Goal: Task Accomplishment & Management: Use online tool/utility

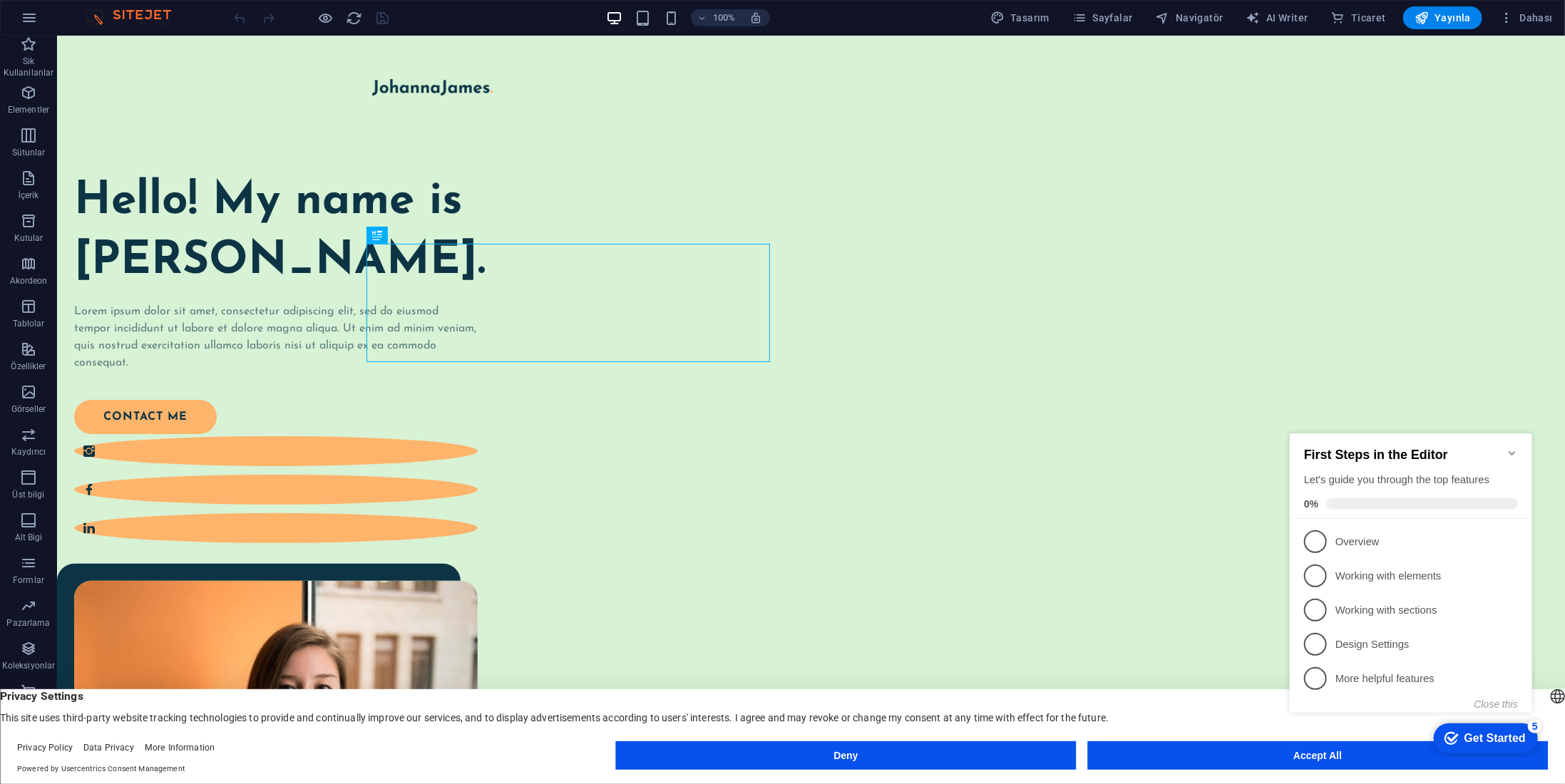
drag, startPoint x: 1220, startPoint y: 751, endPoint x: 1223, endPoint y: 656, distance: 95.0
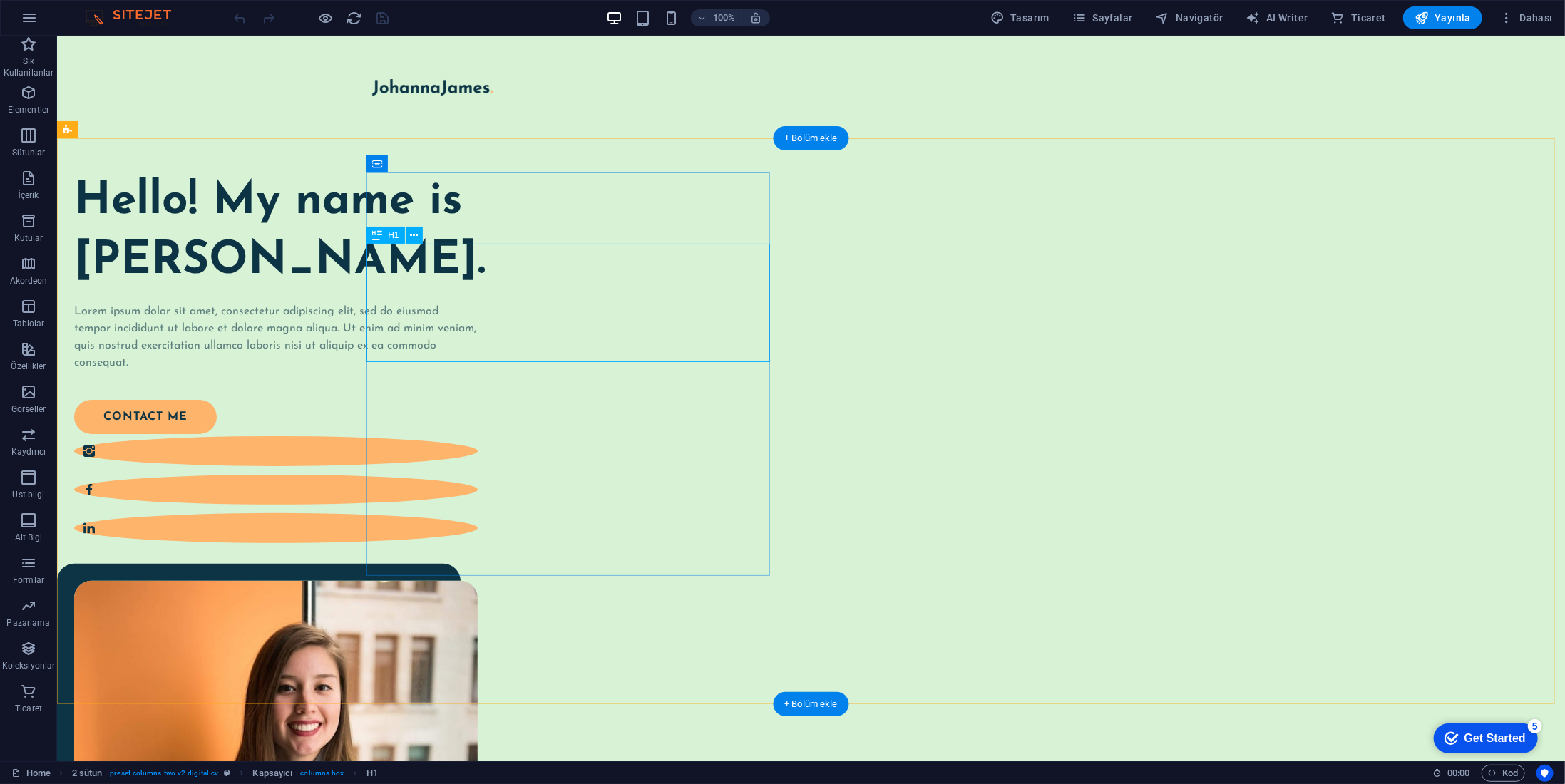
click at [477, 290] on div "Hello! My name is Johanna James." at bounding box center [275, 231] width 404 height 119
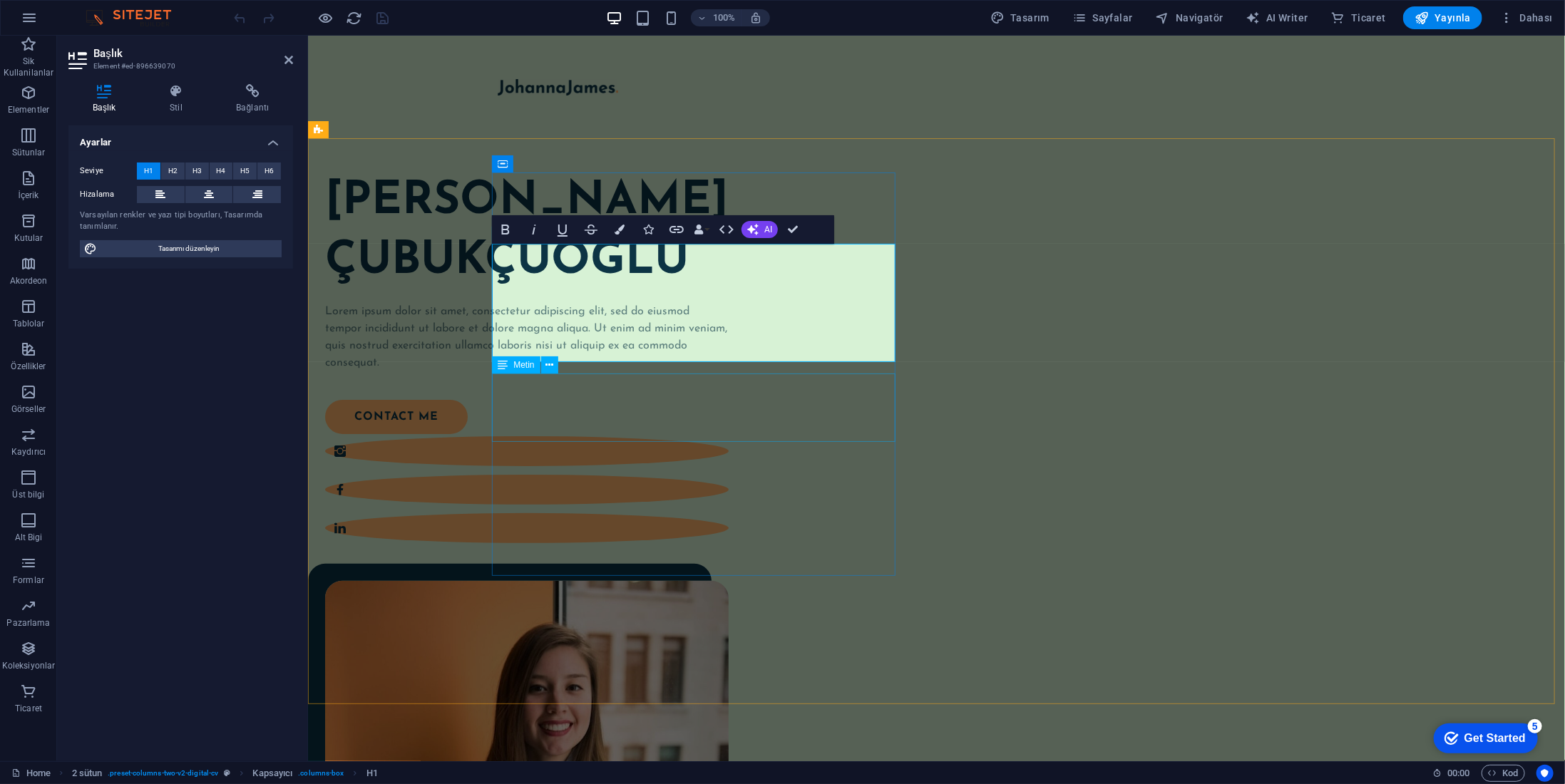
click at [702, 371] on div "Lorem ipsum dolor sit amet, consectetur adipiscing elit, sed do eiusmod tempor …" at bounding box center [526, 336] width 404 height 68
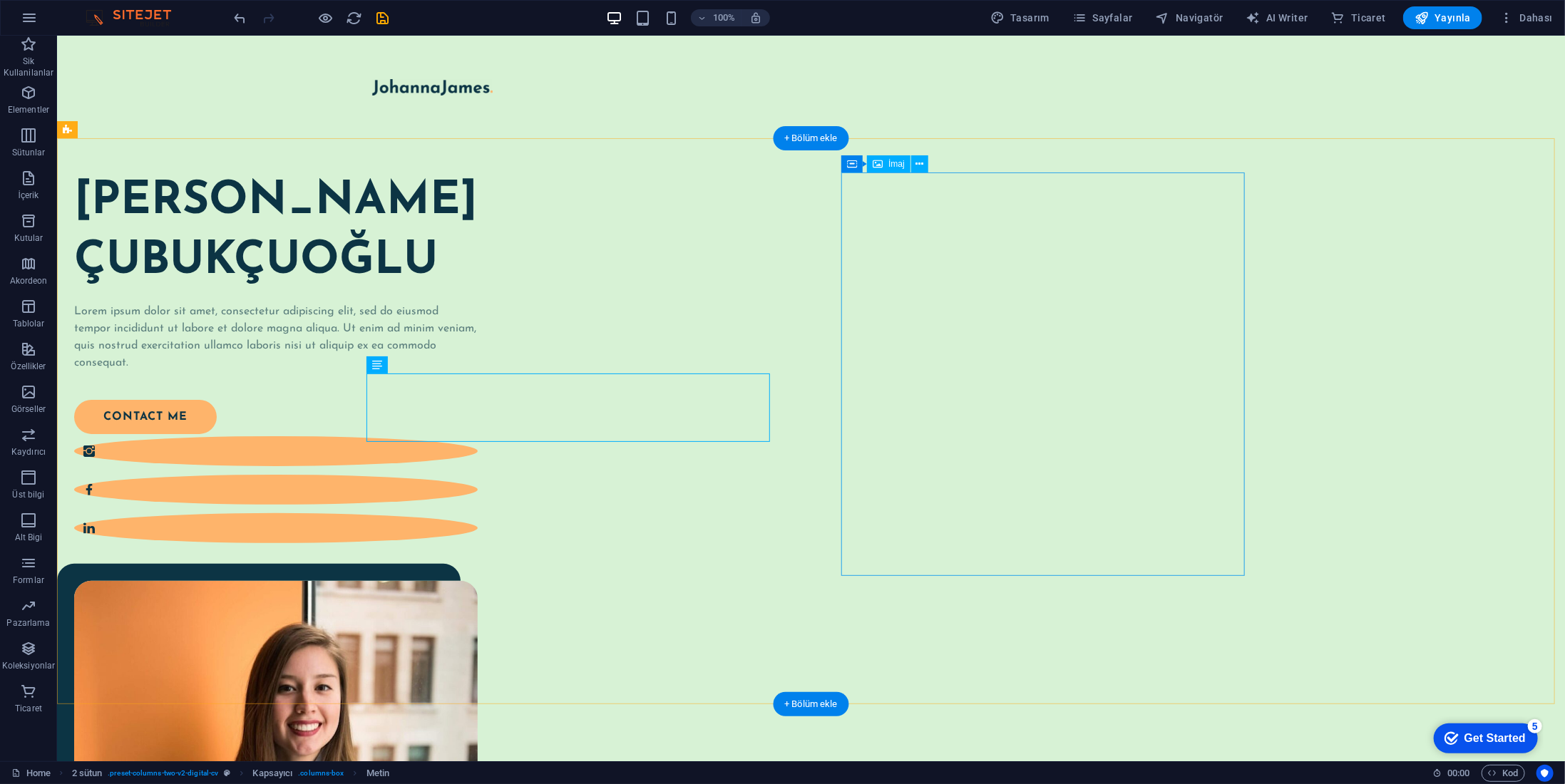
click at [477, 580] on figure at bounding box center [275, 782] width 404 height 403
click at [881, 162] on icon at bounding box center [877, 163] width 10 height 17
click at [477, 580] on figure at bounding box center [275, 782] width 404 height 403
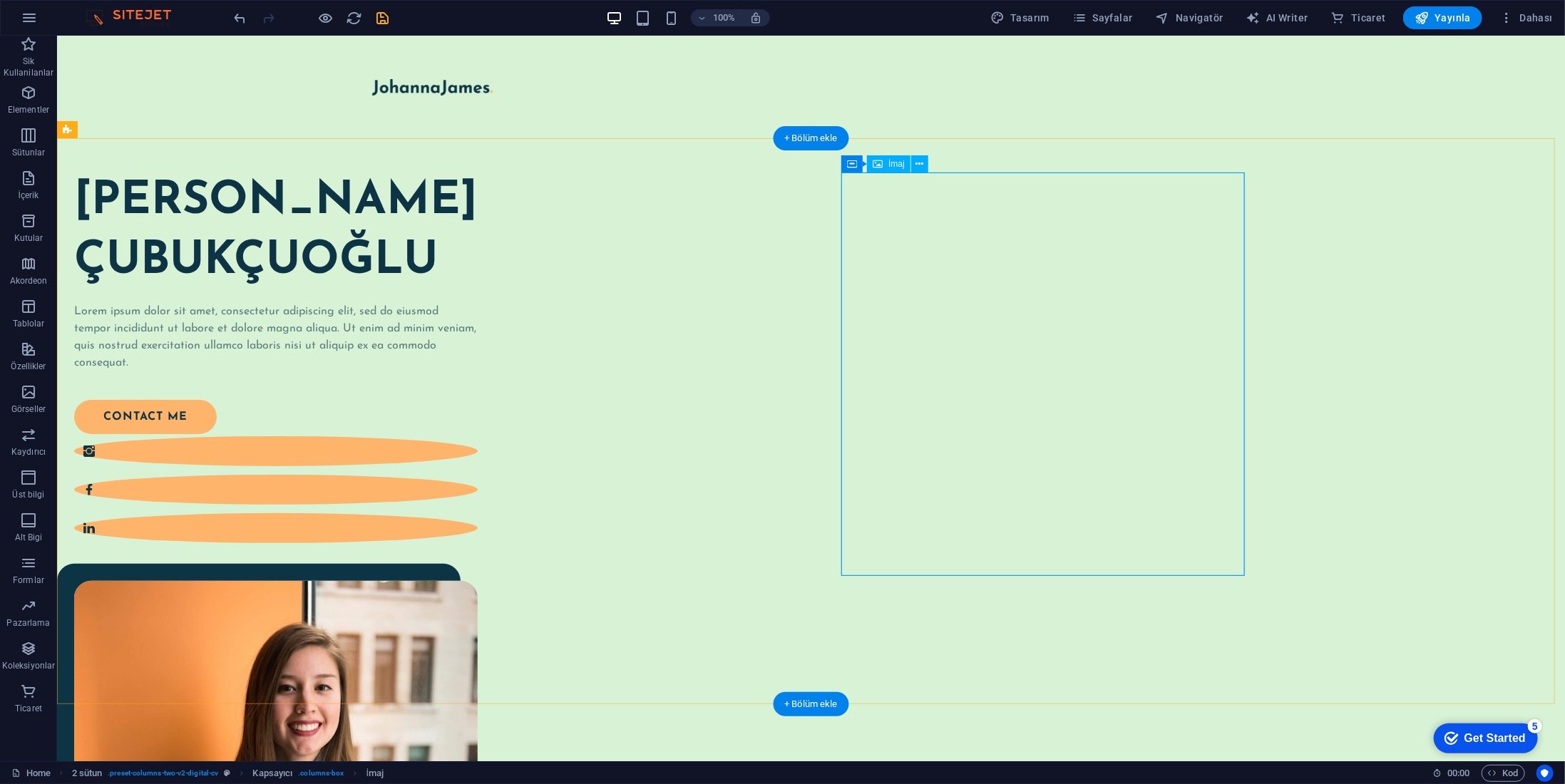
select select "%"
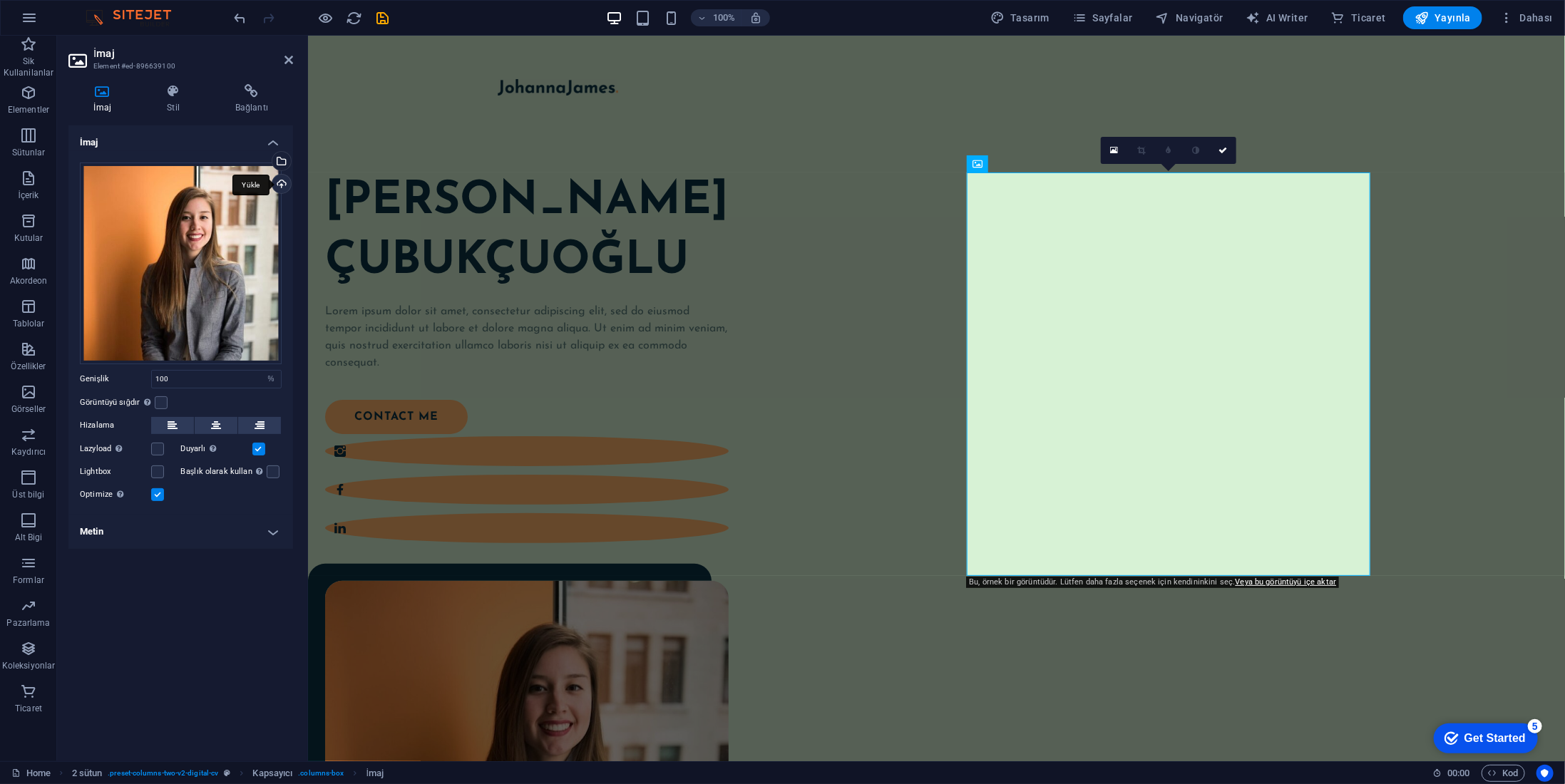
click at [279, 184] on div "Yükle" at bounding box center [279, 184] width 21 height 21
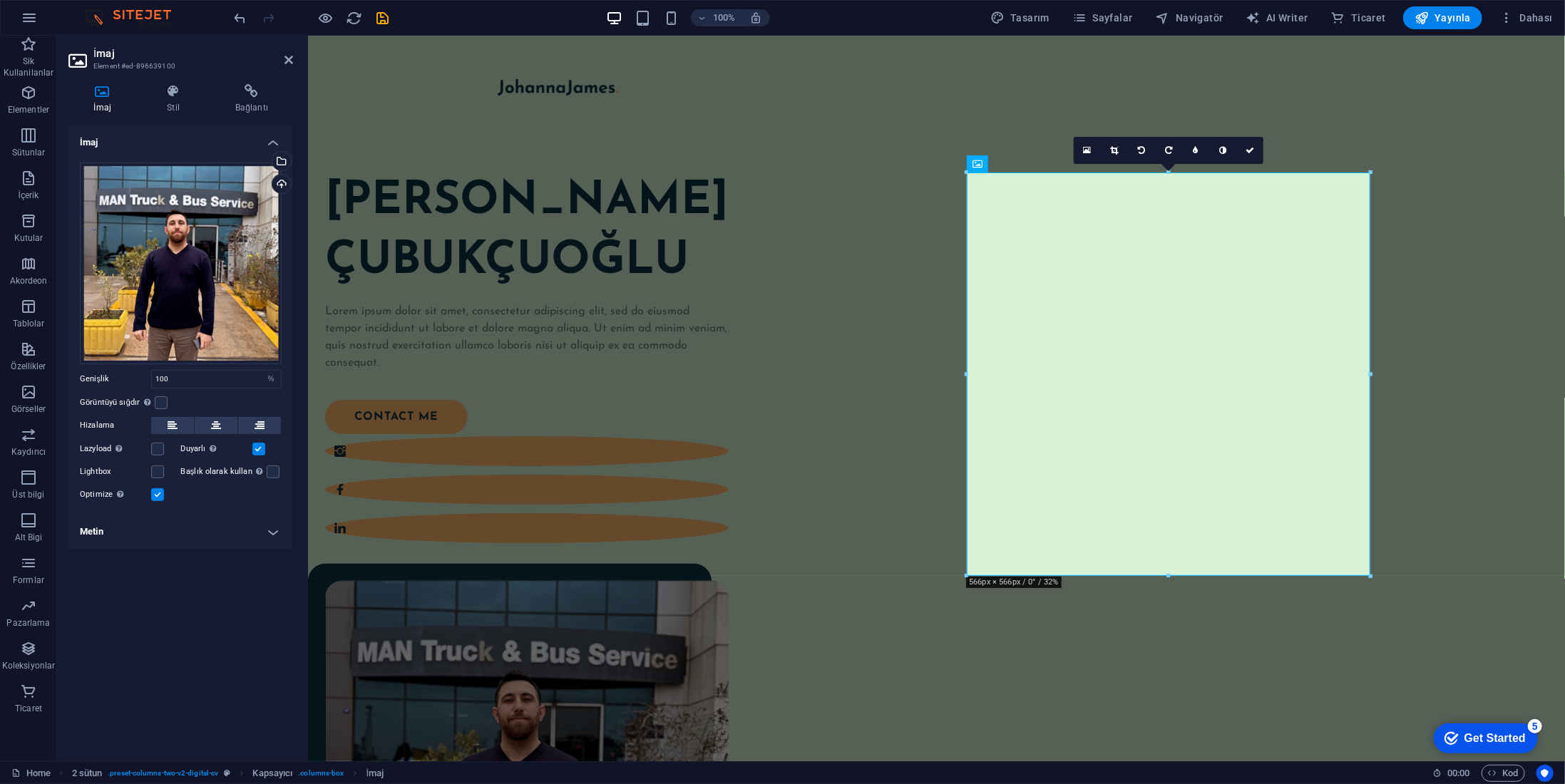
click at [1170, 164] on div "16:10 16:9 4:3 1:1 1:2 0" at bounding box center [1169, 151] width 190 height 27
drag, startPoint x: 1476, startPoint y: 205, endPoint x: 1168, endPoint y: 187, distance: 308.5
click at [913, 594] on div "Namık Kemal ÇUBUKÇUOĞLU Lorem ipsum dolor sit amet, consectetur adipiscing elit…" at bounding box center [936, 624] width 1257 height 974
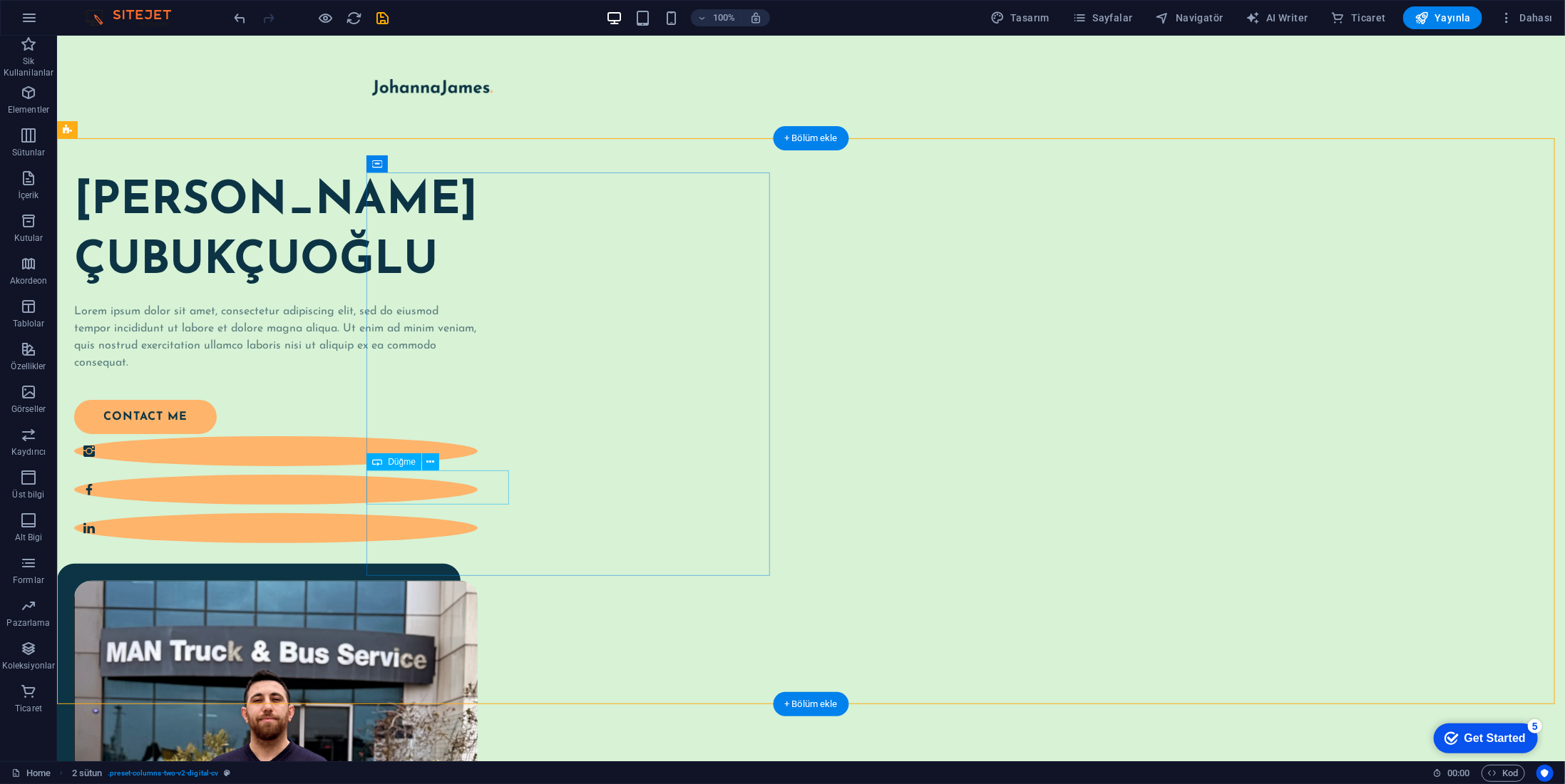
click at [460, 434] on div "contact me" at bounding box center [266, 415] width 386 height 34
click at [405, 463] on span "Düğme" at bounding box center [402, 461] width 27 height 8
click at [432, 434] on div "contact me" at bounding box center [266, 415] width 386 height 34
click at [181, 488] on div "Namık Kemal ÇUBUKÇUOĞLU Lorem ipsum dolor sit amet, consectetur adipiscing elit…" at bounding box center [811, 624] width 1508 height 974
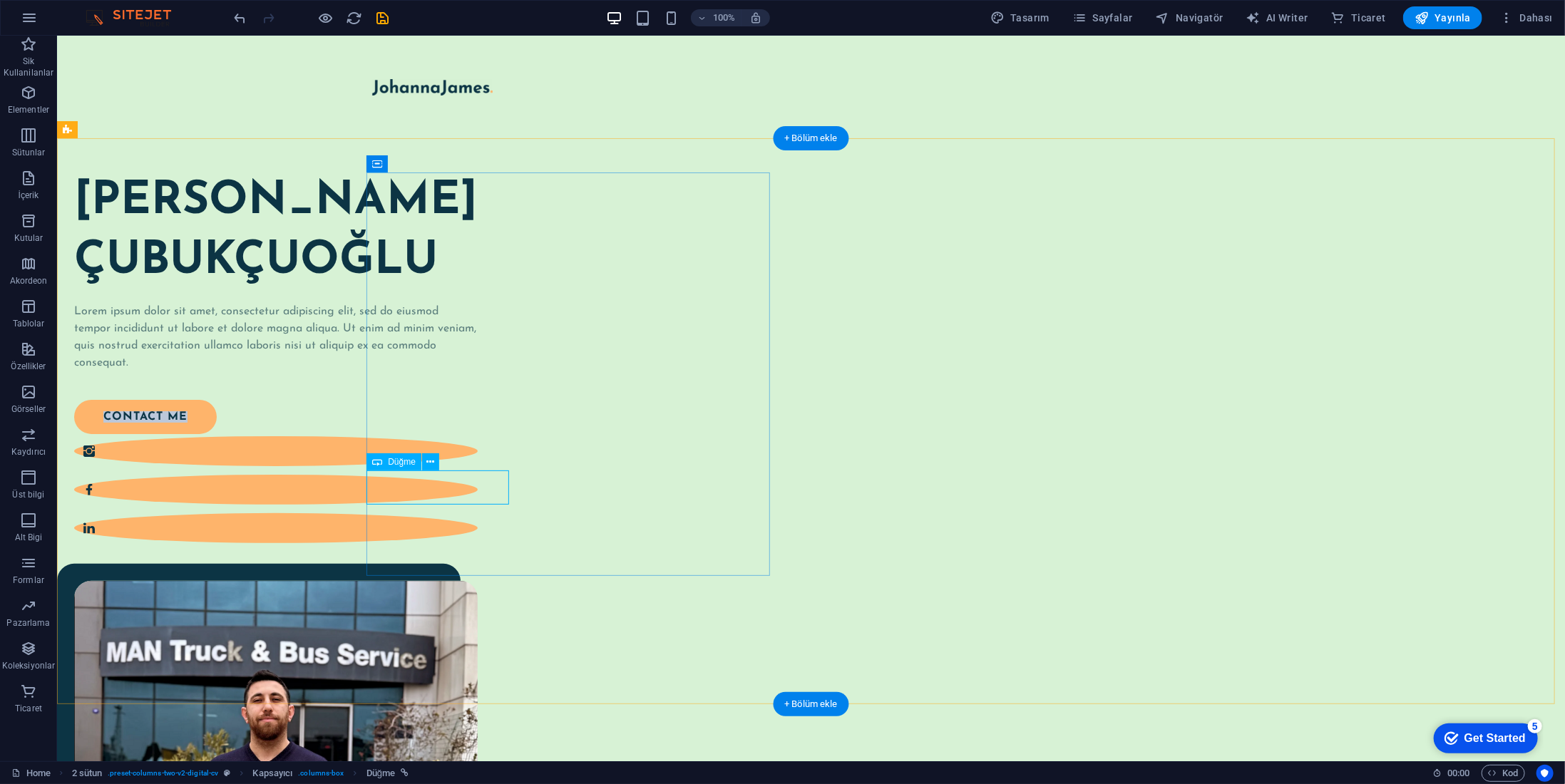
select select "px"
click at [431, 434] on div "contact me" at bounding box center [266, 415] width 386 height 34
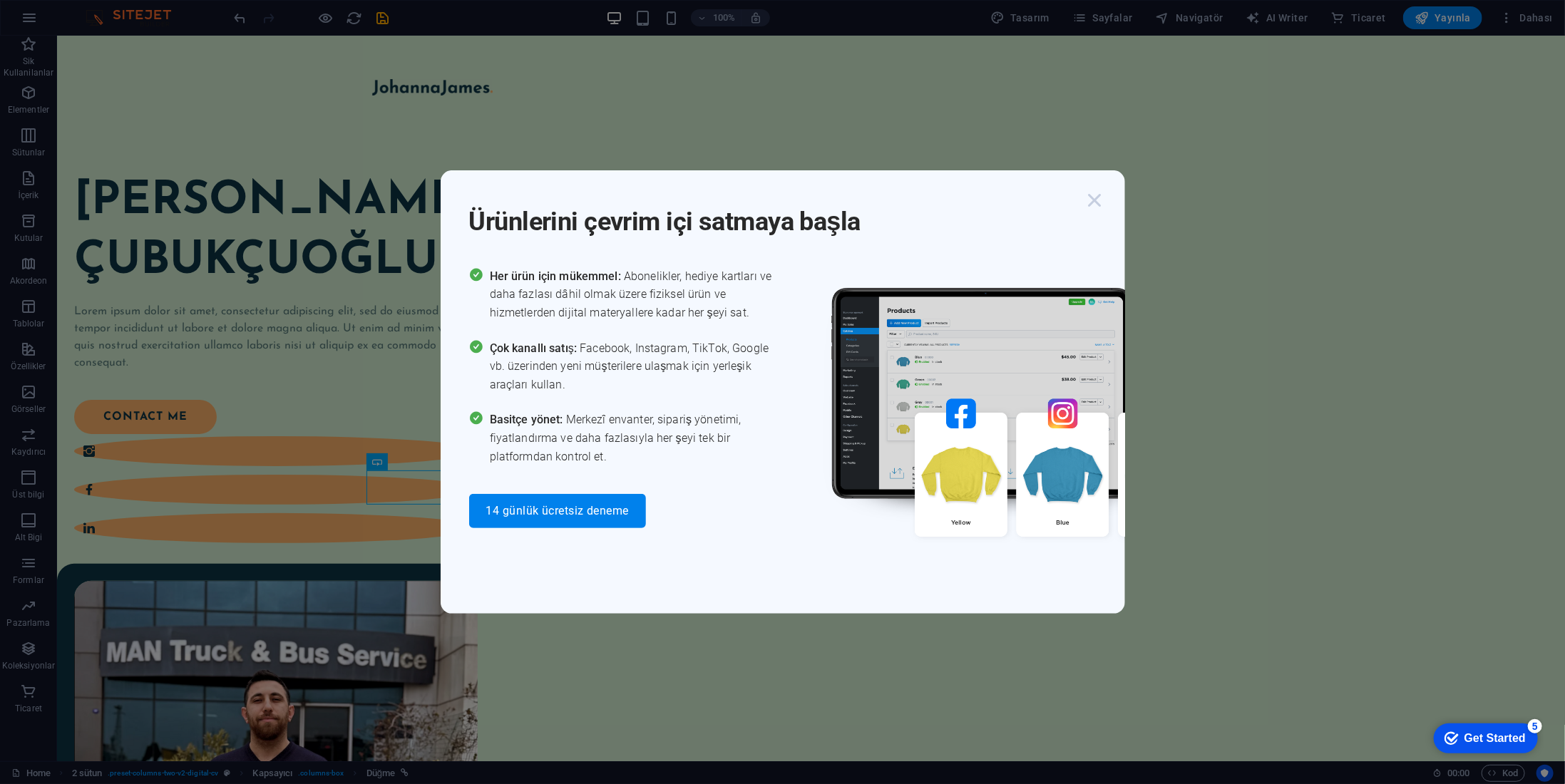
click at [1097, 195] on icon "button" at bounding box center [1096, 200] width 26 height 26
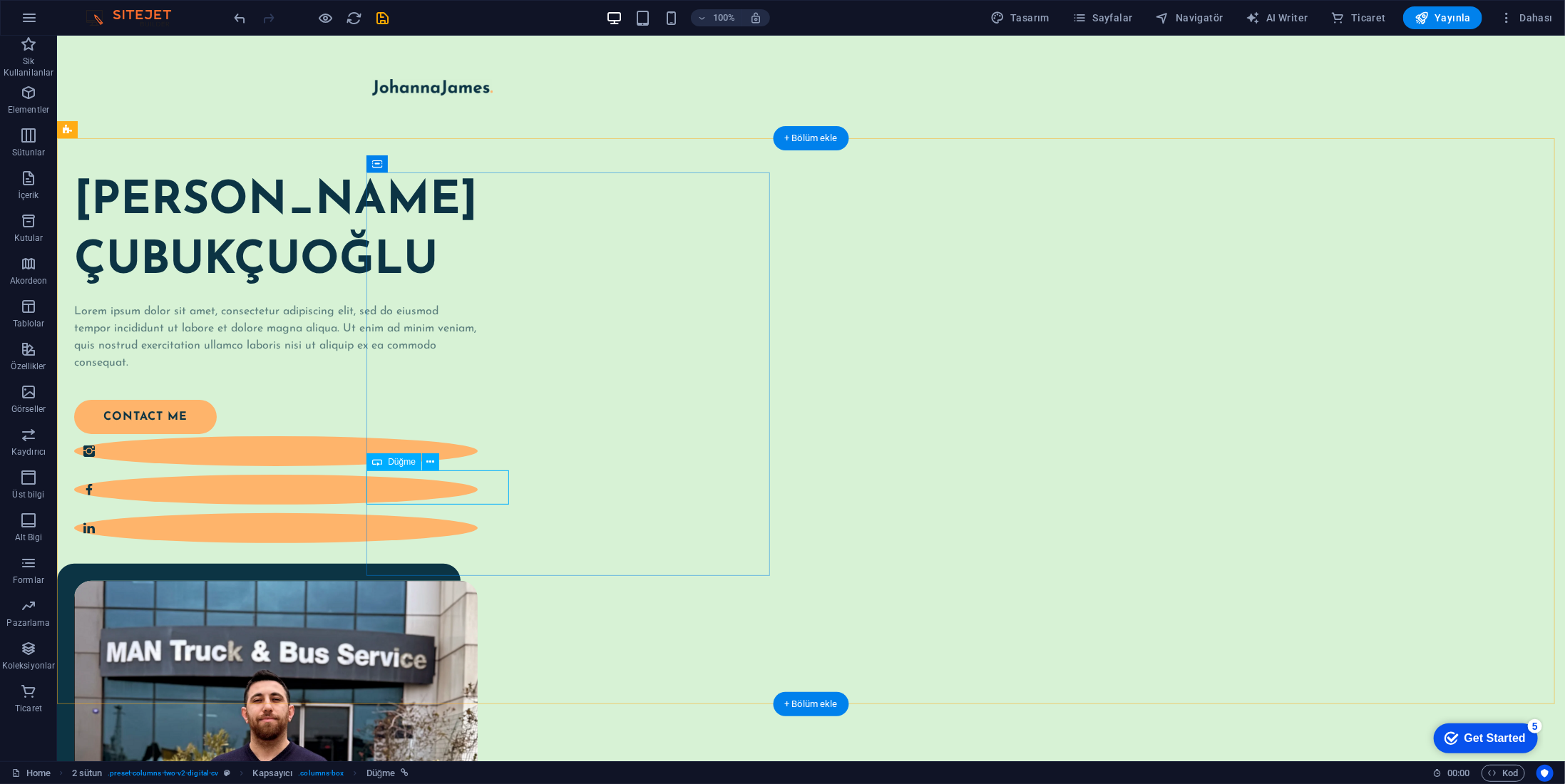
click at [436, 434] on div "contact me" at bounding box center [266, 415] width 386 height 34
click at [436, 434] on div "contact me" at bounding box center [266, 415] width 386 height 34
select select "px"
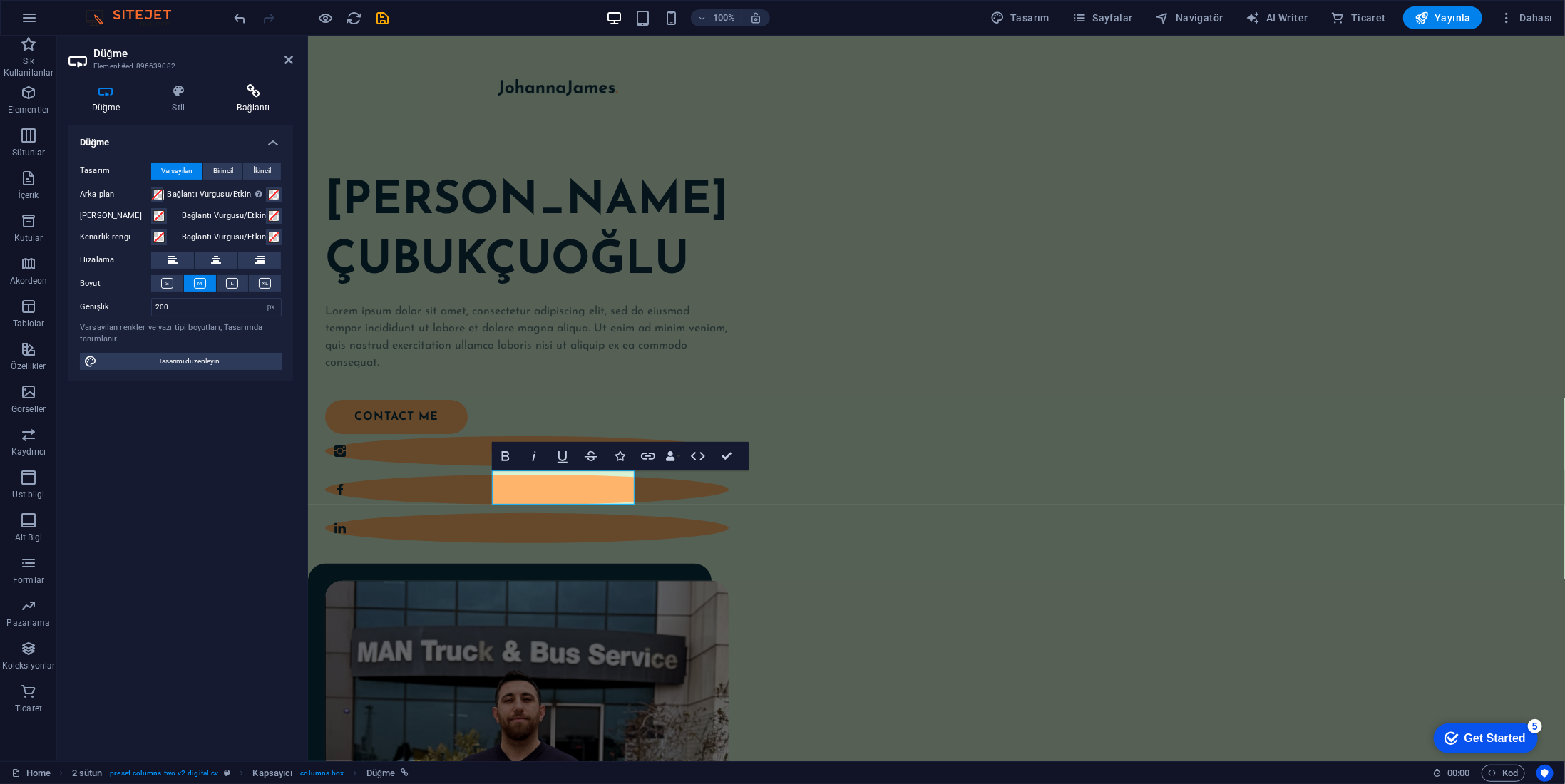
click at [251, 98] on icon at bounding box center [253, 91] width 79 height 15
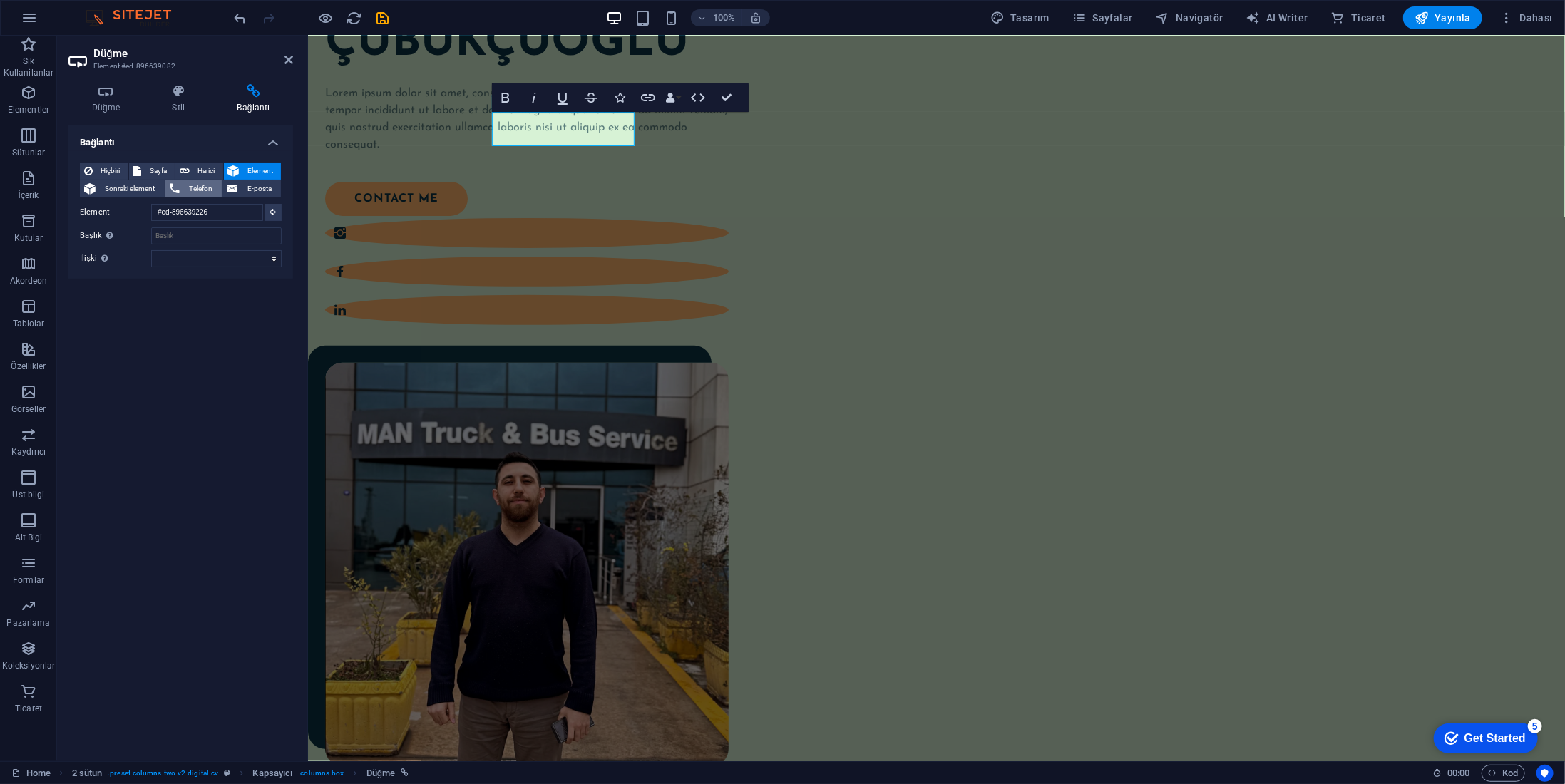
scroll to position [187, 0]
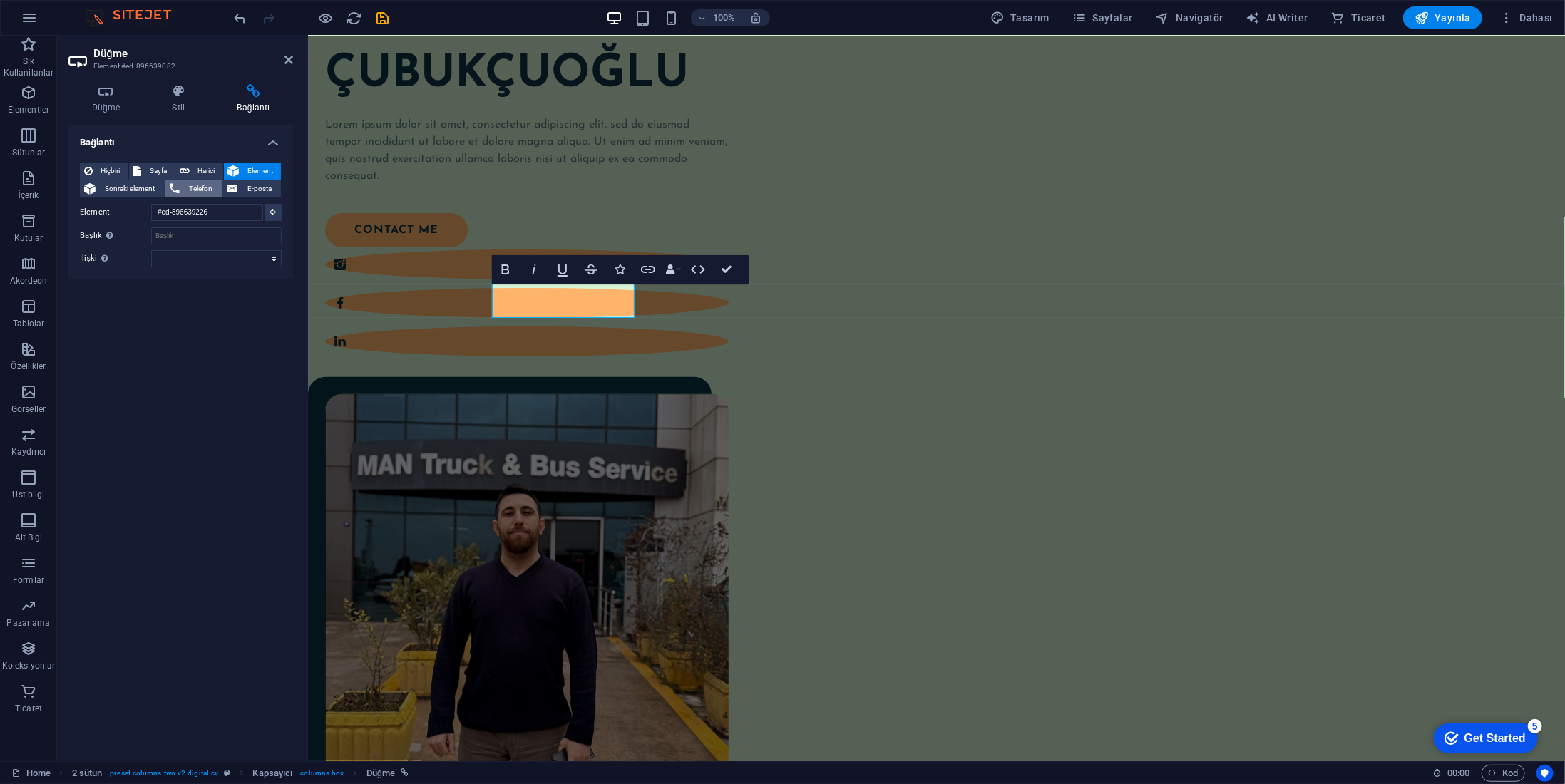
click at [197, 187] on span "Telefon" at bounding box center [201, 189] width 34 height 17
click at [204, 206] on input "Telefon" at bounding box center [216, 212] width 131 height 17
type input "5054665497"
click at [203, 296] on div "Bağlantı Hiçbiri Sayfa Harici Element Sonraki element Telefon E-posta Sayfa Hom…" at bounding box center [181, 437] width 225 height 624
click at [180, 100] on h4 "Stil" at bounding box center [181, 99] width 65 height 30
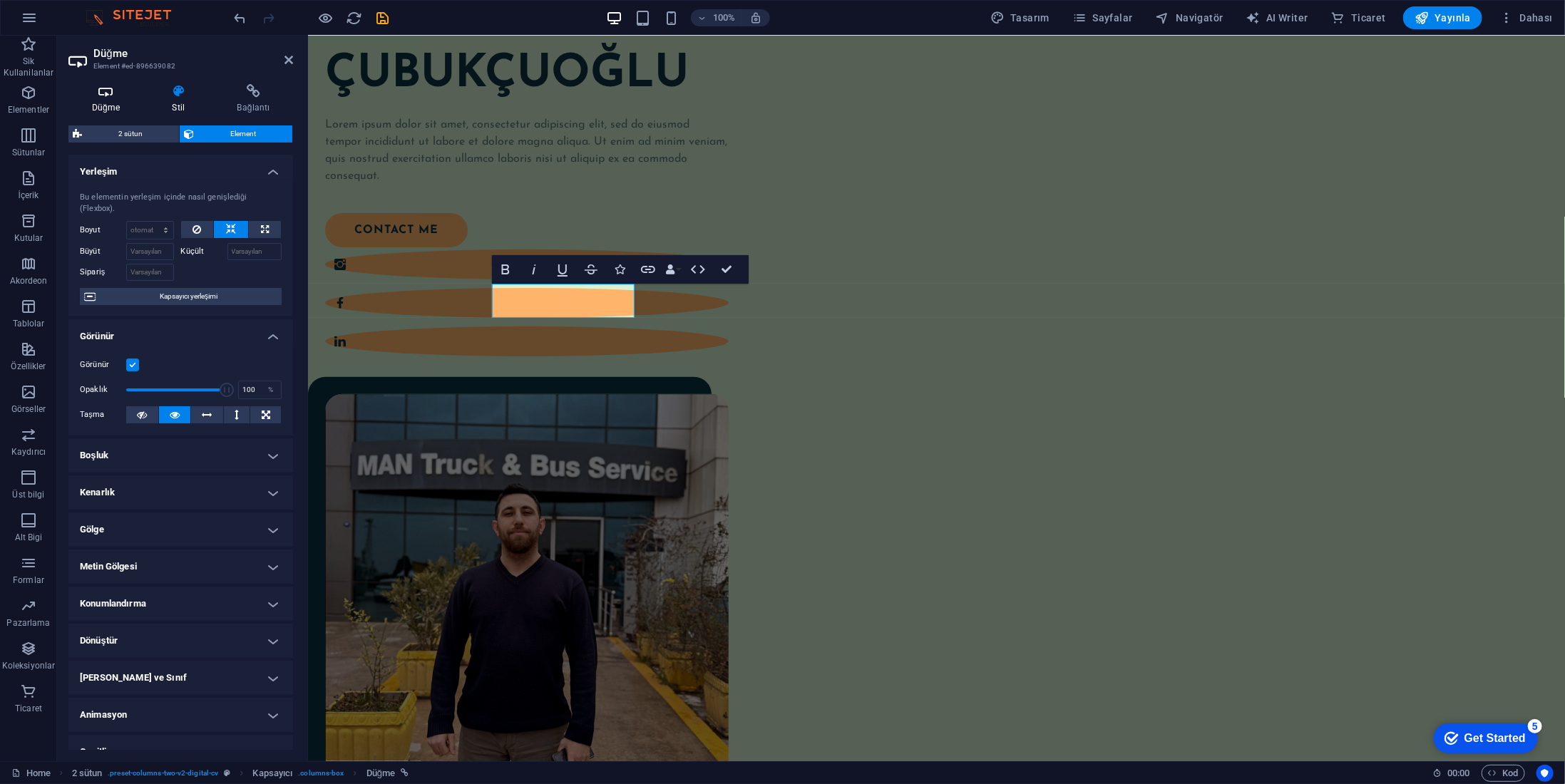
click at [109, 89] on icon at bounding box center [106, 91] width 75 height 15
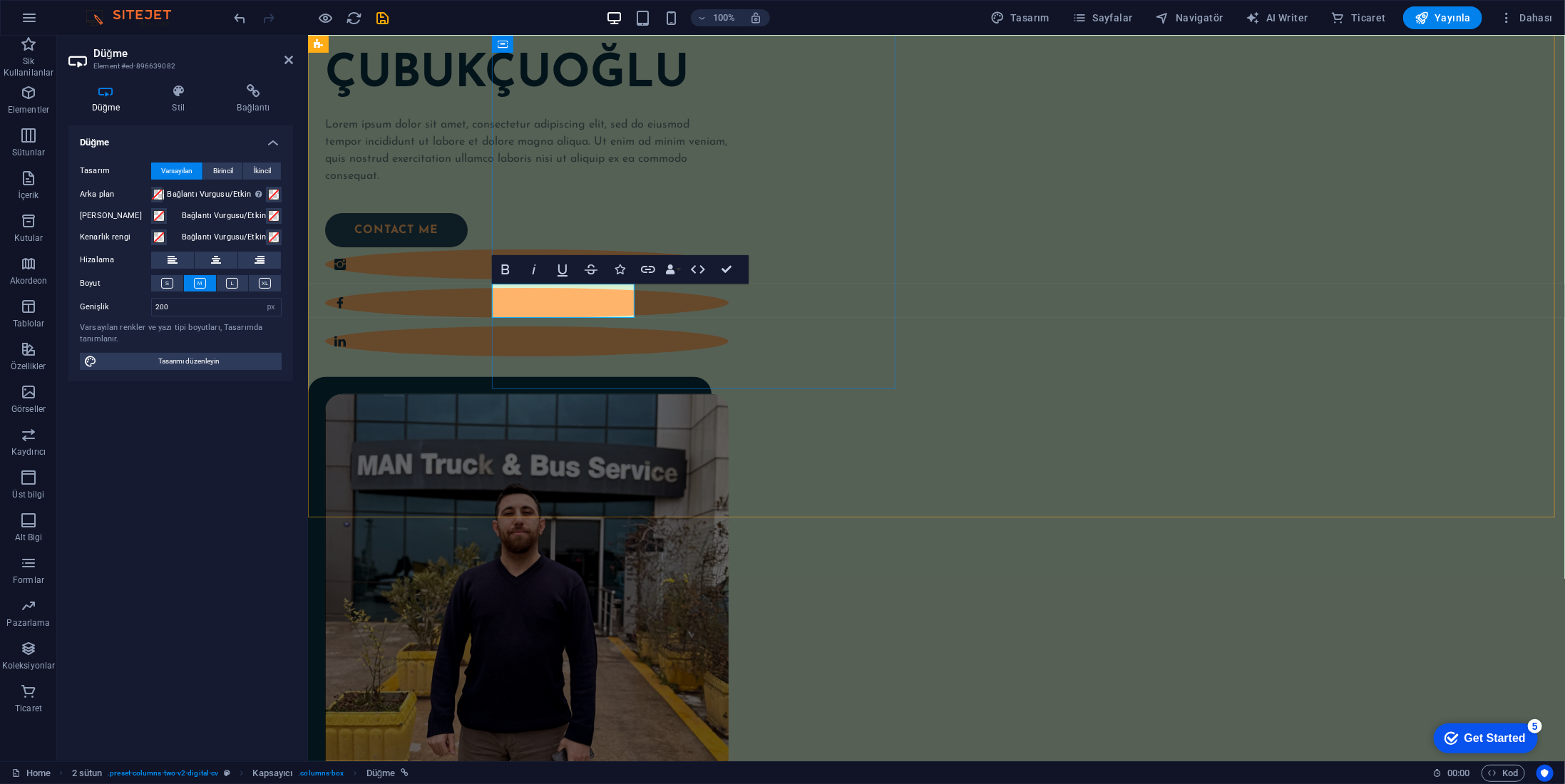
click at [467, 246] on link "contact me" at bounding box center [395, 229] width 142 height 34
click at [582, 347] on div "[PERSON_NAME] Lorem ipsum dolor sit amet, consectetur adipiscing elit, sed do e…" at bounding box center [526, 172] width 404 height 372
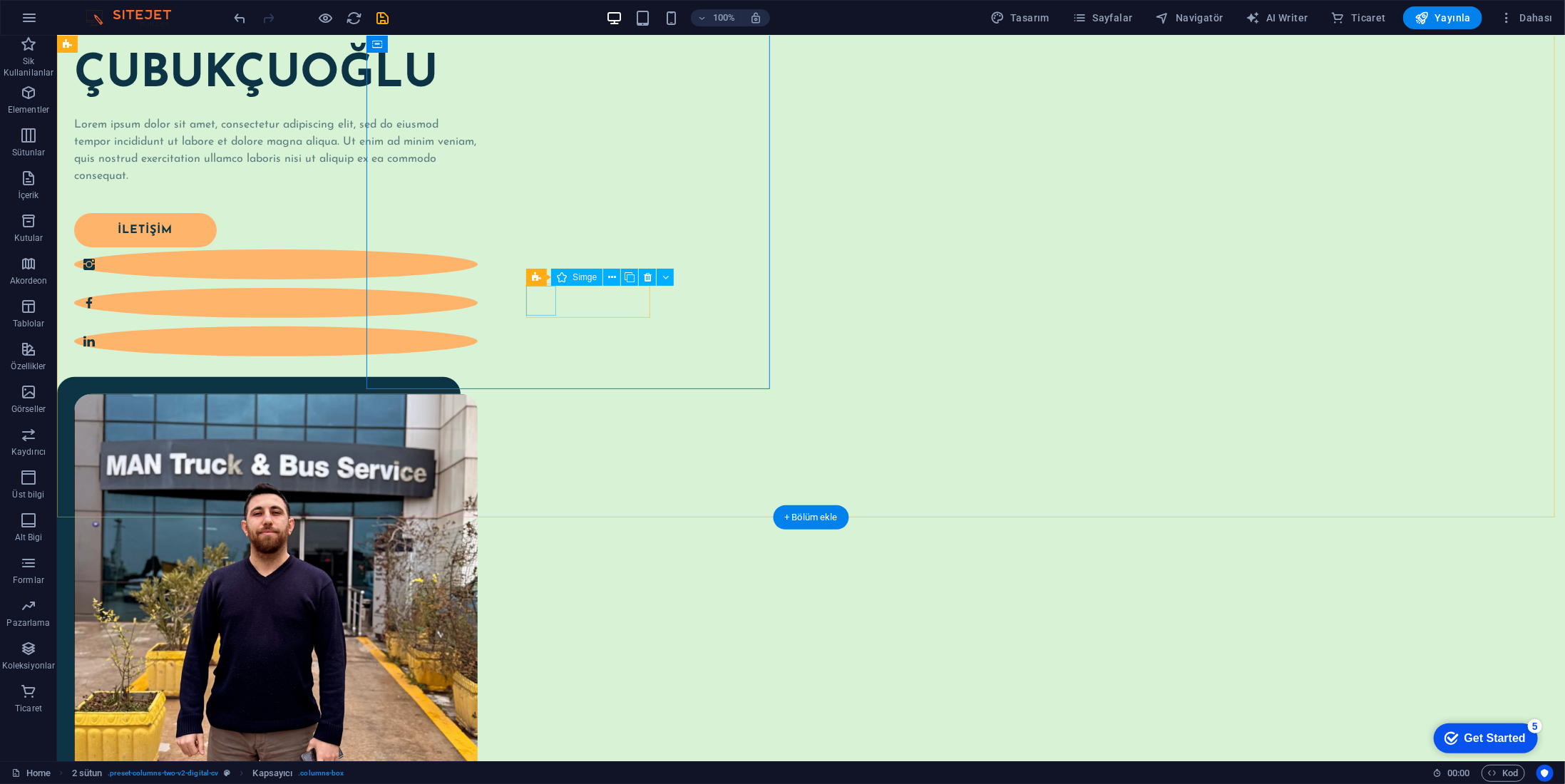
click at [477, 278] on figure at bounding box center [275, 264] width 404 height 30
select select "xMidYMid"
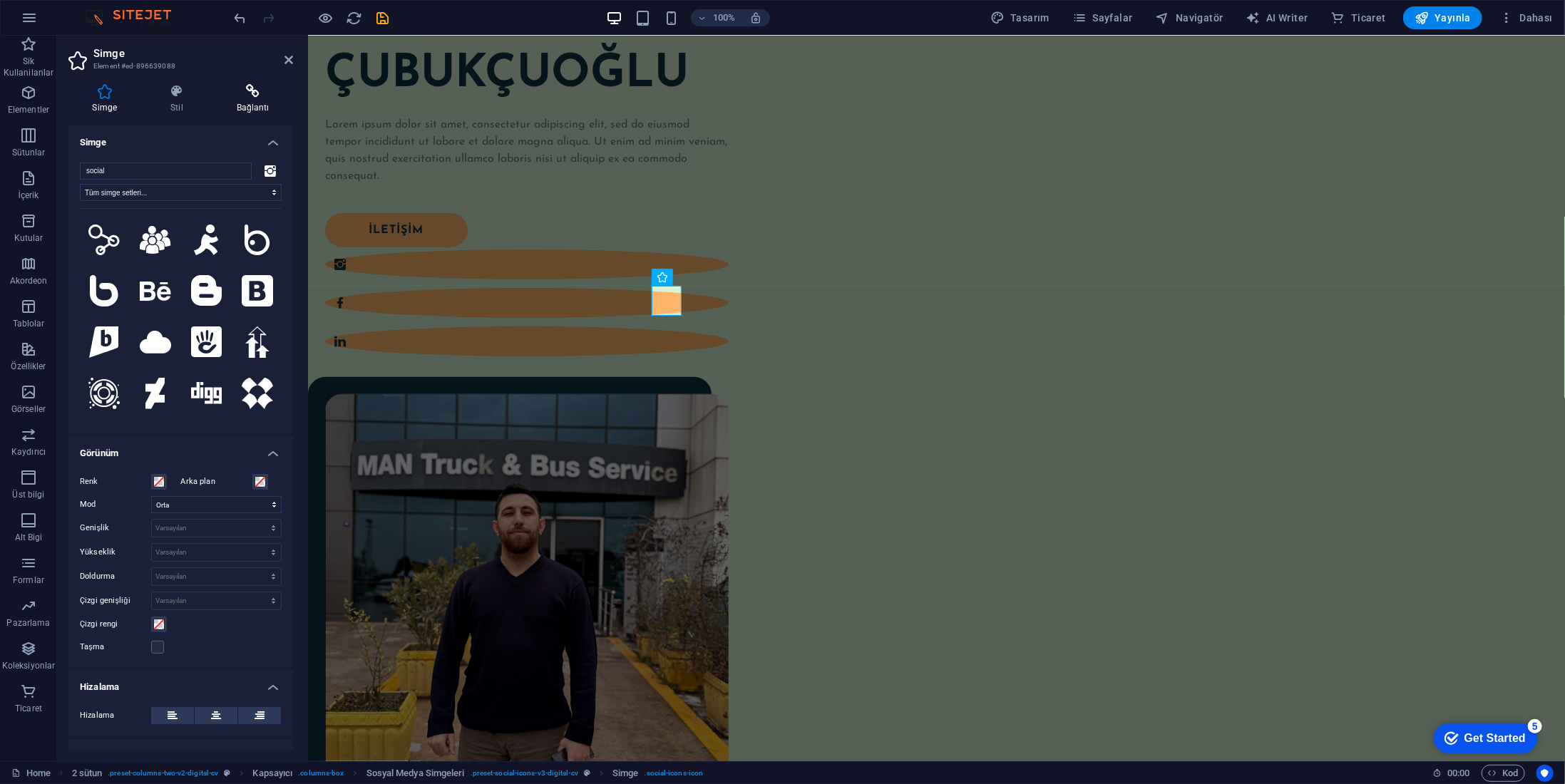
click at [252, 96] on icon at bounding box center [253, 91] width 80 height 15
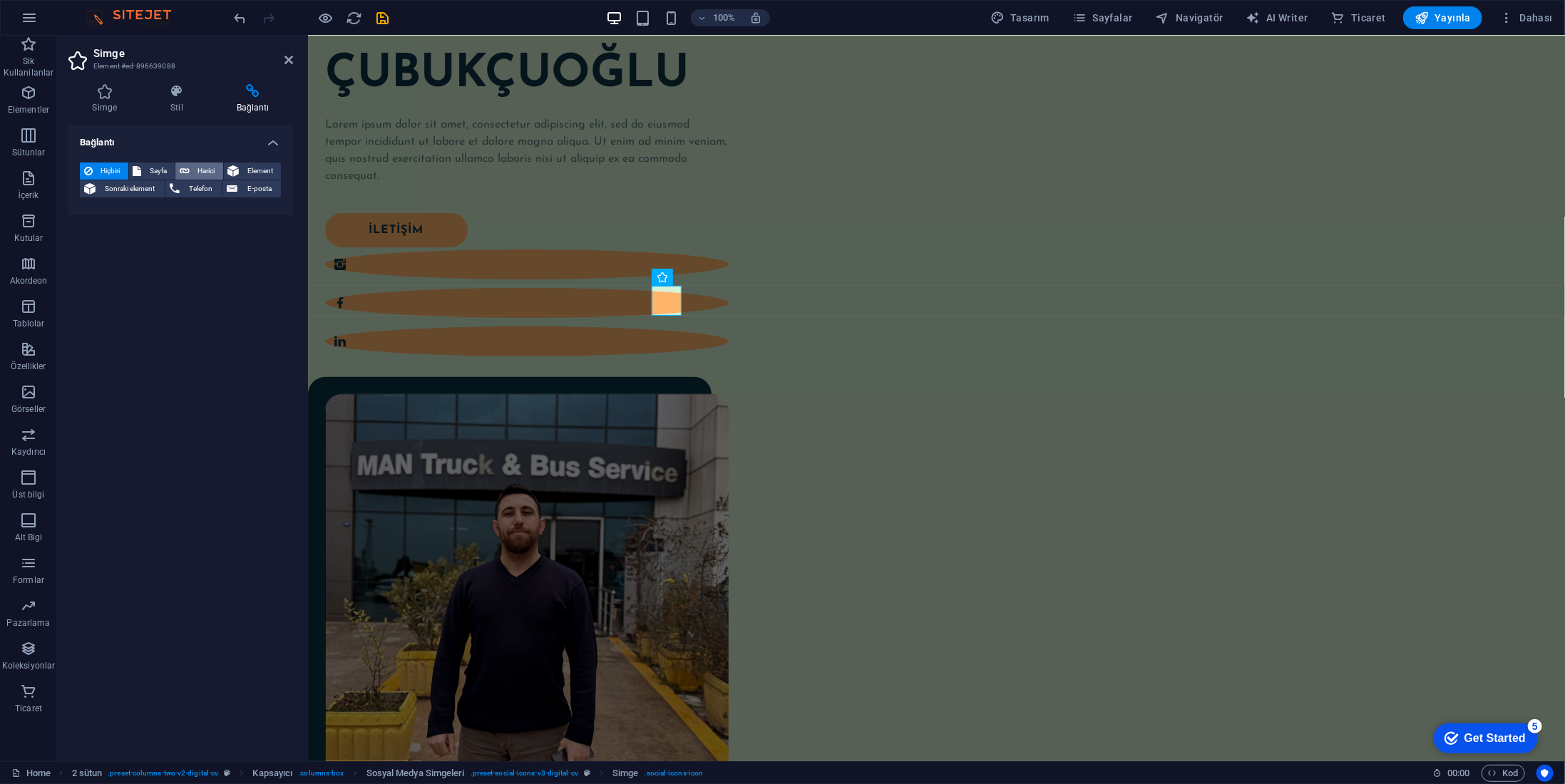
click at [211, 167] on span "Harici" at bounding box center [205, 171] width 25 height 17
select select "blank"
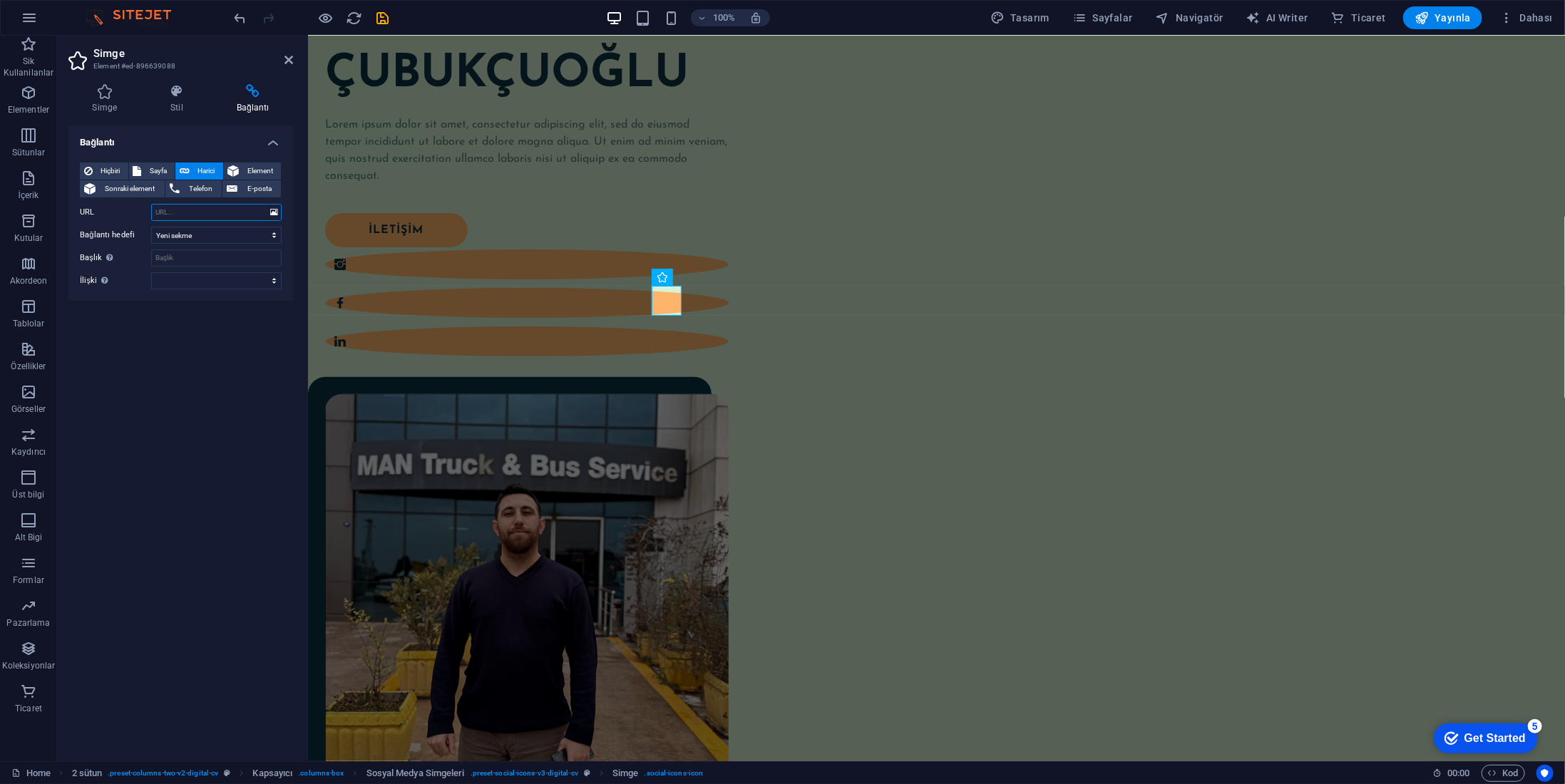
click at [220, 213] on input "URL" at bounding box center [216, 212] width 131 height 17
paste input "https://www.instagram.com/n.k.cubukcuoglu/"
type input "https://www.instagram.com/n.k.cubukcuoglu/"
click at [532, 357] on div "[PERSON_NAME] Lorem ipsum dolor sit amet, consectetur adipiscing elit, sed do e…" at bounding box center [526, 172] width 404 height 372
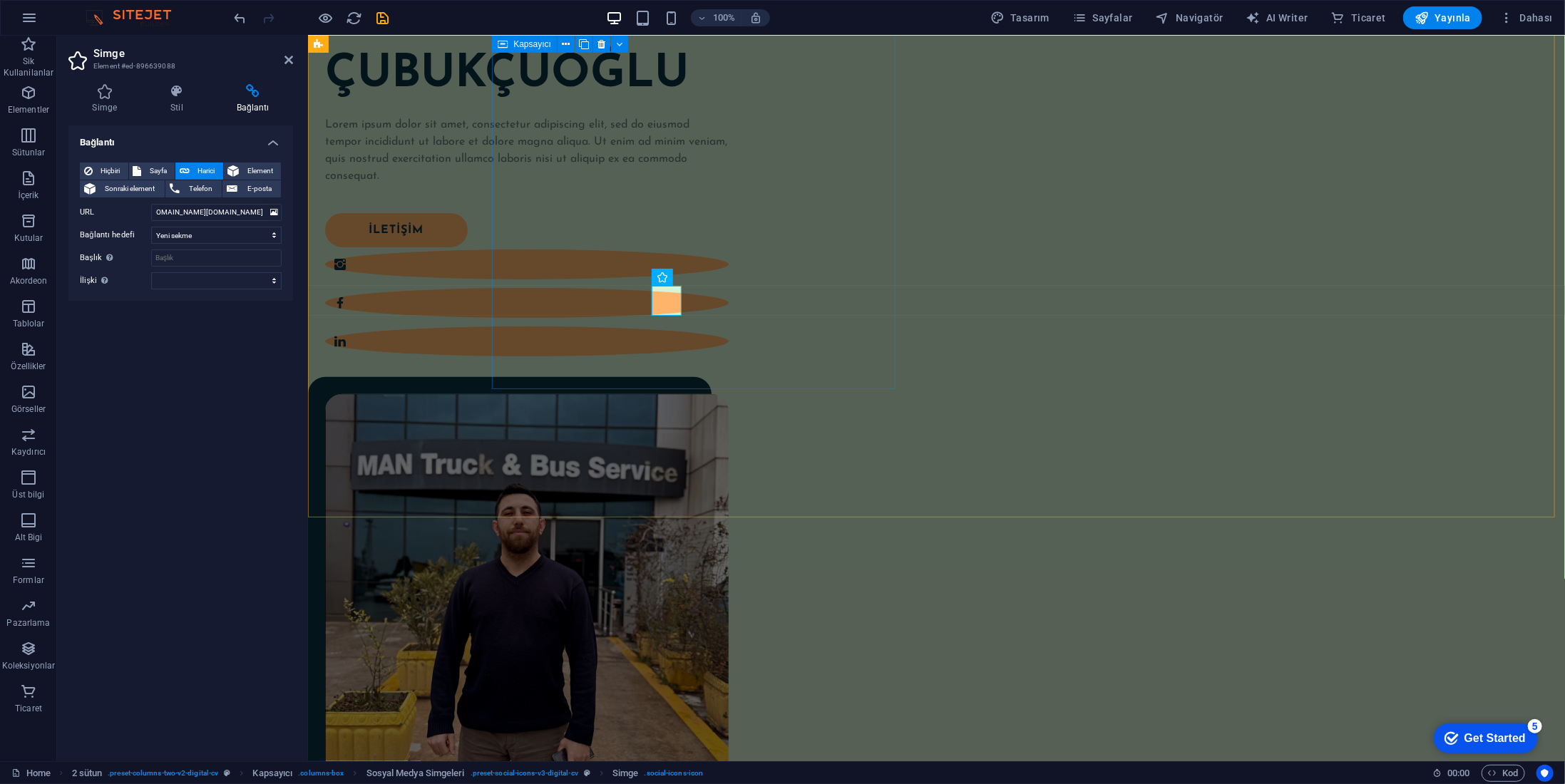
scroll to position [0, 0]
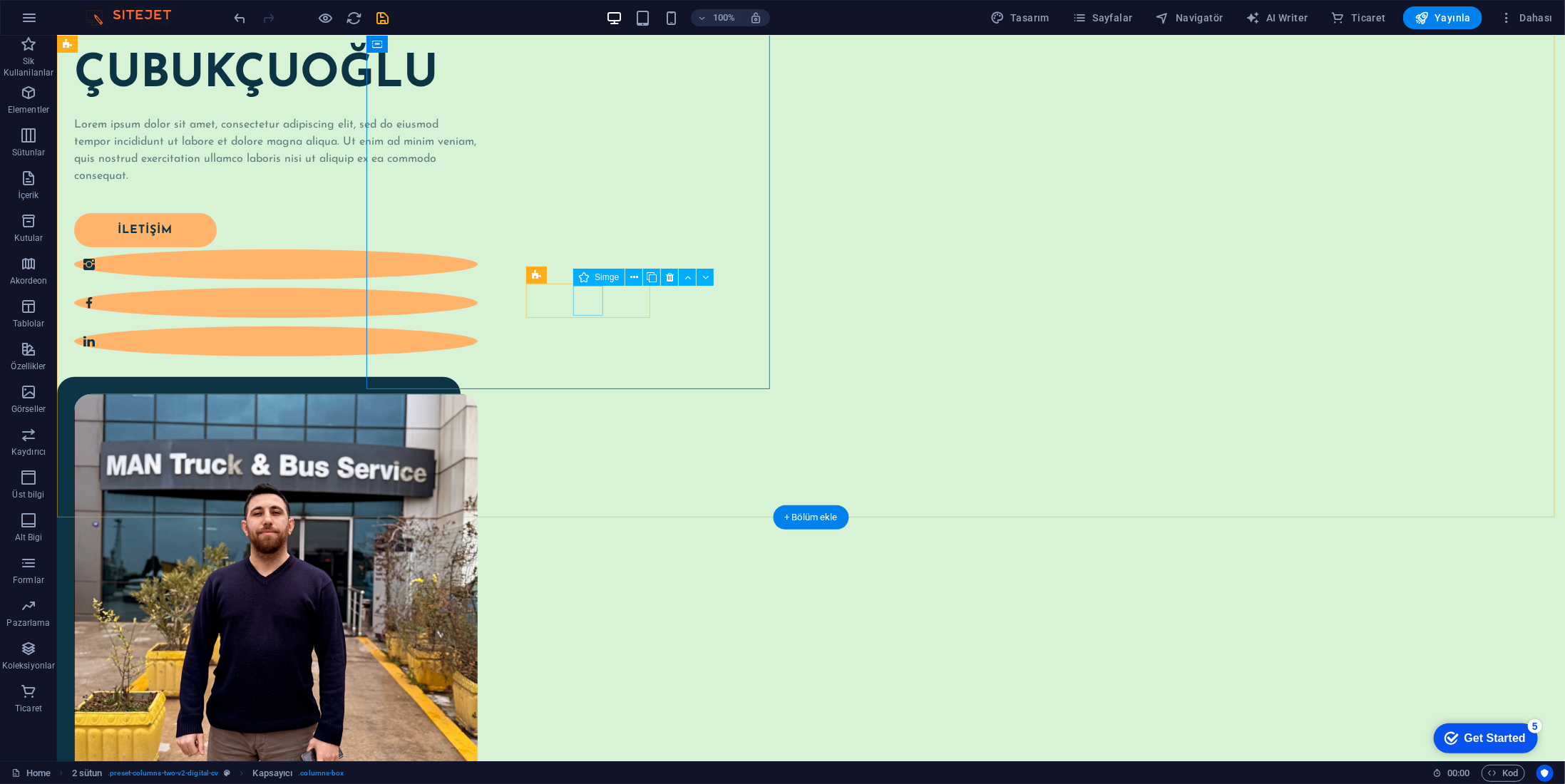
click at [477, 307] on figure at bounding box center [275, 302] width 404 height 30
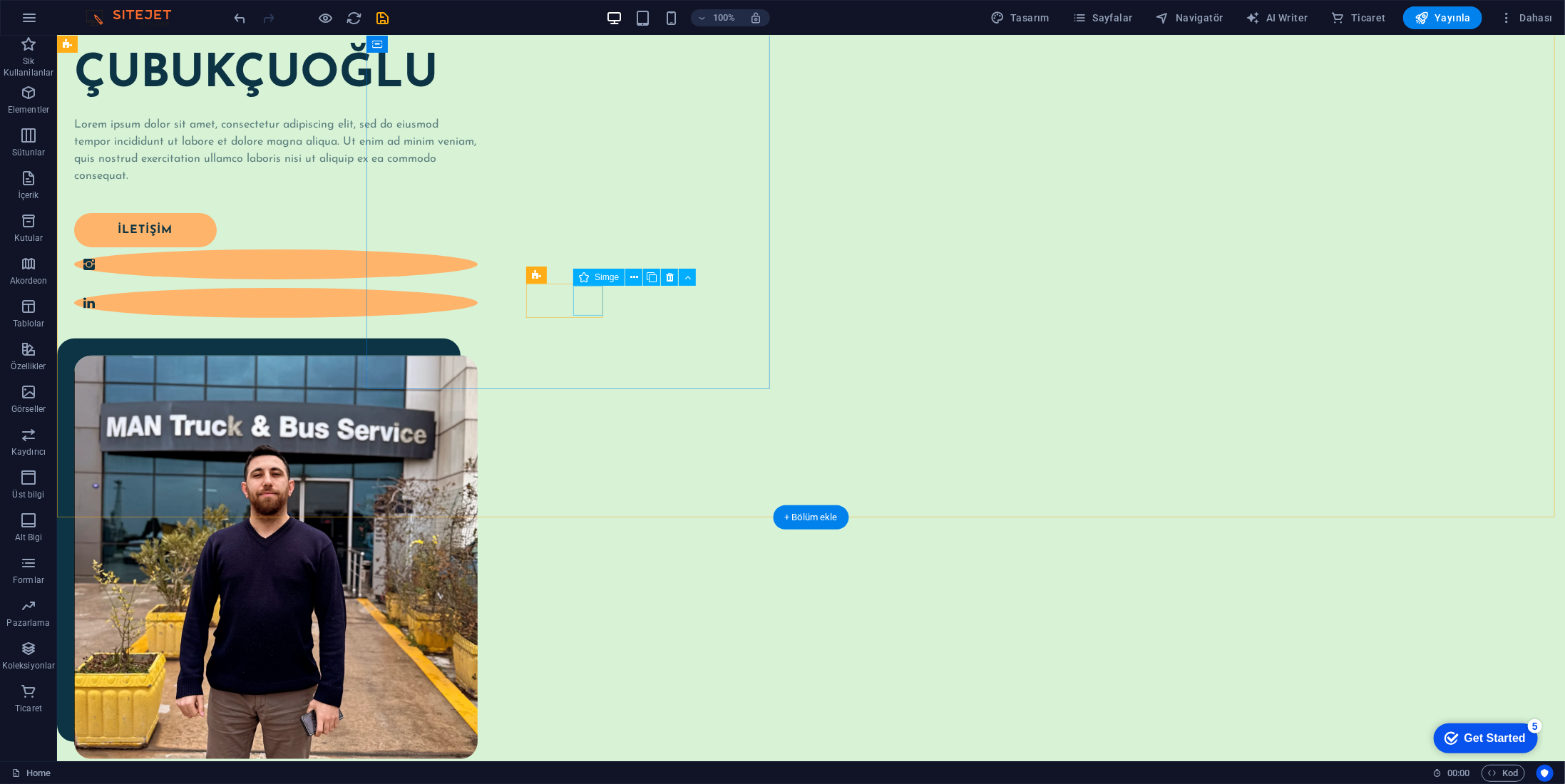
click at [477, 307] on figure at bounding box center [275, 302] width 404 height 30
select select "xMidYMid"
select select "px"
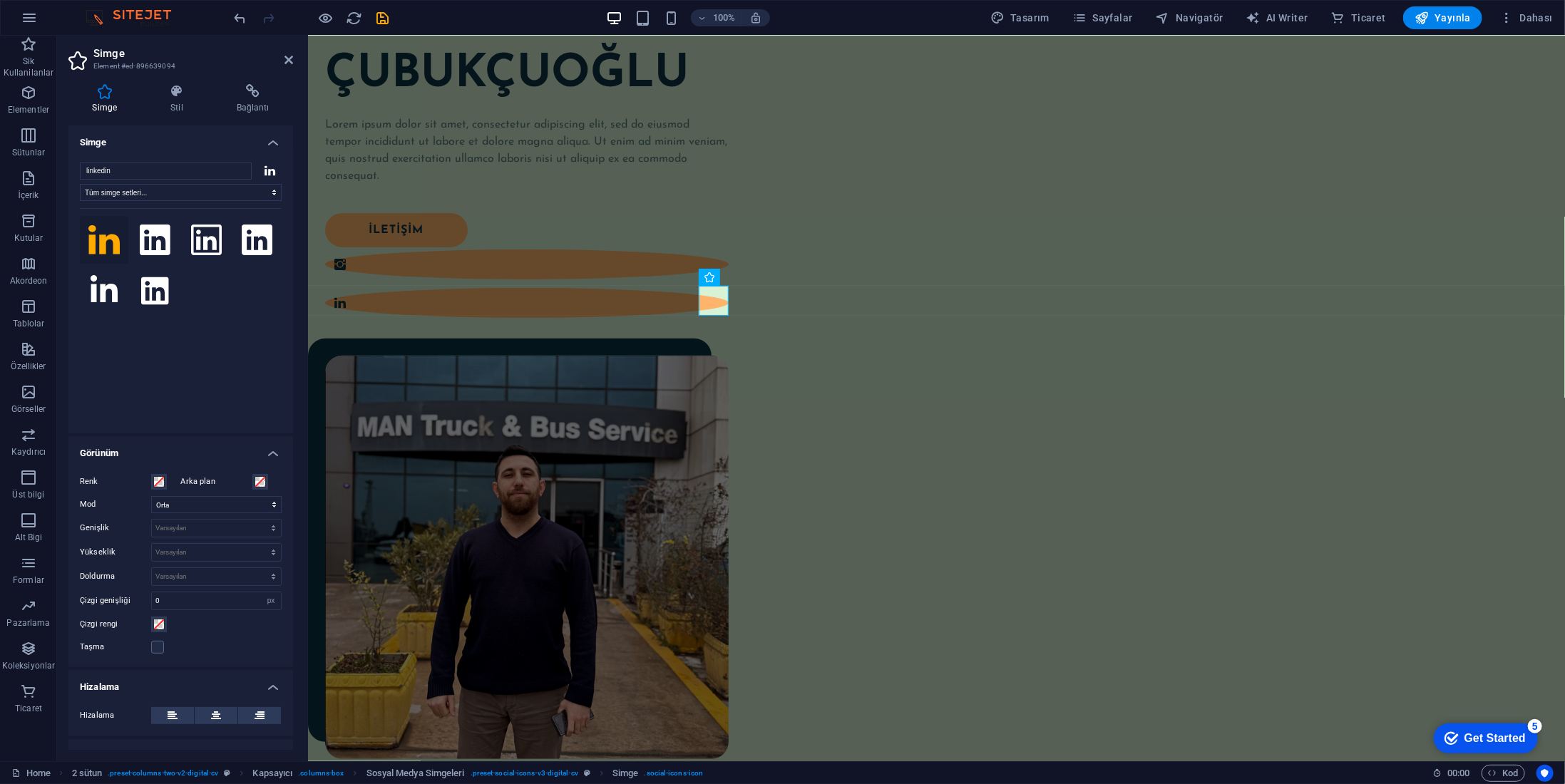
click at [109, 239] on icon at bounding box center [104, 239] width 31 height 28
click at [106, 239] on icon at bounding box center [104, 239] width 31 height 28
click at [155, 241] on icon at bounding box center [155, 240] width 31 height 31
click at [109, 246] on icon at bounding box center [104, 239] width 31 height 28
click at [152, 241] on icon at bounding box center [155, 240] width 31 height 31
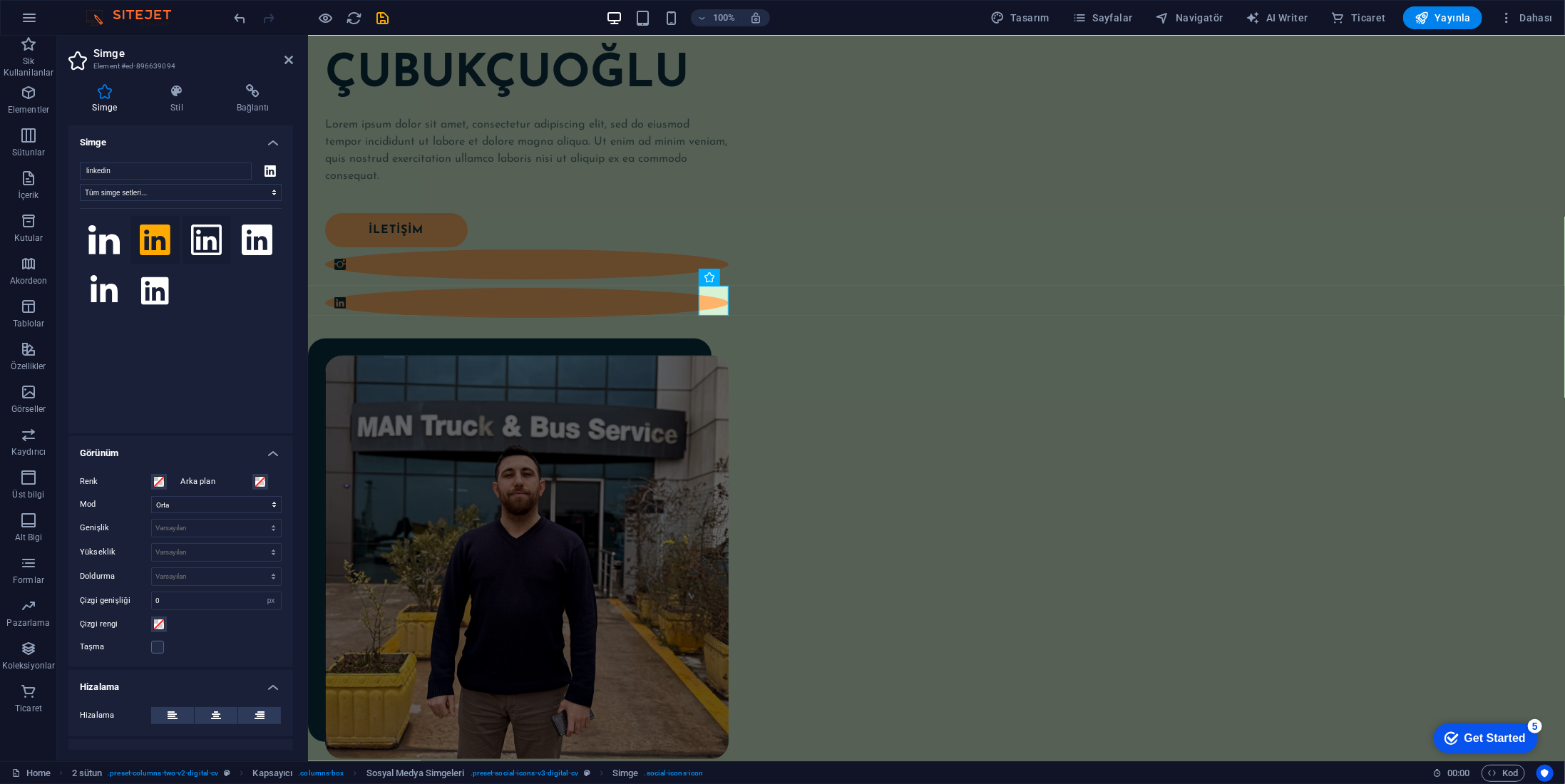
click at [197, 246] on icon at bounding box center [206, 240] width 31 height 31
click at [168, 246] on icon at bounding box center [155, 240] width 31 height 31
click at [237, 96] on icon at bounding box center [253, 91] width 80 height 15
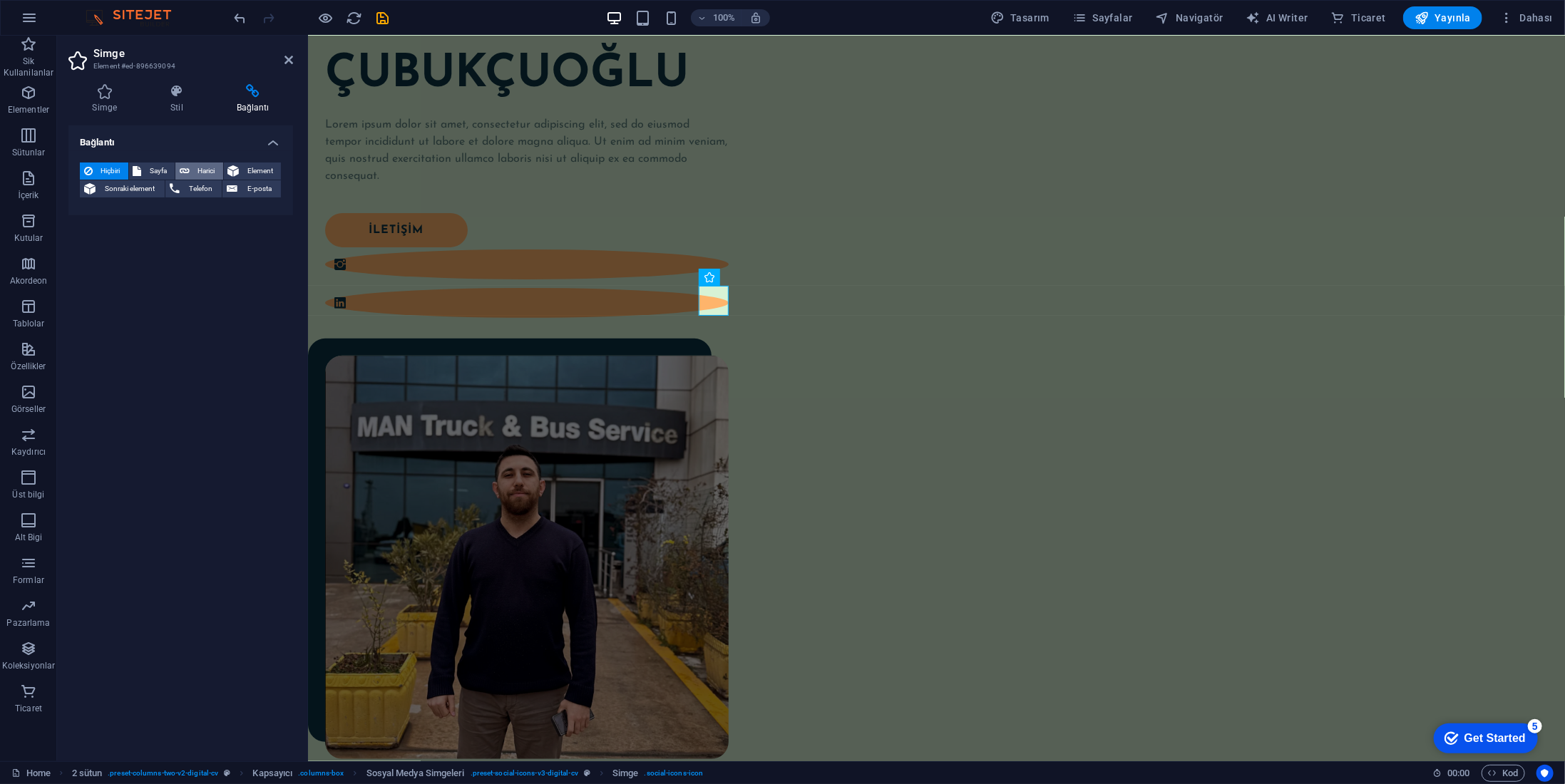
click at [187, 172] on icon at bounding box center [184, 171] width 10 height 17
select select "blank"
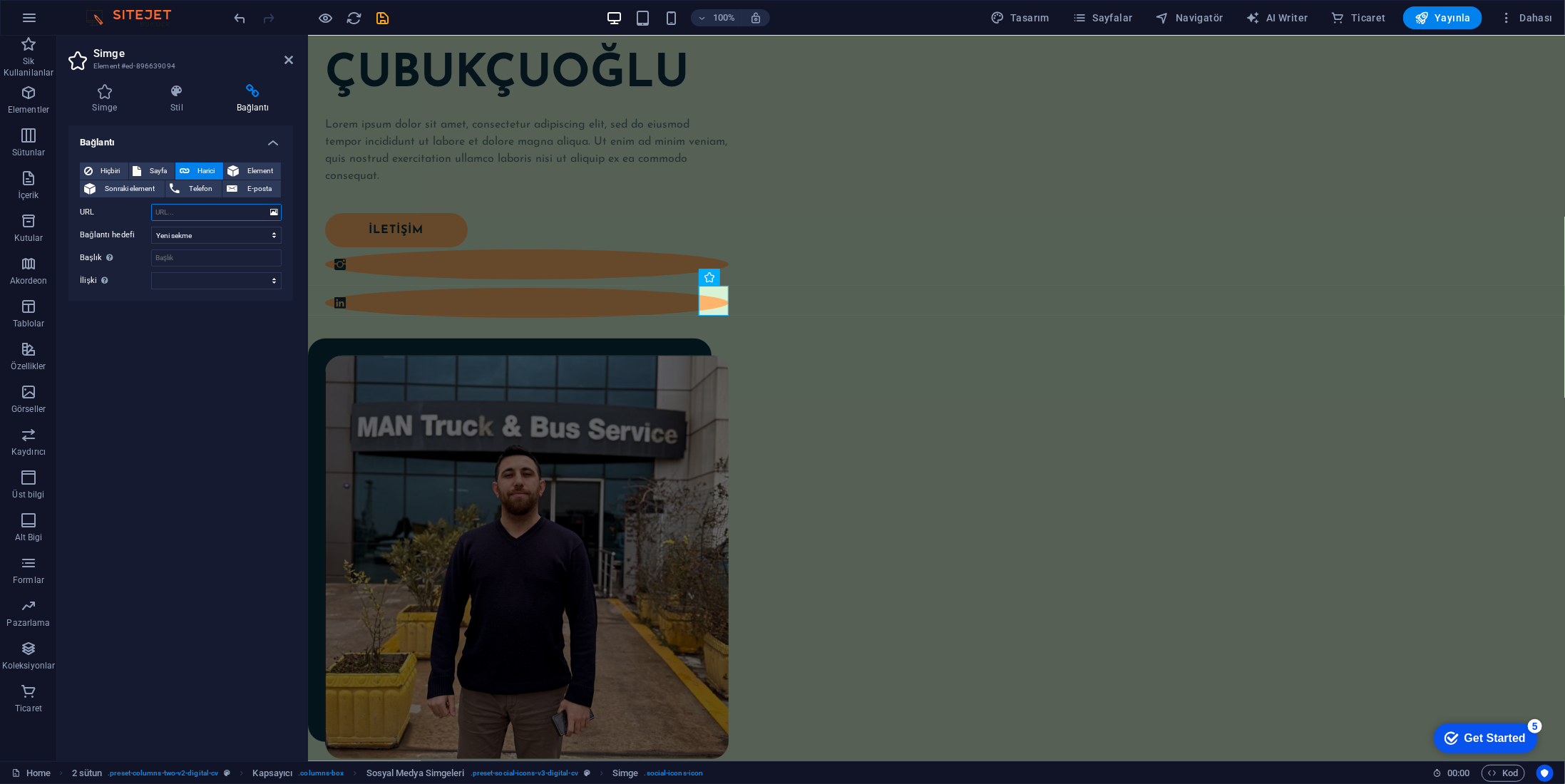
click at [218, 212] on input "URL" at bounding box center [216, 212] width 131 height 17
paste input "www.linkedin.com/in/namık-kemal-çubukçuoğlu-b627a8194"
type input "www.linkedin.com/in/namık-kemal-çubukçuoğlu-b627a8194"
click at [738, 386] on div "[PERSON_NAME] Lorem ipsum dolor sit amet, consectetur adipiscing elit, sed do e…" at bounding box center [936, 418] width 1257 height 936
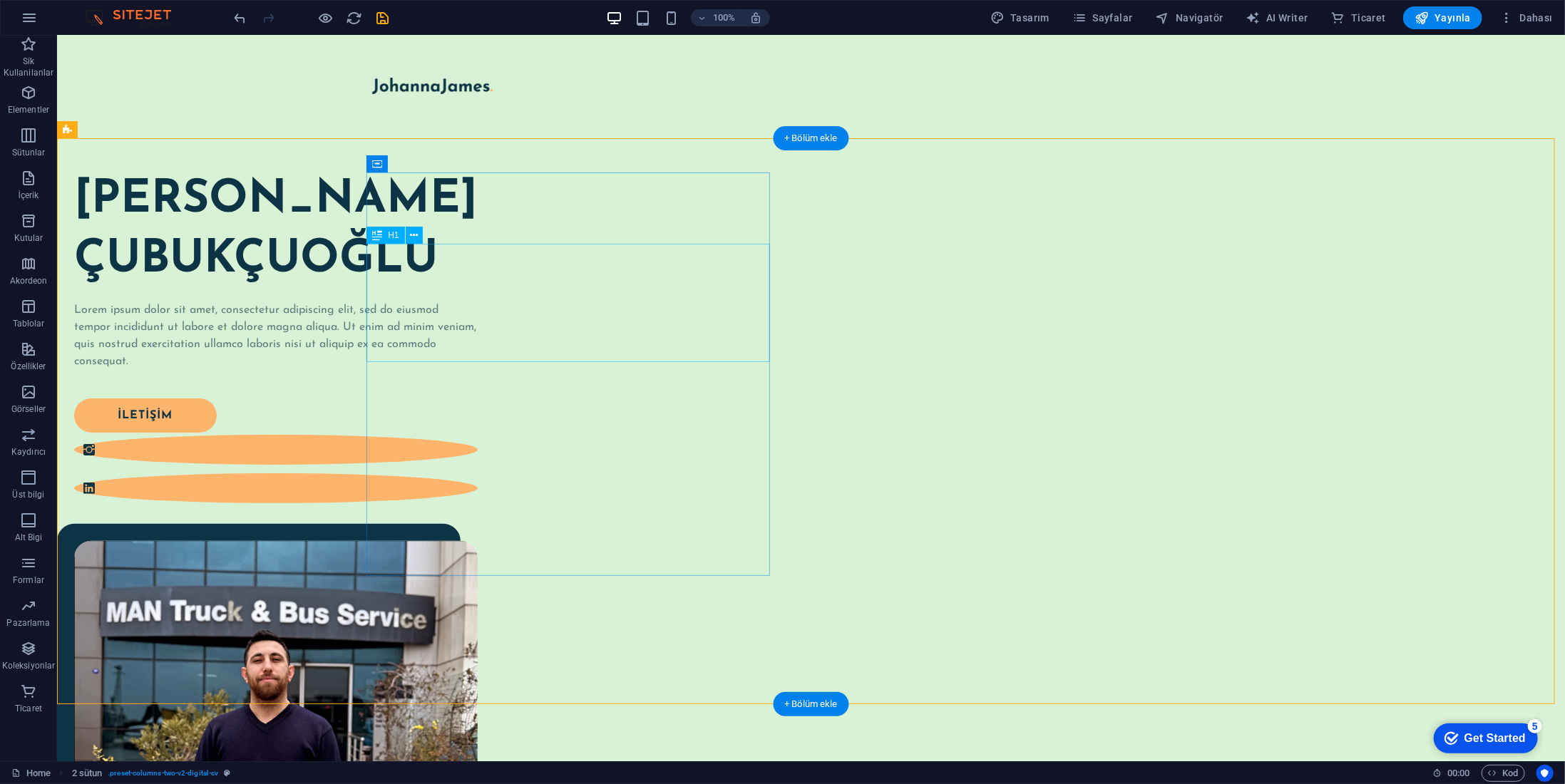
scroll to position [0, 0]
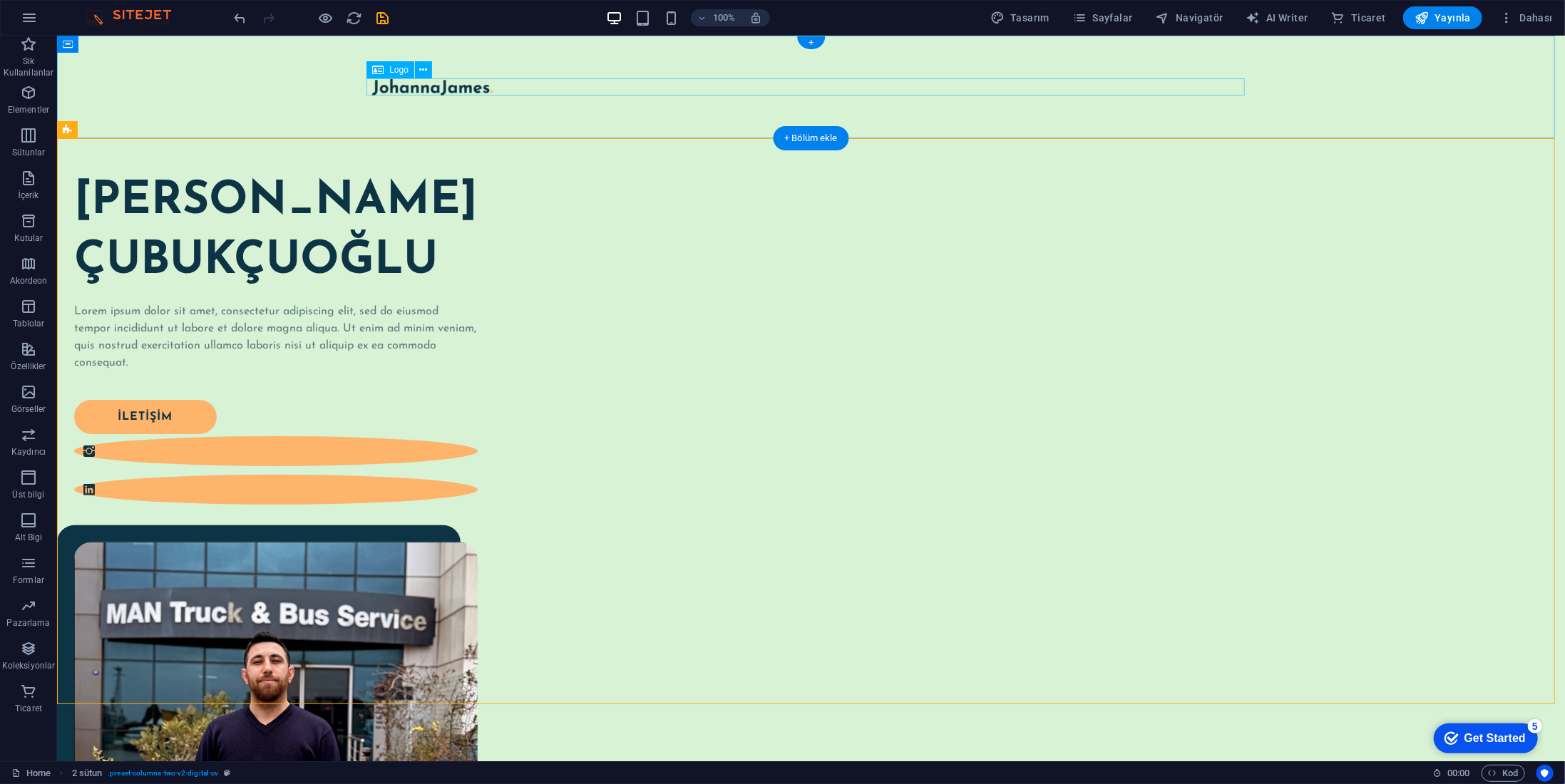
click at [427, 87] on div at bounding box center [811, 86] width 878 height 17
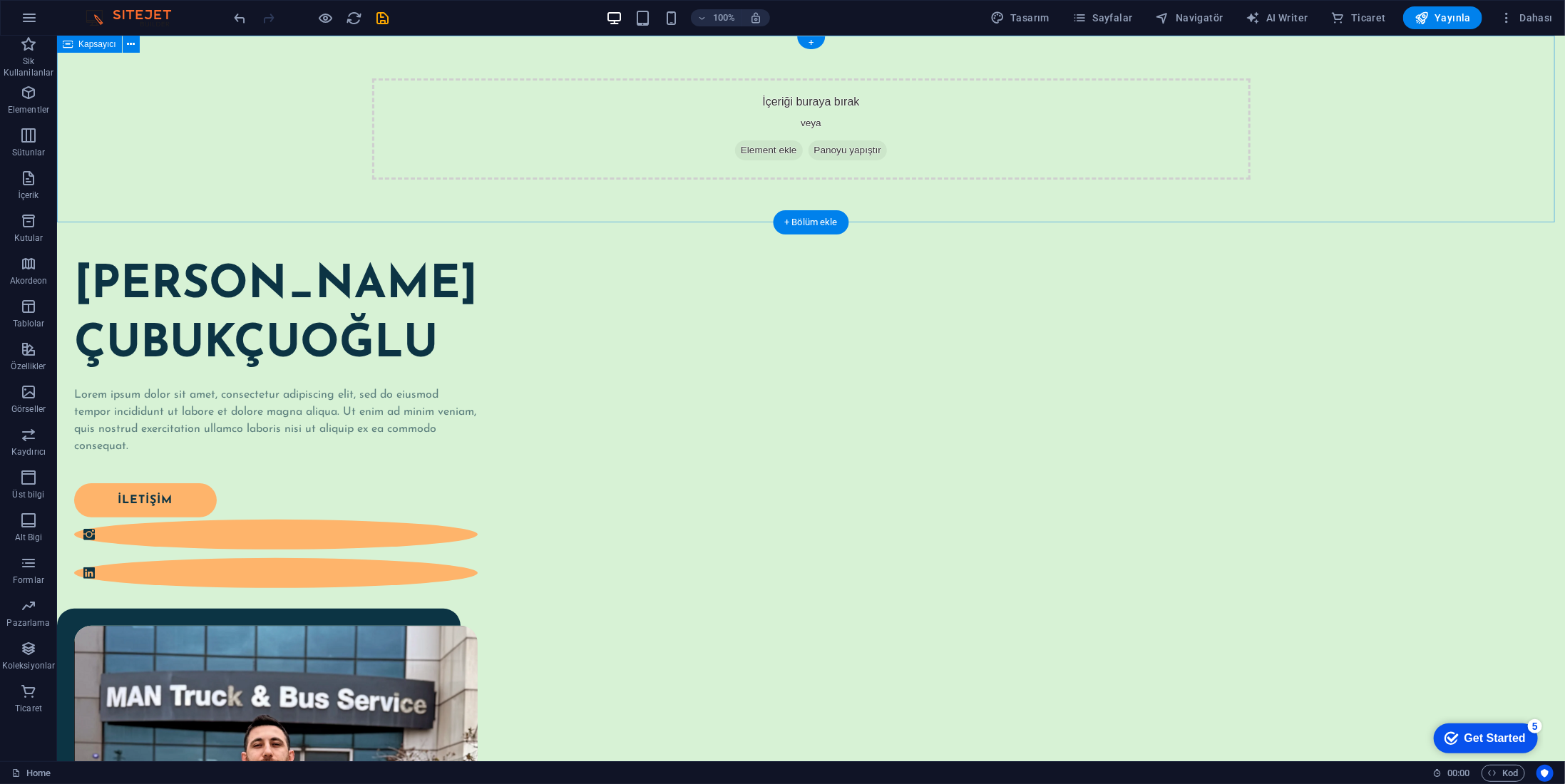
click at [749, 147] on span "Element ekle" at bounding box center [768, 150] width 68 height 20
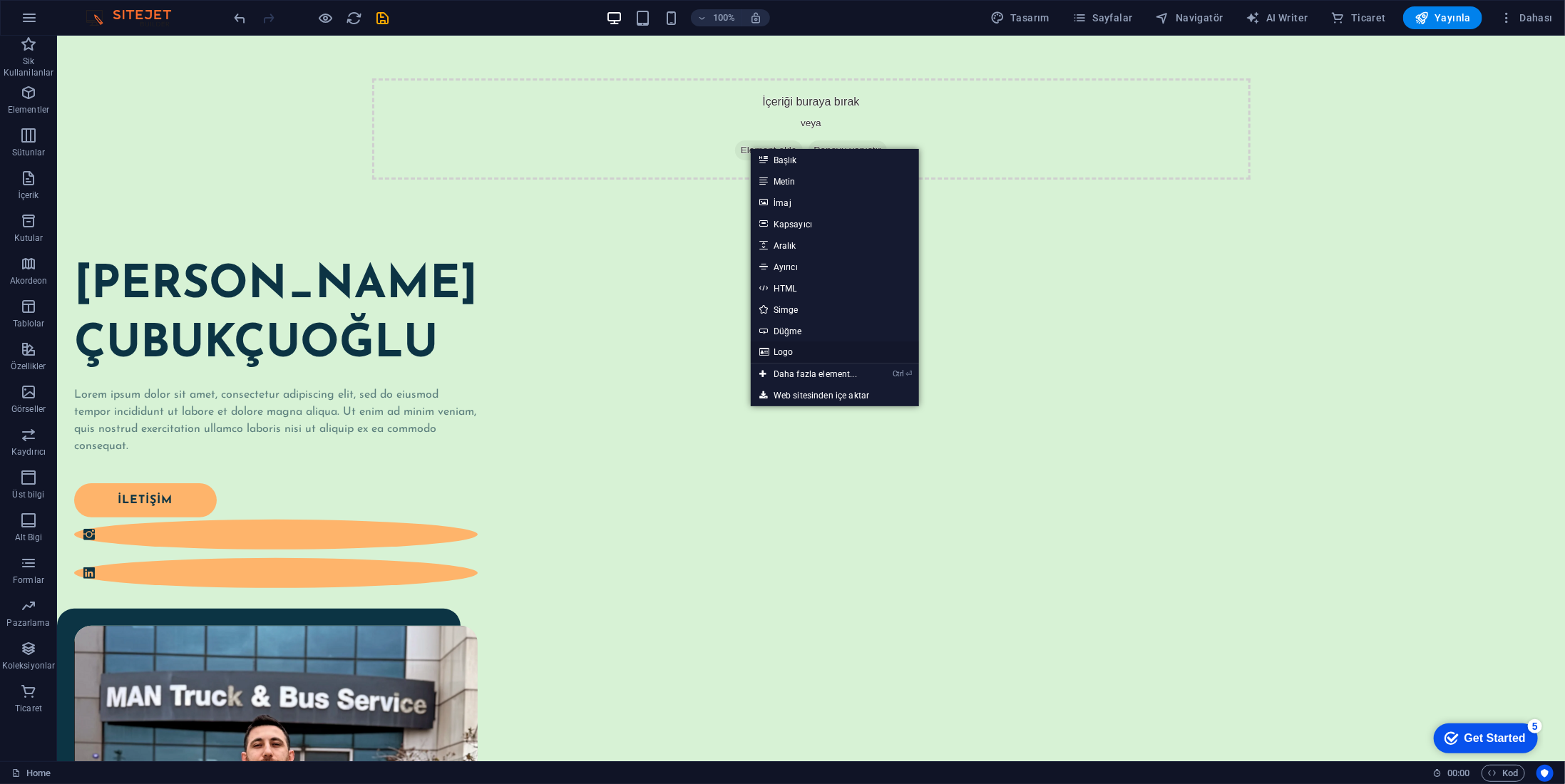
drag, startPoint x: 787, startPoint y: 347, endPoint x: 480, endPoint y: 311, distance: 309.1
click at [787, 347] on link "Logo" at bounding box center [835, 351] width 168 height 21
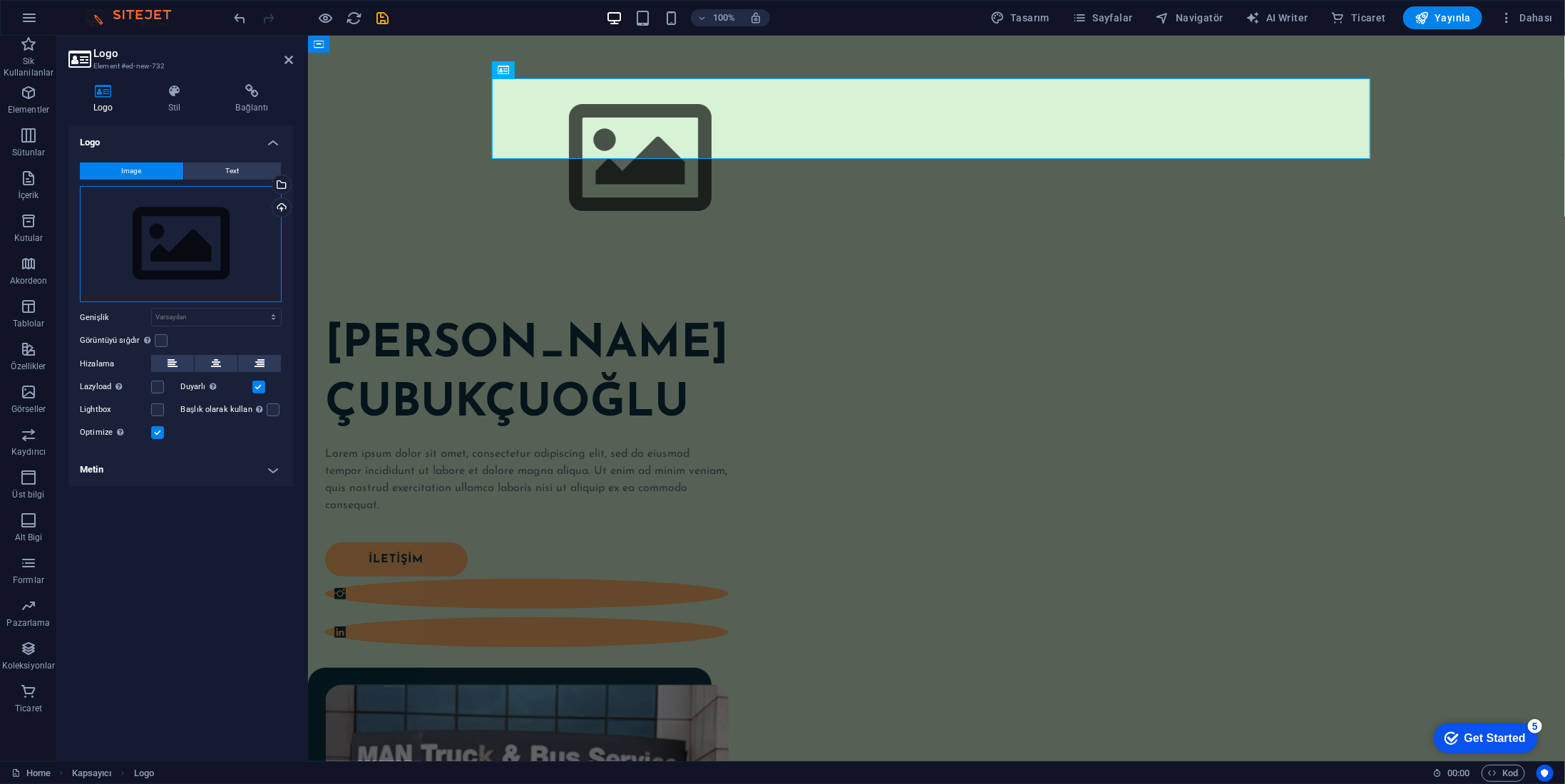
click at [198, 239] on div "Dosyaları buraya sürükleyin, dosyaları seçmek için tıklayın veya Dosyalardan ya…" at bounding box center [180, 245] width 202 height 117
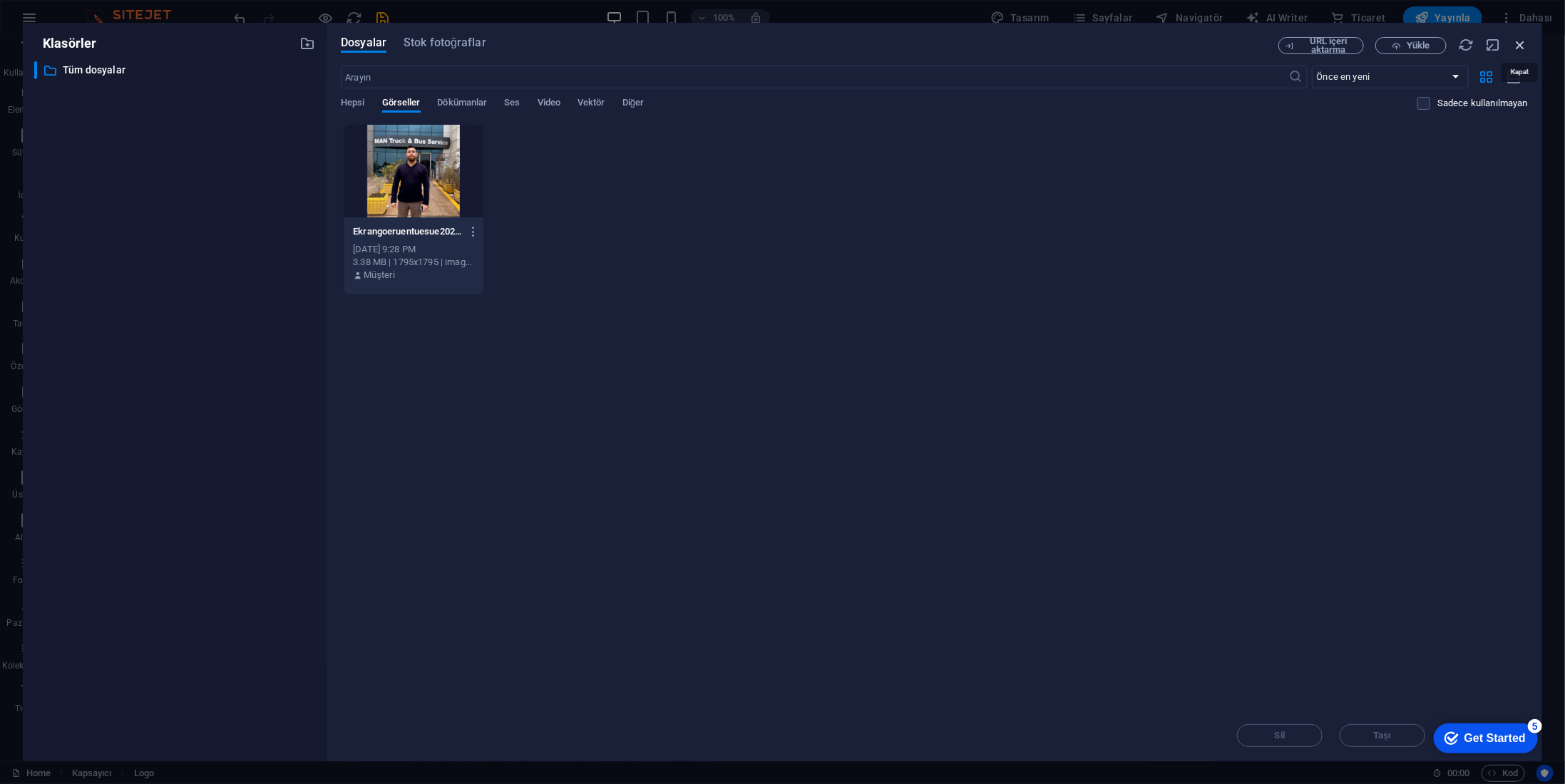
drag, startPoint x: 1518, startPoint y: 48, endPoint x: 1172, endPoint y: 21, distance: 347.1
click at [1519, 48] on icon "button" at bounding box center [1520, 45] width 16 height 16
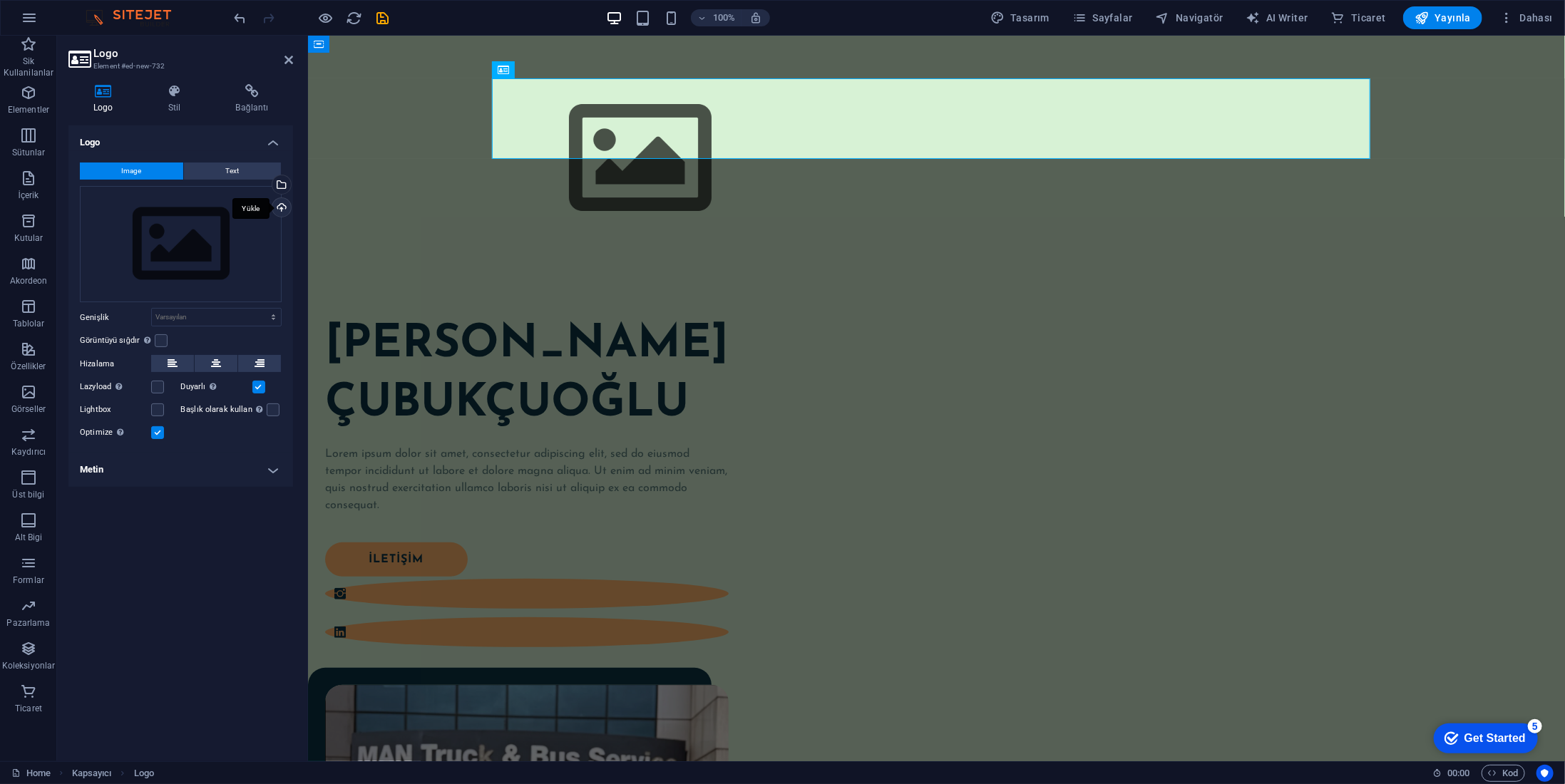
click at [286, 206] on div "Yükle" at bounding box center [279, 208] width 21 height 21
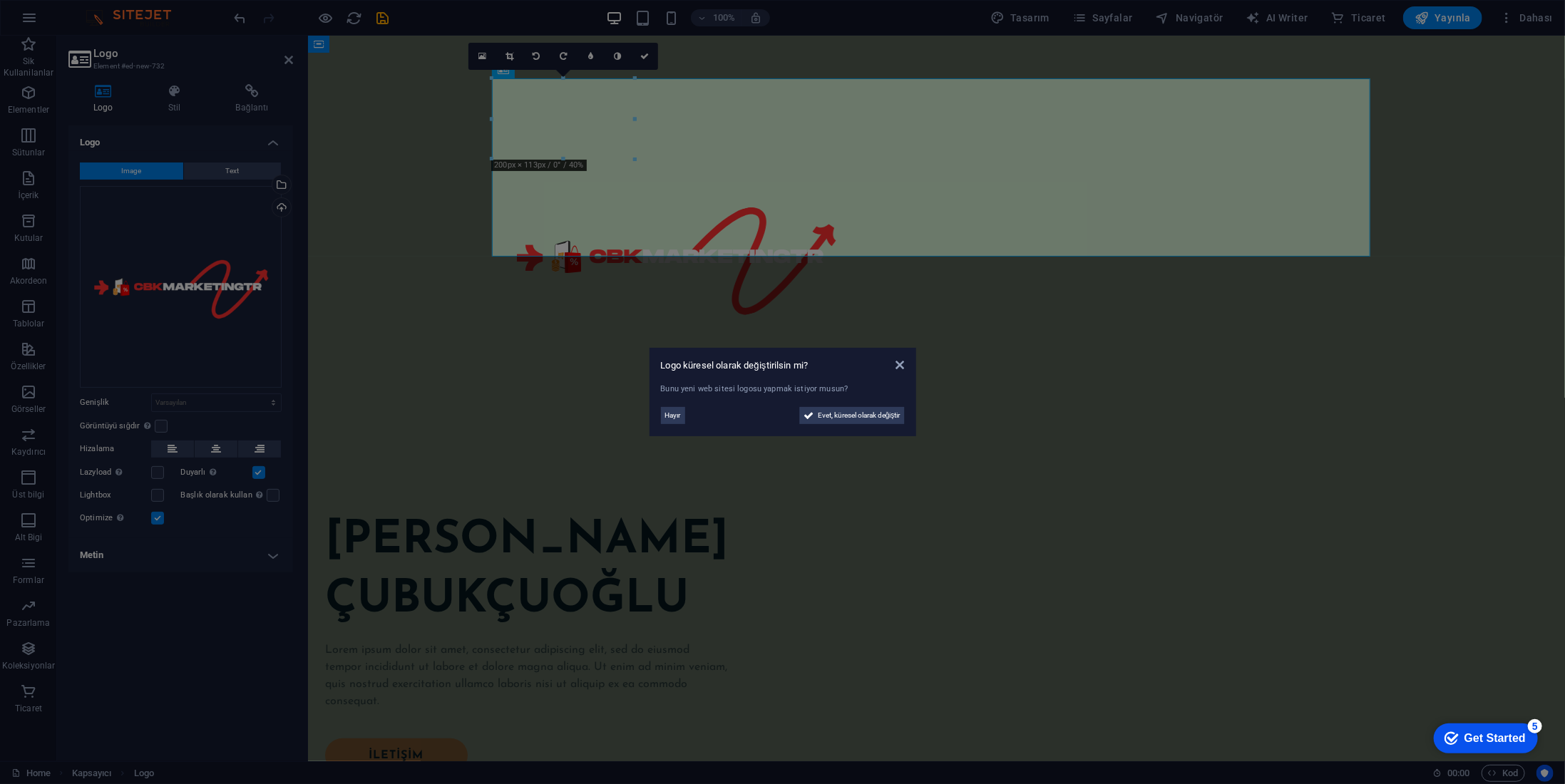
click at [906, 369] on div "Logo küresel olarak değiştirilsin mi? Bunu yeni web sitesi logosu yapmak istiyo…" at bounding box center [782, 392] width 267 height 89
drag, startPoint x: 886, startPoint y: 416, endPoint x: 579, endPoint y: 380, distance: 309.1
click at [886, 416] on span "Evet, küresel olarak değiştir" at bounding box center [859, 415] width 83 height 17
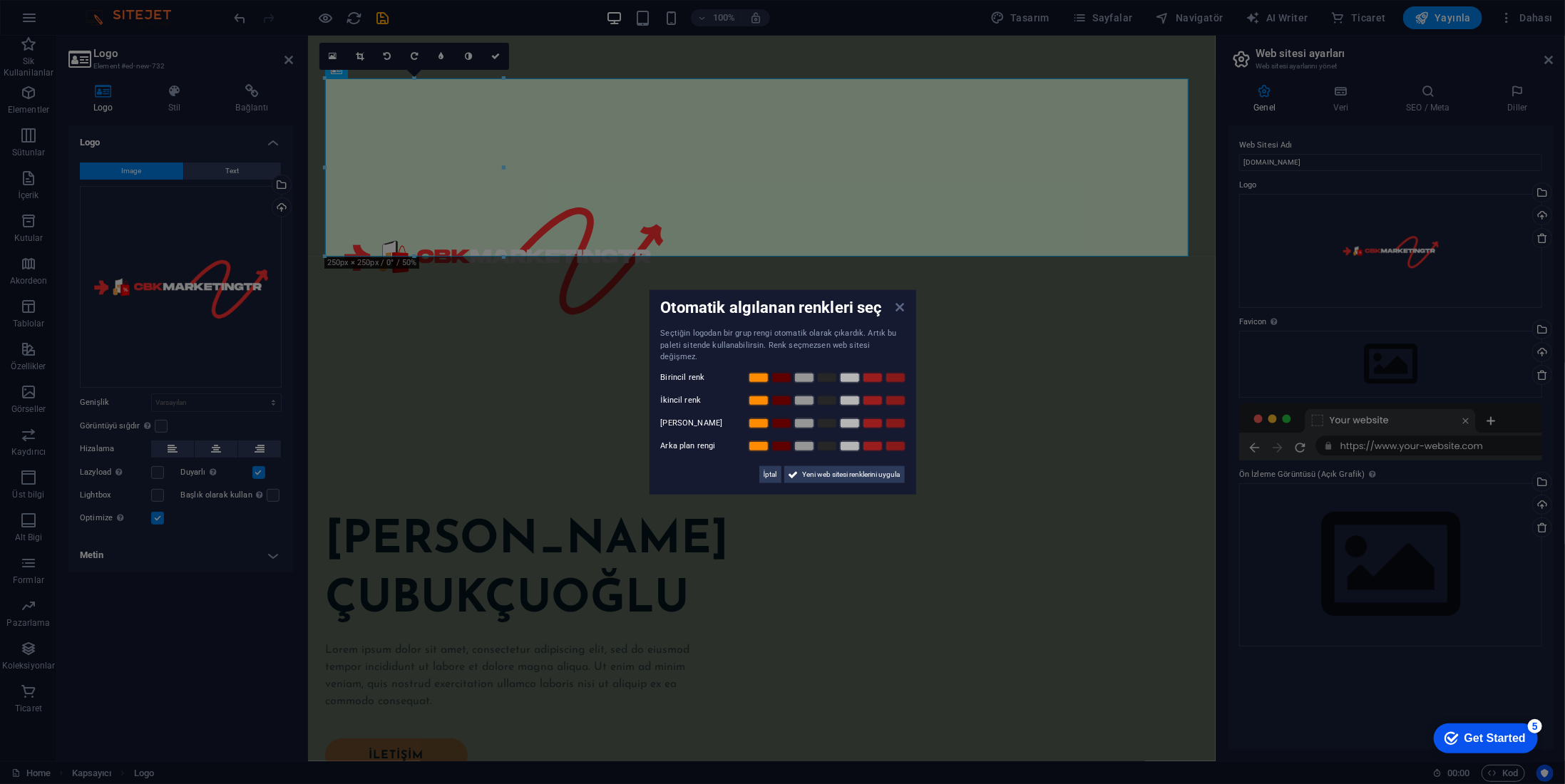
click at [900, 313] on icon at bounding box center [899, 307] width 8 height 11
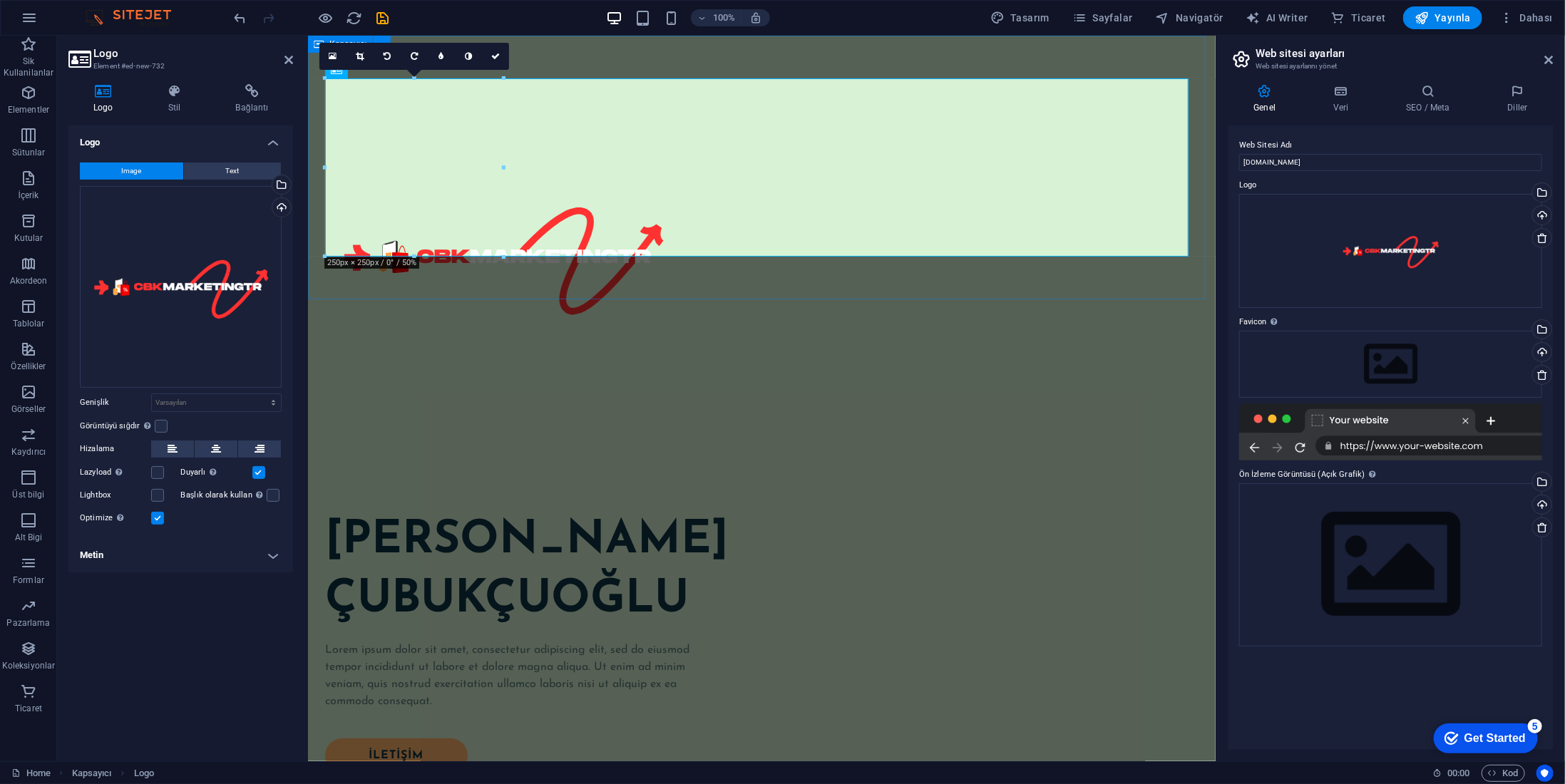
click at [465, 288] on div at bounding box center [761, 256] width 908 height 442
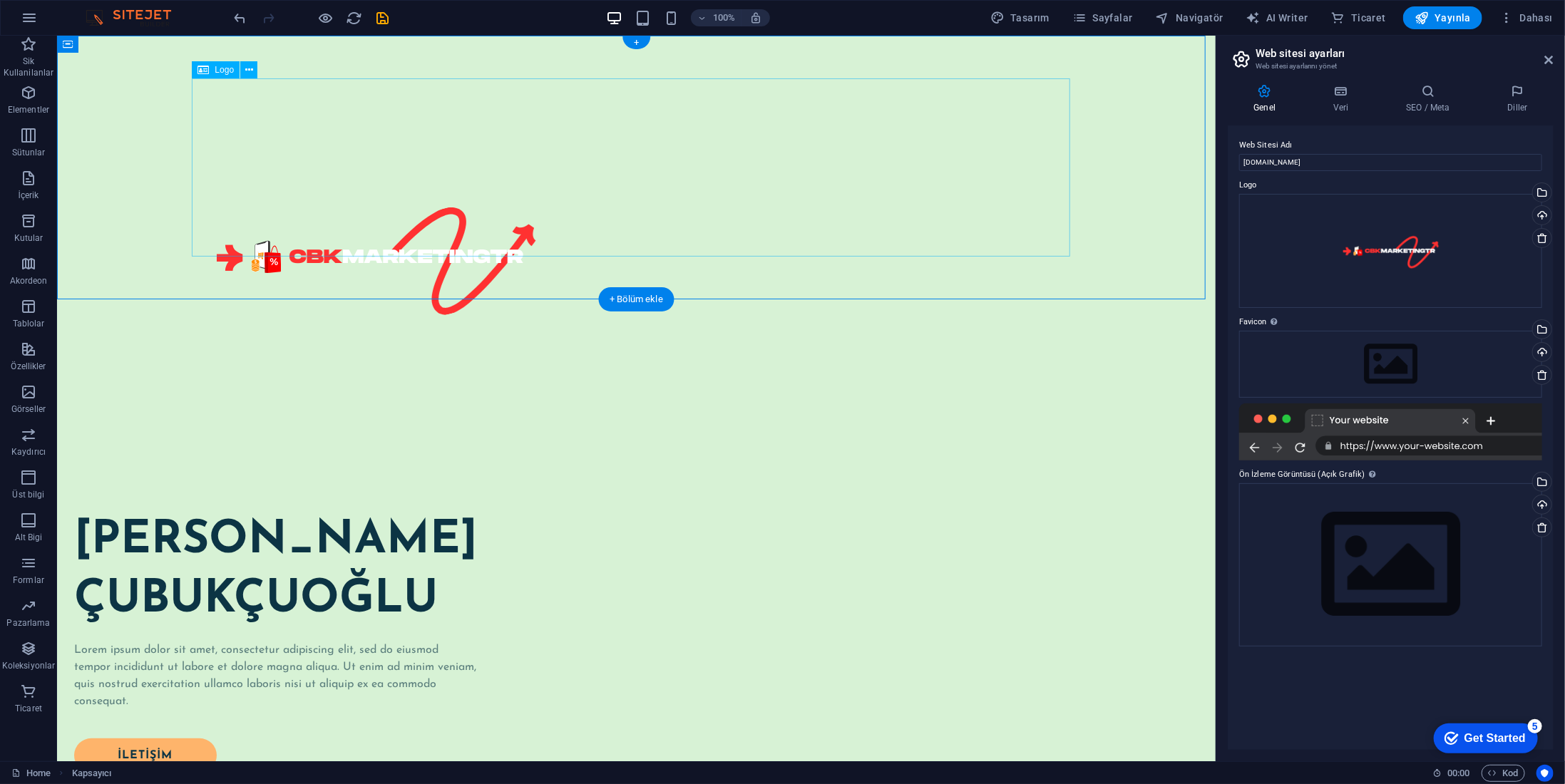
click at [310, 181] on div at bounding box center [636, 256] width 878 height 357
drag, startPoint x: 359, startPoint y: 161, endPoint x: 352, endPoint y: 158, distance: 7.6
click at [355, 160] on div at bounding box center [636, 256] width 878 height 357
click at [352, 158] on div at bounding box center [636, 256] width 878 height 357
click at [297, 158] on div at bounding box center [636, 256] width 878 height 357
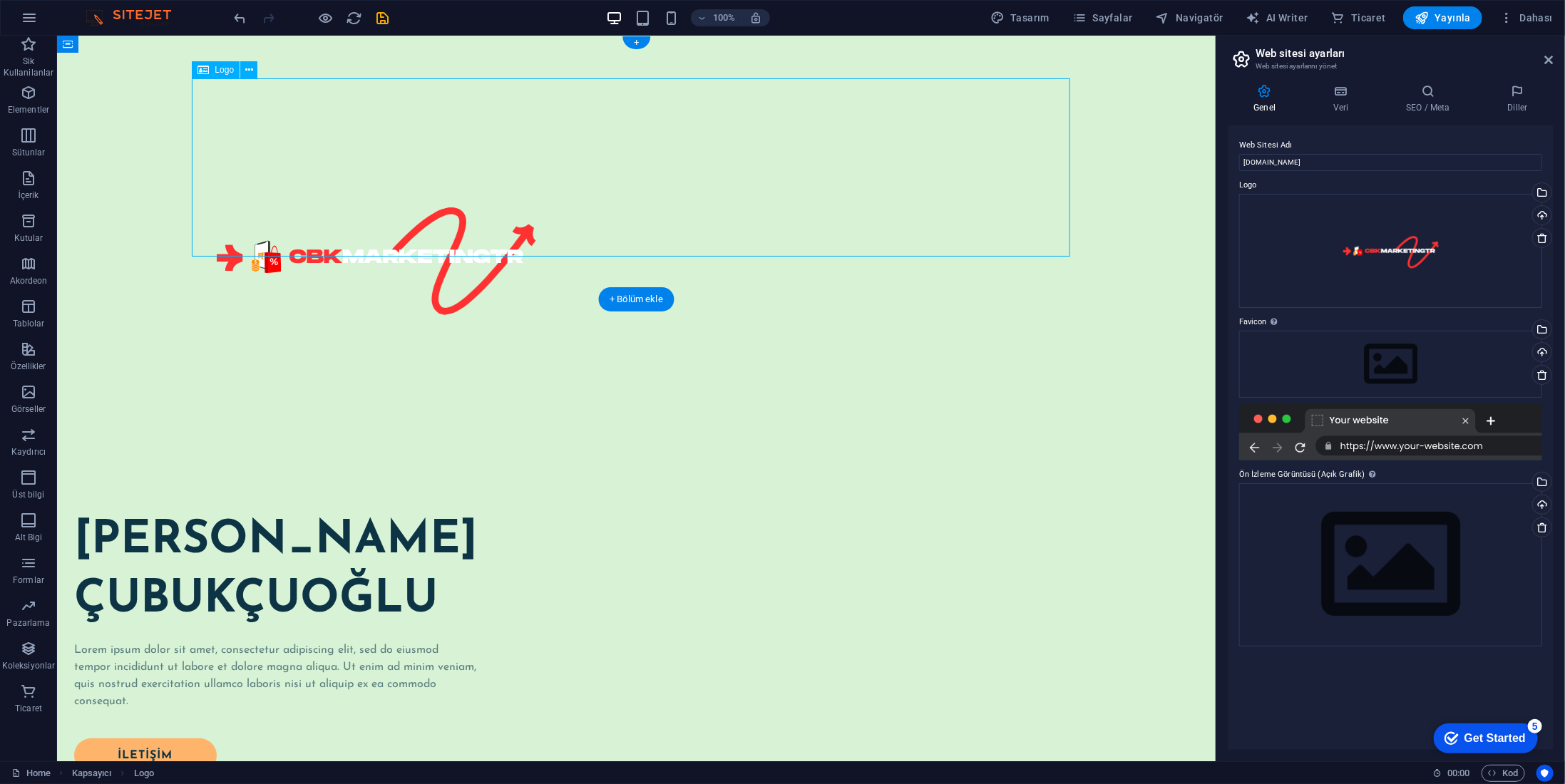
click at [297, 158] on div at bounding box center [636, 256] width 878 height 357
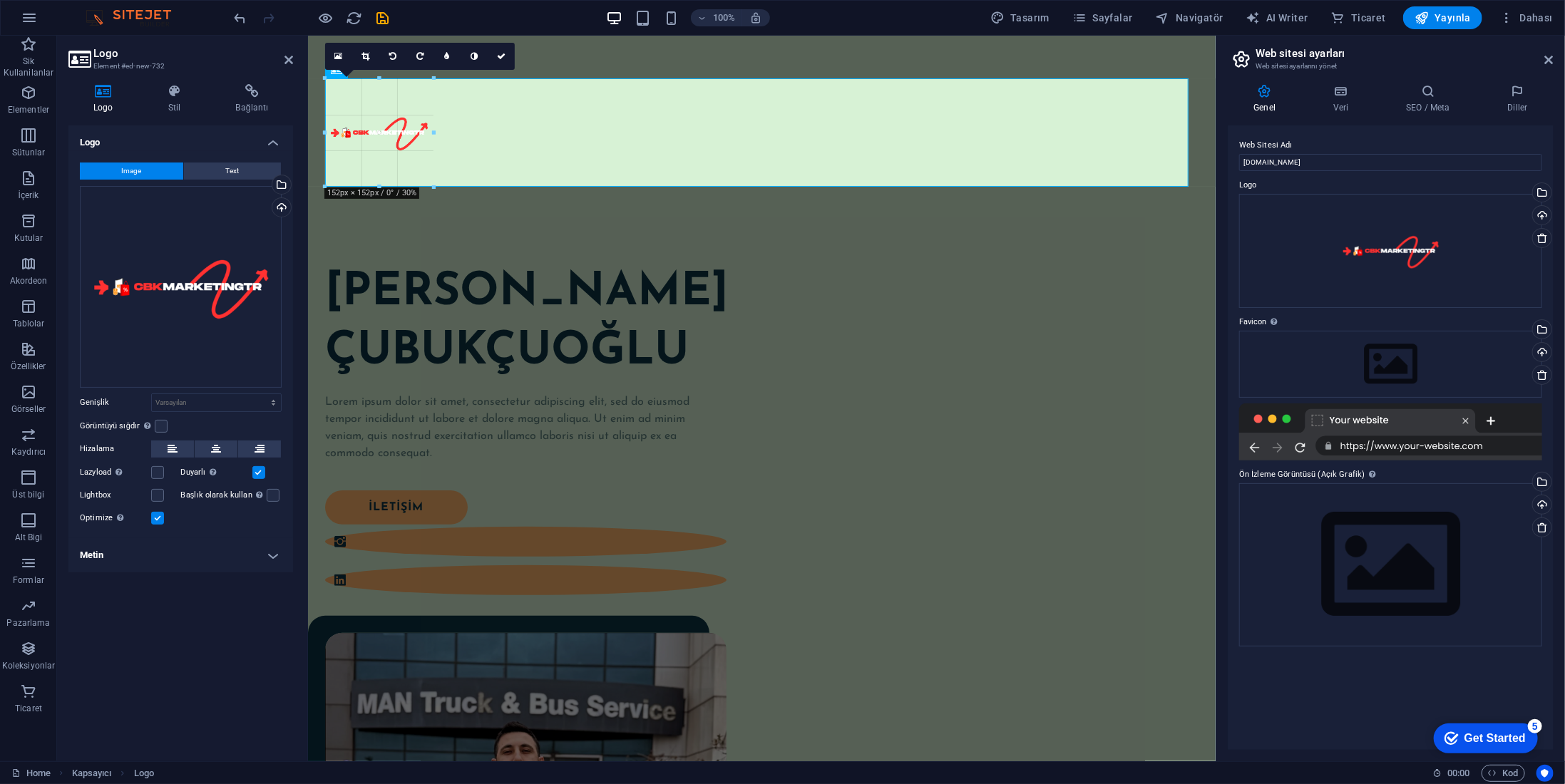
drag, startPoint x: 503, startPoint y: 256, endPoint x: 434, endPoint y: 152, distance: 124.8
type input "152"
select select "px"
click at [513, 148] on div at bounding box center [761, 131] width 874 height 109
click at [283, 205] on div "Yükle" at bounding box center [279, 208] width 21 height 21
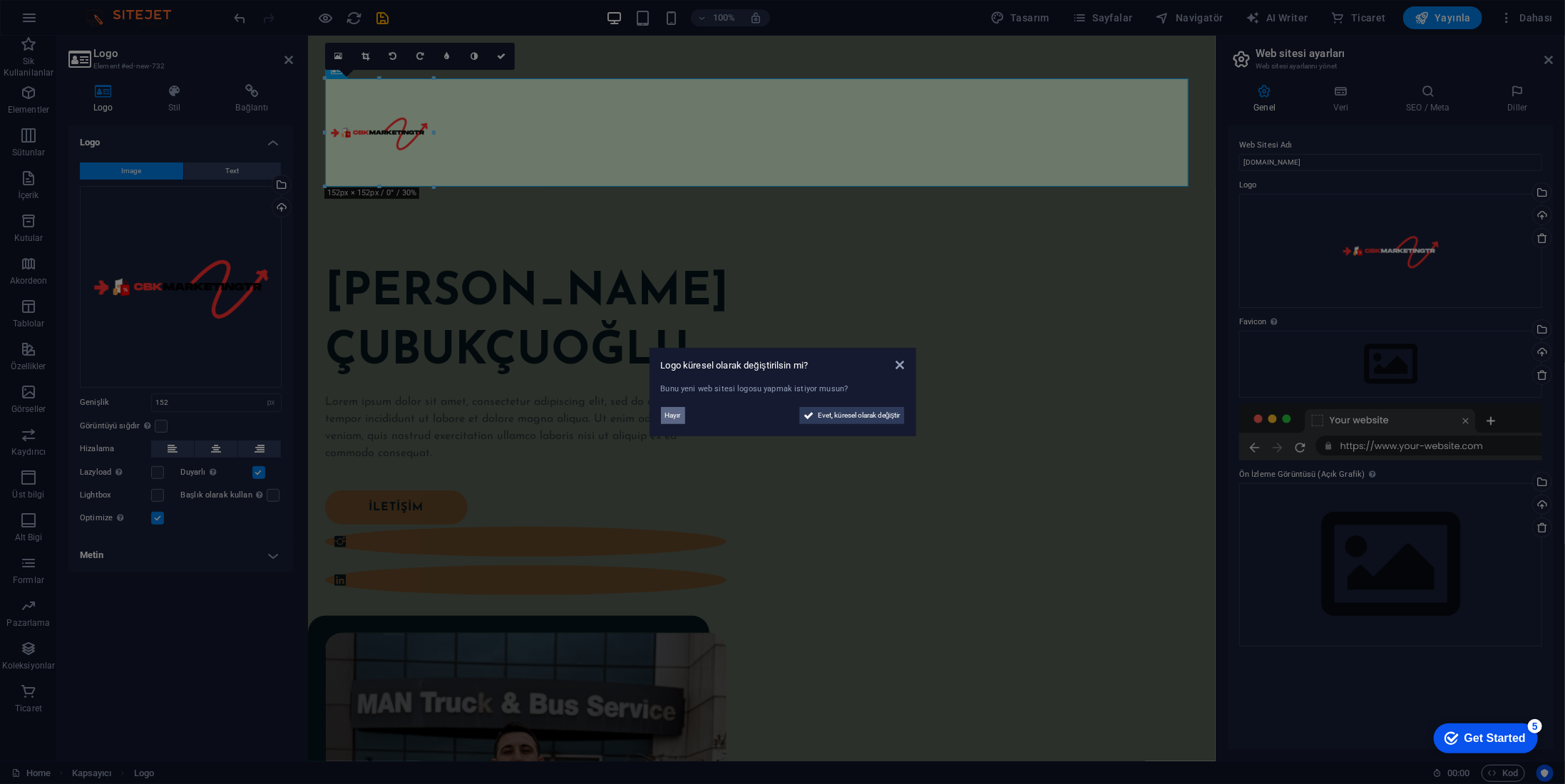
click at [680, 412] on span "Hayır" at bounding box center [673, 415] width 16 height 17
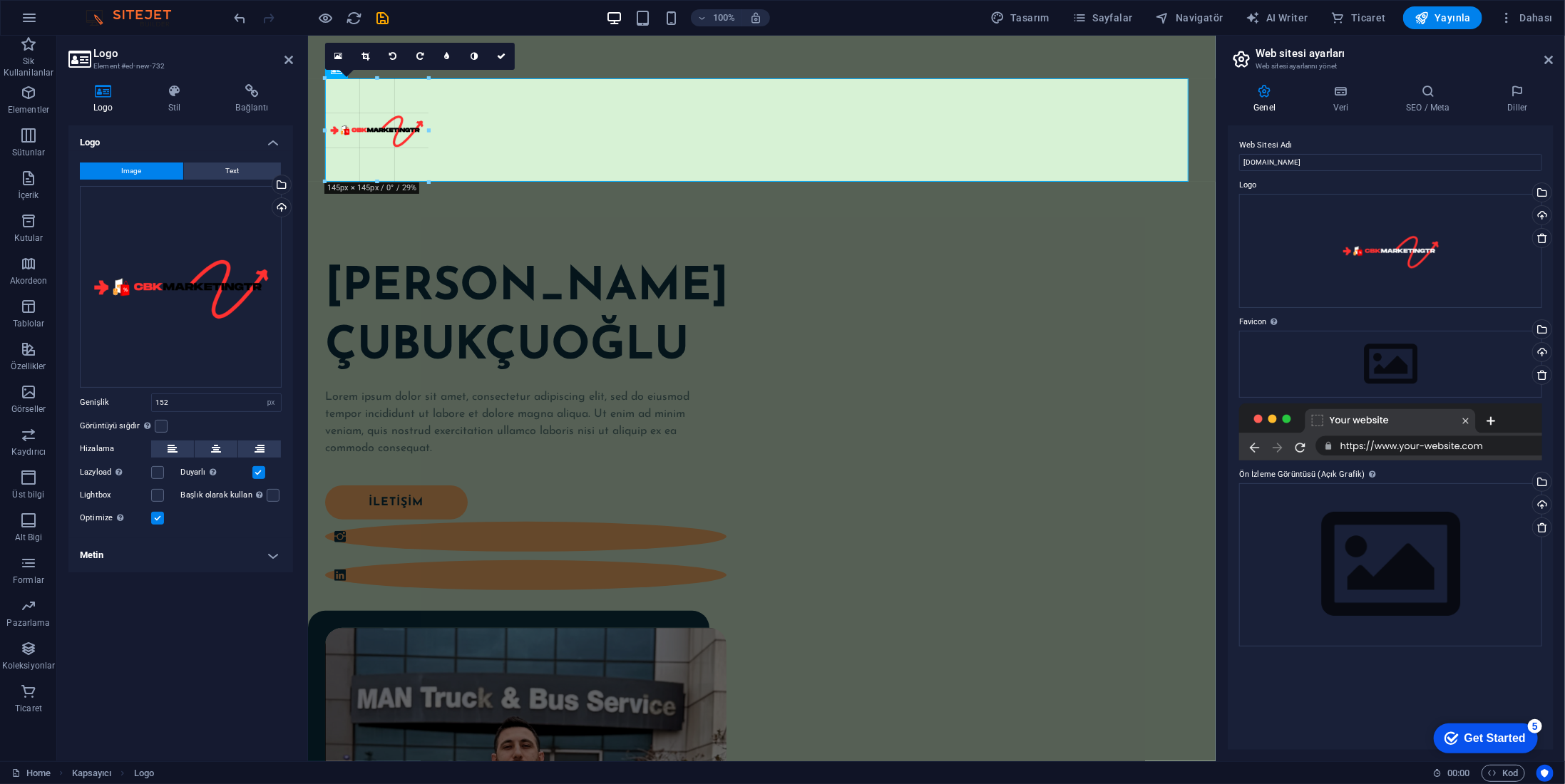
drag, startPoint x: 435, startPoint y: 187, endPoint x: 428, endPoint y: 179, distance: 10.6
type input "145"
click at [492, 242] on div "[PERSON_NAME] Lorem ipsum dolor sit amet, consectetur adipiscing elit, sed do e…" at bounding box center [761, 690] width 908 height 933
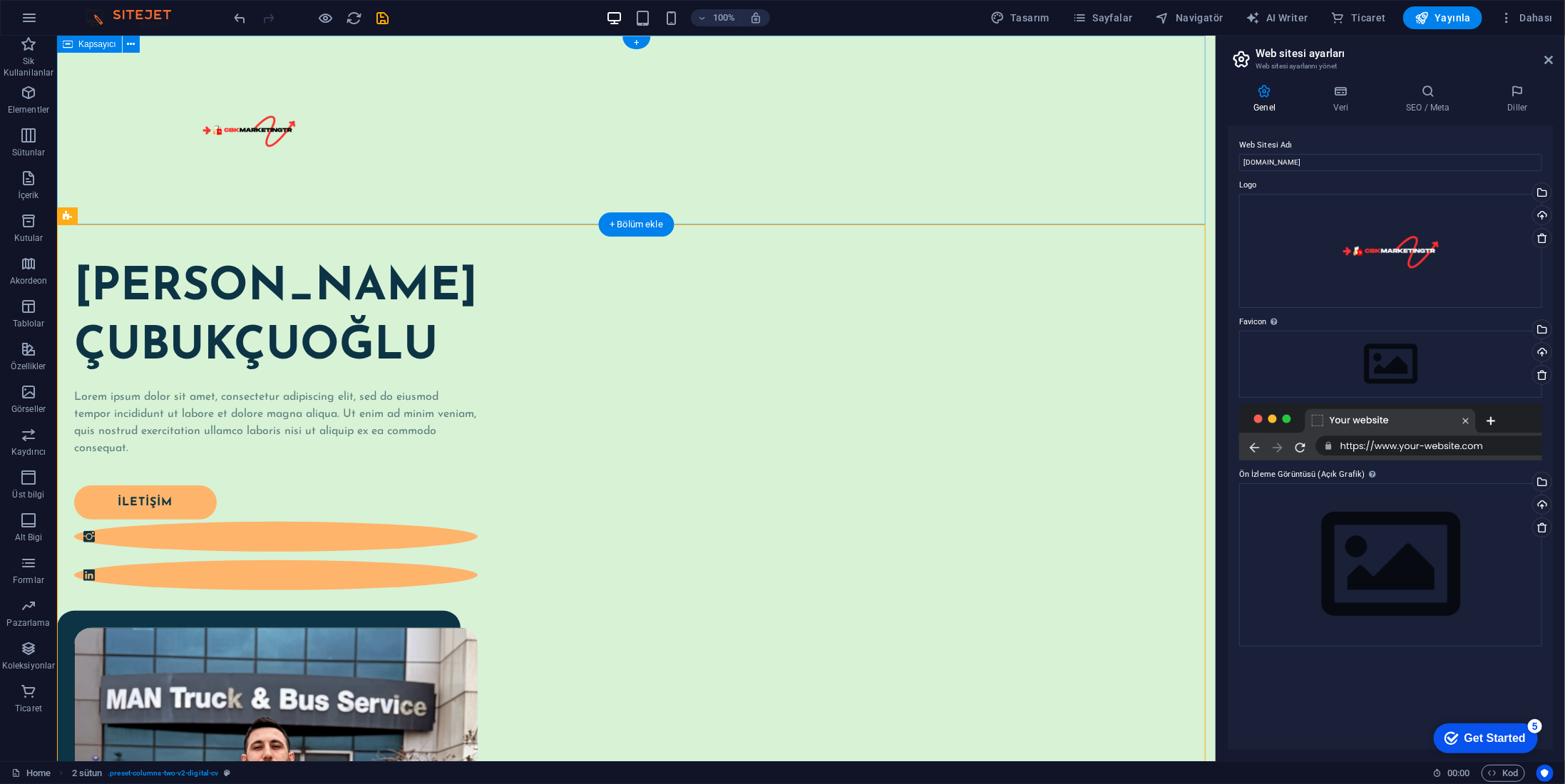
click at [418, 183] on div at bounding box center [635, 129] width 1159 height 189
click at [289, 129] on div at bounding box center [636, 129] width 878 height 103
click at [243, 148] on div at bounding box center [636, 129] width 878 height 103
select select "px"
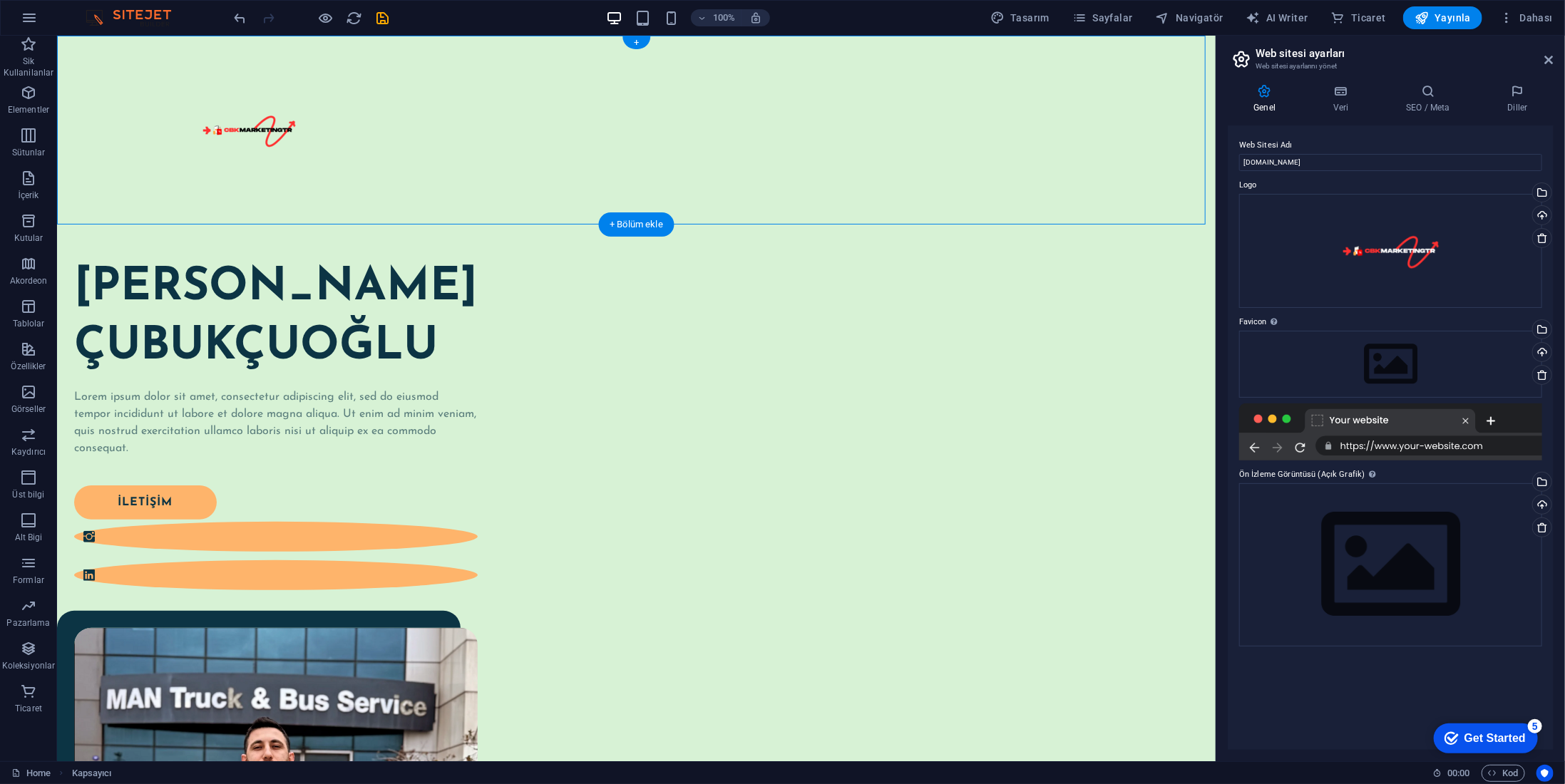
drag, startPoint x: 125, startPoint y: 184, endPoint x: 376, endPoint y: 172, distance: 251.3
click at [376, 172] on div at bounding box center [635, 129] width 1159 height 189
click at [259, 121] on div at bounding box center [636, 129] width 878 height 103
select select "px"
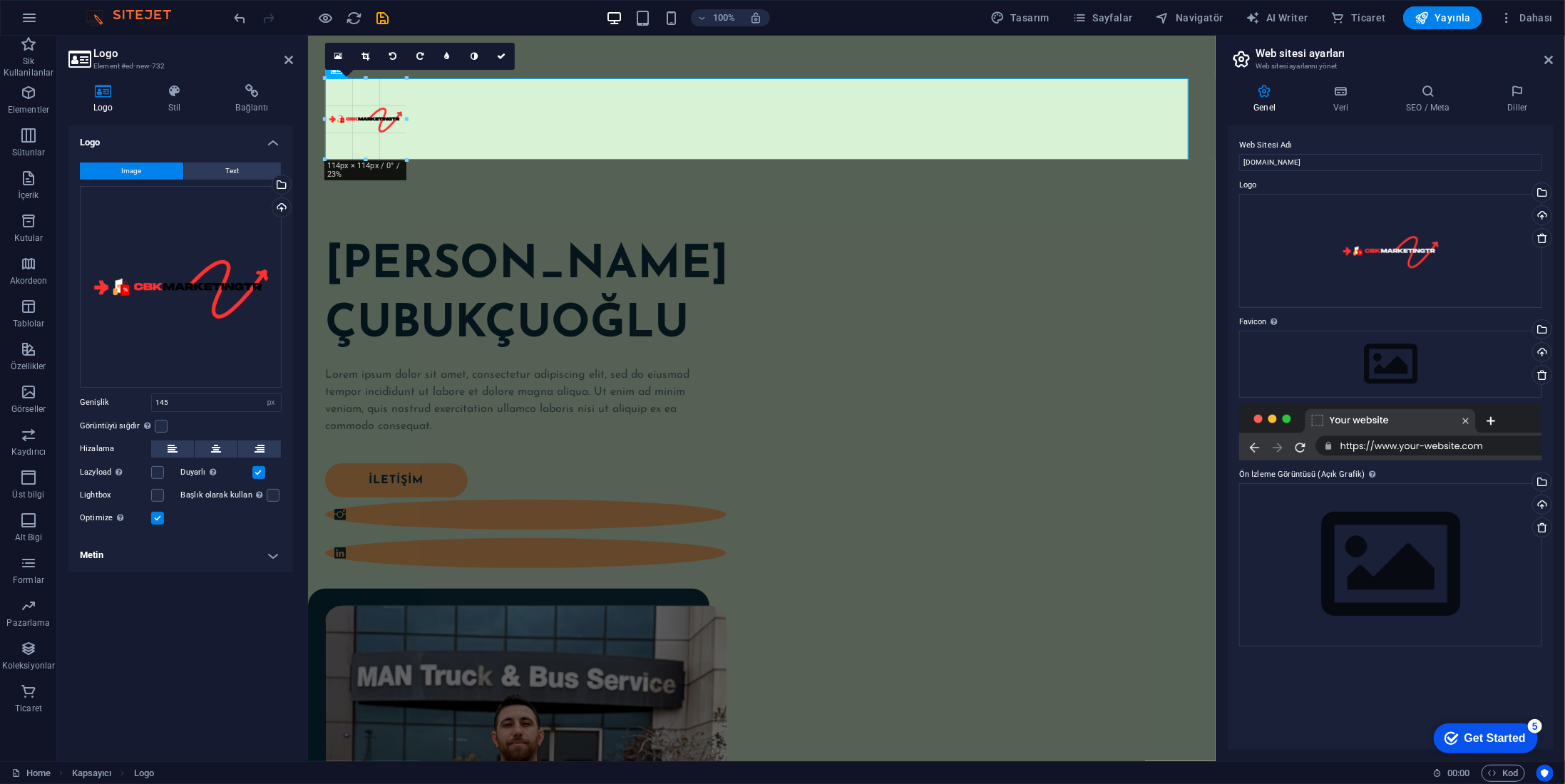
drag, startPoint x: 375, startPoint y: 181, endPoint x: 136, endPoint y: 168, distance: 239.4
type input "114"
click at [447, 204] on div "[PERSON_NAME] Lorem ipsum dolor sit amet, consectetur adipiscing elit, sed do e…" at bounding box center [761, 668] width 908 height 933
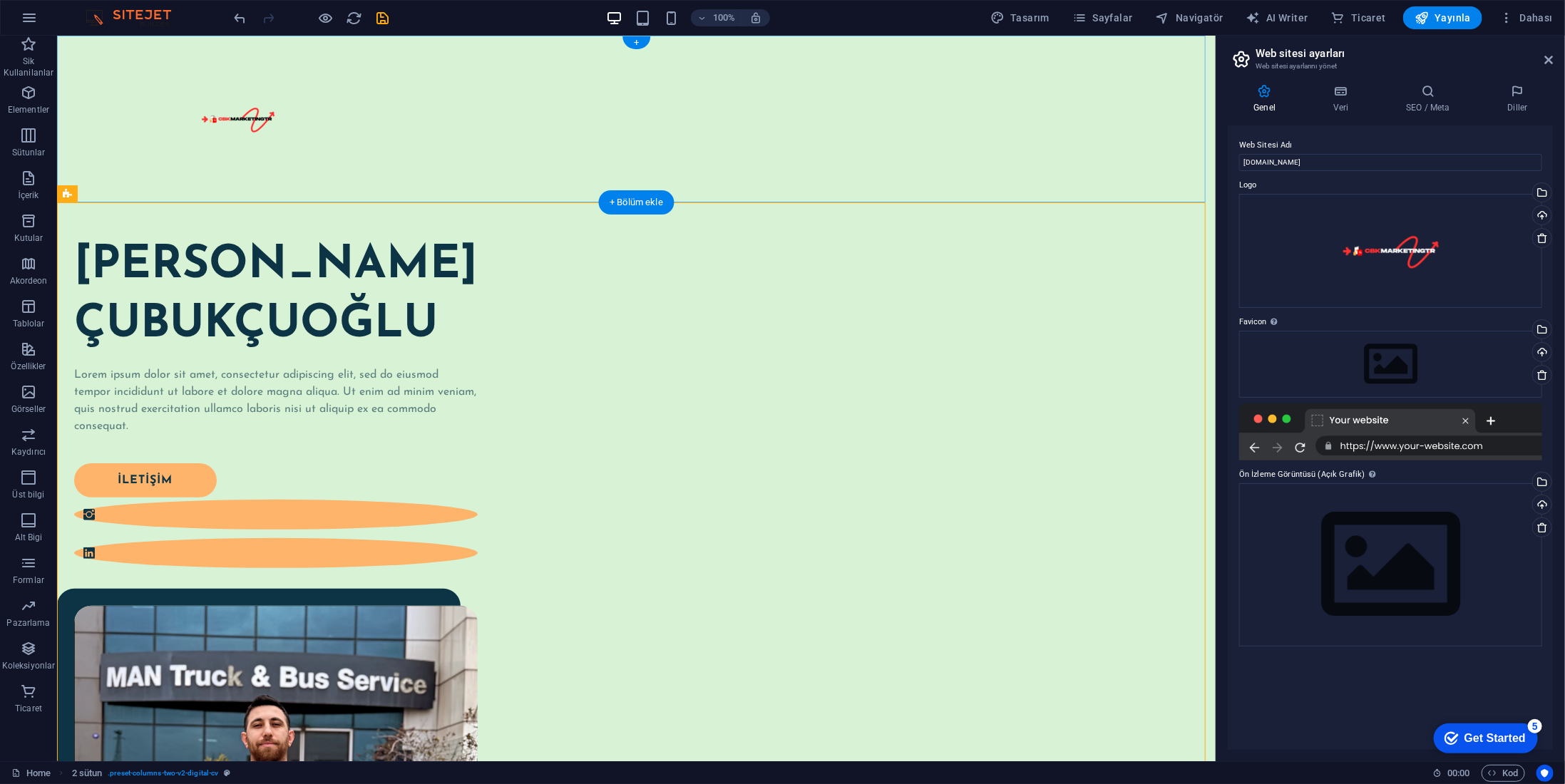
click at [435, 172] on div at bounding box center [635, 118] width 1159 height 167
drag, startPoint x: 206, startPoint y: 120, endPoint x: 214, endPoint y: 120, distance: 8.0
click at [210, 120] on div at bounding box center [636, 118] width 878 height 81
click at [219, 119] on div at bounding box center [636, 118] width 878 height 81
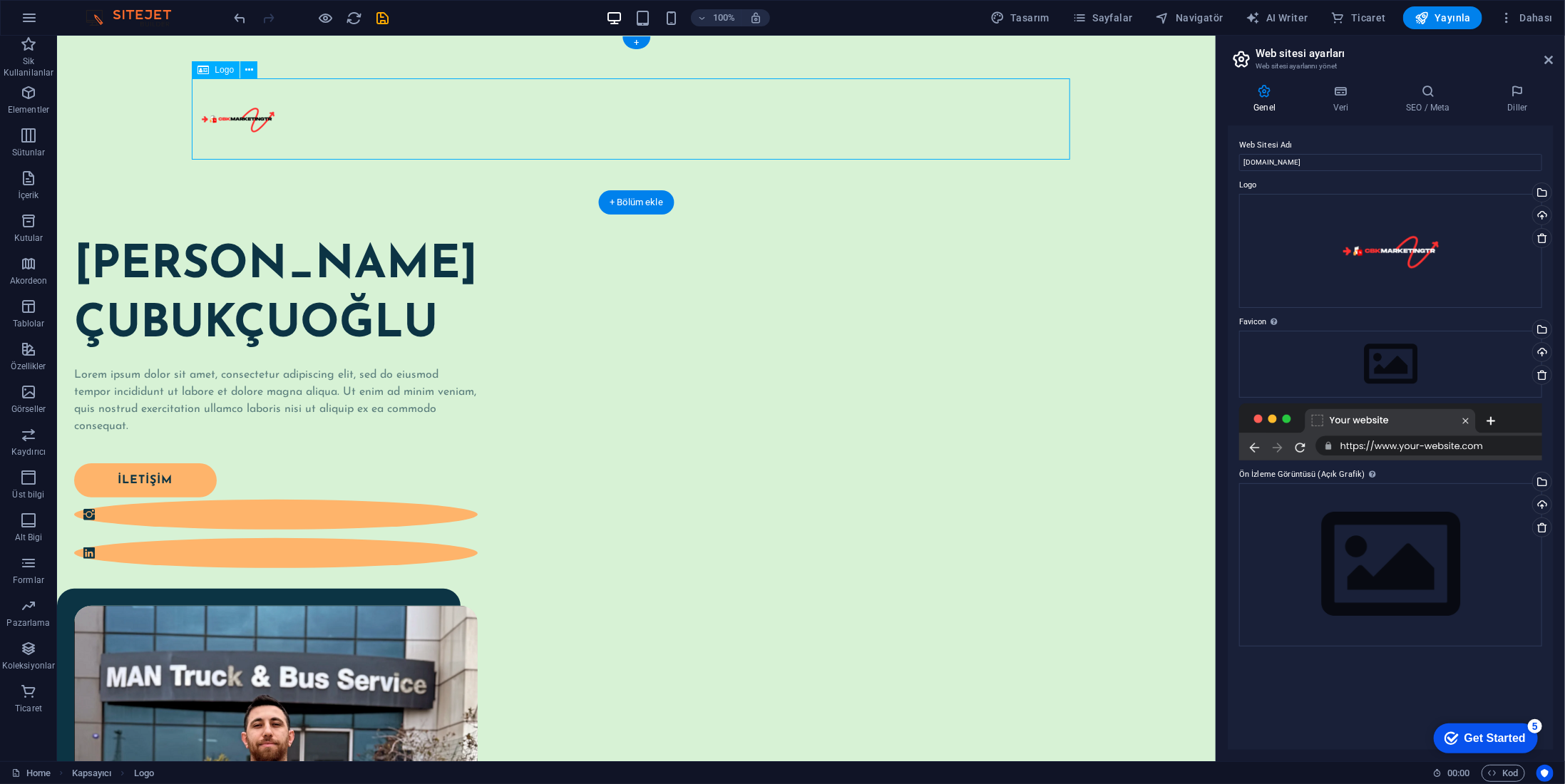
select select "px"
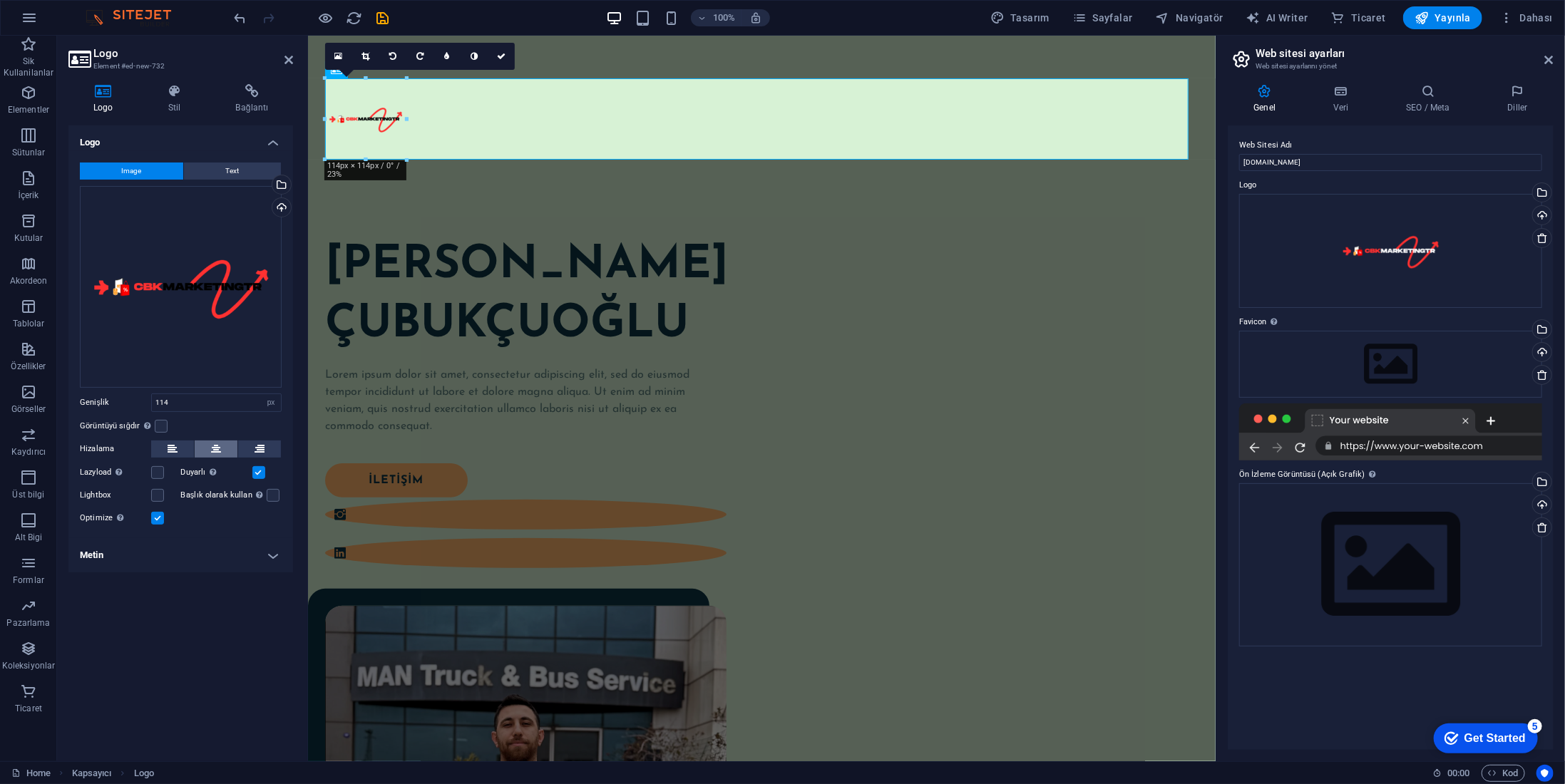
click at [208, 449] on button at bounding box center [215, 449] width 43 height 17
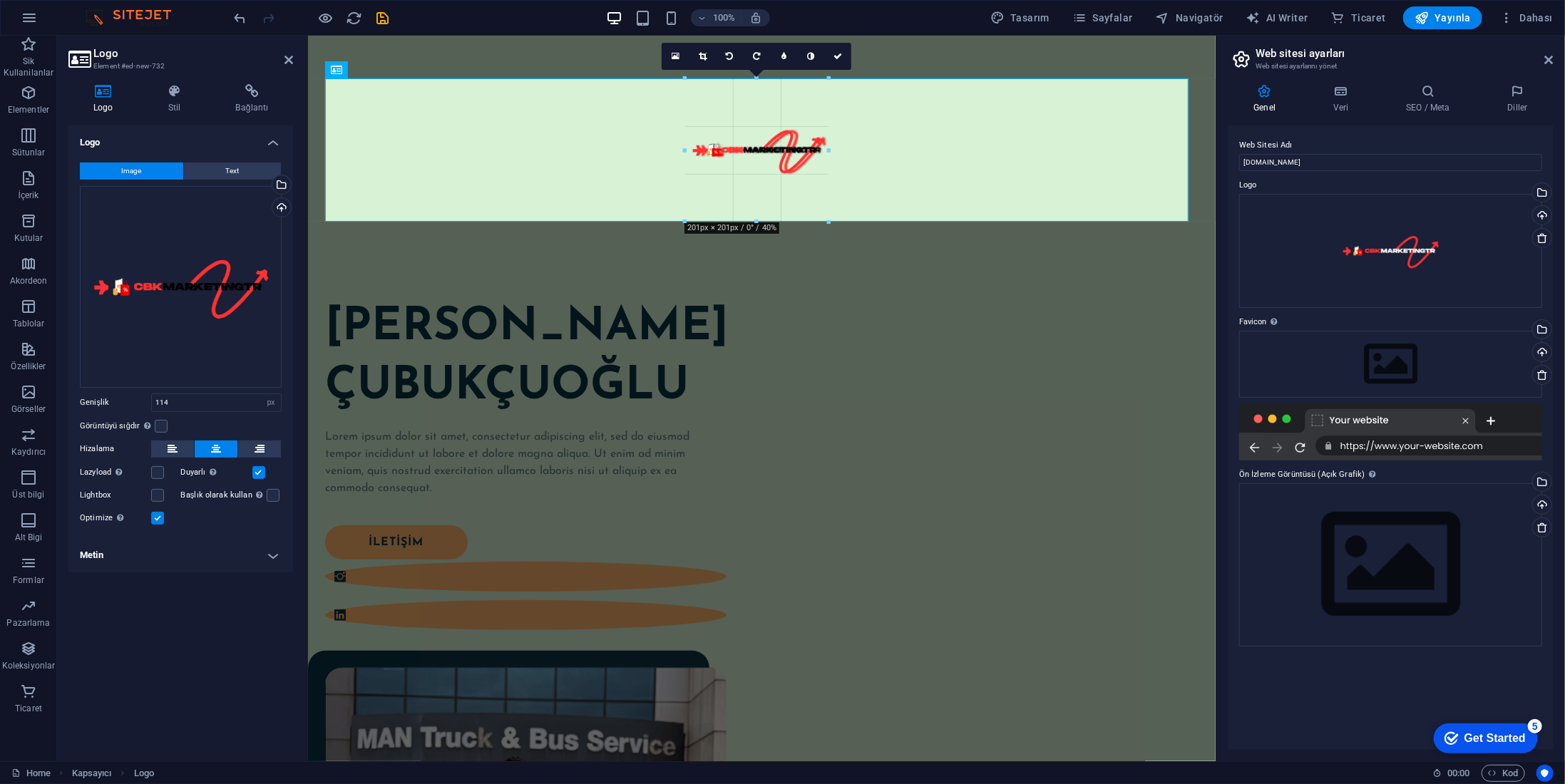
drag, startPoint x: 760, startPoint y: 169, endPoint x: 777, endPoint y: 226, distance: 59.5
type input "201"
click at [805, 246] on div at bounding box center [761, 149] width 908 height 229
click at [1115, 239] on div at bounding box center [761, 149] width 908 height 229
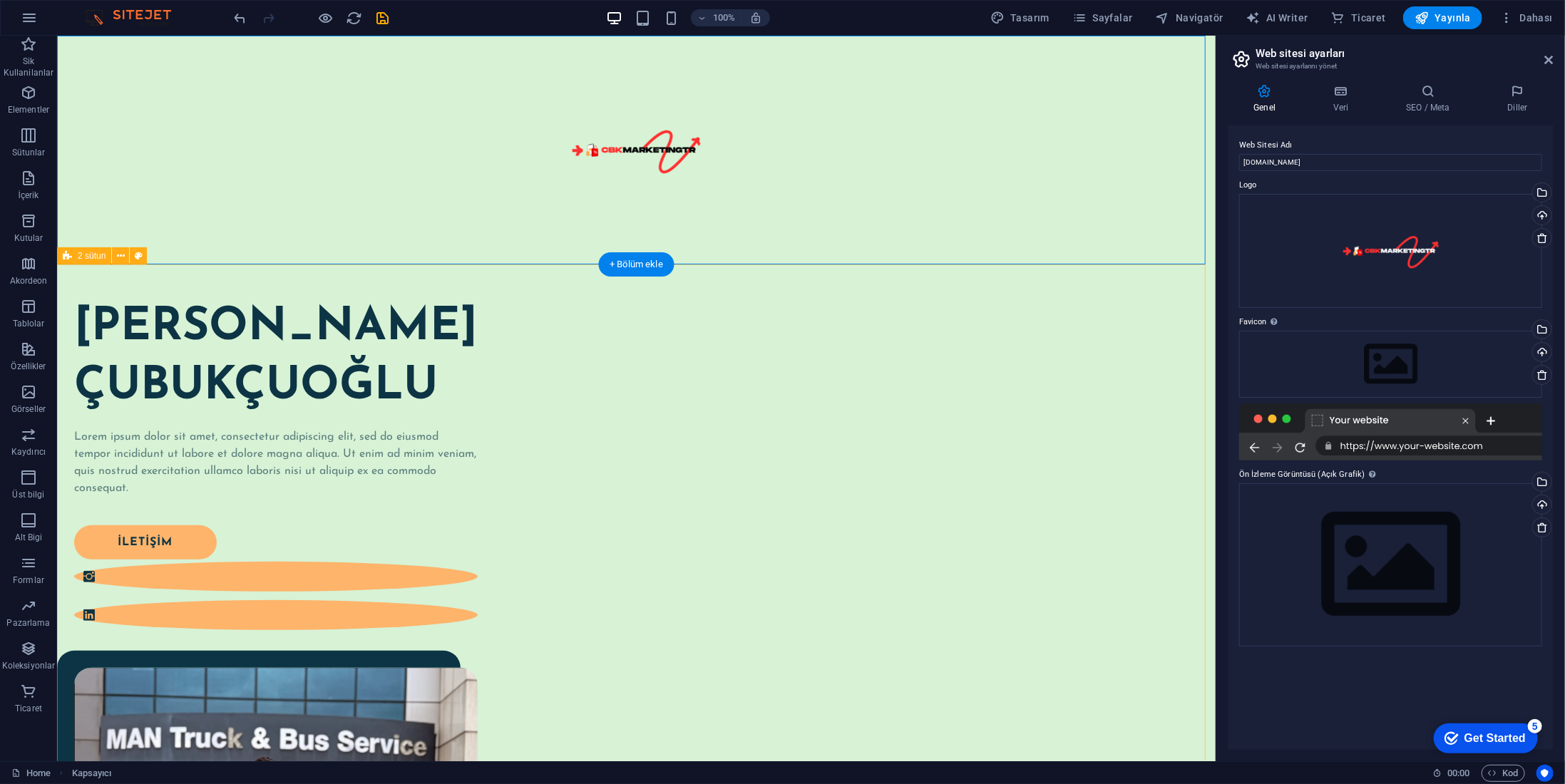
click at [748, 264] on div "[PERSON_NAME] Lorem ipsum dolor sit amet, consectetur adipiscing elit, sed do e…" at bounding box center [635, 731] width 1159 height 936
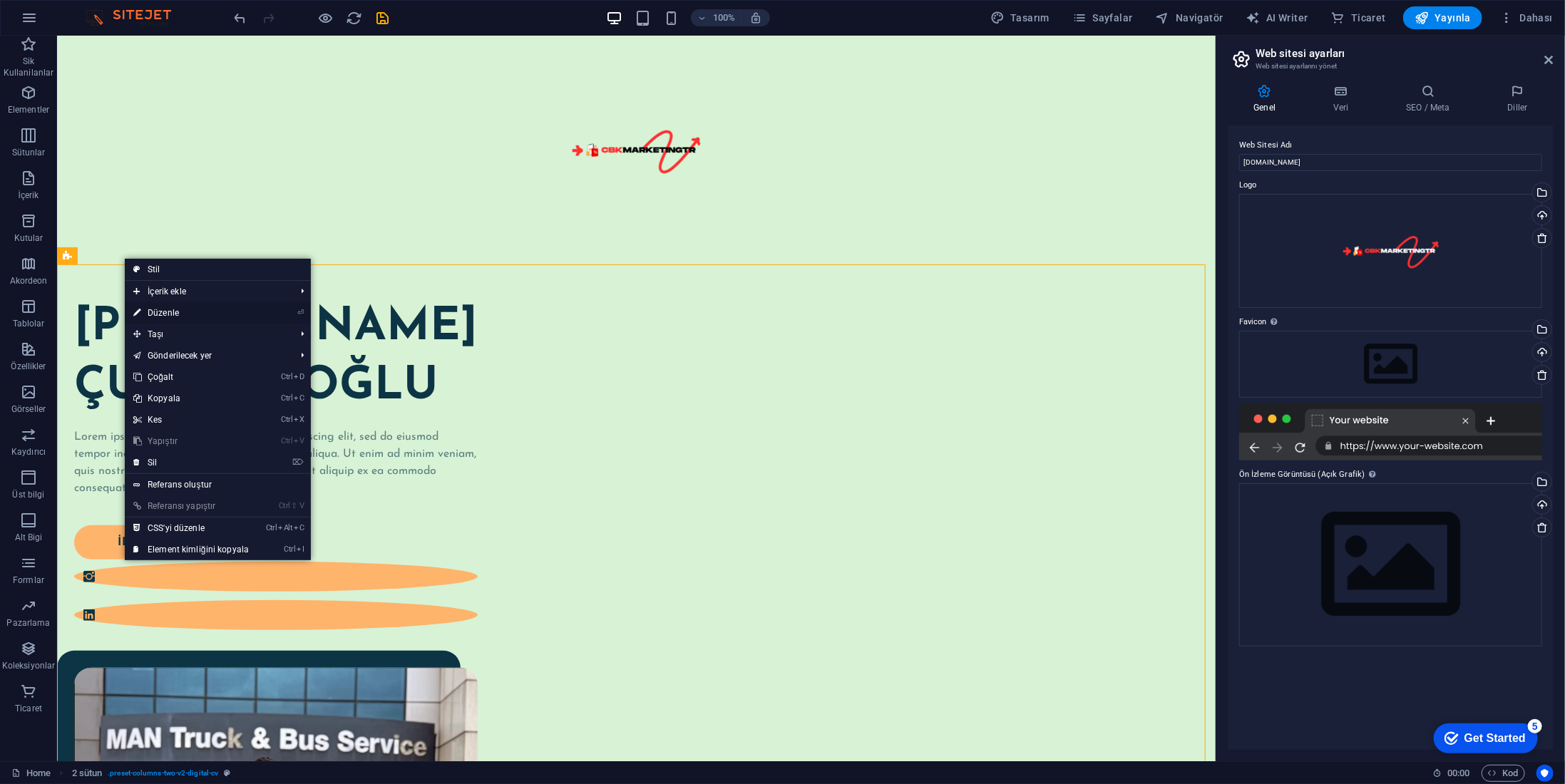
click at [217, 320] on link "⏎ Düzenle" at bounding box center [191, 312] width 132 height 21
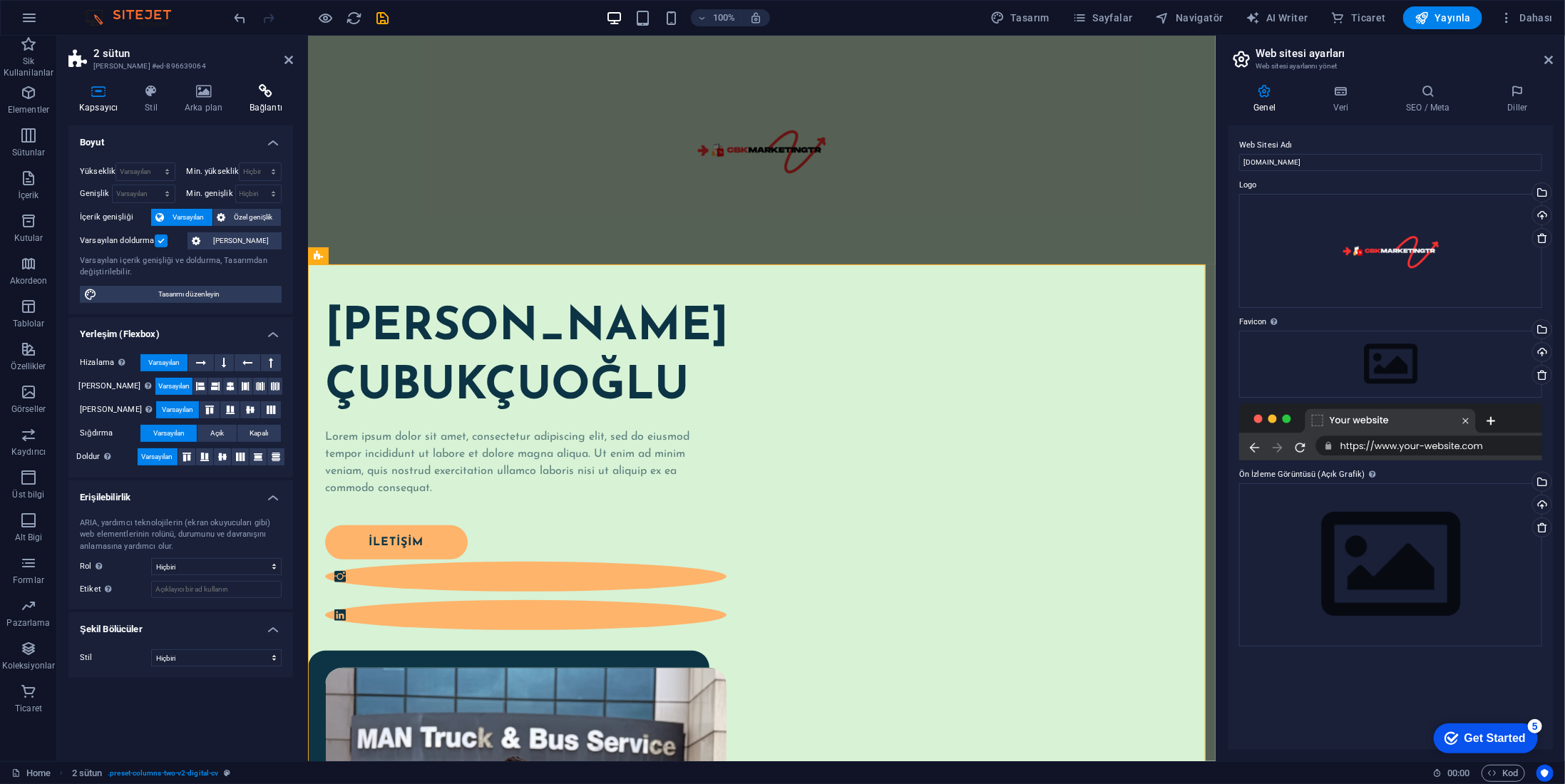
click at [247, 96] on icon at bounding box center [266, 91] width 54 height 15
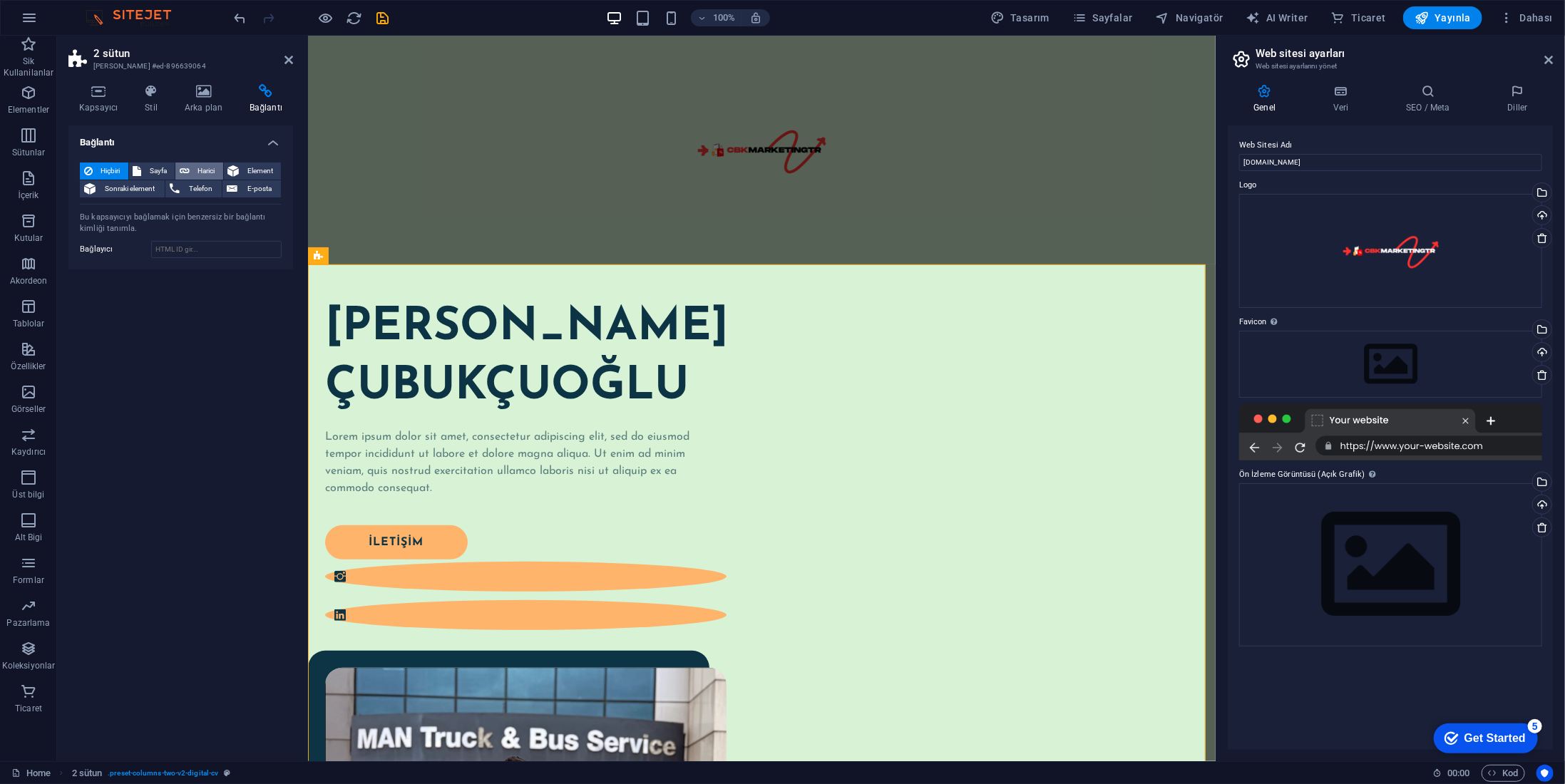
click at [190, 172] on button "Harici" at bounding box center [199, 171] width 47 height 17
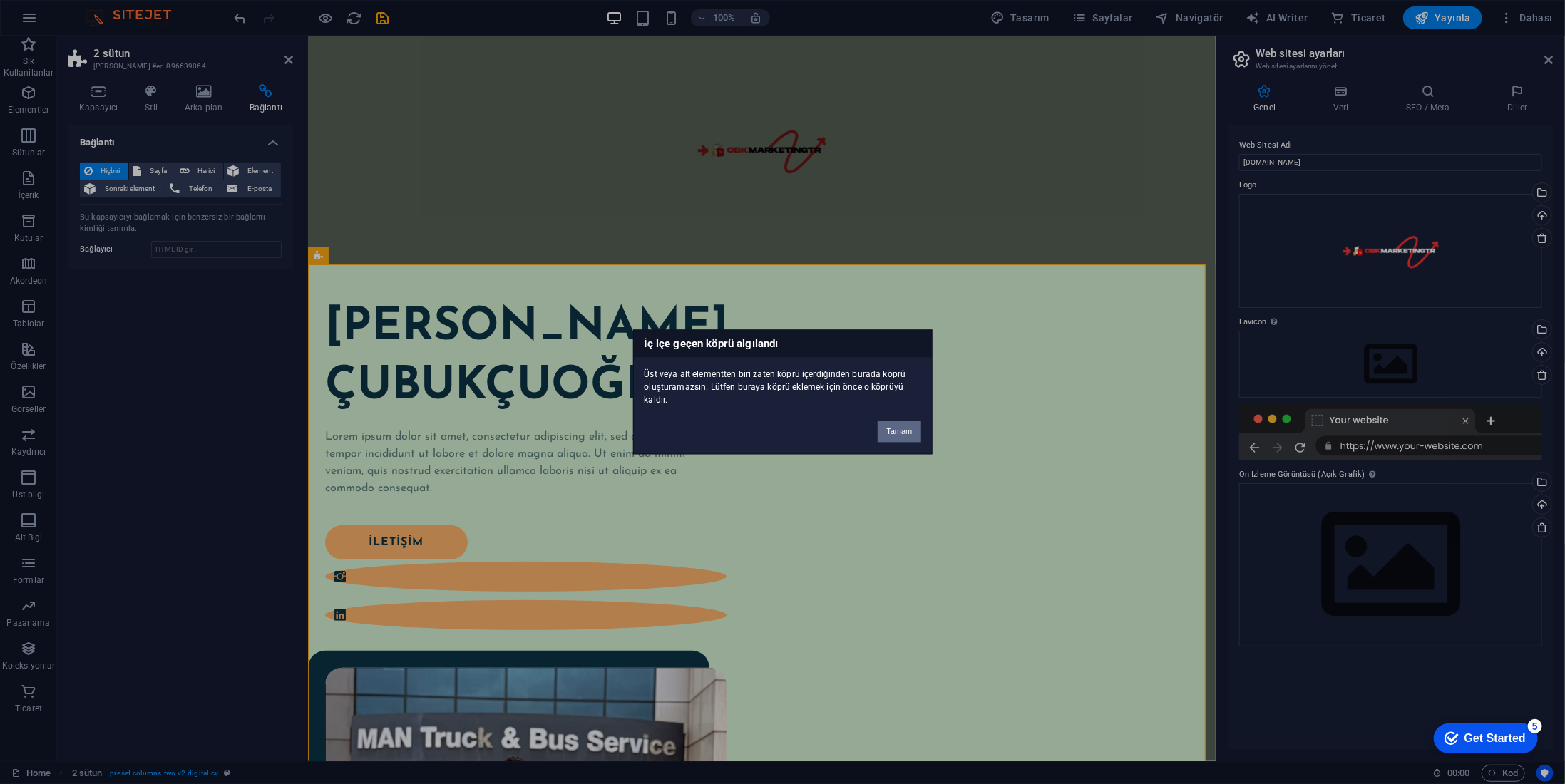
click at [902, 429] on button "Tamam" at bounding box center [898, 432] width 43 height 21
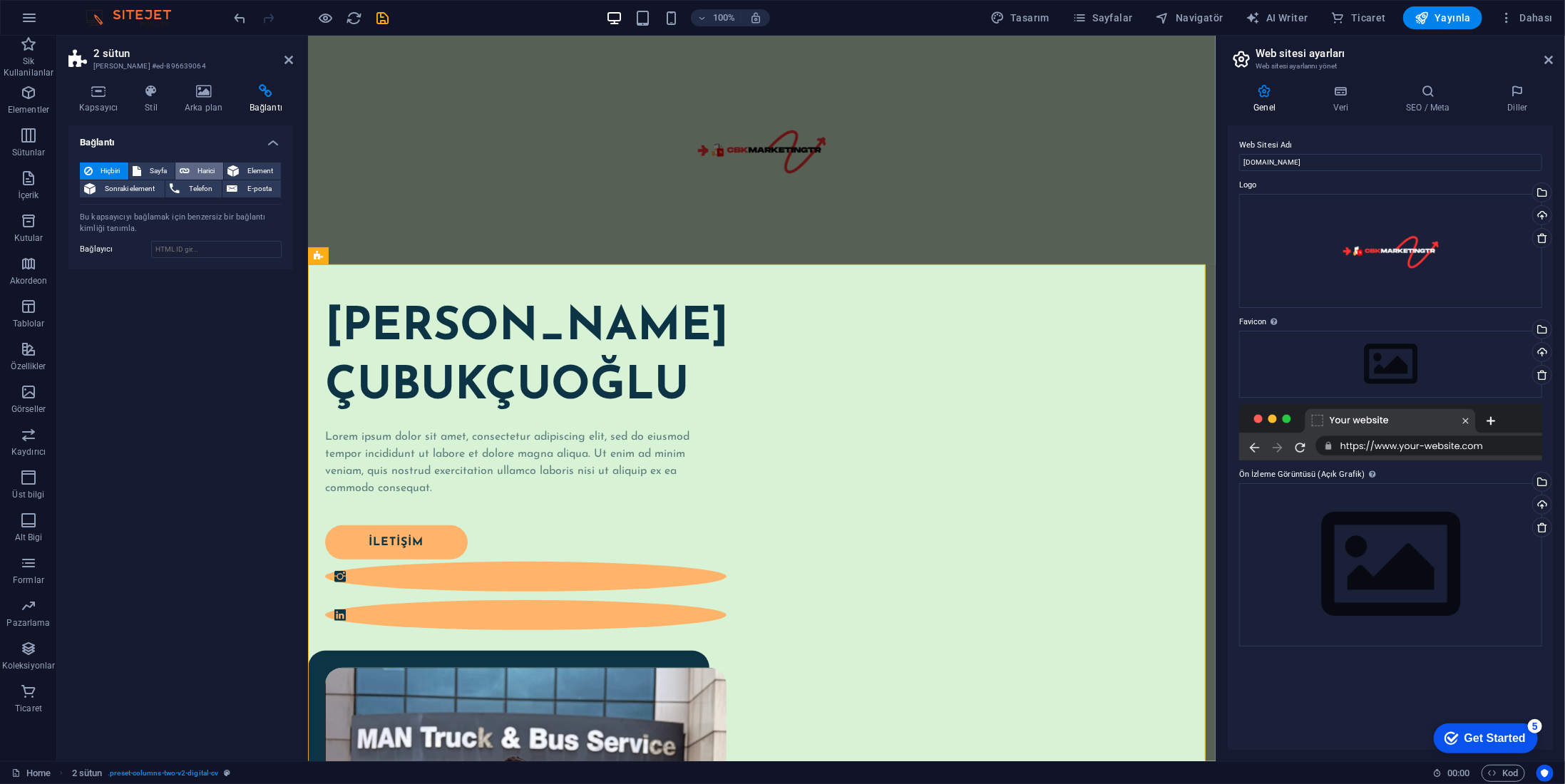
click at [199, 163] on span "Harici" at bounding box center [205, 171] width 25 height 17
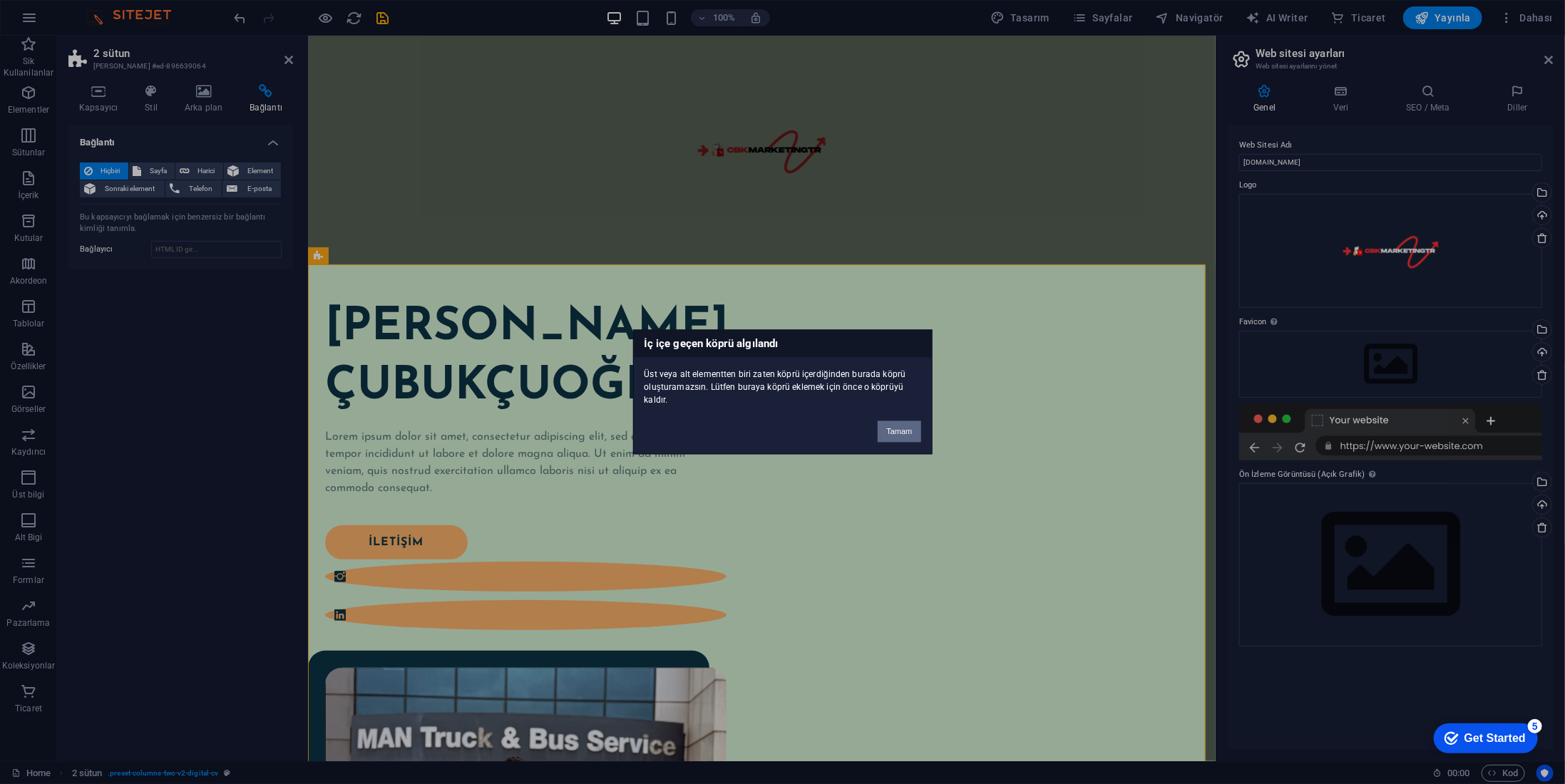
drag, startPoint x: 916, startPoint y: 432, endPoint x: 328, endPoint y: 330, distance: 596.8
click at [916, 432] on button "Tamam" at bounding box center [898, 432] width 43 height 21
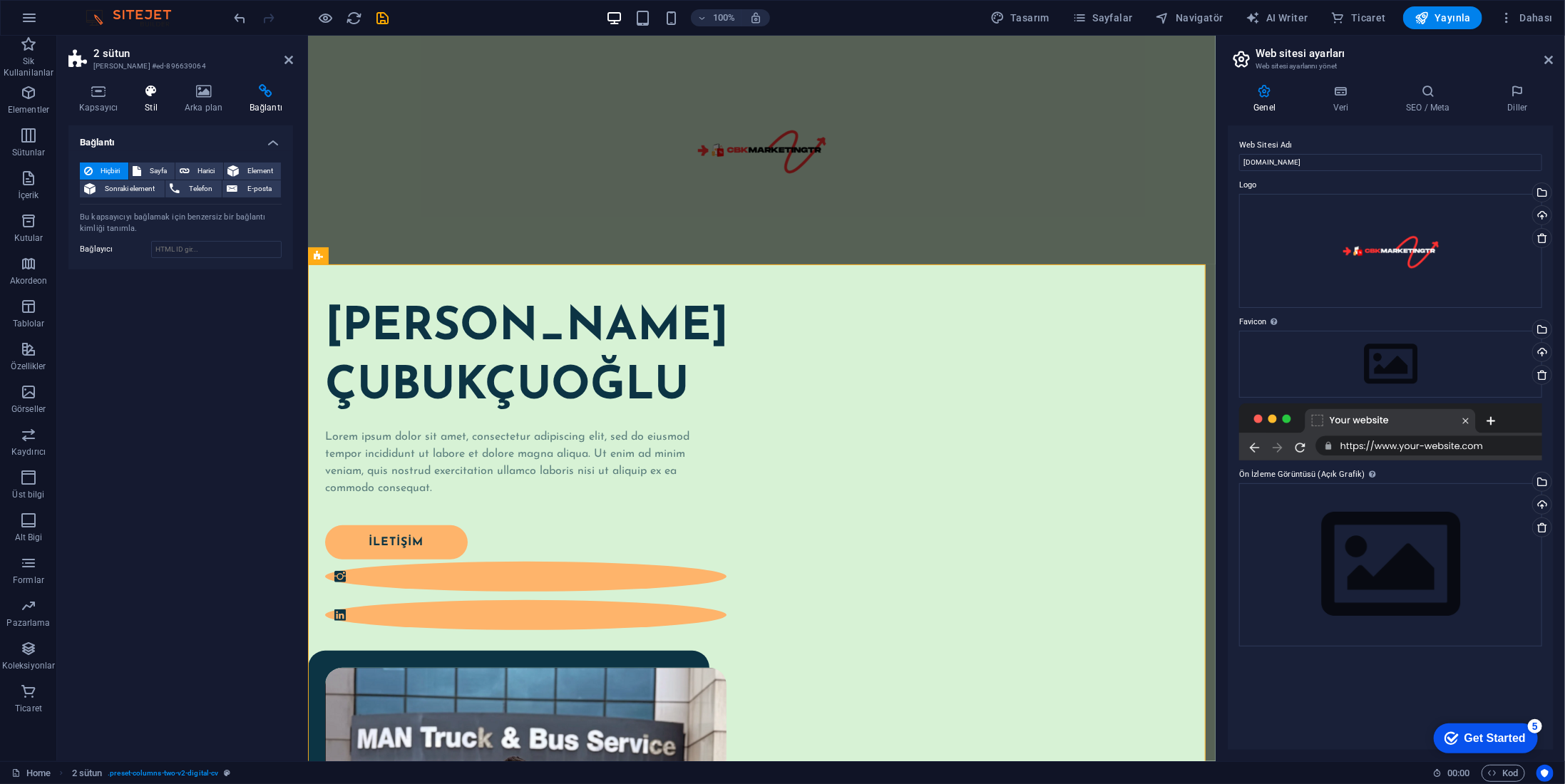
click at [152, 97] on icon at bounding box center [151, 91] width 34 height 15
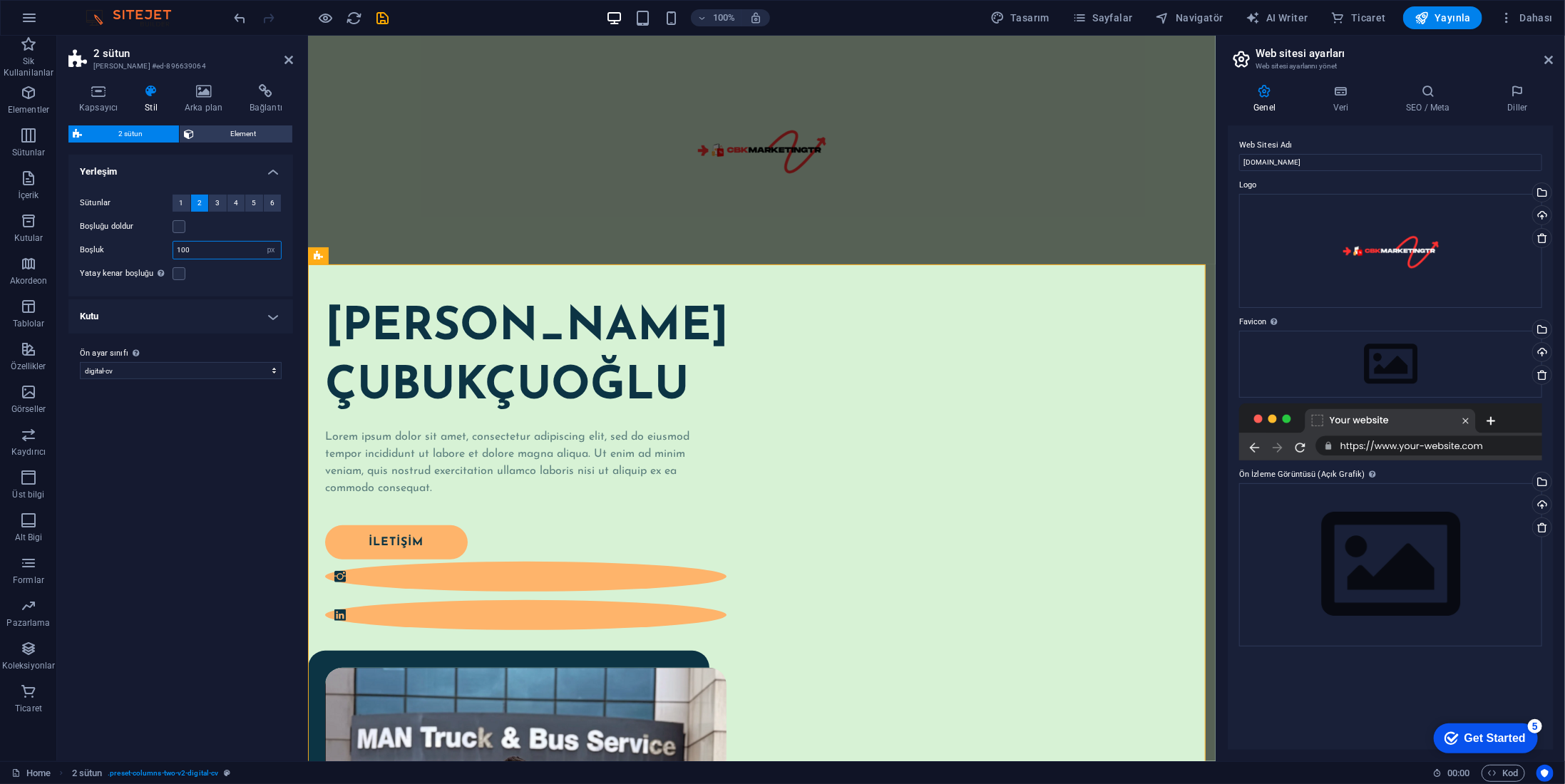
drag, startPoint x: 193, startPoint y: 244, endPoint x: 164, endPoint y: 242, distance: 29.1
click at [164, 242] on div "Boşluk 100 px rem % vw vh" at bounding box center [180, 250] width 202 height 18
type input "50"
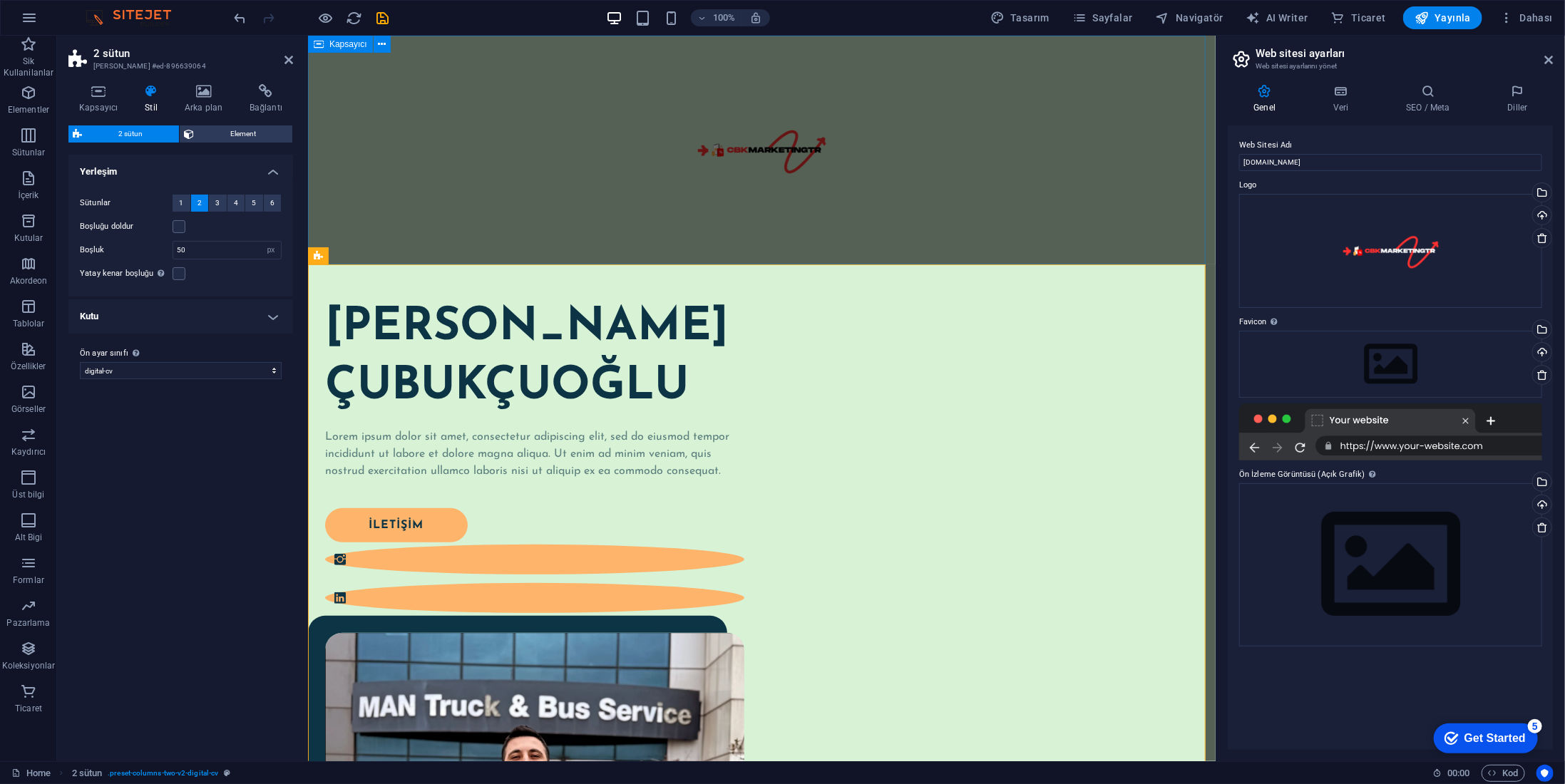
click at [467, 234] on div at bounding box center [761, 149] width 908 height 229
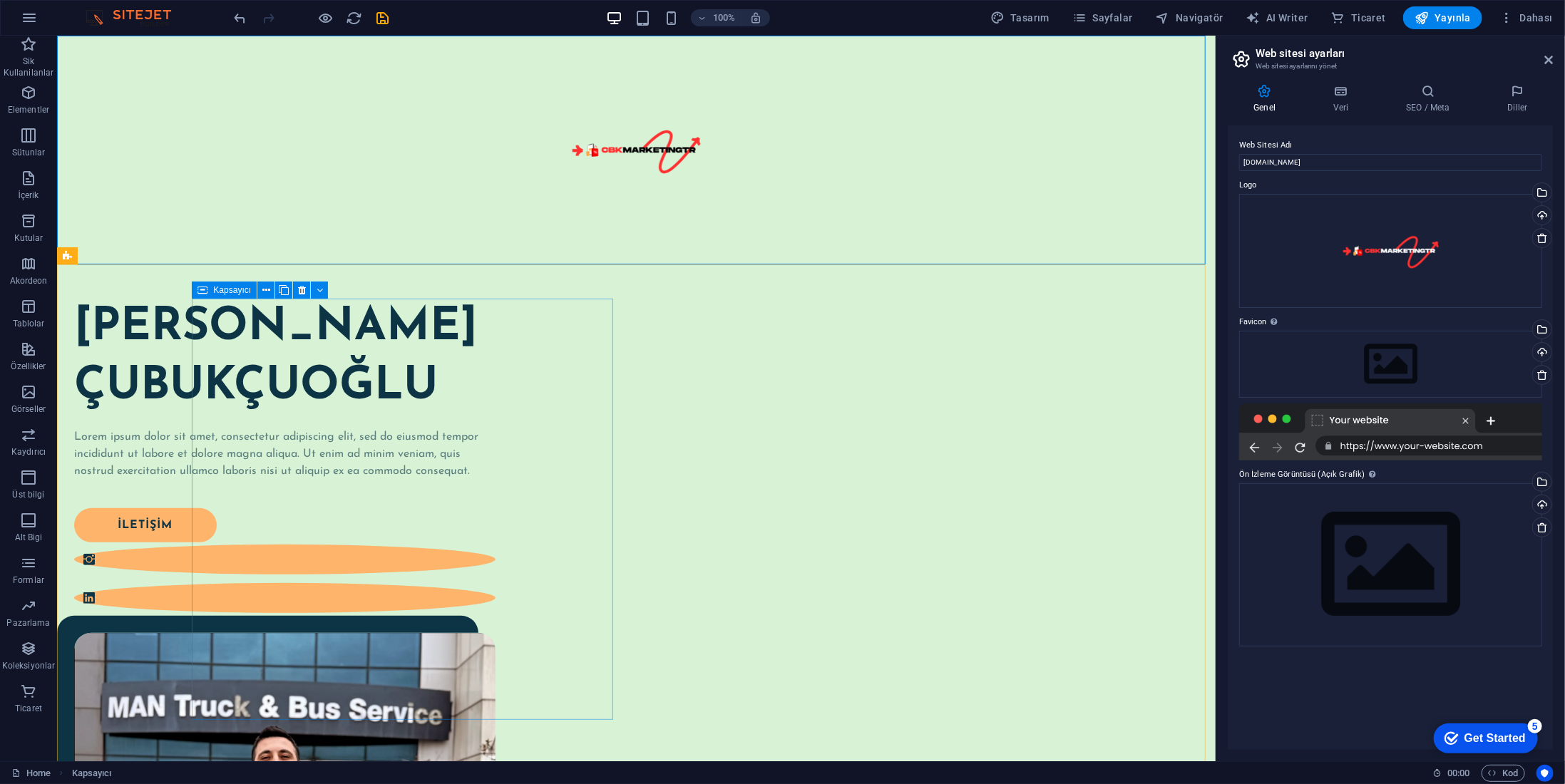
click at [495, 308] on div "[PERSON_NAME] Lorem ipsum dolor sit amet, consectetur adipiscing elit, sed do e…" at bounding box center [284, 455] width 422 height 317
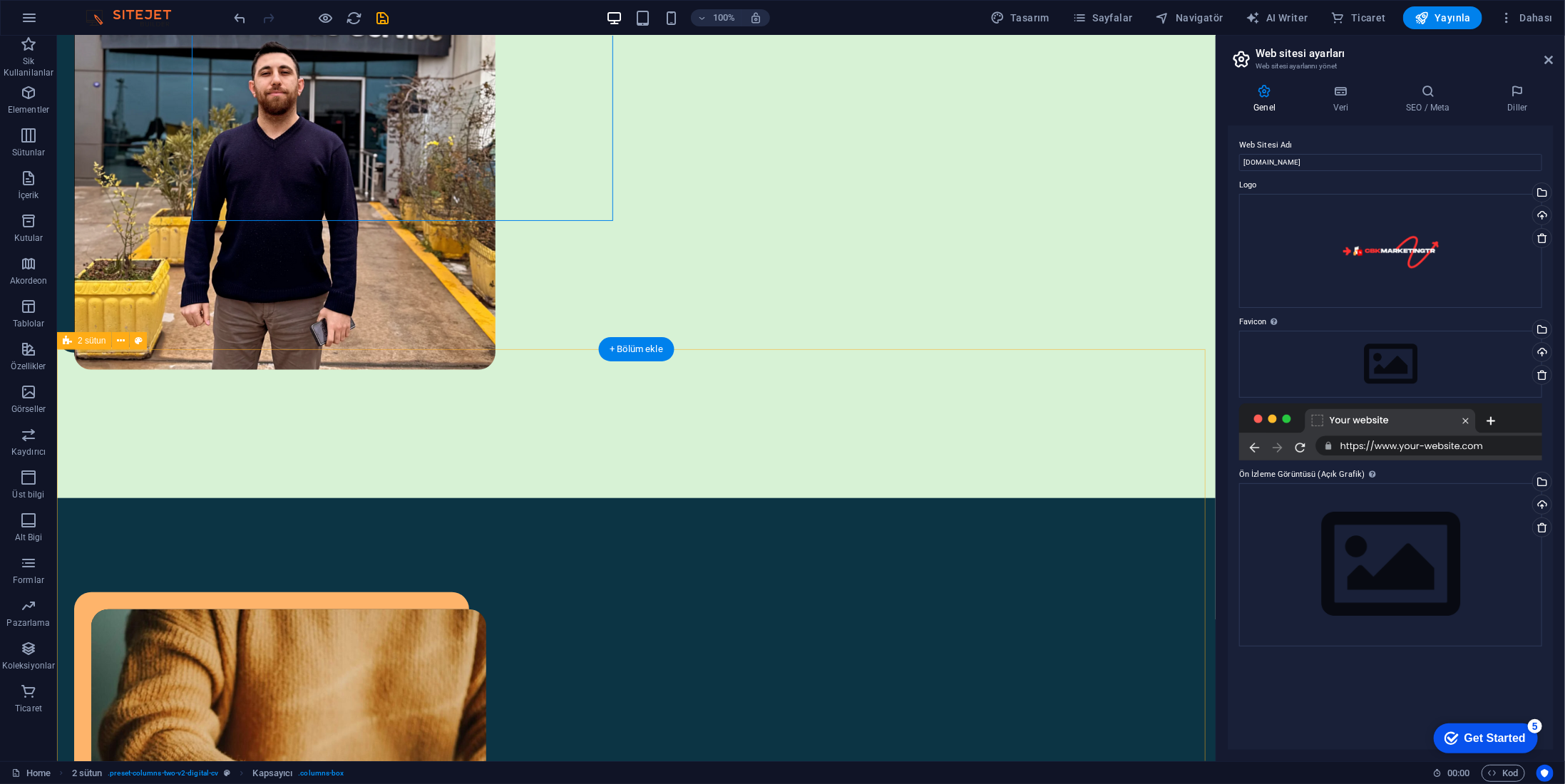
scroll to position [713, 0]
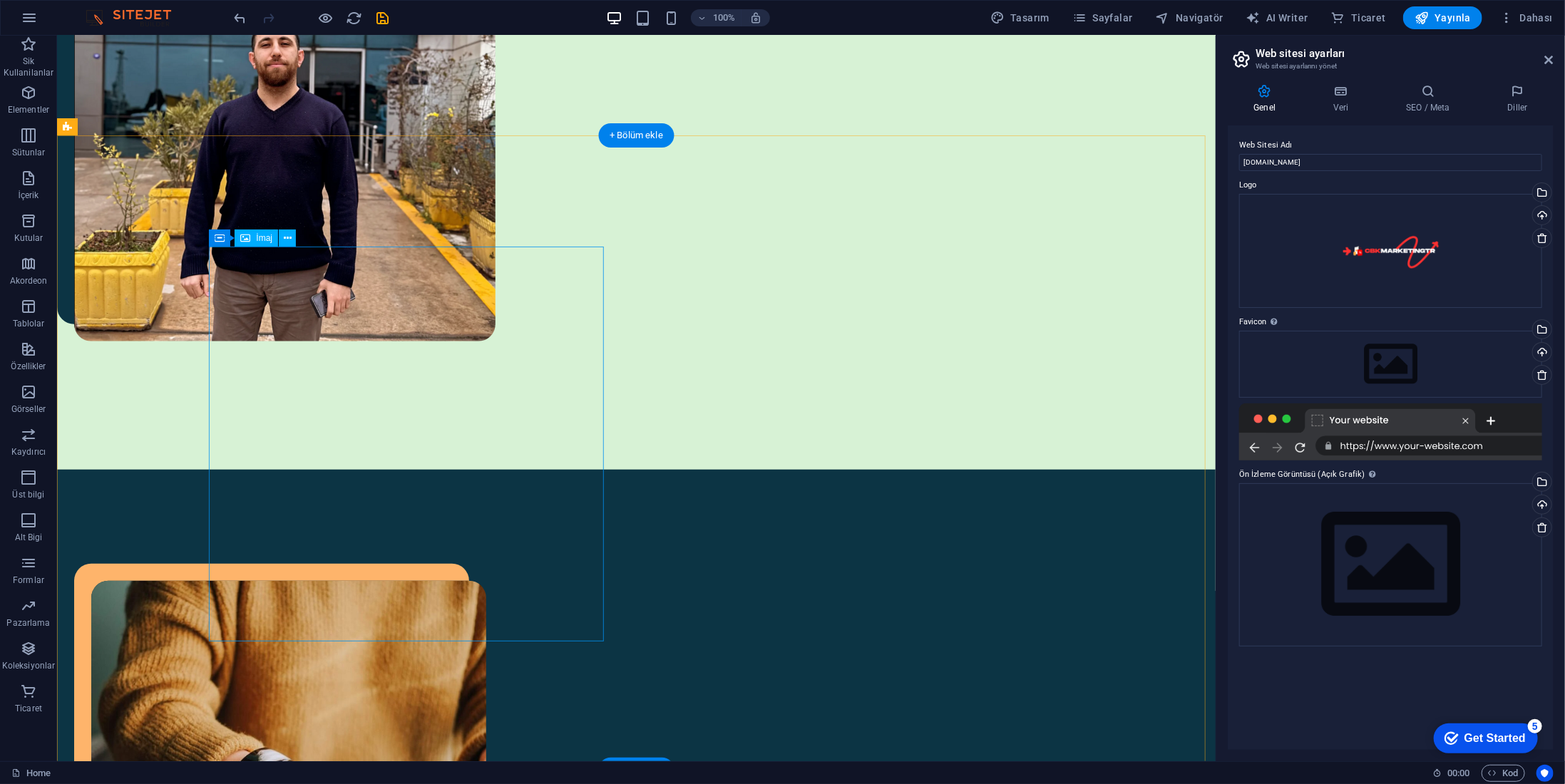
click at [406, 580] on figure at bounding box center [288, 778] width 395 height 395
click at [268, 580] on figure at bounding box center [288, 778] width 395 height 395
click at [253, 242] on div "İmaj" at bounding box center [257, 237] width 44 height 17
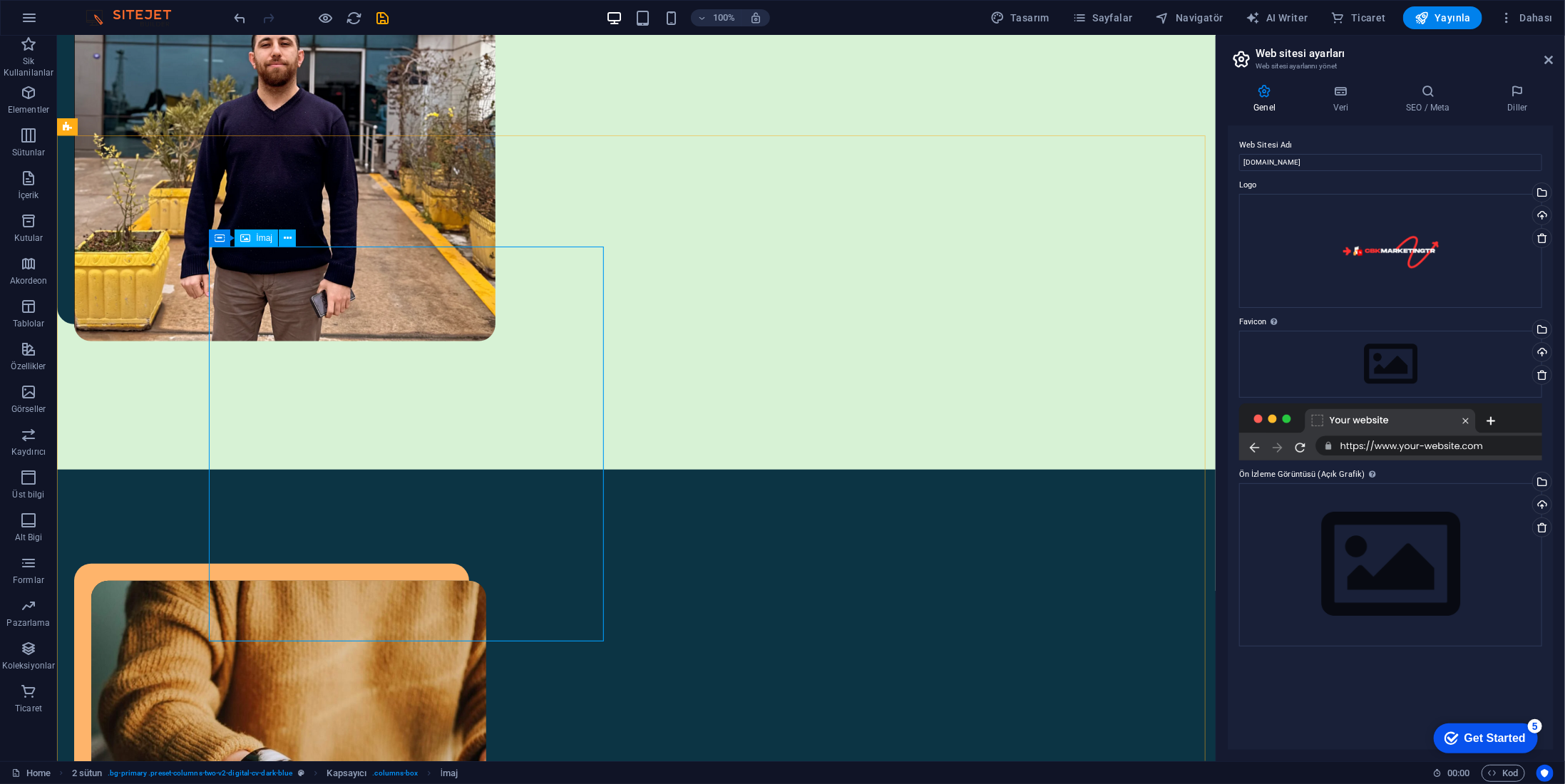
select select "%"
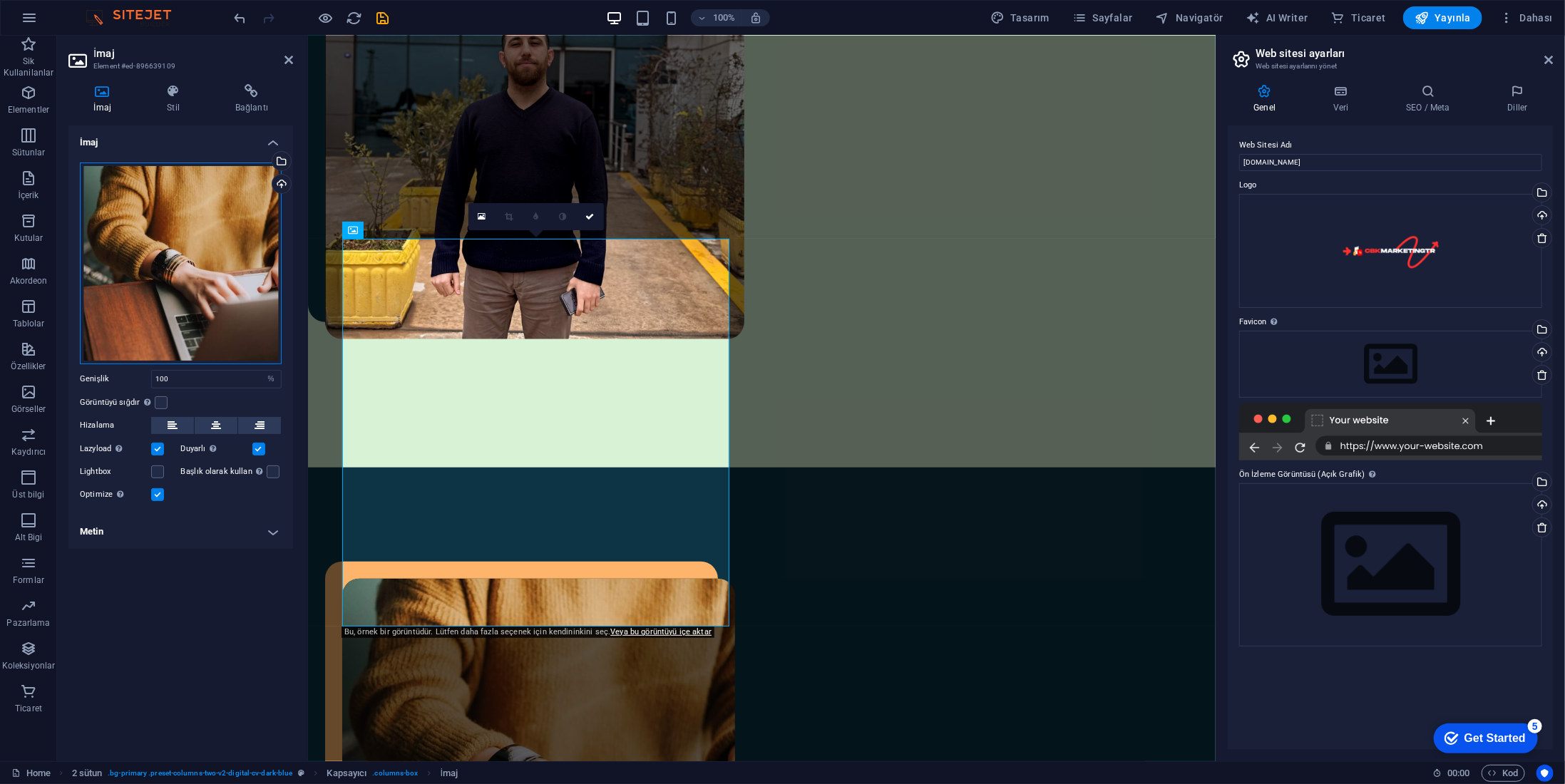
click at [193, 218] on div "Dosyaları buraya sürükleyin, dosyaları seçmek için tıklayın veya Dosyalardan ya…" at bounding box center [180, 263] width 202 height 202
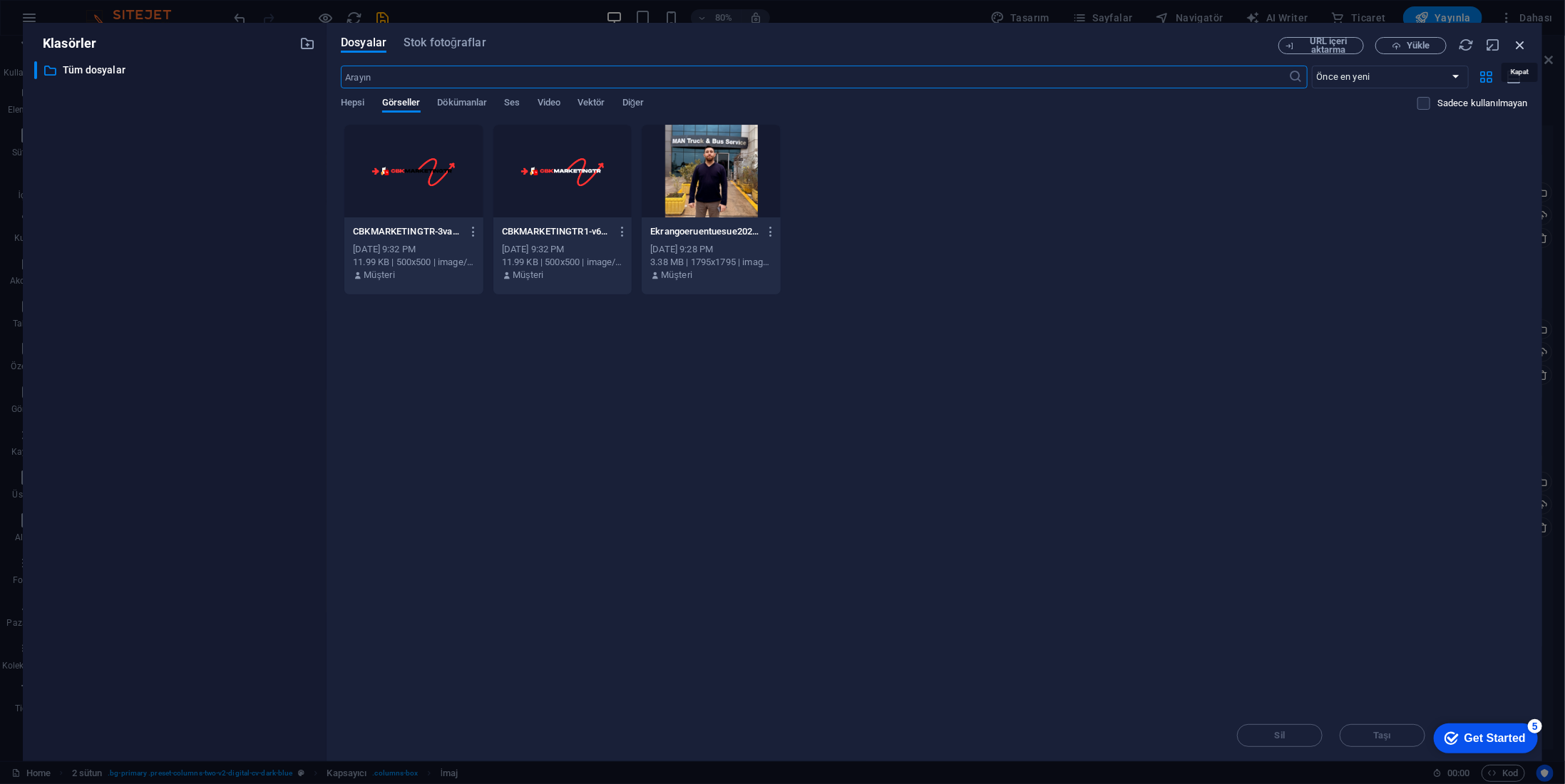
click at [1514, 44] on icon "button" at bounding box center [1520, 45] width 16 height 16
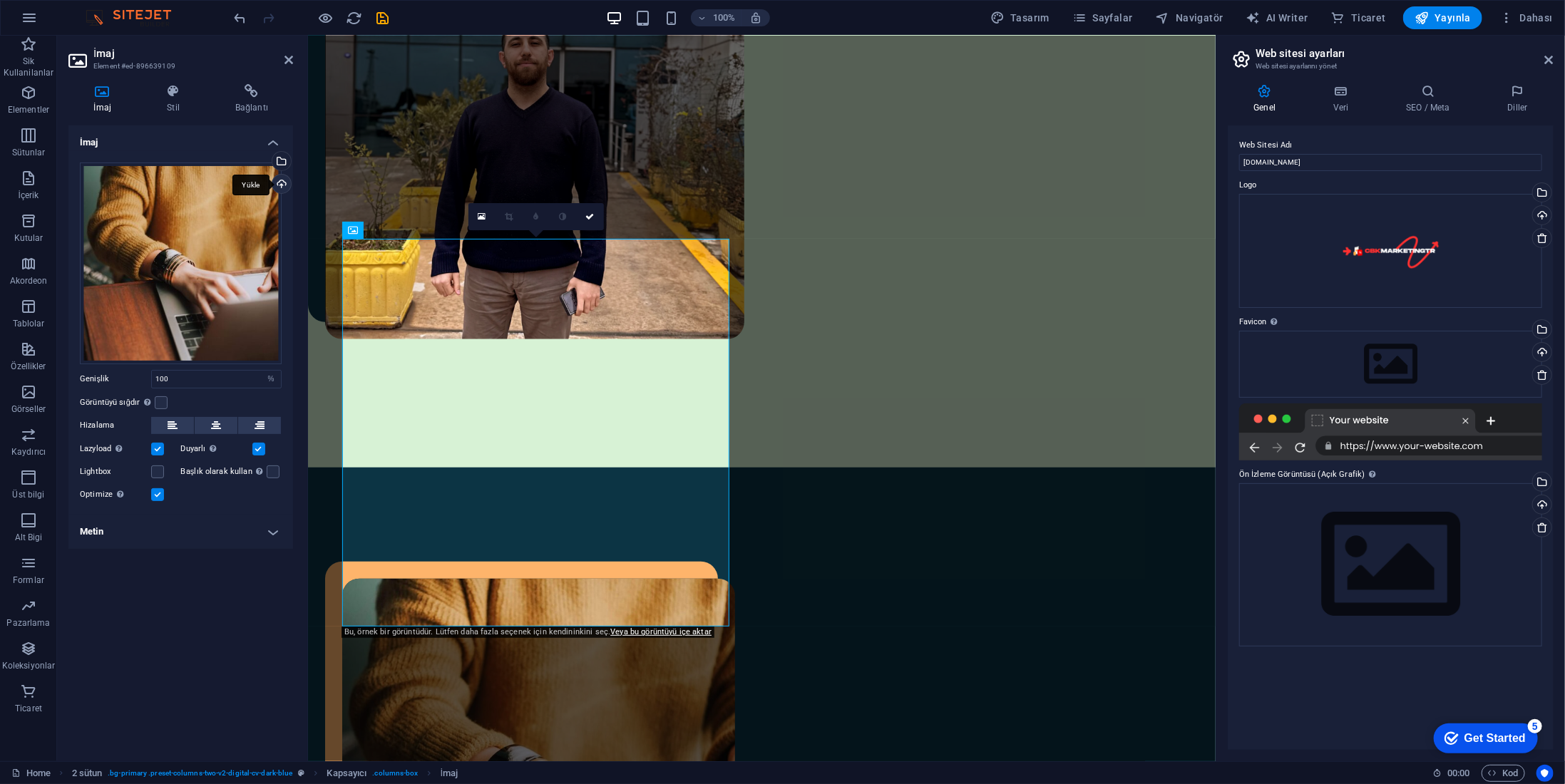
click at [284, 185] on div "Yükle" at bounding box center [279, 184] width 21 height 21
click at [405, 47] on div "2 sütun" at bounding box center [357, 45] width 100 height 18
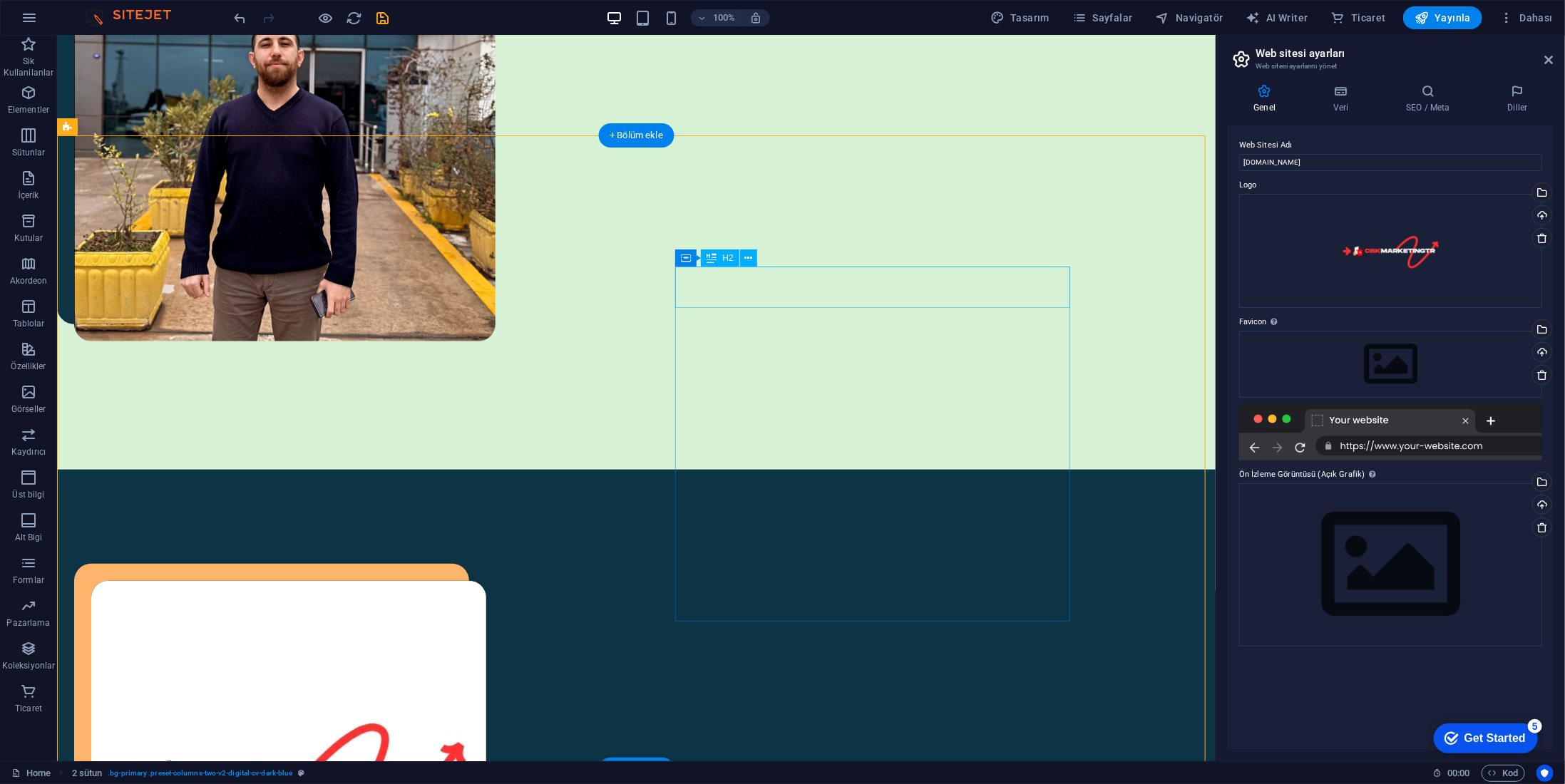
drag, startPoint x: 790, startPoint y: 296, endPoint x: 539, endPoint y: 295, distance: 251.0
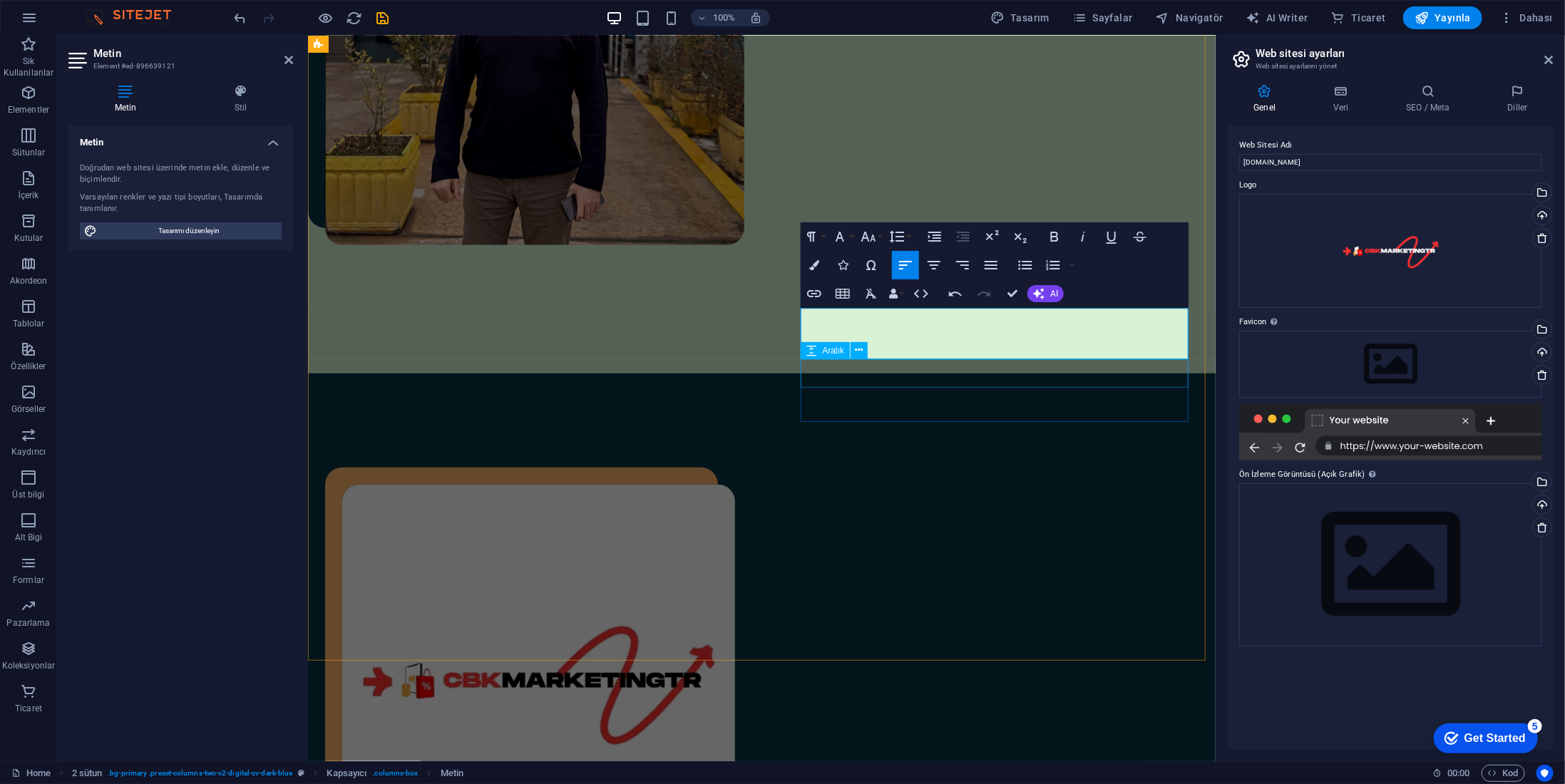
scroll to position [799, 0]
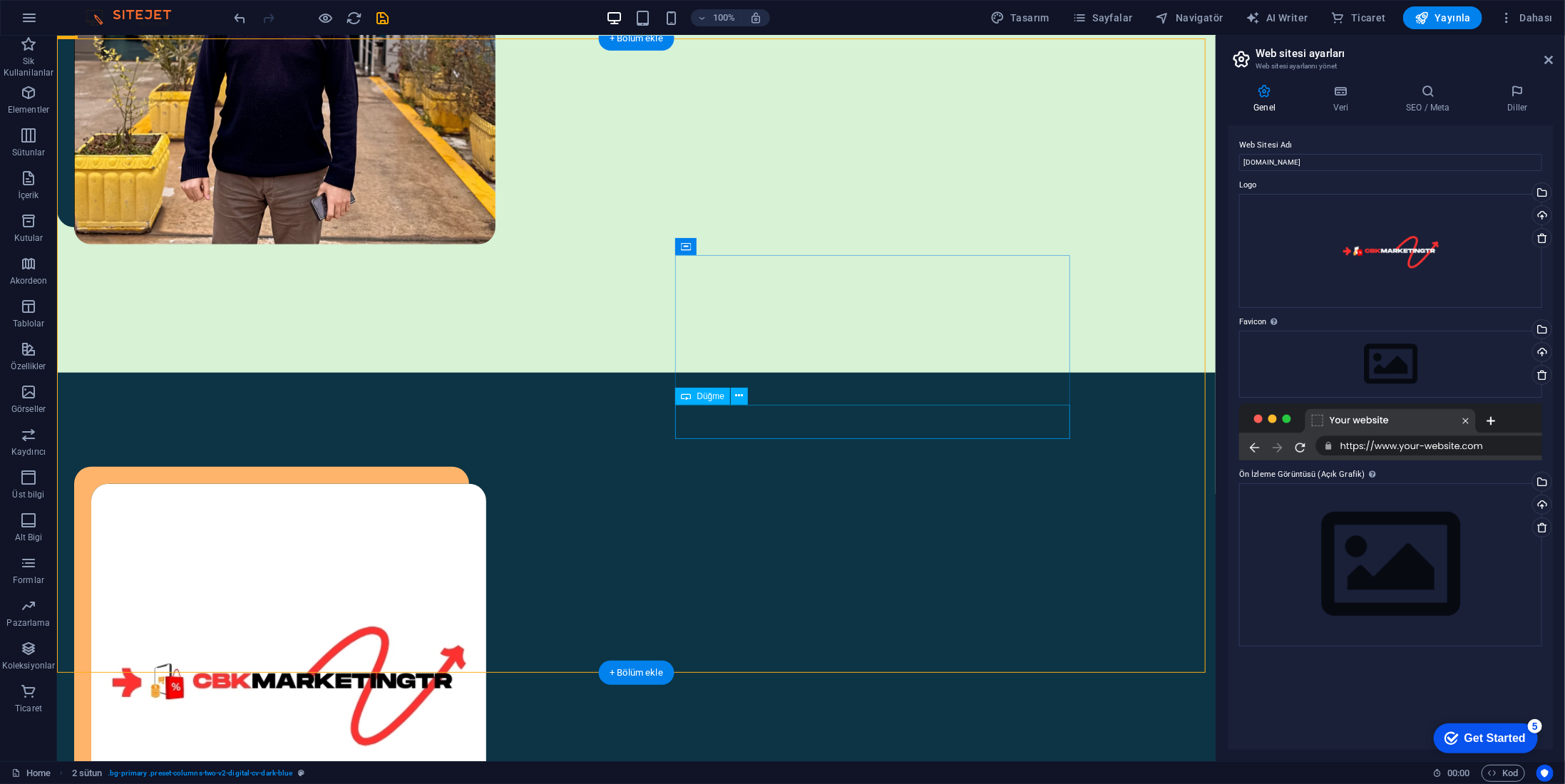
click at [902, 480] on div "CbkMarketingtr 2023 yılında kurmuş olduğum şirketim üzerinden internet üzerinde…" at bounding box center [635, 782] width 1159 height 820
click at [486, 484] on figure at bounding box center [288, 681] width 395 height 395
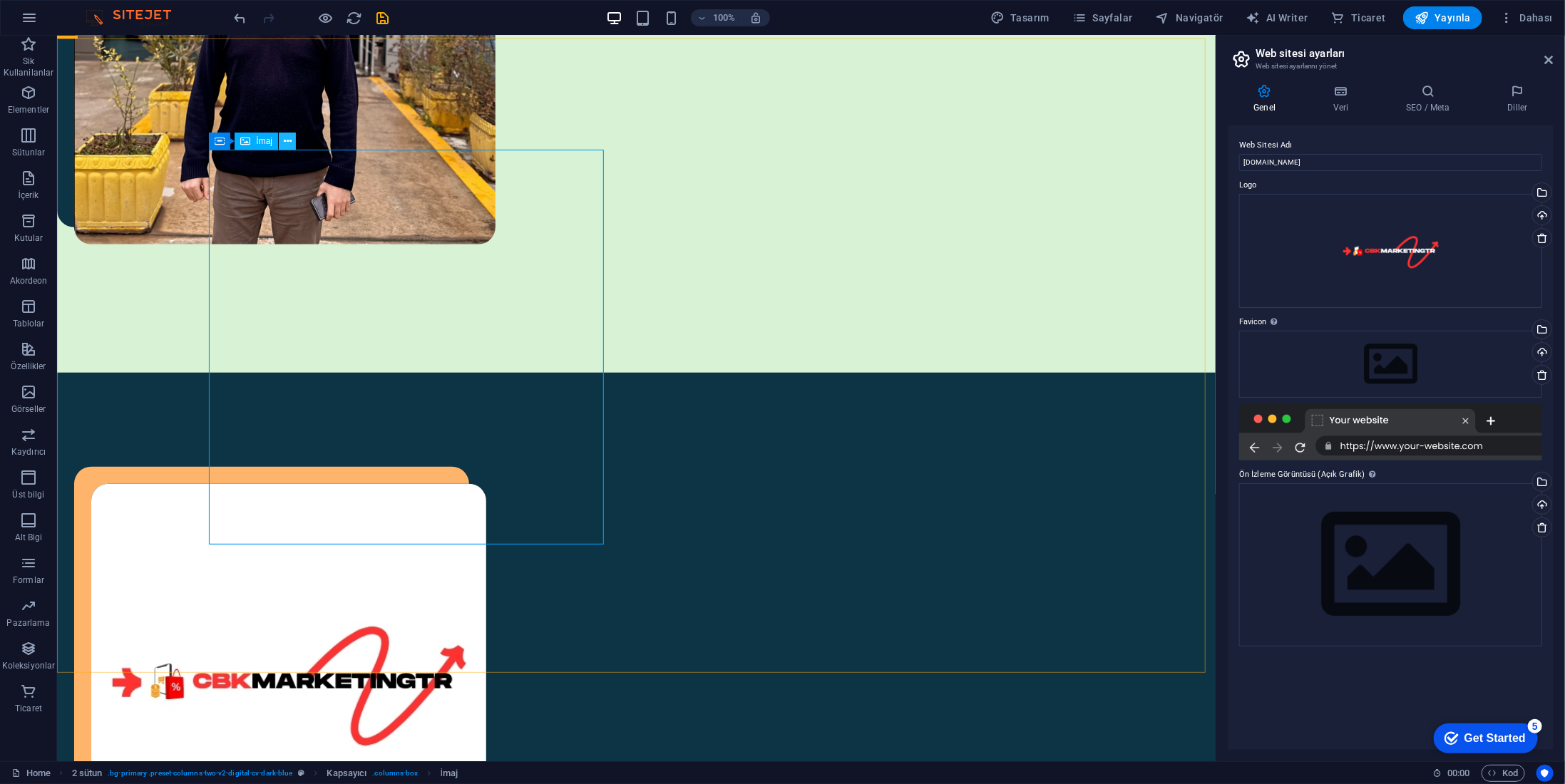
click at [281, 139] on button at bounding box center [287, 141] width 17 height 17
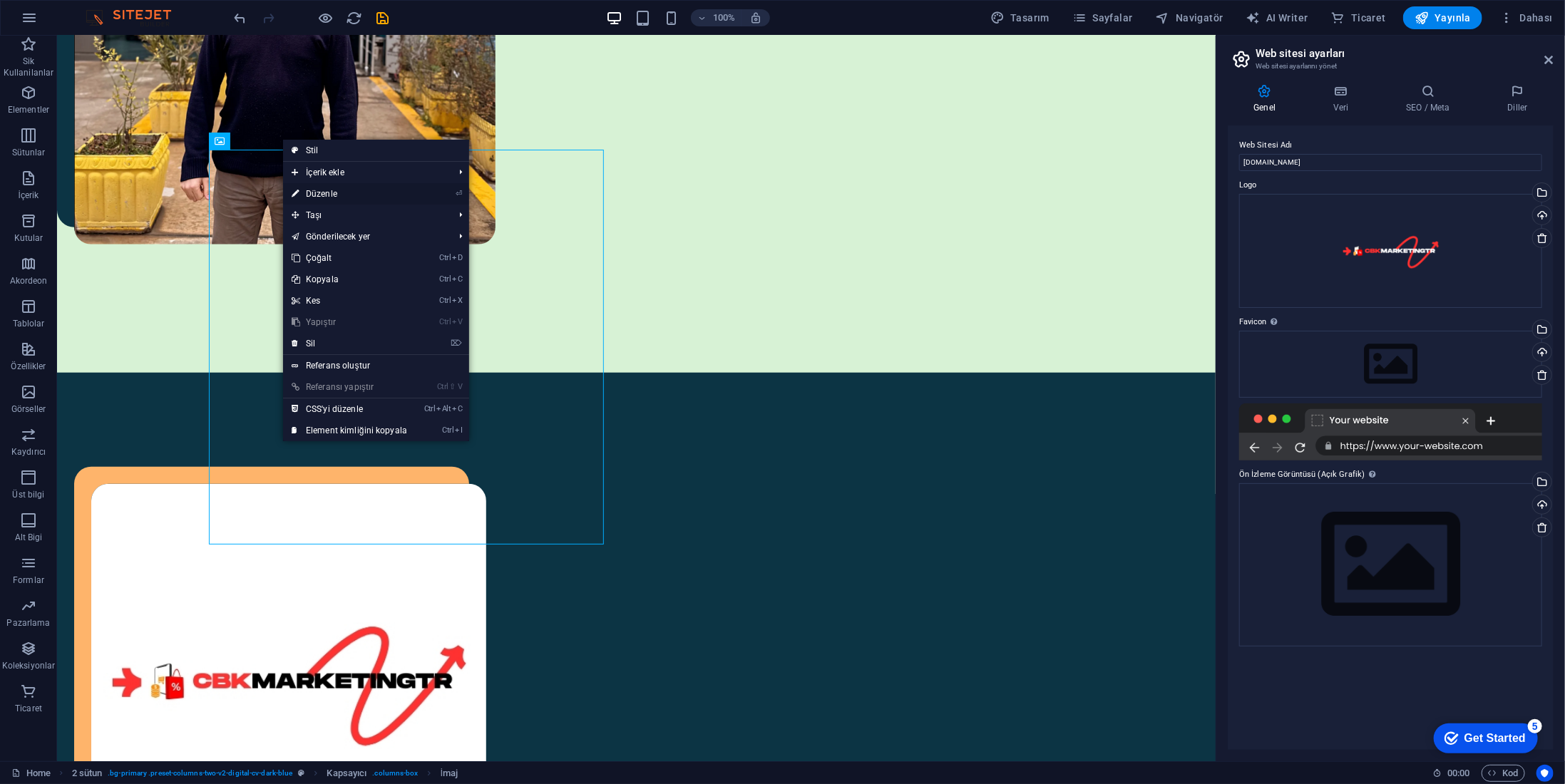
click at [337, 194] on link "⏎ Düzenle" at bounding box center [349, 193] width 132 height 21
select select "%"
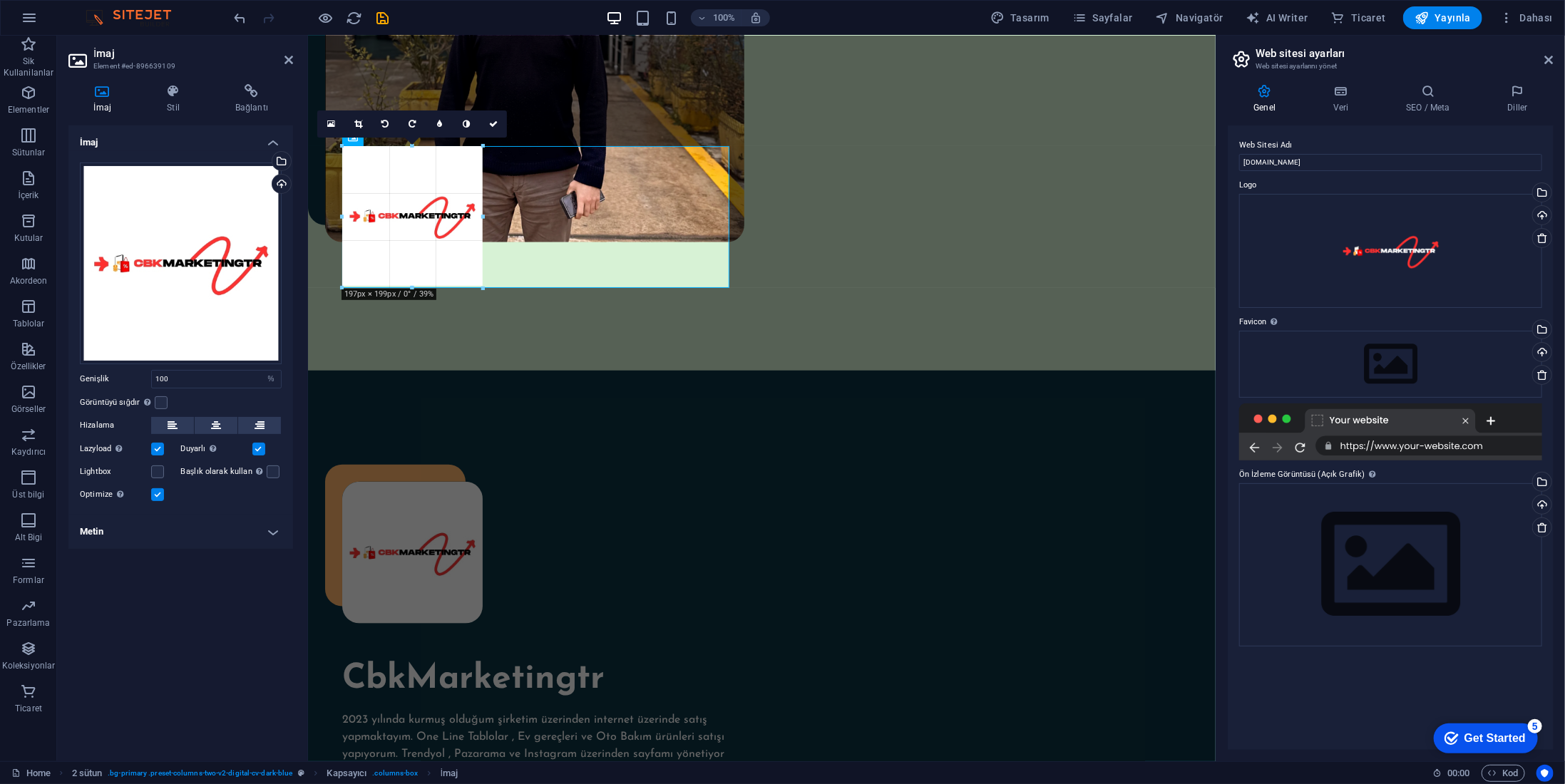
drag, startPoint x: 730, startPoint y: 531, endPoint x: 488, endPoint y: 284, distance: 345.8
type input "196"
select select "px"
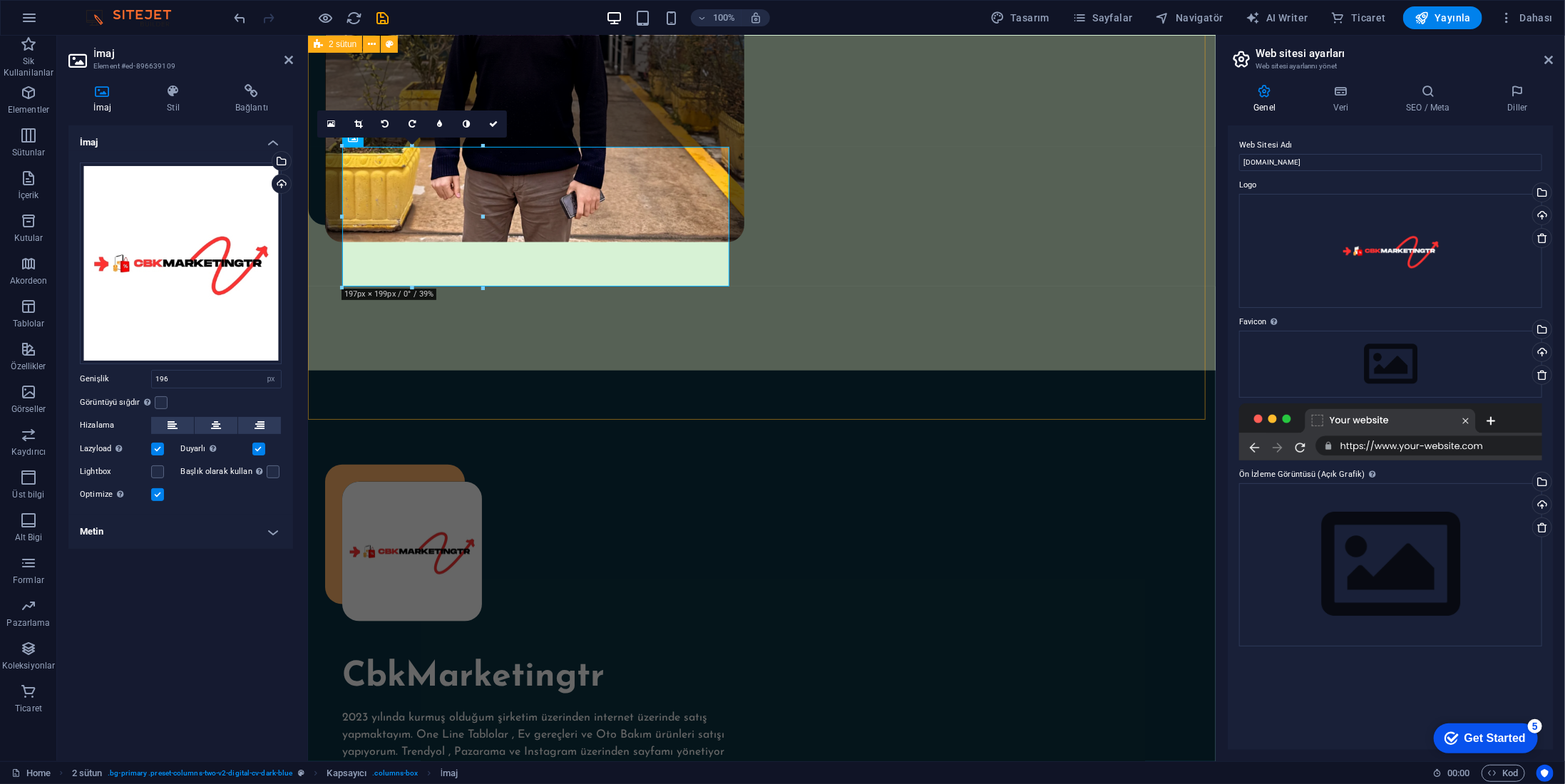
click at [583, 379] on div "CbkMarketingtr 2023 yılında kurmuş olduğum şirketim üzerinden internet üzerinde…" at bounding box center [761, 652] width 908 height 565
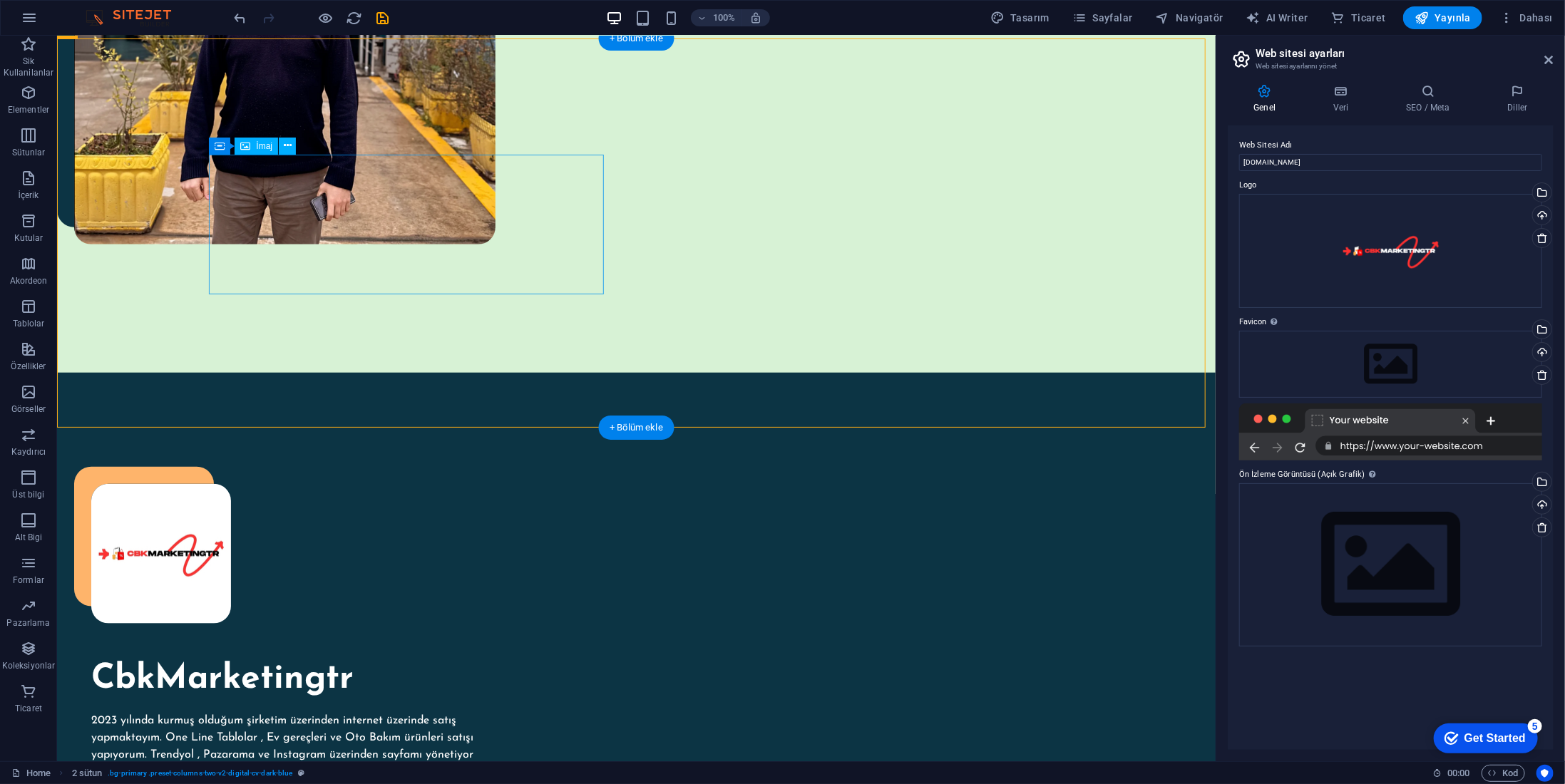
click at [281, 484] on figure at bounding box center [288, 553] width 395 height 140
click at [289, 484] on figure at bounding box center [288, 553] width 395 height 140
click at [290, 141] on icon at bounding box center [288, 146] width 8 height 15
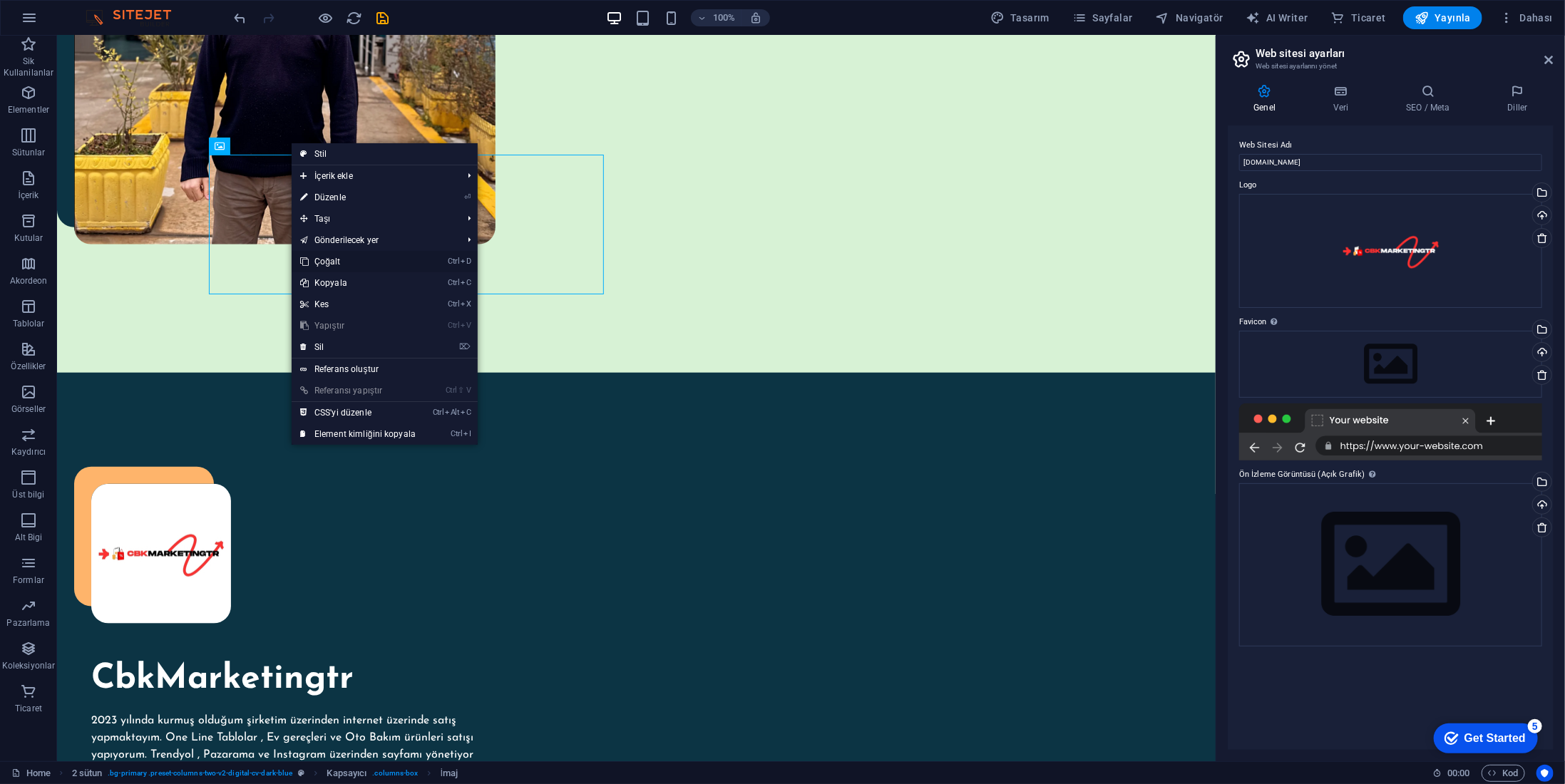
click at [350, 259] on link "Ctrl D Çoğalt" at bounding box center [357, 261] width 132 height 21
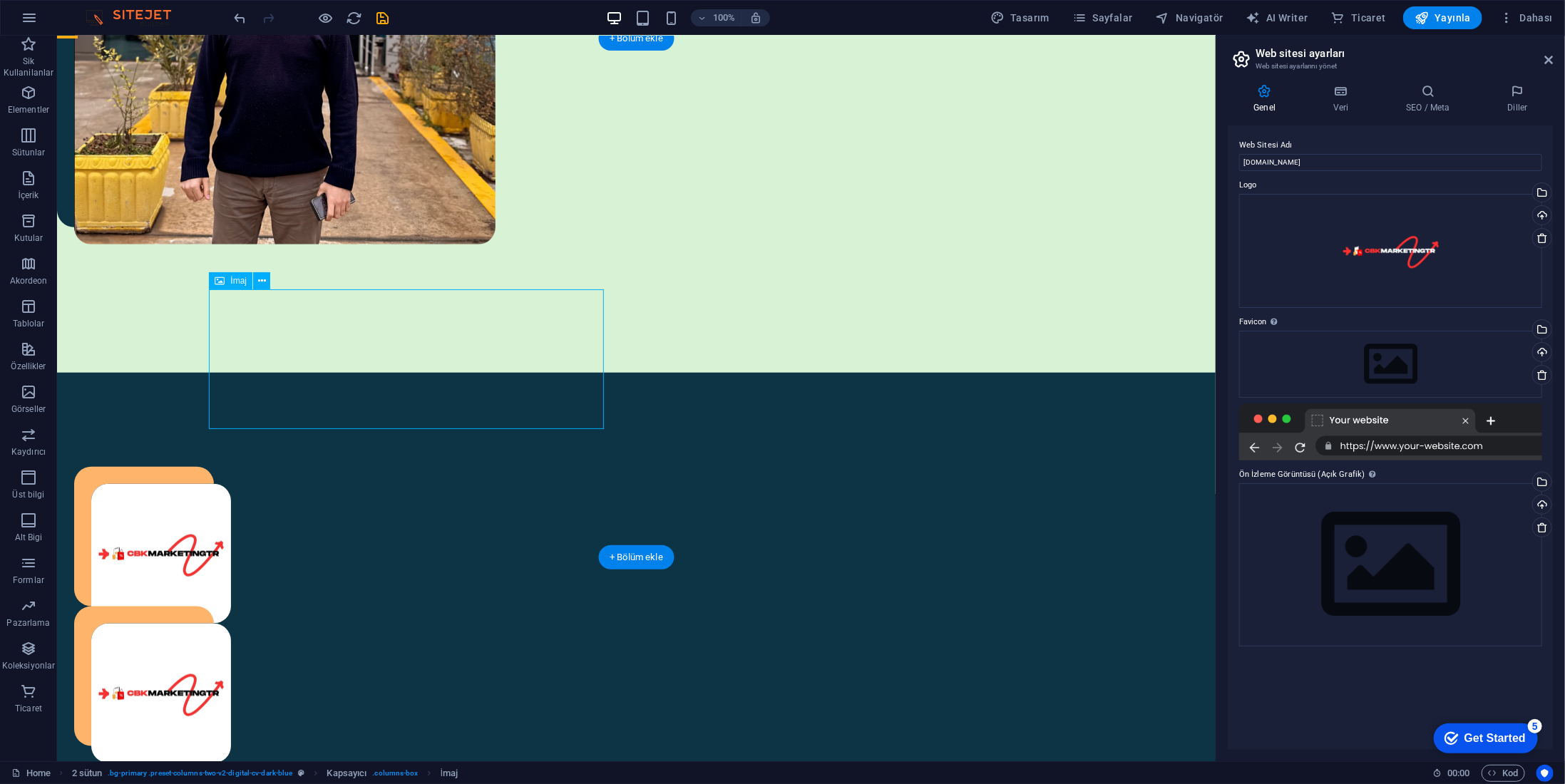
drag, startPoint x: 280, startPoint y: 355, endPoint x: 427, endPoint y: 325, distance: 150.0
click at [445, 623] on figure at bounding box center [288, 693] width 395 height 140
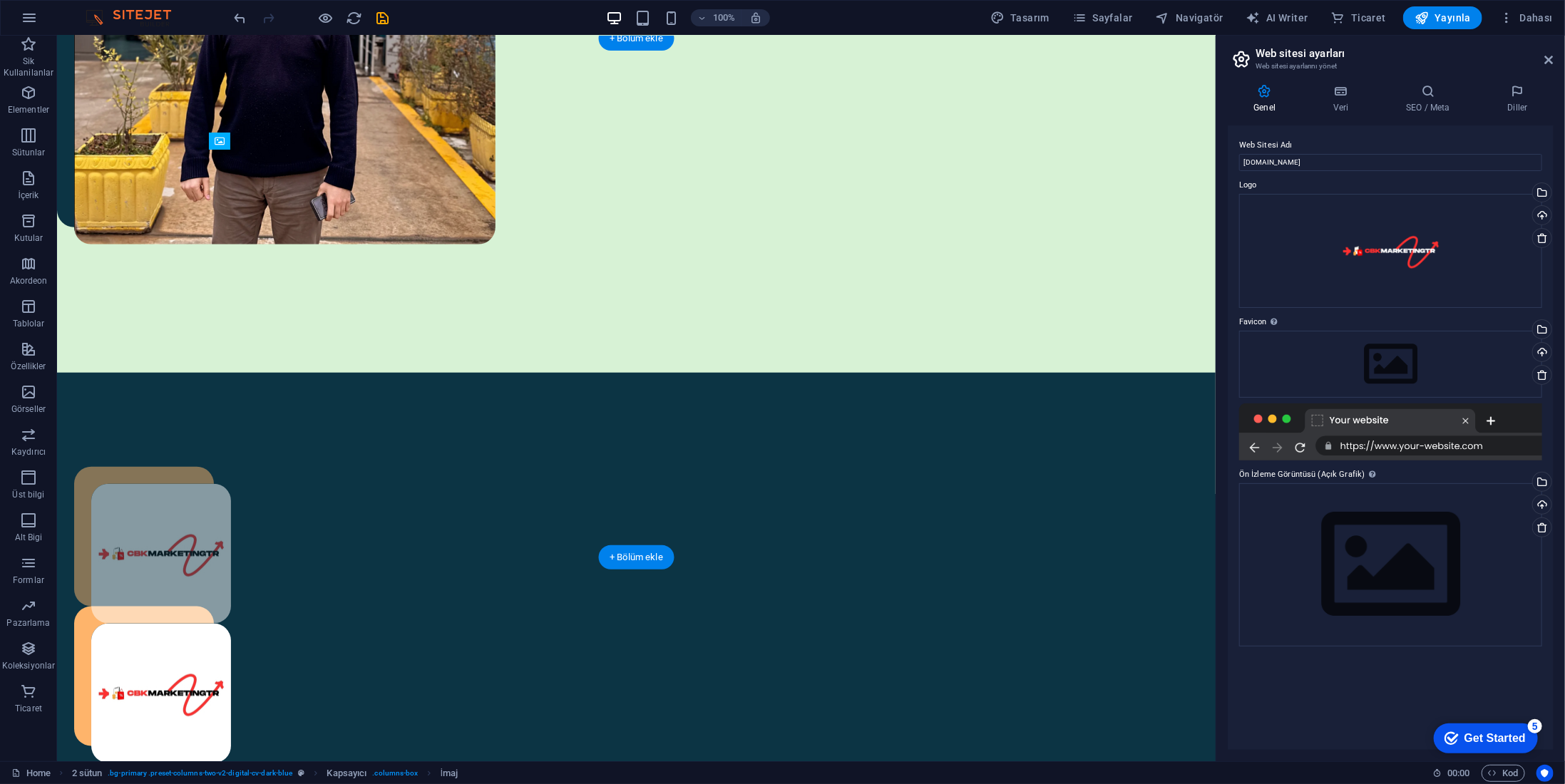
drag, startPoint x: 261, startPoint y: 342, endPoint x: 456, endPoint y: 275, distance: 206.2
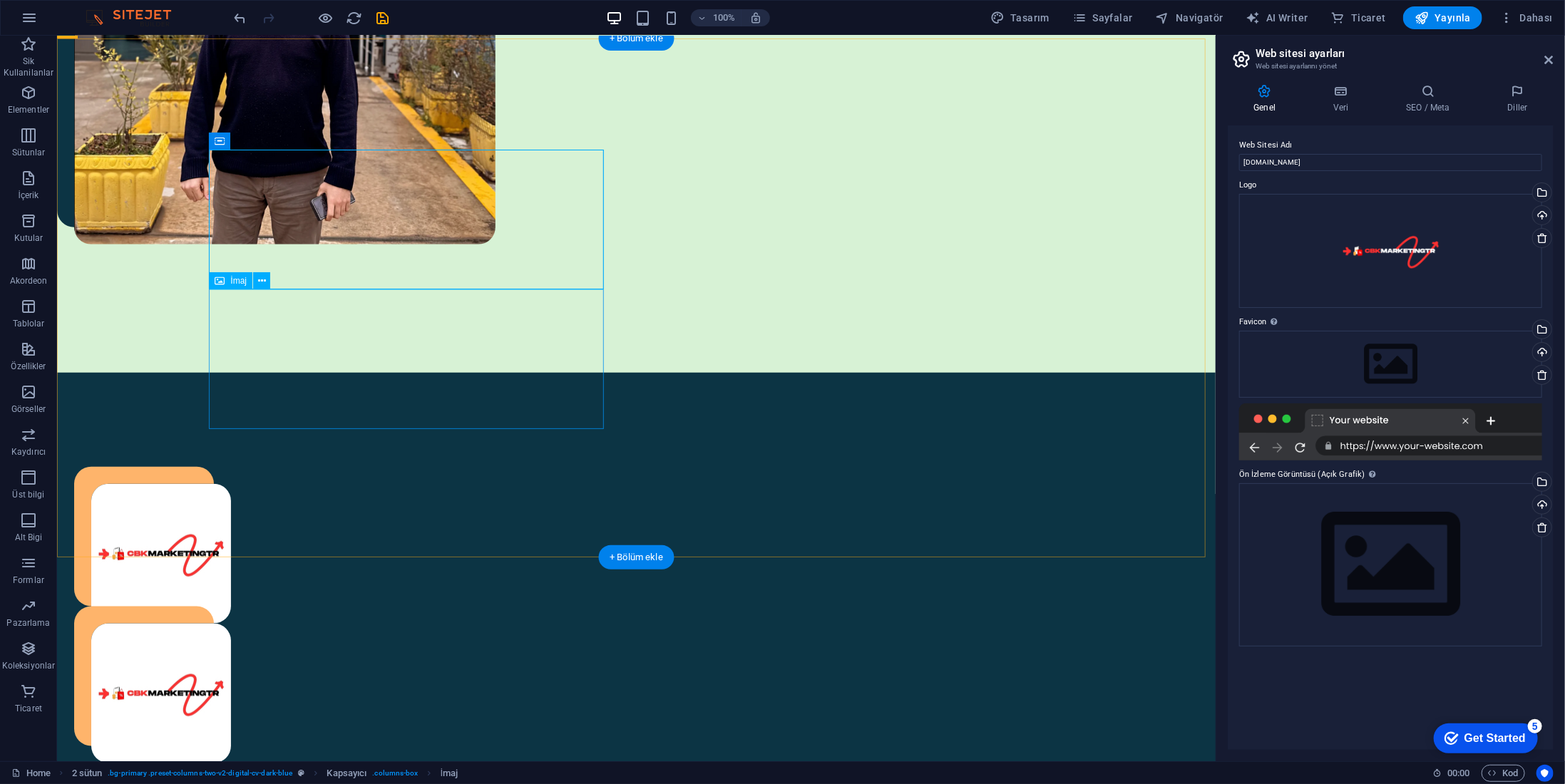
click at [299, 623] on figure at bounding box center [288, 693] width 395 height 140
click at [289, 623] on figure at bounding box center [288, 693] width 395 height 140
select select "px"
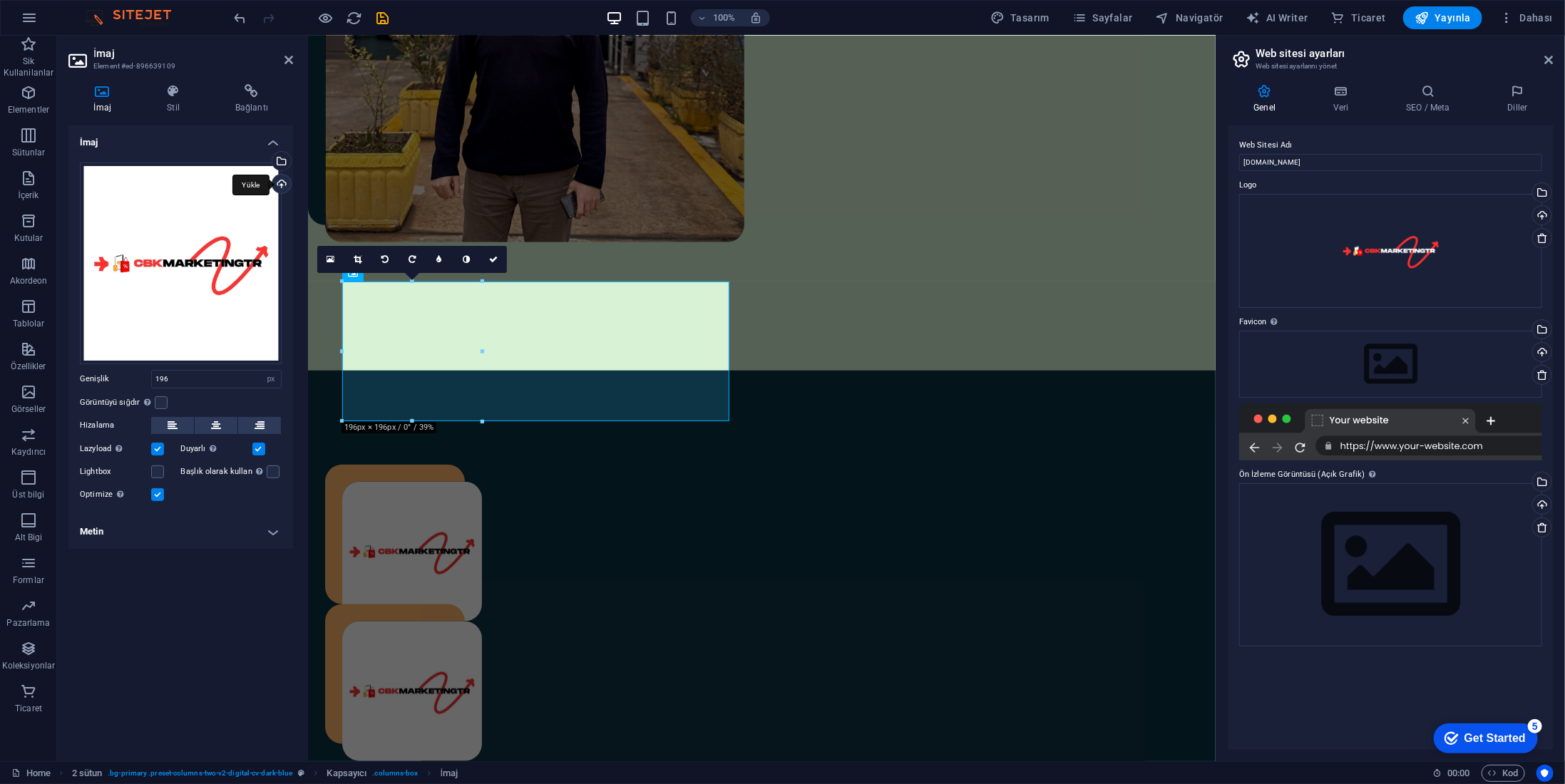
click at [281, 178] on div "Yükle" at bounding box center [279, 184] width 21 height 21
click at [278, 182] on div "Yükle" at bounding box center [279, 184] width 21 height 21
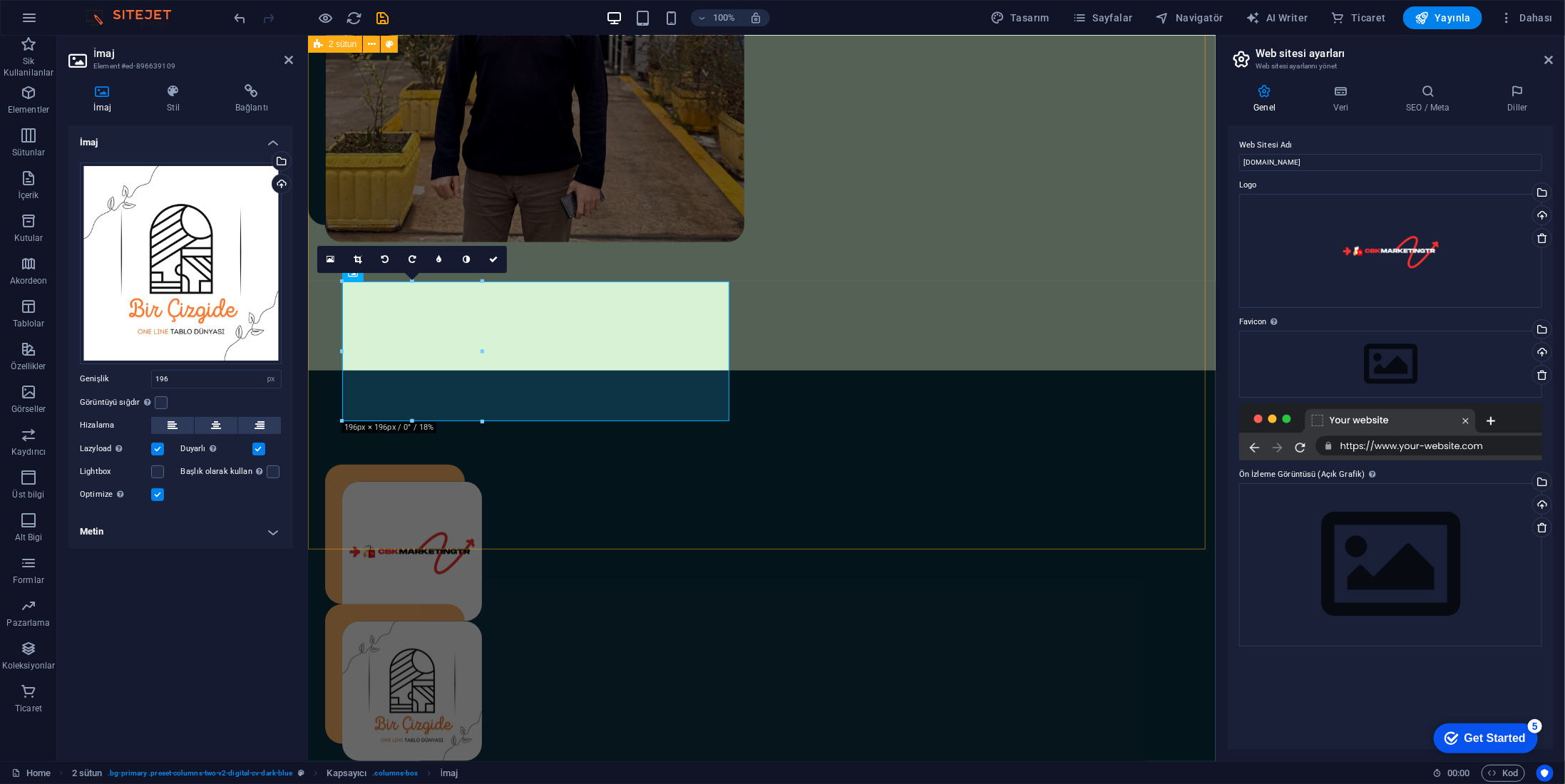
click at [473, 485] on div "CbkMarketingtr 2023 yılında kurmuş olduğum şirketim üzerinden internet üzerinde…" at bounding box center [761, 722] width 908 height 705
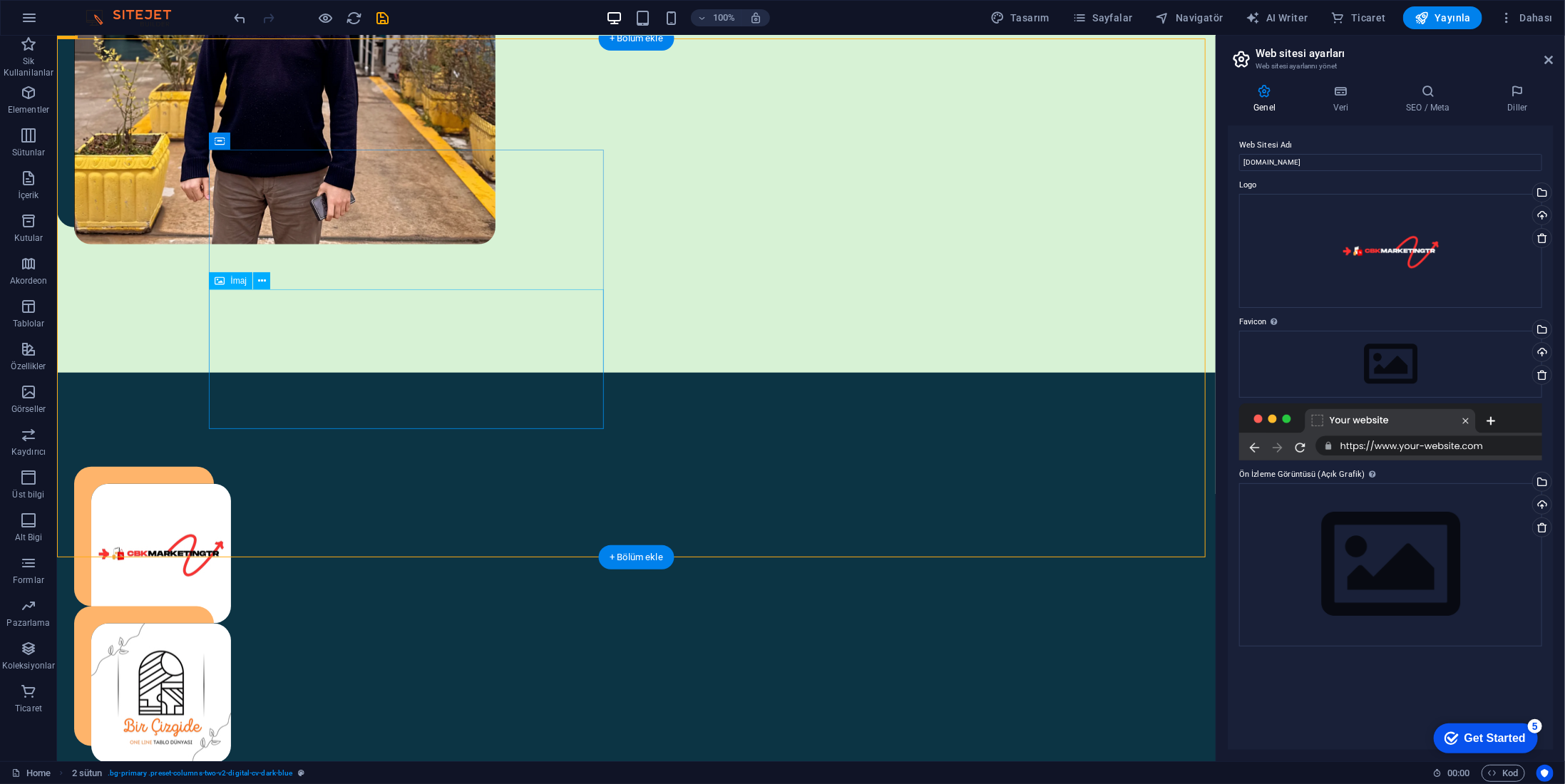
click at [271, 623] on figure at bounding box center [288, 693] width 395 height 140
click at [255, 272] on button at bounding box center [261, 280] width 17 height 17
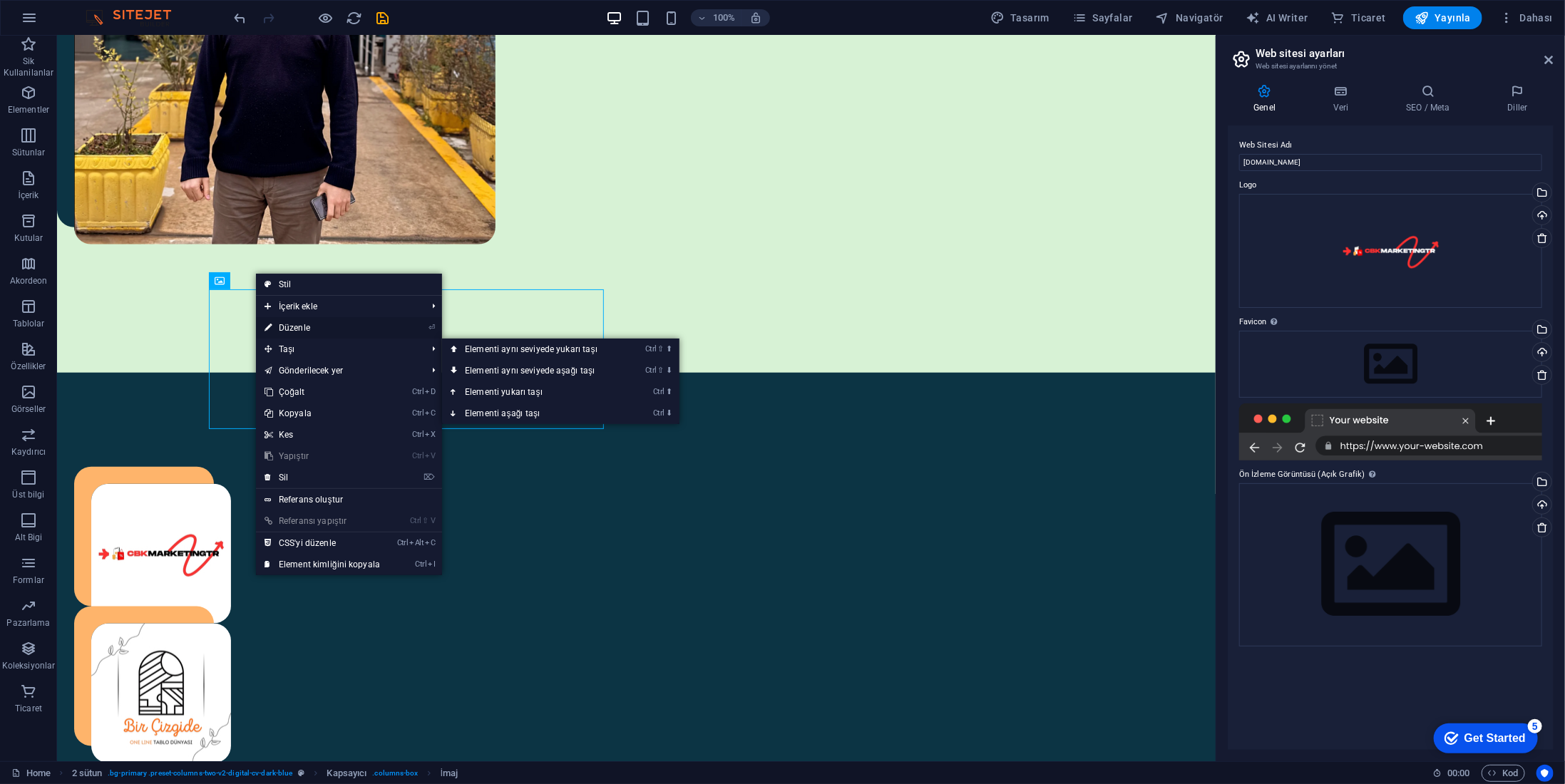
click at [297, 331] on link "⏎ Düzenle" at bounding box center [321, 328] width 132 height 21
select select "px"
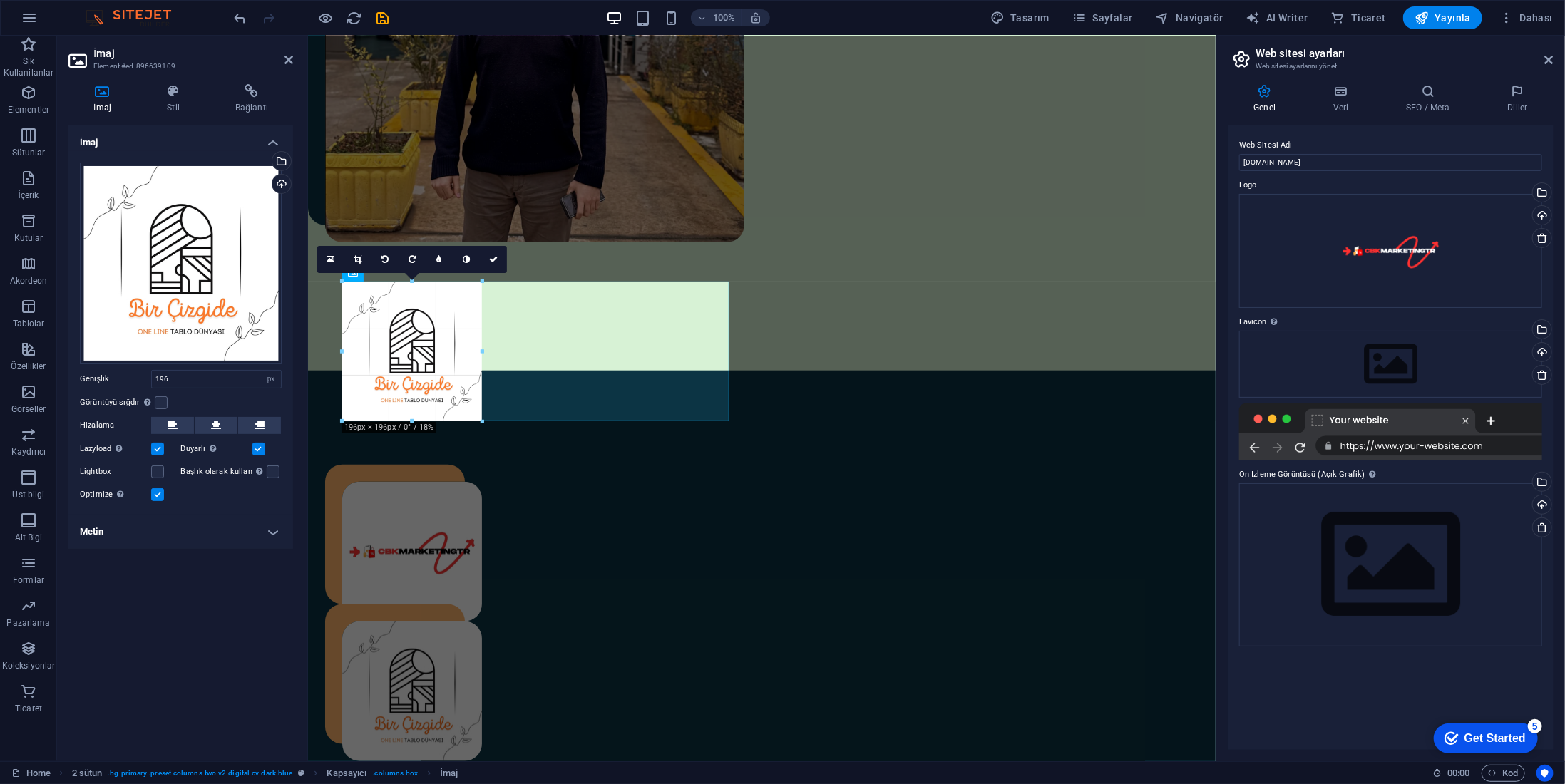
click at [342, 287] on div "180 170 160 150 140 130 120 110 100 90 80 70 60 50 40 30 20 10 0 -10 -20 -30 -4…" at bounding box center [412, 350] width 140 height 140
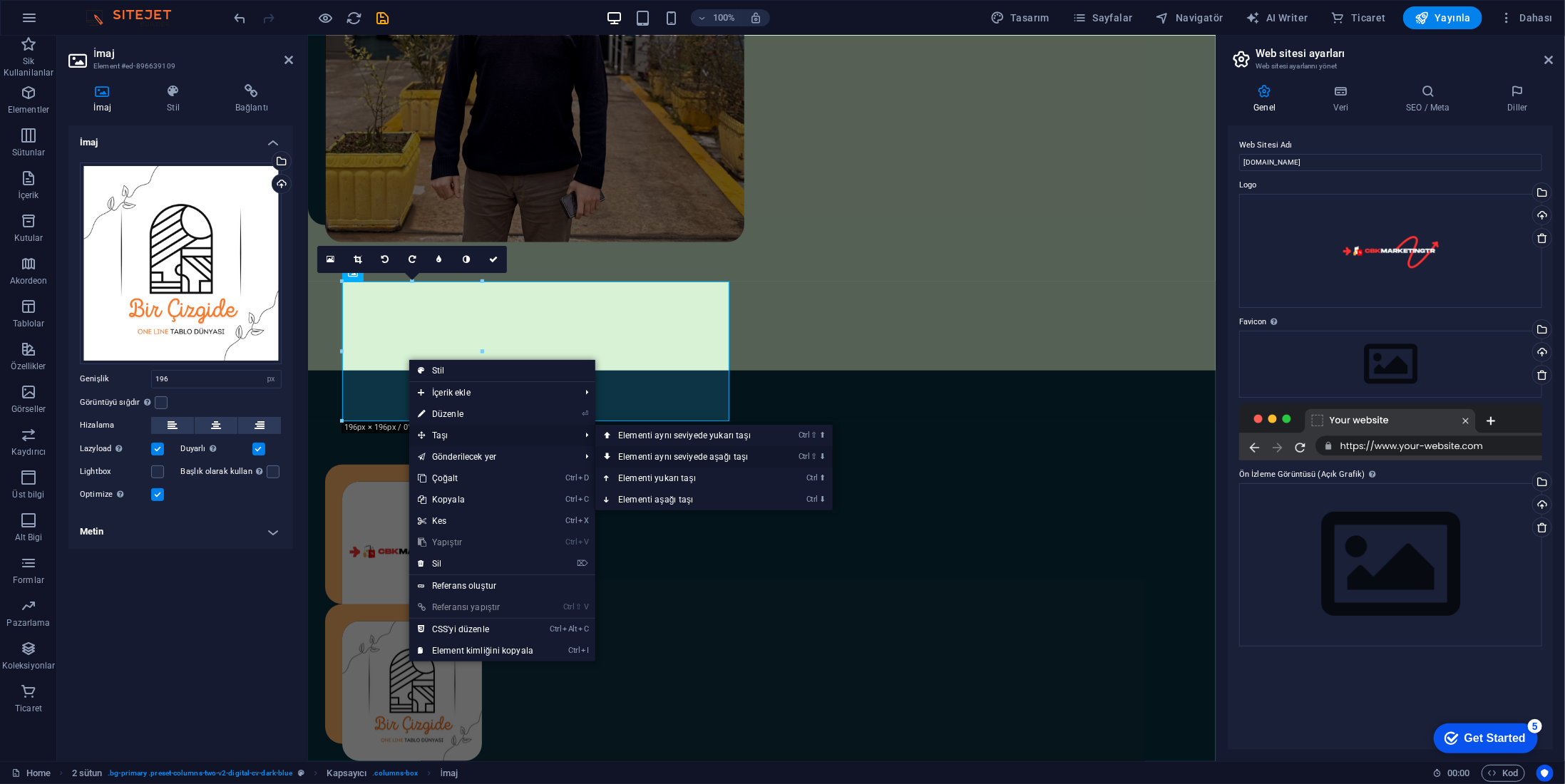
click at [676, 455] on link "Ctrl ⇧ ⬇ Elementi aynı seviyede aşağı taşı" at bounding box center [688, 456] width 184 height 21
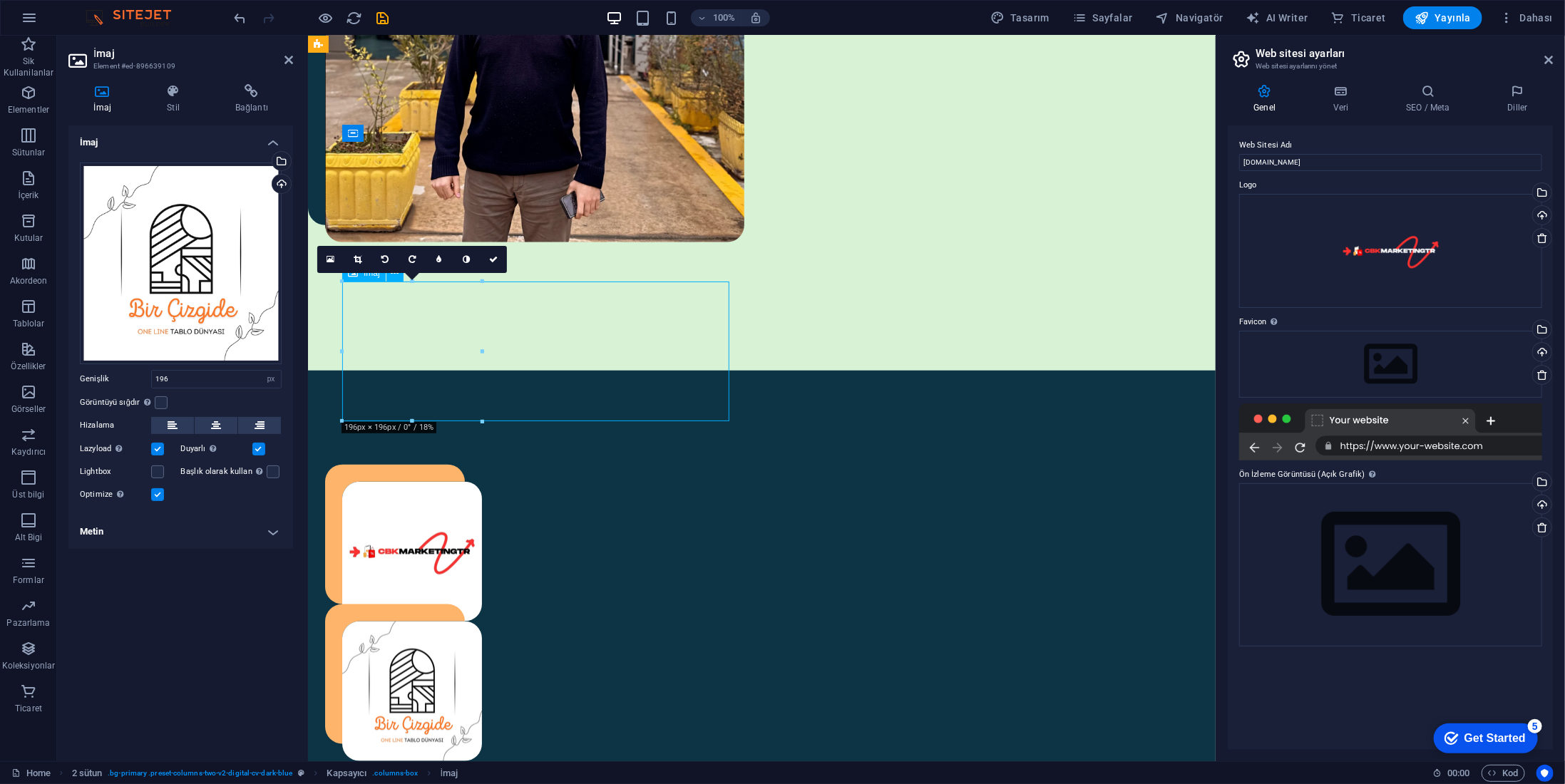
drag, startPoint x: 420, startPoint y: 325, endPoint x: 419, endPoint y: 353, distance: 28.0
click at [419, 621] on figure at bounding box center [538, 690] width 393 height 140
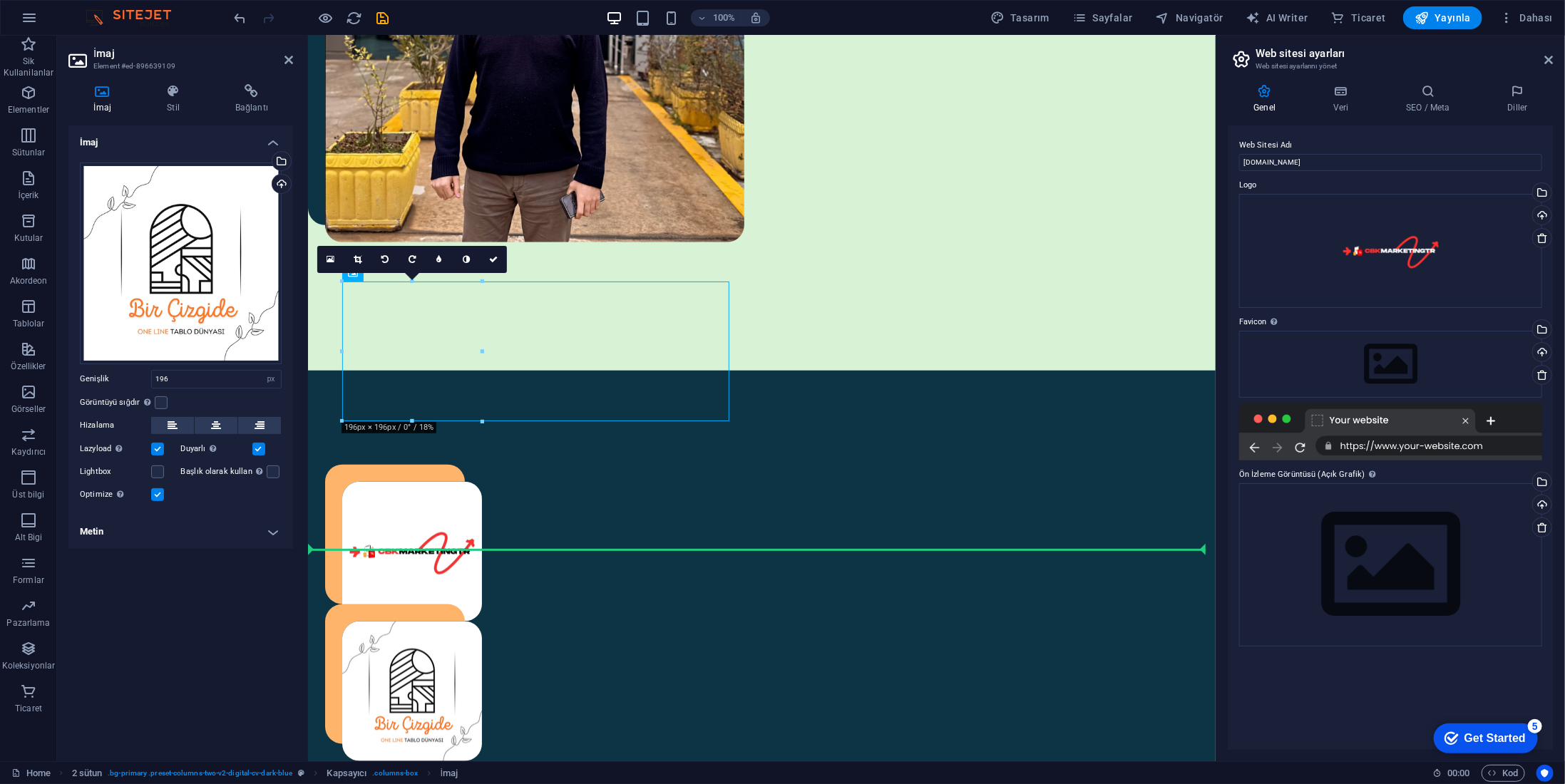
drag, startPoint x: 419, startPoint y: 343, endPoint x: 412, endPoint y: 423, distance: 80.3
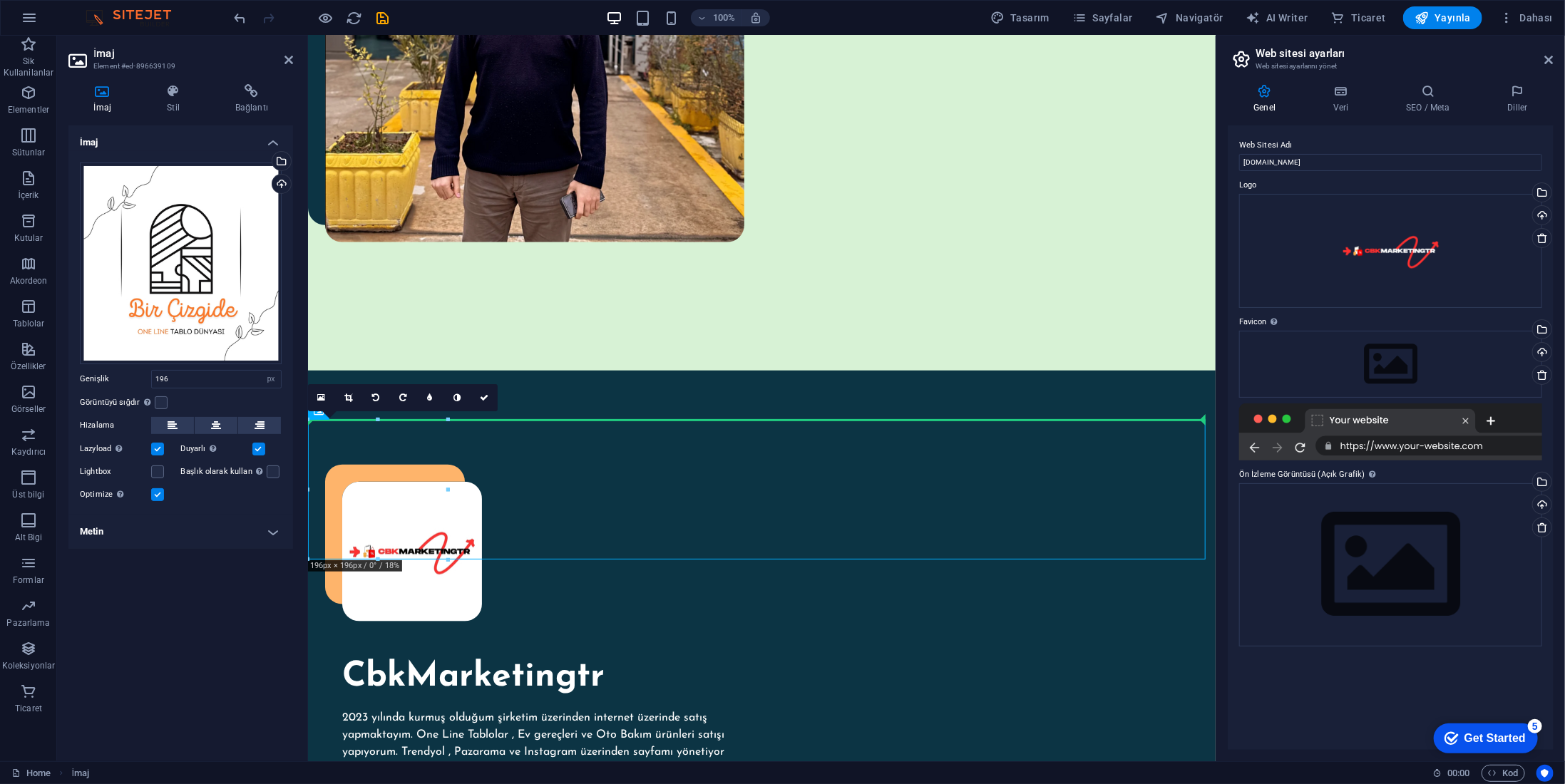
drag, startPoint x: 392, startPoint y: 470, endPoint x: 425, endPoint y: 325, distance: 148.7
drag, startPoint x: 395, startPoint y: 463, endPoint x: 453, endPoint y: 363, distance: 115.6
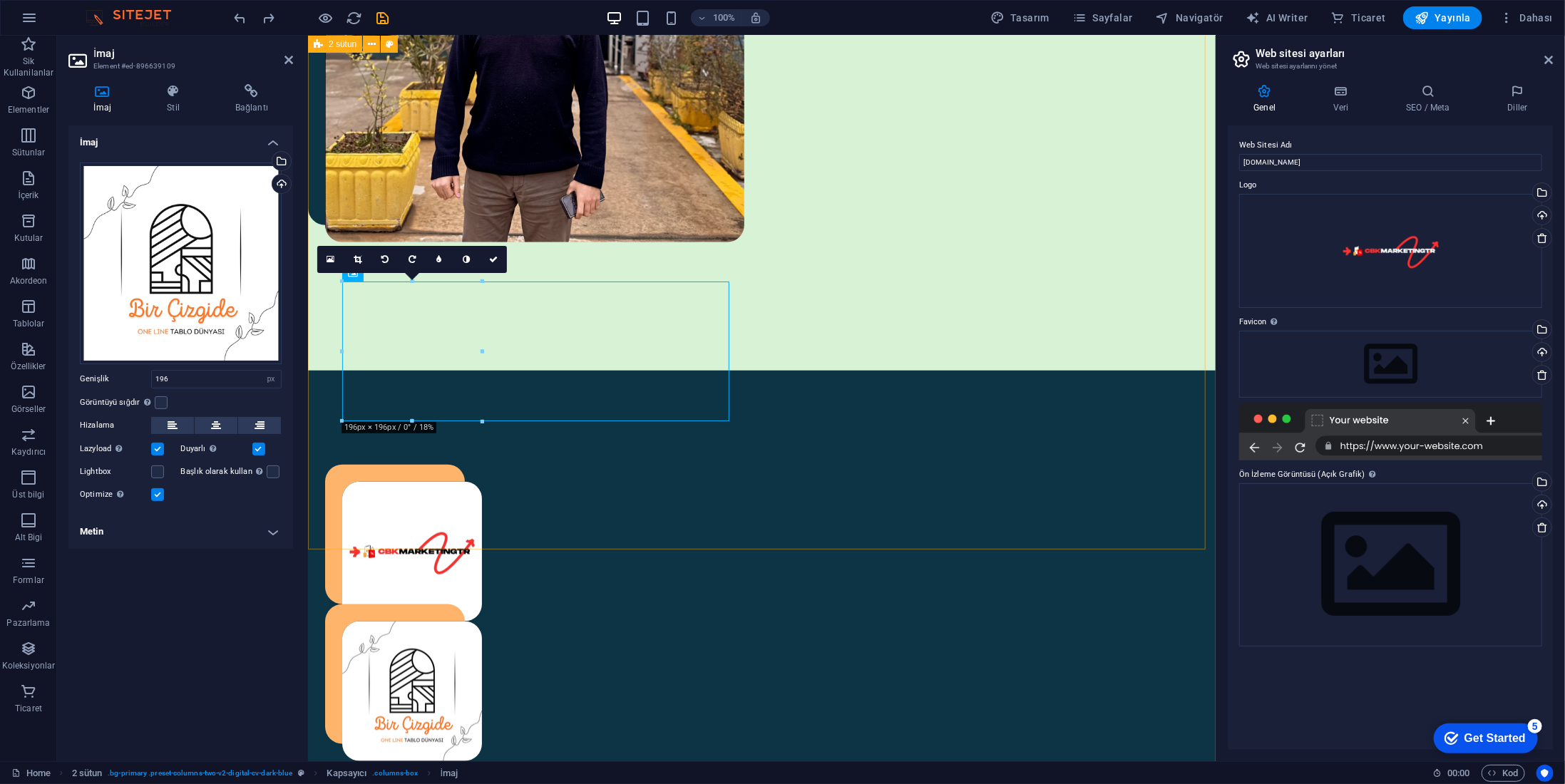
click at [461, 424] on div "CbkMarketingtr 2023 yılında kurmuş olduğum şirketim üzerinden internet üzerinde…" at bounding box center [761, 722] width 908 height 705
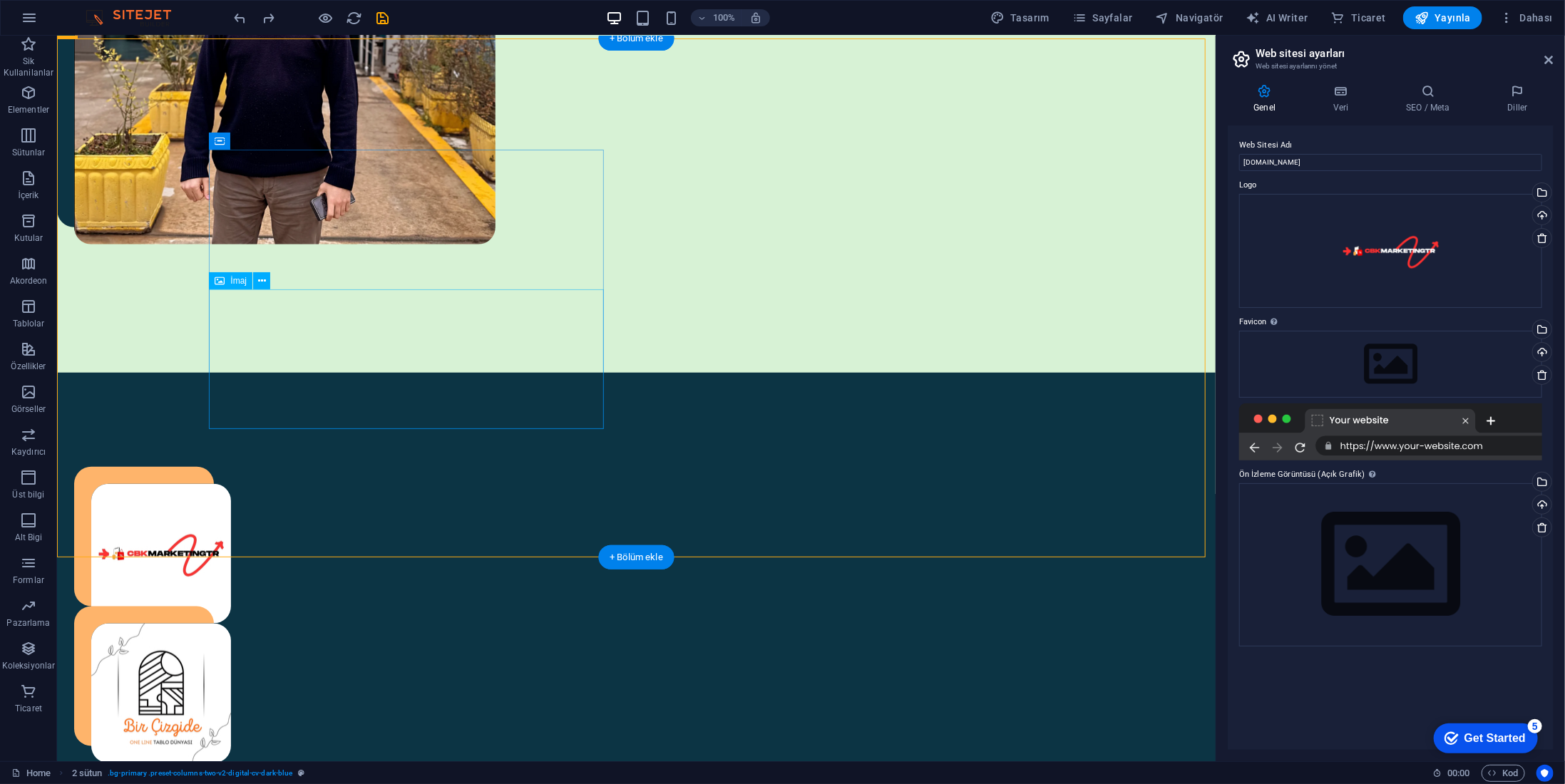
click at [278, 623] on figure at bounding box center [288, 693] width 395 height 140
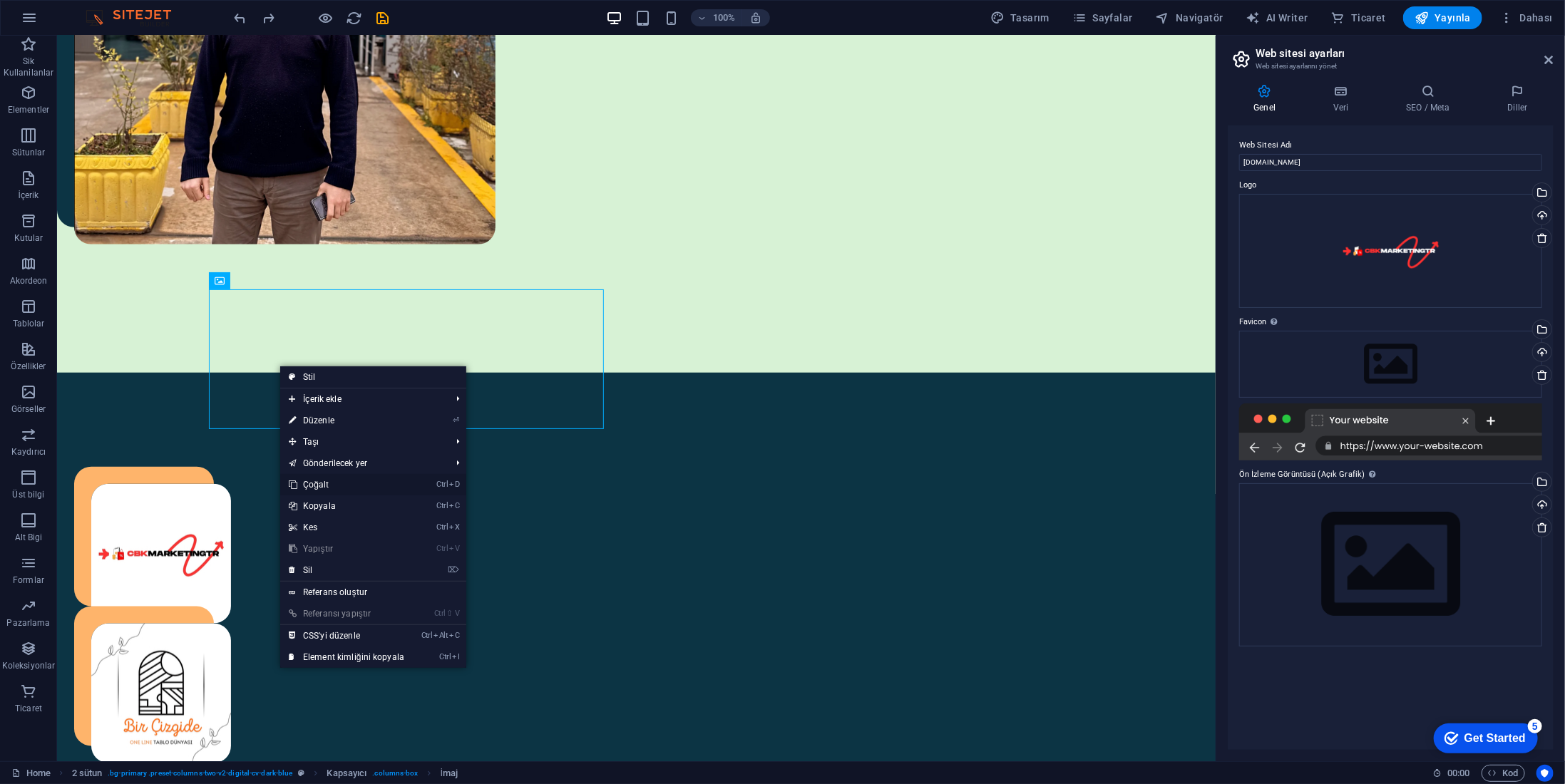
click at [340, 490] on link "Ctrl D Çoğalt" at bounding box center [346, 484] width 132 height 21
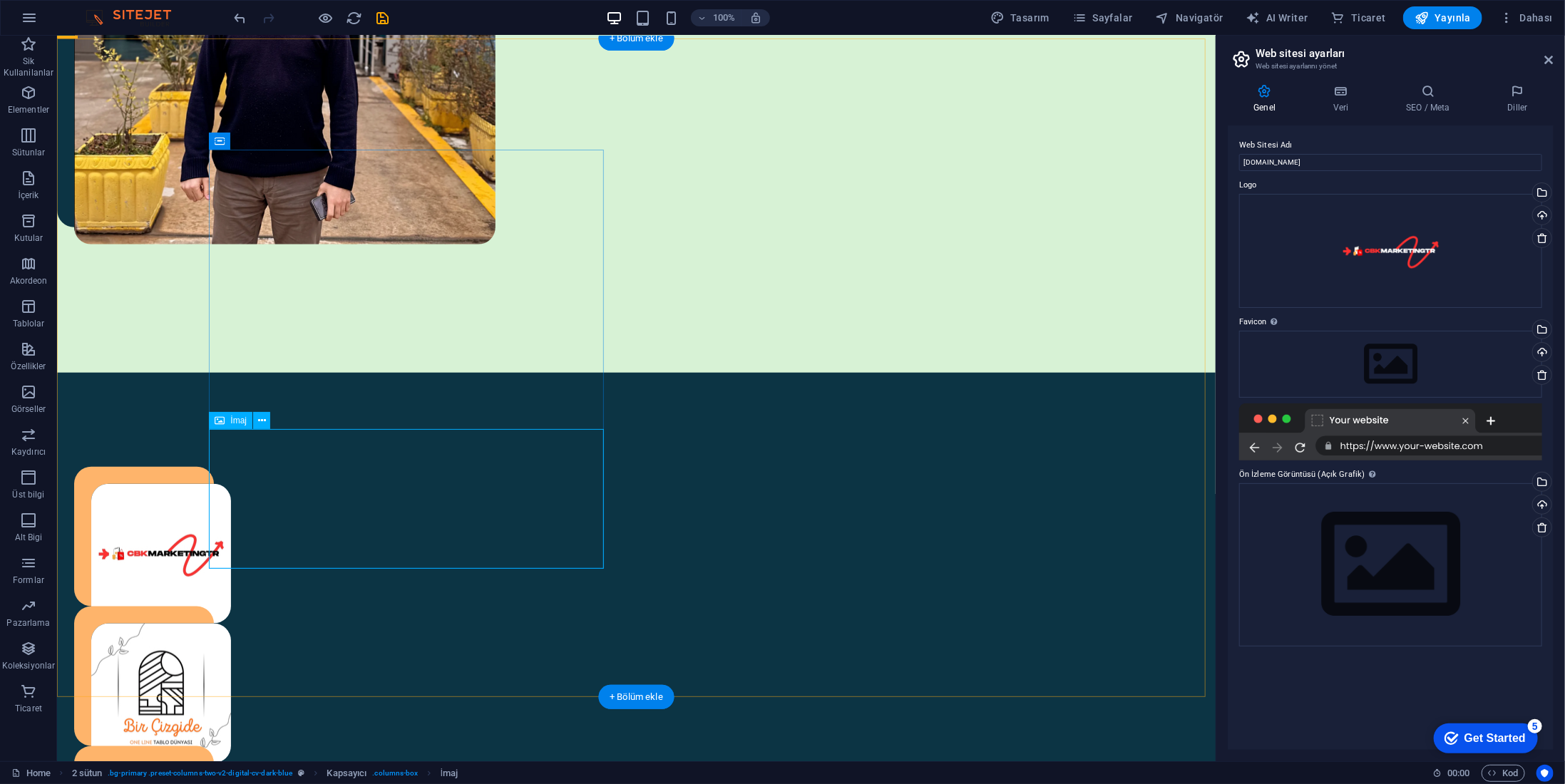
select select "px"
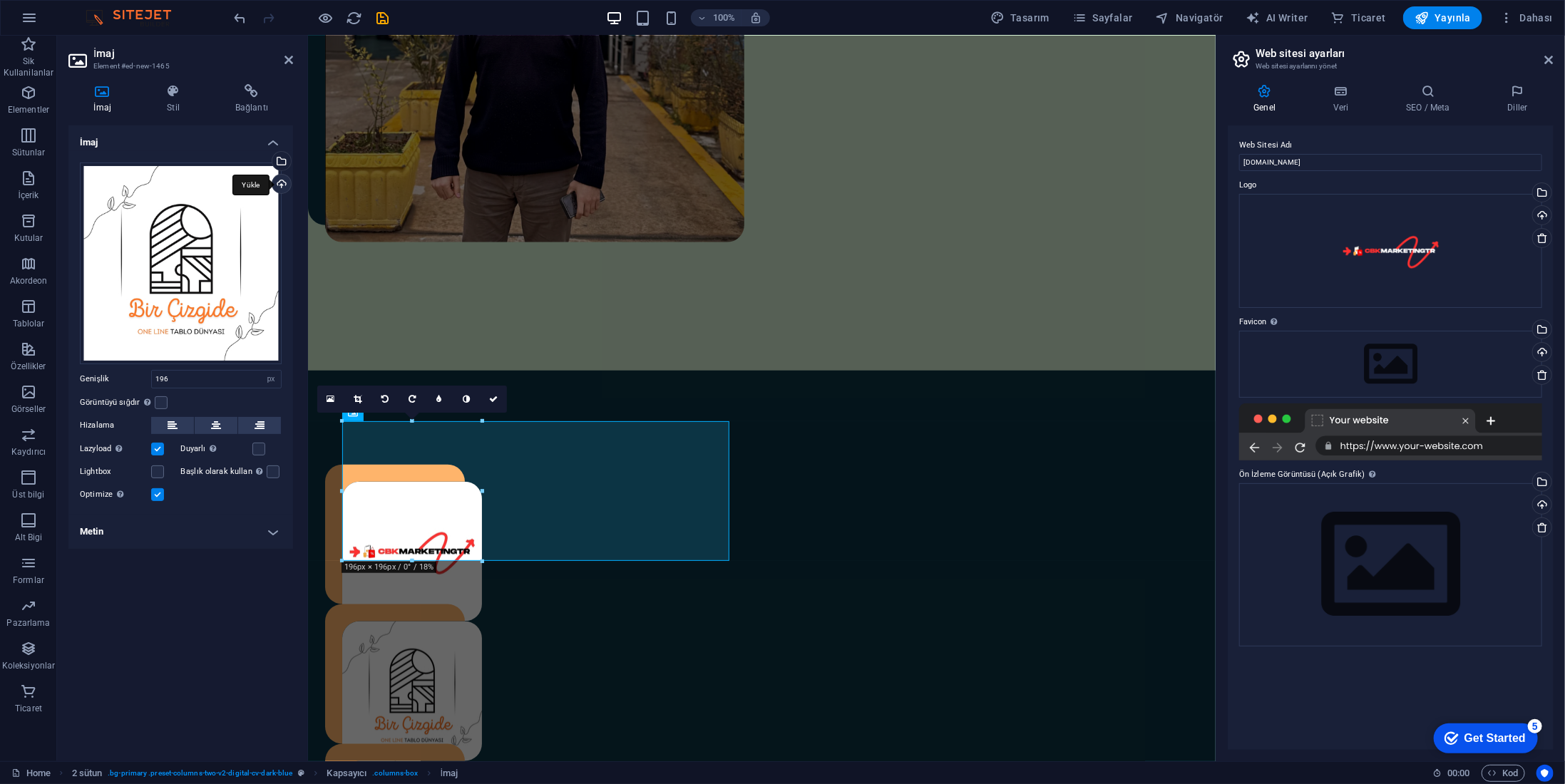
click at [279, 184] on div "Yükle" at bounding box center [279, 184] width 21 height 21
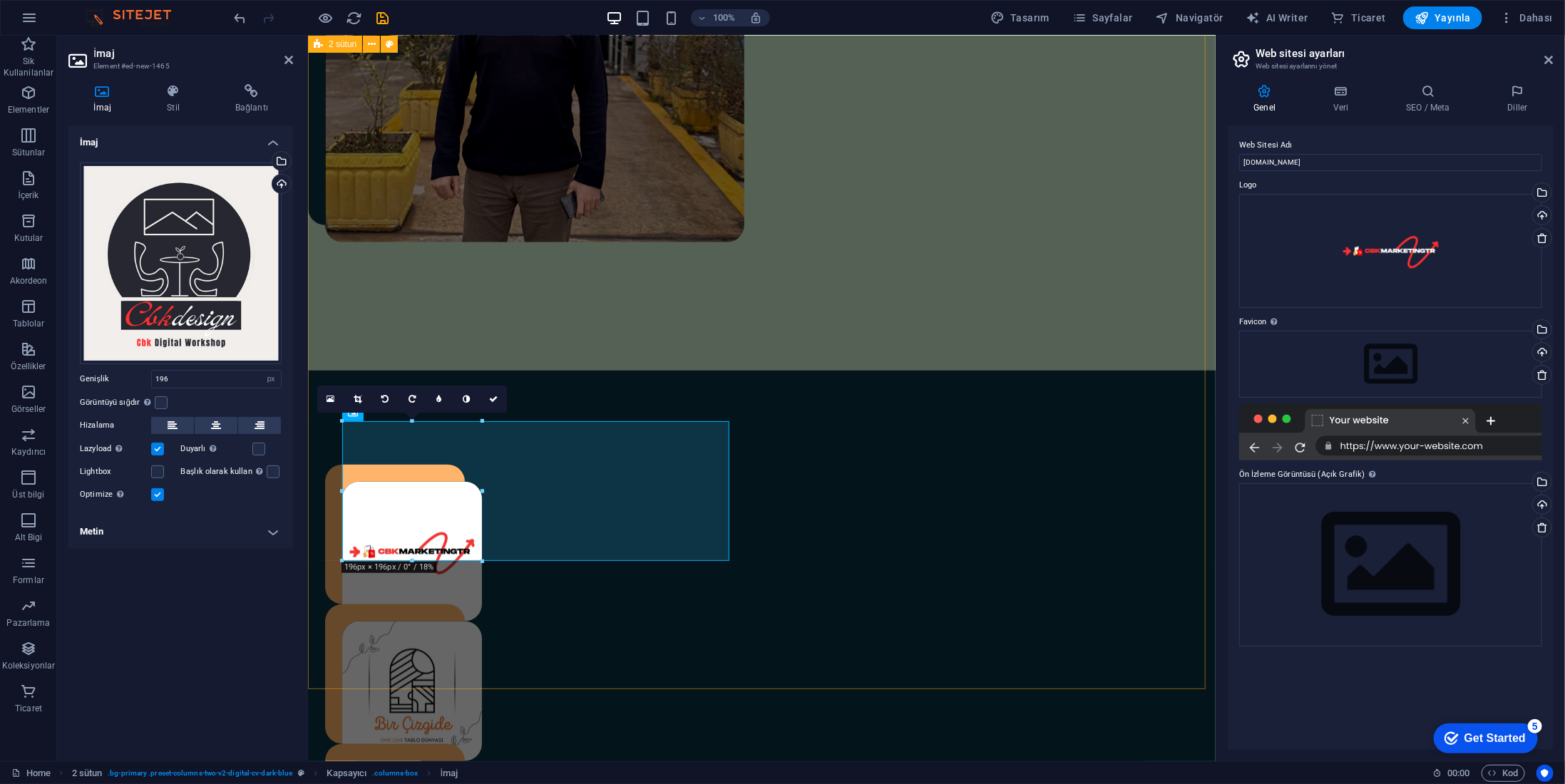
click at [855, 556] on div "CbkMarketingtr 2023 yılında kurmuş olduğum şirketim üzerinden internet üzerinde…" at bounding box center [761, 791] width 908 height 844
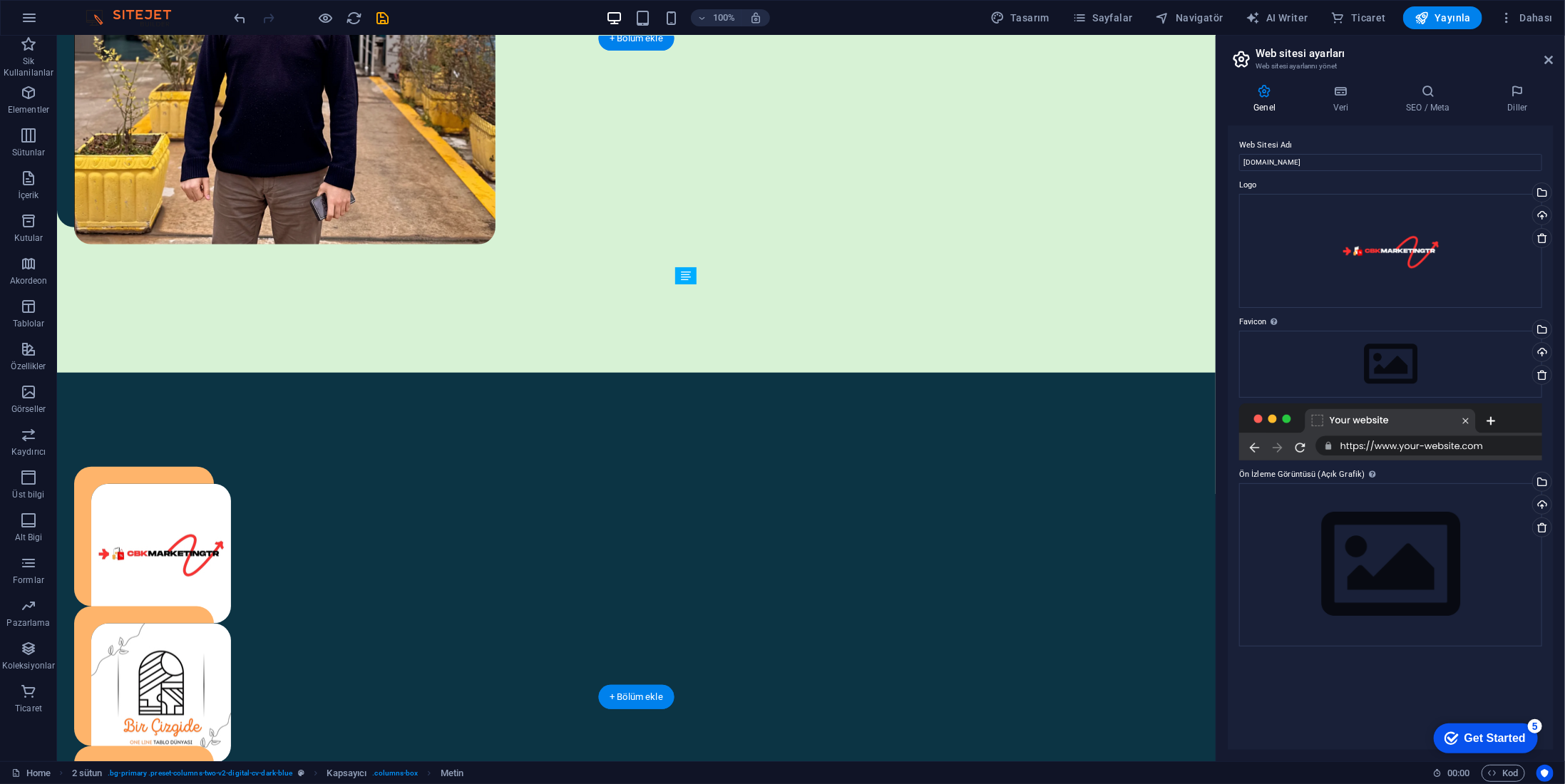
drag, startPoint x: 769, startPoint y: 347, endPoint x: 773, endPoint y: 381, distance: 34.2
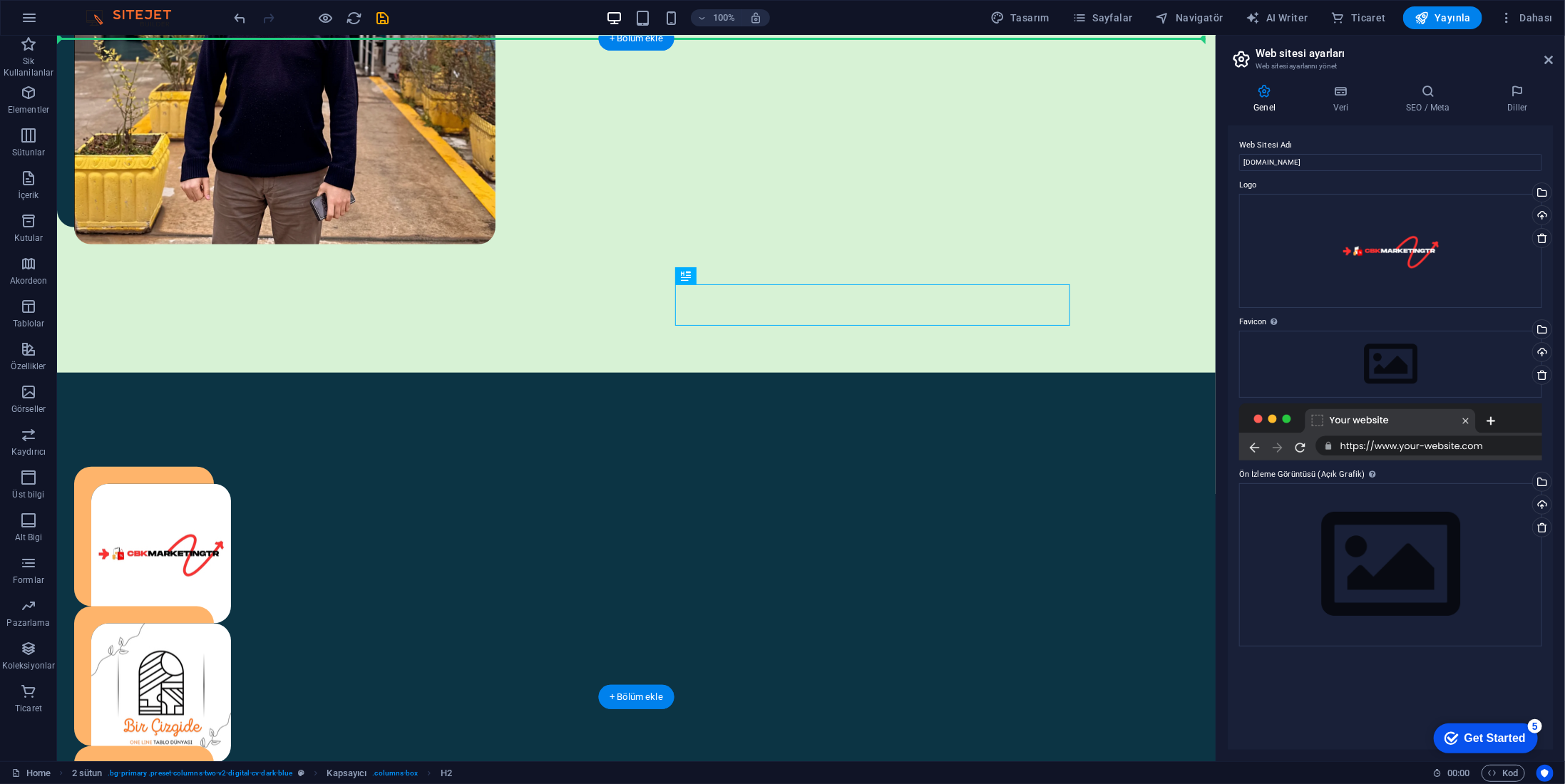
drag, startPoint x: 762, startPoint y: 305, endPoint x: 764, endPoint y: 164, distance: 141.0
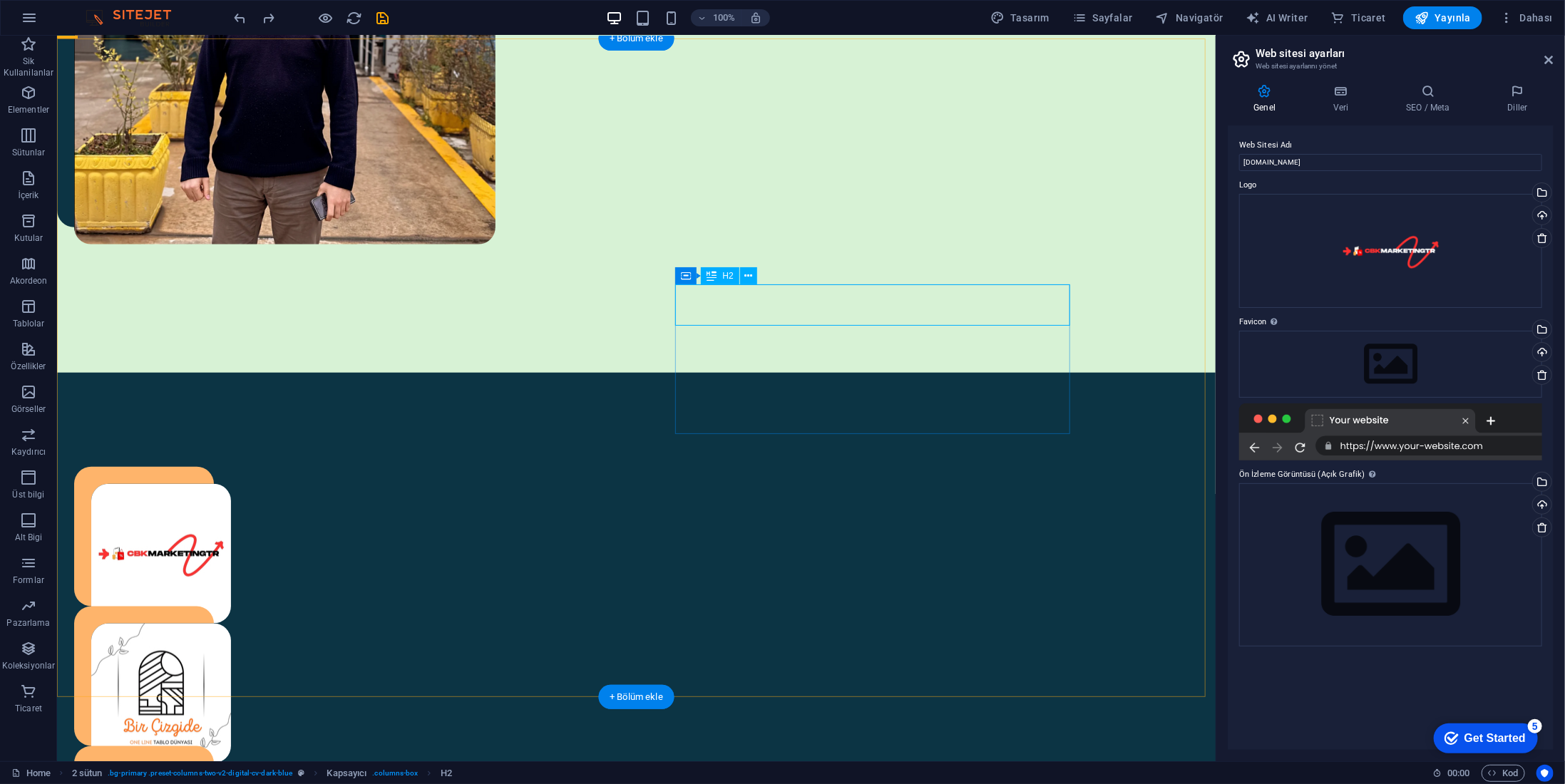
drag, startPoint x: 970, startPoint y: 261, endPoint x: 879, endPoint y: 399, distance: 165.3
click at [879, 399] on div "CbkMarketingtr 2023 yılında kurmuş olduğum şirketim üzerinden internet üzerinde…" at bounding box center [635, 794] width 1159 height 844
click at [927, 444] on div "CbkMarketingtr 2023 yılında kurmuş olduğum şirketim üzerinden internet üzerinde…" at bounding box center [635, 794] width 1159 height 844
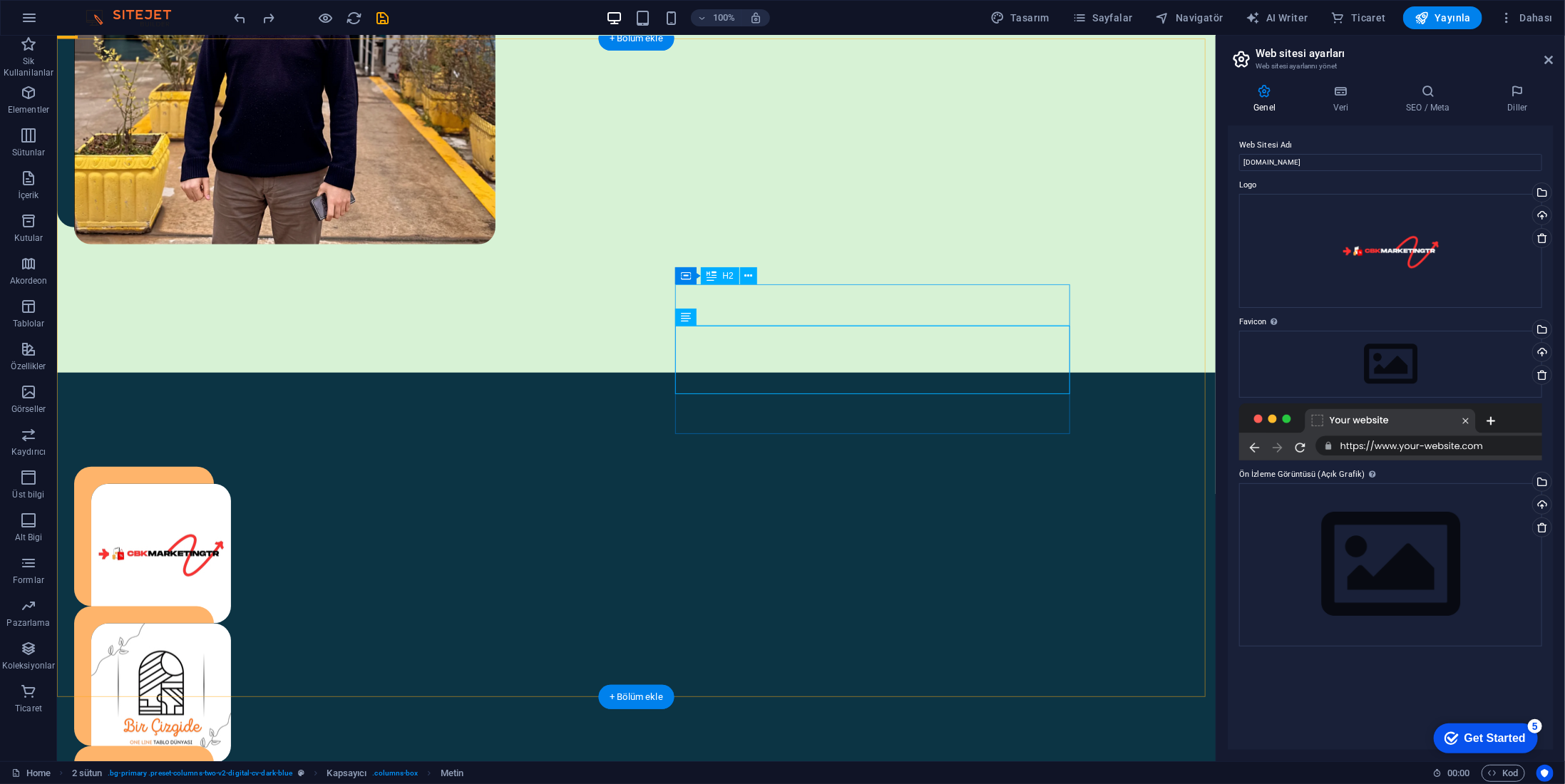
click at [746, 275] on icon at bounding box center [748, 276] width 8 height 15
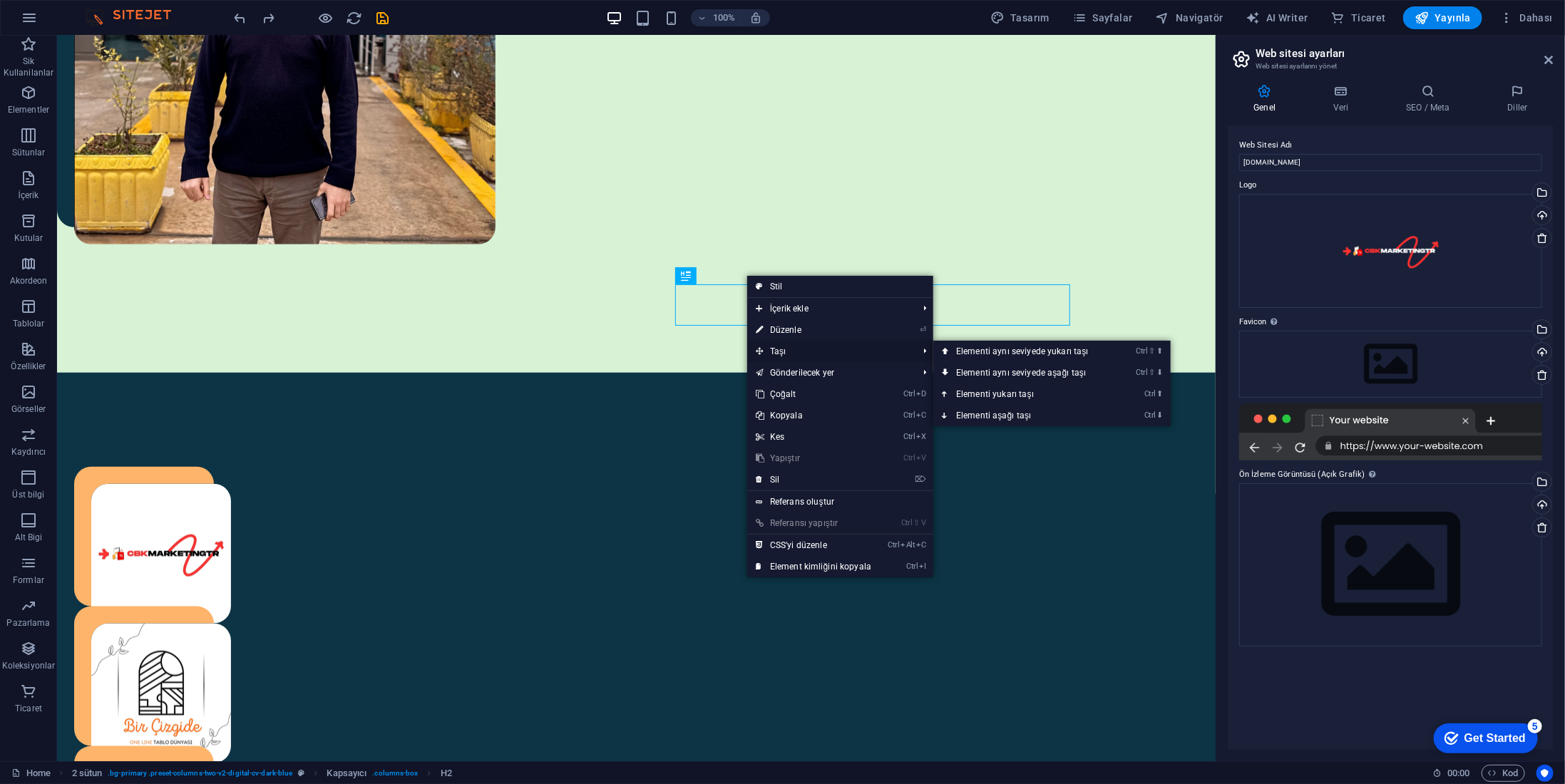
click at [782, 351] on span "Taşı" at bounding box center [829, 350] width 164 height 21
drag, startPoint x: 995, startPoint y: 350, endPoint x: 945, endPoint y: 317, distance: 59.9
click at [995, 350] on link "Ctrl ⇧ ⬆ Elementi aynı seviyede yukarı taşı" at bounding box center [1025, 350] width 184 height 21
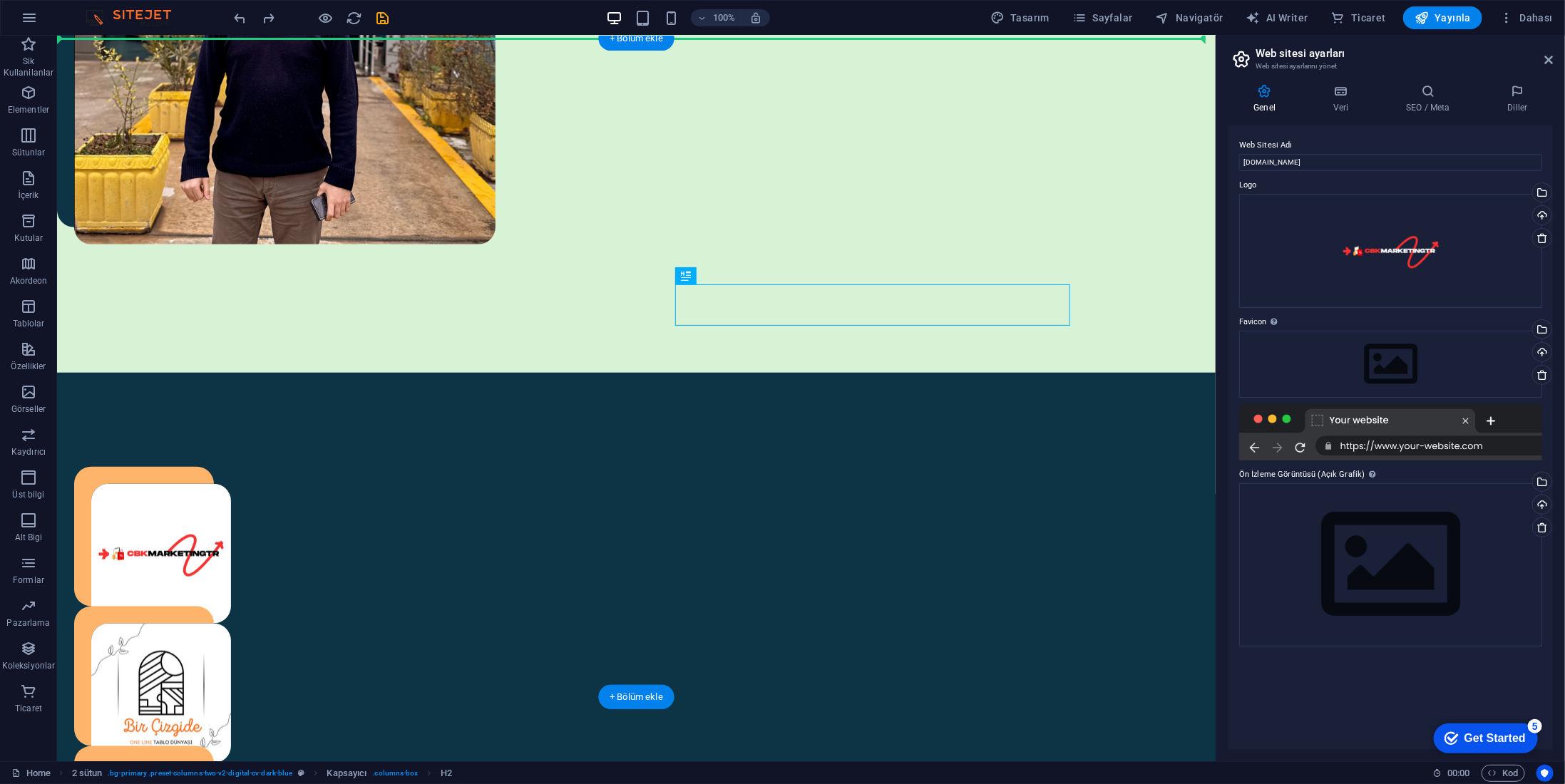
drag, startPoint x: 845, startPoint y: 314, endPoint x: 838, endPoint y: 197, distance: 117.2
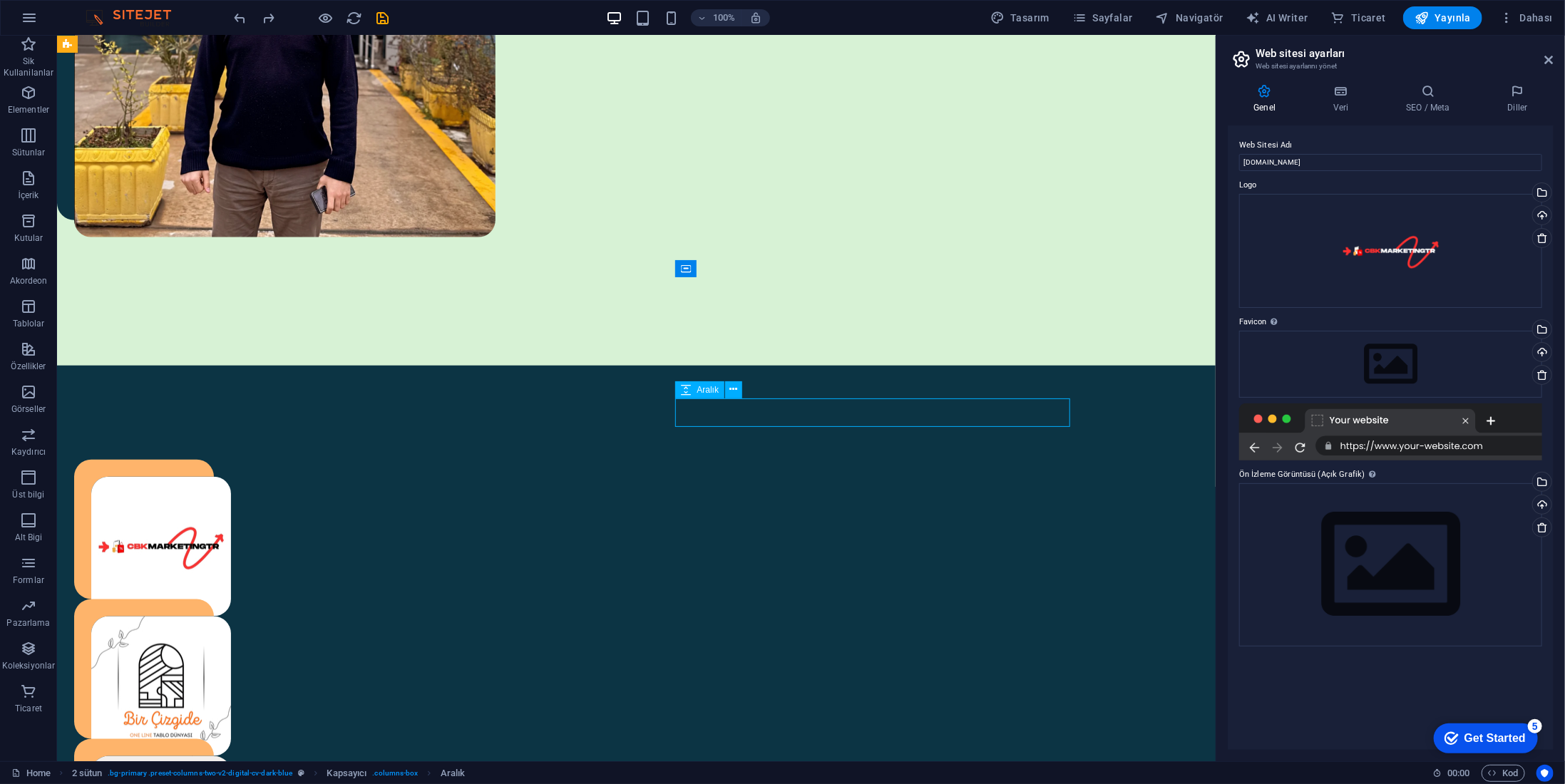
select select "px"
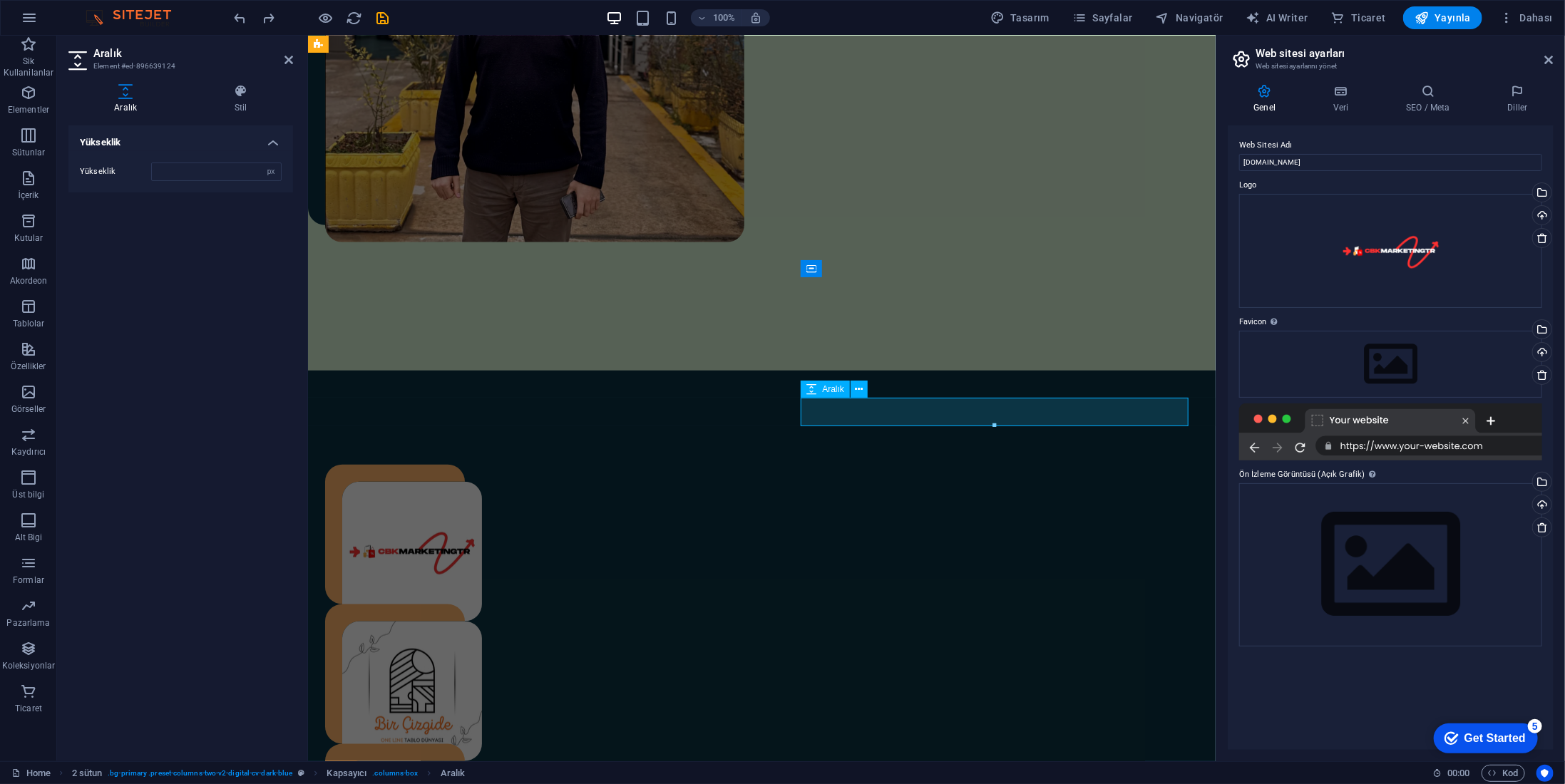
type input "40"
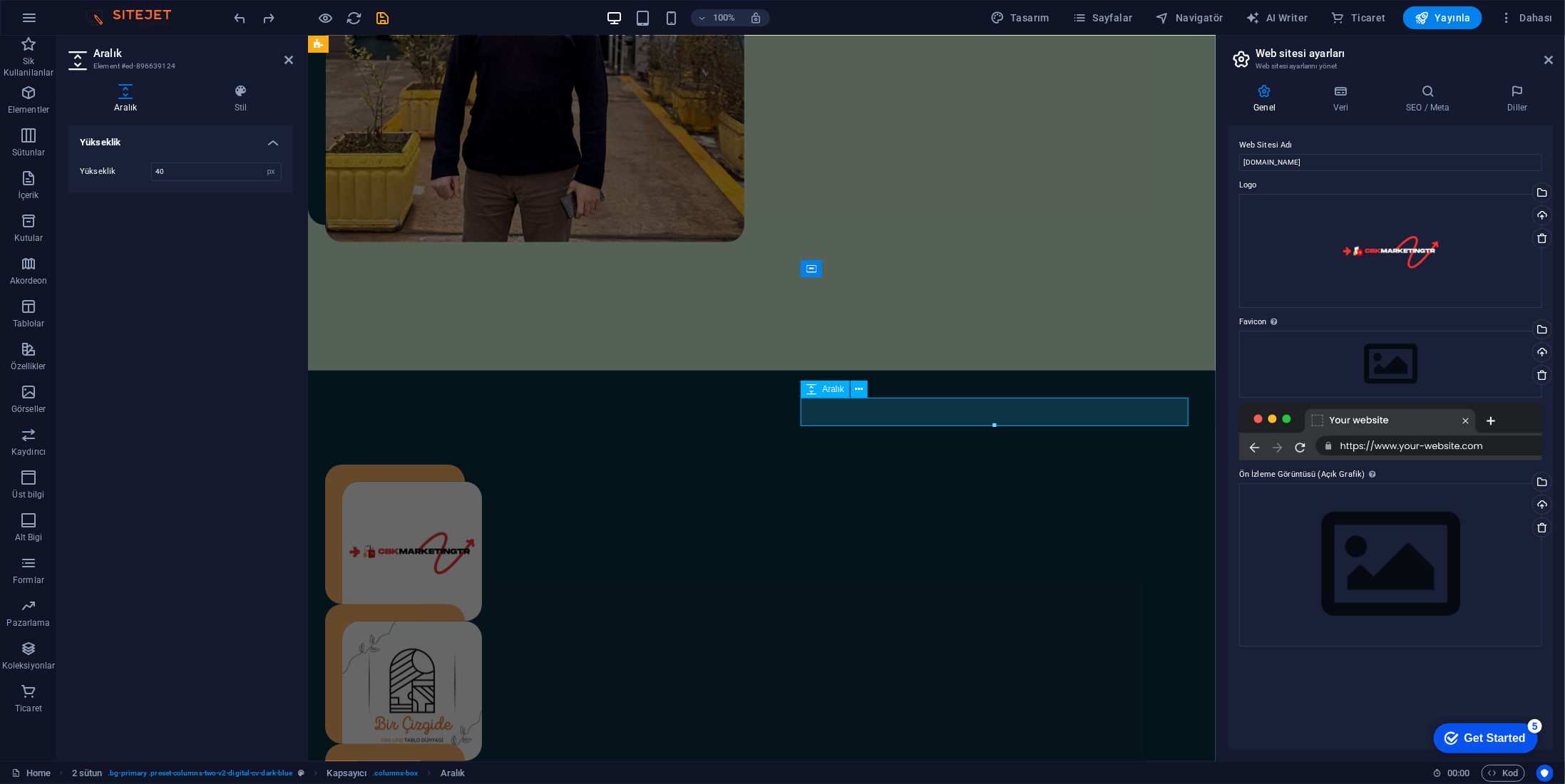
click at [856, 493] on div "CbkMarketingtr 2023 yılında kurmuş olduğum şirketim üzerinden internet üzerinde…" at bounding box center [761, 791] width 908 height 844
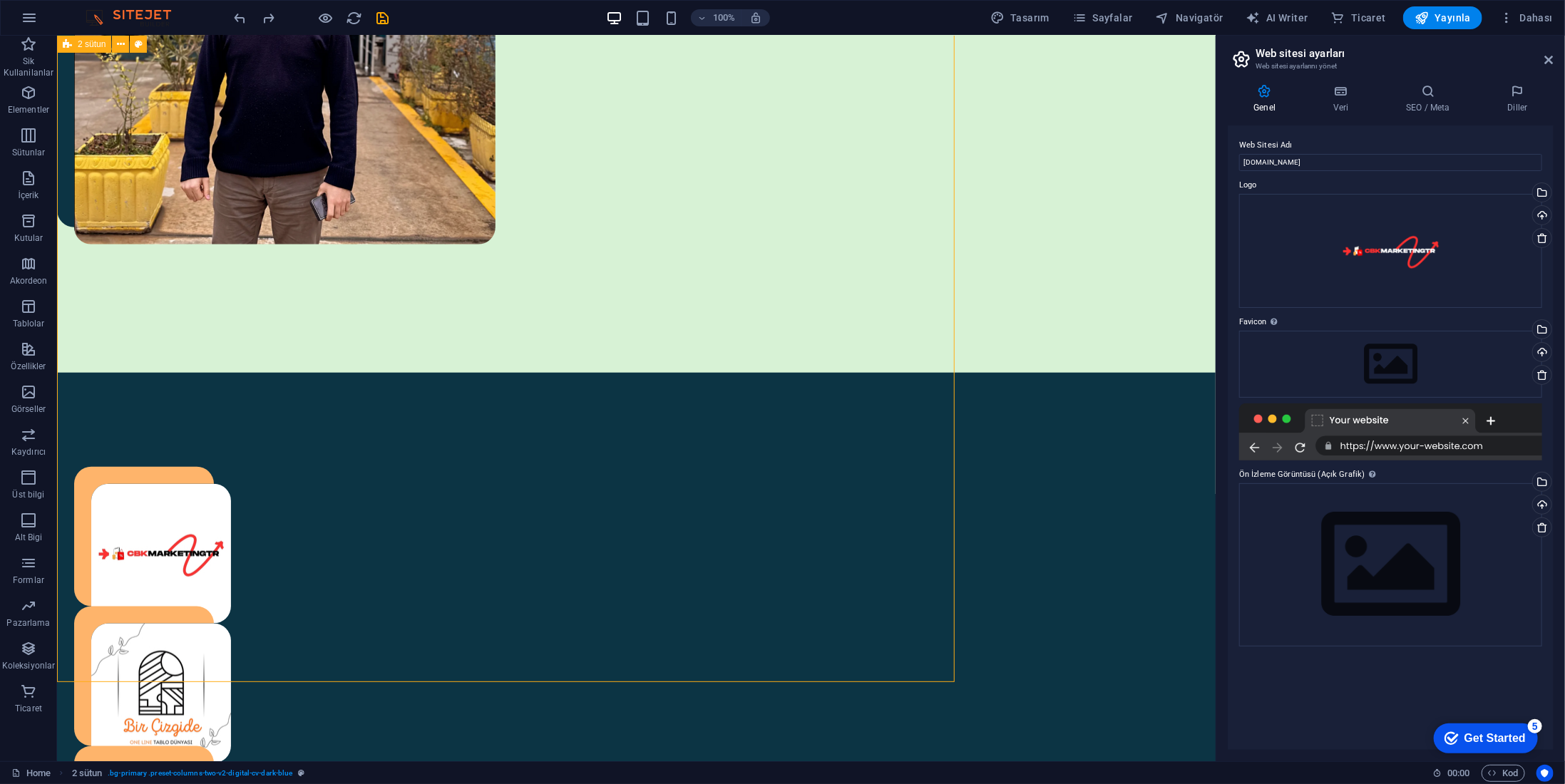
scroll to position [817, 0]
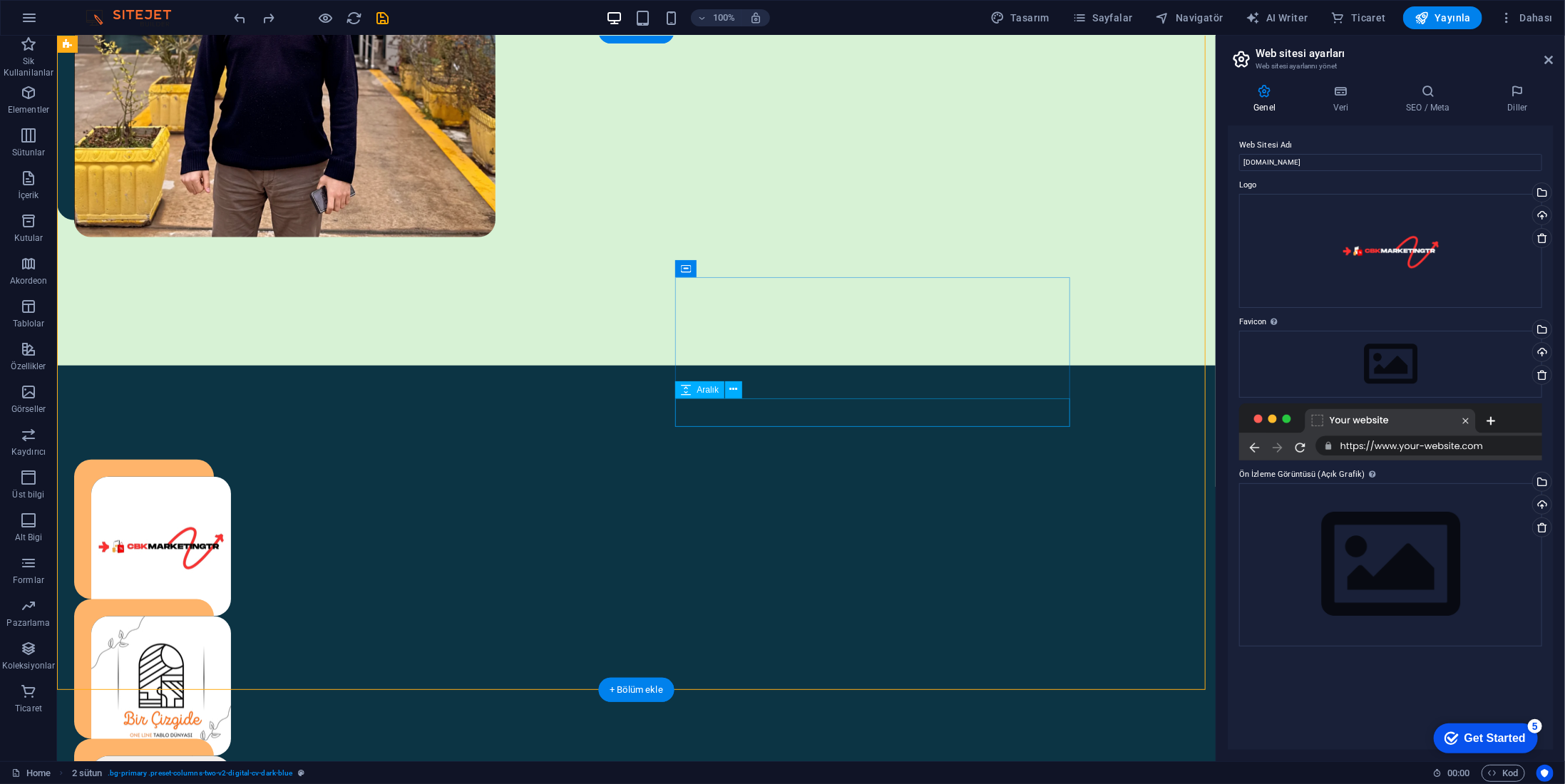
drag, startPoint x: 784, startPoint y: 434, endPoint x: 709, endPoint y: 434, distance: 75.0
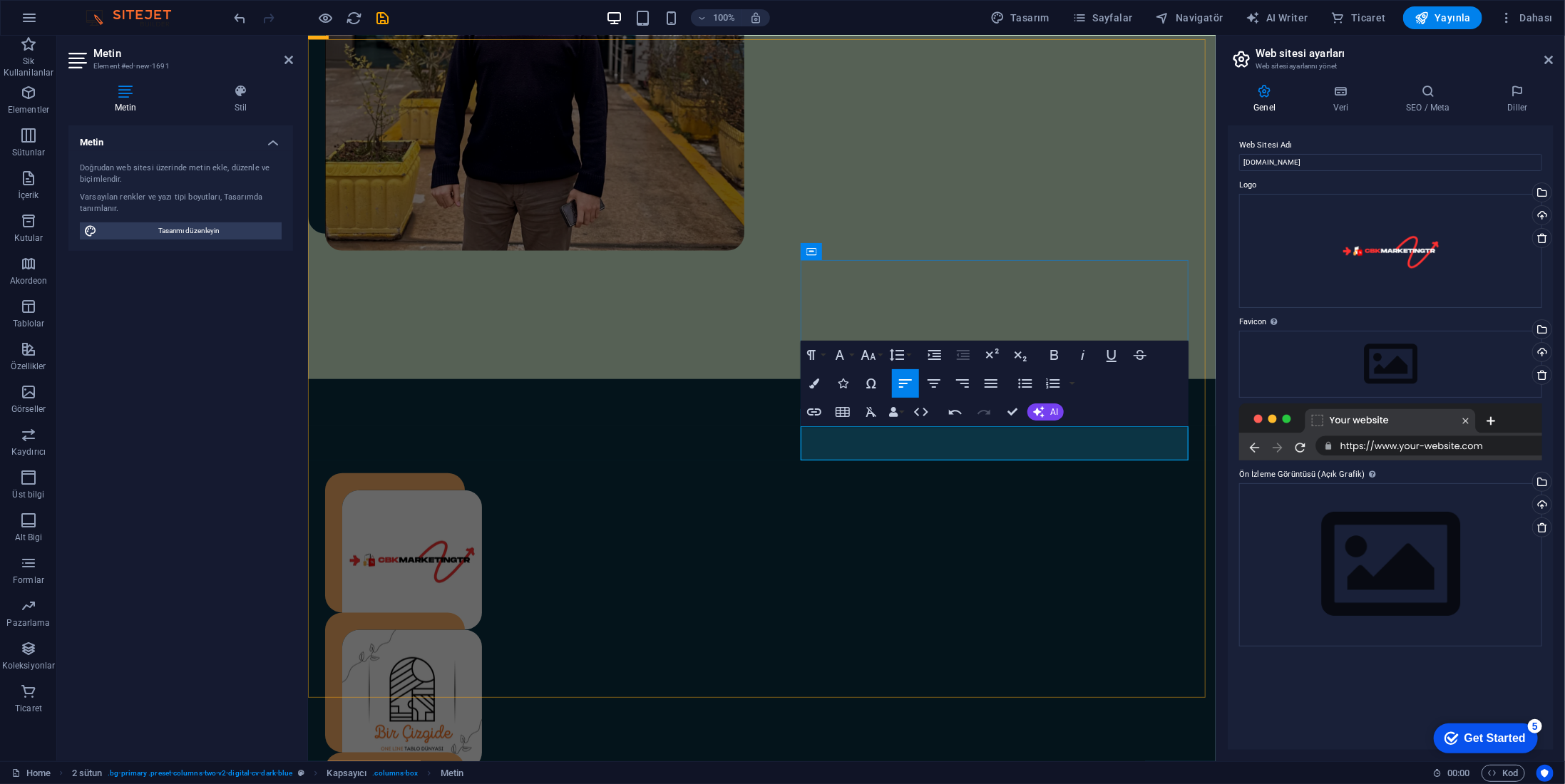
scroll to position [792, 0]
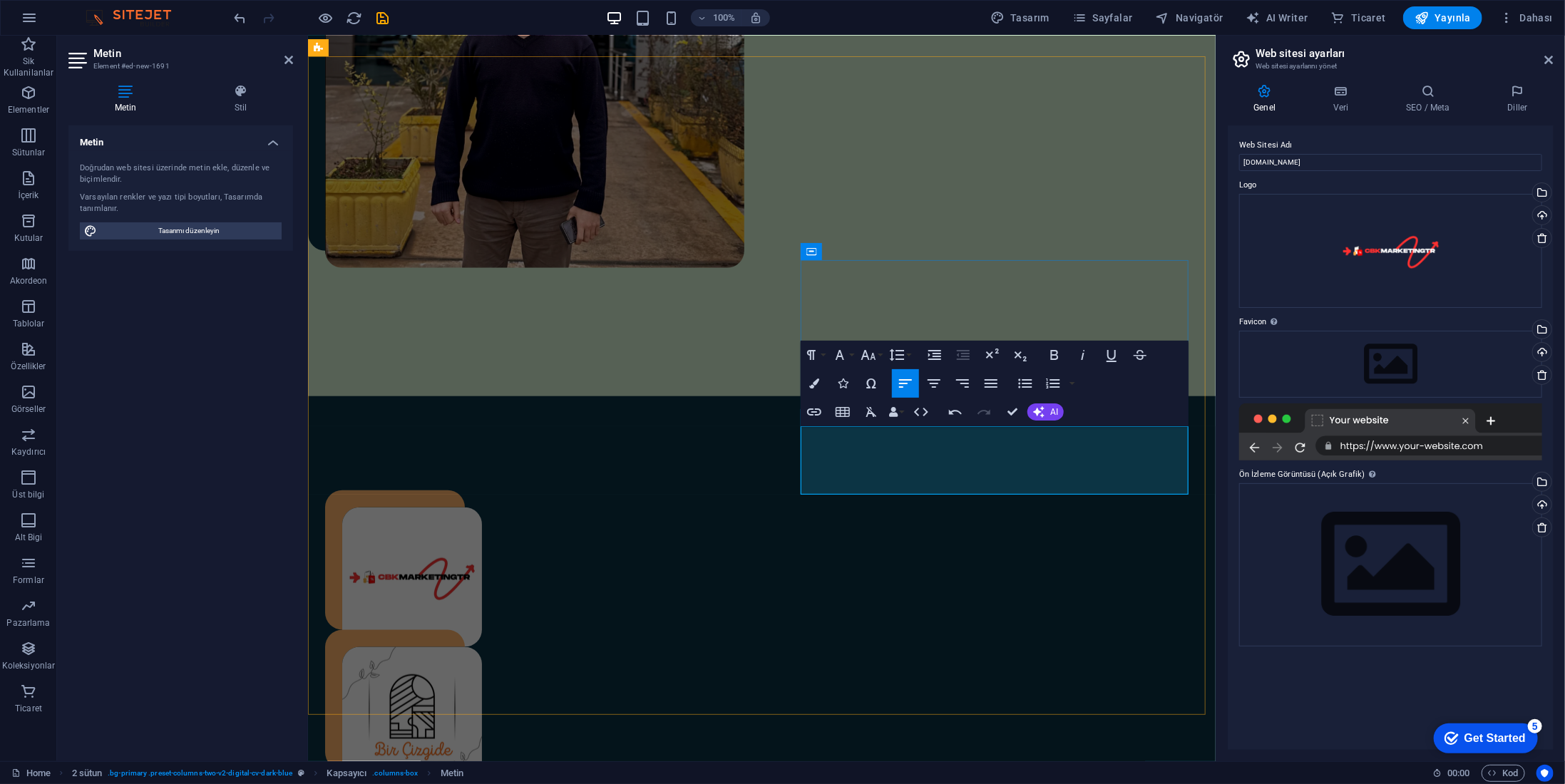
scroll to position [776, 0]
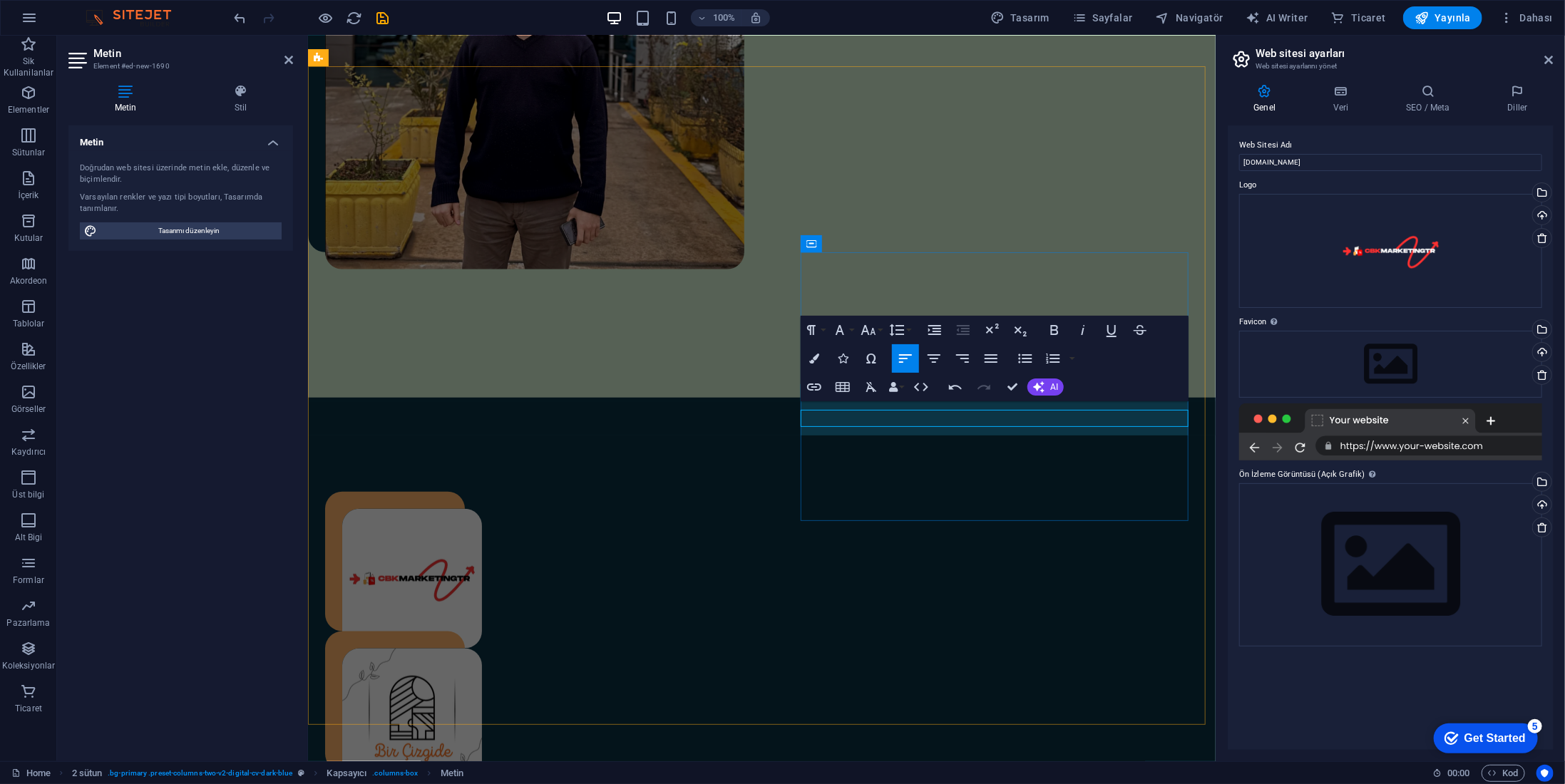
scroll to position [774, 0]
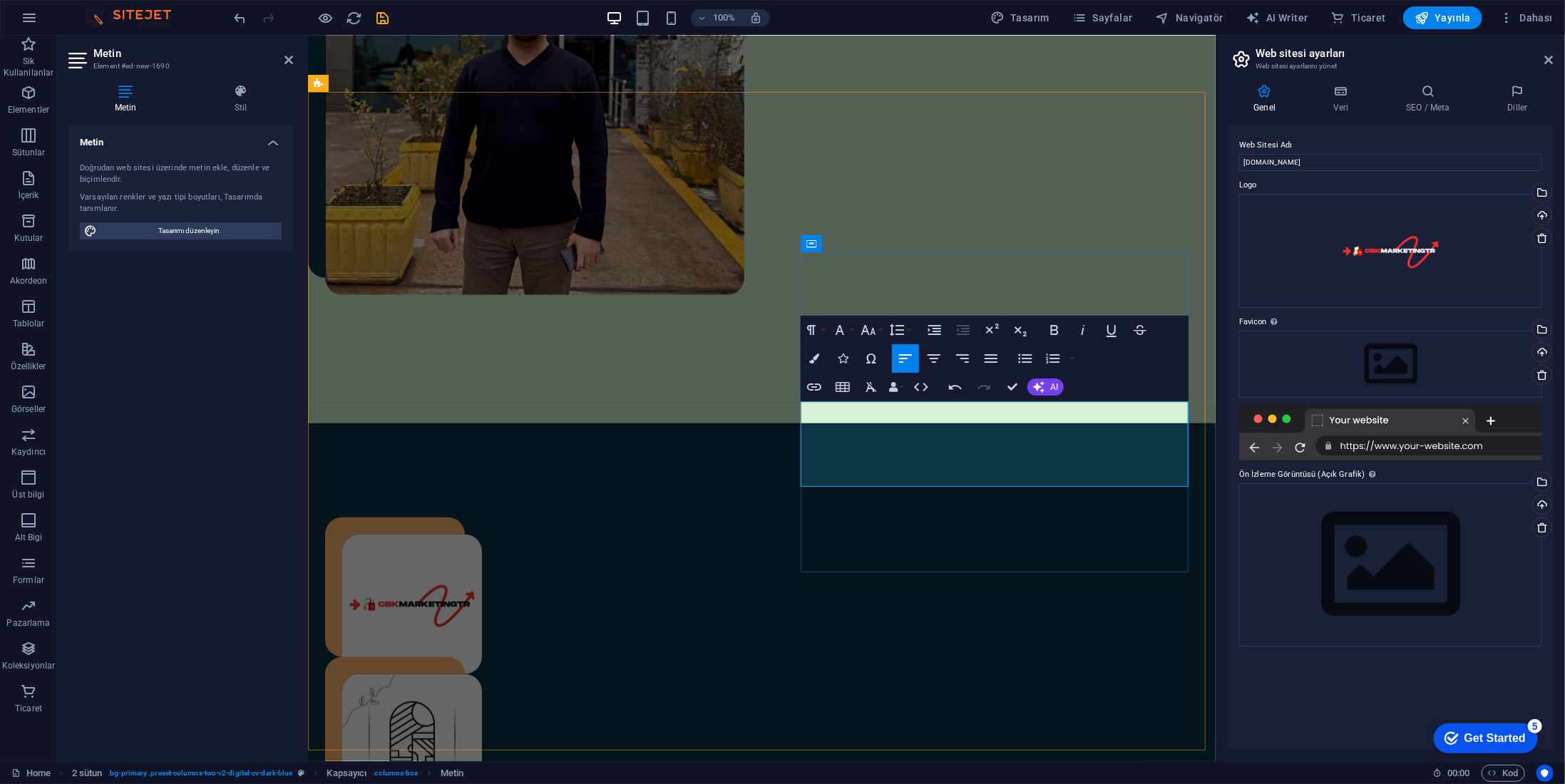
scroll to position [748, 0]
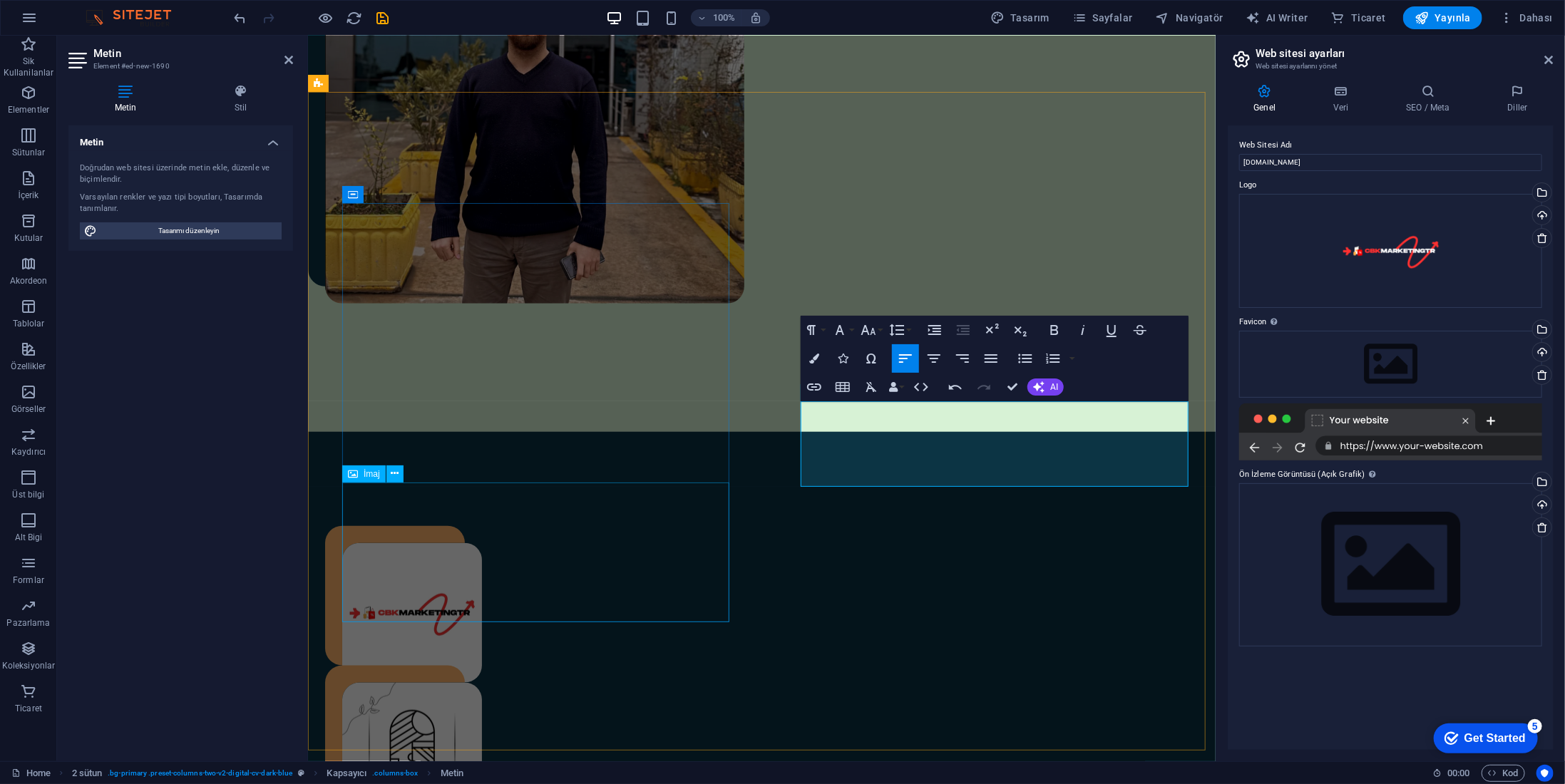
drag, startPoint x: 657, startPoint y: 545, endPoint x: 910, endPoint y: 542, distance: 253.0
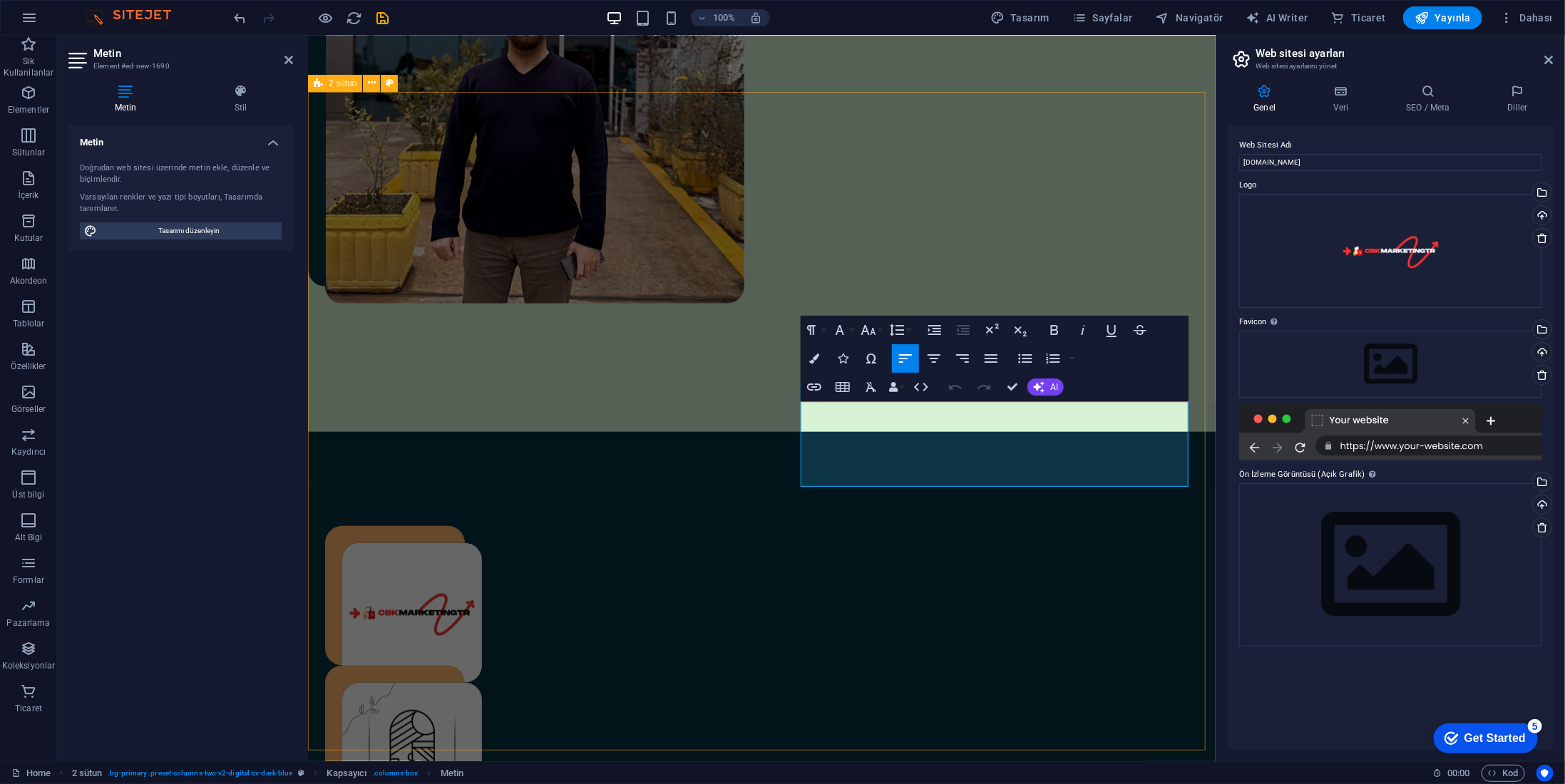
drag, startPoint x: 859, startPoint y: 409, endPoint x: 792, endPoint y: 409, distance: 67.0
click at [852, 332] on button "Font Family" at bounding box center [843, 329] width 27 height 28
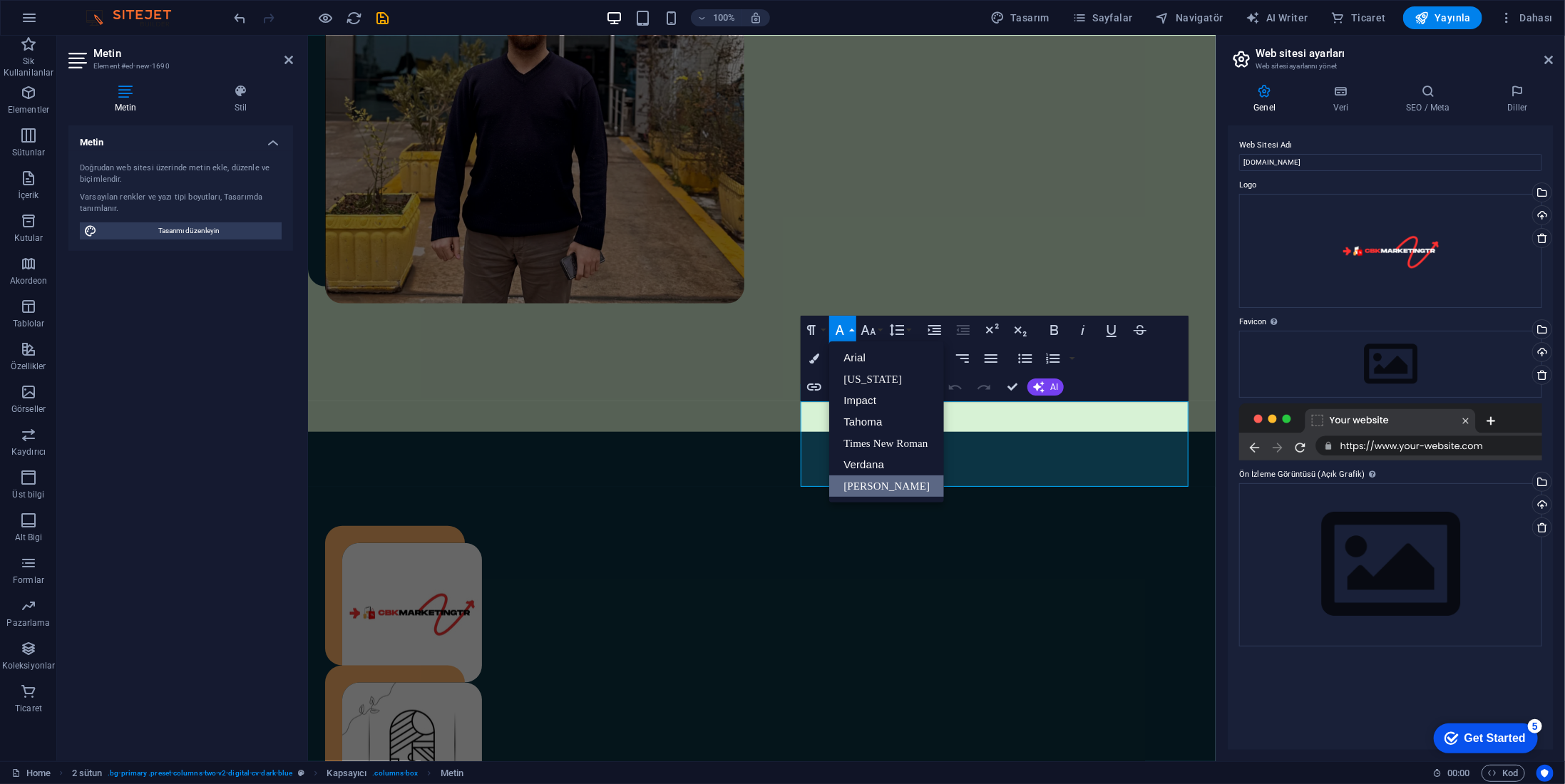
scroll to position [0, 0]
click at [876, 392] on link "Impact" at bounding box center [887, 400] width 115 height 21
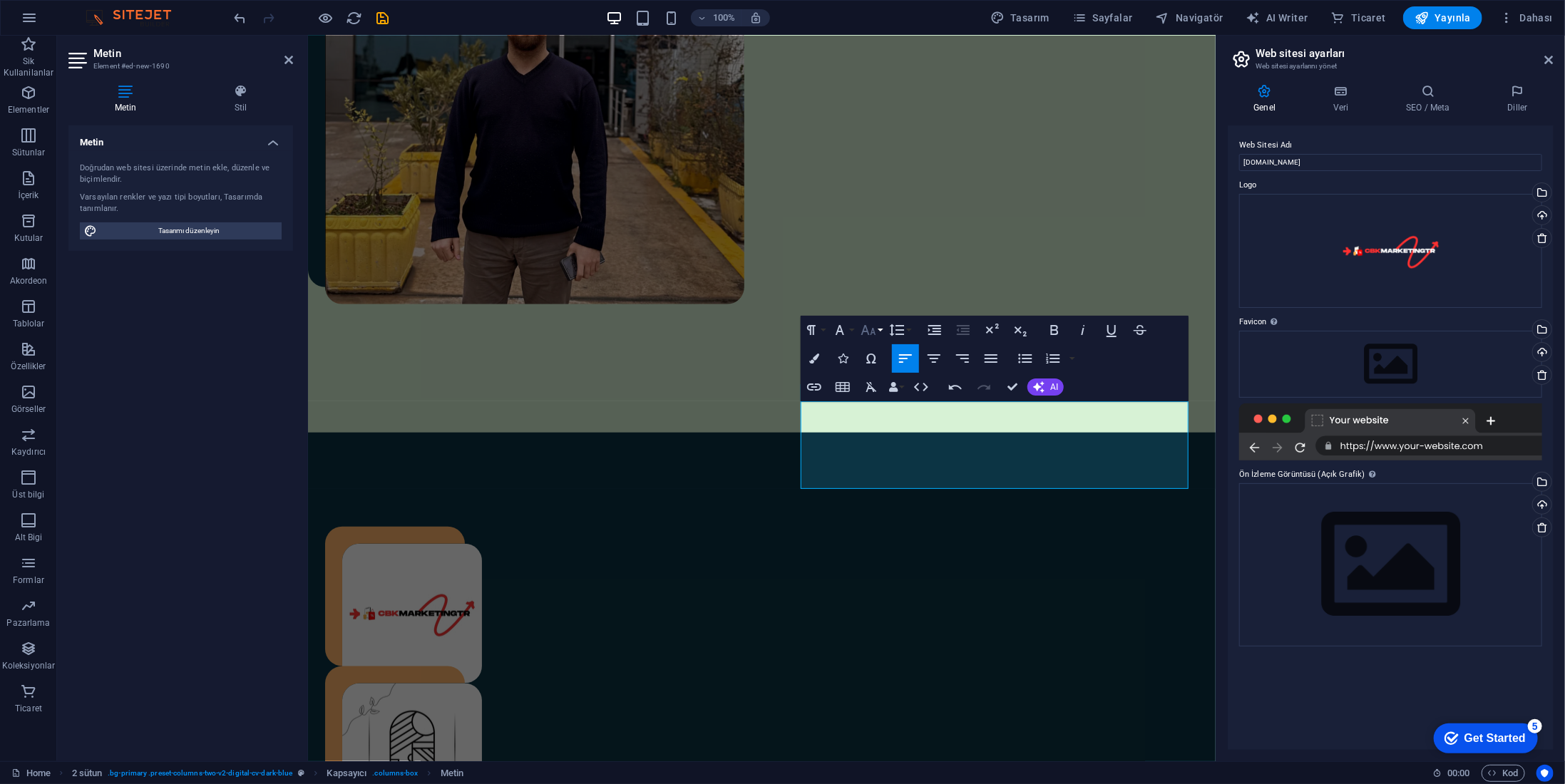
click at [880, 331] on button "Font Size" at bounding box center [872, 329] width 27 height 28
click at [886, 482] on link "18" at bounding box center [884, 486] width 51 height 21
click at [878, 335] on button "Font Size" at bounding box center [872, 329] width 27 height 28
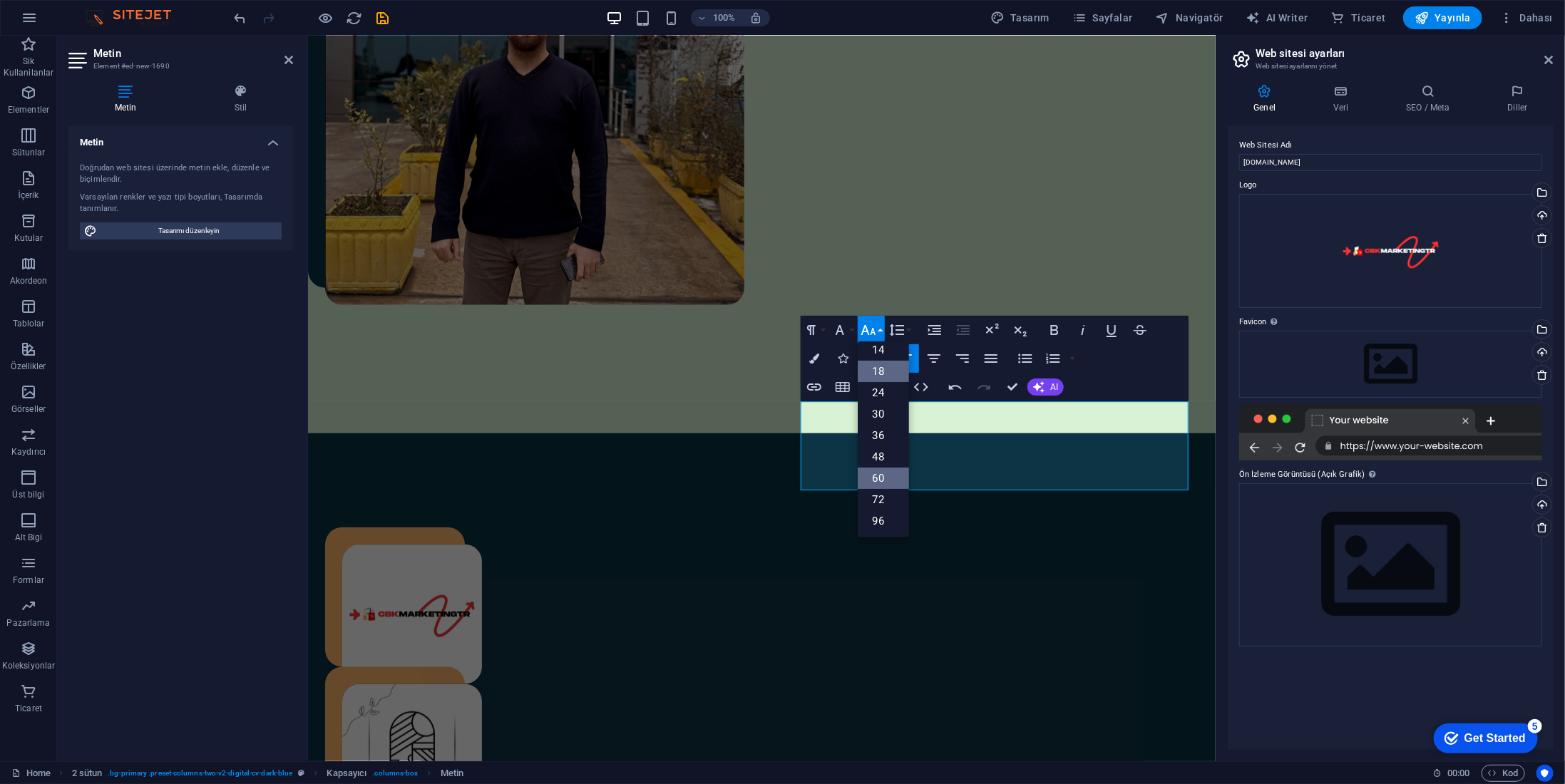
click at [890, 485] on link "60" at bounding box center [884, 477] width 51 height 21
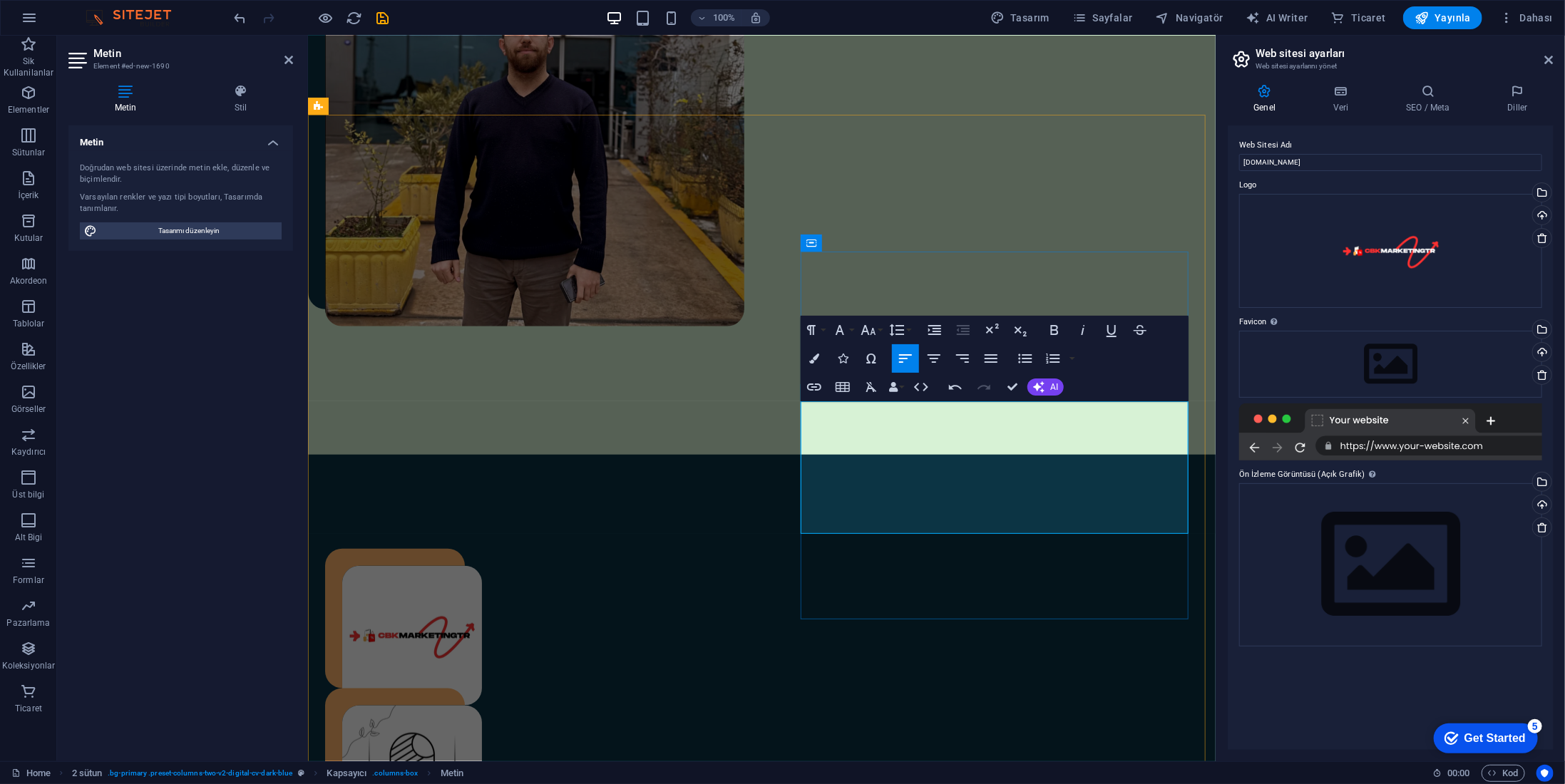
drag, startPoint x: 945, startPoint y: 432, endPoint x: 902, endPoint y: 434, distance: 43.0
click at [880, 331] on button "Font Size" at bounding box center [872, 329] width 27 height 28
click at [894, 455] on link "48" at bounding box center [884, 456] width 51 height 21
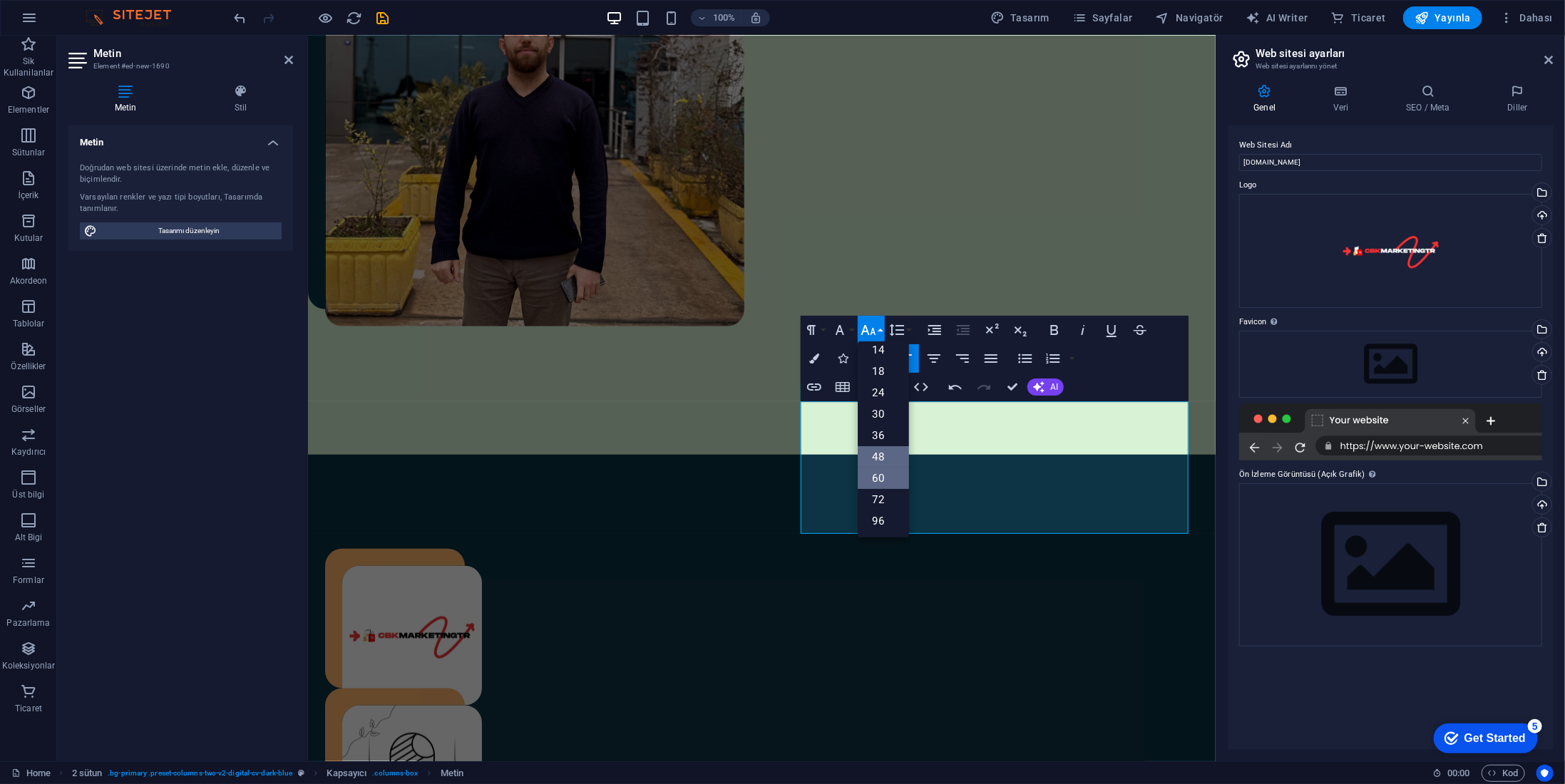
scroll to position [731, 0]
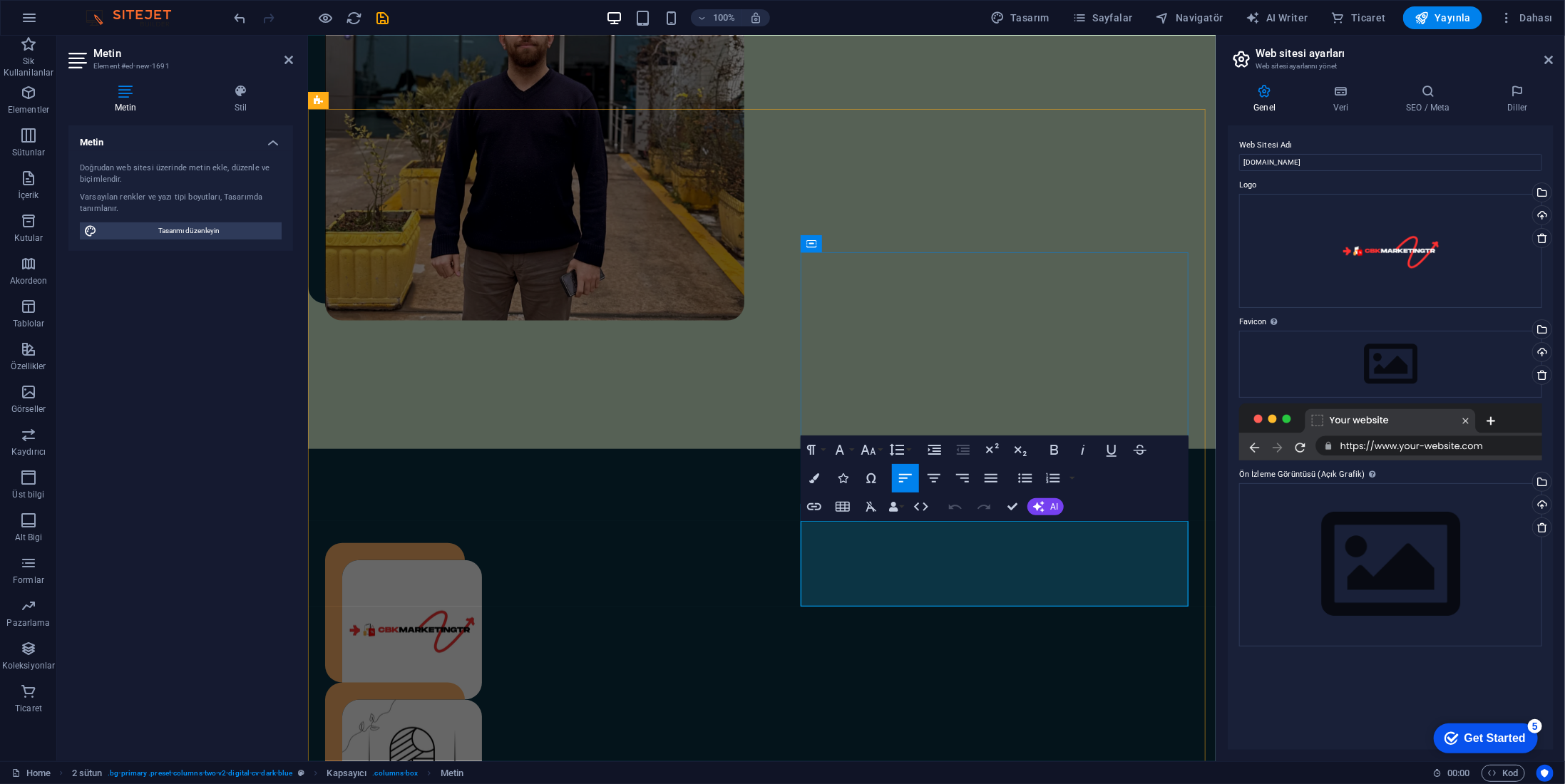
click at [857, 445] on div "Paragraph Format Normal Heading 1 Heading 2 Heading 3 Heading 4 Heading 5 Headi…" at bounding box center [857, 449] width 113 height 28
click at [848, 447] on icon "button" at bounding box center [840, 449] width 17 height 17
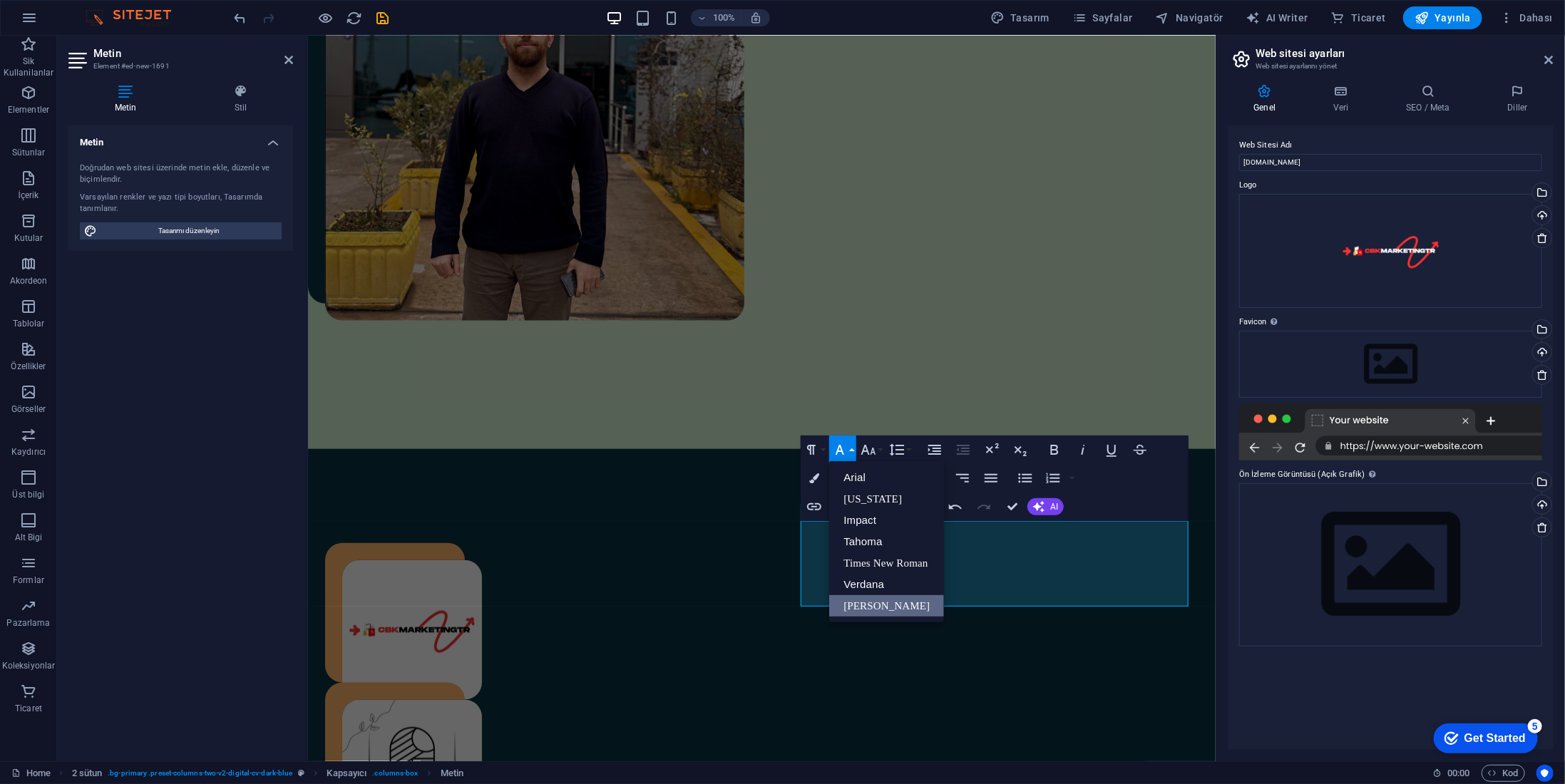
scroll to position [0, 0]
click at [865, 515] on link "Impact" at bounding box center [887, 519] width 115 height 21
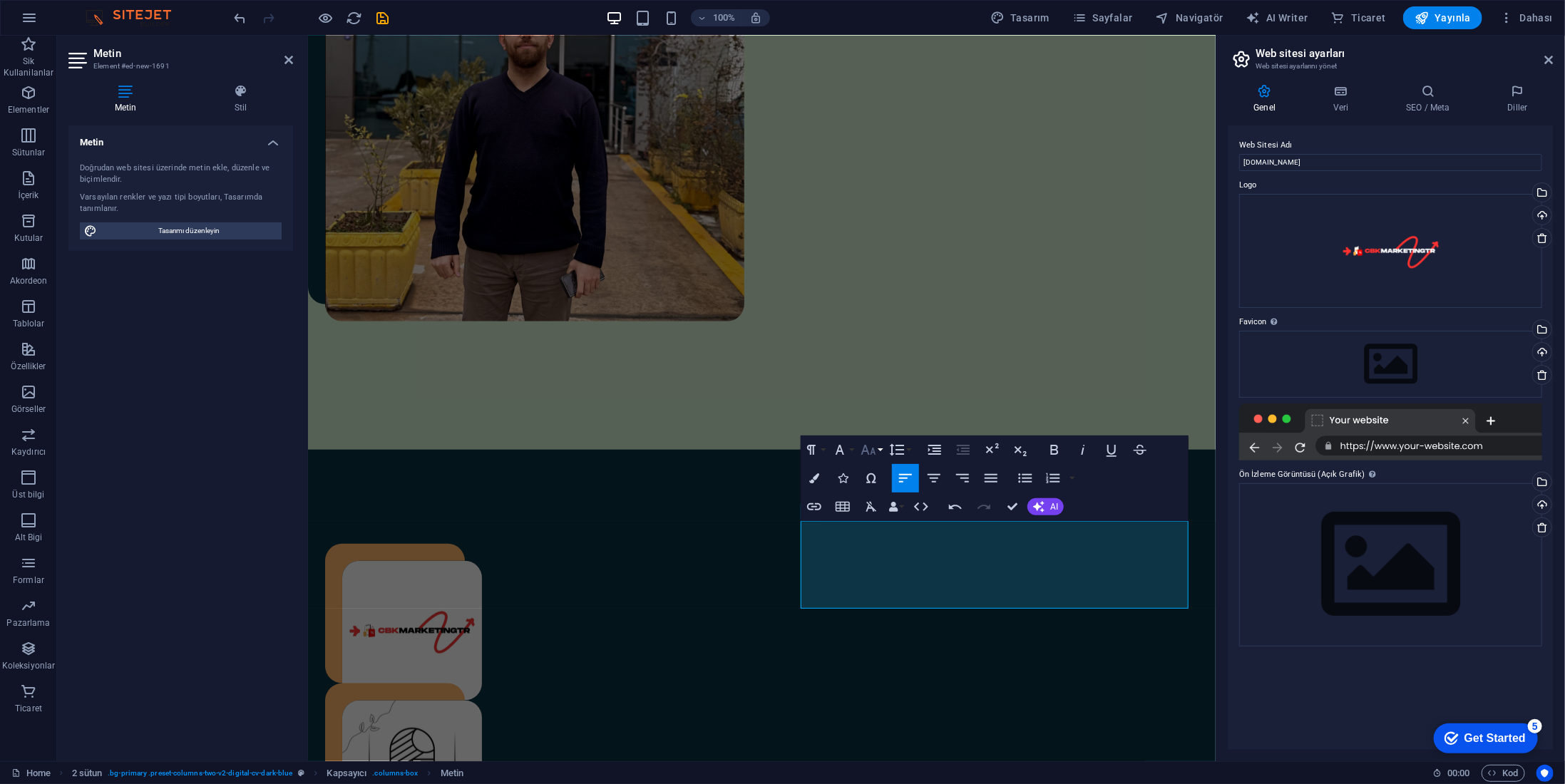
click at [876, 444] on icon "button" at bounding box center [868, 449] width 17 height 17
click at [885, 617] on link "48" at bounding box center [884, 620] width 51 height 21
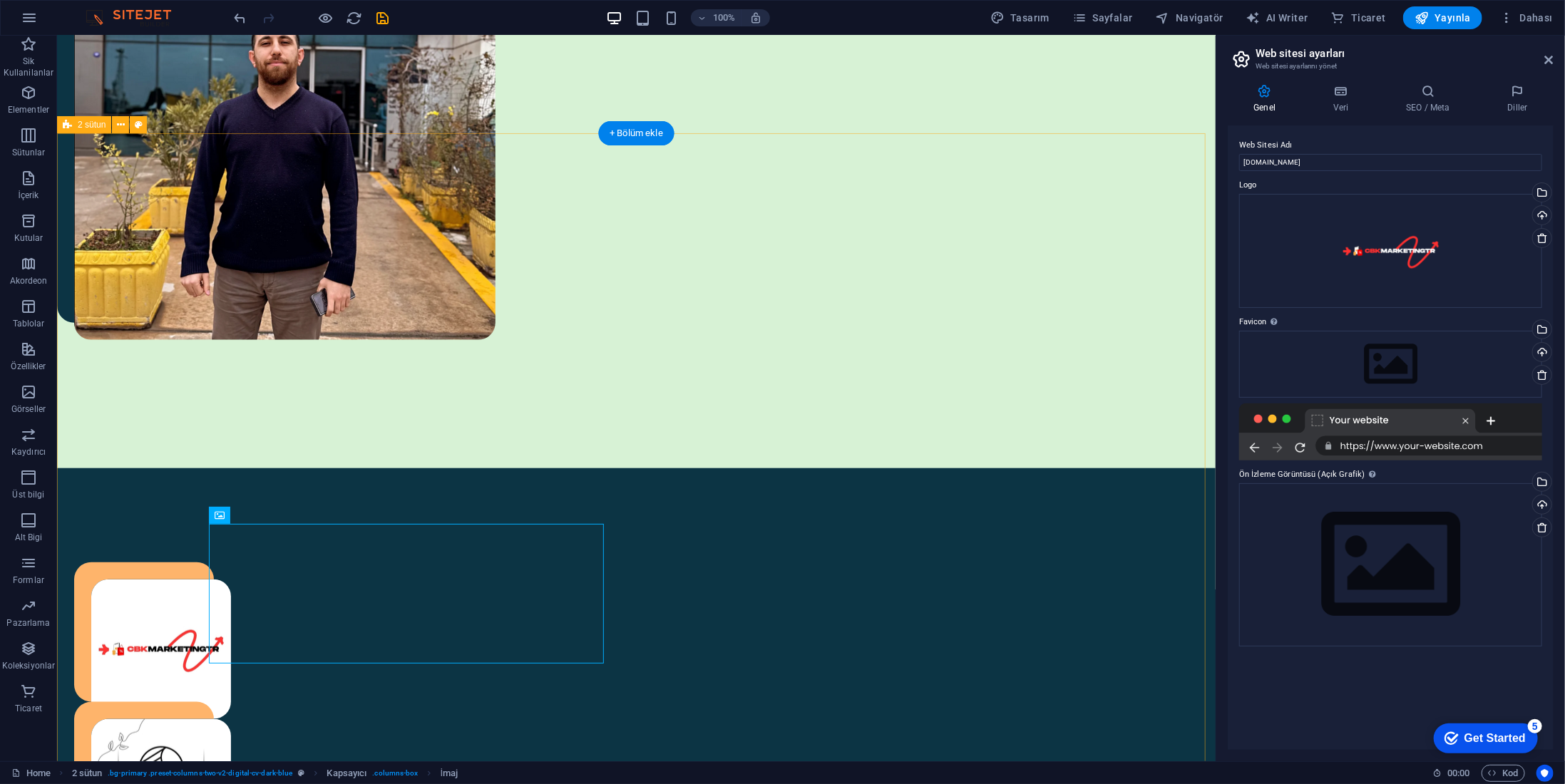
drag, startPoint x: 1126, startPoint y: 532, endPoint x: 1115, endPoint y: 516, distance: 19.4
click at [731, 378] on icon at bounding box center [734, 371] width 8 height 15
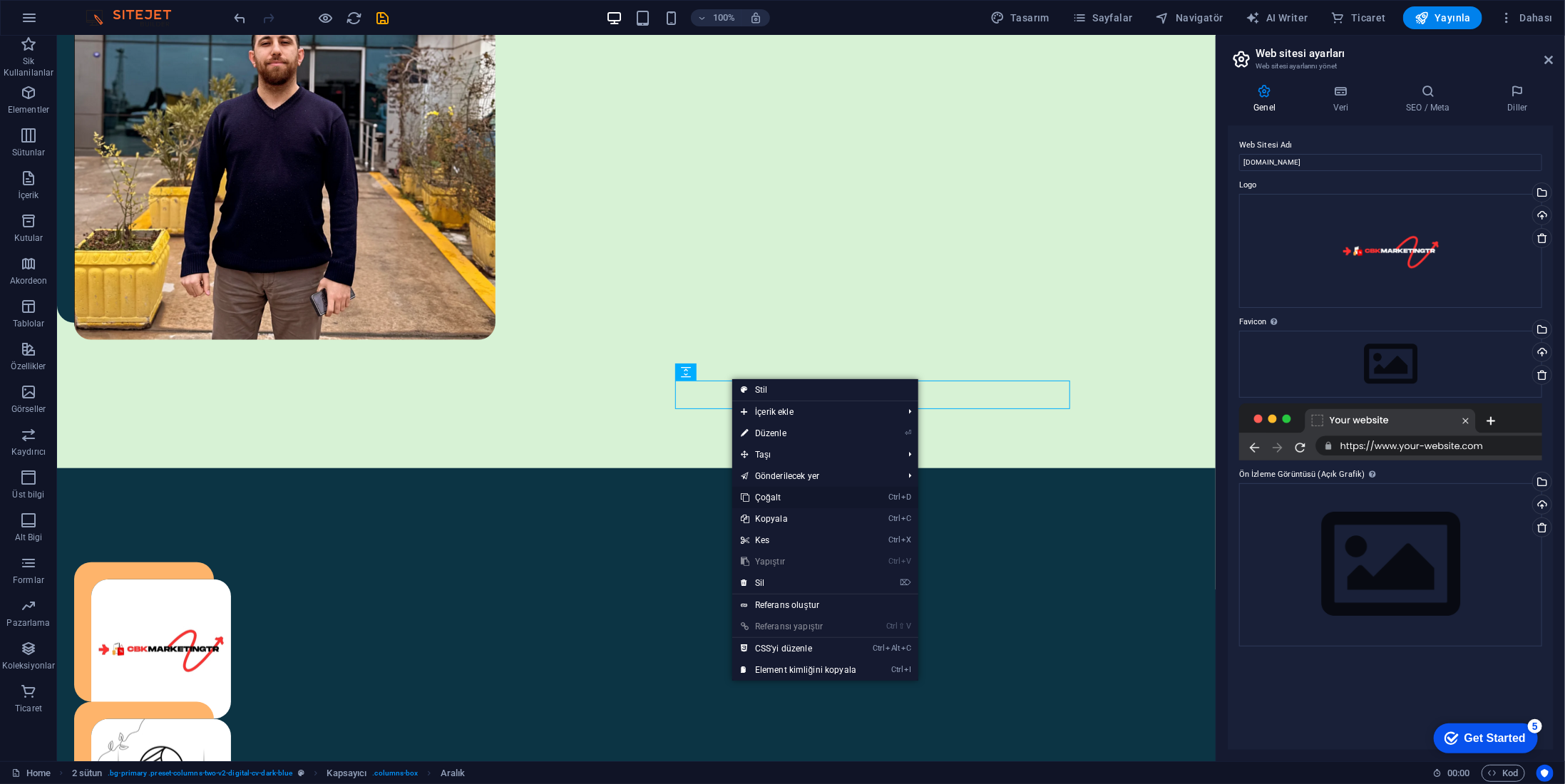
drag, startPoint x: 806, startPoint y: 503, endPoint x: 751, endPoint y: 465, distance: 66.9
click at [806, 503] on link "Ctrl D Çoğalt" at bounding box center [798, 497] width 132 height 21
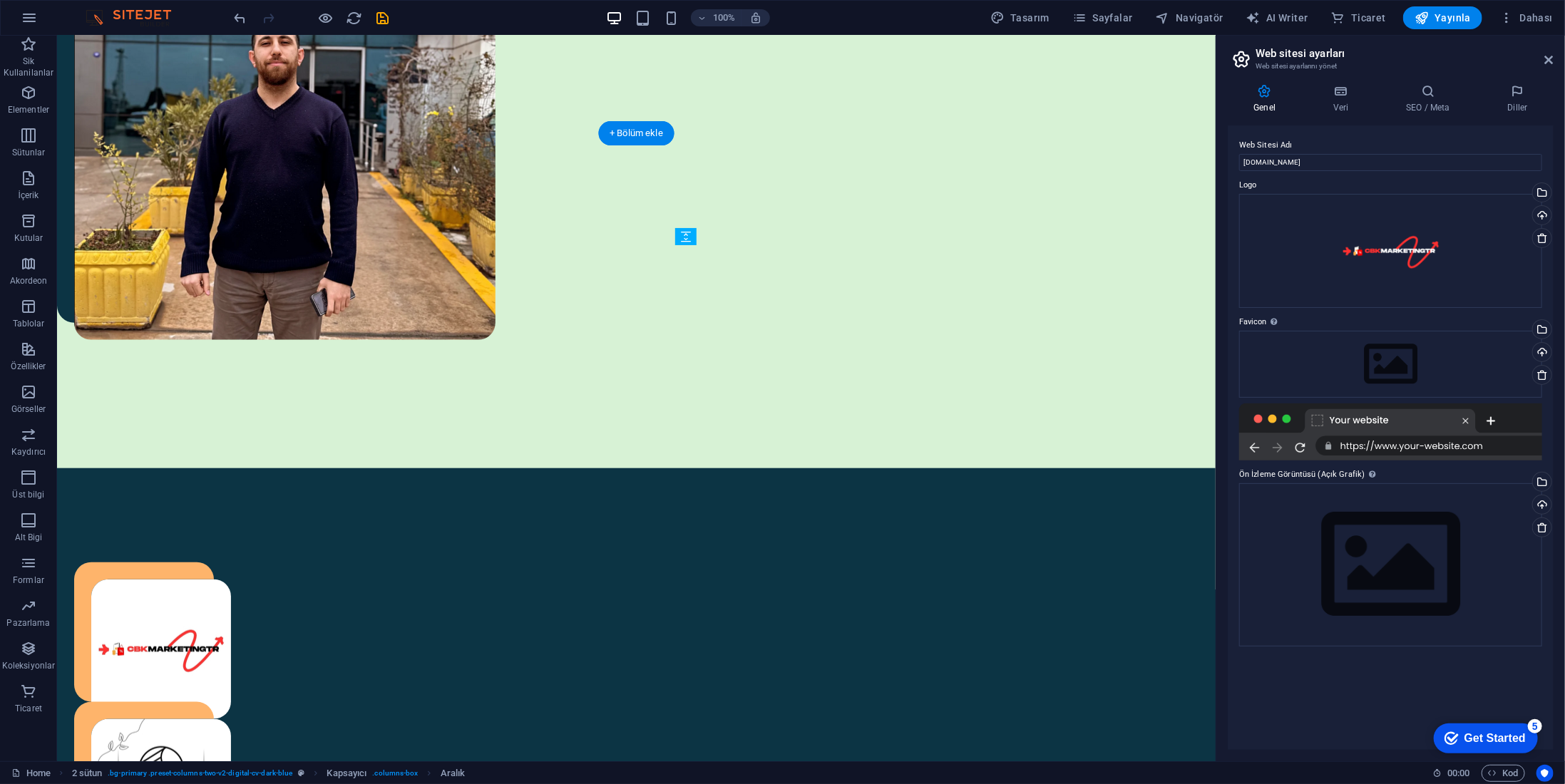
drag, startPoint x: 779, startPoint y: 402, endPoint x: 759, endPoint y: 531, distance: 130.5
click at [486, 718] on figure at bounding box center [288, 788] width 395 height 140
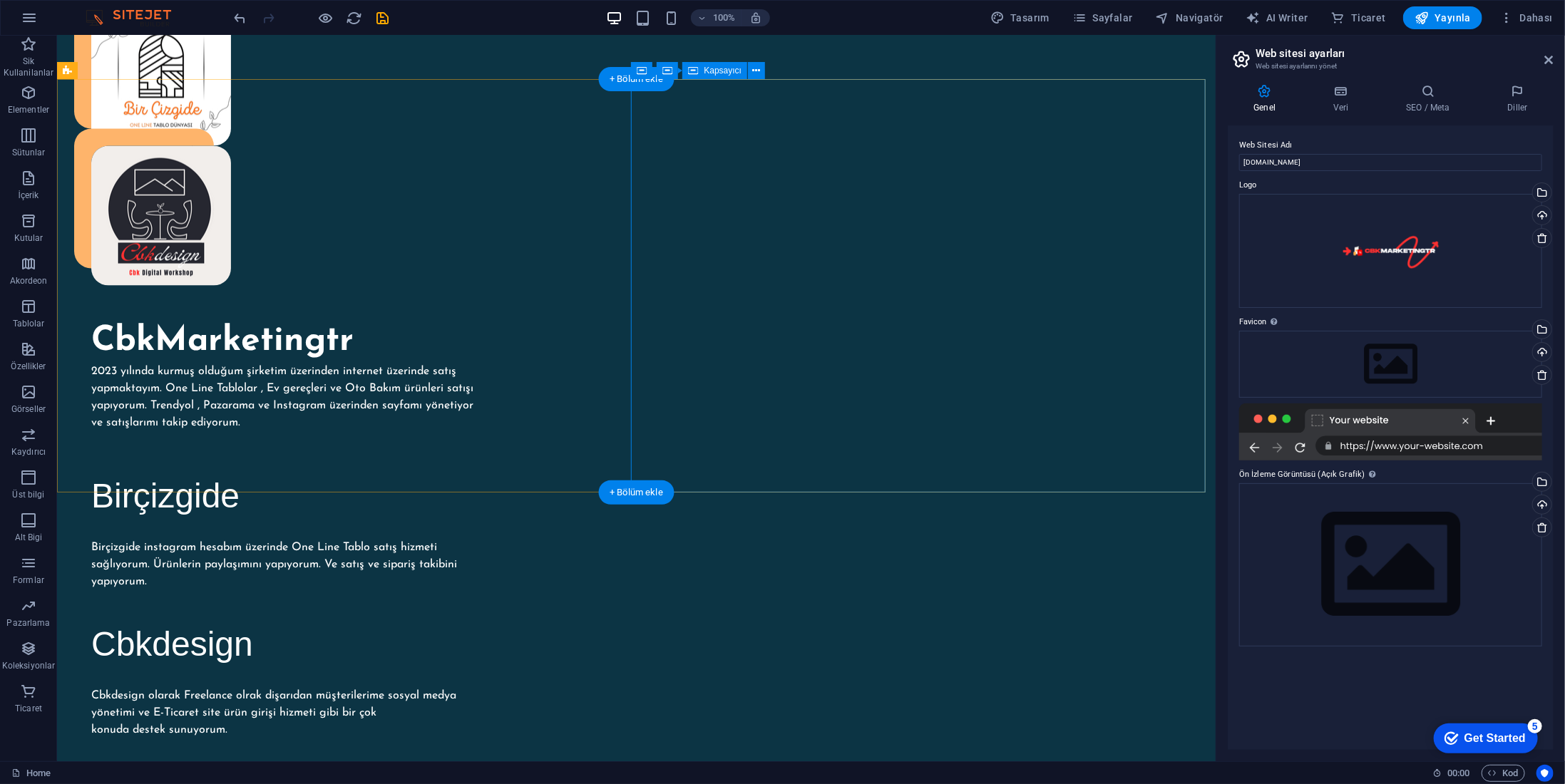
scroll to position [1355, 0]
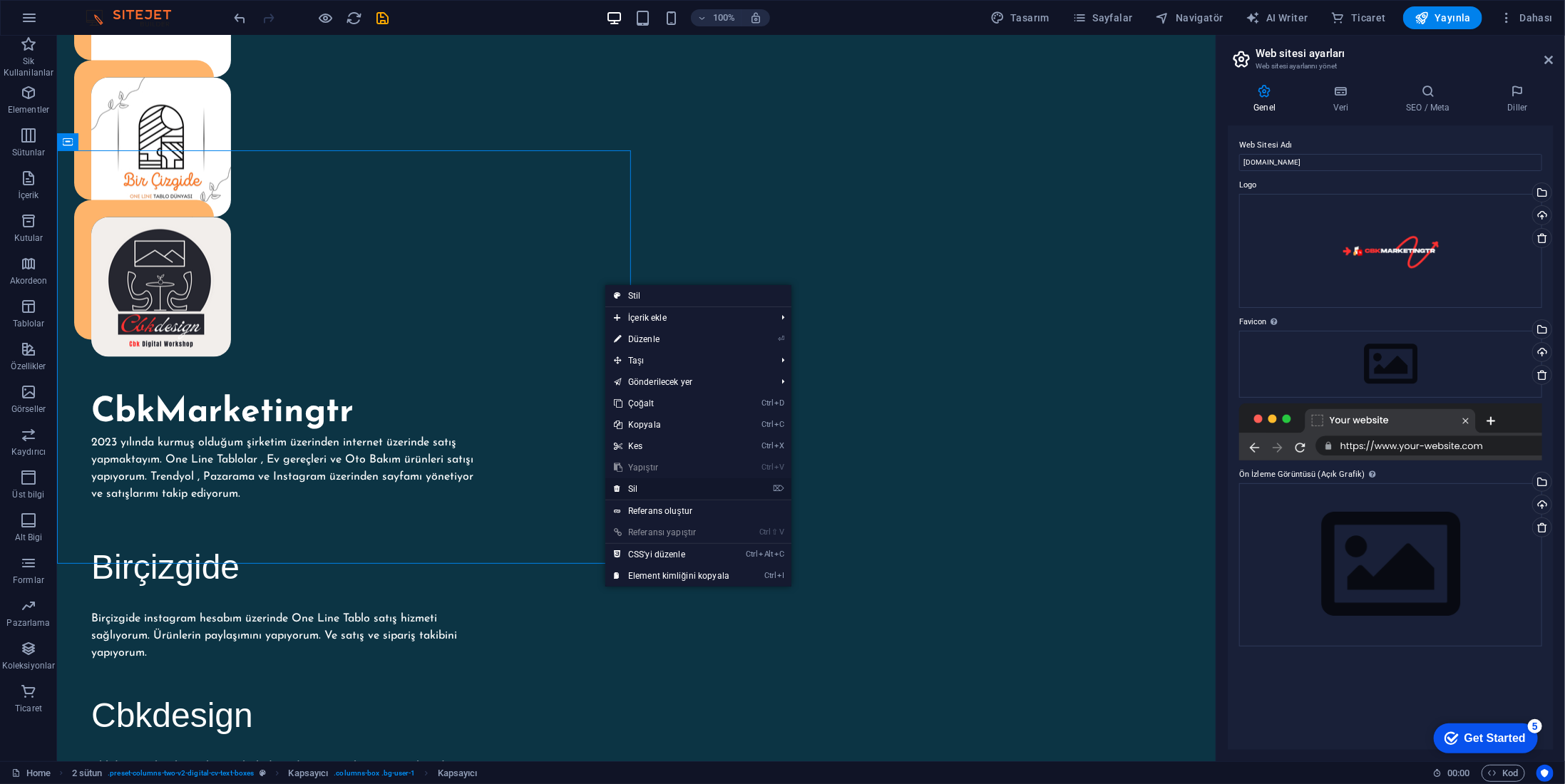
click at [645, 488] on link "⌦ Sil" at bounding box center [671, 488] width 132 height 21
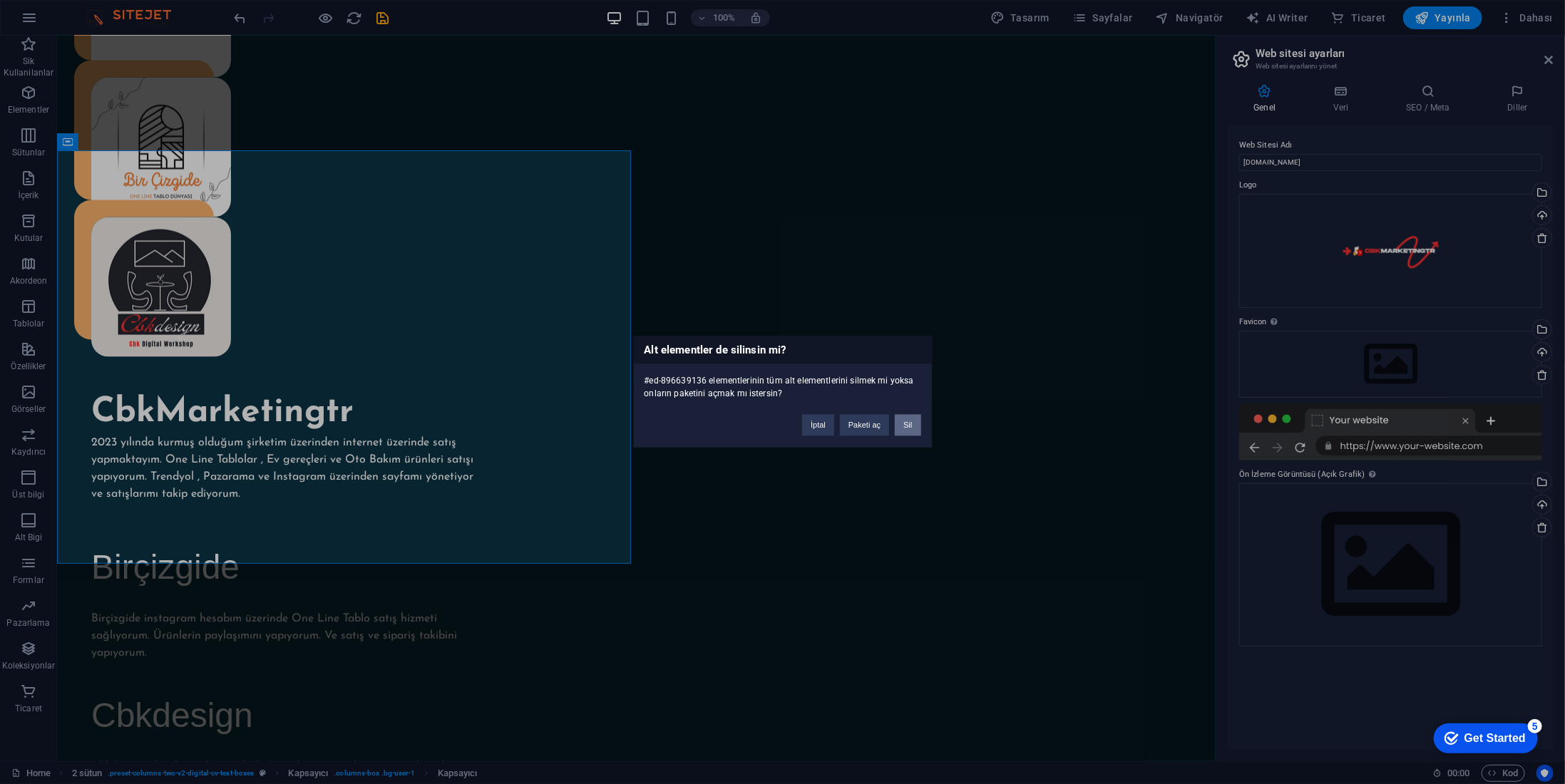
click at [913, 425] on button "Sil" at bounding box center [908, 425] width 26 height 21
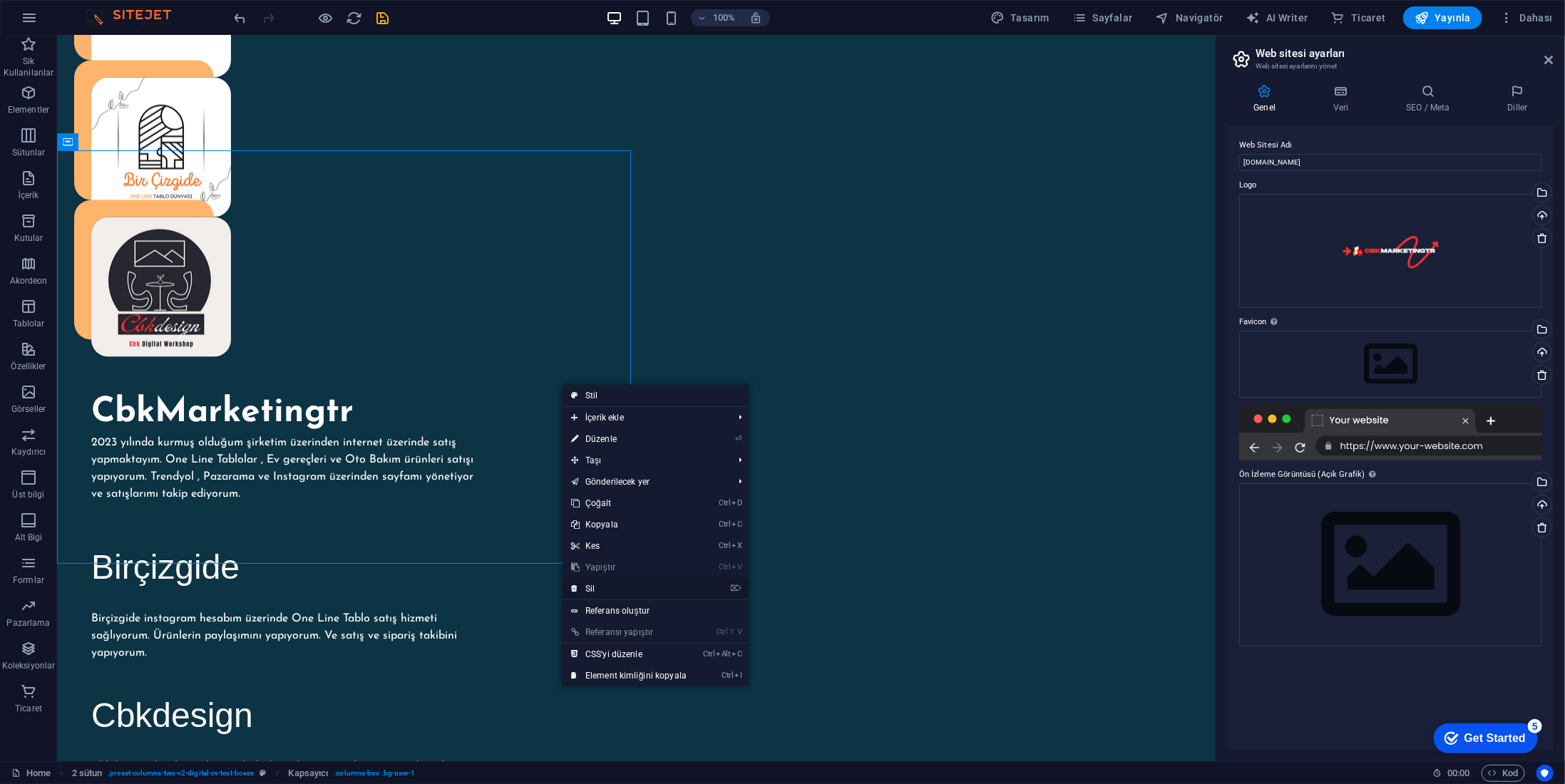
click at [616, 586] on link "⌦ Sil" at bounding box center [628, 588] width 132 height 21
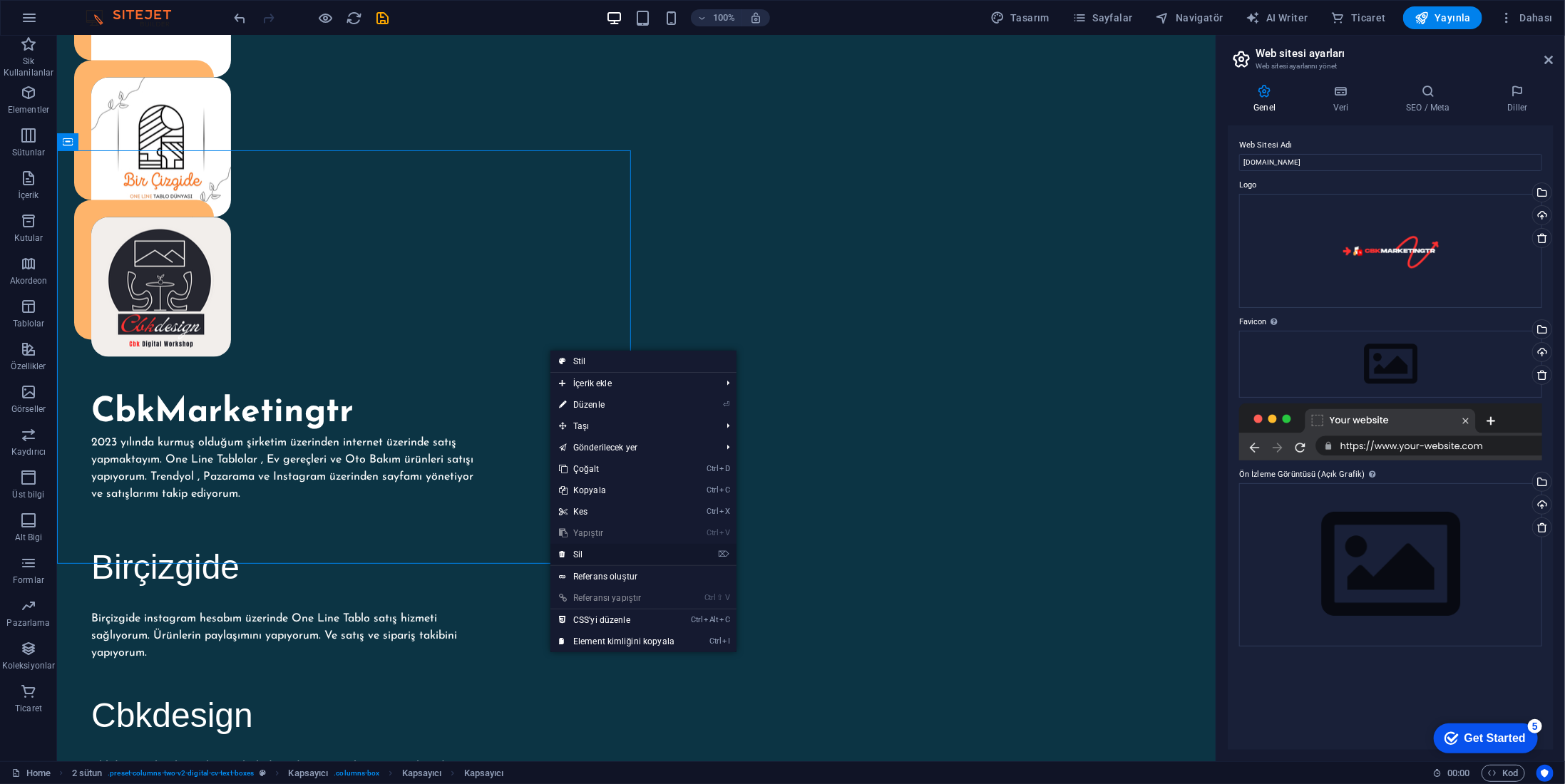
click at [611, 549] on link "⌦ Sil" at bounding box center [616, 554] width 132 height 21
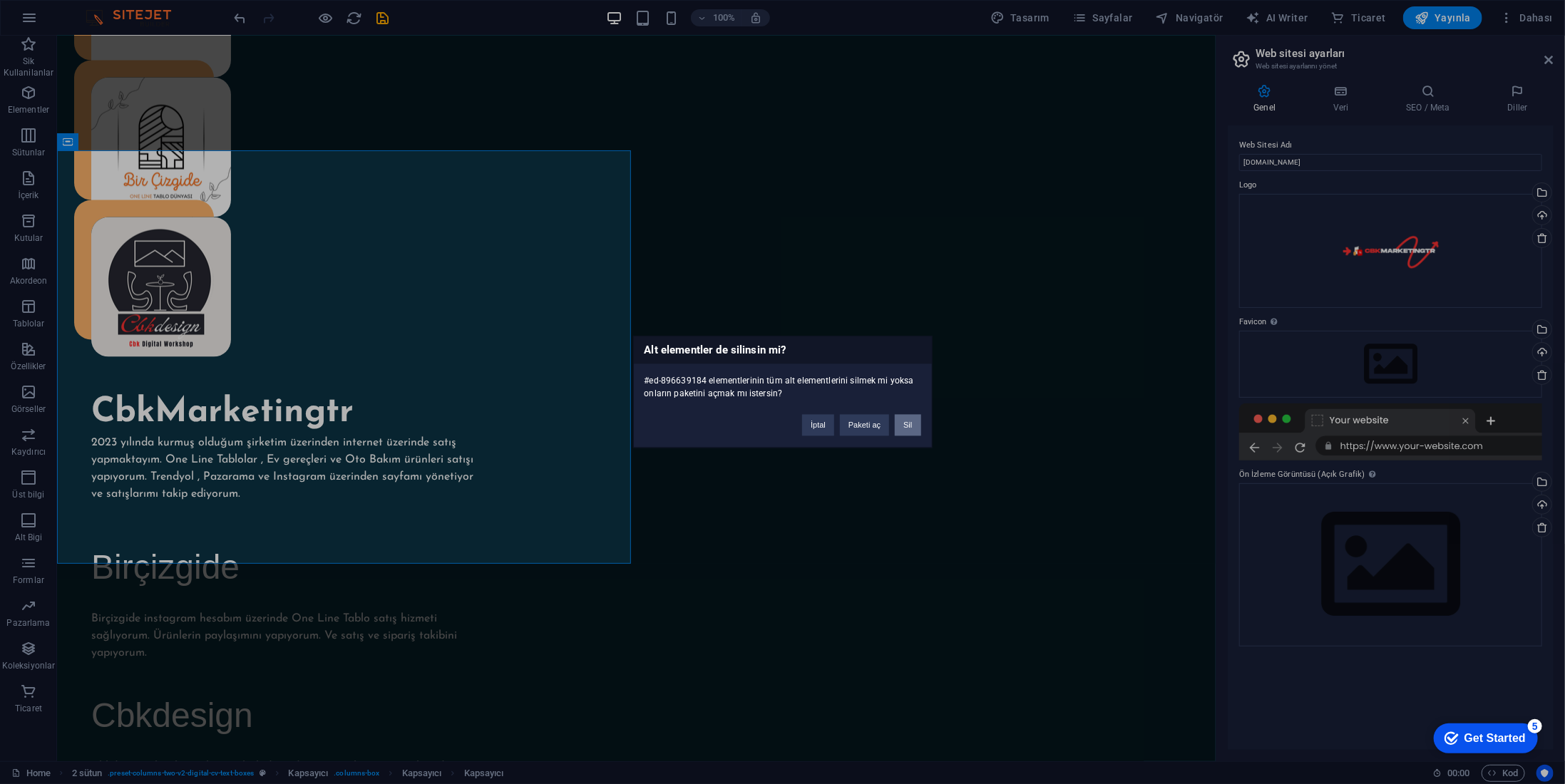
click at [917, 428] on button "Sil" at bounding box center [908, 425] width 26 height 21
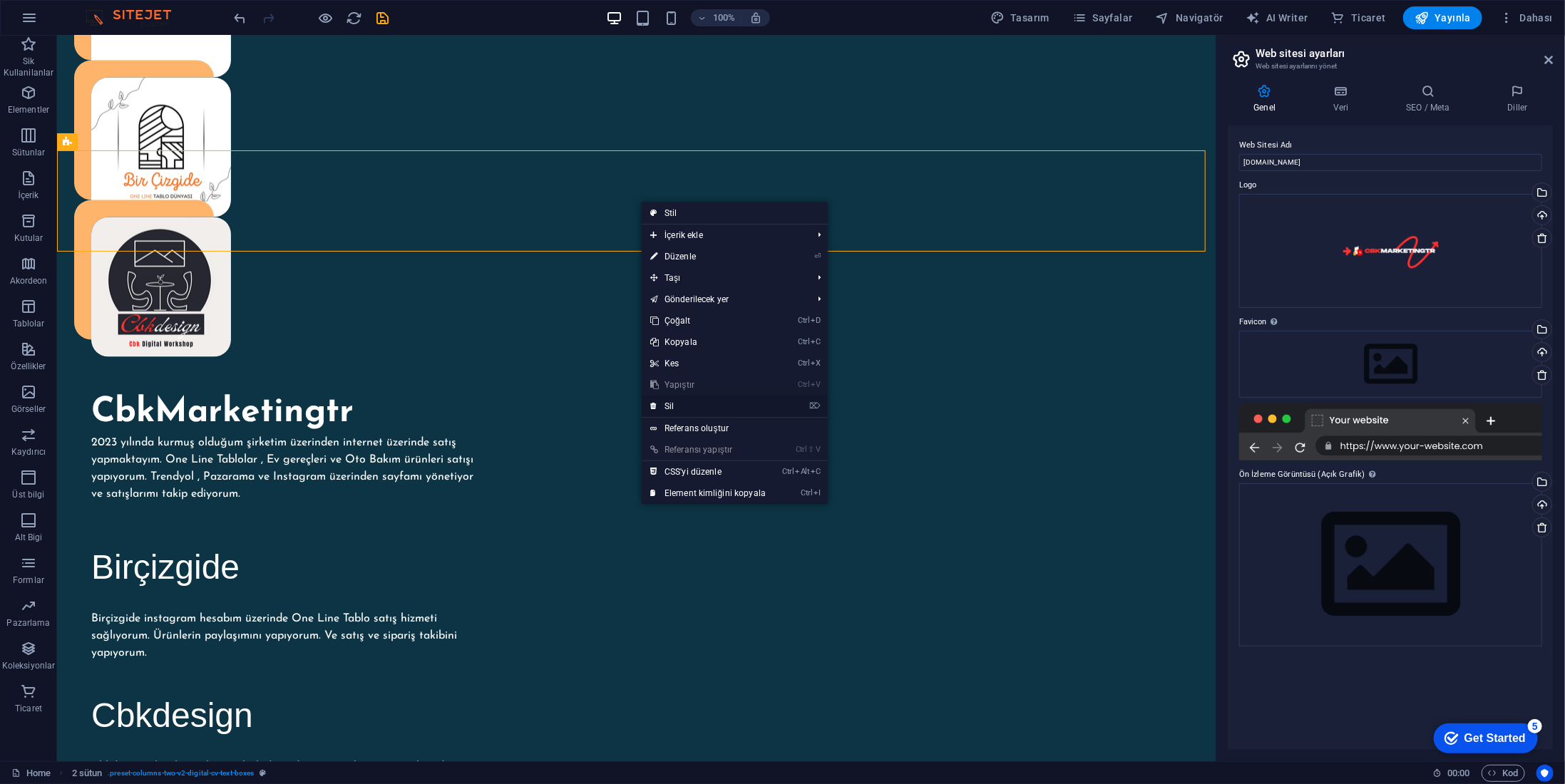
click at [754, 411] on link "⌦ Sil" at bounding box center [708, 405] width 132 height 21
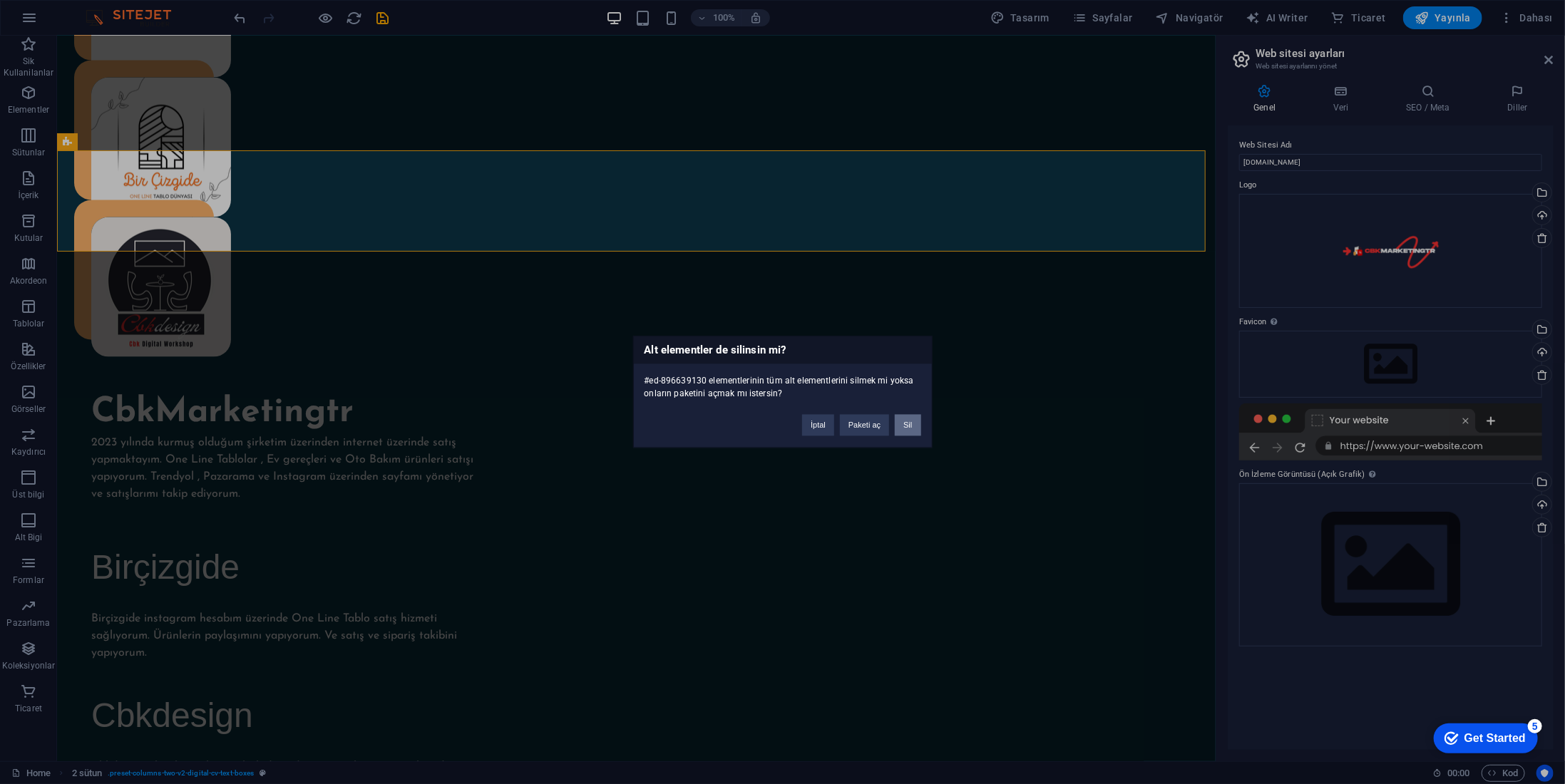
click at [909, 425] on button "Sil" at bounding box center [908, 425] width 26 height 21
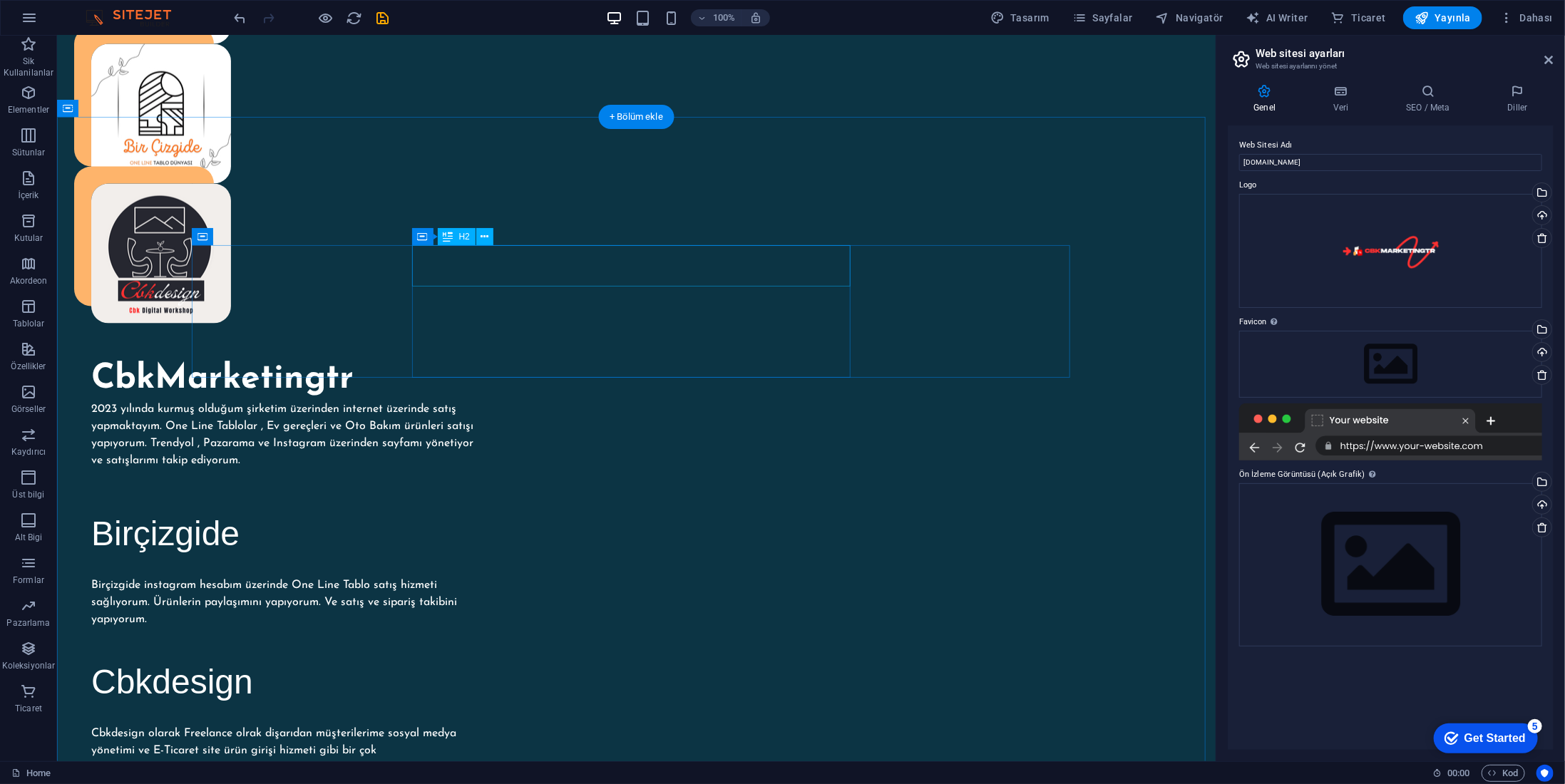
scroll to position [1426, 0]
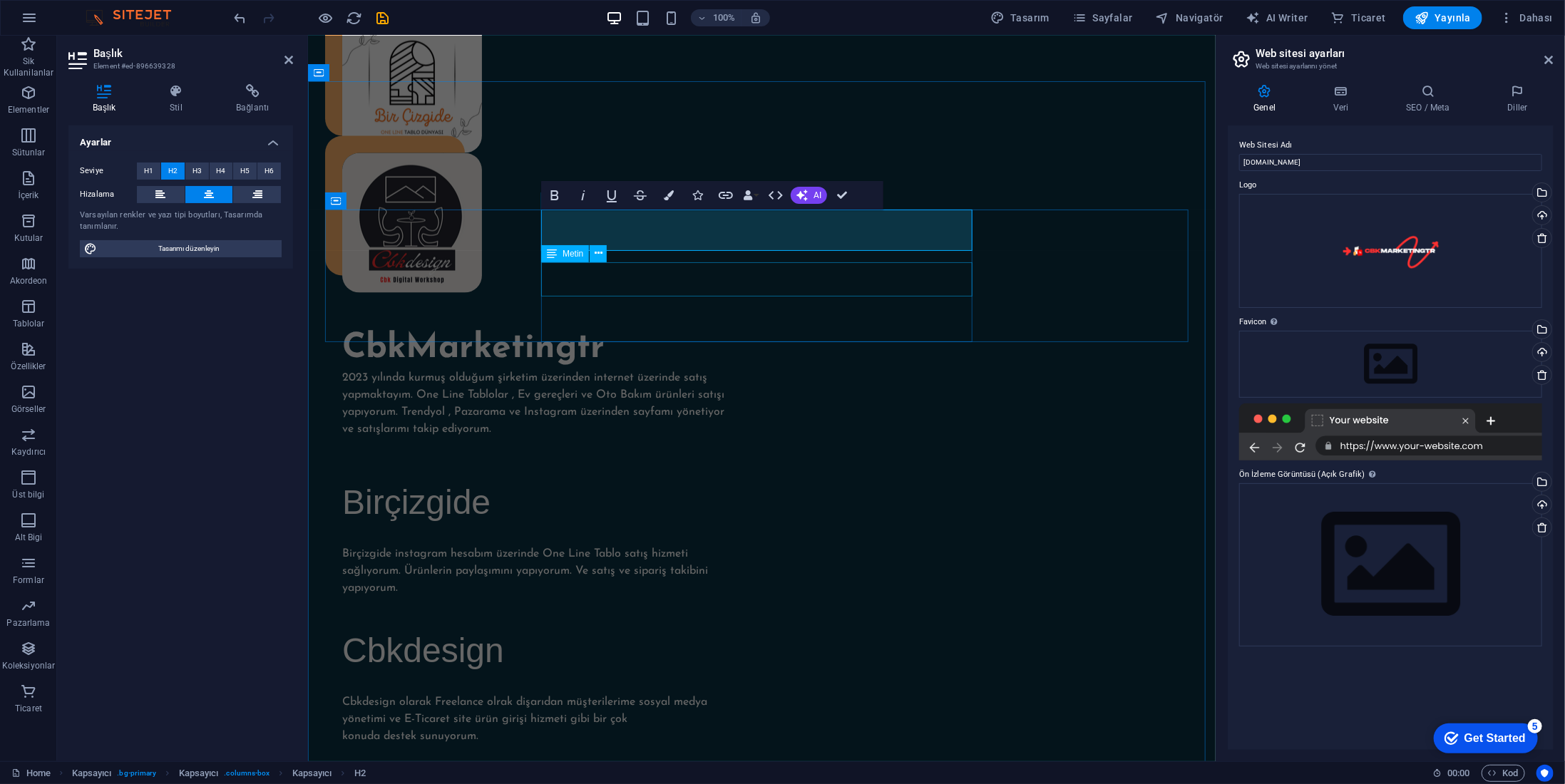
scroll to position [1426, 0]
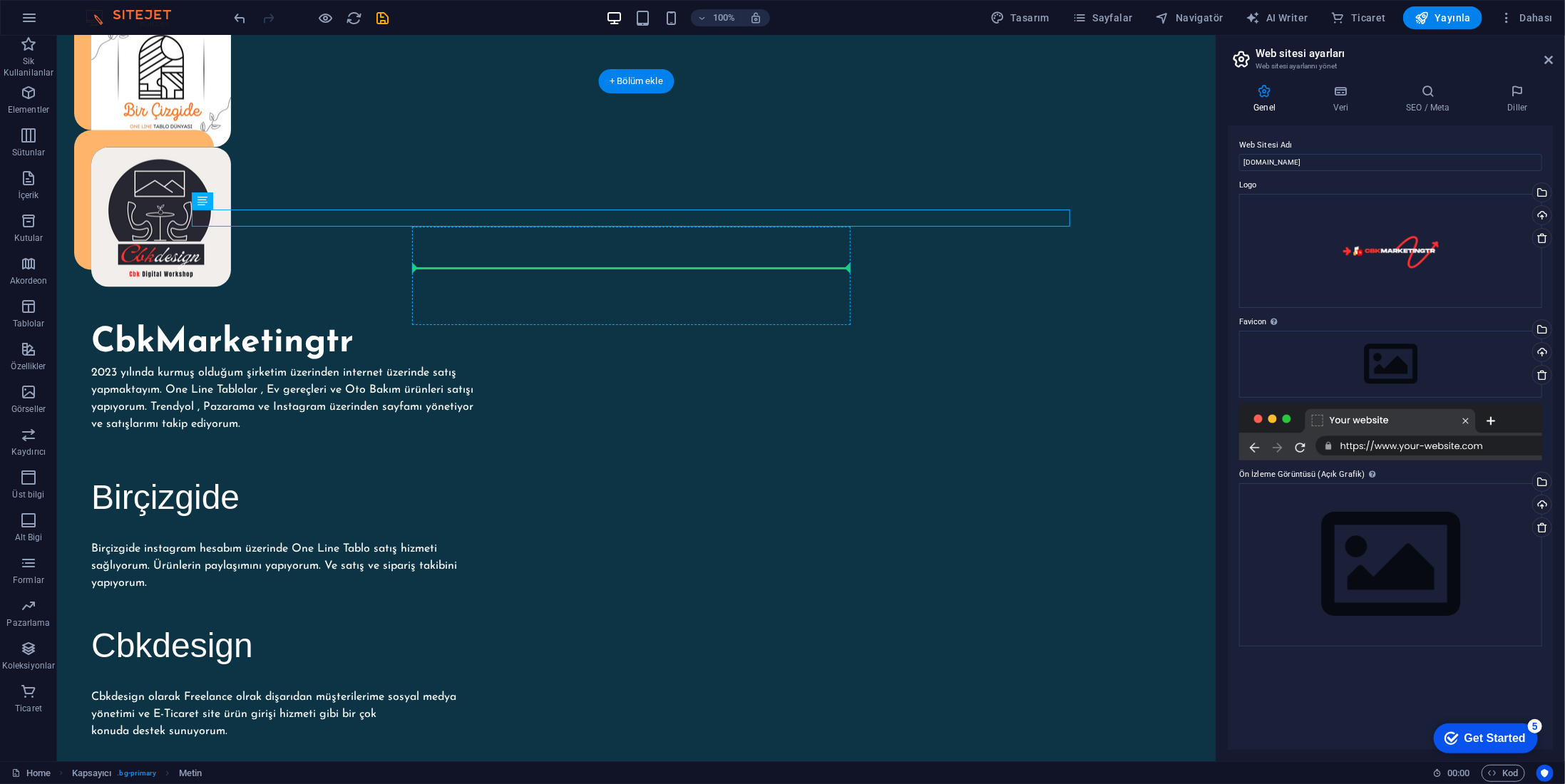
drag, startPoint x: 665, startPoint y: 216, endPoint x: 661, endPoint y: 256, distance: 40.2
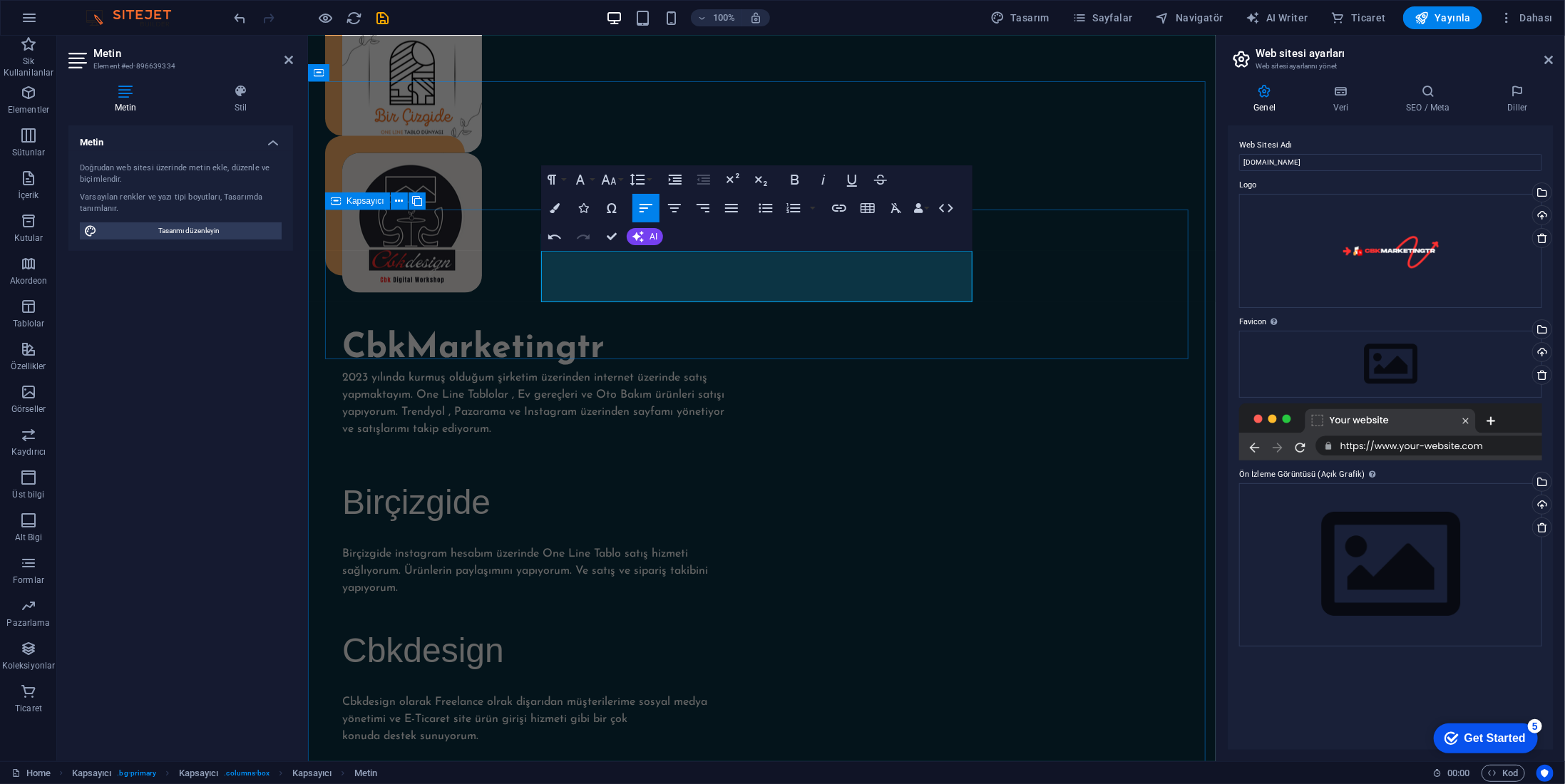
drag, startPoint x: 635, startPoint y: 295, endPoint x: 512, endPoint y: 271, distance: 125.3
click at [769, 204] on icon "button" at bounding box center [766, 208] width 14 height 9
click at [764, 209] on icon "button" at bounding box center [765, 208] width 17 height 17
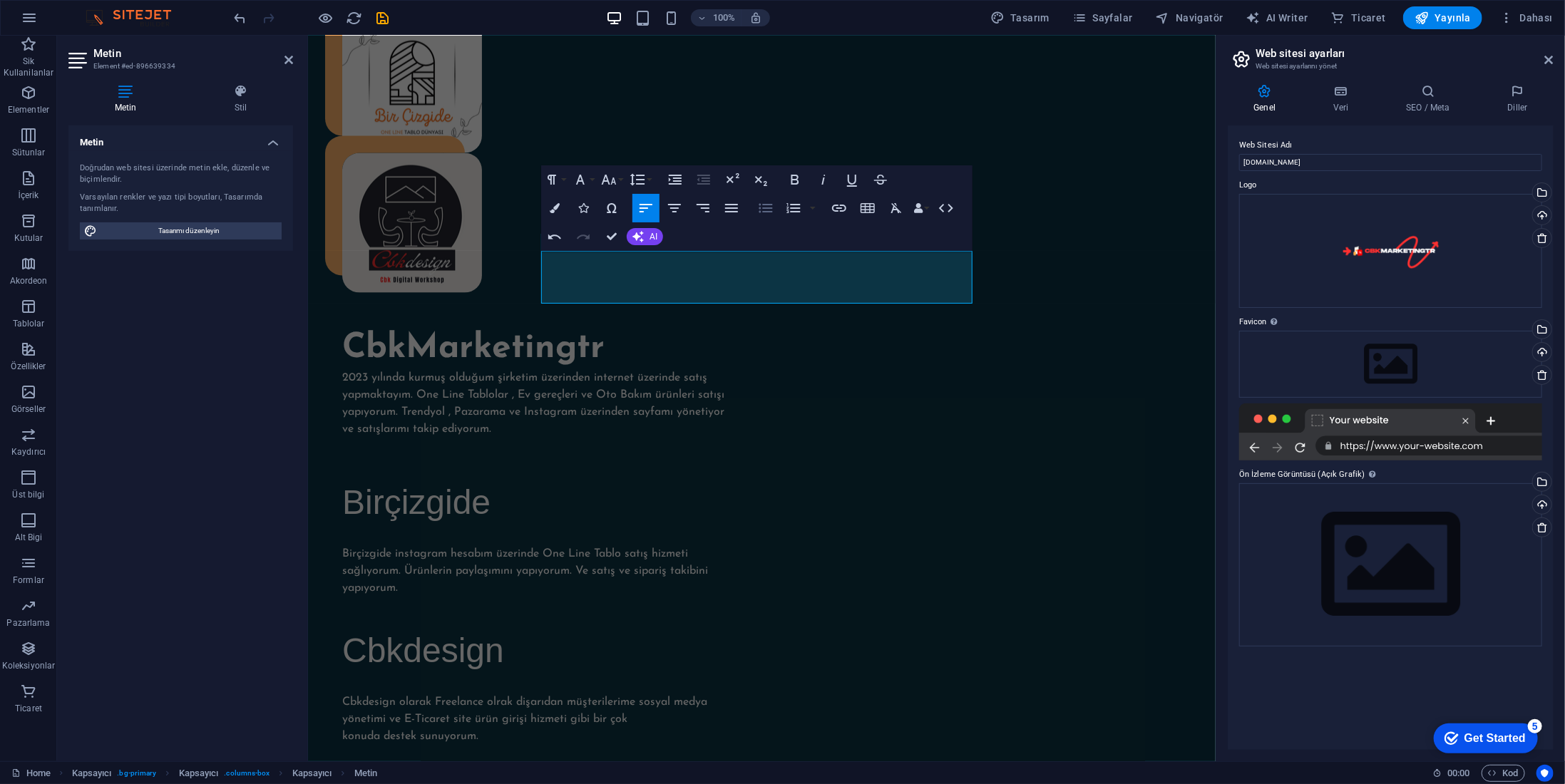
click at [764, 209] on icon "button" at bounding box center [765, 208] width 17 height 17
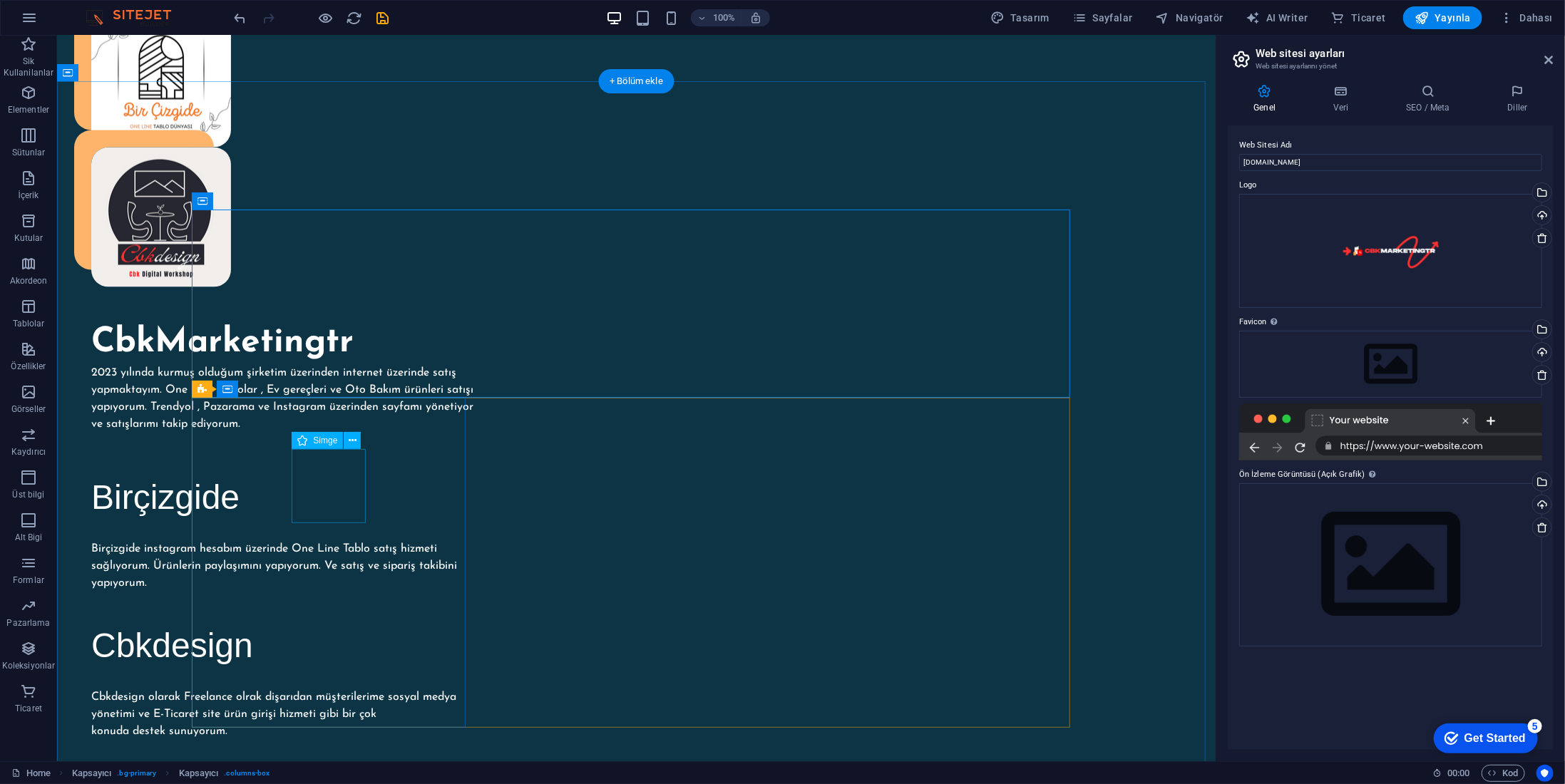
click at [335, 444] on span "Simge" at bounding box center [325, 440] width 25 height 8
click at [313, 441] on span "Simge" at bounding box center [325, 440] width 25 height 8
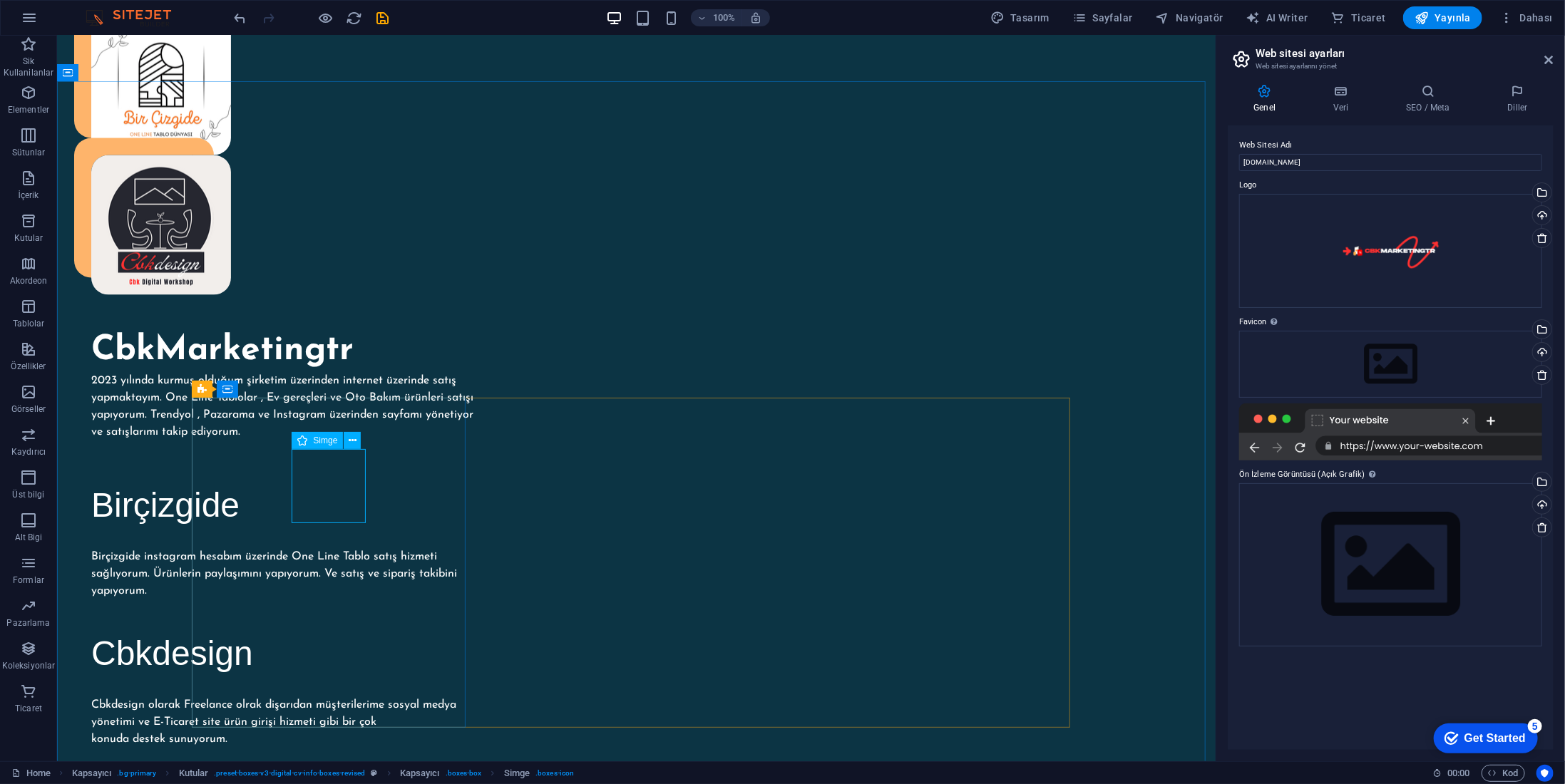
select select "xMidYMid"
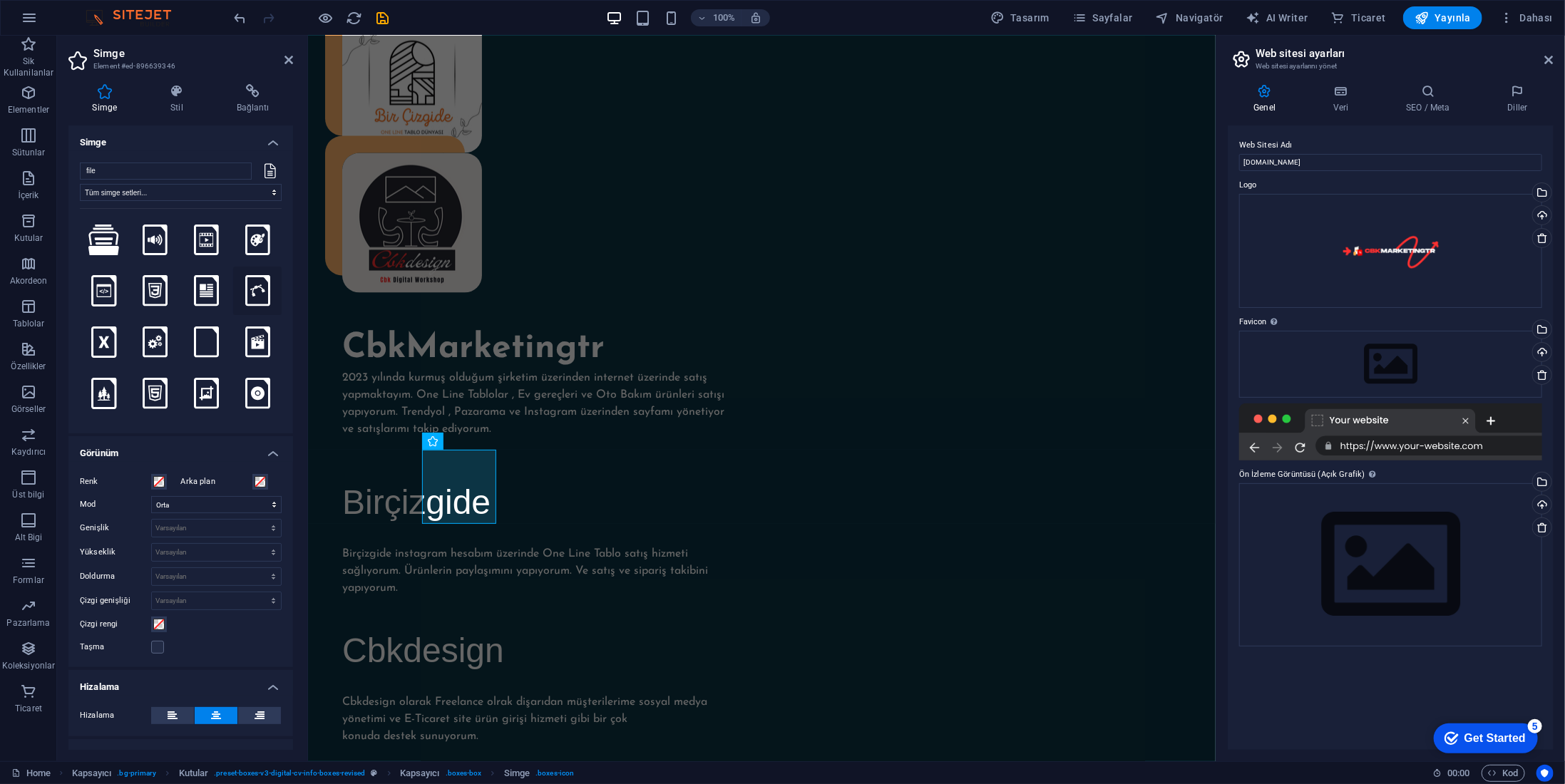
scroll to position [71, 0]
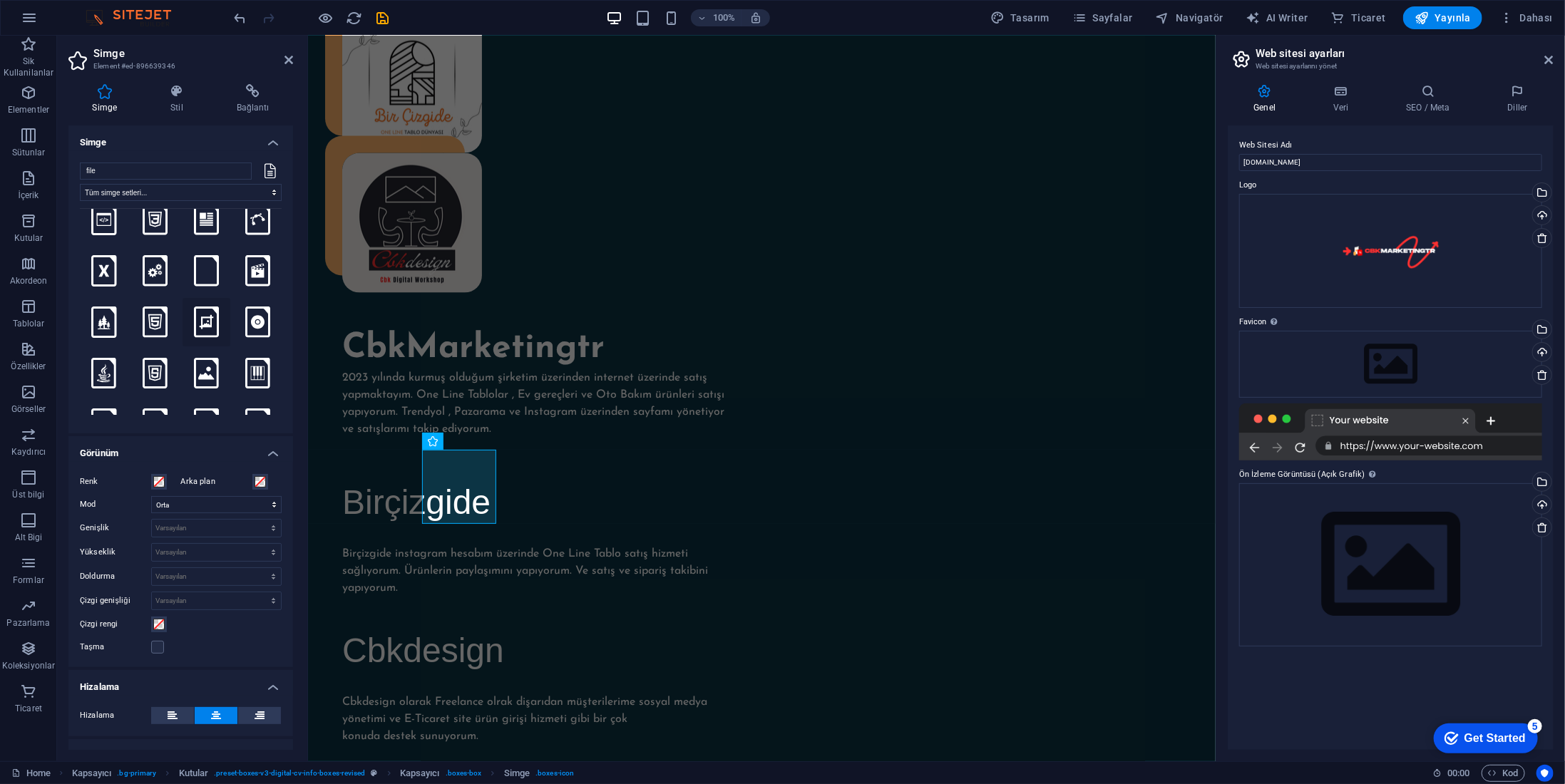
click at [206, 311] on icon at bounding box center [205, 322] width 25 height 31
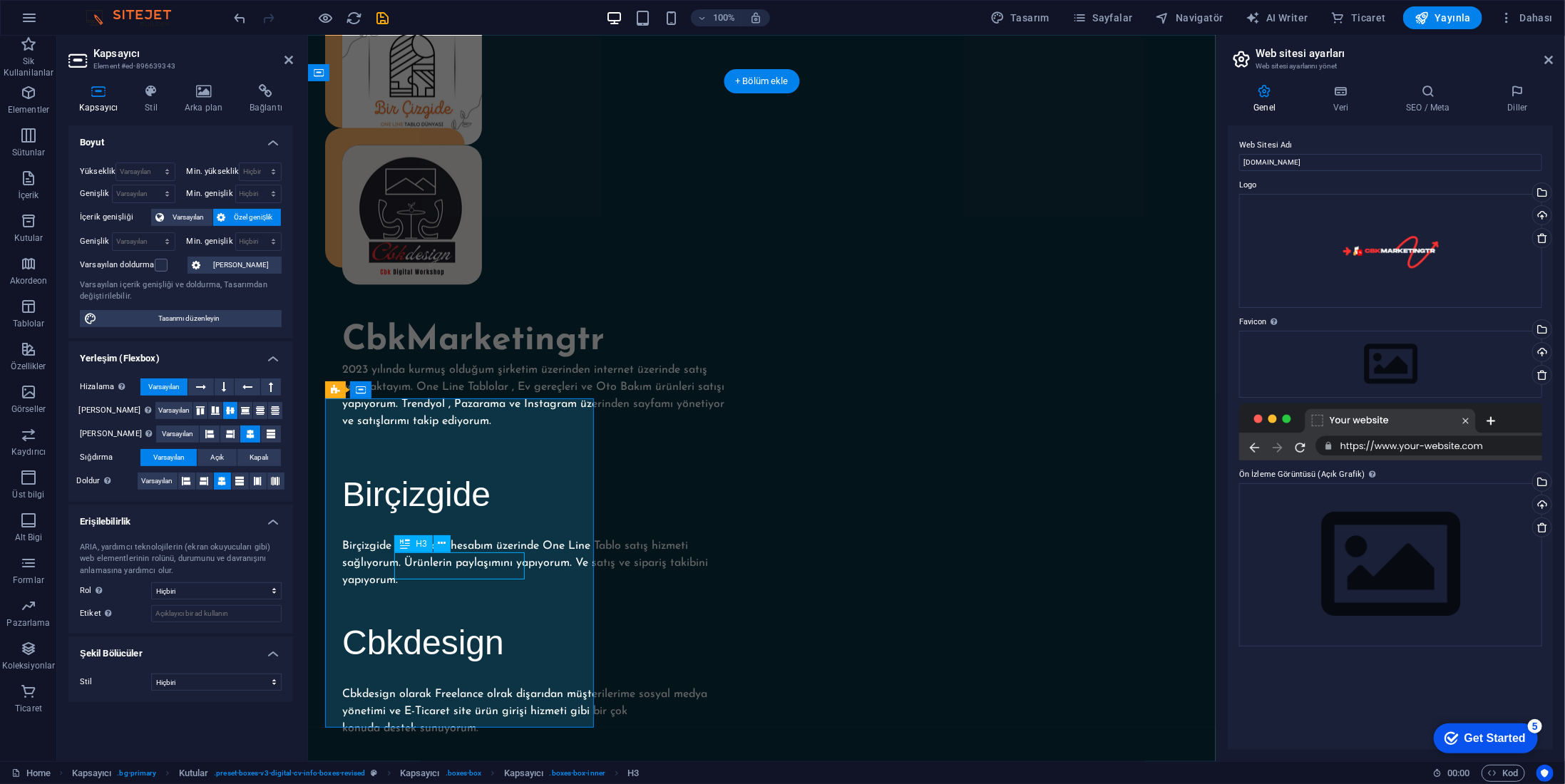
scroll to position [1417, 0]
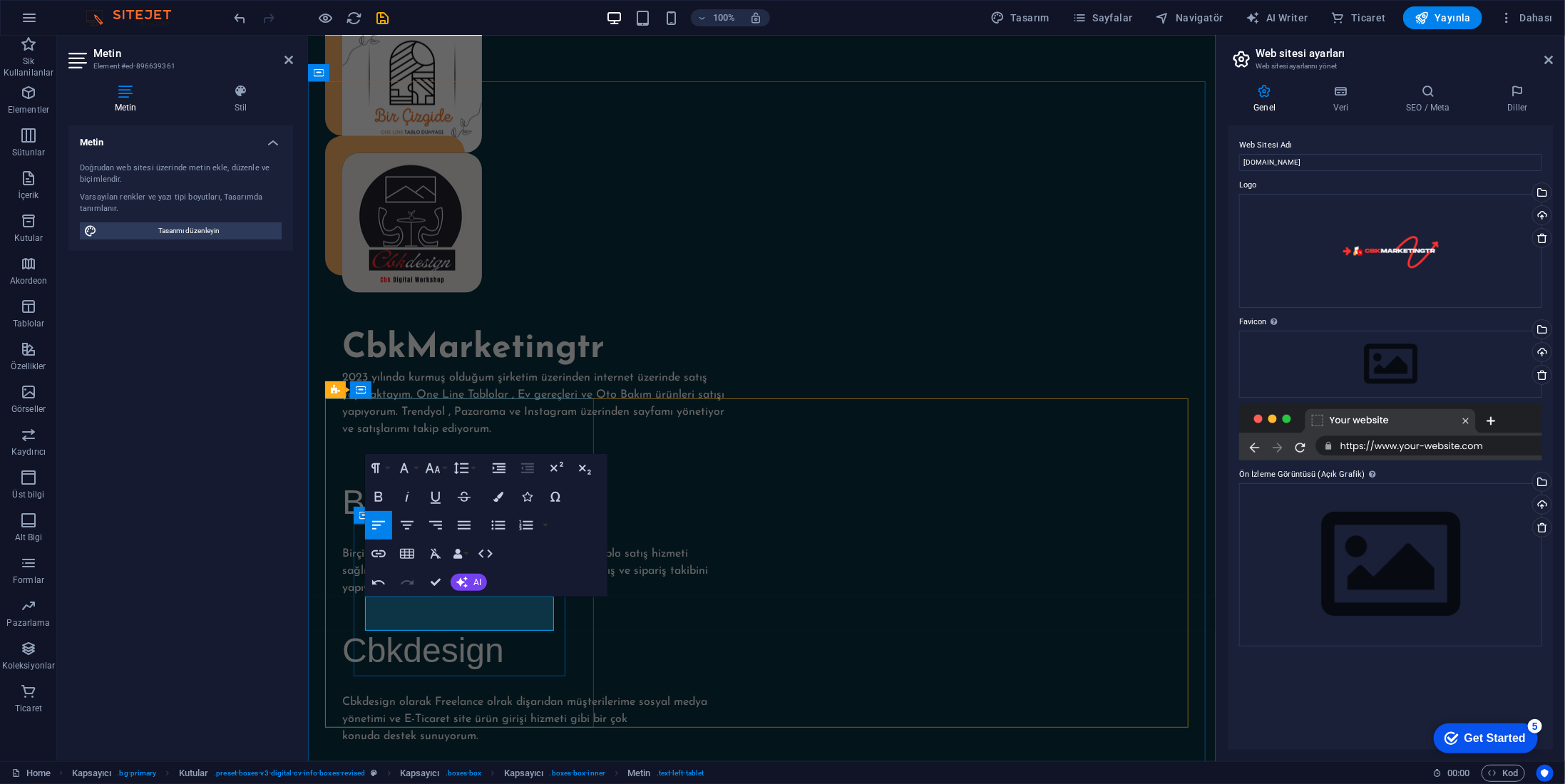
drag, startPoint x: 517, startPoint y: 604, endPoint x: 506, endPoint y: 601, distance: 11.4
drag, startPoint x: 467, startPoint y: 630, endPoint x: 488, endPoint y: 628, distance: 21.1
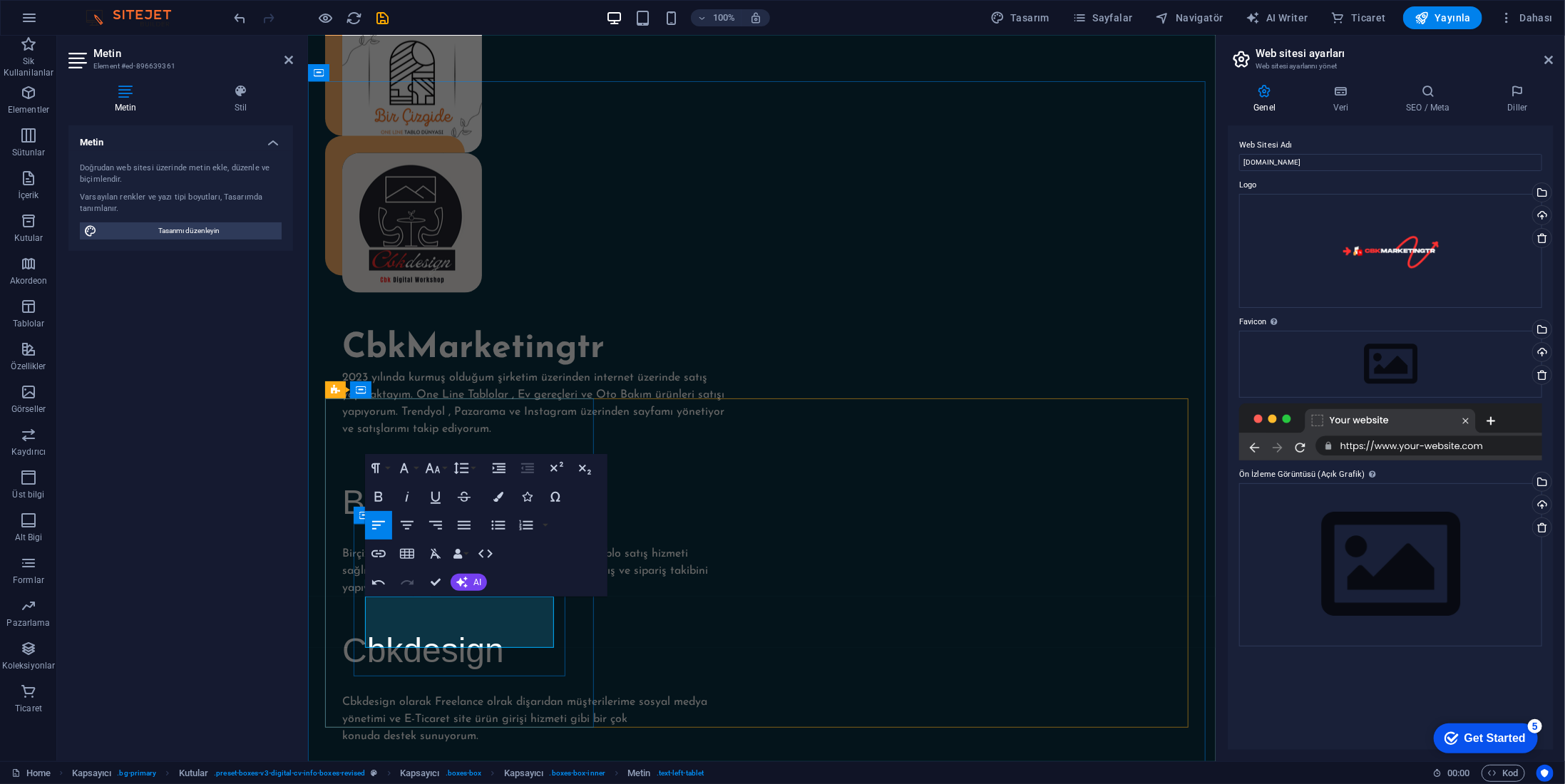
drag, startPoint x: 1031, startPoint y: 616, endPoint x: 730, endPoint y: 575, distance: 303.8
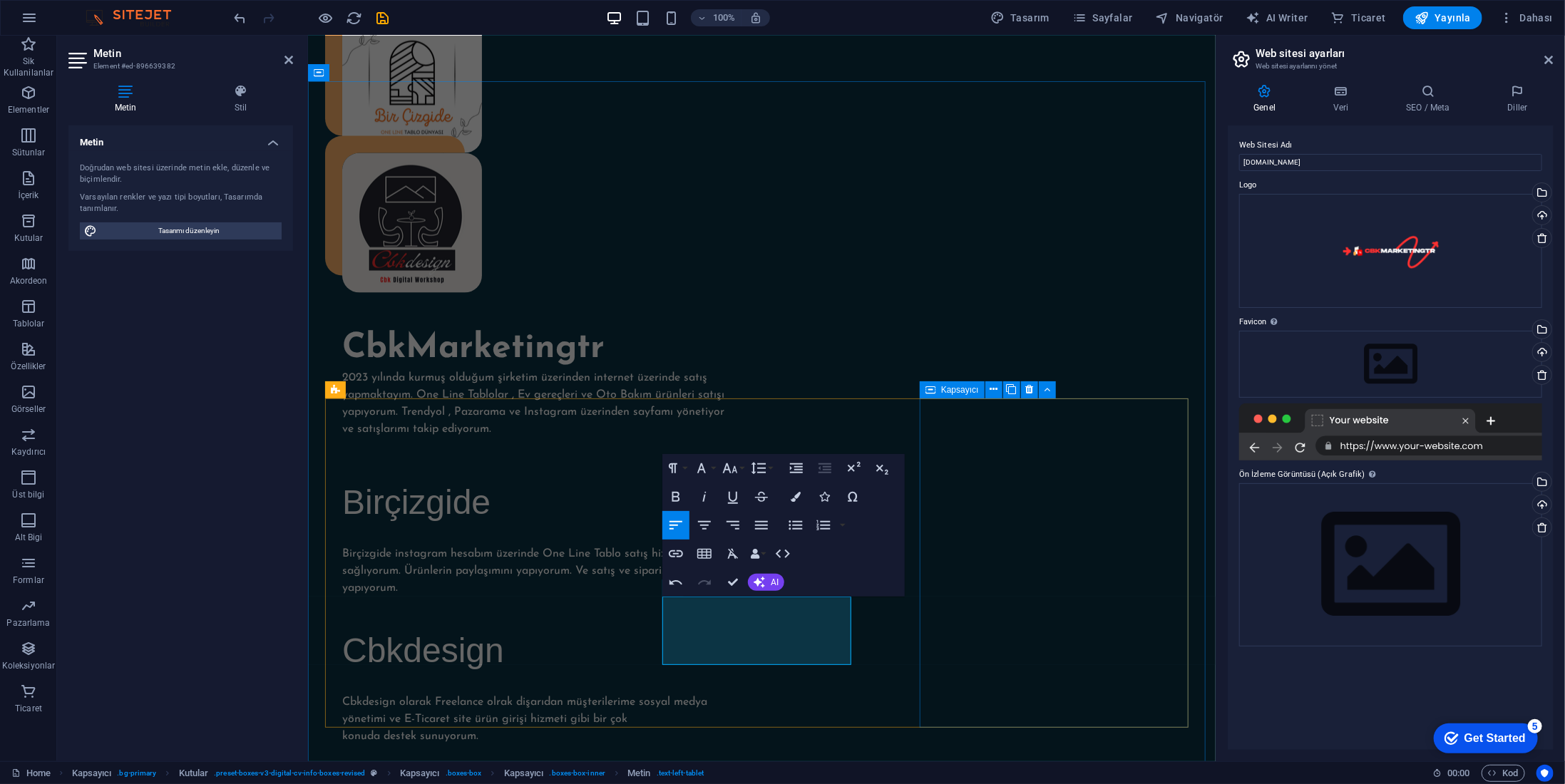
drag, startPoint x: 1018, startPoint y: 532, endPoint x: 1272, endPoint y: 532, distance: 254.0
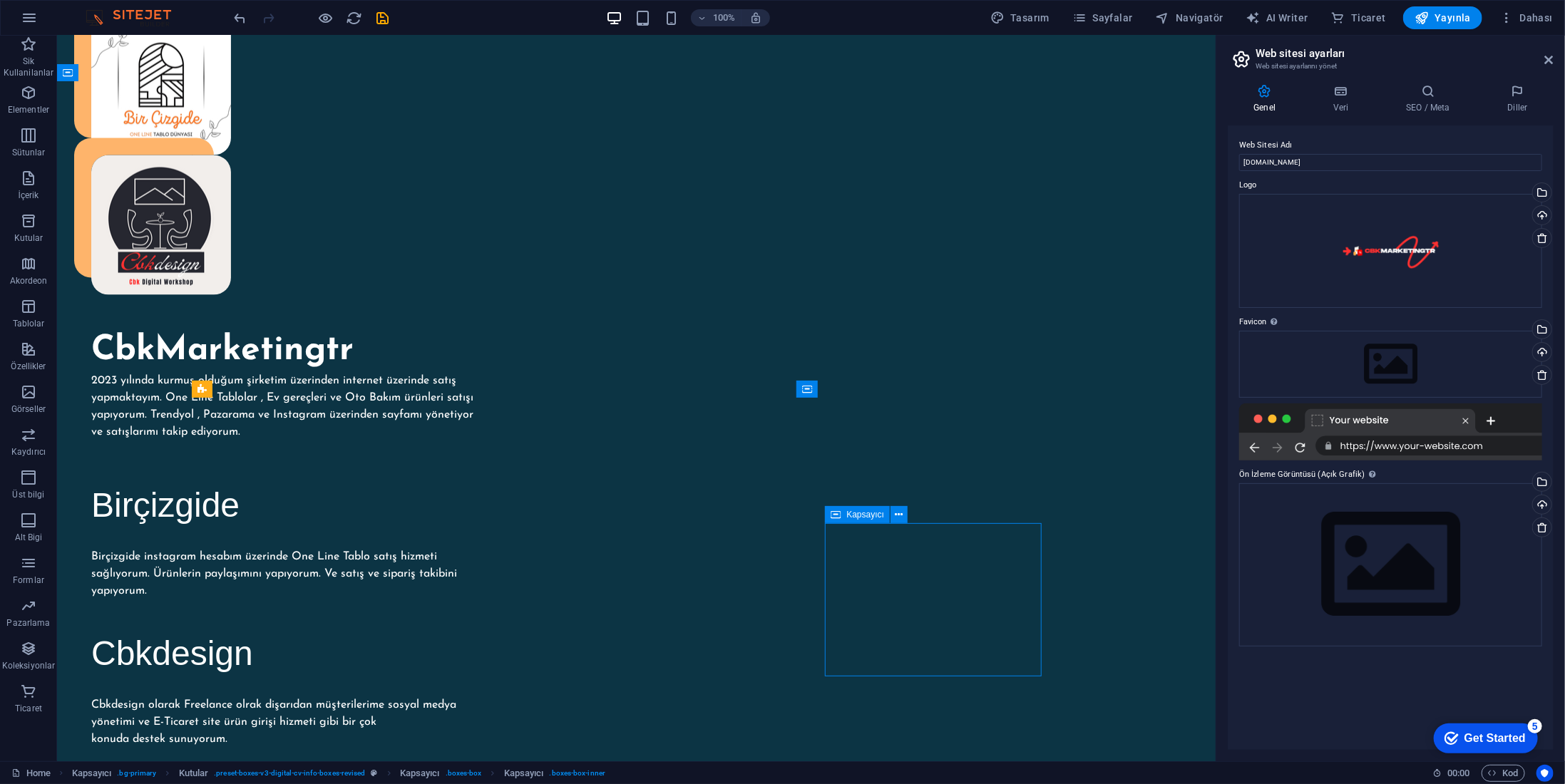
scroll to position [1426, 0]
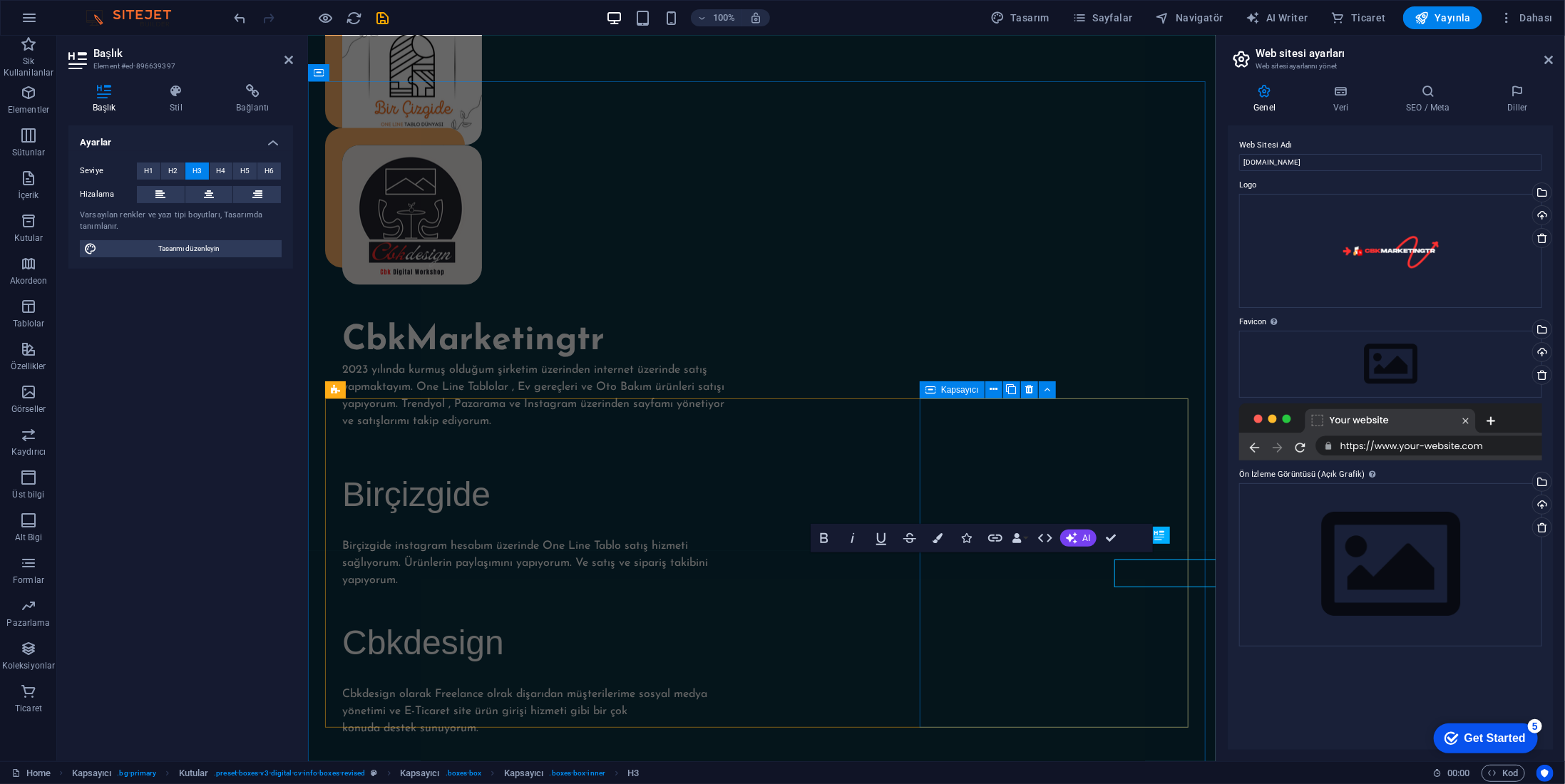
scroll to position [1417, 0]
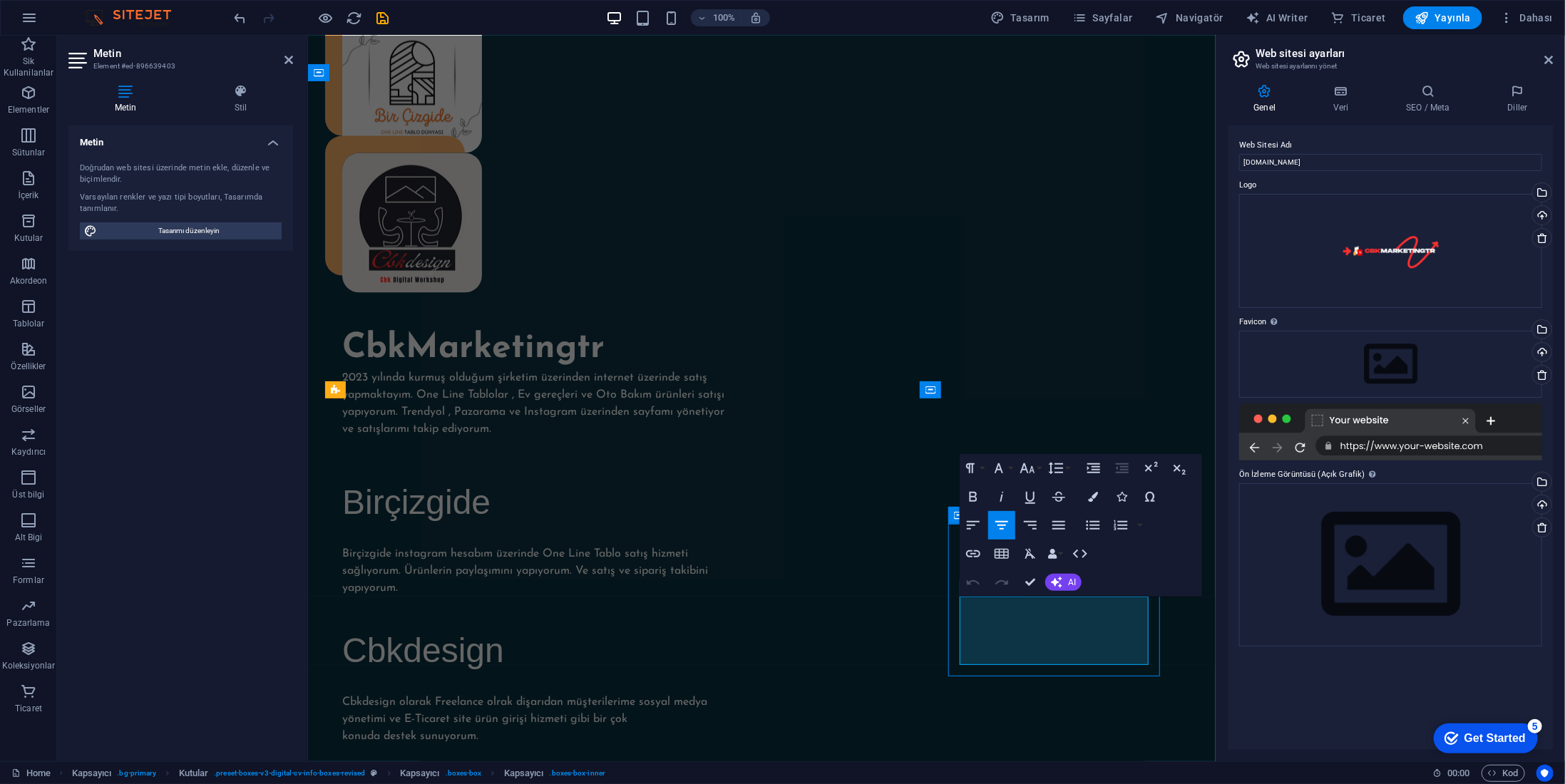
scroll to position [1426, 0]
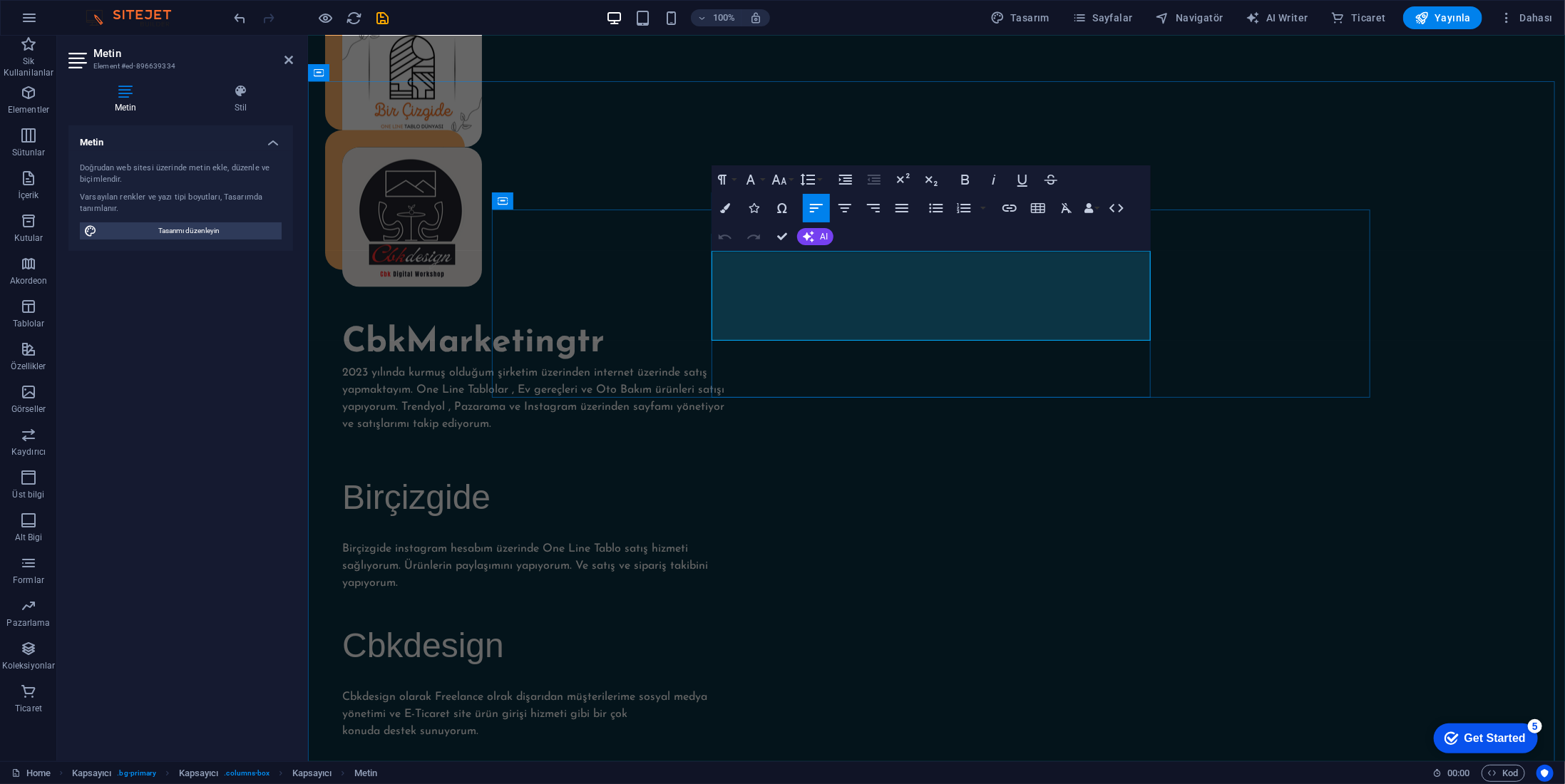
click at [850, 205] on icon "button" at bounding box center [845, 208] width 17 height 17
click at [815, 204] on icon "button" at bounding box center [816, 208] width 17 height 17
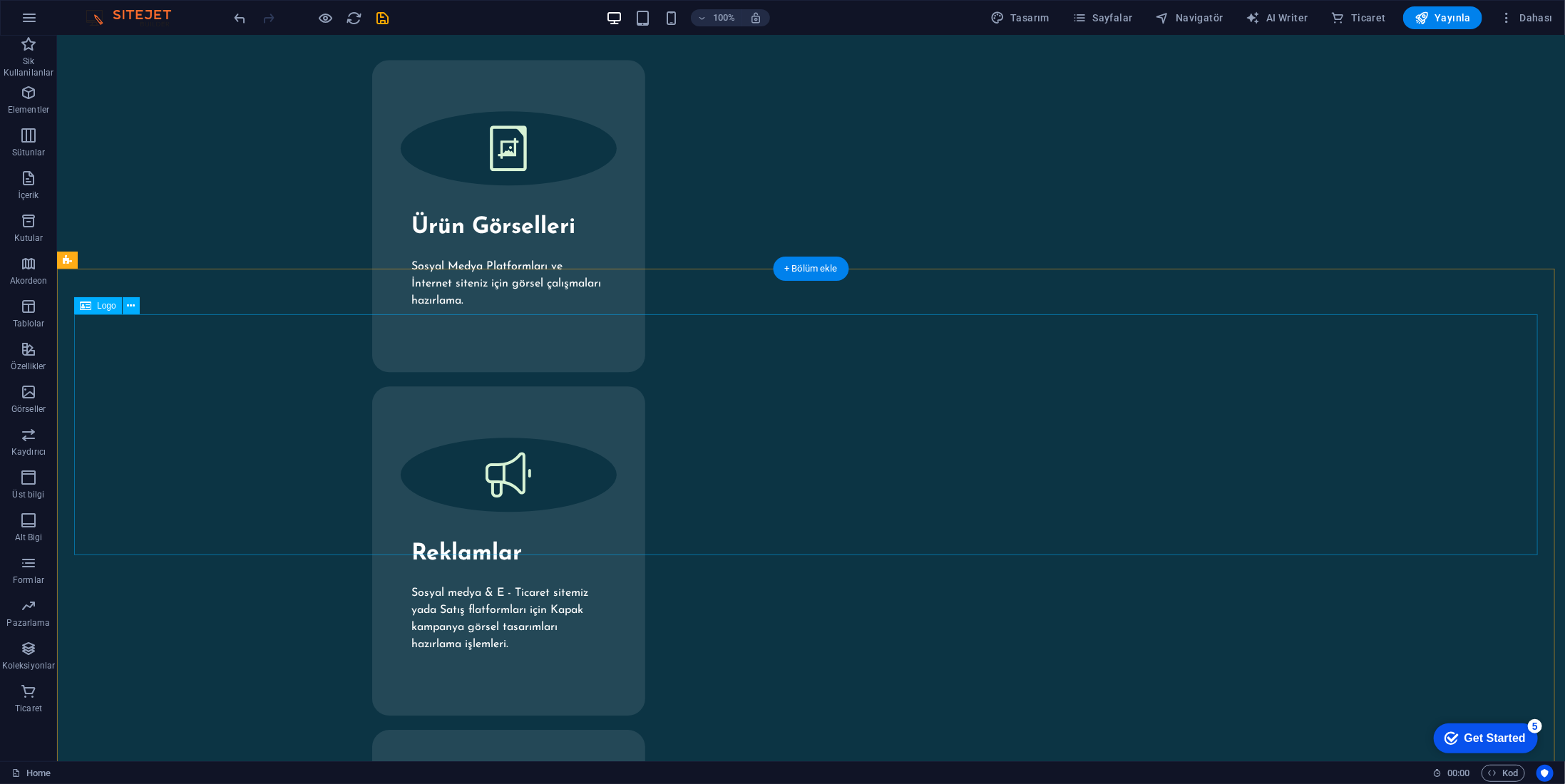
scroll to position [2589, 0]
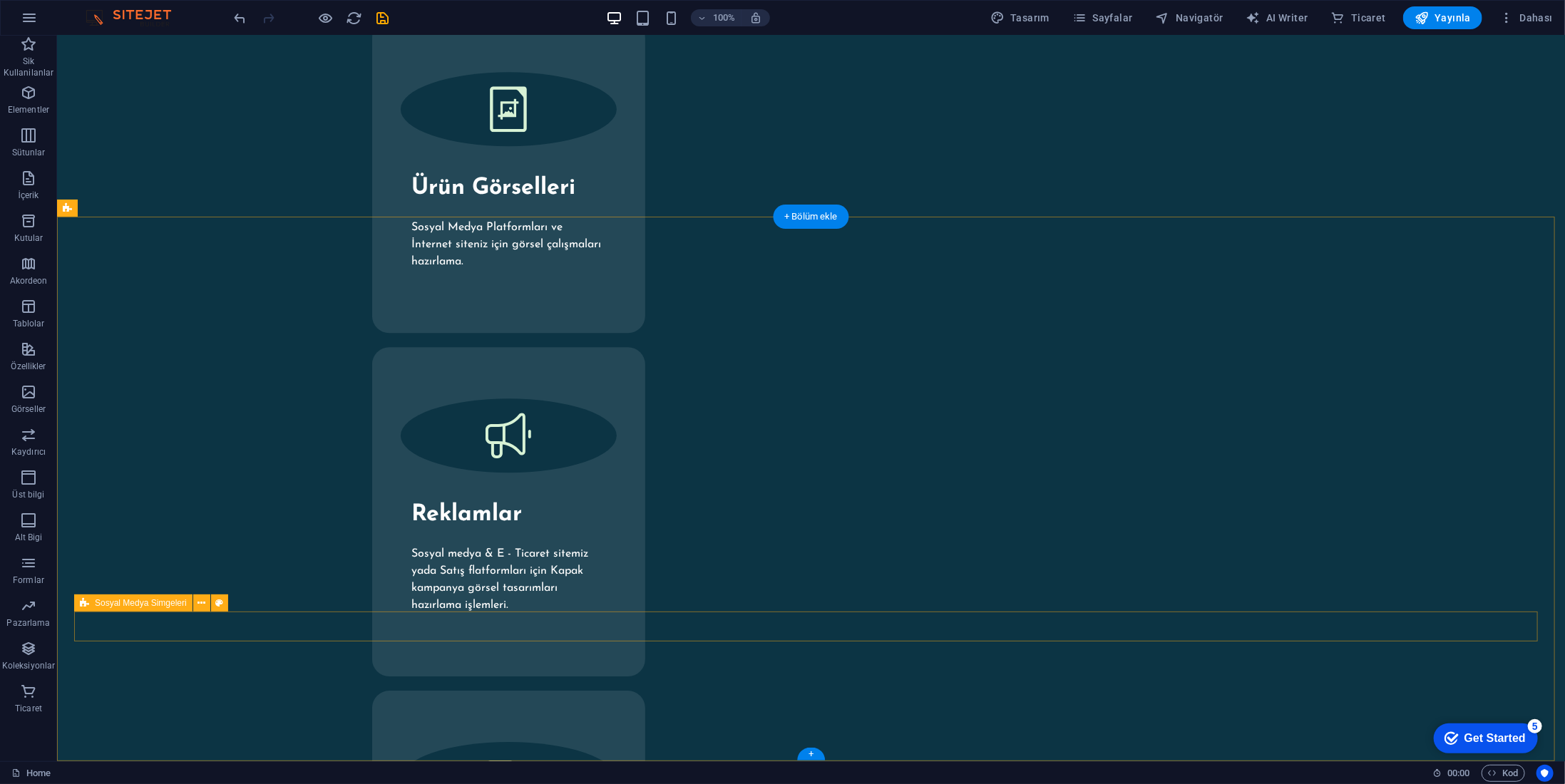
drag, startPoint x: 979, startPoint y: 627, endPoint x: 991, endPoint y: 623, distance: 12.6
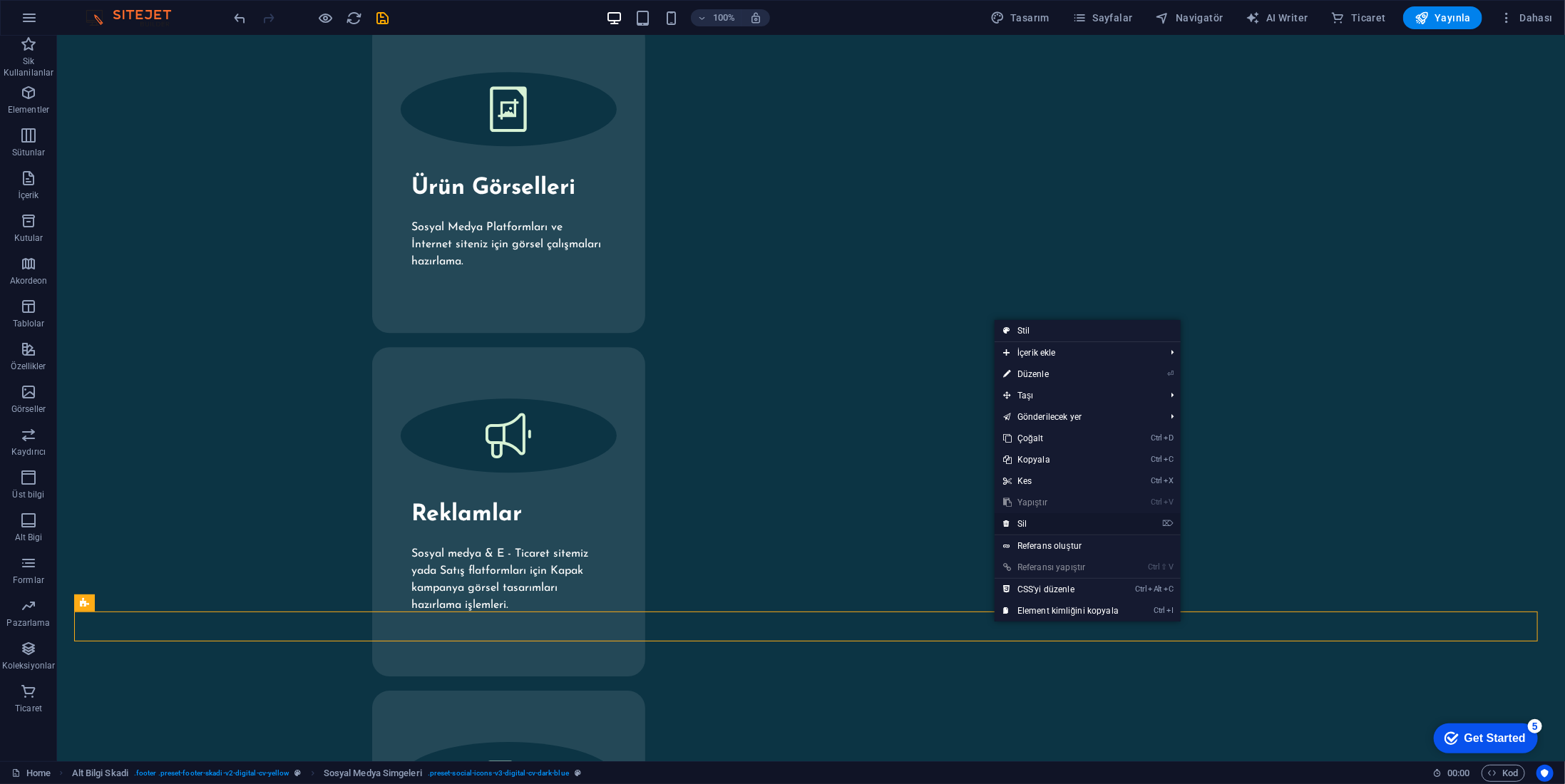
click at [1068, 522] on link "⌦ Sil" at bounding box center [1061, 523] width 132 height 21
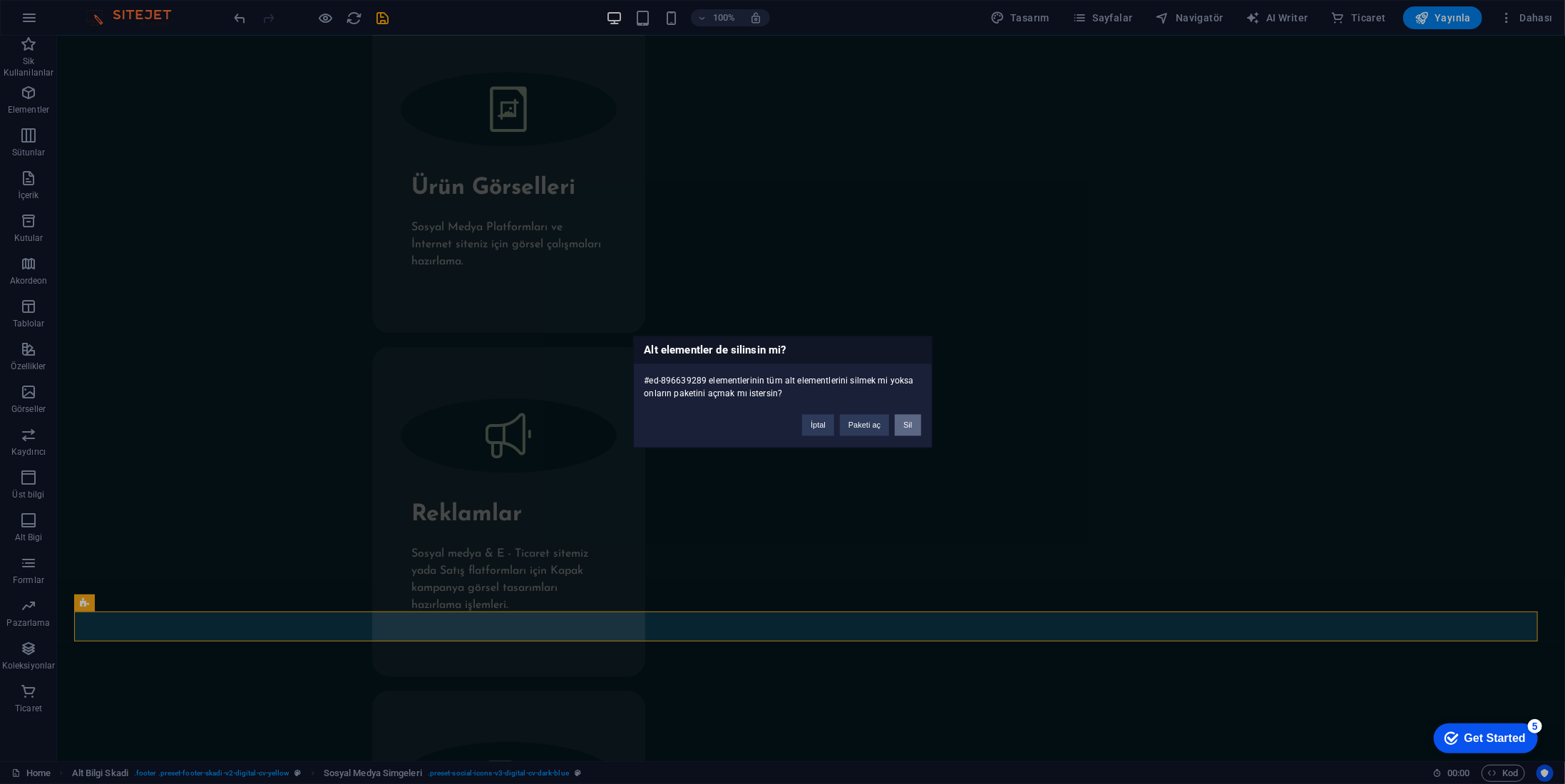
click at [912, 429] on button "Sil" at bounding box center [908, 425] width 26 height 21
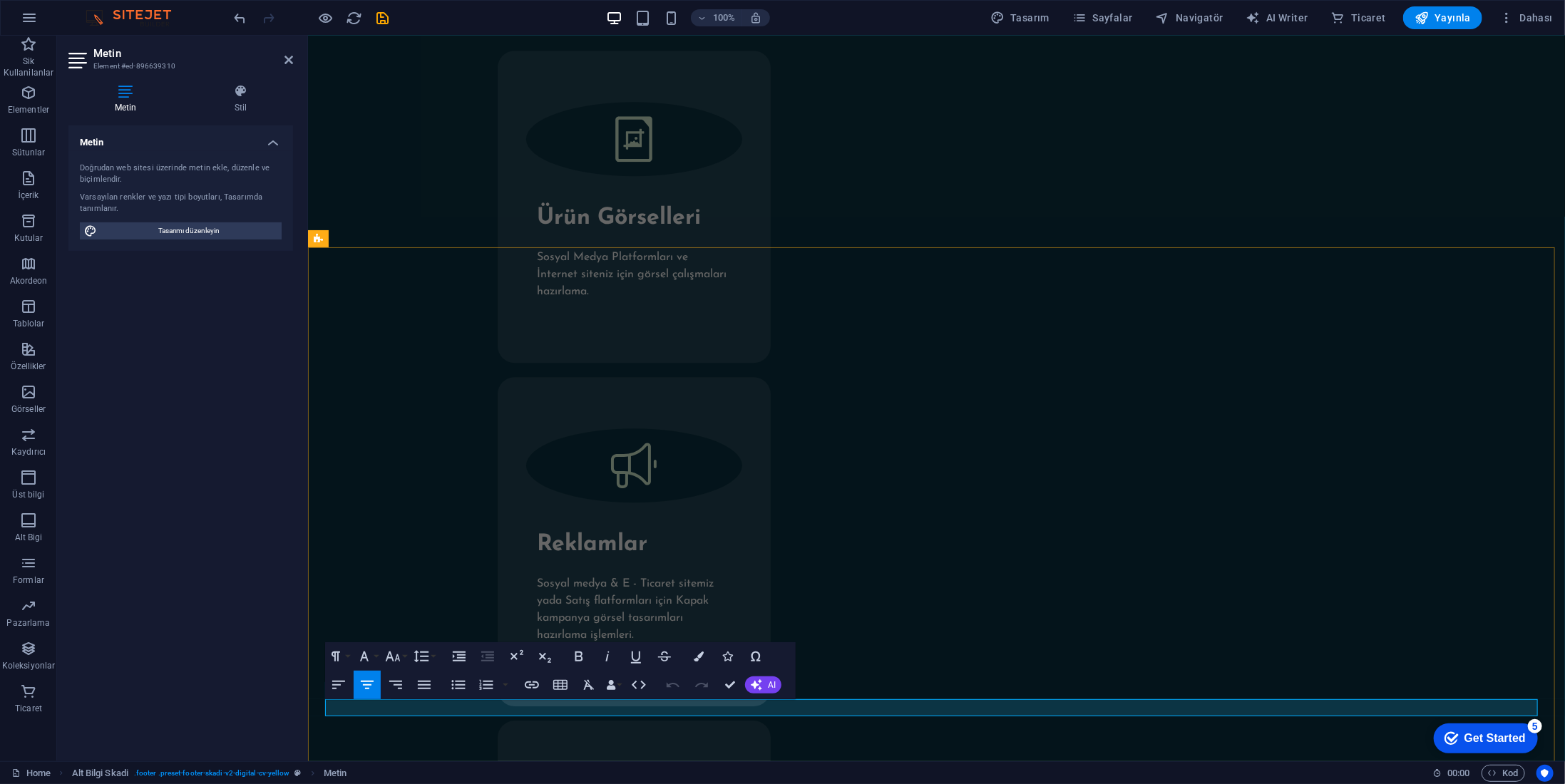
drag, startPoint x: 969, startPoint y: 706, endPoint x: 1084, endPoint y: 703, distance: 115.0
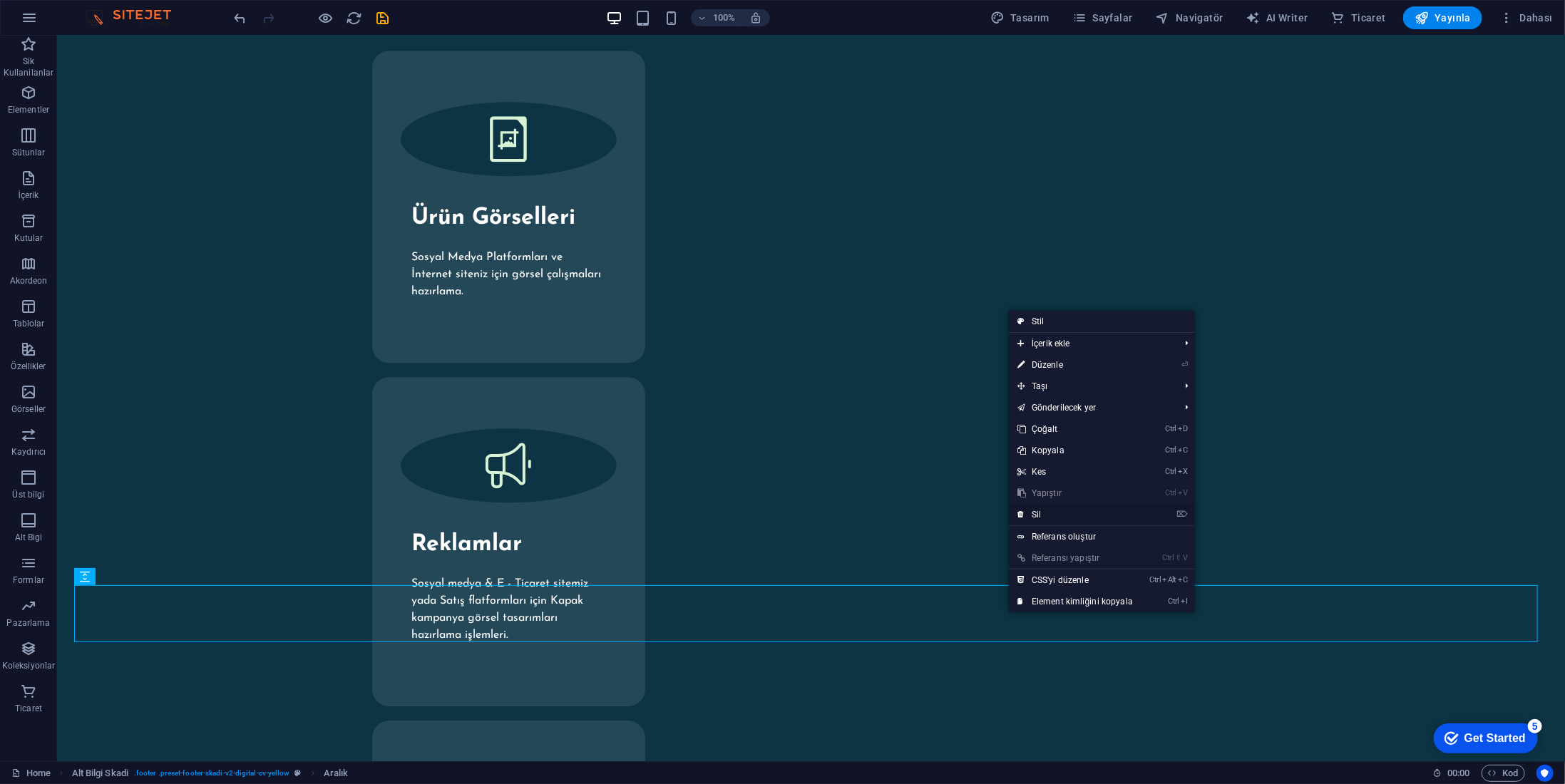
click at [1036, 509] on link "⌦ Sil" at bounding box center [1075, 514] width 132 height 21
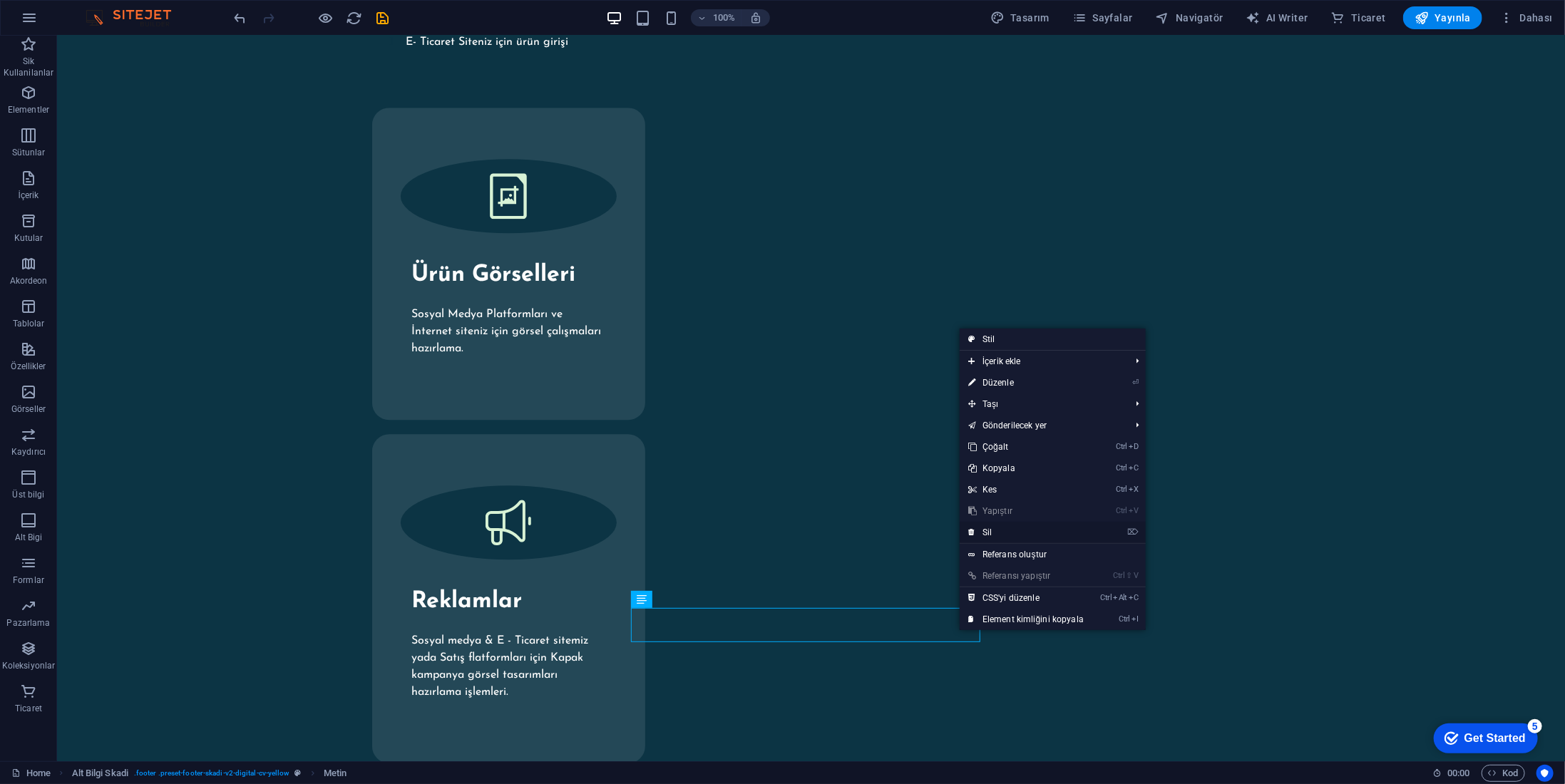
drag, startPoint x: 1014, startPoint y: 538, endPoint x: 956, endPoint y: 502, distance: 68.3
click at [1014, 538] on link "⌦ Sil" at bounding box center [1025, 532] width 132 height 21
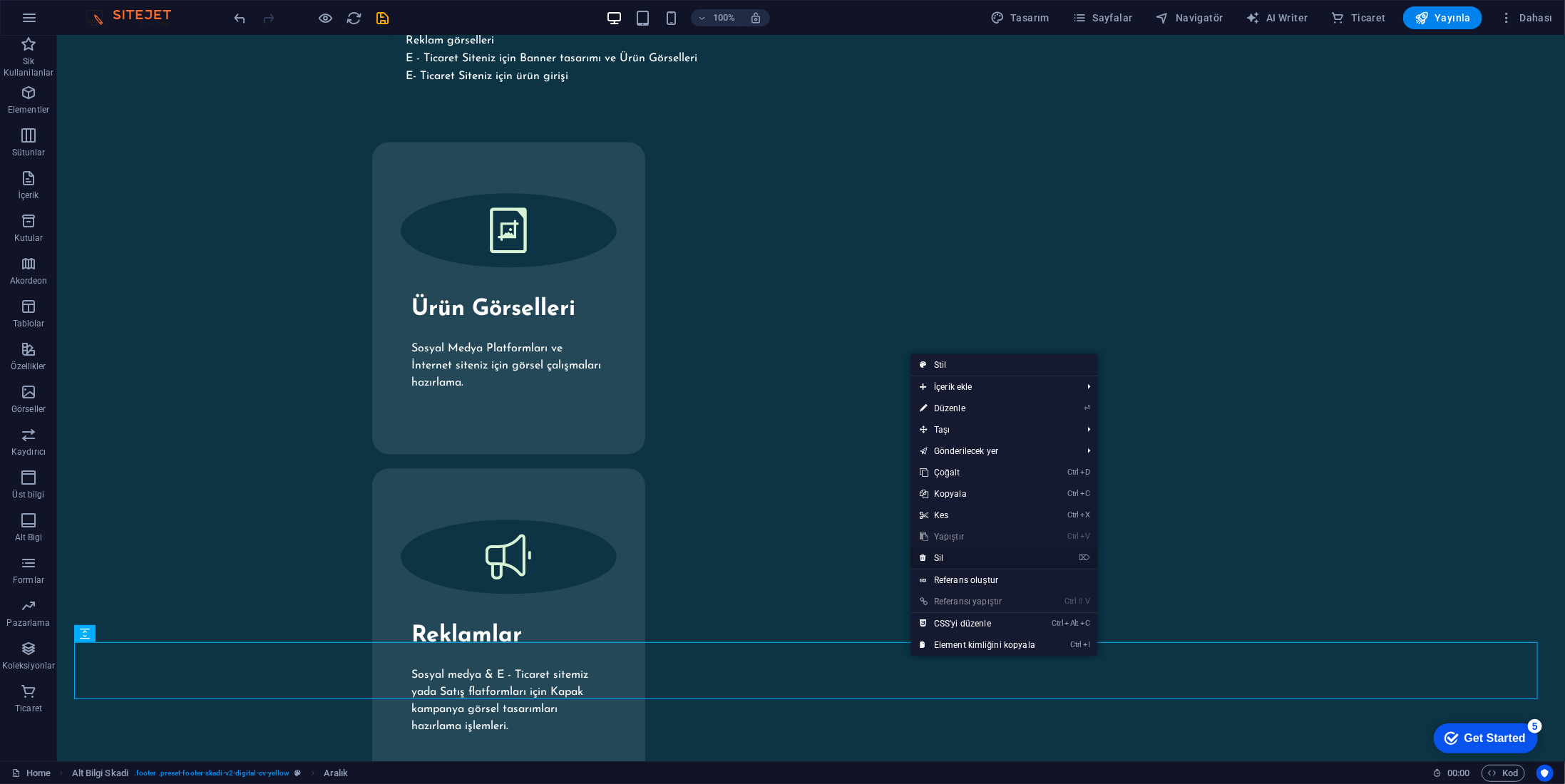
drag, startPoint x: 990, startPoint y: 559, endPoint x: 930, endPoint y: 524, distance: 69.5
click at [990, 559] on link "⌦ Sil" at bounding box center [977, 558] width 132 height 21
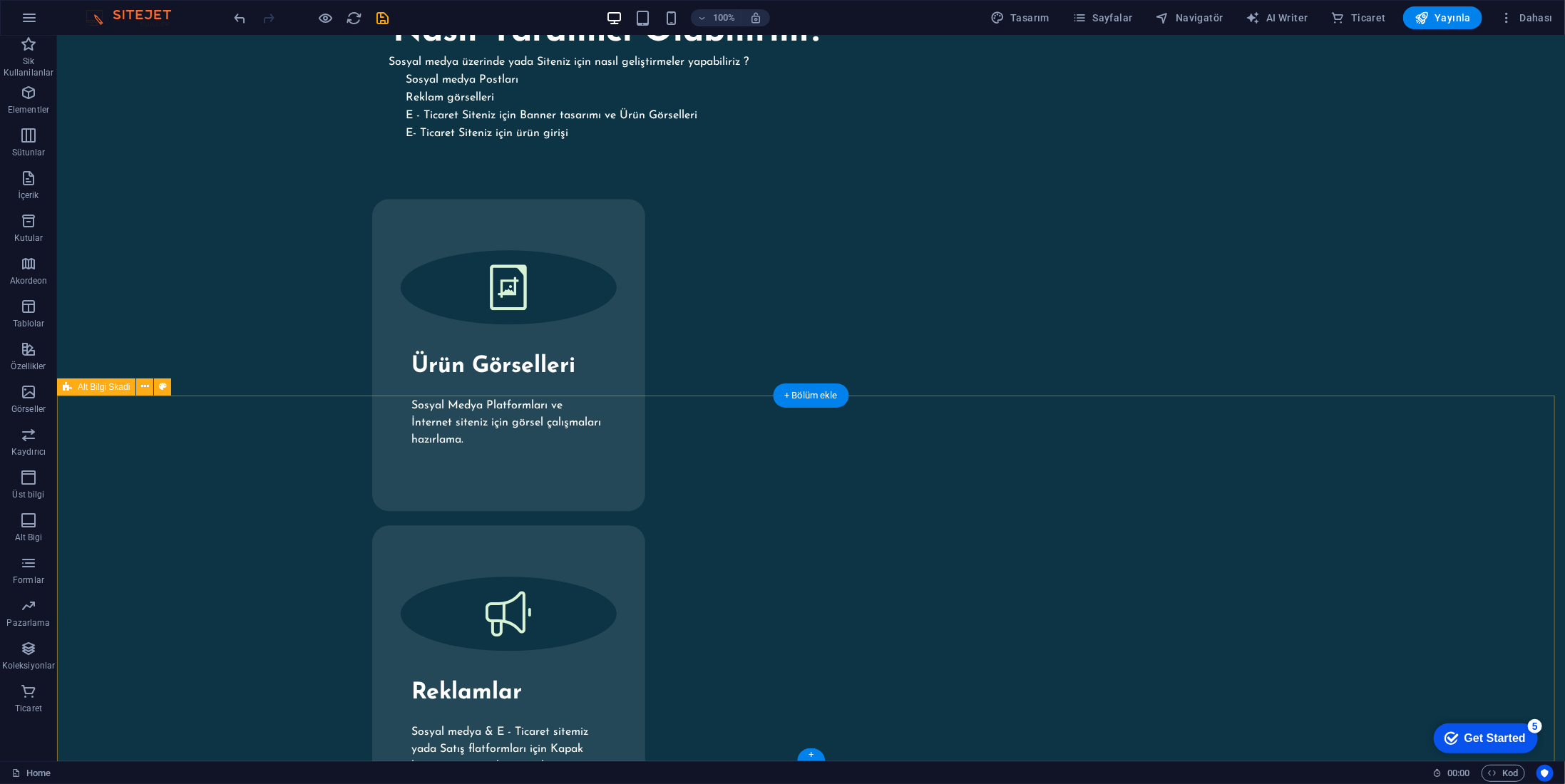
select select "px"
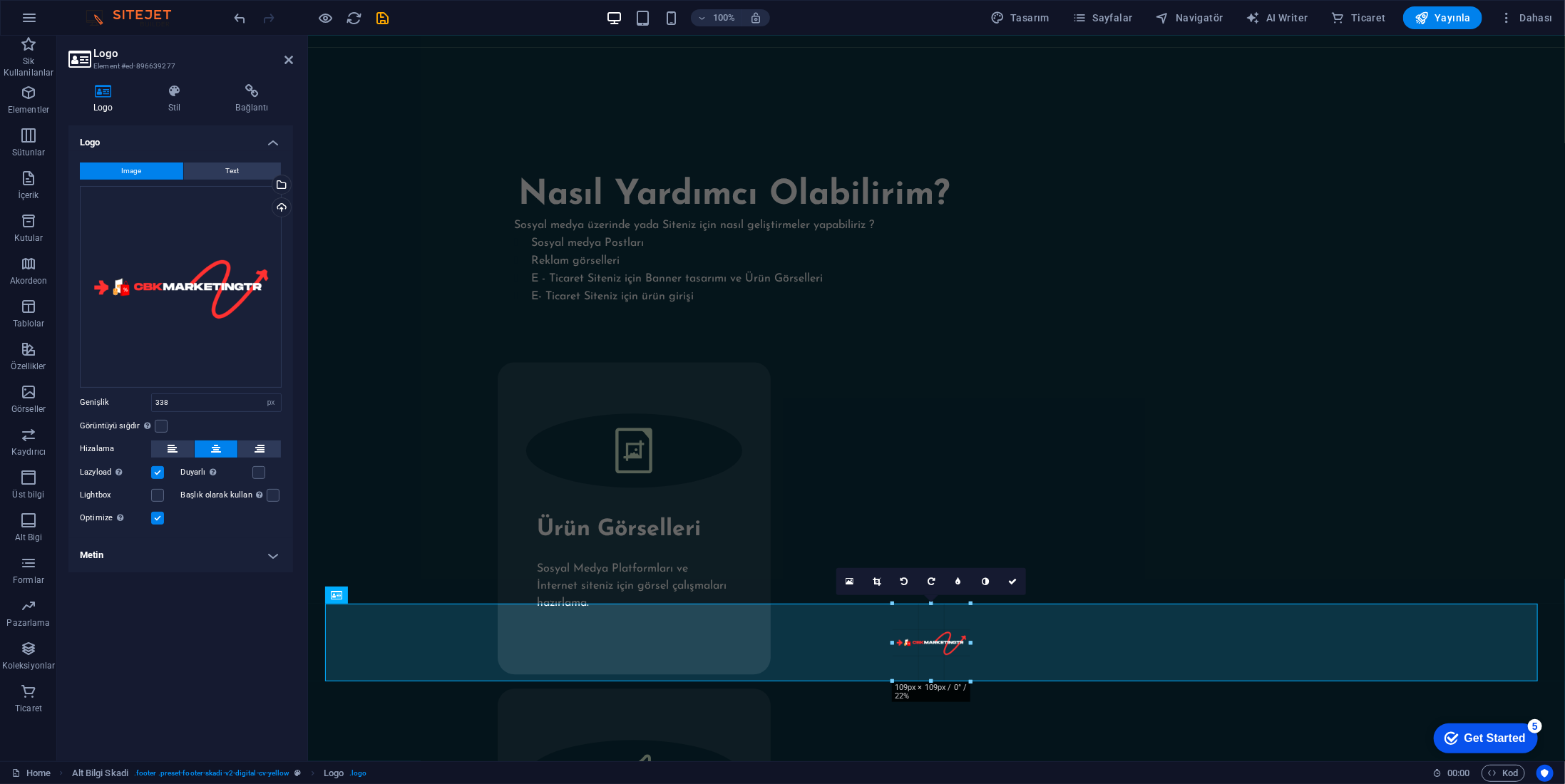
scroll to position [2253, 0]
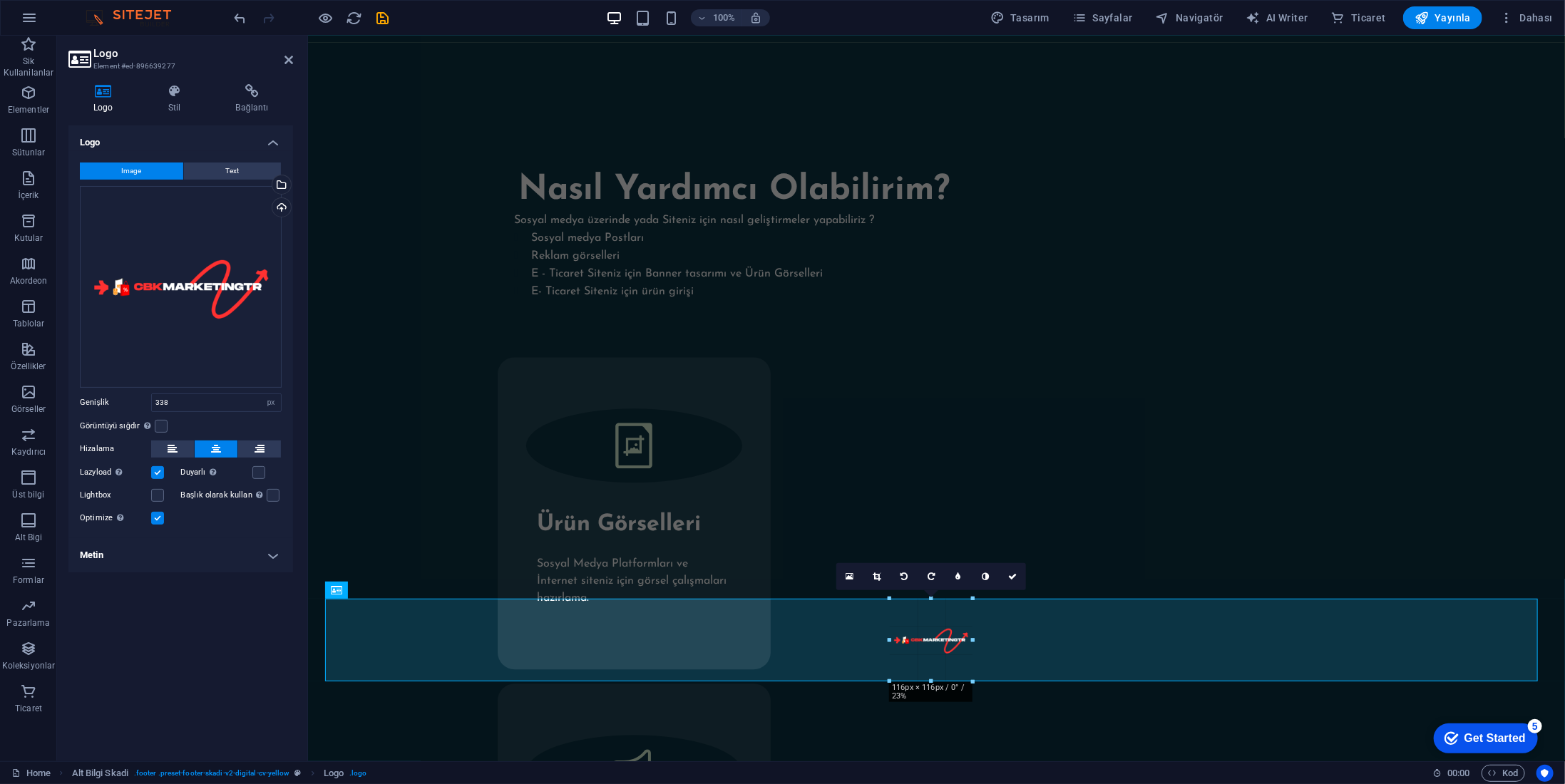
drag, startPoint x: 936, startPoint y: 683, endPoint x: 583, endPoint y: 526, distance: 386.3
type input "116"
click at [853, 574] on icon at bounding box center [850, 576] width 8 height 10
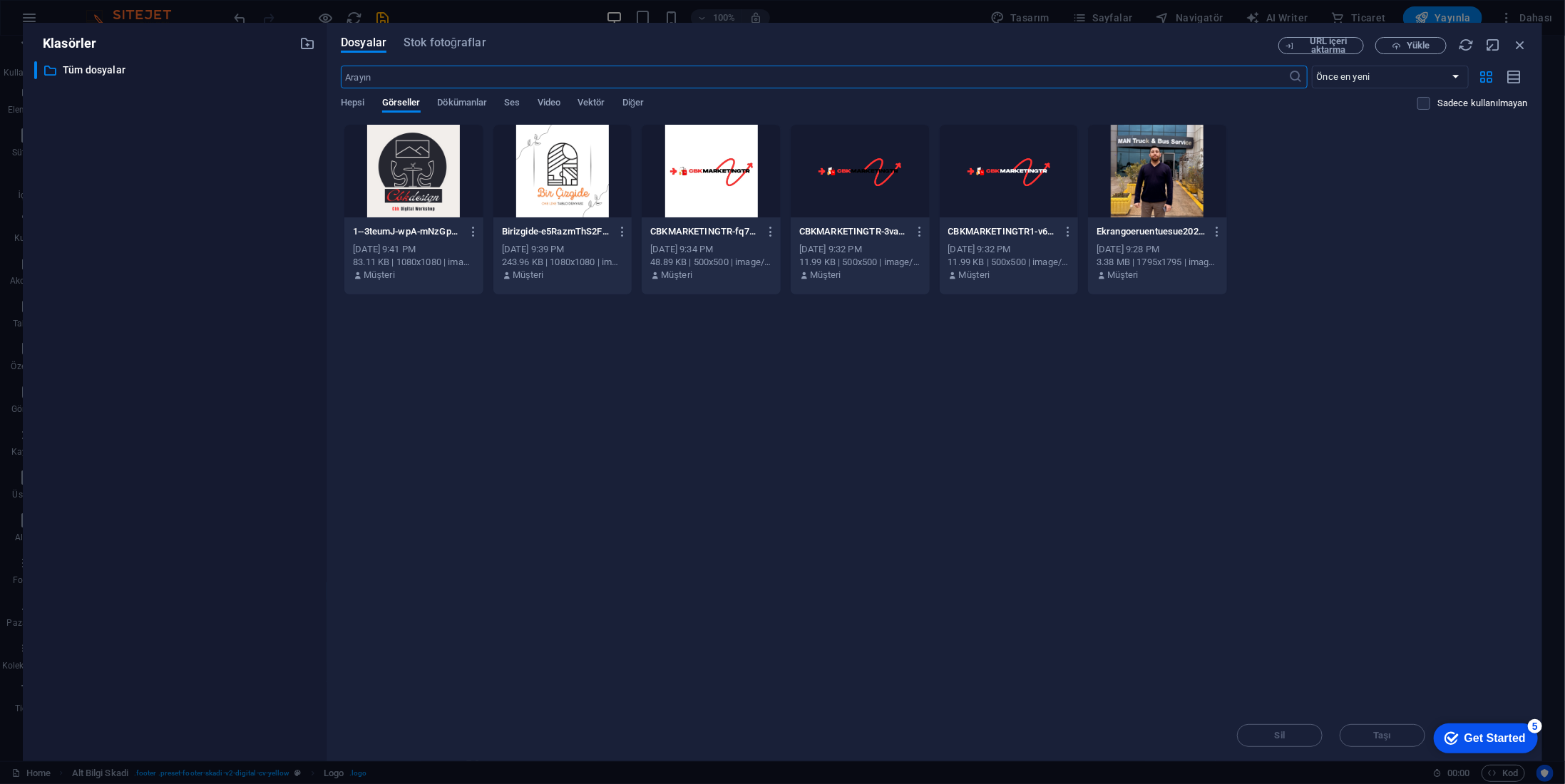
click at [559, 176] on div at bounding box center [562, 172] width 139 height 93
click at [432, 189] on div at bounding box center [414, 172] width 139 height 93
click at [538, 185] on div at bounding box center [562, 172] width 139 height 93
click at [539, 185] on div at bounding box center [562, 172] width 139 height 93
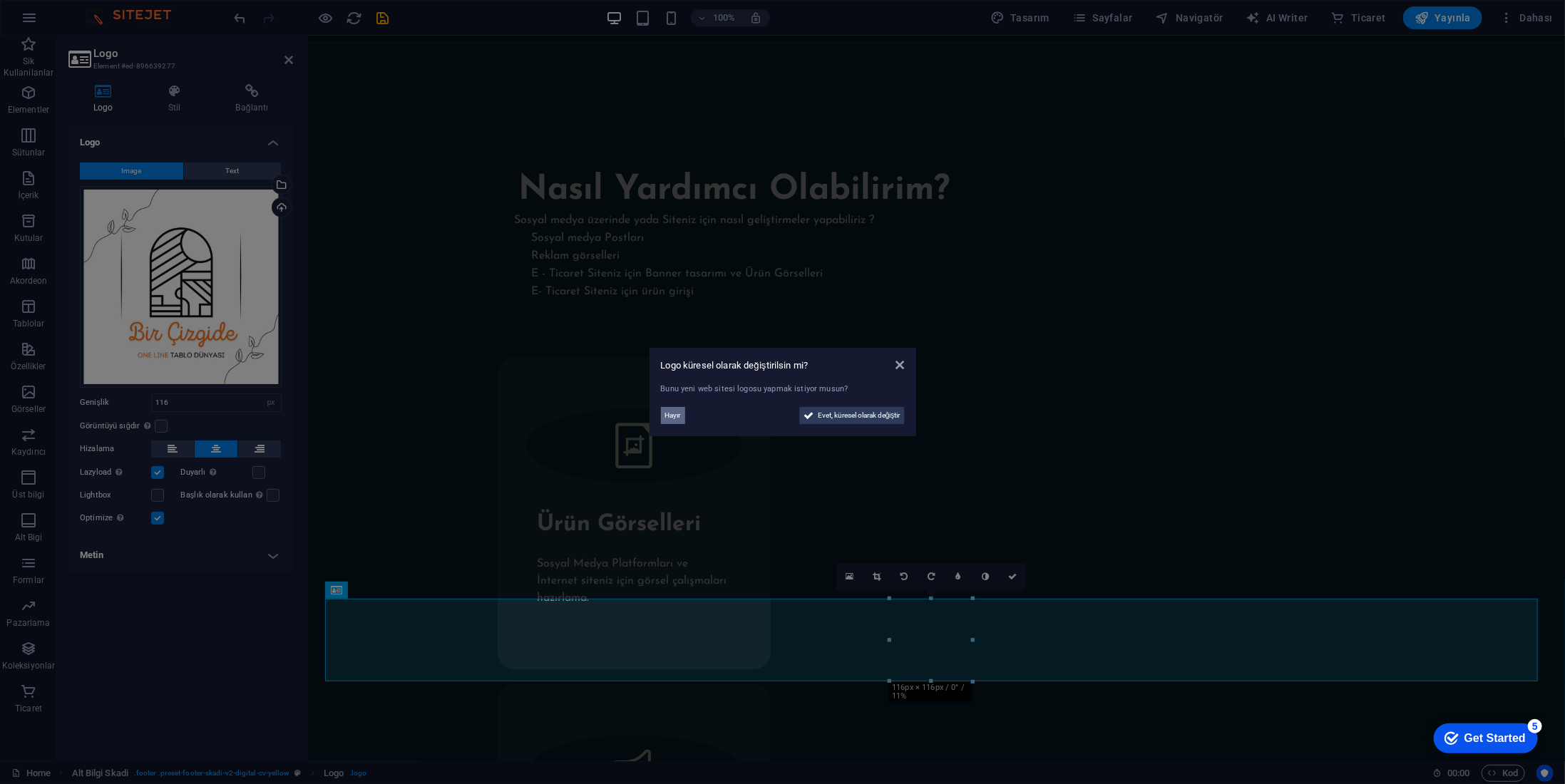
click at [666, 413] on span "Hayır" at bounding box center [673, 415] width 16 height 17
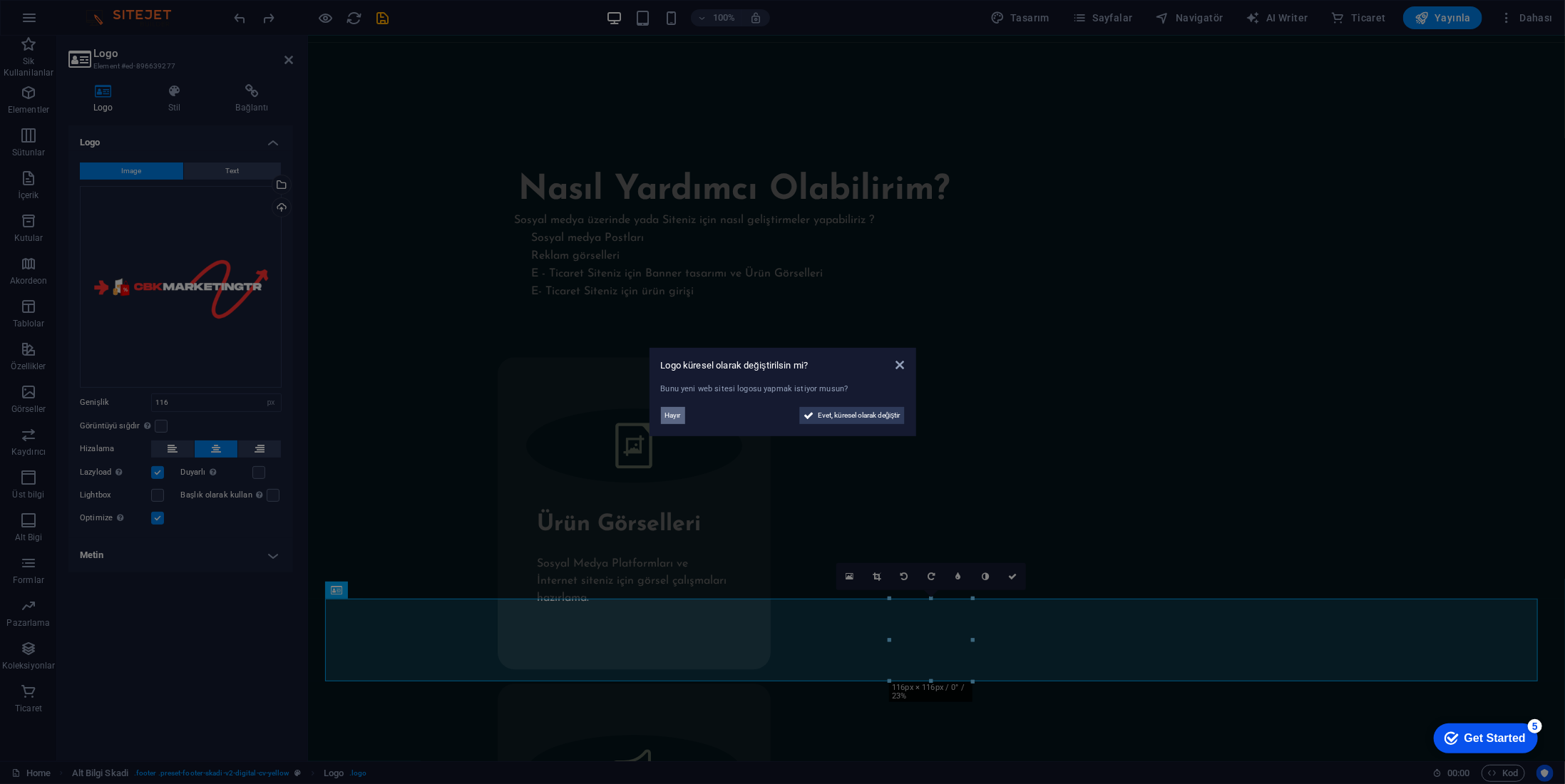
drag, startPoint x: 666, startPoint y: 415, endPoint x: 419, endPoint y: 445, distance: 248.8
click at [666, 415] on span "Hayır" at bounding box center [673, 415] width 16 height 17
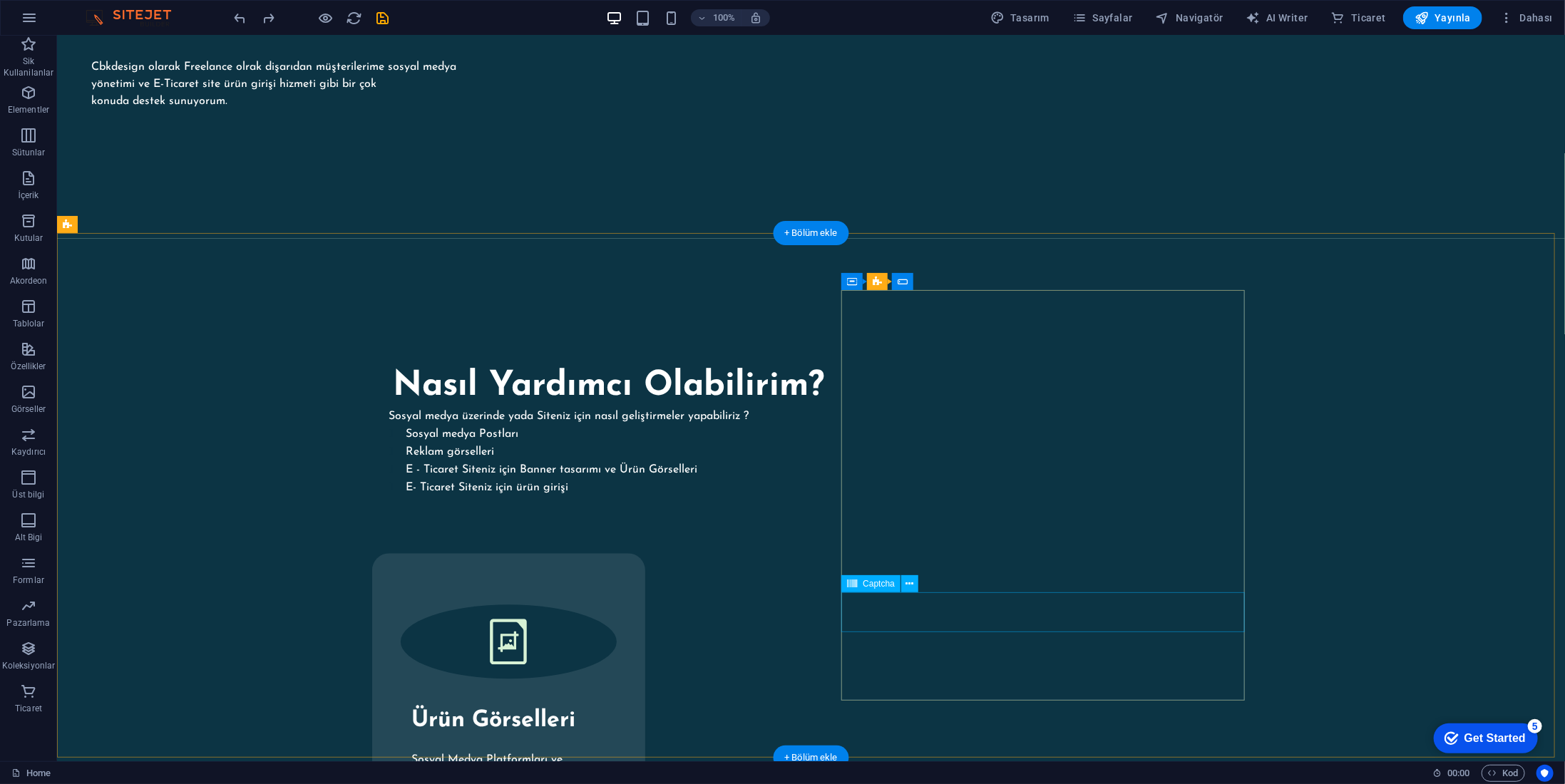
scroll to position [2039, 0]
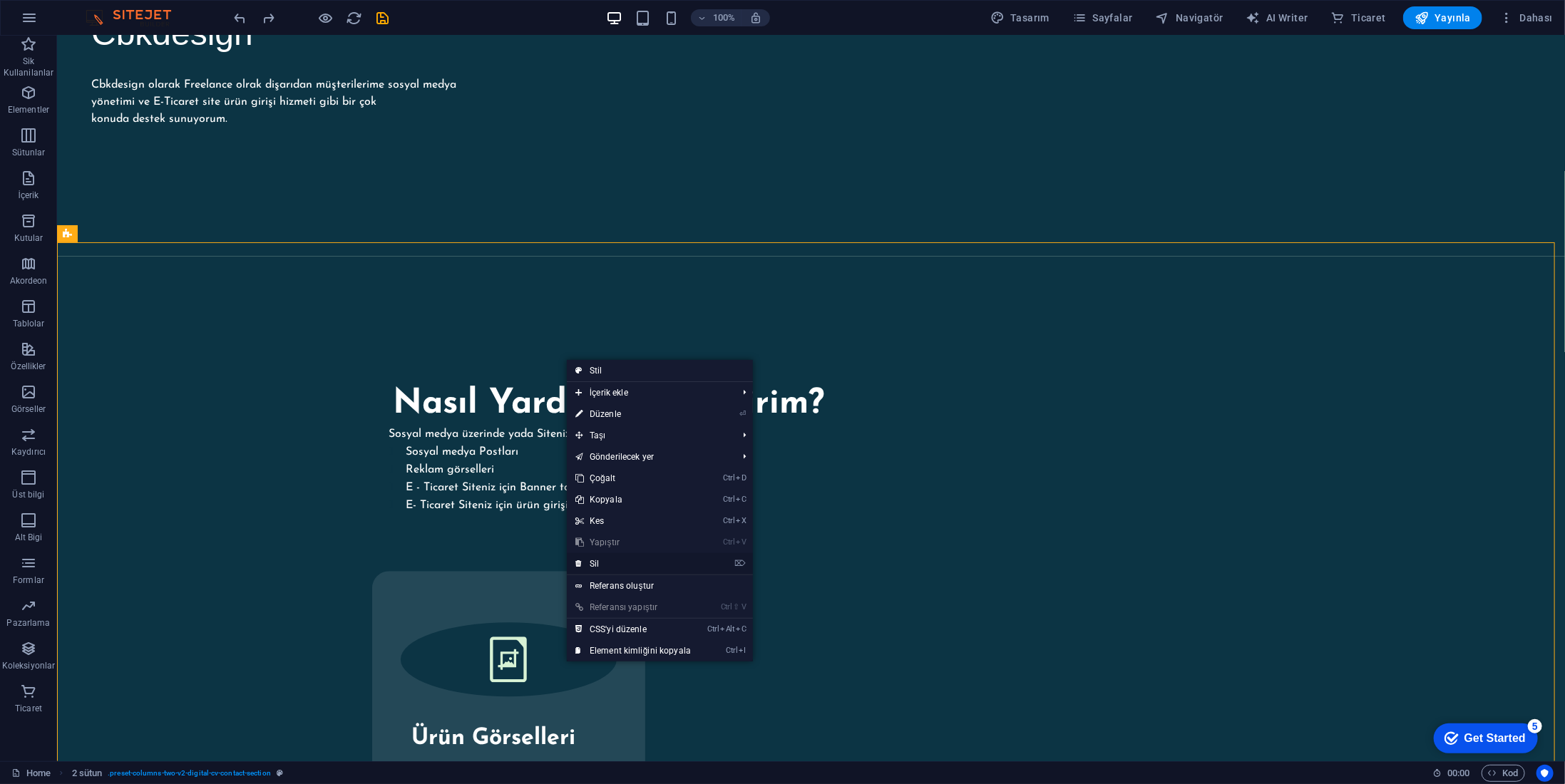
click at [591, 564] on link "⌦ Sil" at bounding box center [633, 563] width 132 height 21
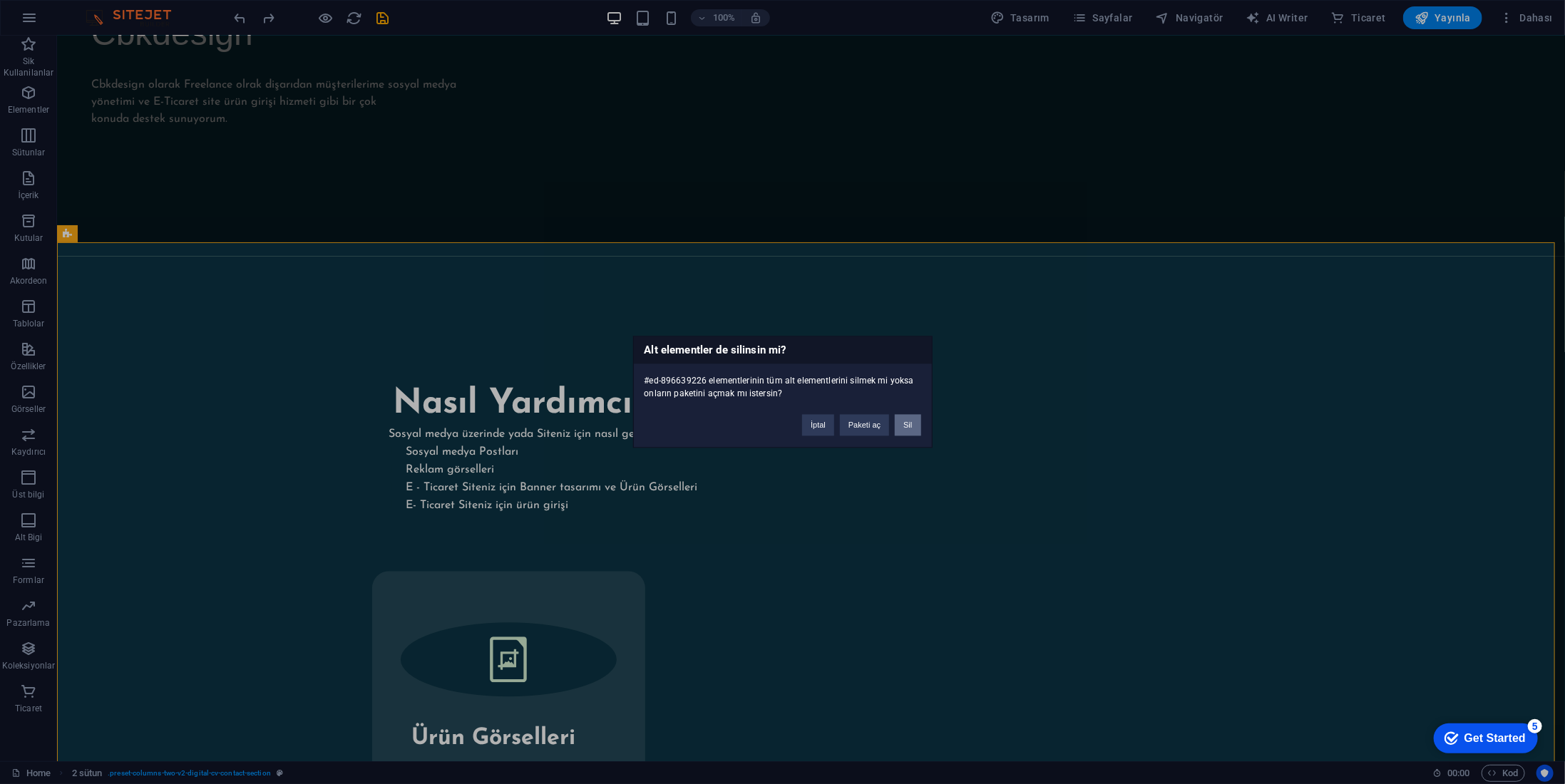
drag, startPoint x: 909, startPoint y: 426, endPoint x: 851, endPoint y: 391, distance: 67.7
click at [909, 426] on button "Sil" at bounding box center [908, 425] width 26 height 21
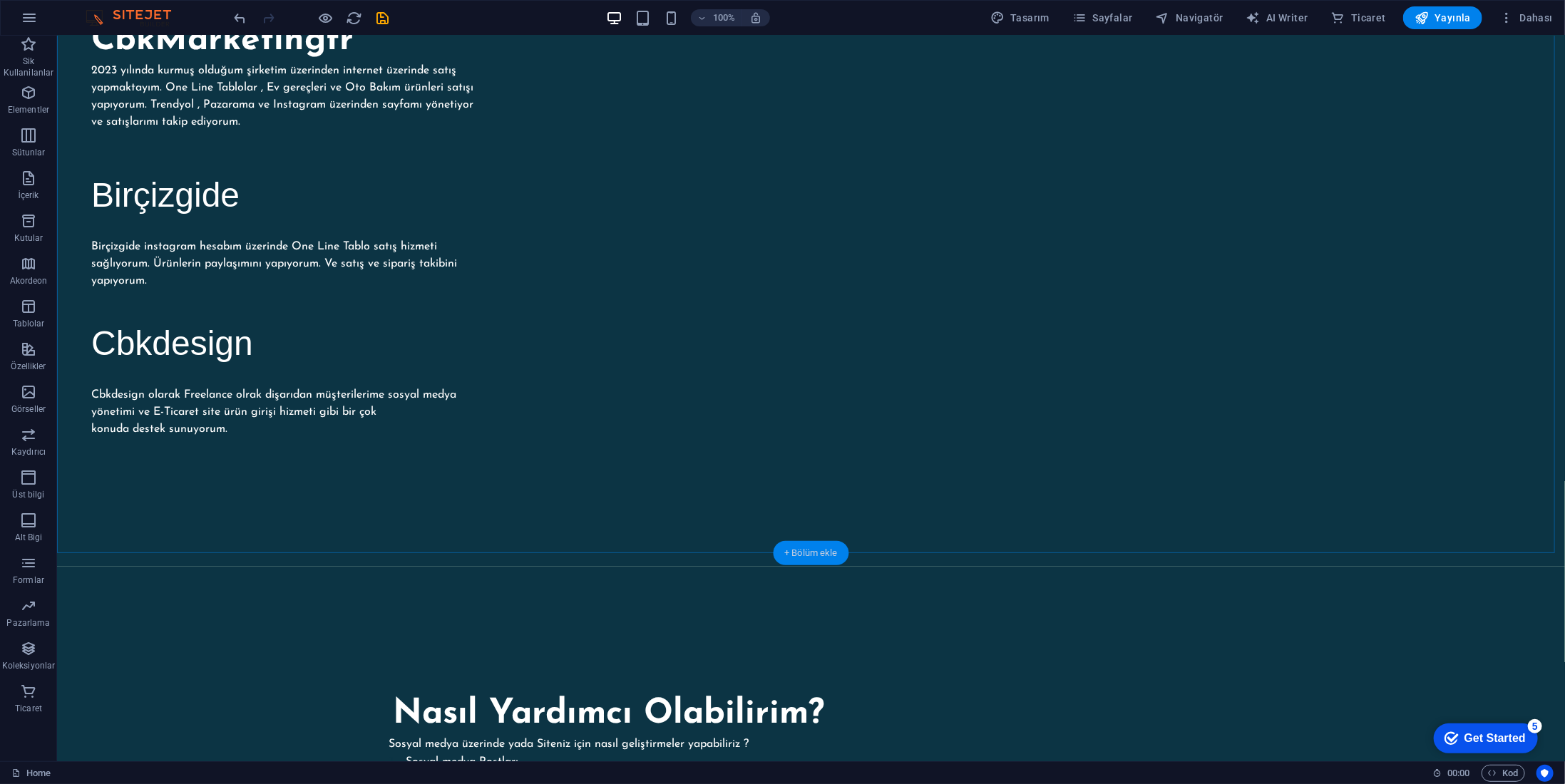
click at [813, 552] on div "+ Bölüm ekle" at bounding box center [812, 553] width 77 height 25
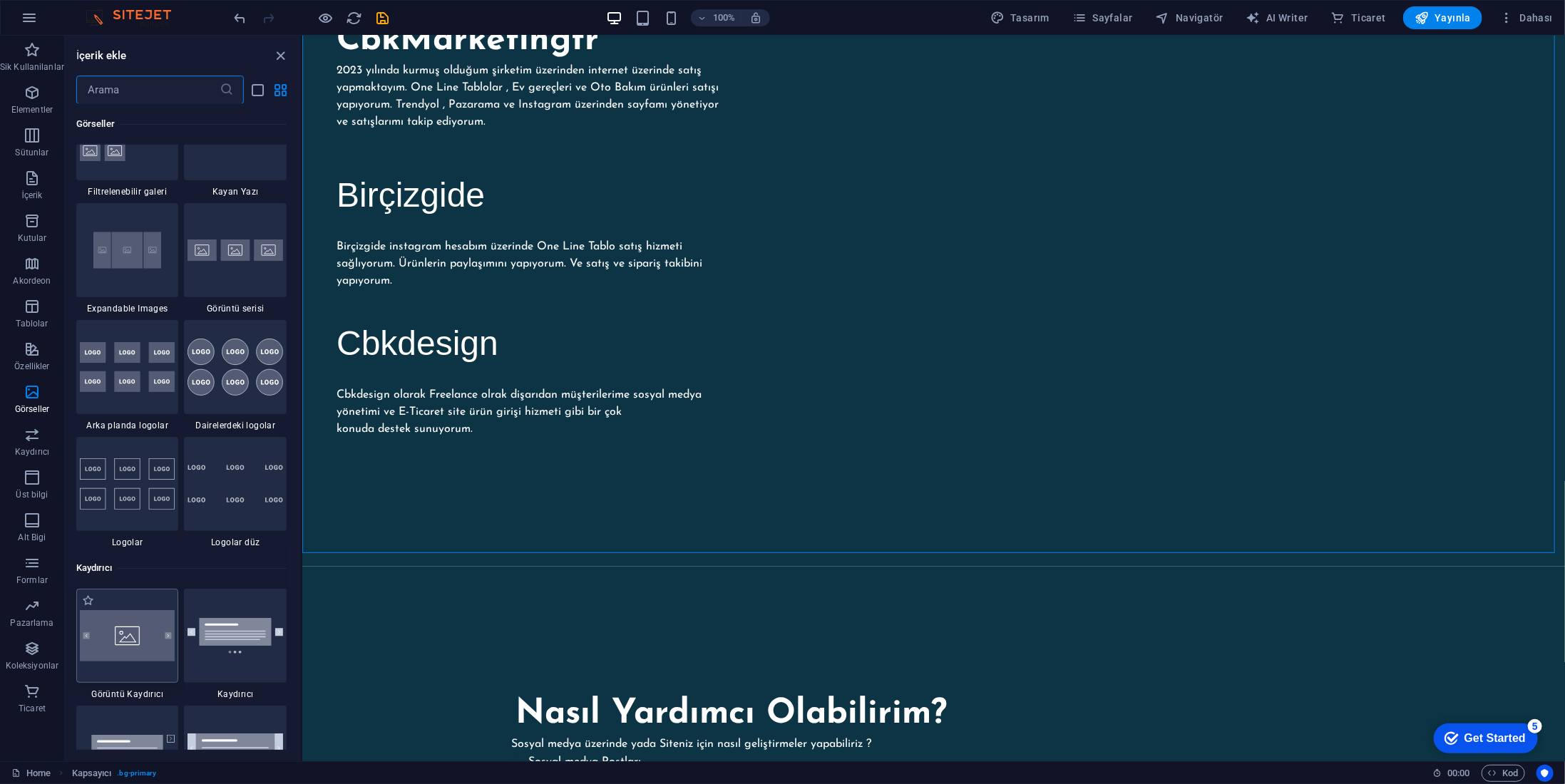
scroll to position [7554, 0]
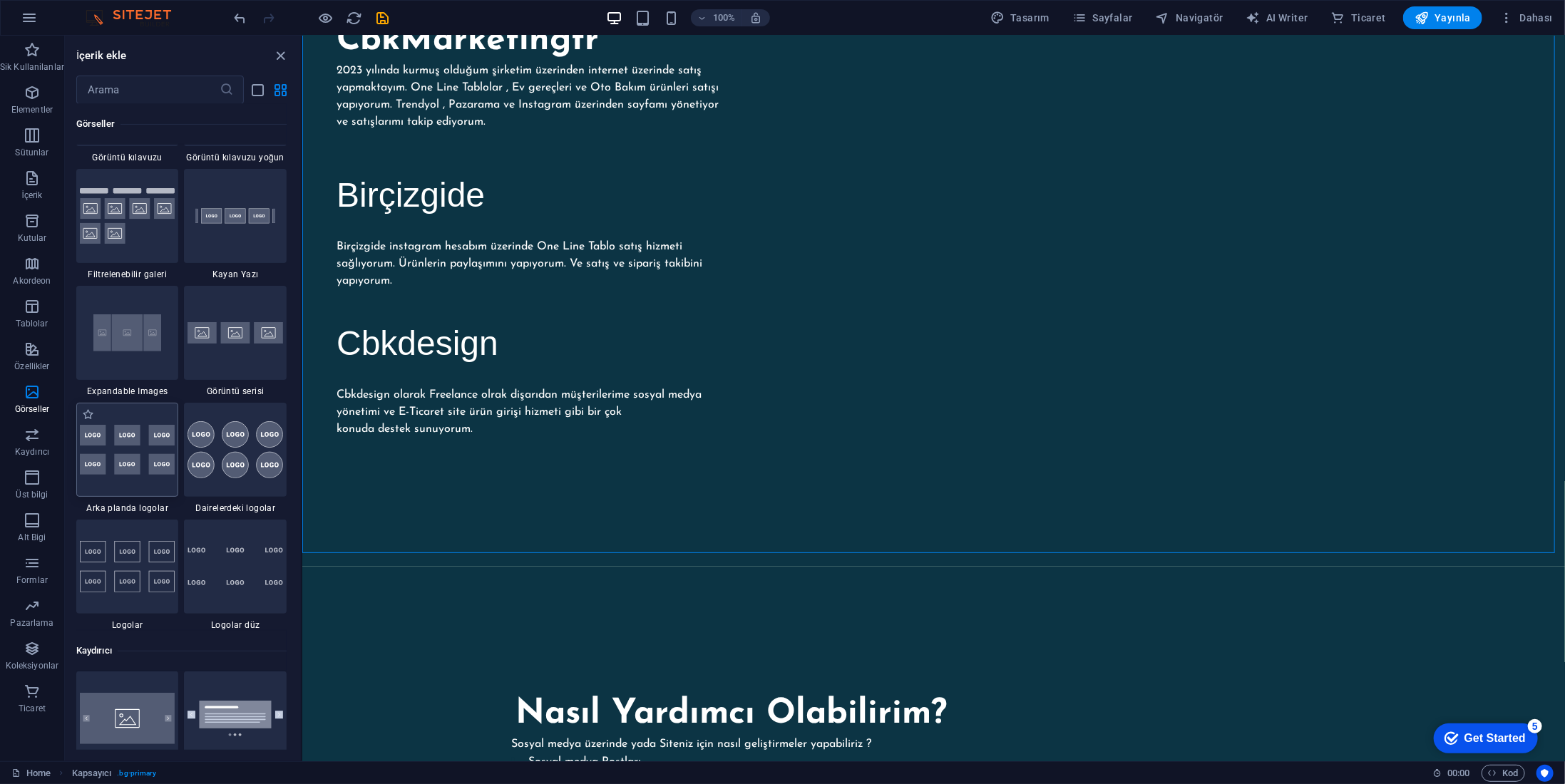
click at [127, 455] on img at bounding box center [127, 449] width 96 height 50
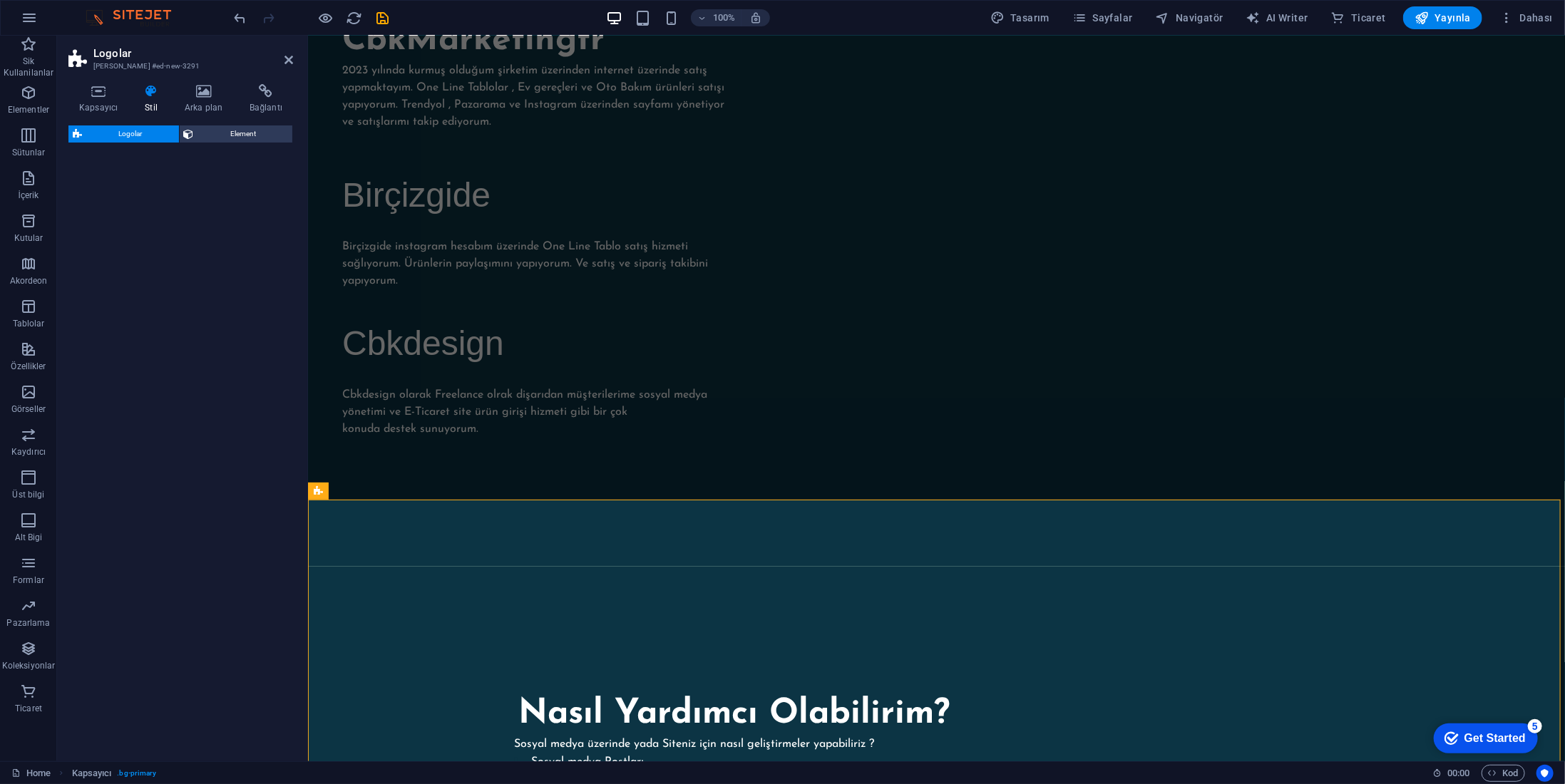
select select "rem"
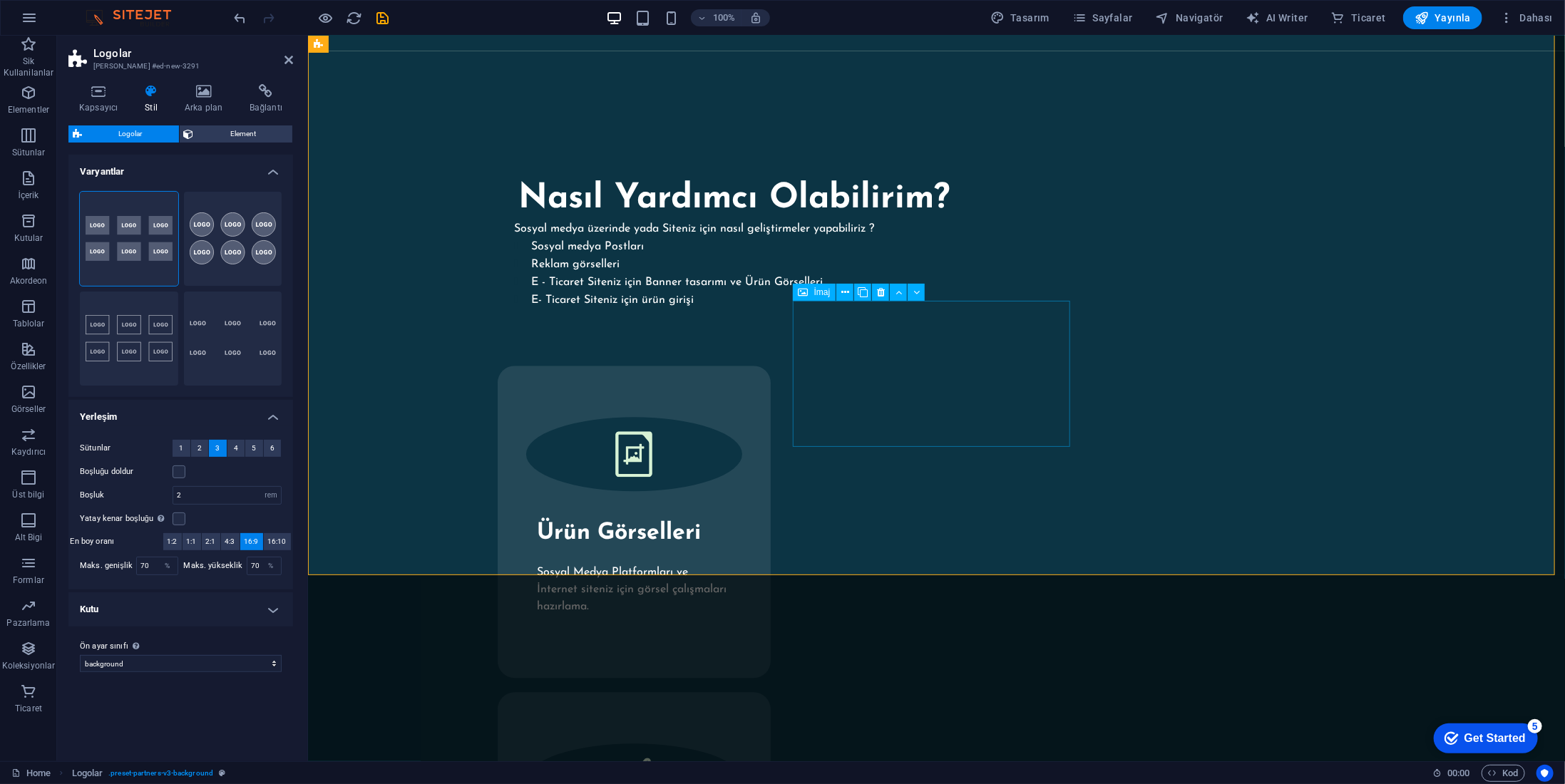
scroll to position [2157, 0]
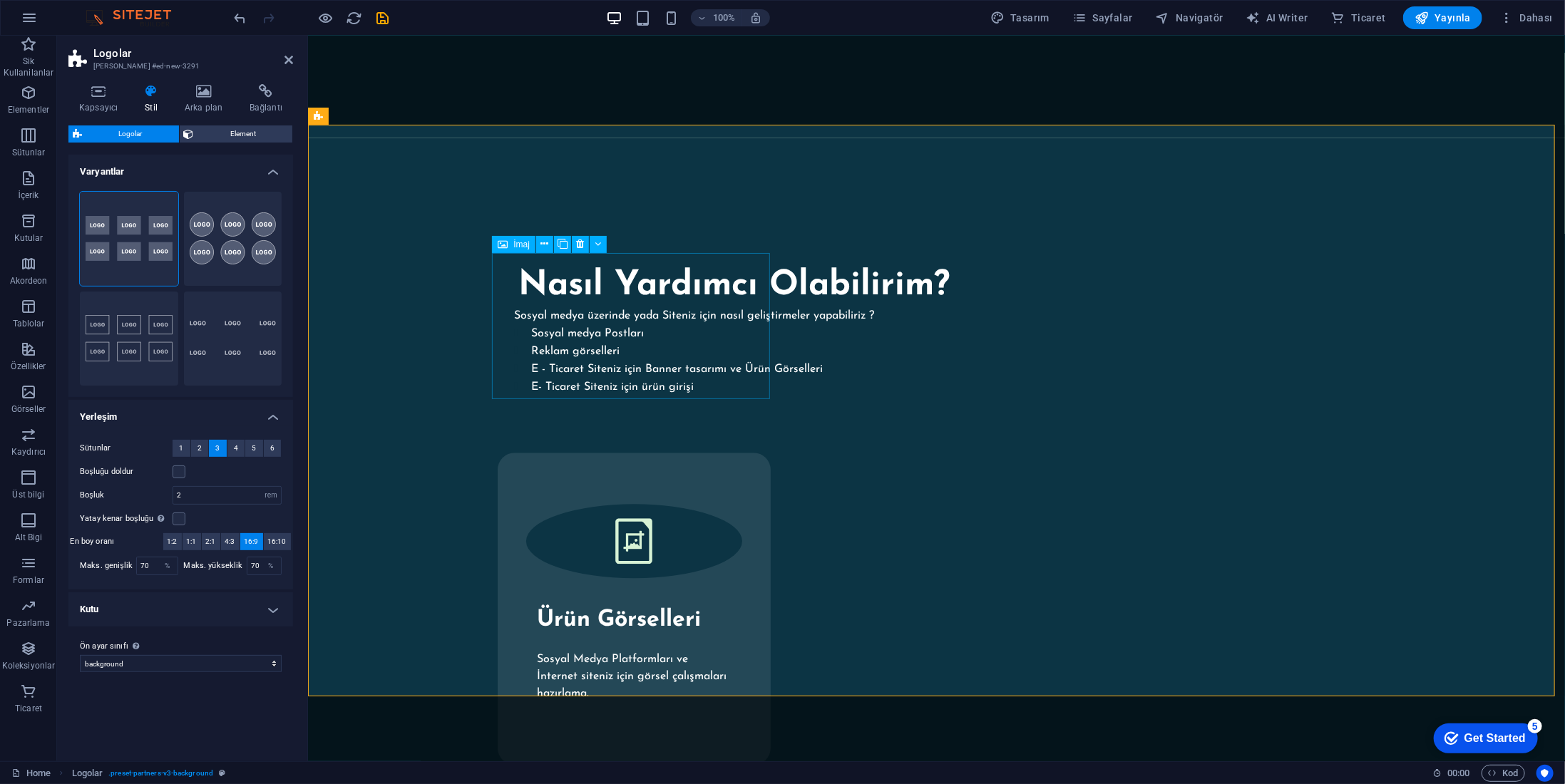
click at [546, 243] on icon at bounding box center [544, 244] width 8 height 15
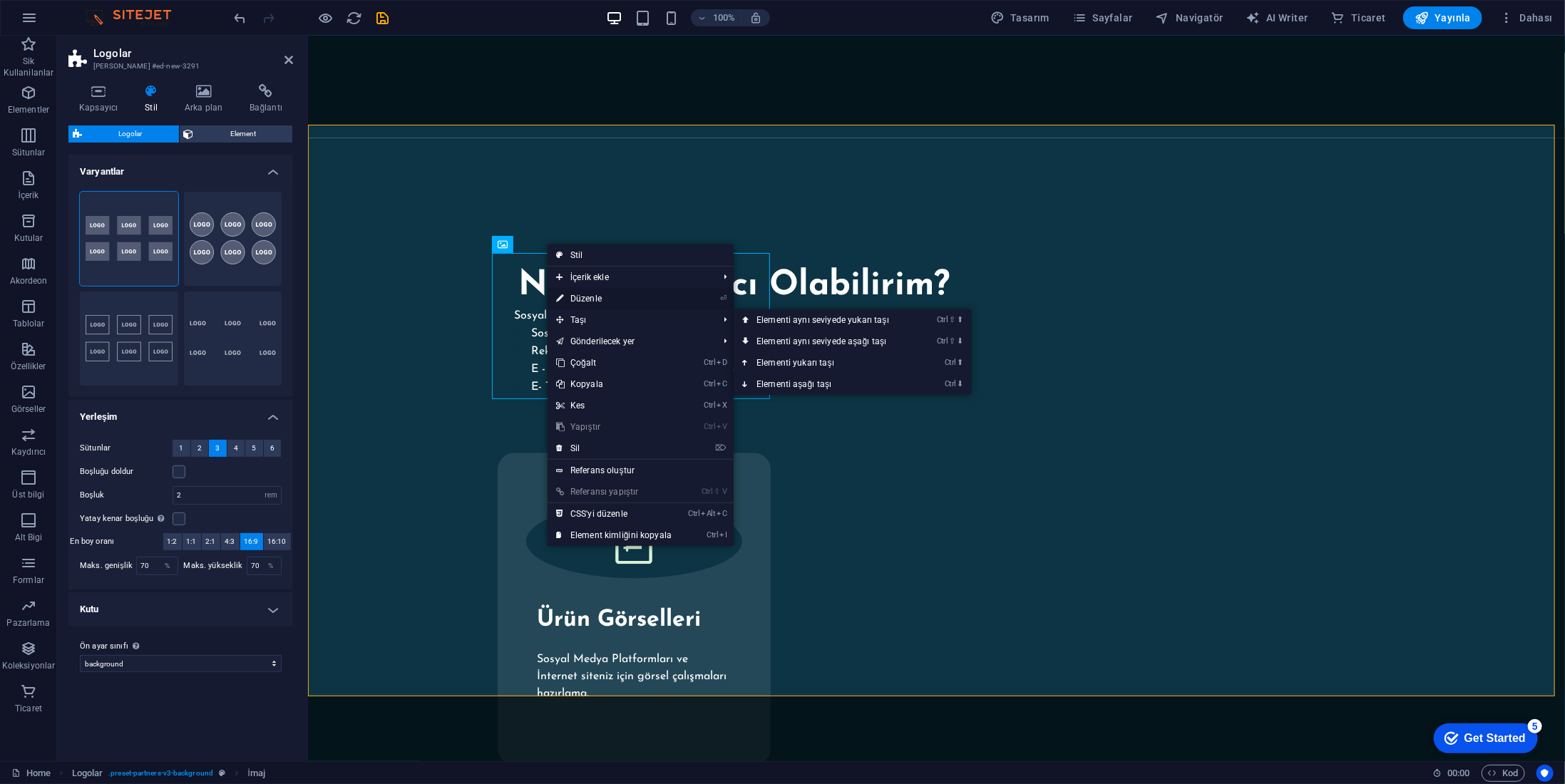
click at [591, 301] on link "⏎ Düzenle" at bounding box center [614, 298] width 132 height 21
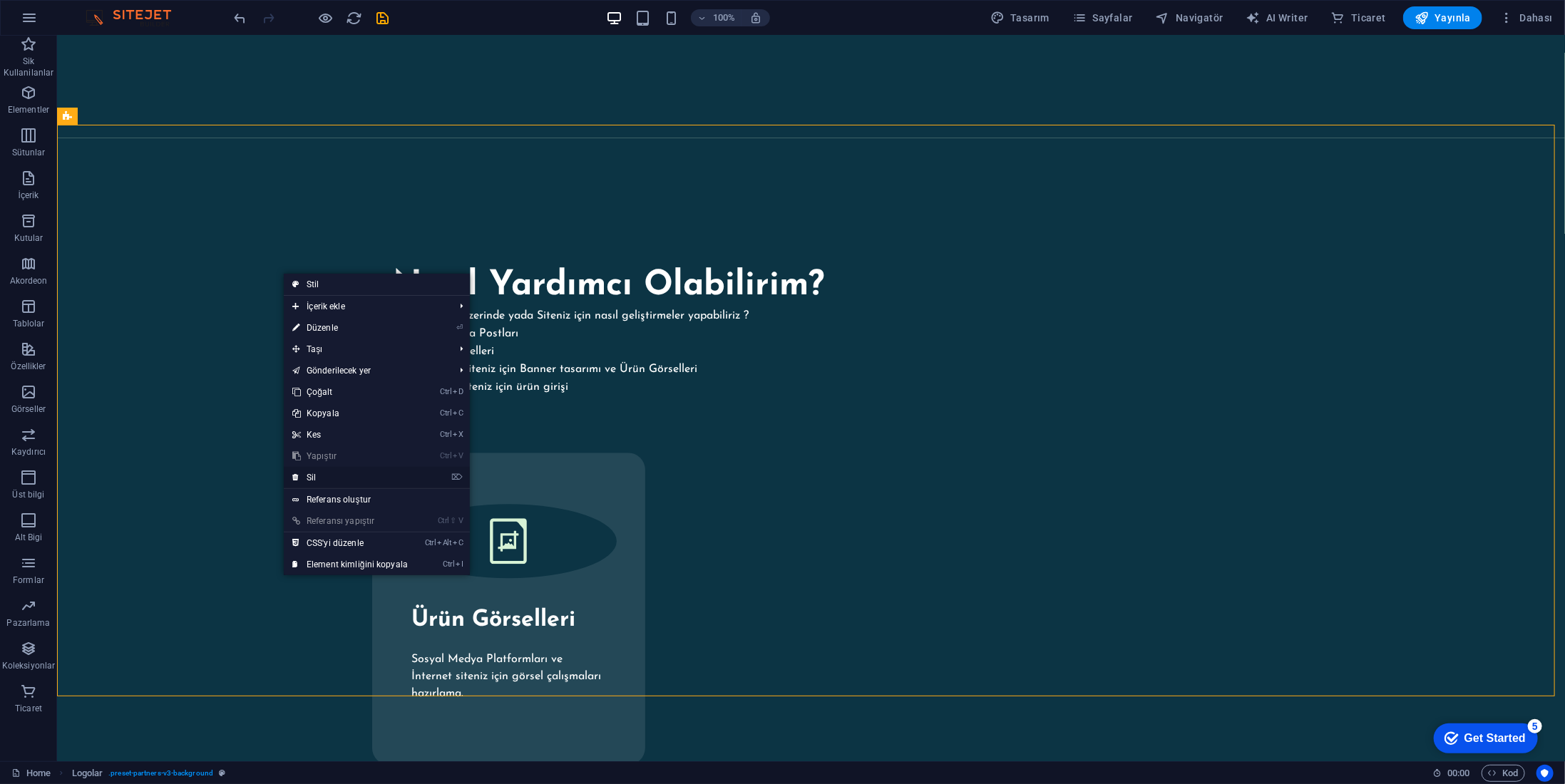
click at [337, 476] on link "⌦ Sil" at bounding box center [350, 477] width 132 height 21
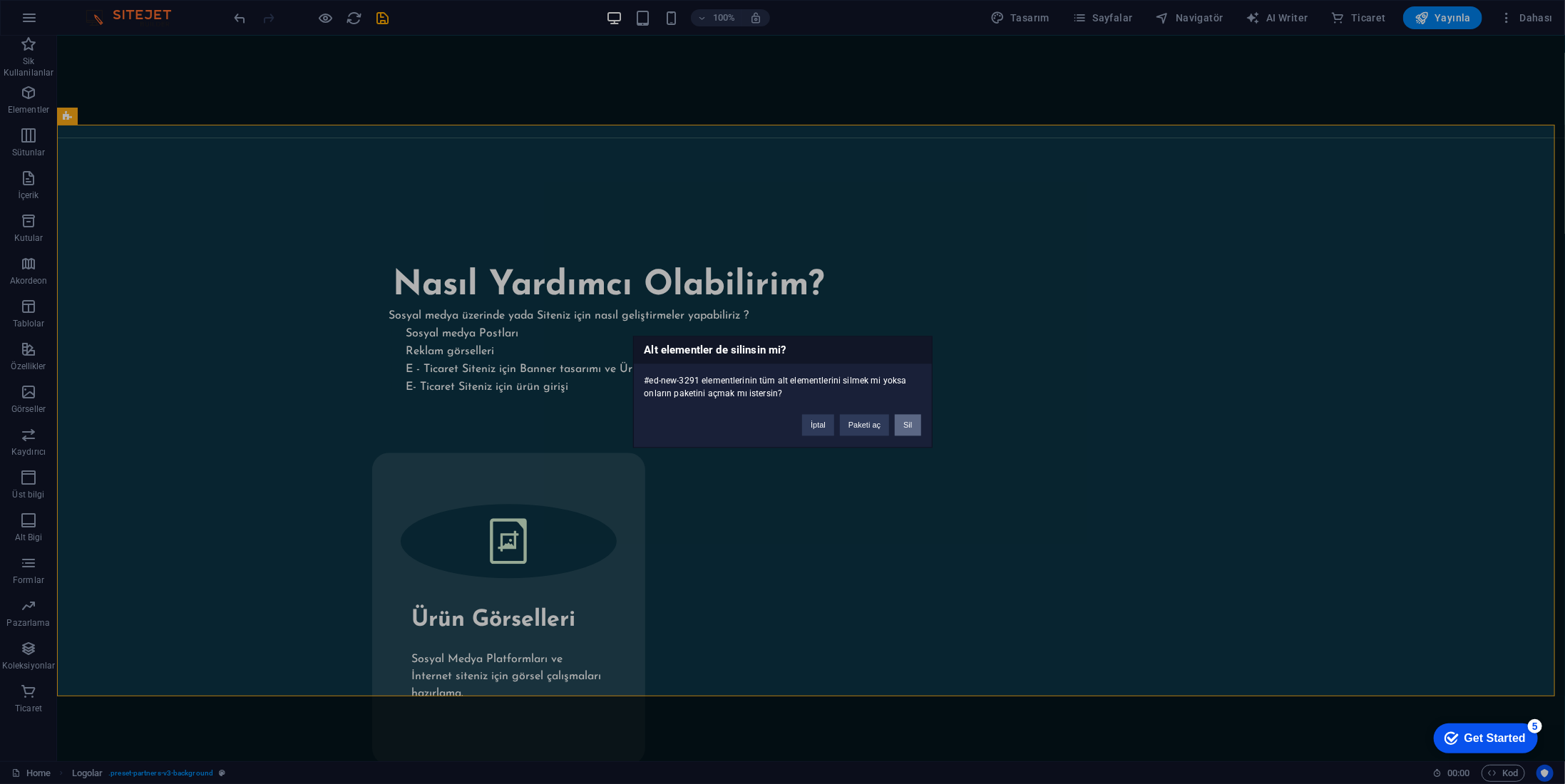
click at [913, 425] on button "Sil" at bounding box center [908, 425] width 26 height 21
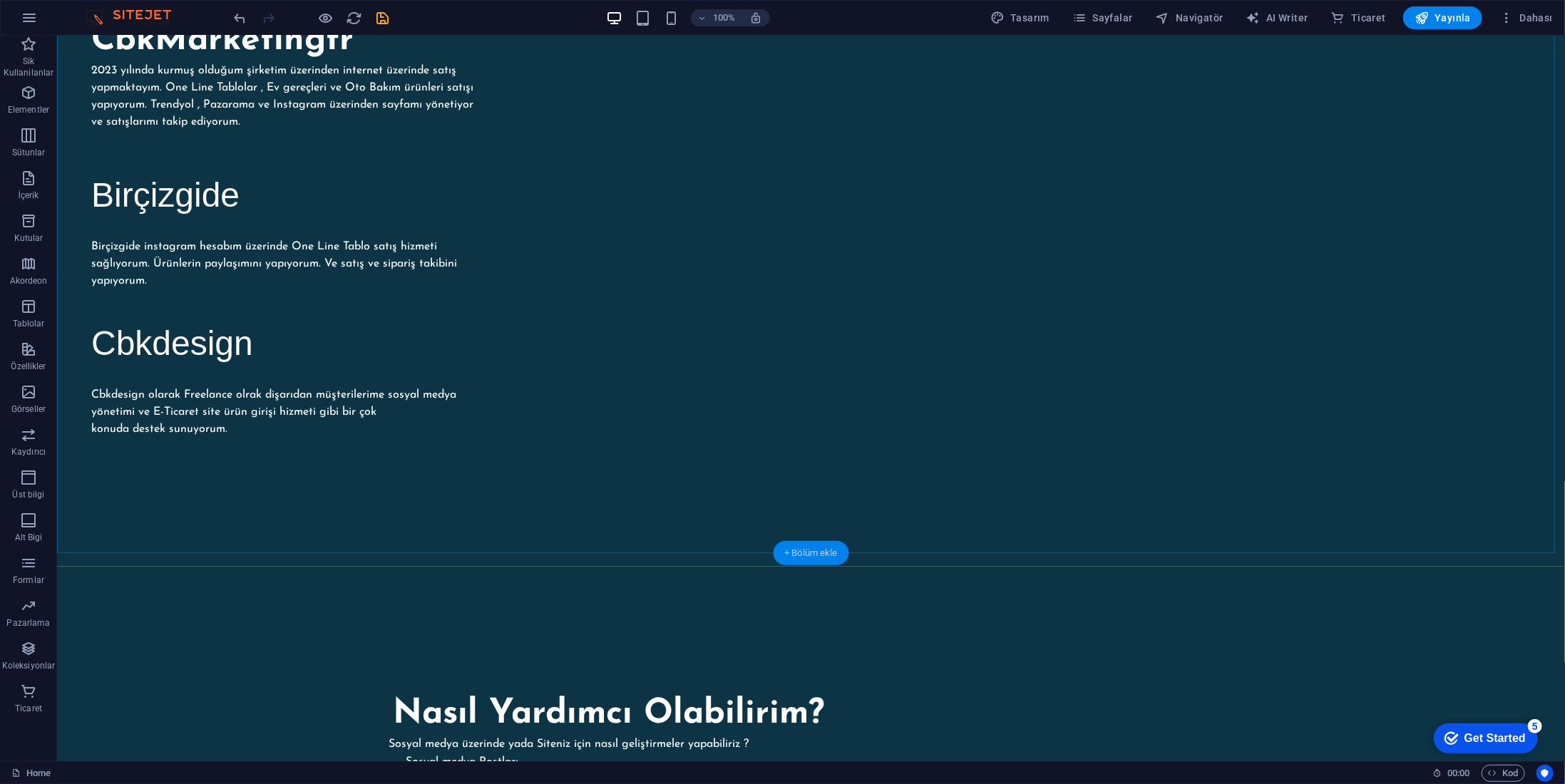
click at [807, 561] on div "+ Bölüm ekle" at bounding box center [812, 553] width 77 height 25
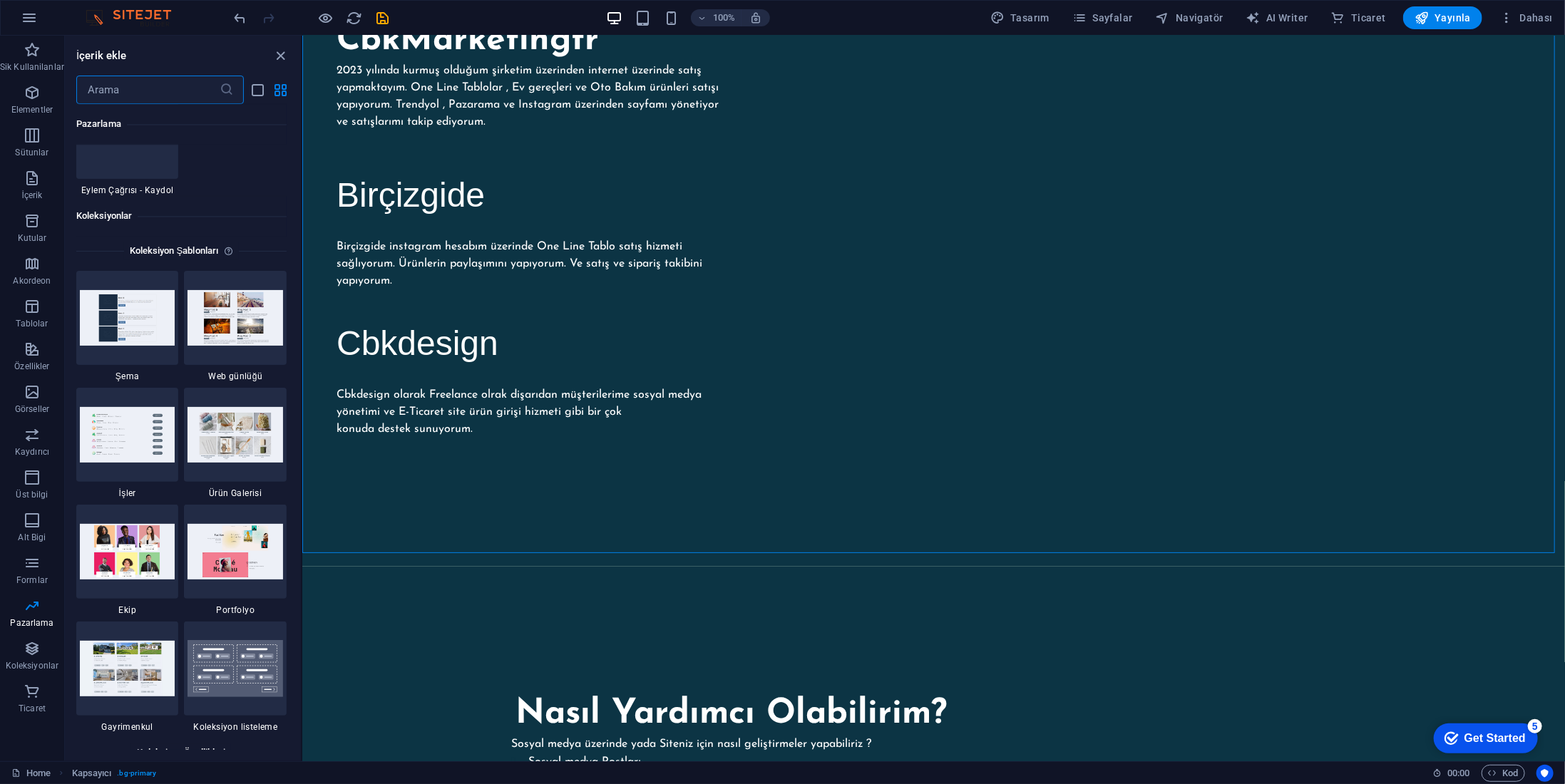
scroll to position [12972, 0]
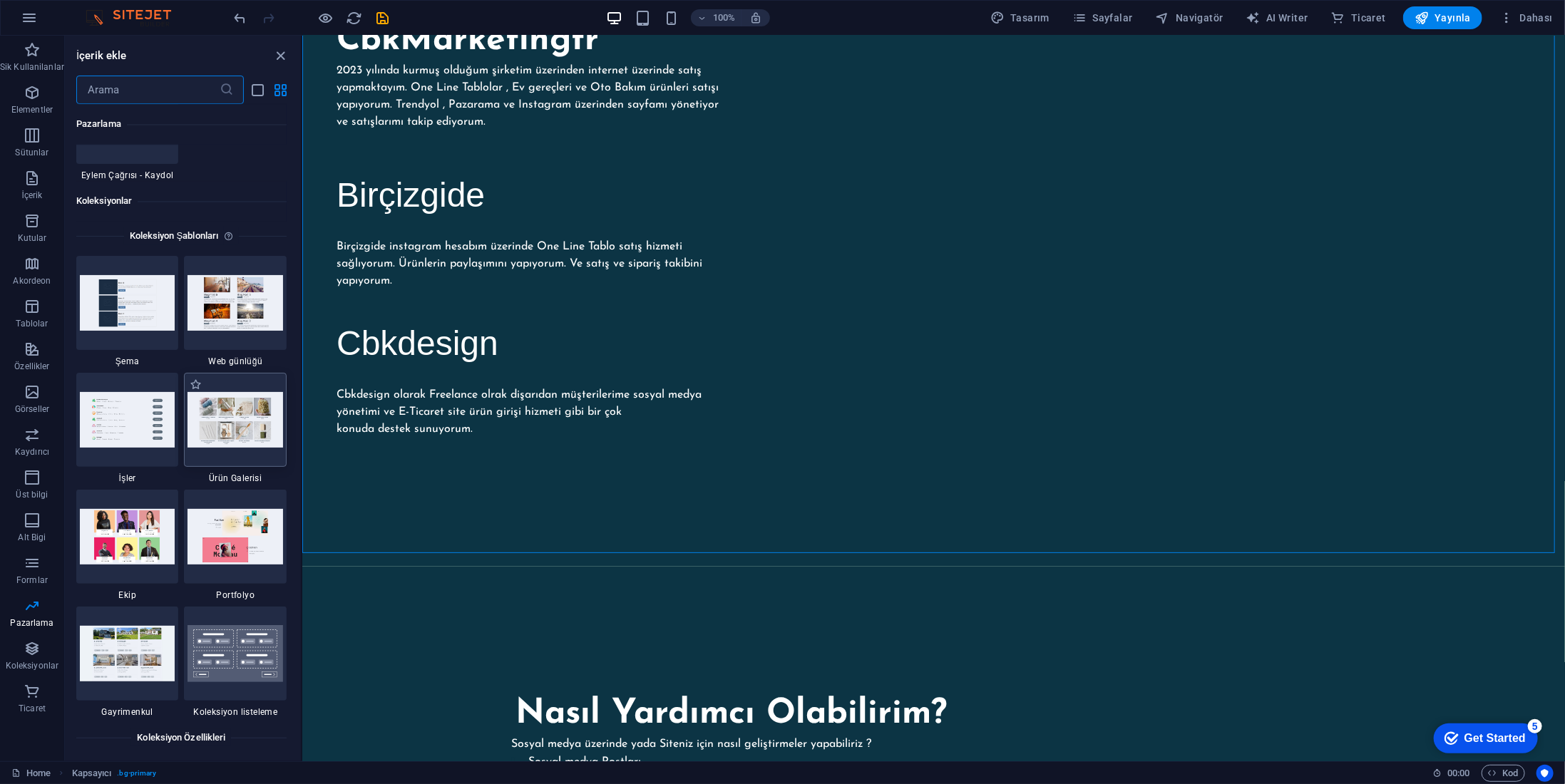
click at [246, 418] on img at bounding box center [235, 420] width 96 height 56
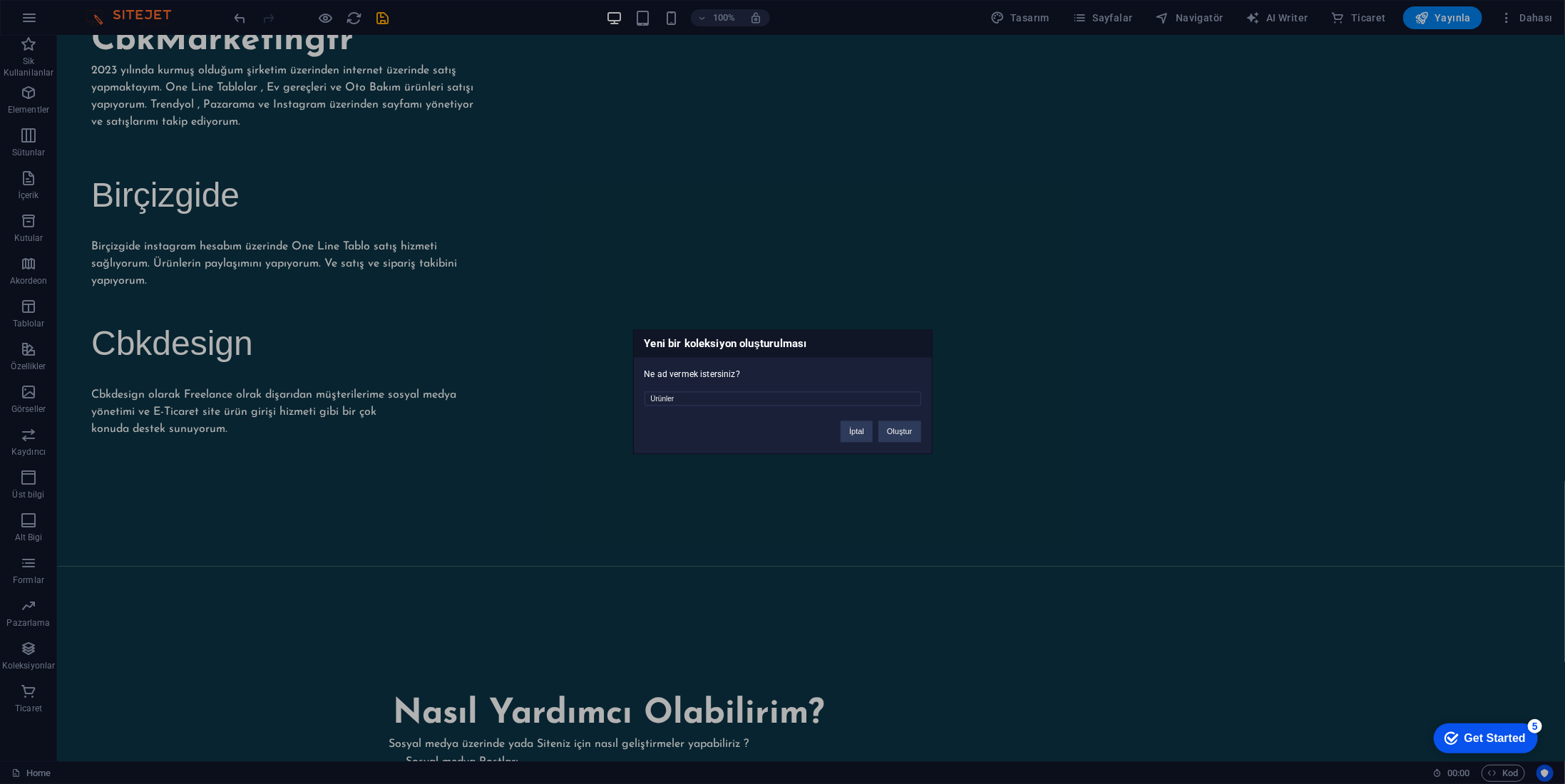
type input "Ürünler"
click at [899, 423] on button "Oluştur" at bounding box center [899, 432] width 42 height 21
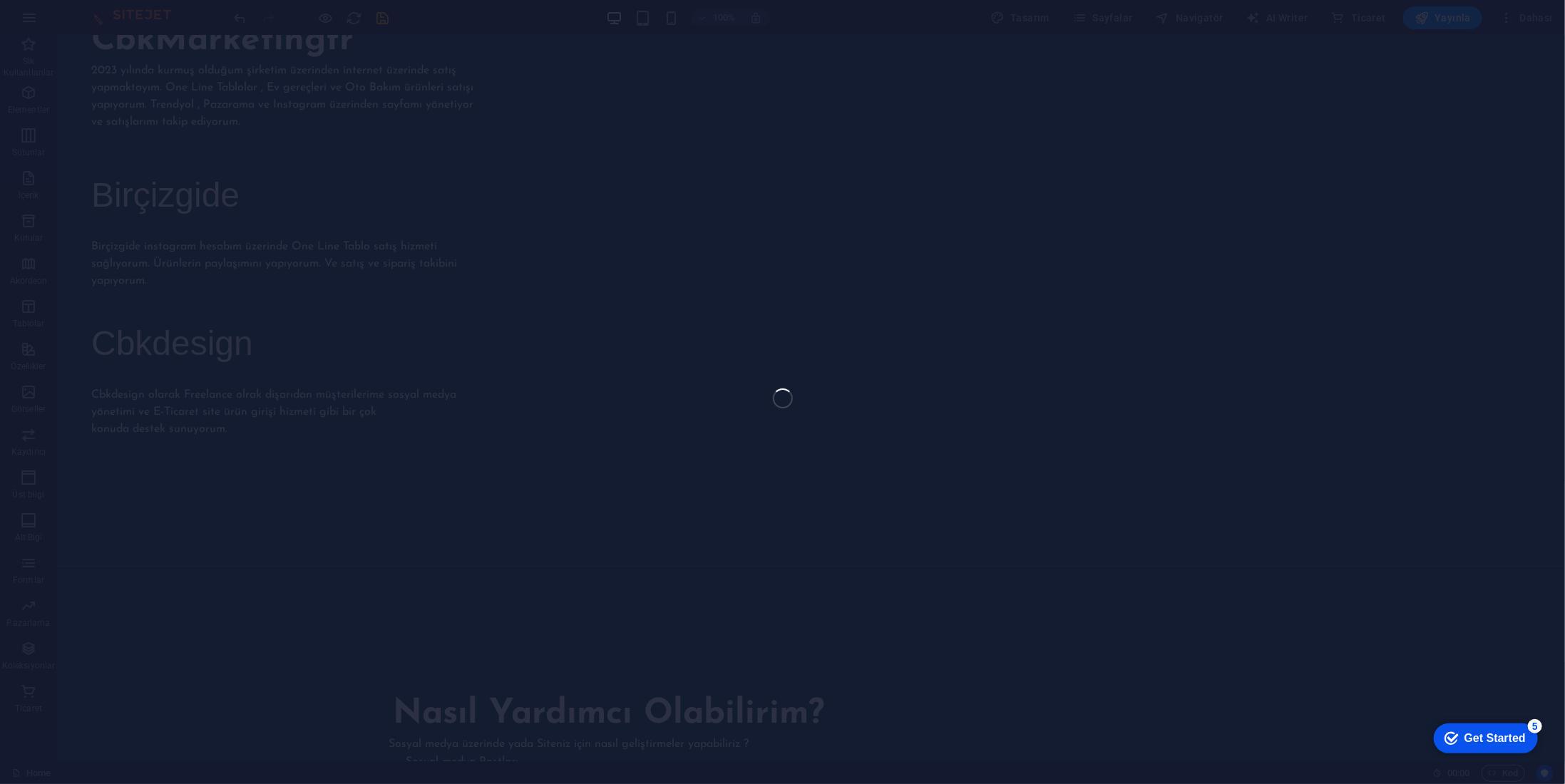
scroll to position [1691, 0]
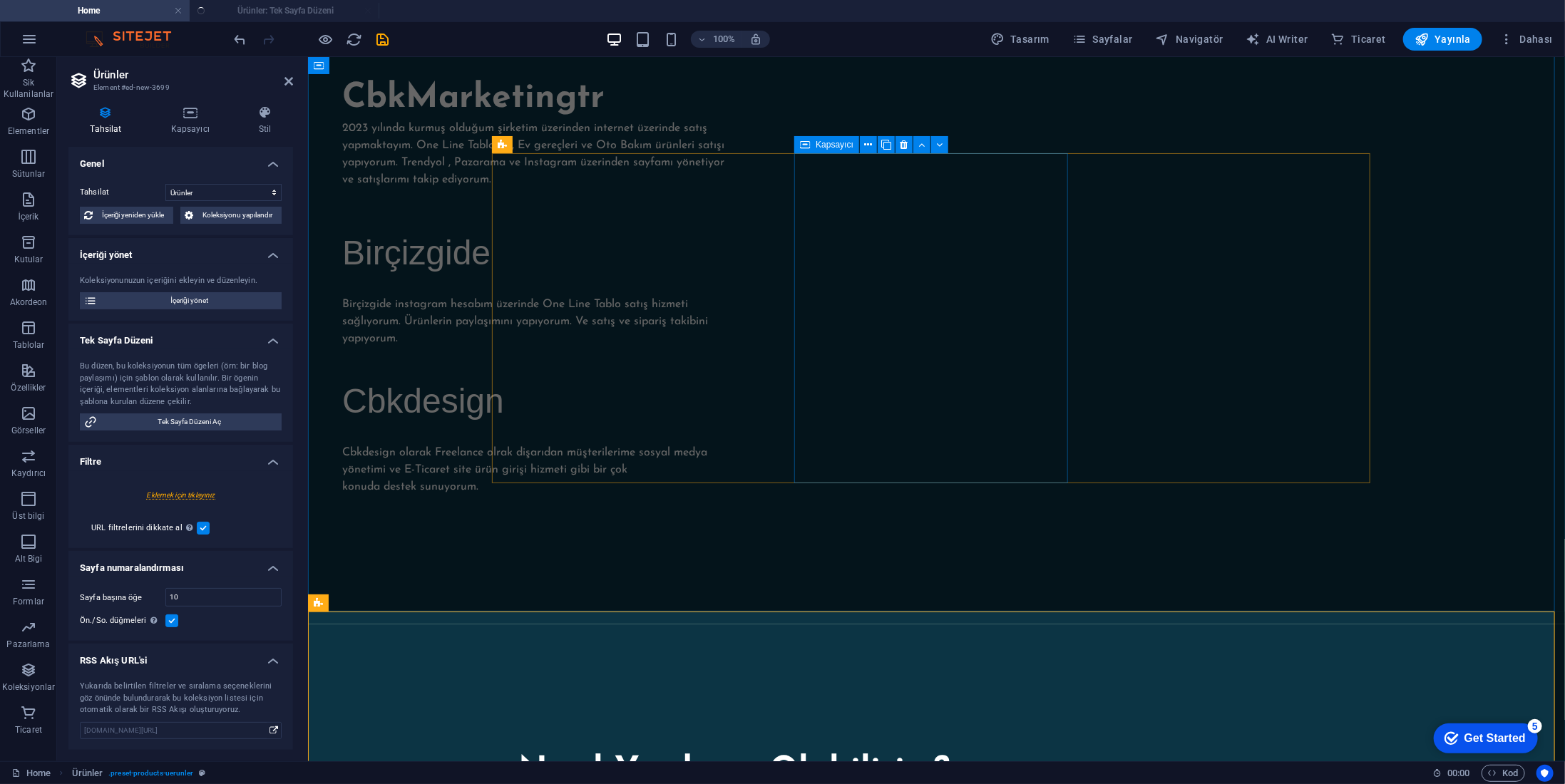
select select "createdAt_DESC"
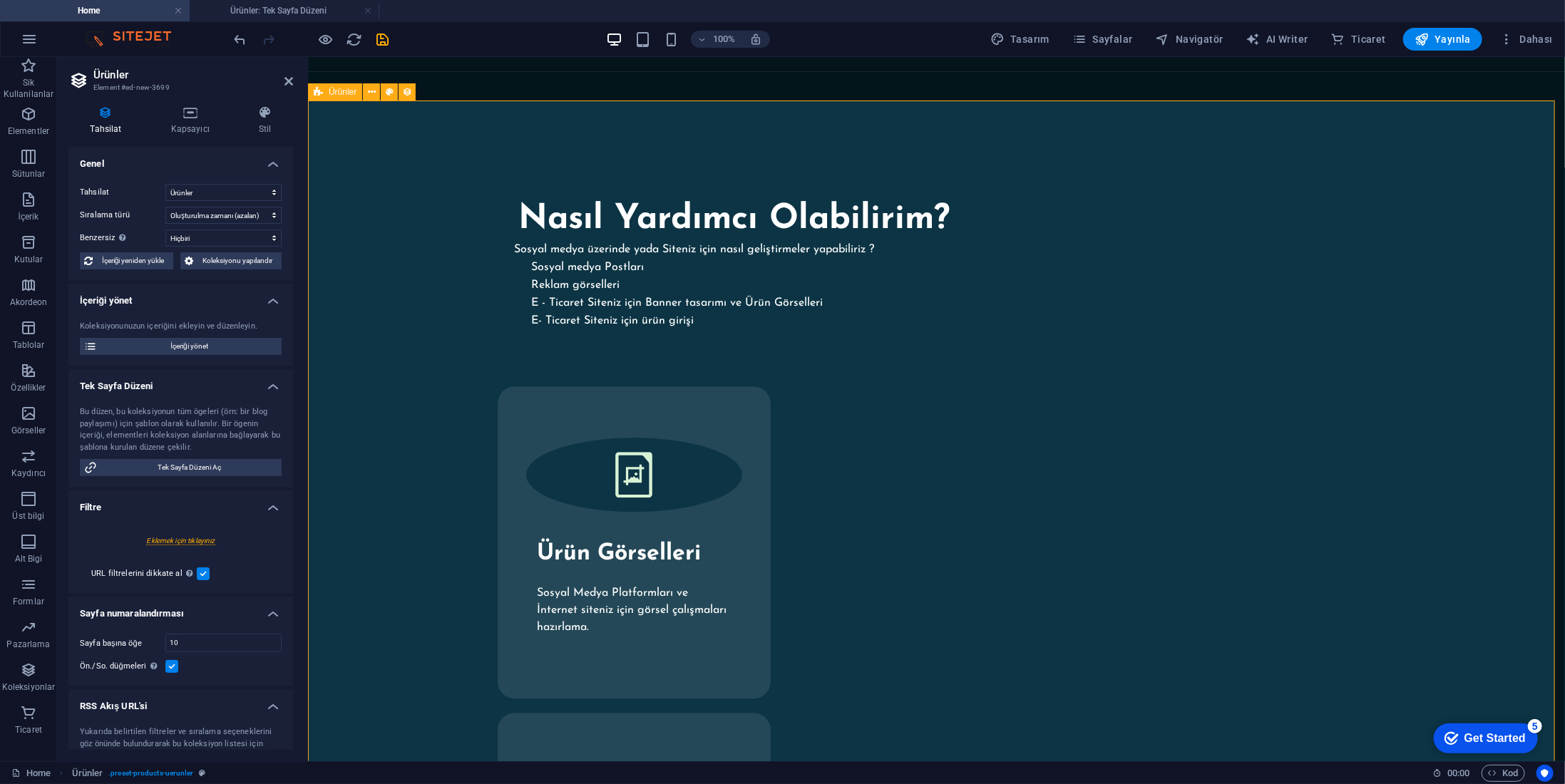
scroll to position [2262, 0]
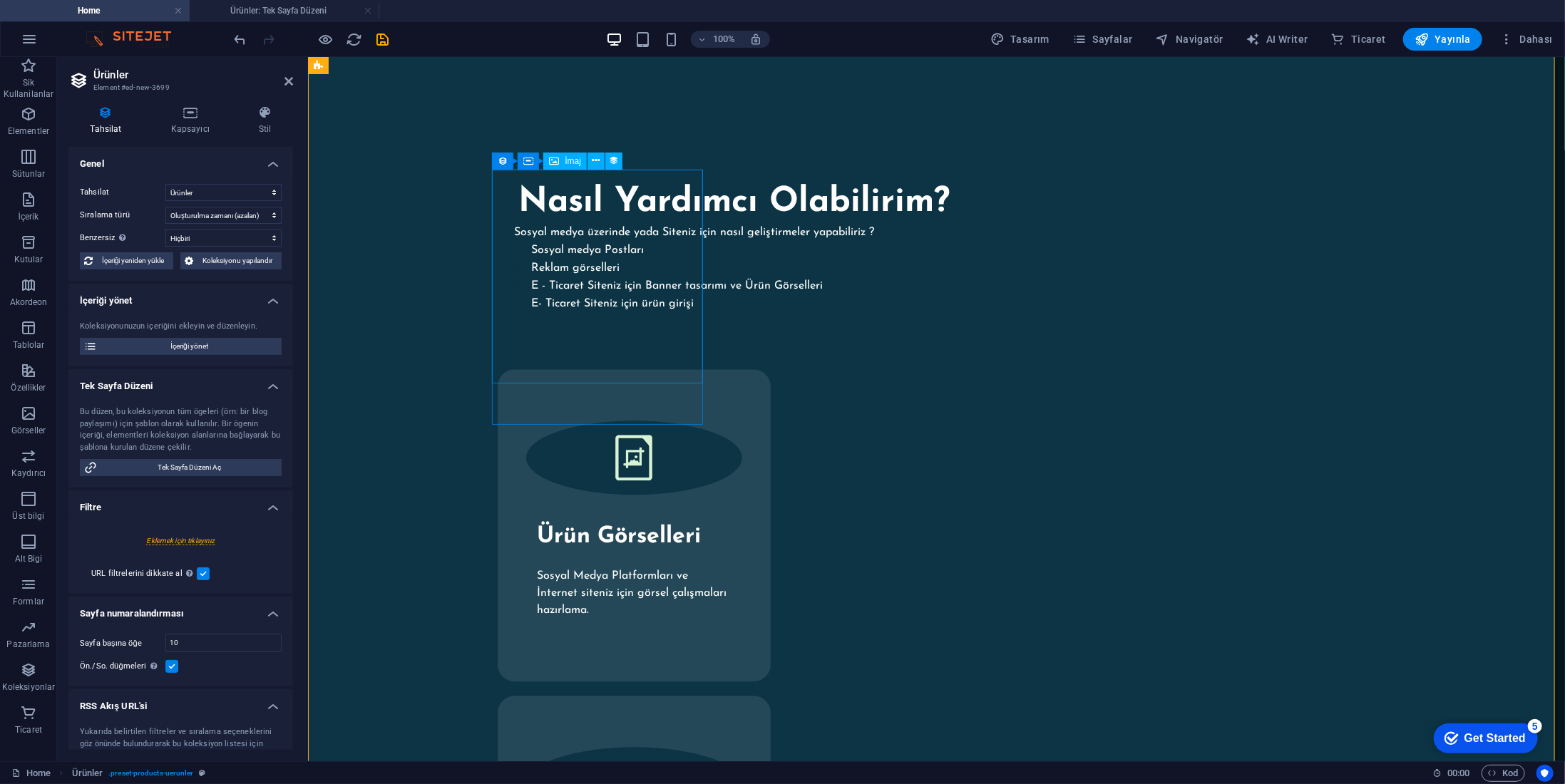
click at [567, 162] on span "İmaj" at bounding box center [573, 161] width 16 height 8
click at [556, 164] on icon at bounding box center [553, 161] width 10 height 17
select select "image"
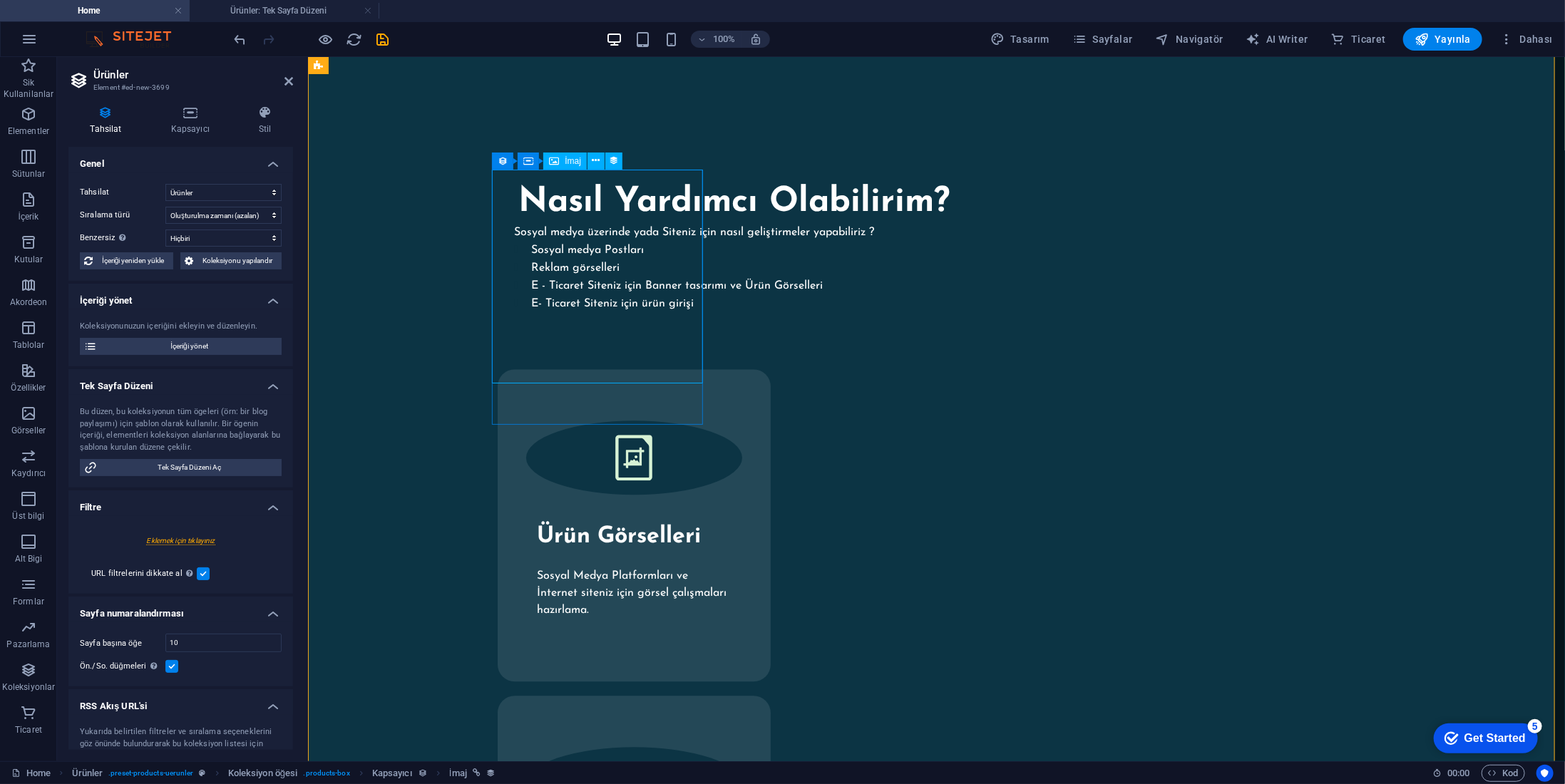
select select "px"
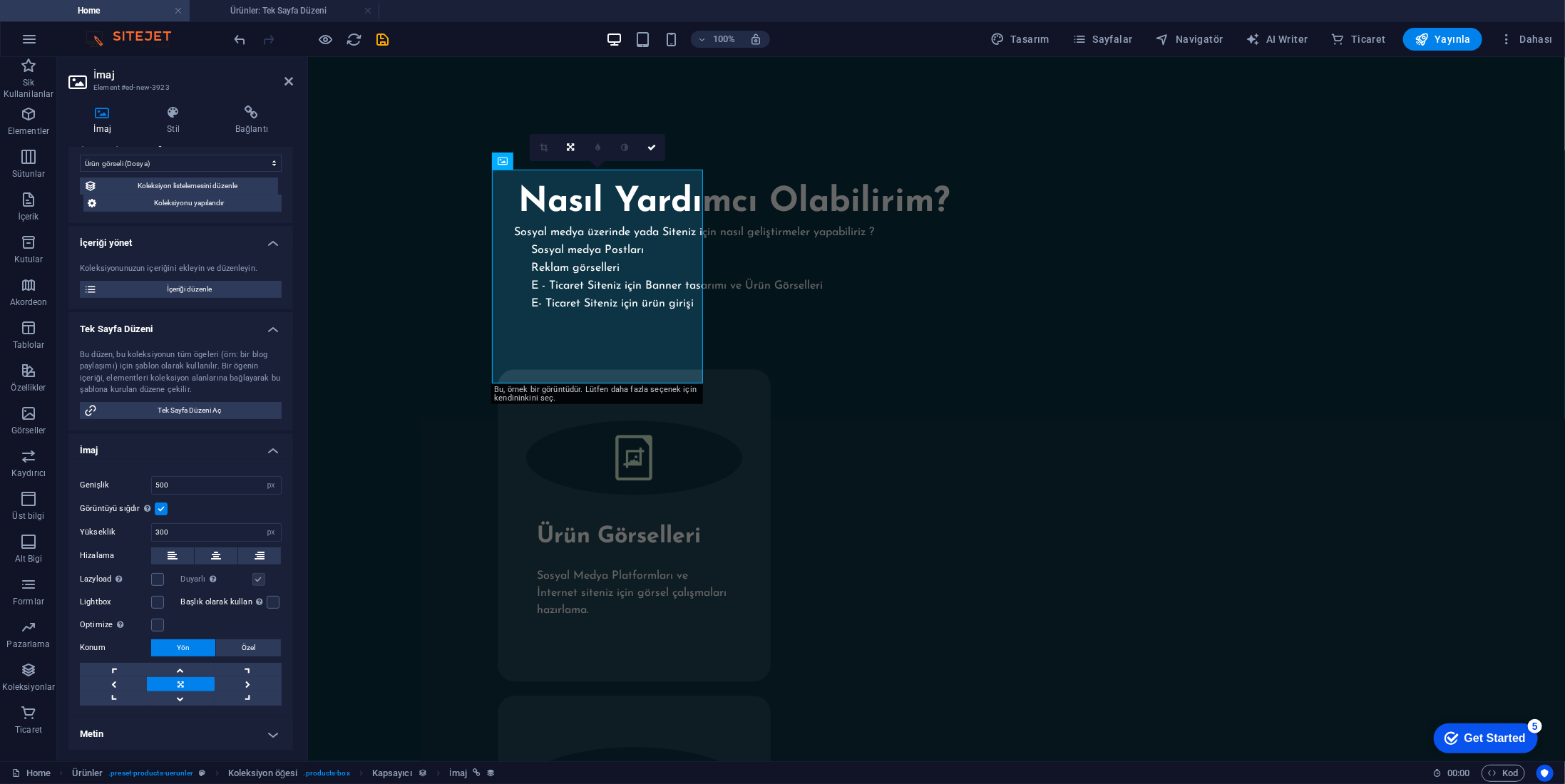
scroll to position [0, 0]
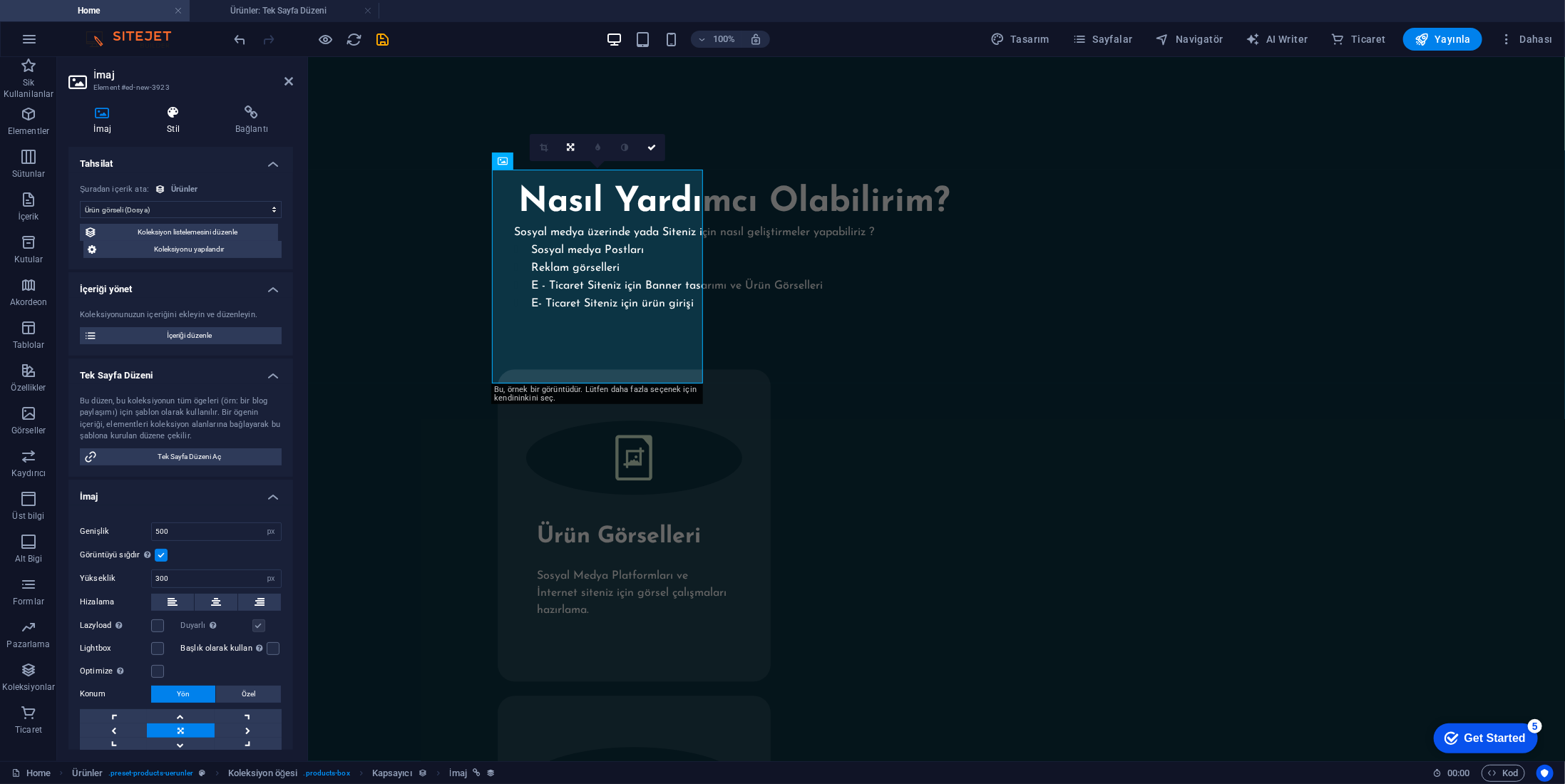
click at [176, 118] on icon at bounding box center [173, 113] width 63 height 15
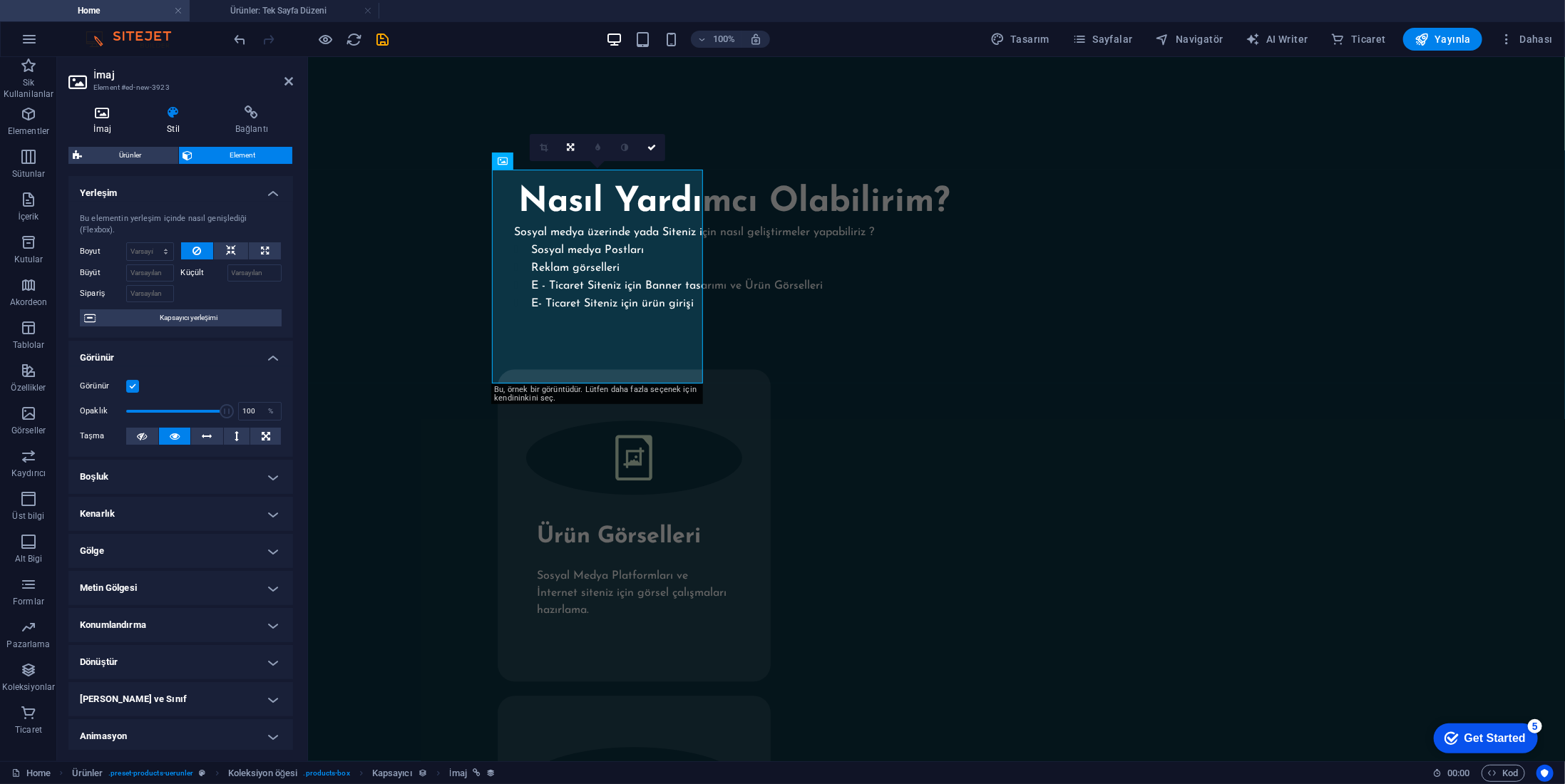
click at [102, 116] on icon at bounding box center [102, 113] width 68 height 15
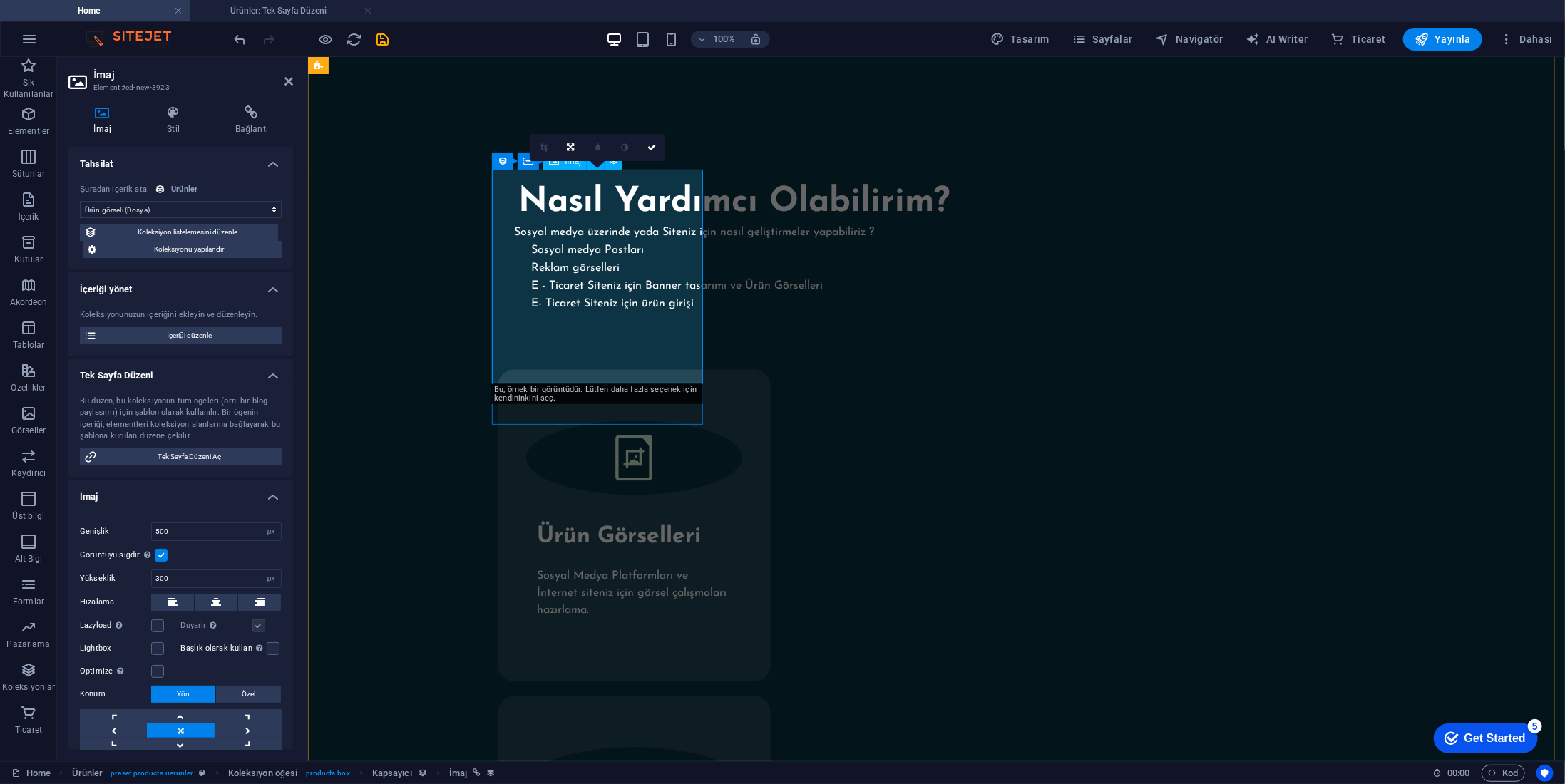
click at [568, 162] on div "0" at bounding box center [597, 148] width 135 height 27
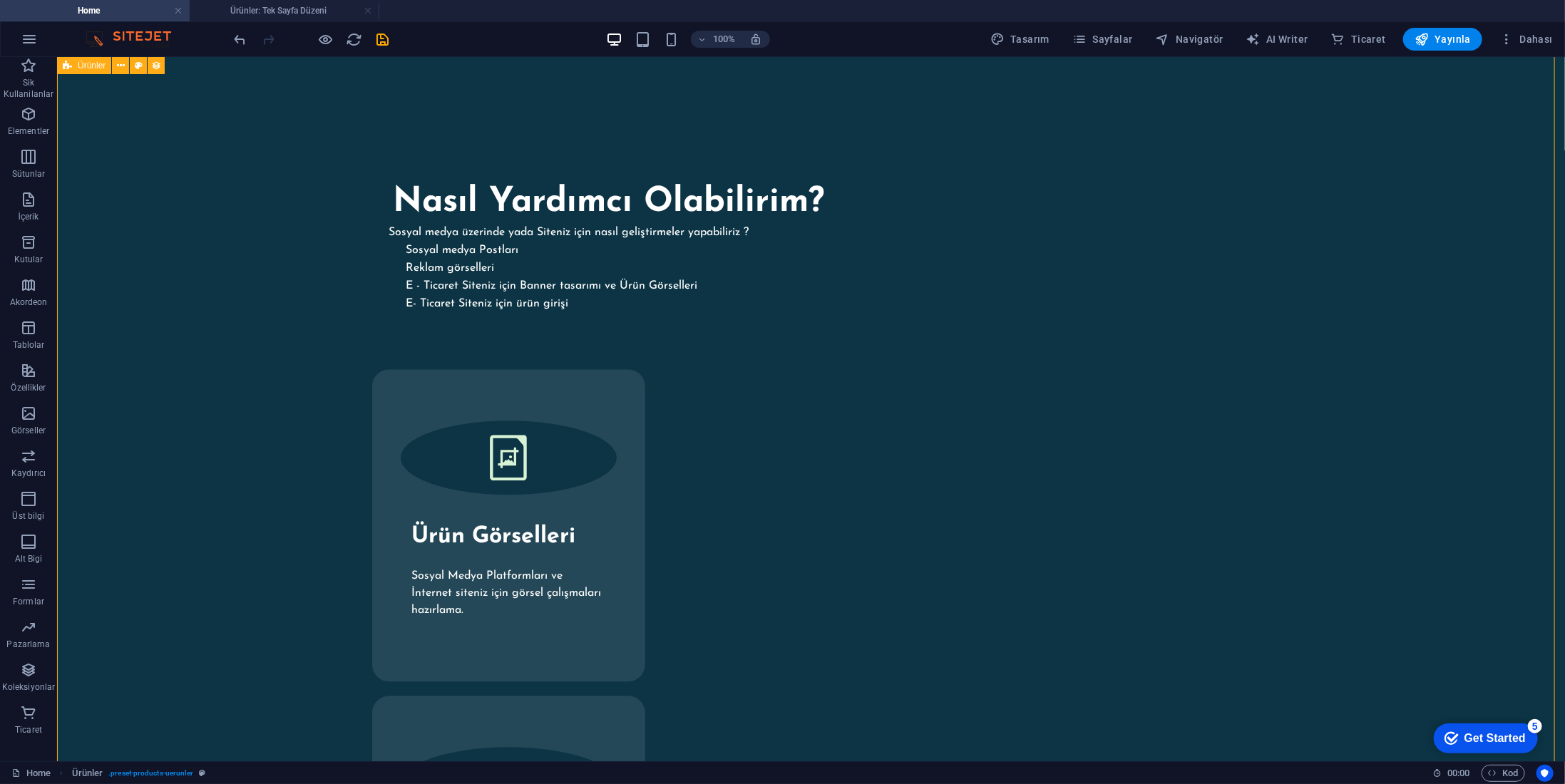
click at [432, 162] on icon at bounding box center [428, 161] width 10 height 17
drag, startPoint x: 436, startPoint y: 161, endPoint x: 162, endPoint y: 116, distance: 277.7
click at [436, 161] on div "İmaj" at bounding box center [440, 161] width 44 height 17
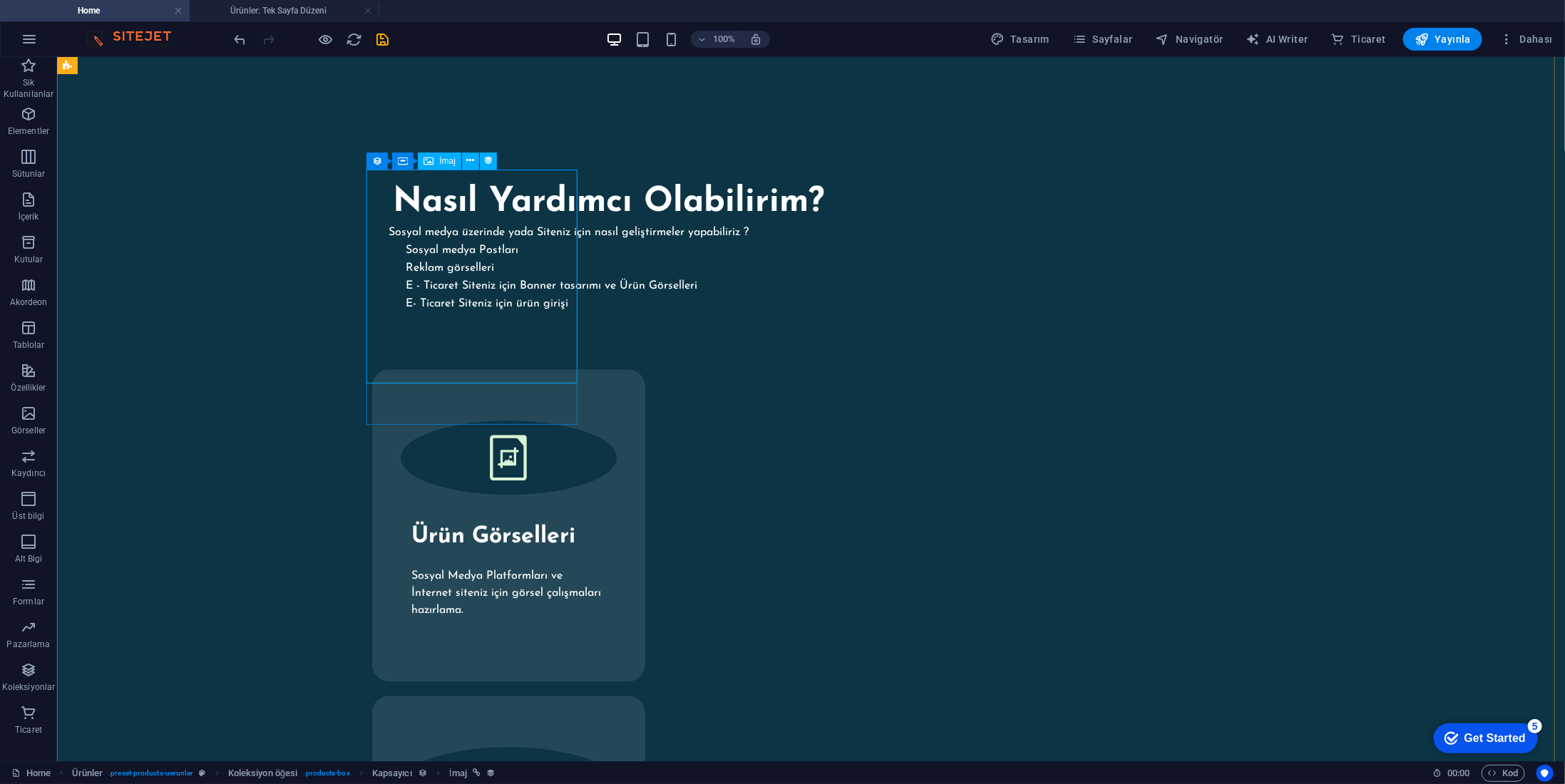
click at [436, 161] on div "İmaj" at bounding box center [440, 161] width 44 height 17
select select "image"
select select "px"
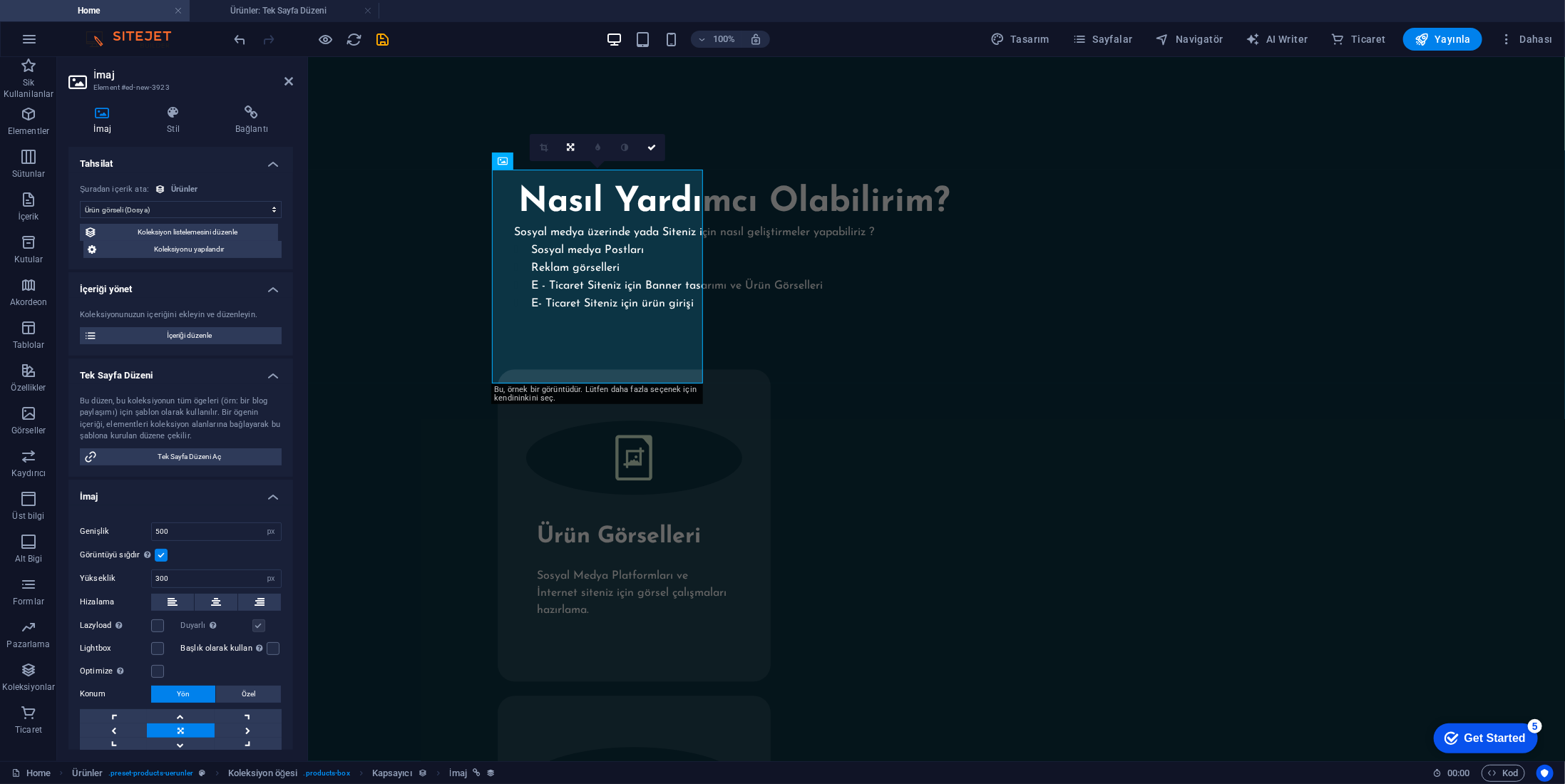
click at [99, 112] on icon at bounding box center [102, 113] width 68 height 15
click at [209, 334] on span "İçeriği düzenle" at bounding box center [189, 335] width 176 height 17
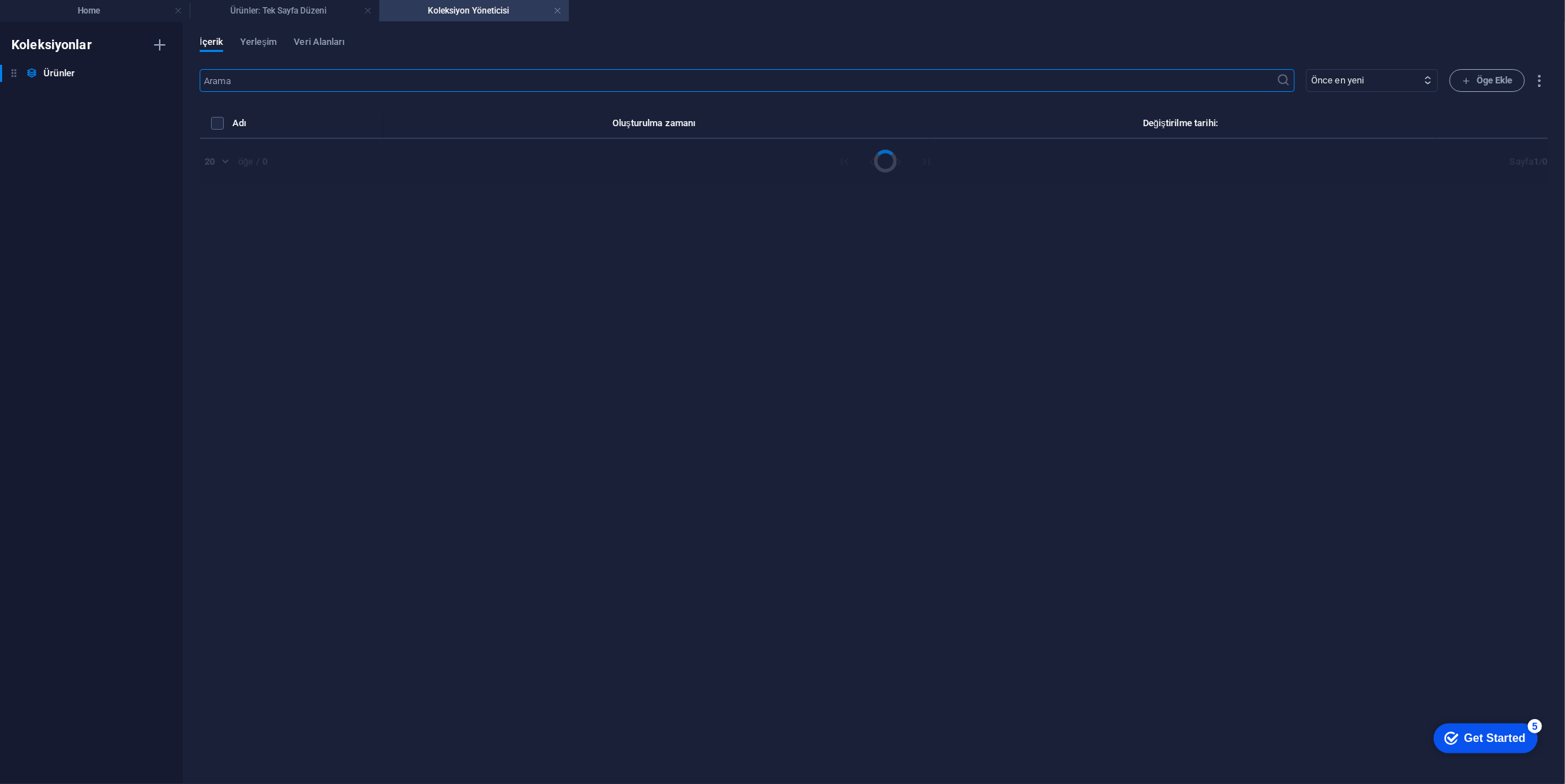
select select "Out of stock"
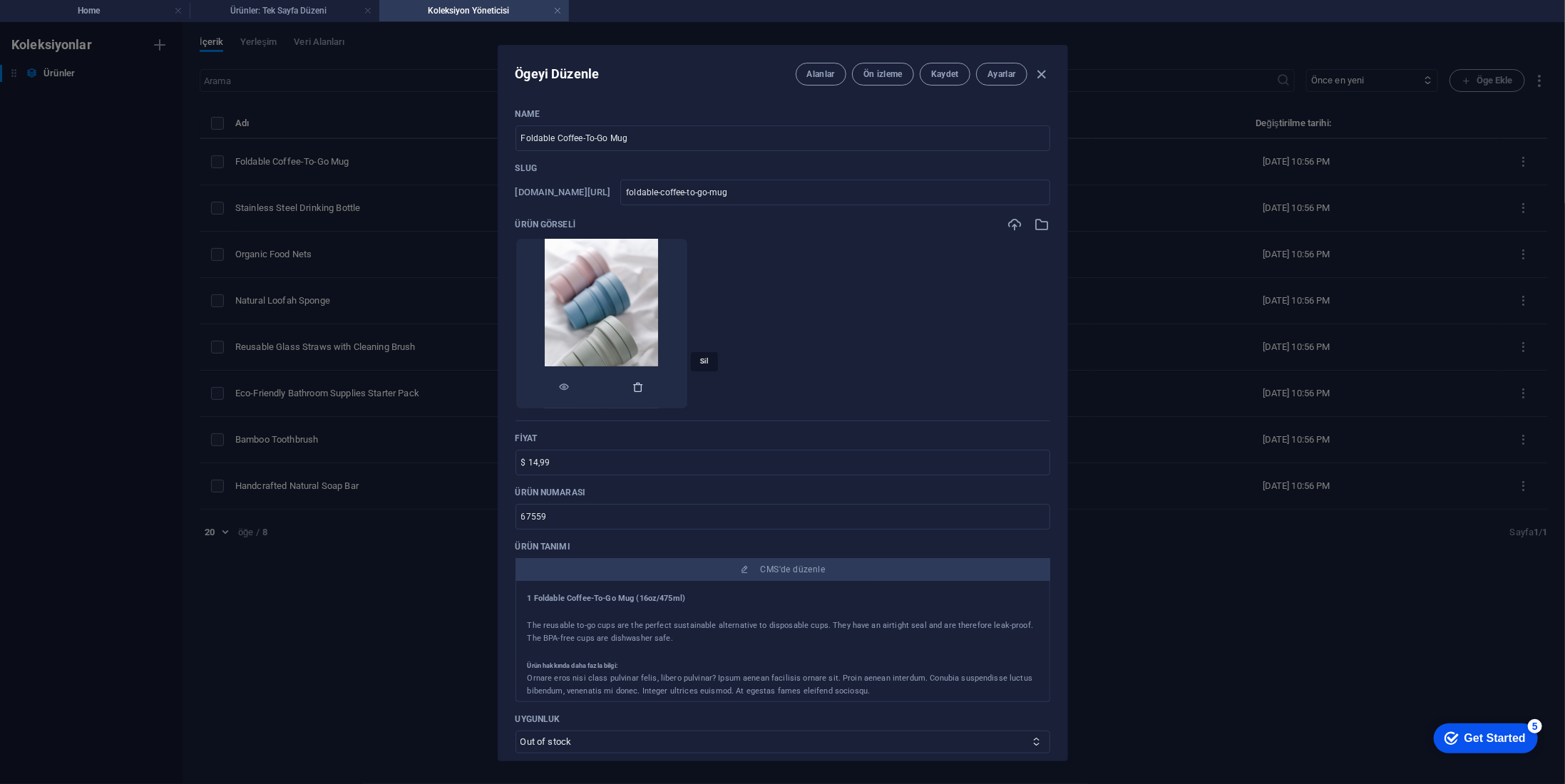
click at [645, 382] on icon "button" at bounding box center [639, 387] width 11 height 11
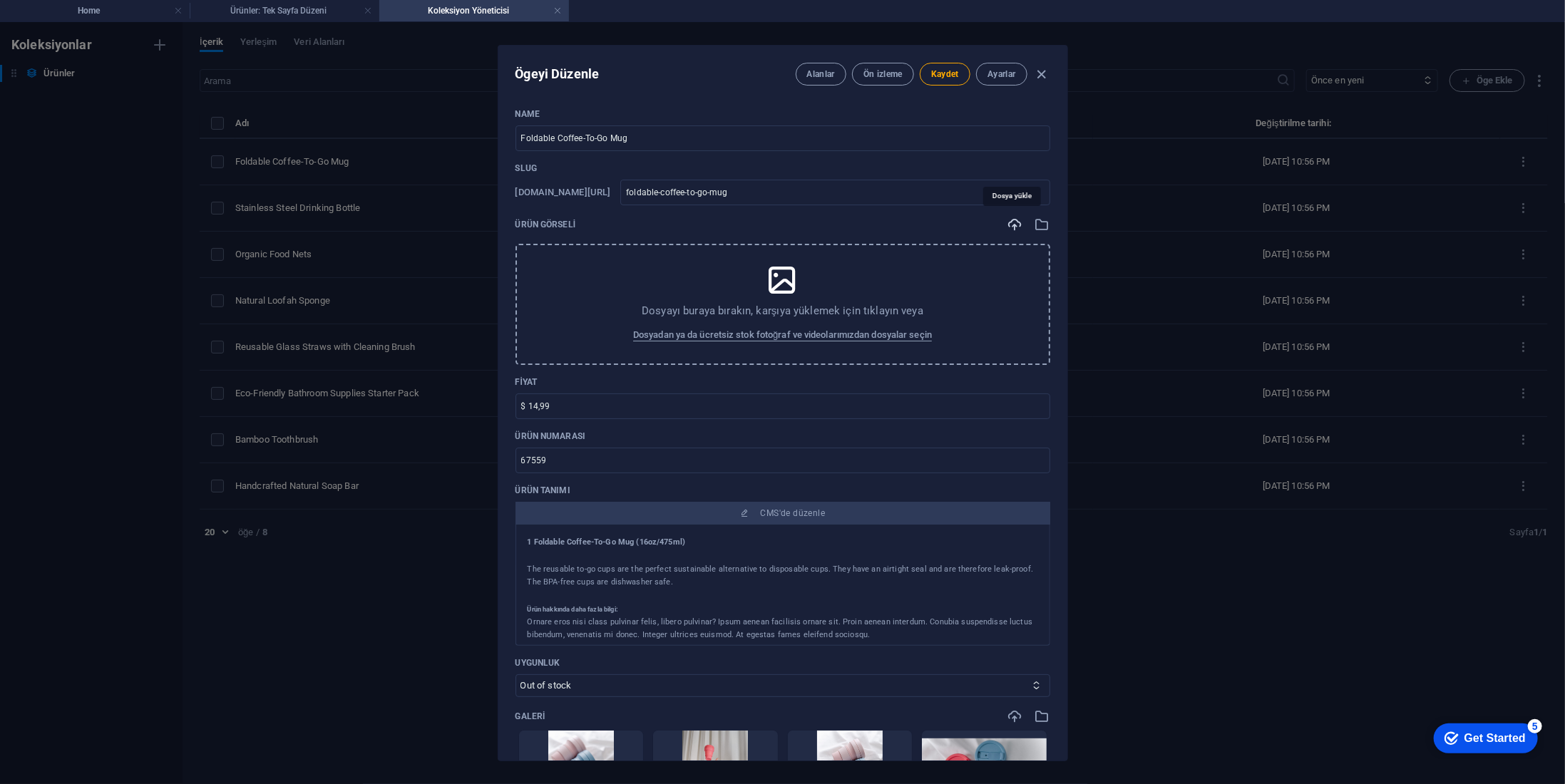
click at [1011, 224] on icon "button" at bounding box center [1015, 224] width 16 height 16
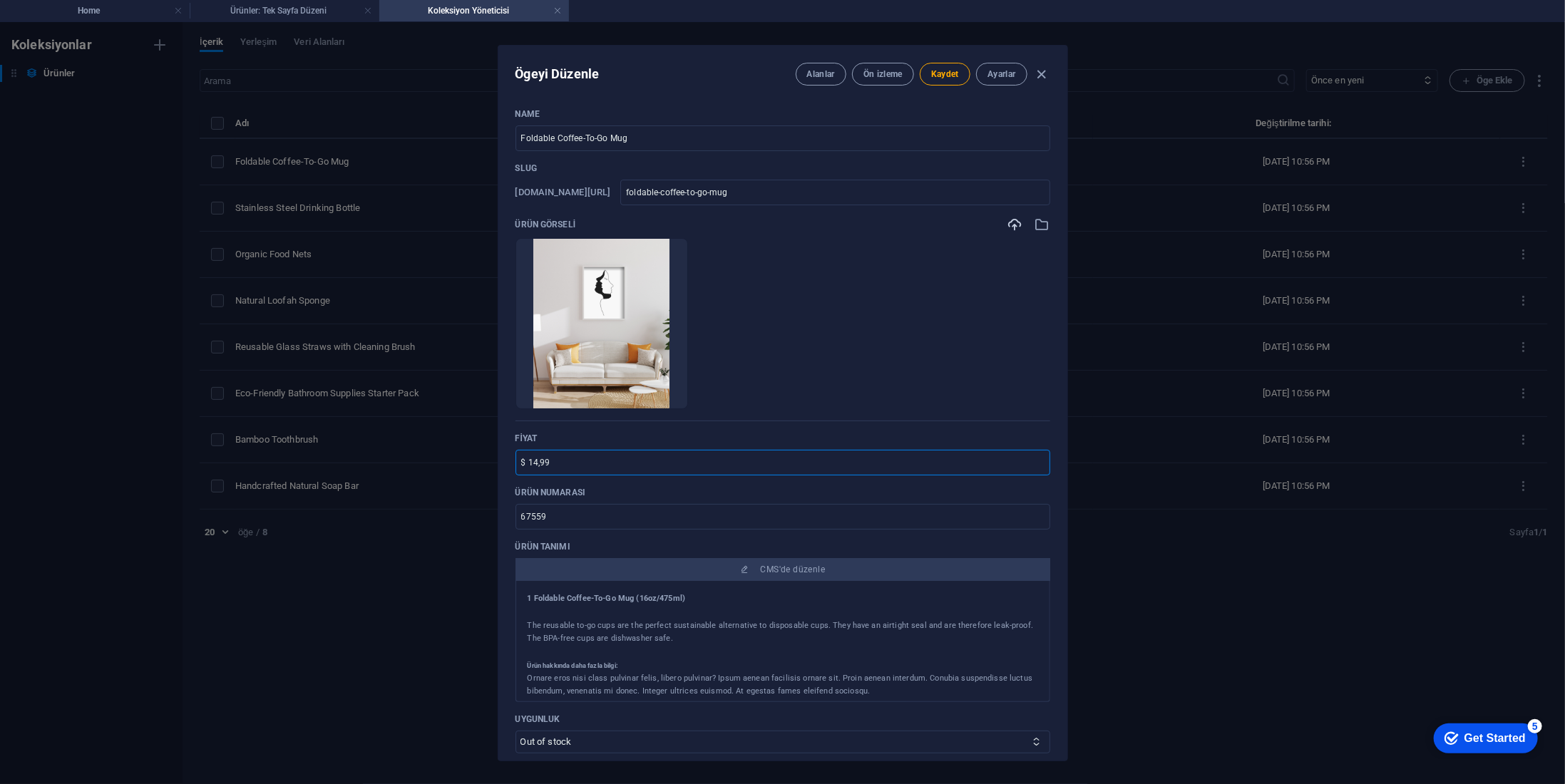
drag, startPoint x: 562, startPoint y: 465, endPoint x: 486, endPoint y: 463, distance: 76.0
click at [486, 463] on div "Ögeyi Düzenle Alanlar Ön izleme Kaydet Ayarlar Name Foldable Coffee-To-Go Mug ​…" at bounding box center [782, 402] width 1565 height 762
type input "599 TL"
click at [595, 517] on input "67559" at bounding box center [783, 517] width 535 height 26
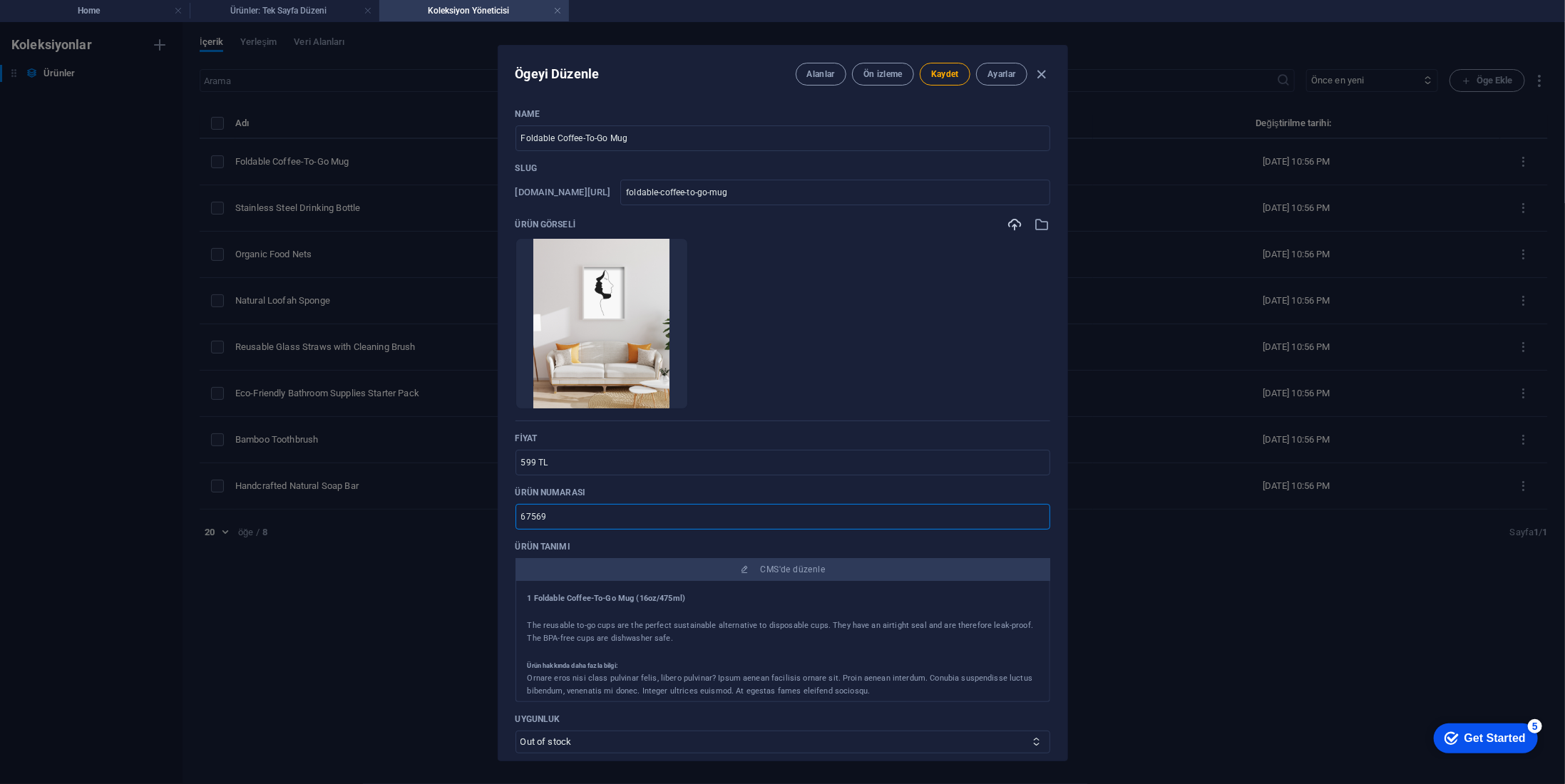
drag, startPoint x: 815, startPoint y: 512, endPoint x: 989, endPoint y: 503, distance: 174.2
click at [559, 524] on input "67569" at bounding box center [783, 517] width 535 height 26
drag, startPoint x: 1039, startPoint y: 515, endPoint x: 705, endPoint y: 530, distance: 334.3
click at [1032, 515] on input "67600" at bounding box center [783, 517] width 535 height 26
click at [546, 513] on input "67600" at bounding box center [783, 517] width 535 height 26
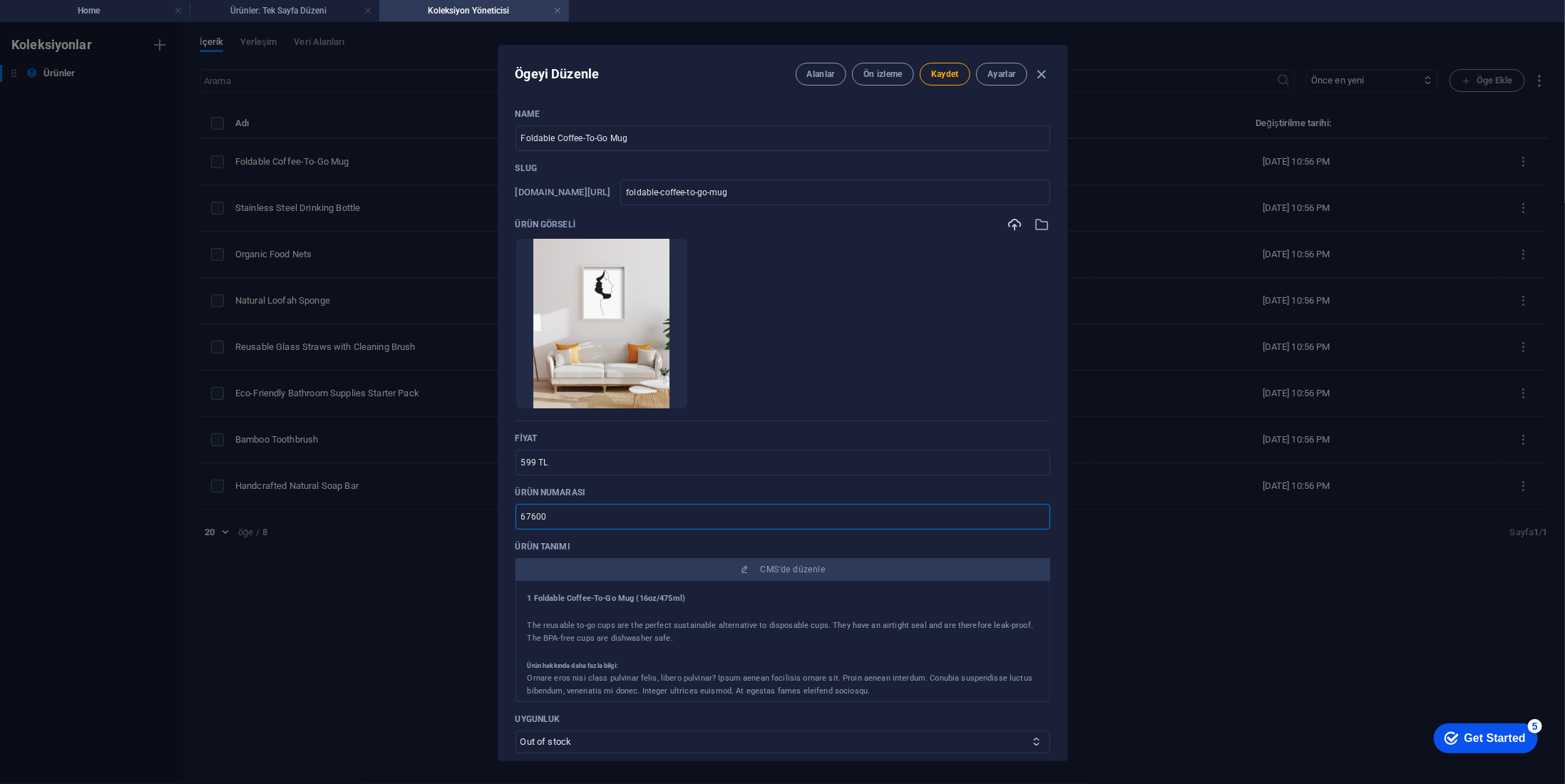
click at [546, 513] on input "67600" at bounding box center [783, 517] width 535 height 26
type input "00001"
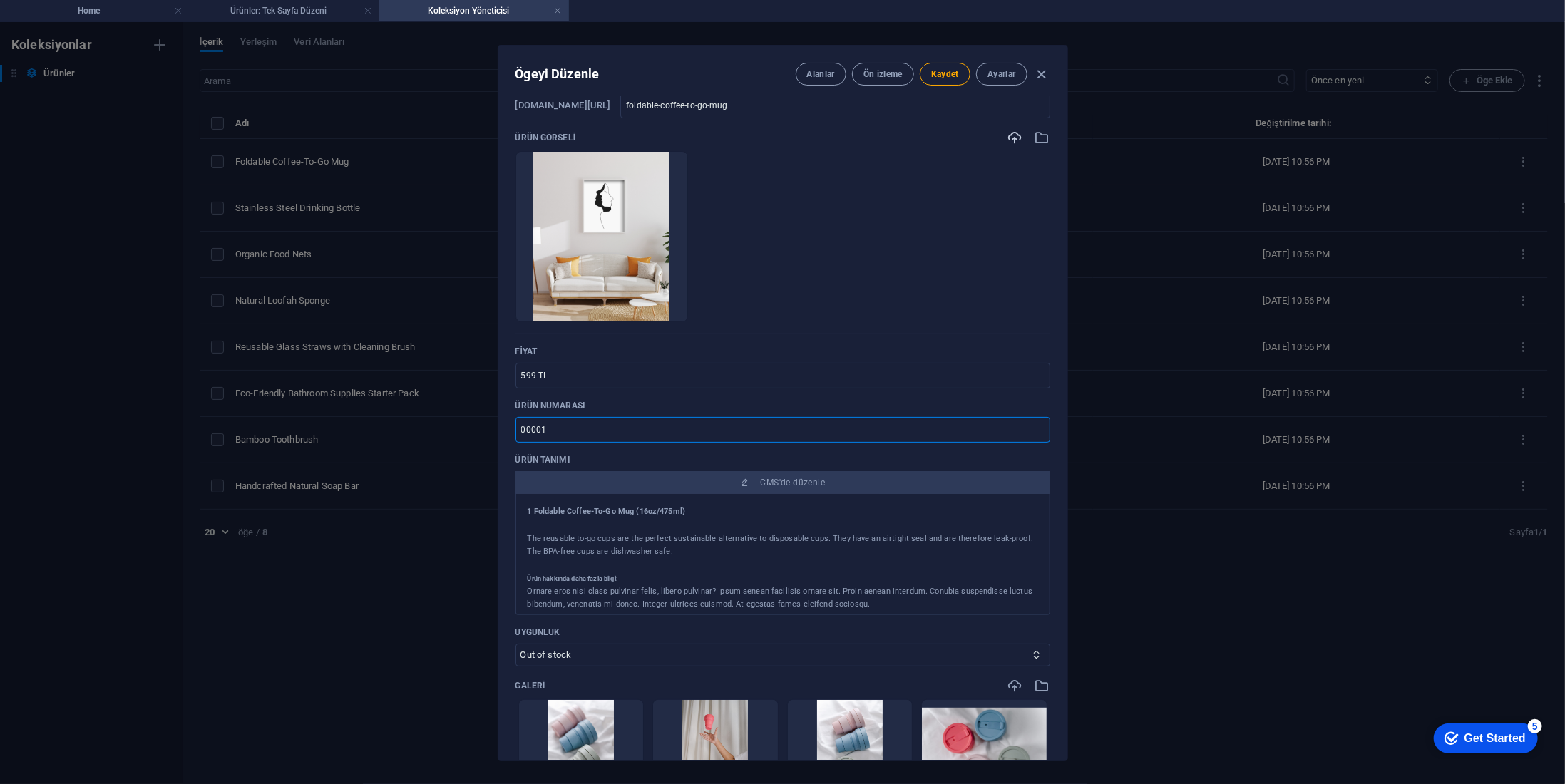
scroll to position [142, 0]
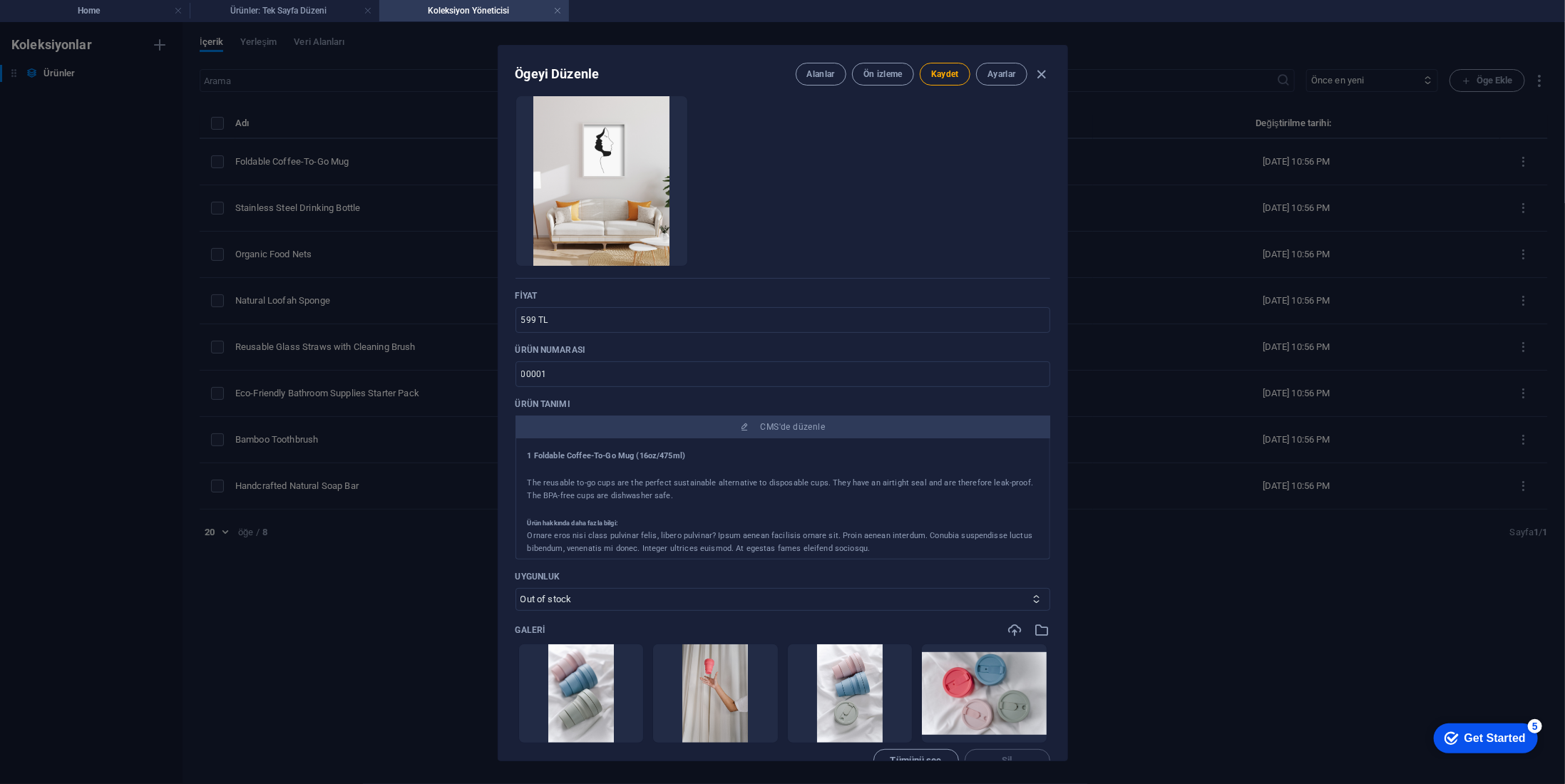
click at [682, 531] on div "Ornare eros nisi class pulvinar felis, libero pulvinar? Ipsum aenean facilisis …" at bounding box center [782, 542] width 510 height 26
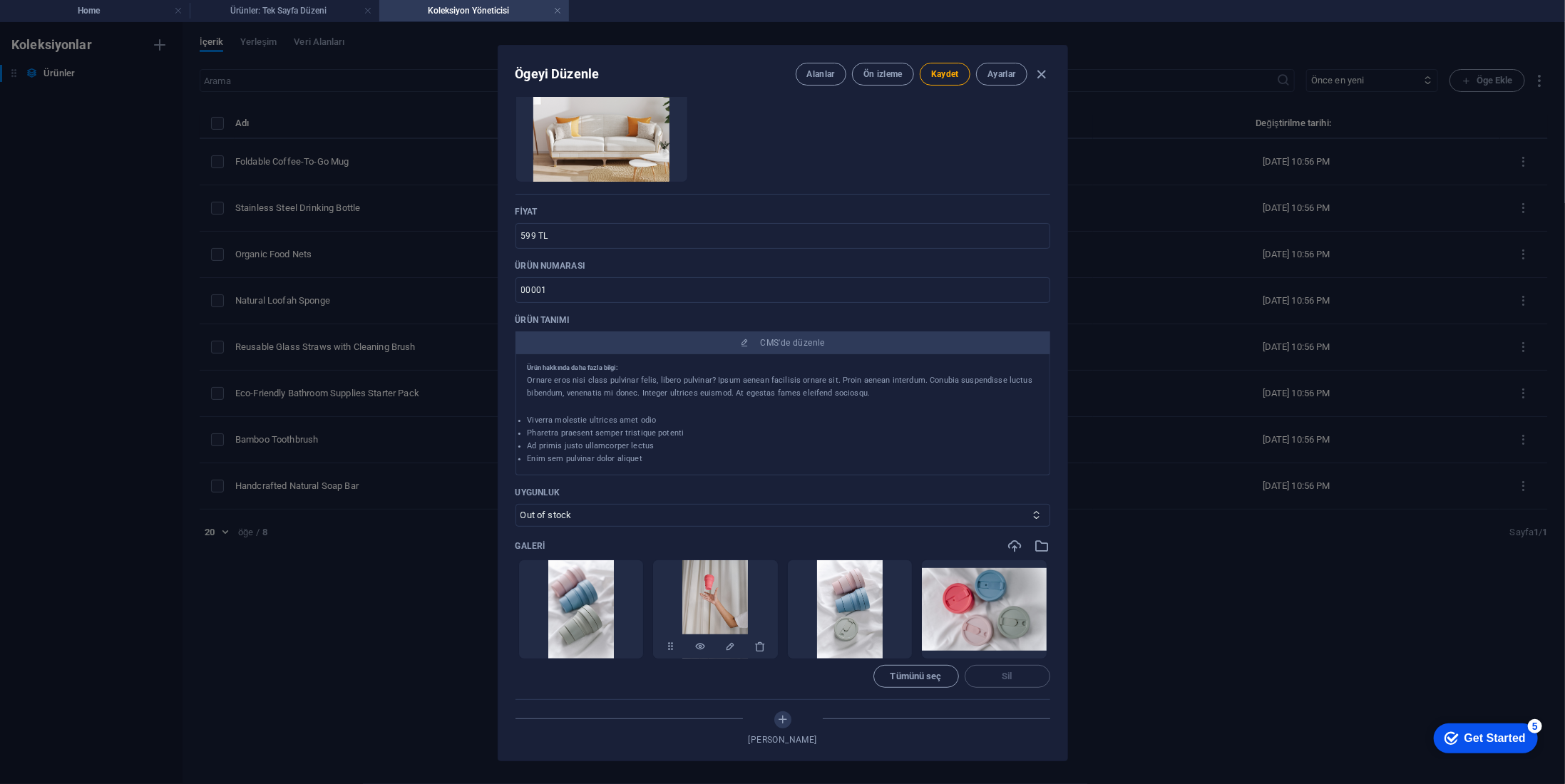
scroll to position [285, 0]
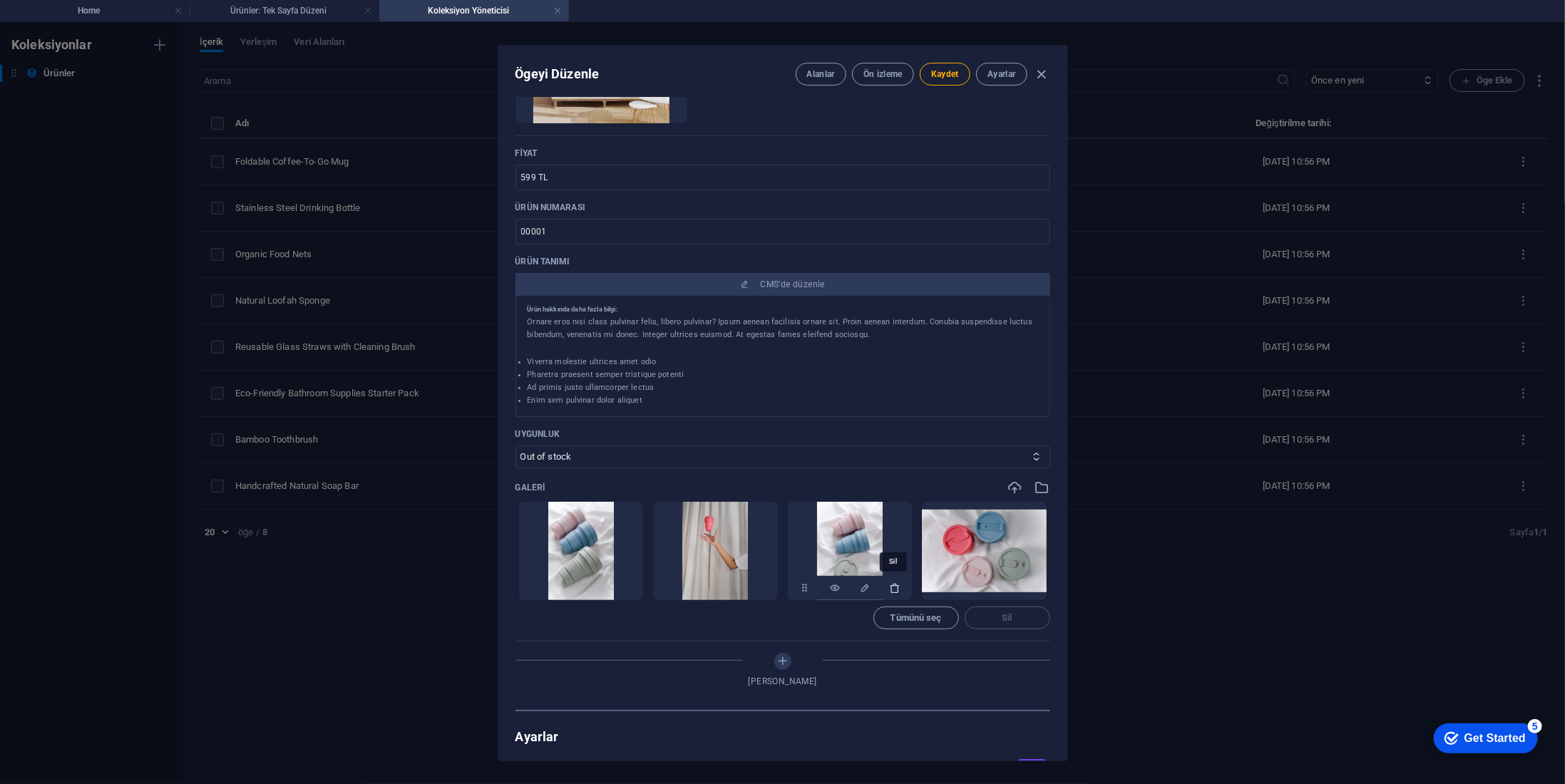
click at [893, 588] on icon "button" at bounding box center [895, 588] width 11 height 11
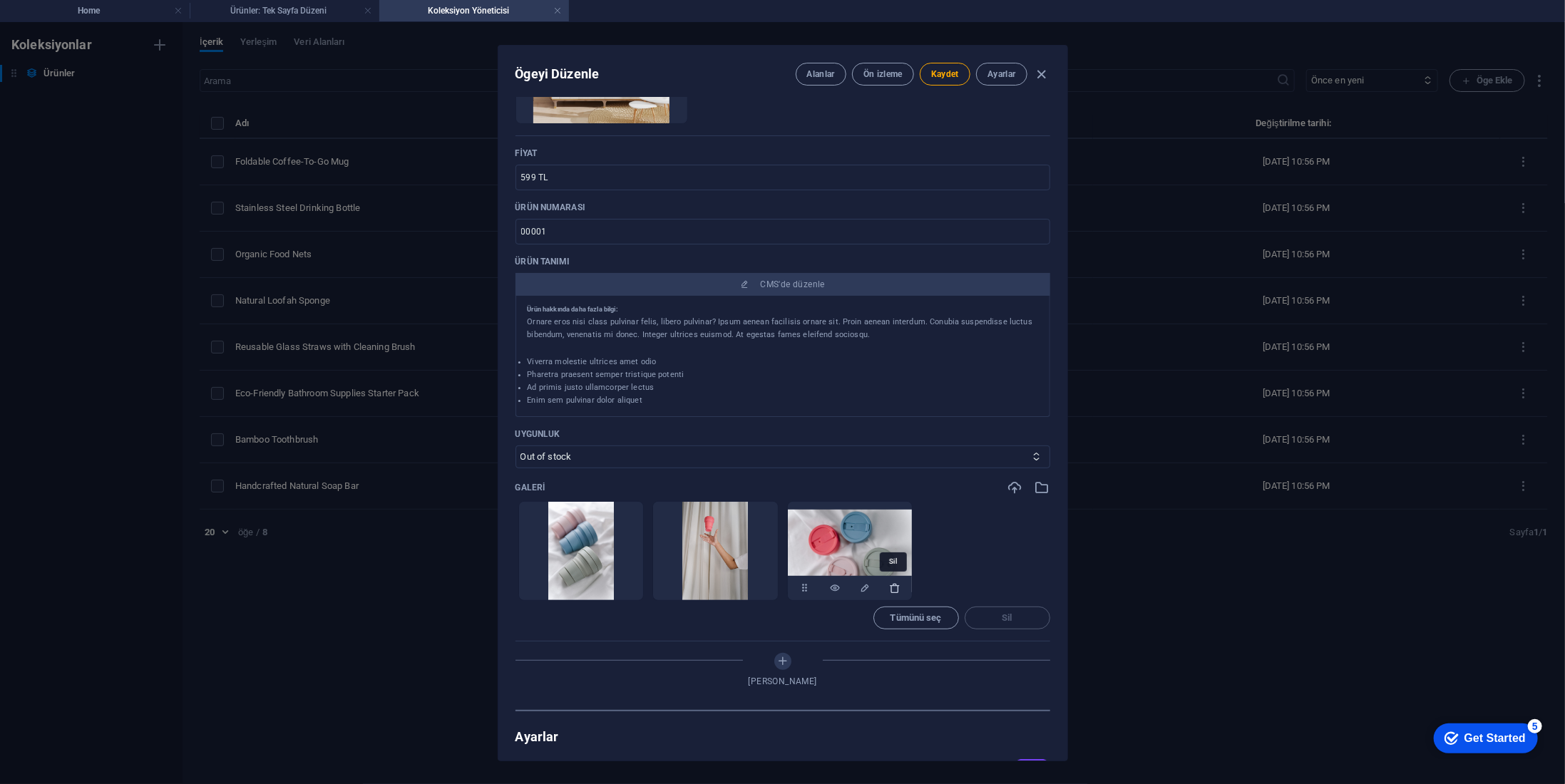
click at [891, 586] on icon "button" at bounding box center [895, 588] width 11 height 11
click at [760, 586] on icon "button" at bounding box center [760, 588] width 11 height 11
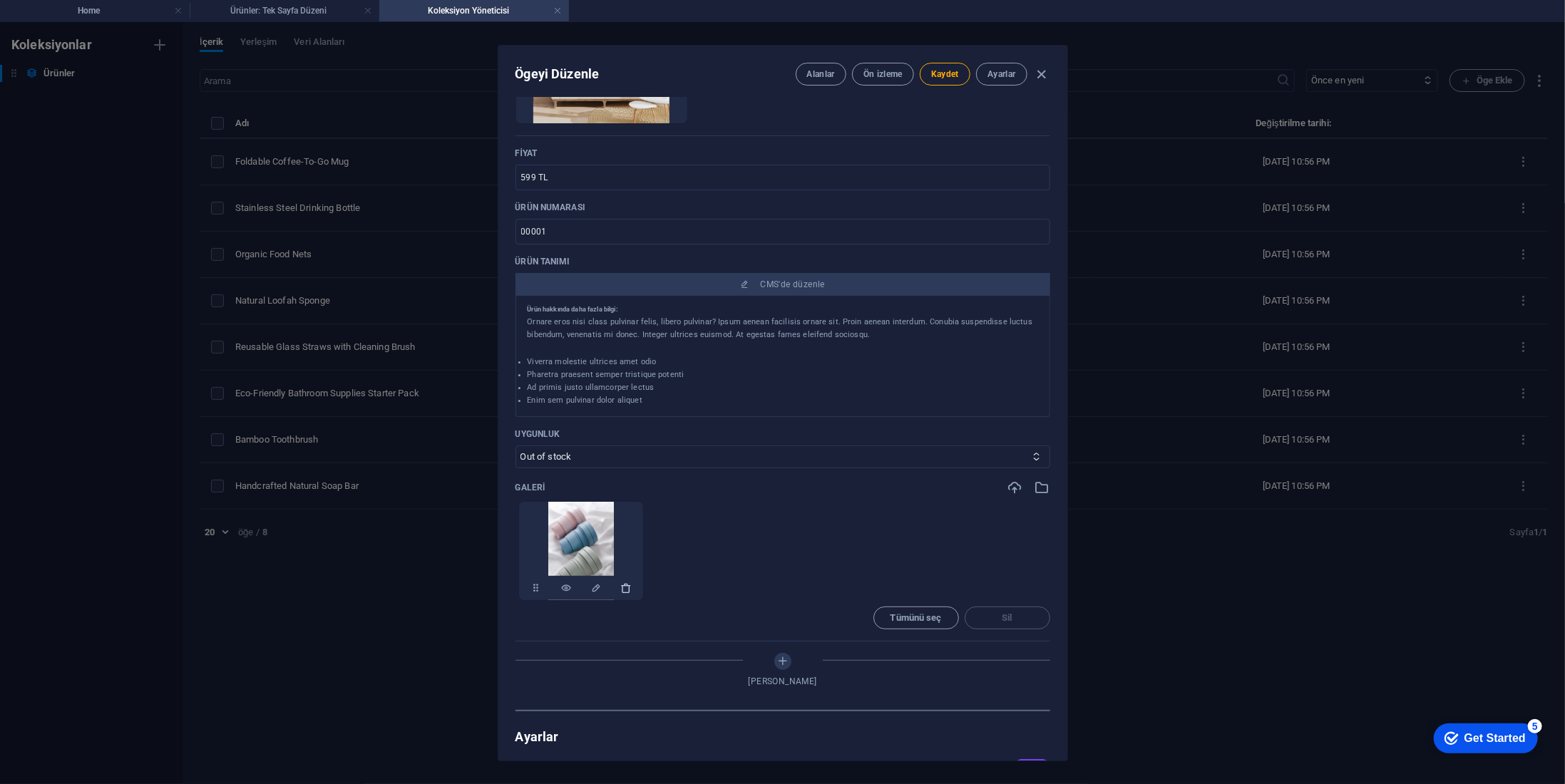
drag, startPoint x: 616, startPoint y: 586, endPoint x: 625, endPoint y: 586, distance: 9.0
click at [619, 586] on div at bounding box center [582, 588] width 125 height 25
click at [630, 586] on icon "button" at bounding box center [625, 588] width 11 height 11
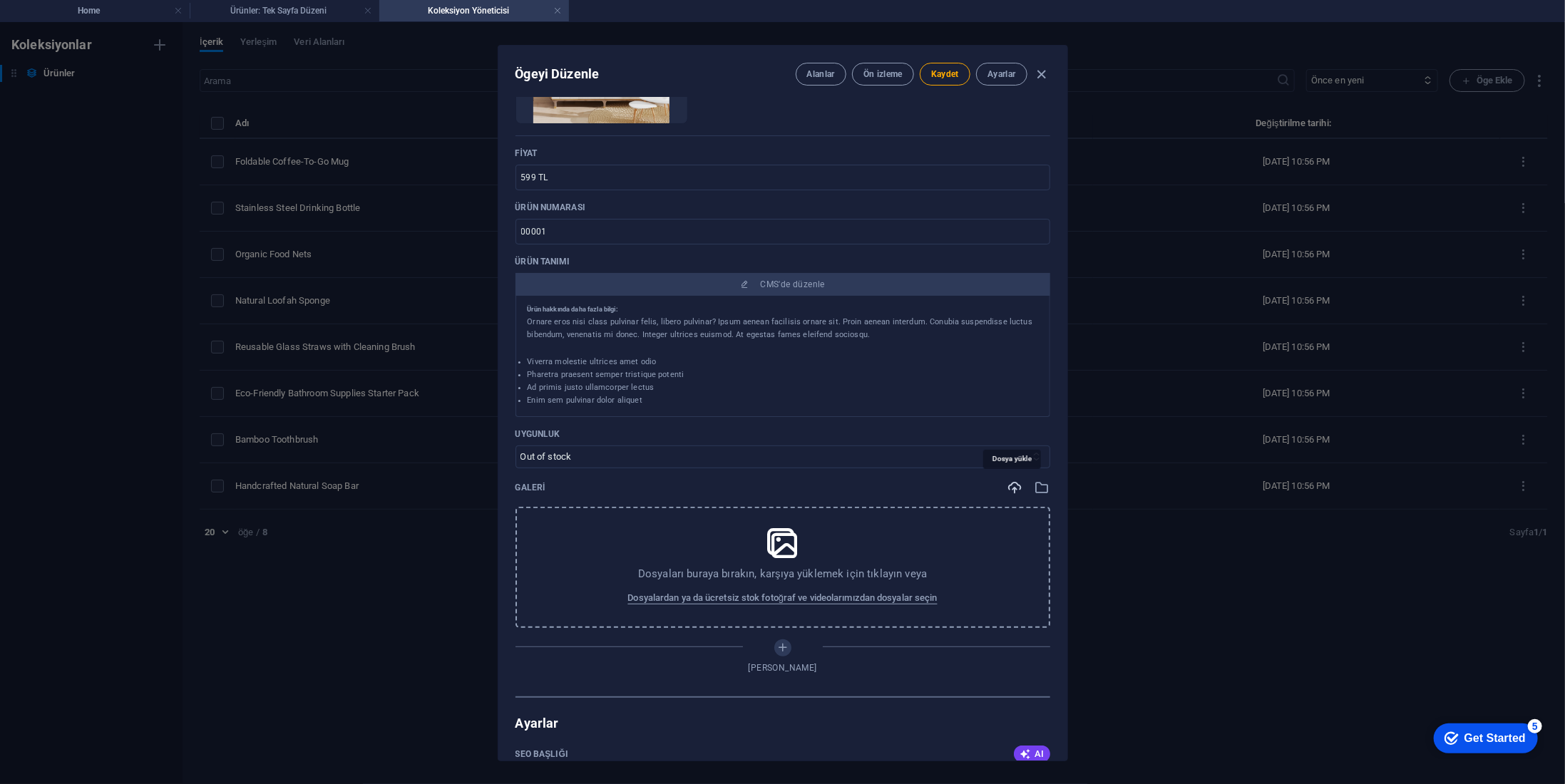
click at [1008, 493] on icon "button" at bounding box center [1015, 487] width 16 height 16
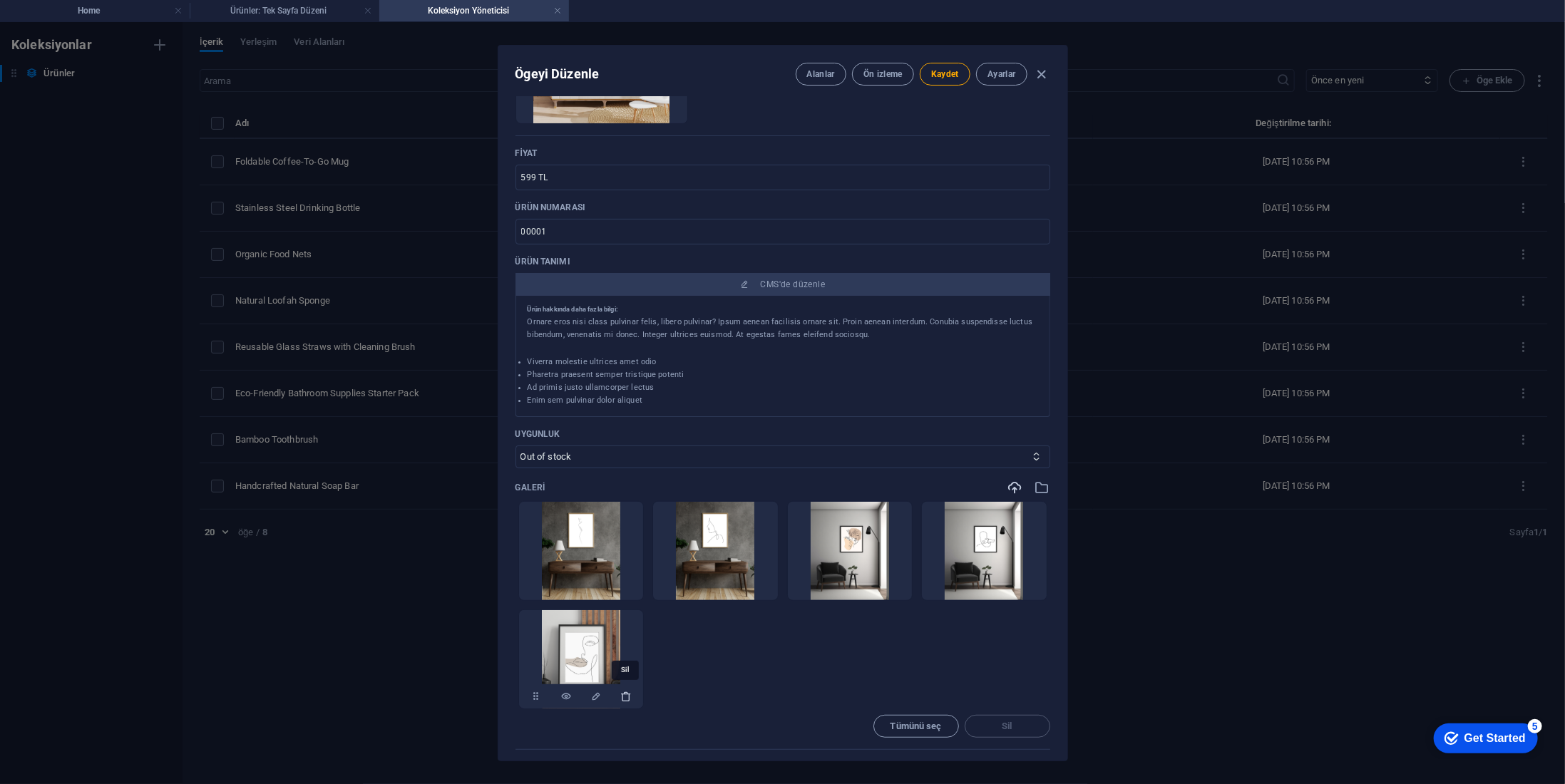
click at [622, 692] on icon "button" at bounding box center [625, 696] width 11 height 11
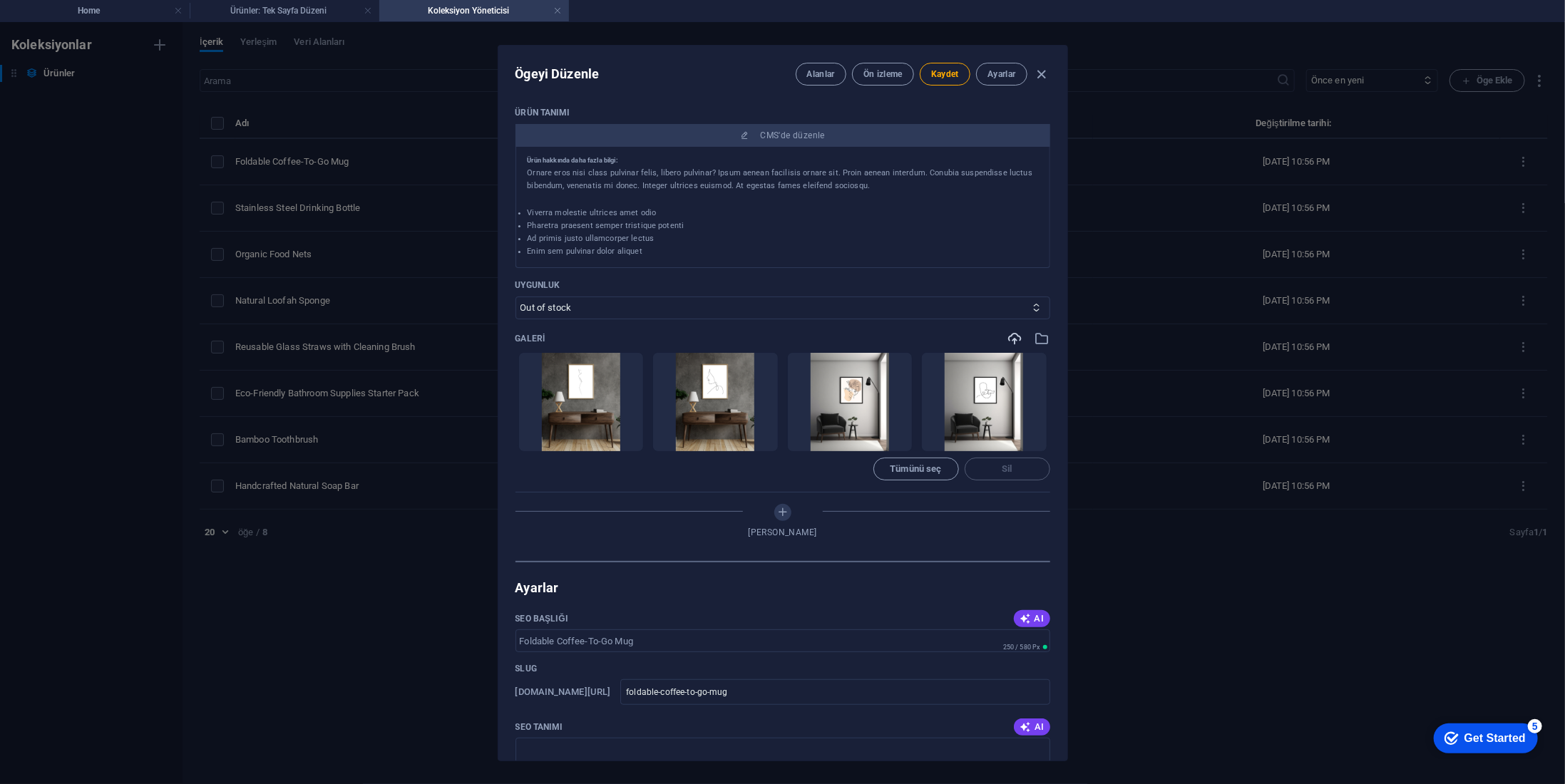
scroll to position [570, 0]
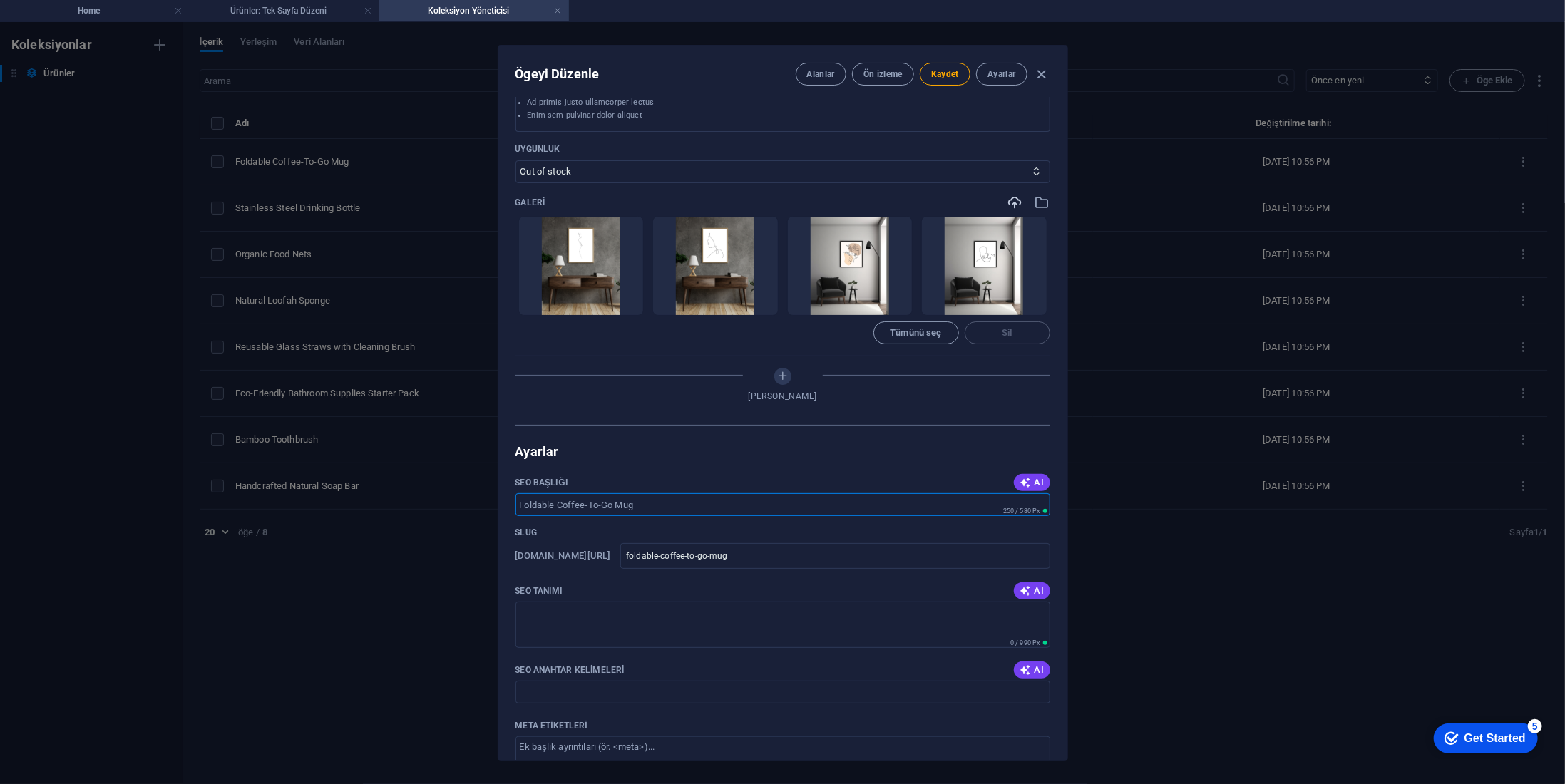
drag, startPoint x: 738, startPoint y: 512, endPoint x: 597, endPoint y: 501, distance: 141.4
click at [499, 510] on div "Name Foldable Coffee-To-Go Mug ​ Slug www.example.com/uerunler-öge/ foldable-co…" at bounding box center [782, 428] width 569 height 664
click at [1033, 476] on span "AI" at bounding box center [1032, 482] width 25 height 11
click at [767, 510] on input "Sustainable Foldable Coffee Mug" at bounding box center [783, 504] width 535 height 23
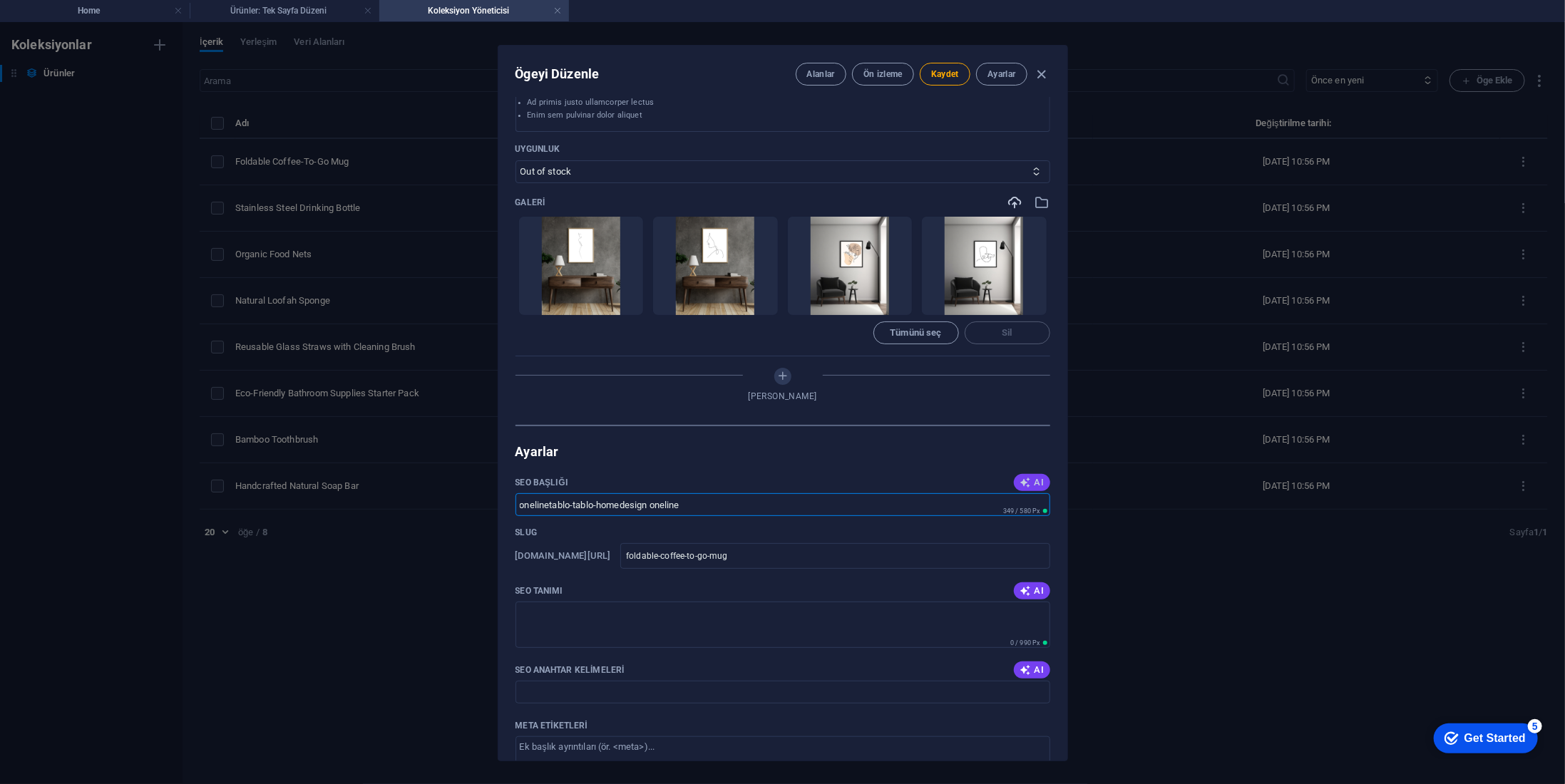
click at [1028, 484] on icon "button" at bounding box center [1025, 482] width 11 height 11
type input "Eco-Friendly Foldable Mug"
click at [933, 512] on input "Eco-Friendly Foldable Mug" at bounding box center [783, 504] width 535 height 23
drag, startPoint x: 731, startPoint y: 503, endPoint x: 457, endPoint y: 502, distance: 274.0
click at [457, 502] on div "Ögeyi Düzenle Alanlar Ön izleme Kaydet Ayarlar Name Foldable Coffee-To-Go Mug ​…" at bounding box center [782, 402] width 1565 height 762
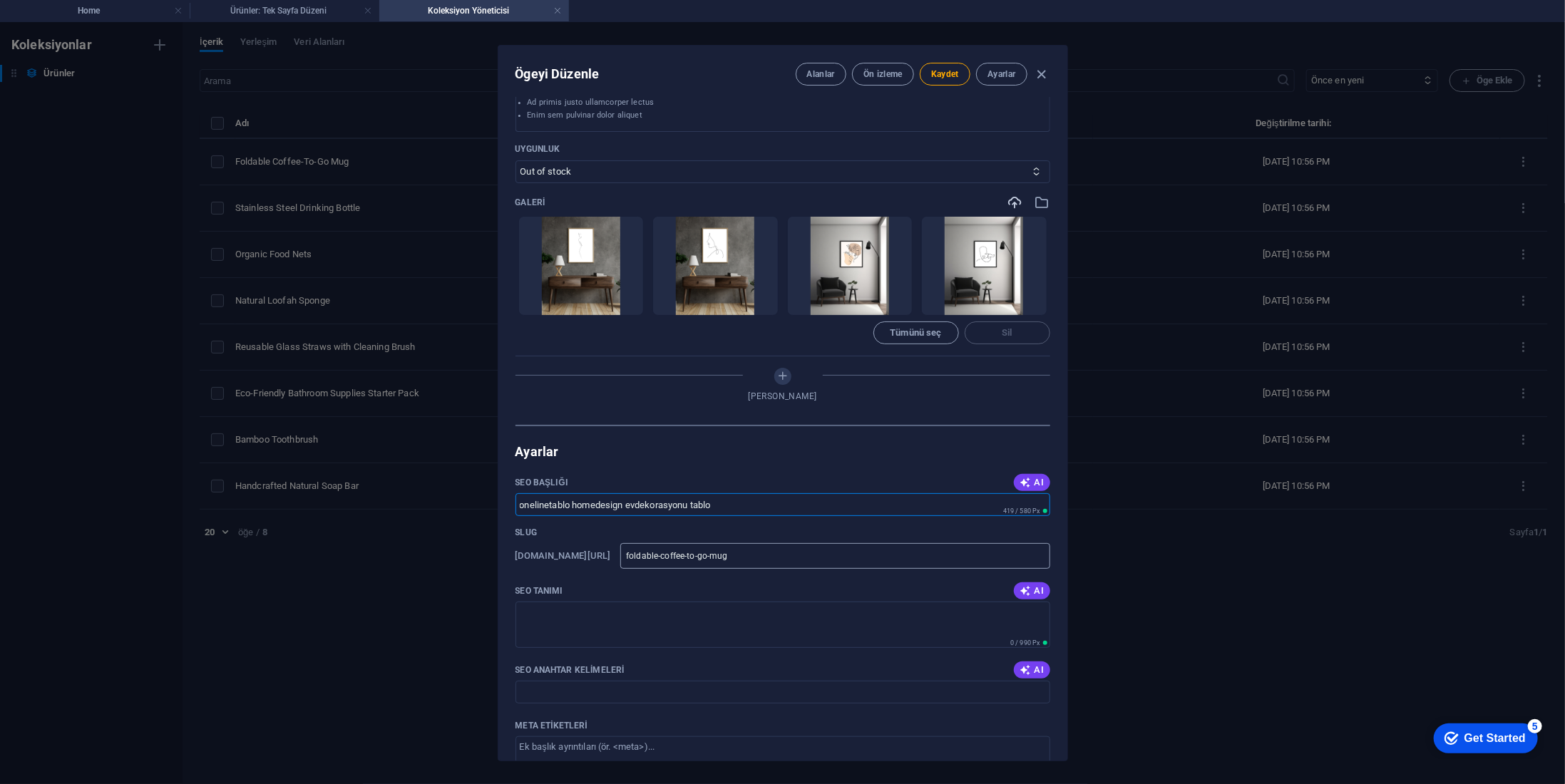
type input "onelinetablo homedesign evdekorasyonu tablo"
drag, startPoint x: 792, startPoint y: 549, endPoint x: 615, endPoint y: 545, distance: 177.0
click at [589, 550] on div "www.example.com/uerunler-öge/ foldable-coffee-to-go-mug ​" at bounding box center [783, 556] width 535 height 26
paste input "onelinetablo-homedesign-evdekorasyonu-tablo"
type input "onelinetablo-homedesign-evdekorasyonu-tablo"
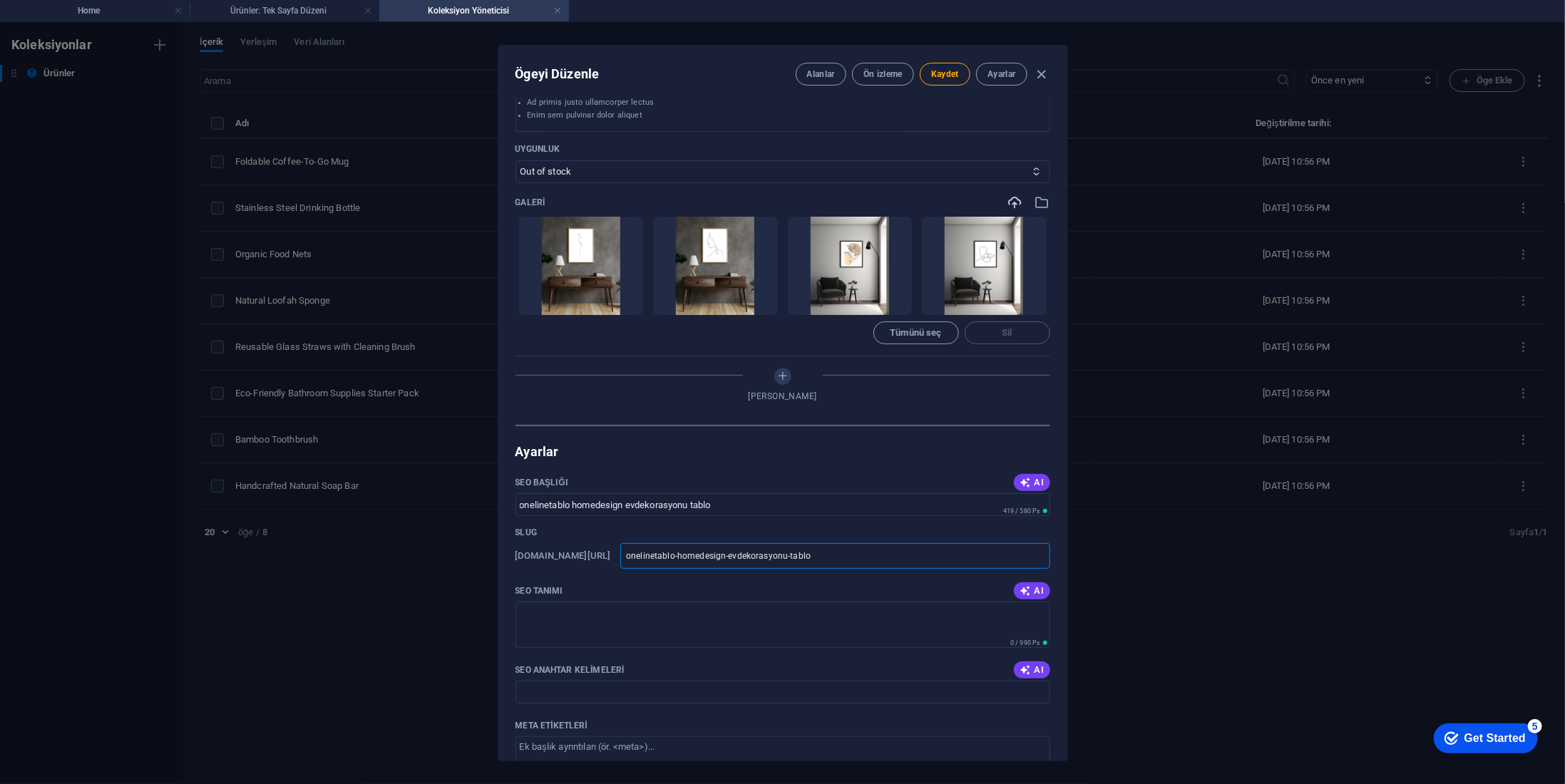
type input "onelinetablo-homedesign-evdekorasyonu-tablo"
click at [890, 580] on div "SEO Tanımı AI" at bounding box center [783, 591] width 535 height 21
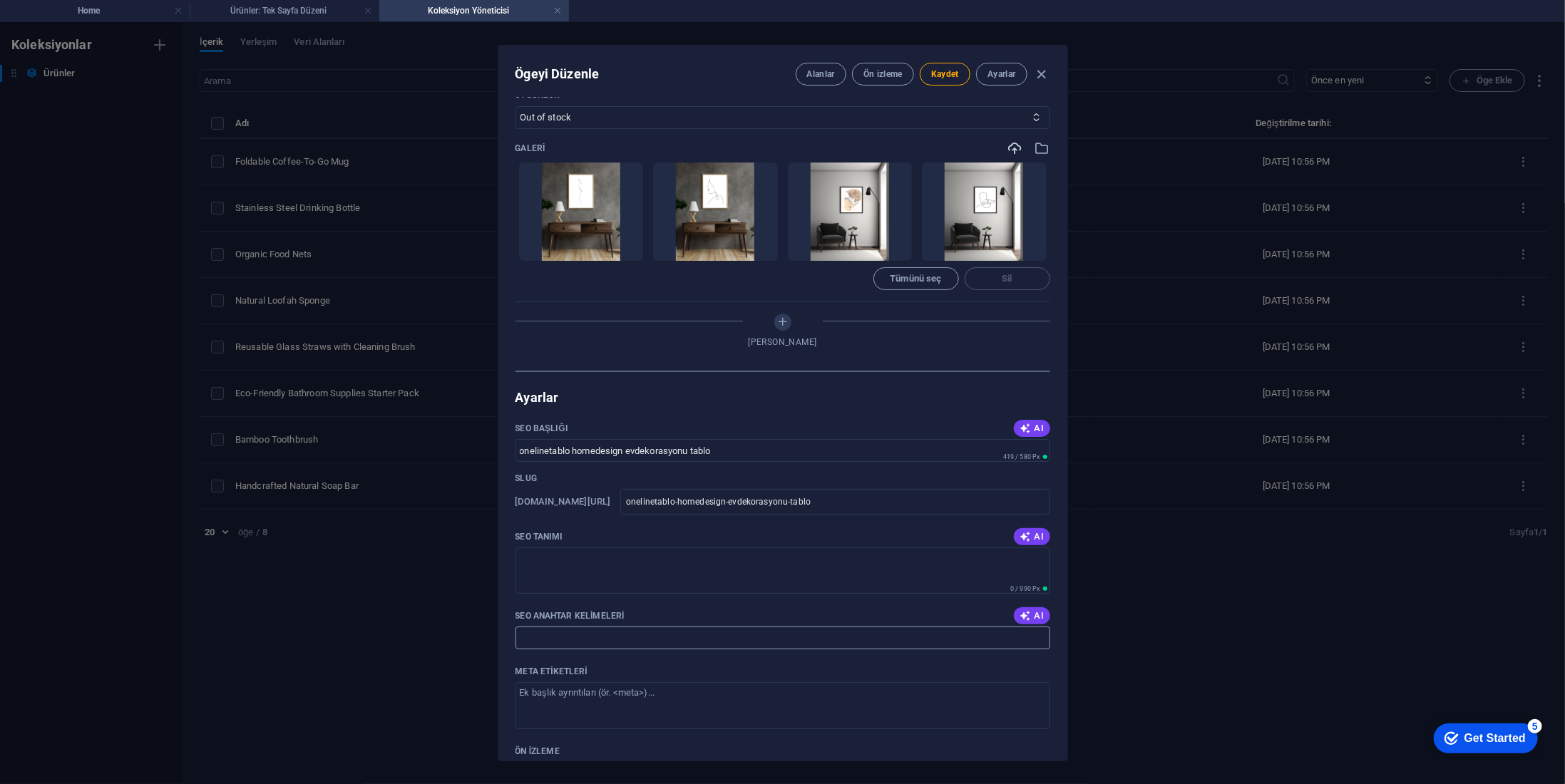
scroll to position [713, 0]
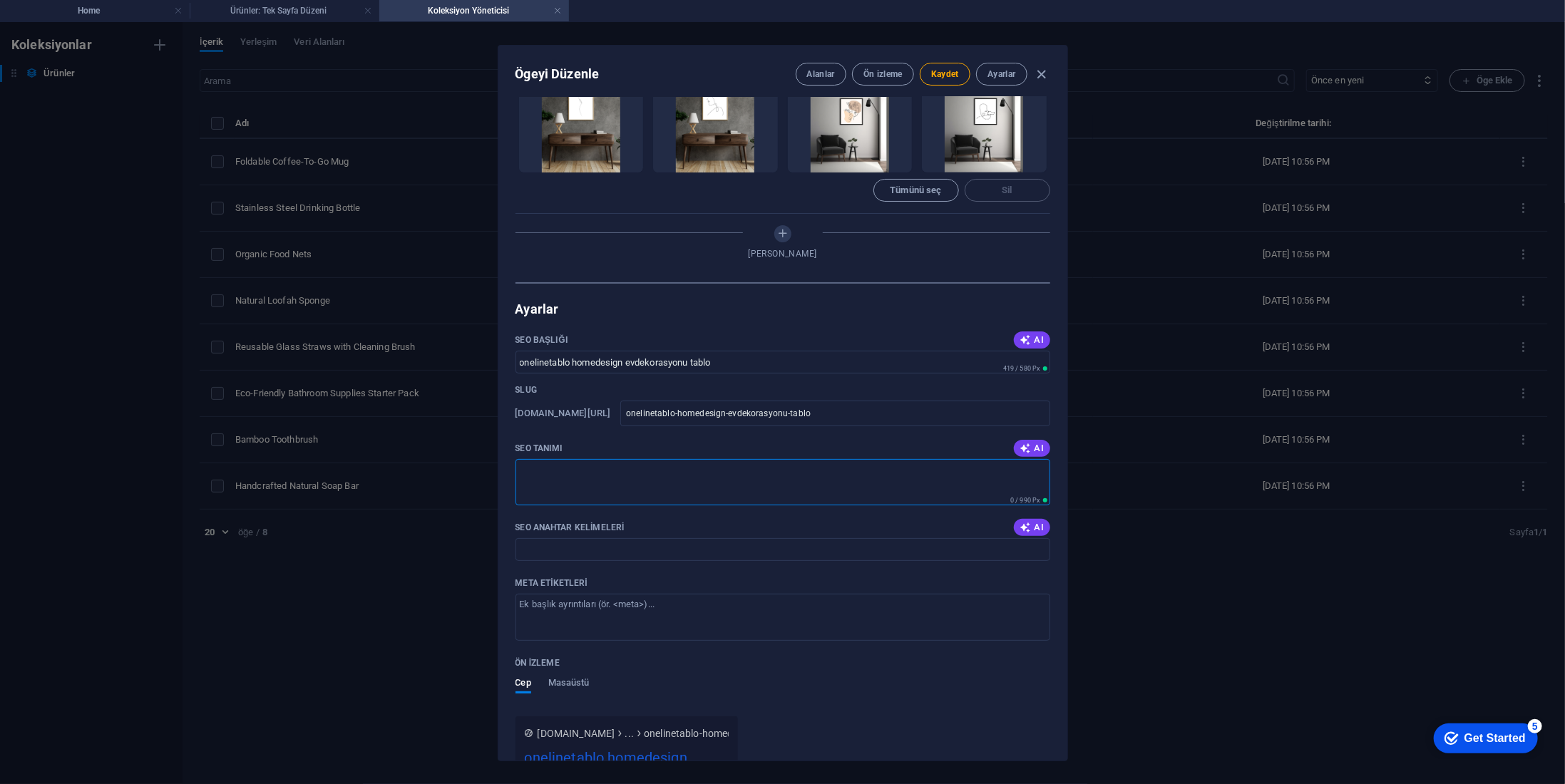
click at [793, 472] on textarea "SEO Tanımı" at bounding box center [783, 482] width 535 height 47
paste textarea "onelinetablo homedesign evdekorasyonu tablo"
type textarea "onelinetablo homedesign evdekorasyonu tablo"
click at [702, 545] on input "SEO Anahtar Kelimeleri" at bounding box center [783, 549] width 535 height 23
paste input "onelinetablo homedesign evdekorasyonu tablo"
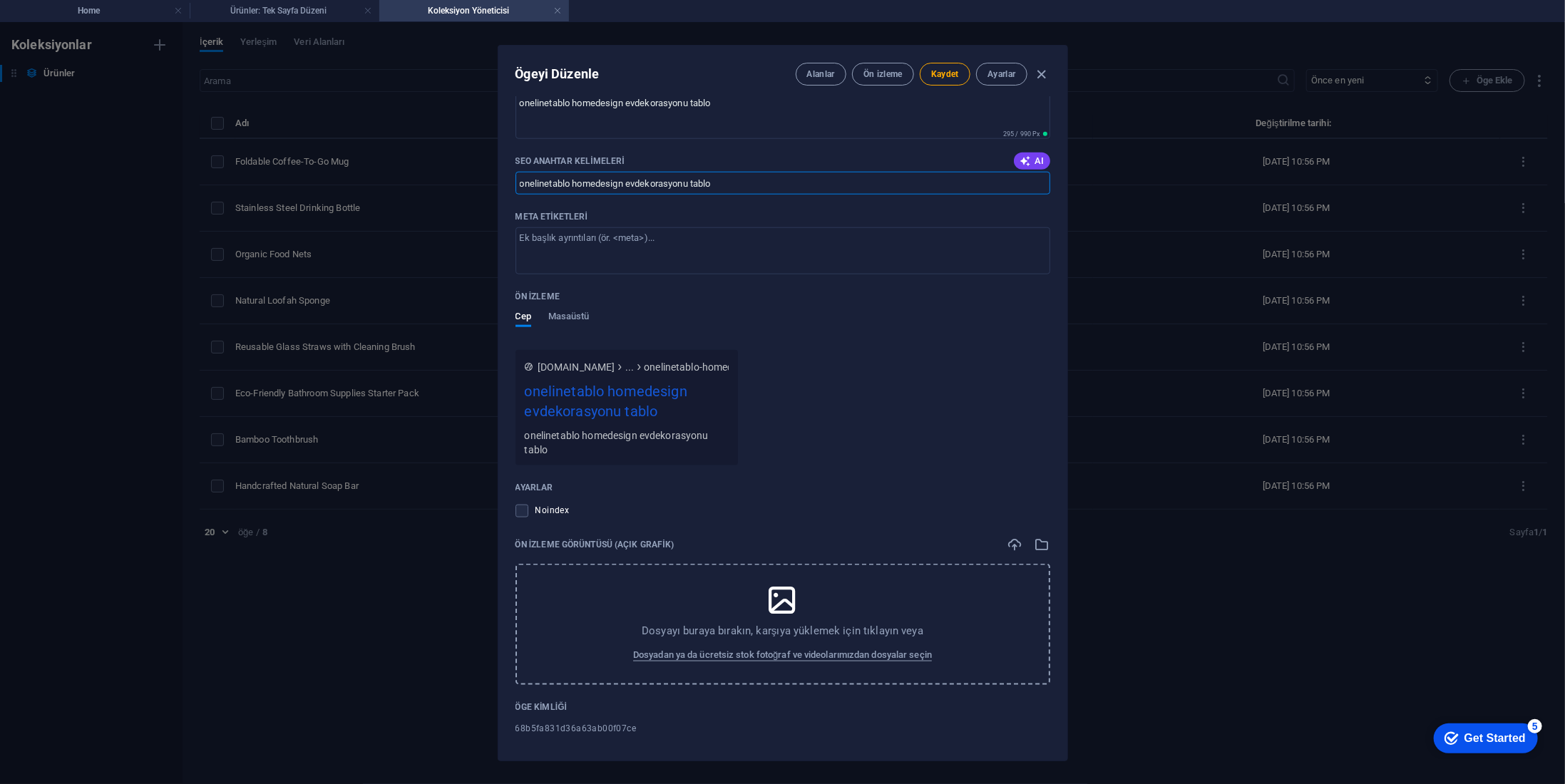
scroll to position [1083, 0]
type input "onelinetablo homedesign evdekorasyonu tablo"
click at [1011, 537] on icon "button" at bounding box center [1015, 539] width 16 height 16
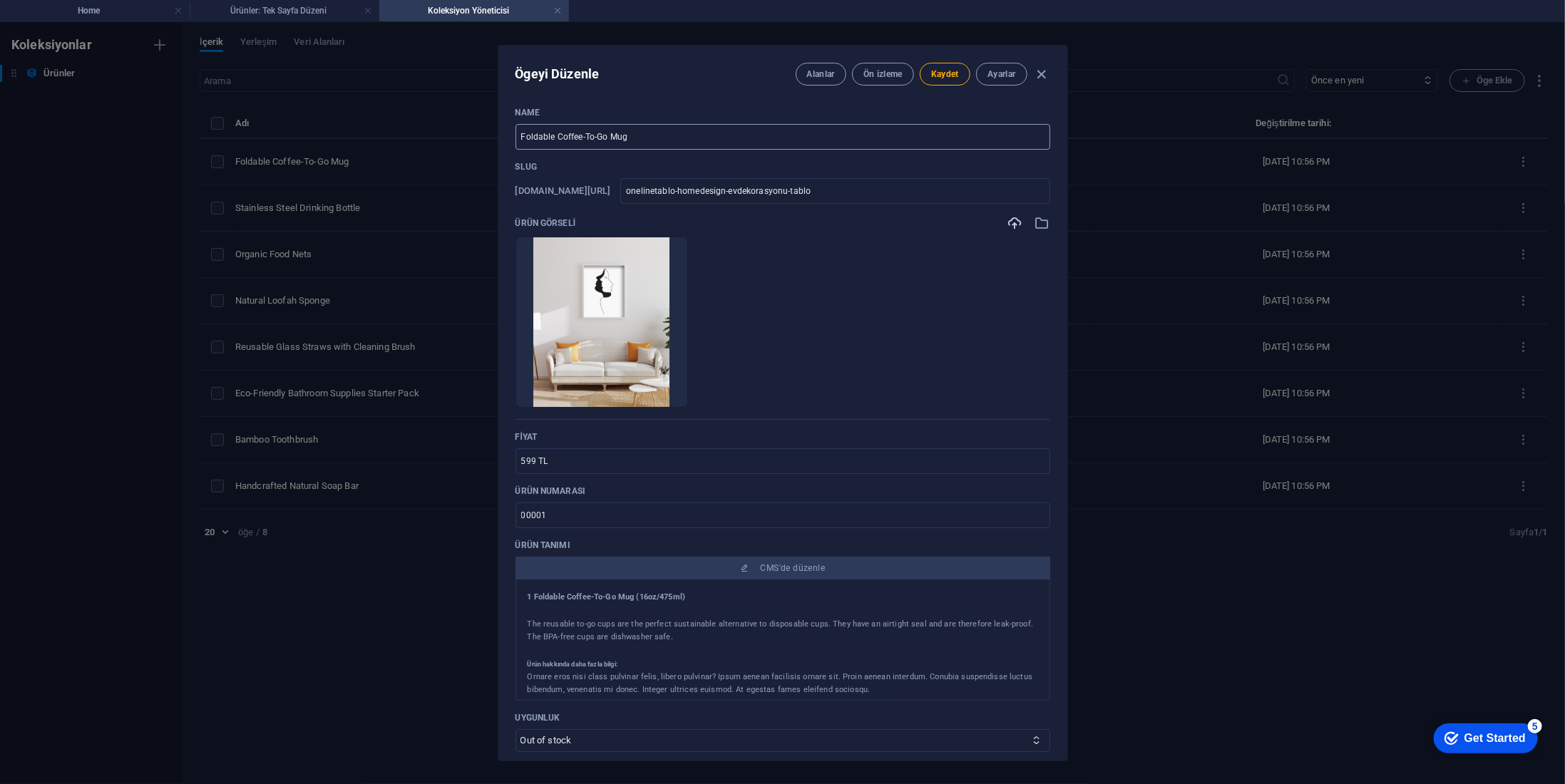
scroll to position [0, 0]
drag, startPoint x: 662, startPoint y: 145, endPoint x: 483, endPoint y: 136, distance: 179.2
click at [483, 136] on div "Ögeyi Düzenle Alanlar Ön izleme Kaydet Ayarlar Name Foldable Coffee-To-Go Mug ​…" at bounding box center [782, 402] width 1565 height 762
click at [778, 148] on input "One Line Dekoratif Tablo 35 x 50" at bounding box center [783, 138] width 535 height 26
type input "One Line Dekoratif Tablo 35 x 50"
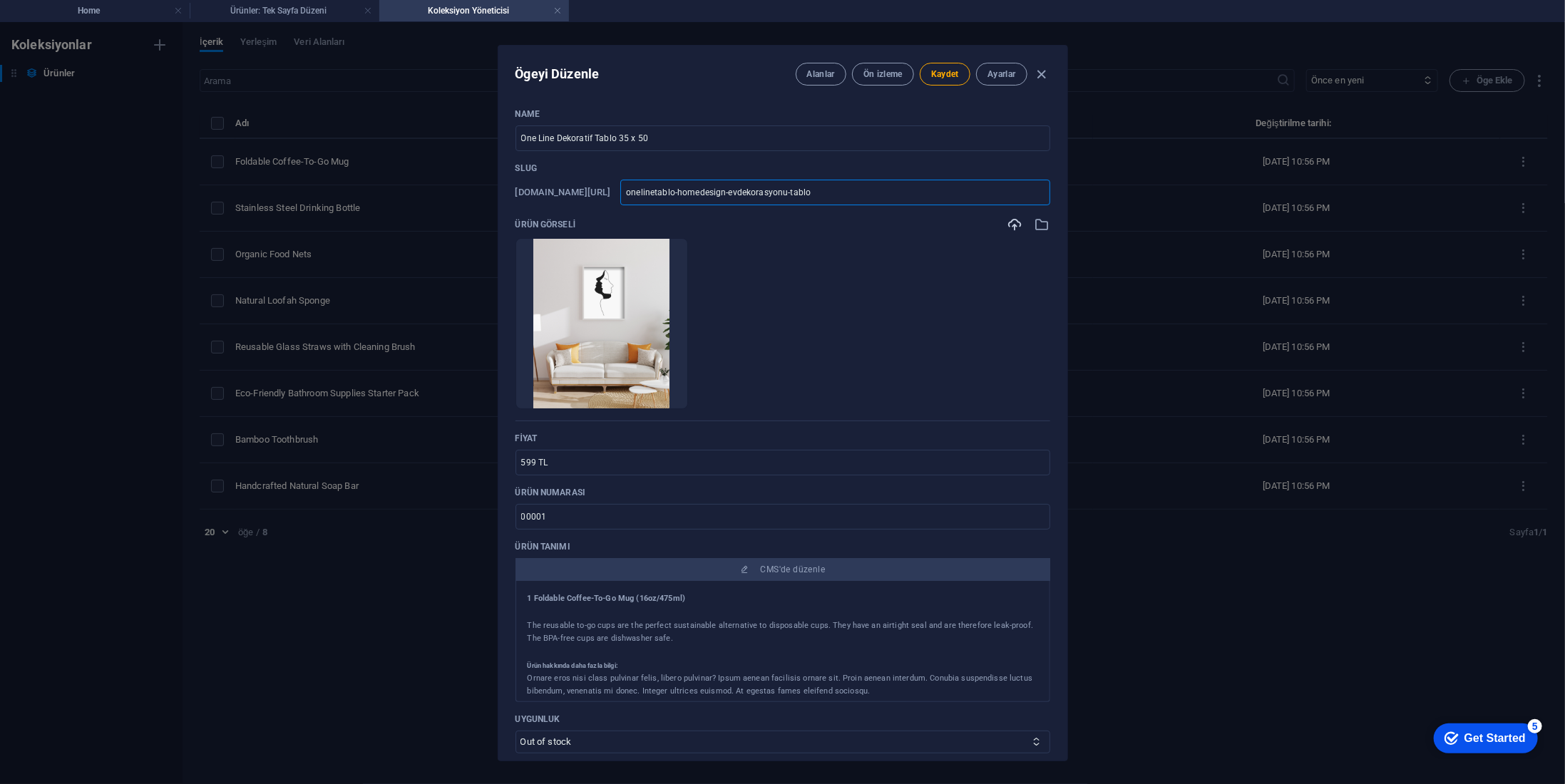
drag, startPoint x: 873, startPoint y: 199, endPoint x: 616, endPoint y: 204, distance: 257.0
click at [616, 204] on div "www.example.com/uerunler-öge/ onelinetablo-homedesign-evdekorasyonu-tablo ​" at bounding box center [783, 193] width 535 height 26
paste input "One Line Dekoratif Tablo 35 x 50"
type input "One Line Dekoratif Tablo 35 x 50"
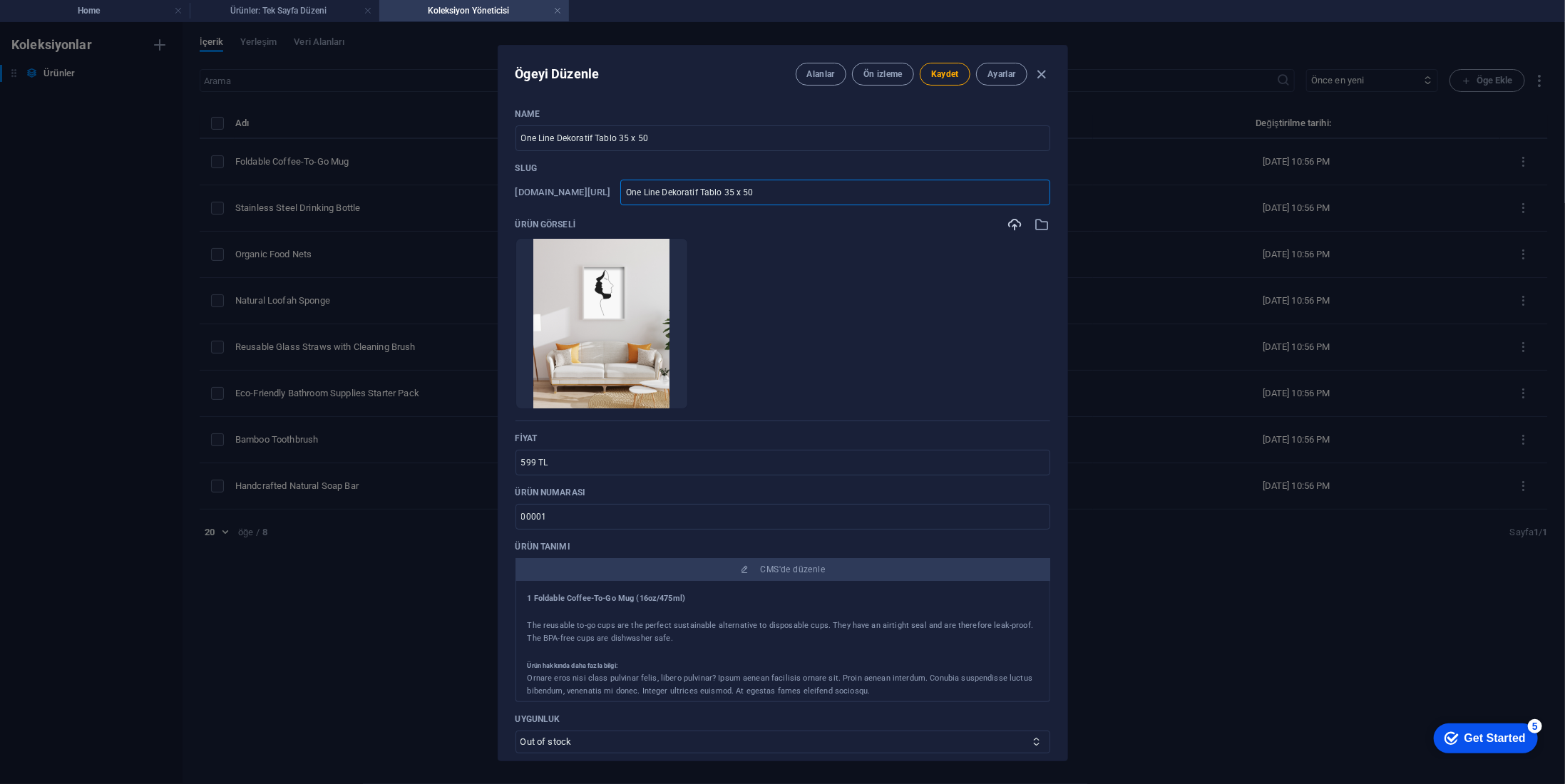
type input "one-line-dekoratif-tablo-35-x-50"
click at [893, 332] on ul "Anında yüklemek için dosyaları buraya bırakın" at bounding box center [783, 323] width 535 height 171
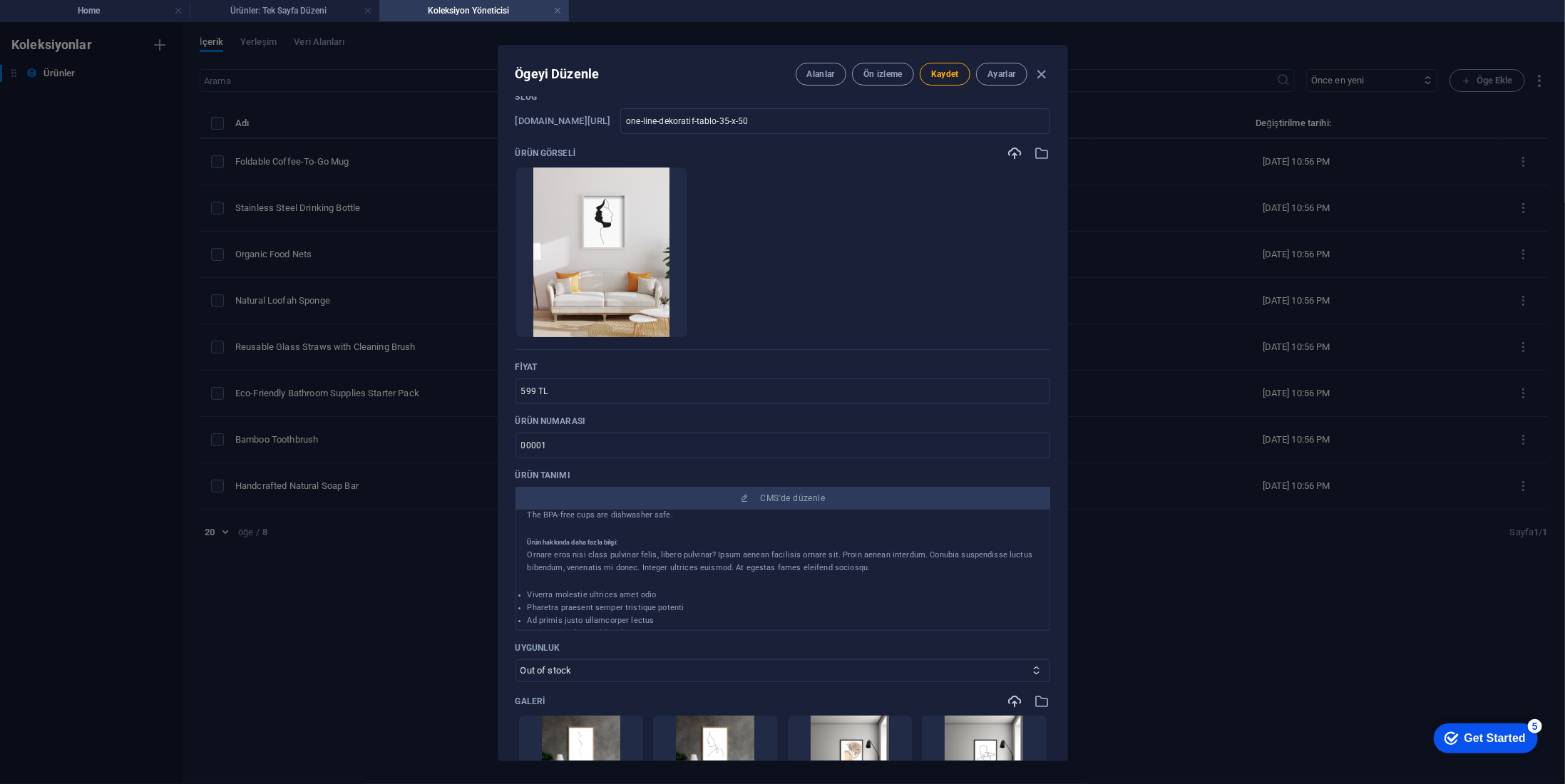
scroll to position [71, 0]
drag, startPoint x: 674, startPoint y: 611, endPoint x: 659, endPoint y: 608, distance: 15.3
click at [659, 608] on li "Enim sem pulvinar dolor aliquet" at bounding box center [782, 614] width 510 height 13
click at [659, 611] on li "Enim sem pulvinar dolor aliquet" at bounding box center [782, 614] width 510 height 13
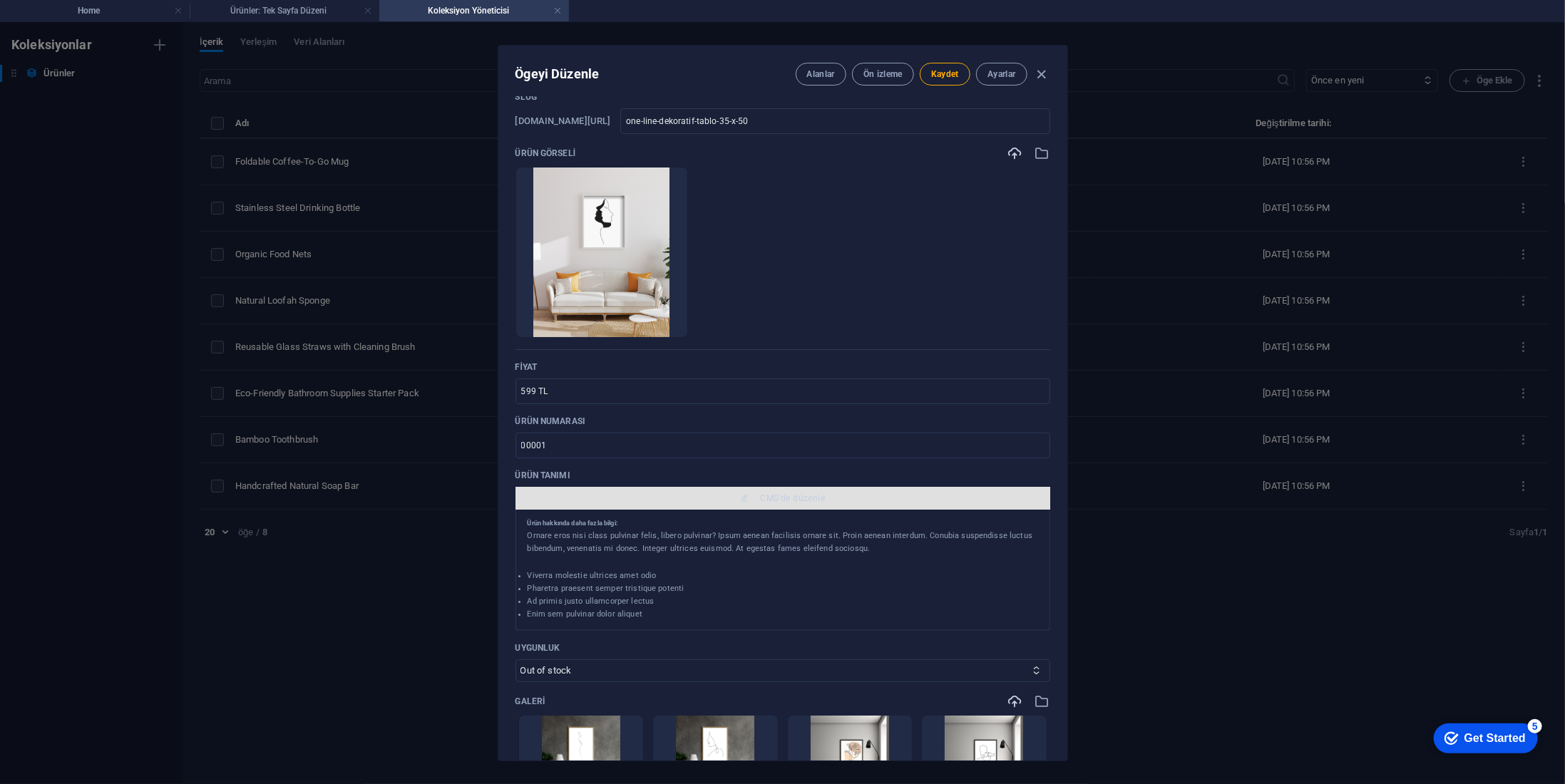
click at [782, 507] on button "CMS'de düzenle" at bounding box center [783, 497] width 535 height 23
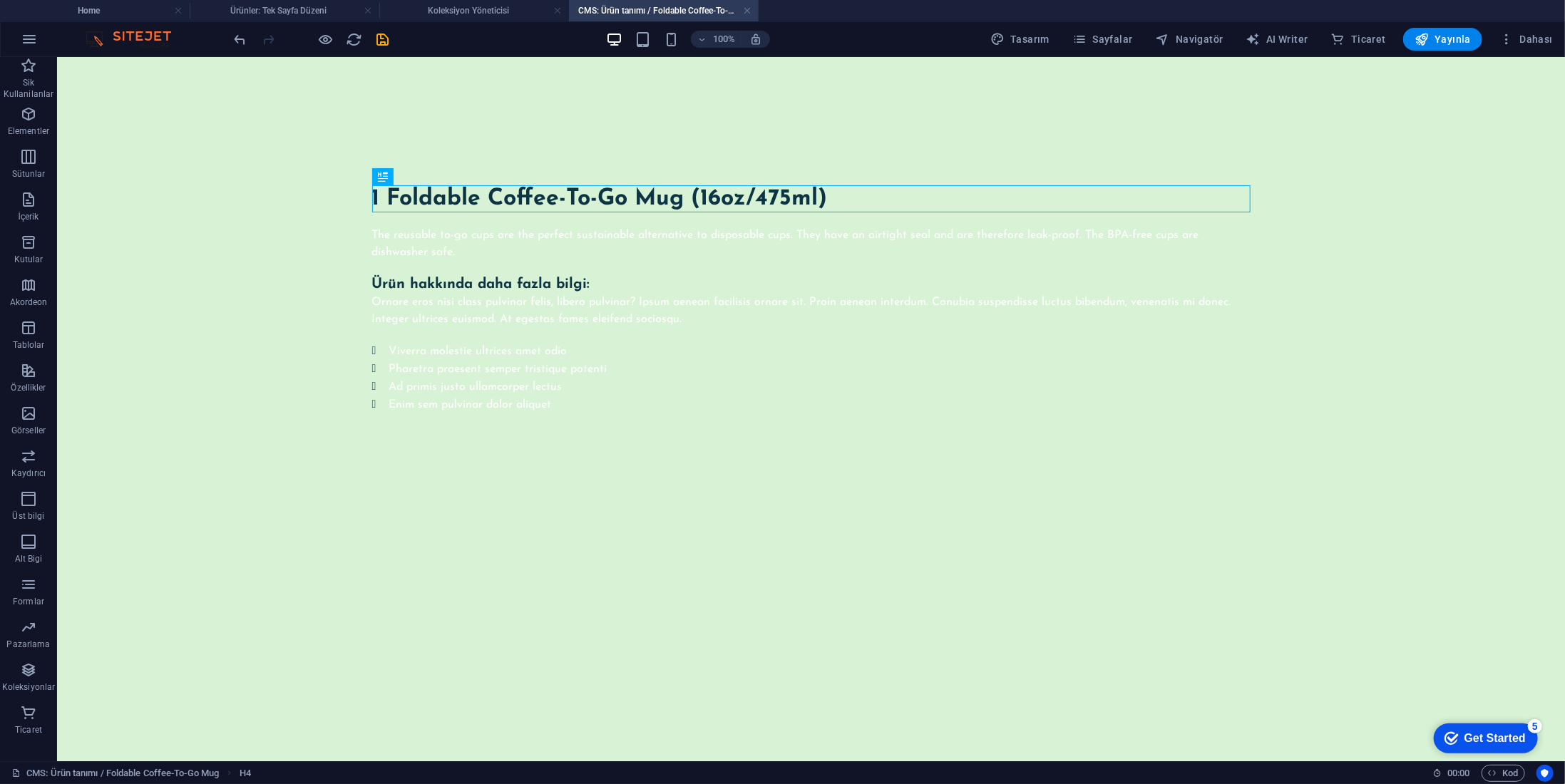
scroll to position [0, 0]
click at [616, 191] on div "1 Foldable Coffee-To-Go Mug (16oz/475ml)" at bounding box center [811, 198] width 878 height 27
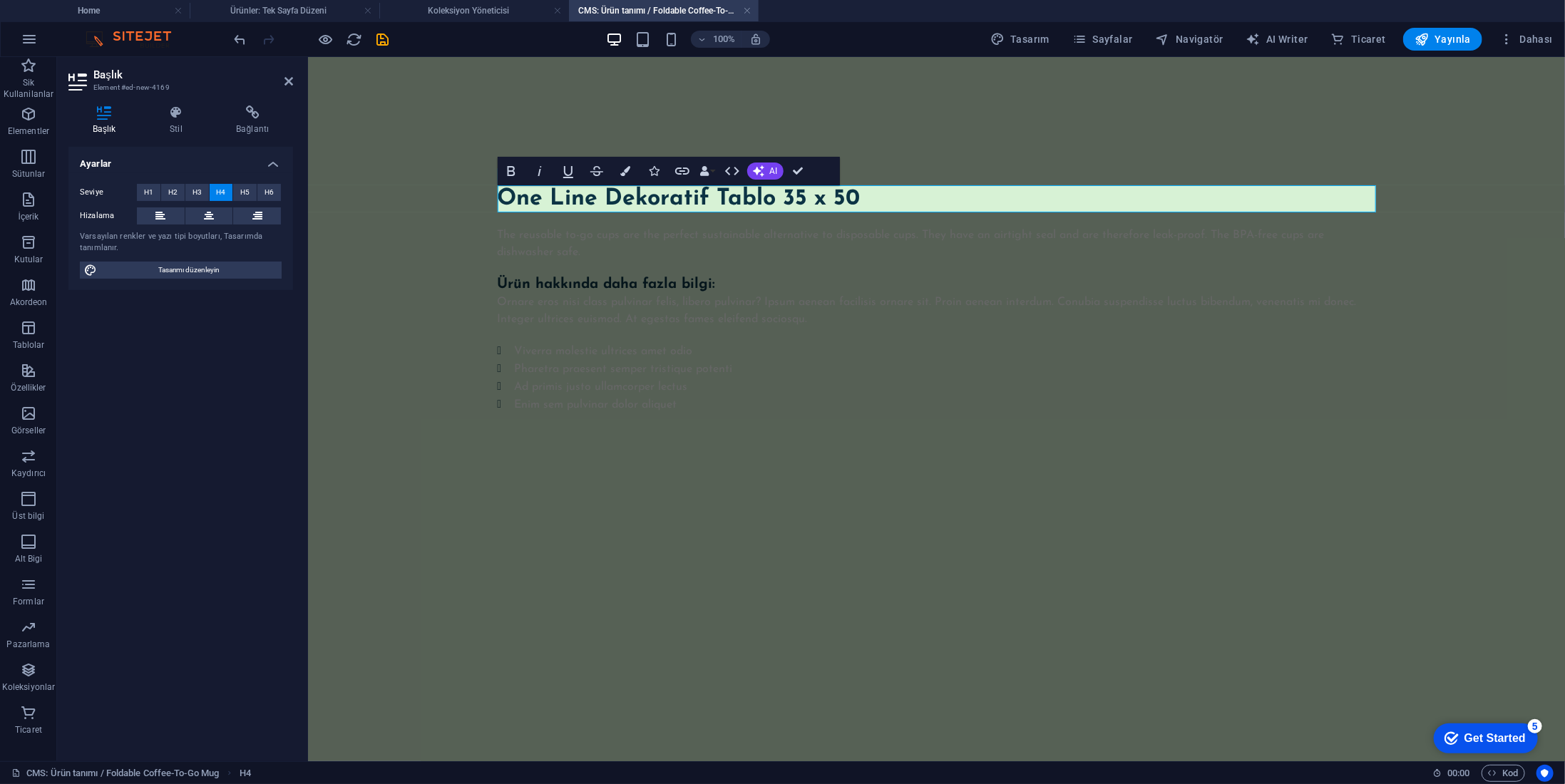
scroll to position [0, 5]
click at [796, 391] on div "Viverra molestie ultrices amet odio Pharetra praesent semper tristique potenti …" at bounding box center [936, 377] width 878 height 71
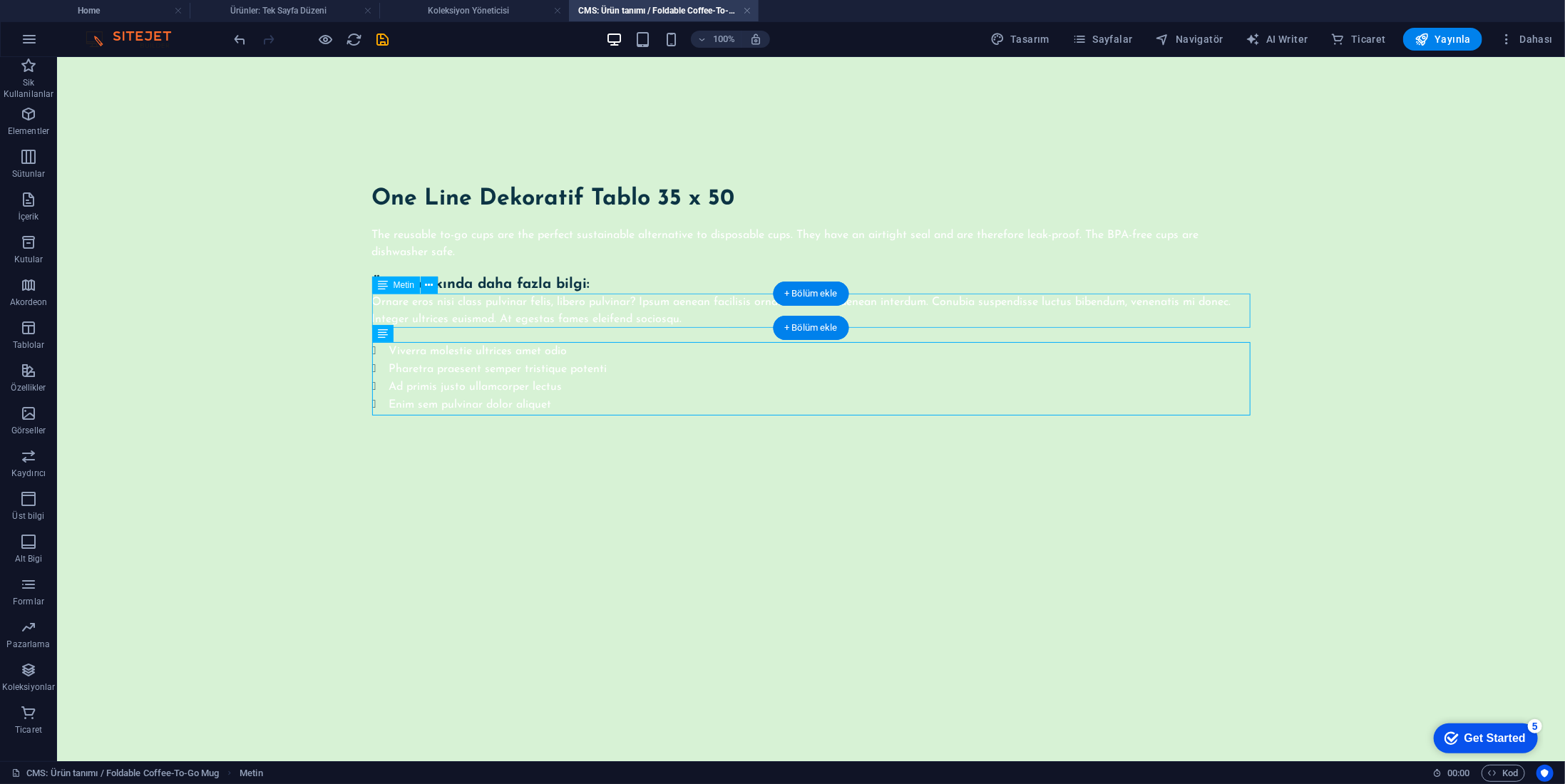
click at [522, 302] on div "Ornare eros nisi class pulvinar felis, libero pulvinar? Ipsum aenean facilisis …" at bounding box center [811, 309] width 878 height 34
click at [0, 0] on span "Metin" at bounding box center [0, 0] width 0 height 0
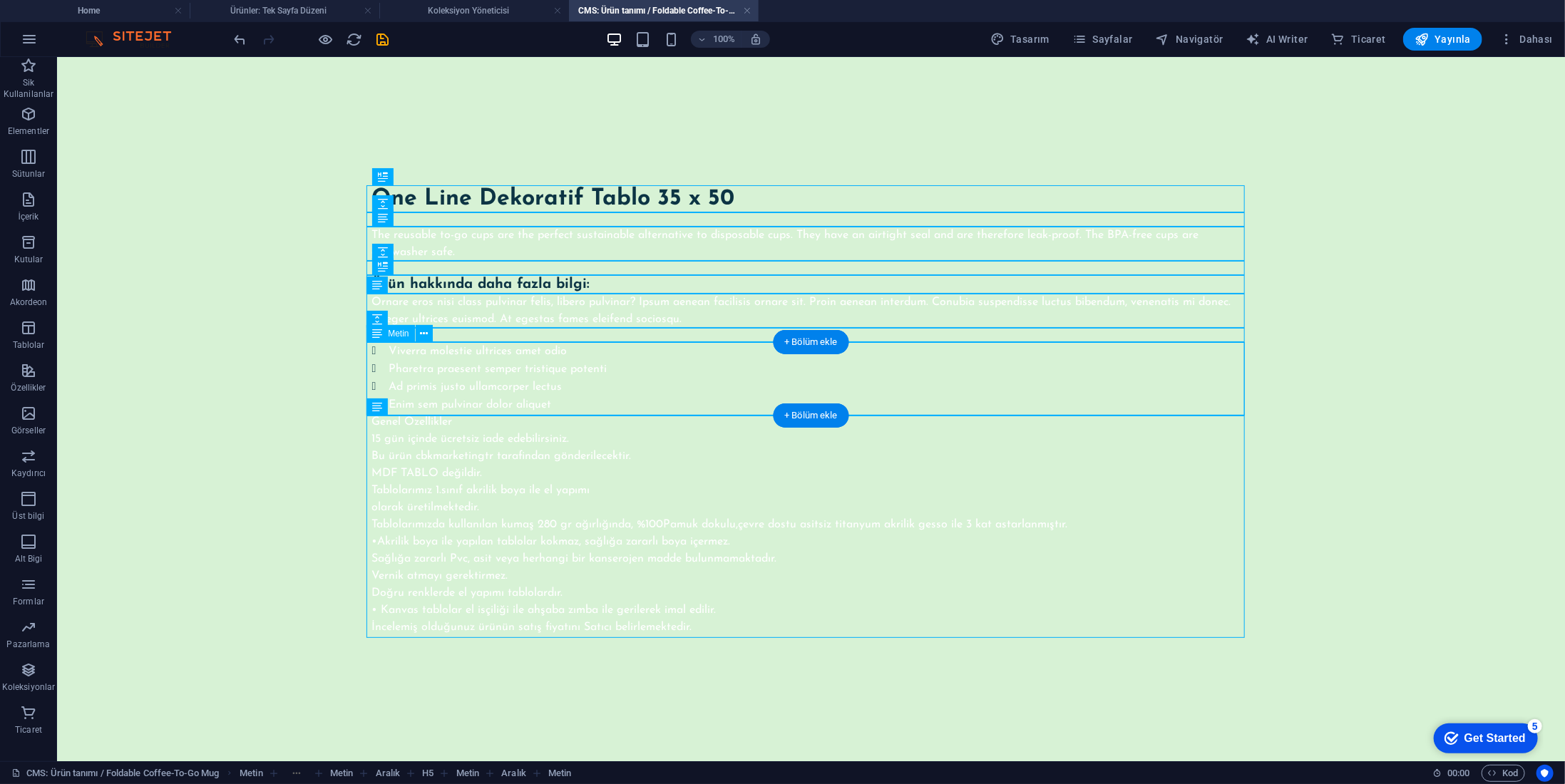
click at [613, 388] on div "Viverra molestie ultrices amet odio Pharetra praesent semper tristique potenti …" at bounding box center [811, 377] width 878 height 71
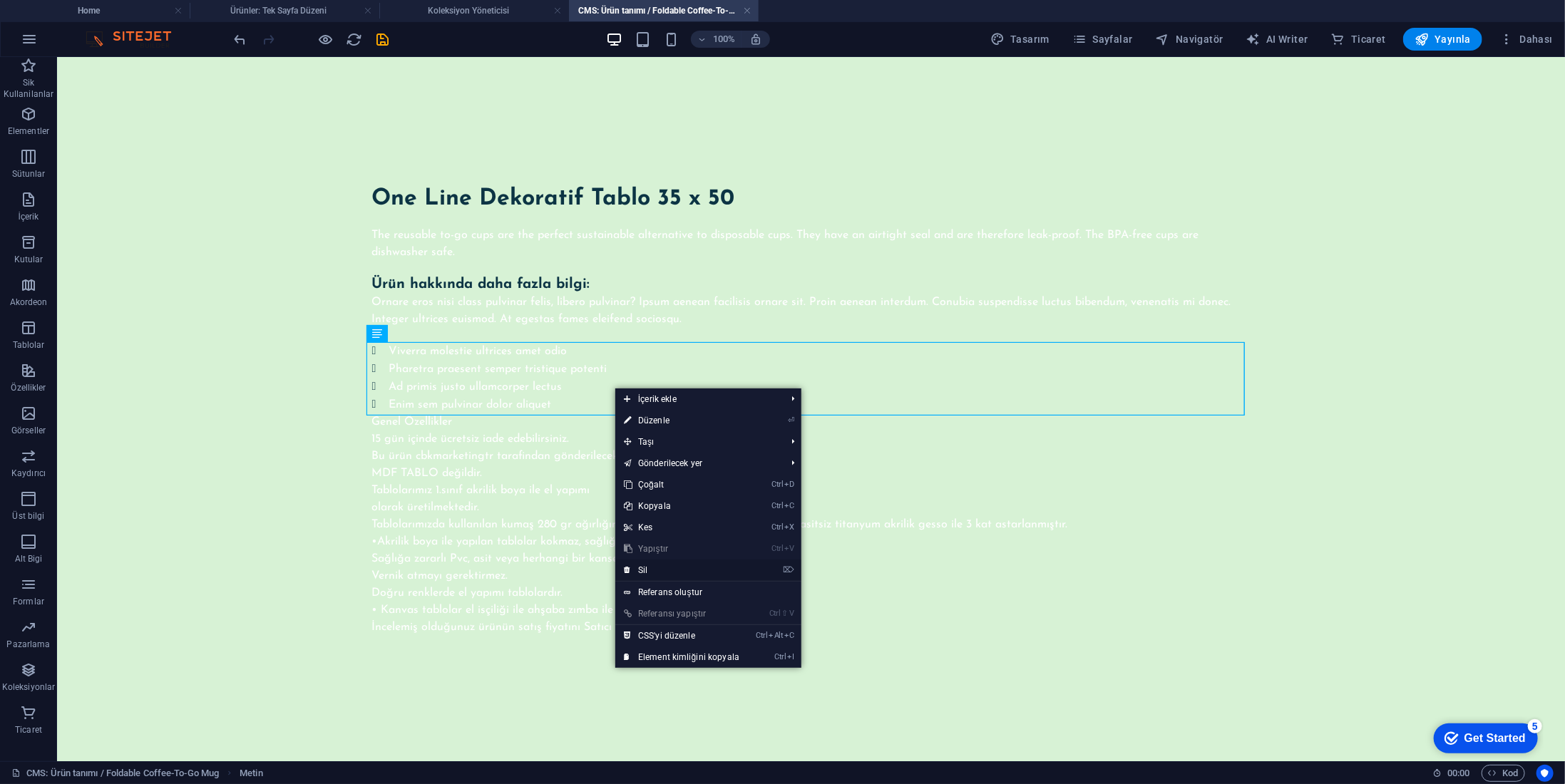
drag, startPoint x: 655, startPoint y: 574, endPoint x: 598, endPoint y: 514, distance: 82.8
click at [655, 574] on link "⌦ Sil" at bounding box center [681, 570] width 132 height 21
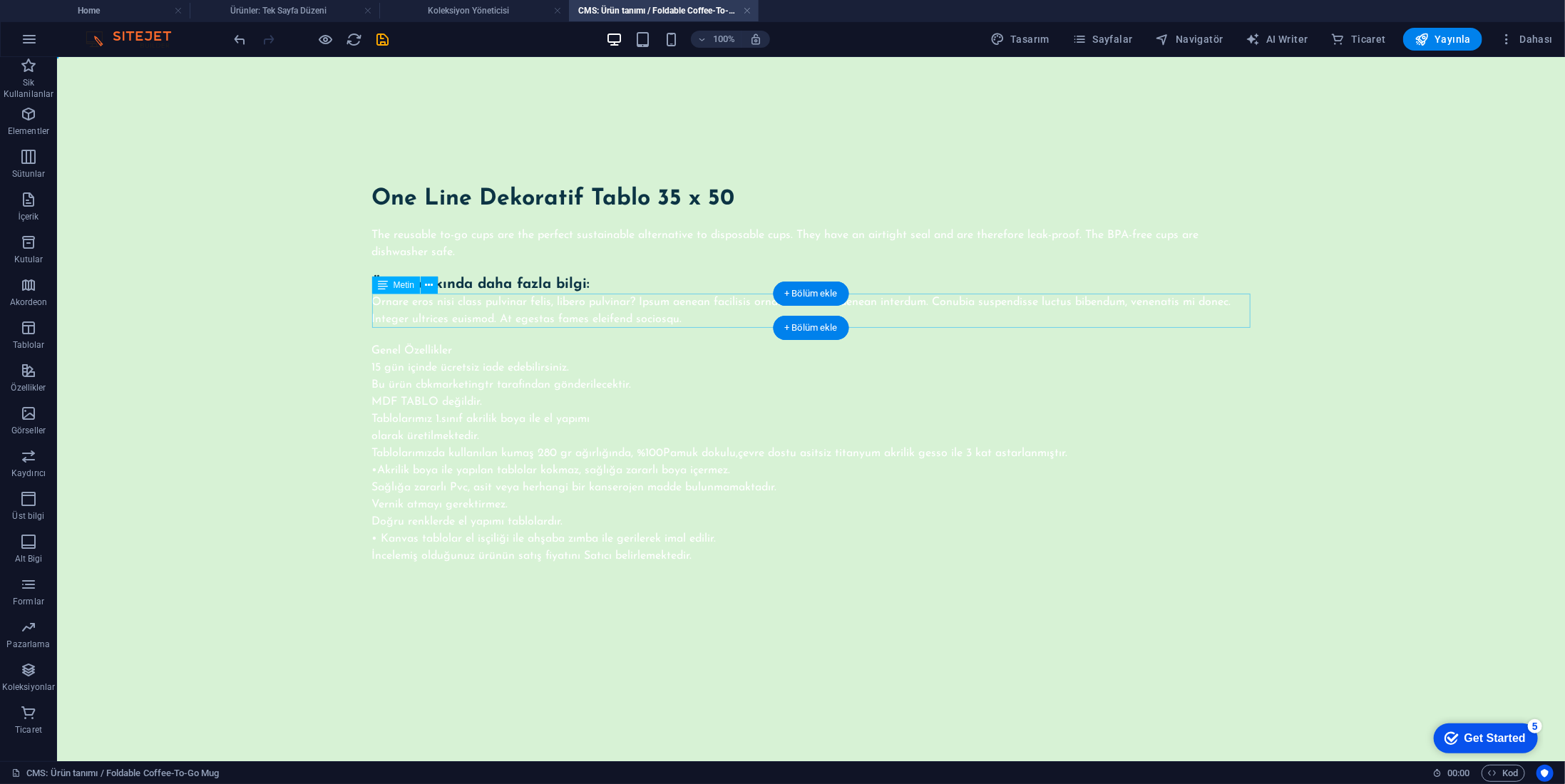
click at [610, 310] on div "Ornare eros nisi class pulvinar felis, libero pulvinar? Ipsum aenean facilisis …" at bounding box center [811, 309] width 878 height 34
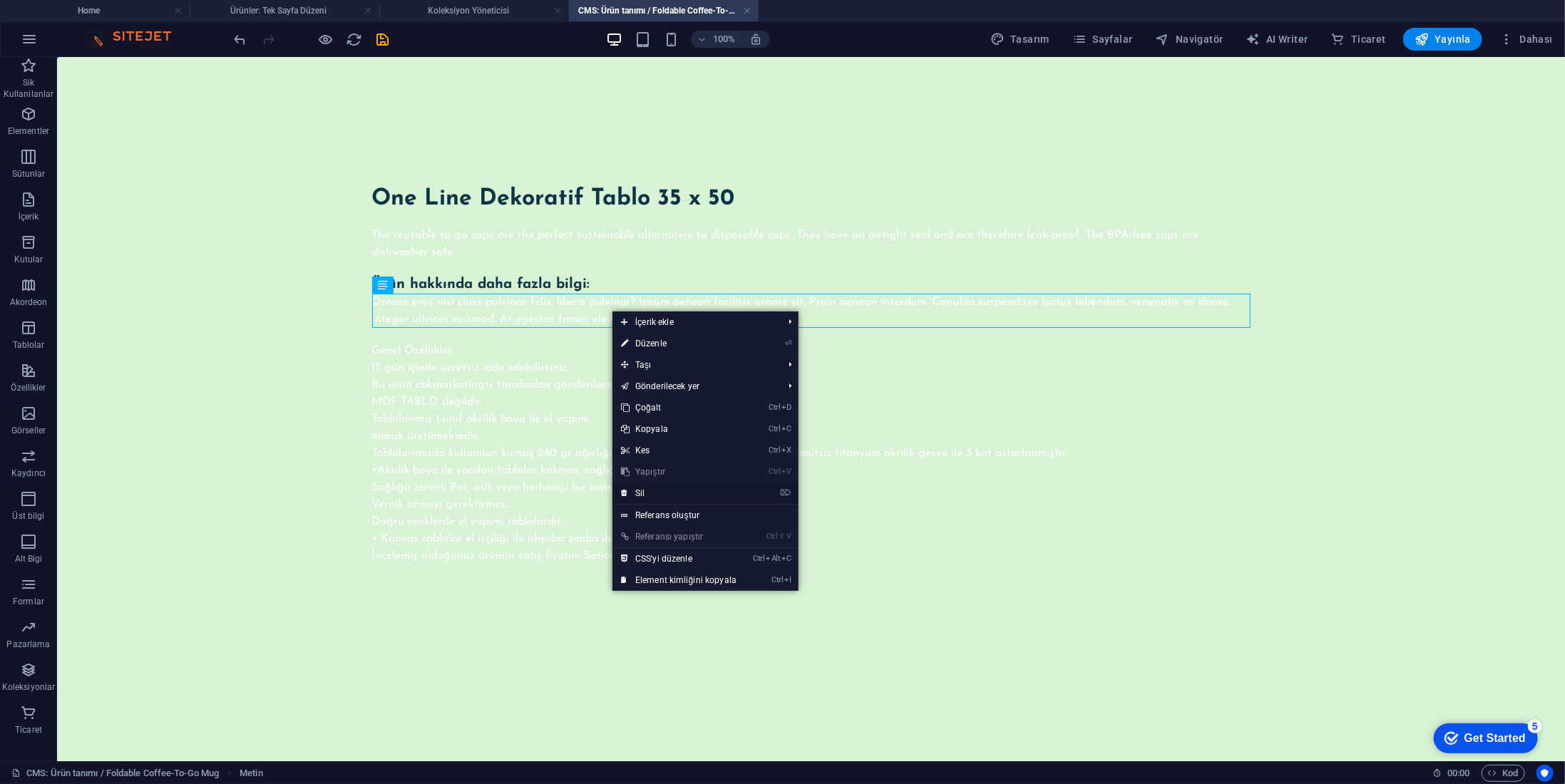
click at [654, 493] on link "⌦ Sil" at bounding box center [678, 493] width 132 height 21
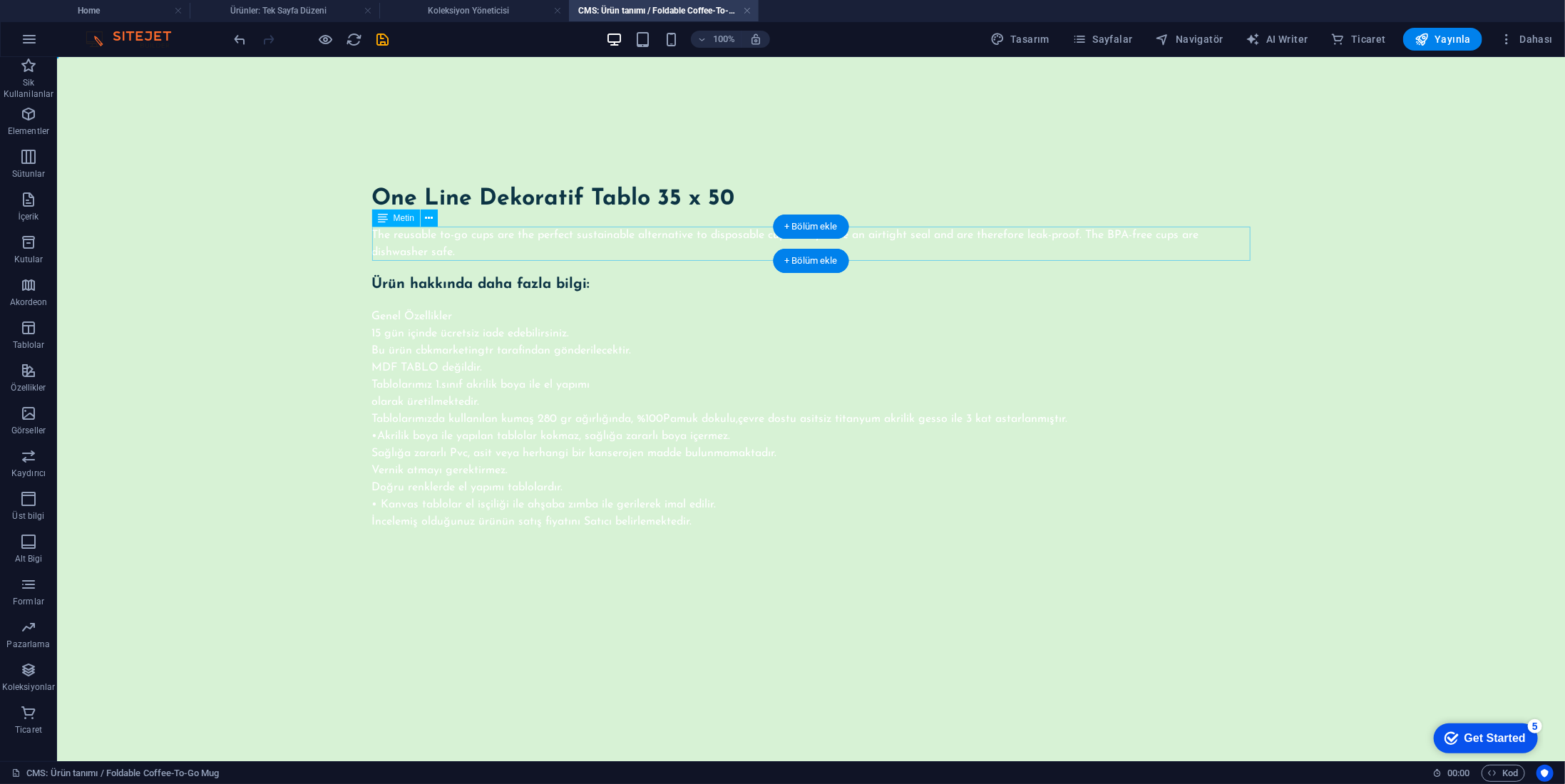
click at [620, 246] on div "The reusable to-go cups are the perfect sustainable alternative to disposable c…" at bounding box center [811, 243] width 878 height 34
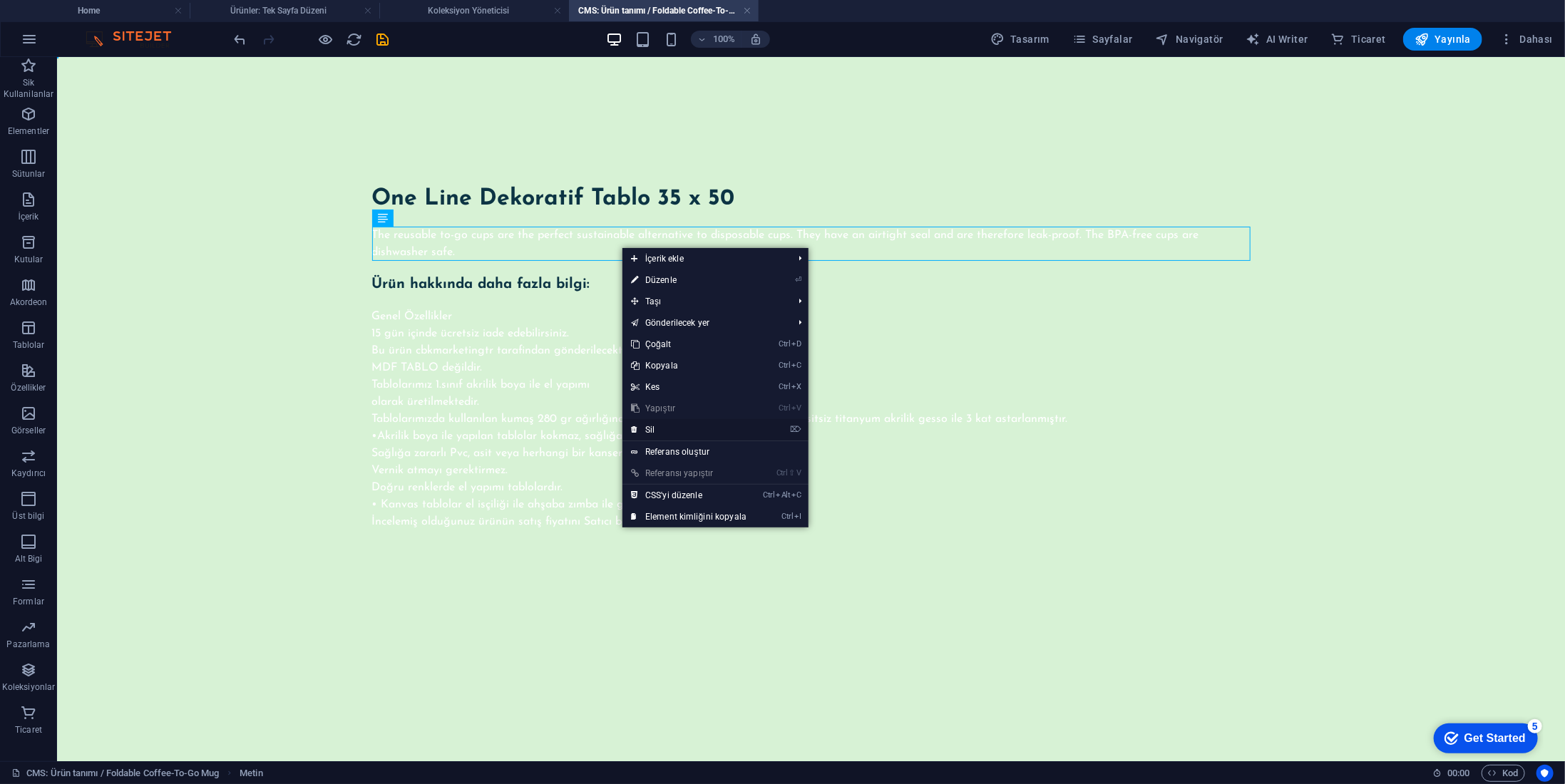
click at [653, 430] on link "⌦ Sil" at bounding box center [688, 429] width 132 height 21
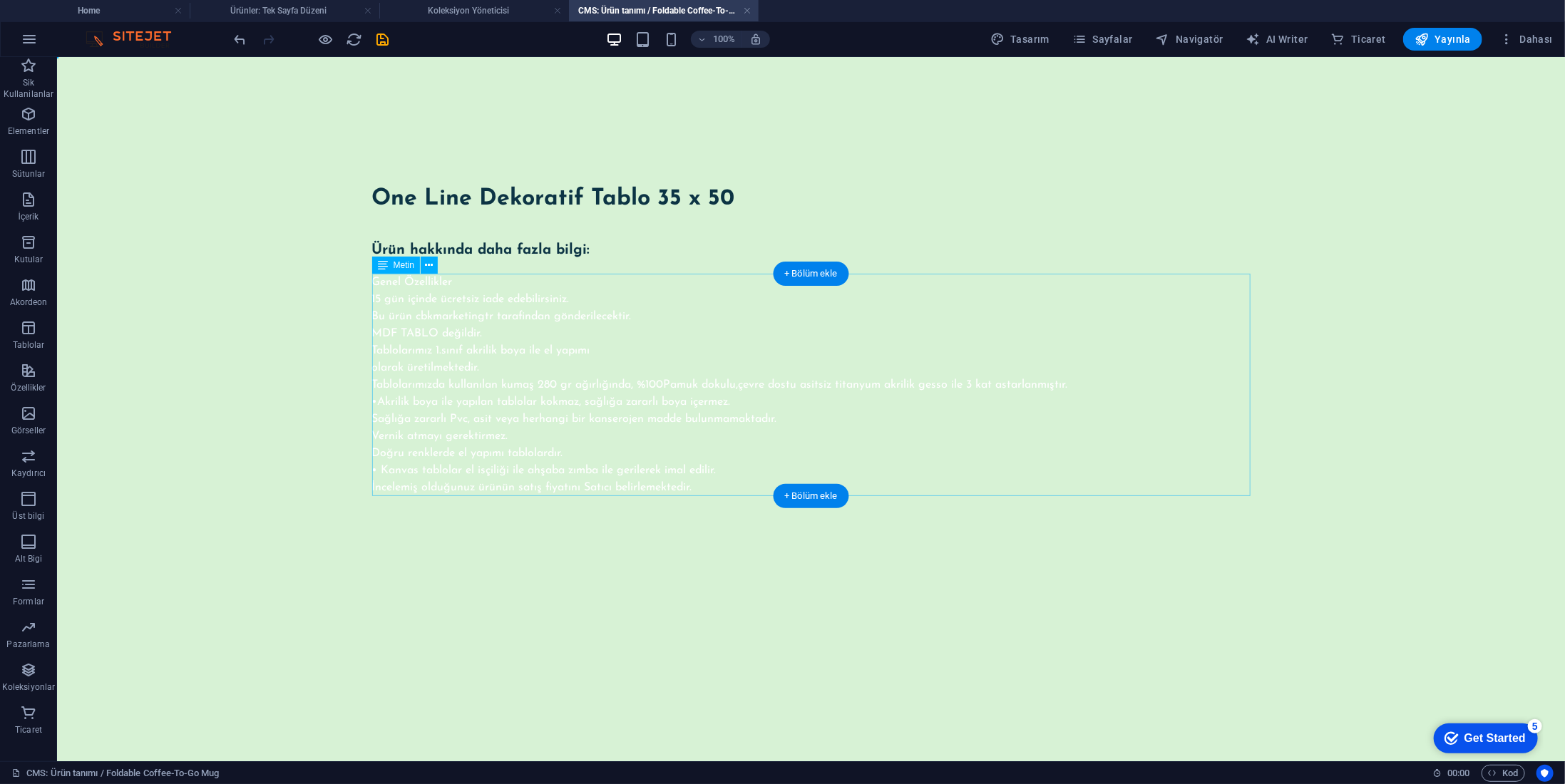
click at [484, 278] on div "Genel Özellikler 15 gün içinde ücretsiz iade edebilirsiniz. Bu ürün cbkmarketin…" at bounding box center [811, 384] width 878 height 223
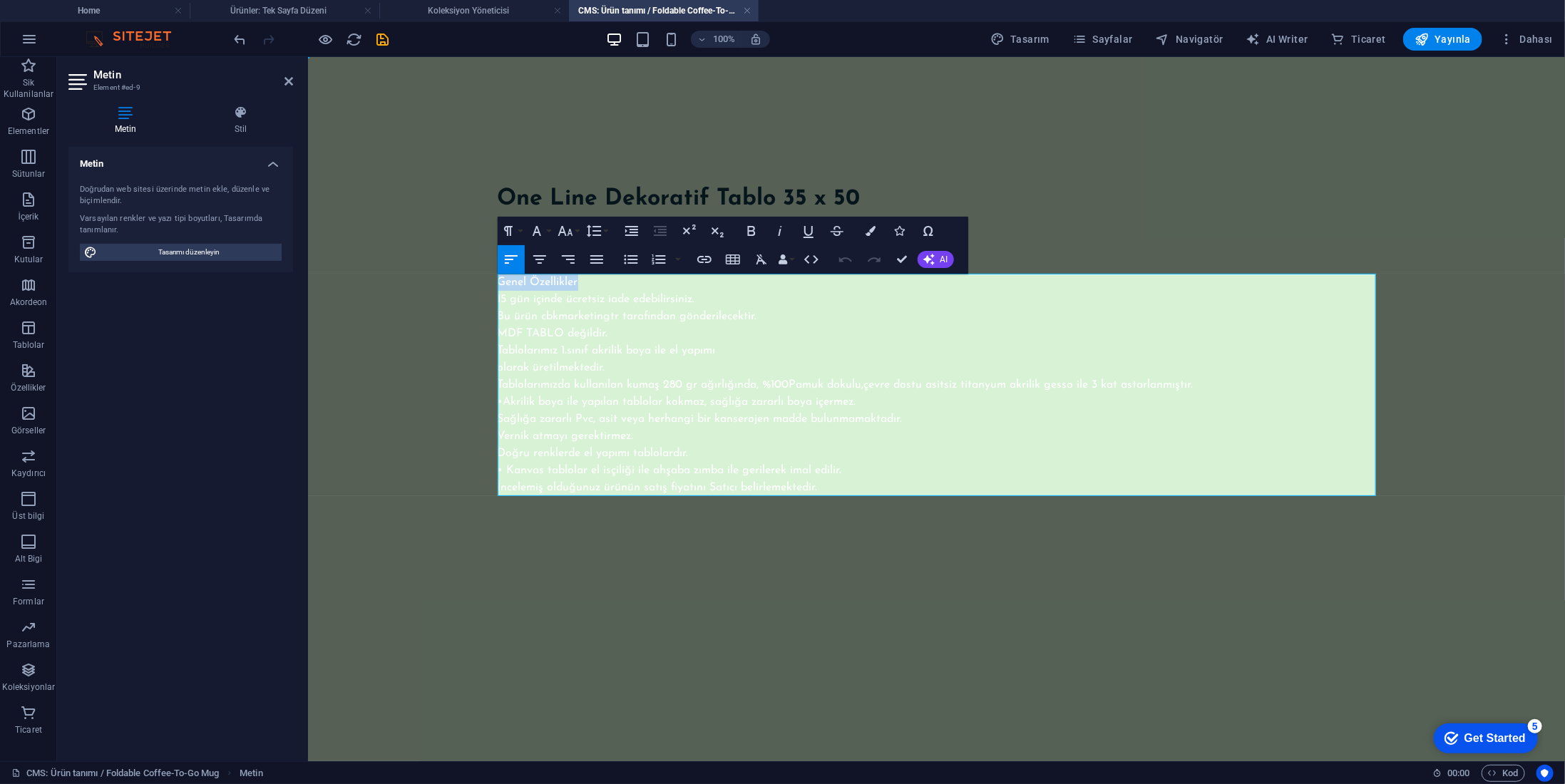
drag, startPoint x: 588, startPoint y: 283, endPoint x: 490, endPoint y: 282, distance: 98.0
click at [490, 282] on div "One Line Dekoratif Tablo 35 x 50 Ürün hakkında daha fazla bilgi: Genel Özellikl…" at bounding box center [937, 340] width 913 height 568
copy p "Genel Özellikler"
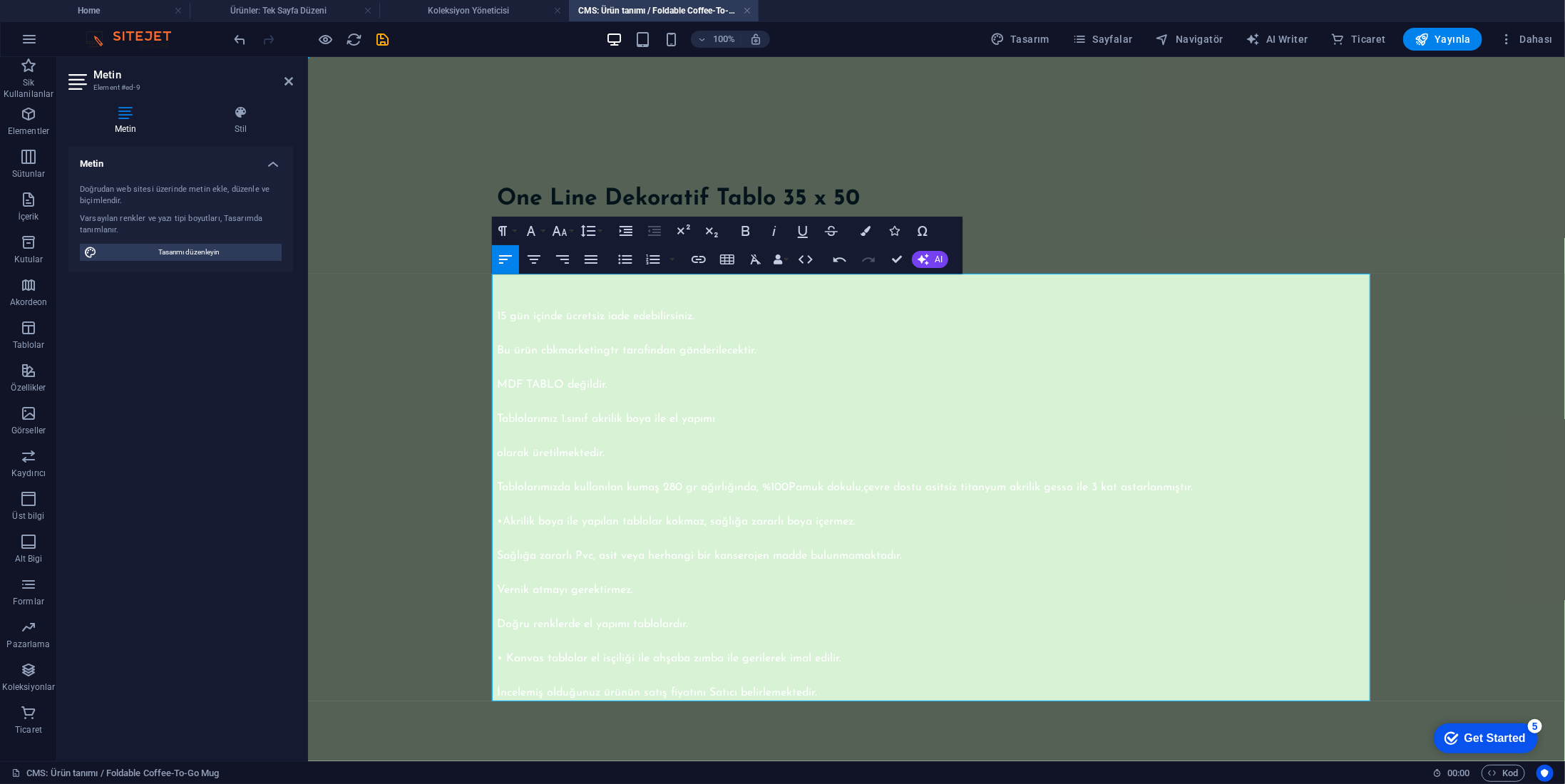
click at [464, 325] on body "Skip to main content One Line Dekoratif Tablo 35 x 50 Ürün hakkında daha fazla …" at bounding box center [936, 443] width 1257 height 773
click at [1098, 235] on div at bounding box center [936, 234] width 878 height 15
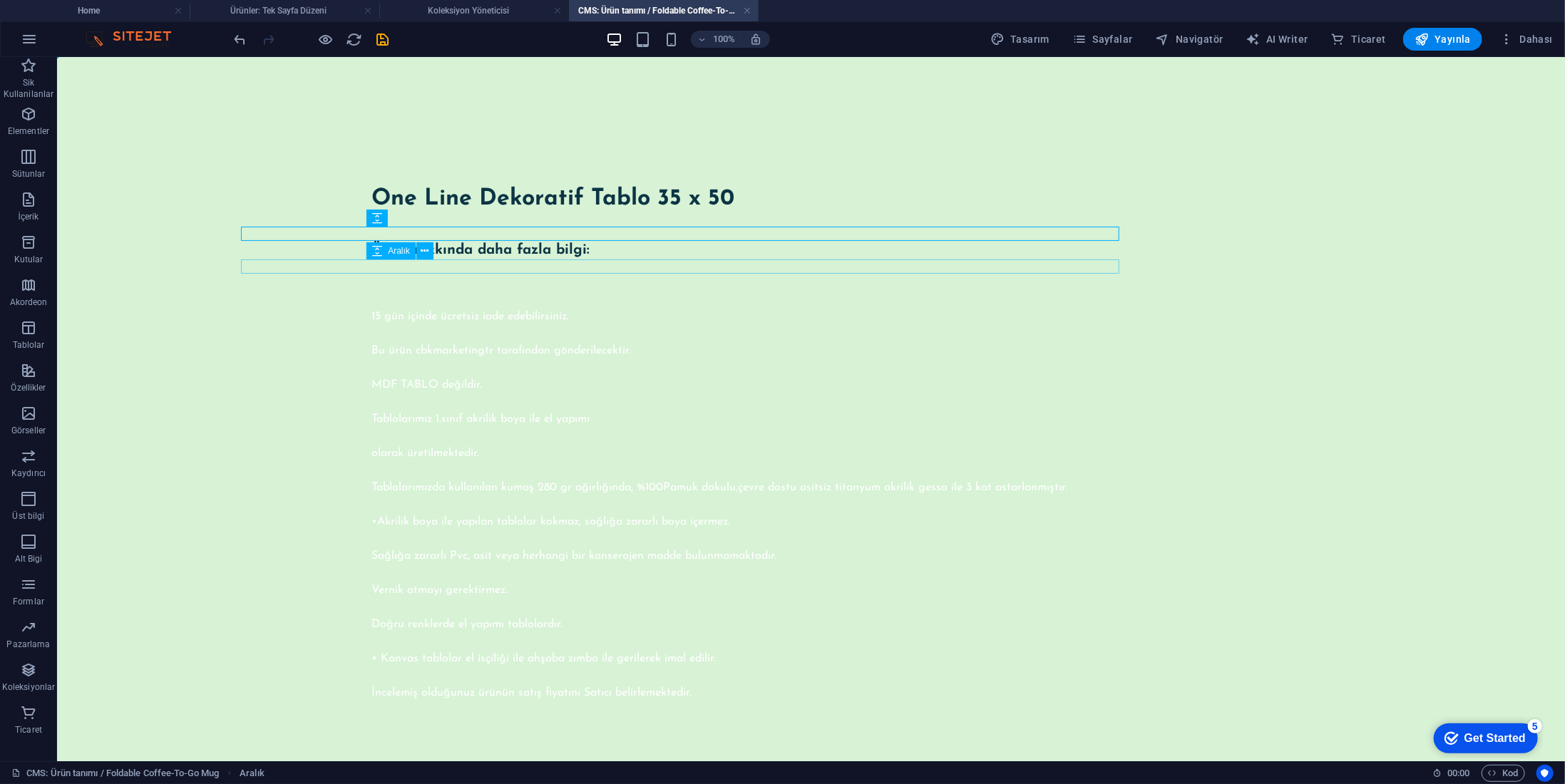
click at [1108, 259] on div at bounding box center [811, 267] width 878 height 15
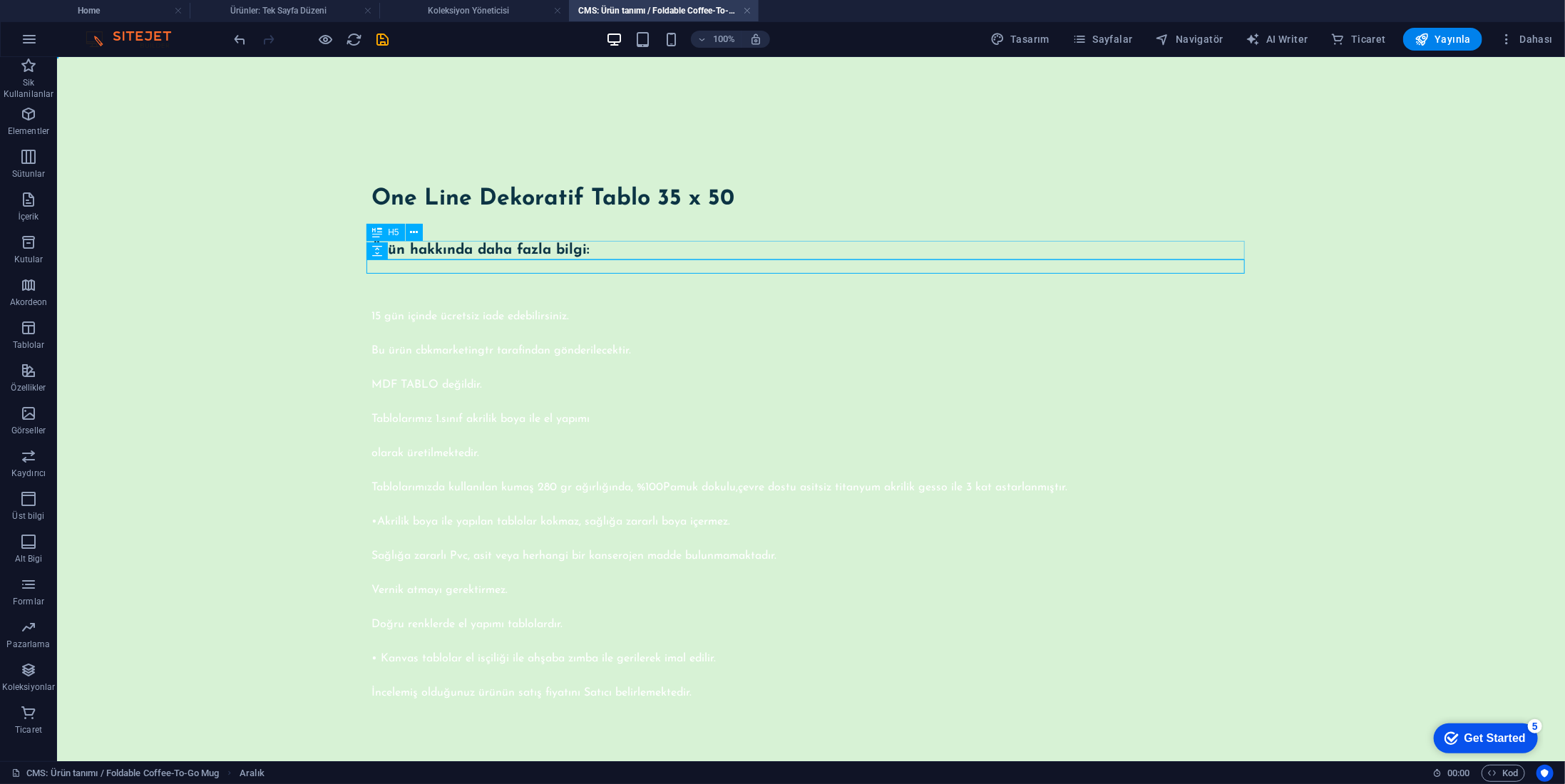
click at [509, 246] on div "Ürün hakkında daha fazla bilgi:" at bounding box center [811, 249] width 878 height 18
drag, startPoint x: 509, startPoint y: 246, endPoint x: 259, endPoint y: 246, distance: 250.0
click at [509, 246] on div "Ürün hakkında daha fazla bilgi:" at bounding box center [811, 249] width 878 height 18
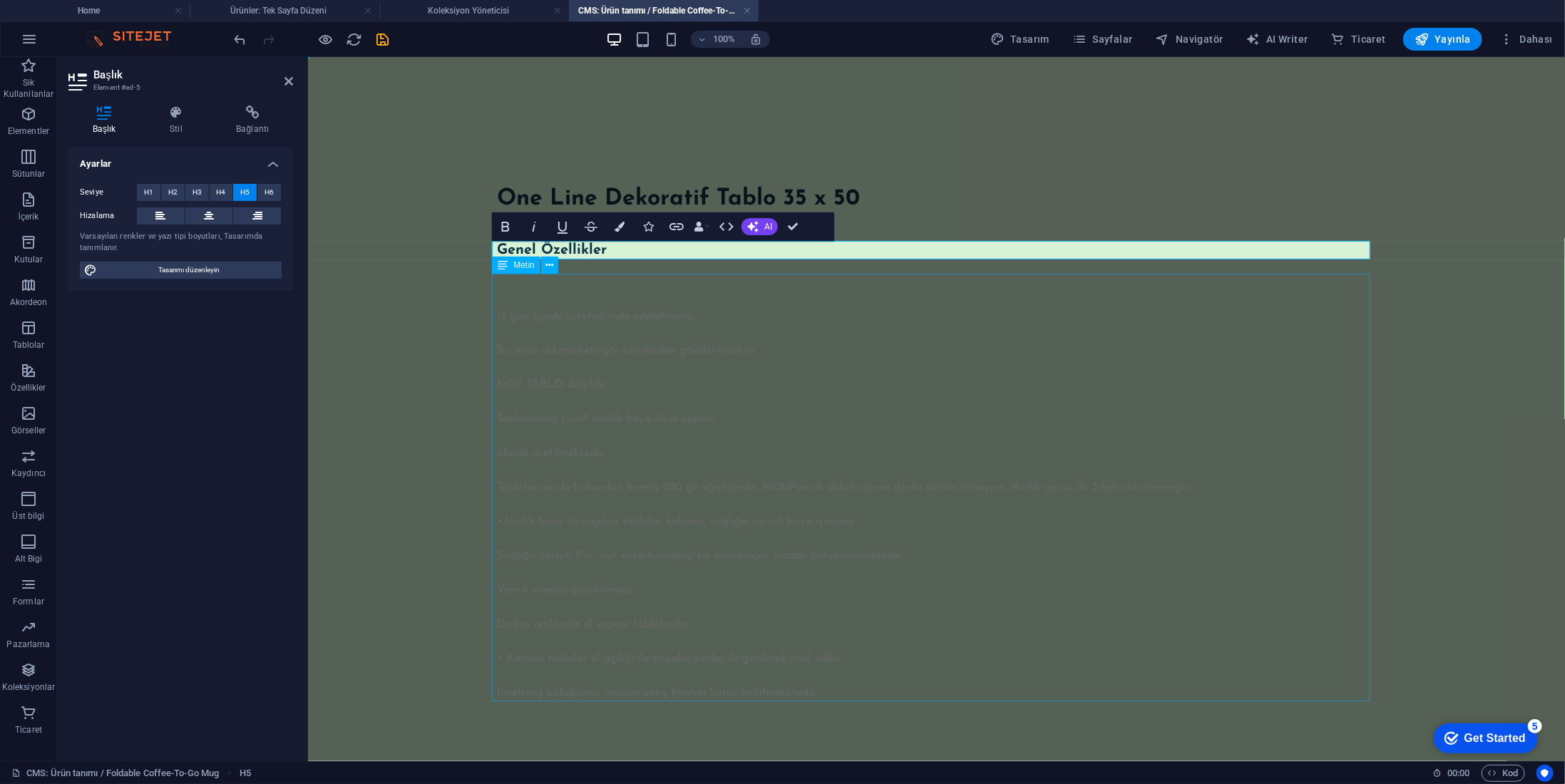
click at [662, 314] on div "15 gün içinde ücretsiz iade edebilirsiniz. Bu ürün cbkmarketingtr tarafindan gö…" at bounding box center [936, 486] width 878 height 428
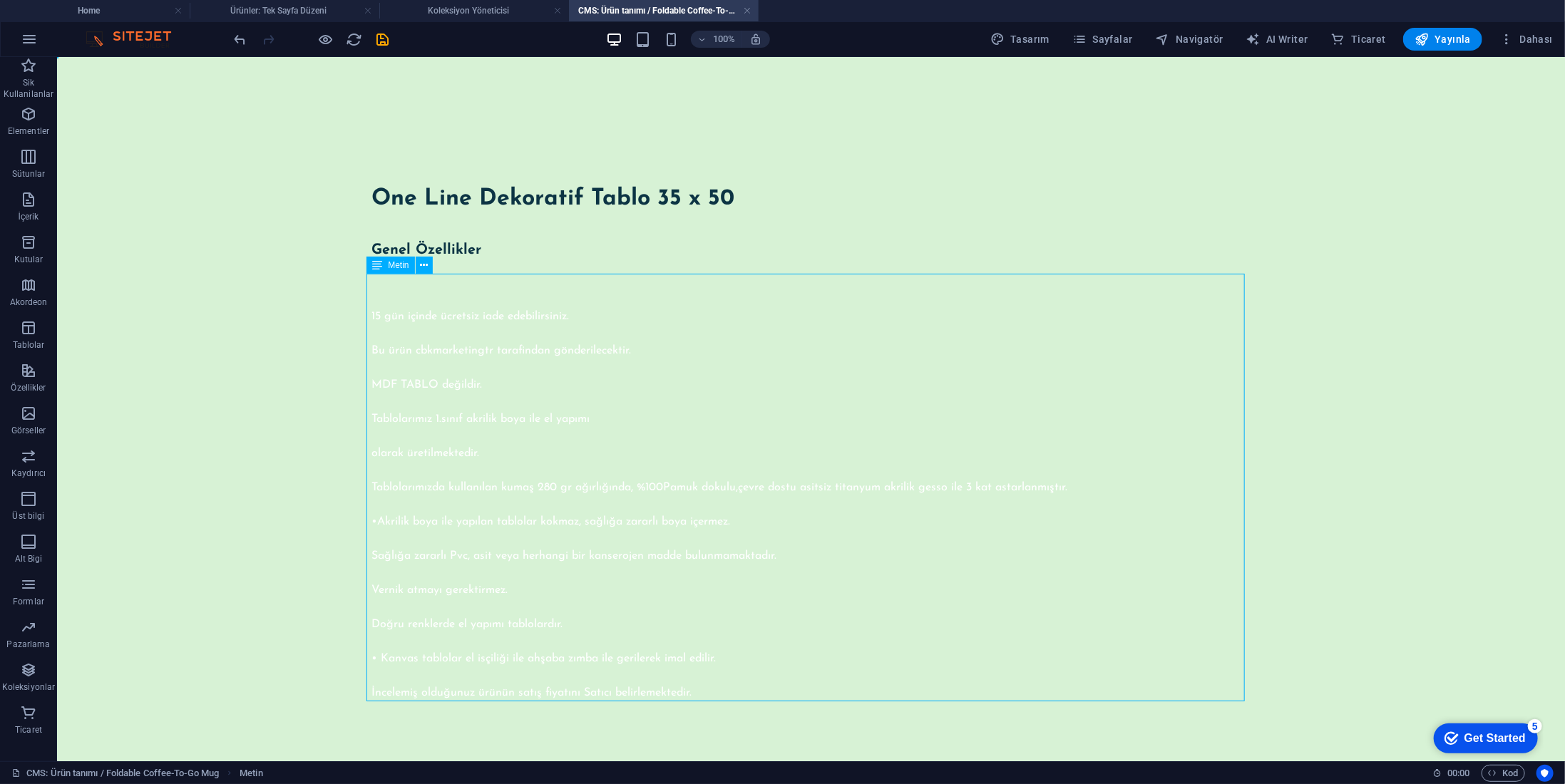
click at [720, 294] on div "15 gün içinde ücretsiz iade edebilirsiniz. Bu ürün cbkmarketingtr tarafindan gö…" at bounding box center [811, 486] width 878 height 428
click at [589, 315] on div "15 gün içinde ücretsiz iade edebilirsiniz. Bu ürün cbkmarketingtr tarafindan gö…" at bounding box center [811, 486] width 878 height 428
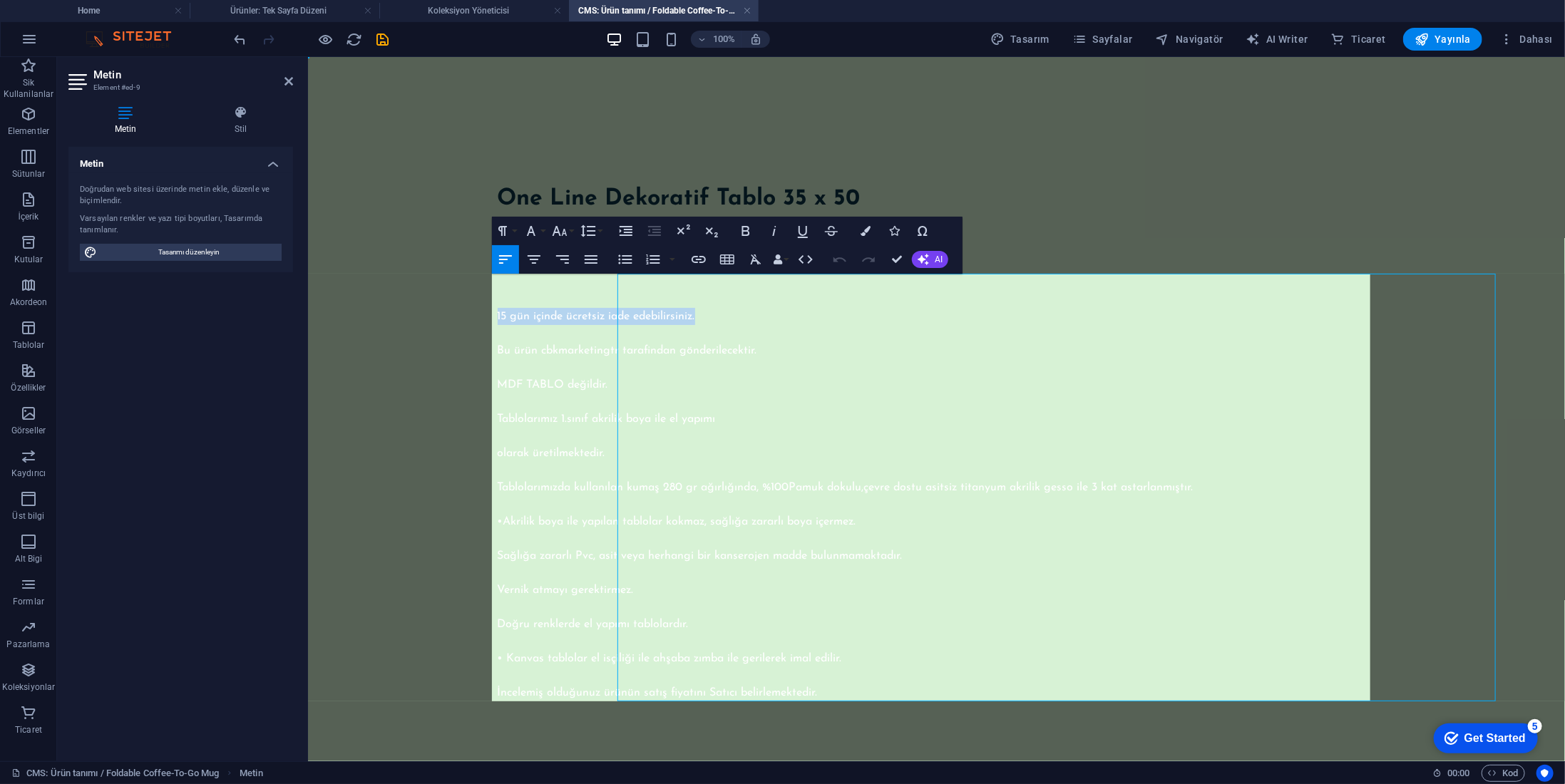
click at [589, 314] on p "15 gün içinde ücretsiz iade edebilirsiniz." at bounding box center [936, 316] width 878 height 17
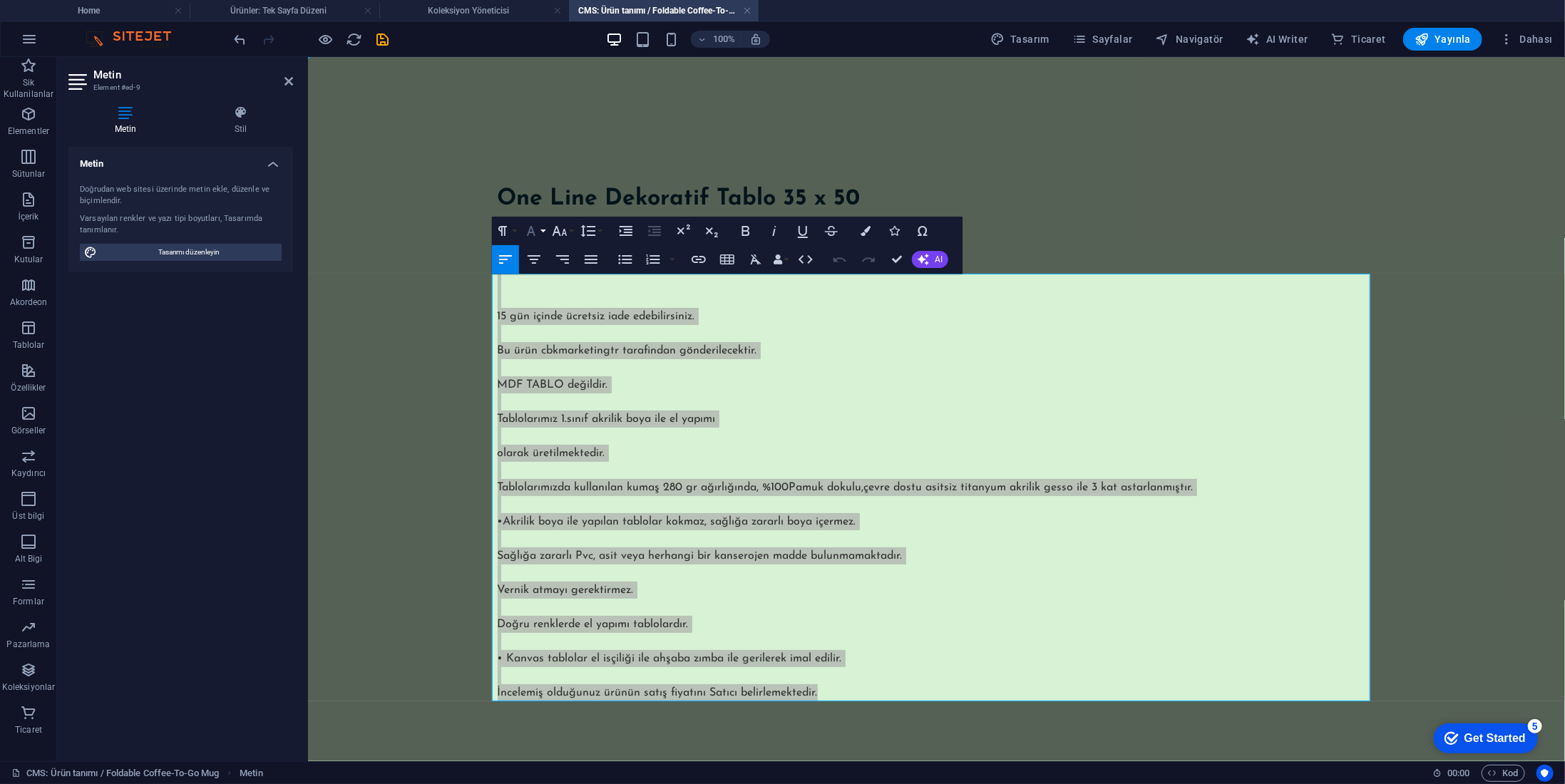
click at [539, 230] on icon "button" at bounding box center [530, 231] width 17 height 17
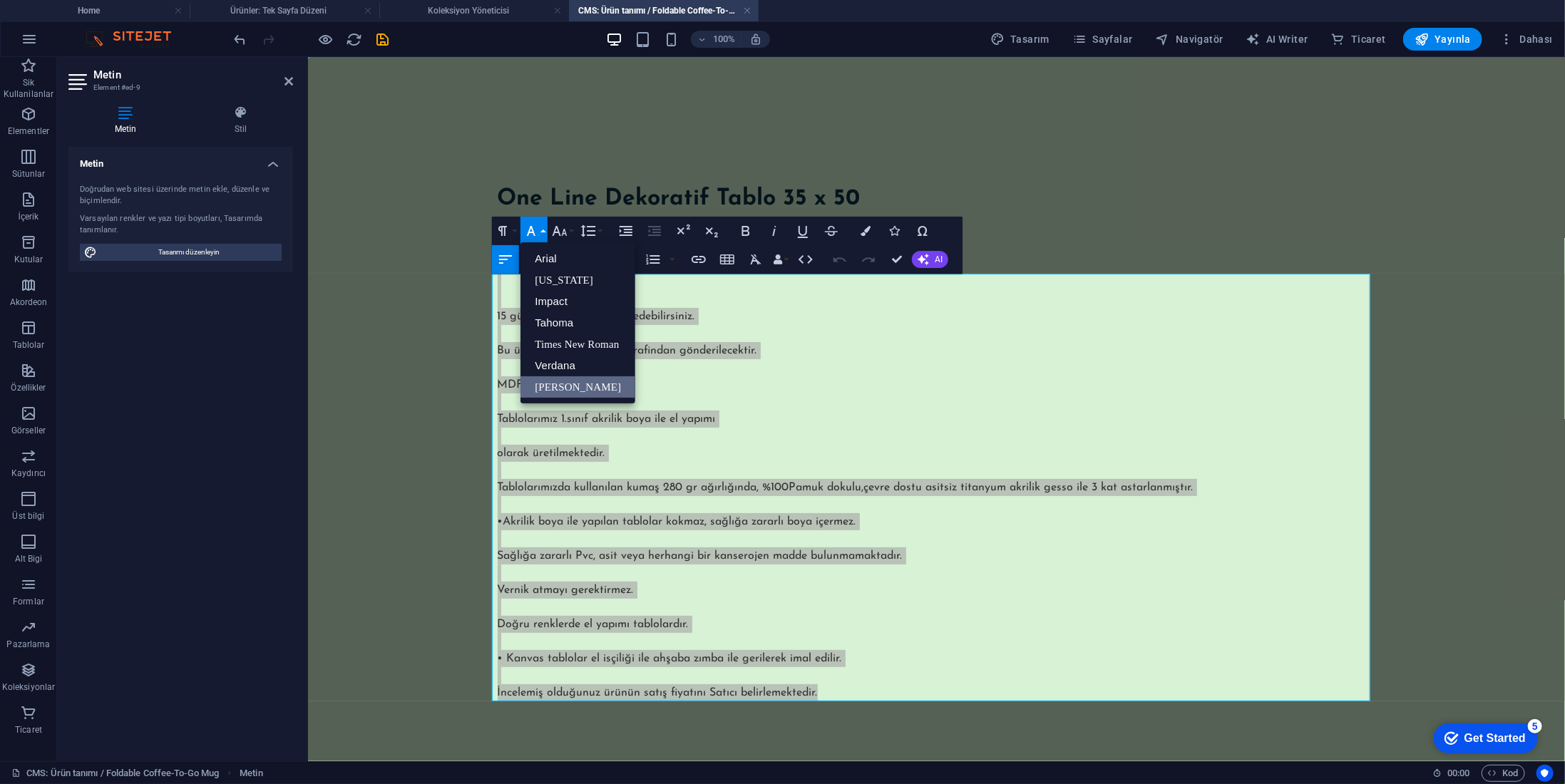
scroll to position [0, 0]
click at [542, 227] on button "Font Family" at bounding box center [534, 230] width 27 height 28
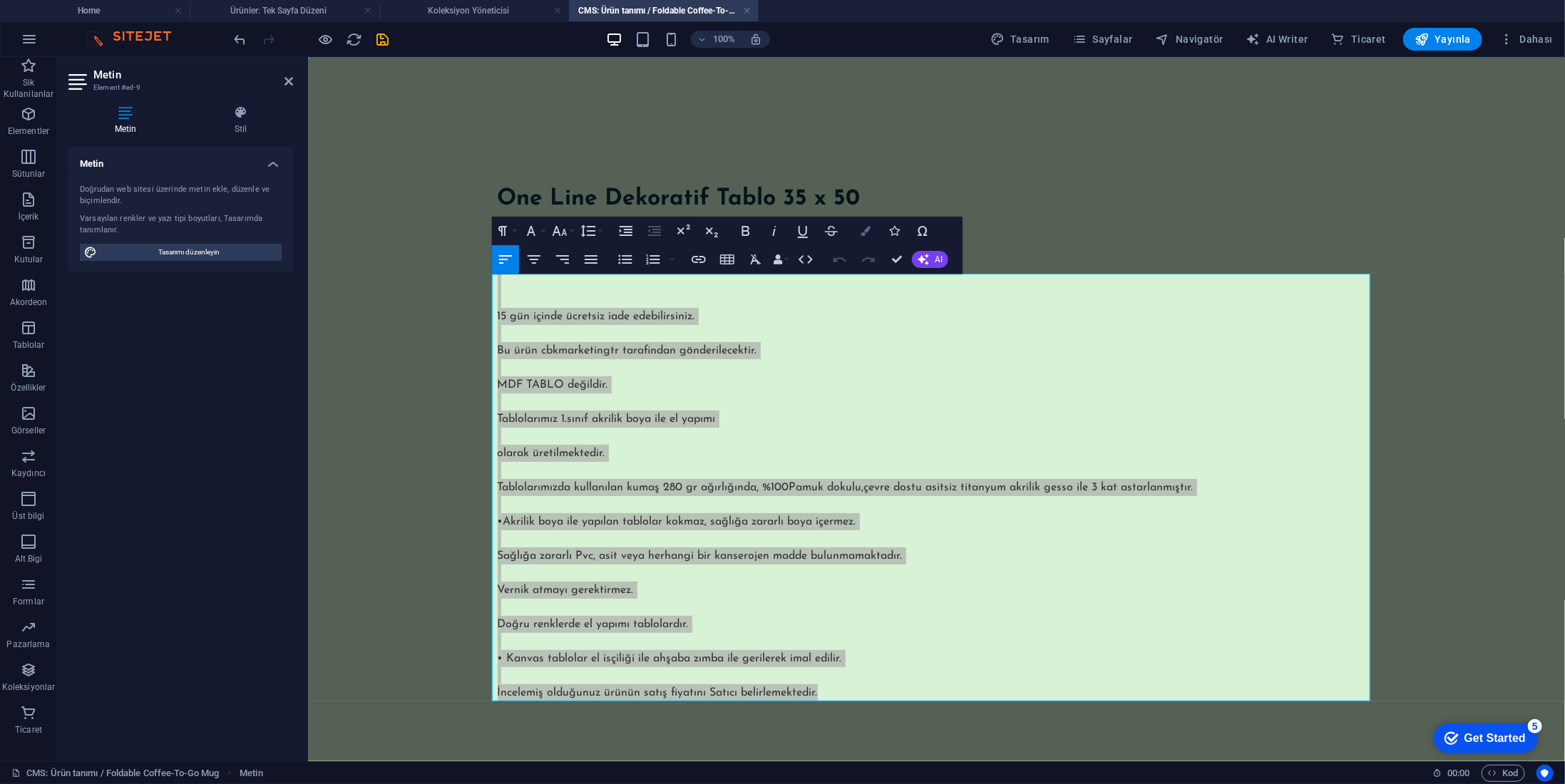
click at [859, 234] on button "Colors" at bounding box center [866, 230] width 27 height 28
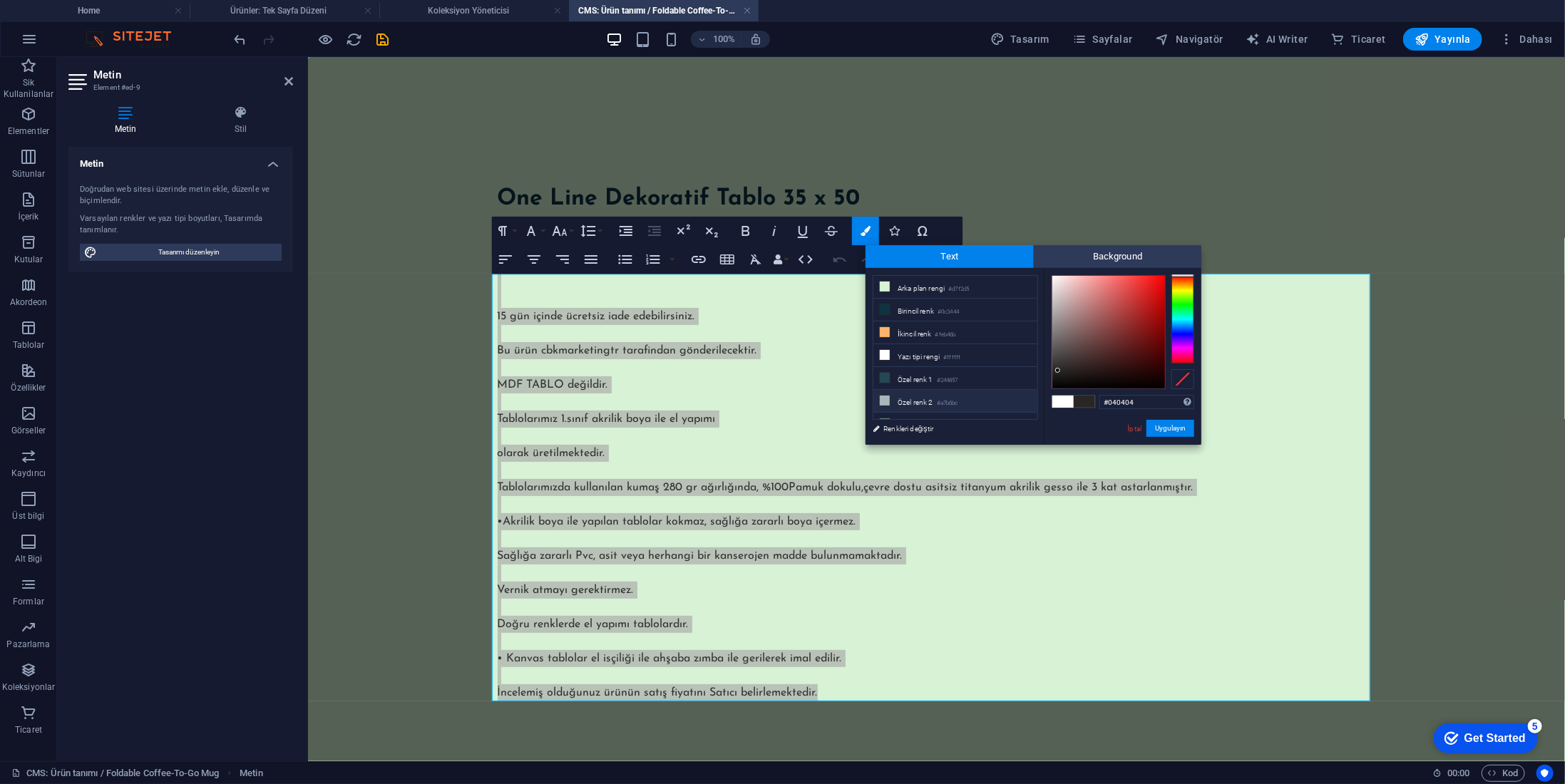
type input "#000000"
drag, startPoint x: 1073, startPoint y: 358, endPoint x: 1013, endPoint y: 436, distance: 98.4
click at [1013, 436] on div "less Arka plan rengi #d7f2d5 Birincil renk #0c3444 İkincil renk #feb46b Yazı ti…" at bounding box center [1034, 357] width 336 height 177
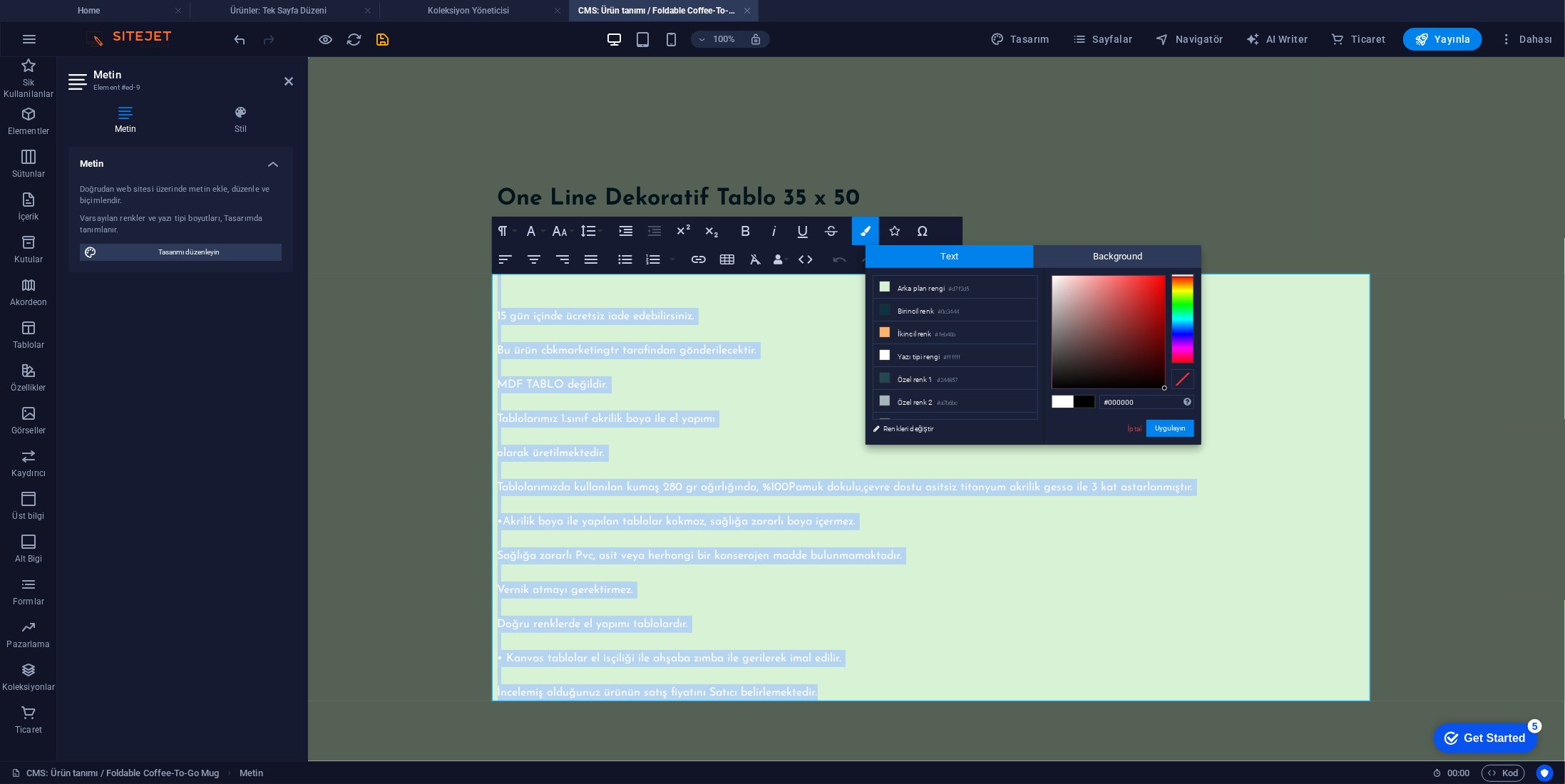
click at [1175, 428] on button "Uygulayın" at bounding box center [1171, 428] width 47 height 17
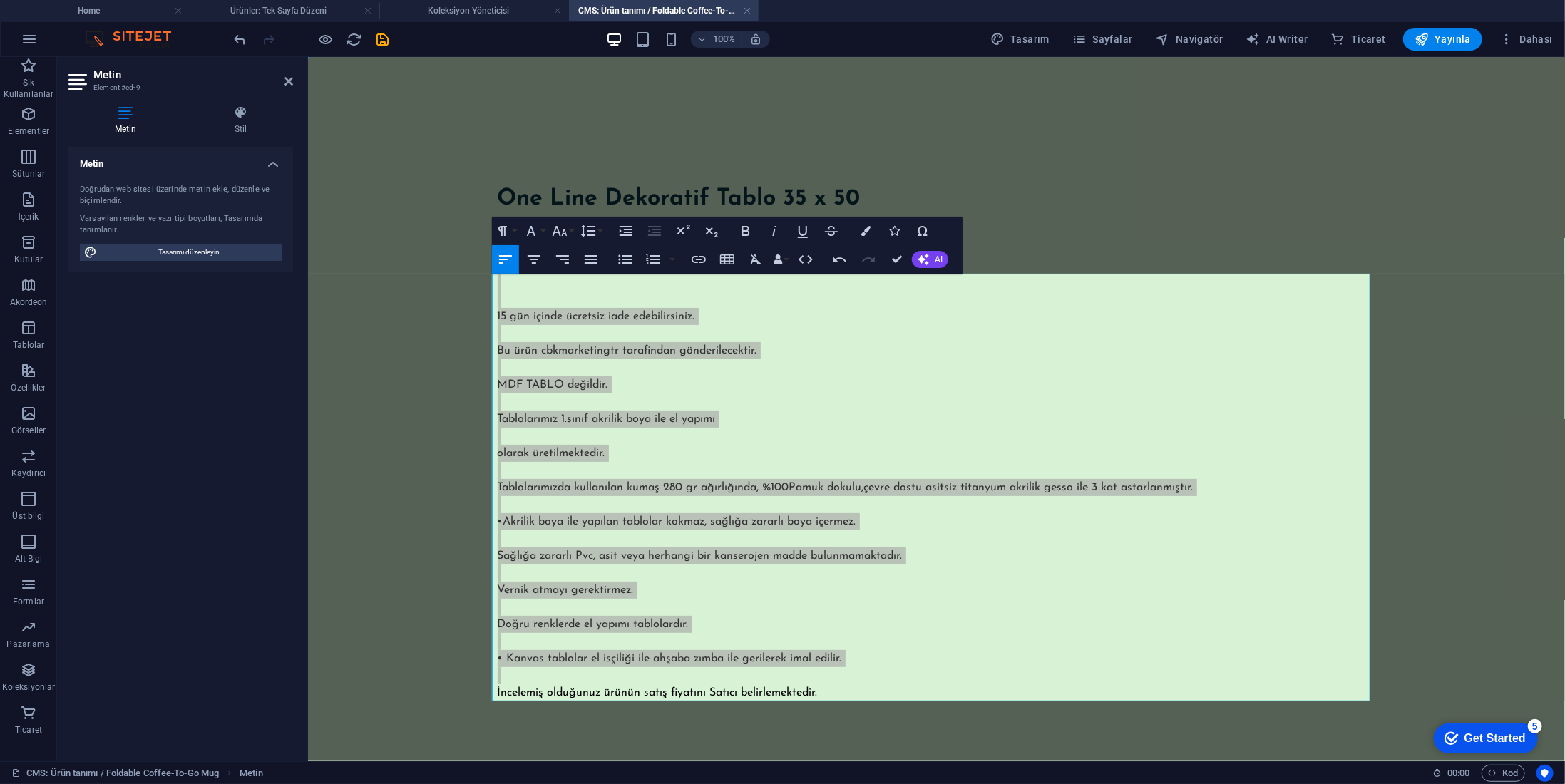
click at [1032, 414] on div "Mevcut içeriği değiştirmek için buraya sürükleyin. Yeni bir element oluşturmak …" at bounding box center [936, 409] width 1257 height 705
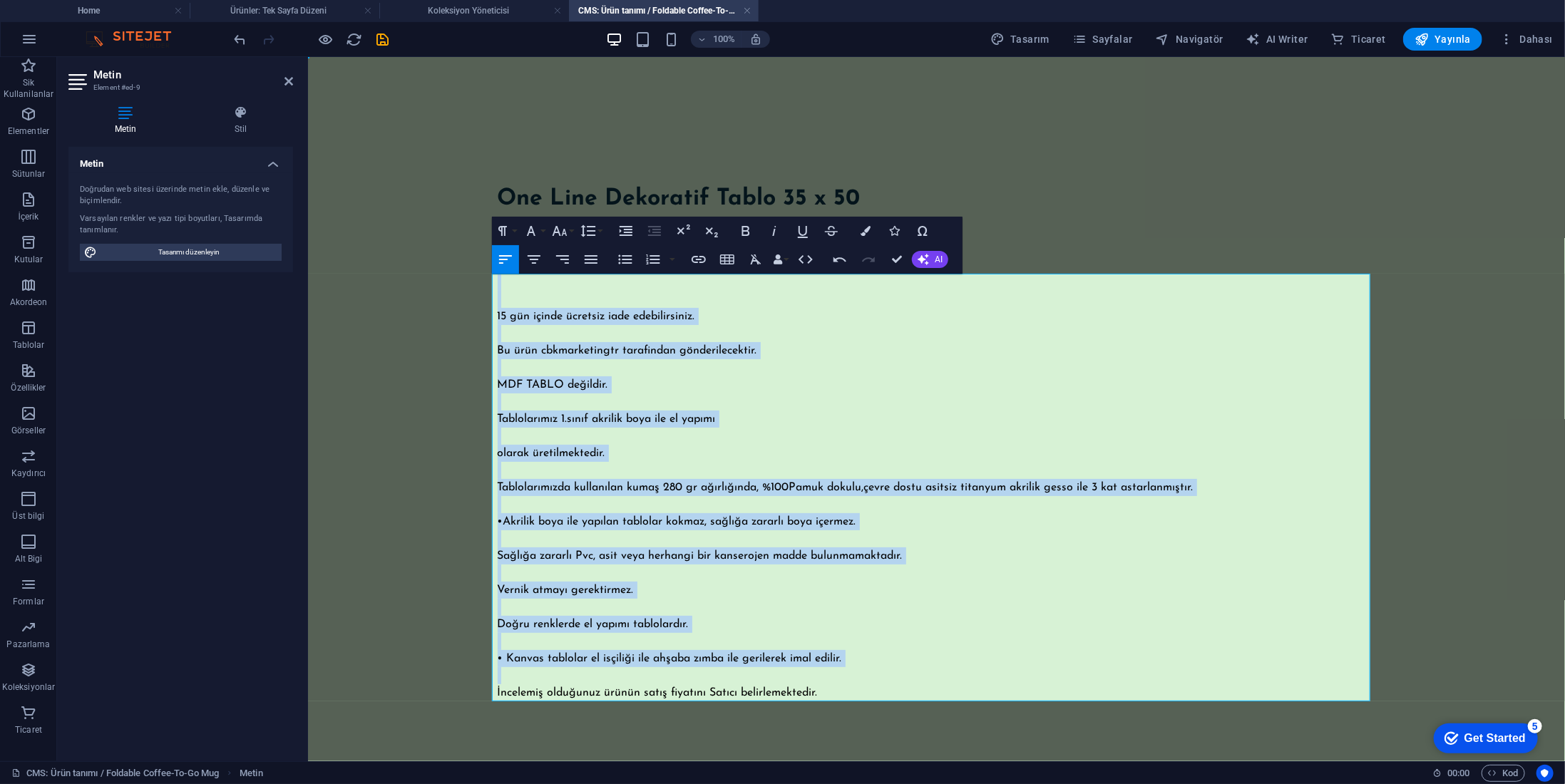
click at [1476, 420] on body "Skip to main content One Line Dekoratif Tablo 35 x 50 Genel Özellikler 15 gün i…" at bounding box center [936, 443] width 1257 height 773
click at [1437, 423] on body "Skip to main content One Line Dekoratif Tablo 35 x 50 Genel Özellikler 15 gün i…" at bounding box center [936, 443] width 1257 height 773
drag, startPoint x: 1296, startPoint y: 422, endPoint x: 1273, endPoint y: 392, distance: 37.8
click at [1295, 422] on p "Tablolarımız 1.sınıf akrilik boya ile el yapımı" at bounding box center [936, 418] width 878 height 17
click at [1235, 229] on div at bounding box center [936, 234] width 878 height 15
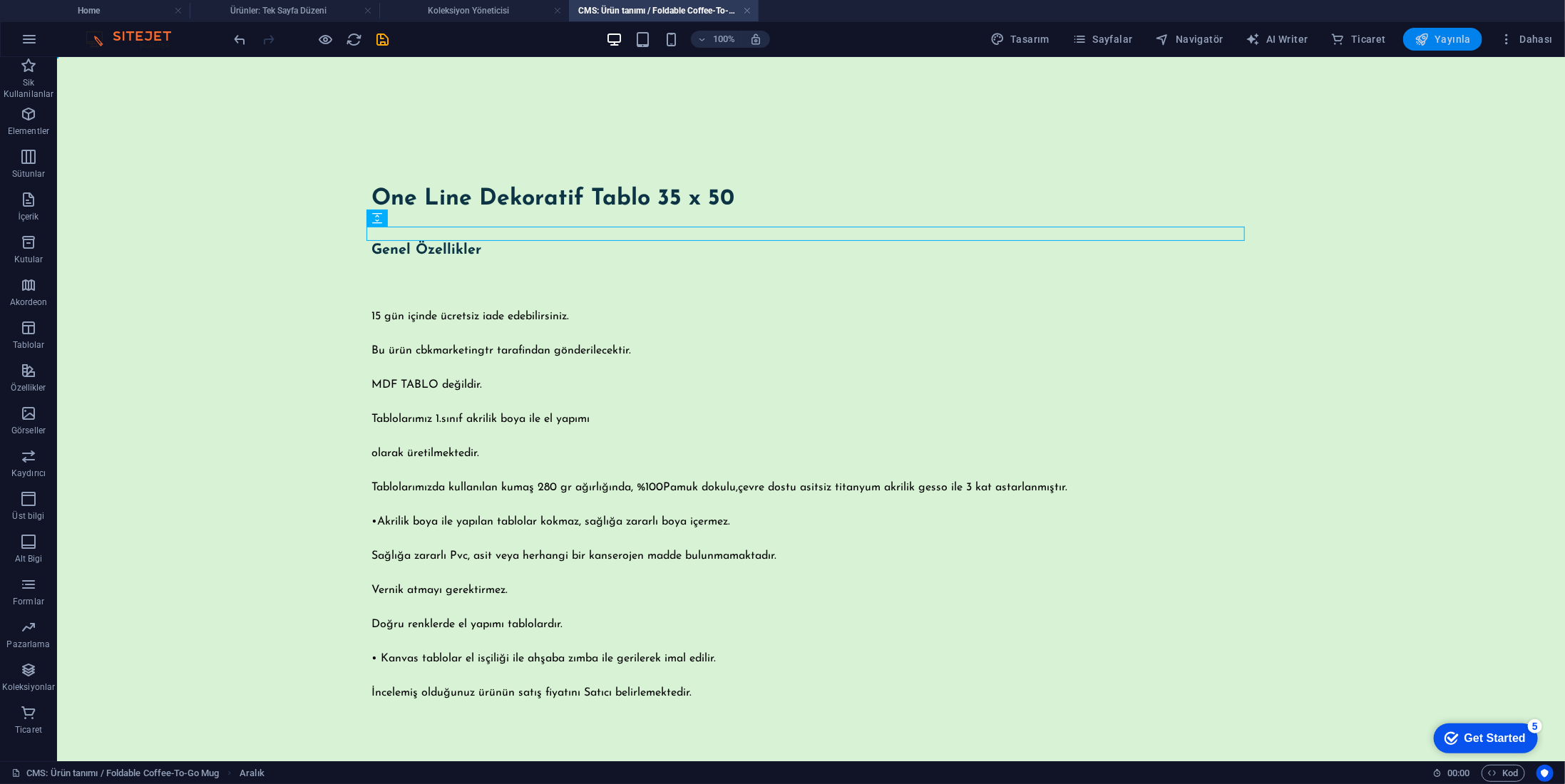
click at [1444, 47] on button "Yayınla" at bounding box center [1443, 38] width 79 height 23
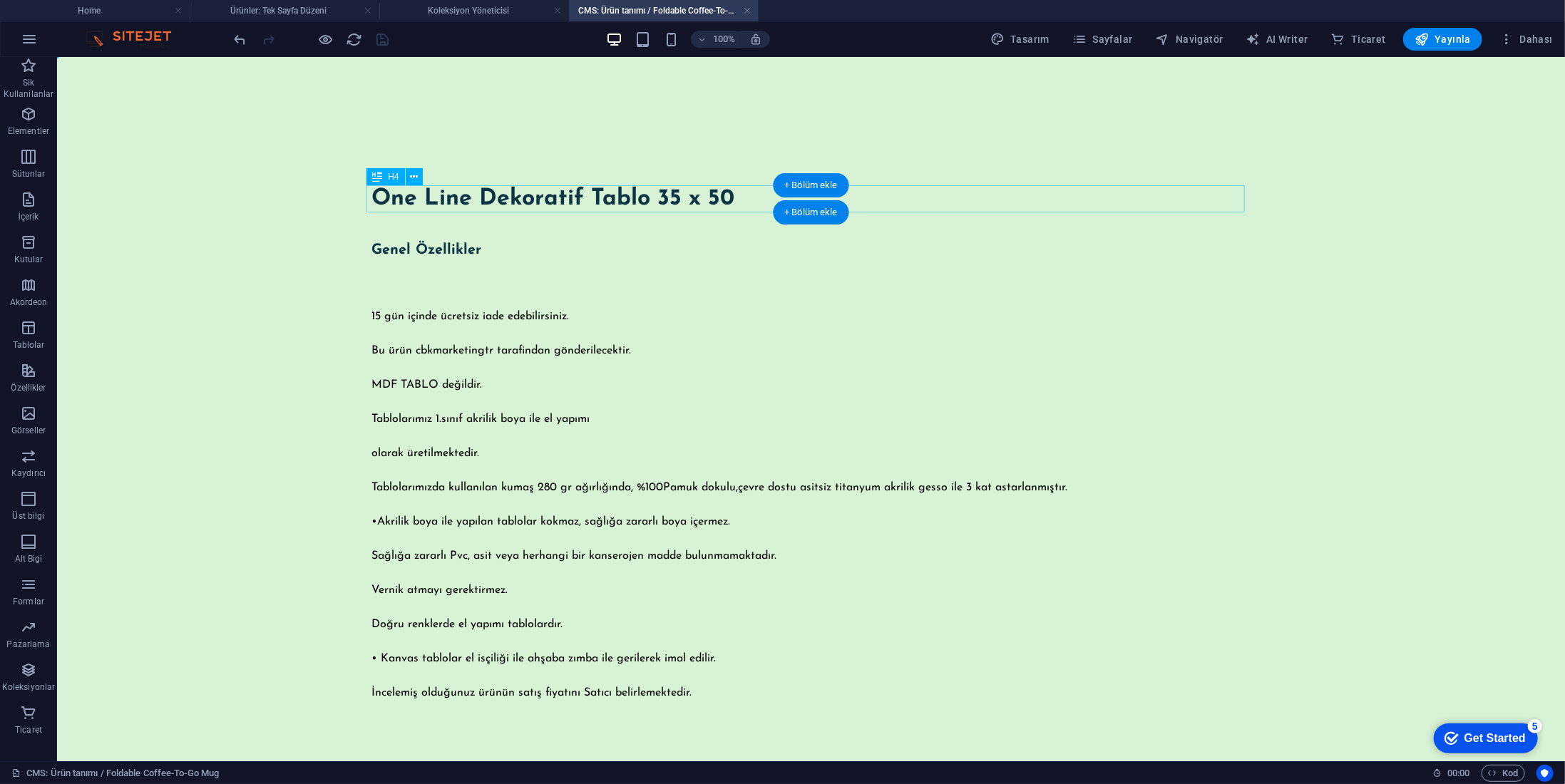
click at [1044, 187] on div "One Line Dekoratif Tablo 35 x 50" at bounding box center [811, 198] width 878 height 27
click at [517, 77] on div "One Line Dekoratif Tablo 35 x 50 Genel Özellikler 15 gün içinde ücretsiz iade e…" at bounding box center [811, 443] width 913 height 773
click at [748, 10] on link at bounding box center [747, 11] width 8 height 14
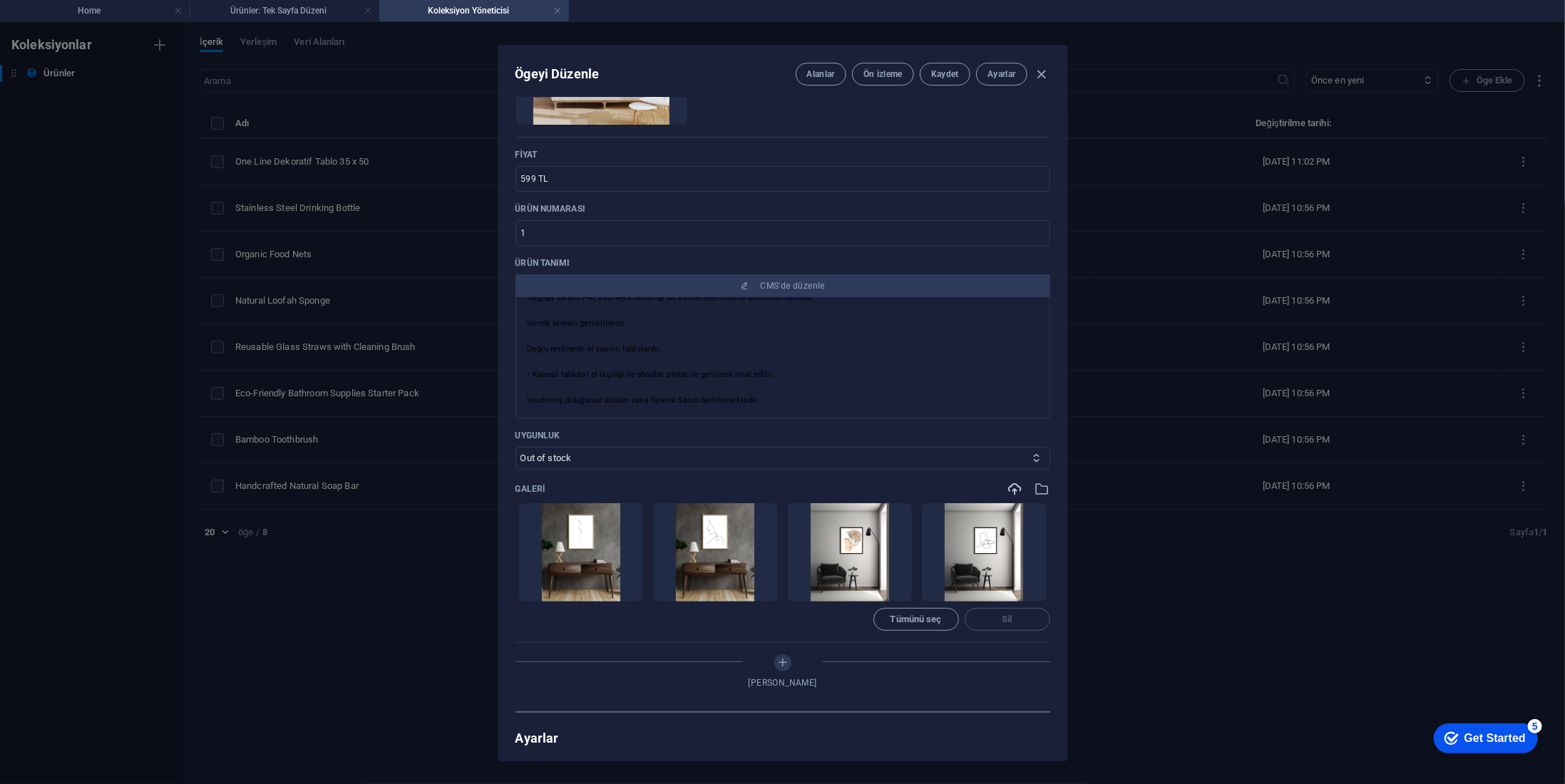
scroll to position [357, 0]
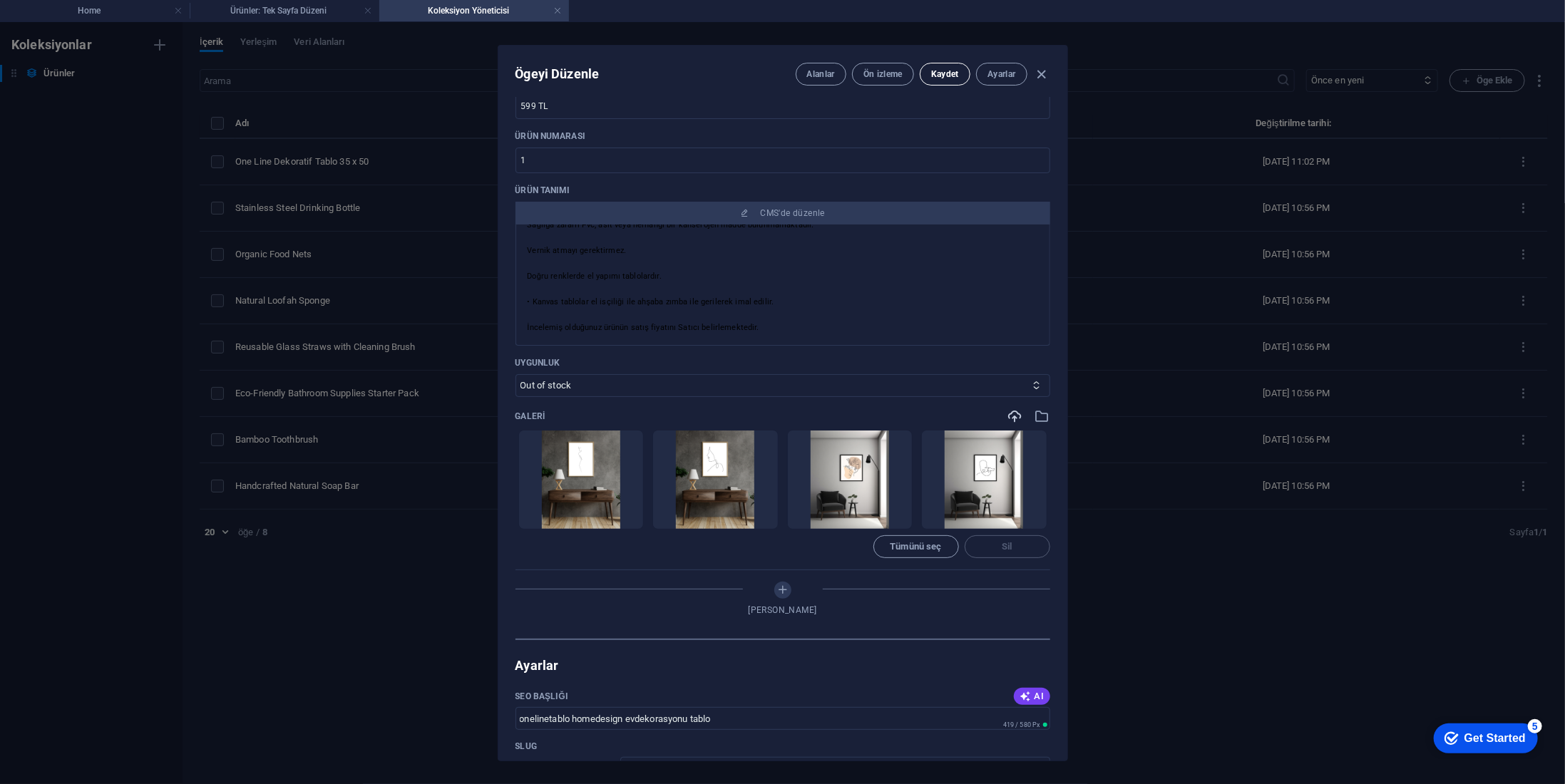
click at [952, 76] on span "Kaydet" at bounding box center [945, 74] width 27 height 11
click at [1039, 76] on icon "button" at bounding box center [1042, 75] width 16 height 16
type input "one-line-dekoratif-tablo-35-x-50"
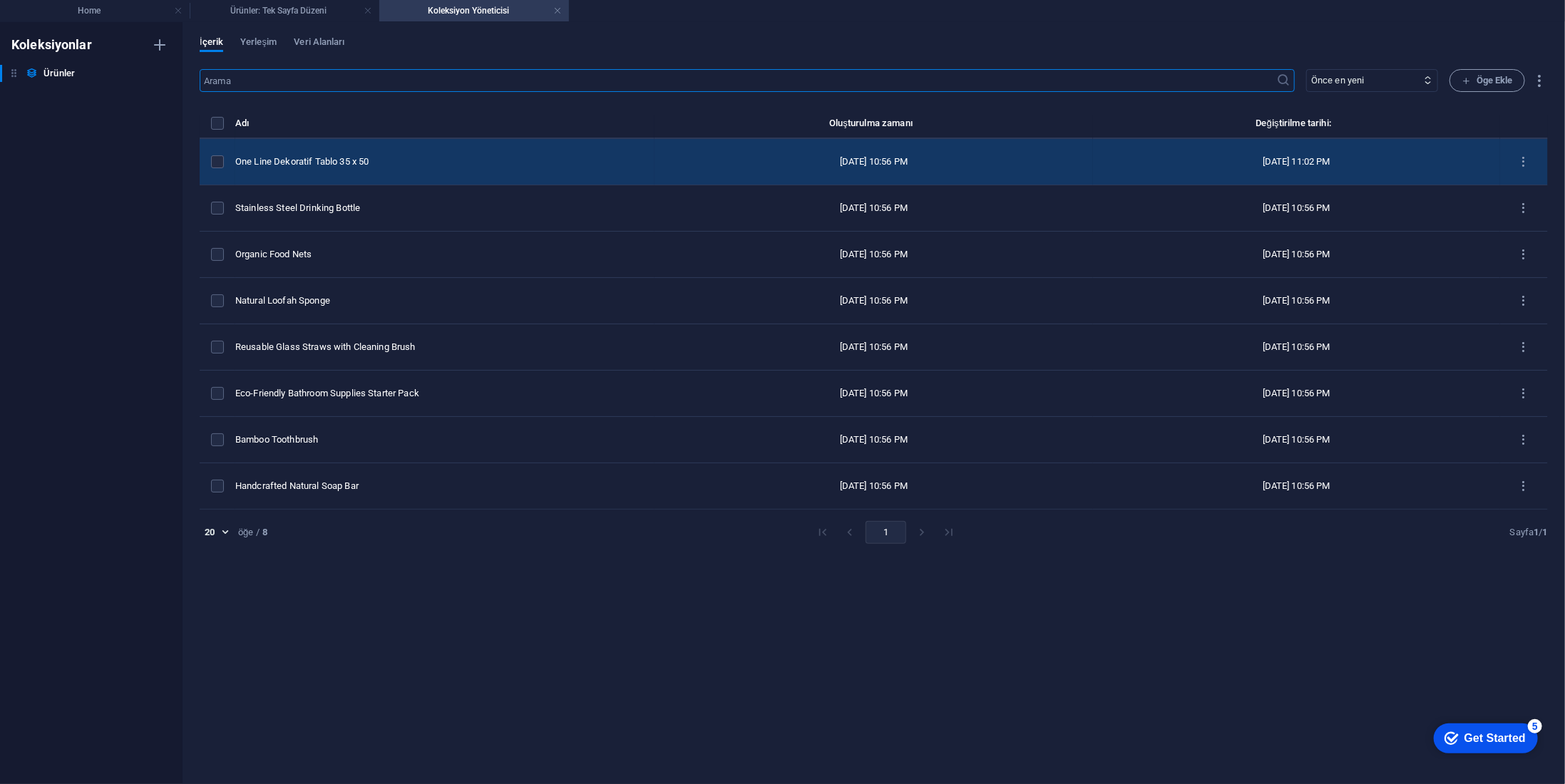
scroll to position [300, 0]
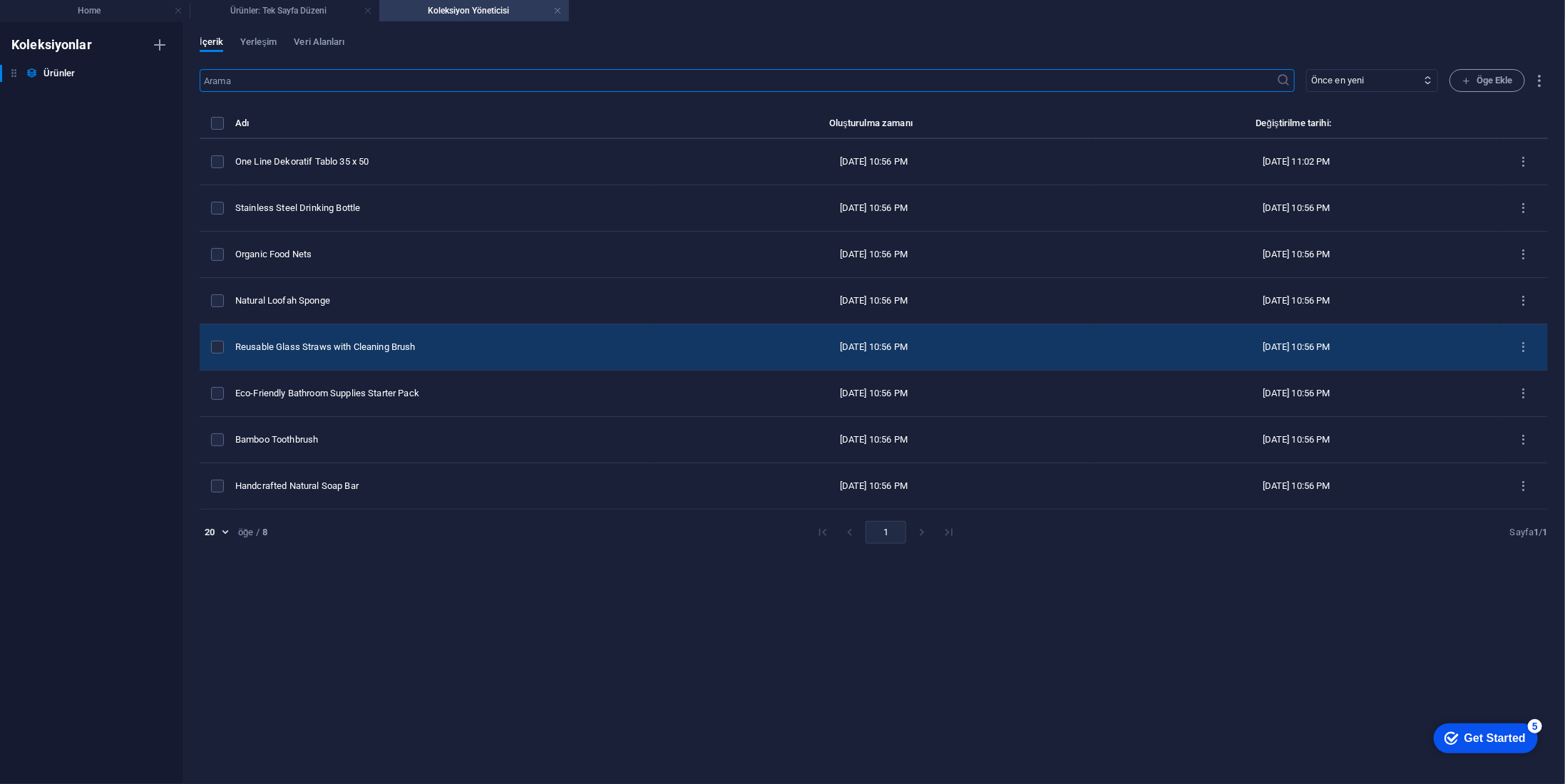
click at [224, 346] on div "items list" at bounding box center [217, 347] width 13 height 13
click at [218, 347] on label "items list" at bounding box center [217, 347] width 13 height 13
click at [0, 0] on input "items list" at bounding box center [0, 0] width 0 height 0
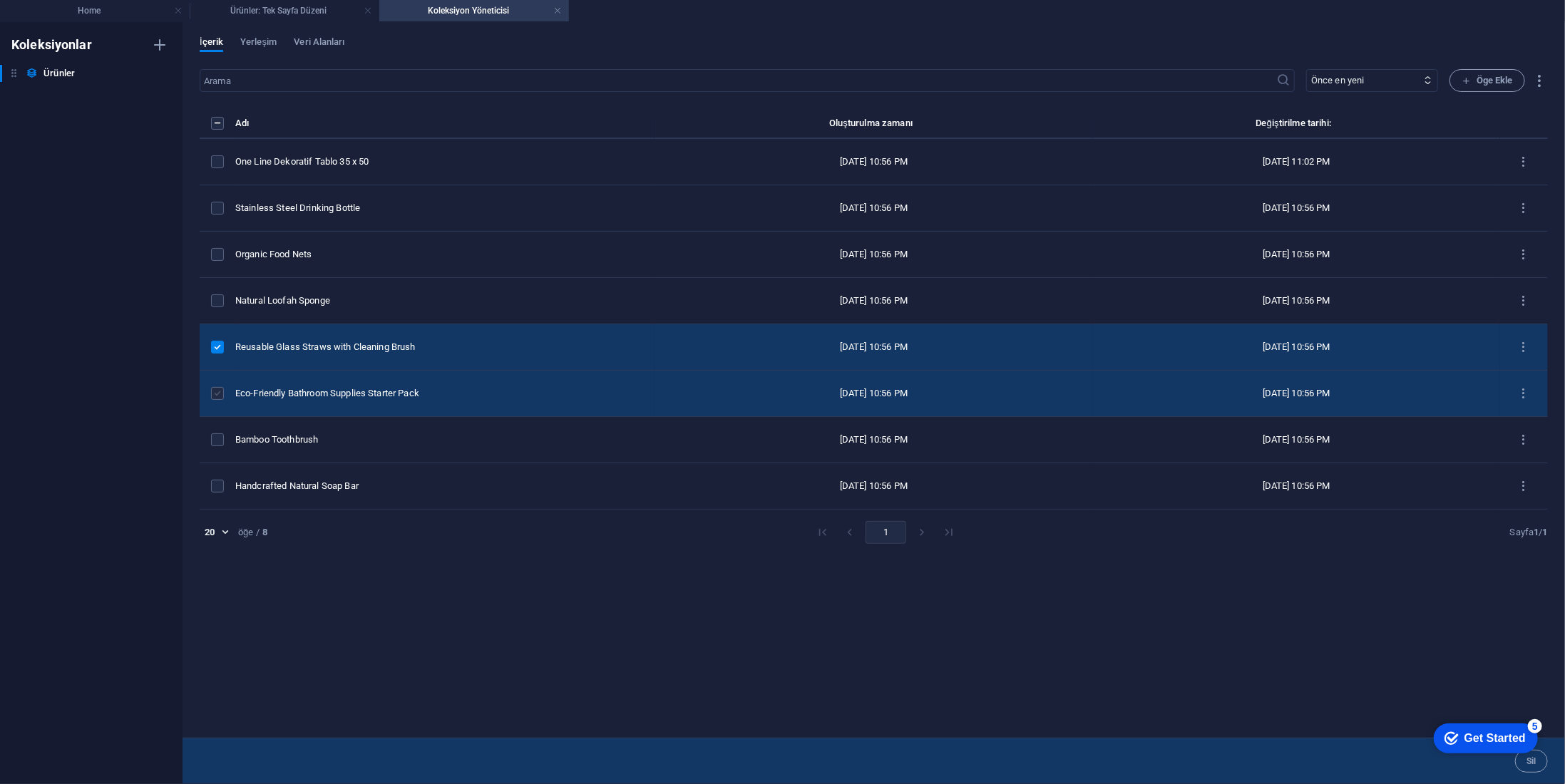
click at [223, 384] on td "items list" at bounding box center [217, 393] width 36 height 47
click at [220, 392] on label "items list" at bounding box center [217, 393] width 13 height 13
click at [0, 0] on input "items list" at bounding box center [0, 0] width 0 height 0
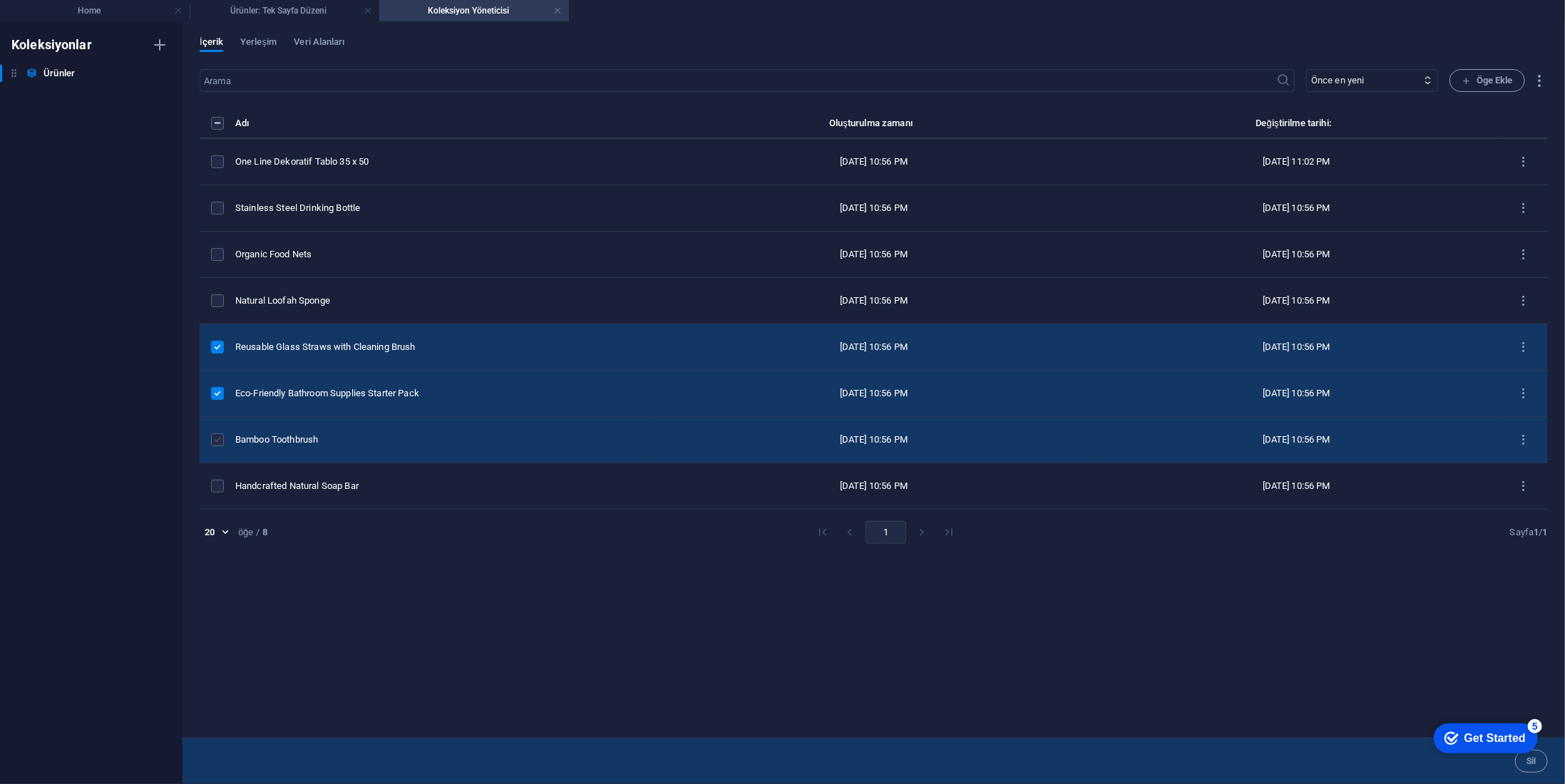
click at [220, 434] on label "items list" at bounding box center [217, 440] width 13 height 13
click at [0, 0] on input "items list" at bounding box center [0, 0] width 0 height 0
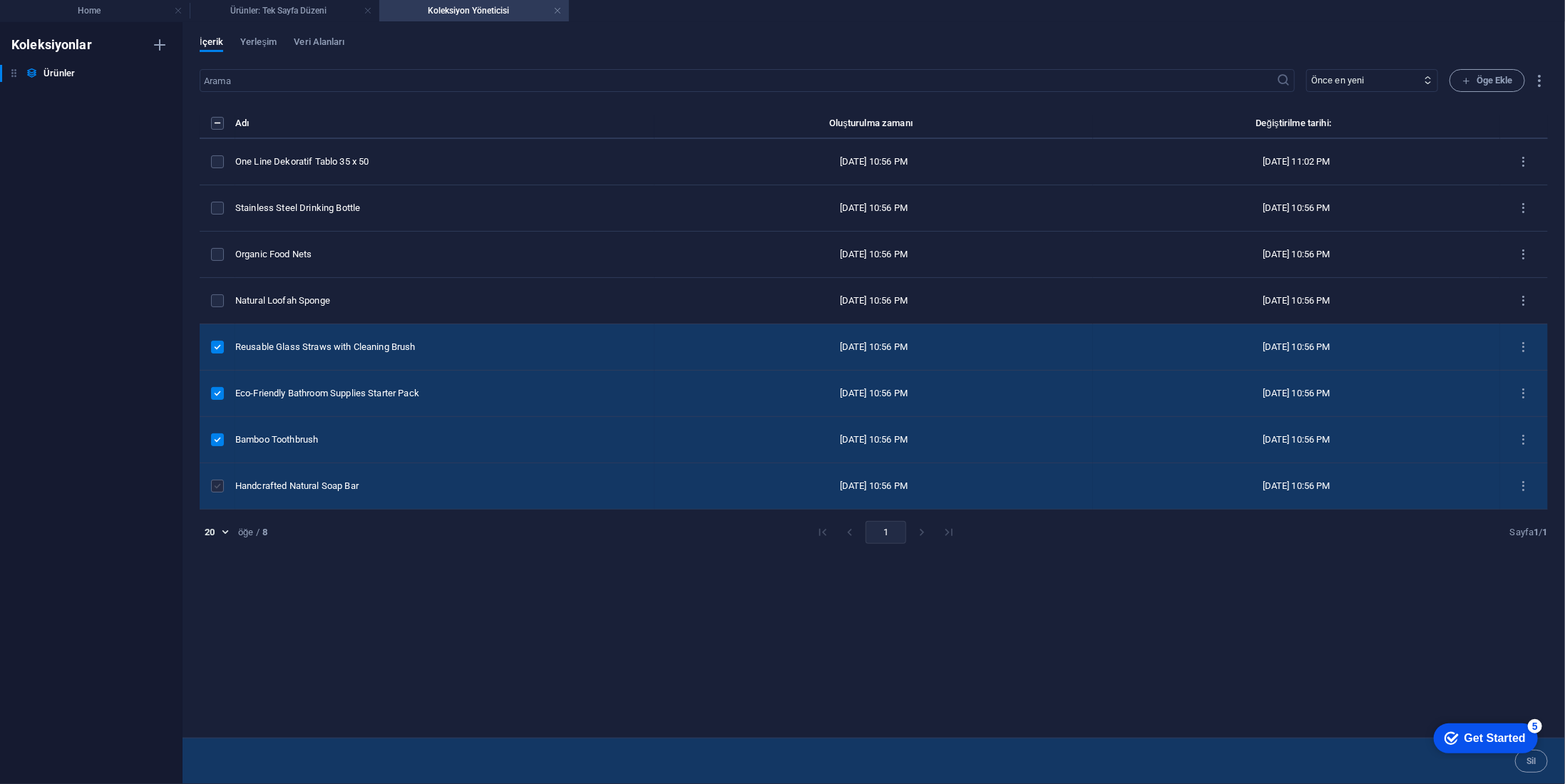
click at [220, 484] on label "items list" at bounding box center [217, 486] width 13 height 13
click at [0, 0] on input "items list" at bounding box center [0, 0] width 0 height 0
click at [1536, 73] on icon "button" at bounding box center [1540, 81] width 16 height 16
click at [1274, 594] on div at bounding box center [782, 392] width 1565 height 784
click at [1321, 536] on div "20 20 öğe / 8 1 Sayfa 1 / 1" at bounding box center [874, 532] width 1349 height 23
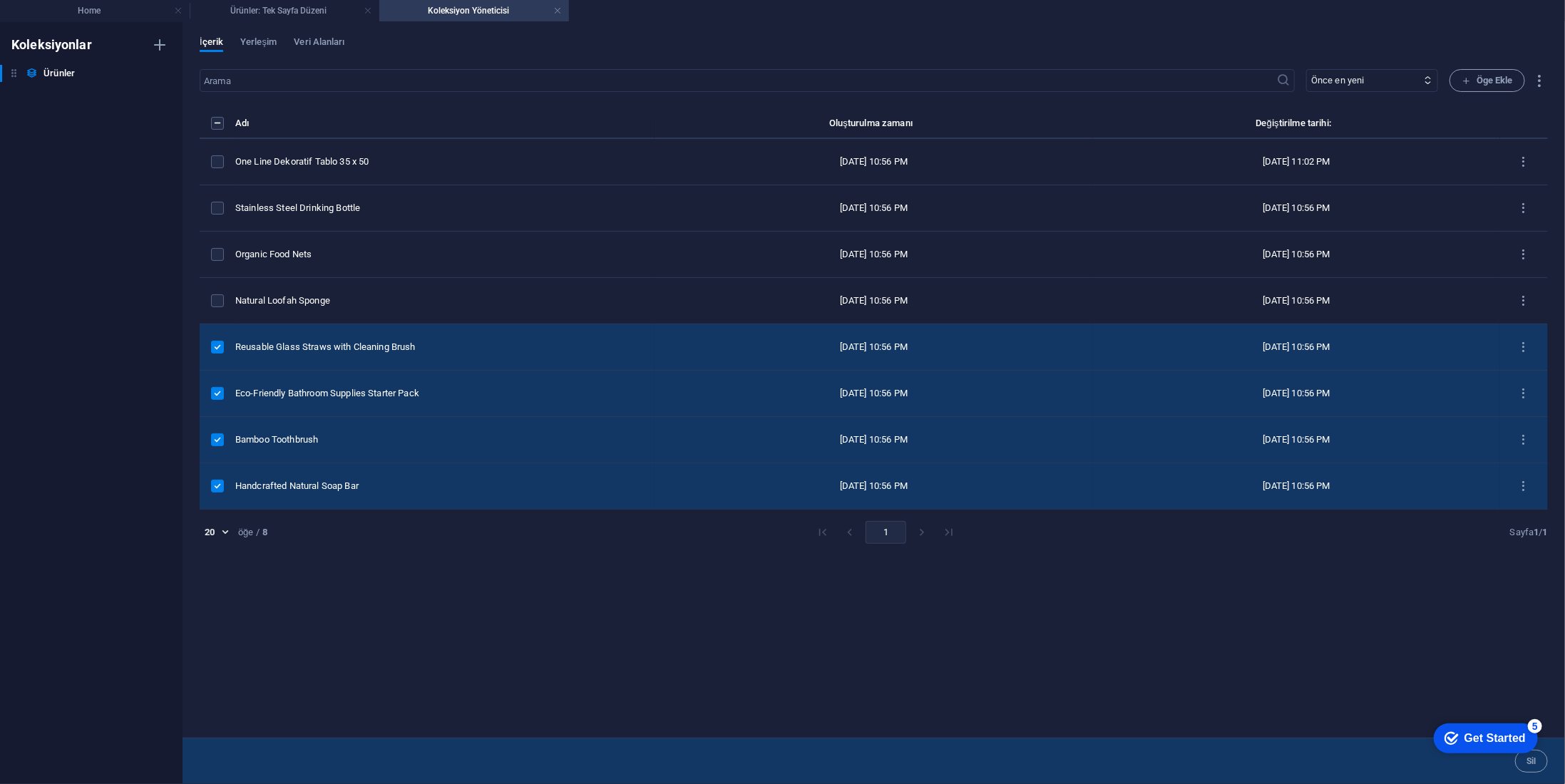
drag, startPoint x: 218, startPoint y: 351, endPoint x: 216, endPoint y: 375, distance: 24.1
click at [218, 353] on td "items list" at bounding box center [217, 347] width 36 height 47
click at [221, 392] on label "items list" at bounding box center [217, 393] width 13 height 13
click at [0, 0] on input "items list" at bounding box center [0, 0] width 0 height 0
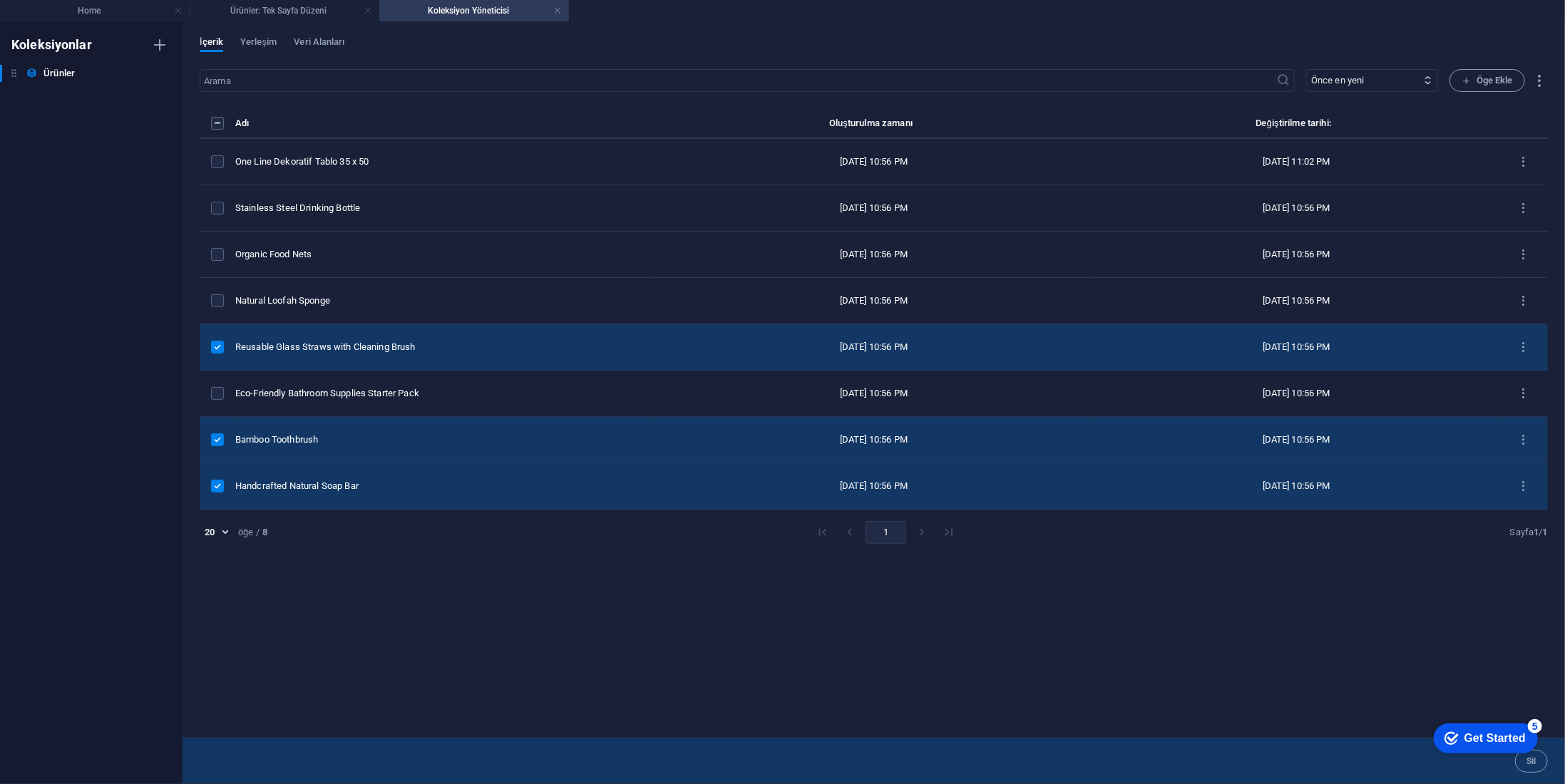
click at [217, 350] on label "items list" at bounding box center [217, 347] width 13 height 13
click at [0, 0] on input "items list" at bounding box center [0, 0] width 0 height 0
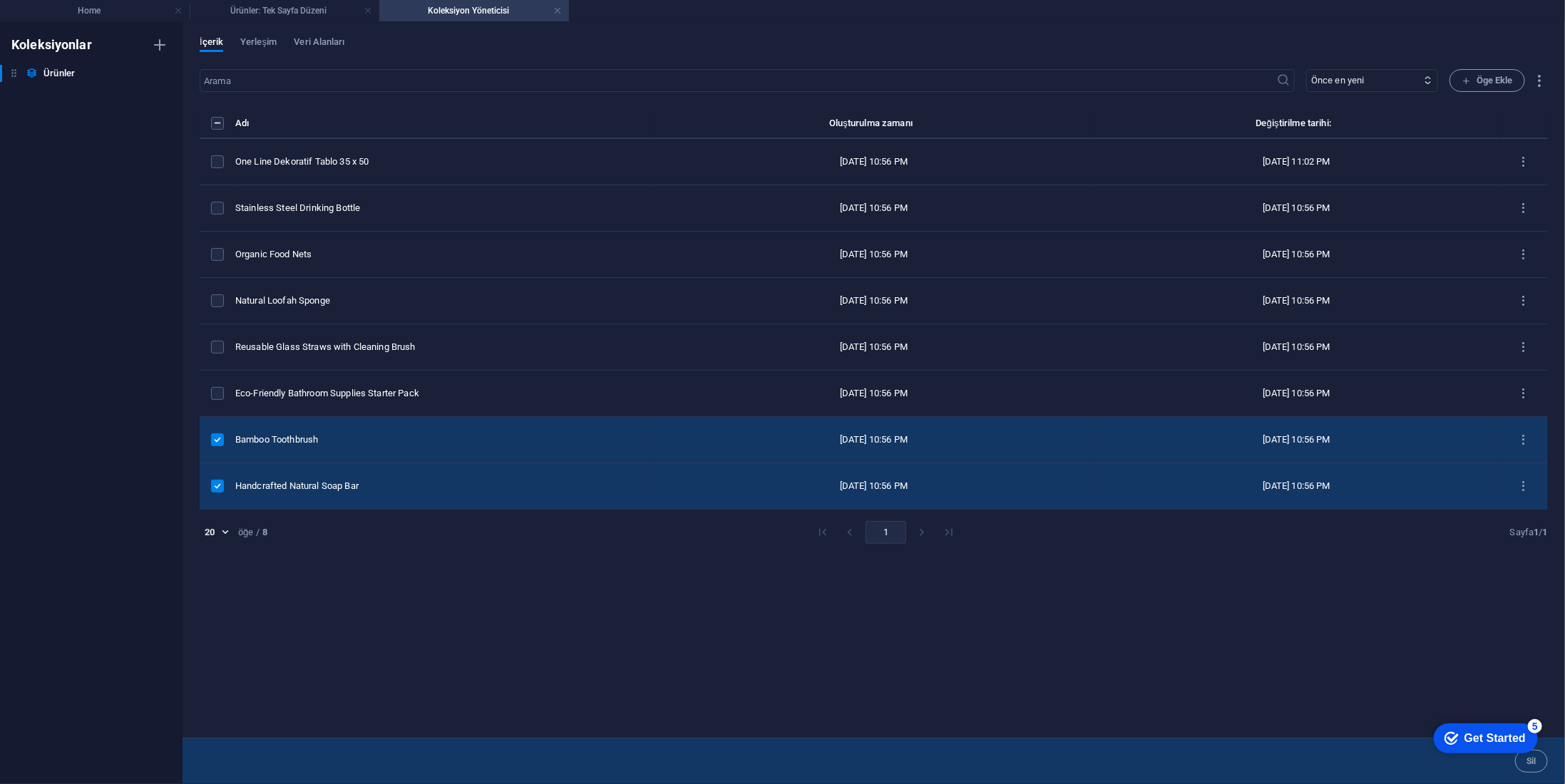
click at [218, 434] on label "items list" at bounding box center [217, 440] width 13 height 13
click at [0, 0] on input "items list" at bounding box center [0, 0] width 0 height 0
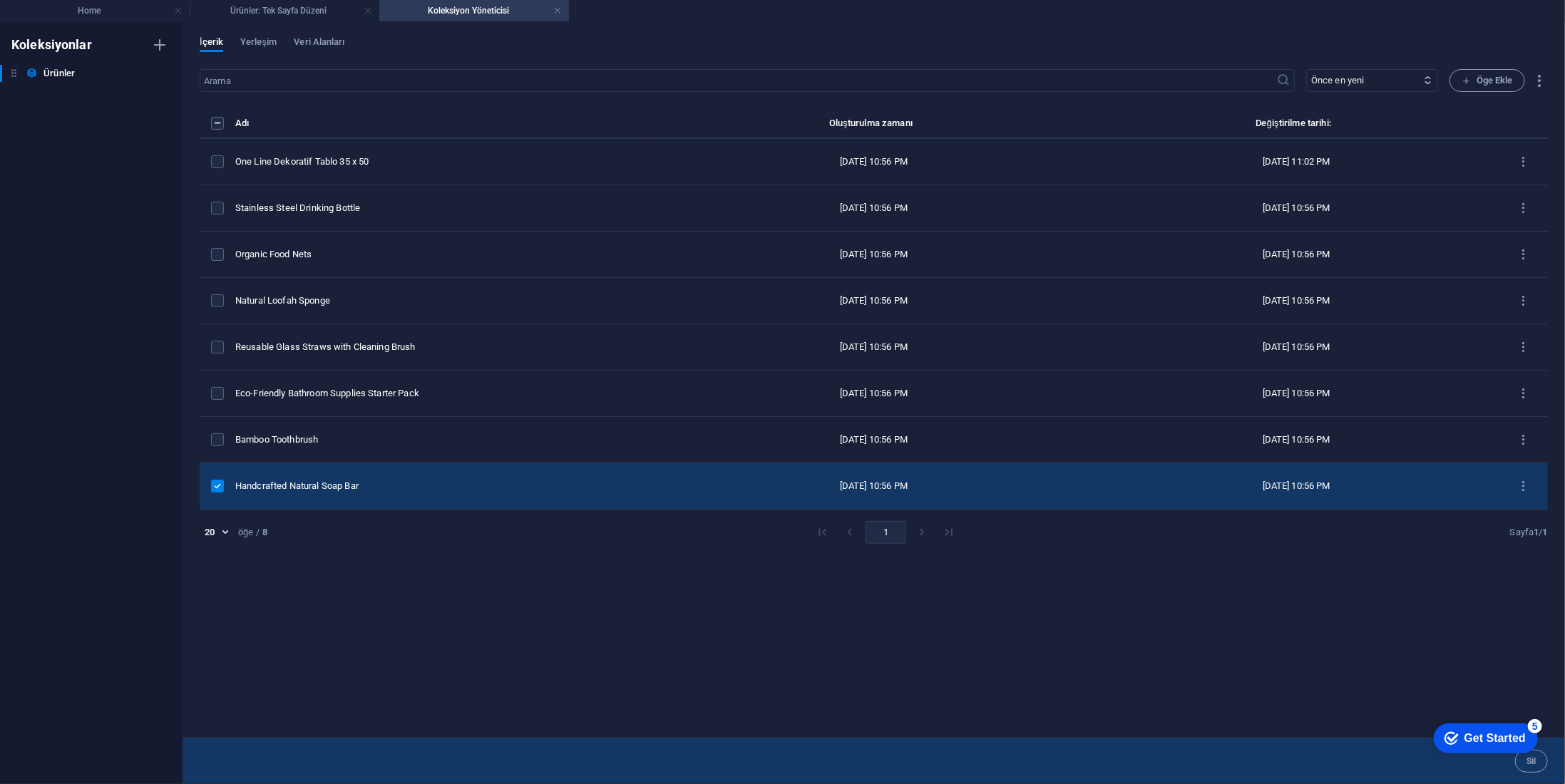
click at [218, 488] on label "items list" at bounding box center [217, 486] width 13 height 13
click at [0, 0] on input "items list" at bounding box center [0, 0] width 0 height 0
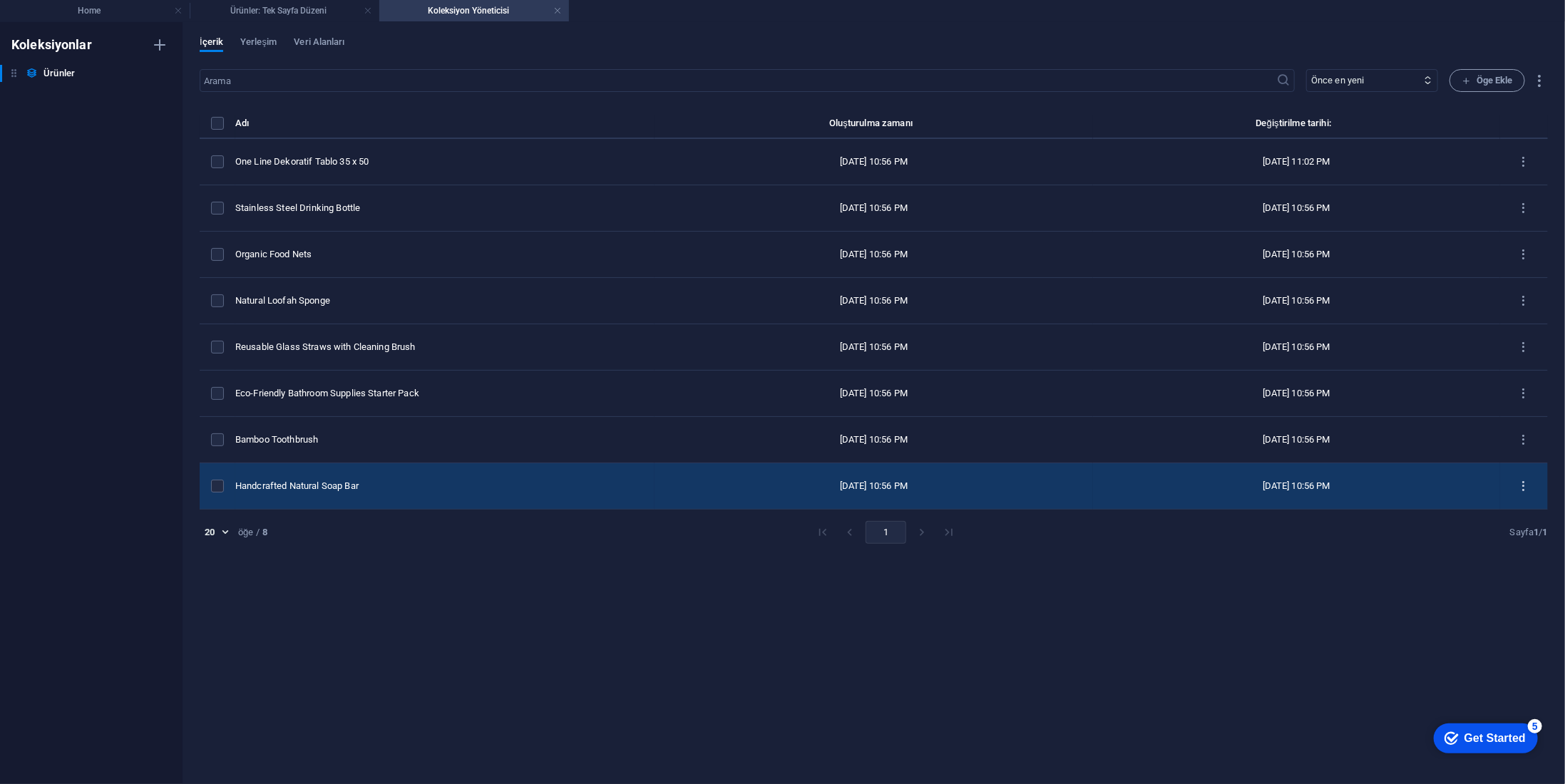
click at [1518, 483] on icon "items list" at bounding box center [1524, 486] width 14 height 14
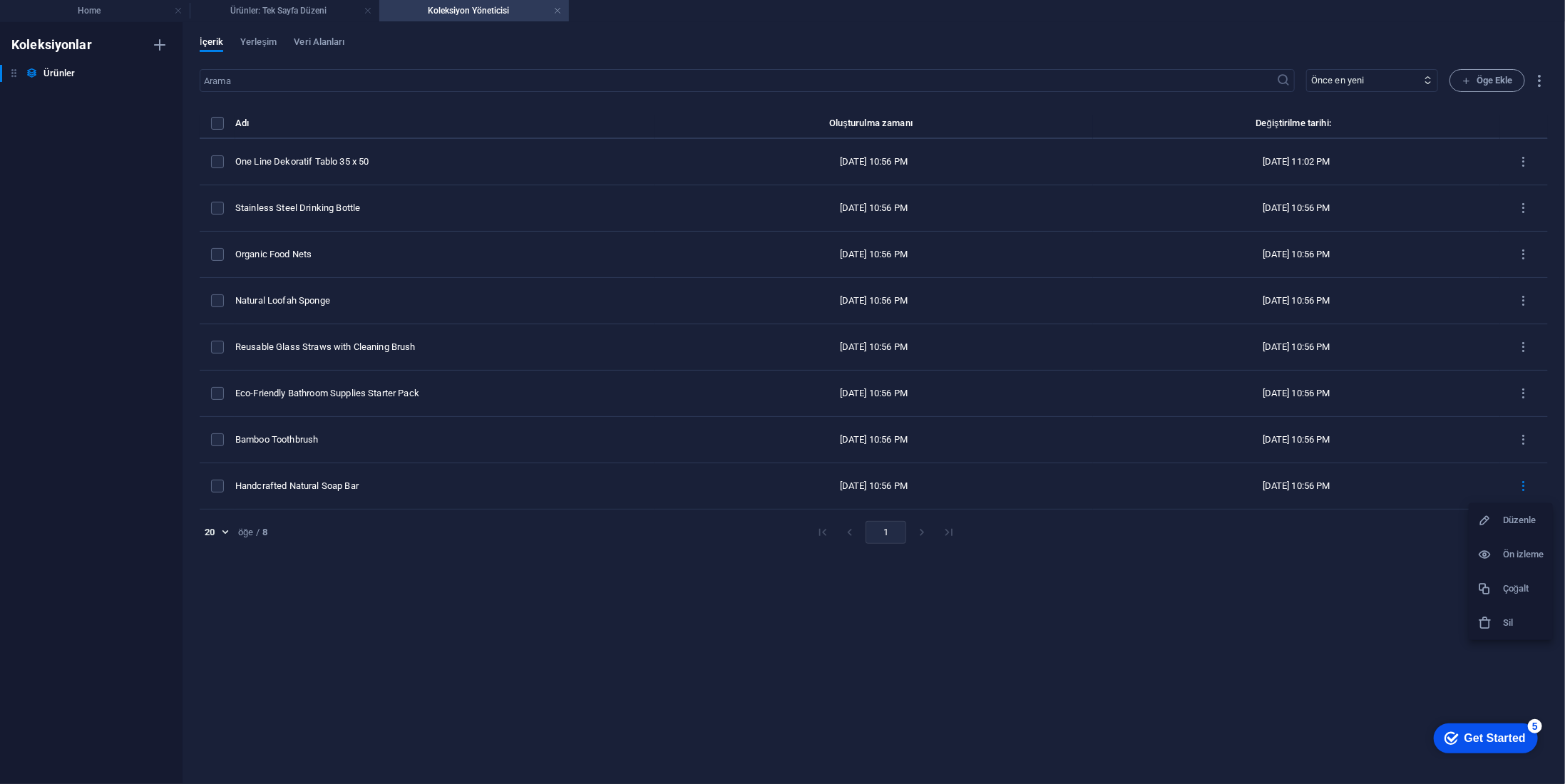
click at [1478, 622] on icon at bounding box center [1485, 623] width 15 height 15
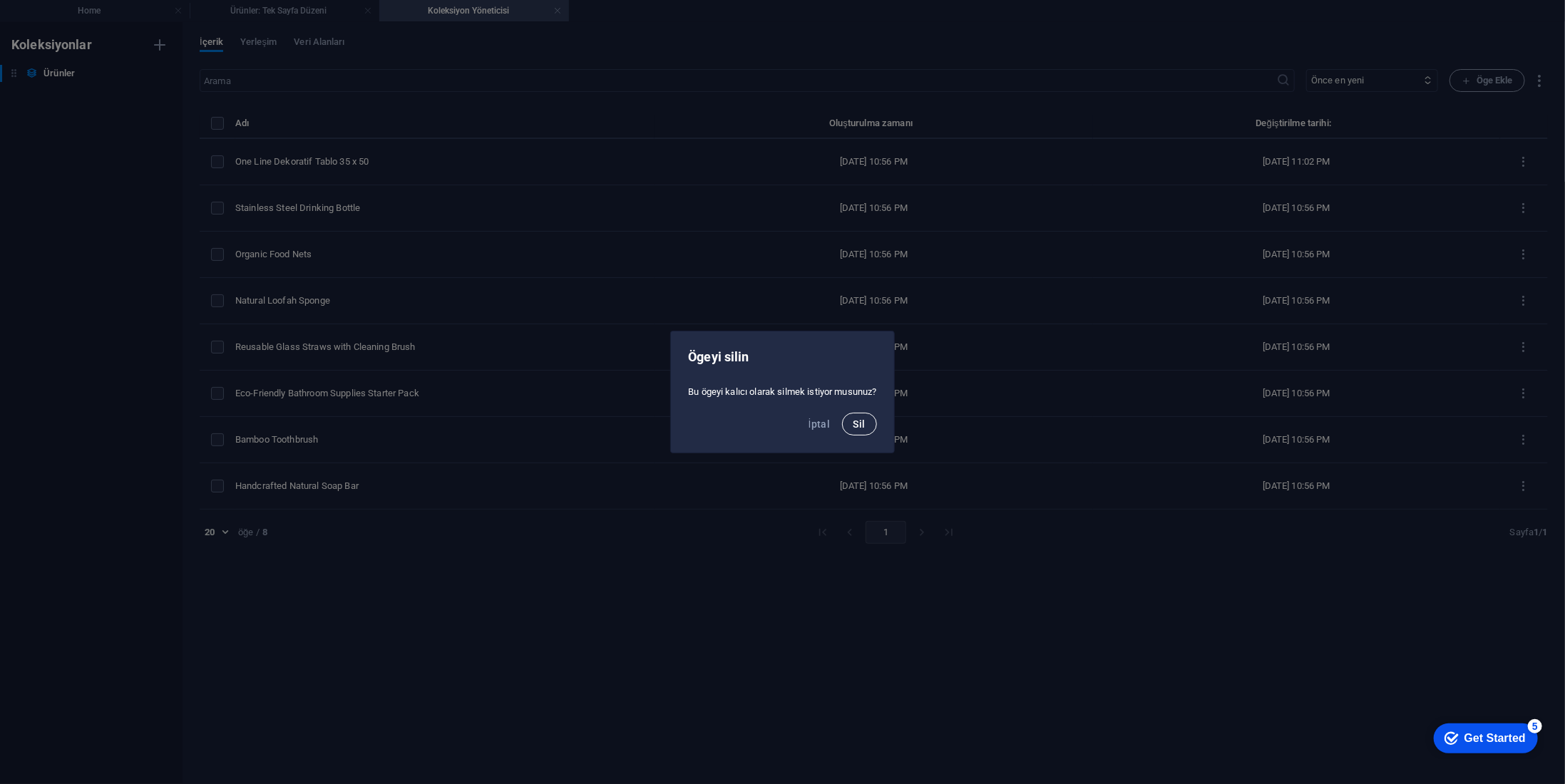
drag, startPoint x: 856, startPoint y: 428, endPoint x: 1161, endPoint y: 455, distance: 306.2
click at [856, 428] on span "Sil" at bounding box center [859, 423] width 12 height 11
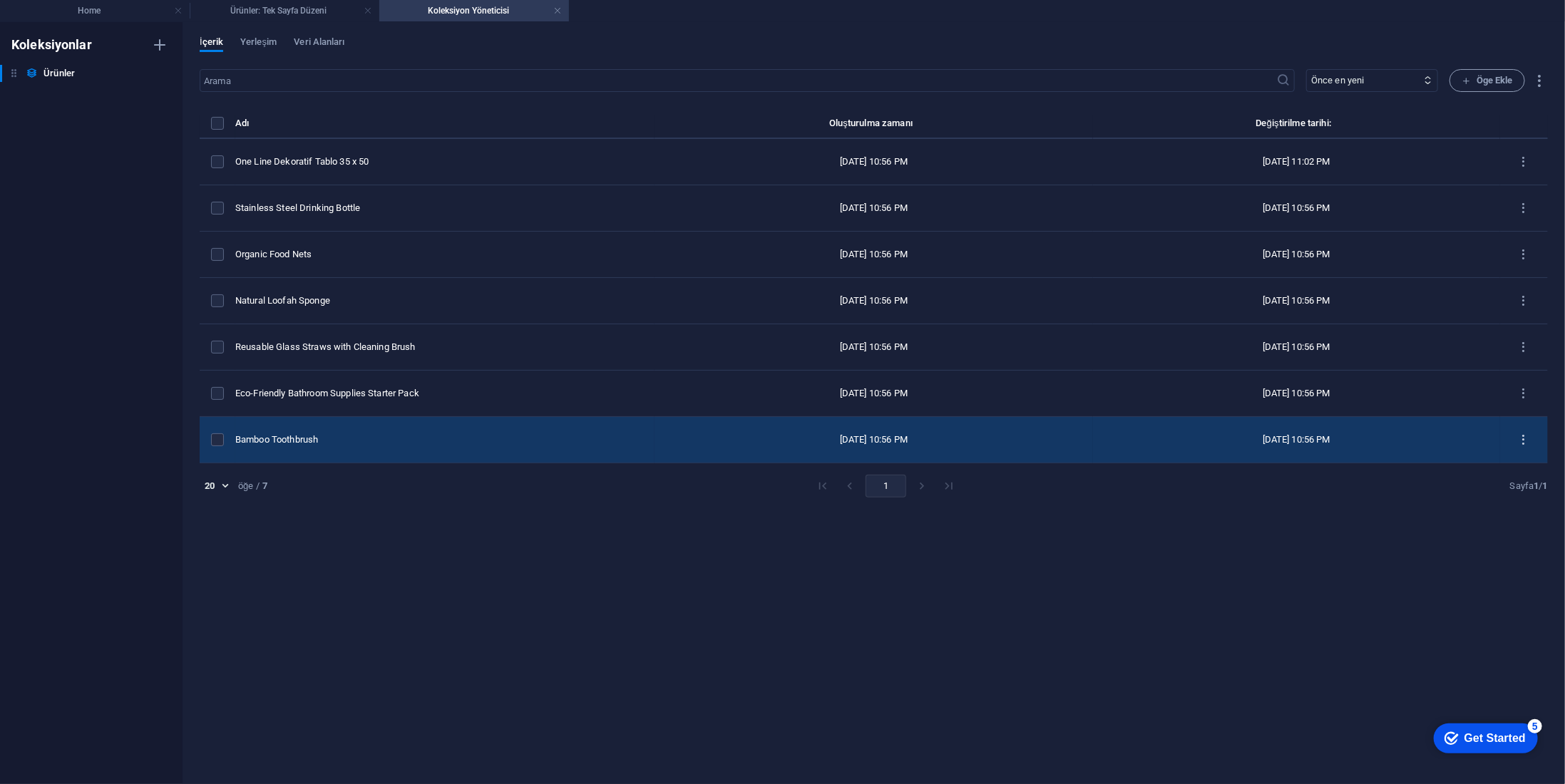
click at [1532, 437] on button "items list" at bounding box center [1524, 439] width 25 height 23
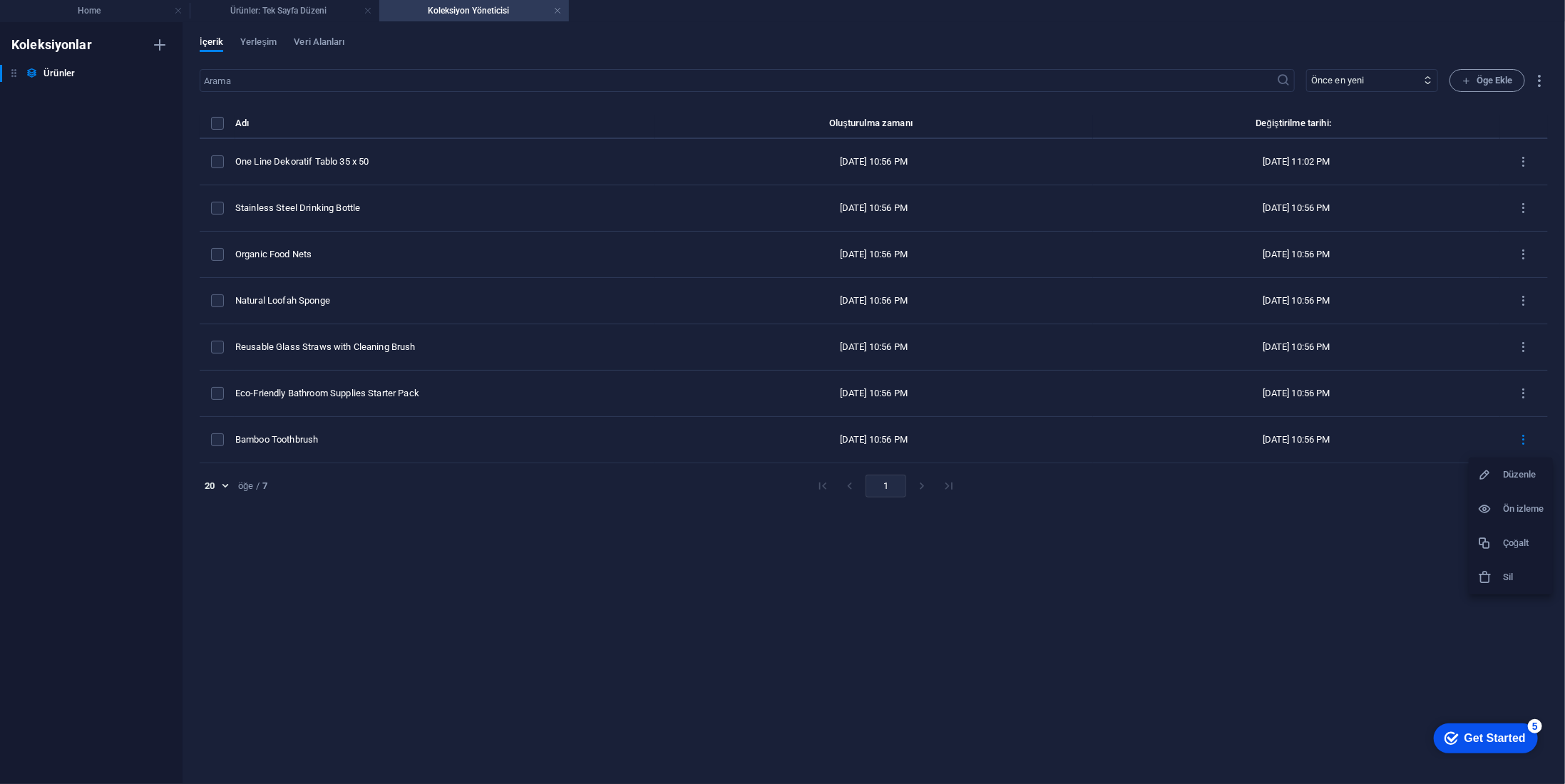
click at [1497, 571] on div at bounding box center [1490, 578] width 26 height 15
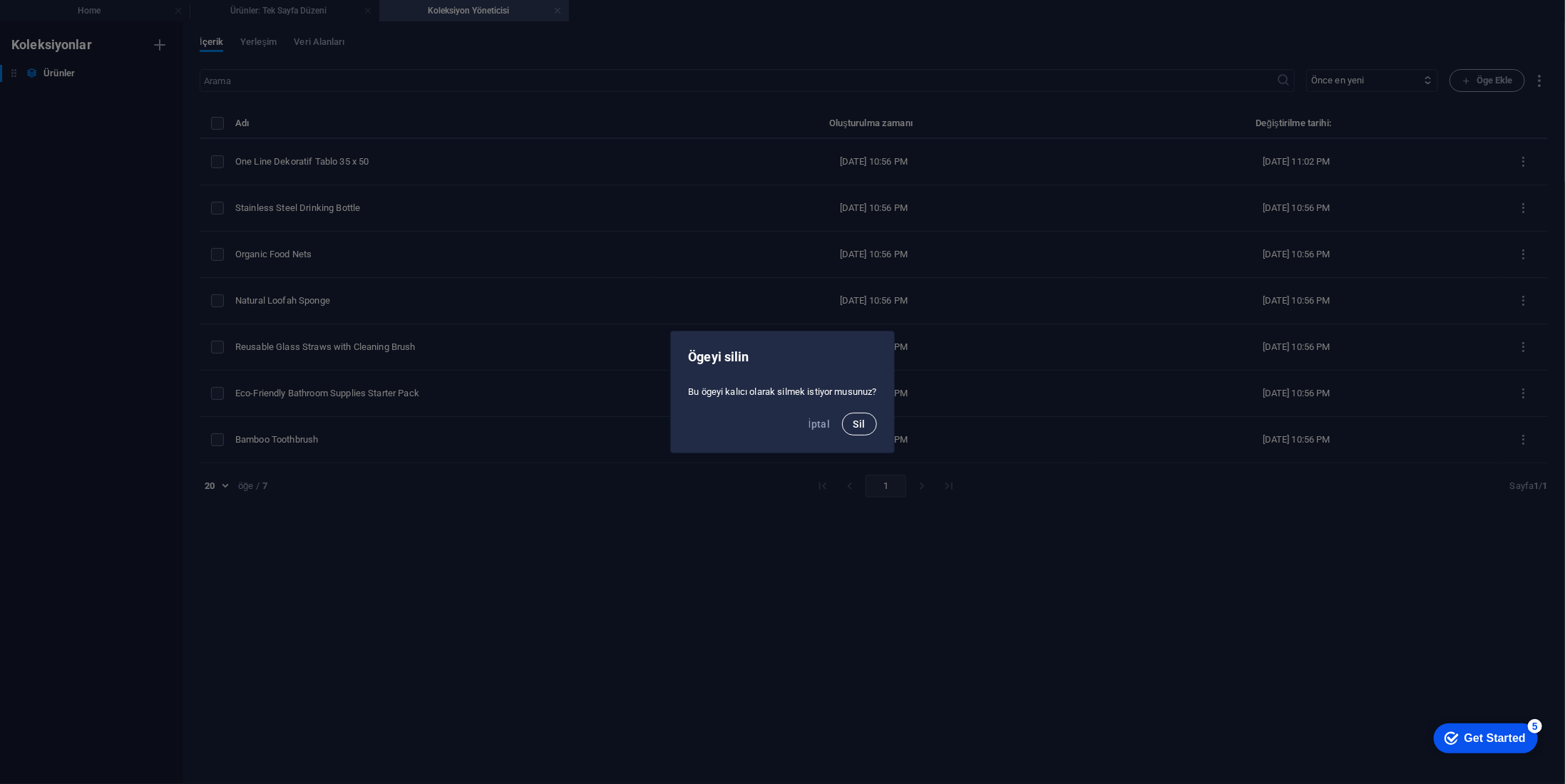
click at [868, 423] on button "Sil" at bounding box center [859, 423] width 35 height 23
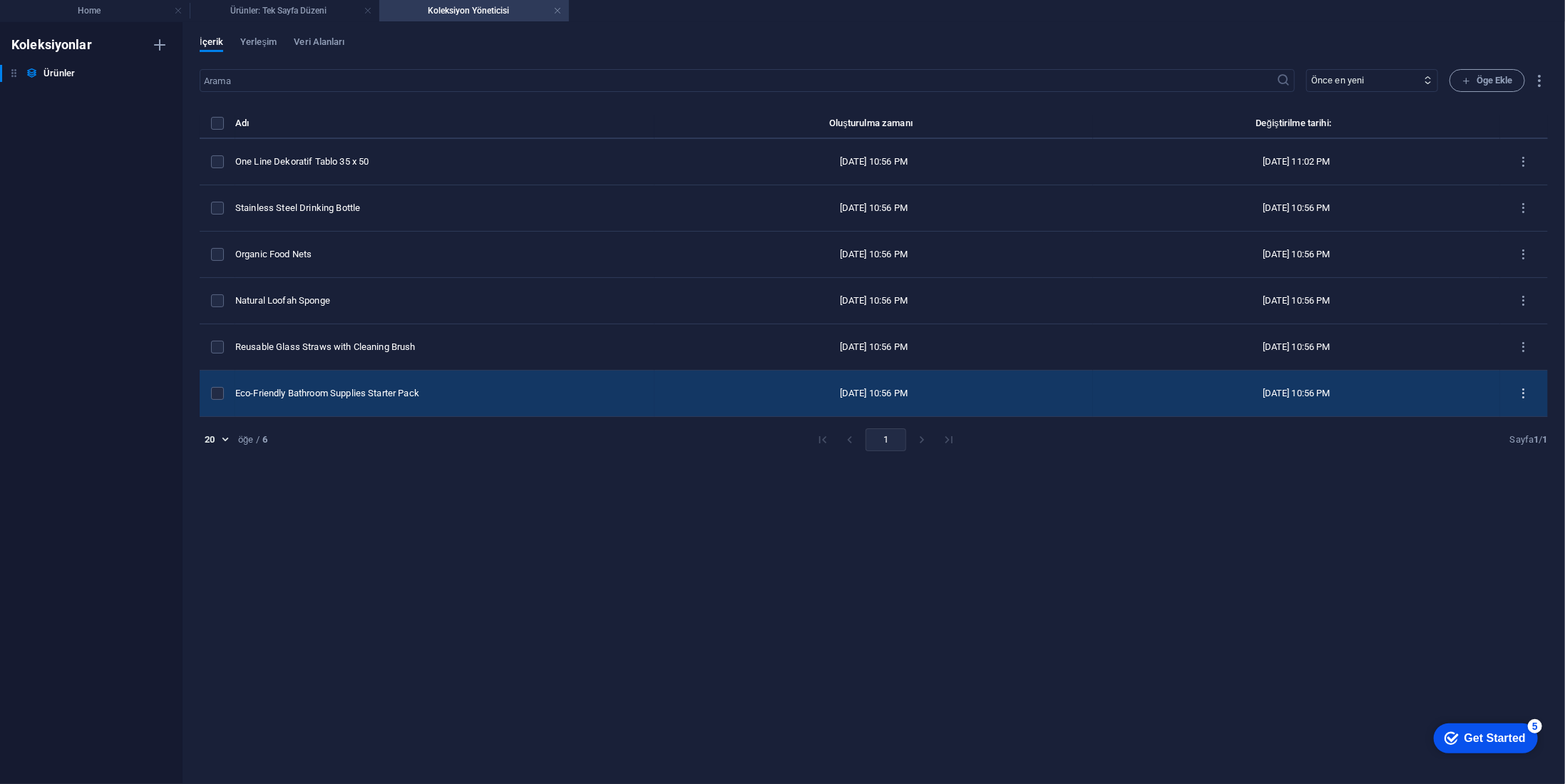
click at [1532, 395] on button "items list" at bounding box center [1524, 393] width 25 height 23
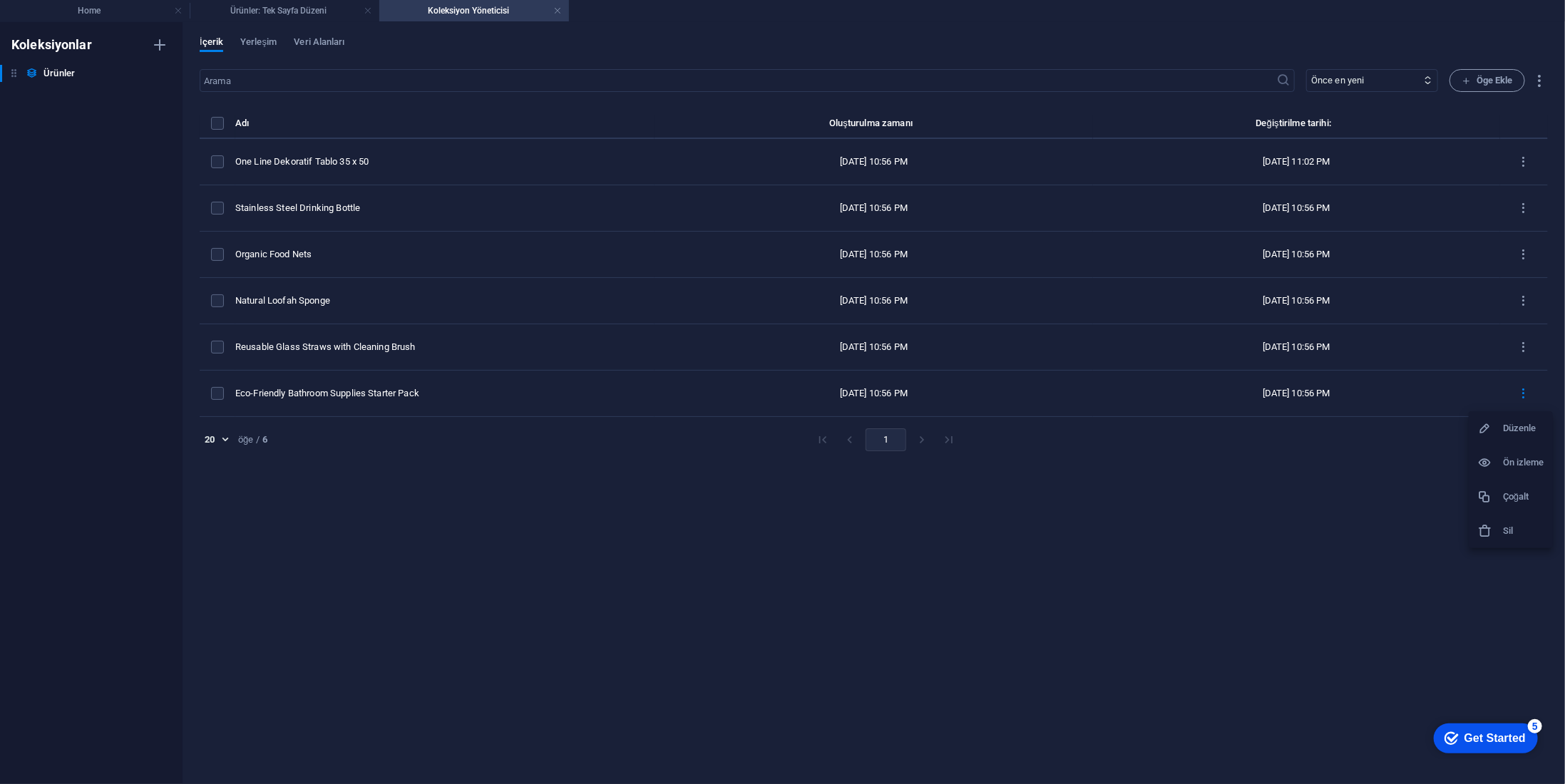
click at [1505, 526] on h6 "Sil" at bounding box center [1523, 530] width 41 height 17
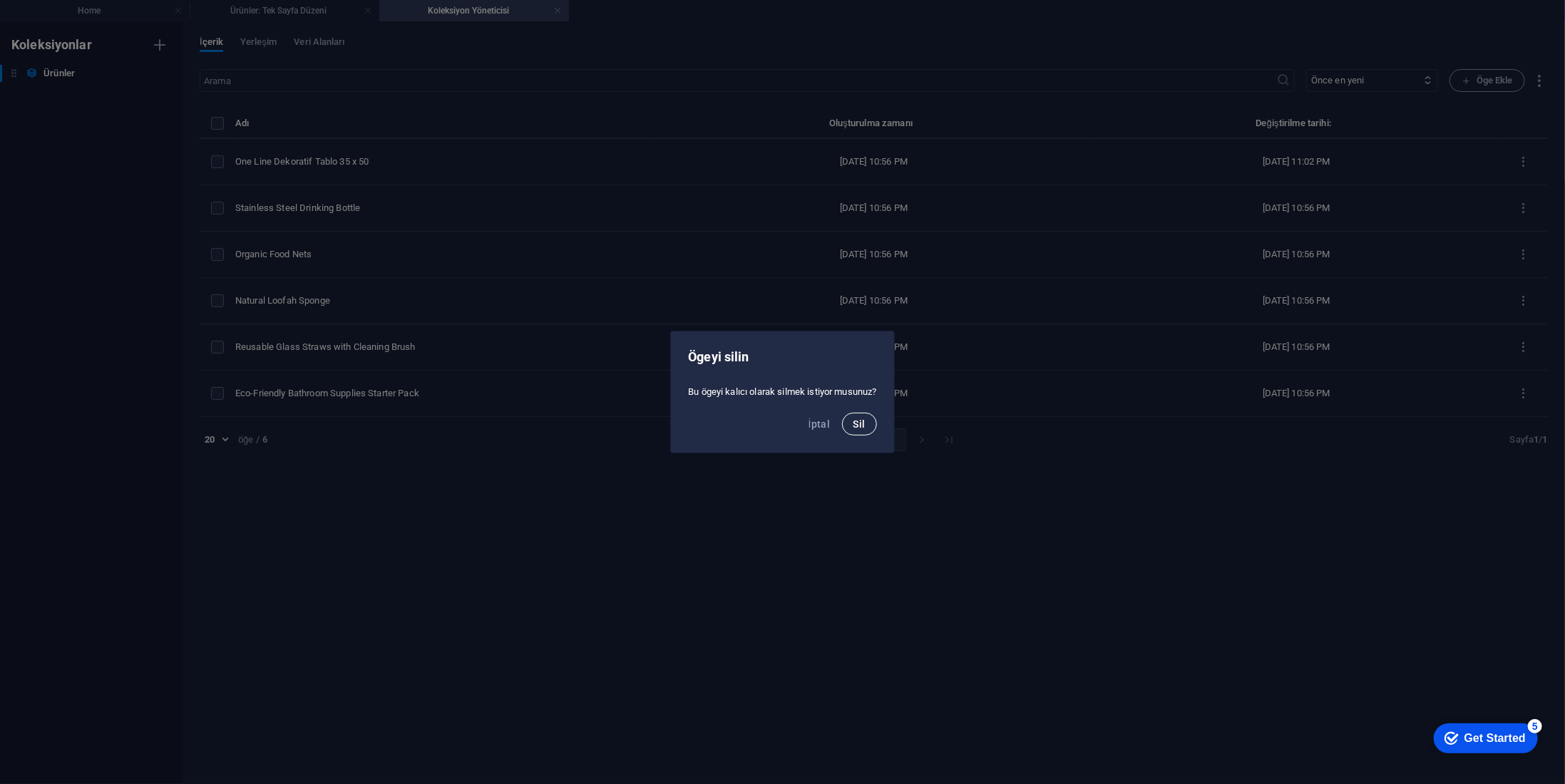
click at [856, 418] on span "Sil" at bounding box center [859, 423] width 12 height 11
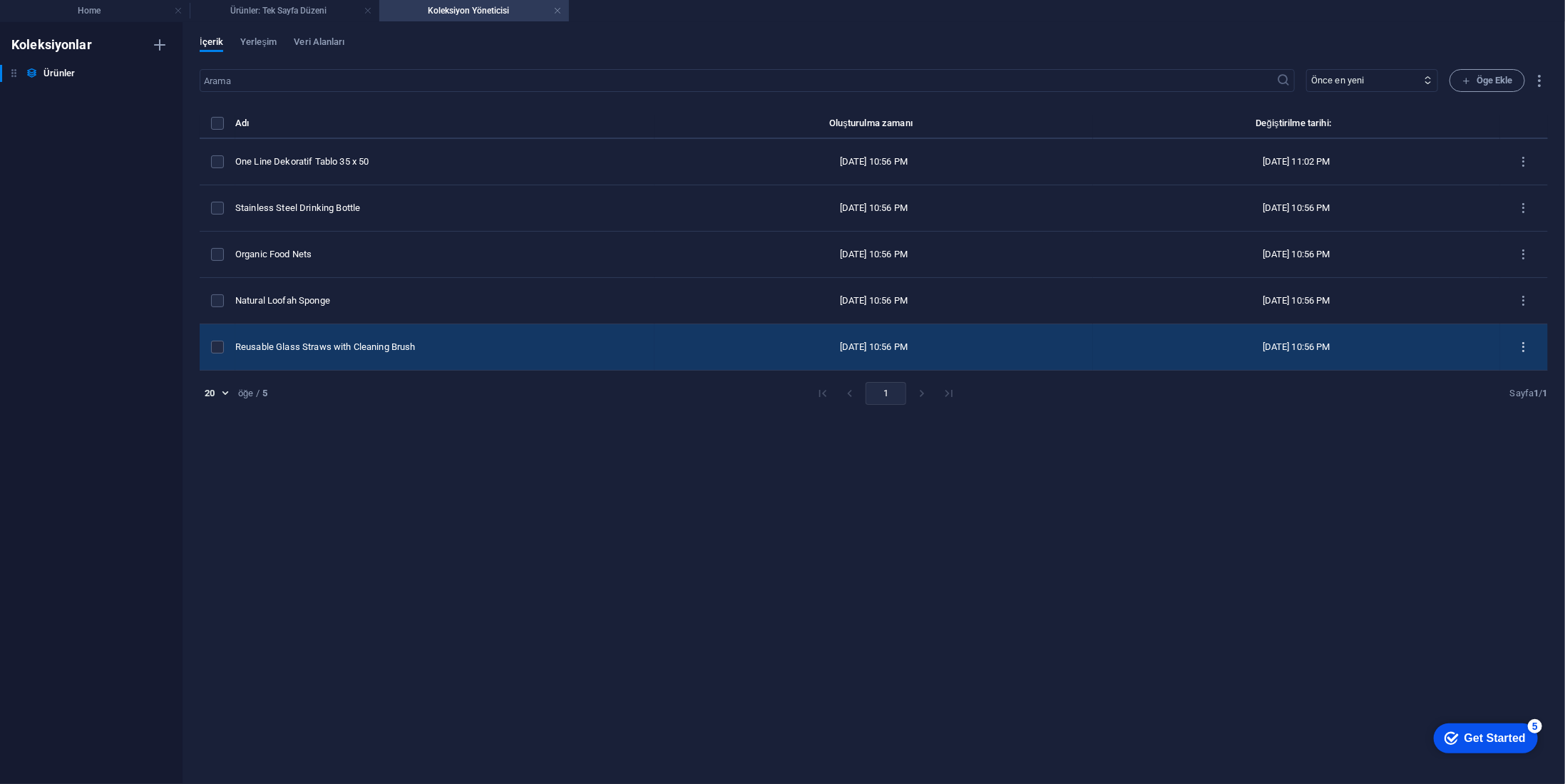
click at [1522, 341] on icon "items list" at bounding box center [1524, 347] width 14 height 14
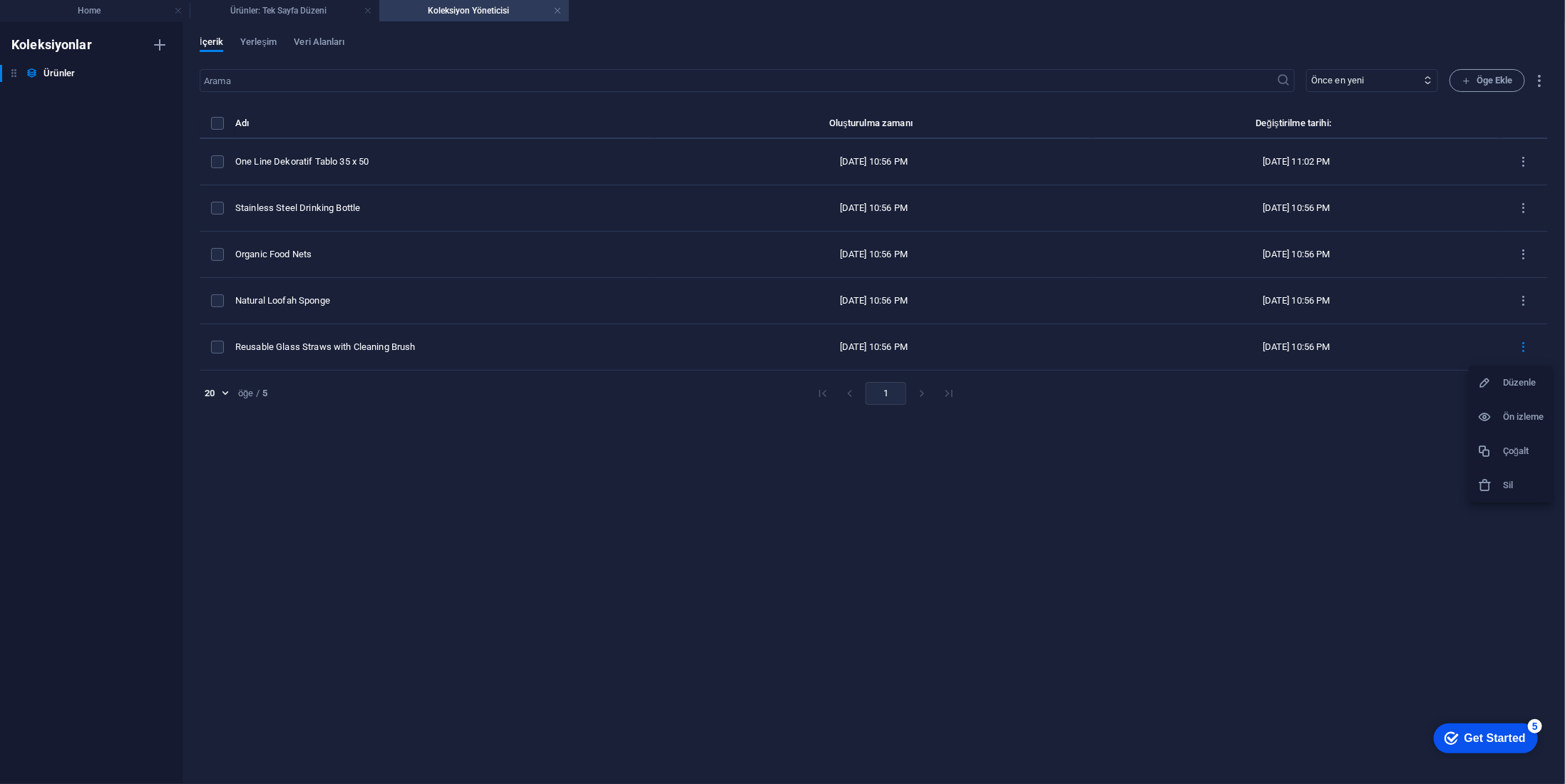
click at [1497, 480] on div at bounding box center [1490, 486] width 26 height 15
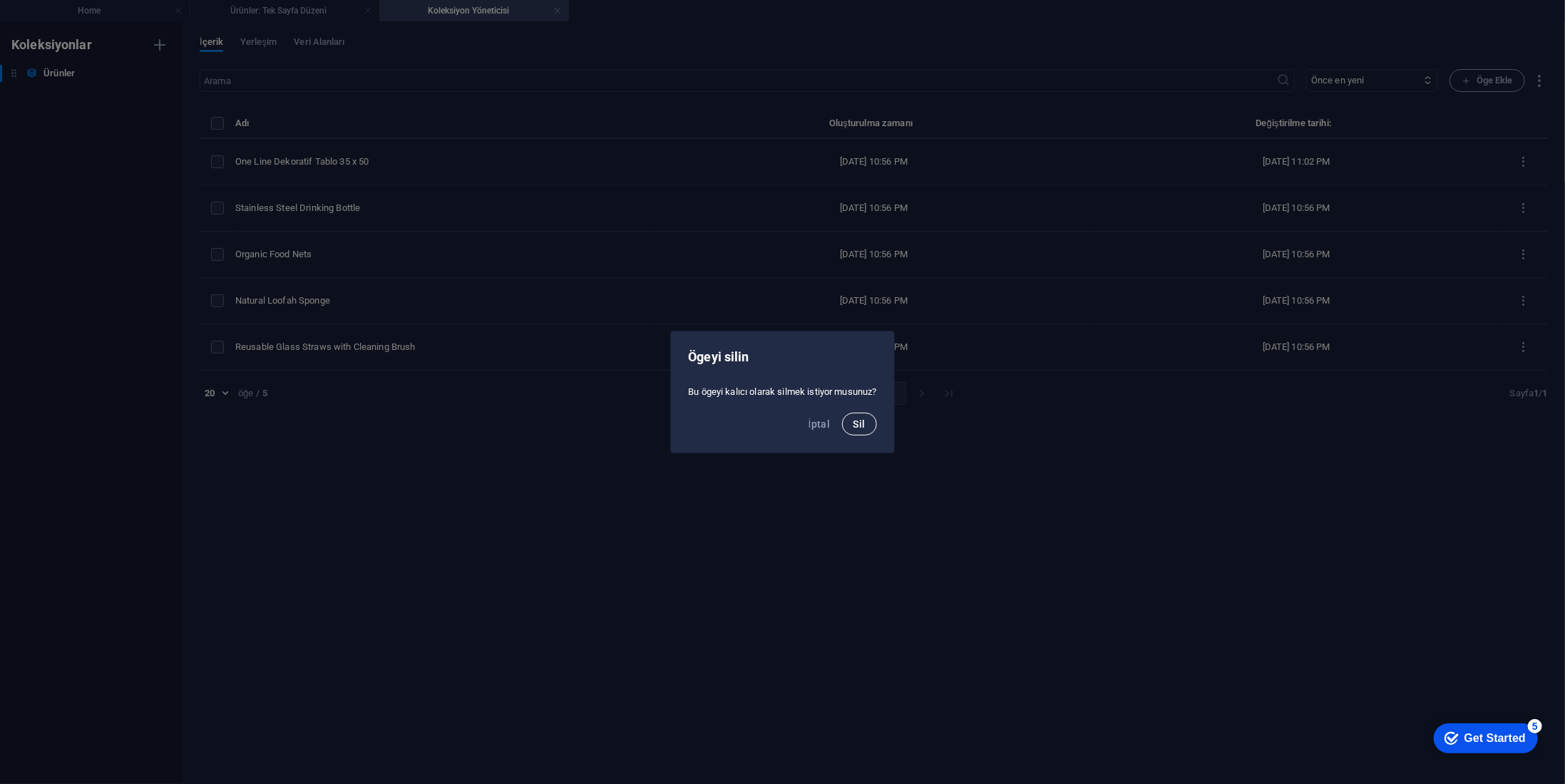
click at [866, 420] on span "Sil" at bounding box center [859, 423] width 12 height 11
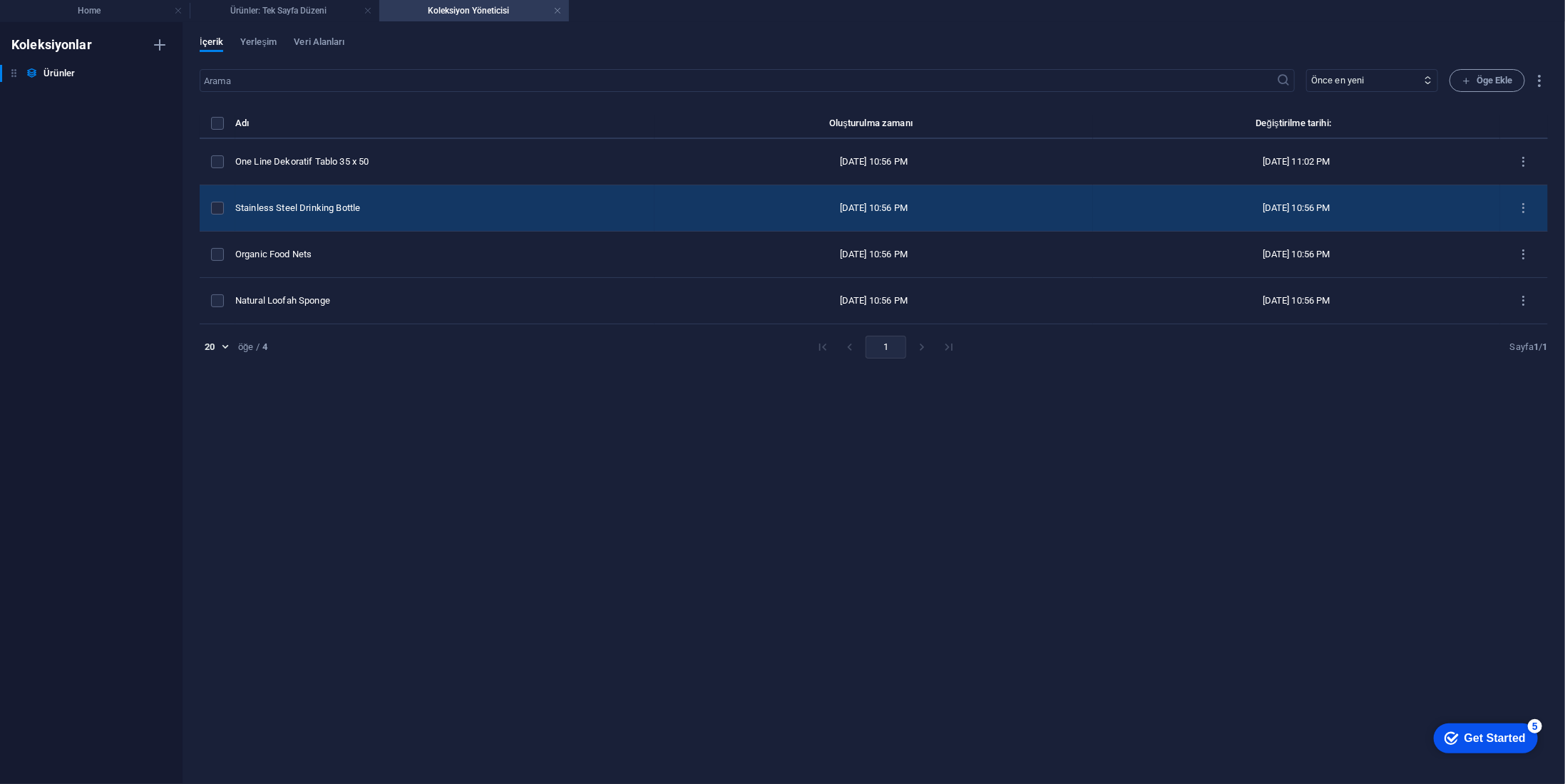
click at [303, 208] on div "Stainless Steel Drinking Bottle" at bounding box center [439, 208] width 408 height 13
select select "In stock"
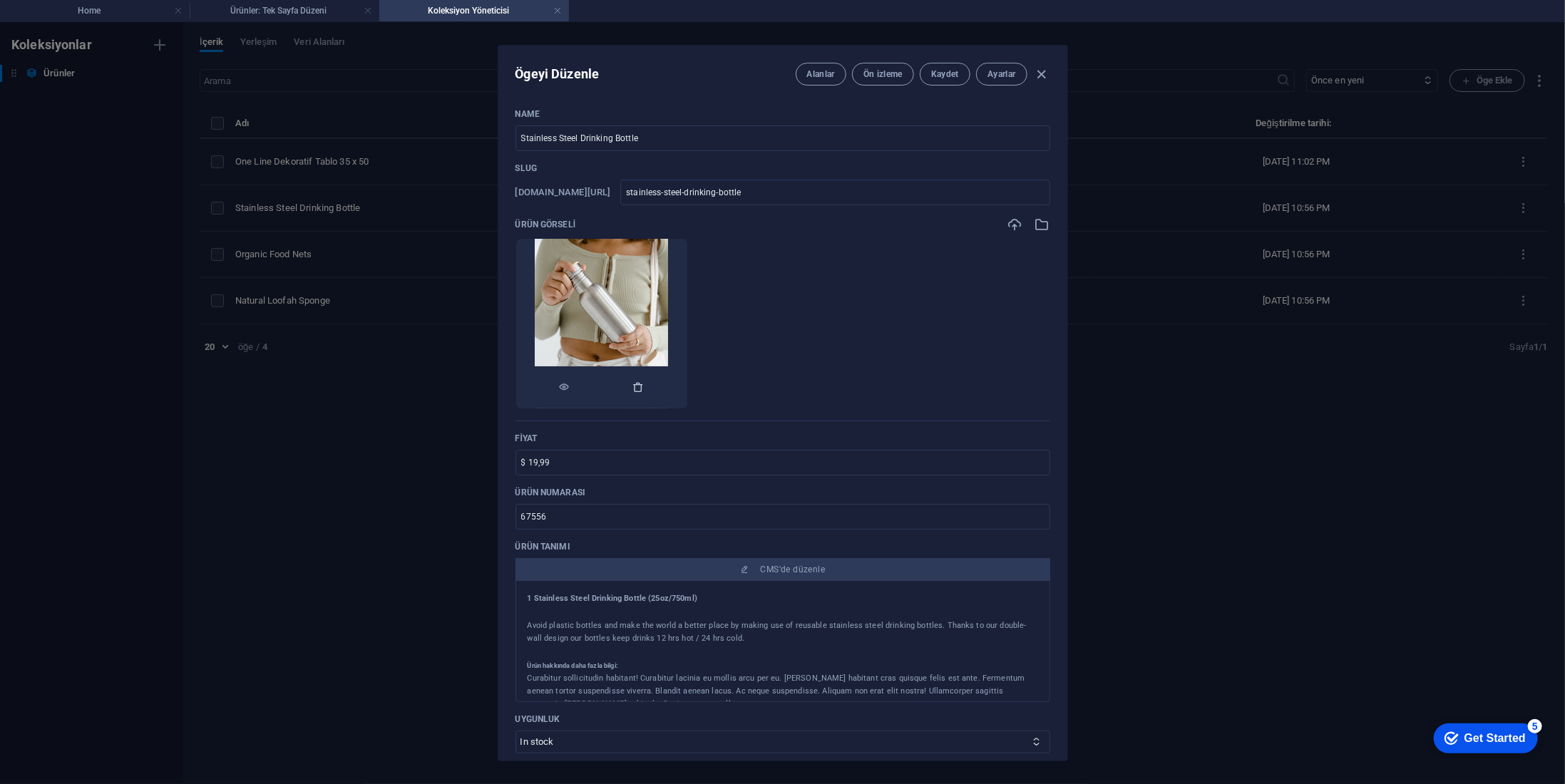
click at [645, 379] on button "button" at bounding box center [639, 387] width 11 height 43
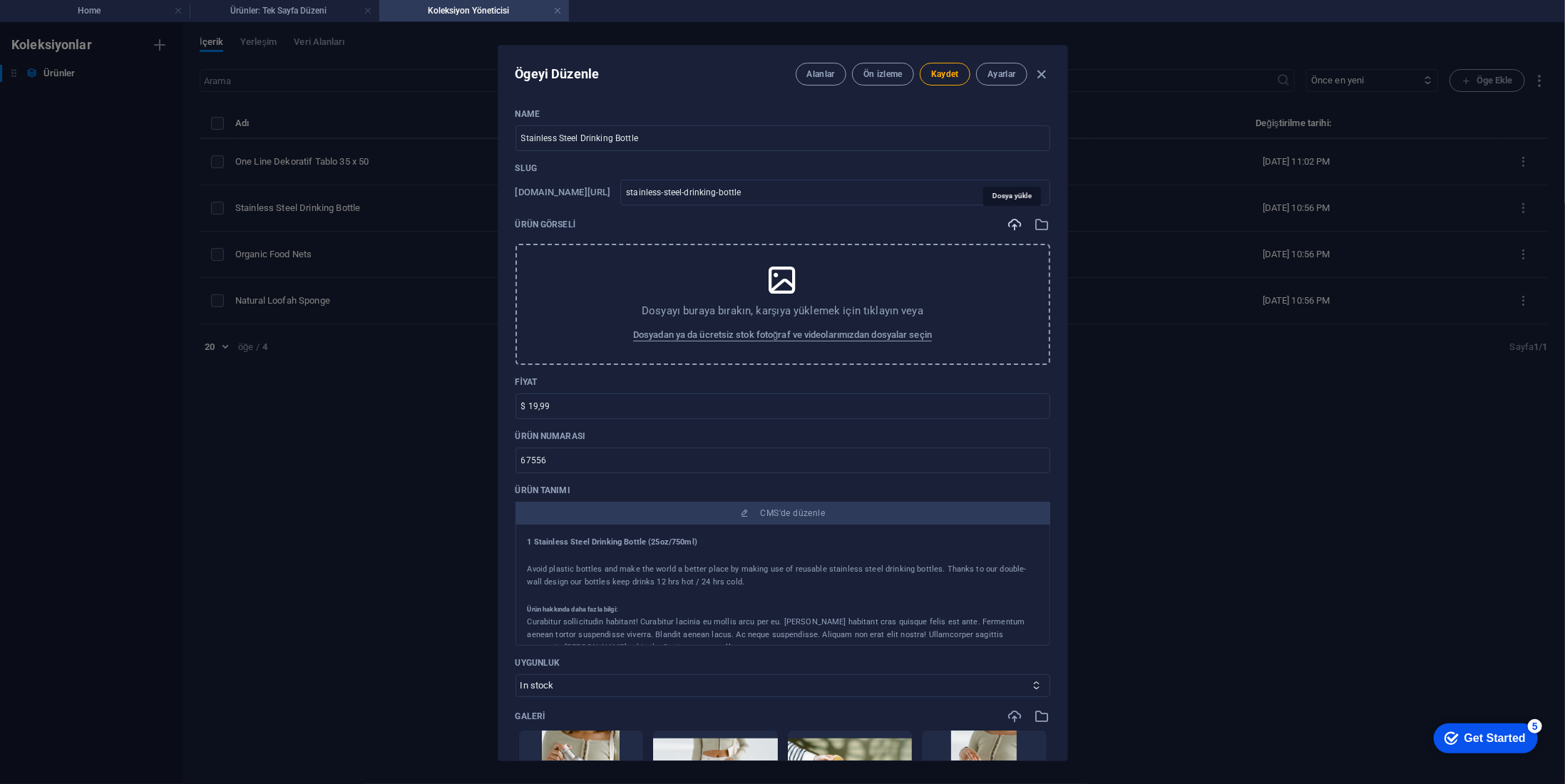
click at [1014, 221] on icon "button" at bounding box center [1015, 224] width 16 height 16
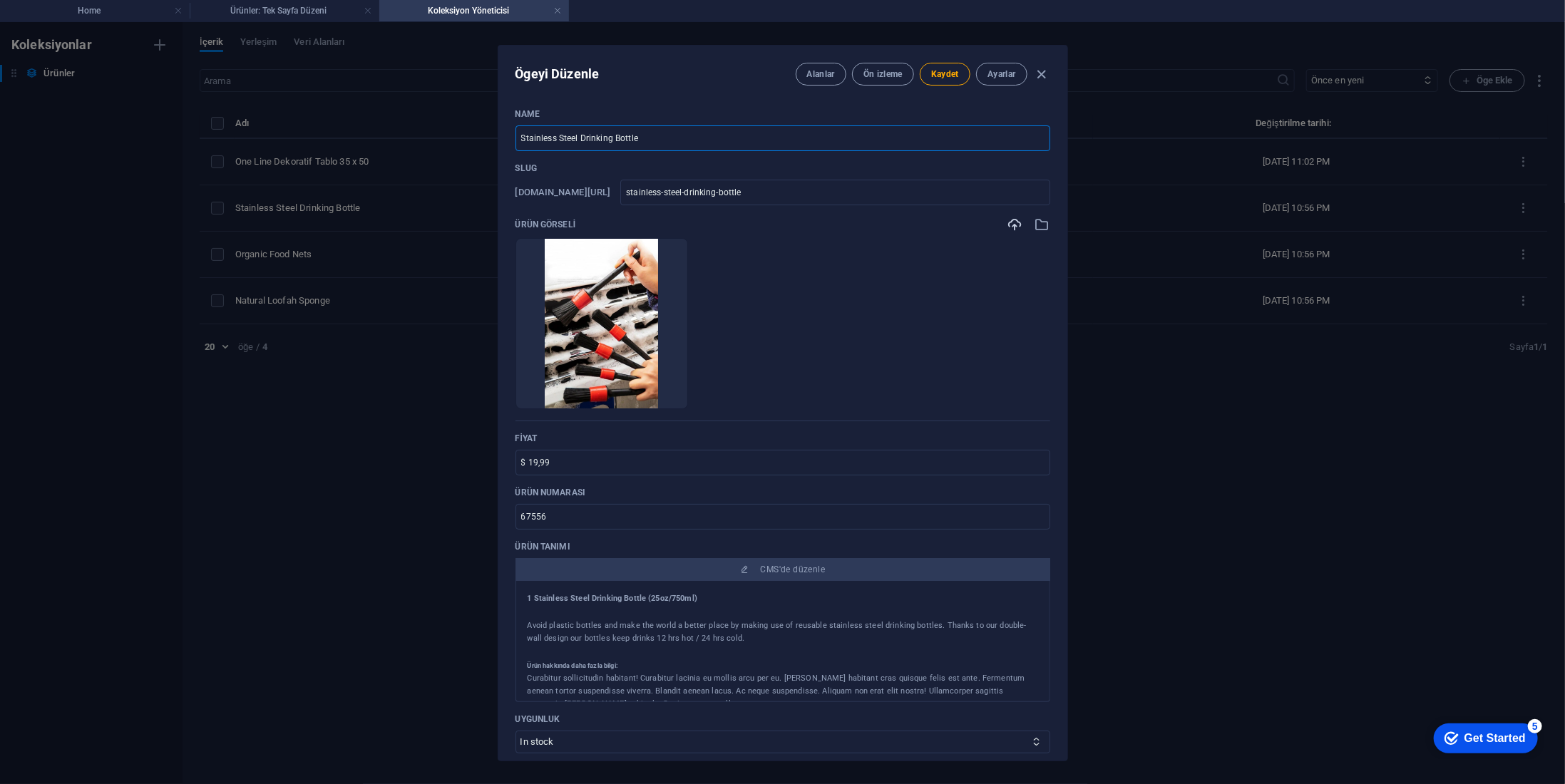
click at [686, 132] on input "Stainless Steel Drinking Bottle" at bounding box center [783, 138] width 535 height 26
paste input "Detail Dash Brush Uyumlu Araç Dip Köşe Temizlik 5'li Fırça Seti Iç Ve Dış Temiz…"
type input "Detail Dash Brush Uyumlu Araç Dip Köşe Temizlik 5'li Fırça Seti Iç Ve Dış Temiz…"
type input "detail-dash-brush-uyumlu-arac-dip-koese-temizlik-5-li-f-rca-seti-ic-ve-d-s-temi…"
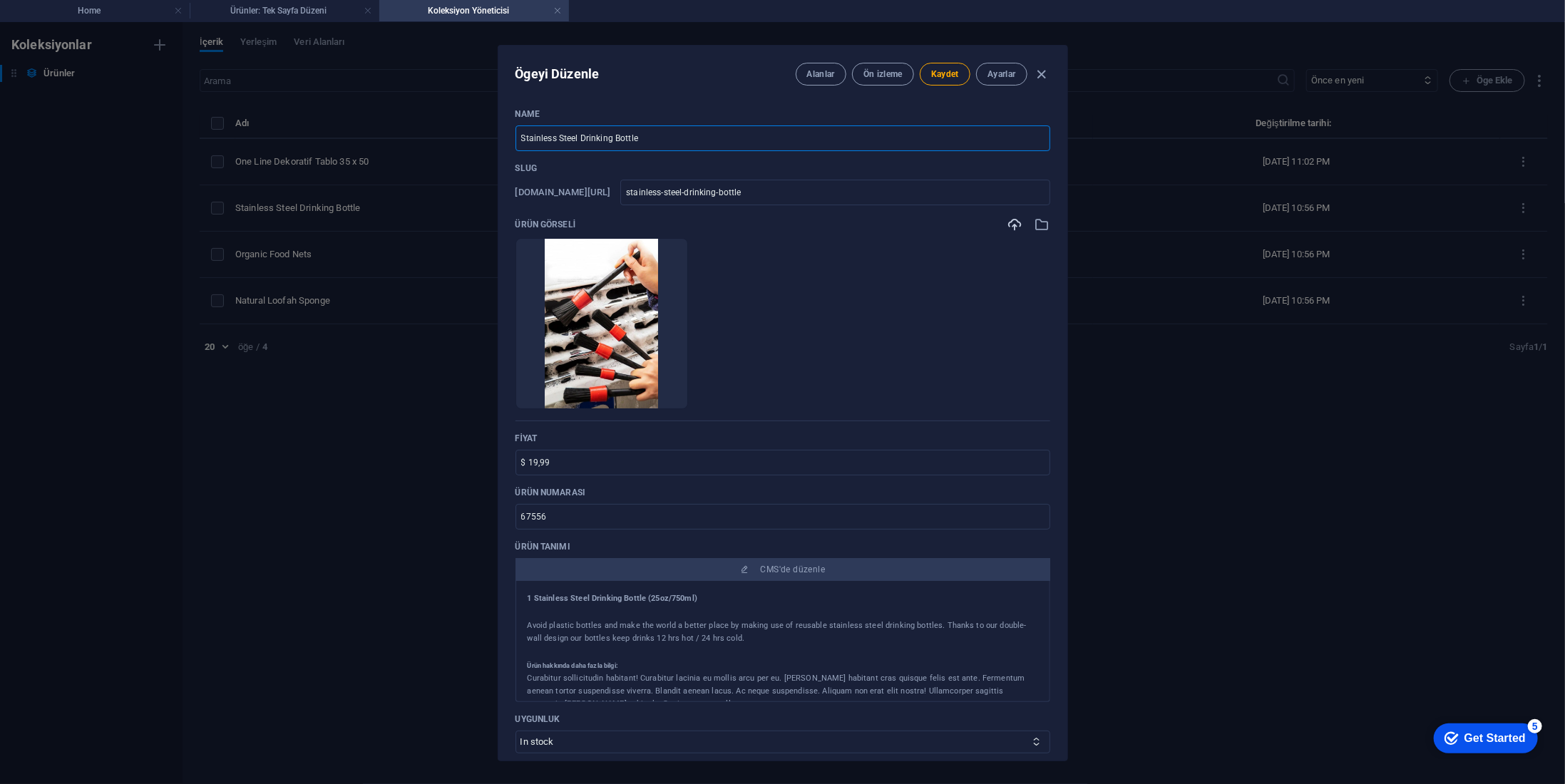
type input "detail-dash-brush-uyumlu-arac-dip-koese-temizlik-5-li-f-rca-seti-ic-ve-d-s-temi…"
type input "Detail Dash Brush Uyumlu Araç Dip Köşe Temizlik 5'li Fırça Seti Iç Ve Dış Temiz…"
click at [907, 296] on ul "Anında yüklemek için dosyaları buraya bırakın" at bounding box center [783, 323] width 535 height 171
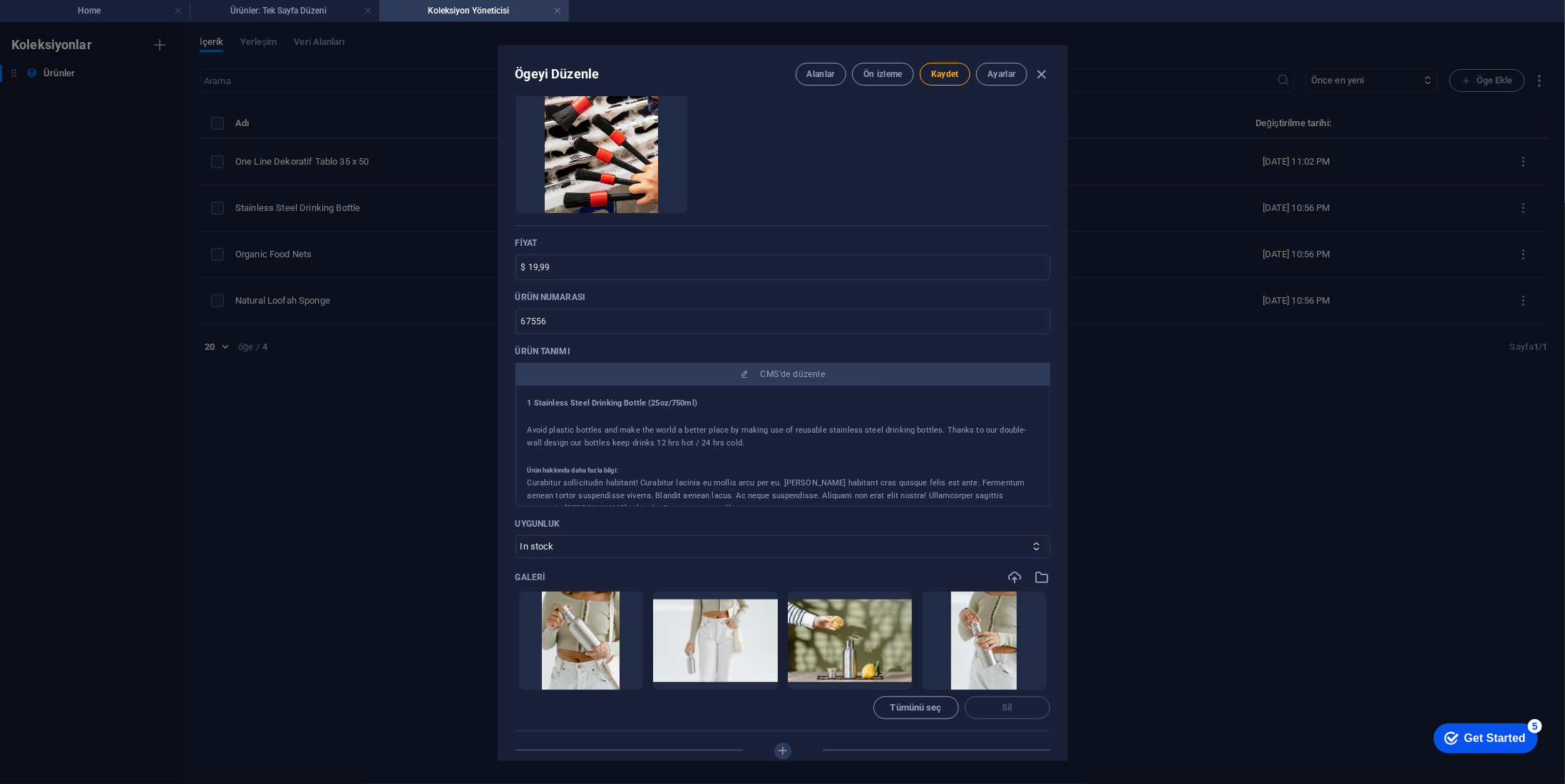
scroll to position [214, 0]
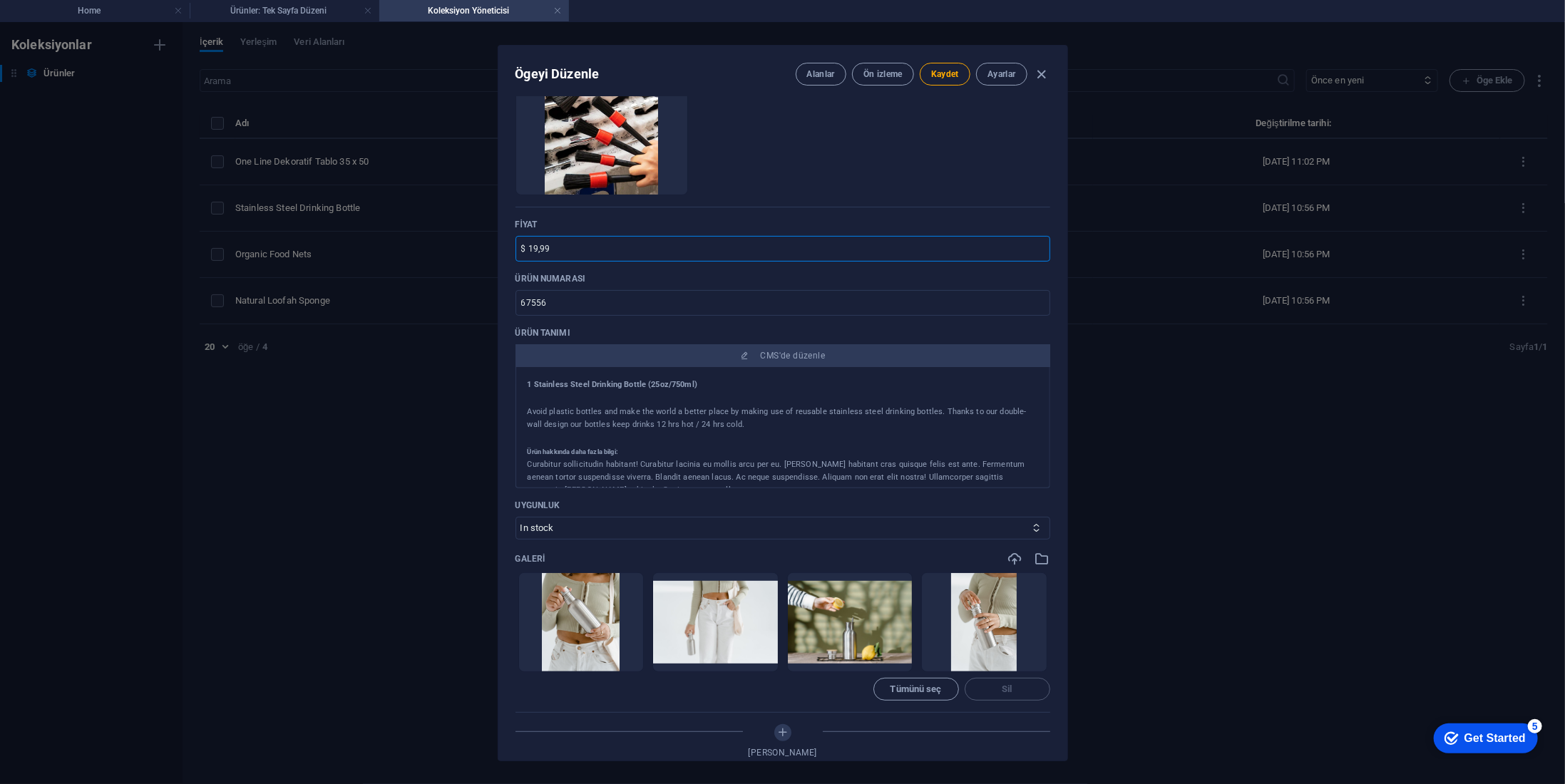
drag, startPoint x: 594, startPoint y: 246, endPoint x: 469, endPoint y: 249, distance: 125.0
click at [469, 249] on div "Ögeyi Düzenle Alanlar Ön izleme Kaydet Ayarlar Name Detail Dash Brush Uyumlu Ar…" at bounding box center [782, 402] width 1565 height 762
type input "149 TL"
click at [579, 305] on input "67556" at bounding box center [783, 303] width 535 height 26
click at [578, 305] on input "67556" at bounding box center [783, 303] width 535 height 26
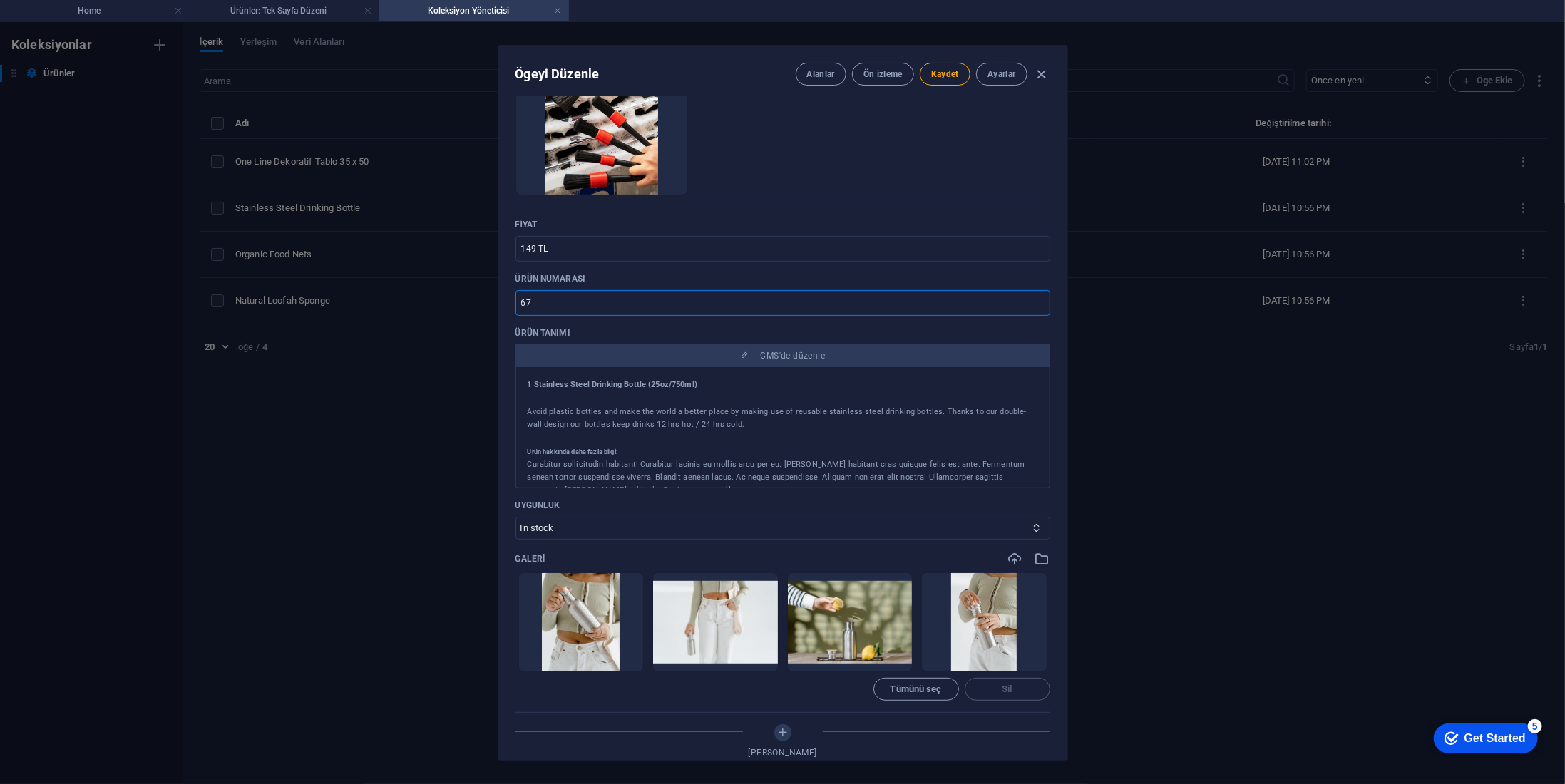
type input "6"
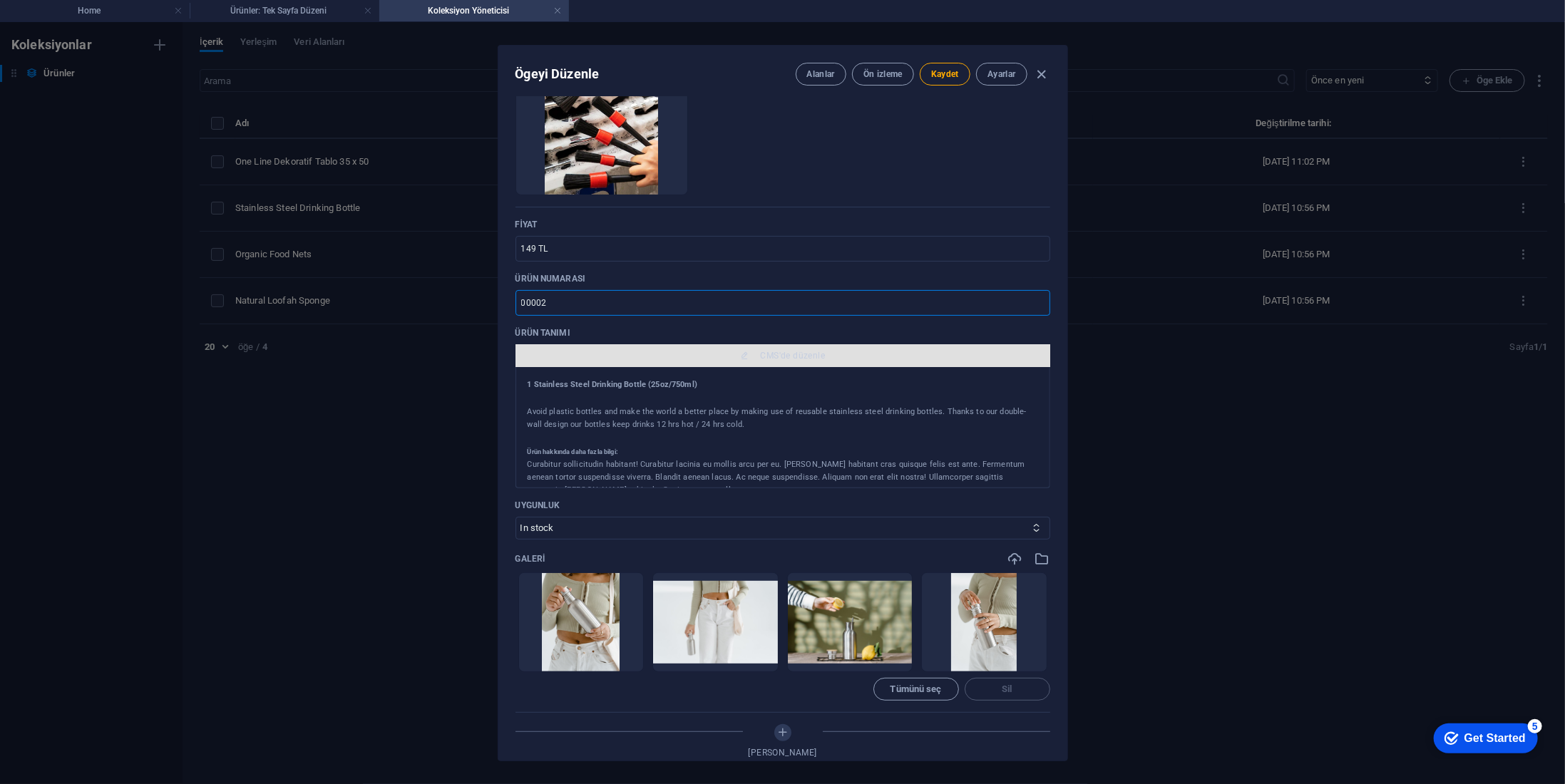
type input "00002"
click at [782, 359] on span "CMS'de düzenle" at bounding box center [793, 355] width 65 height 11
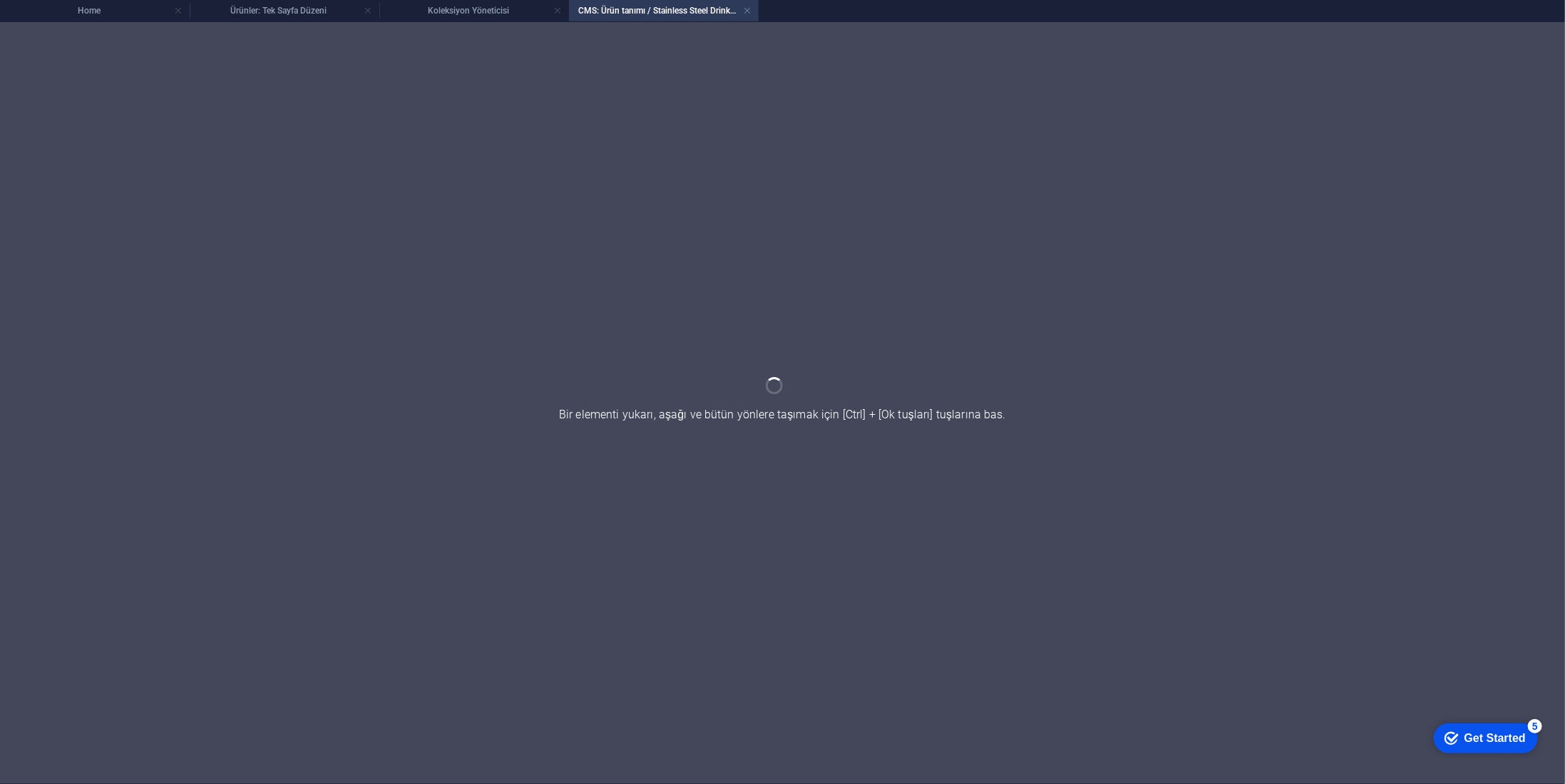
scroll to position [0, 0]
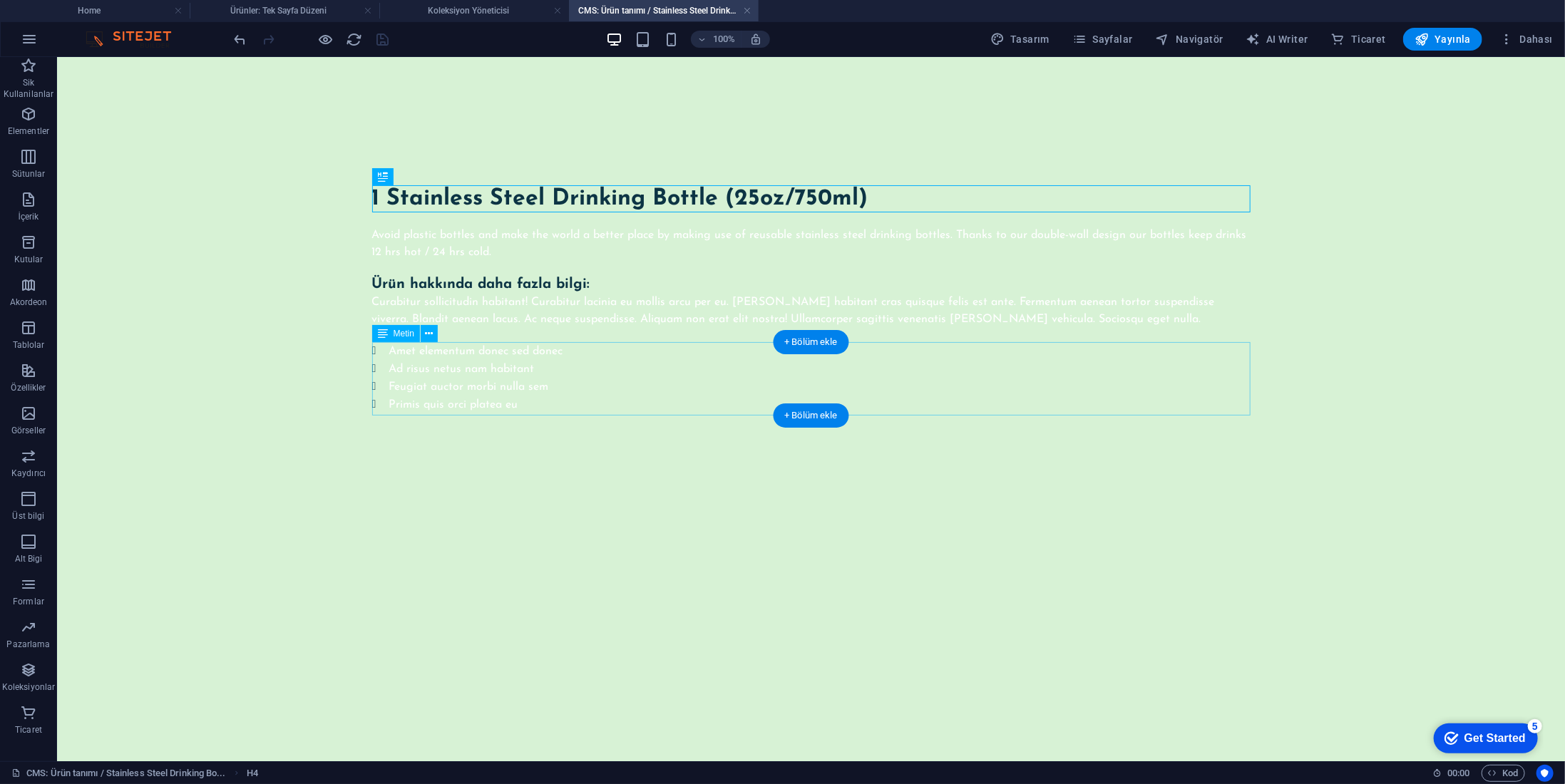
click at [588, 370] on div "Amet elementum donec sed donec Ad risus netus nam habitant Feugiat auctor morbi…" at bounding box center [811, 377] width 878 height 71
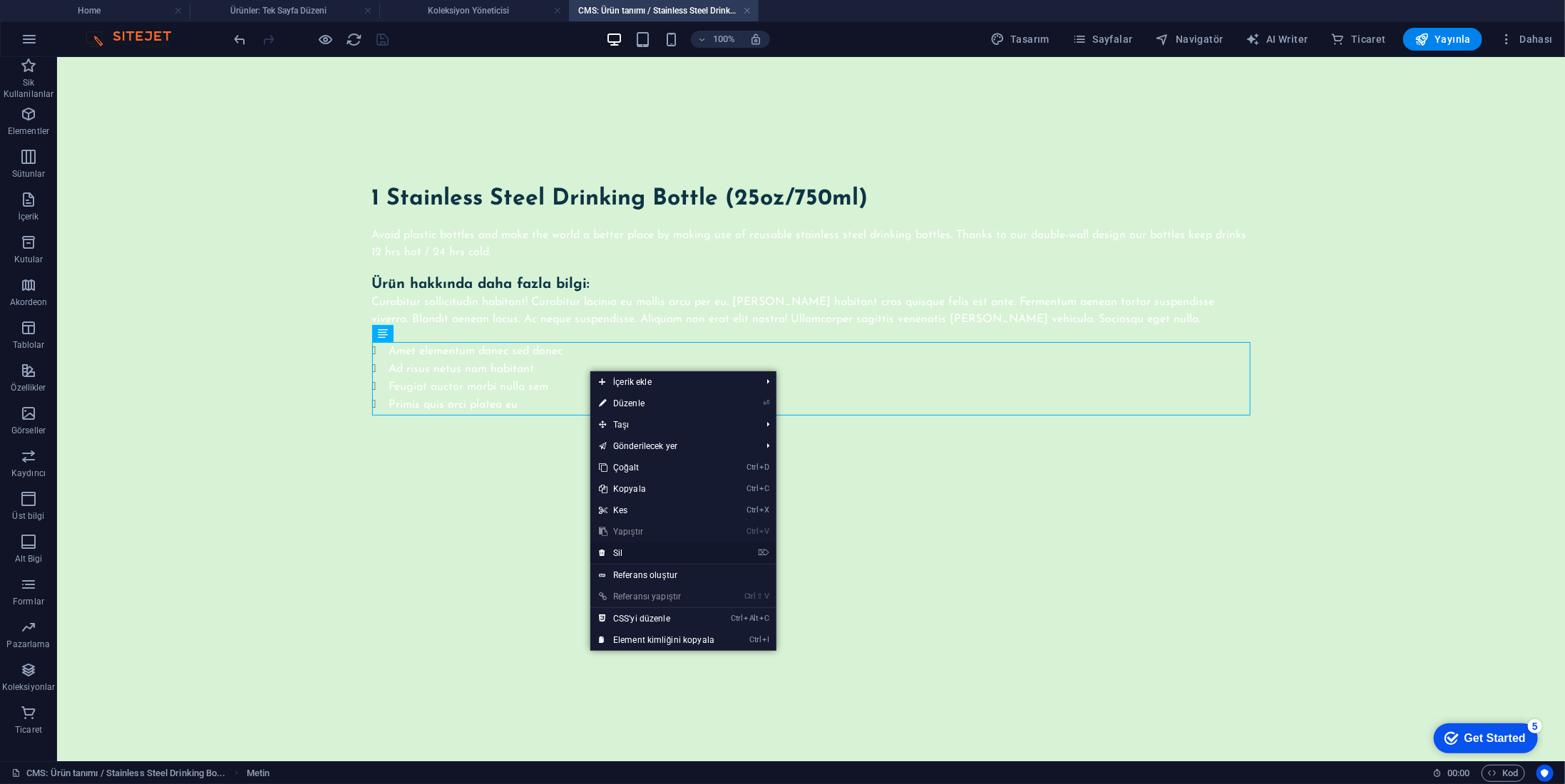
click at [646, 552] on link "⌦ Sil" at bounding box center [656, 552] width 132 height 21
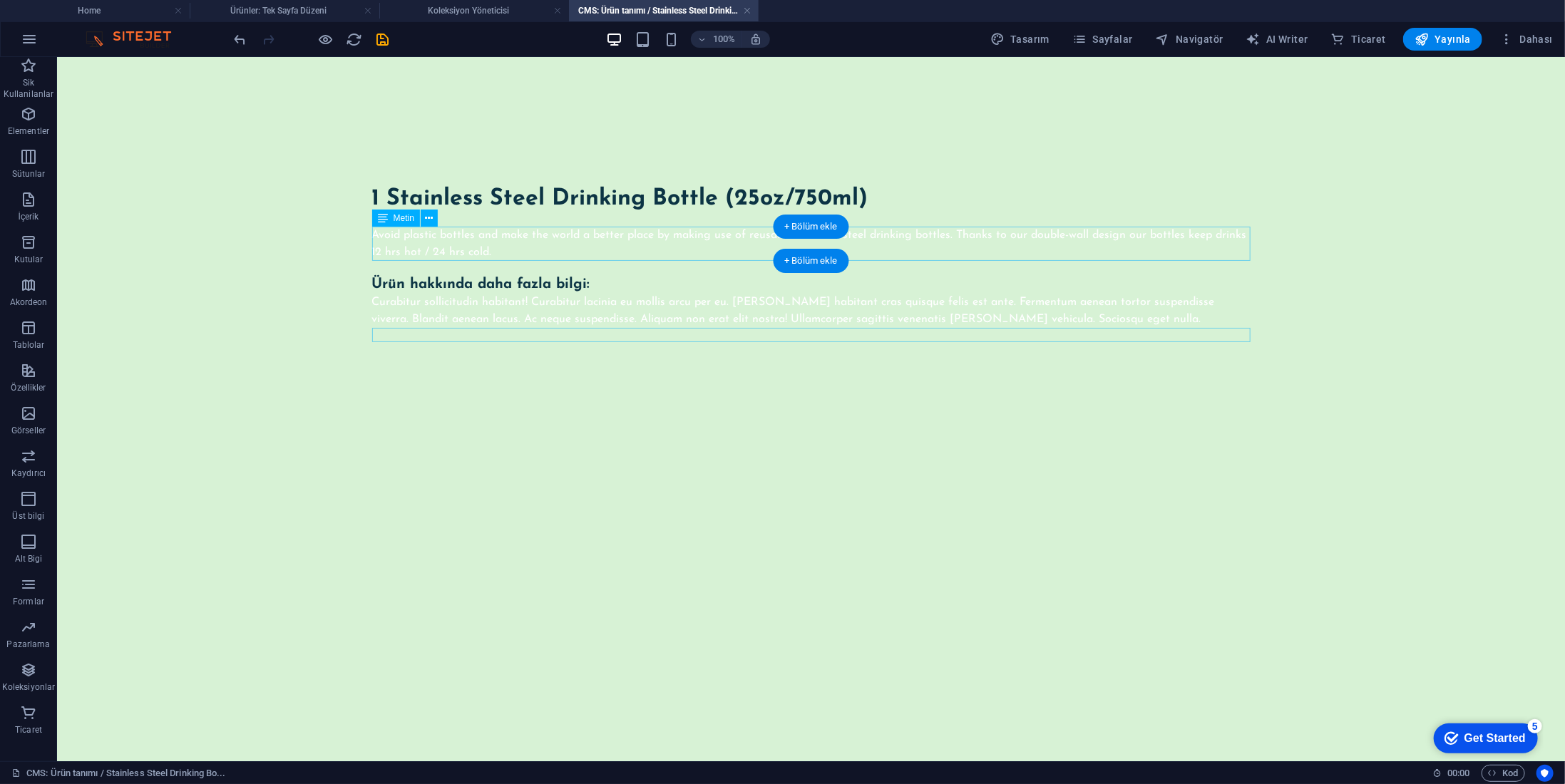
click at [488, 239] on div "Avoid plastic bottles and make the world a better place by making use of reusab…" at bounding box center [811, 243] width 878 height 34
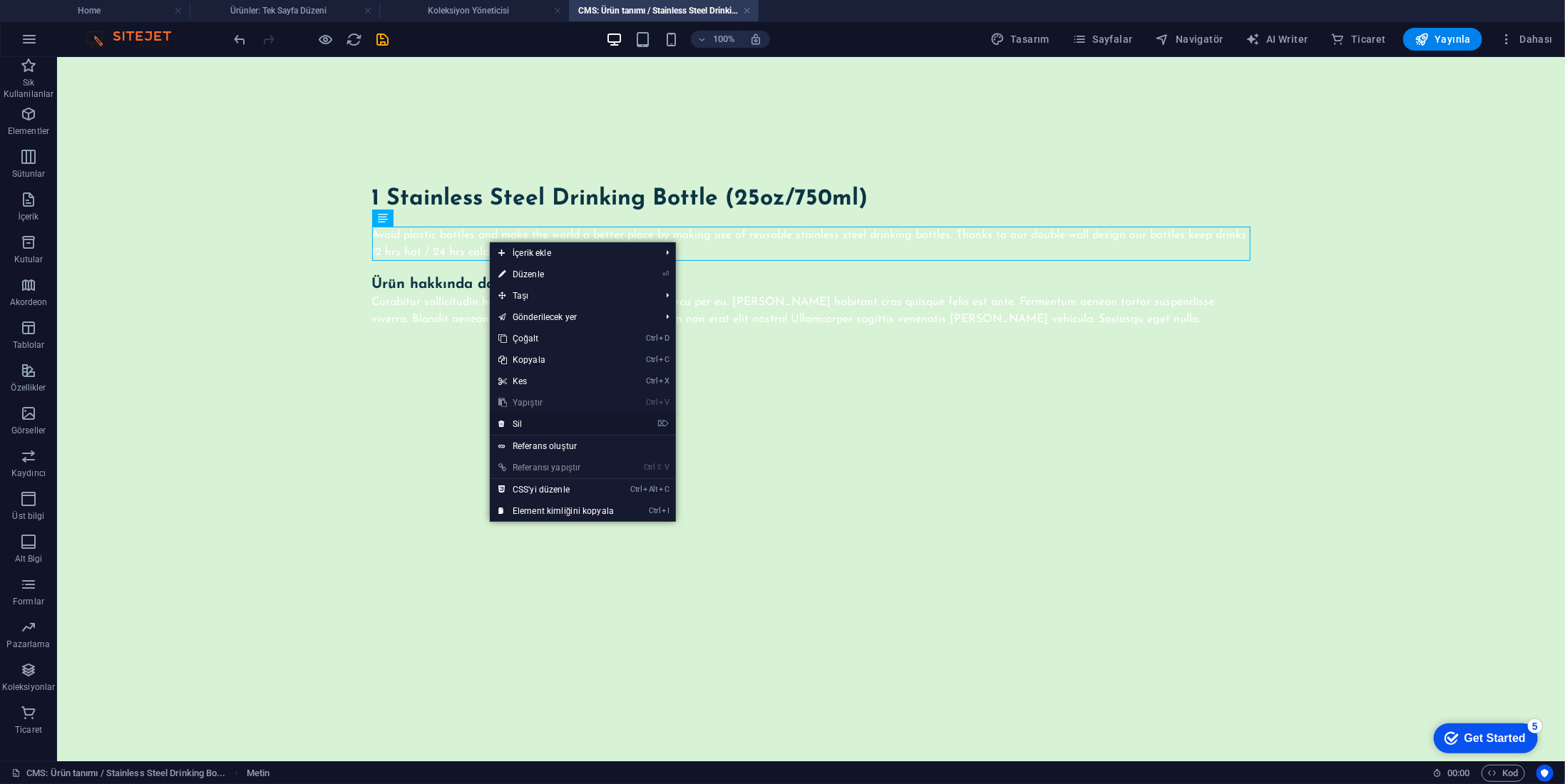
click at [542, 422] on link "⌦ Sil" at bounding box center [556, 423] width 132 height 21
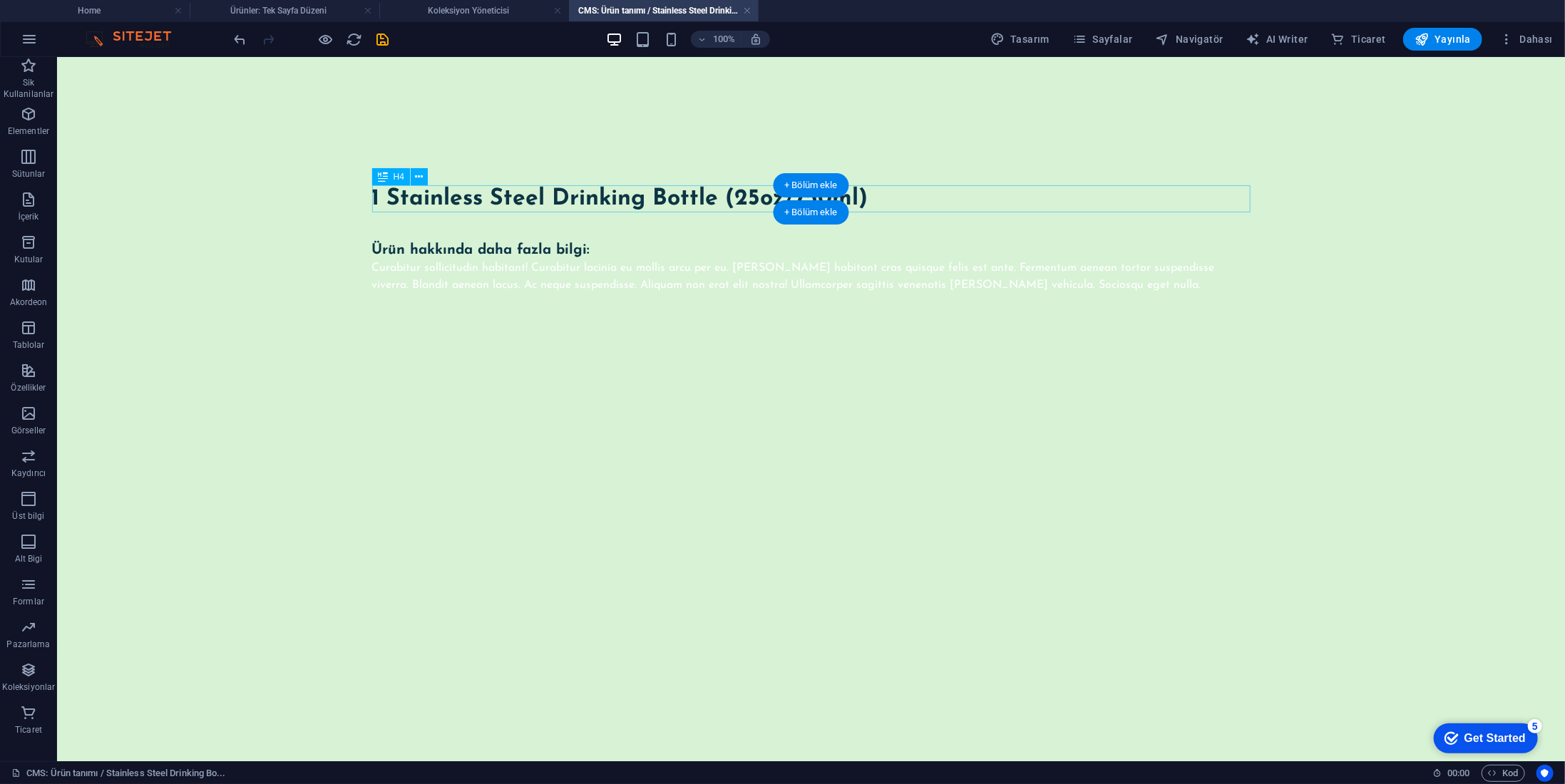
click at [513, 197] on div "1 Stainless Steel Drinking Bottle (25oz/750ml)" at bounding box center [811, 198] width 878 height 27
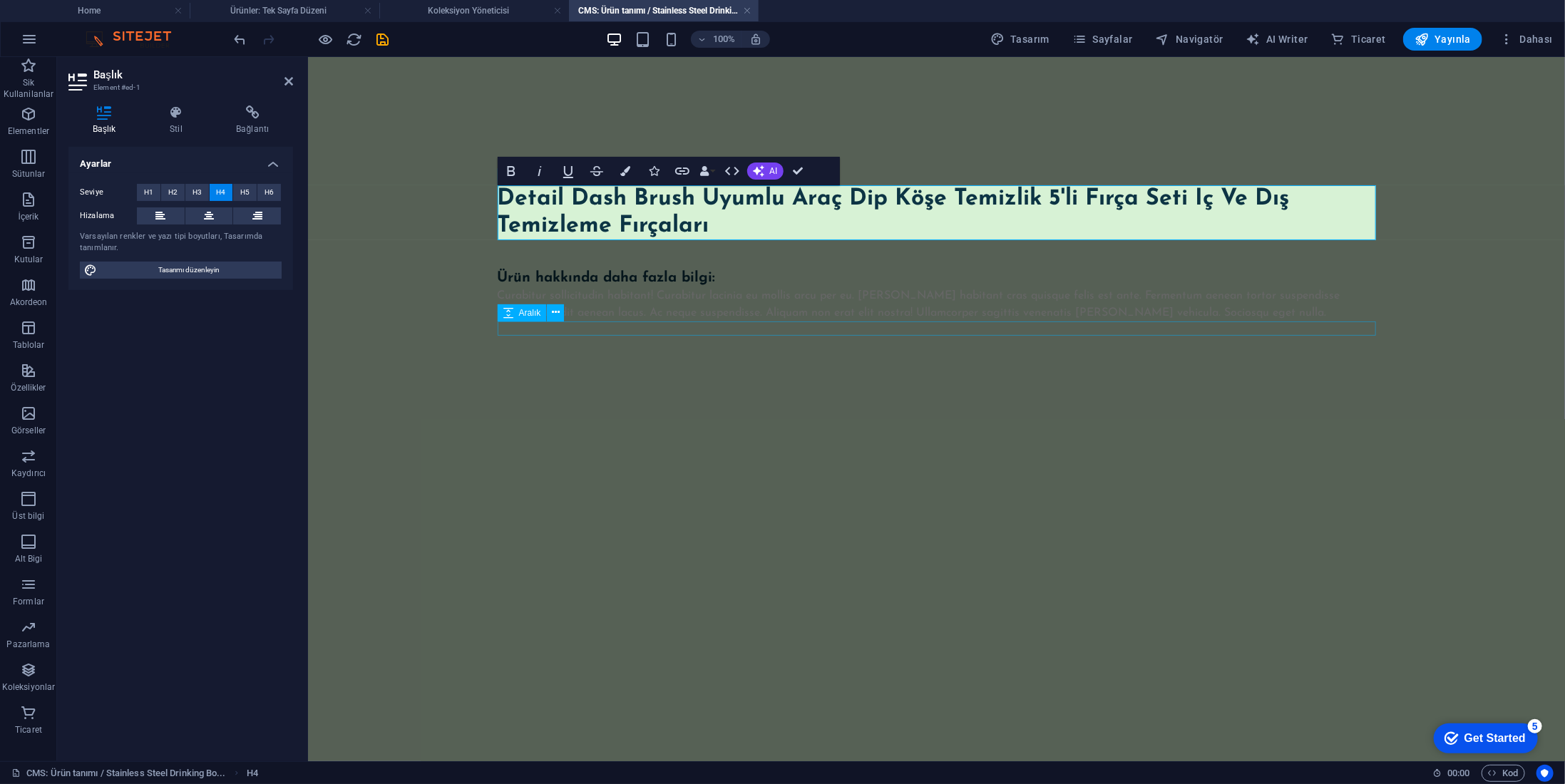
click at [721, 322] on div at bounding box center [936, 328] width 878 height 15
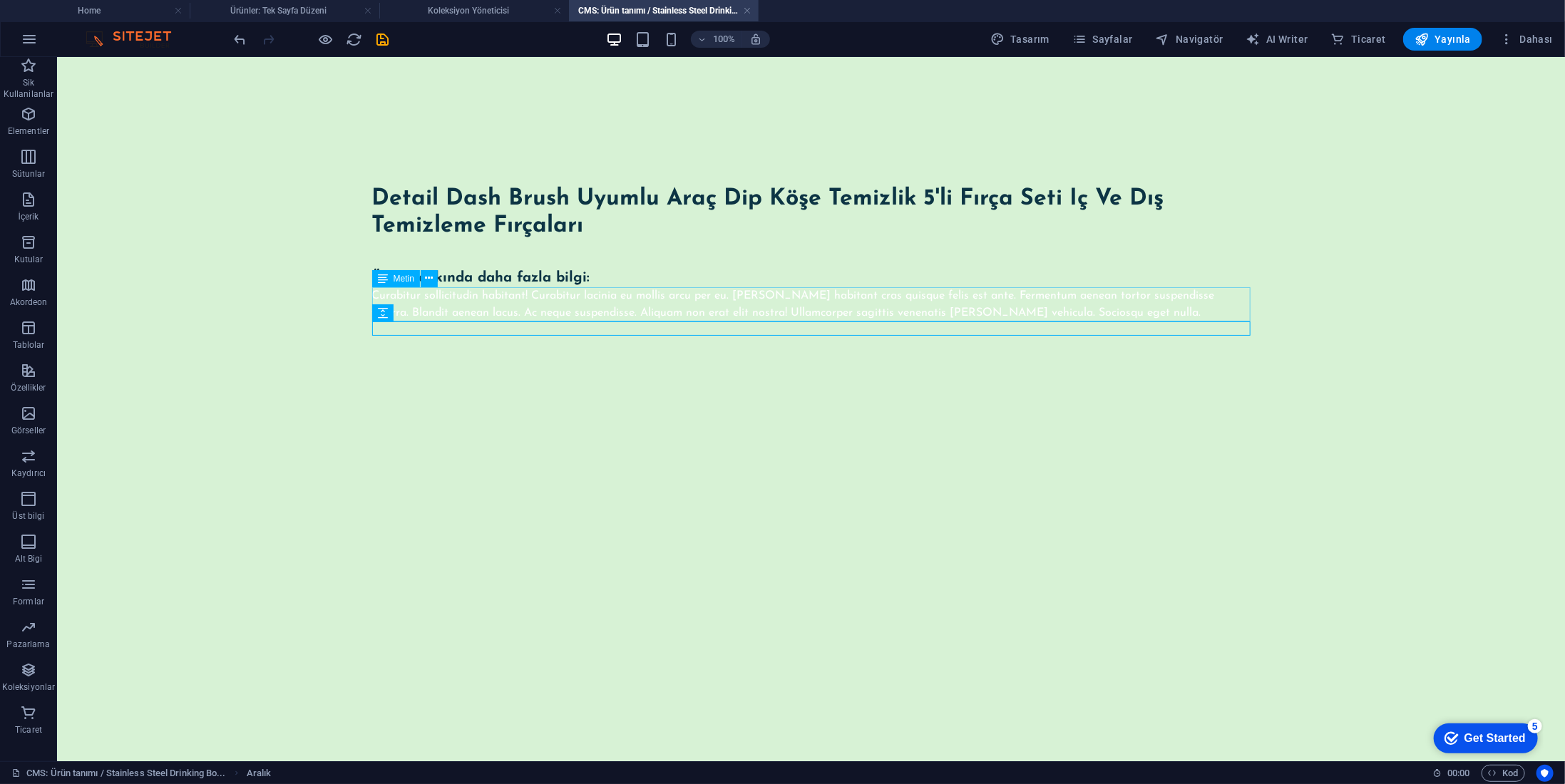
click at [639, 304] on div "Curabitur sollicitudin habitant! Curabitur lacinia eu mollis arcu per eu. Aenea…" at bounding box center [811, 303] width 878 height 34
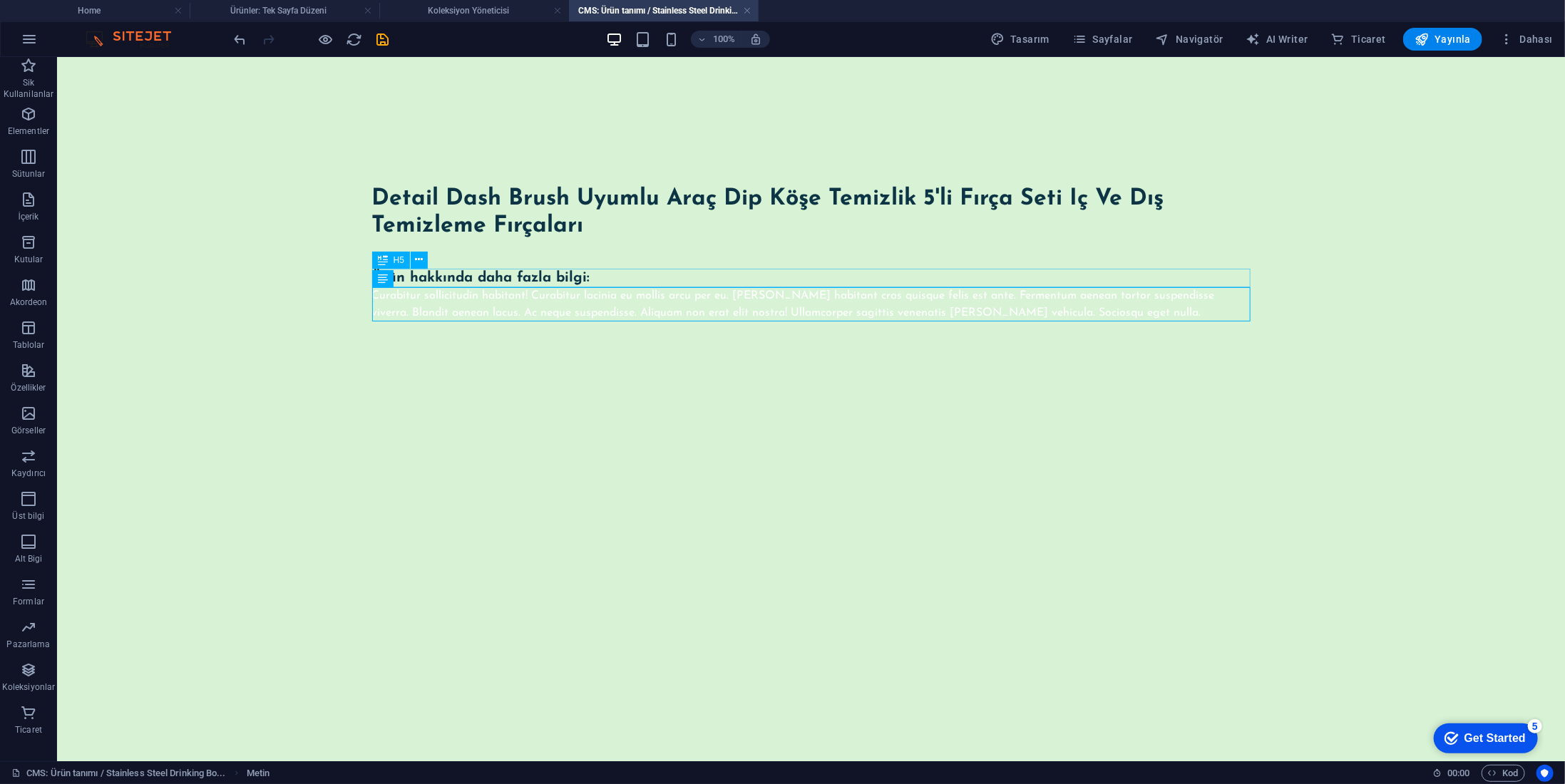
click at [514, 280] on div "Ürün hakkında daha fazla bilgi:" at bounding box center [811, 277] width 878 height 18
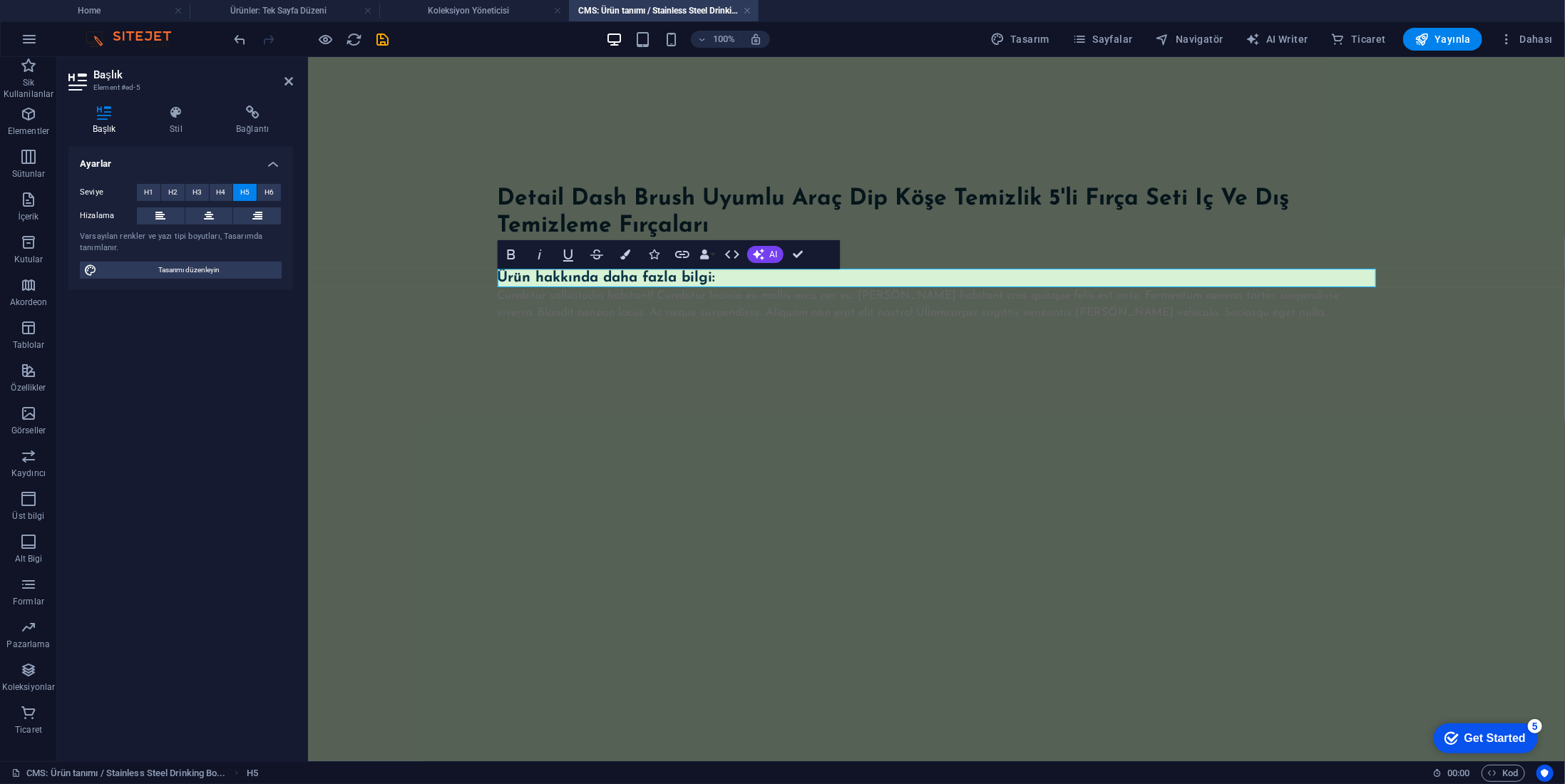
click at [607, 280] on h5 "Ürün hakkında daha fazla bilgi:" at bounding box center [936, 277] width 878 height 18
click at [669, 272] on h5 "Ürün hakkında daha fazla bilgi:" at bounding box center [936, 277] width 878 height 18
drag, startPoint x: 711, startPoint y: 277, endPoint x: 598, endPoint y: 273, distance: 113.1
click at [598, 273] on h5 "Ürün hakkında daha fazla bilgi:" at bounding box center [936, 277] width 878 height 18
click at [601, 311] on div "Curabitur sollicitudin habitant! Curabitur lacinia eu mollis arcu per eu. Aenea…" at bounding box center [936, 303] width 878 height 34
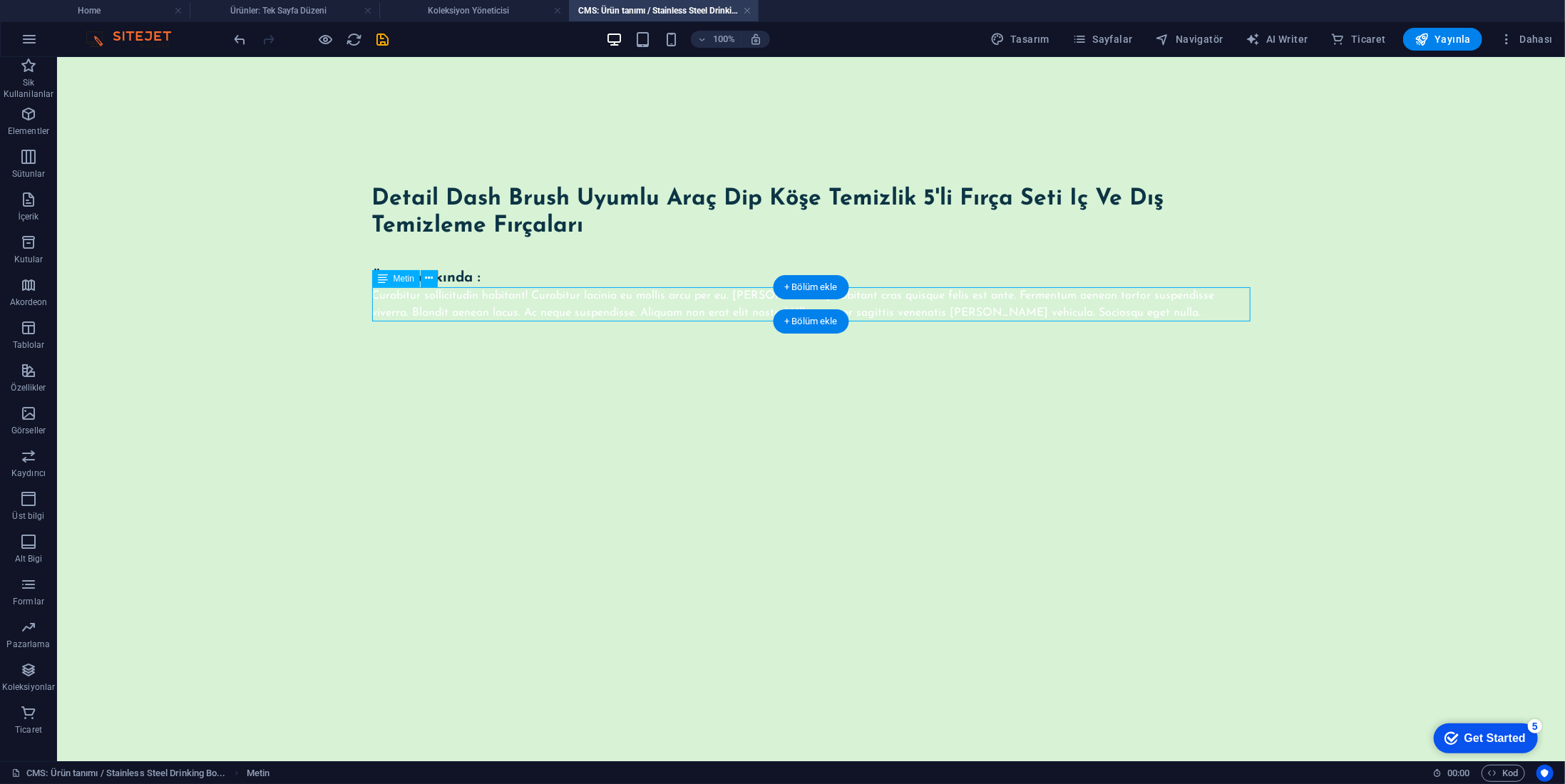
click at [623, 291] on div "Curabitur sollicitudin habitant! Curabitur lacinia eu mollis arcu per eu. Aenea…" at bounding box center [811, 303] width 878 height 34
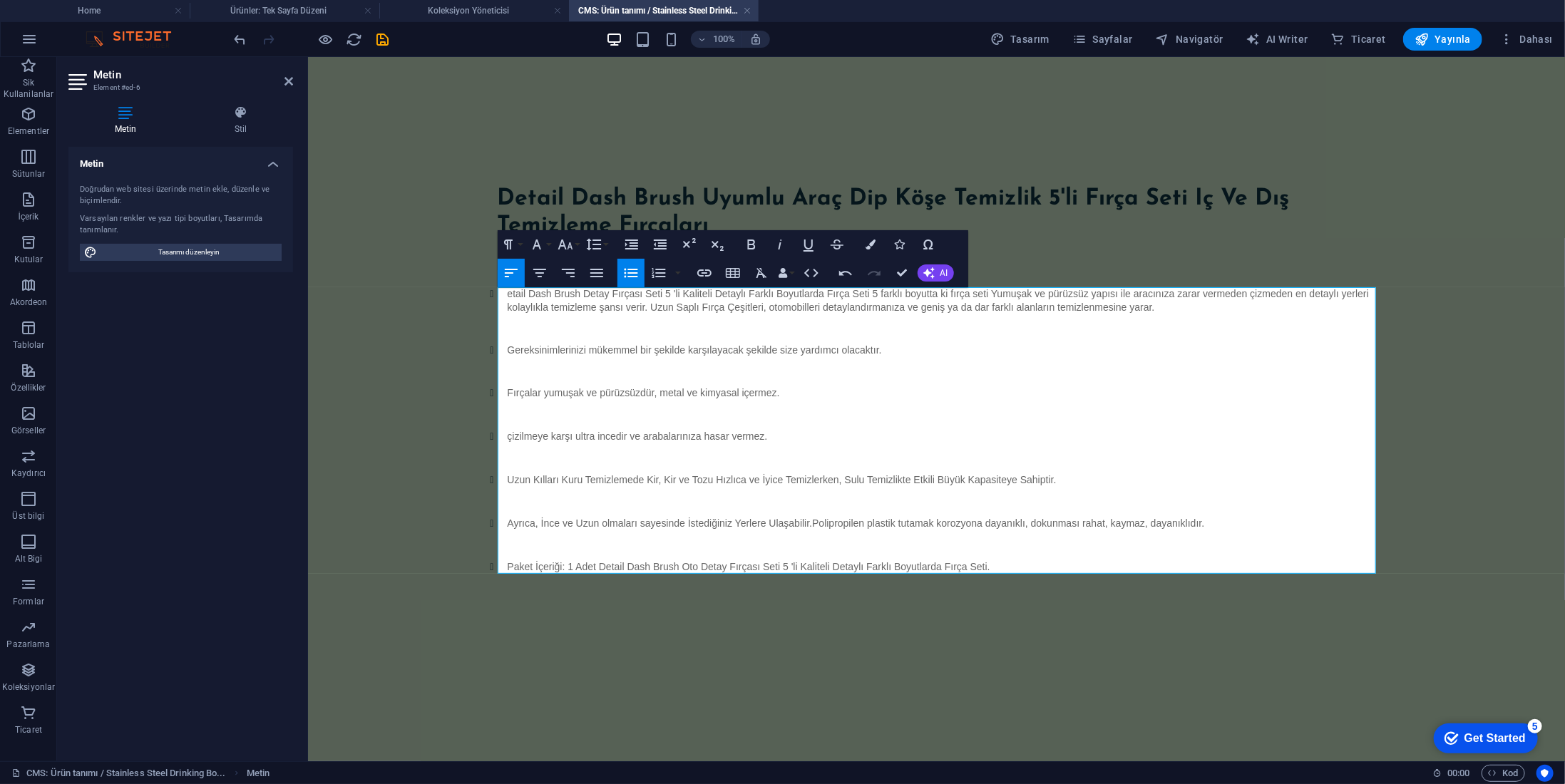
click at [838, 655] on div "Detail Dash Brush Uyumlu Araç Dip Köşe Temizlik 5'li Fırça Seti Iç Ve Dış Temiz…" at bounding box center [937, 386] width 913 height 659
click at [1060, 602] on div "Detail Dash Brush Uyumlu Araç Dip Köşe Temizlik 5'li Fırça Seti Iç Ve Dış Temiz…" at bounding box center [937, 386] width 913 height 659
click at [1484, 472] on body "Skip to main content Detail Dash Brush Uyumlu Araç Dip Köşe Temizlik 5'li Fırça…" at bounding box center [936, 386] width 1257 height 659
click at [885, 119] on div "Detail Dash Brush Uyumlu Araç Dip Köşe Temizlik 5'li Fırça Seti Iç Ve Dış Temiz…" at bounding box center [937, 386] width 913 height 659
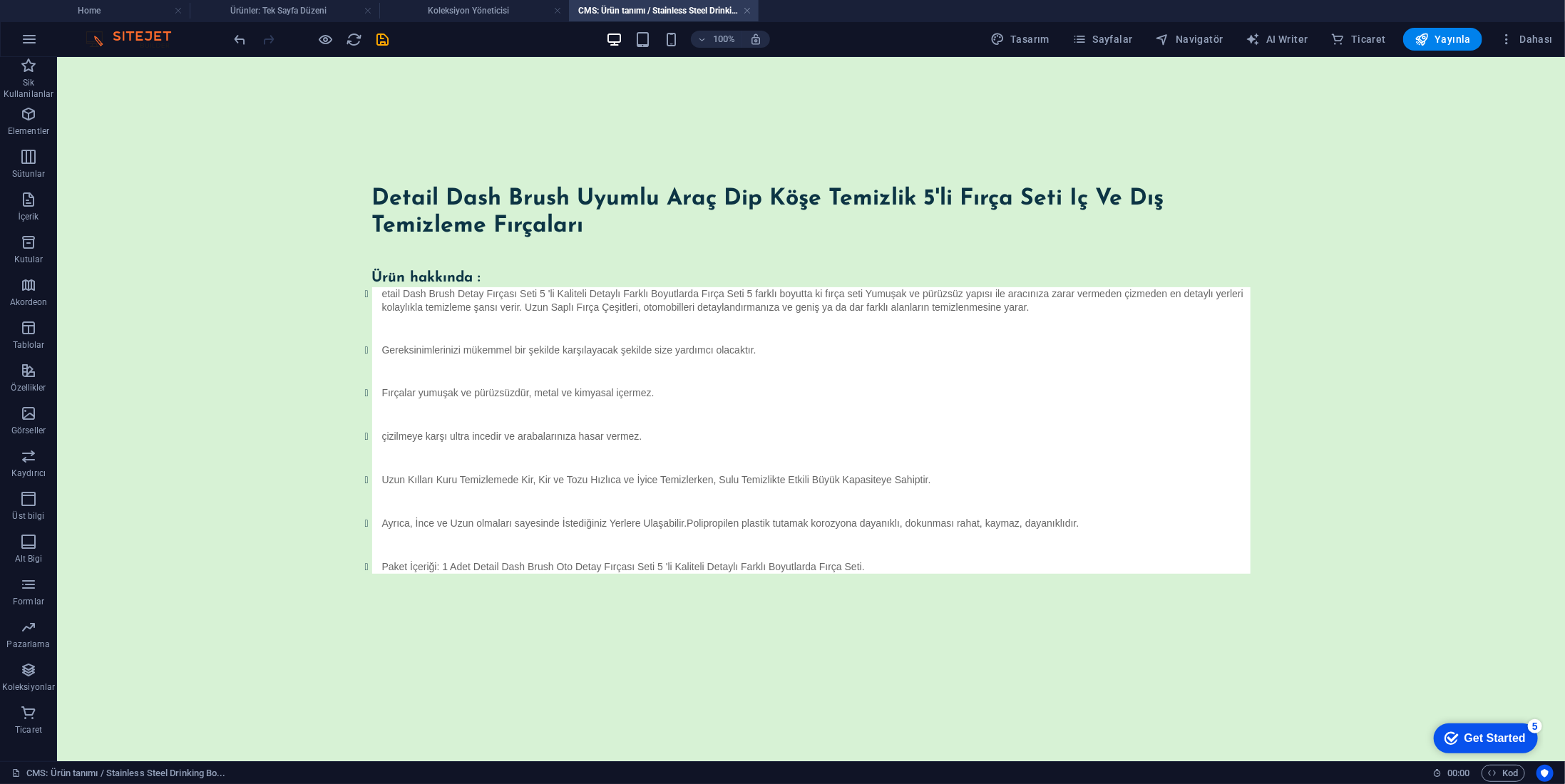
click at [276, 287] on body "Skip to main content Detail Dash Brush Uyumlu Araç Dip Köşe Temizlik 5'li Fırça…" at bounding box center [811, 386] width 1508 height 659
click at [661, 241] on div at bounding box center [811, 246] width 878 height 15
click at [670, 129] on div "Detail Dash Brush Uyumlu Araç Dip Köşe Temizlik 5'li Fırça Seti Iç Ve Dış Temiz…" at bounding box center [811, 386] width 913 height 659
click at [383, 36] on icon "save" at bounding box center [383, 39] width 16 height 16
type input "detail-dash-brush-uyumlu-arac-dip-koese-temizlik-5-li-f-rca-seti-ic-ve-d-s-temi…"
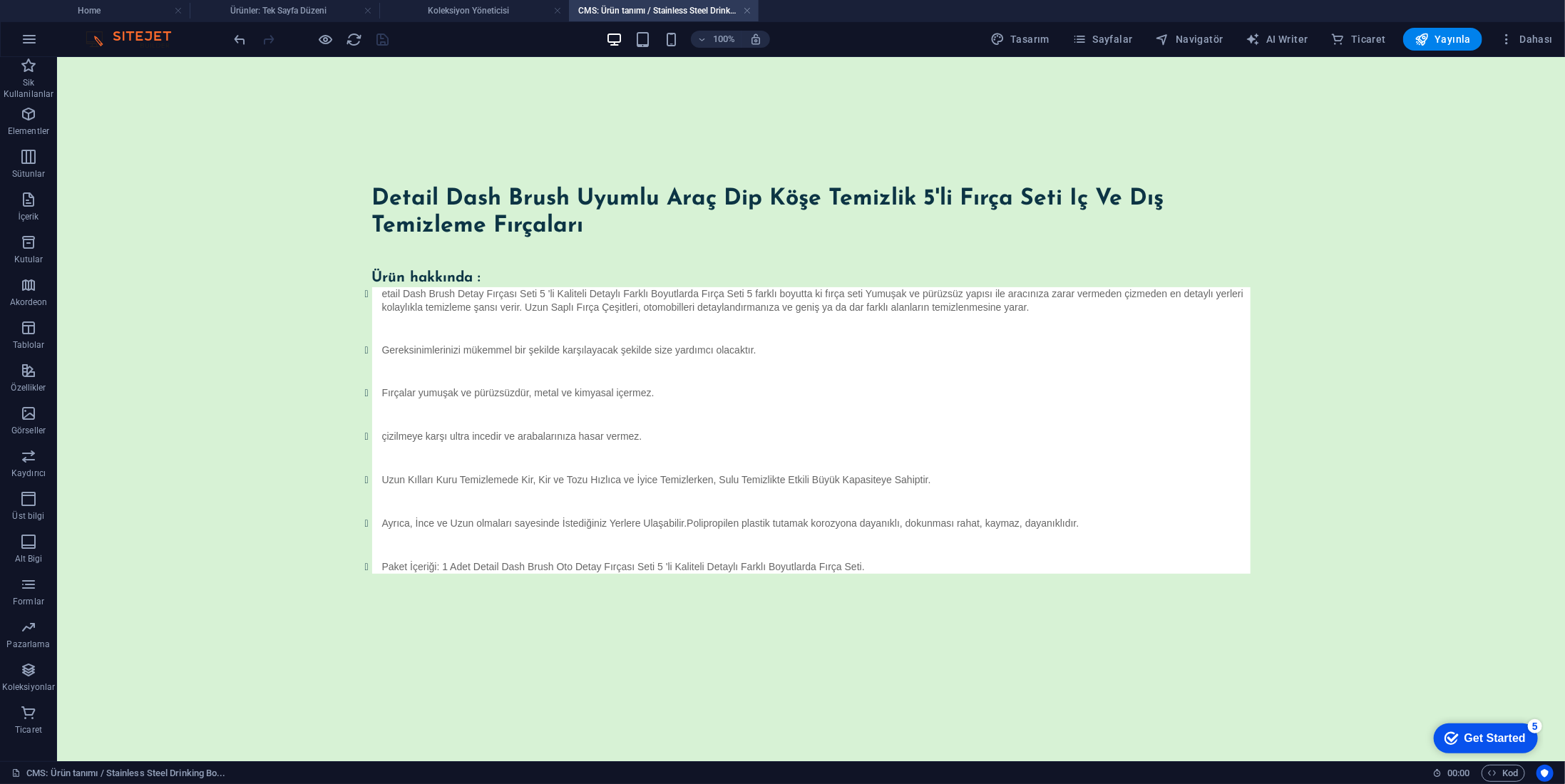
type input "2"
click at [747, 10] on link at bounding box center [747, 11] width 8 height 14
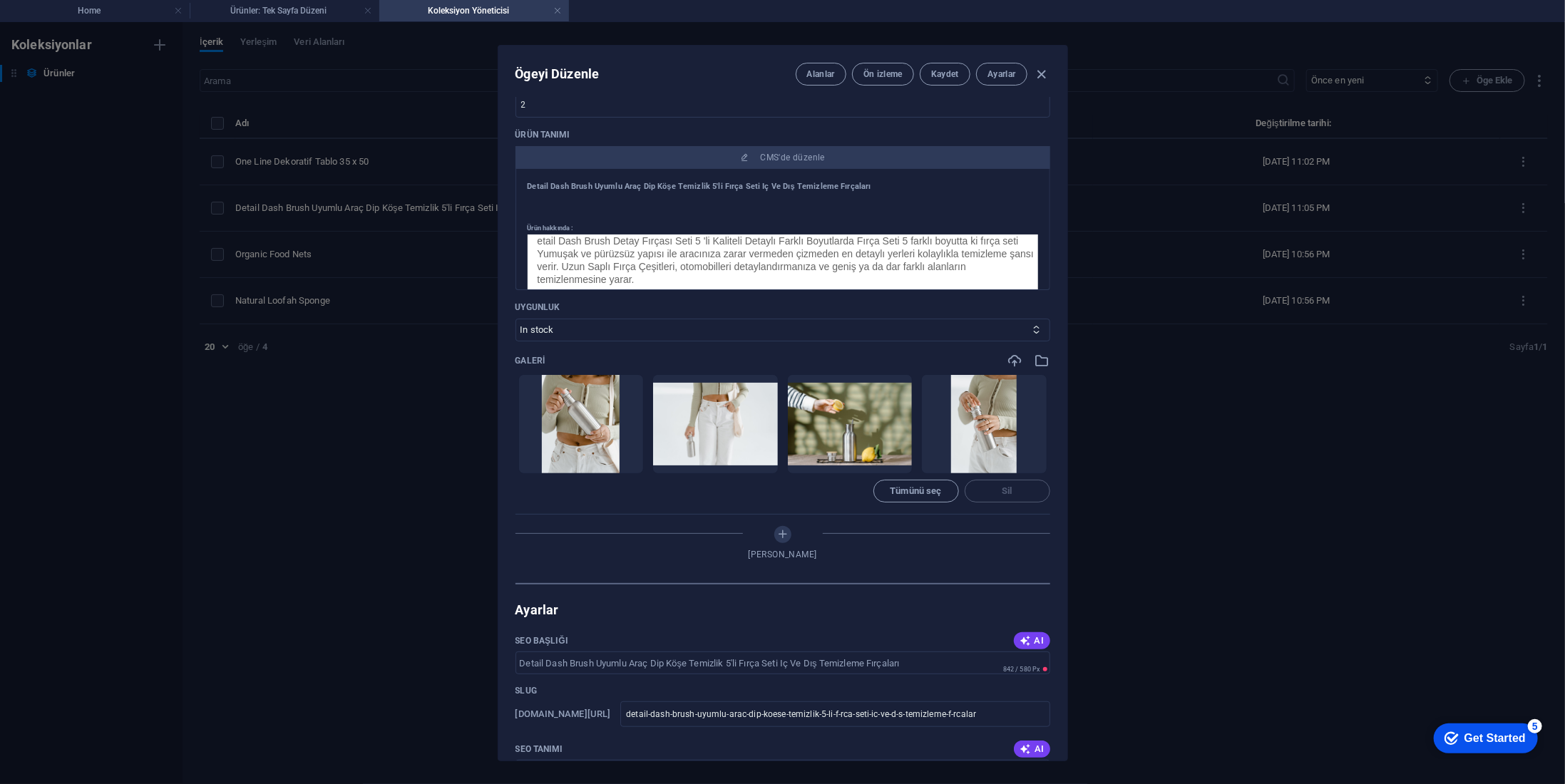
scroll to position [499, 0]
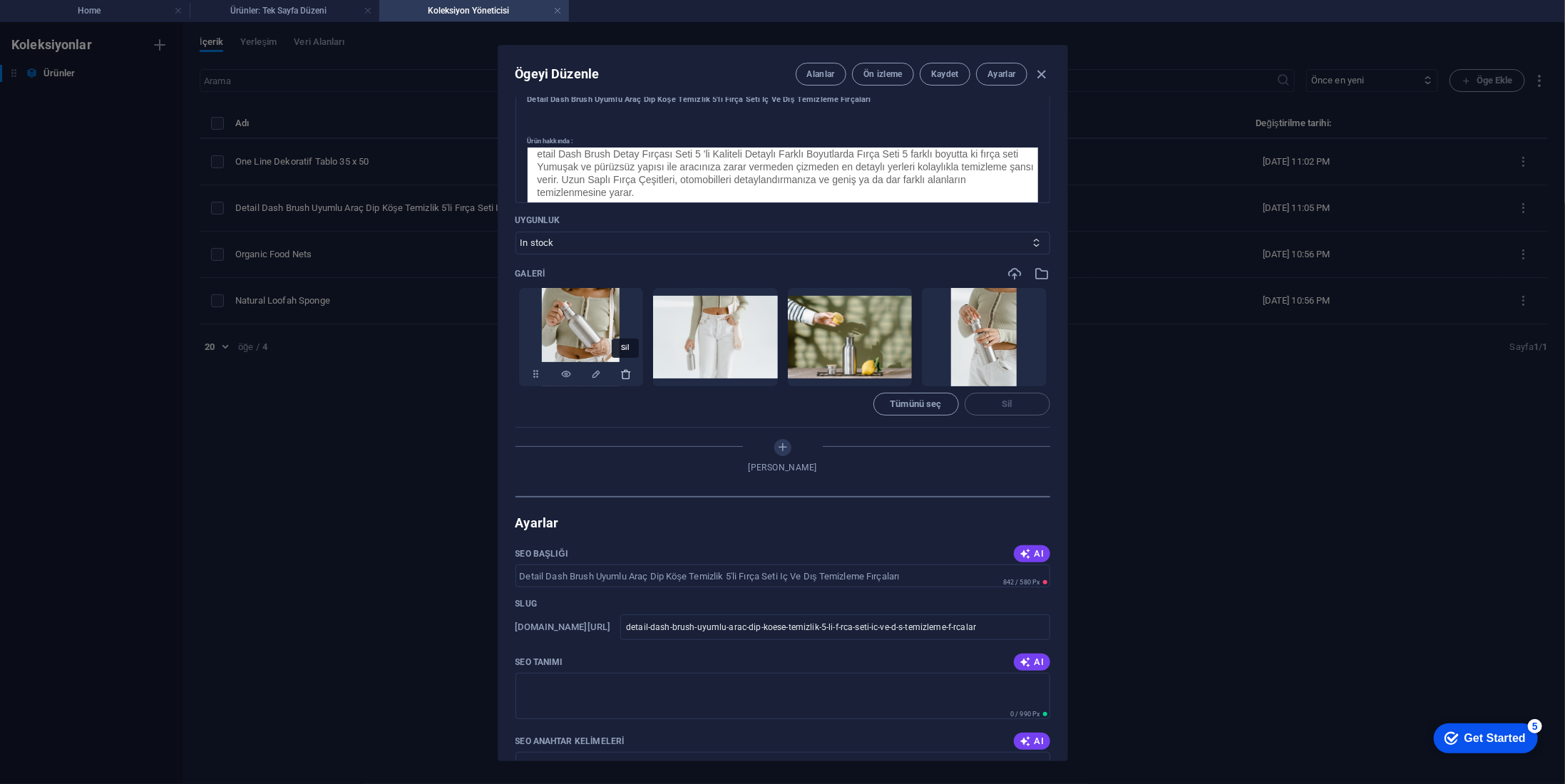
click at [625, 372] on icon "button" at bounding box center [625, 374] width 11 height 11
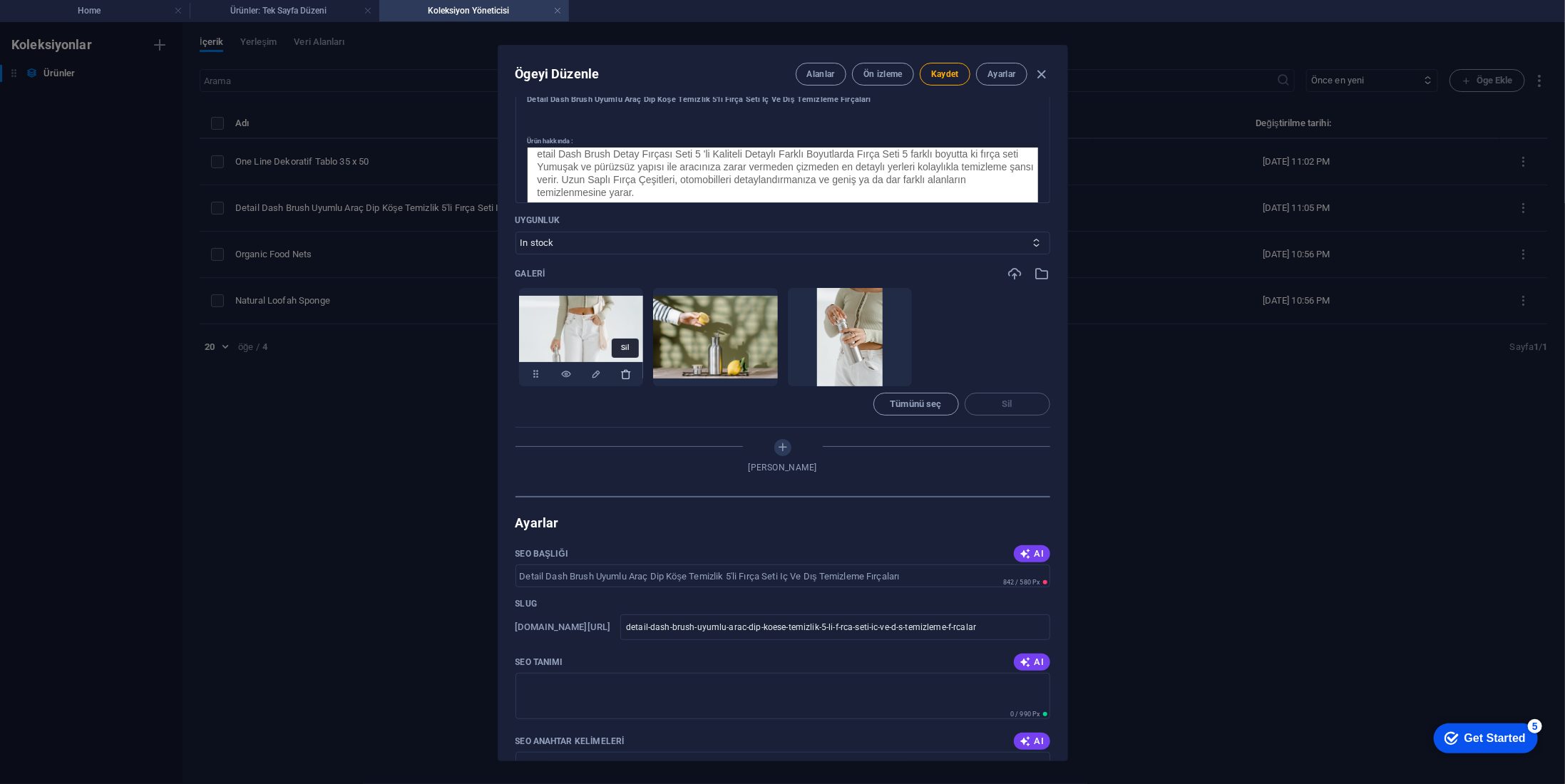
click at [625, 372] on icon "button" at bounding box center [625, 374] width 11 height 11
click at [754, 372] on icon "button" at bounding box center [760, 374] width 11 height 11
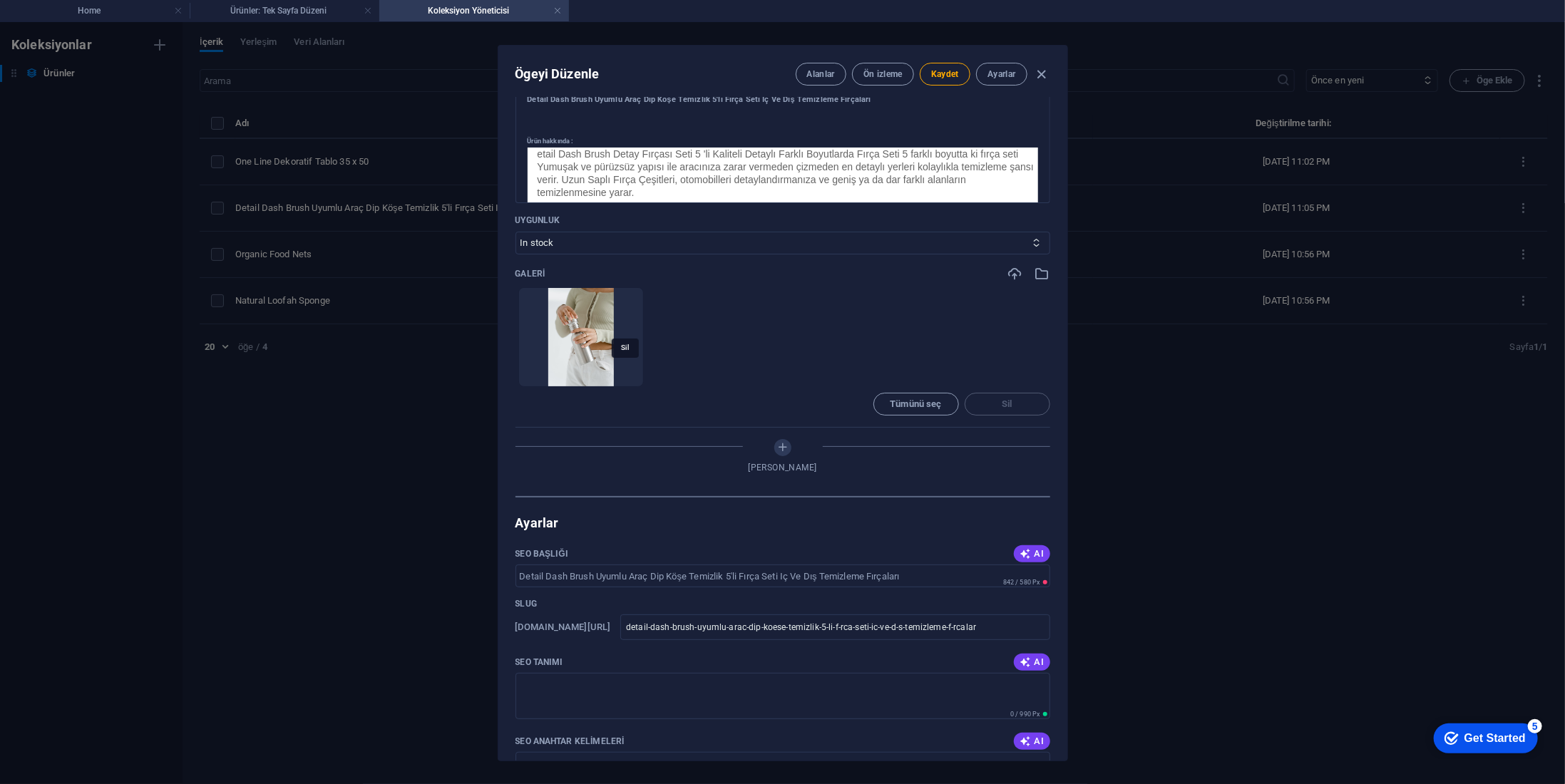
click at [625, 372] on icon "button" at bounding box center [625, 374] width 11 height 11
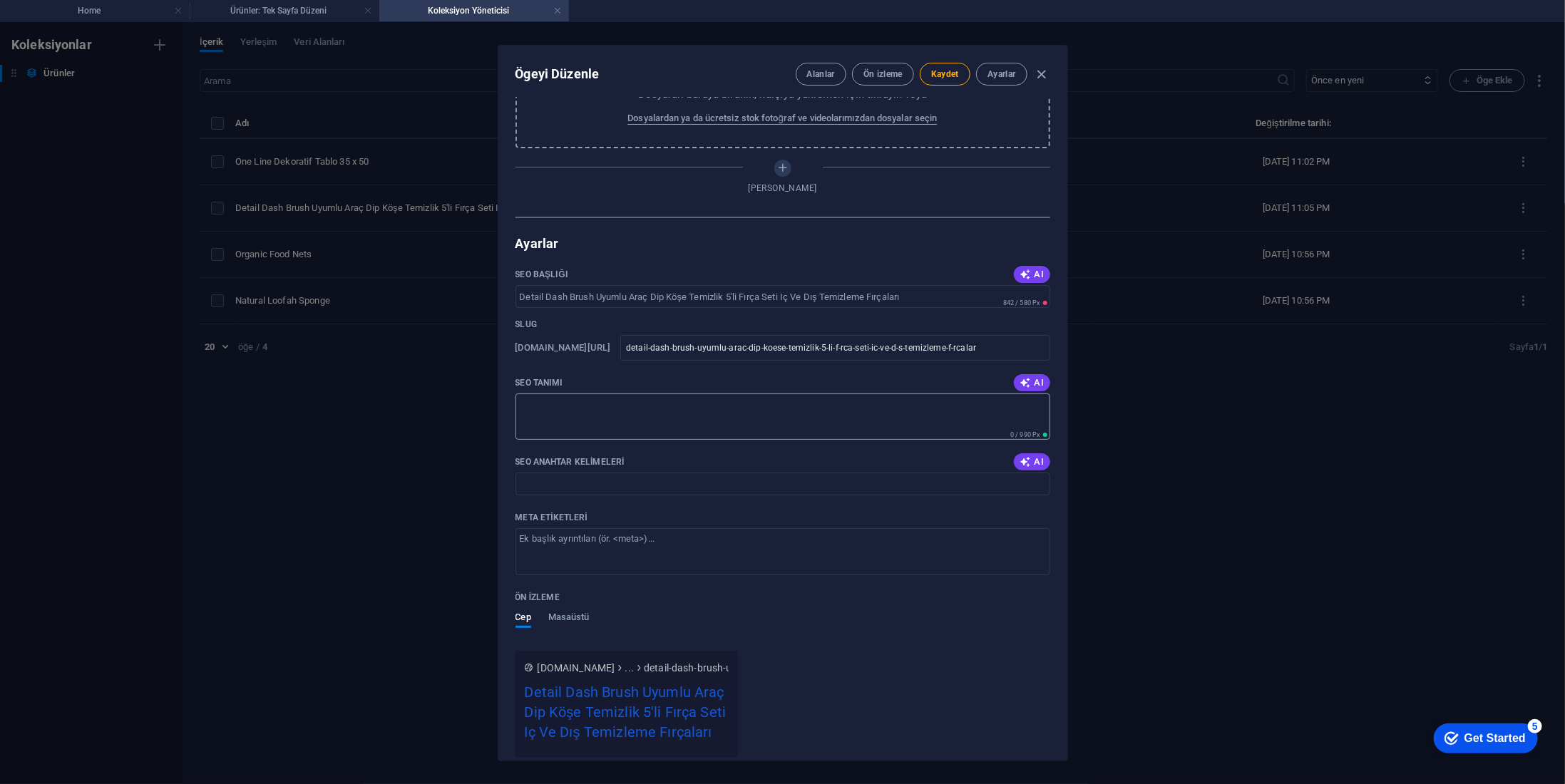
scroll to position [784, 0]
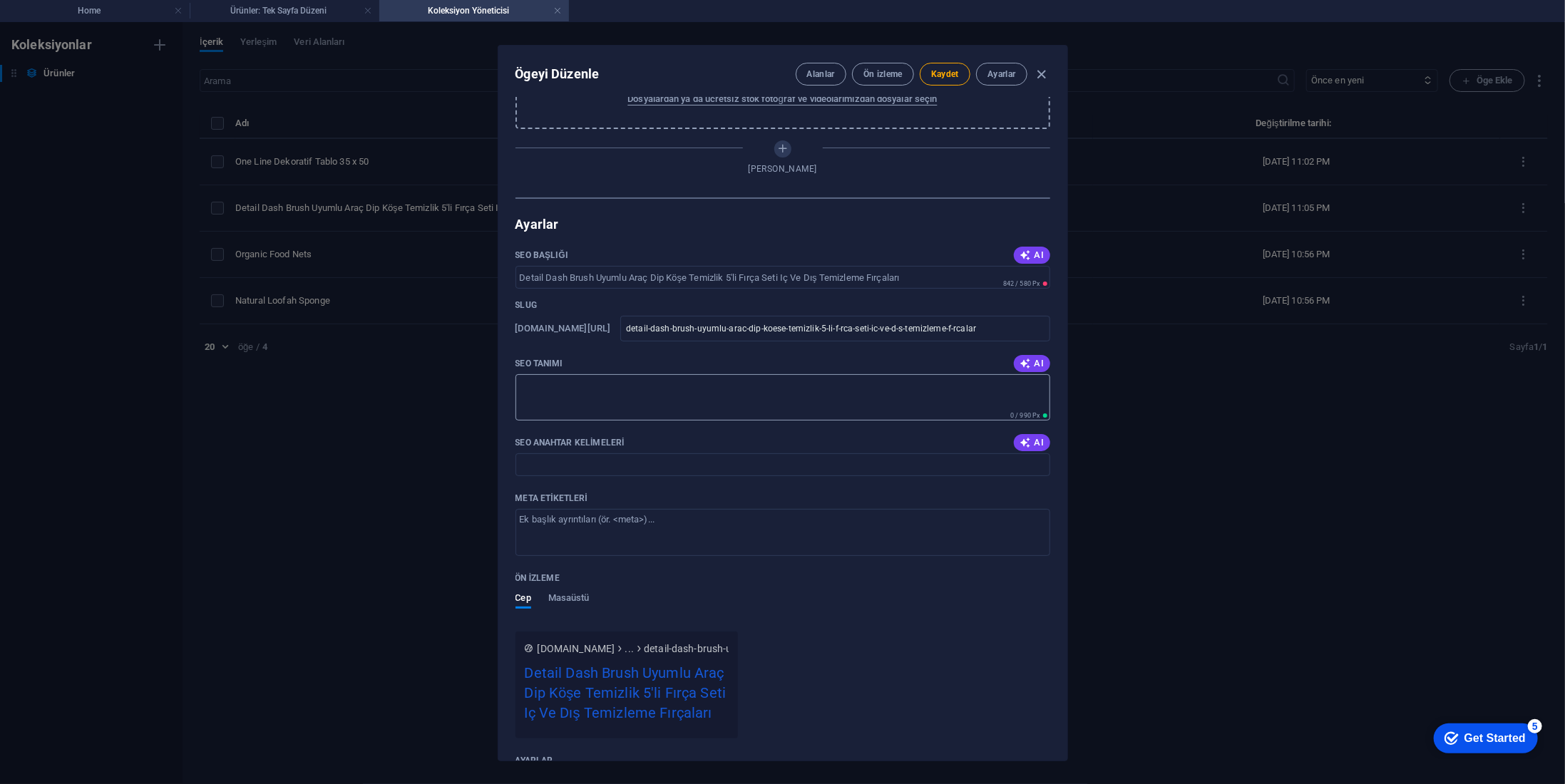
click at [782, 392] on textarea "SEO Tanımı" at bounding box center [783, 397] width 535 height 47
click at [578, 403] on textarea "SEO Tanımı" at bounding box center [783, 397] width 535 height 47
paste textarea "Detail Dash Brush Uyumlu Araç Dip Köşe Temizlik 5'li Fırça Seti Iç Ve Dış Temiz…"
type textarea "Detail Dash Brush Uyumlu Araç Dip Köşe Temizlik 5'li Fırça Seti Iç Ve Dış Temiz…"
click at [601, 464] on input "SEO Anahtar Kelimeleri" at bounding box center [783, 465] width 535 height 23
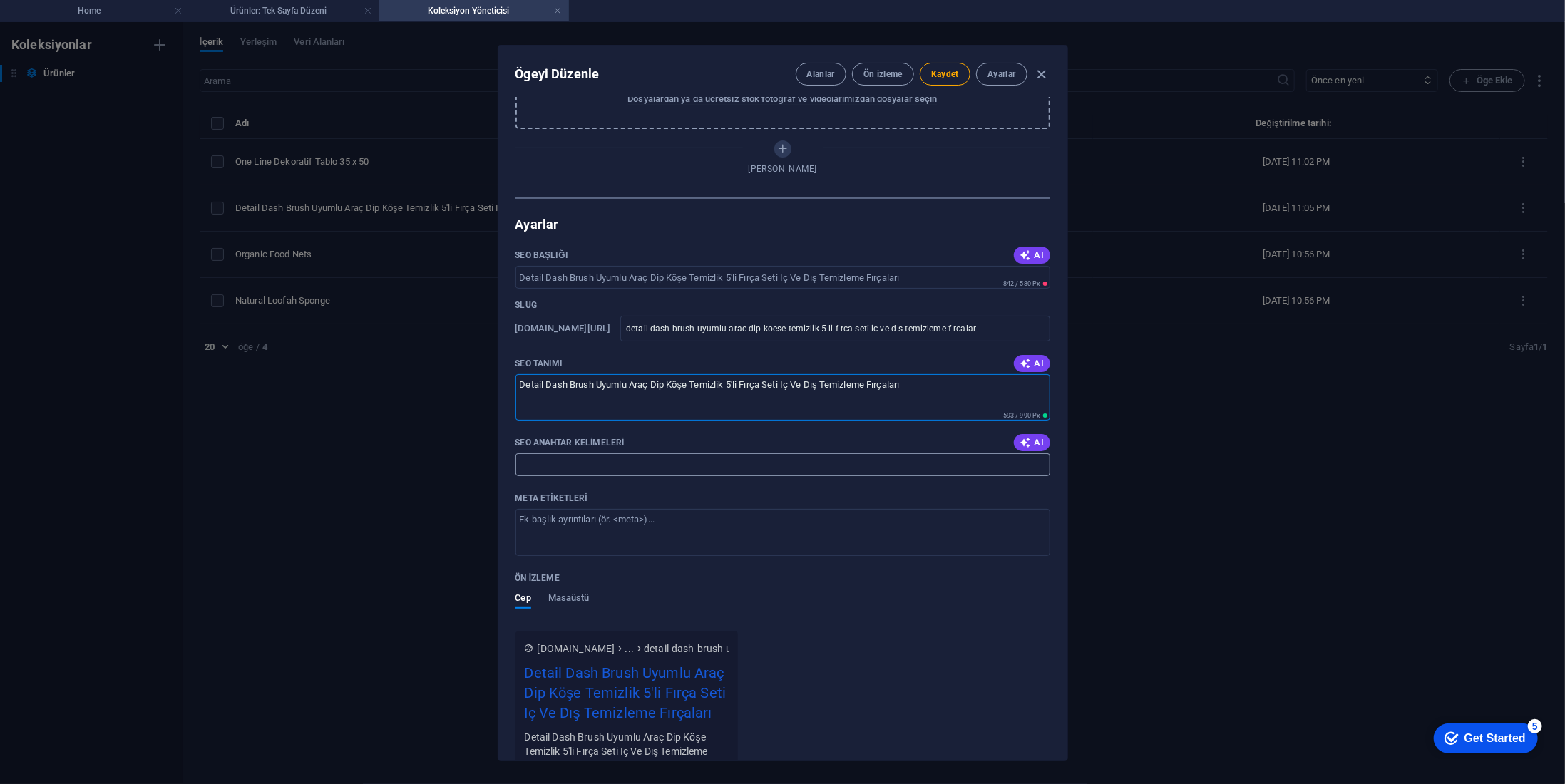
paste input "Detail Dash Brush Uyumlu Araç Dip Köşe Temizlik 5'li Fırça Seti Iç Ve Dış Temiz…"
type input "Detail Dash Brush Uyumlu Araç Dip Köşe Temizlik 5'li Fırça Seti Iç Ve Dış Temiz…"
click at [786, 488] on div "Meta etiketleri" at bounding box center [783, 497] width 535 height 21
click at [786, 509] on textarea "Meta etiketleri ​" at bounding box center [783, 532] width 535 height 47
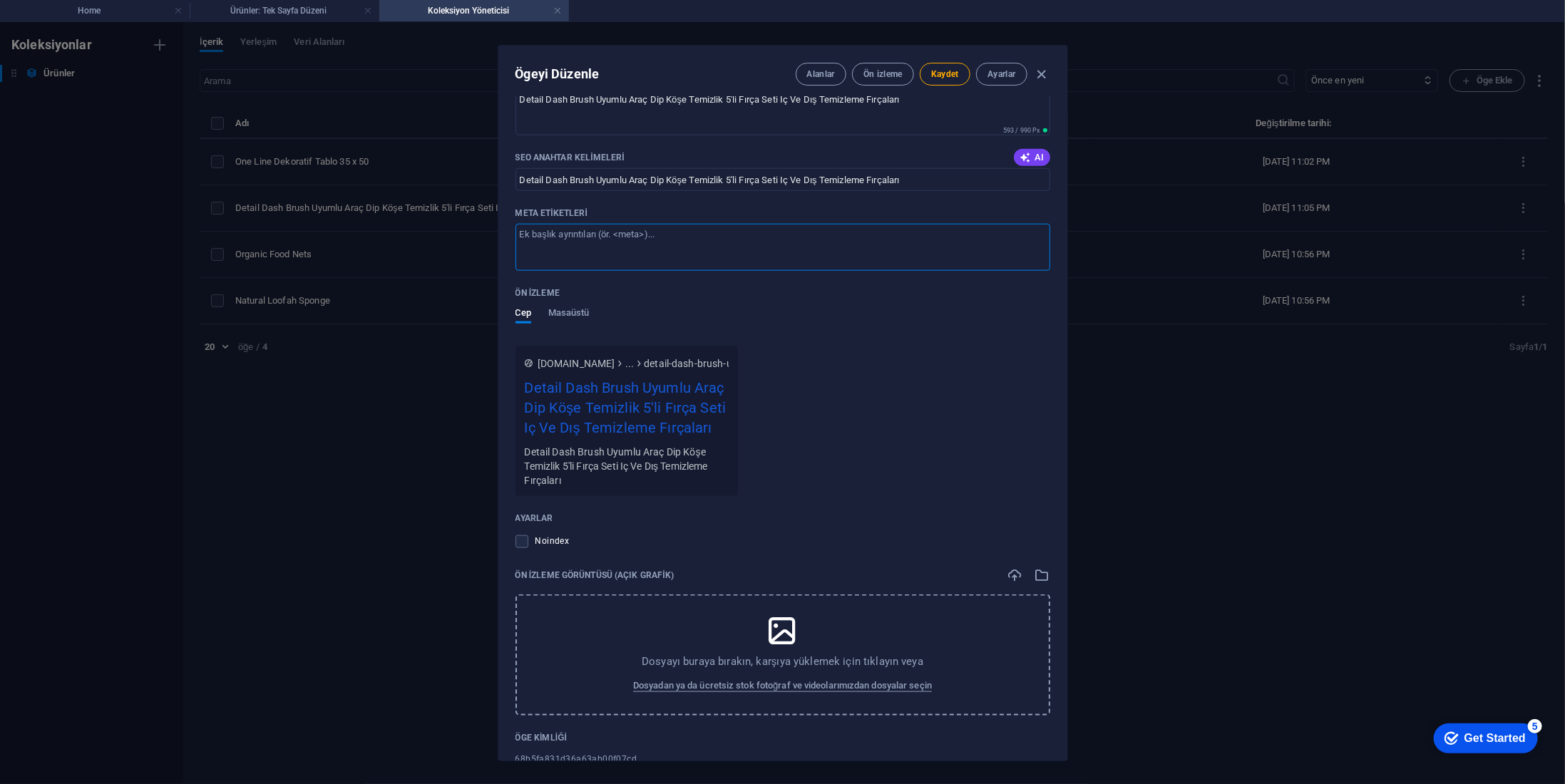
scroll to position [1105, 0]
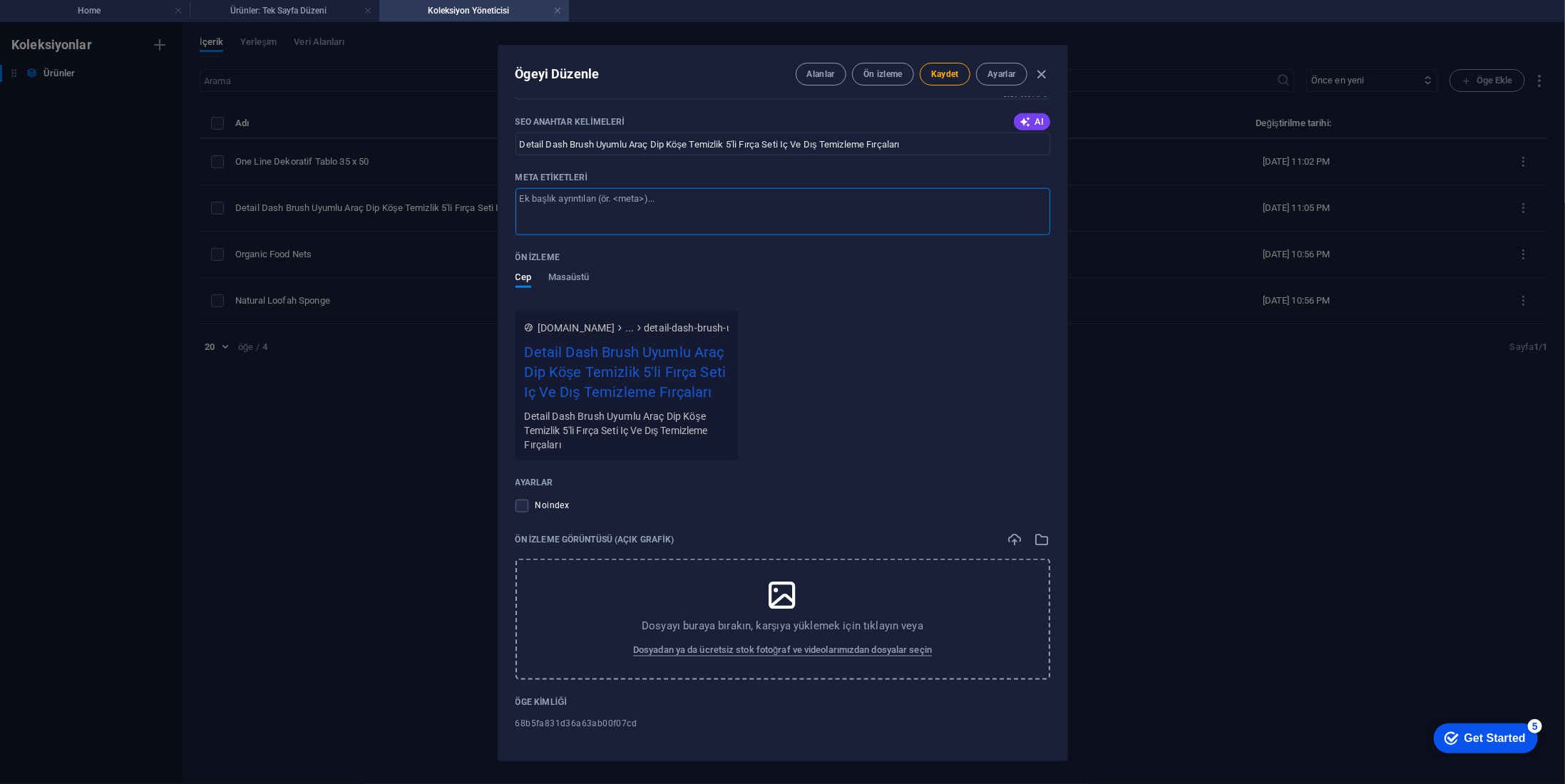
click at [773, 605] on icon at bounding box center [782, 595] width 36 height 36
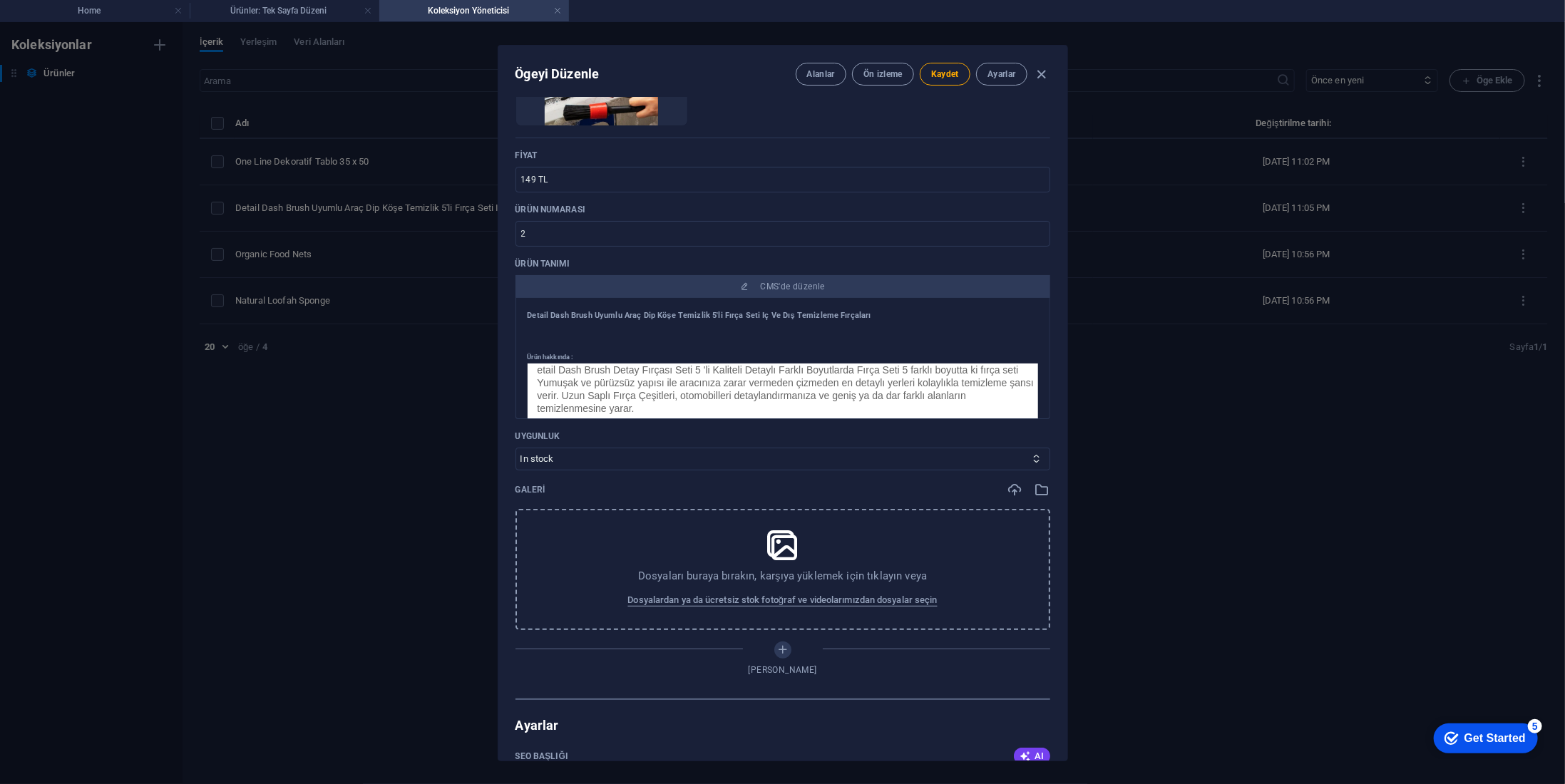
scroll to position [285, 0]
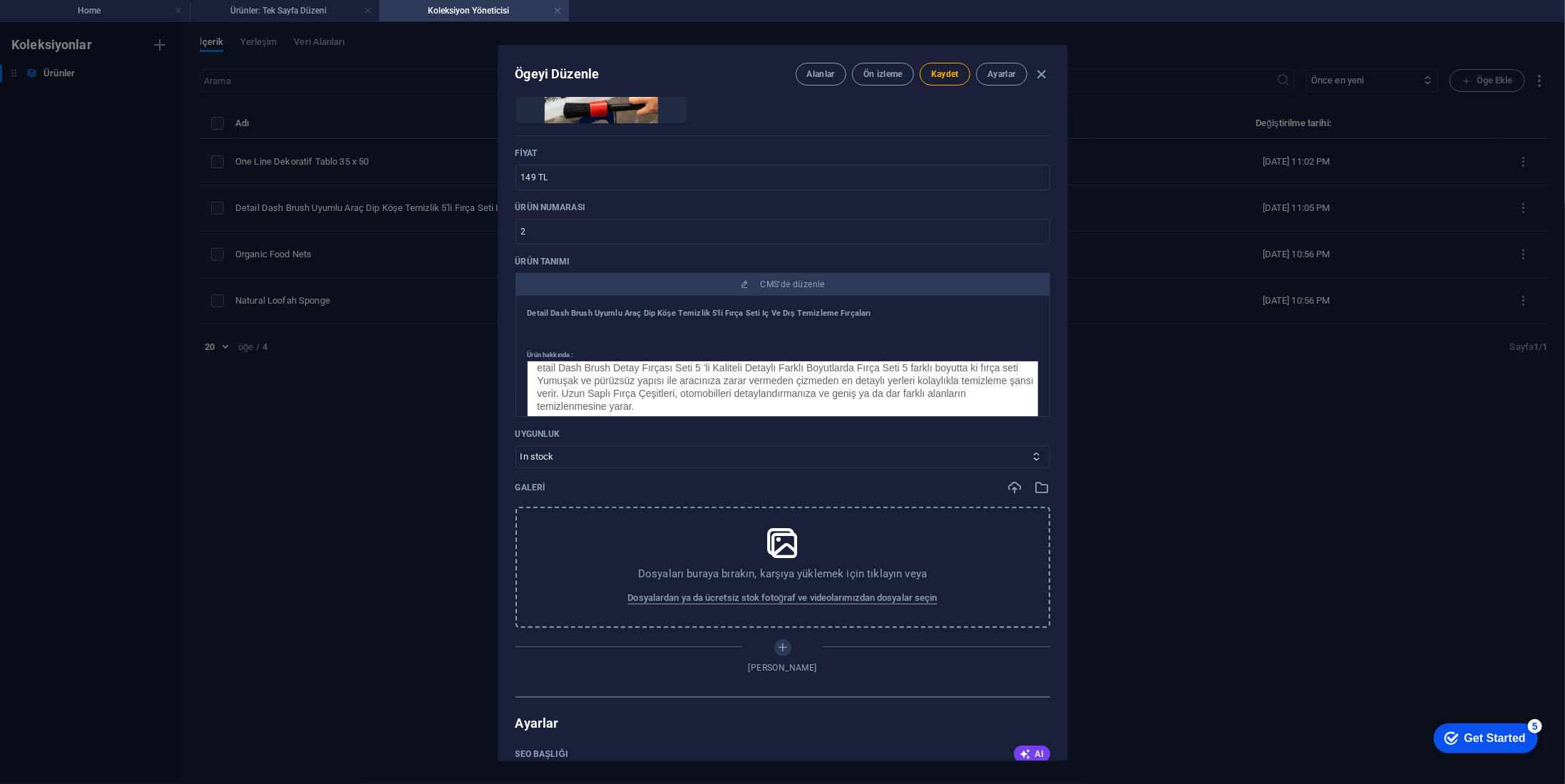
click at [715, 549] on div "Dosyaları buraya bırakın, karşıya yüklemek için tıklayın veya Dosyalardan ya da…" at bounding box center [783, 567] width 535 height 121
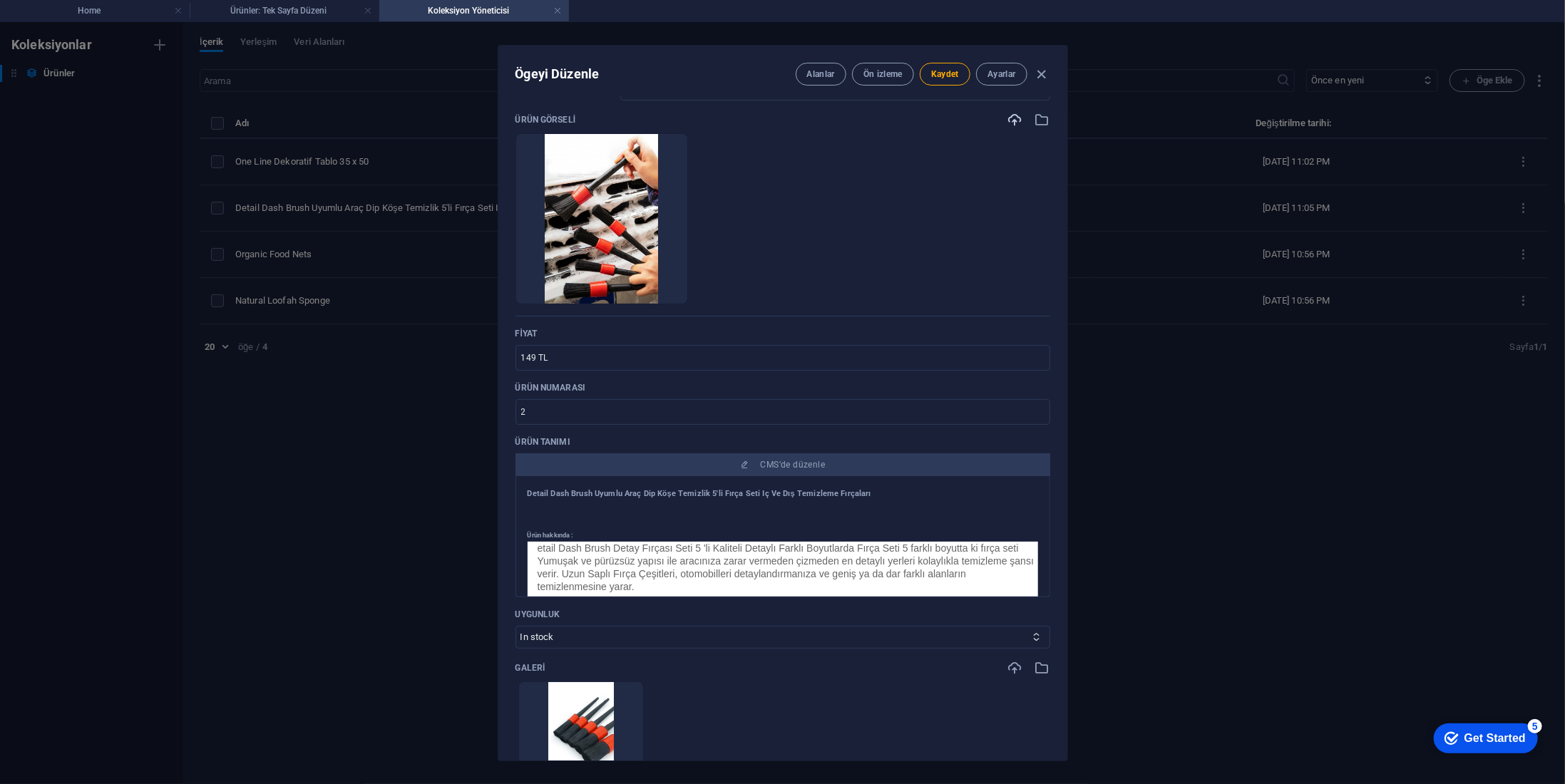
scroll to position [0, 0]
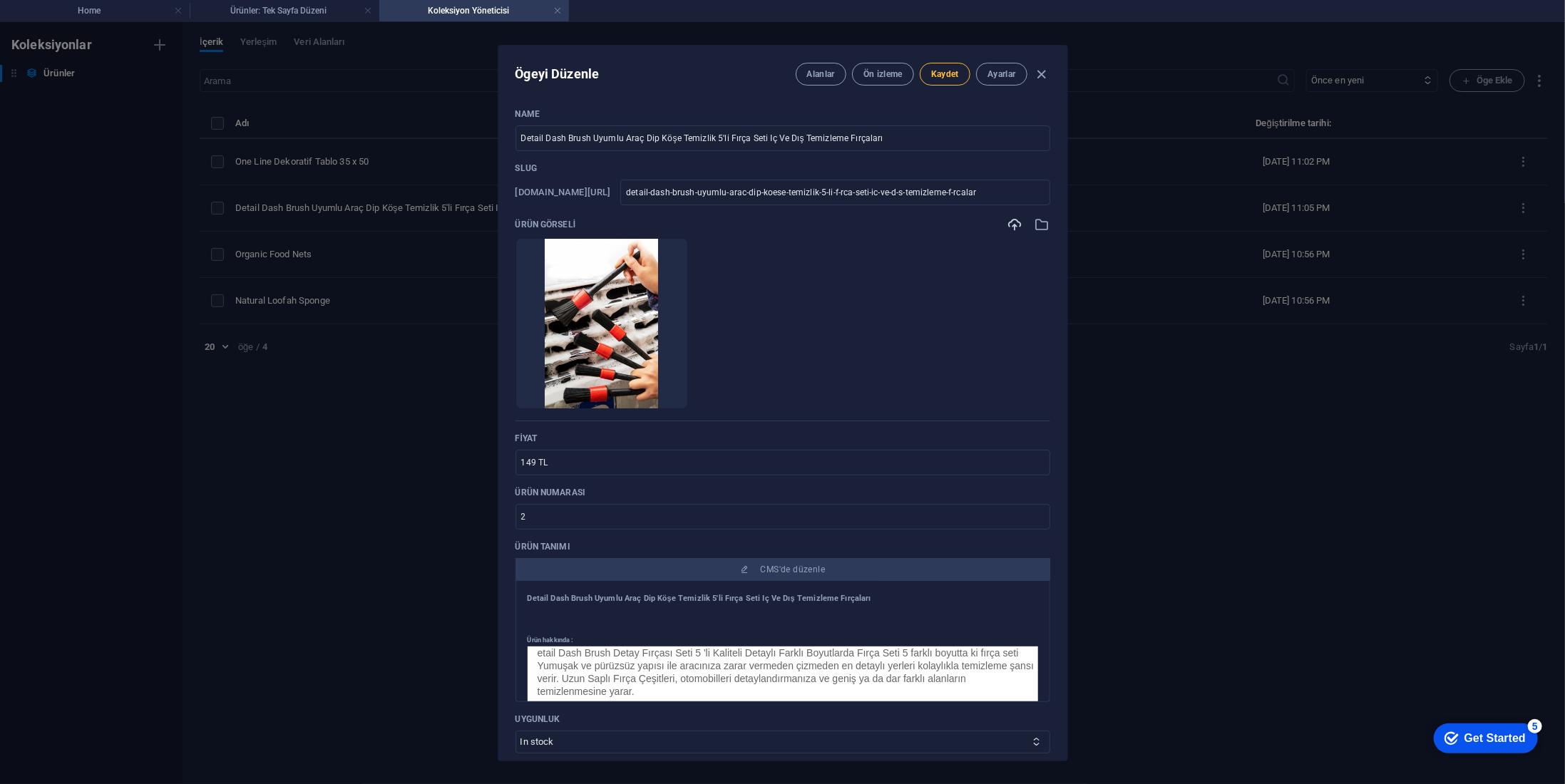
click at [951, 73] on span "Kaydet" at bounding box center [945, 74] width 27 height 11
click at [1164, 445] on div "Ögeyi Düzenle Alanlar Ön izleme Kaydet Ayarlar Name Detail Dash Brush Uyumlu Ar…" at bounding box center [782, 402] width 1565 height 762
type input "detail-dash-brush-uyumlu-arac-dip-koese-temizlik-5-li-f-rca-seti-ic-ve-d-s-temi…"
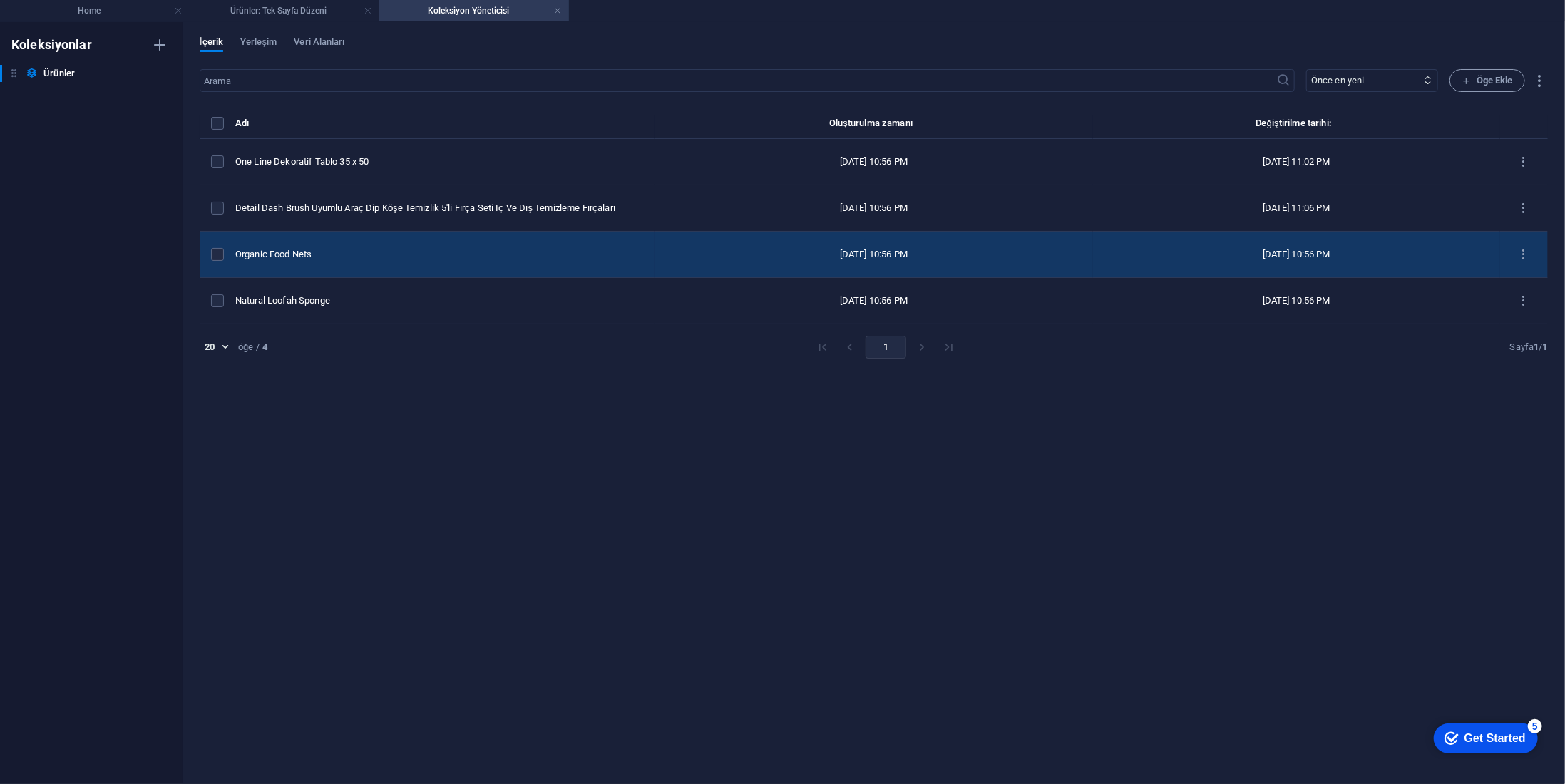
click at [363, 249] on div "Organic Food Nets" at bounding box center [439, 255] width 408 height 13
select select "Out of stock"
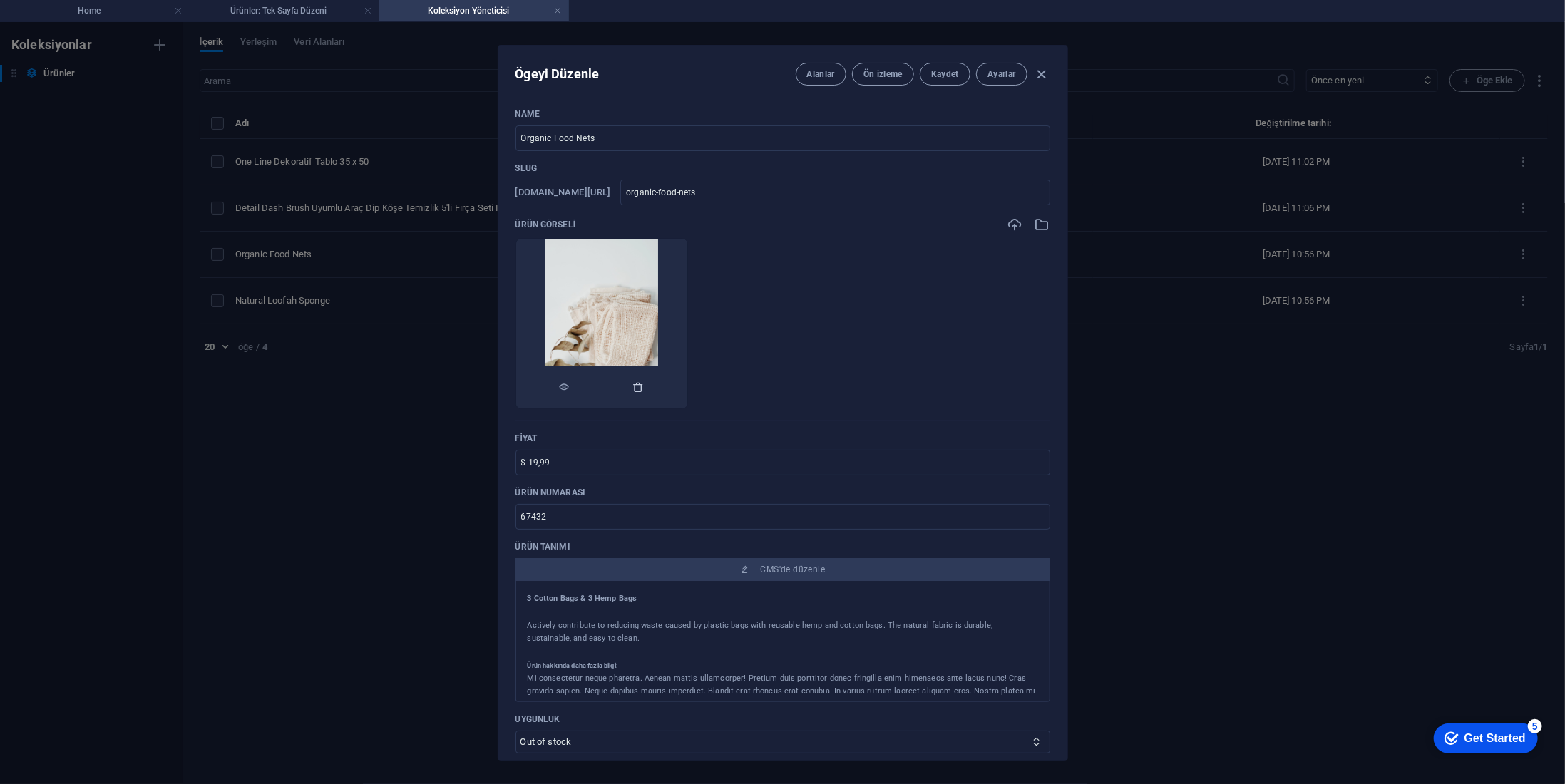
click at [645, 383] on icon "button" at bounding box center [639, 387] width 11 height 11
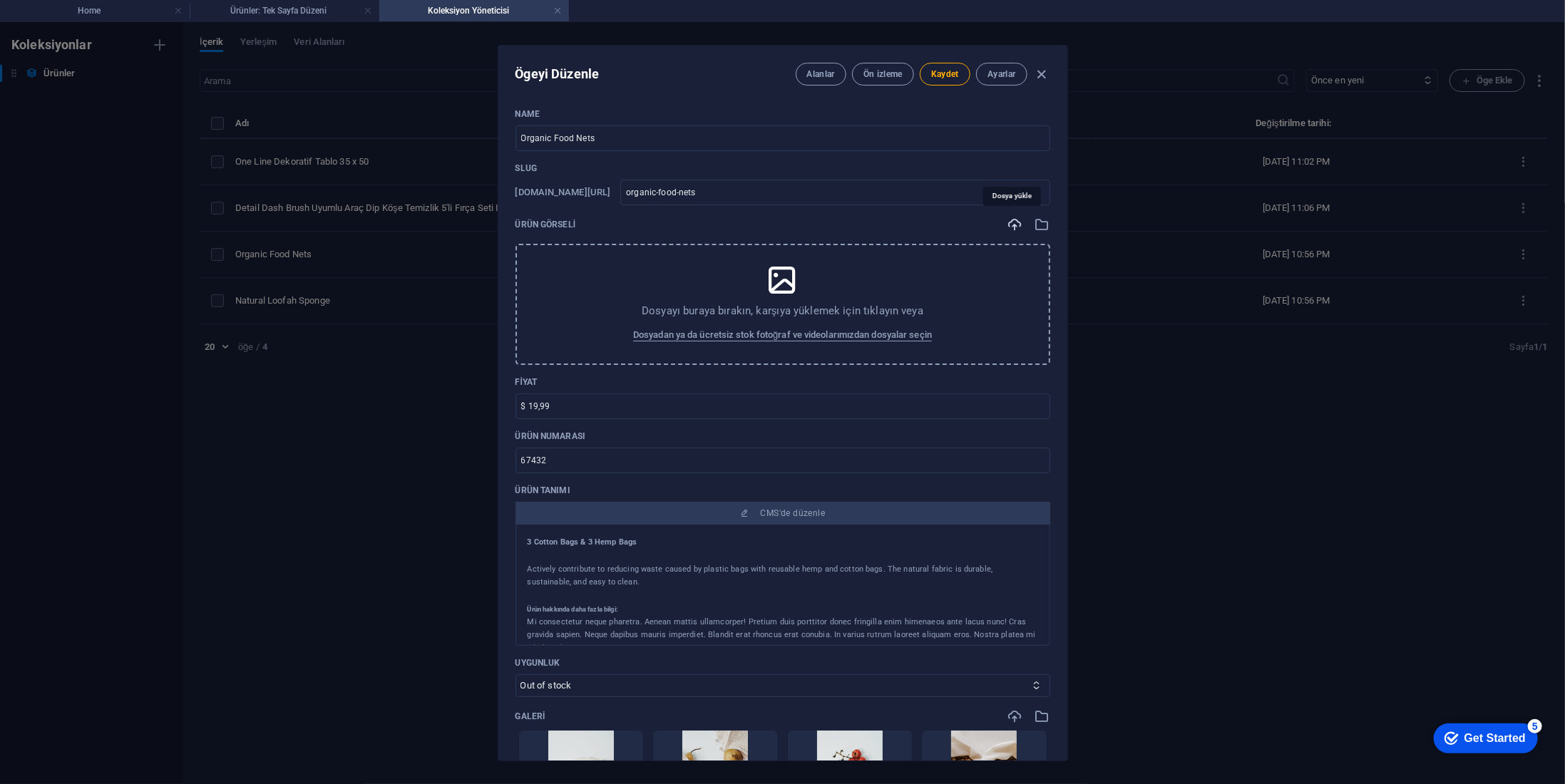
click at [1009, 223] on icon "button" at bounding box center [1015, 224] width 16 height 16
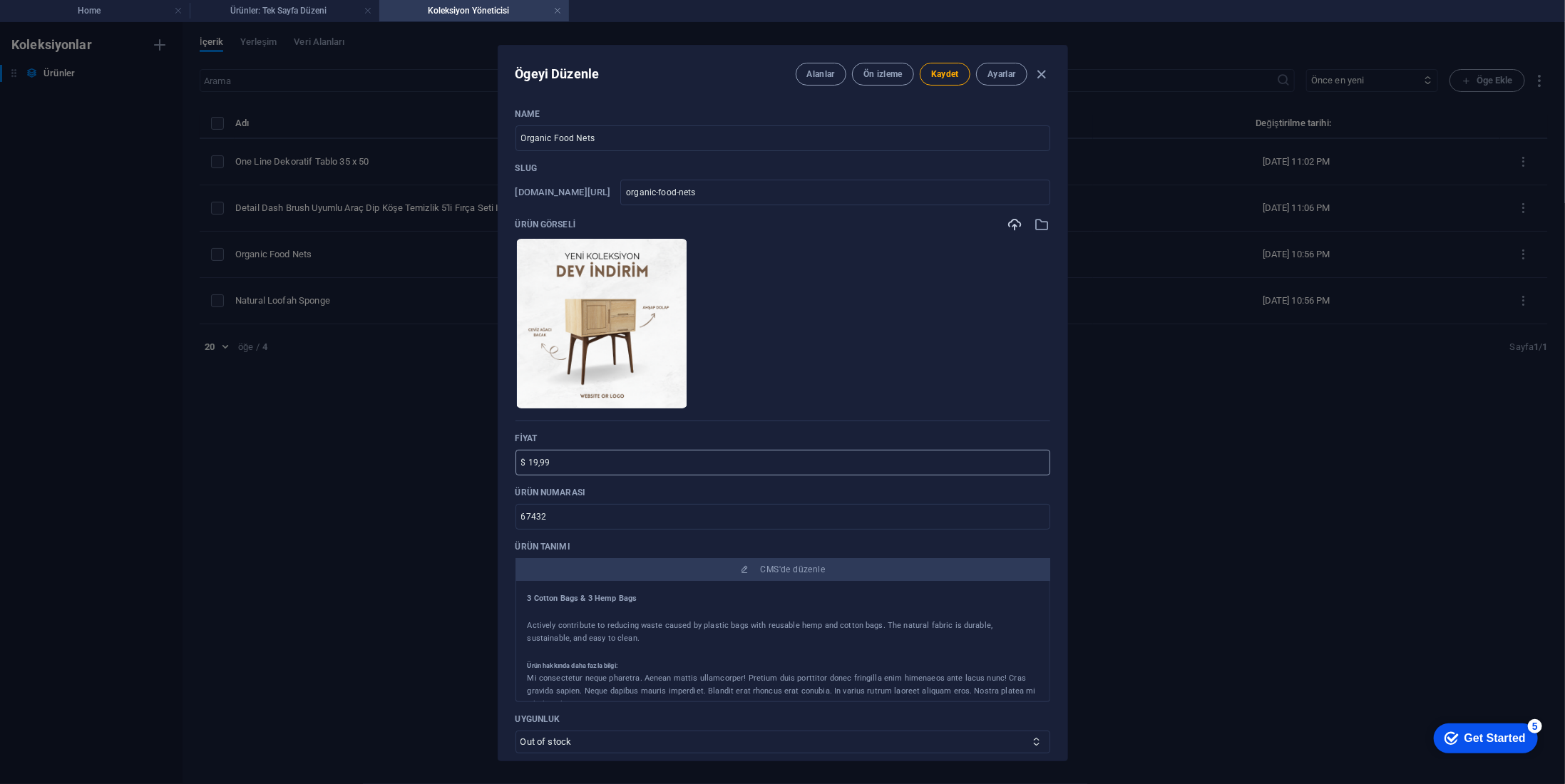
click at [647, 464] on input "$ 19,99" at bounding box center [783, 463] width 535 height 26
type input "$"
type input "399 TL"
drag, startPoint x: 586, startPoint y: 514, endPoint x: 480, endPoint y: 512, distance: 106.0
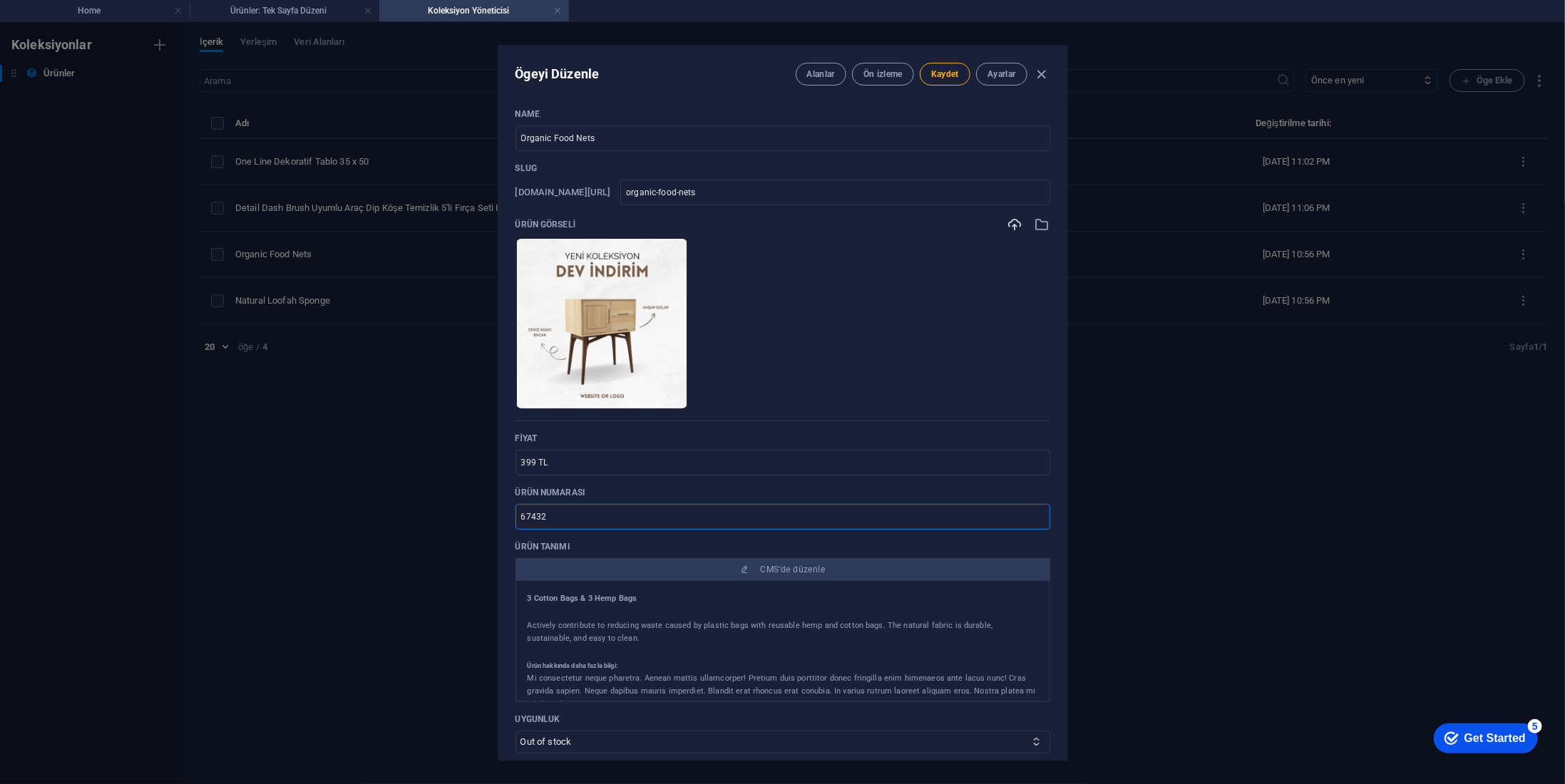
click at [480, 512] on div "Ögeyi Düzenle Alanlar Ön izleme Kaydet Ayarlar Name Organic Food Nets ​ Slug ww…" at bounding box center [782, 402] width 1565 height 762
type input "00003"
click at [898, 363] on ul "Anında yüklemek için dosyaları buraya bırakın" at bounding box center [783, 323] width 535 height 171
drag, startPoint x: 633, startPoint y: 133, endPoint x: 485, endPoint y: 135, distance: 148.0
click at [485, 135] on div "Ögeyi Düzenle Alanlar Ön izleme Kaydet Ayarlar Name Organic Food Nets ​ Slug ww…" at bounding box center [782, 402] width 1565 height 762
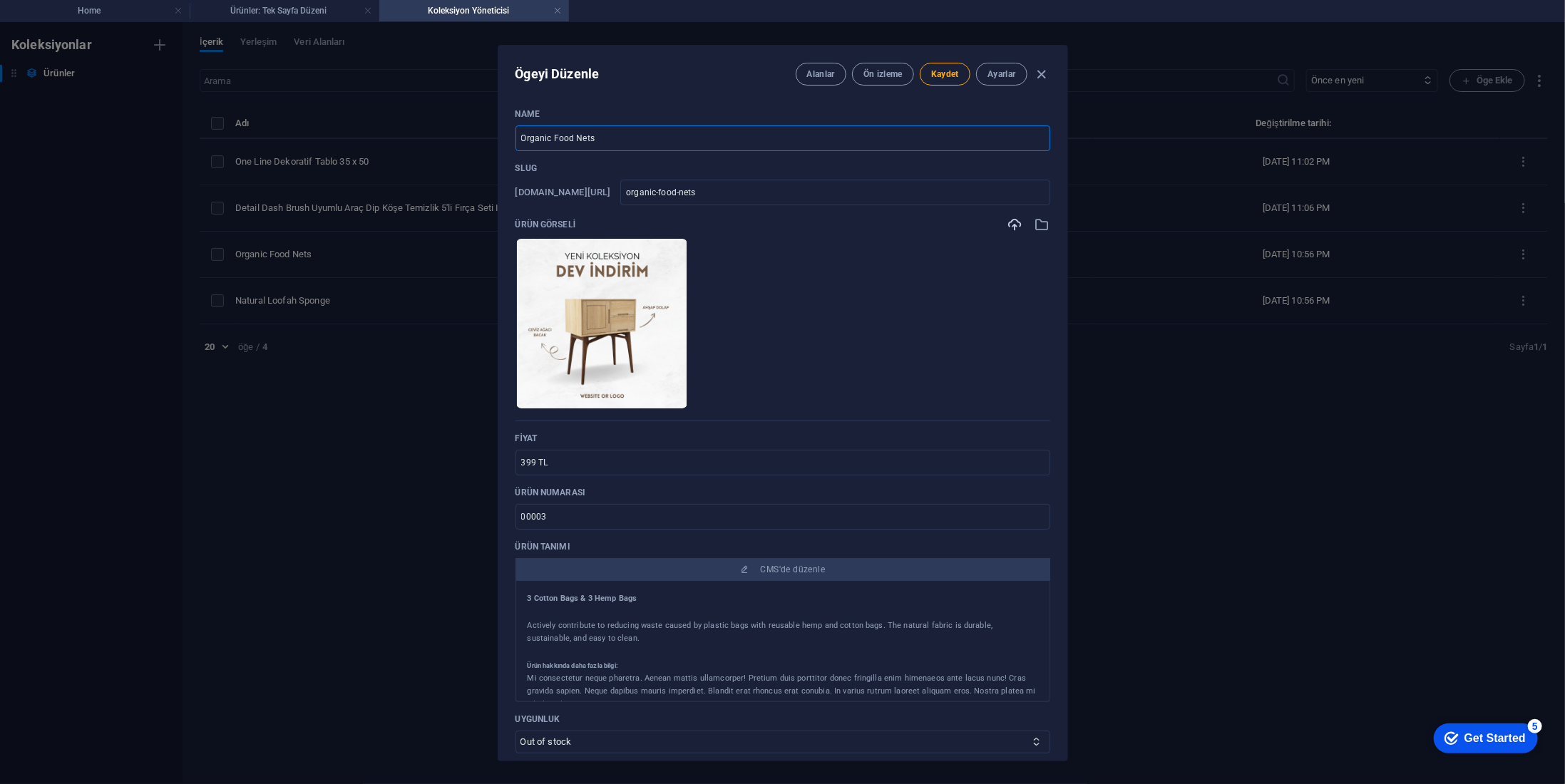
type input "S"
type input "s"
type input "SO"
type input "so"
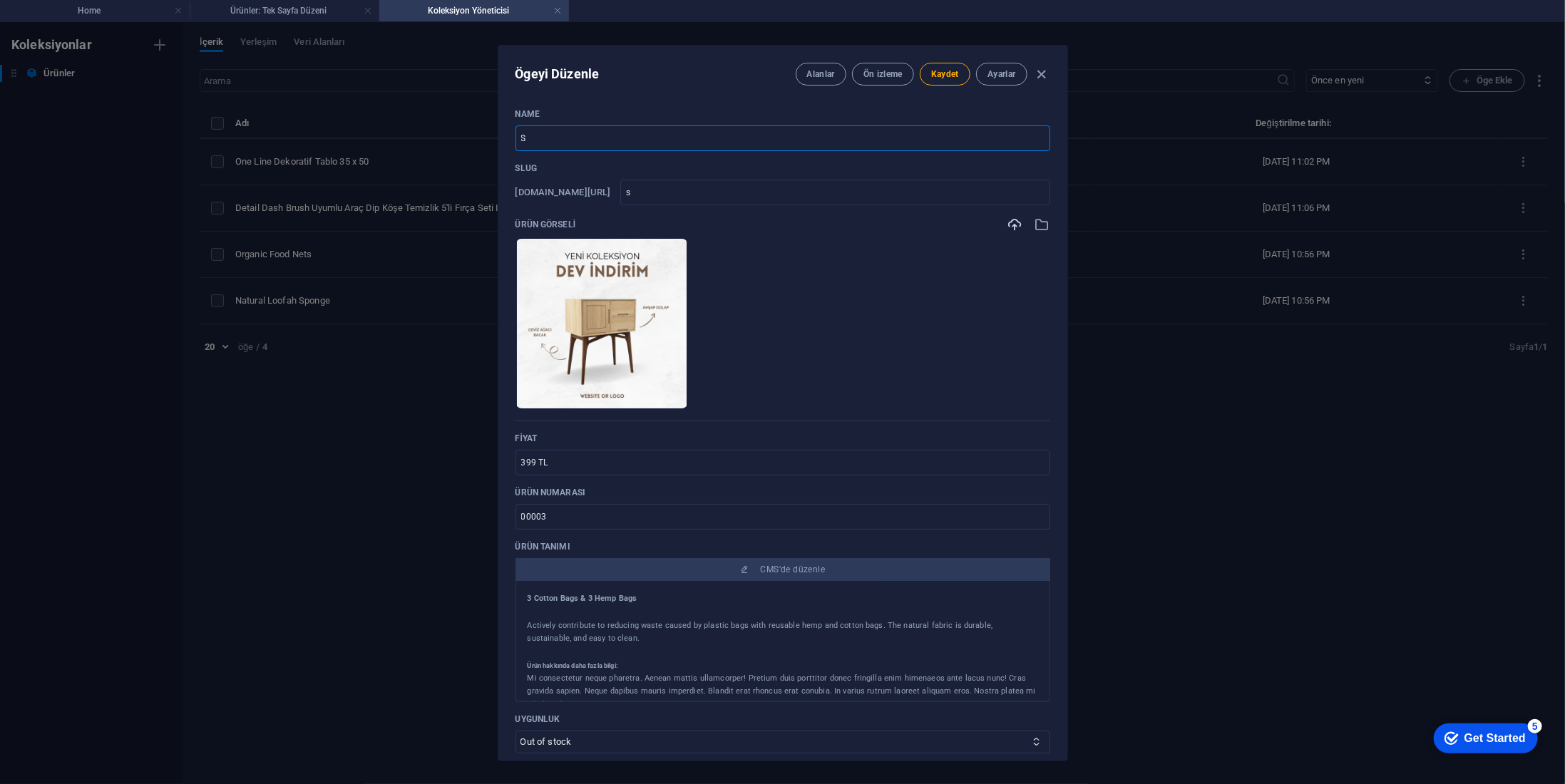
type input "so"
type input "SOs"
type input "sos"
type input "SOsy"
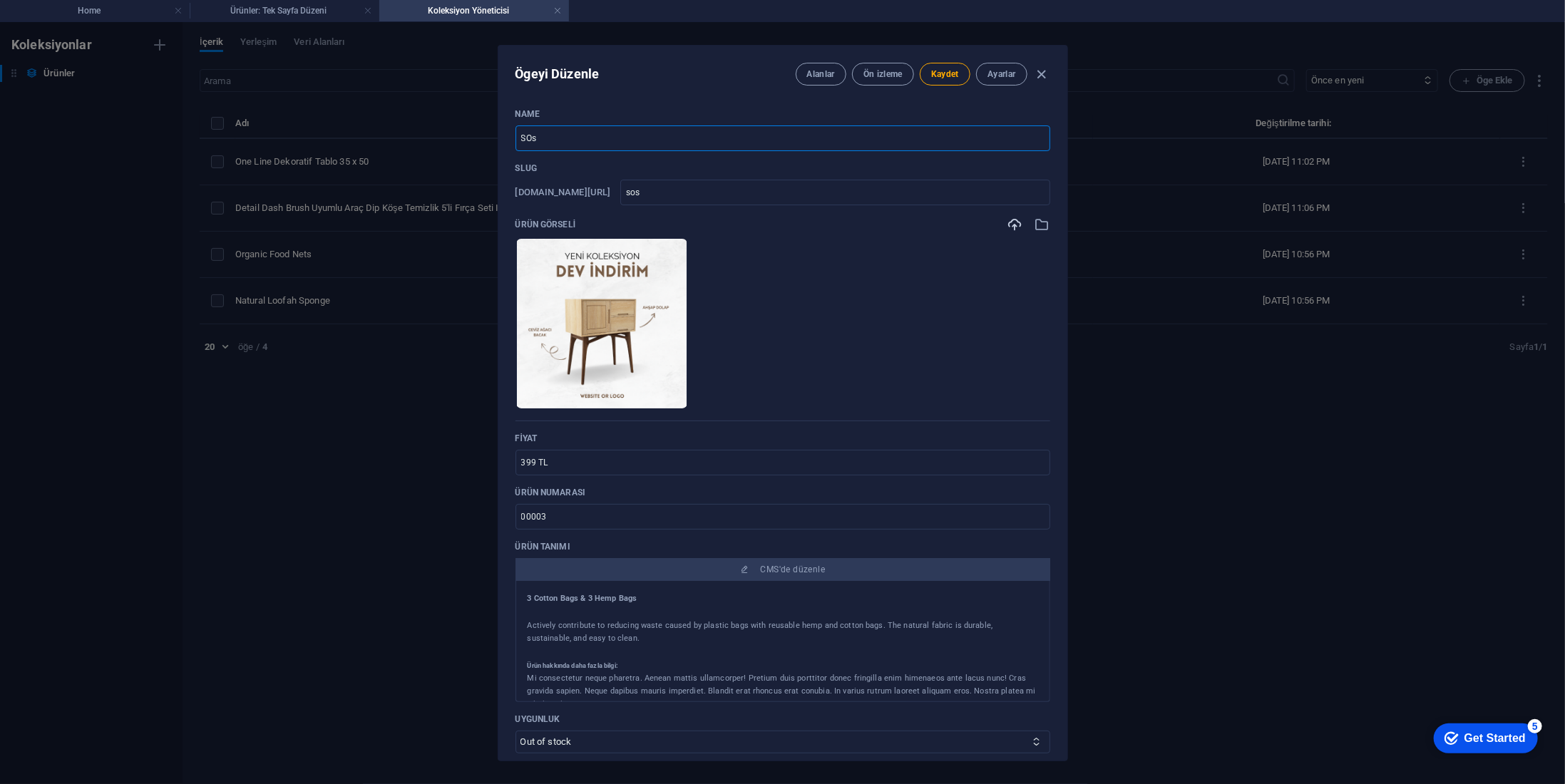
type input "sosy"
type input "SOsya"
type input "sosya"
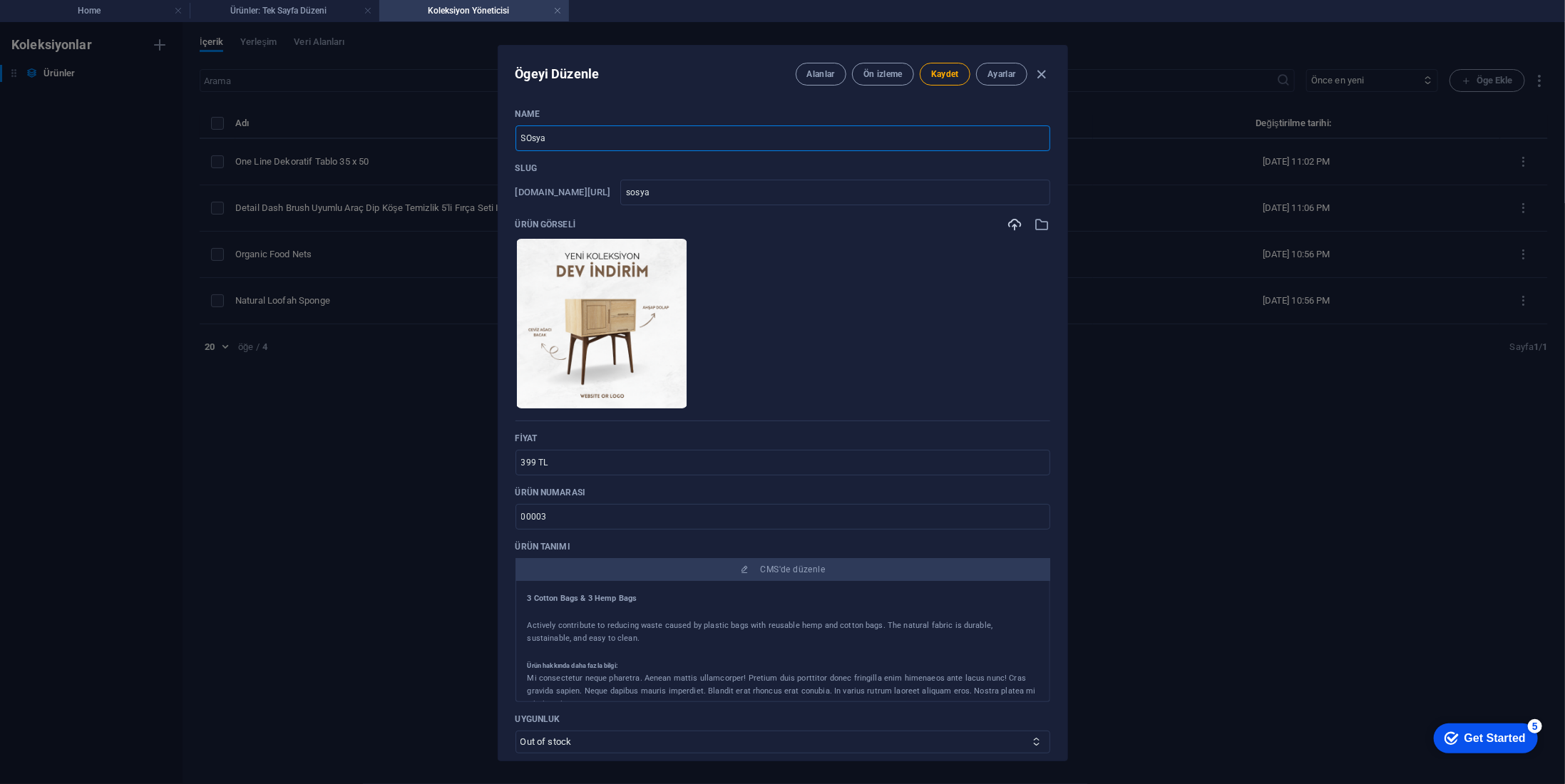
type input "SOsyal"
type input "sosyal"
type input "SOsya"
type input "sosya"
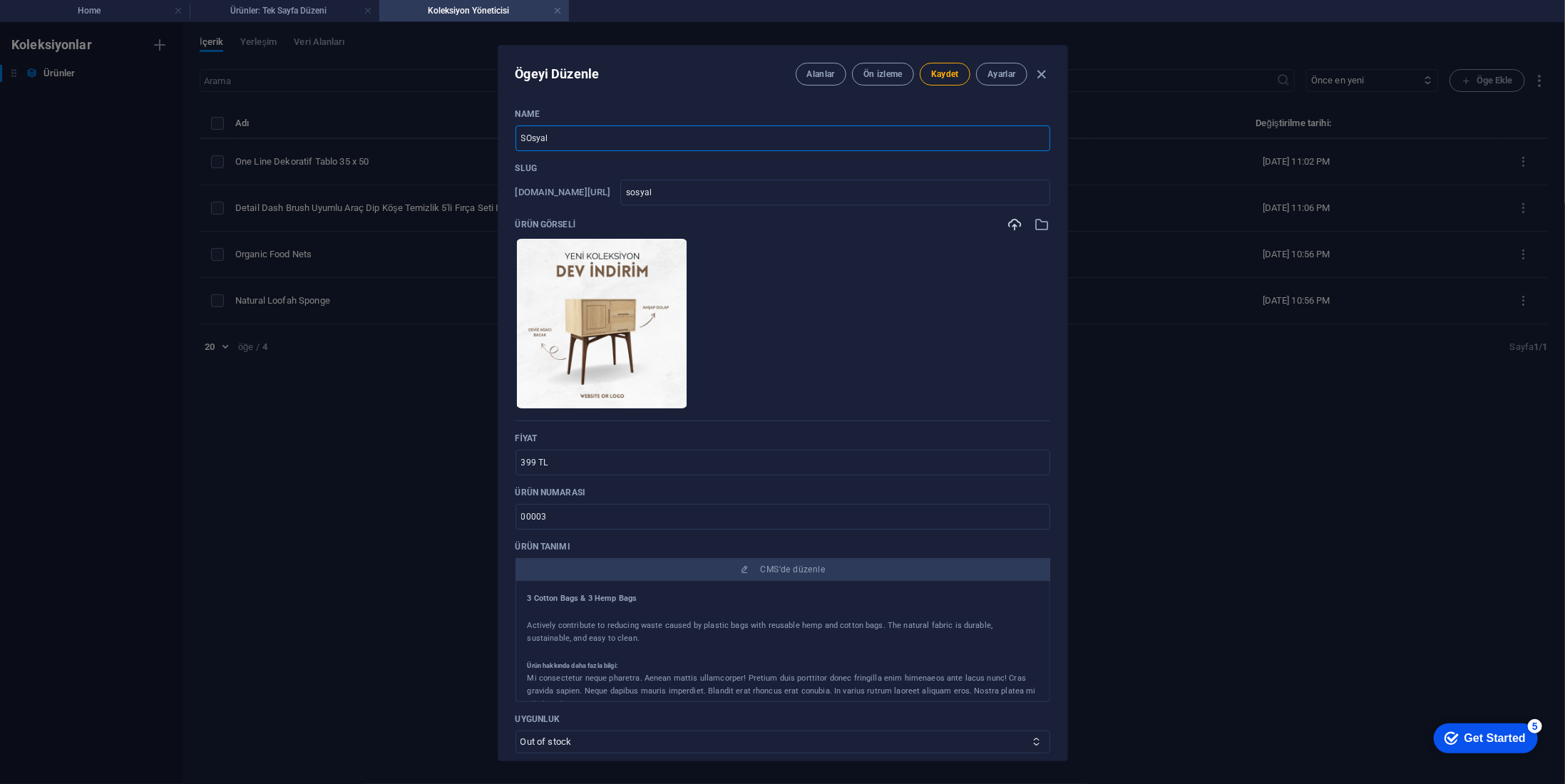
type input "sosya"
type input "SOsy"
type input "sosy"
type input "SOs"
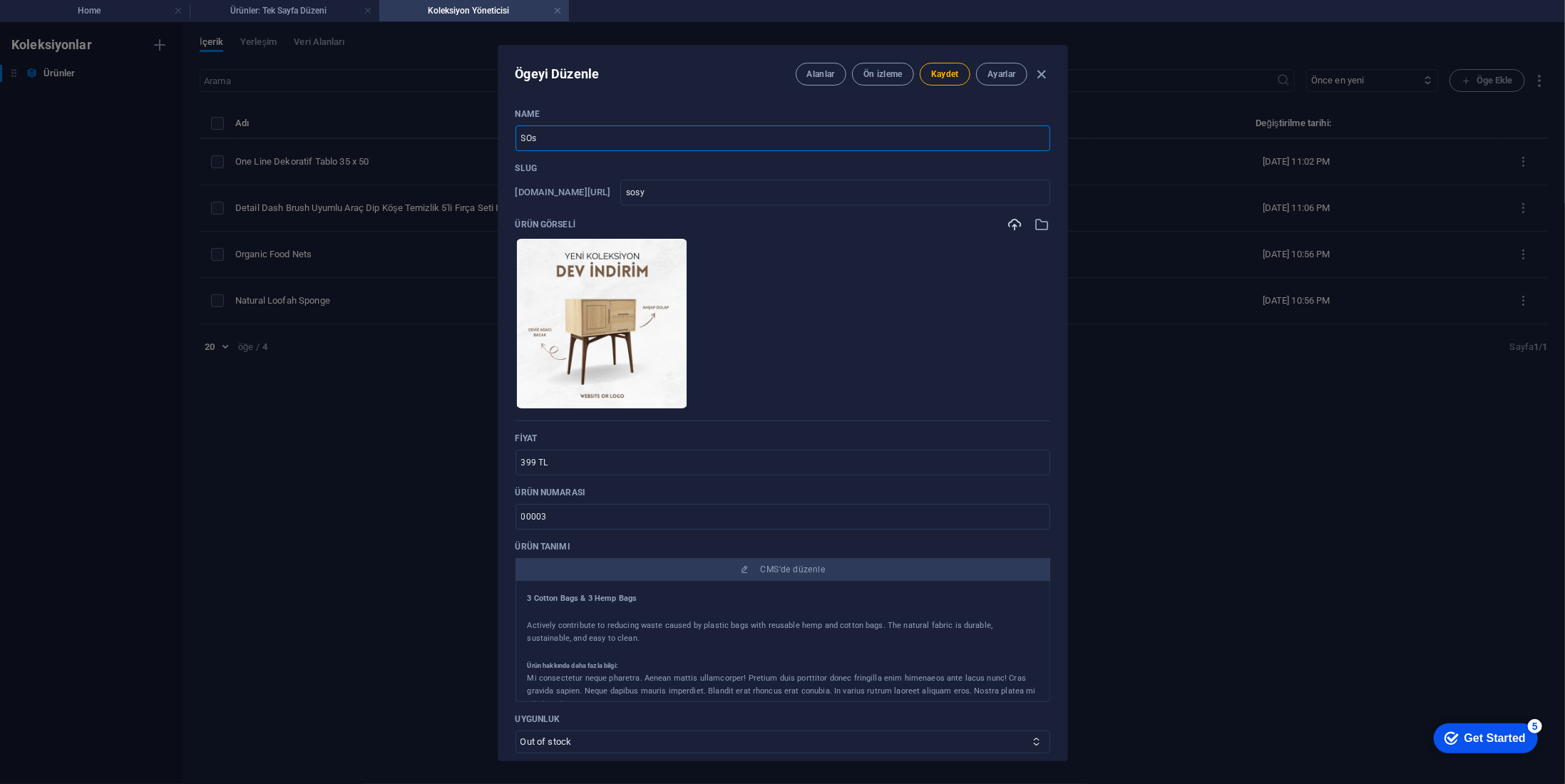
type input "sos"
type input "SO"
type input "so"
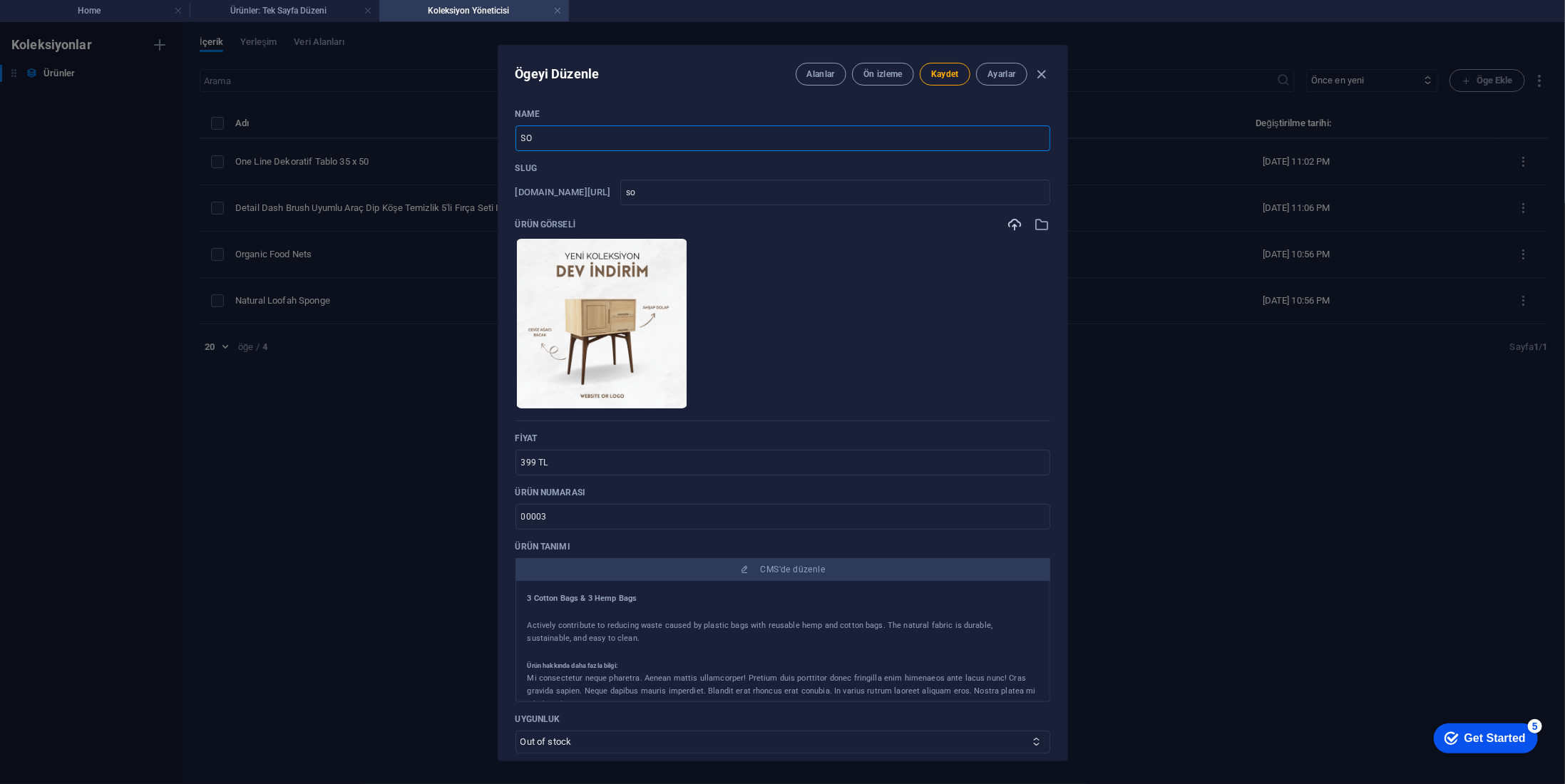
type input "S"
type input "s"
type input "So"
type input "so"
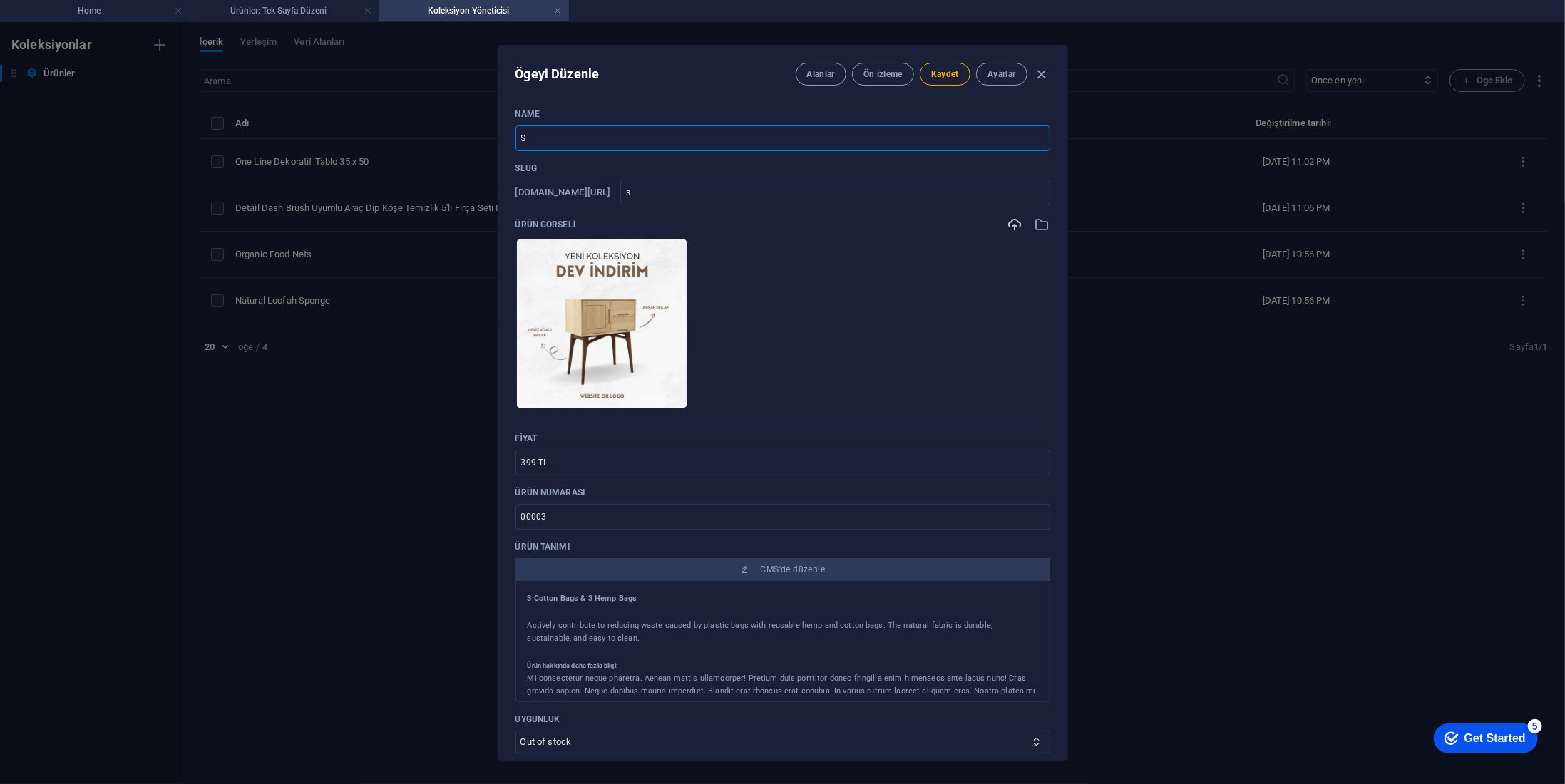
type input "so"
type input "Sos"
type input "sos"
type input "Sosy"
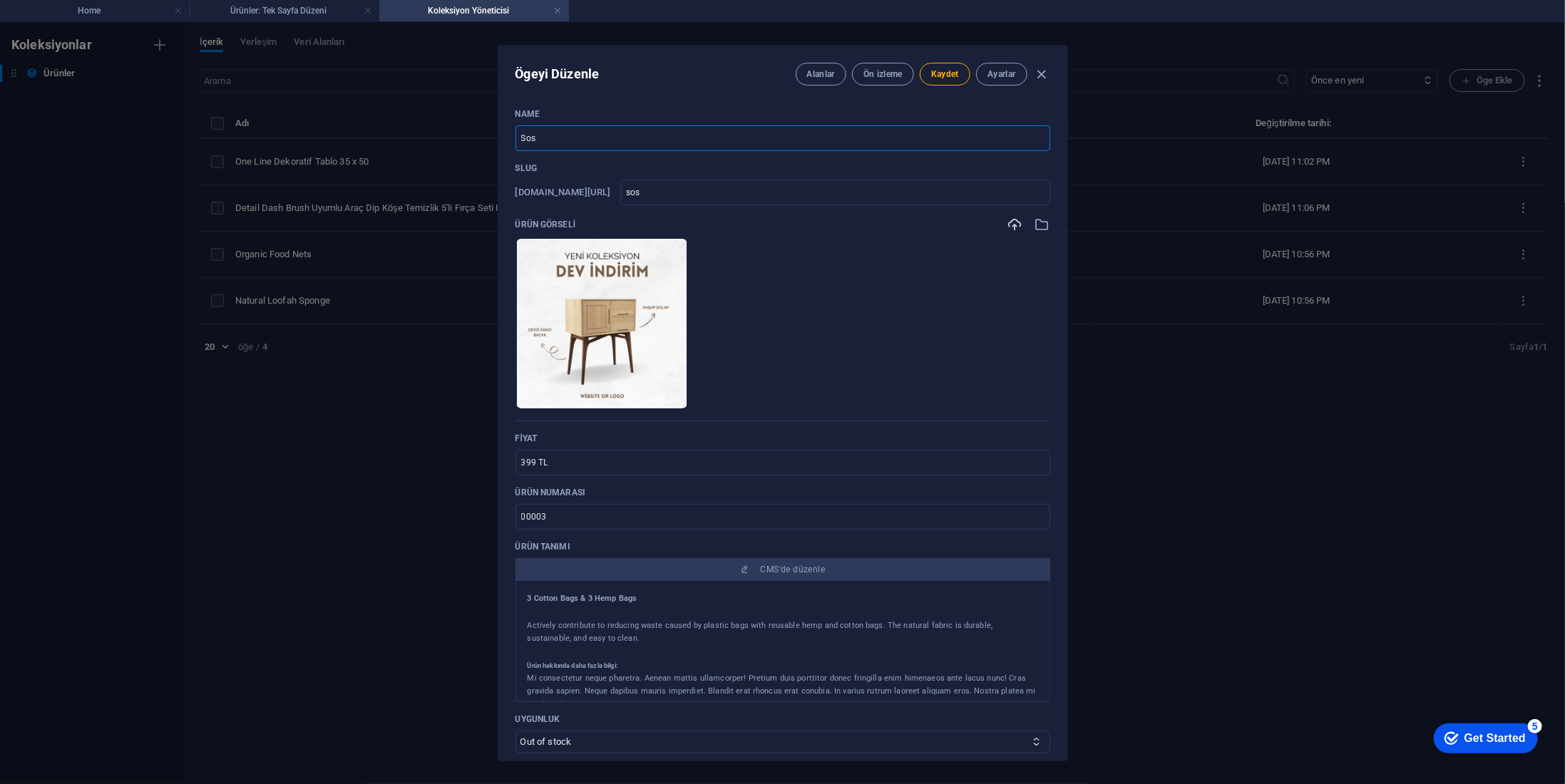
type input "sosy"
type input "Sosya"
type input "sosya"
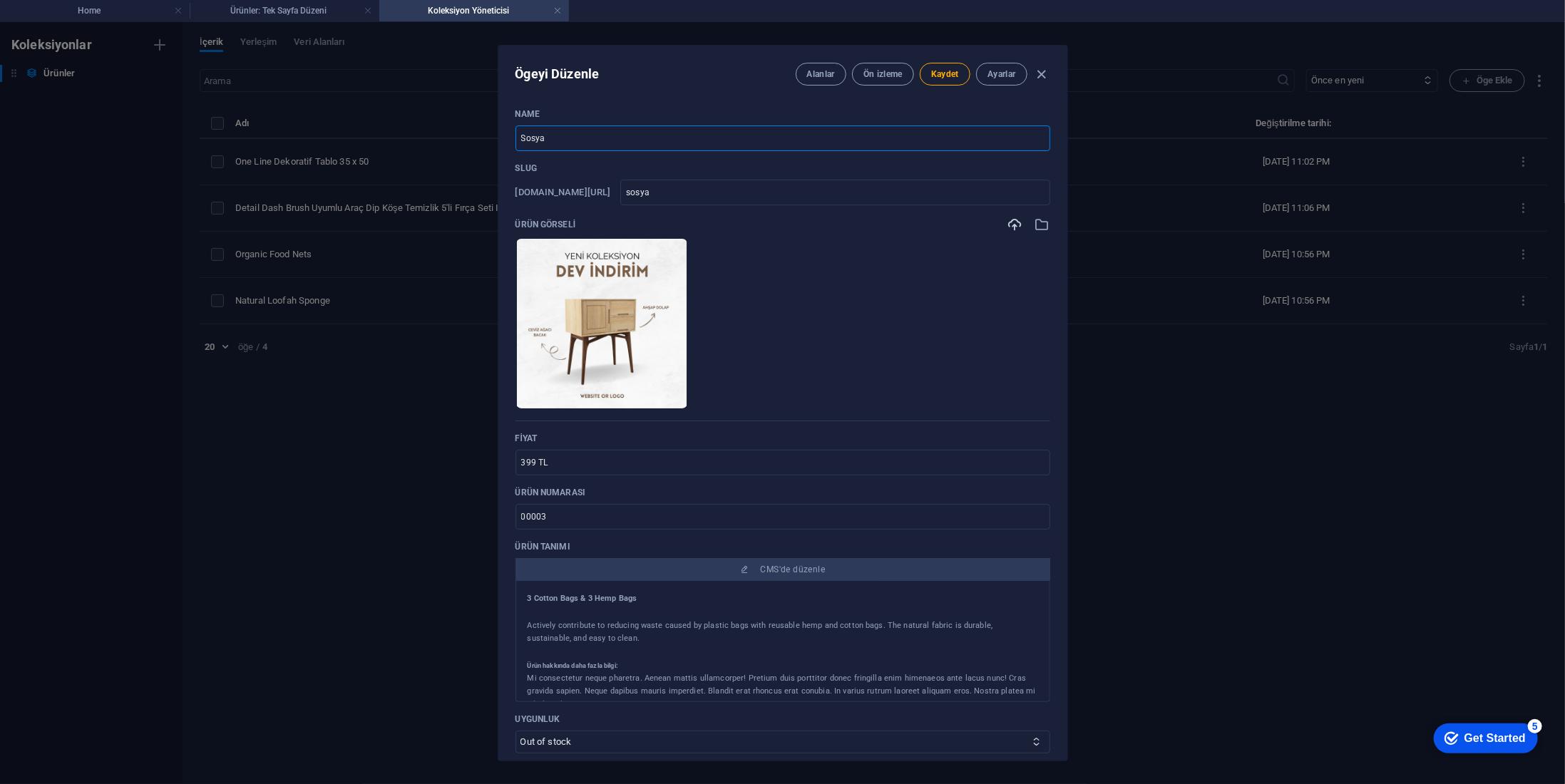
type input "Sosyal"
type input "sosyal"
type input "Sosyal M"
type input "sosyal-m"
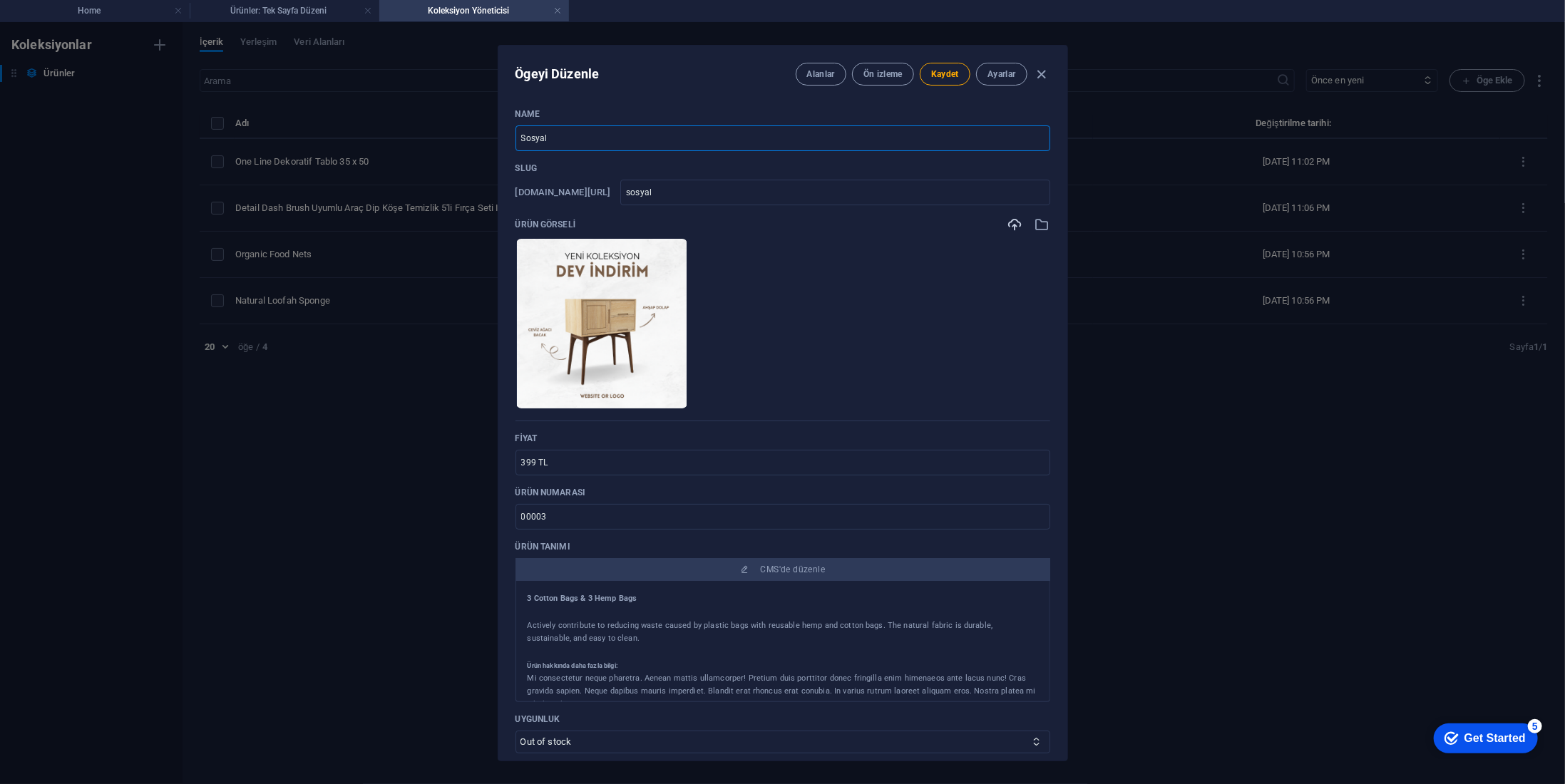
type input "sosyal-m"
type input "Sosyal ME"
type input "sosyal-me"
type input "Sosyal MEd"
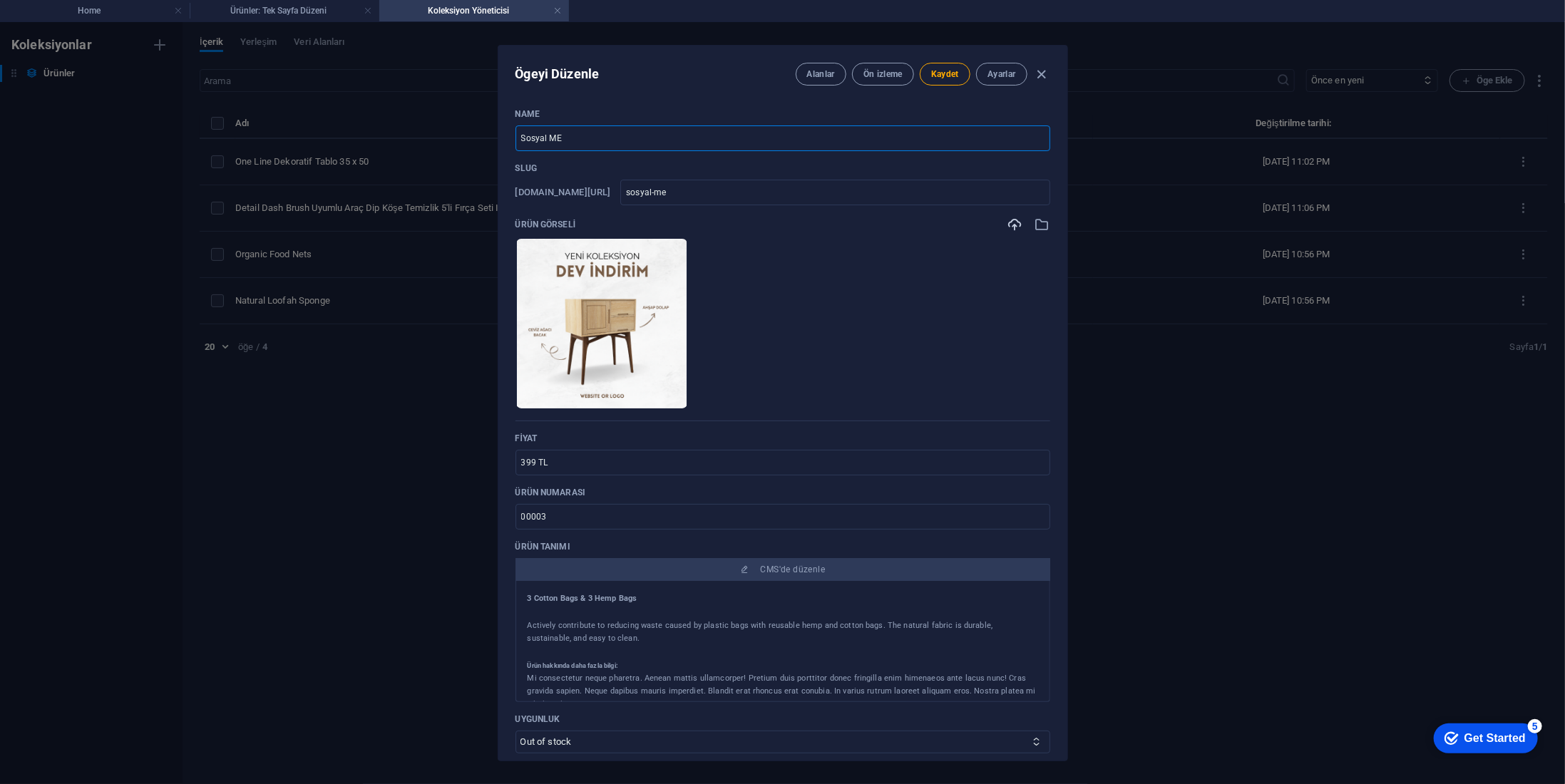
type input "sosyal-med"
type input "Sosyal MEdy"
type input "sosyal-medy"
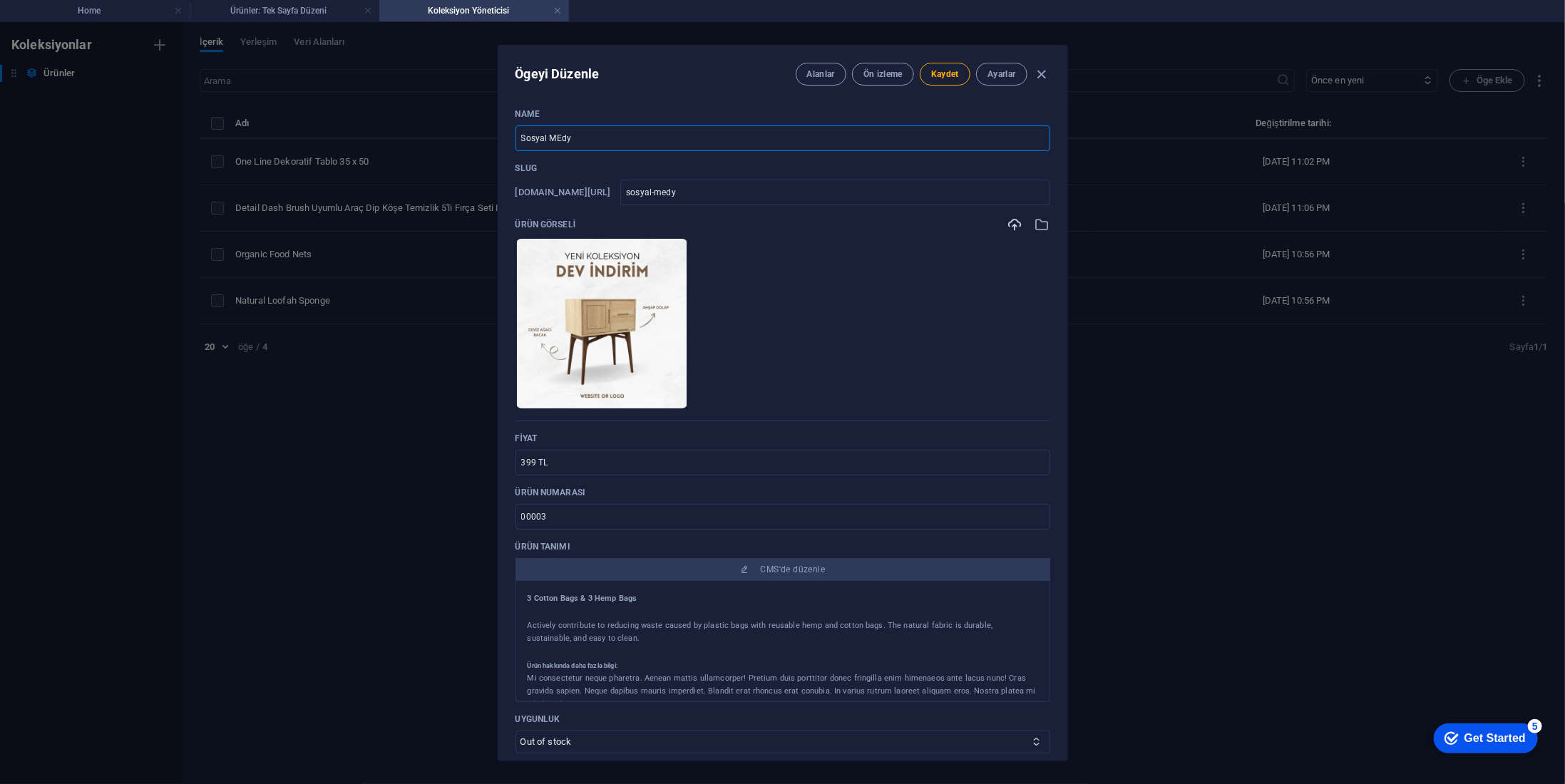
type input "Sosyal MEdya"
type input "sosyal-medya"
type input "Sosyal MEdy"
type input "sosyal-medy"
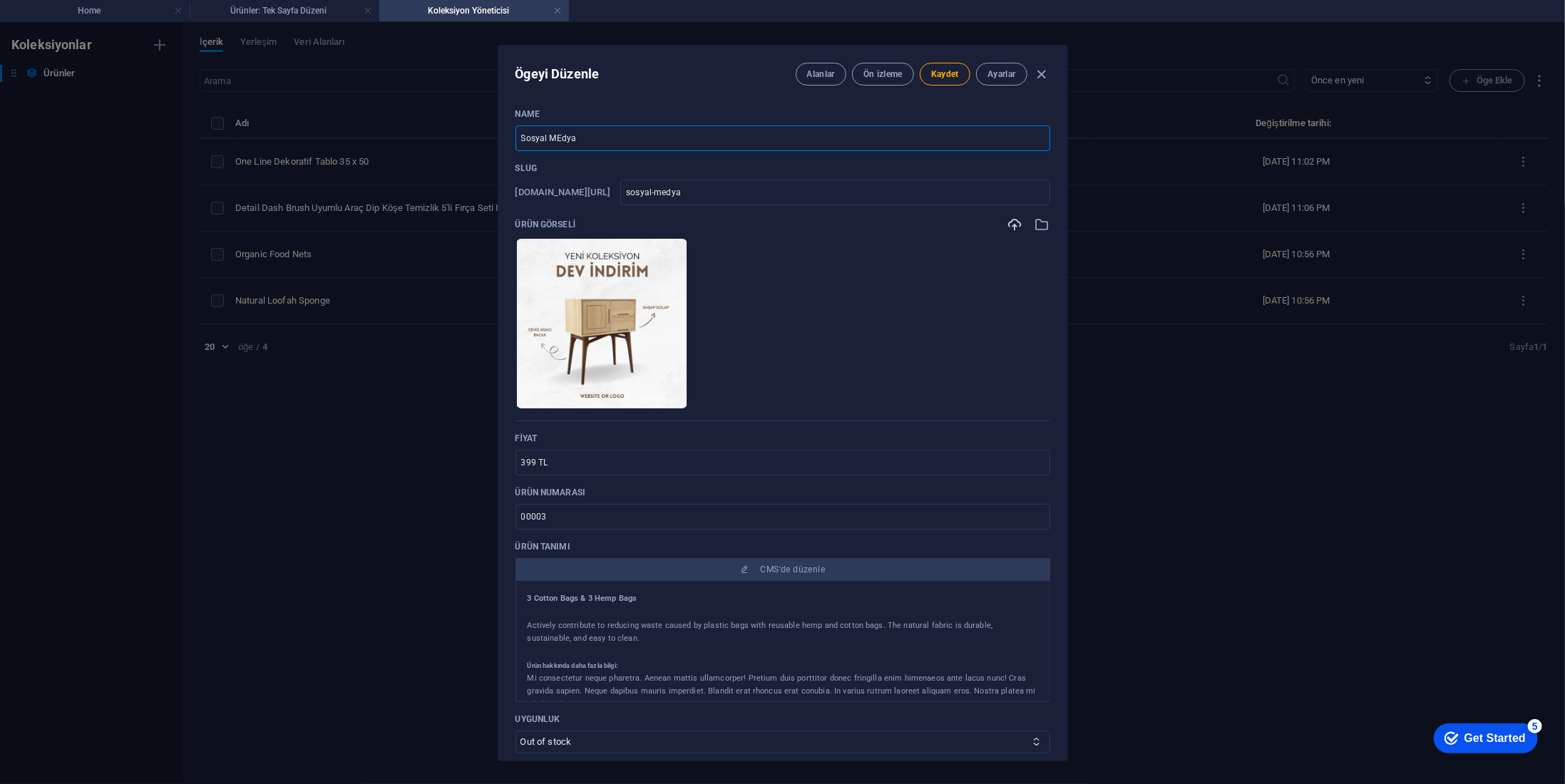
type input "sosyal-medy"
type input "Sosyal MEd"
type input "sosyal-med"
type input "Sosyal ME"
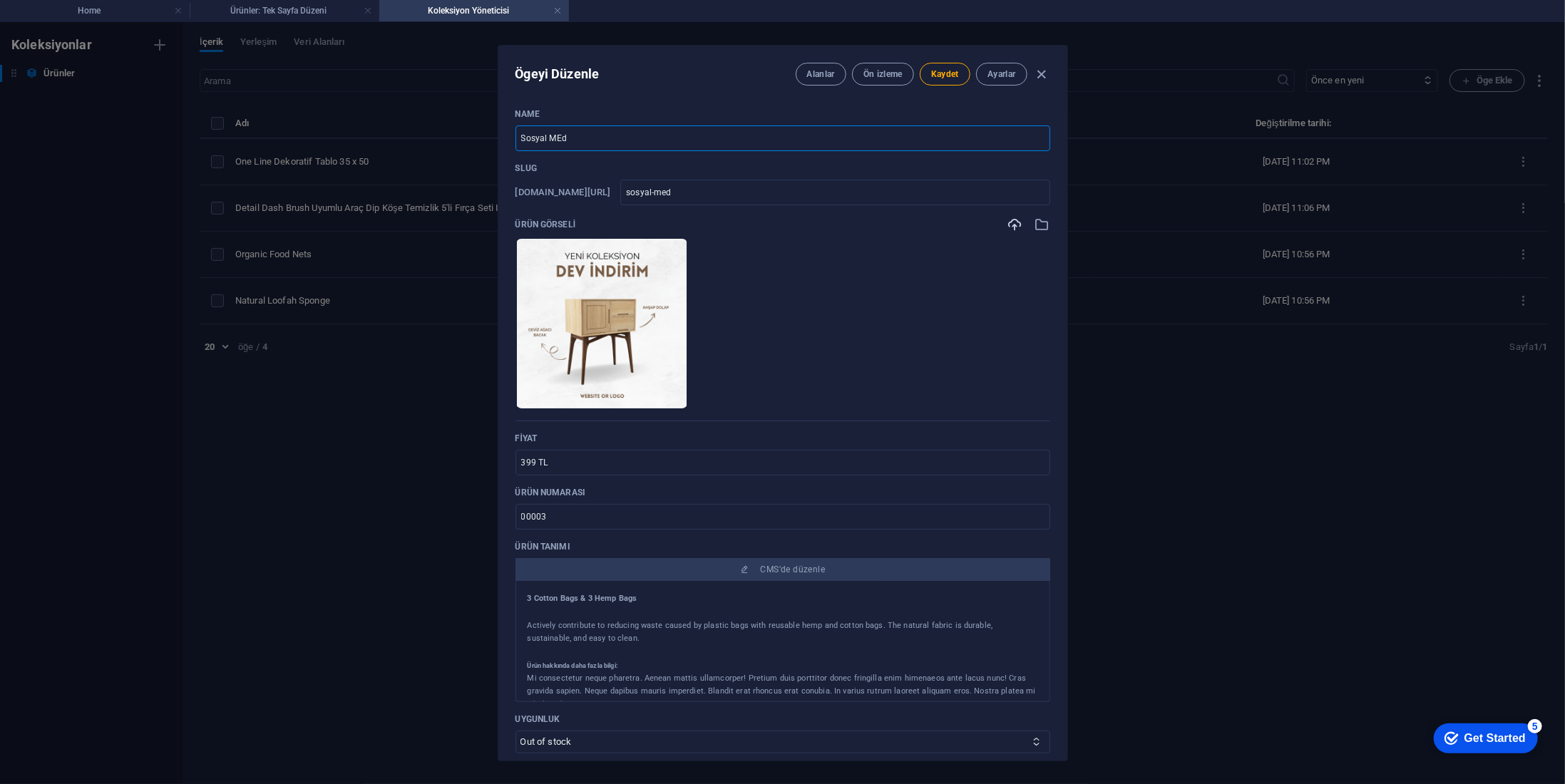
type input "sosyal-me"
type input "Sosyal M"
type input "sosyal-m"
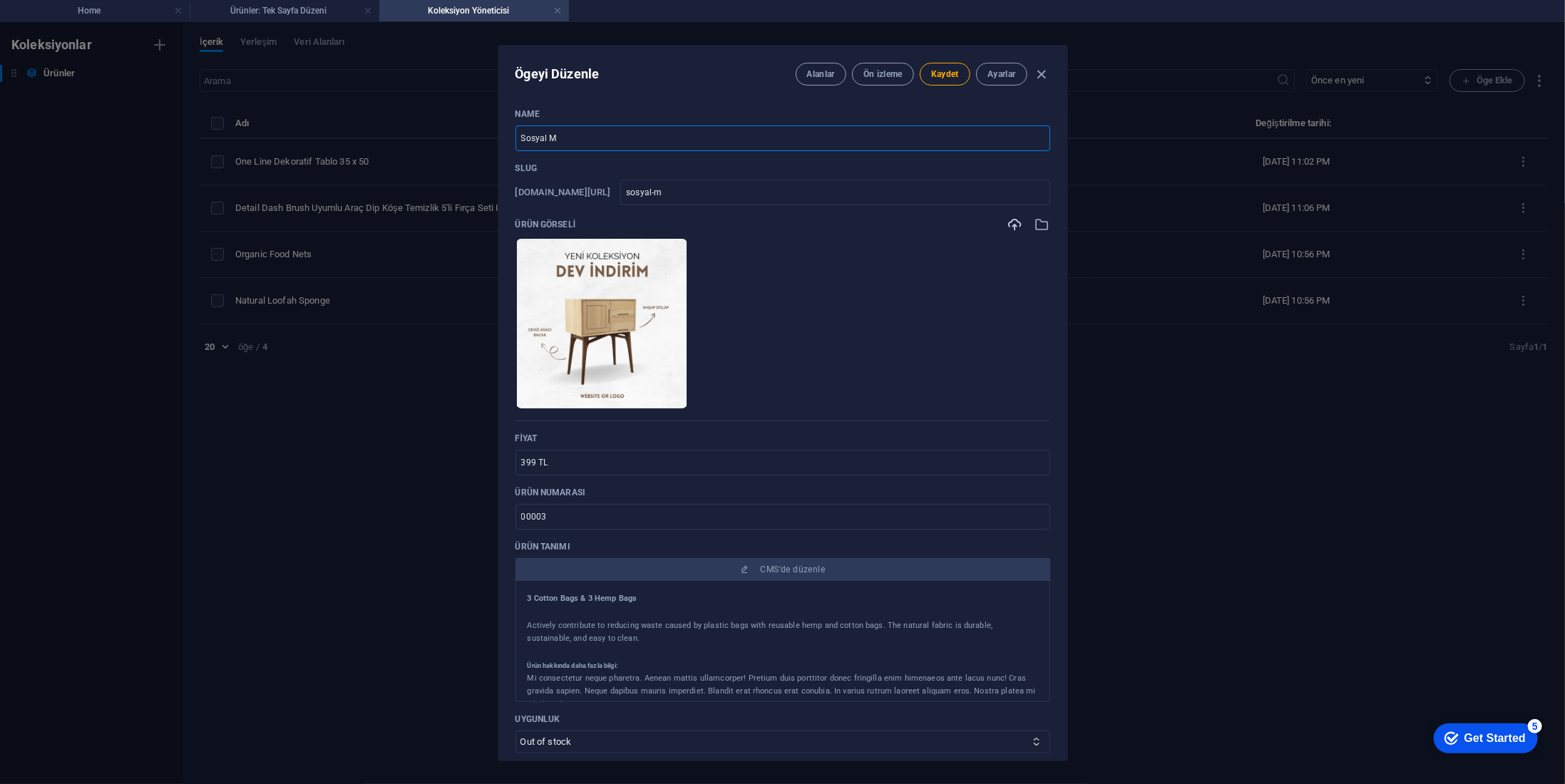
type input "Sosyal Me"
type input "sosyal-me"
type input "Sosyal Med"
type input "sosyal-med"
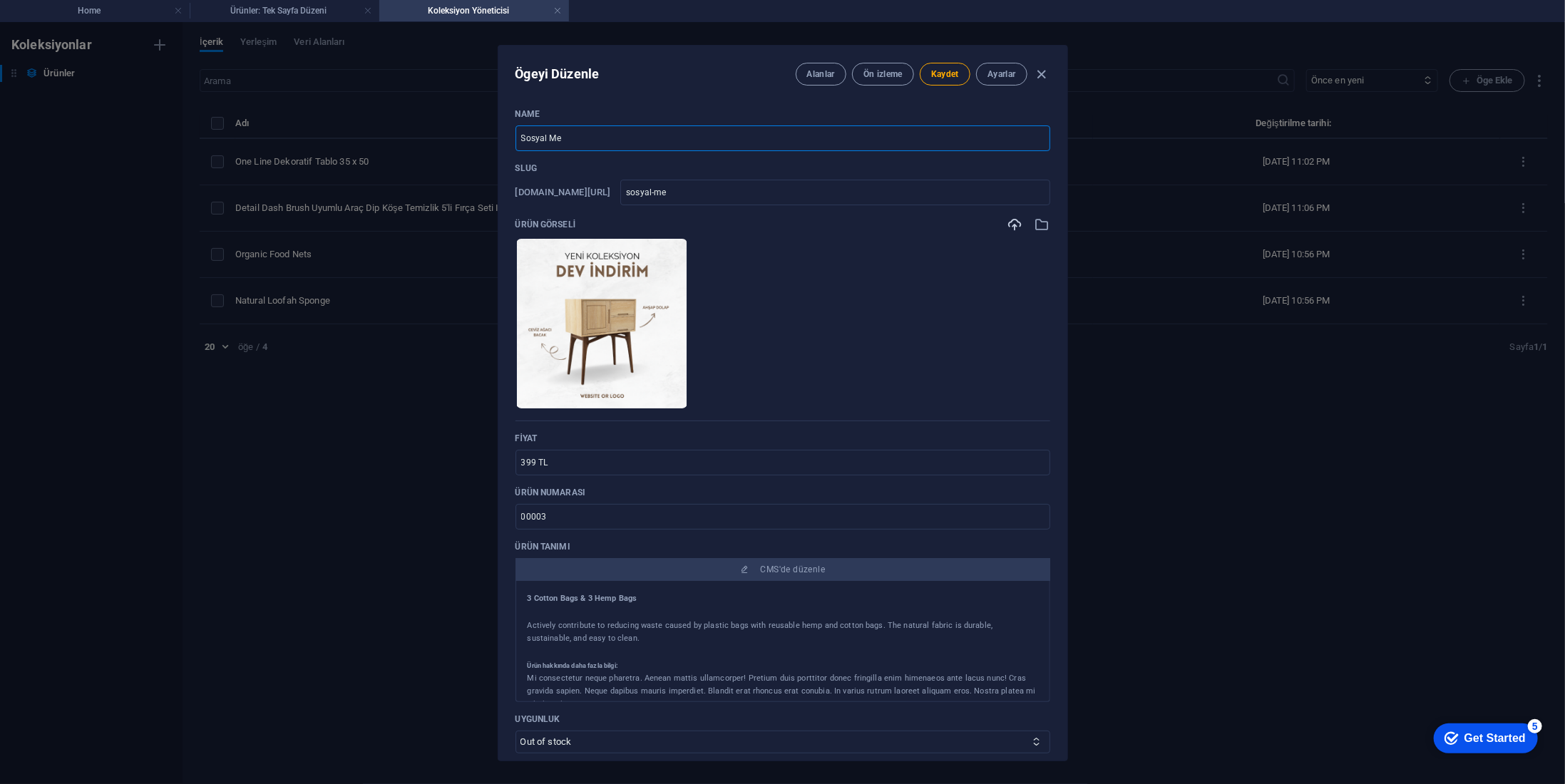
type input "sosyal-med"
type input "Sosyal Medy"
type input "sosyal-medy"
type input "Sosyal Medya"
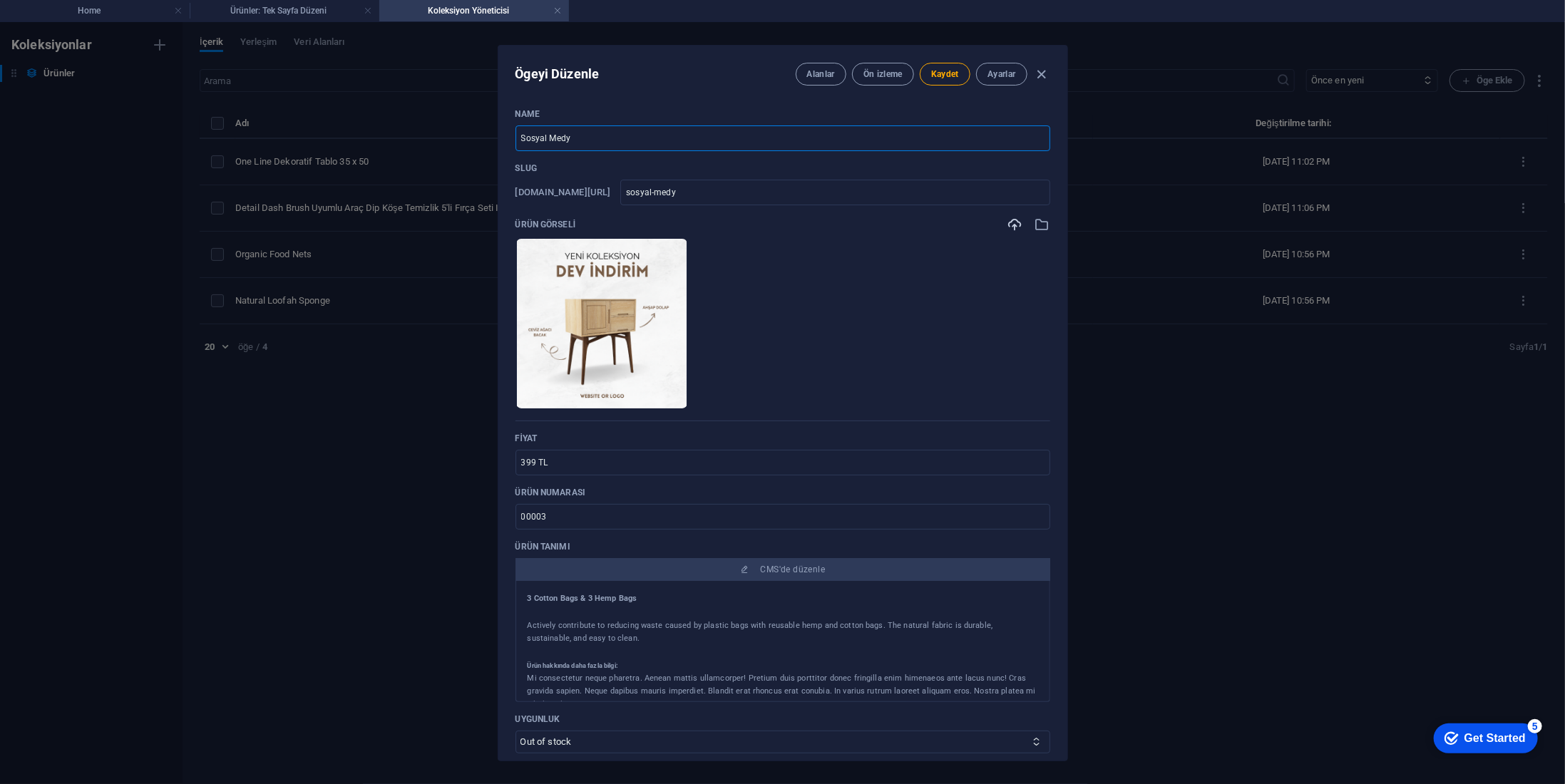
type input "sosyal-medya"
type input "Sosyal Medya P"
type input "sosyal-medya-p"
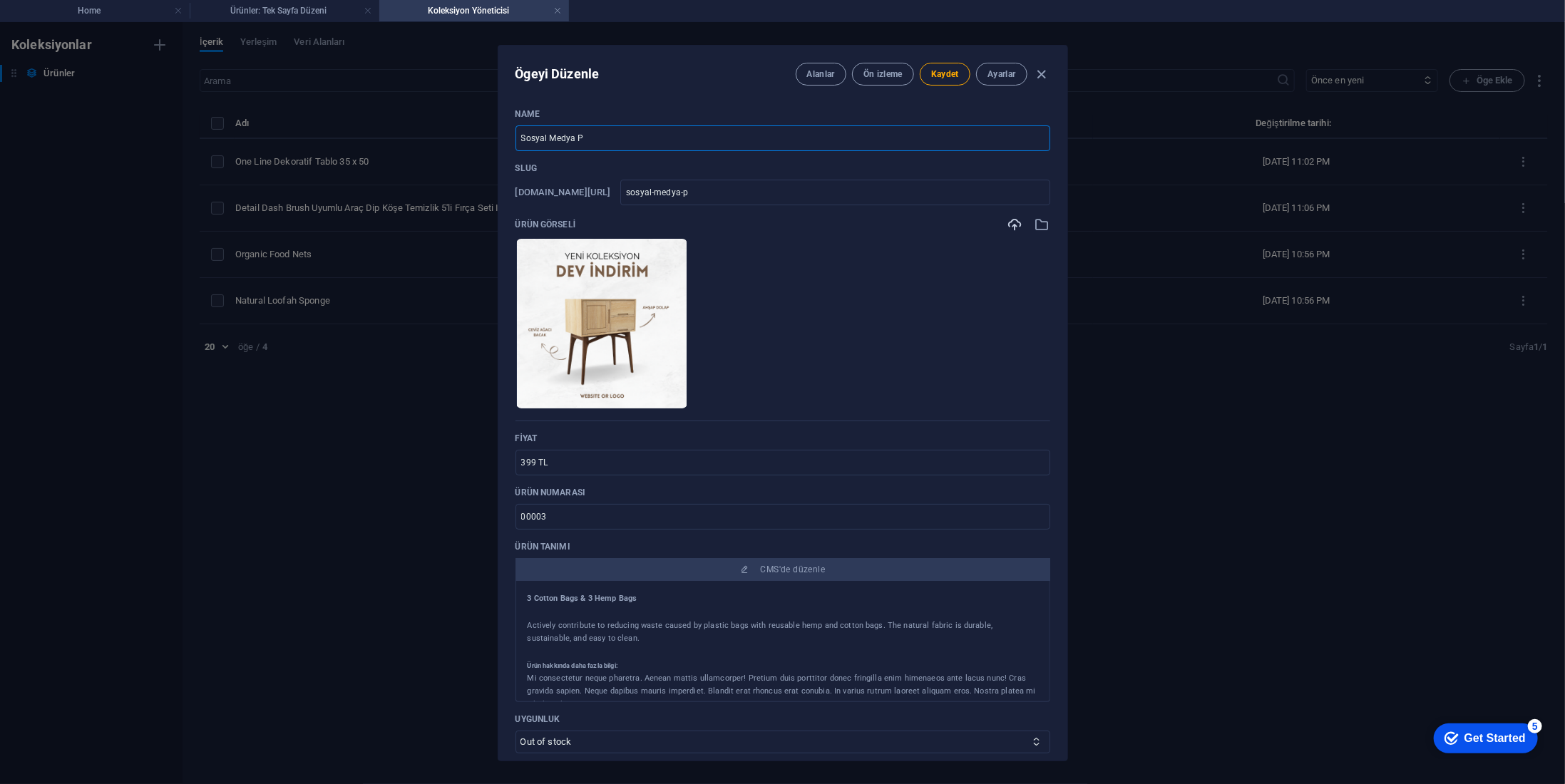
type input "Sosyal Medya Po"
type input "sosyal-medya-po"
type input "Sosyal Medya Pos"
type input "sosyal-medya-pos"
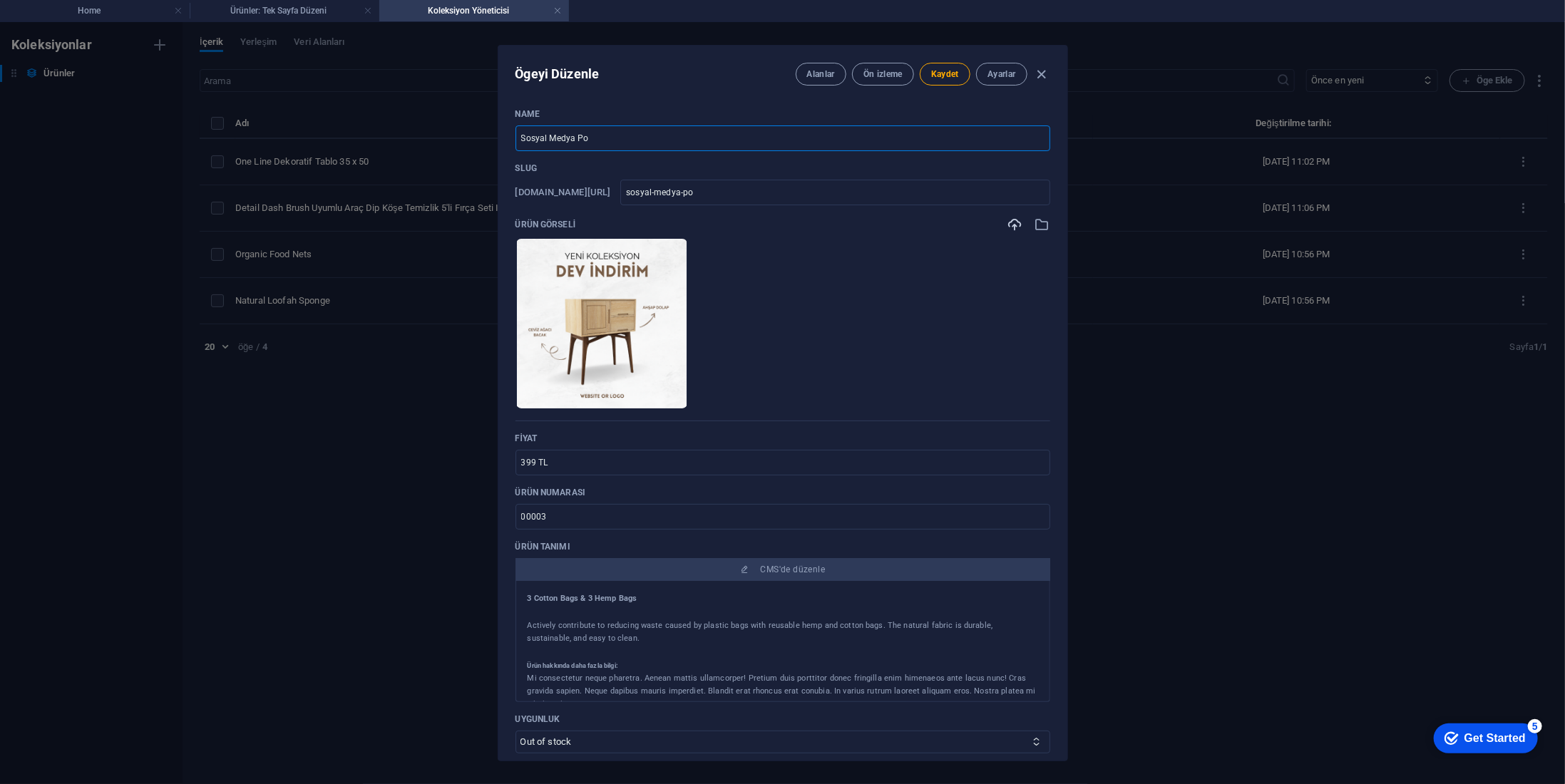
type input "sosyal-medya-pos"
type input "Sosyal Medya Post"
type input "sosyal-medya-post"
type input "Sosyal Medya Post & S"
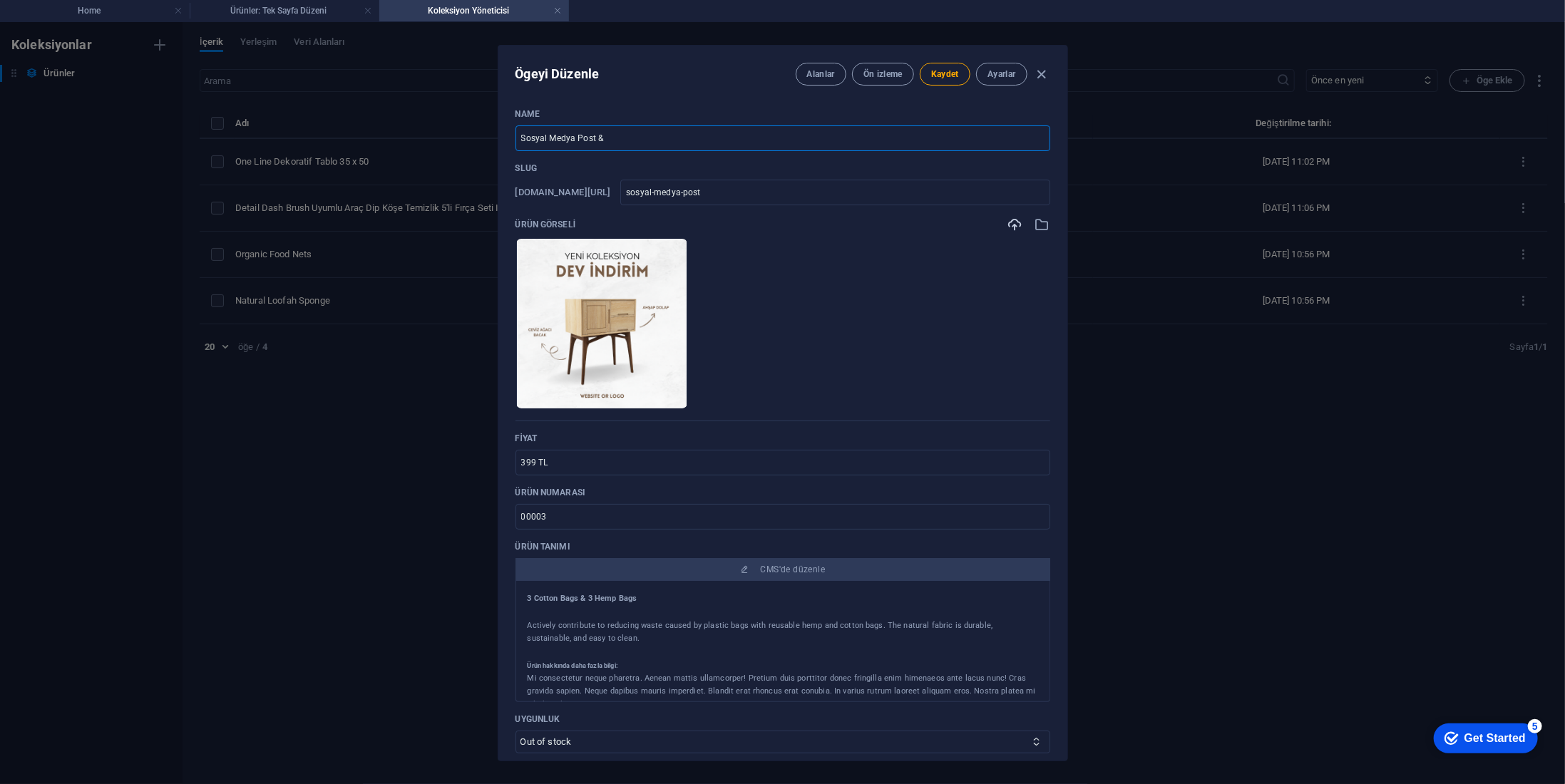
type input "sosyal-medya-post-s"
type input "Sosyal Medya Post & St"
type input "sosyal-medya-post-st"
click at [740, 136] on input "Sosyal Medya Post & Story Çalışmaları" at bounding box center [783, 138] width 535 height 26
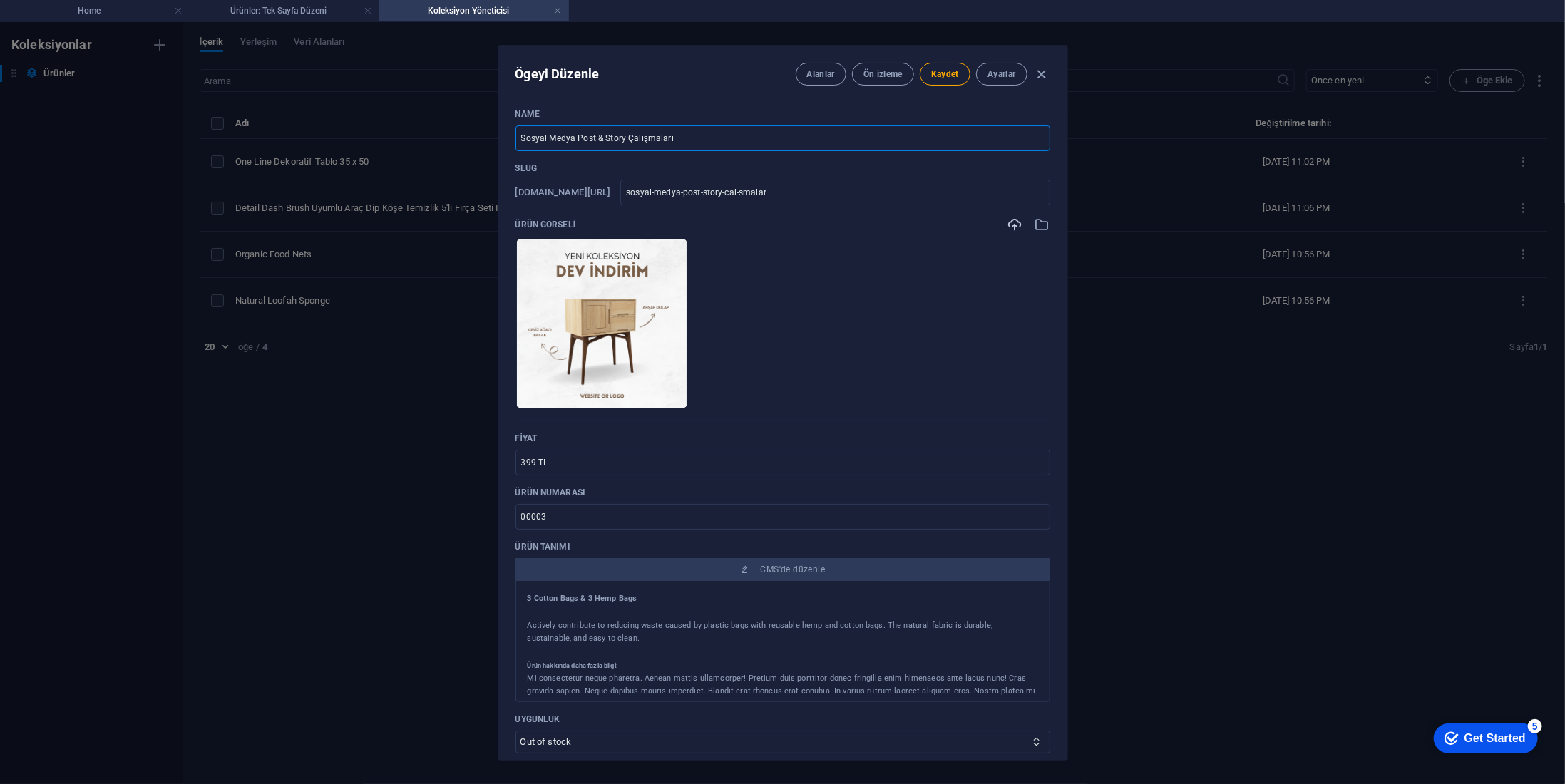
click at [740, 136] on input "Sosyal Medya Post & Story Çalışmaları" at bounding box center [783, 138] width 535 height 26
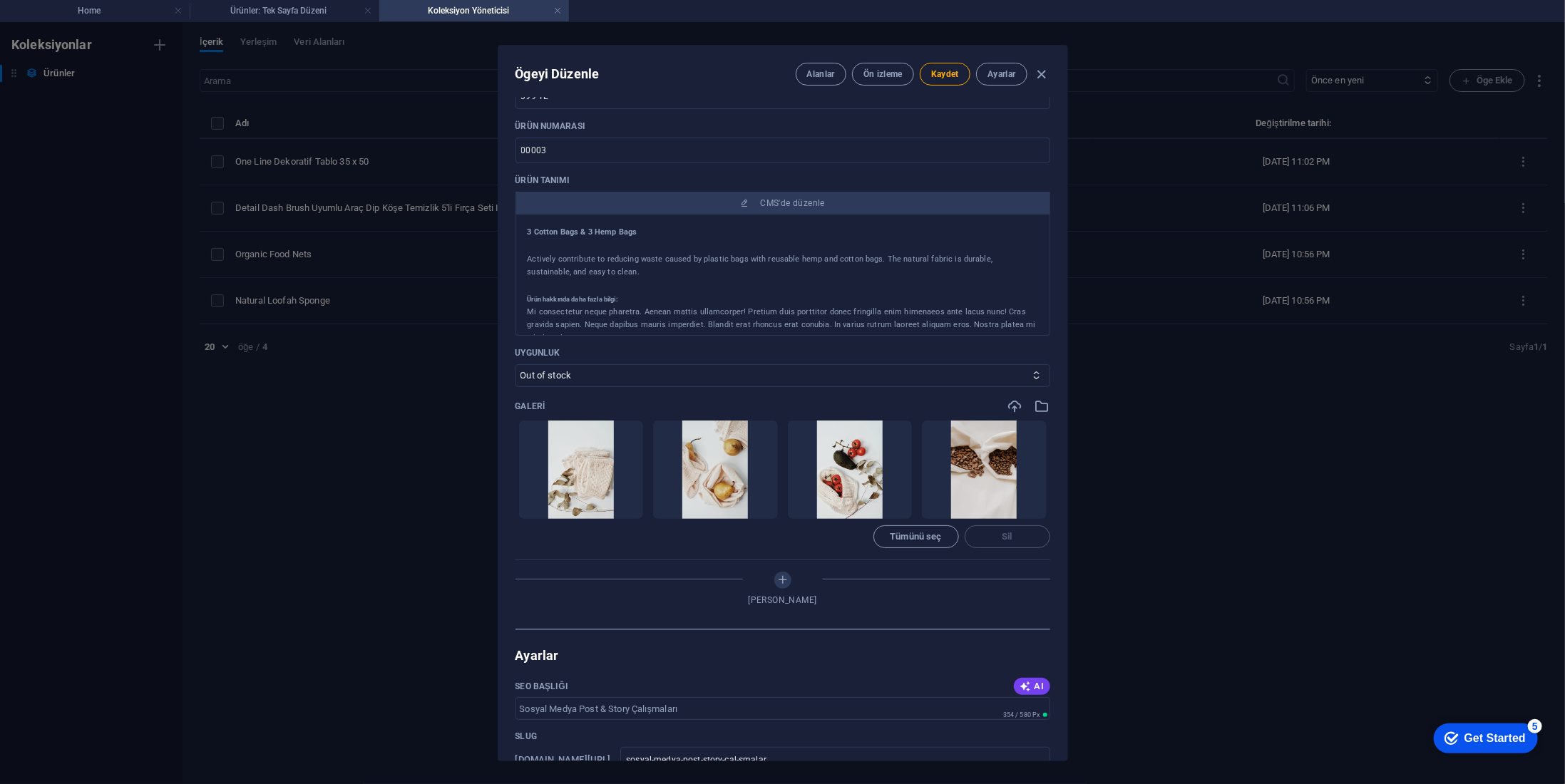
scroll to position [428, 0]
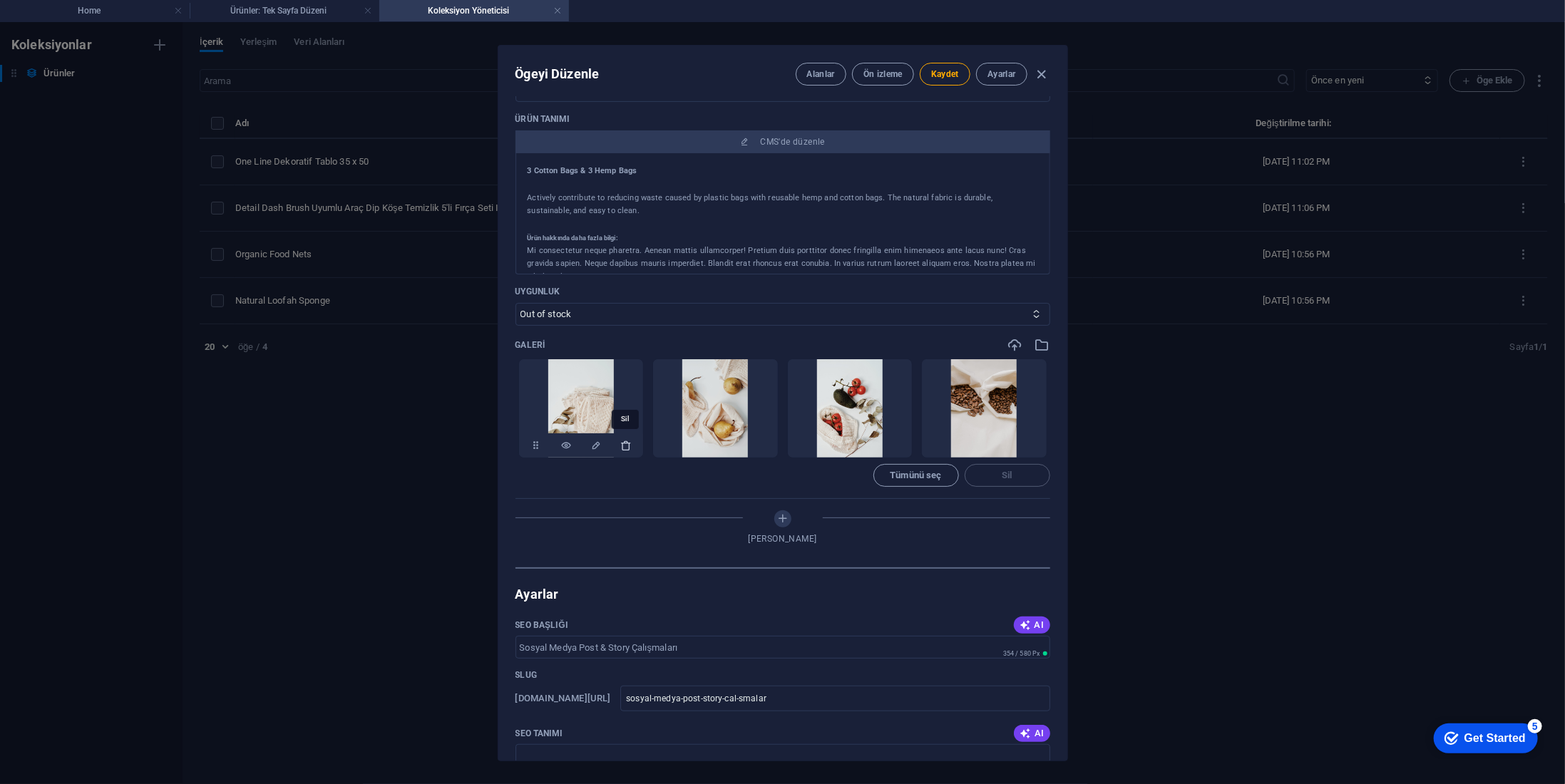
click at [624, 448] on icon "button" at bounding box center [625, 445] width 11 height 11
click at [754, 448] on icon "button" at bounding box center [760, 445] width 11 height 11
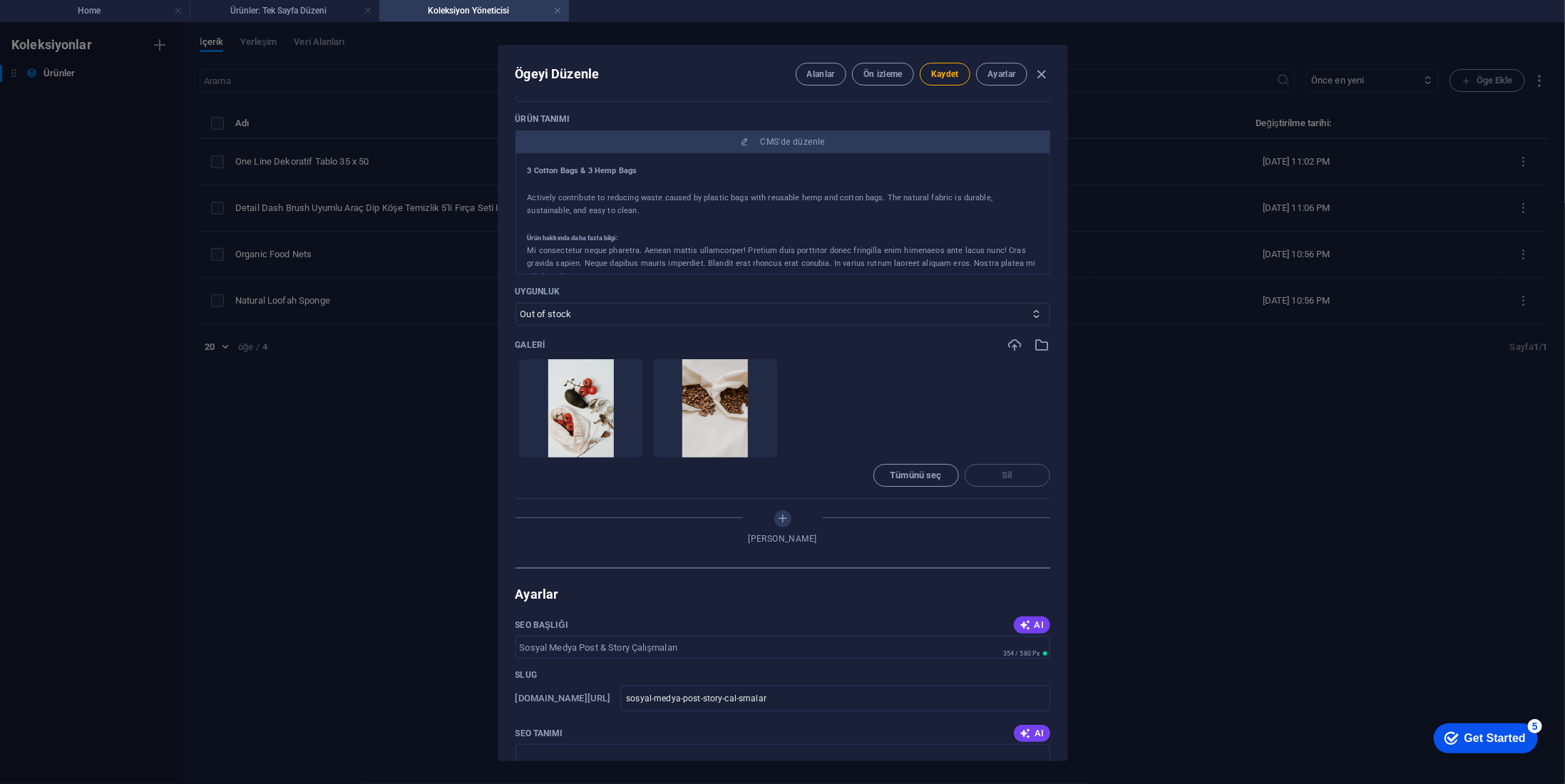
click at [624, 448] on icon "button" at bounding box center [625, 445] width 11 height 11
click at [754, 448] on icon "button" at bounding box center [760, 445] width 11 height 11
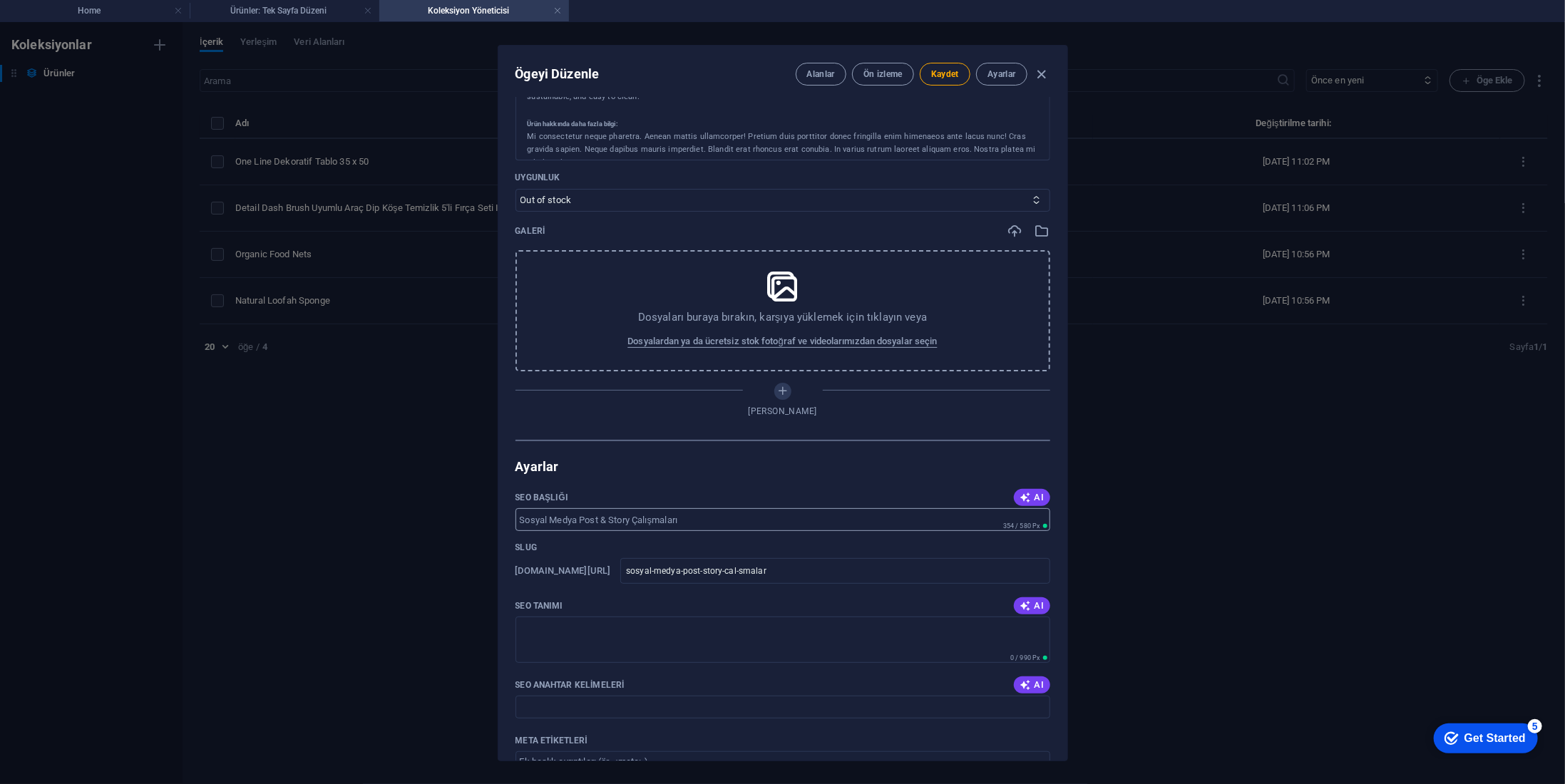
scroll to position [642, 0]
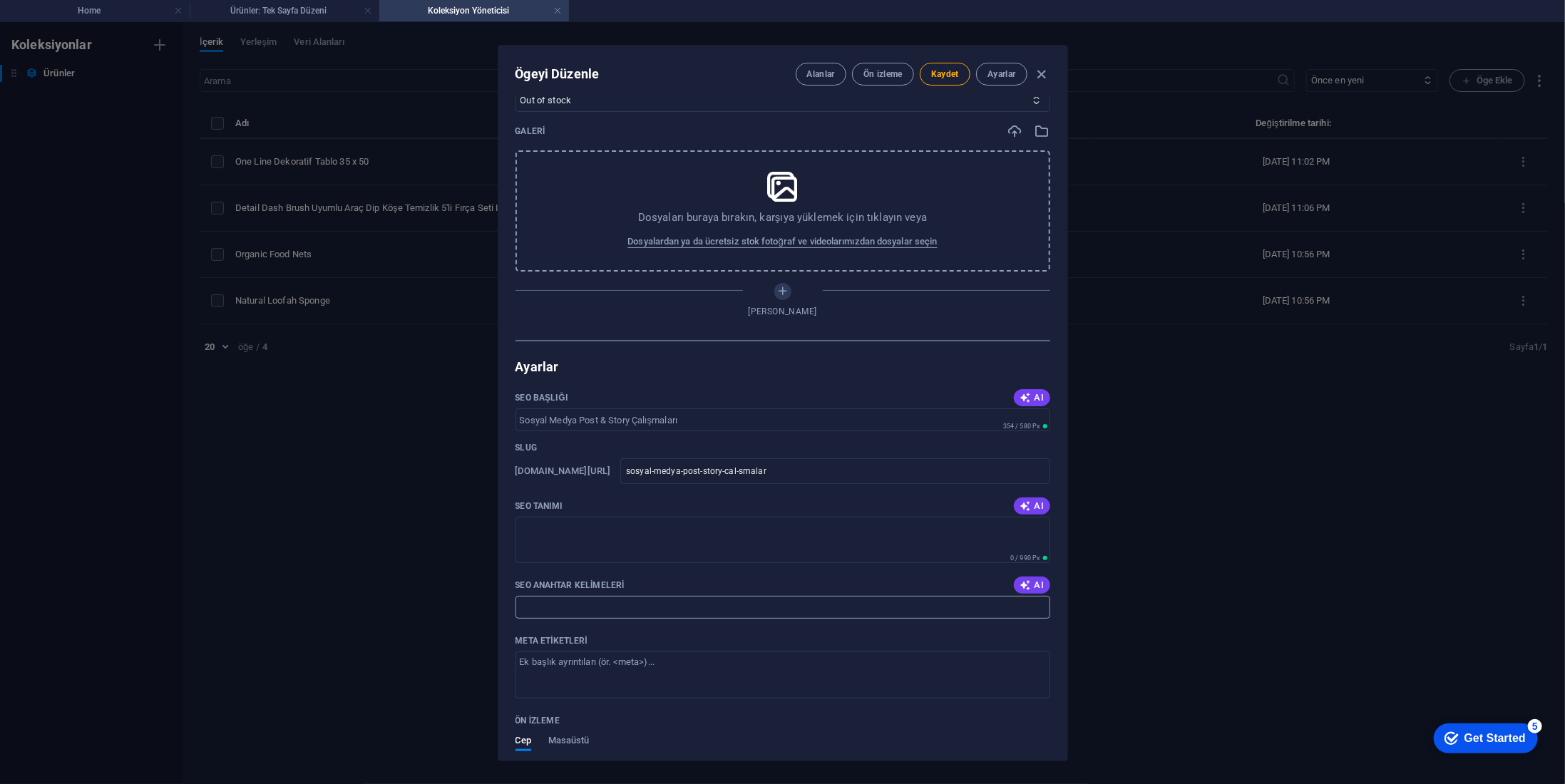
click at [670, 600] on input "SEO Anahtar Kelimeleri" at bounding box center [783, 607] width 535 height 23
paste input "Sosyal Medya Post & Story Çalışmaları"
click at [652, 546] on textarea "SEO Tanımı" at bounding box center [783, 539] width 535 height 47
paste textarea "Sosyal Medya Post & Story Çalışmaları"
drag, startPoint x: 702, startPoint y: 604, endPoint x: 475, endPoint y: 604, distance: 227.0
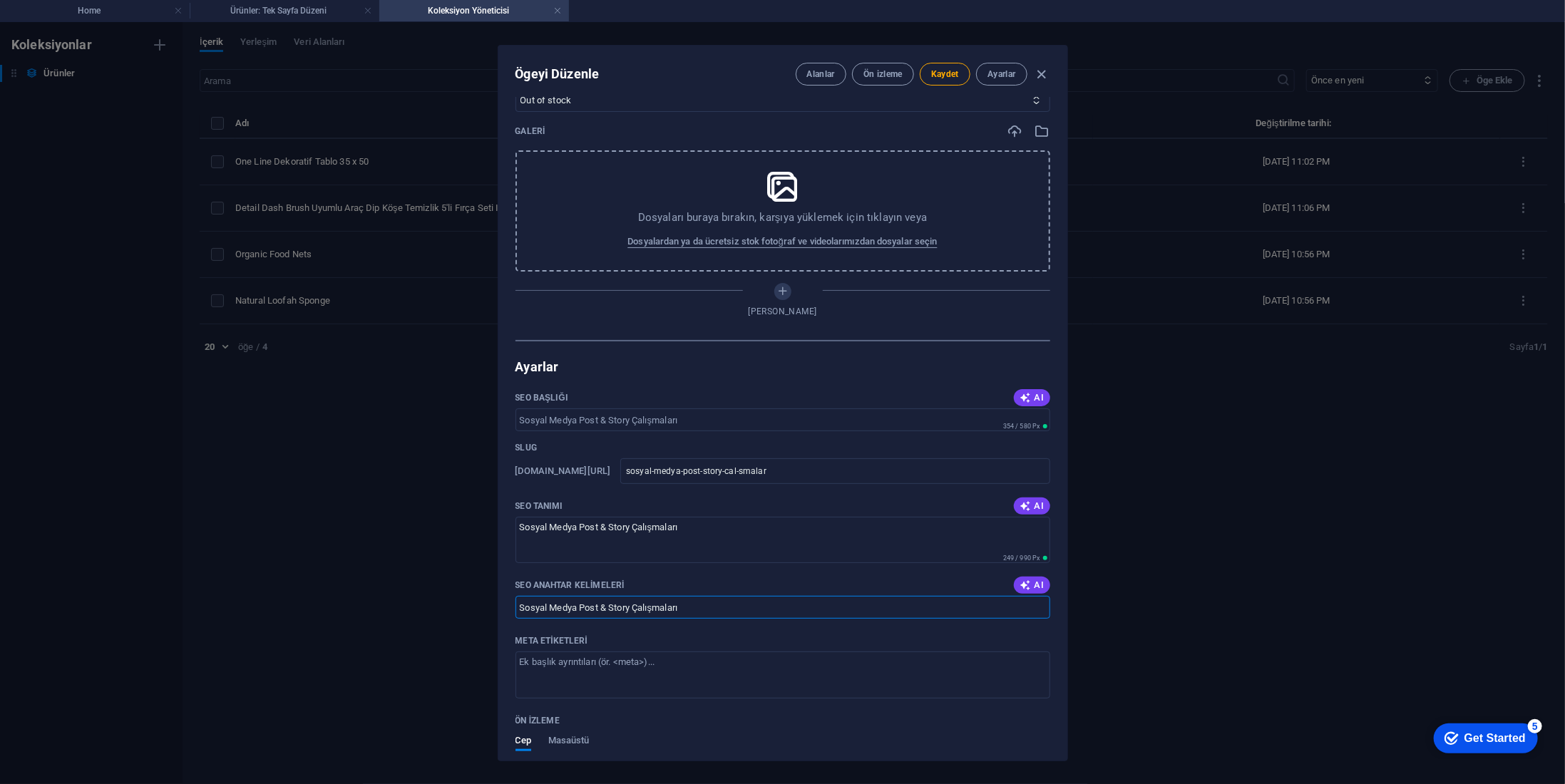
click at [475, 604] on div "Ögeyi Düzenle Alanlar Ön izleme Kaydet Ayarlar Name Sosyal Medya Post & Story Ç…" at bounding box center [782, 402] width 1565 height 762
click at [448, 503] on div "Ögeyi Düzenle Alanlar Ön izleme Kaydet Ayarlar Name Sosyal Medya Post & Story Ç…" at bounding box center [782, 402] width 1565 height 762
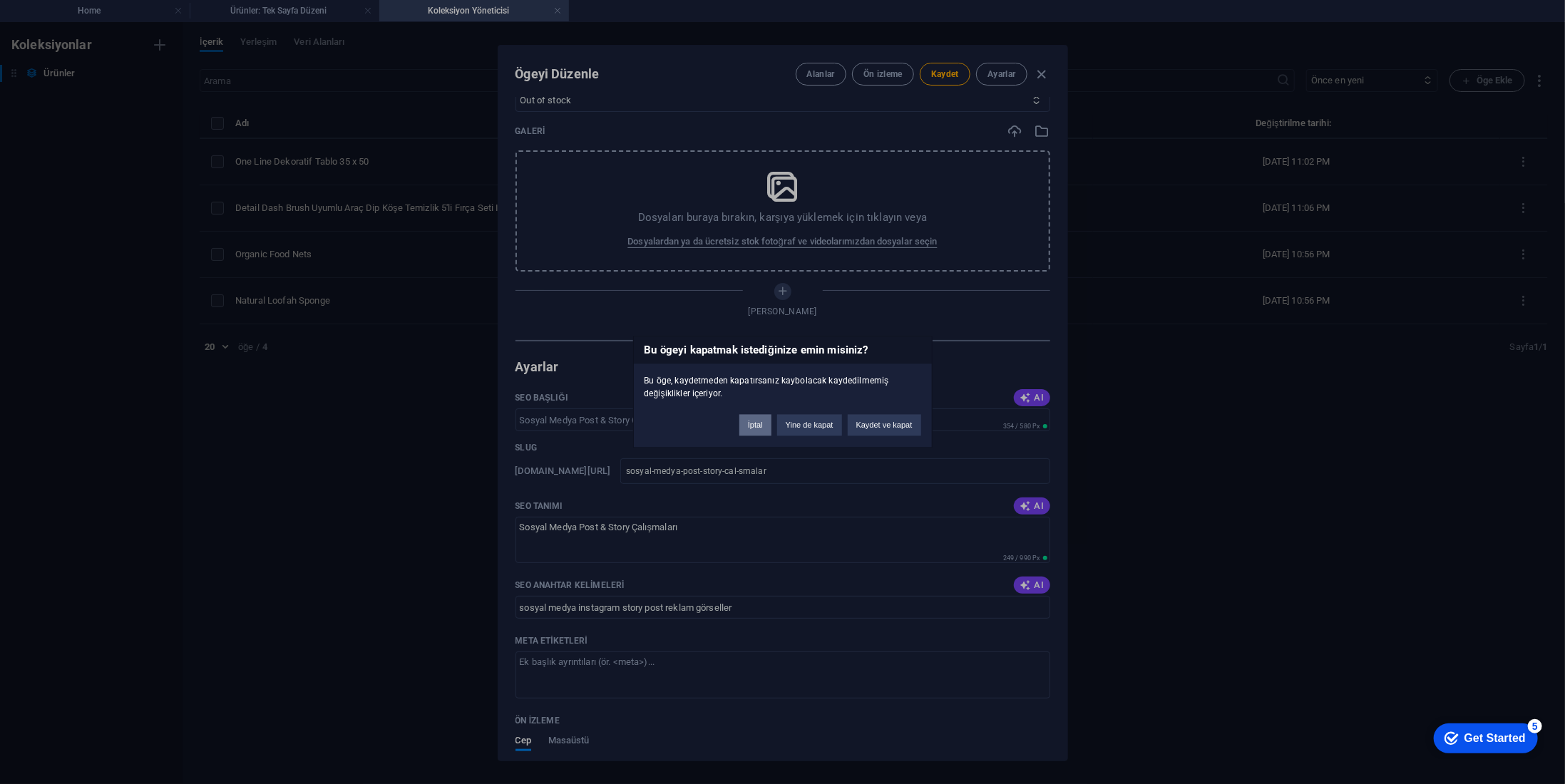
click at [760, 428] on button "İptal" at bounding box center [755, 425] width 32 height 21
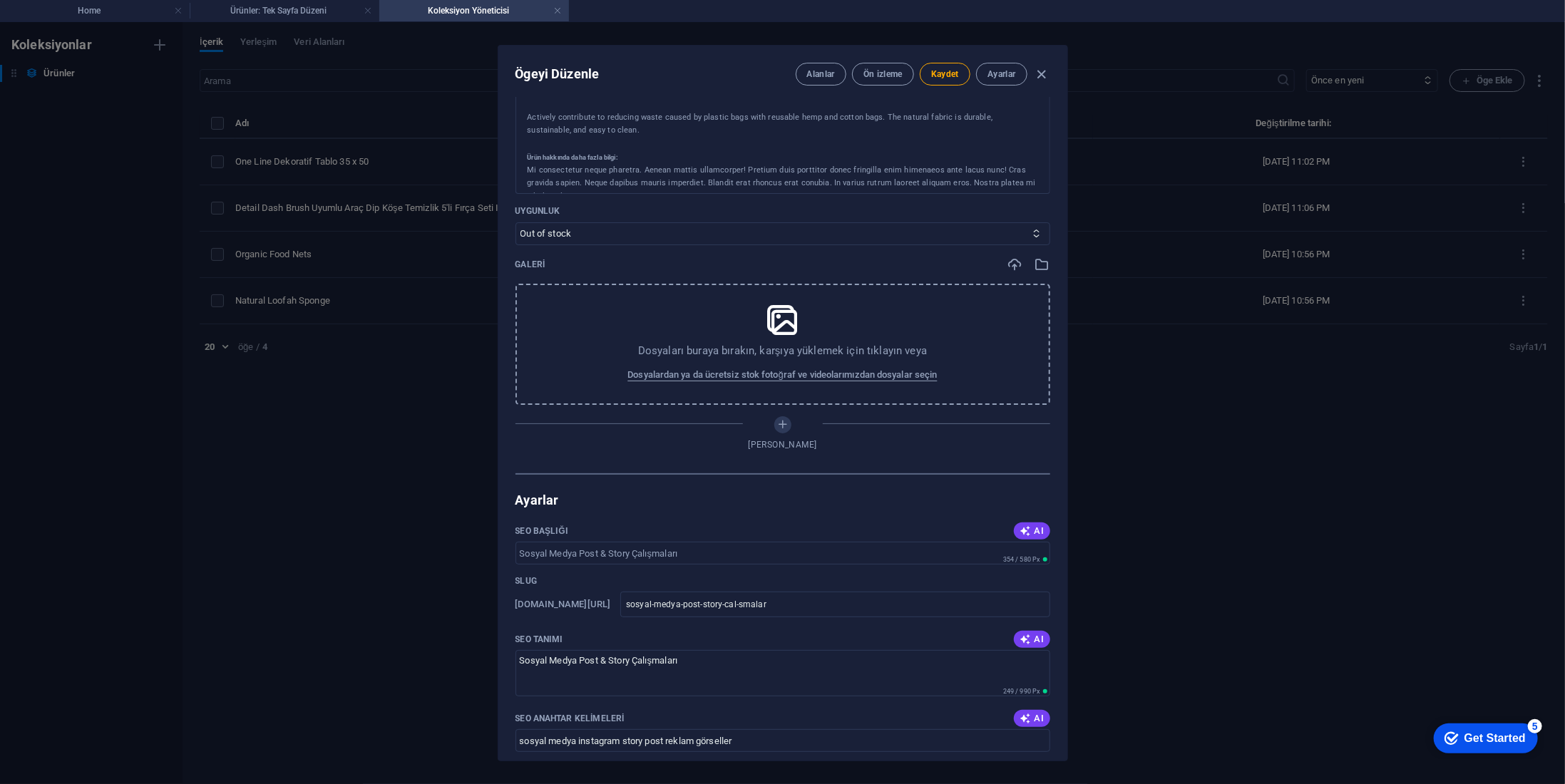
scroll to position [428, 0]
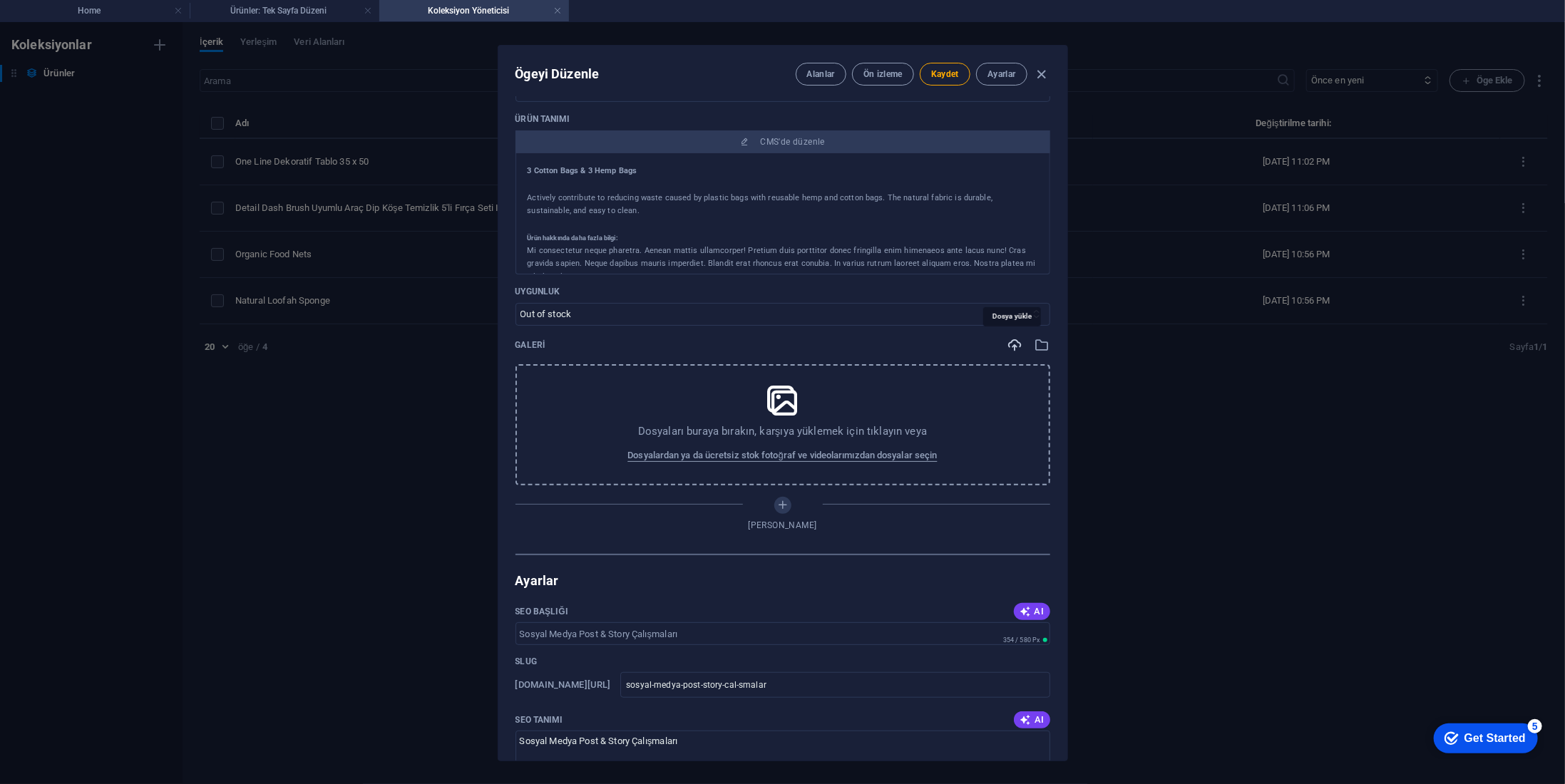
click at [1014, 345] on icon "button" at bounding box center [1015, 344] width 16 height 16
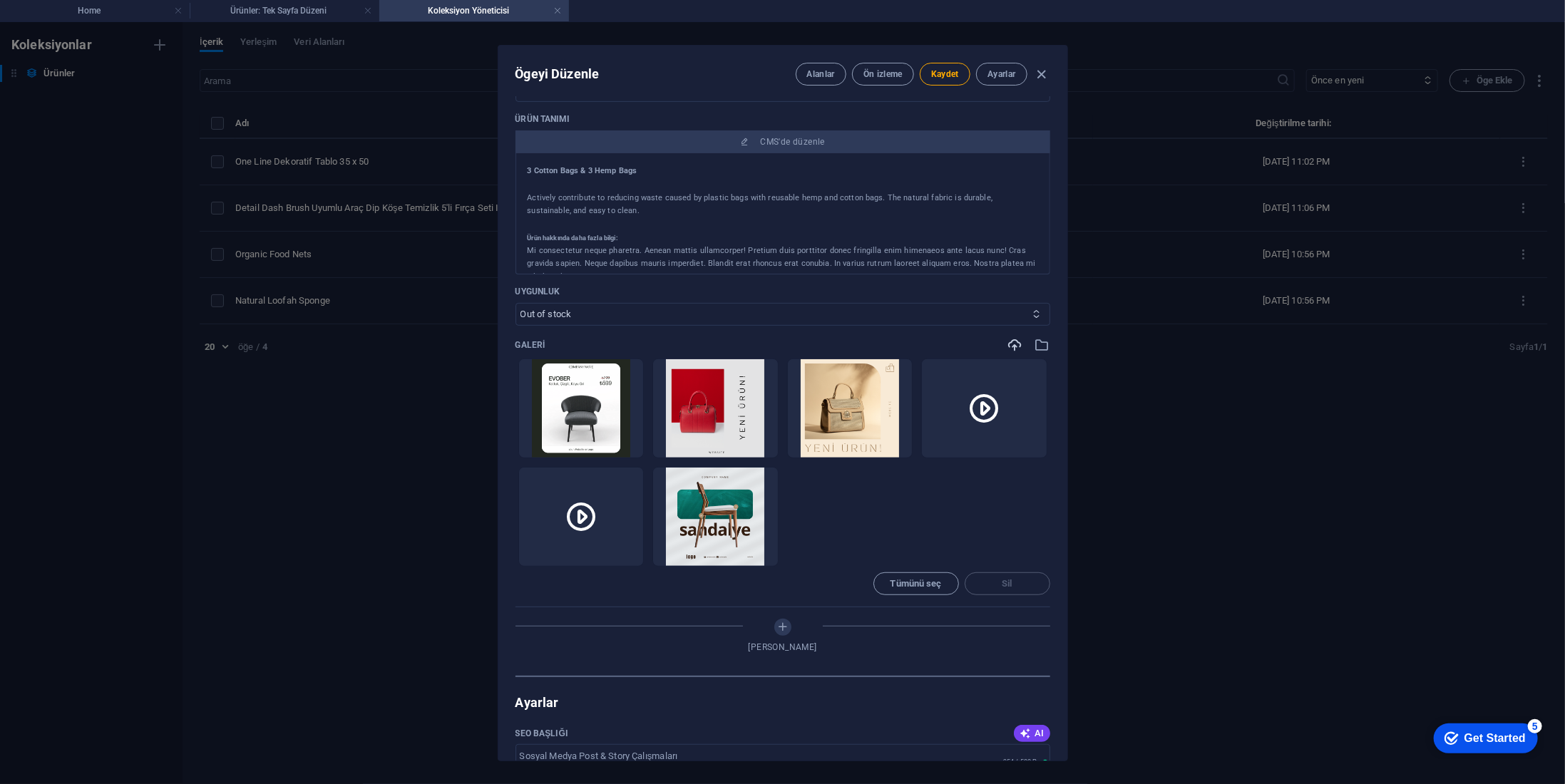
click at [599, 311] on select "In stock Out of stock" at bounding box center [783, 314] width 535 height 23
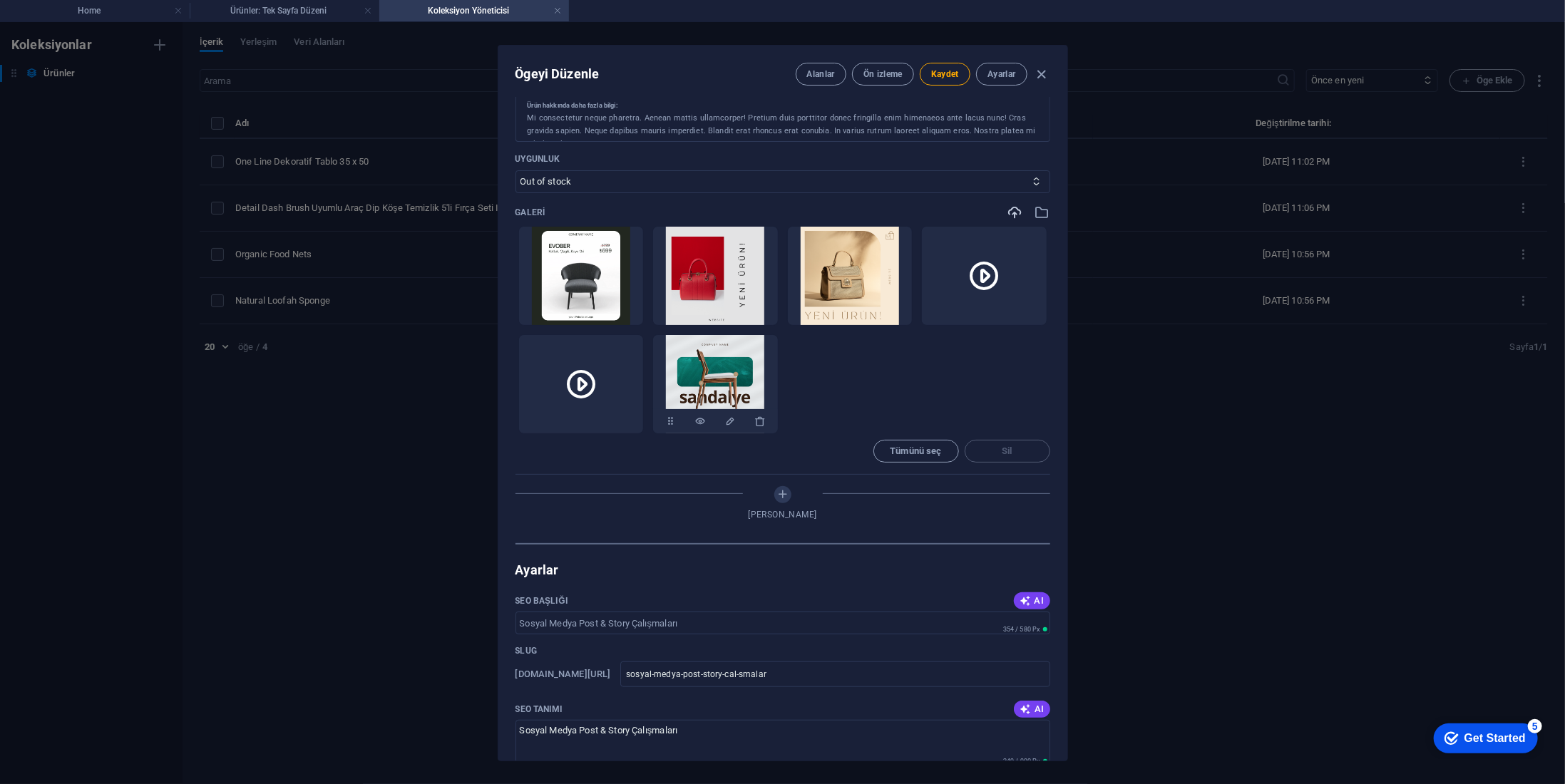
scroll to position [570, 0]
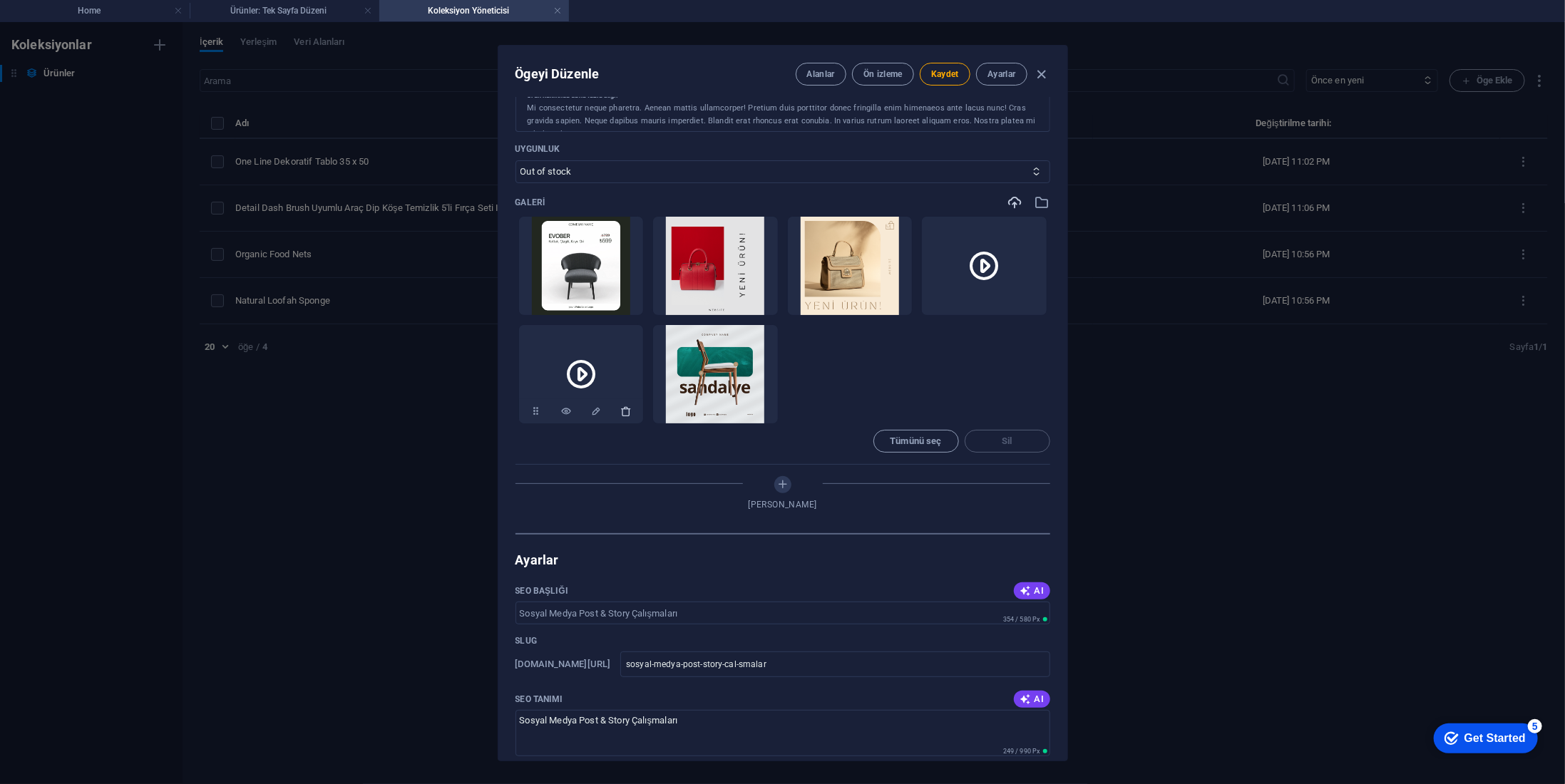
click at [620, 412] on icon "button" at bounding box center [625, 411] width 11 height 11
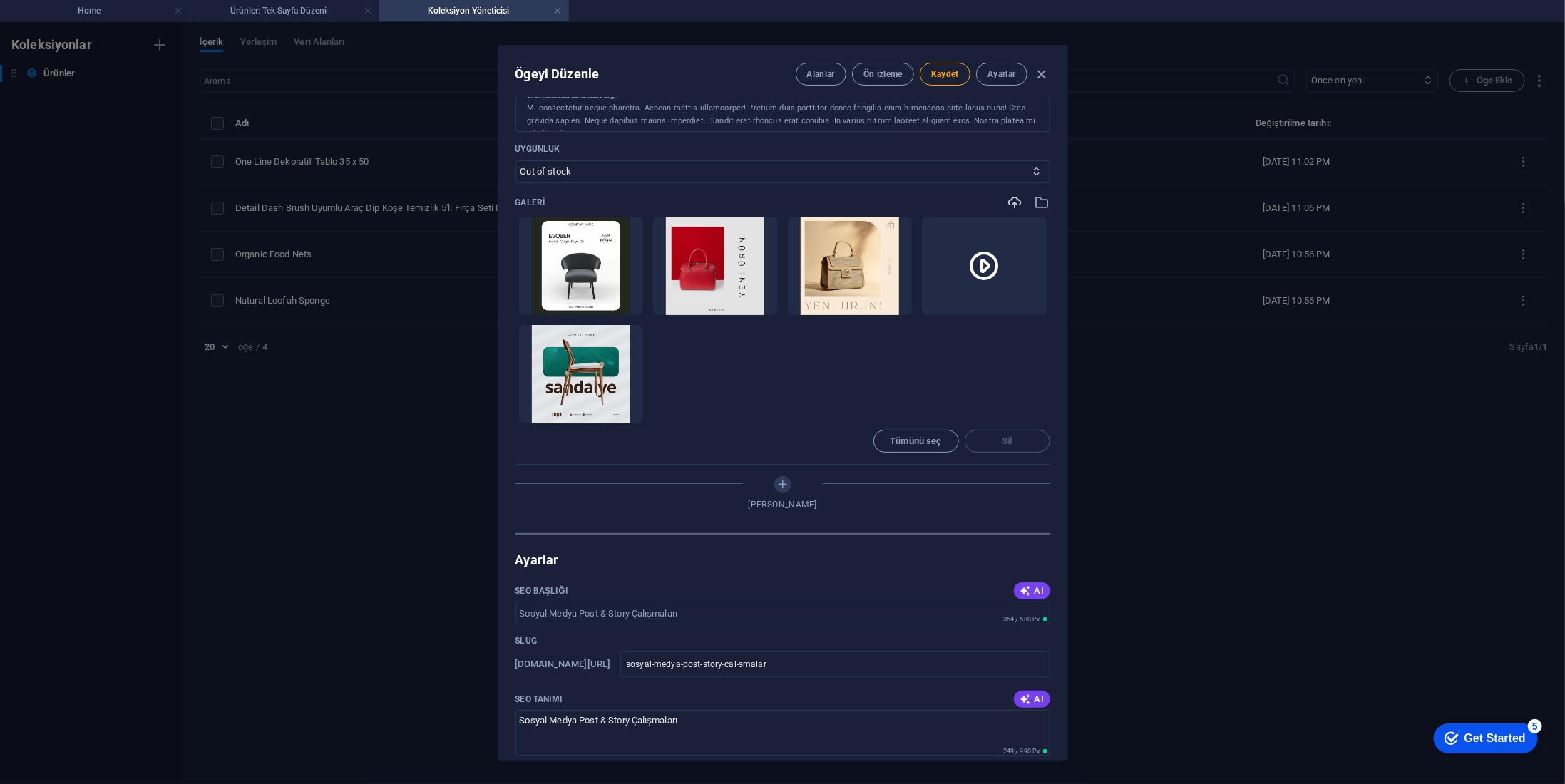
click at [980, 344] on ul "Anında yüklemek için dosyaları buraya bırakın" at bounding box center [783, 320] width 535 height 208
click at [1025, 298] on icon "button" at bounding box center [1029, 303] width 11 height 11
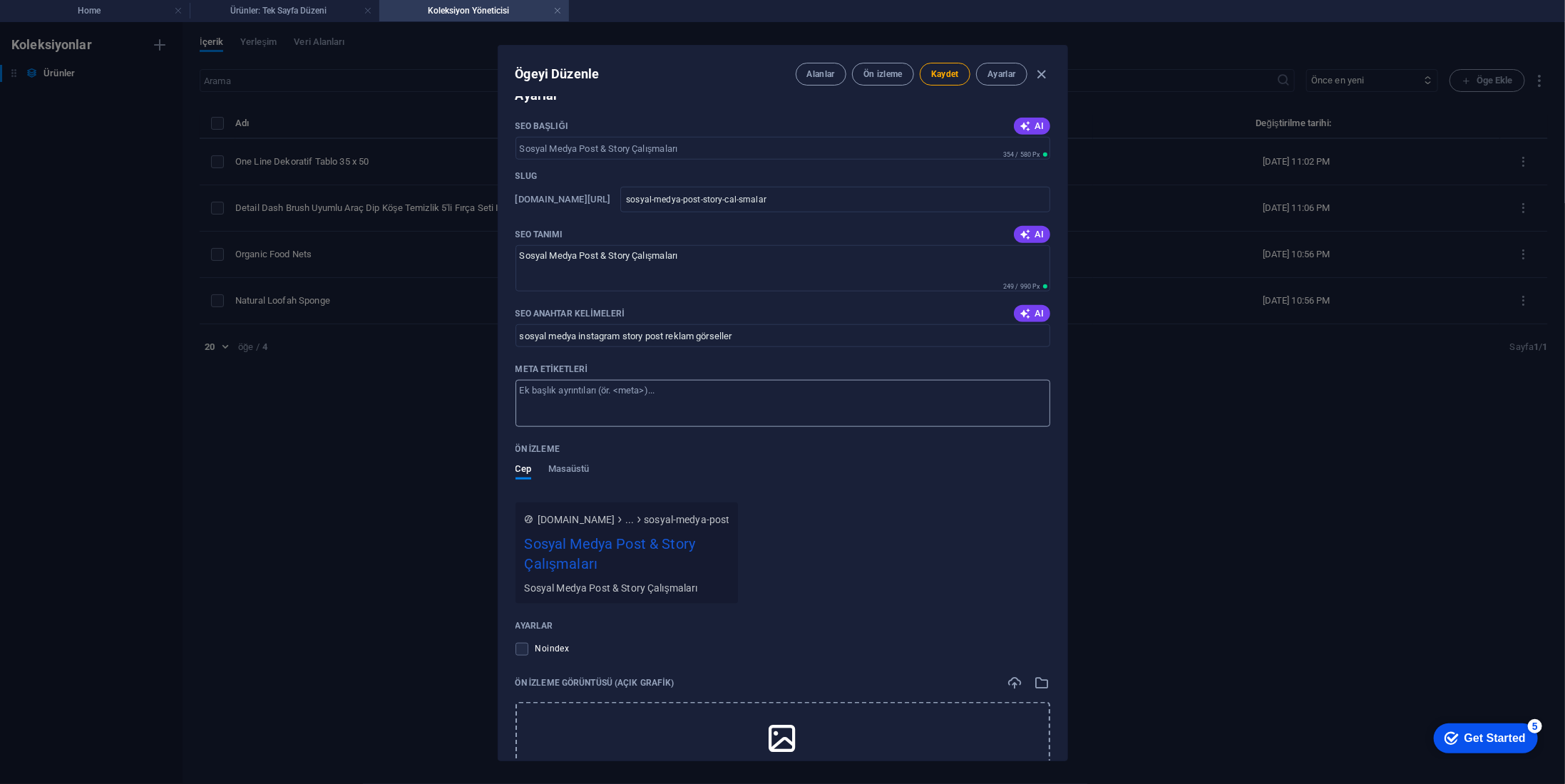
scroll to position [1070, 0]
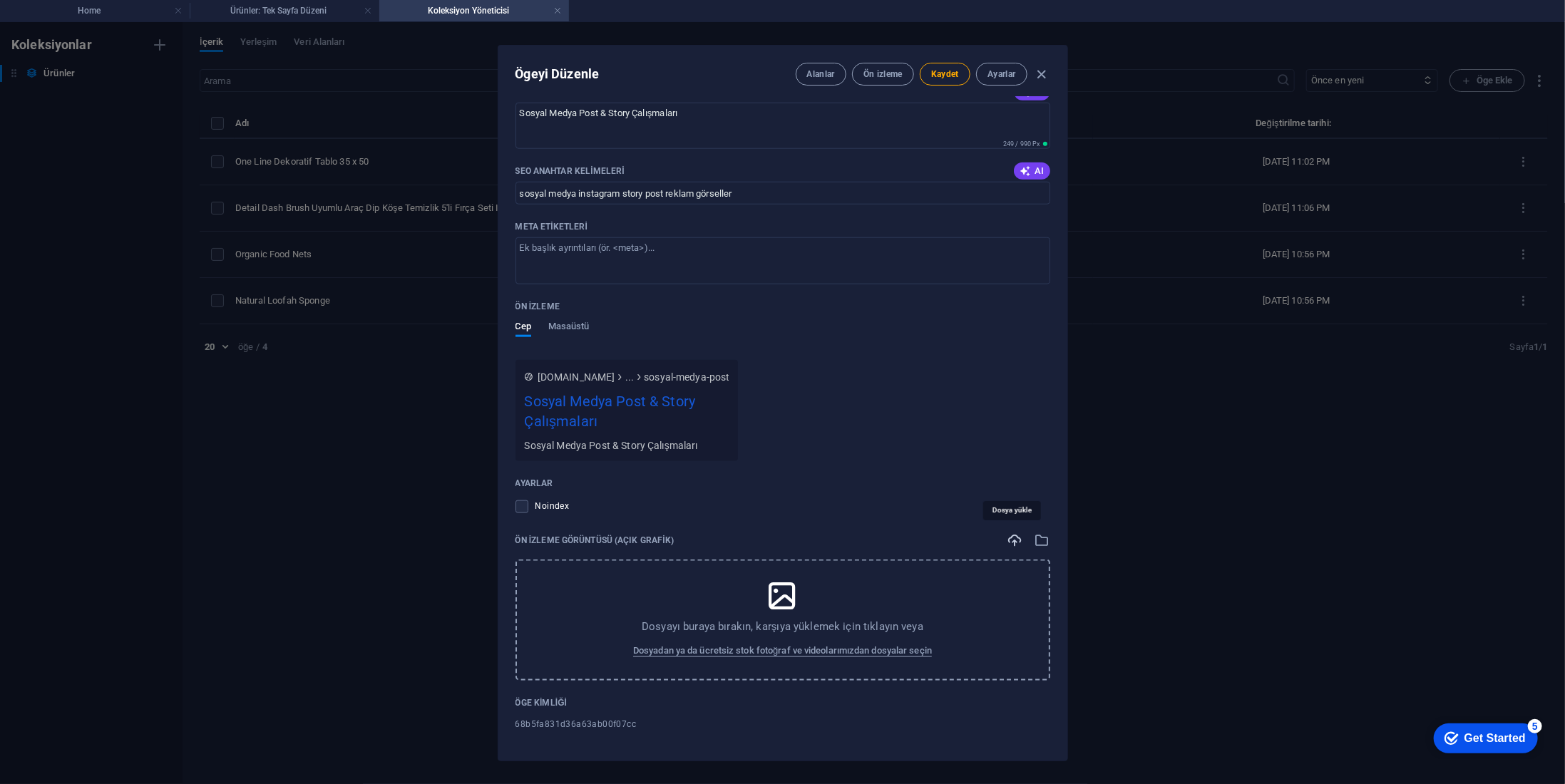
click at [1008, 537] on icon "button" at bounding box center [1015, 539] width 16 height 16
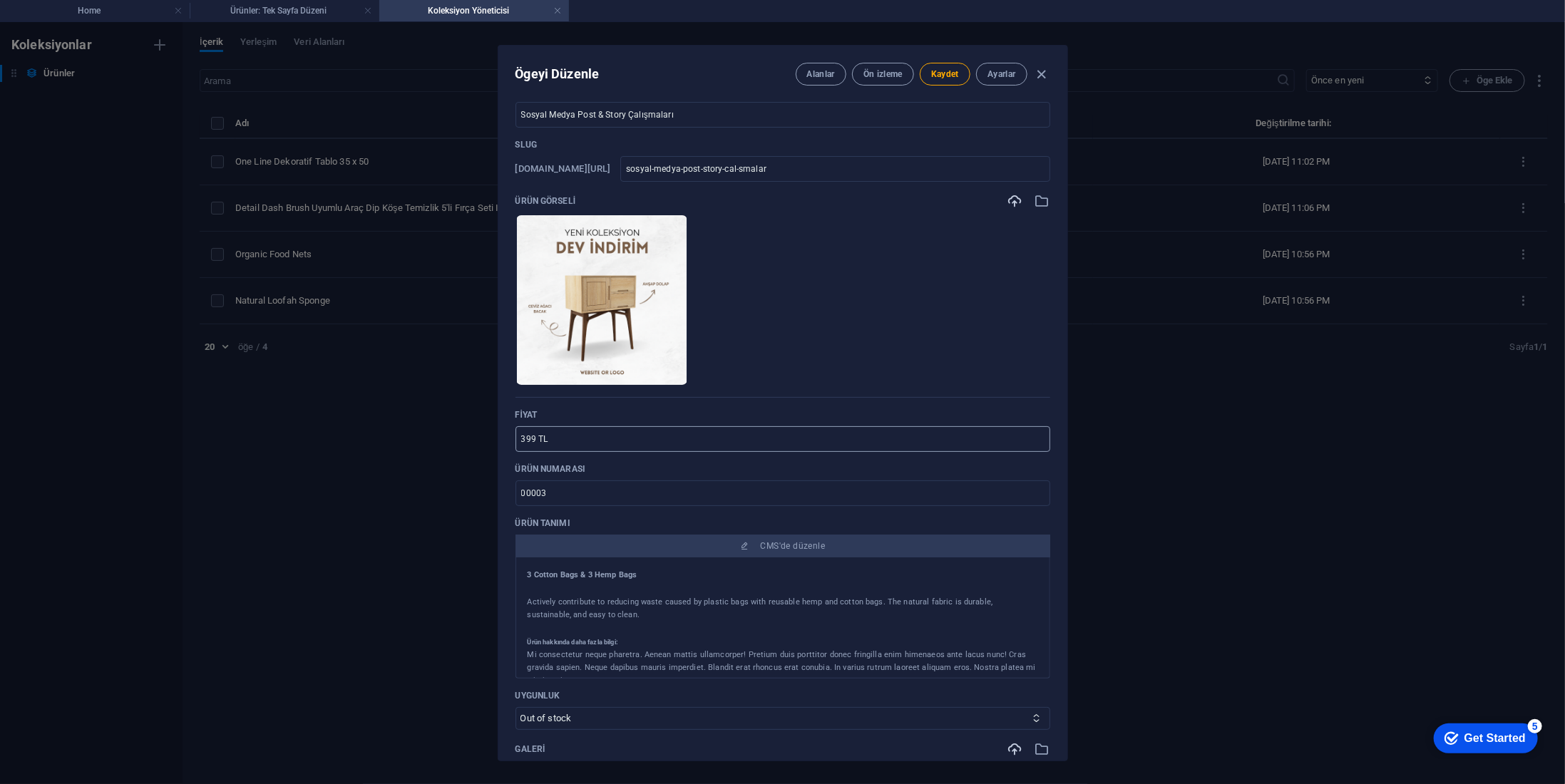
scroll to position [0, 0]
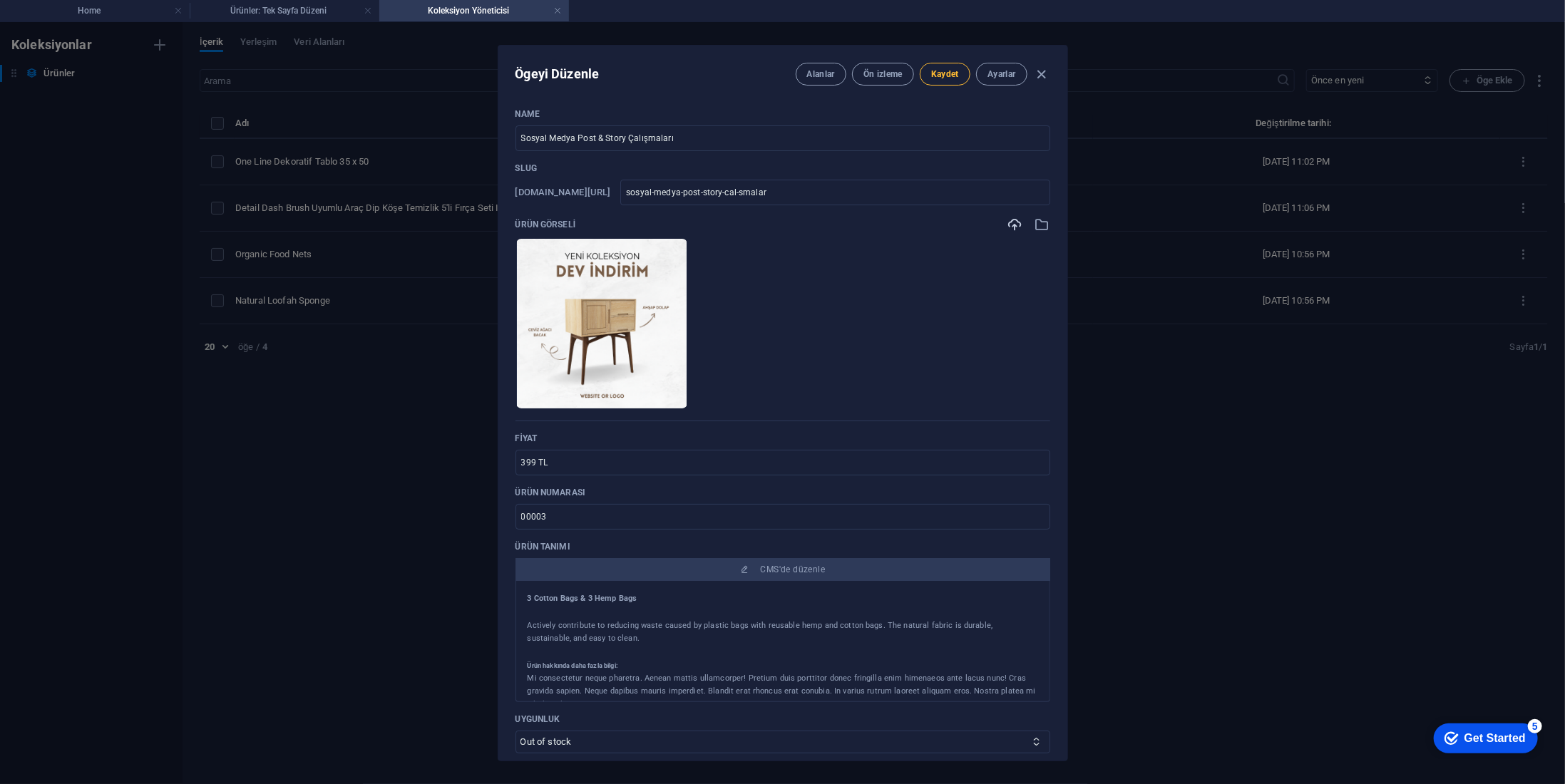
click at [934, 67] on button "Kaydet" at bounding box center [945, 74] width 50 height 23
click at [419, 424] on div "Ögeyi Düzenle Alanlar Ön izleme Kaydet Ayarlar Name Sosyal Medya Post & Story Ç…" at bounding box center [782, 402] width 1565 height 762
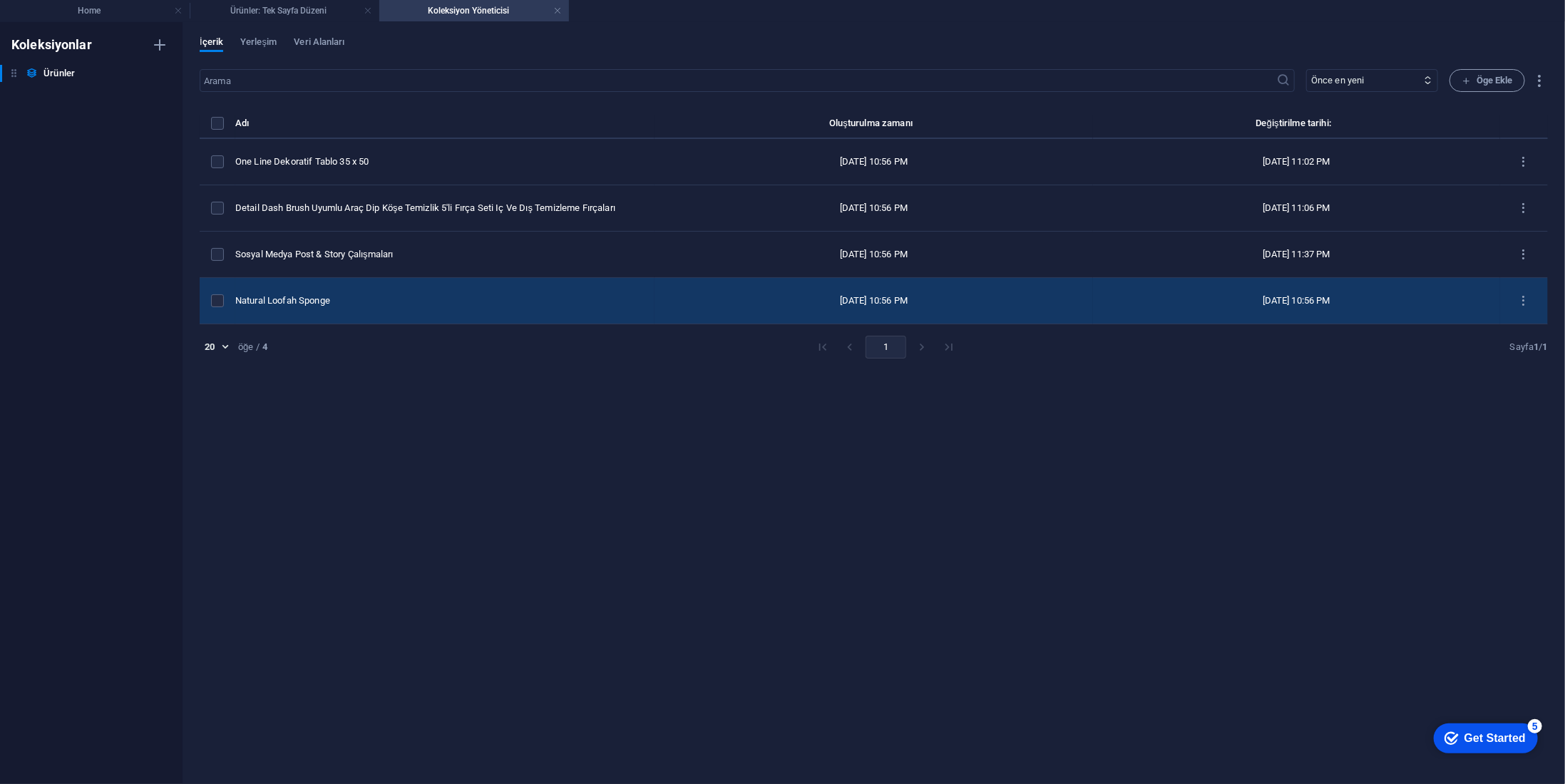
click at [353, 299] on div "Natural Loofah Sponge" at bounding box center [439, 301] width 408 height 13
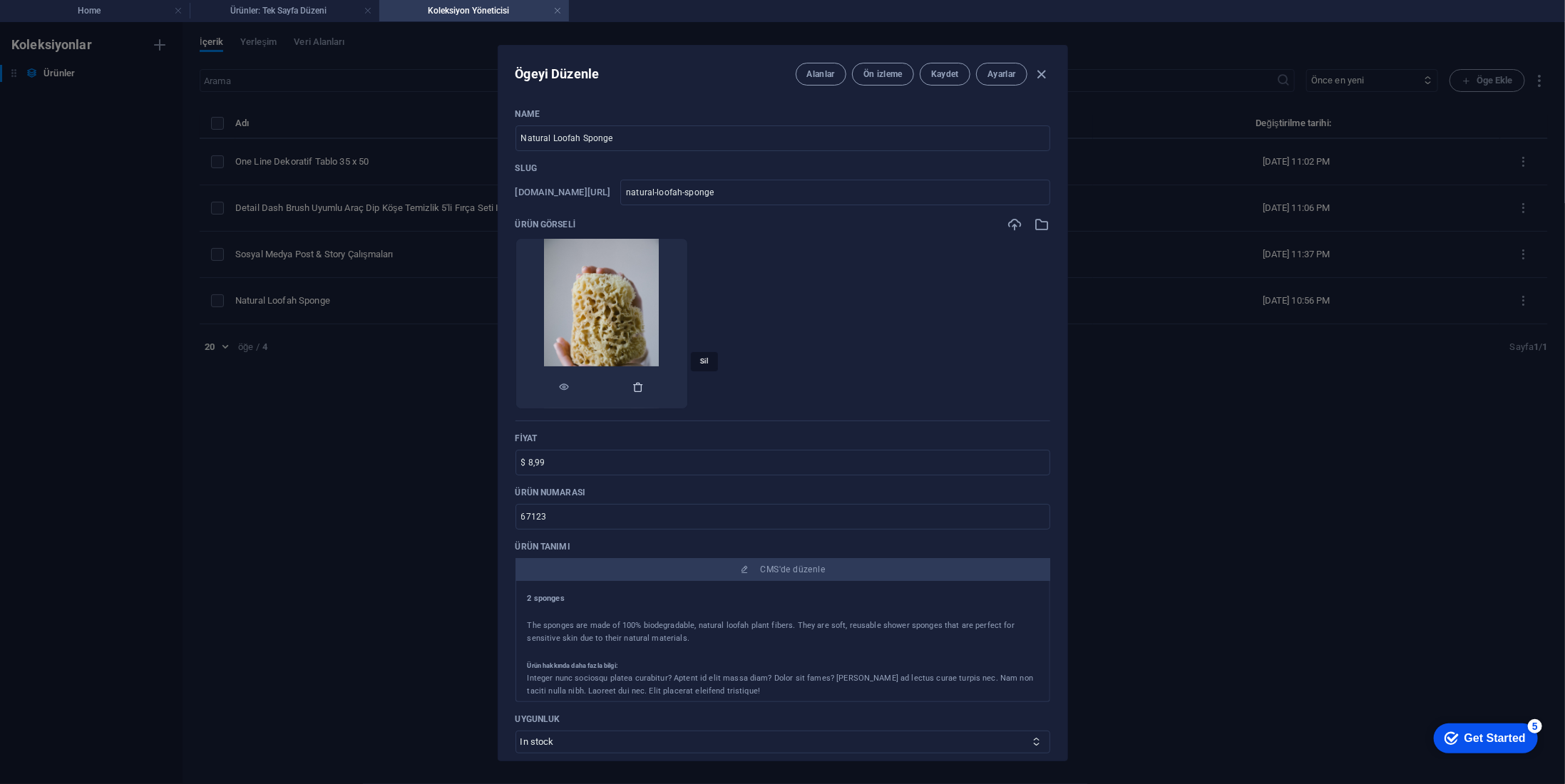
click at [645, 385] on icon "button" at bounding box center [639, 387] width 11 height 11
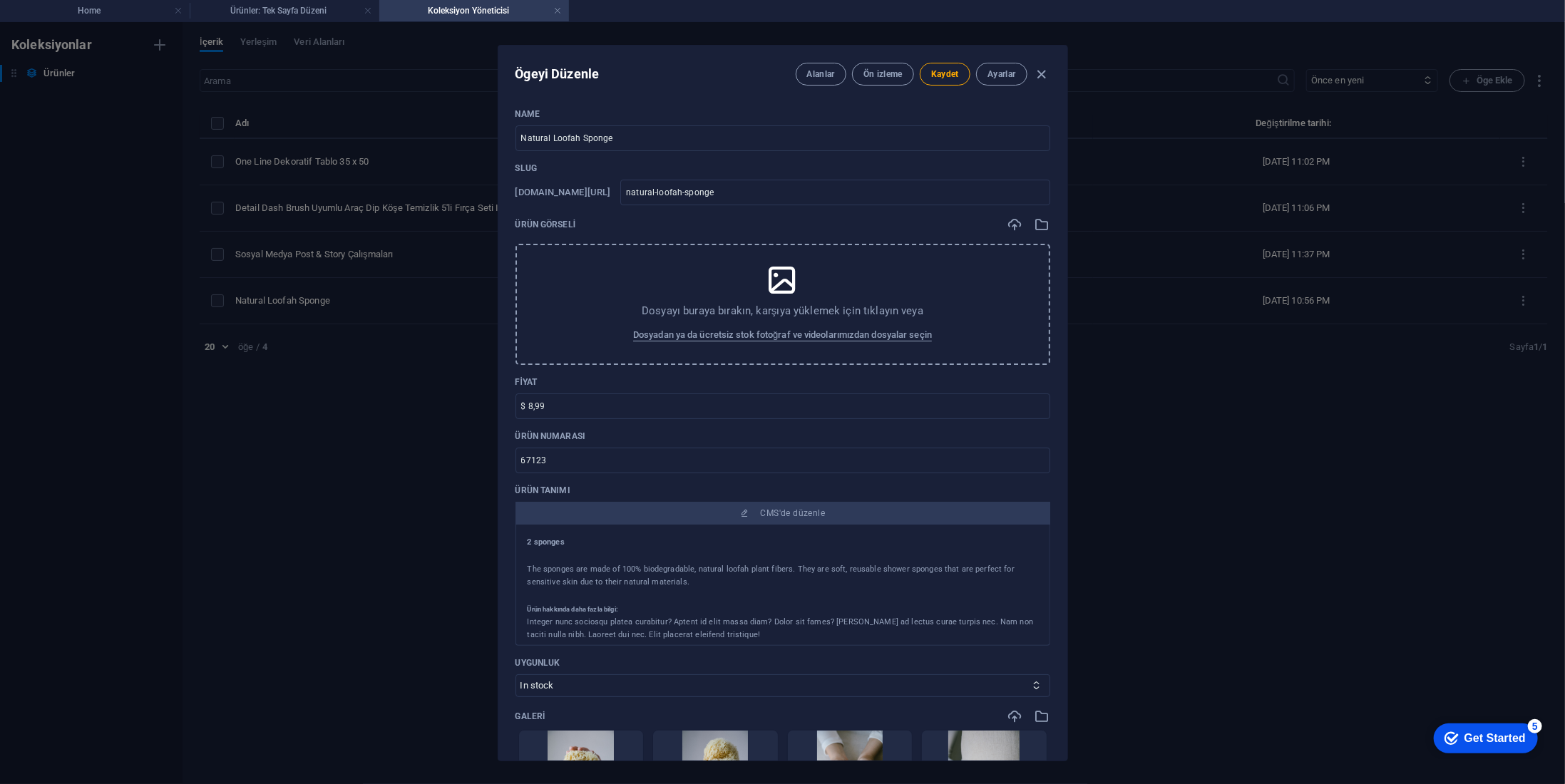
click at [719, 295] on div "Dosyayı buraya bırakın, karşıya yüklemek için tıklayın veya Dosyadan ya da ücre…" at bounding box center [783, 304] width 535 height 121
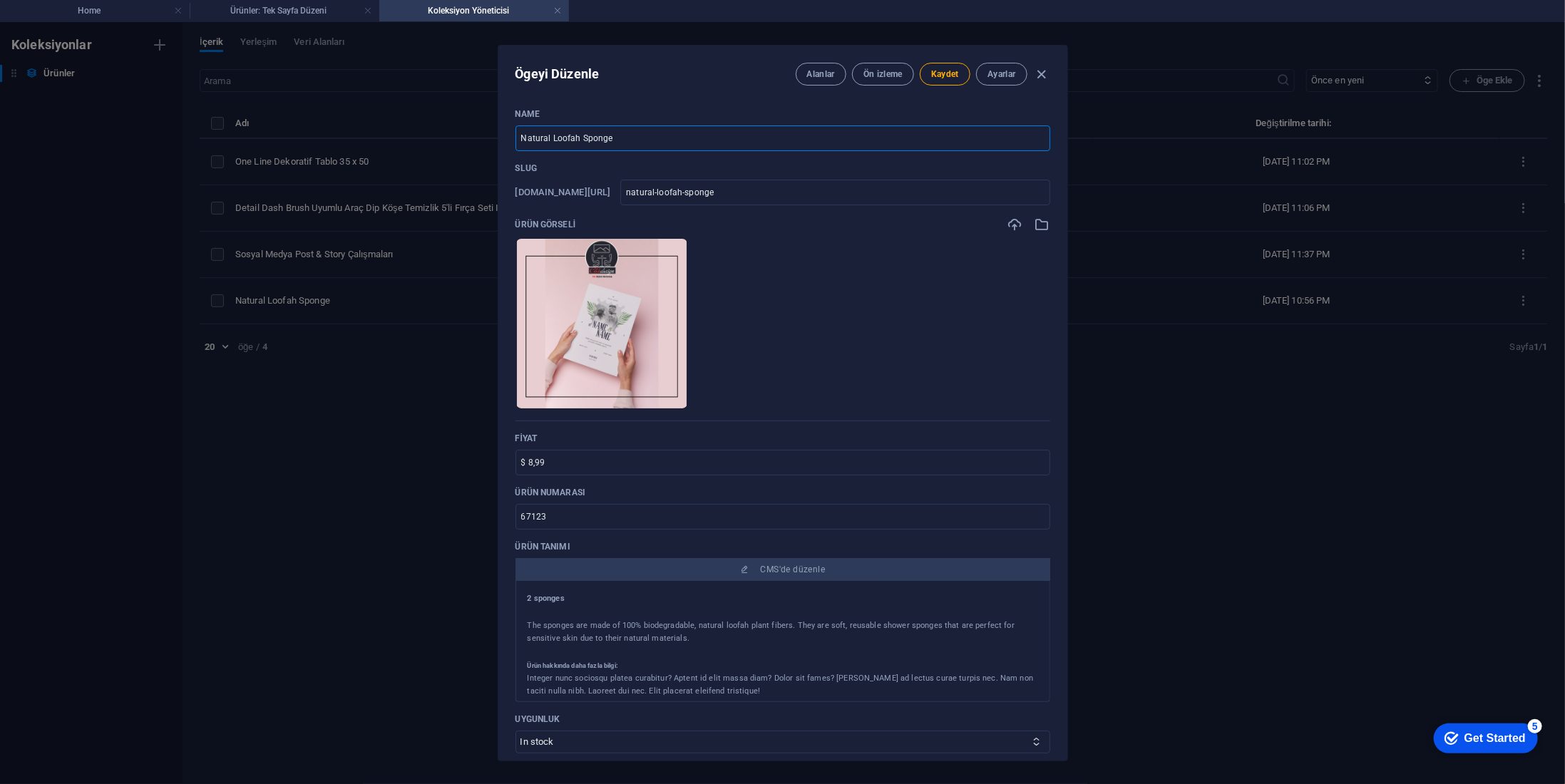
drag, startPoint x: 653, startPoint y: 135, endPoint x: 487, endPoint y: 131, distance: 166.0
click at [487, 131] on div "Ögeyi Düzenle Alanlar Ön izleme Kaydet Ayarlar Name Natural Loofah Sponge ​ Slu…" at bounding box center [782, 402] width 1565 height 762
click at [842, 330] on ul "Anında yüklemek için dosyaları buraya bırakın" at bounding box center [783, 323] width 535 height 171
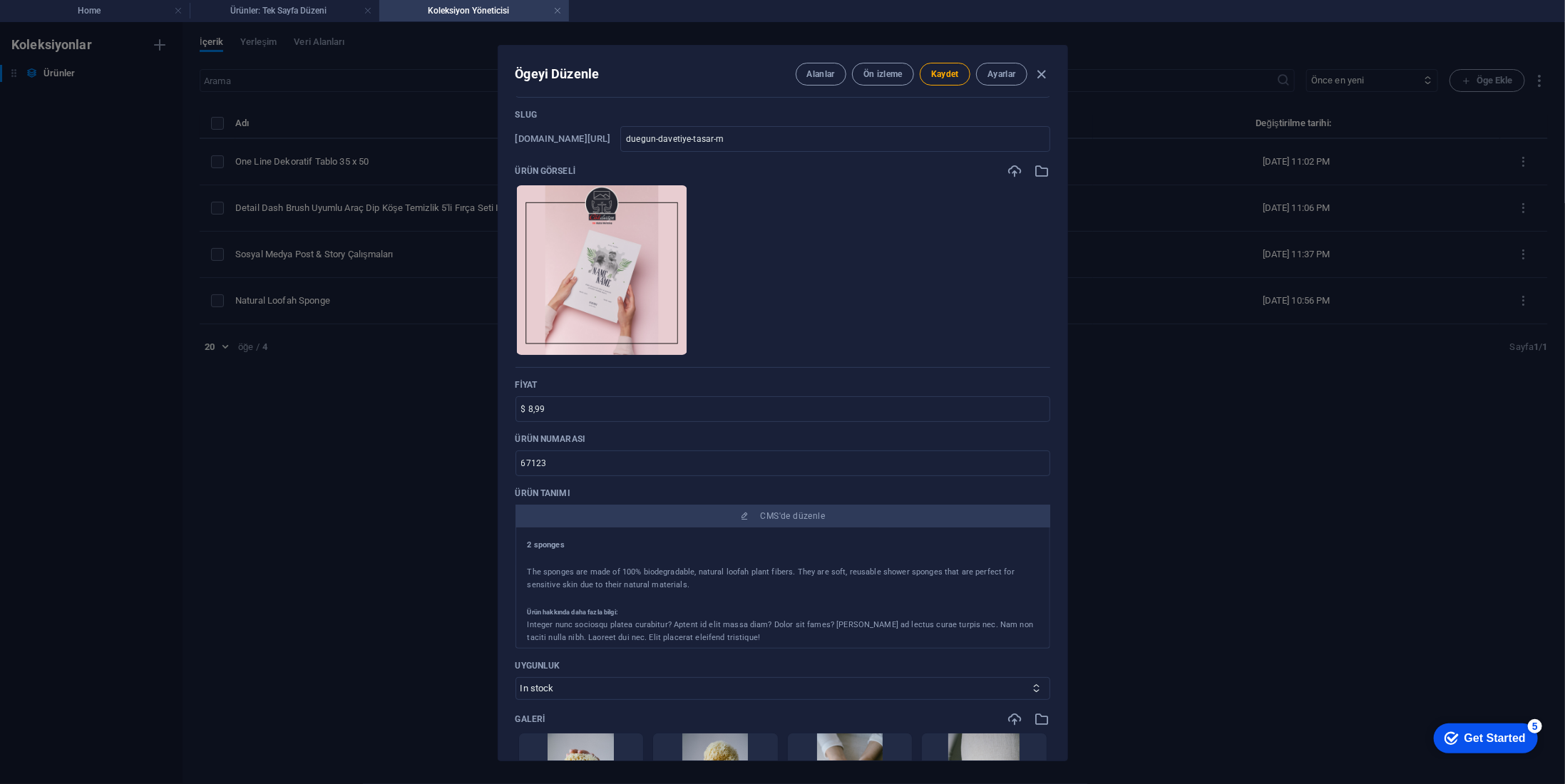
scroll to position [71, 0]
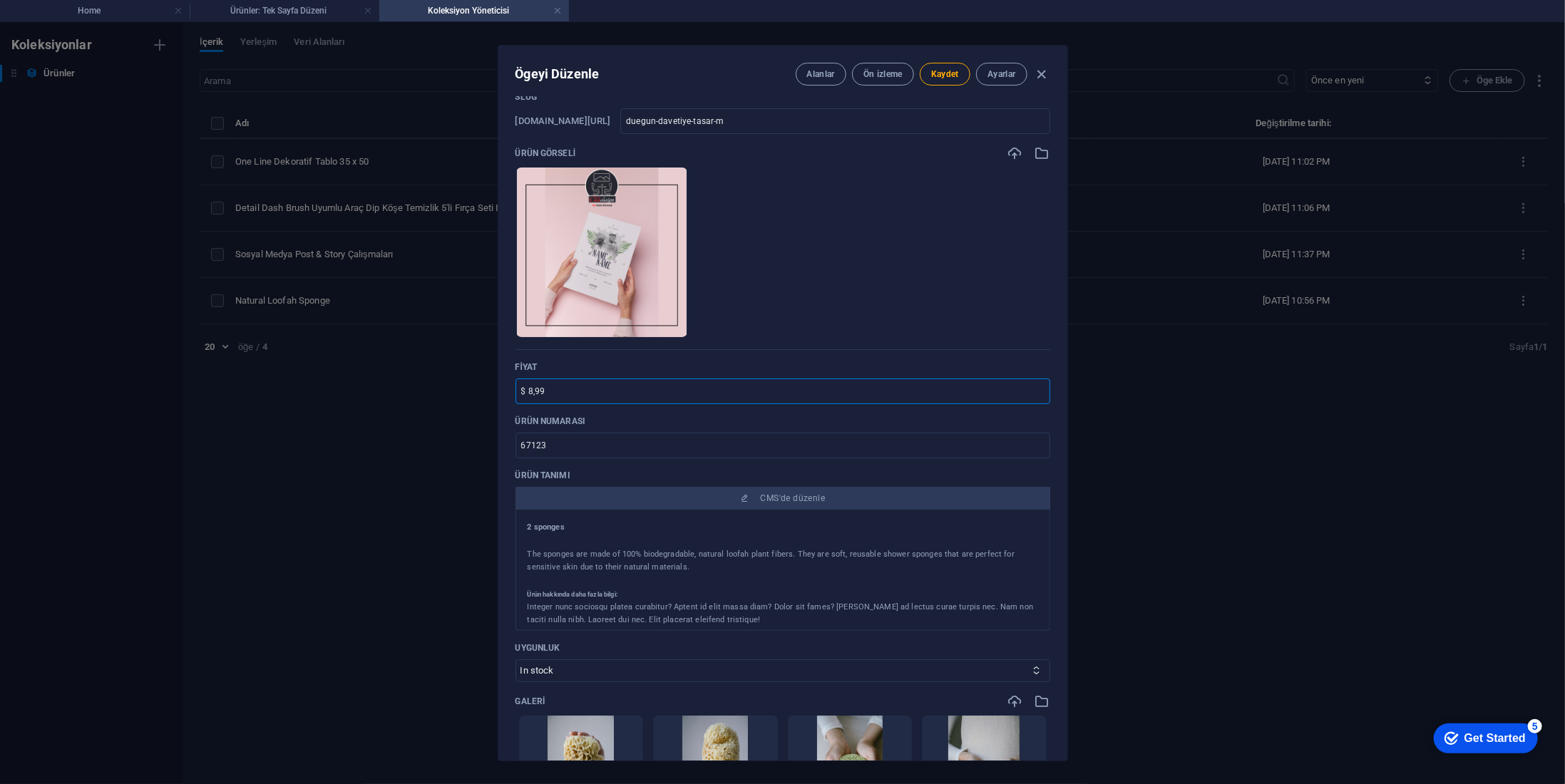
drag, startPoint x: 582, startPoint y: 392, endPoint x: 443, endPoint y: 398, distance: 139.1
click at [443, 398] on div "Ögeyi Düzenle Alanlar Ön izleme Kaydet Ayarlar Name Düğün Davetiye Tasarımı ​ S…" at bounding box center [782, 402] width 1565 height 762
click at [535, 392] on input "499 TL" at bounding box center [783, 392] width 535 height 26
click at [524, 390] on input "499 TL" at bounding box center [783, 392] width 535 height 26
drag, startPoint x: 551, startPoint y: 441, endPoint x: 479, endPoint y: 448, distance: 72.3
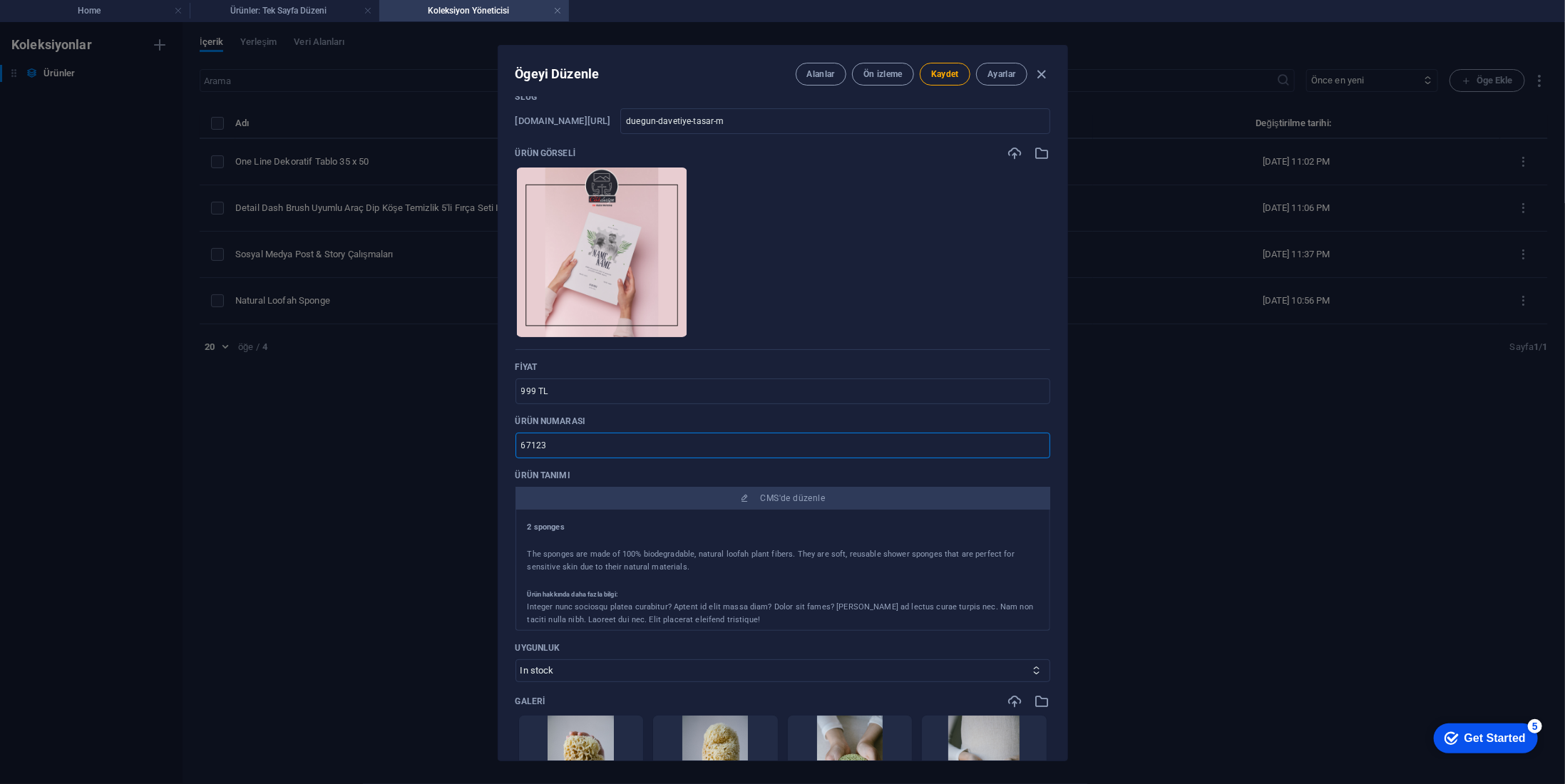
click at [476, 450] on div "Ögeyi Düzenle Alanlar Ön izleme Kaydet Ayarlar Name Düğün Davetiye Tasarımı ​ S…" at bounding box center [782, 402] width 1565 height 762
click at [510, 456] on div "Name Düğün Davetiye Tasarımı ​ Slug www.example.com/uerunler-öge/ duegun-daveti…" at bounding box center [782, 428] width 569 height 664
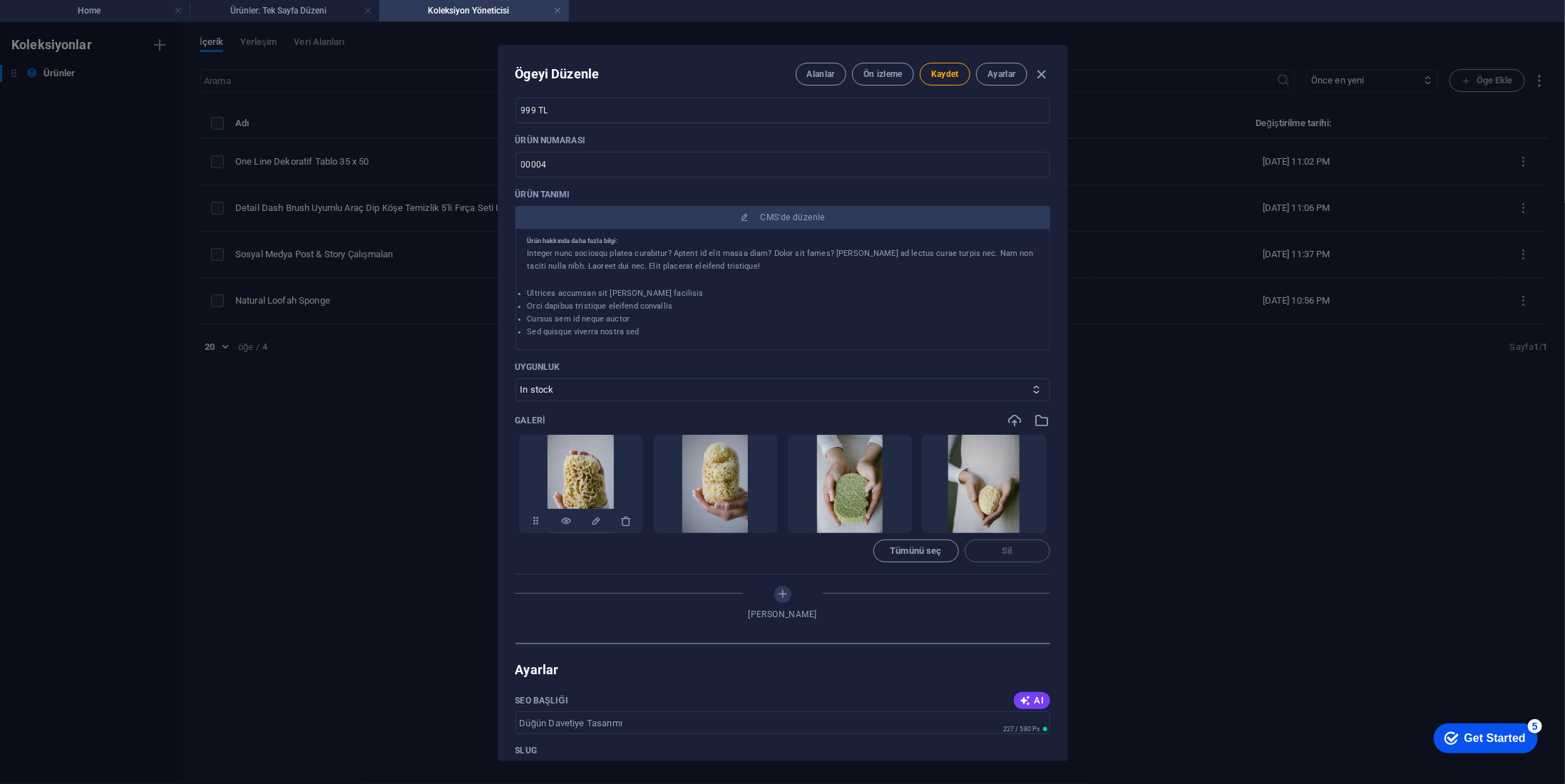
scroll to position [357, 0]
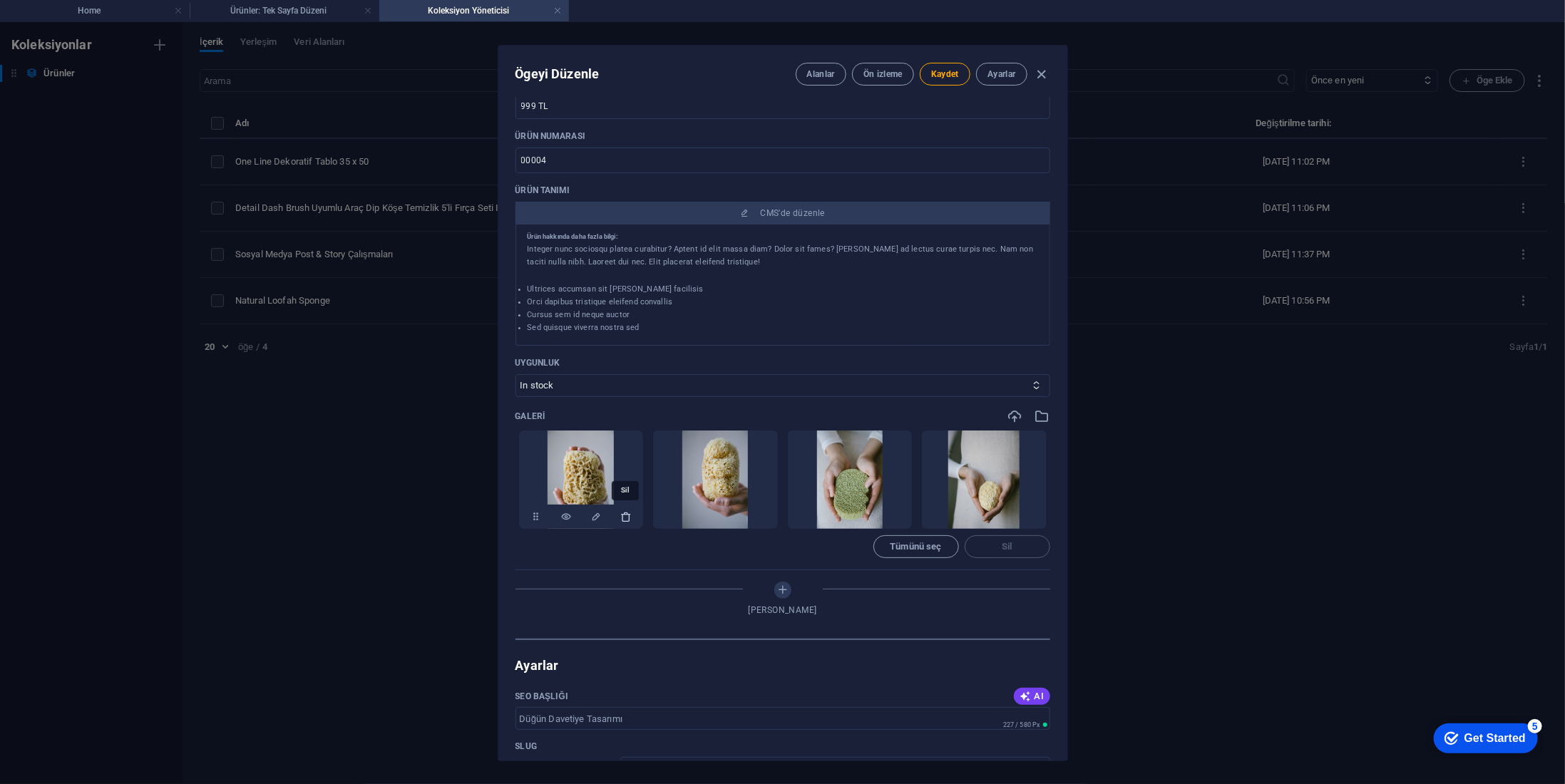
click at [625, 514] on icon "button" at bounding box center [625, 517] width 11 height 11
click at [754, 514] on icon "button" at bounding box center [760, 517] width 11 height 11
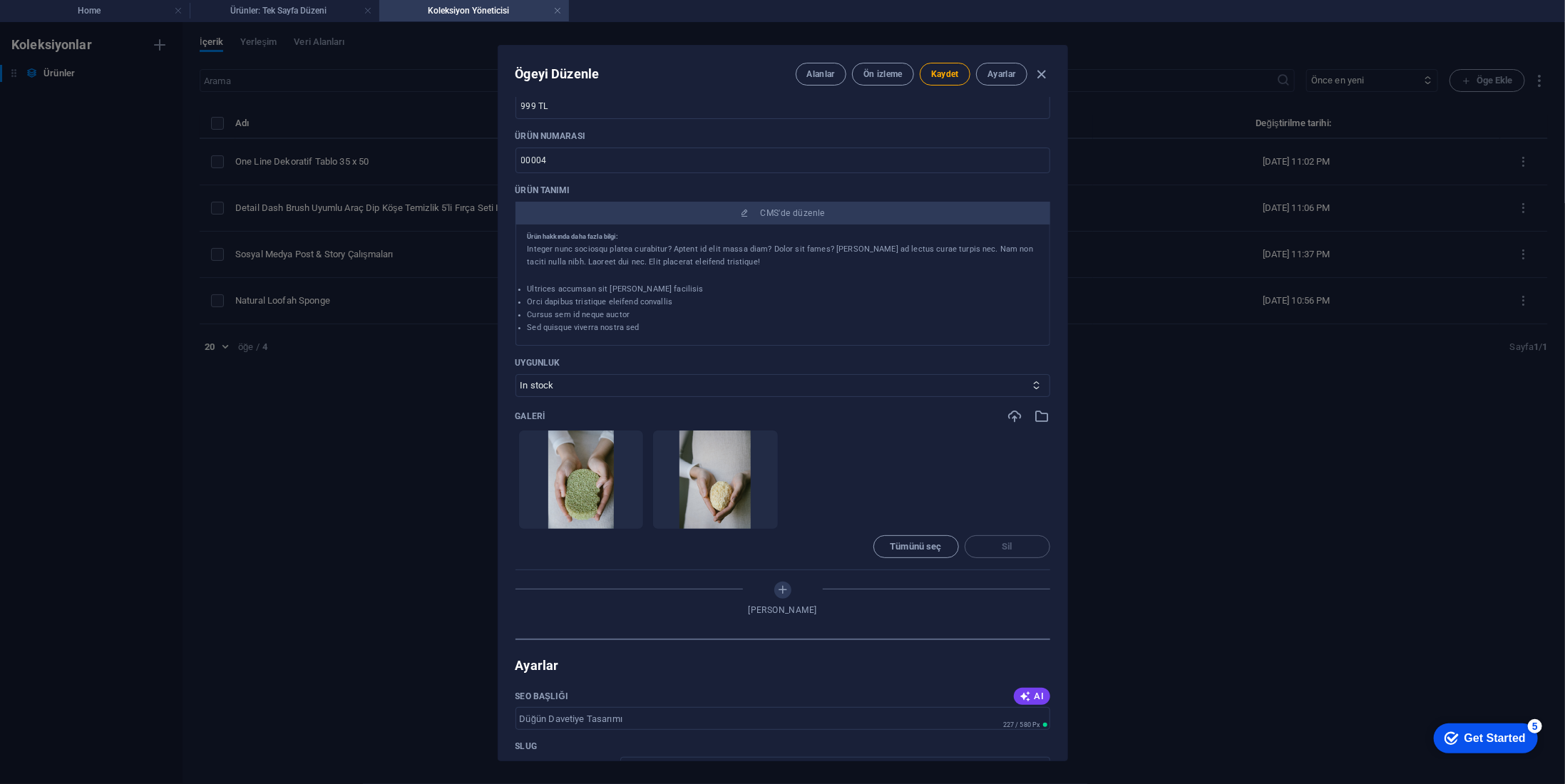
click at [625, 514] on icon "button" at bounding box center [625, 517] width 11 height 11
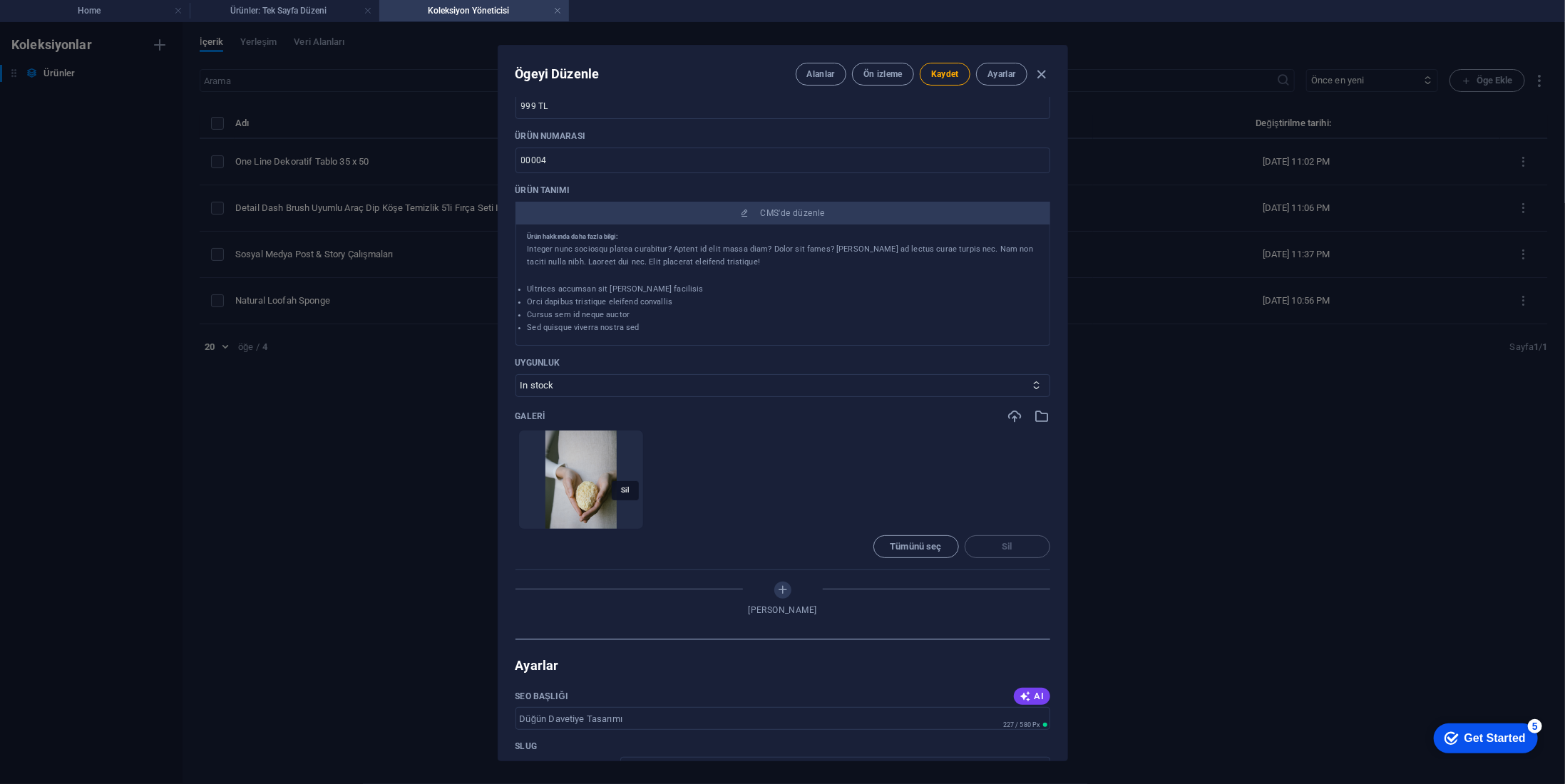
click at [625, 514] on icon "button" at bounding box center [625, 517] width 11 height 11
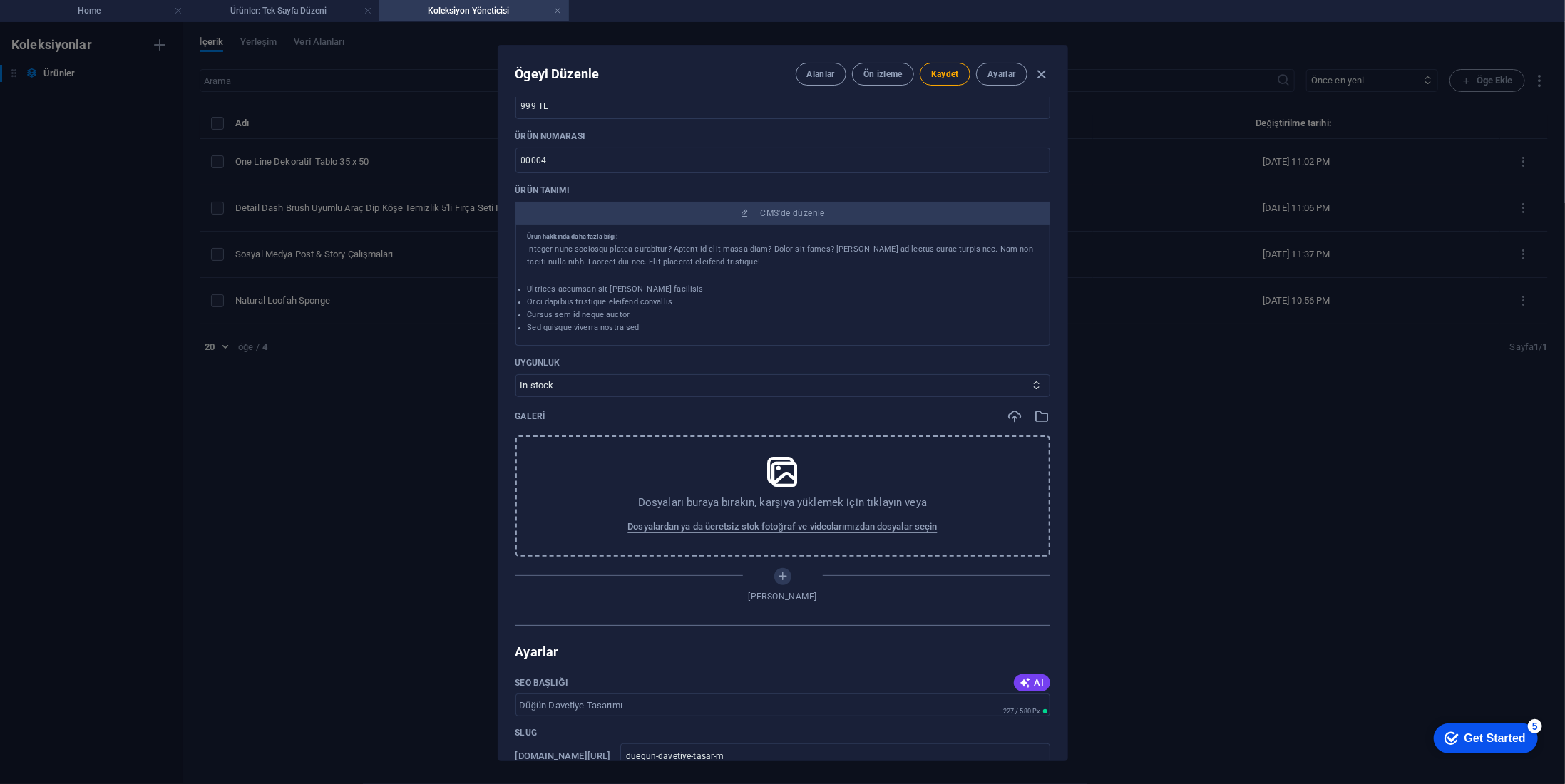
click at [830, 511] on div "Dosyaları buraya bırakın, karşıya yüklemek için tıklayın veya Dosyalardan ya da…" at bounding box center [783, 496] width 535 height 121
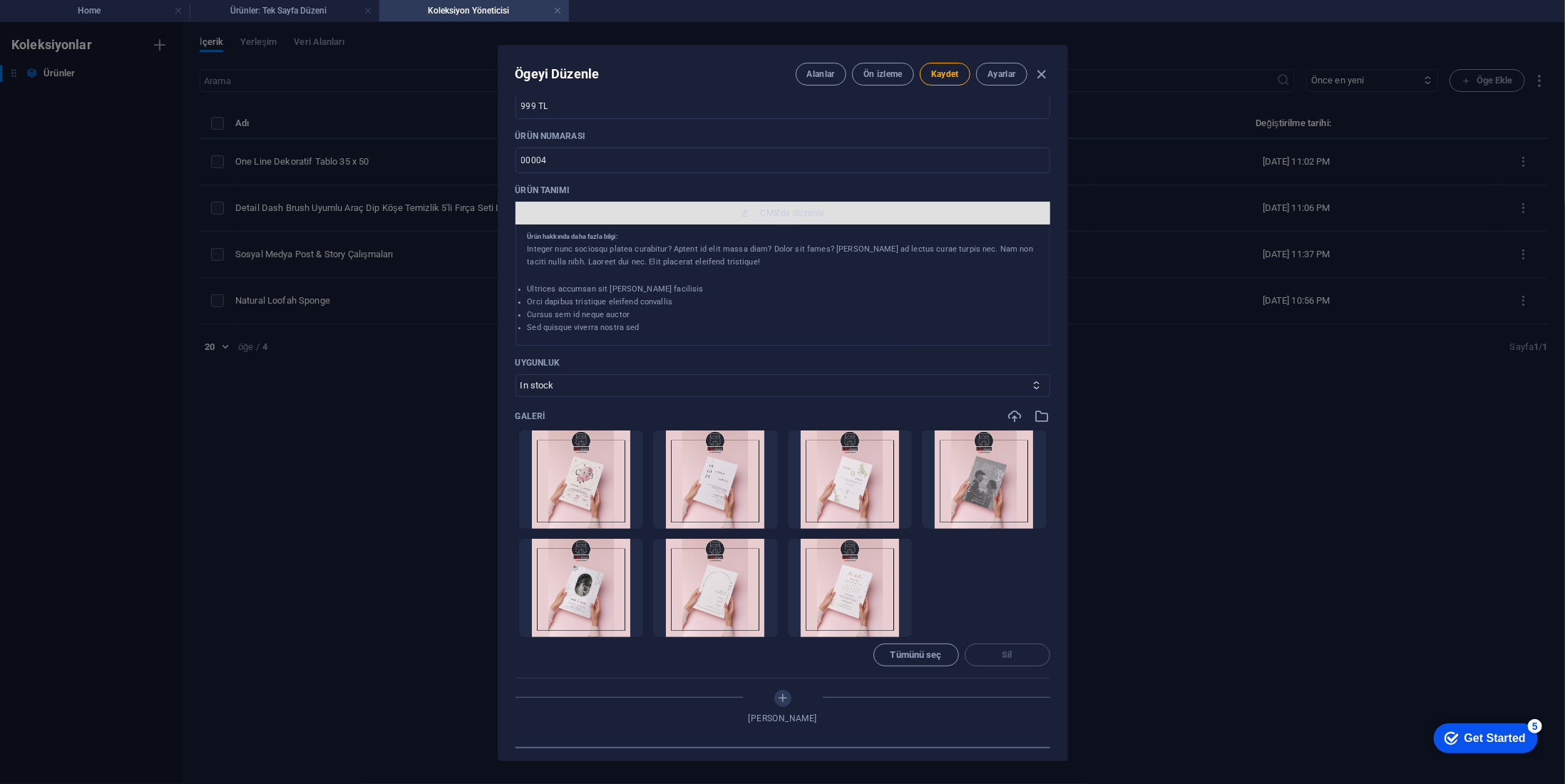
click at [777, 208] on span "CMS'de düzenle" at bounding box center [793, 213] width 65 height 11
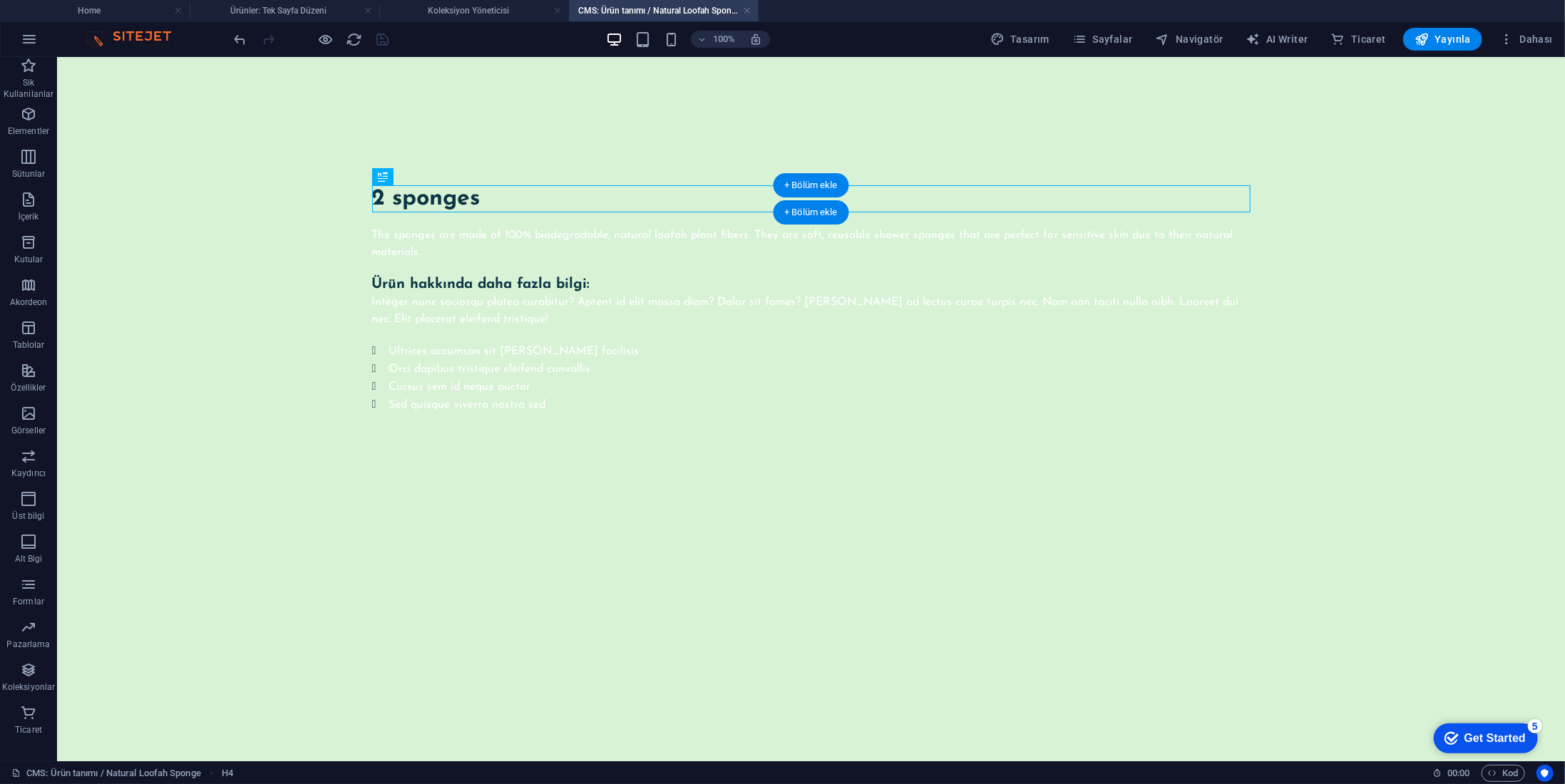
scroll to position [0, 0]
click at [565, 305] on div "Integer nunc sociosqu platea curabitur? Aptent id elit massa diam? Dolor sit fa…" at bounding box center [811, 309] width 878 height 34
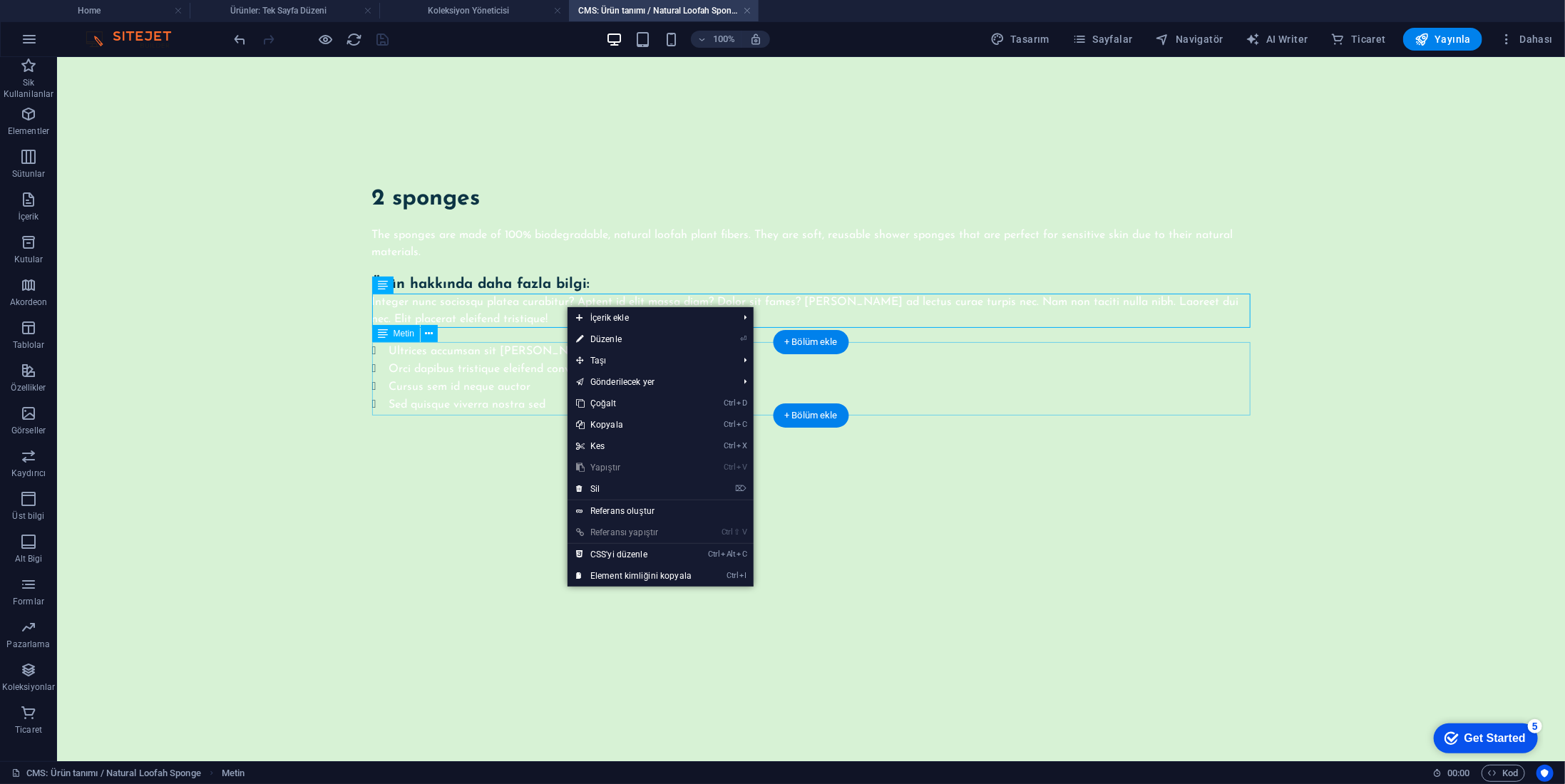
click at [481, 363] on div "Ultrices accumsan sit leo facilisis Orci dapibus tristique eleifend convallis C…" at bounding box center [811, 377] width 878 height 71
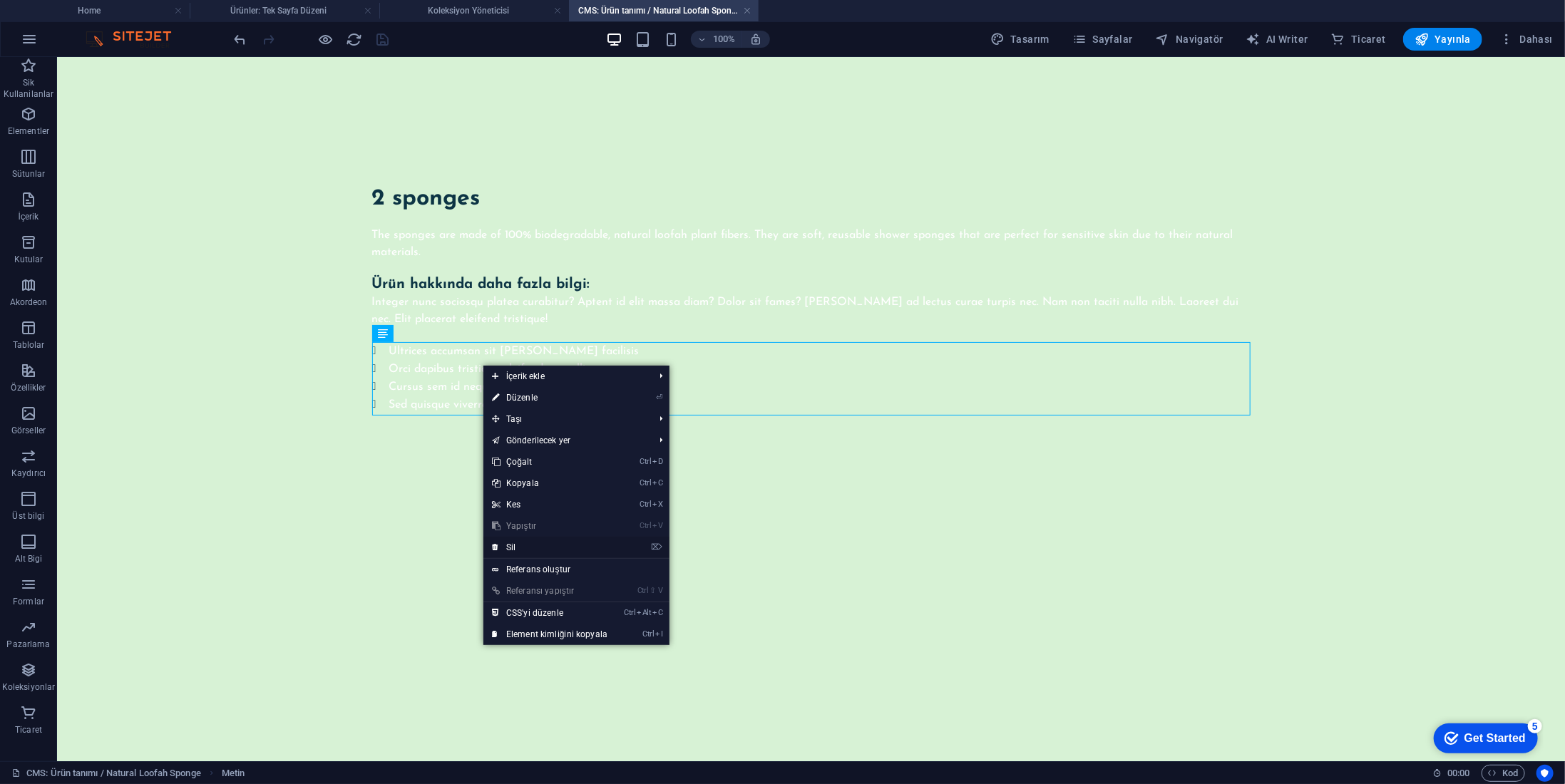
drag, startPoint x: 550, startPoint y: 548, endPoint x: 491, endPoint y: 361, distance: 196.1
click at [550, 548] on link "⌦ Sil" at bounding box center [550, 547] width 132 height 21
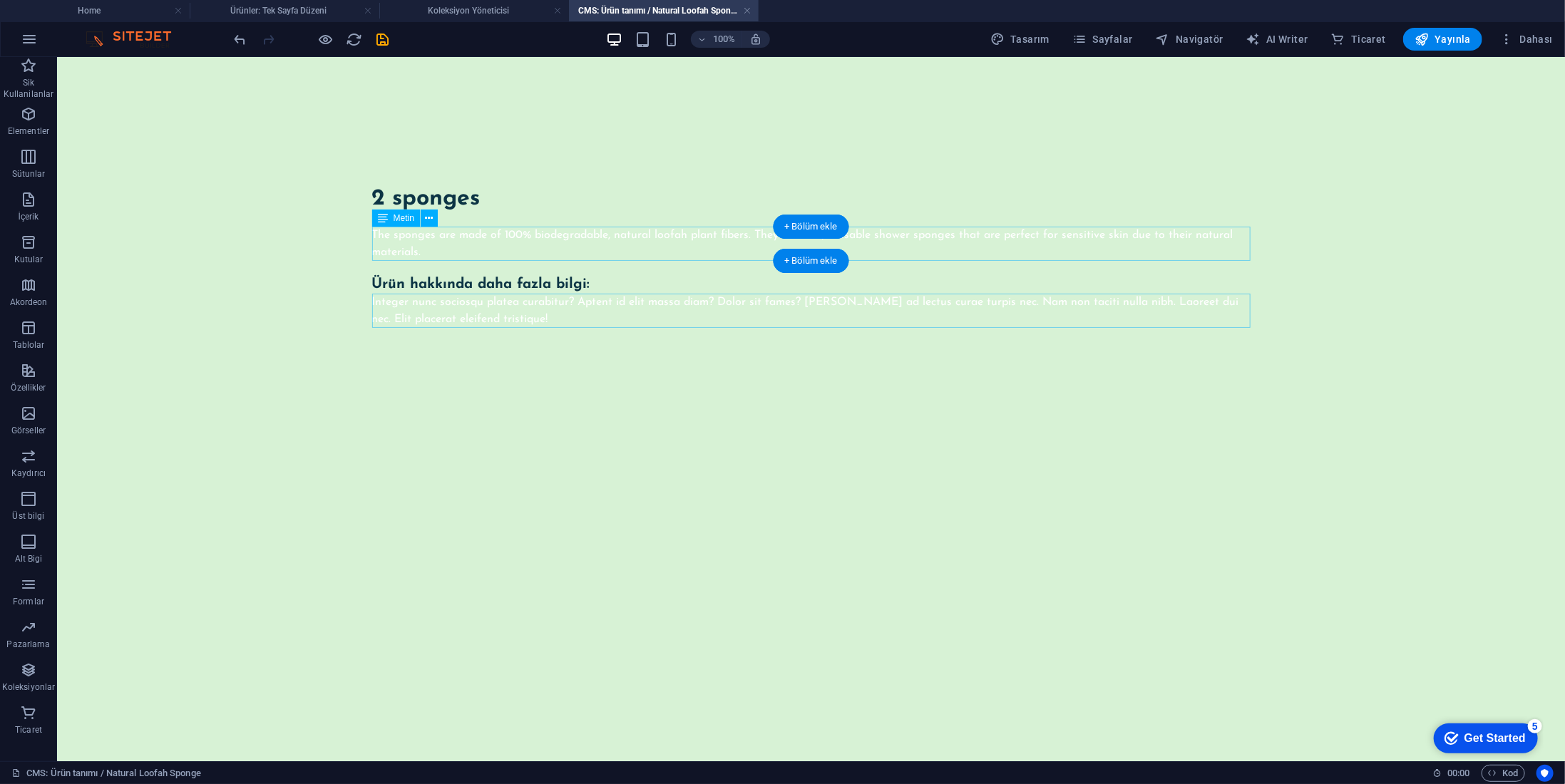
click at [511, 246] on div "The sponges are made of 100% biodegradable, natural loofah plant fibers. They a…" at bounding box center [811, 243] width 878 height 34
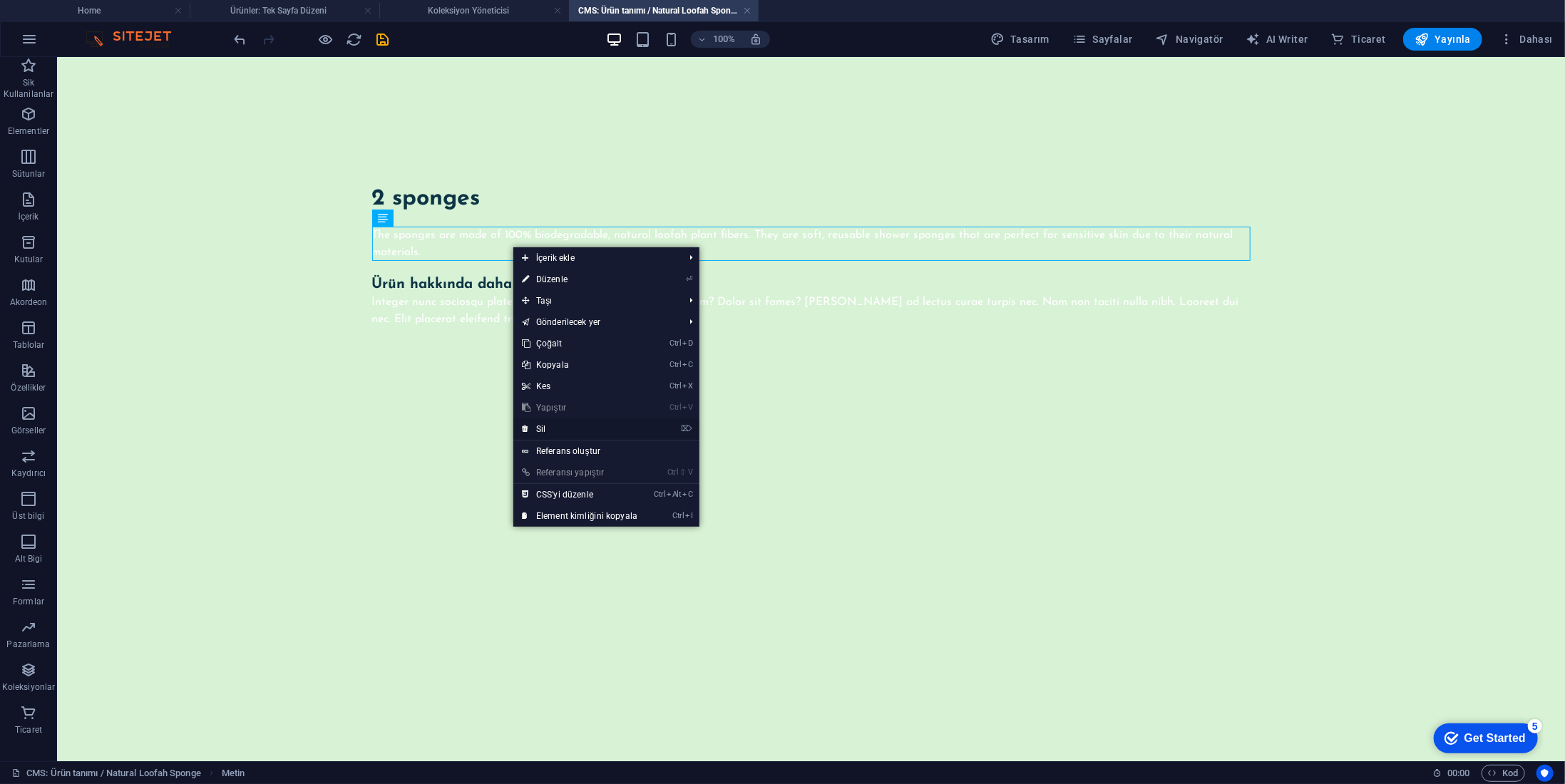
click at [575, 434] on link "⌦ Sil" at bounding box center [579, 428] width 132 height 21
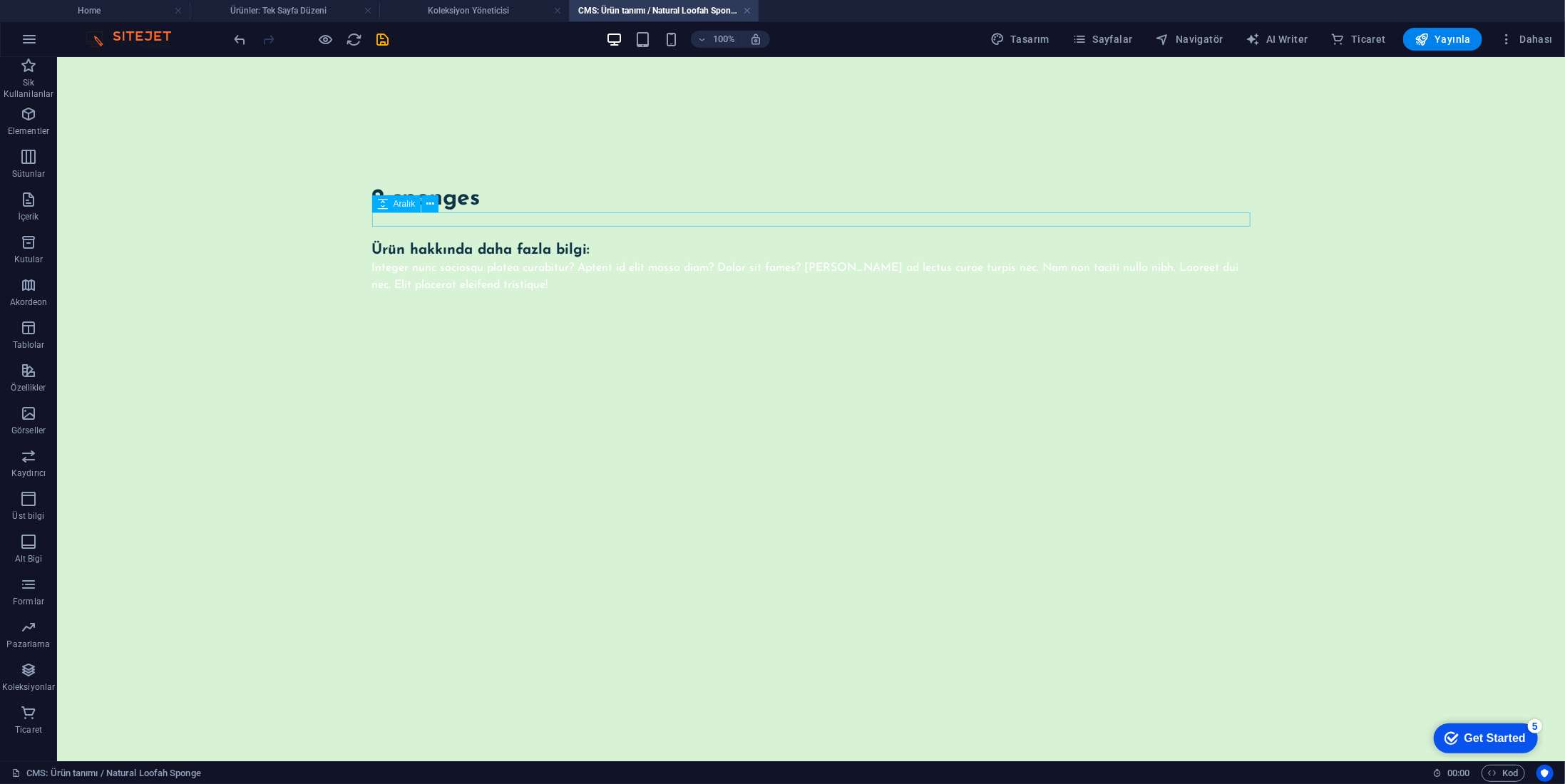
click at [446, 216] on div at bounding box center [811, 219] width 878 height 15
click at [447, 201] on div "Aralık" at bounding box center [411, 204] width 77 height 18
drag, startPoint x: 503, startPoint y: 257, endPoint x: 396, endPoint y: 261, distance: 107.1
click at [397, 278] on div "Integer nunc sociosqu platea curabitur? Aptent id elit massa diam? Dolor sit fa…" at bounding box center [811, 276] width 878 height 34
click at [452, 191] on div "2 sponges" at bounding box center [811, 198] width 878 height 27
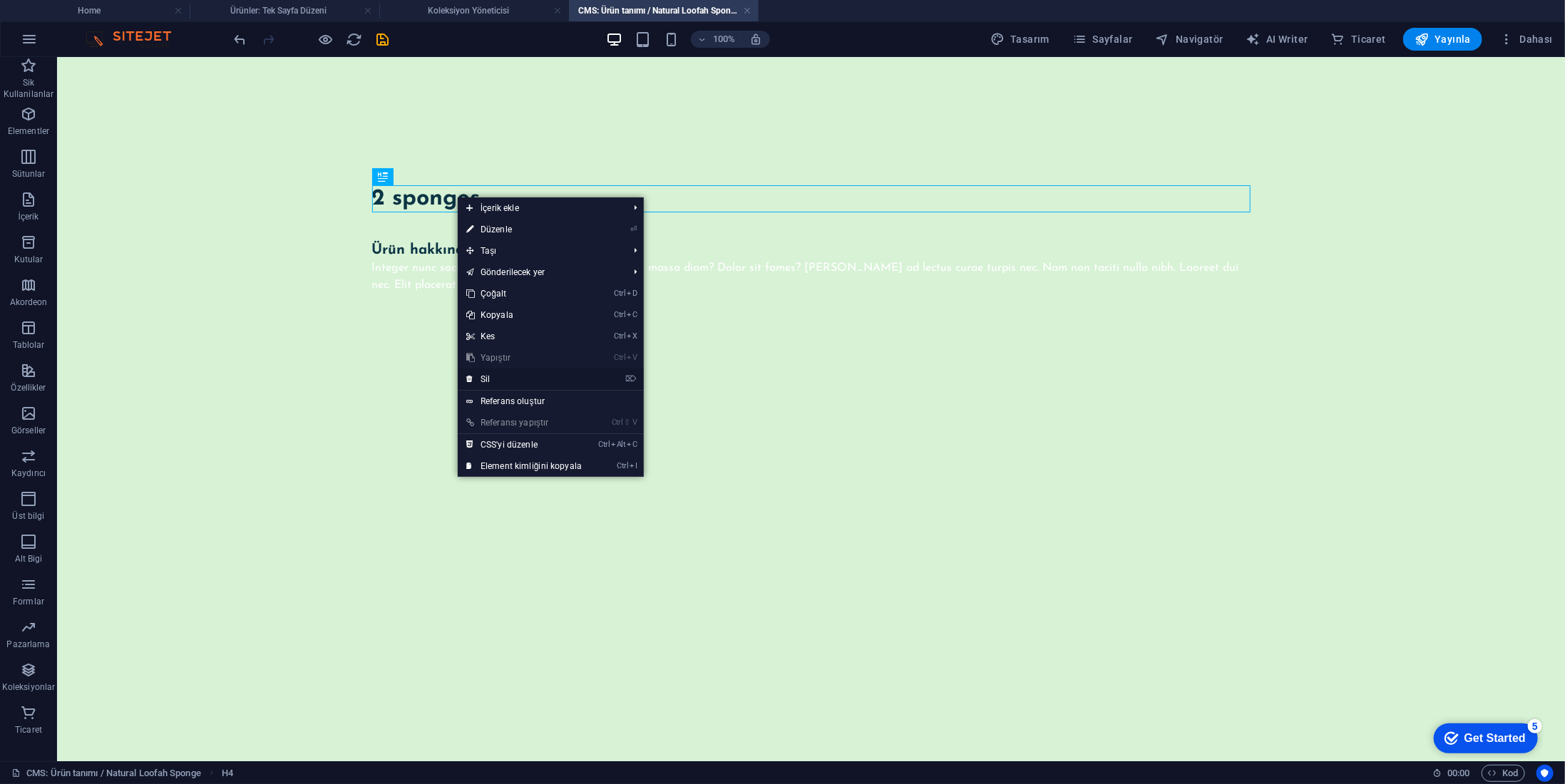
drag, startPoint x: 509, startPoint y: 372, endPoint x: 438, endPoint y: 189, distance: 196.3
click at [509, 372] on link "⌦ Sil" at bounding box center [523, 379] width 132 height 21
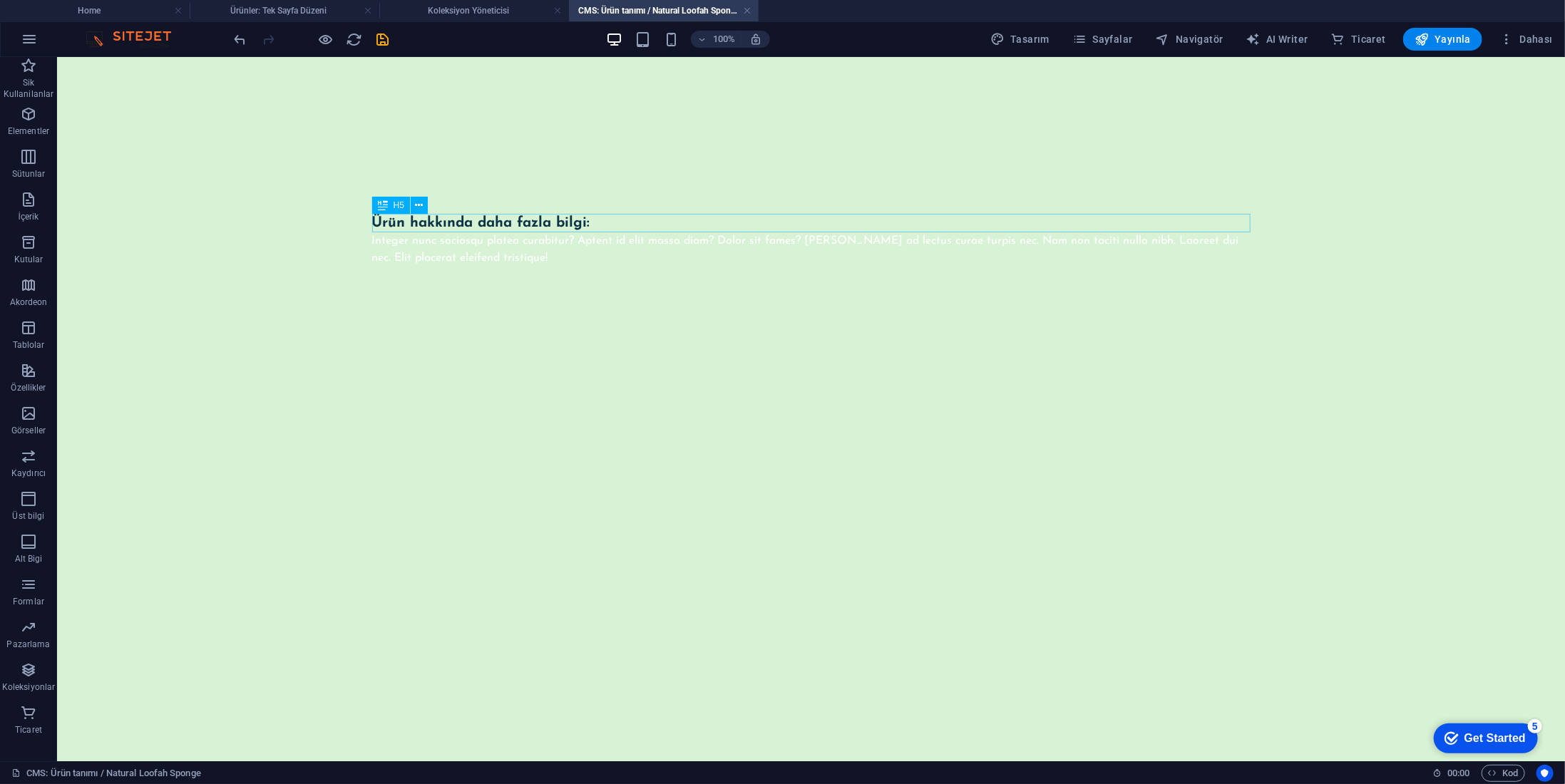
click at [468, 226] on div "Ürün hakkında daha fazla bilgi:" at bounding box center [811, 223] width 878 height 18
click at [471, 226] on div "Ürün hakkında daha fazla bilgi:" at bounding box center [811, 223] width 878 height 18
click at [478, 225] on div "Ürün hakkında daha fazla bilgi:" at bounding box center [811, 223] width 878 height 18
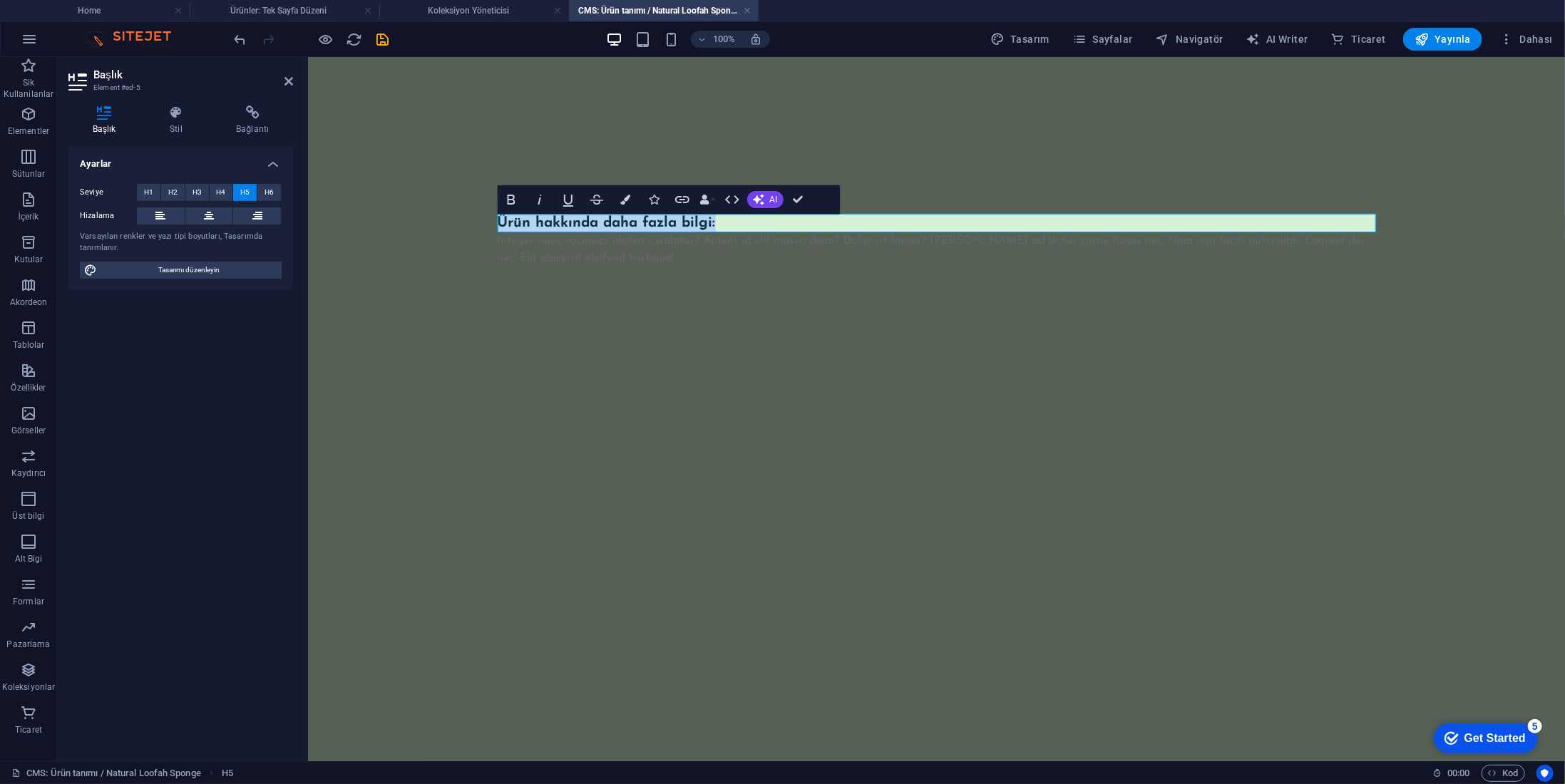
click at [604, 221] on h5 "Ürün hakkında daha fazla bilgi:" at bounding box center [936, 223] width 878 height 18
drag, startPoint x: 604, startPoint y: 221, endPoint x: 709, endPoint y: 225, distance: 105.1
click at [709, 225] on h5 "Ürün hakkında daha fazla bilgi:" at bounding box center [936, 223] width 878 height 18
click at [693, 284] on div "Ürün hakkında : Integer nunc sociosqu platea curabitur? Aptent id elit massa di…" at bounding box center [937, 233] width 913 height 352
click at [713, 259] on div "Integer nunc sociosqu platea curabitur? Aptent id elit massa diam? Dolor sit fa…" at bounding box center [936, 248] width 878 height 34
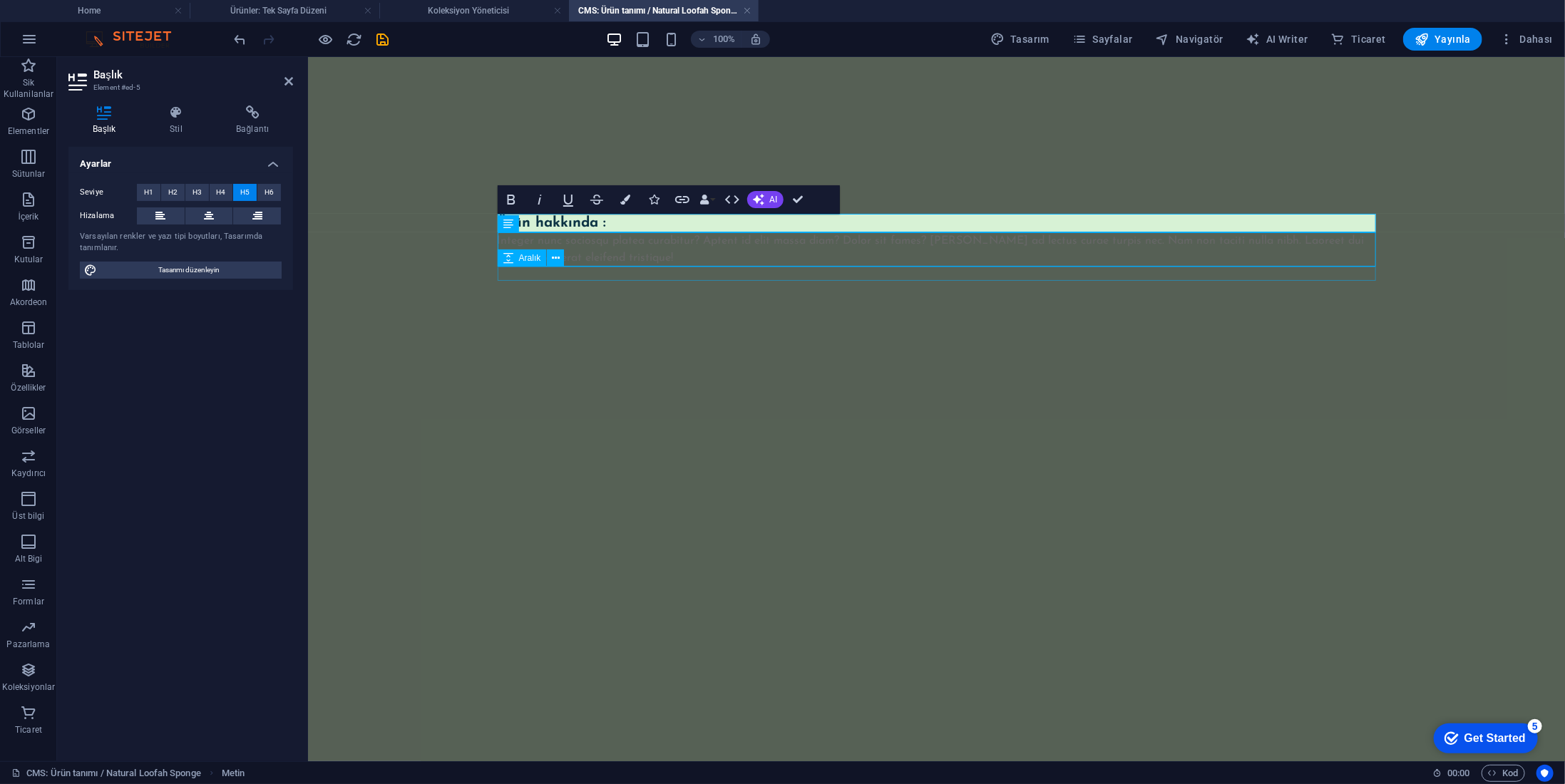
click at [946, 330] on div "Ürün hakkında : Integer nunc sociosqu platea curabitur? Aptent id elit massa di…" at bounding box center [937, 233] width 913 height 352
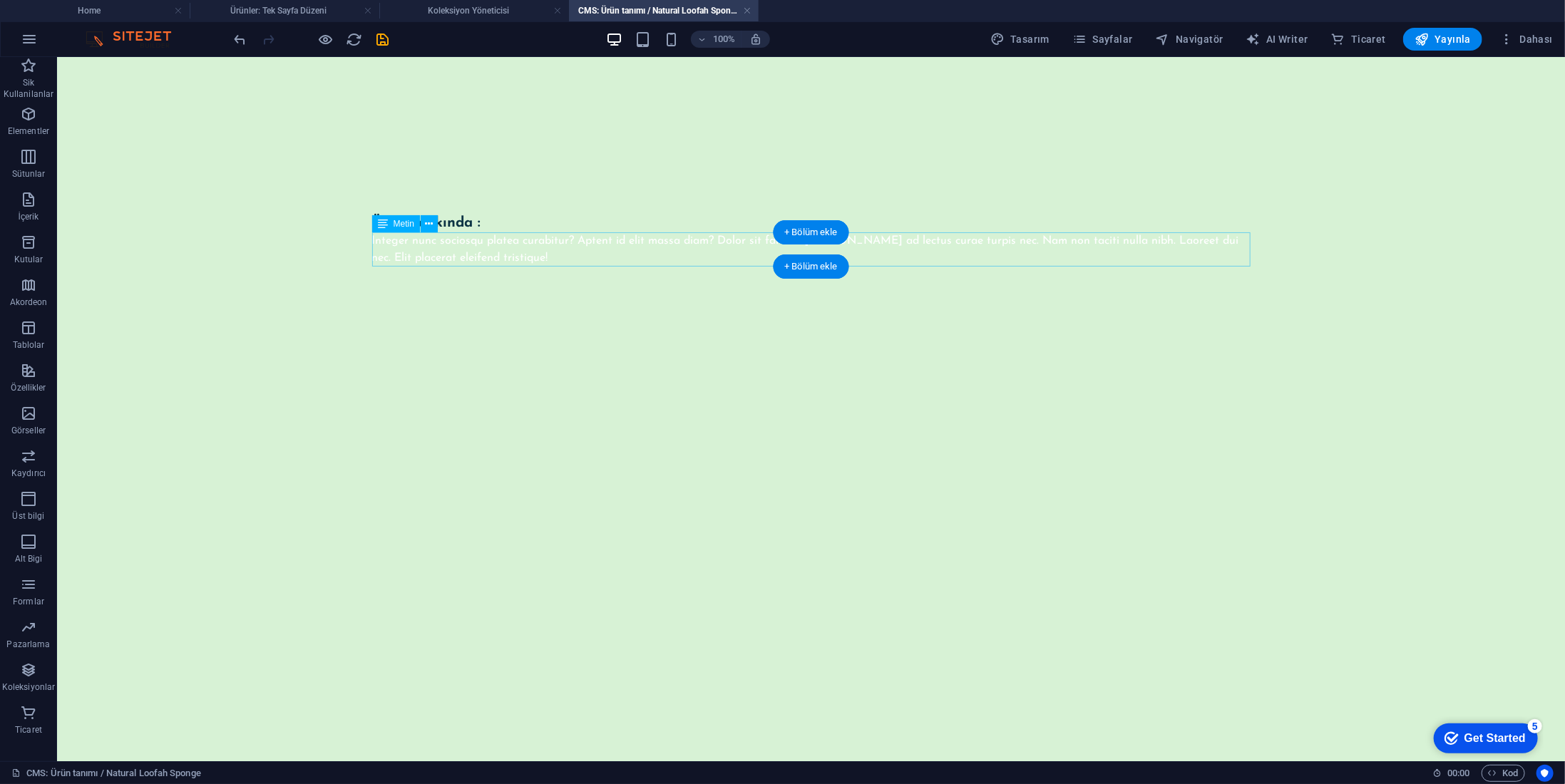
click at [656, 254] on div "Integer nunc sociosqu platea curabitur? Aptent id elit massa diam? Dolor sit fa…" at bounding box center [811, 248] width 878 height 34
click at [495, 256] on div "Integer nunc sociosqu platea curabitur? Aptent id elit massa diam? Dolor sit fa…" at bounding box center [811, 248] width 878 height 34
click at [354, 255] on div "Ürün hakkında : Integer nunc sociosqu platea curabitur? Aptent id elit massa di…" at bounding box center [811, 233] width 913 height 352
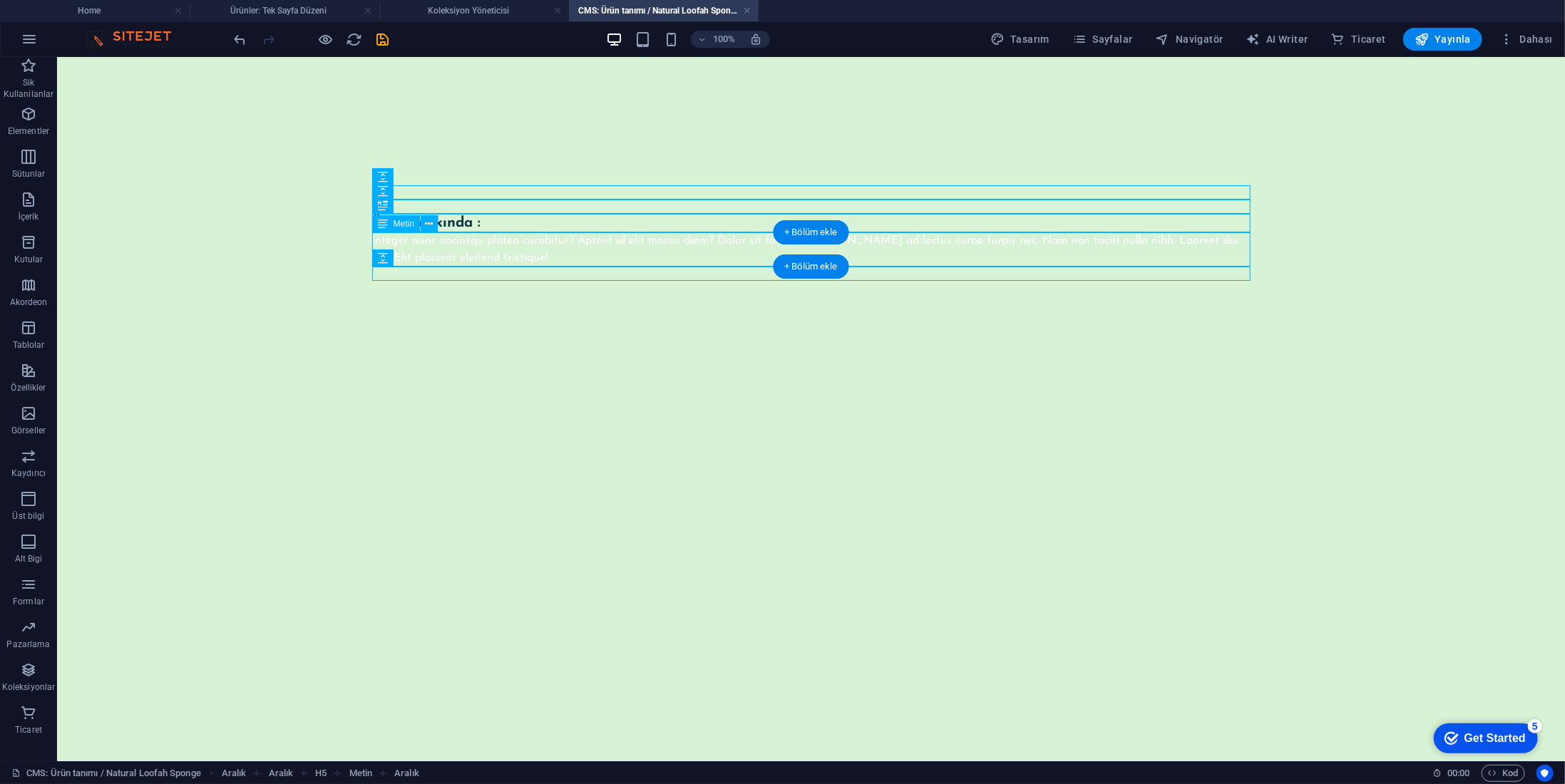
click at [555, 252] on div "Integer nunc sociosqu platea curabitur? Aptent id elit massa diam? Dolor sit fa…" at bounding box center [811, 248] width 878 height 34
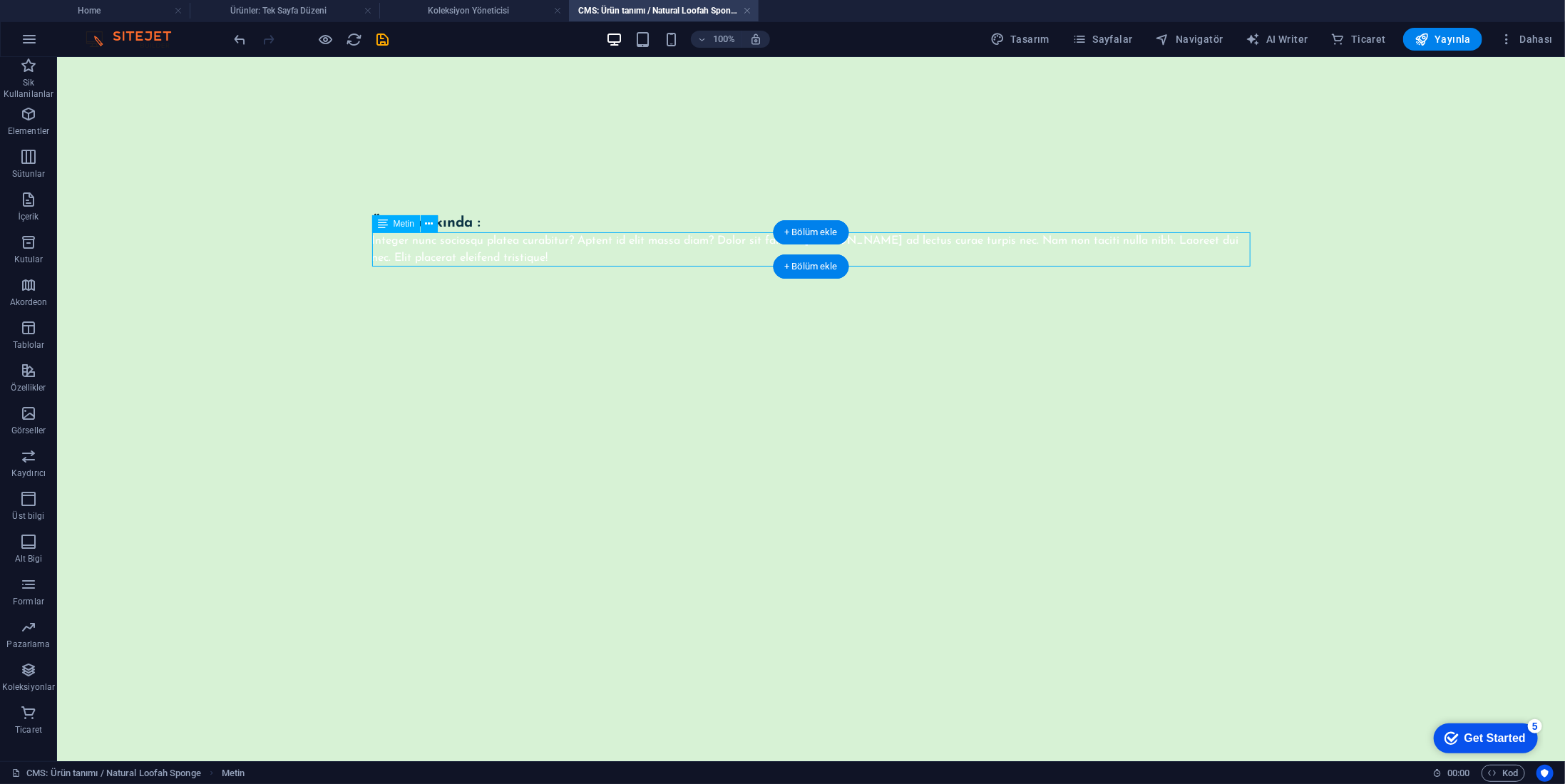
click at [555, 252] on div "Integer nunc sociosqu platea curabitur? Aptent id elit massa diam? Dolor sit fa…" at bounding box center [811, 248] width 878 height 34
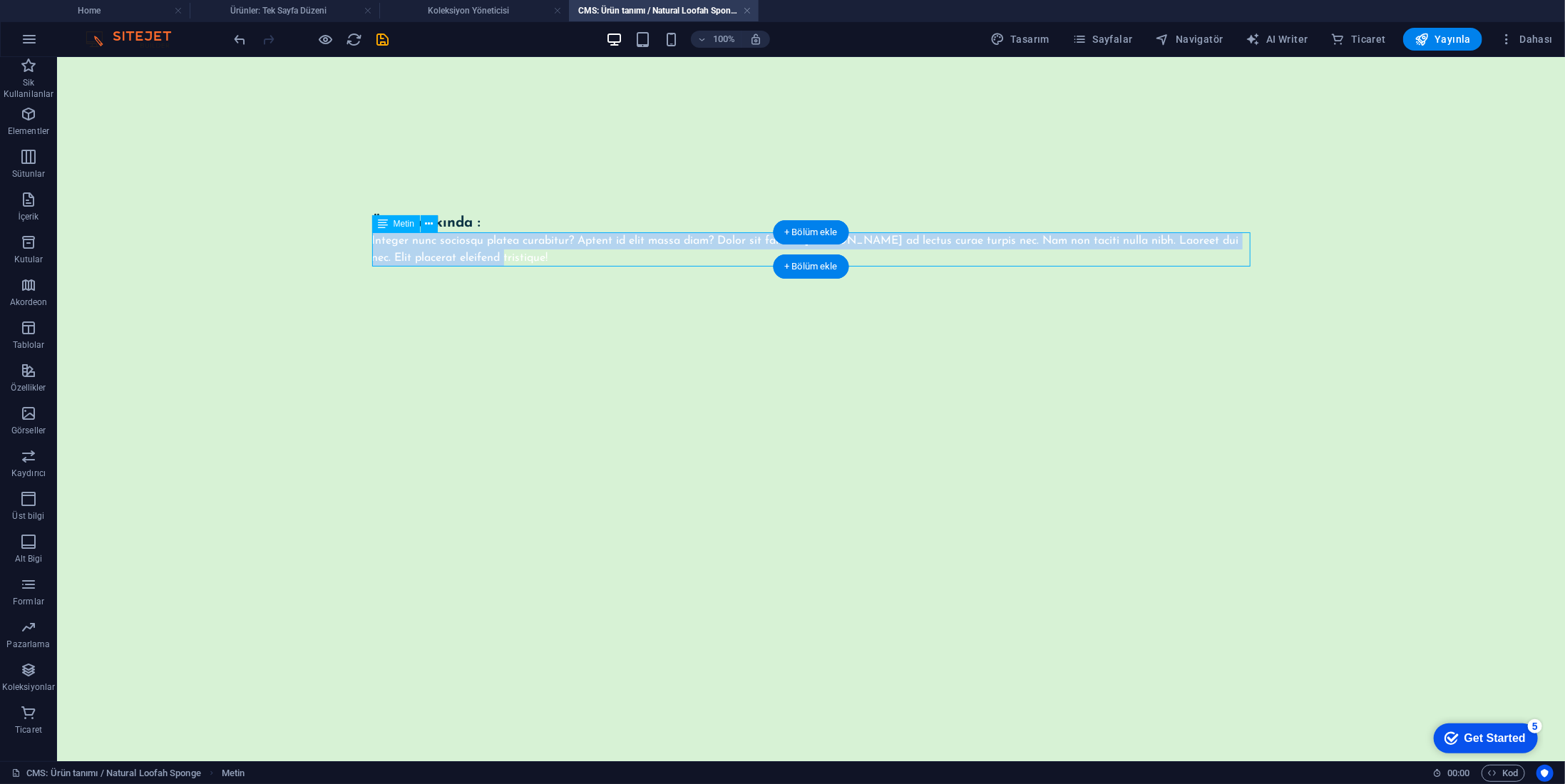
click at [372, 252] on div "Integer nunc sociosqu platea curabitur? Aptent id elit massa diam? Dolor sit fa…" at bounding box center [811, 248] width 878 height 34
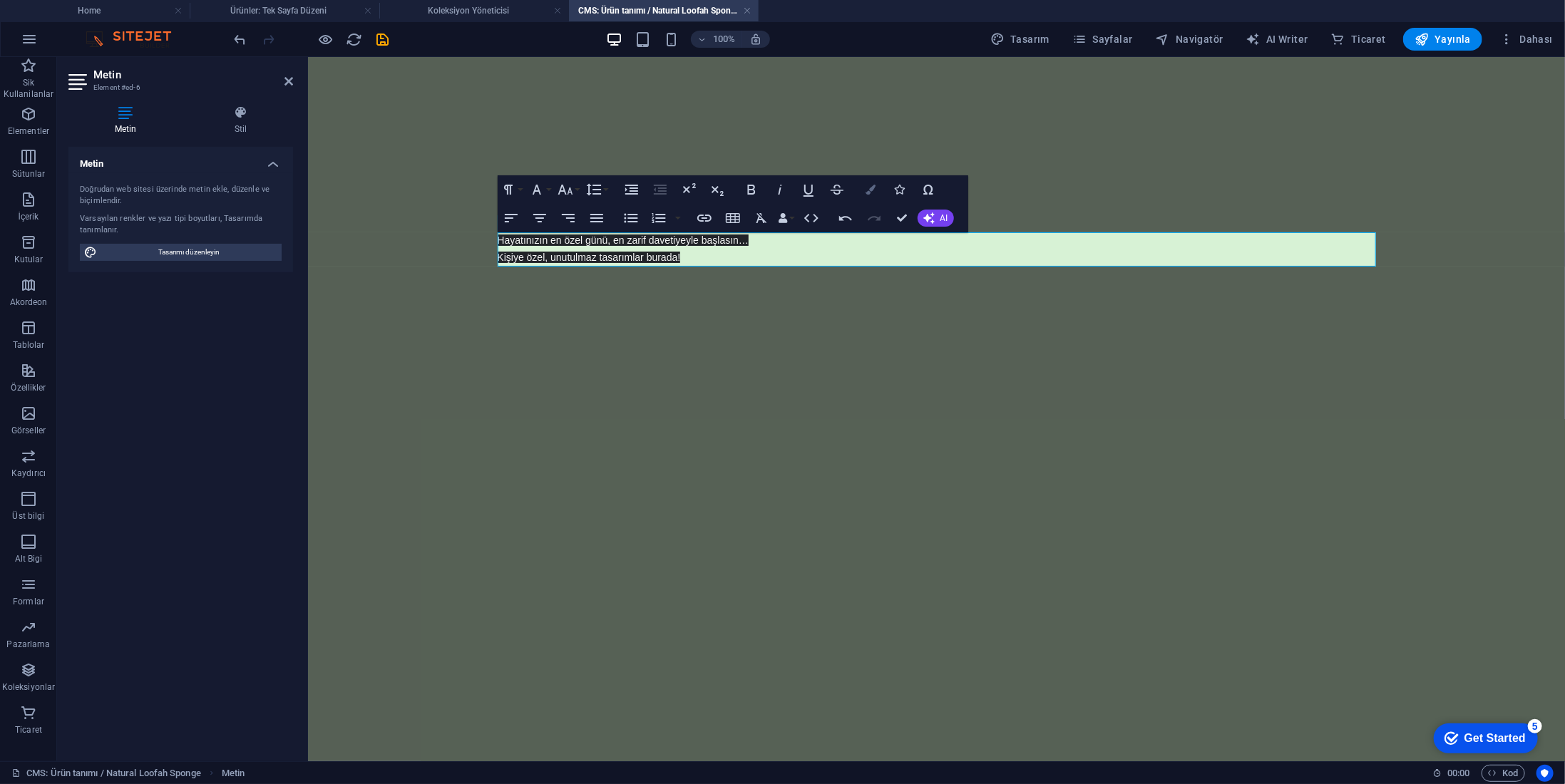
click at [868, 187] on icon "button" at bounding box center [871, 189] width 10 height 10
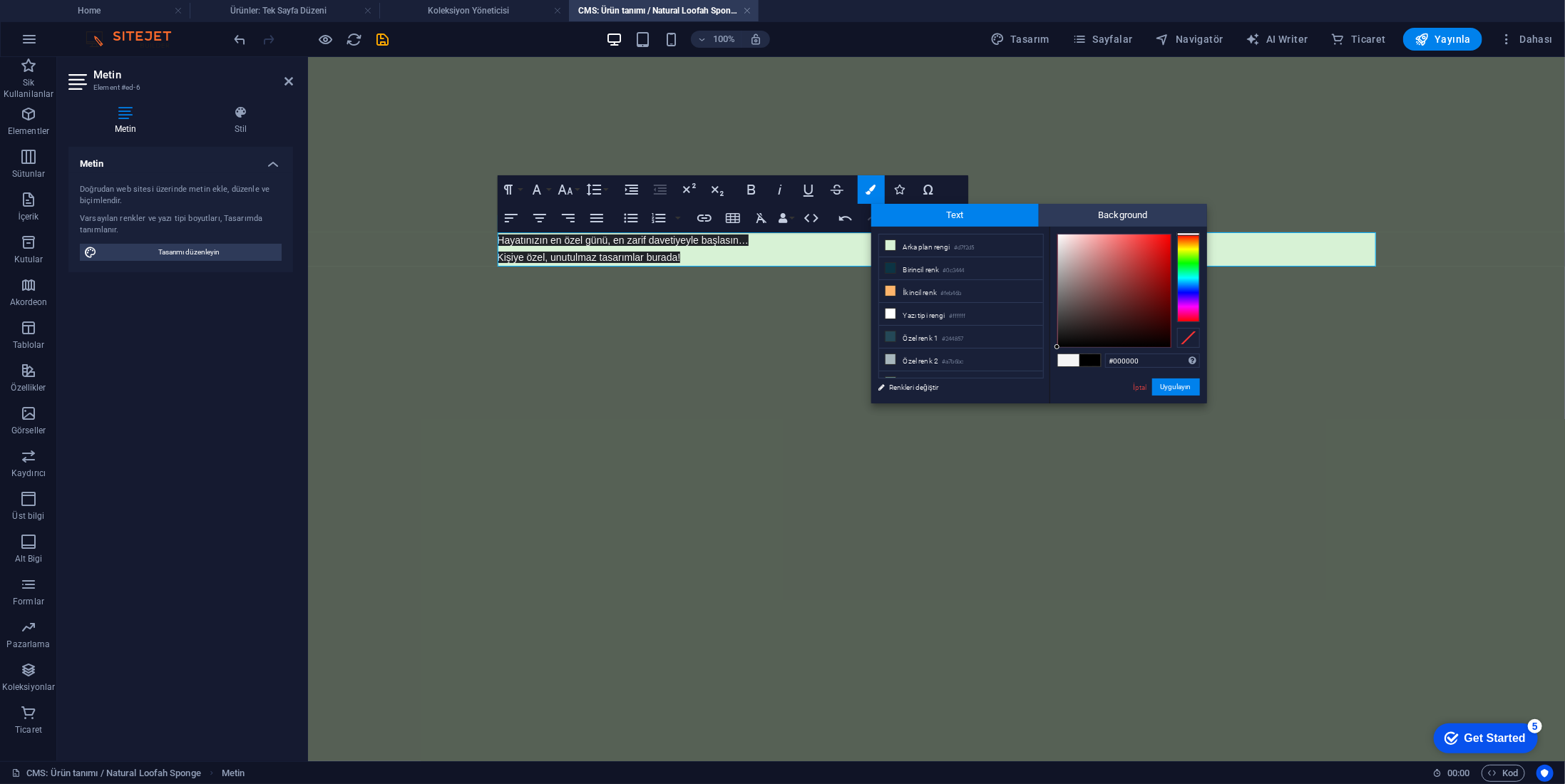
drag, startPoint x: 1066, startPoint y: 330, endPoint x: 992, endPoint y: 422, distance: 118.1
click at [992, 422] on body "namikkemalcubukcuoglu.com.tr Home Ürünler: Tek Sayfa Düzeni Koleksiyon Yönetici…" at bounding box center [782, 392] width 1565 height 784
click at [1171, 386] on button "Uygulayın" at bounding box center [1176, 387] width 47 height 17
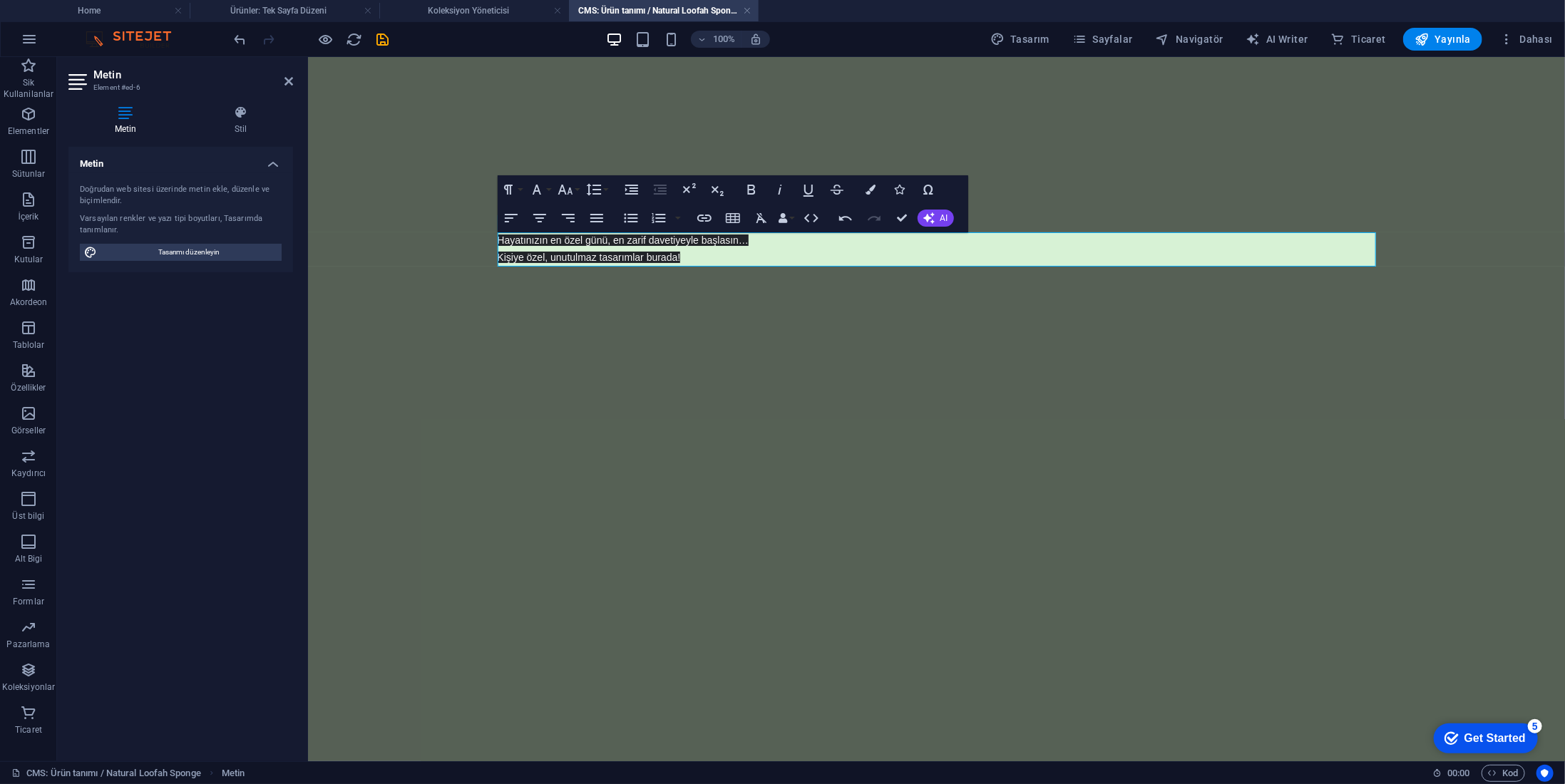
click at [841, 409] on html "Skip to main content Ürün hakkında : Hayatınızın en özel günü, en zarif davetiy…" at bounding box center [936, 233] width 1257 height 352
click at [838, 389] on div "Ürün hakkında : Hayatınızın en özel günü, en zarif davetiyeyle başlasın… Kişiye…" at bounding box center [937, 233] width 913 height 352
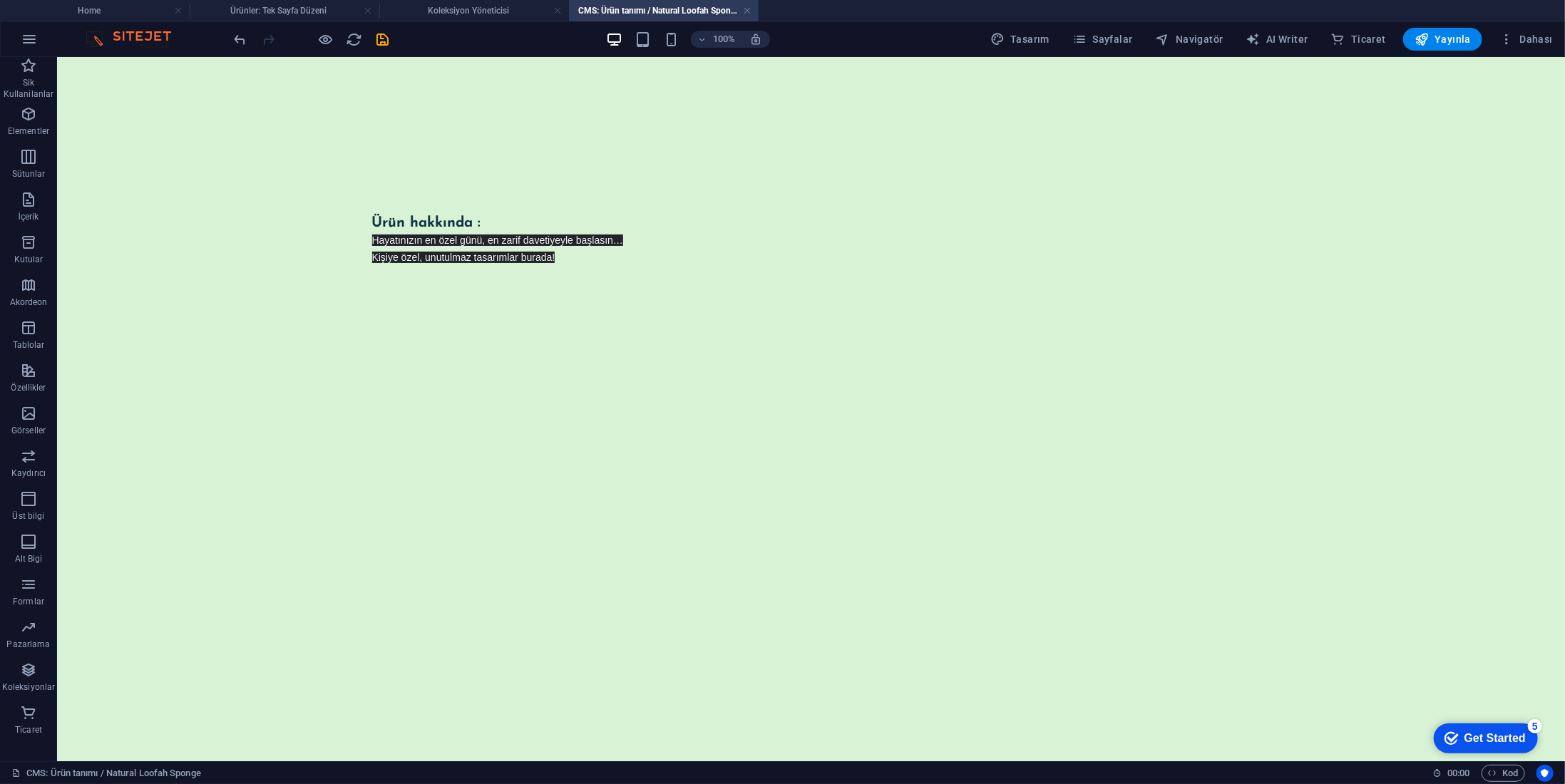
click at [751, 337] on div "Ürün hakkında : Hayatınızın en özel günü, en zarif davetiyeyle başlasın… Kişiye…" at bounding box center [811, 233] width 913 height 352
click at [576, 220] on div "Ürün hakkında :" at bounding box center [811, 223] width 878 height 18
click at [705, 298] on div "Ürün hakkında : Hayatınızın en özel günü, en zarif davetiyeyle başlasın… Kişiye…" at bounding box center [811, 233] width 913 height 352
drag, startPoint x: 381, startPoint y: 41, endPoint x: 405, endPoint y: 40, distance: 24.0
click at [381, 41] on icon "save" at bounding box center [383, 39] width 16 height 16
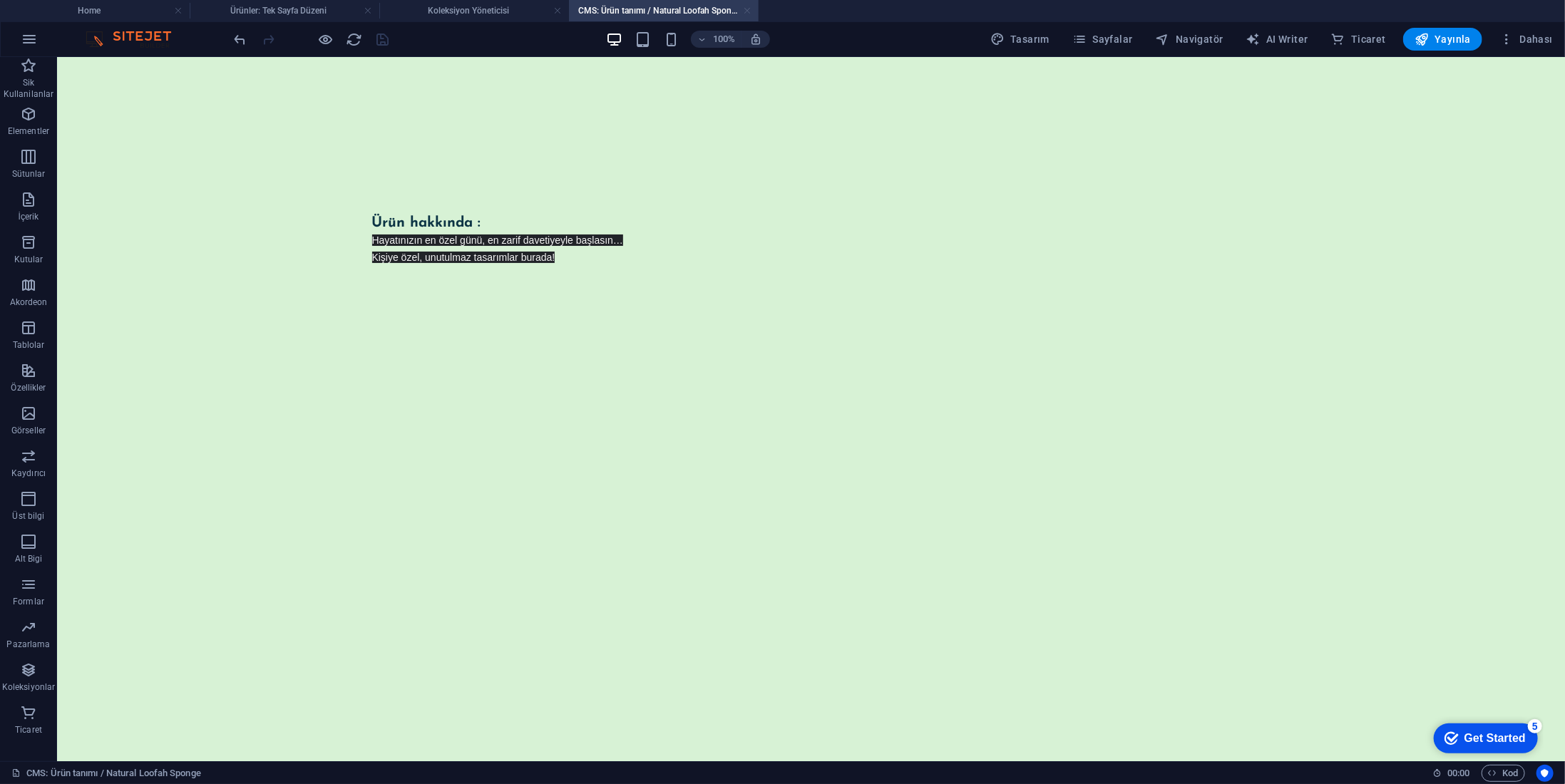
click at [747, 12] on link at bounding box center [747, 11] width 8 height 14
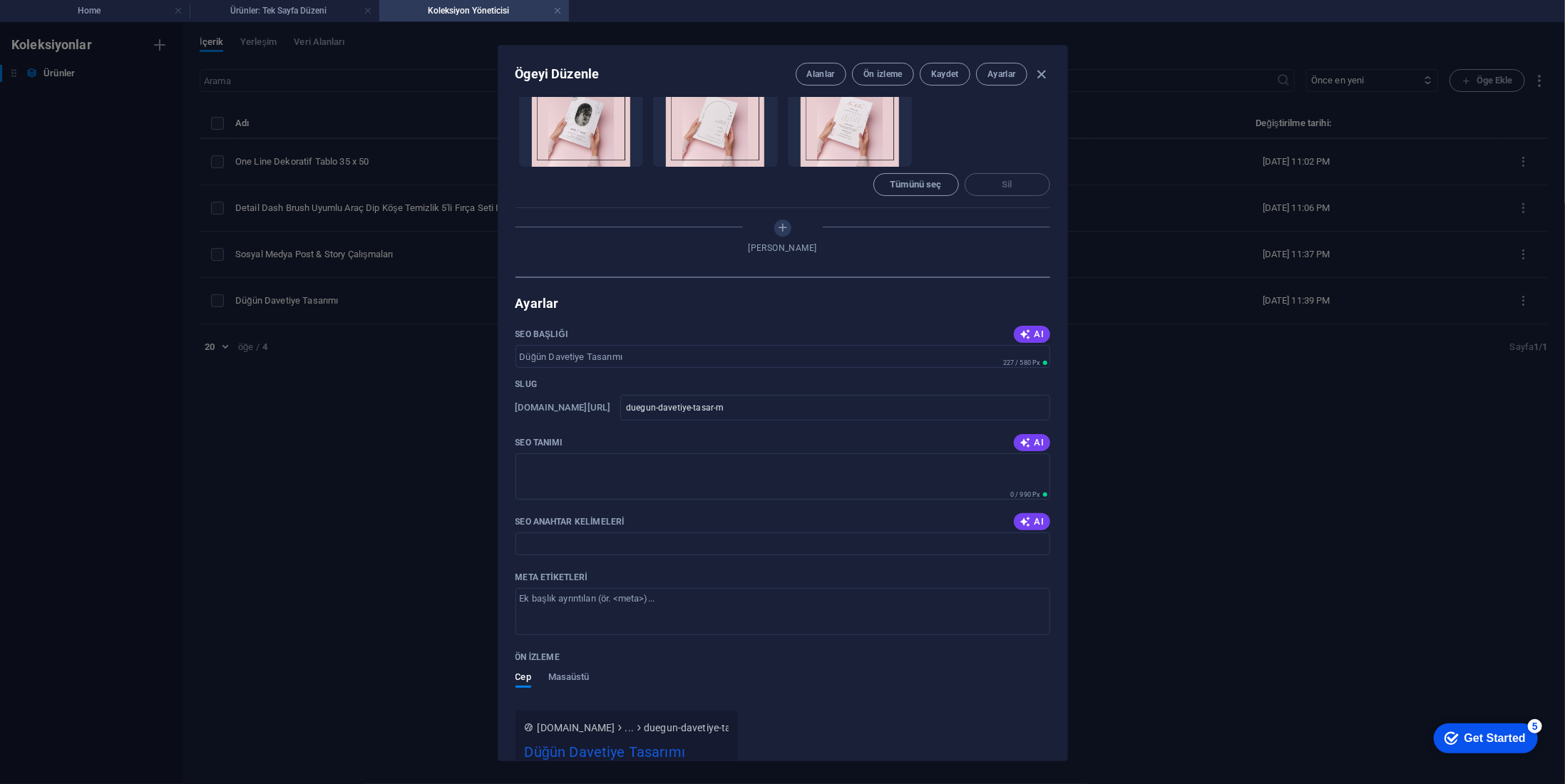
scroll to position [855, 0]
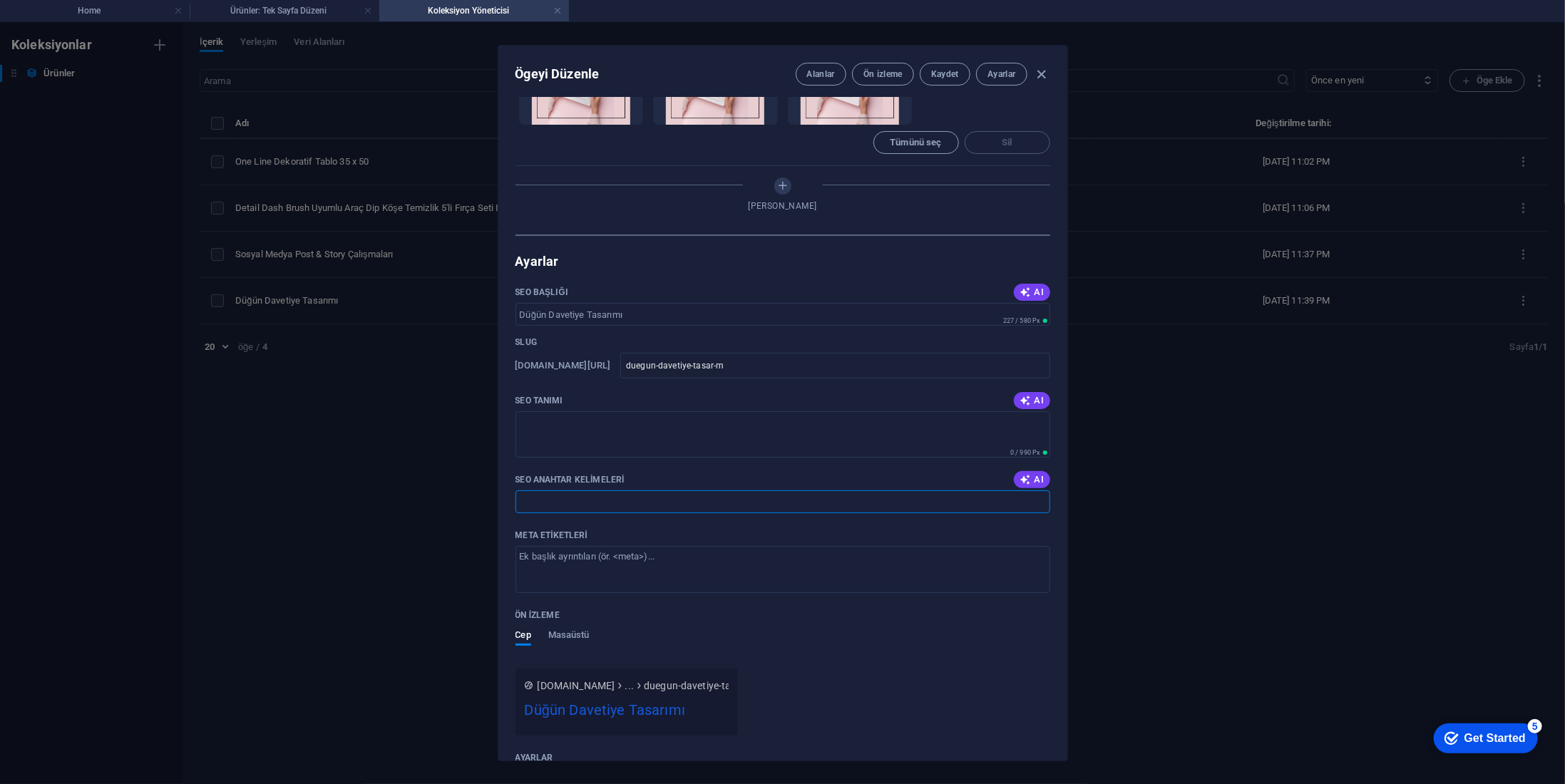
click at [660, 493] on input "SEO Anahtar Kelimeleri" at bounding box center [783, 501] width 535 height 23
click at [642, 507] on input "SEO Anahtar Kelimeleri" at bounding box center [783, 501] width 535 height 23
paste input "#DüğünDavetiyesi #ÖzelTasarım #ZarifDetaylar #DüğünHazırlığı #DavetiyeModelleri"
click at [737, 434] on textarea "SEO Tanımı" at bounding box center [783, 434] width 535 height 47
click at [807, 672] on div "SEO Başlığı AI ​ 227 / 580 Px Slug www.example.com/uerunler-öge/ duegun-davetiy…" at bounding box center [783, 658] width 535 height 754
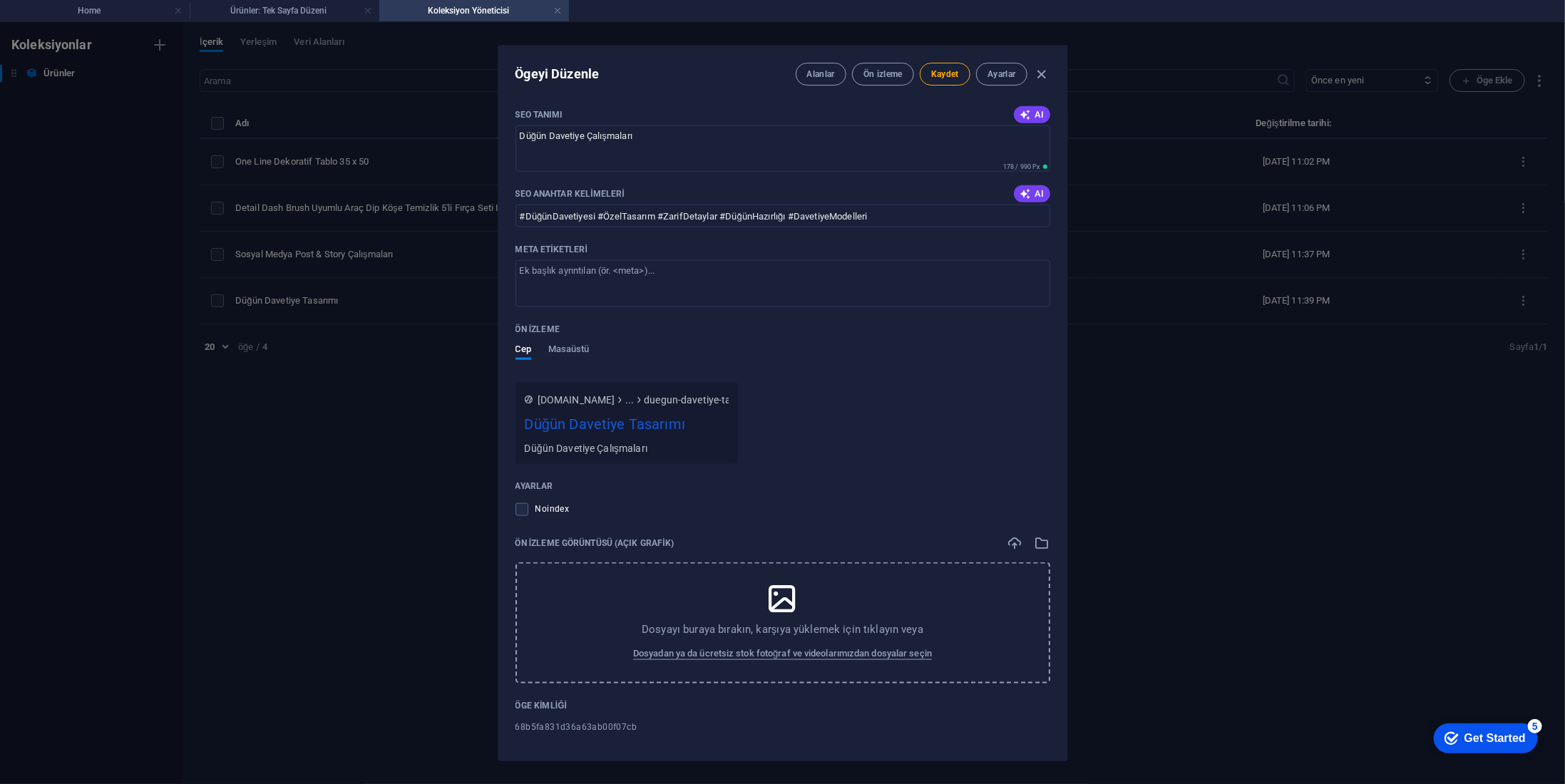
scroll to position [1144, 0]
click at [1008, 533] on icon "button" at bounding box center [1015, 540] width 16 height 16
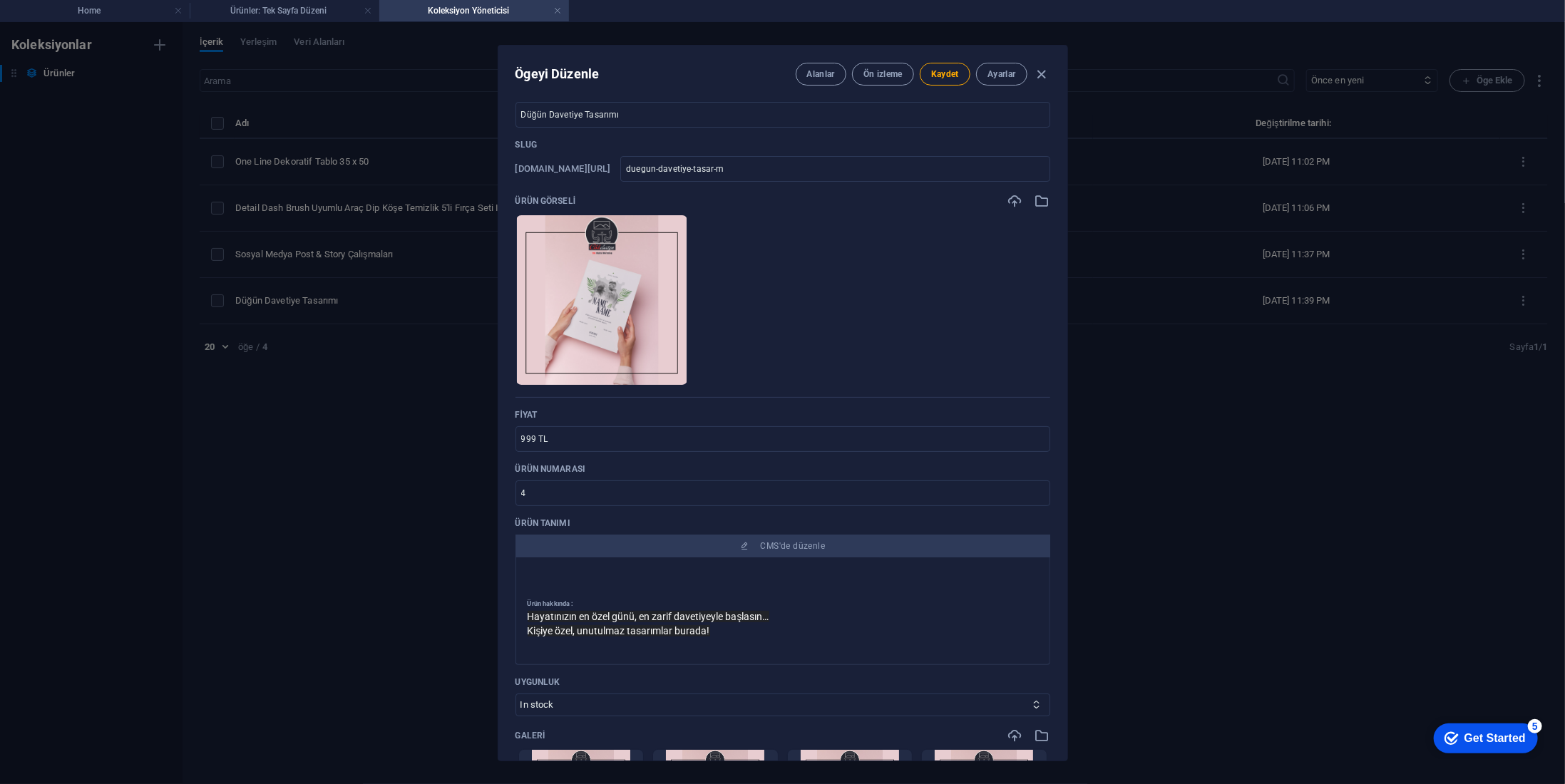
scroll to position [0, 0]
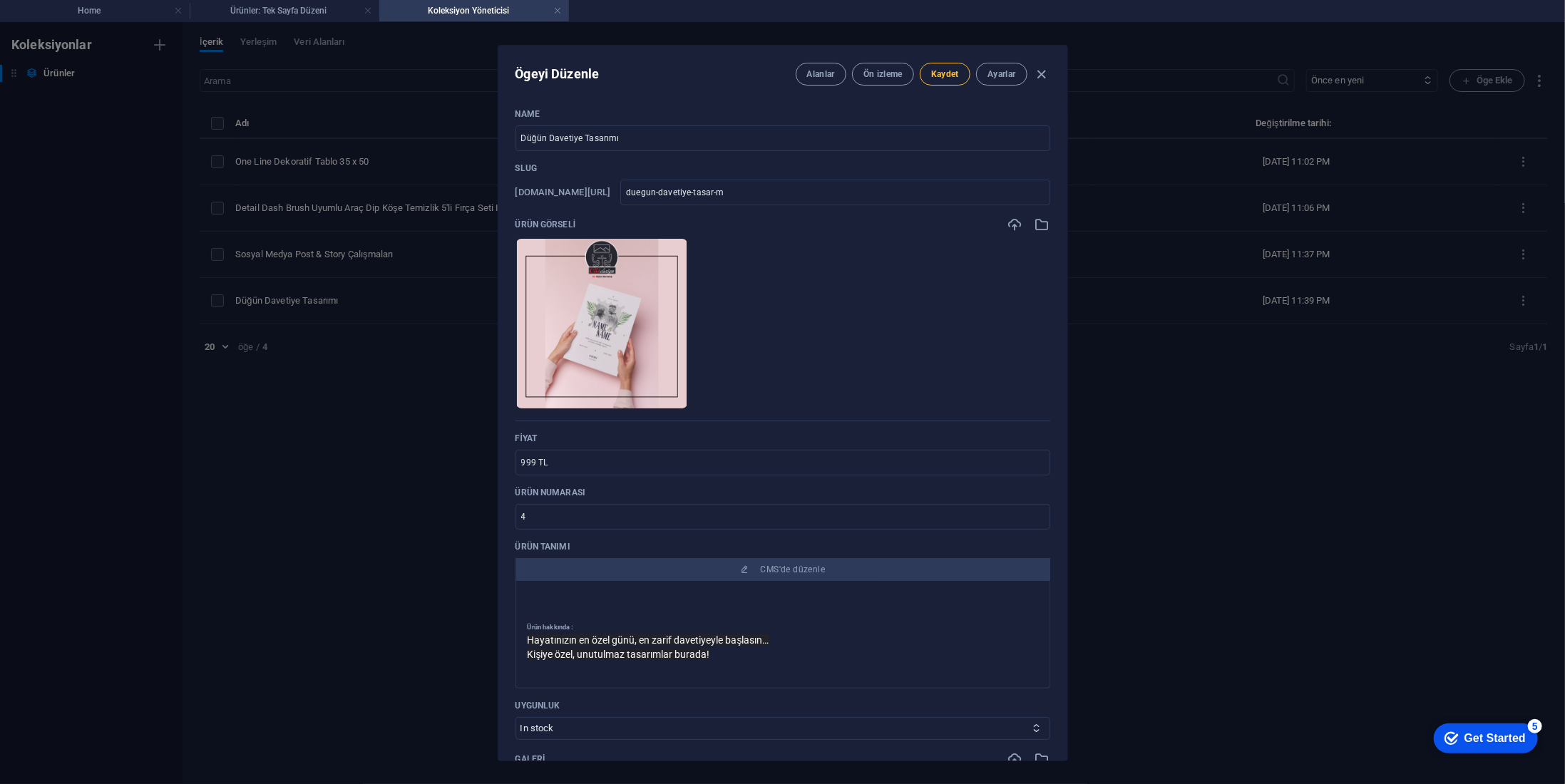
click at [951, 70] on span "Kaydet" at bounding box center [945, 74] width 27 height 11
click at [1036, 72] on icon "button" at bounding box center [1042, 75] width 16 height 16
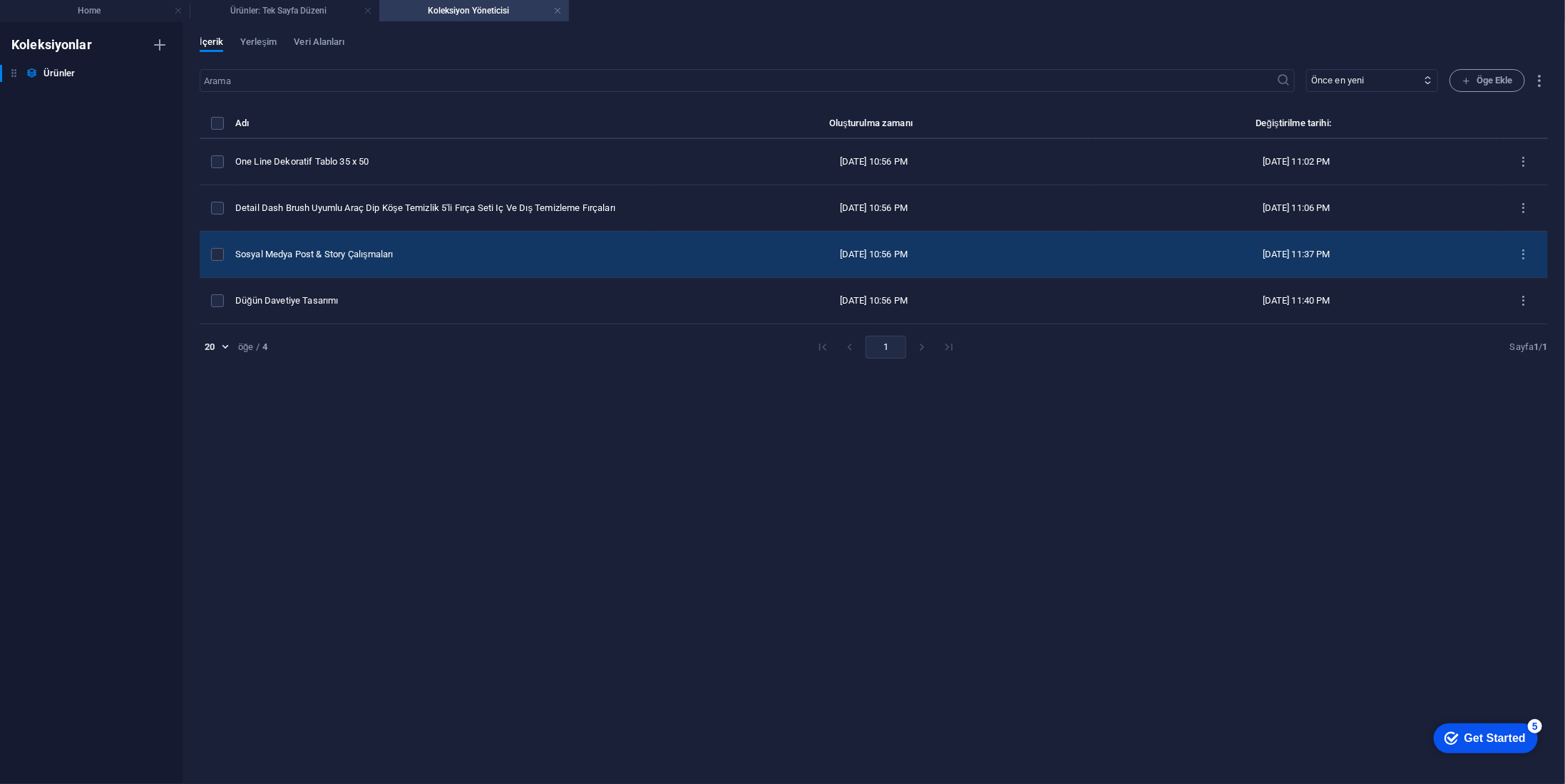
click at [422, 252] on div "Sosyal Medya Post & Story Çalışmaları" at bounding box center [439, 255] width 408 height 13
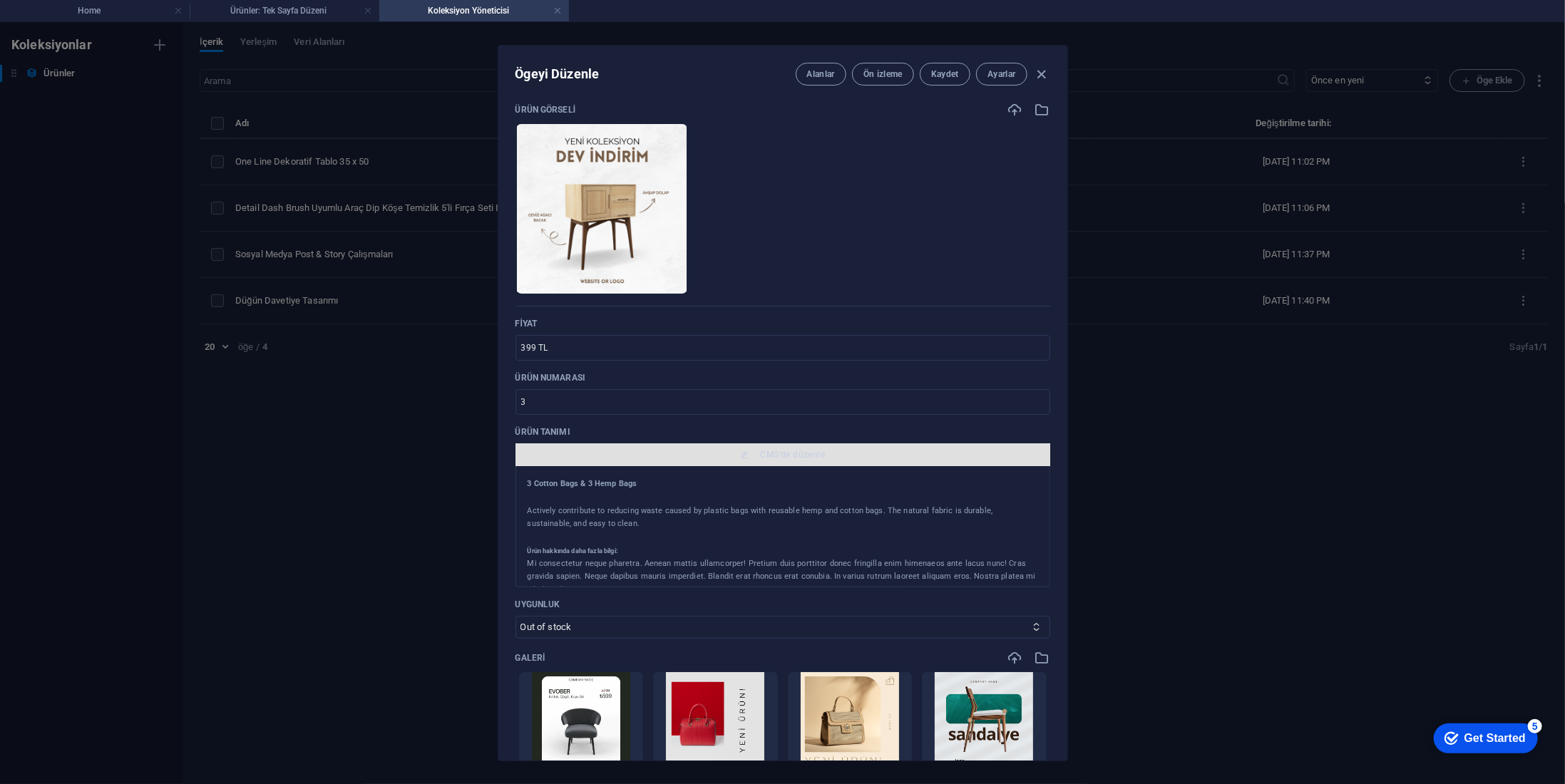
scroll to position [142, 0]
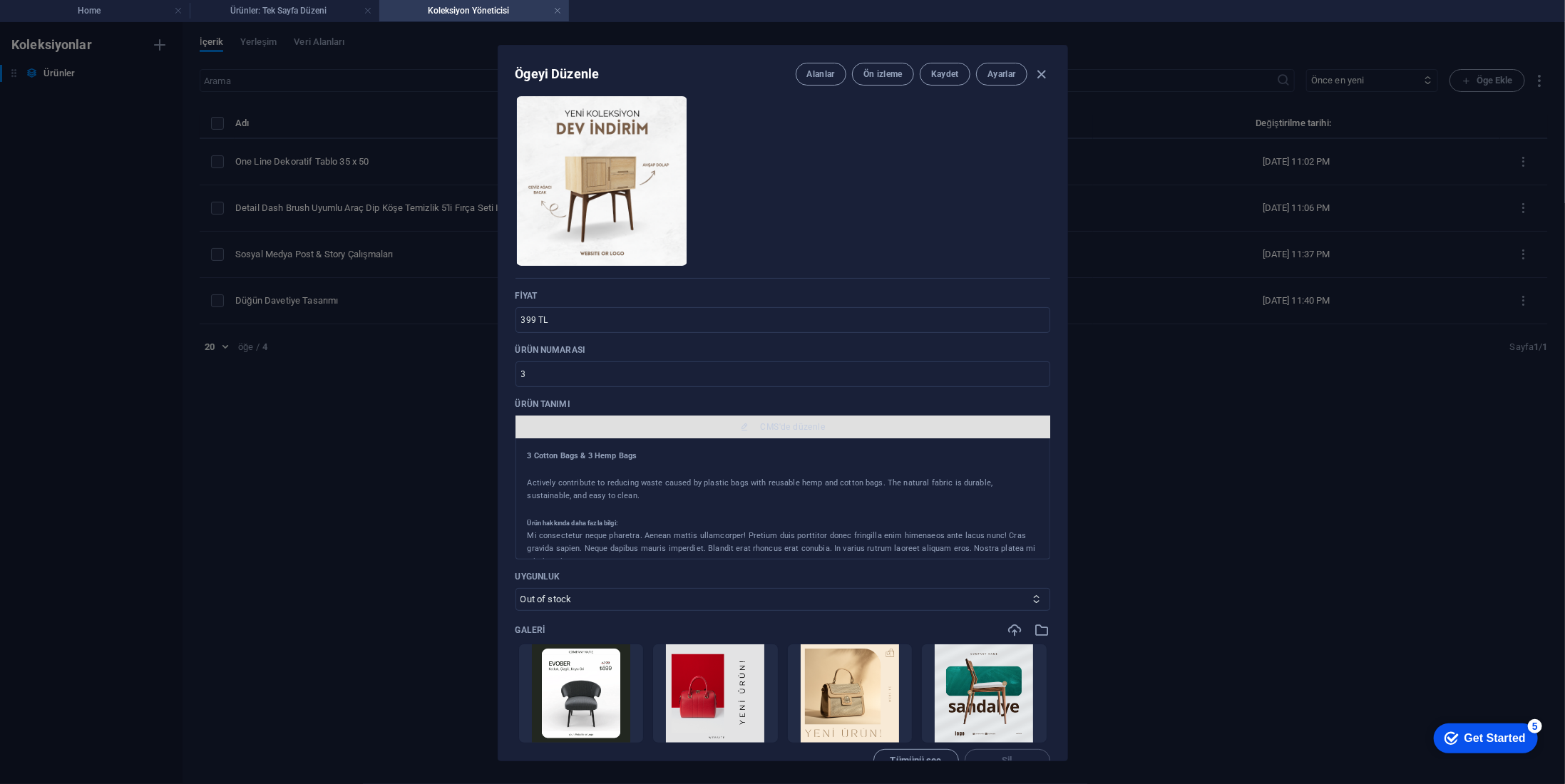
click at [748, 429] on span "CMS'de düzenle" at bounding box center [782, 427] width 523 height 11
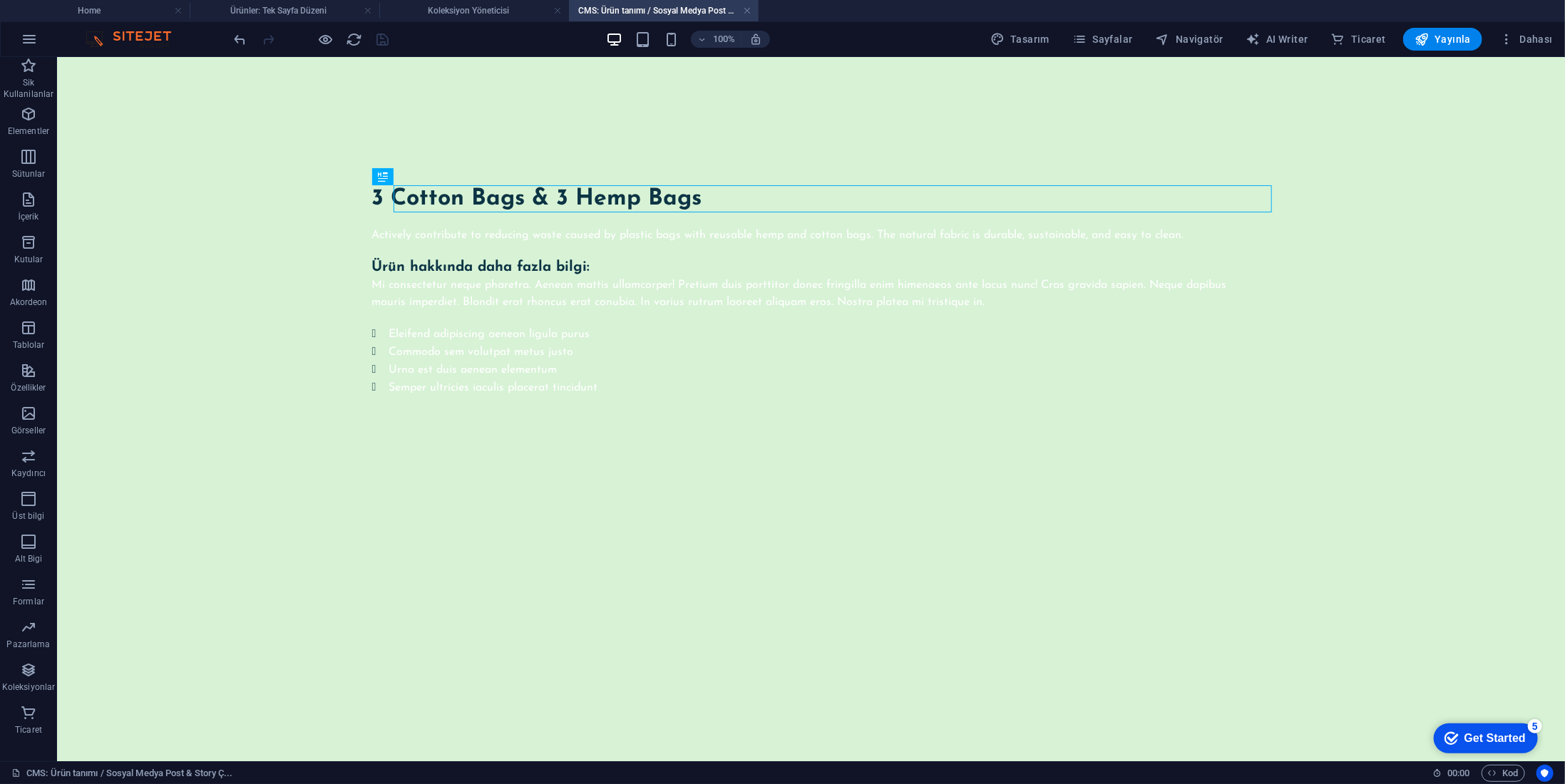
scroll to position [0, 0]
click at [555, 192] on div "3 Cotton Bags & 3 Hemp Bags" at bounding box center [811, 198] width 878 height 27
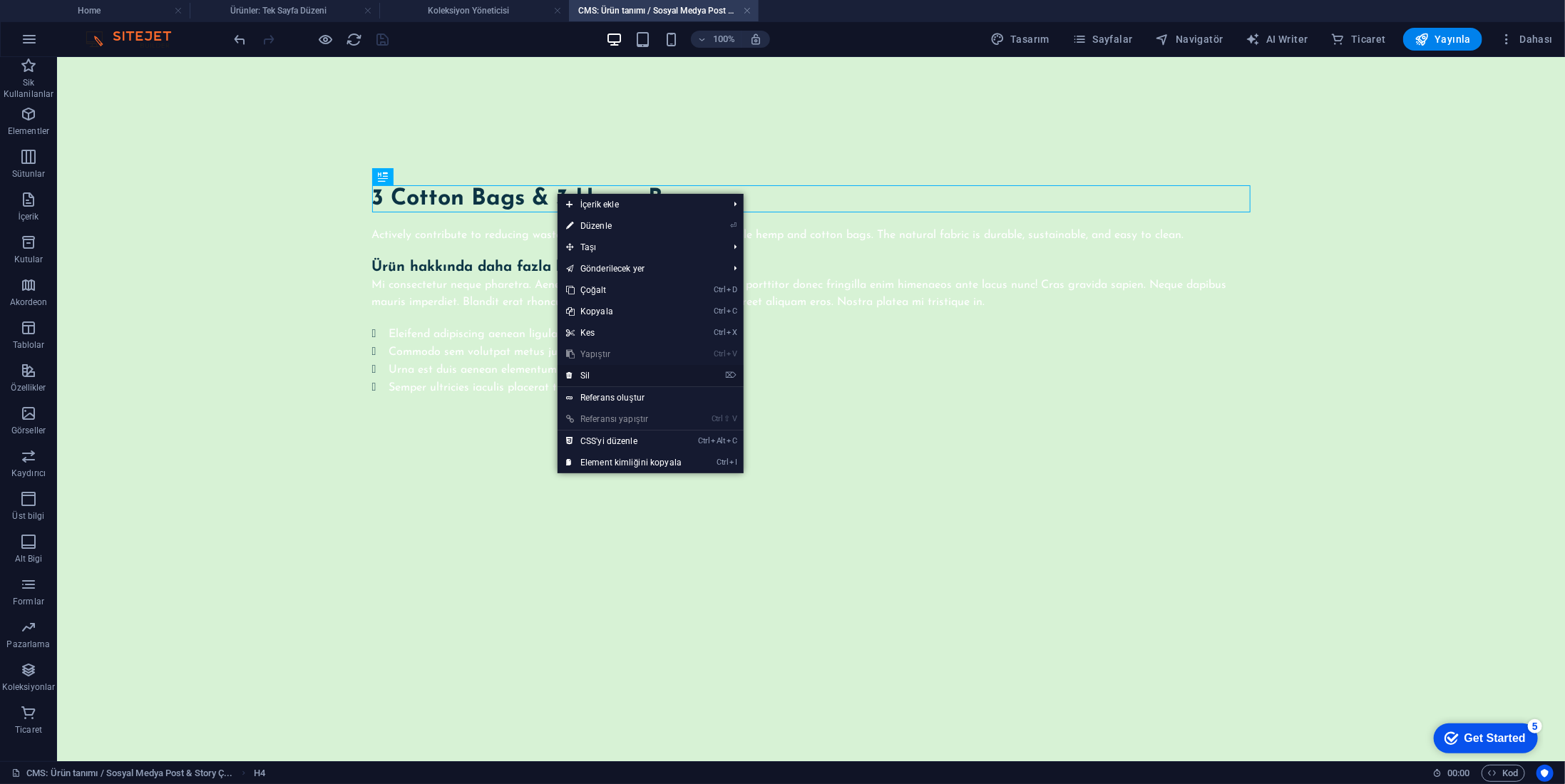
click at [617, 366] on link "⌦ Sil" at bounding box center [624, 375] width 132 height 21
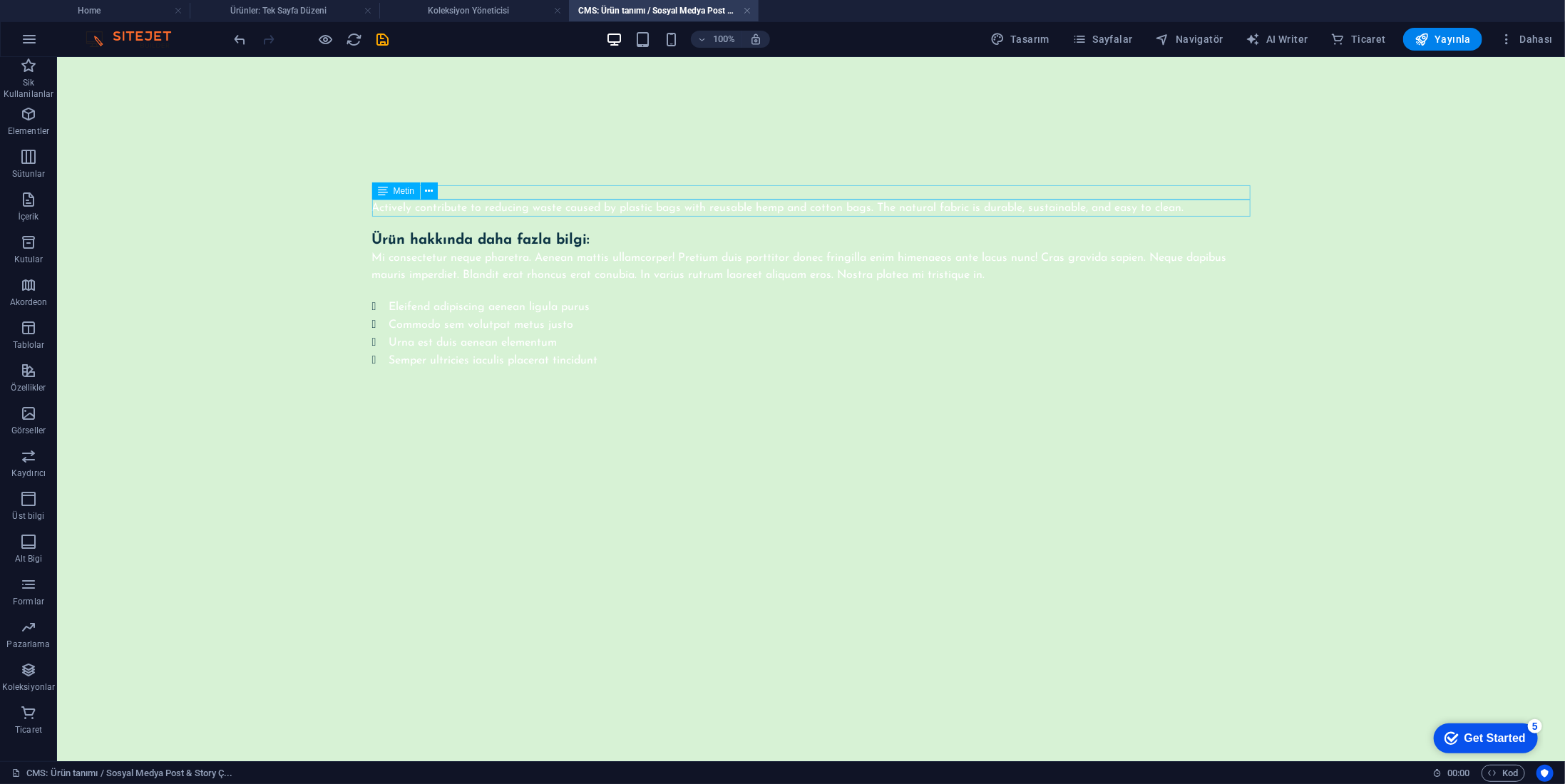
click at [542, 208] on div "Actively contribute to reducing waste caused by plastic bags with reusable hemp…" at bounding box center [811, 207] width 878 height 17
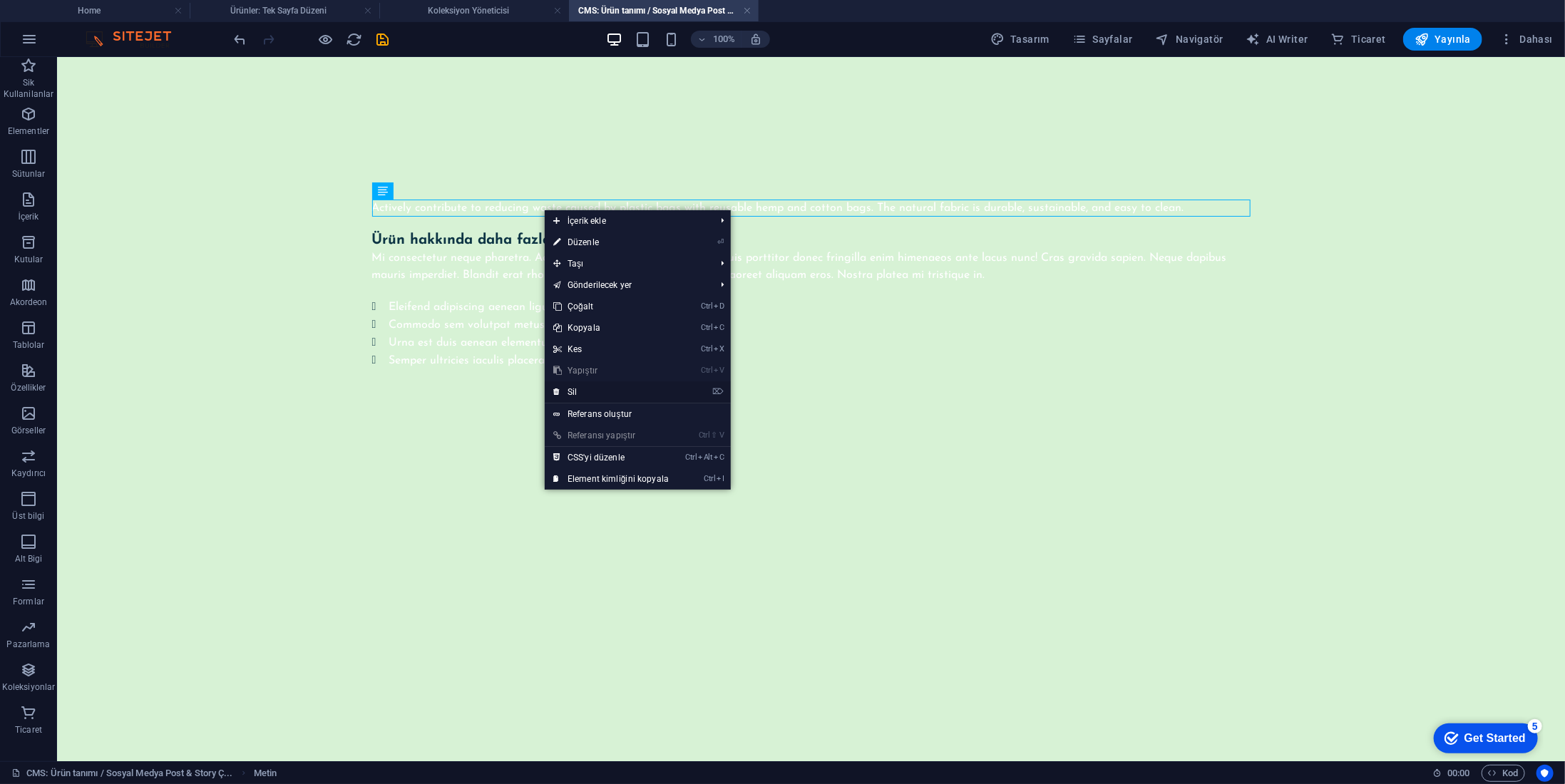
click at [592, 394] on link "⌦ Sil" at bounding box center [611, 392] width 132 height 21
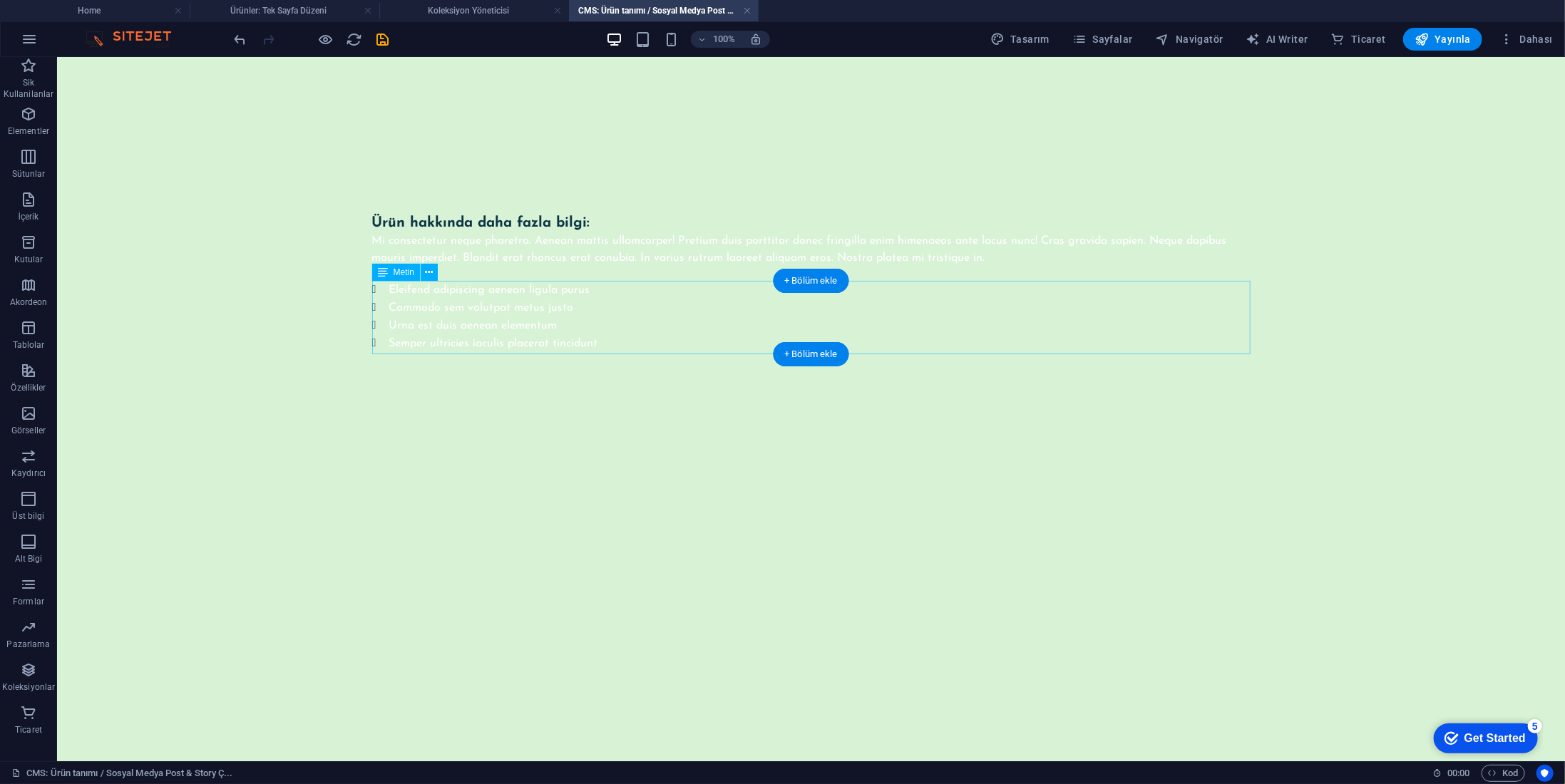
click at [514, 315] on div "Eleifend adipiscing aenean ligula purus Commodo sem volutpat metus justo Urna e…" at bounding box center [811, 316] width 878 height 71
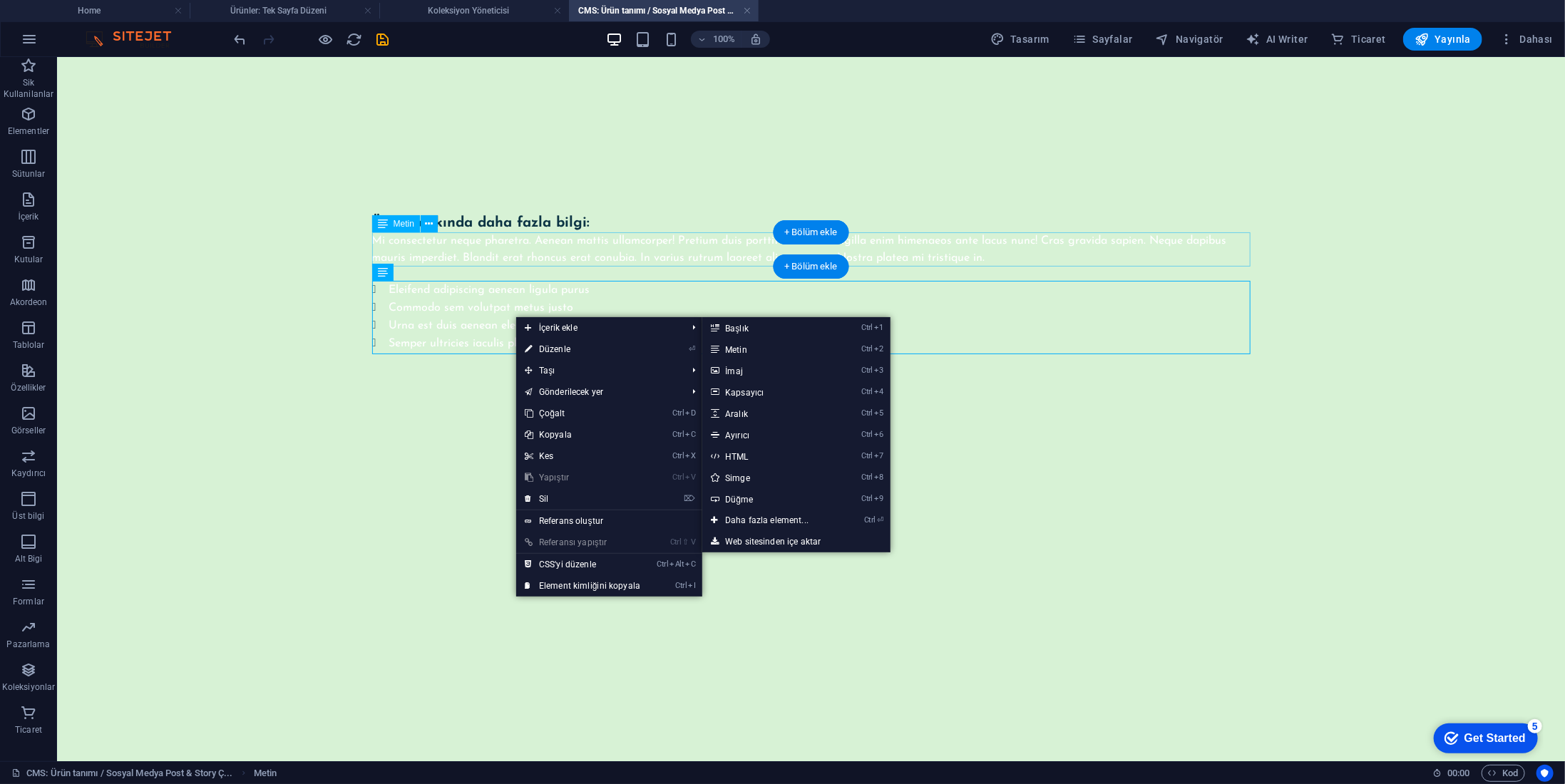
click at [560, 240] on div "Mi consectetur neque pharetra. Aenean mattis ullamcorper! Pretium duis porttito…" at bounding box center [811, 248] width 878 height 34
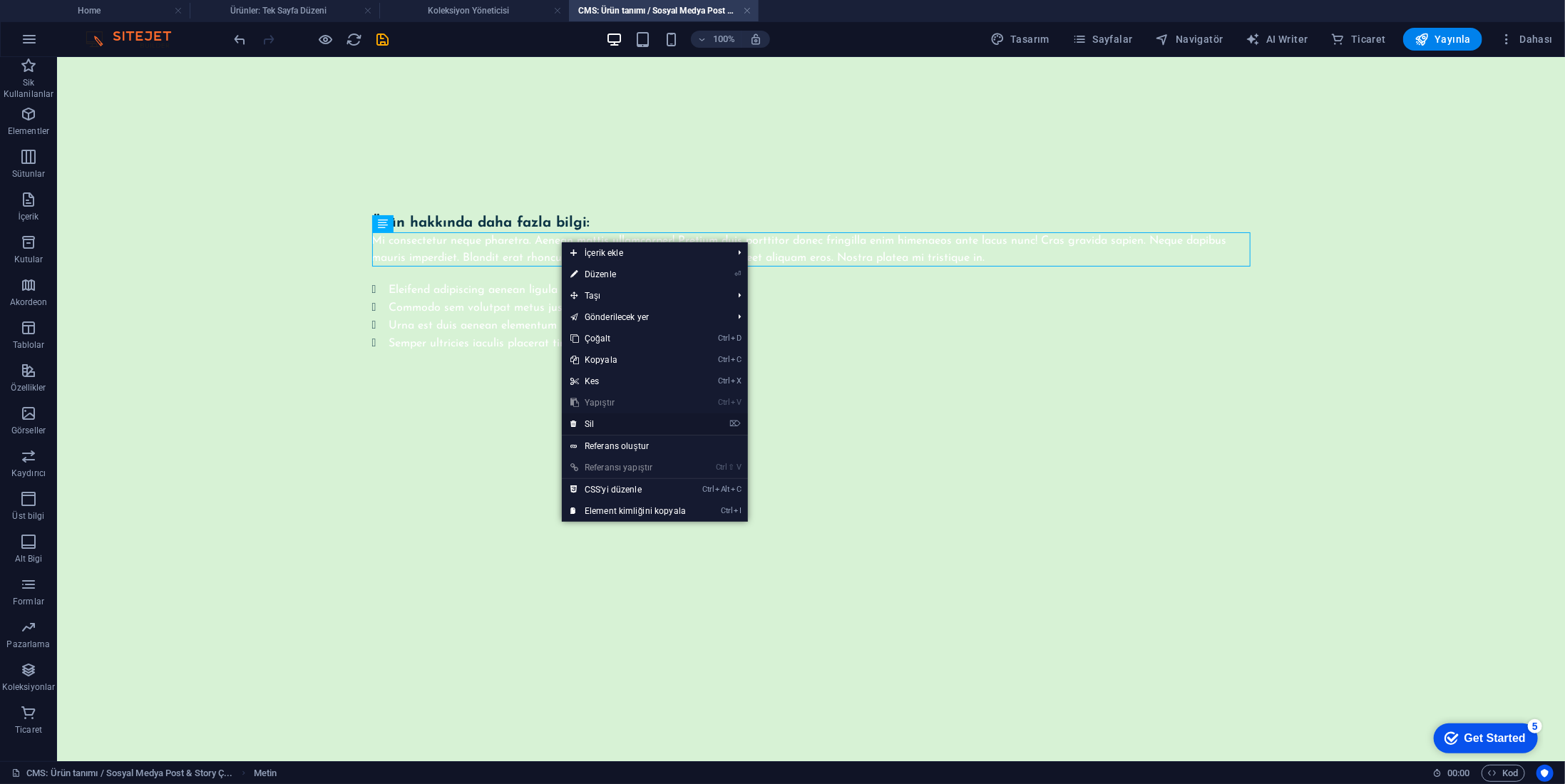
click at [599, 421] on link "⌦ Sil" at bounding box center [627, 423] width 132 height 21
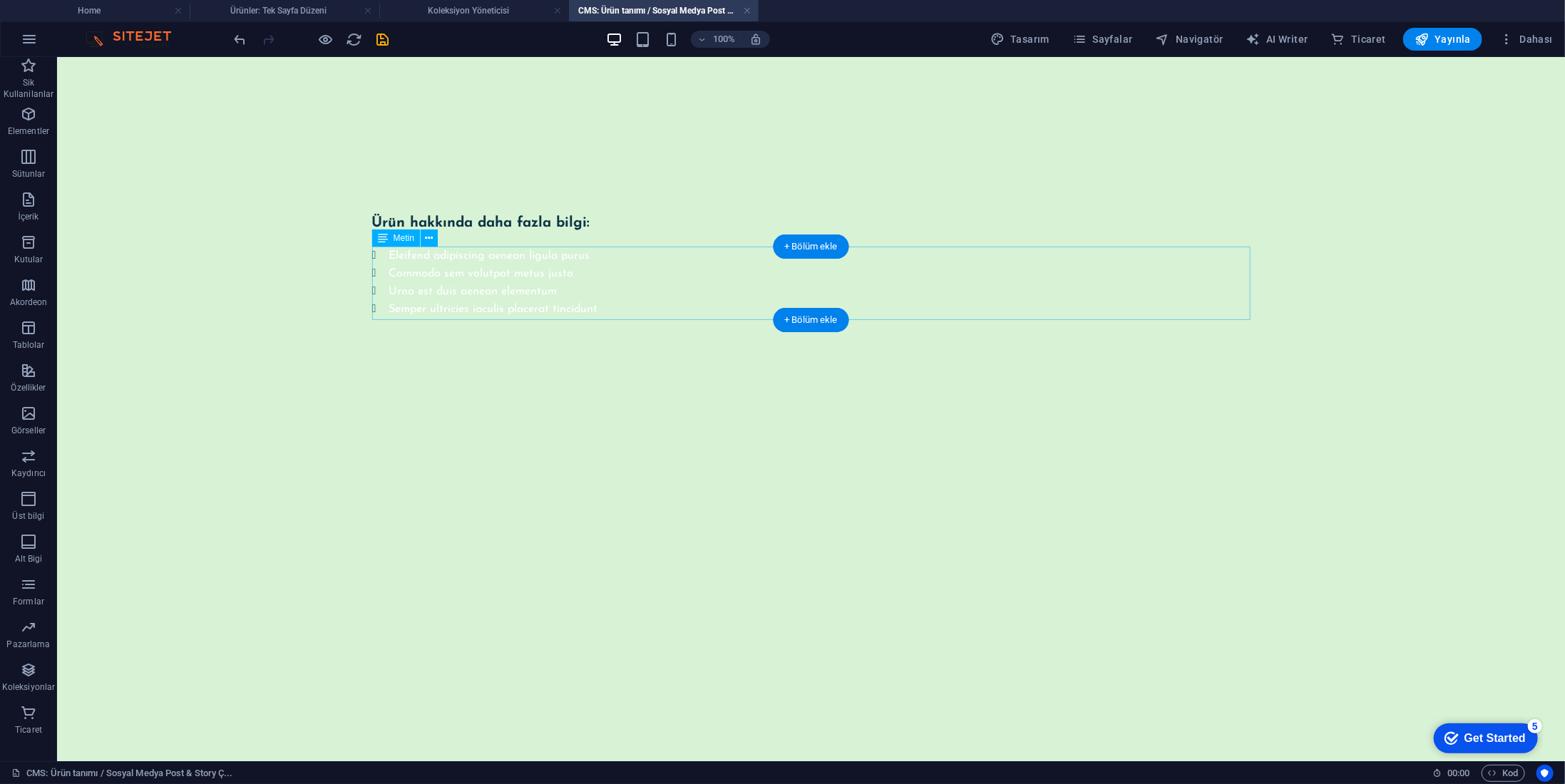
click at [483, 251] on div "Eleifend adipiscing aenean ligula purus Commodo sem volutpat metus justo Urna e…" at bounding box center [811, 281] width 878 height 71
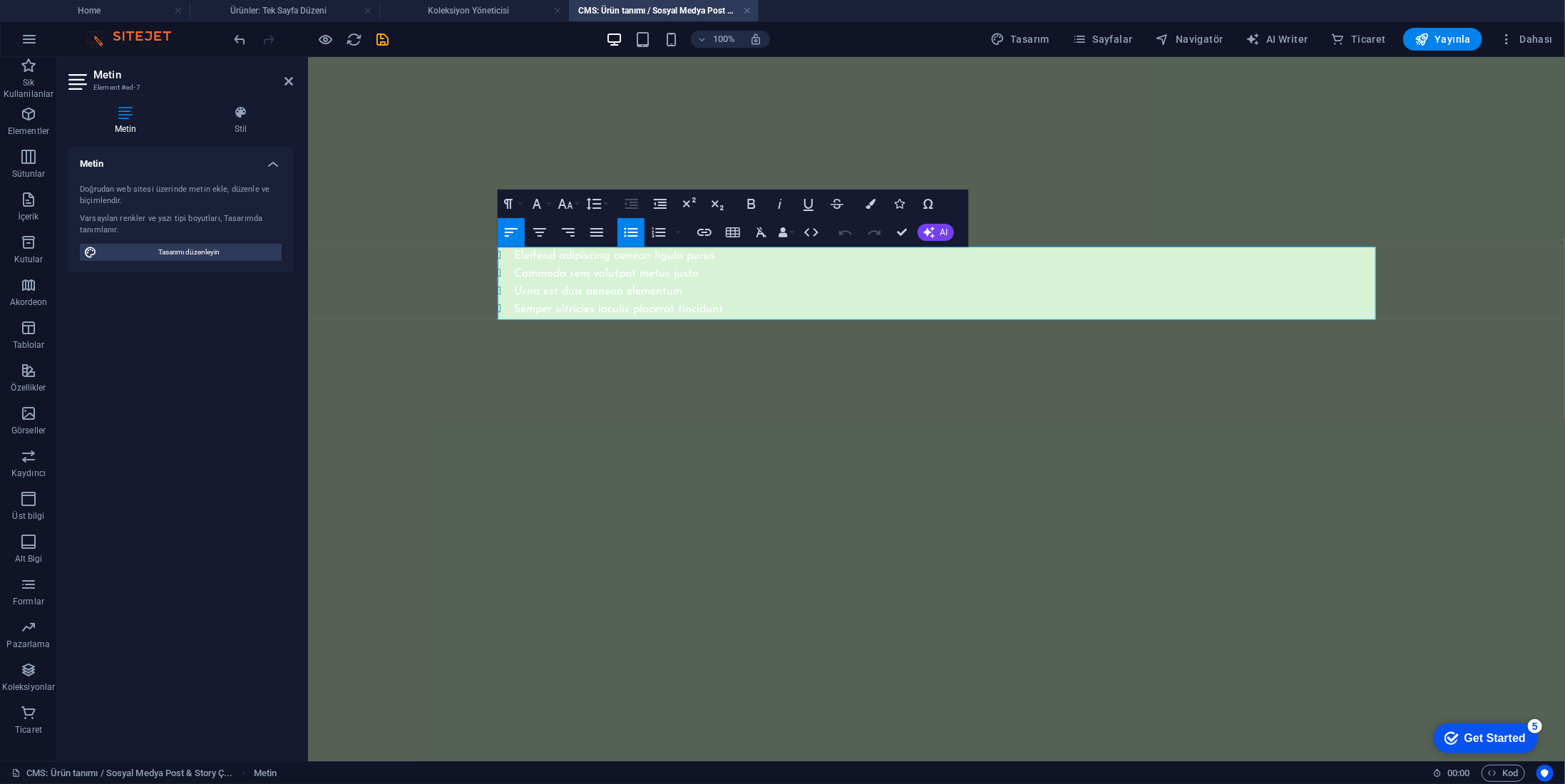
click at [725, 257] on li "Eleifend adipiscing aenean ligula purus" at bounding box center [944, 255] width 861 height 18
drag, startPoint x: 740, startPoint y: 318, endPoint x: 497, endPoint y: 242, distance: 254.6
click at [497, 242] on div "Ürün hakkında daha fazla bilgi: Eleifend adipiscing aenean ligula purus Commodo…" at bounding box center [936, 250] width 878 height 132
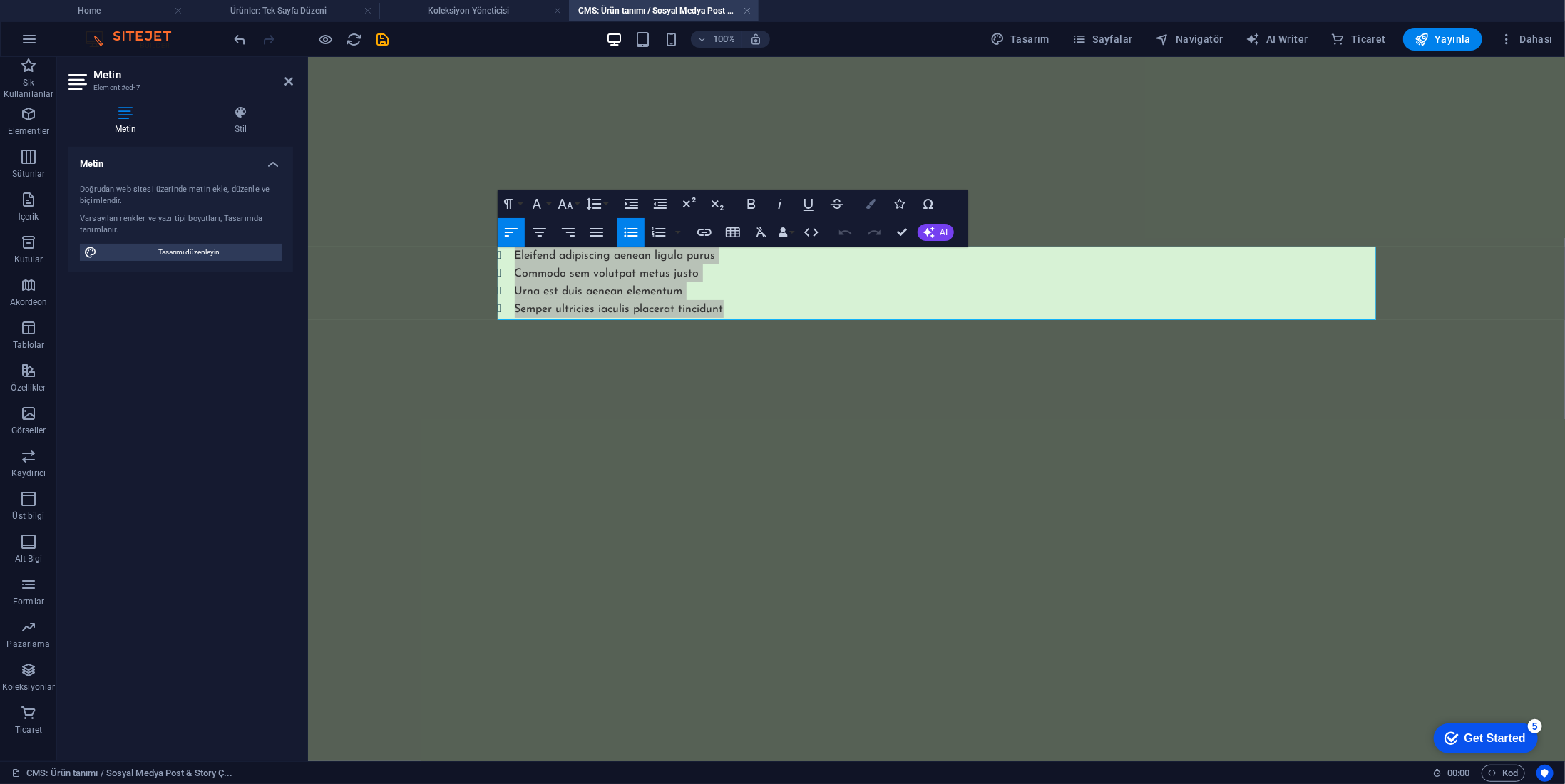
click at [867, 204] on icon "button" at bounding box center [871, 204] width 10 height 10
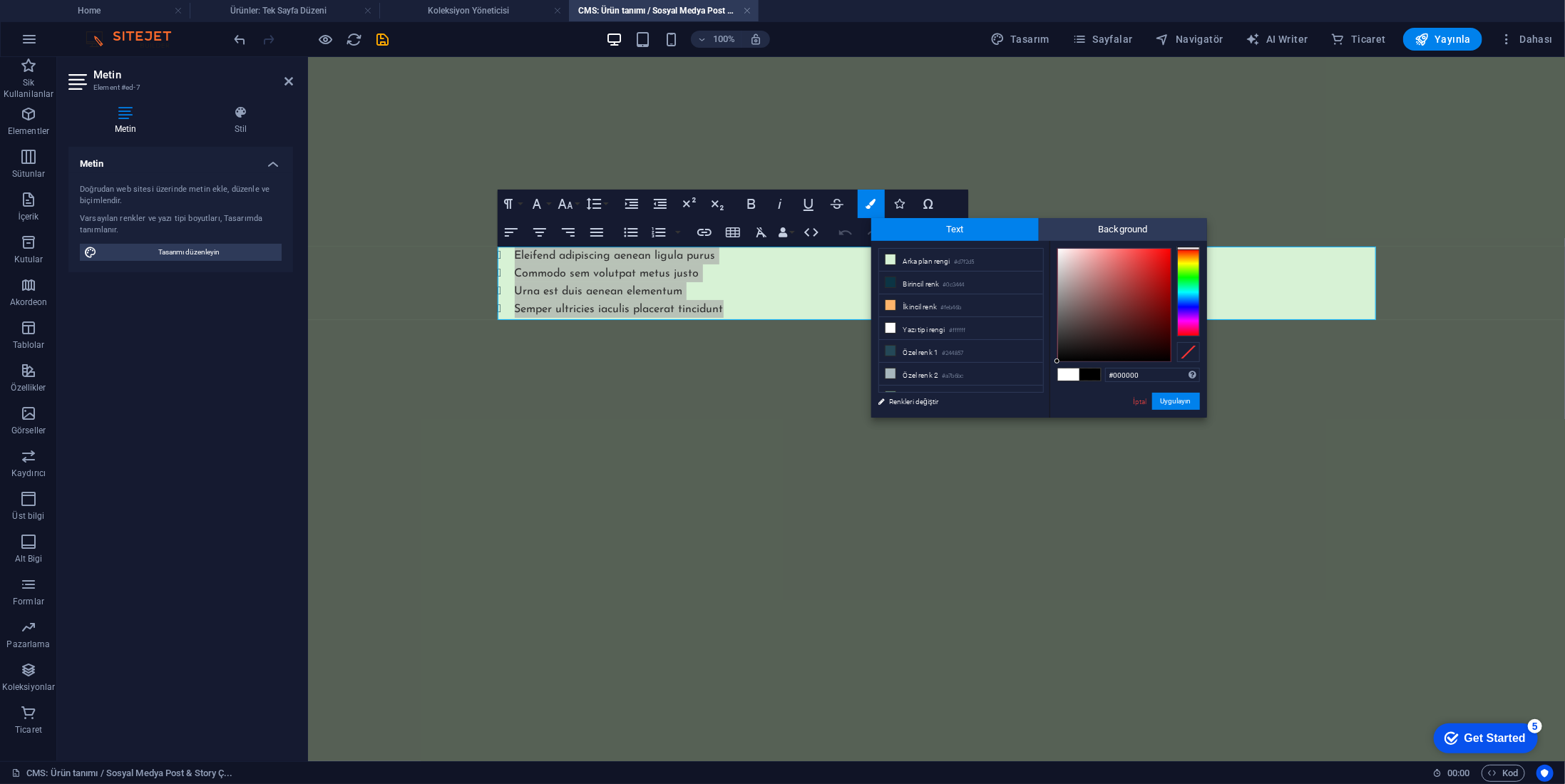
drag, startPoint x: 1088, startPoint y: 321, endPoint x: 972, endPoint y: 438, distance: 164.8
click at [972, 438] on body "namikkemalcubukcuoglu.com.tr Home Ürünler: Tek Sayfa Düzeni Koleksiyon Yönetici…" at bounding box center [782, 392] width 1565 height 784
drag, startPoint x: 1173, startPoint y: 402, endPoint x: 337, endPoint y: 270, distance: 846.4
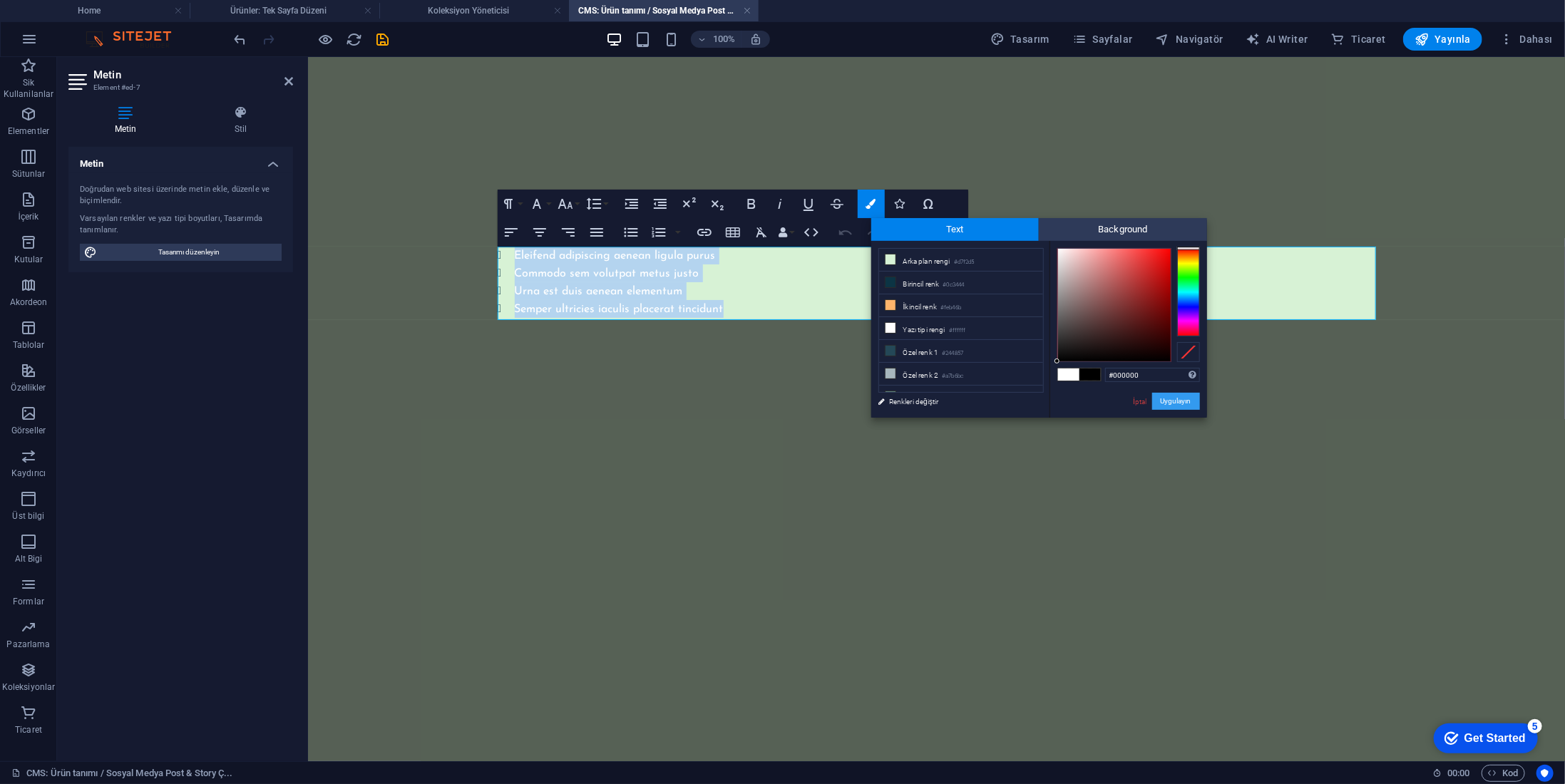
click at [1173, 402] on button "Uygulayın" at bounding box center [1176, 401] width 47 height 17
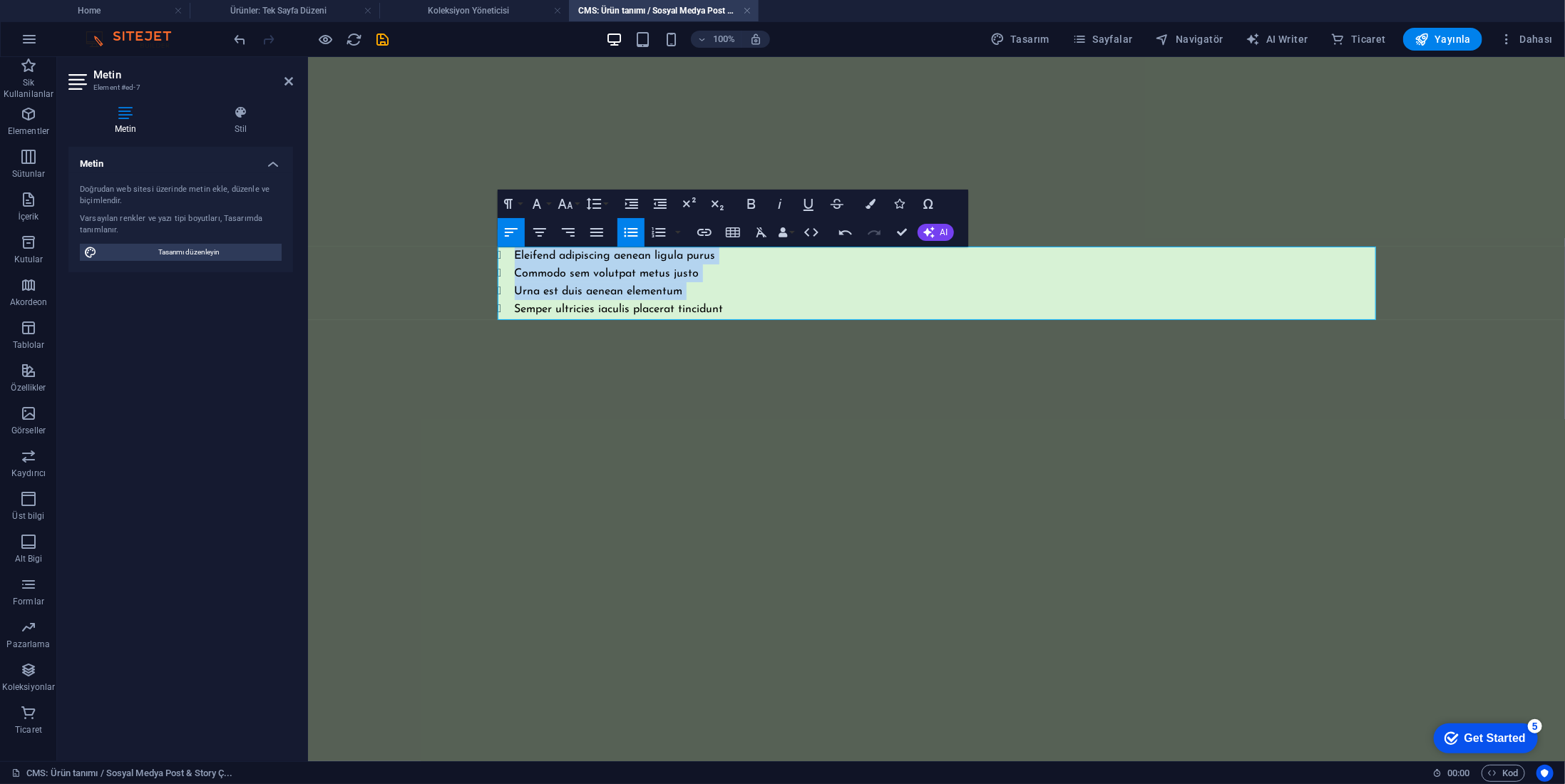
click at [761, 249] on li "Eleifend adipiscing aenean ligula purus" at bounding box center [944, 255] width 861 height 18
drag, startPoint x: 735, startPoint y: 257, endPoint x: 516, endPoint y: 251, distance: 219.1
click at [516, 251] on li "Eleifend adipiscing aenean ligula purus" at bounding box center [944, 255] width 861 height 18
drag, startPoint x: 514, startPoint y: 272, endPoint x: 698, endPoint y: 275, distance: 184.0
click at [698, 275] on li "Commodo sem volutpat metus justo" at bounding box center [944, 273] width 861 height 18
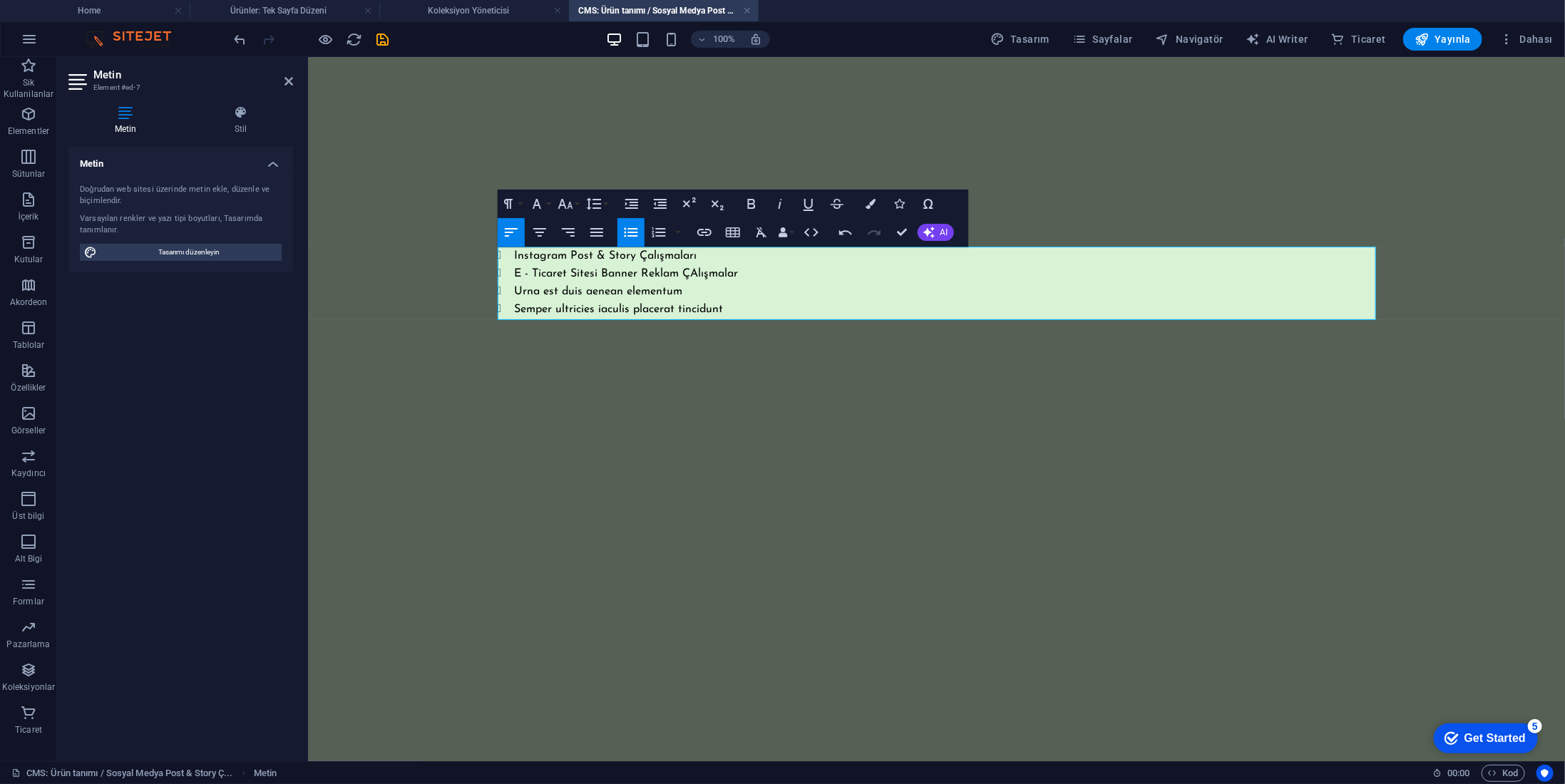
click at [698, 275] on li "E - Ticaret Sitesi Banner Reklam ÇAlışmalar" at bounding box center [944, 273] width 861 height 18
click at [640, 272] on li "E - Ticaret Sitesi Banner Reklam Çalışmalar" at bounding box center [944, 273] width 861 height 18
drag, startPoint x: 687, startPoint y: 298, endPoint x: 527, endPoint y: 296, distance: 160.0
click at [517, 298] on li "Urna est duis aenean elementum" at bounding box center [944, 290] width 861 height 18
click at [735, 308] on li "Semper ultricies iaculis placerat tincidunt" at bounding box center [944, 308] width 861 height 18
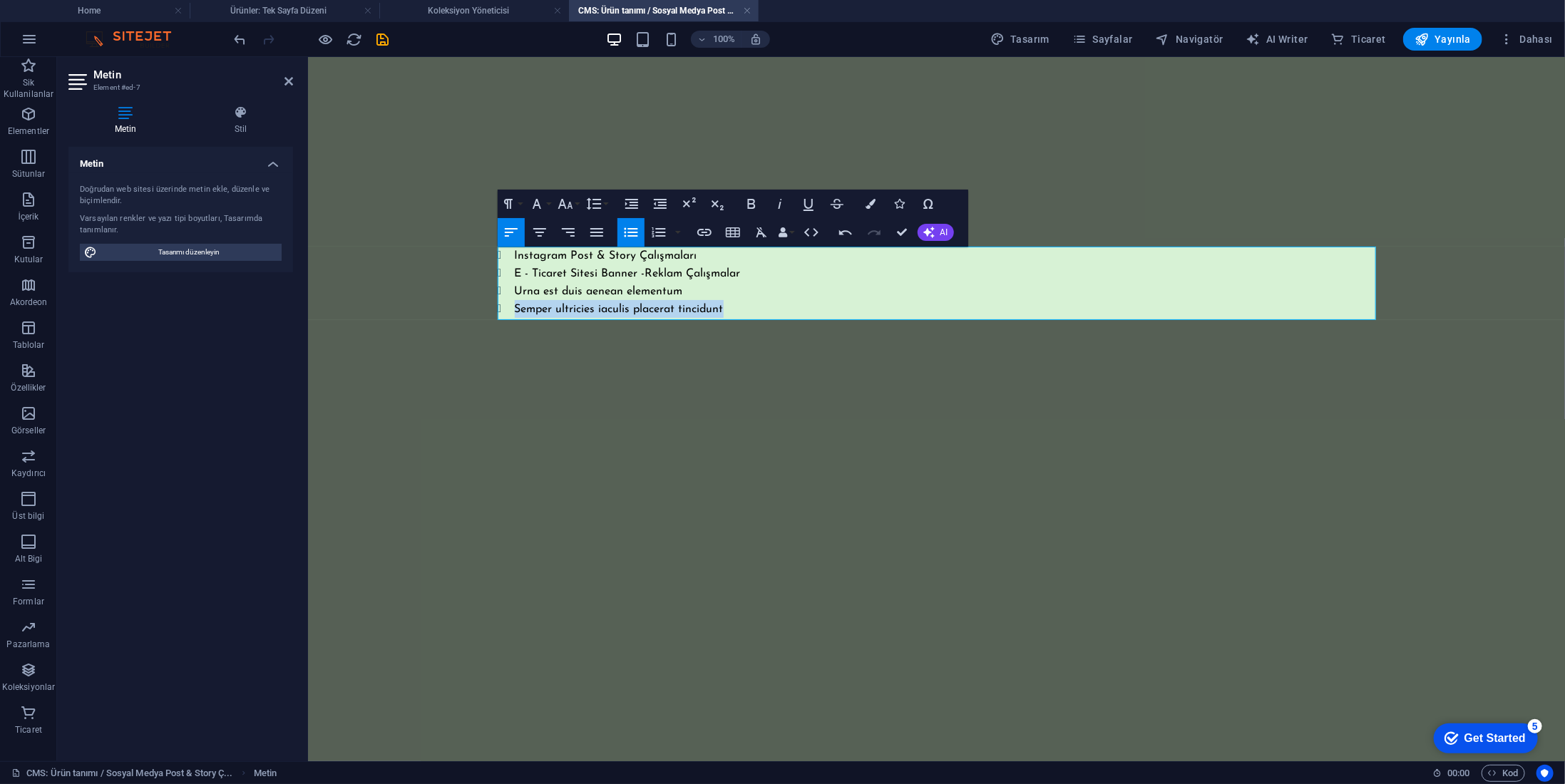
drag, startPoint x: 733, startPoint y: 308, endPoint x: 432, endPoint y: 320, distance: 301.2
click at [432, 320] on body "Skip to main content Ürün hakkında daha fazla bilgi: Instagram Post & Story Çal…" at bounding box center [936, 251] width 1257 height 389
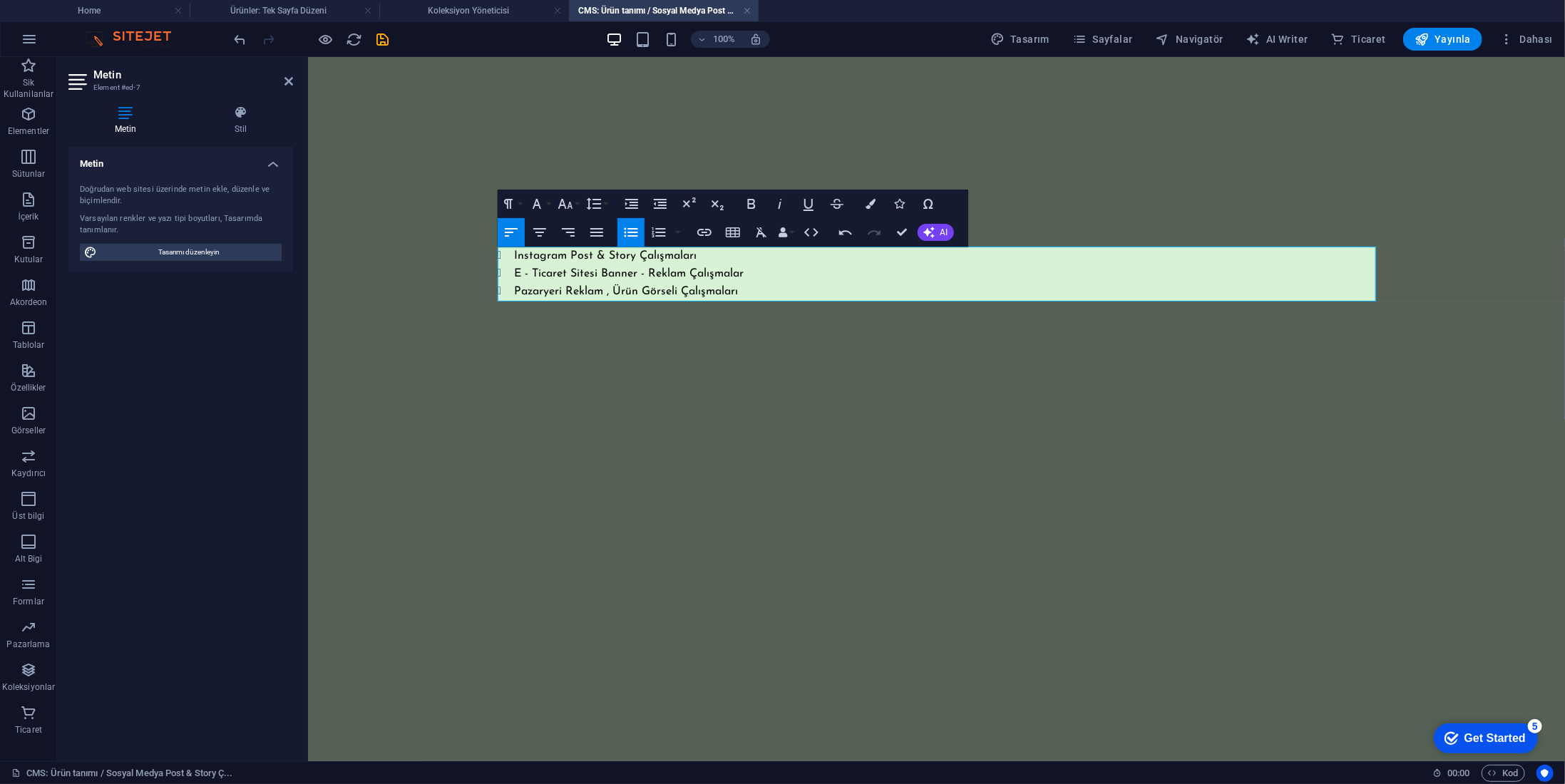
click at [810, 319] on div "Ürün hakkında daha fazla bilgi: Instagram Post & Story Çalışmaları E - Ticaret …" at bounding box center [937, 242] width 913 height 371
drag, startPoint x: 379, startPoint y: 41, endPoint x: 414, endPoint y: 37, distance: 35.2
click at [379, 40] on icon "save" at bounding box center [383, 39] width 16 height 16
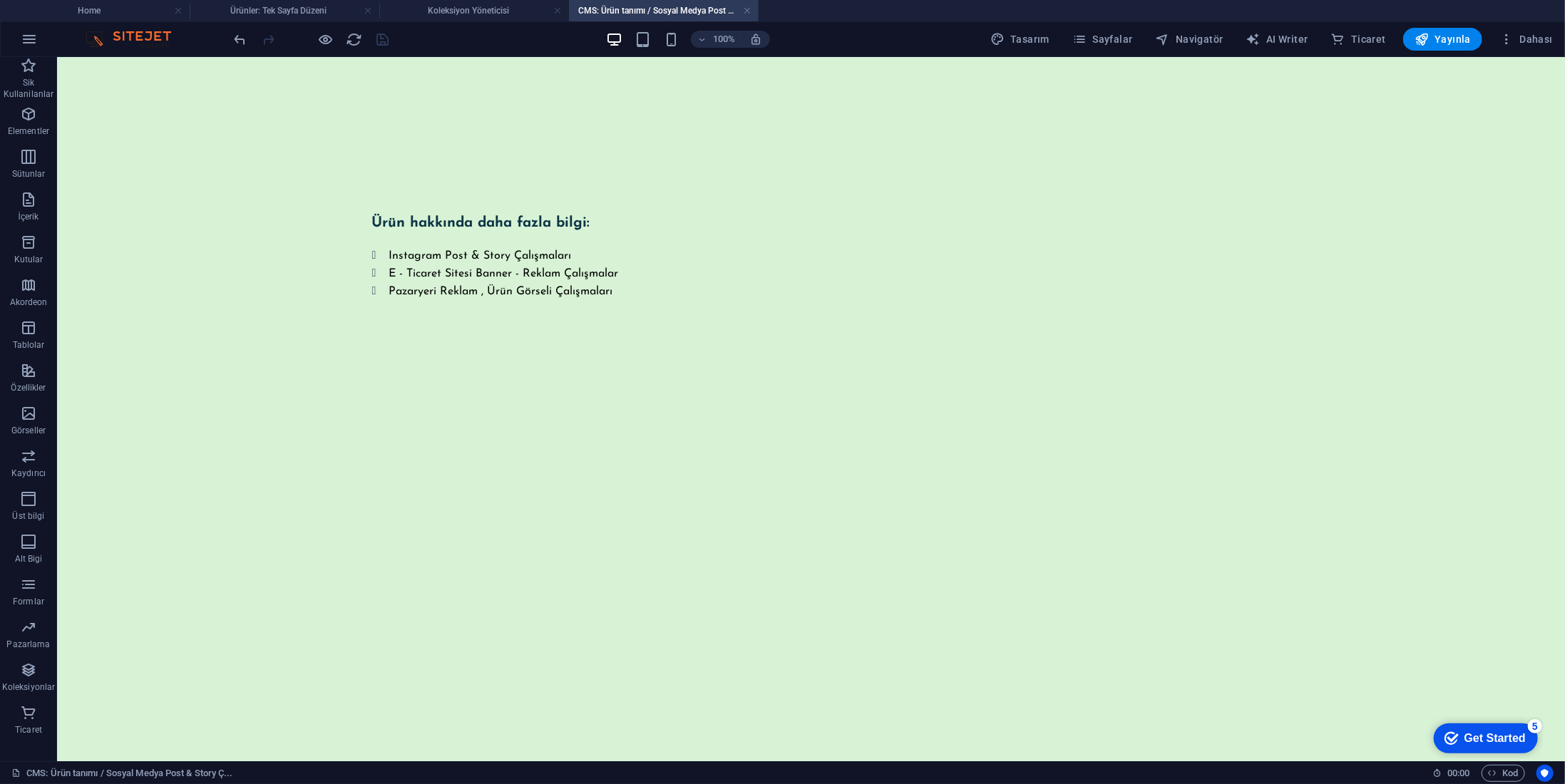
click at [748, 10] on link at bounding box center [747, 11] width 8 height 14
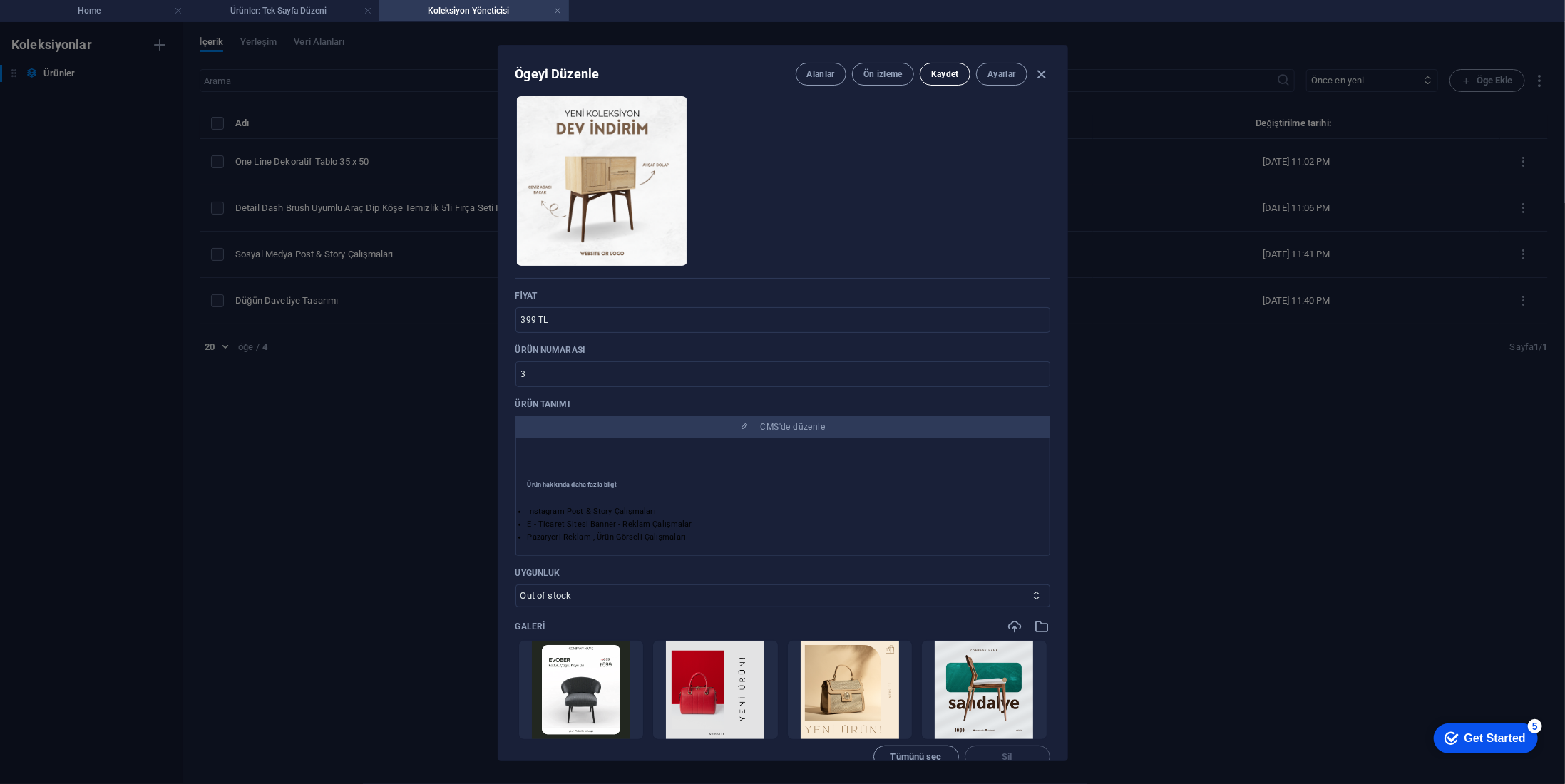
click at [936, 69] on span "Kaydet" at bounding box center [945, 74] width 27 height 11
click at [1043, 71] on icon "button" at bounding box center [1042, 75] width 16 height 16
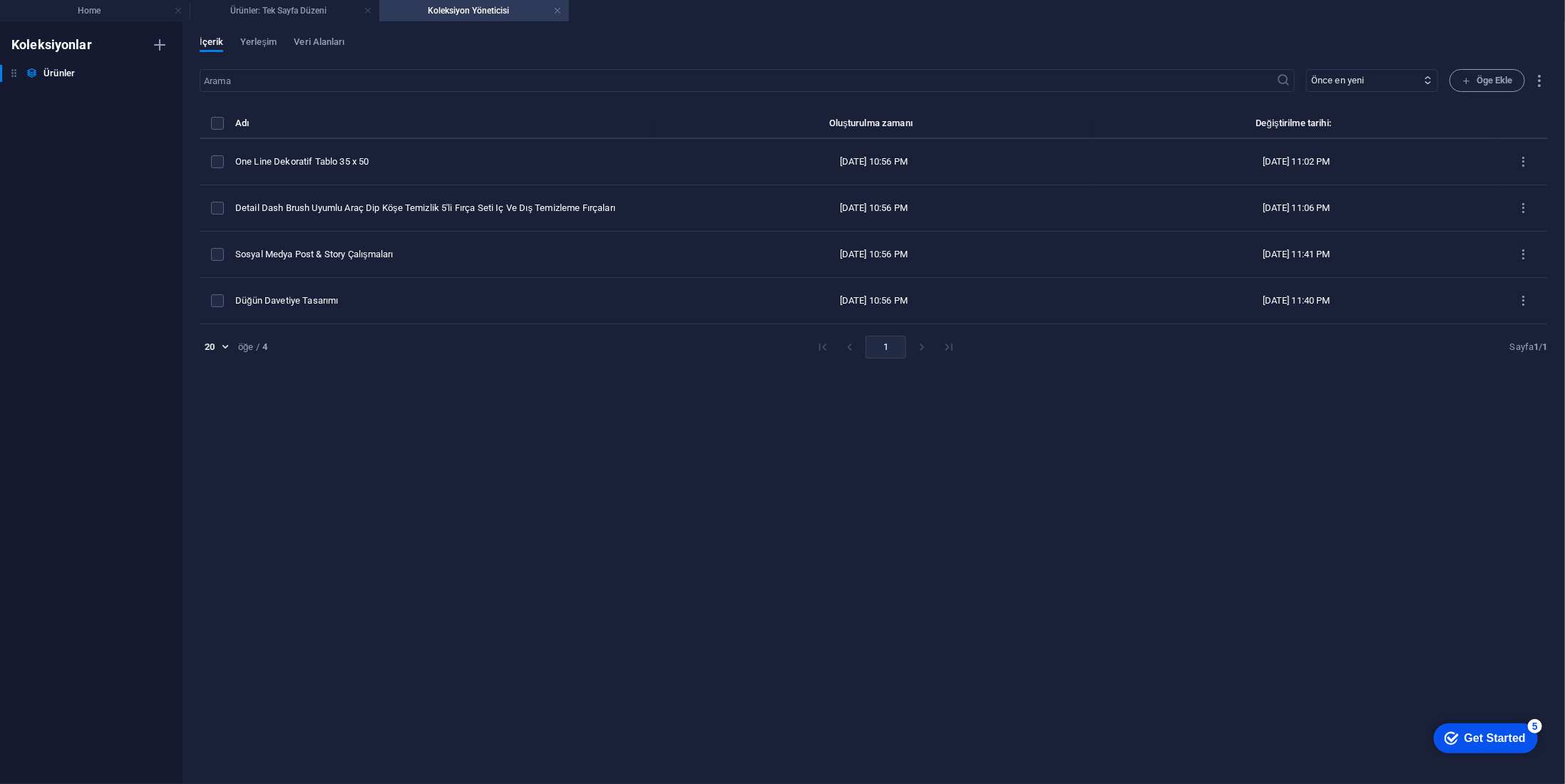
click at [1235, 503] on div "​ Önce en yeni Önce en eski Son düzenlenme Name (artan) Name (azalan) Slug (art…" at bounding box center [874, 420] width 1349 height 701
drag, startPoint x: 559, startPoint y: 12, endPoint x: 638, endPoint y: 281, distance: 280.4
click at [559, 12] on link at bounding box center [557, 11] width 8 height 14
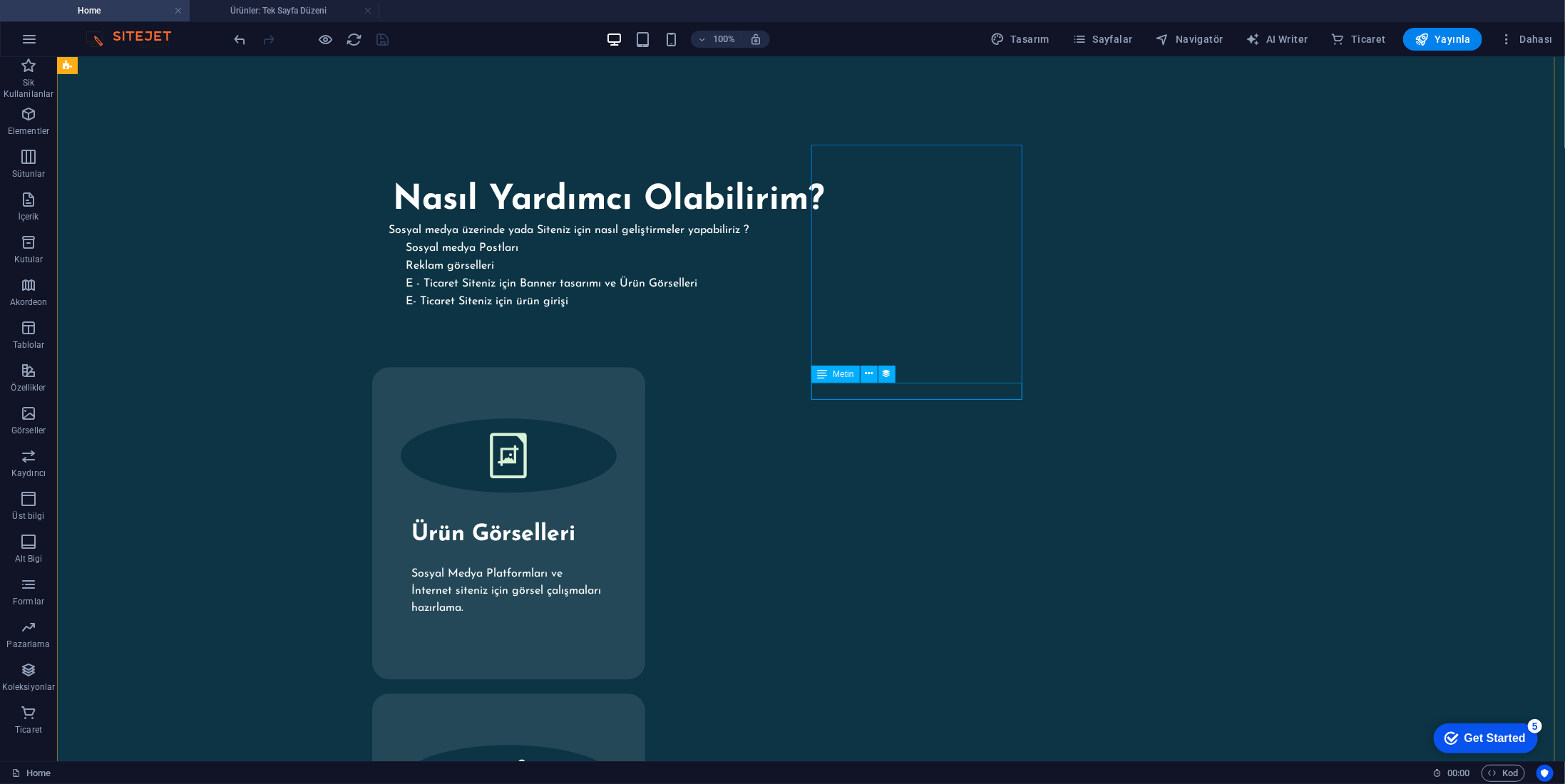
scroll to position [2333, 0]
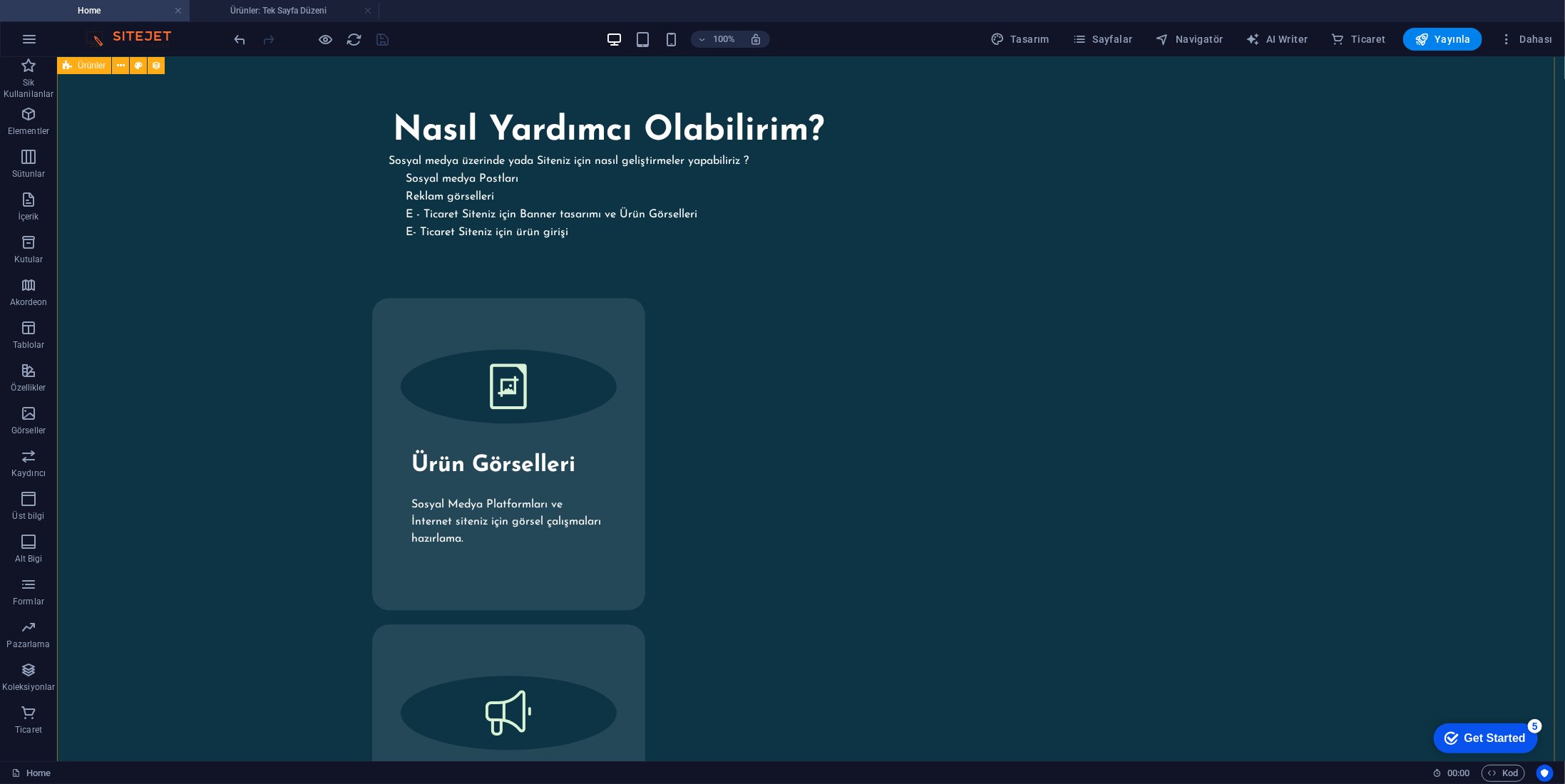
click at [348, 37] on icon "reload" at bounding box center [355, 39] width 16 height 16
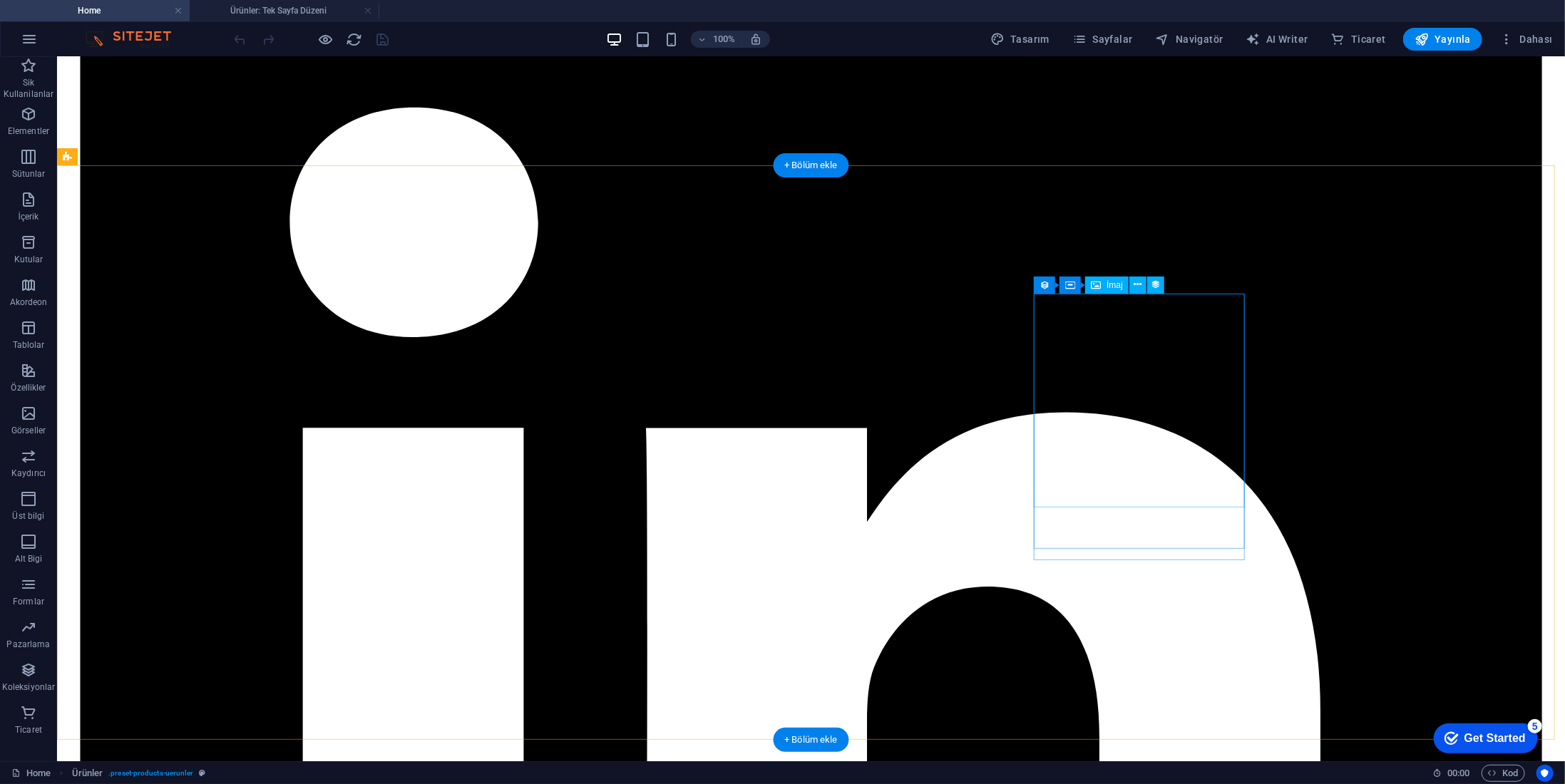
scroll to position [2138, 0]
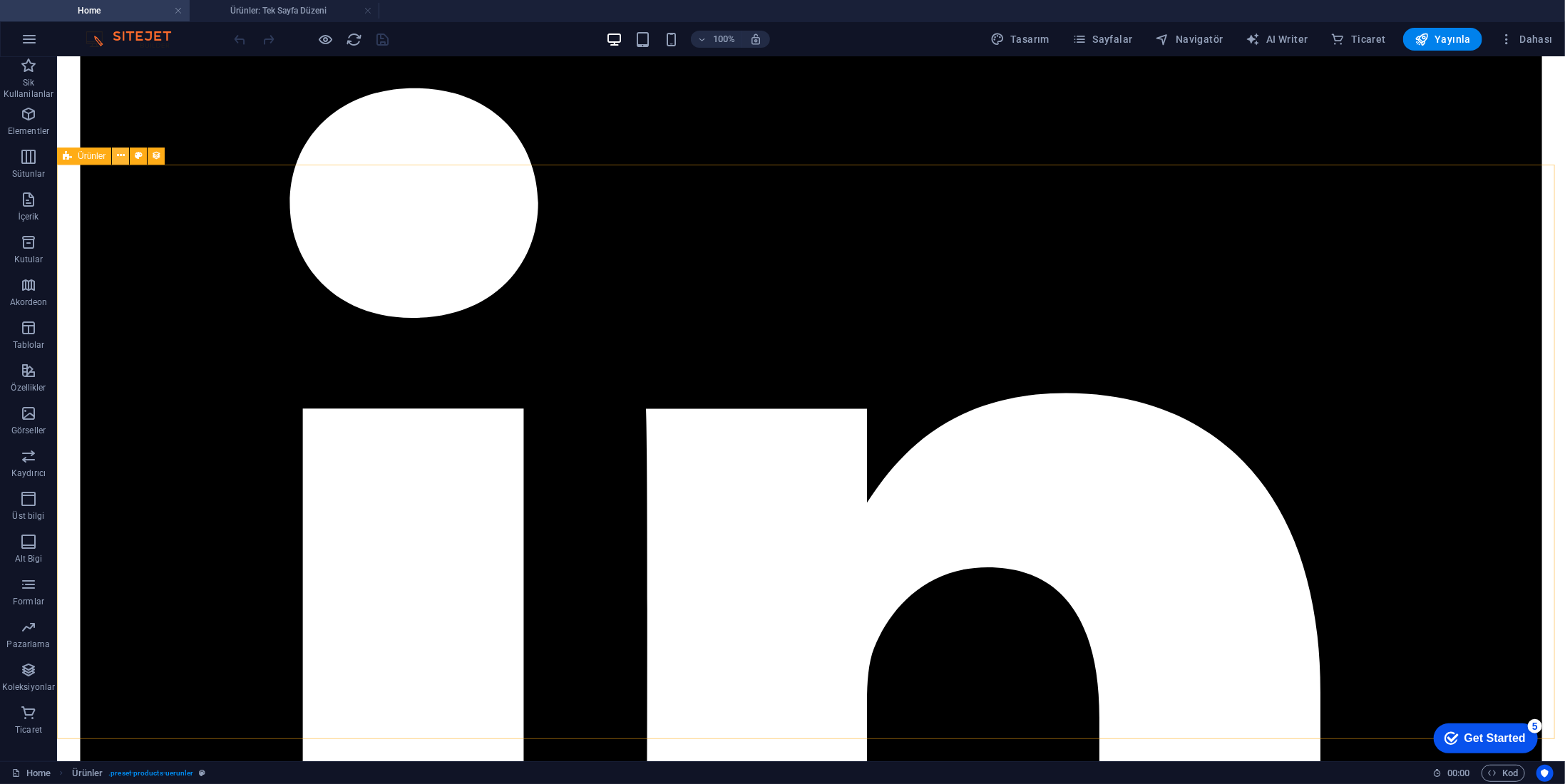
click at [122, 158] on icon at bounding box center [121, 155] width 8 height 15
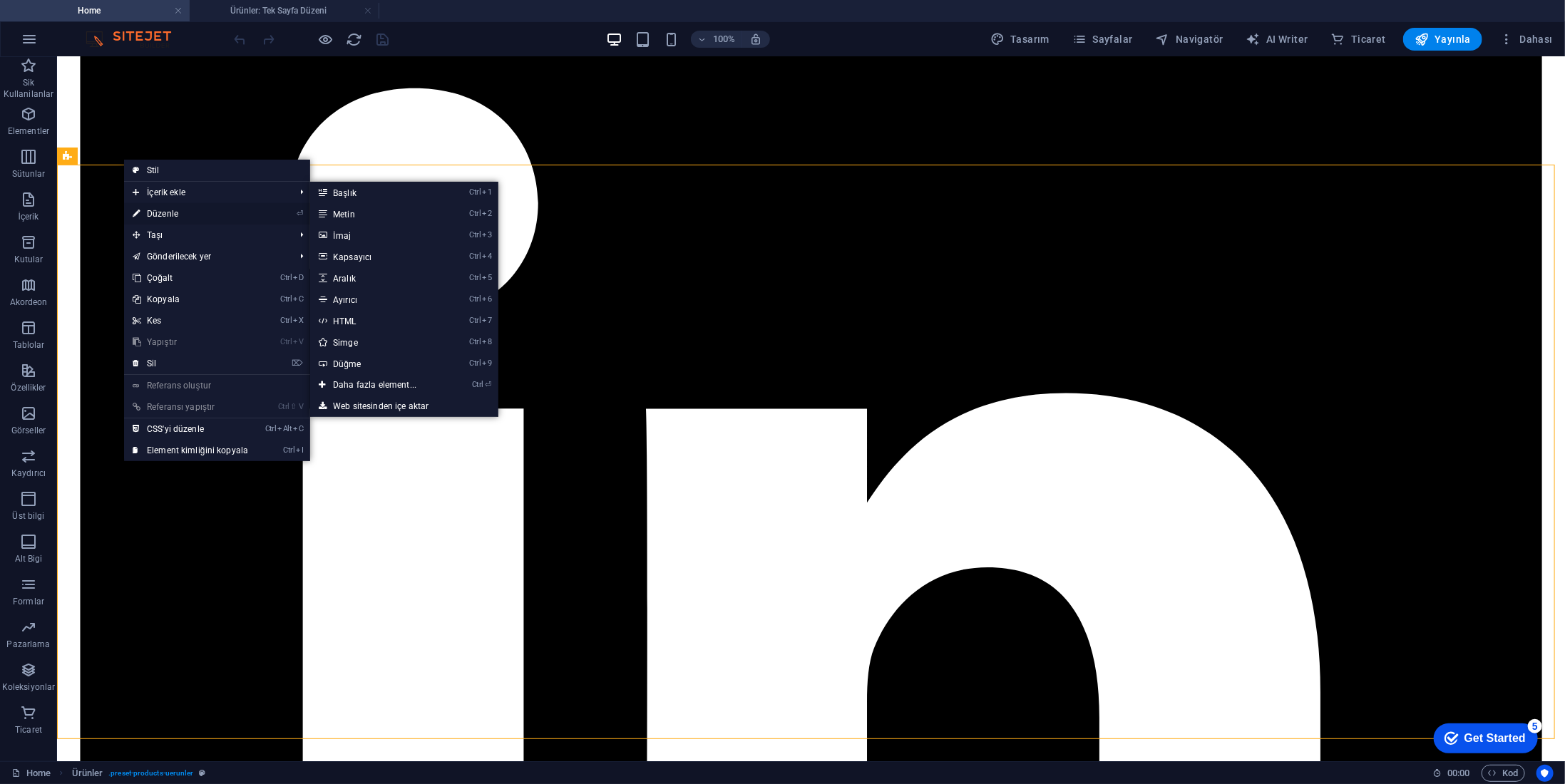
click at [165, 214] on link "⏎ Düzenle" at bounding box center [190, 214] width 132 height 21
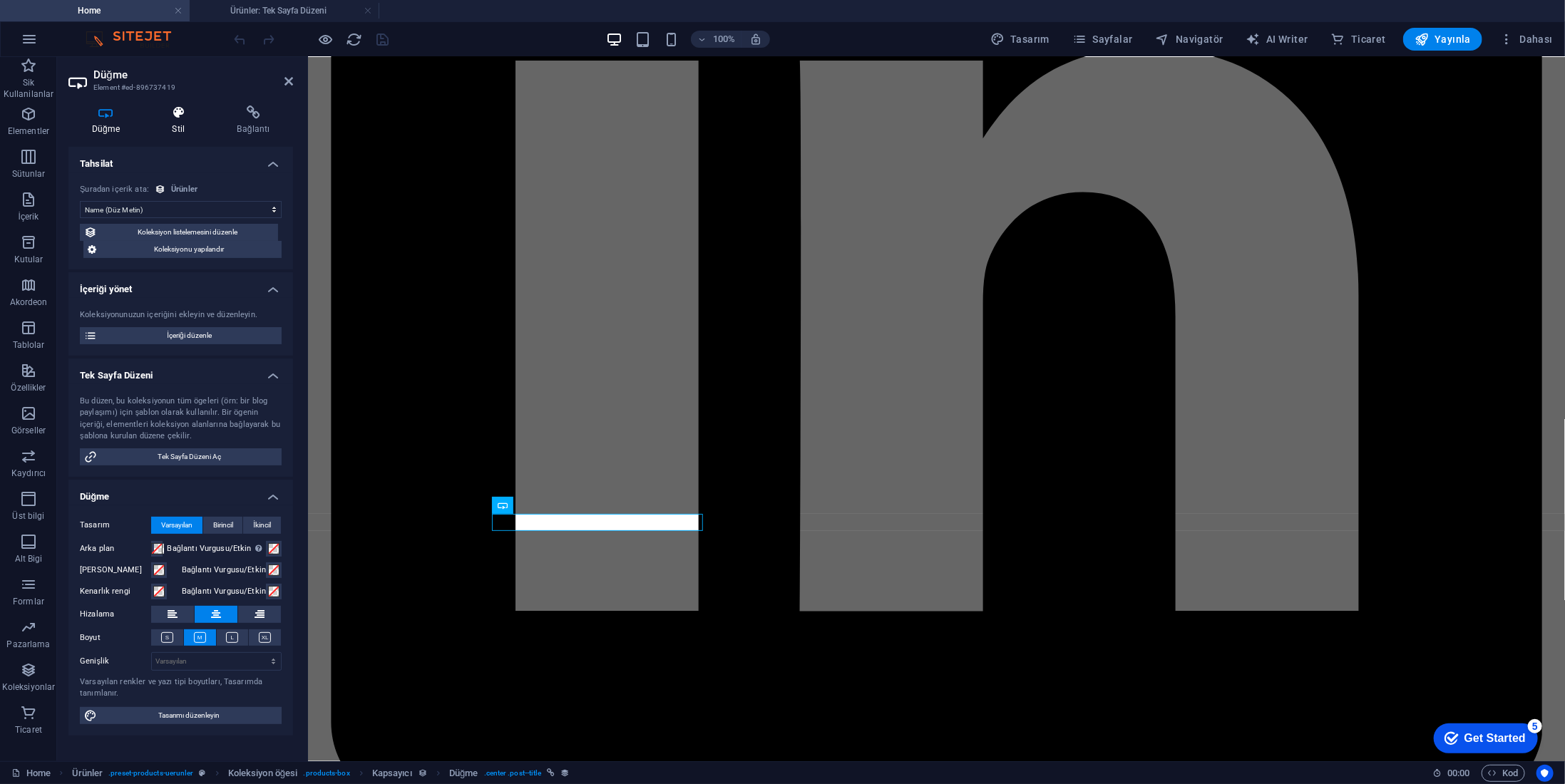
click at [184, 121] on h4 "Stil" at bounding box center [181, 120] width 65 height 30
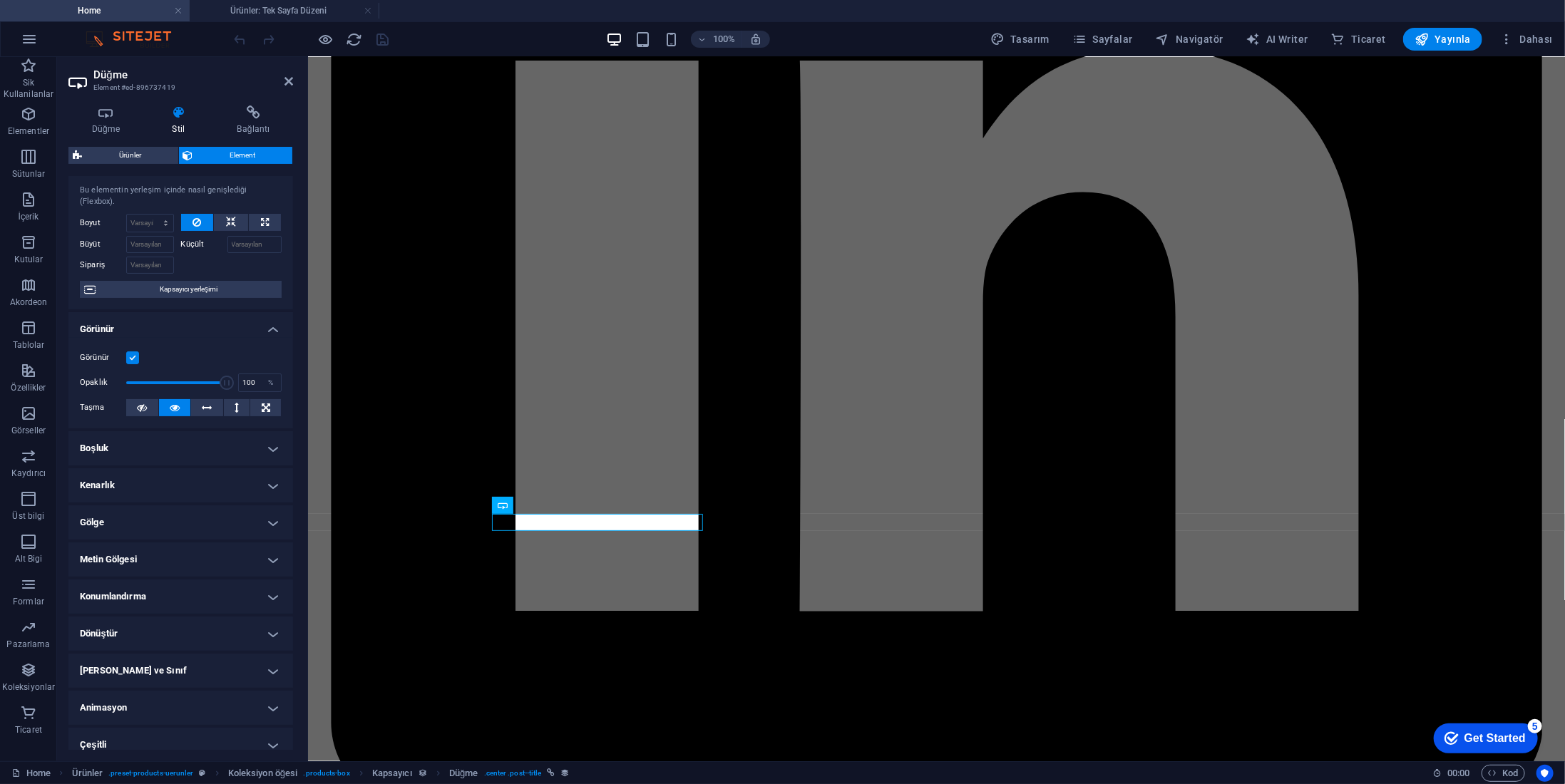
scroll to position [40, 0]
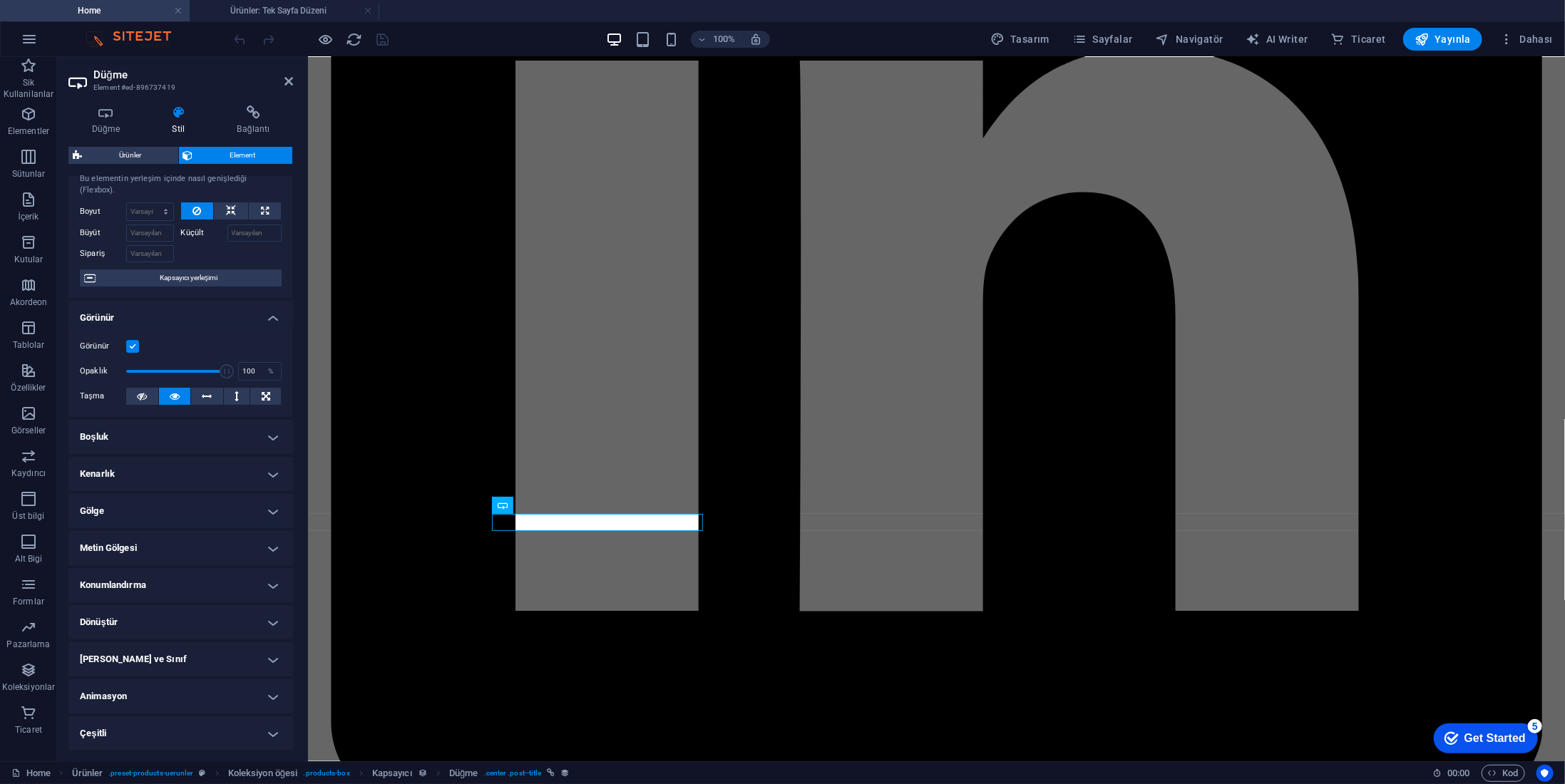
click at [197, 549] on h4 "Metin Gölgesi" at bounding box center [181, 548] width 225 height 34
click at [194, 547] on h4 "Metin Gölgesi" at bounding box center [181, 544] width 225 height 26
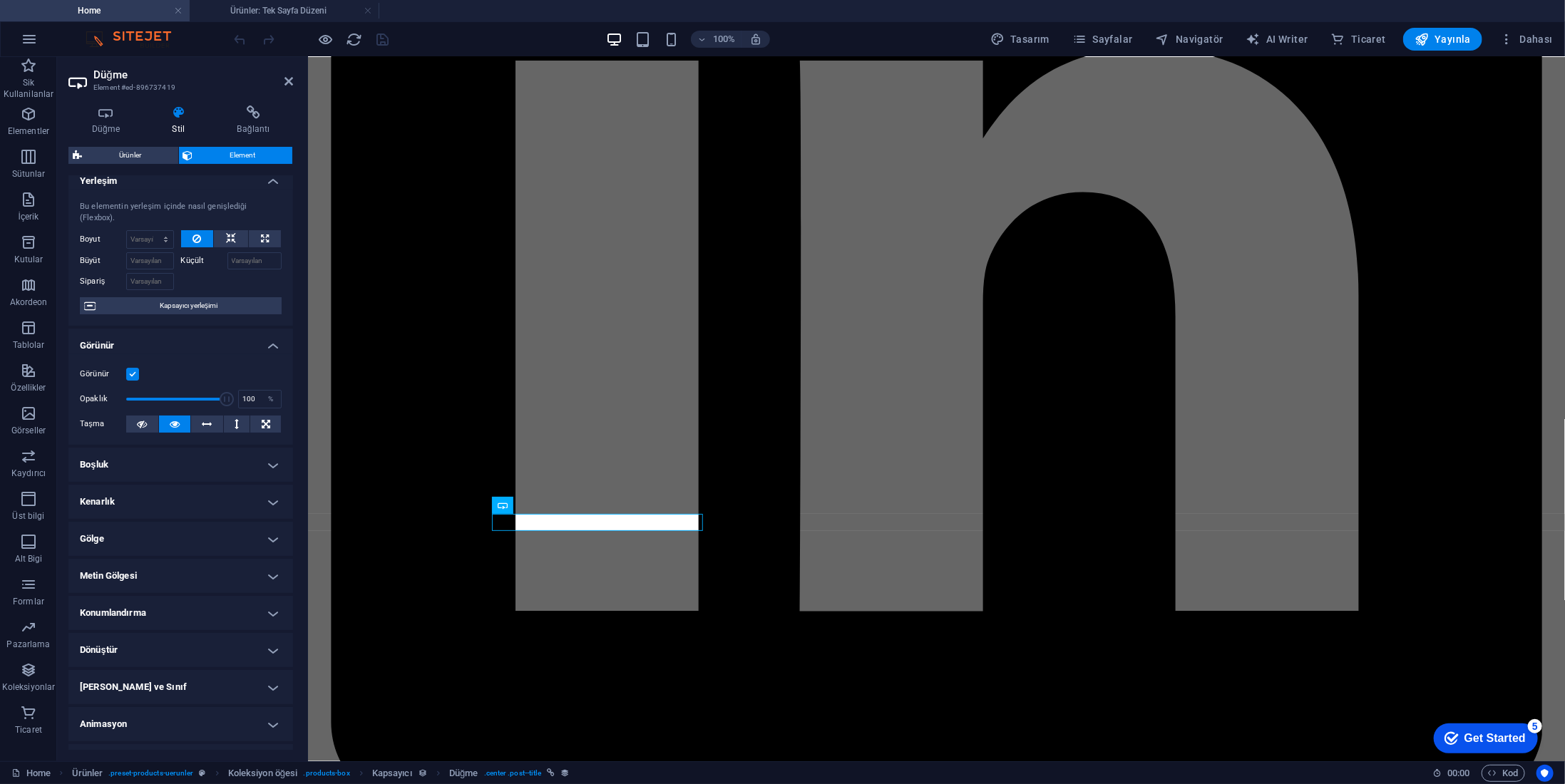
scroll to position [0, 0]
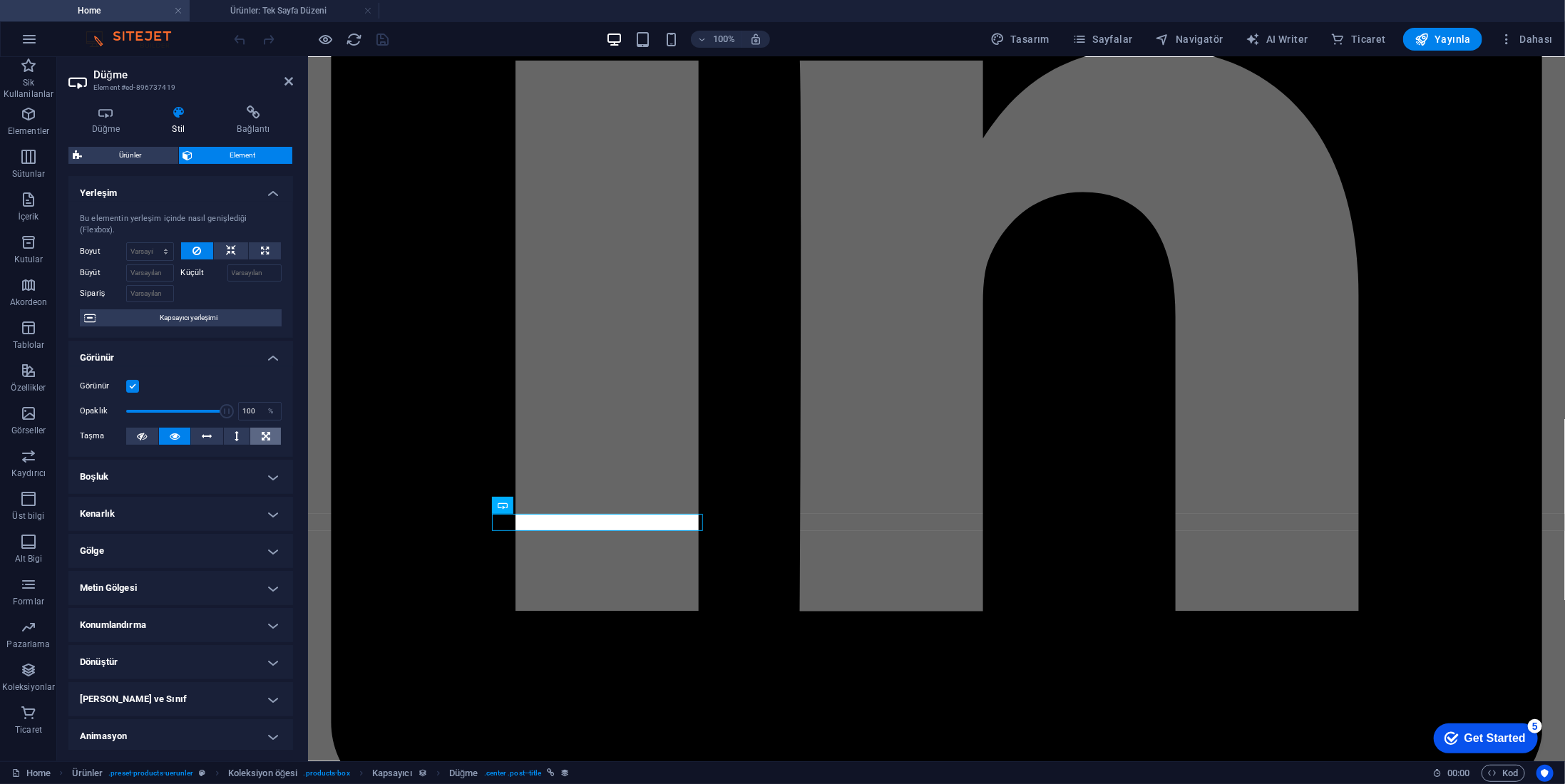
click at [263, 435] on icon at bounding box center [266, 436] width 8 height 17
click at [552, 504] on icon at bounding box center [556, 505] width 8 height 15
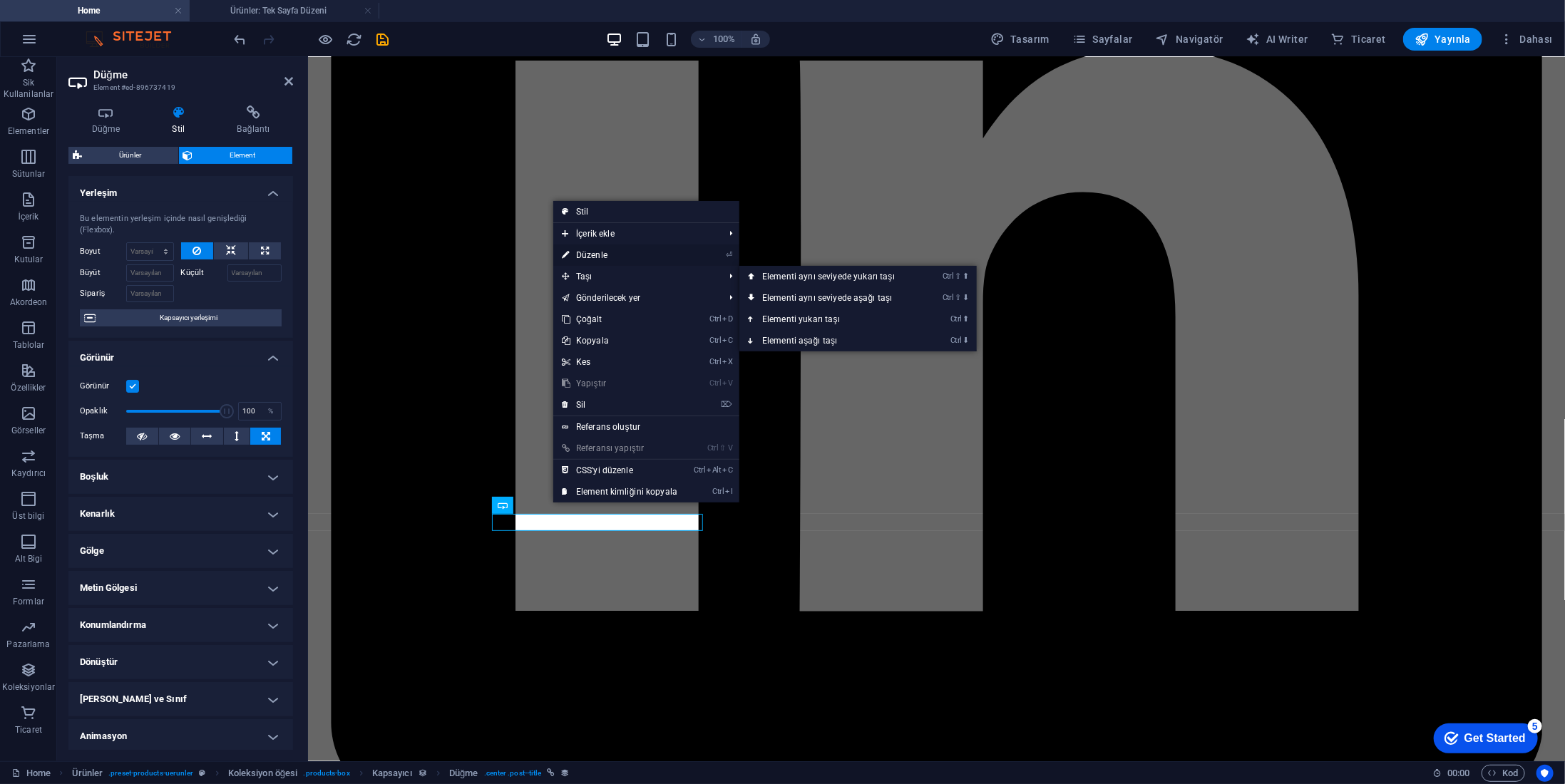
click at [594, 249] on link "⏎ Düzenle" at bounding box center [619, 255] width 132 height 21
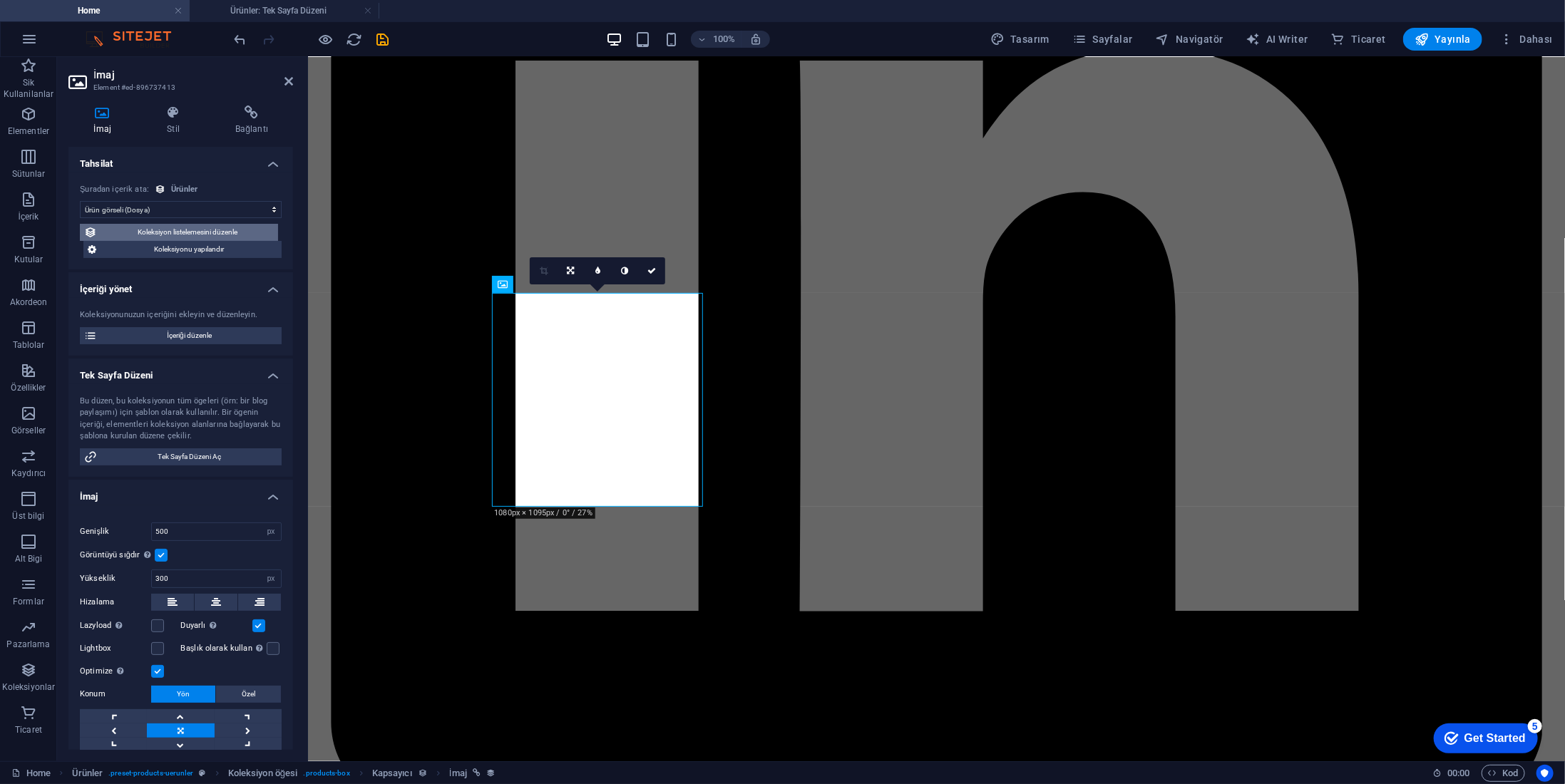
click at [214, 235] on span "Koleksiyon listelemesini düzenle" at bounding box center [187, 232] width 173 height 17
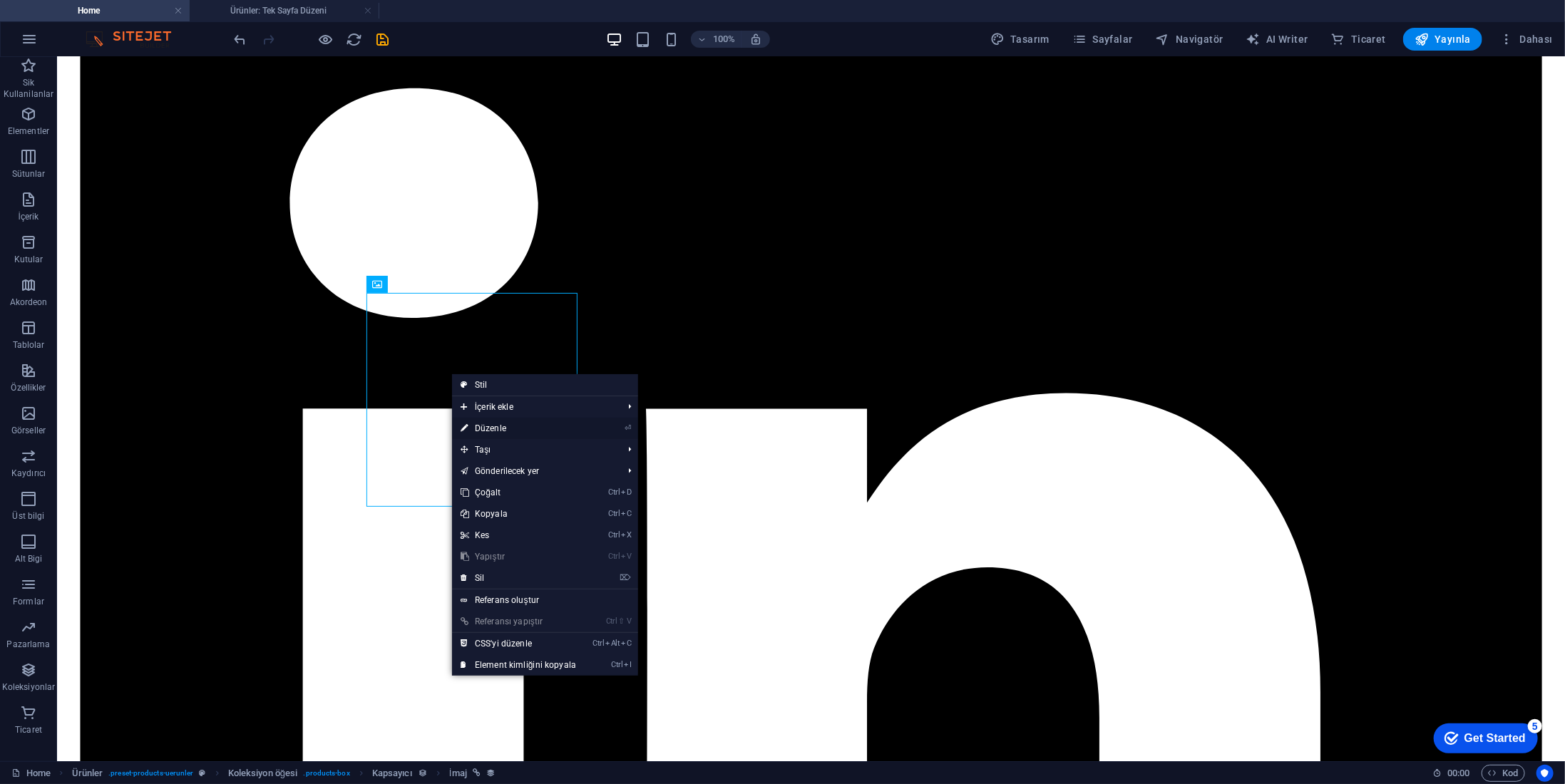
click at [499, 424] on link "⏎ Düzenle" at bounding box center [518, 428] width 132 height 21
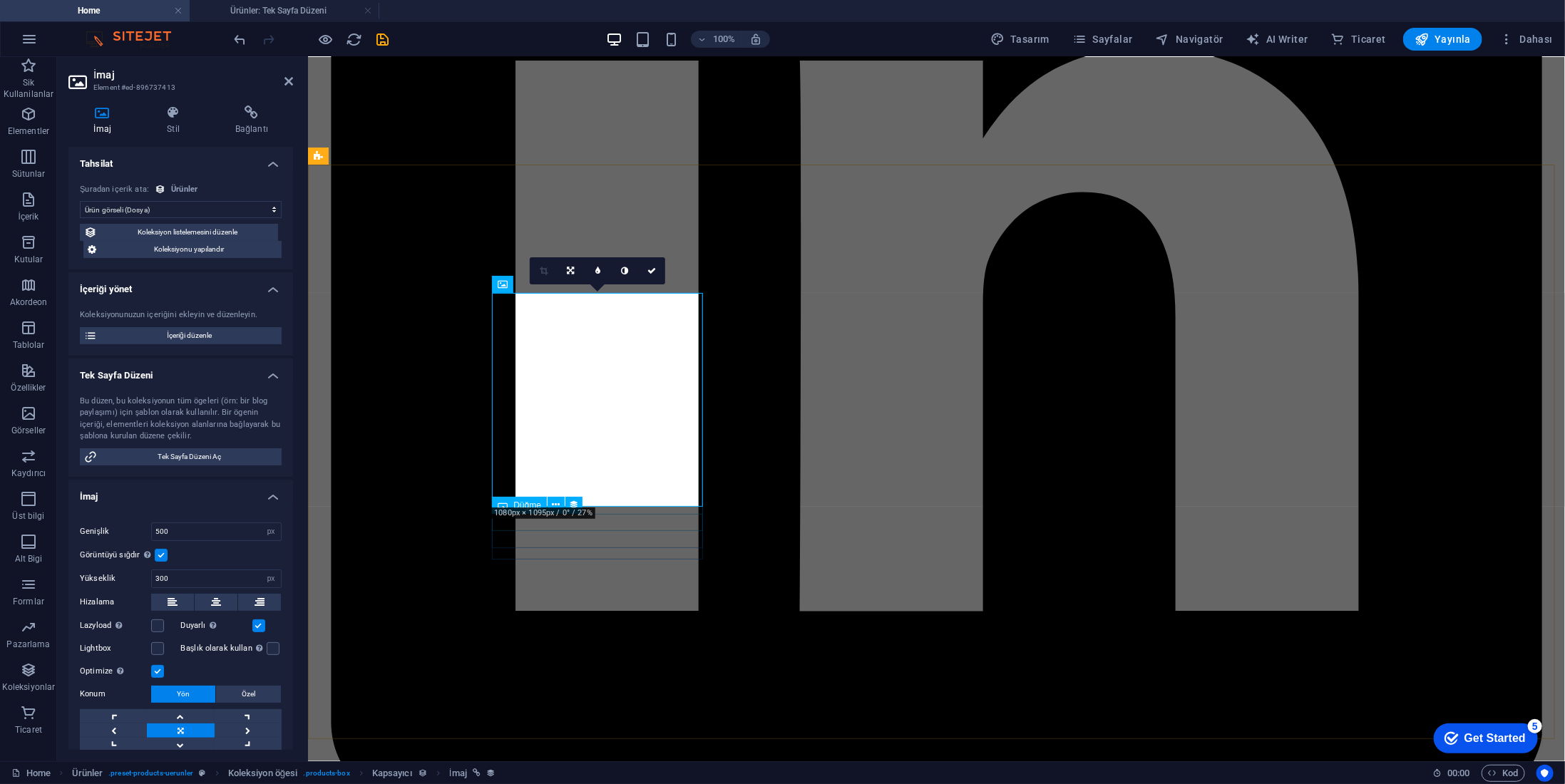
drag, startPoint x: 607, startPoint y: 517, endPoint x: 861, endPoint y: 517, distance: 254.0
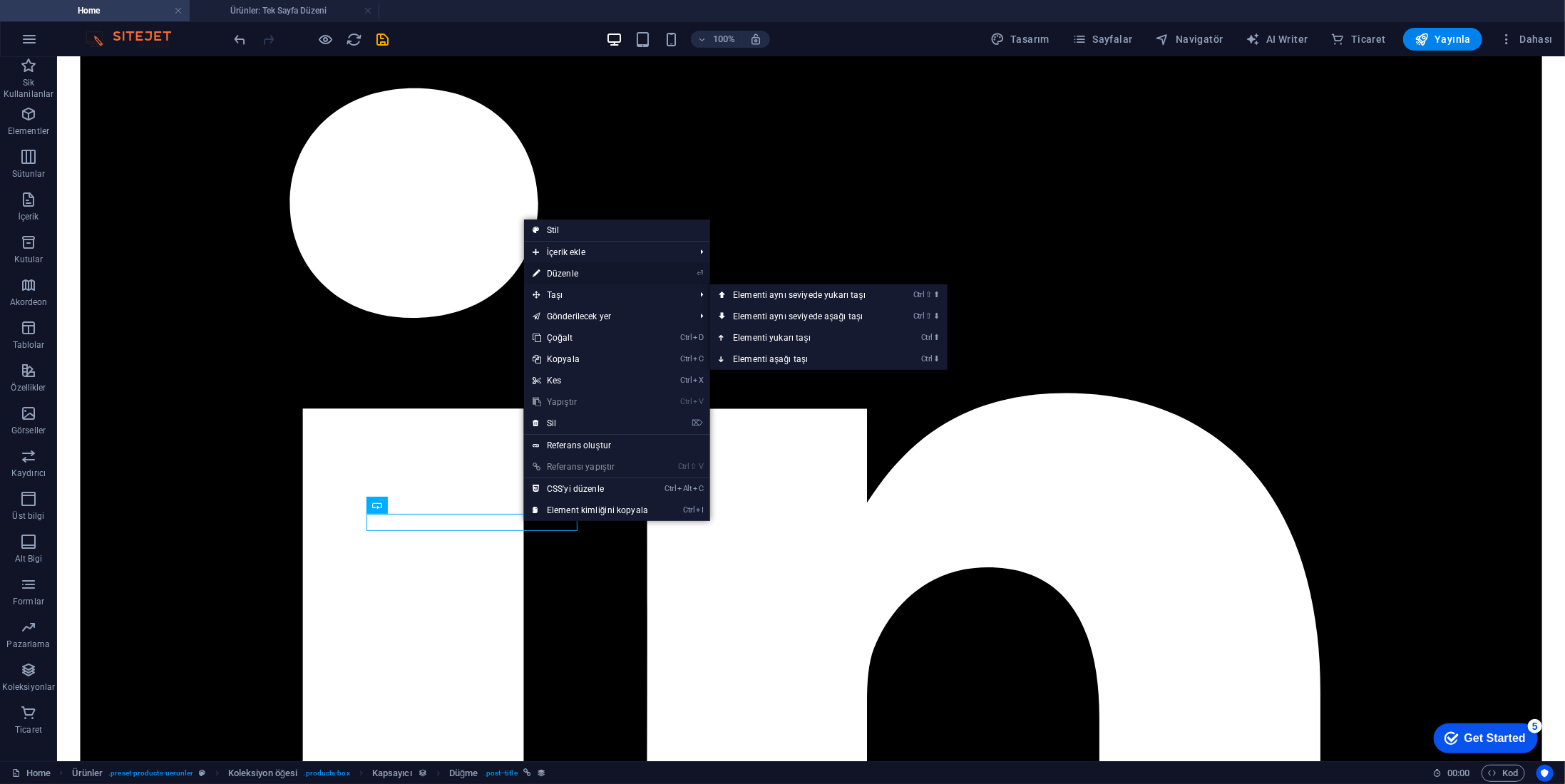
click at [572, 275] on link "⏎ Düzenle" at bounding box center [590, 273] width 132 height 21
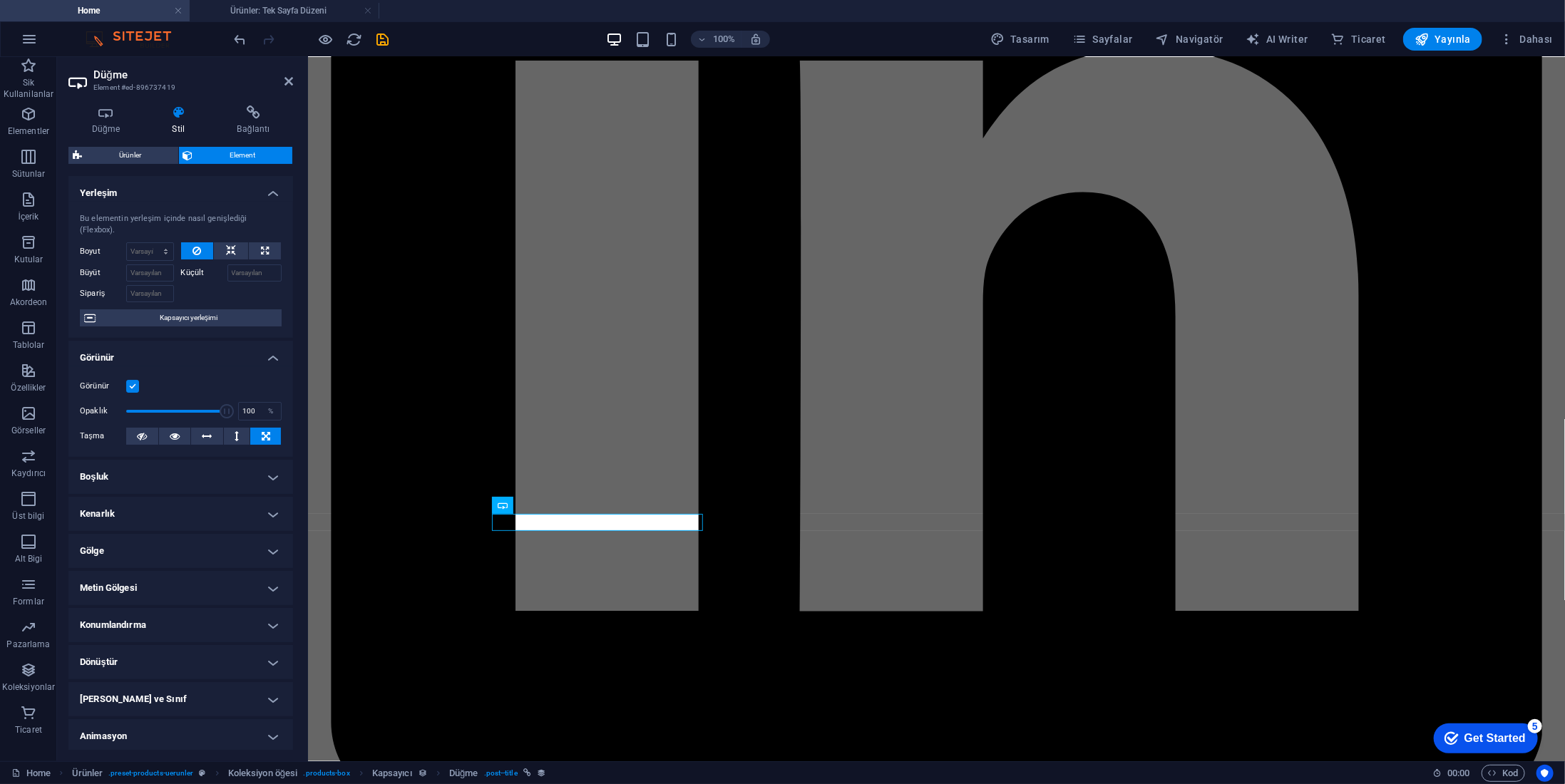
click at [178, 119] on icon at bounding box center [178, 113] width 59 height 15
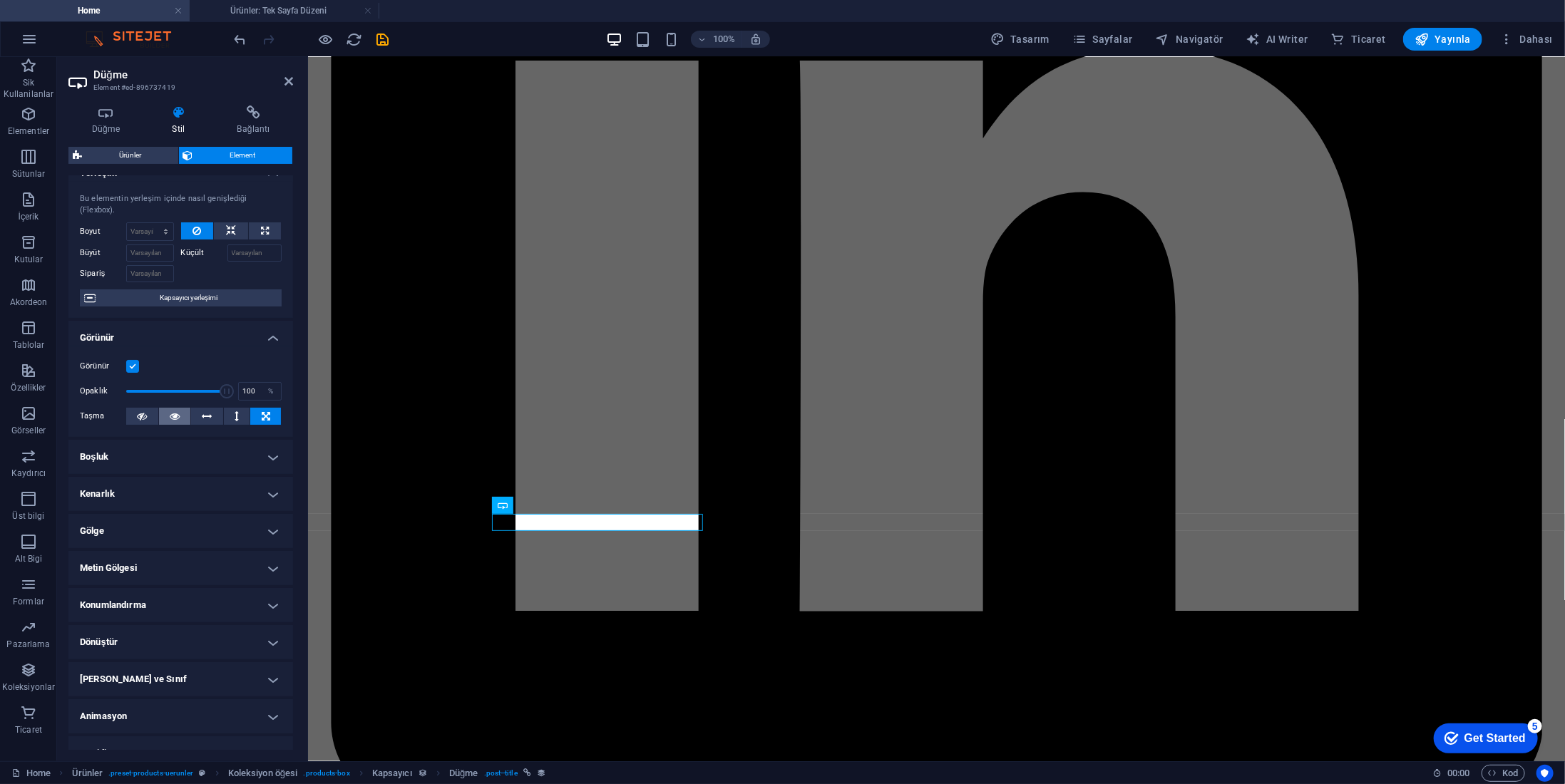
scroll to position [40, 0]
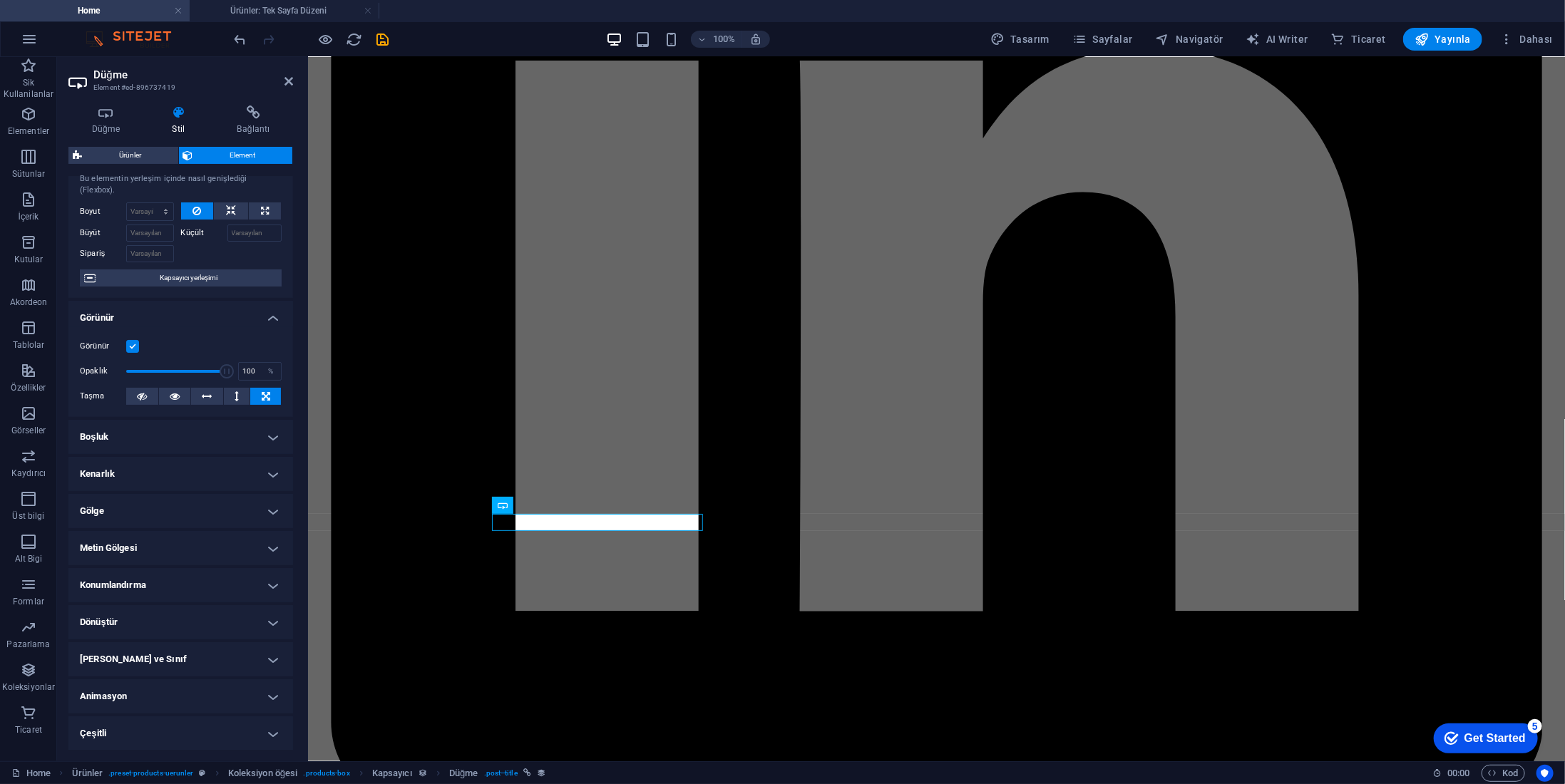
click at [251, 319] on h4 "Görünür" at bounding box center [181, 314] width 225 height 26
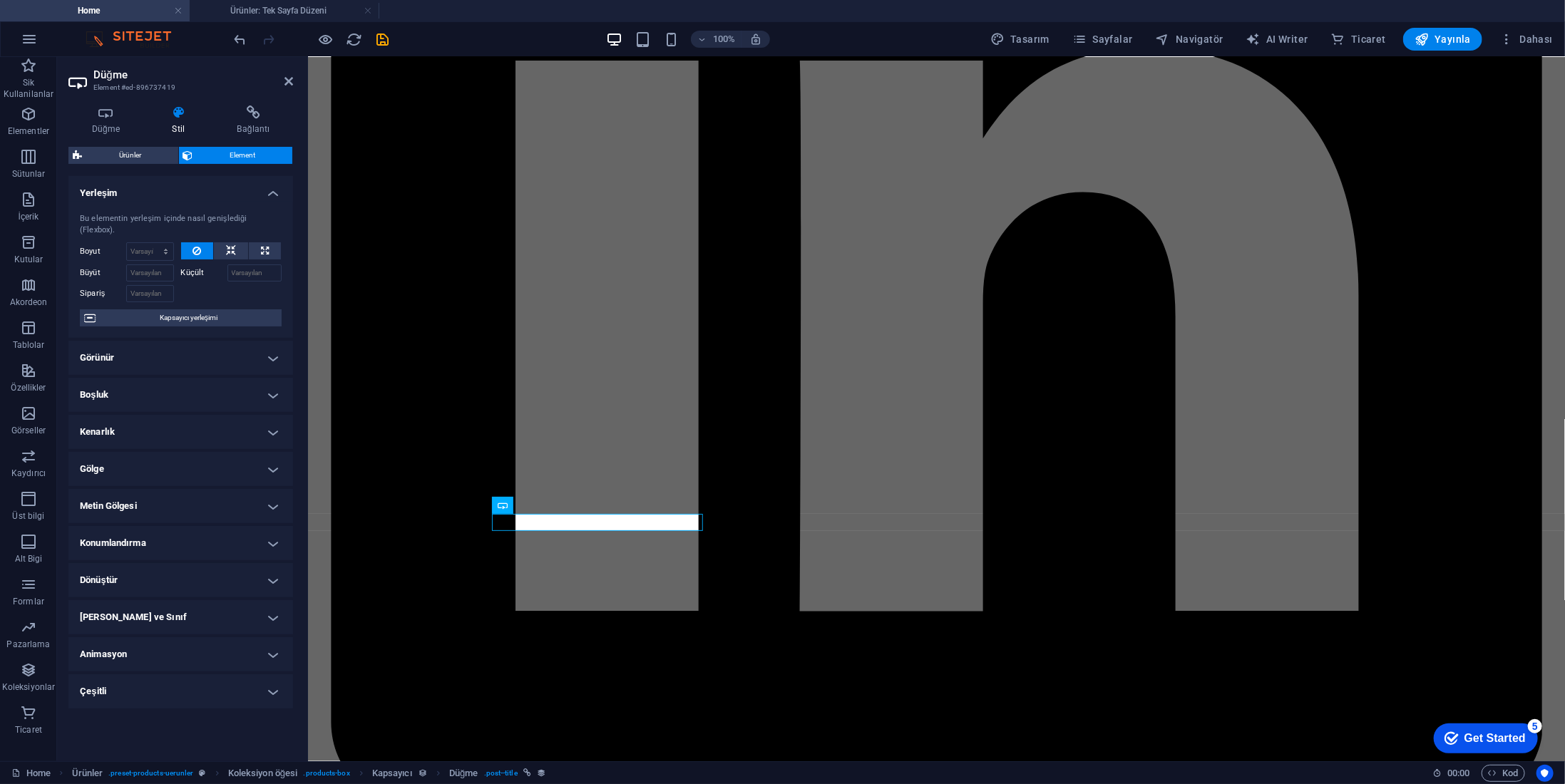
scroll to position [0, 0]
click at [215, 679] on h4 "Çeşitli" at bounding box center [181, 691] width 225 height 34
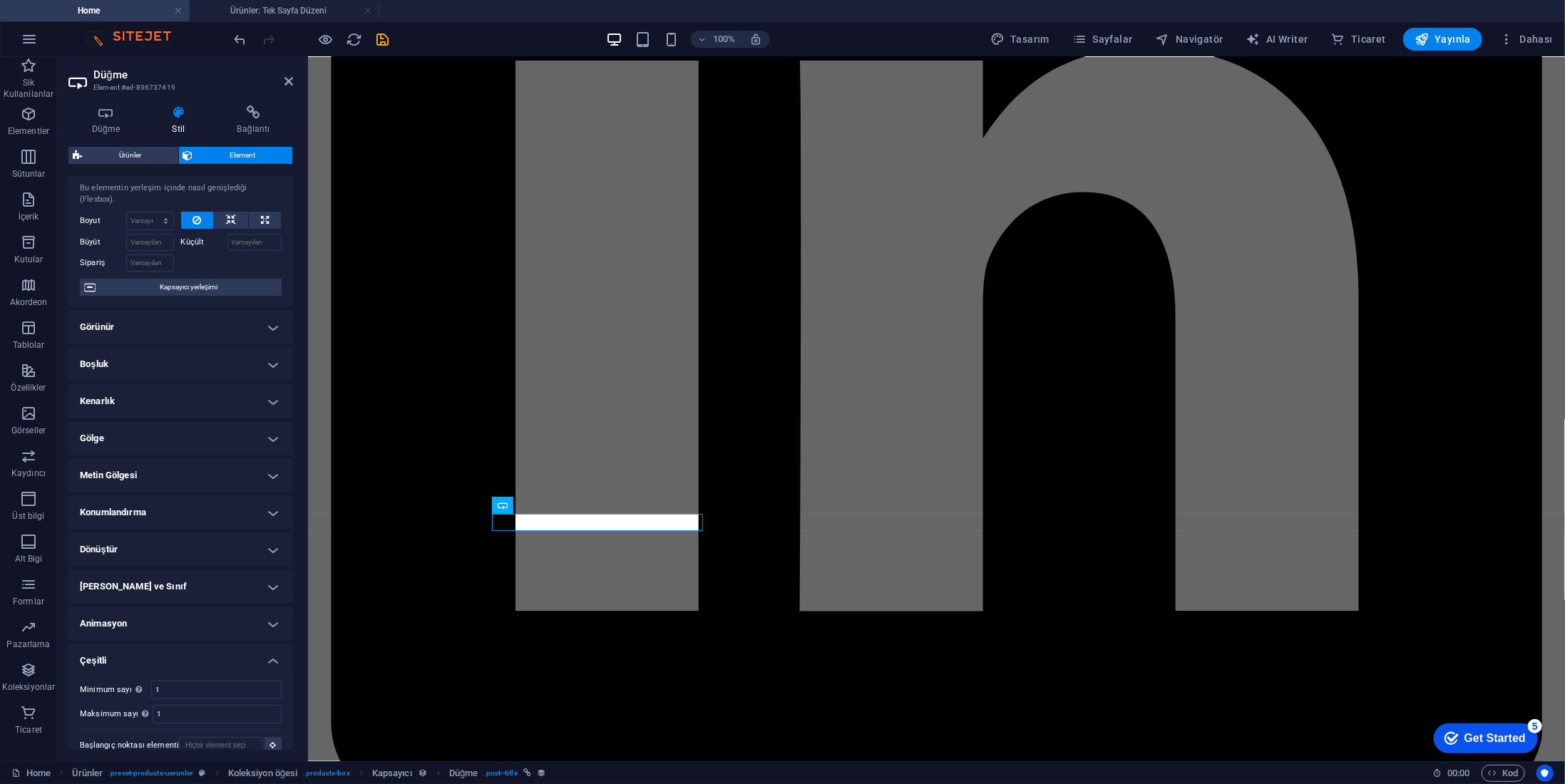
scroll to position [44, 0]
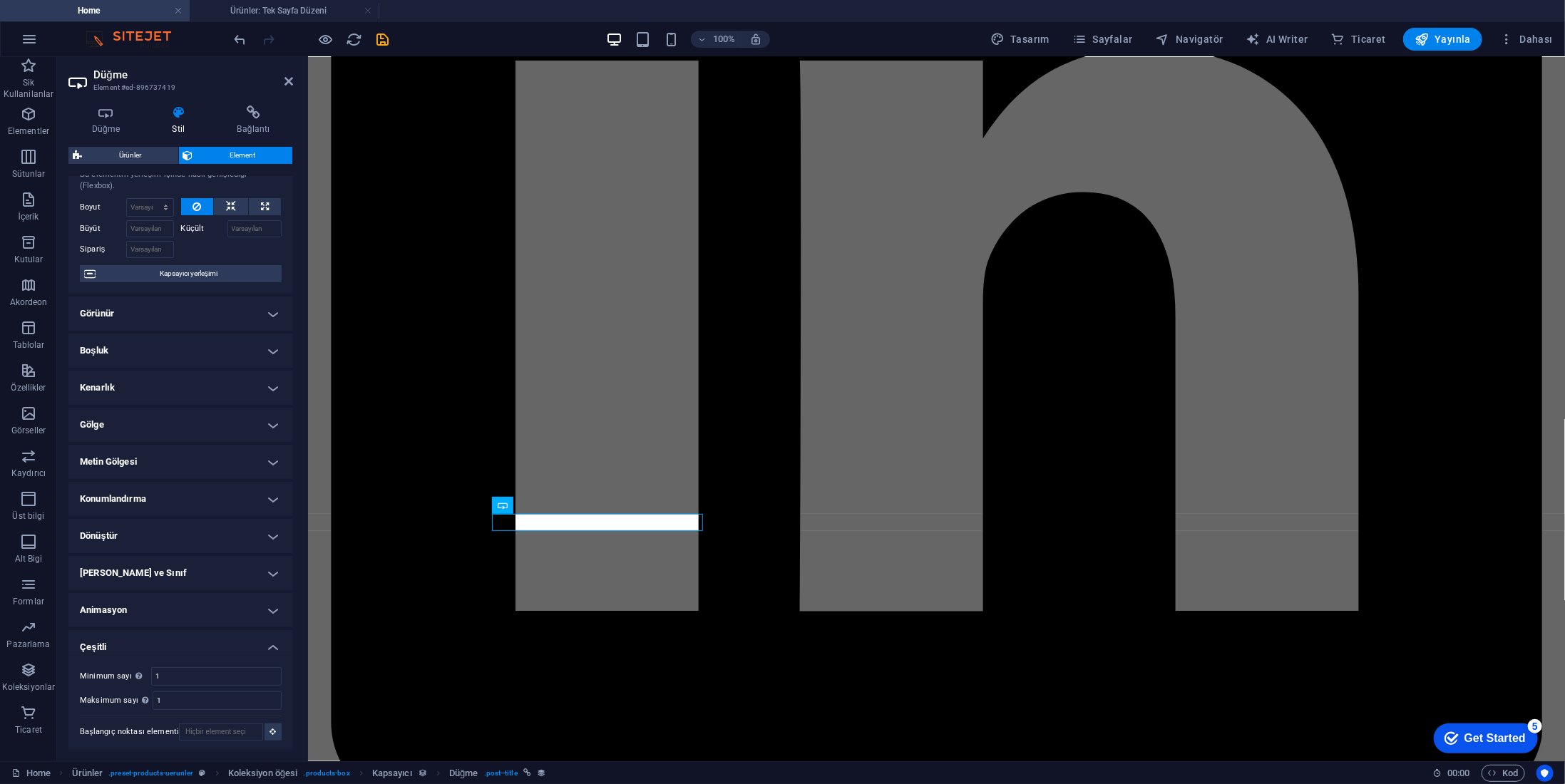
click at [234, 636] on h4 "Çeşitli" at bounding box center [181, 643] width 225 height 26
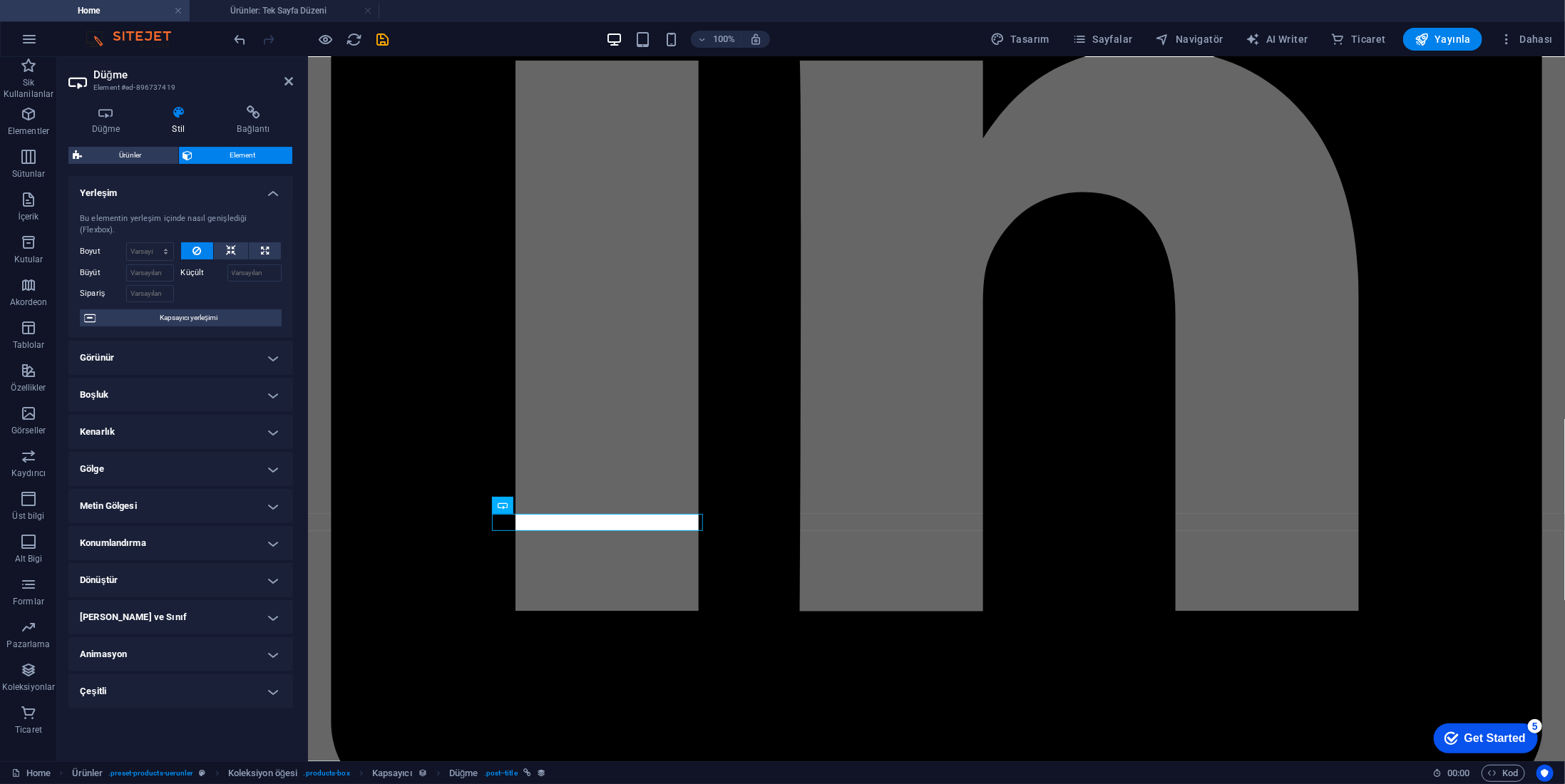
click at [223, 563] on h4 "Dönüştür" at bounding box center [181, 580] width 225 height 34
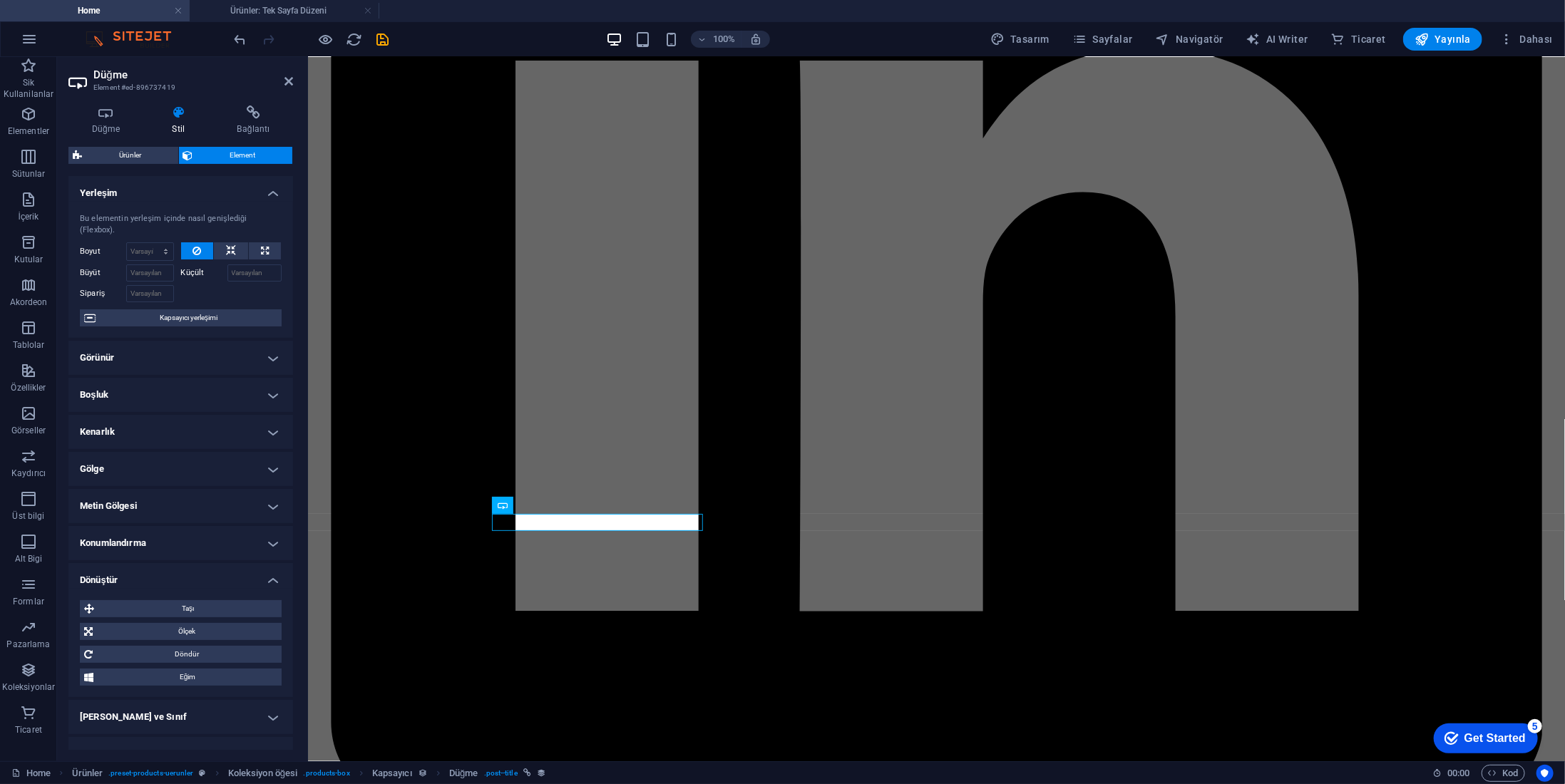
click at [233, 578] on h4 "Dönüştür" at bounding box center [181, 576] width 225 height 26
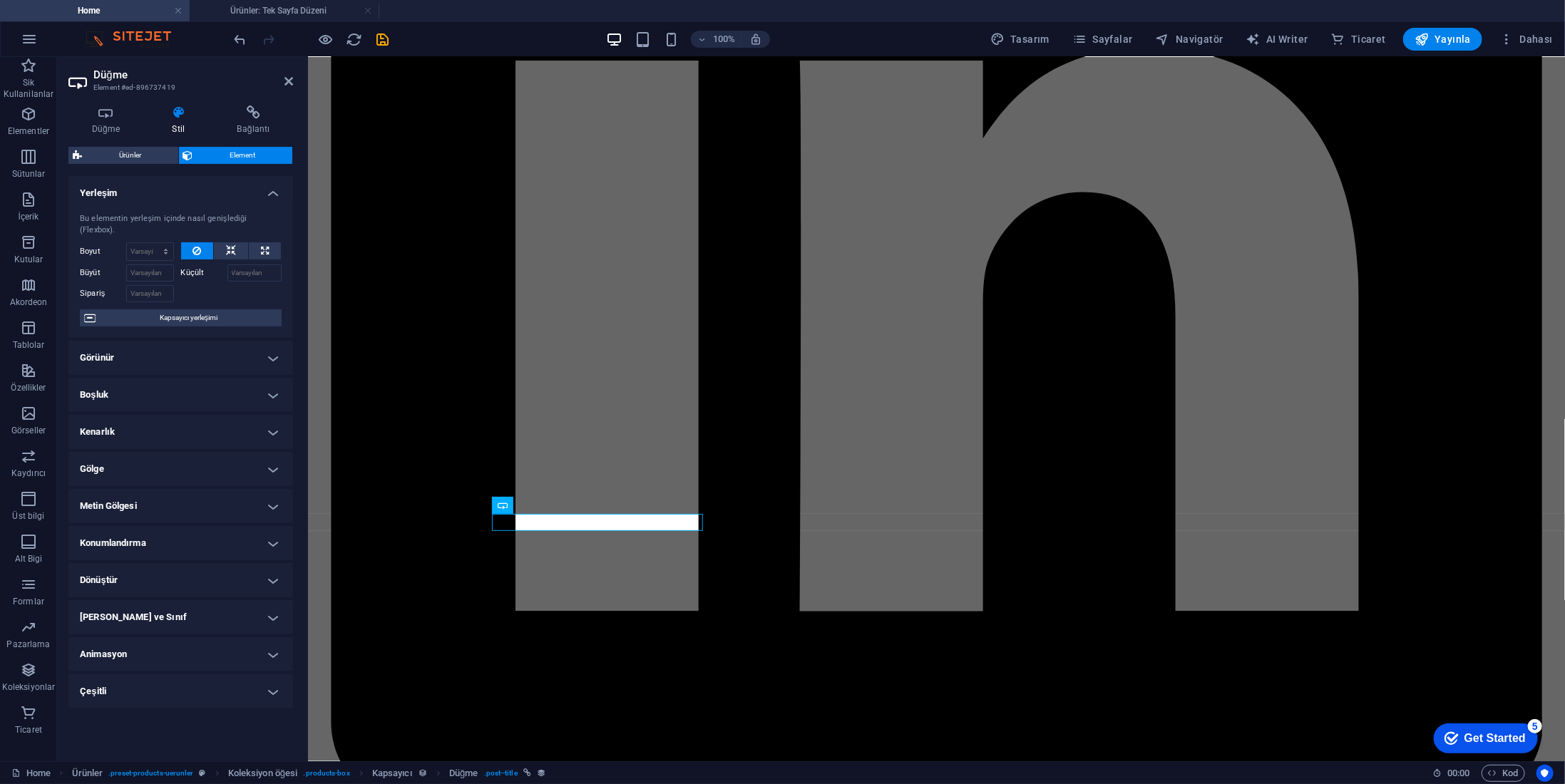
click at [231, 563] on h4 "Dönüştür" at bounding box center [181, 580] width 225 height 34
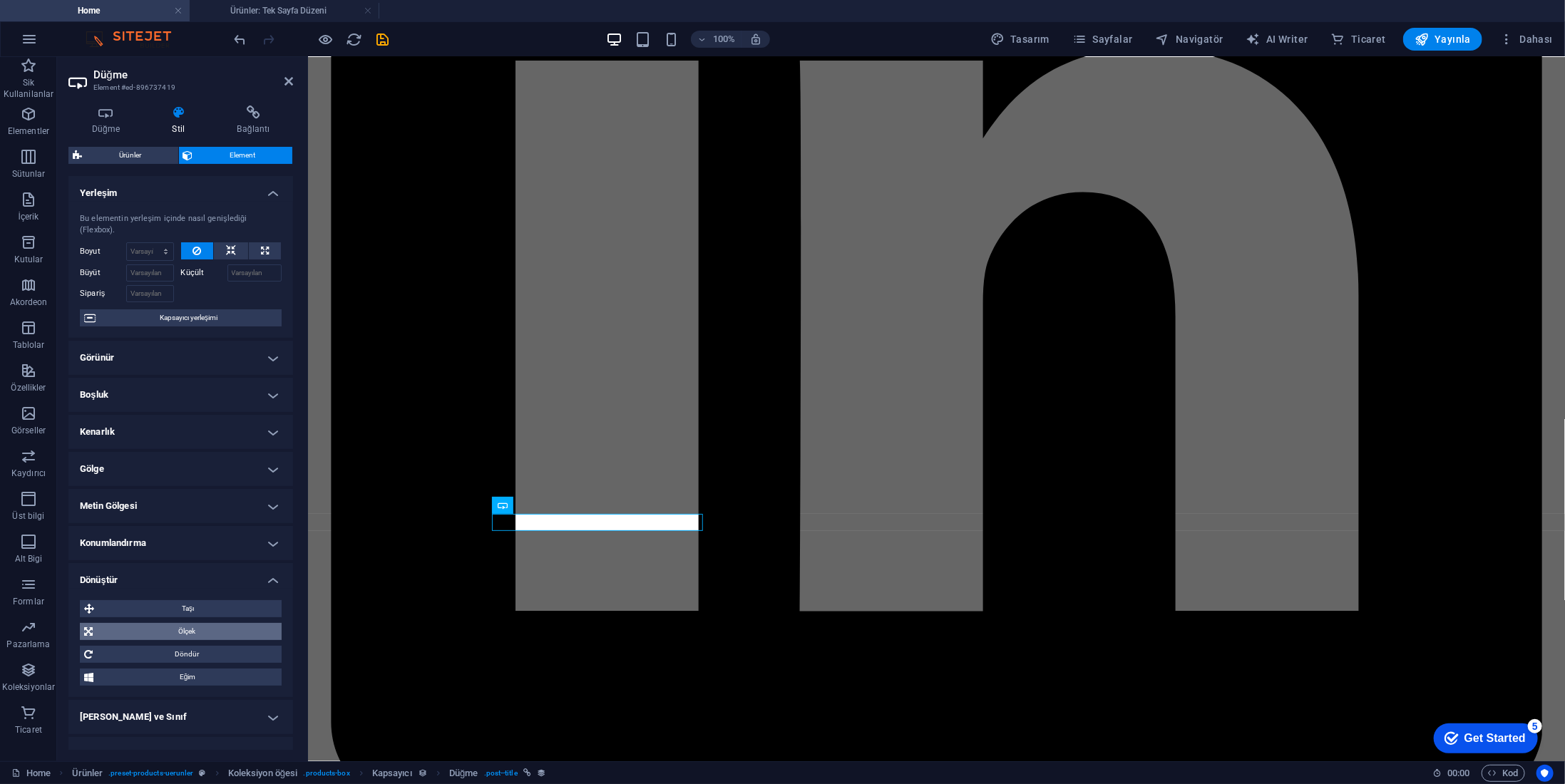
click at [226, 633] on span "Ölçek" at bounding box center [187, 632] width 181 height 17
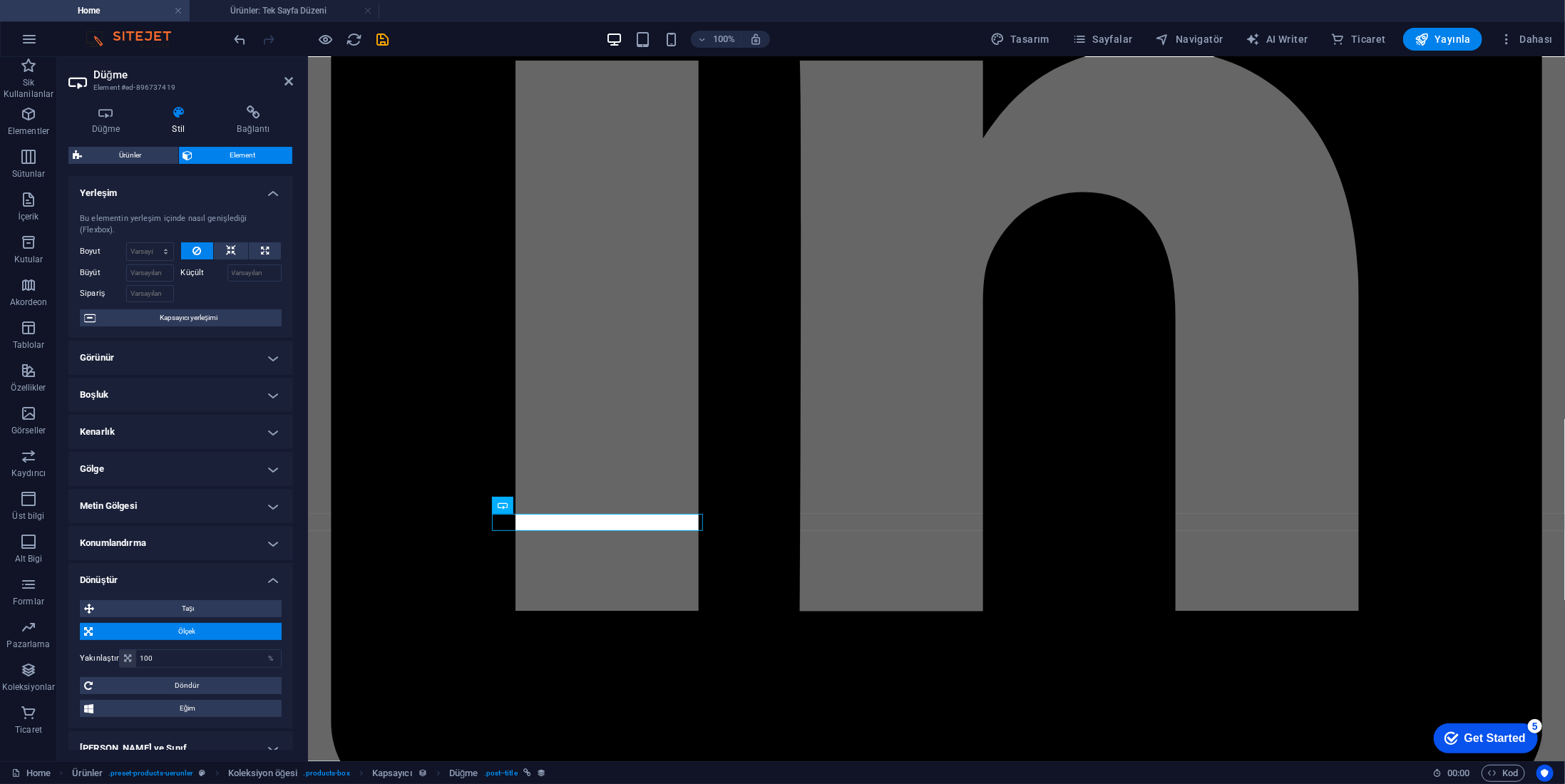
click at [266, 583] on h4 "Dönüştür" at bounding box center [181, 576] width 225 height 26
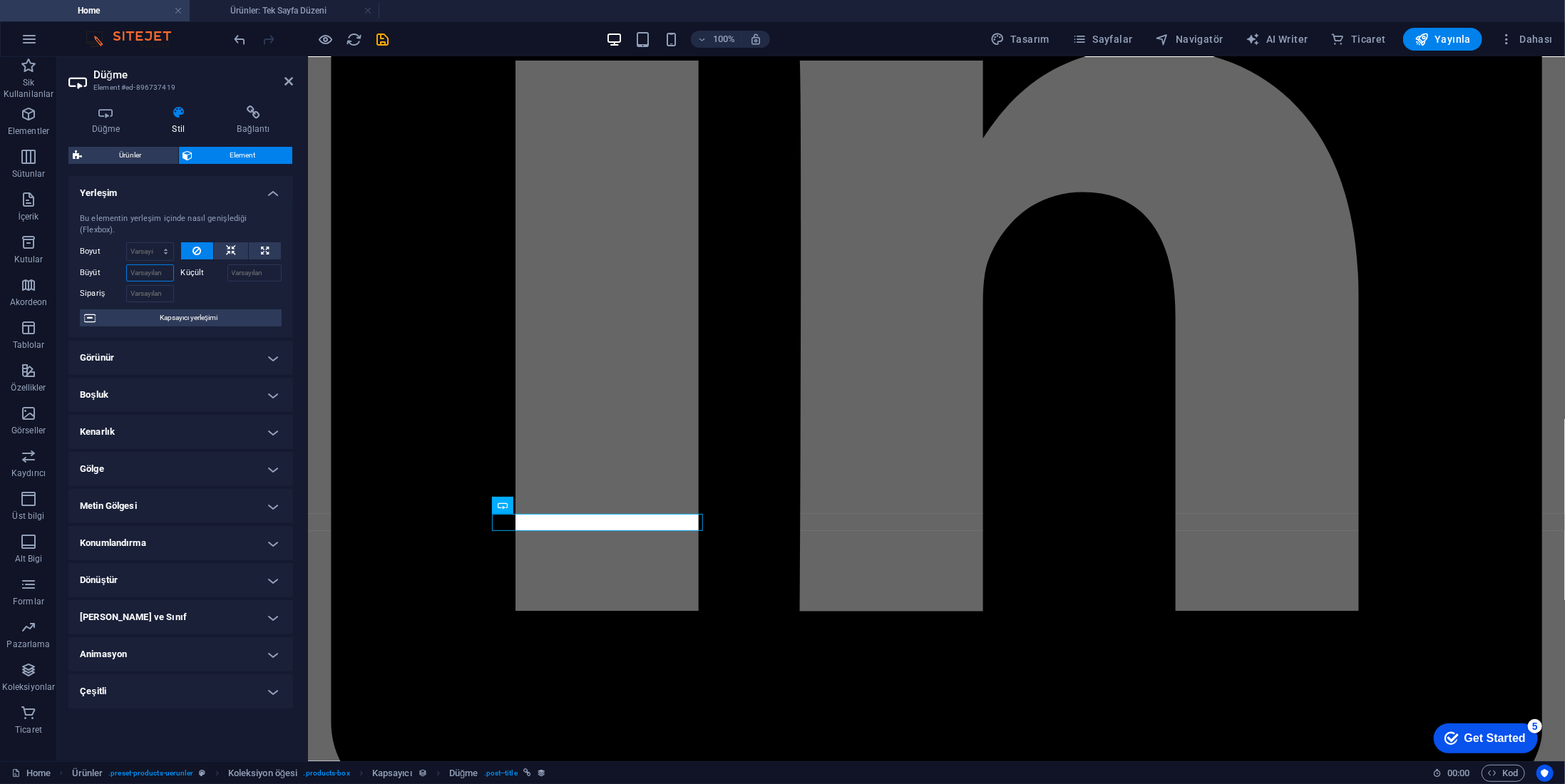
click at [169, 265] on input "Büyüt" at bounding box center [150, 273] width 47 height 17
click at [615, 546] on div "One Line Dekoratif Tablo 35 x 50 599 TL Detail Dash Brush Uyumlu Araç Dip Köşe …" at bounding box center [1244, 465] width 1257 height 705
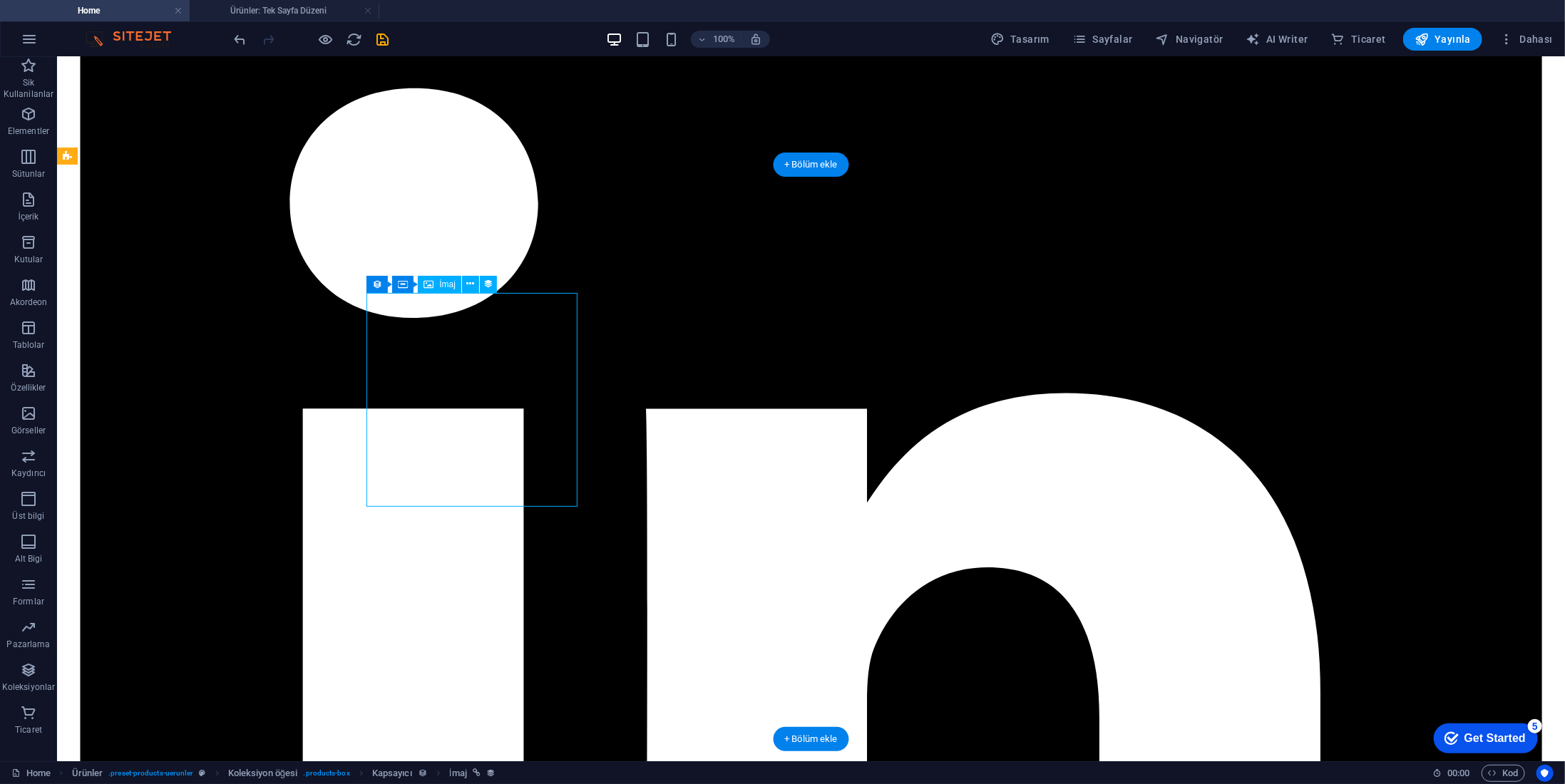
drag, startPoint x: 440, startPoint y: 428, endPoint x: 189, endPoint y: 427, distance: 251.0
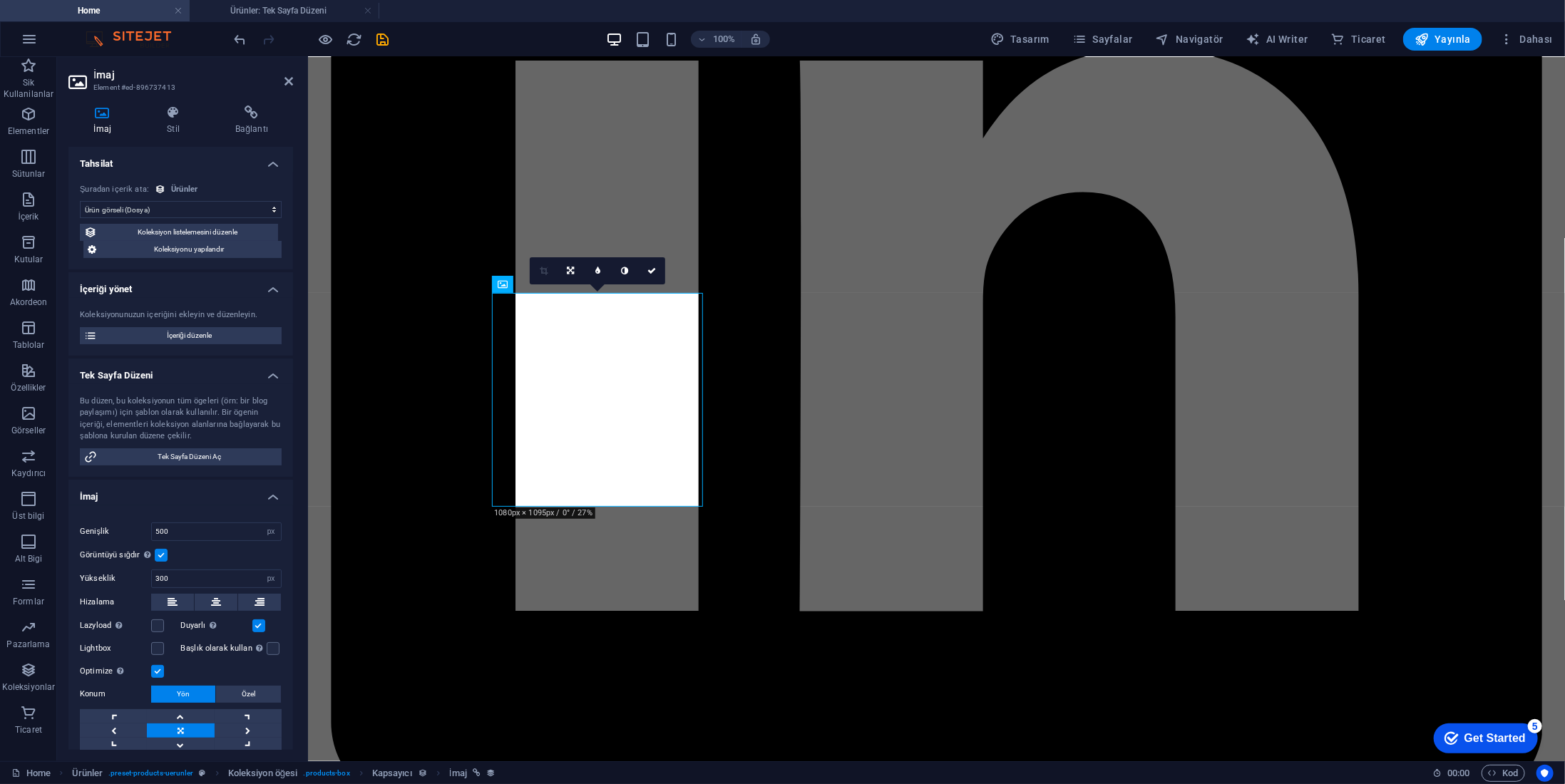
scroll to position [71, 0]
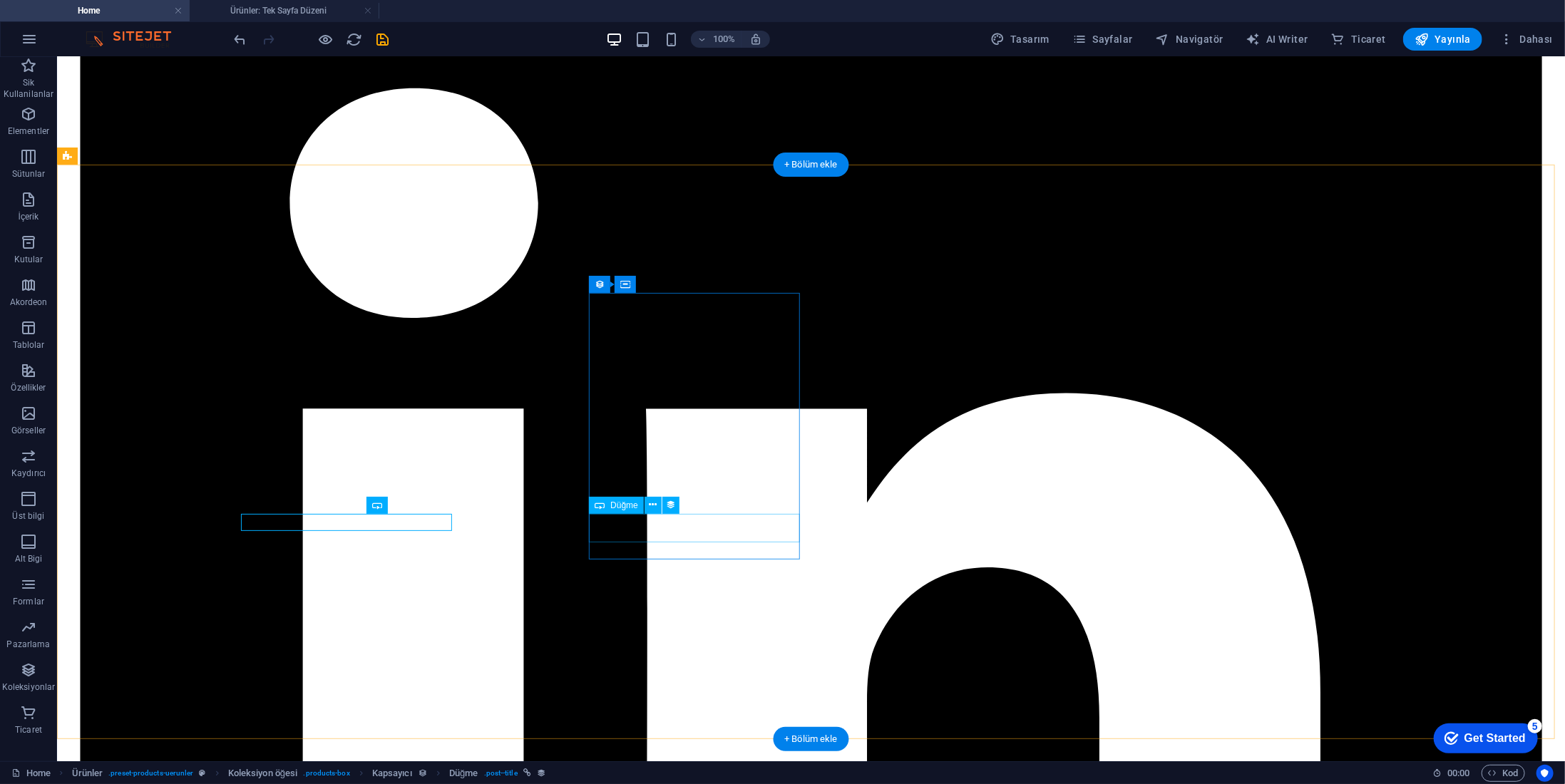
drag, startPoint x: 415, startPoint y: 516, endPoint x: 666, endPoint y: 516, distance: 251.0
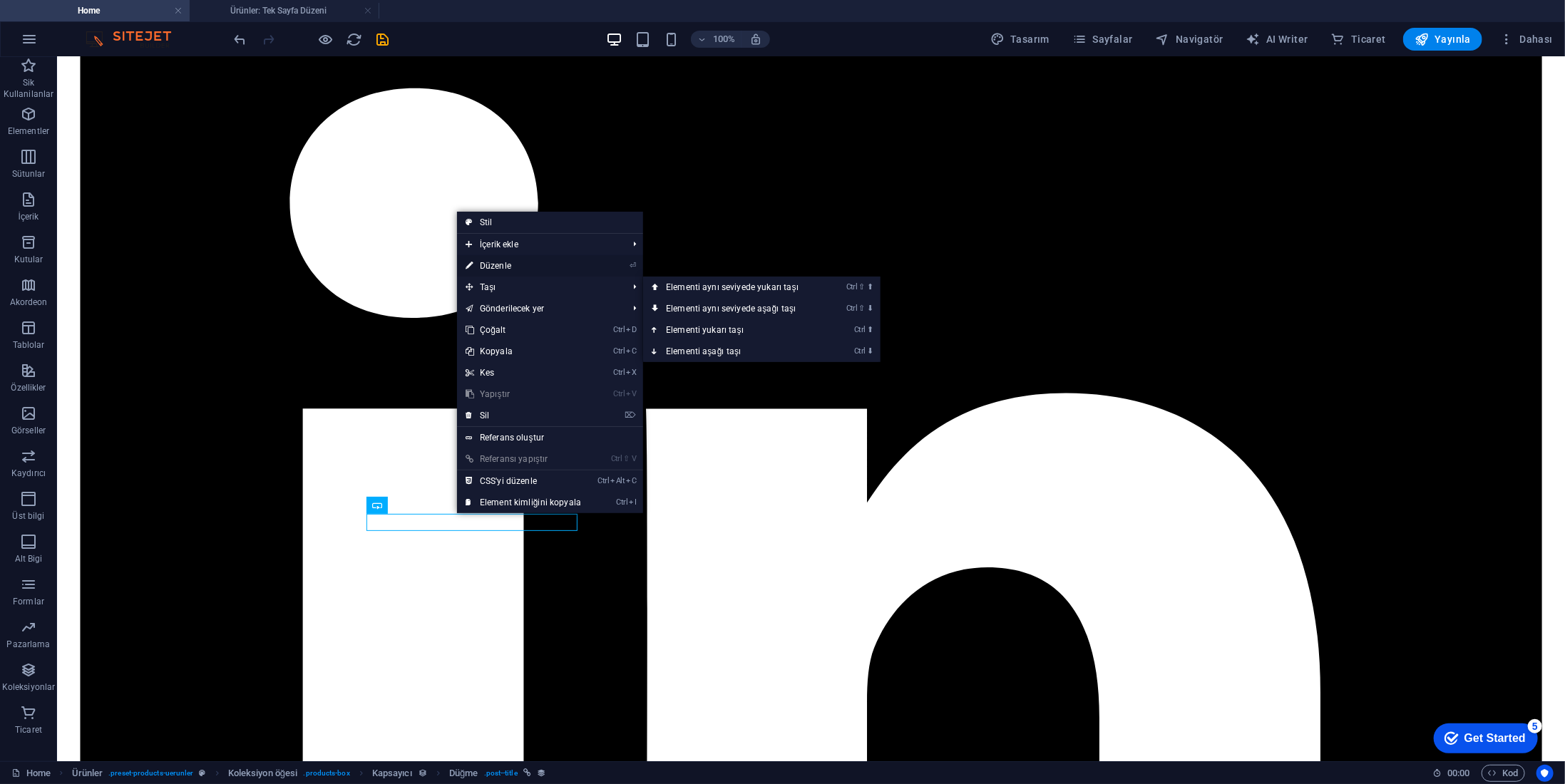
click at [499, 262] on link "⏎ Düzenle" at bounding box center [523, 266] width 132 height 21
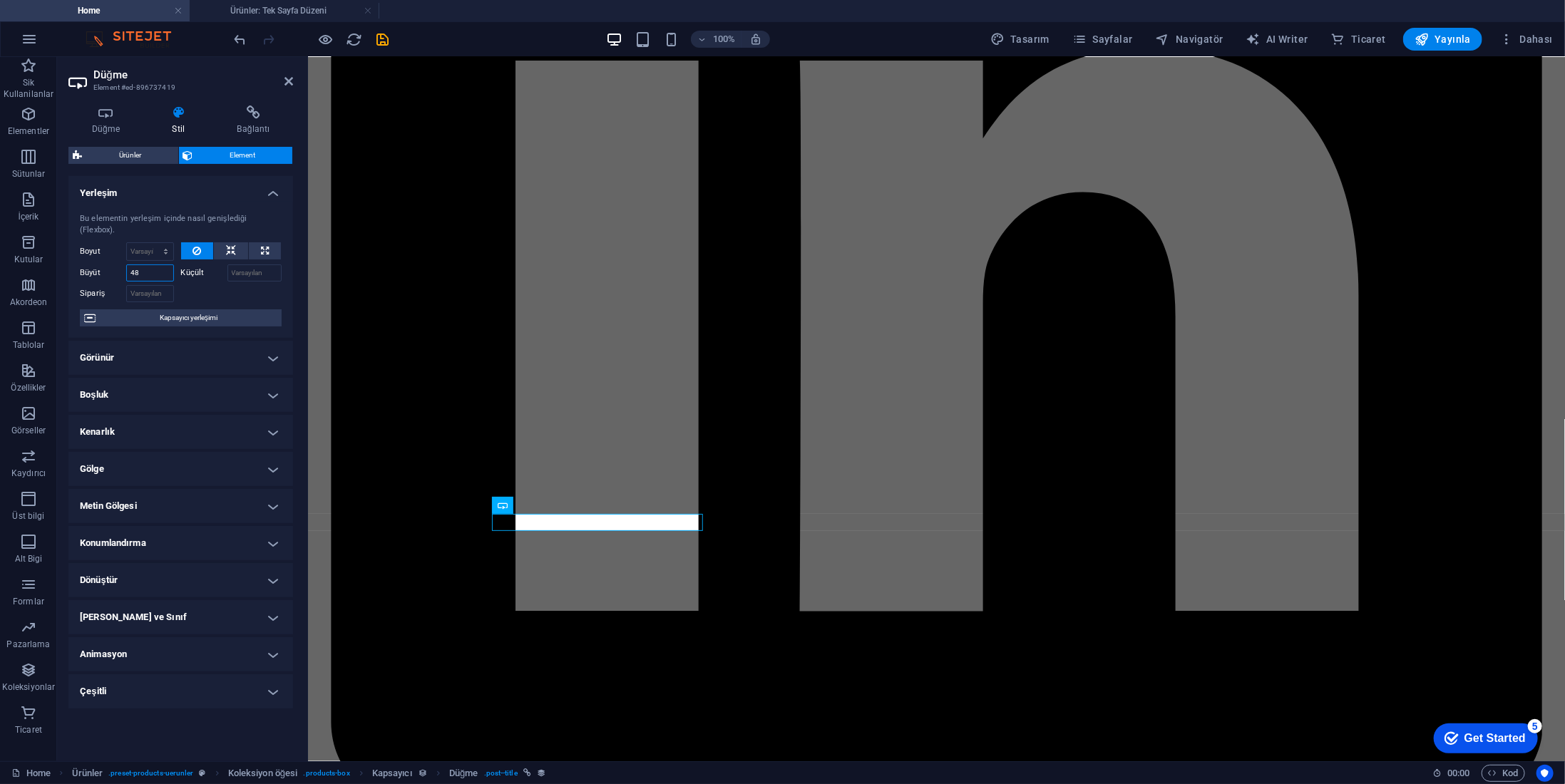
drag, startPoint x: 154, startPoint y: 256, endPoint x: 83, endPoint y: 262, distance: 71.3
click at [83, 265] on div "Büyüt 48" at bounding box center [126, 273] width 94 height 17
click at [257, 281] on div at bounding box center [231, 291] width 101 height 21
click at [208, 309] on span "Kapsayıcı yerleşimi" at bounding box center [188, 318] width 177 height 17
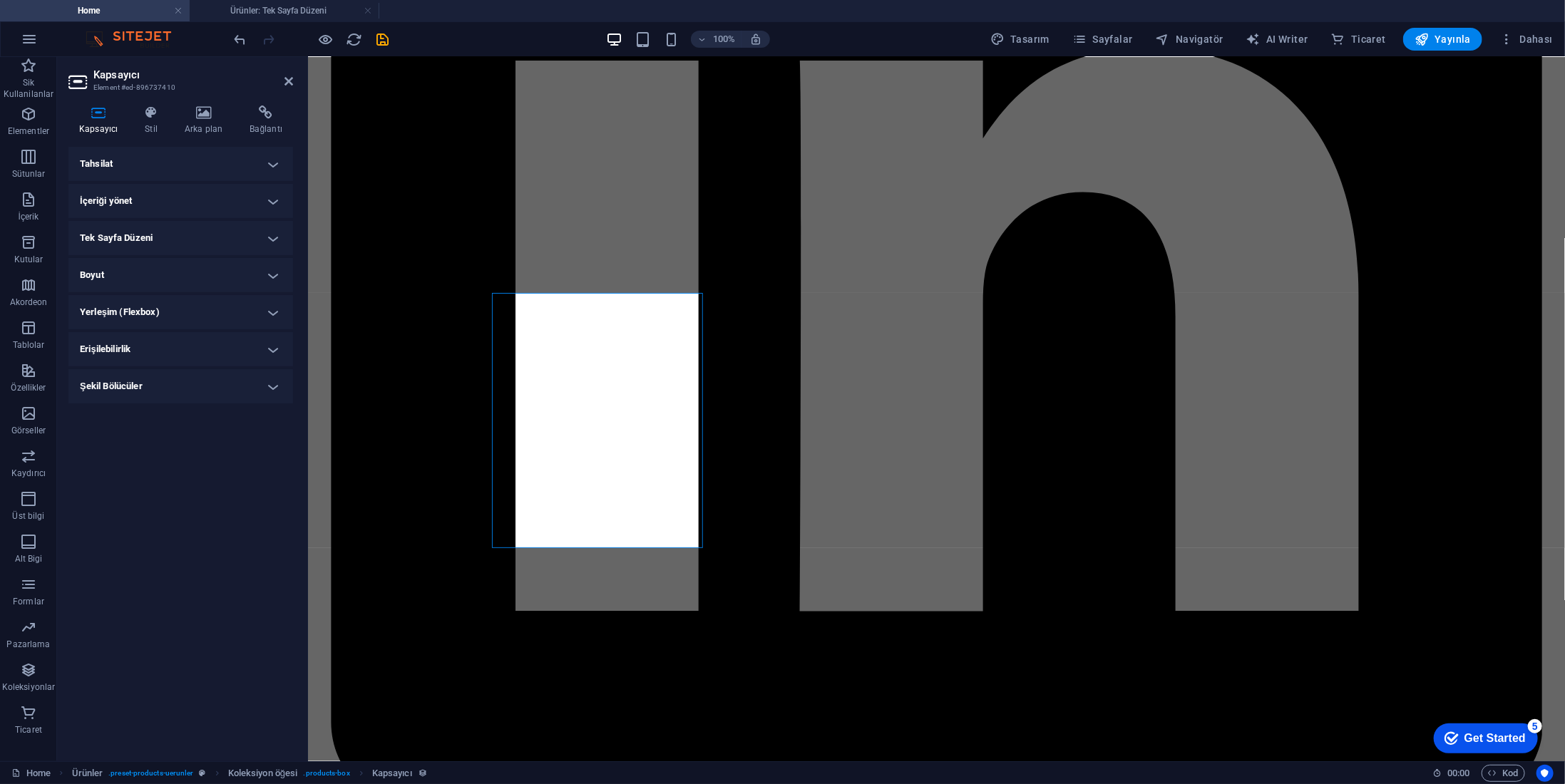
click at [199, 273] on h4 "Boyut" at bounding box center [181, 275] width 225 height 34
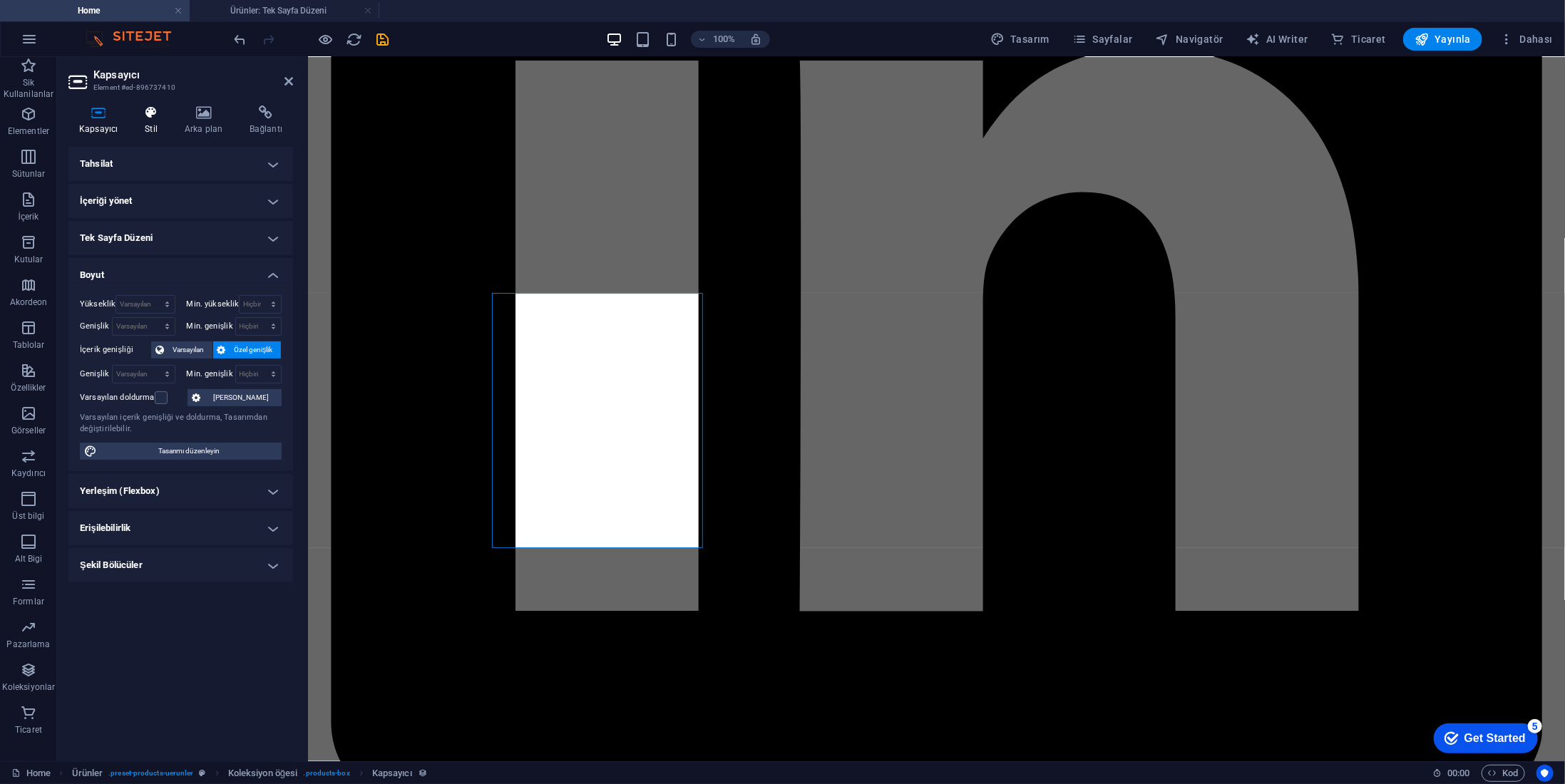
click at [150, 117] on icon at bounding box center [151, 113] width 34 height 15
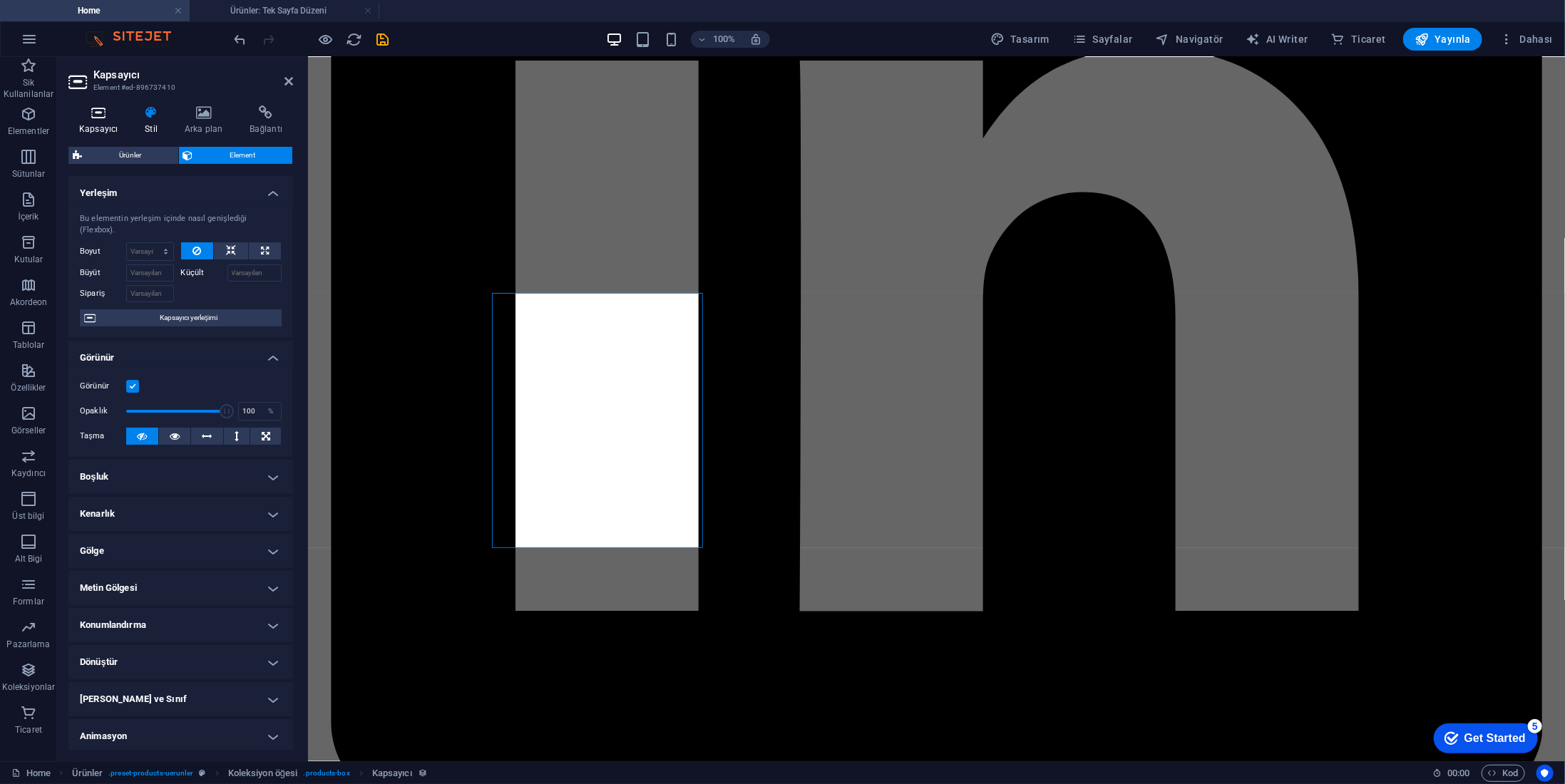
click at [84, 113] on icon at bounding box center [99, 113] width 60 height 15
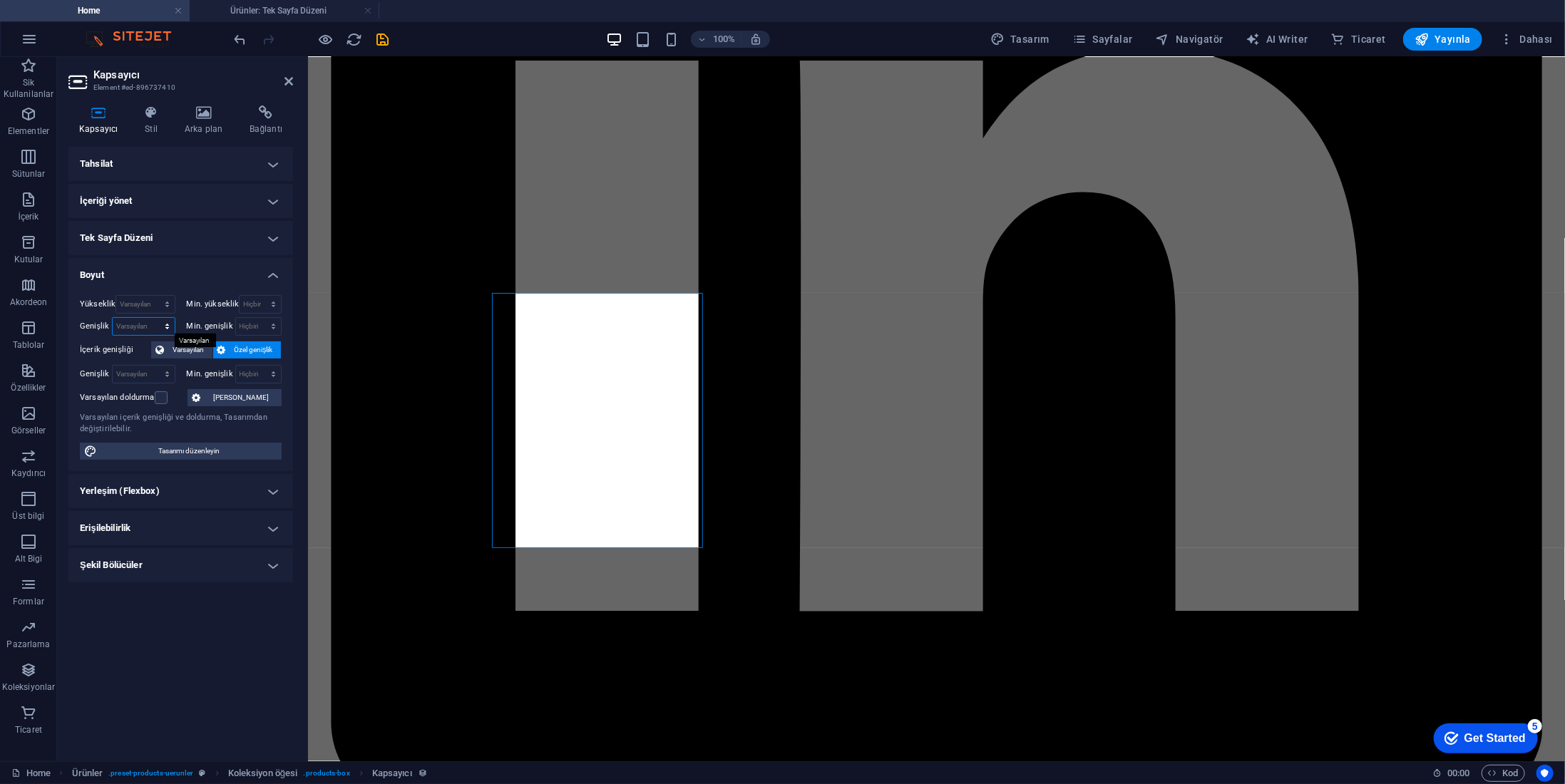
click at [147, 322] on select "Varsayılan px rem % em vh vw" at bounding box center [143, 326] width 62 height 17
click at [615, 355] on div "One Line Dekoratif Tablo 35 x 50 599 TL Detail Dash Brush Uyumlu Araç Dip Köşe …" at bounding box center [1244, 465] width 1257 height 705
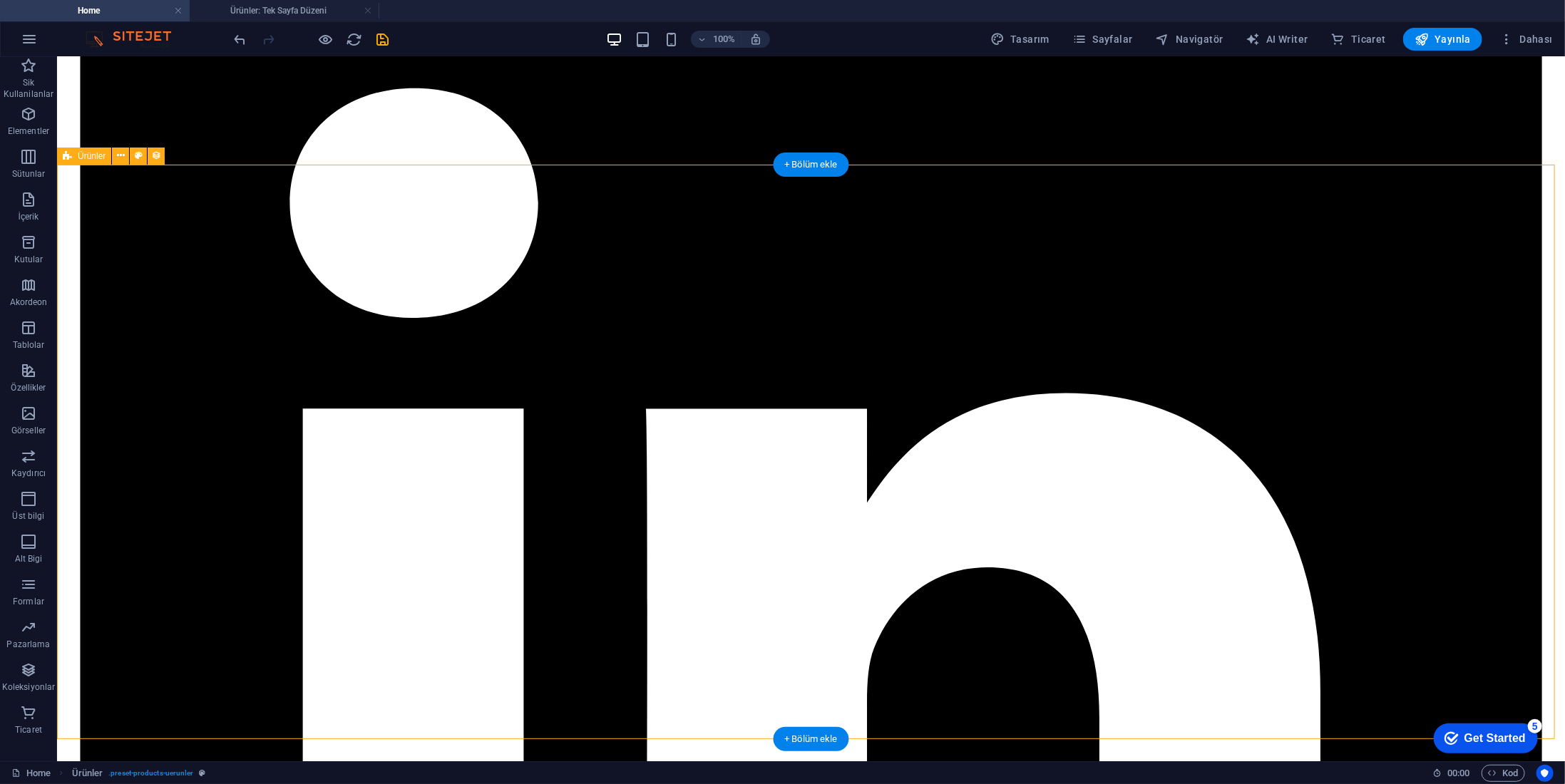
click at [384, 206] on div "One Line Dekoratif Tablo 35 x 50 599 TL Detail Dash Brush Uyumlu Araç Dip Köşe …" at bounding box center [867, 465] width 1508 height 705
click at [93, 157] on span "Ürünler" at bounding box center [91, 155] width 27 height 8
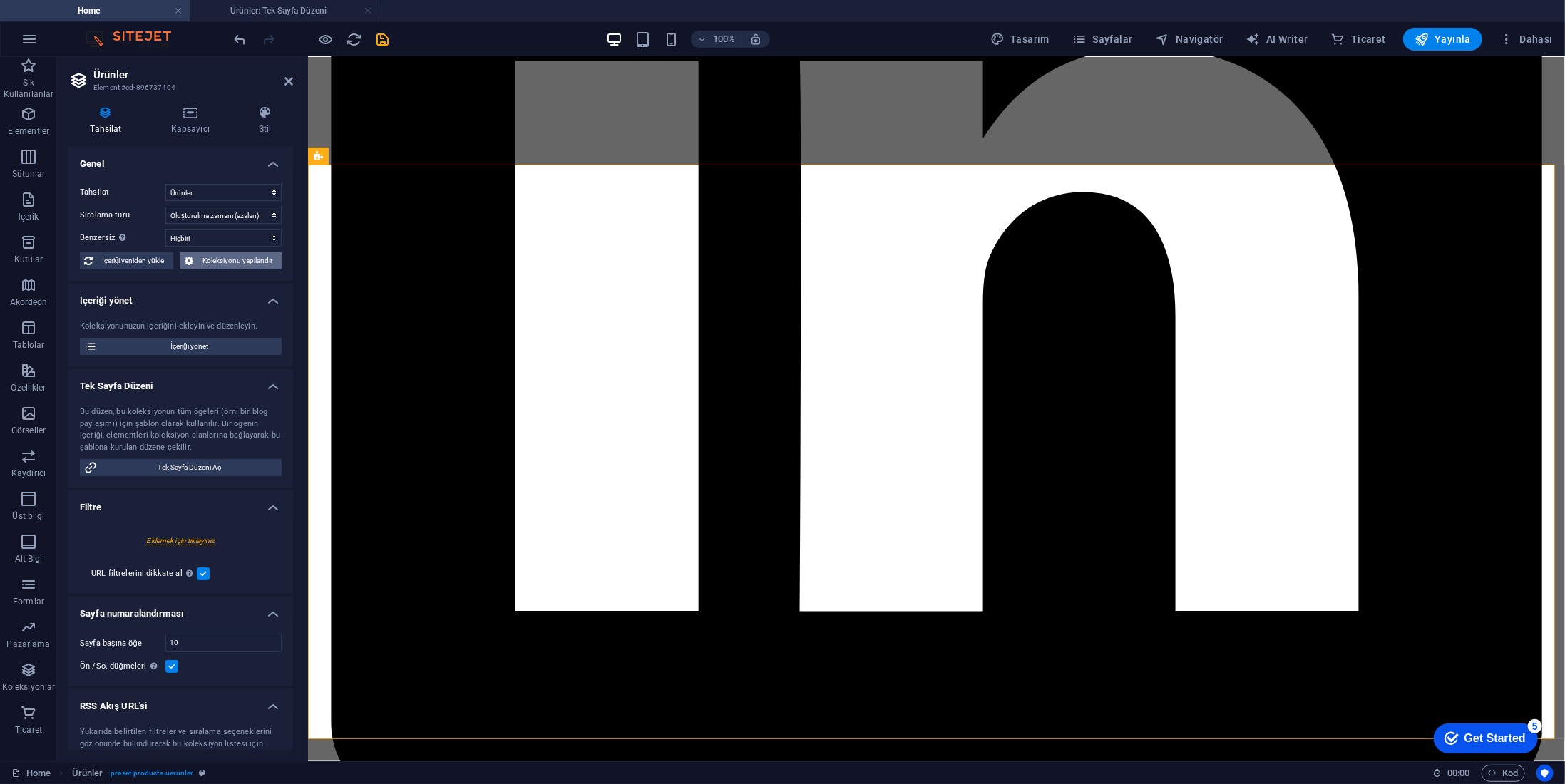
click at [223, 266] on span "Koleksiyonu yapılandır" at bounding box center [236, 260] width 79 height 17
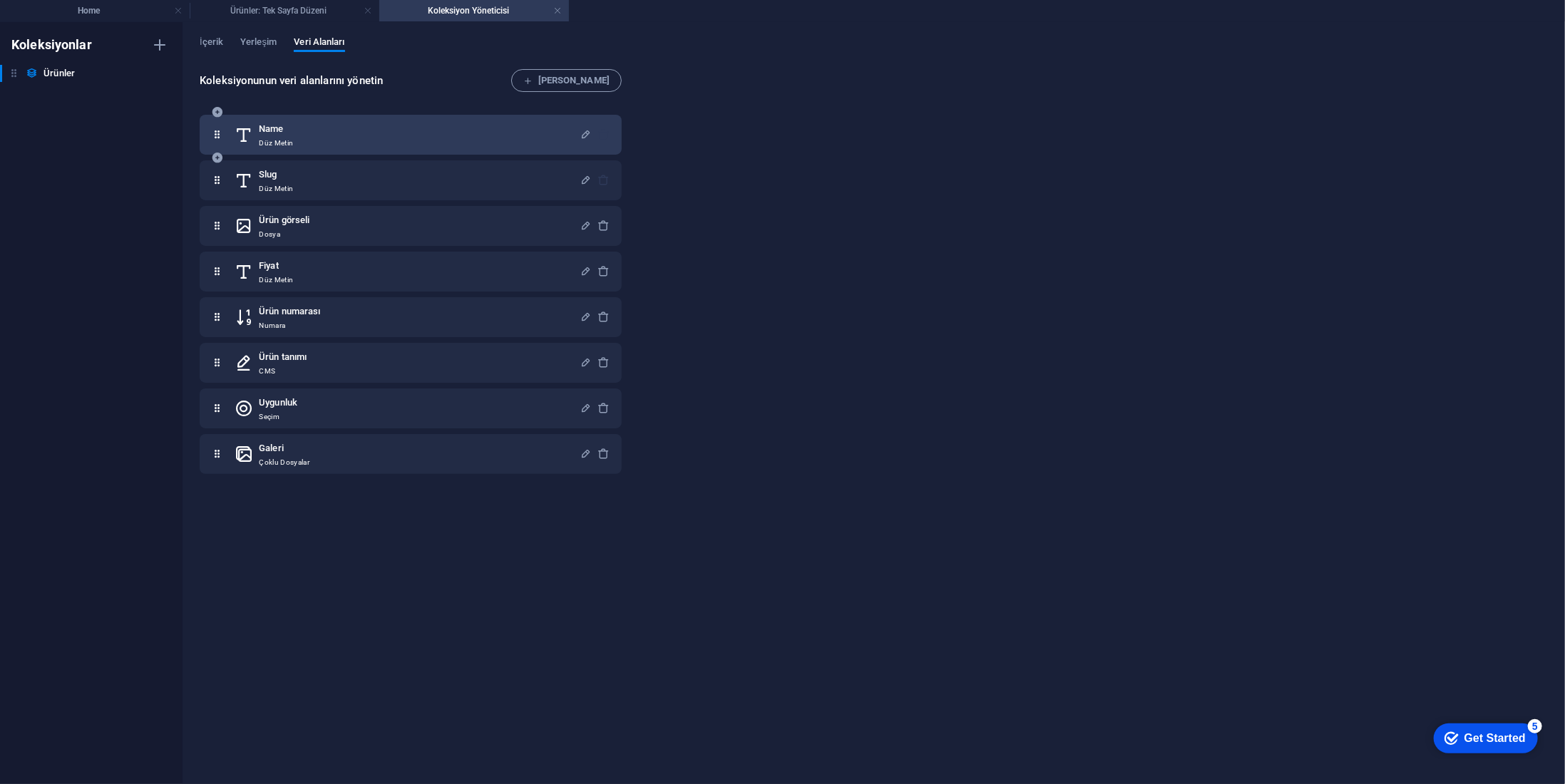
click at [335, 133] on div "Name Düz Metin" at bounding box center [407, 134] width 345 height 28
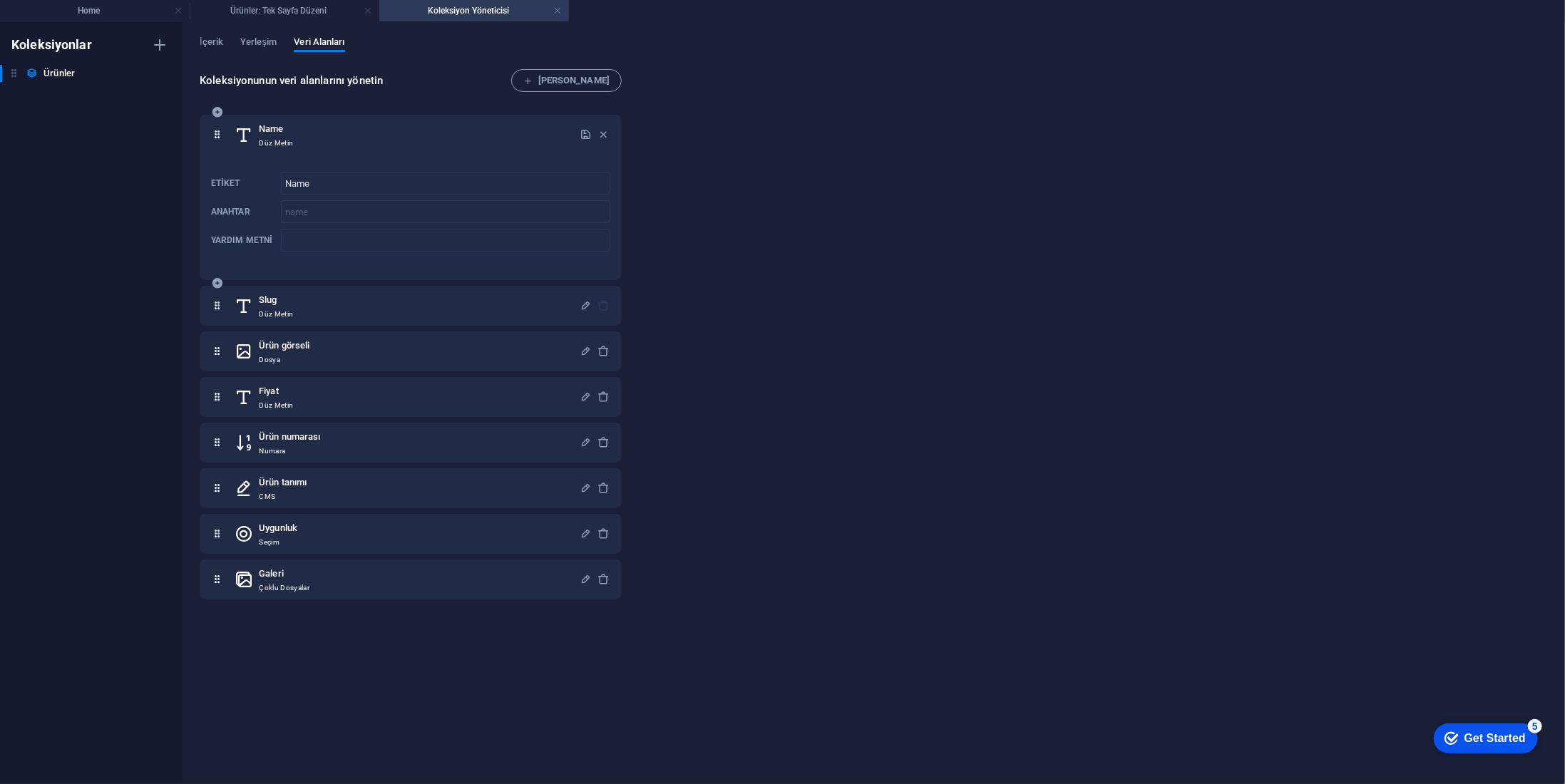
click at [335, 133] on div "Name Düz Metin" at bounding box center [407, 134] width 345 height 28
click at [560, 6] on link at bounding box center [557, 11] width 8 height 14
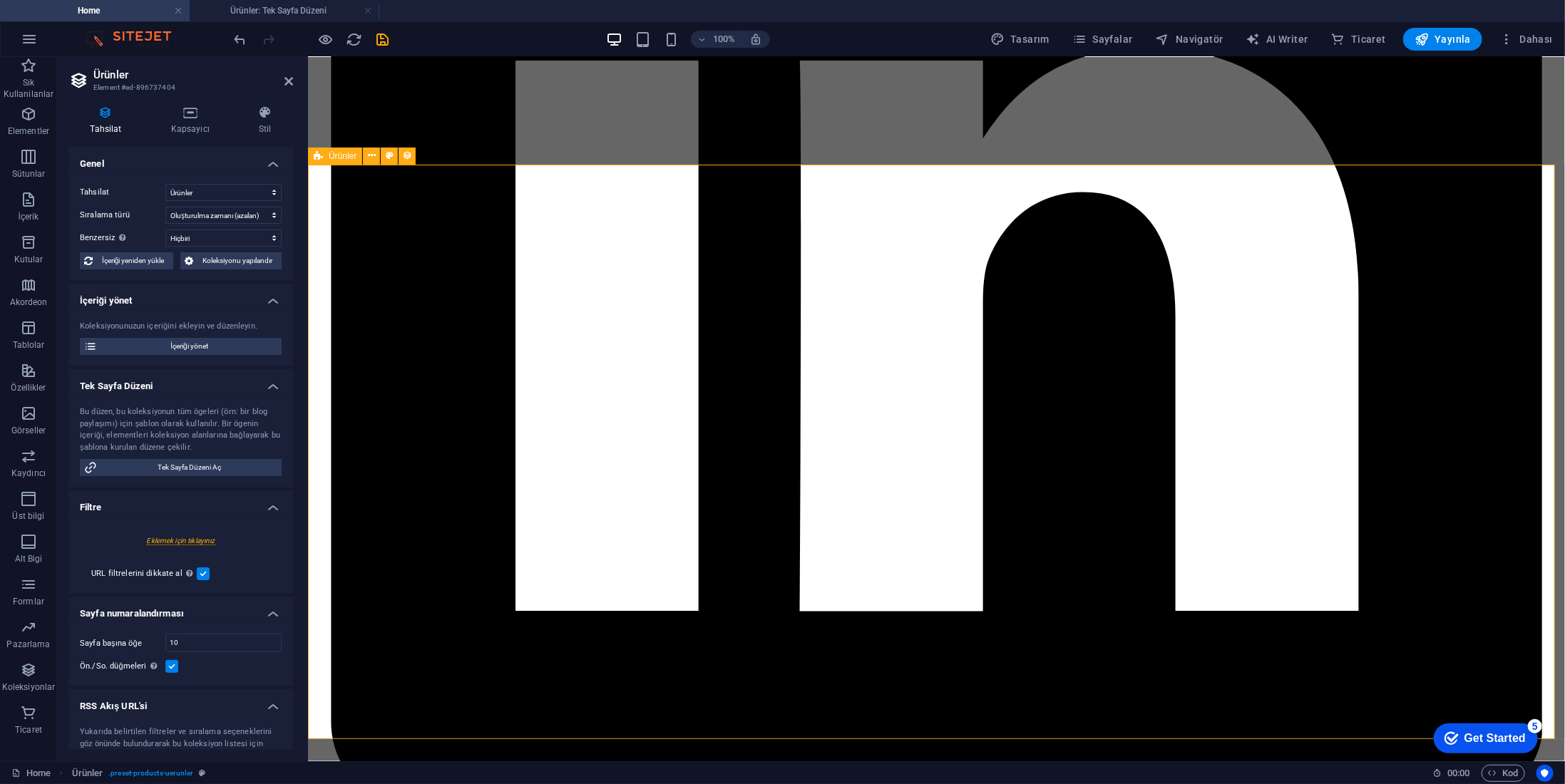
click at [615, 327] on div "One Line Dekoratif Tablo 35 x 50 599 TL Detail Dash Brush Uyumlu Araç Dip Köşe …" at bounding box center [1244, 465] width 1257 height 705
click at [389, 152] on icon at bounding box center [390, 155] width 8 height 15
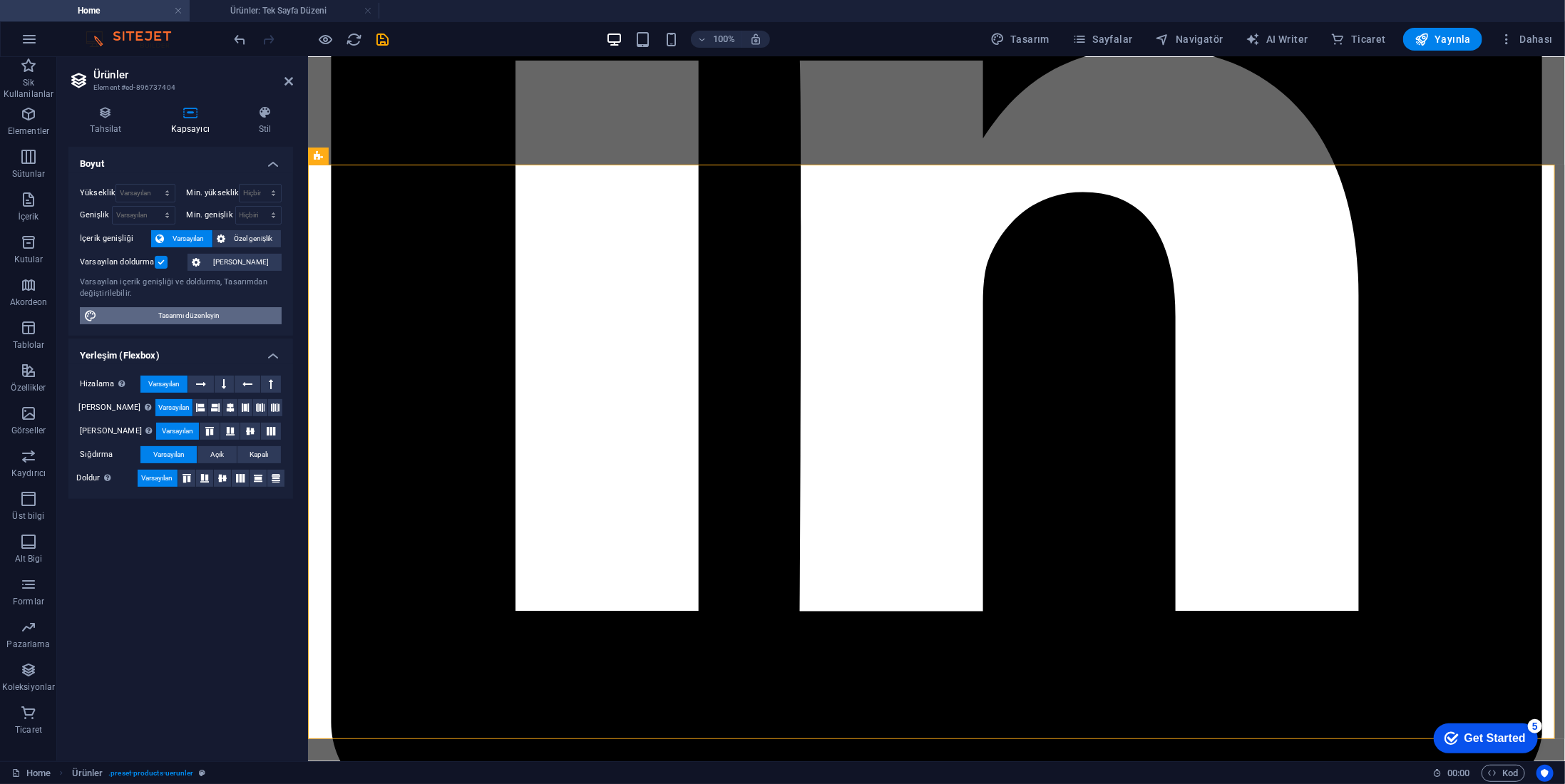
click at [224, 312] on span "Tasarımı düzenleyin" at bounding box center [189, 316] width 176 height 17
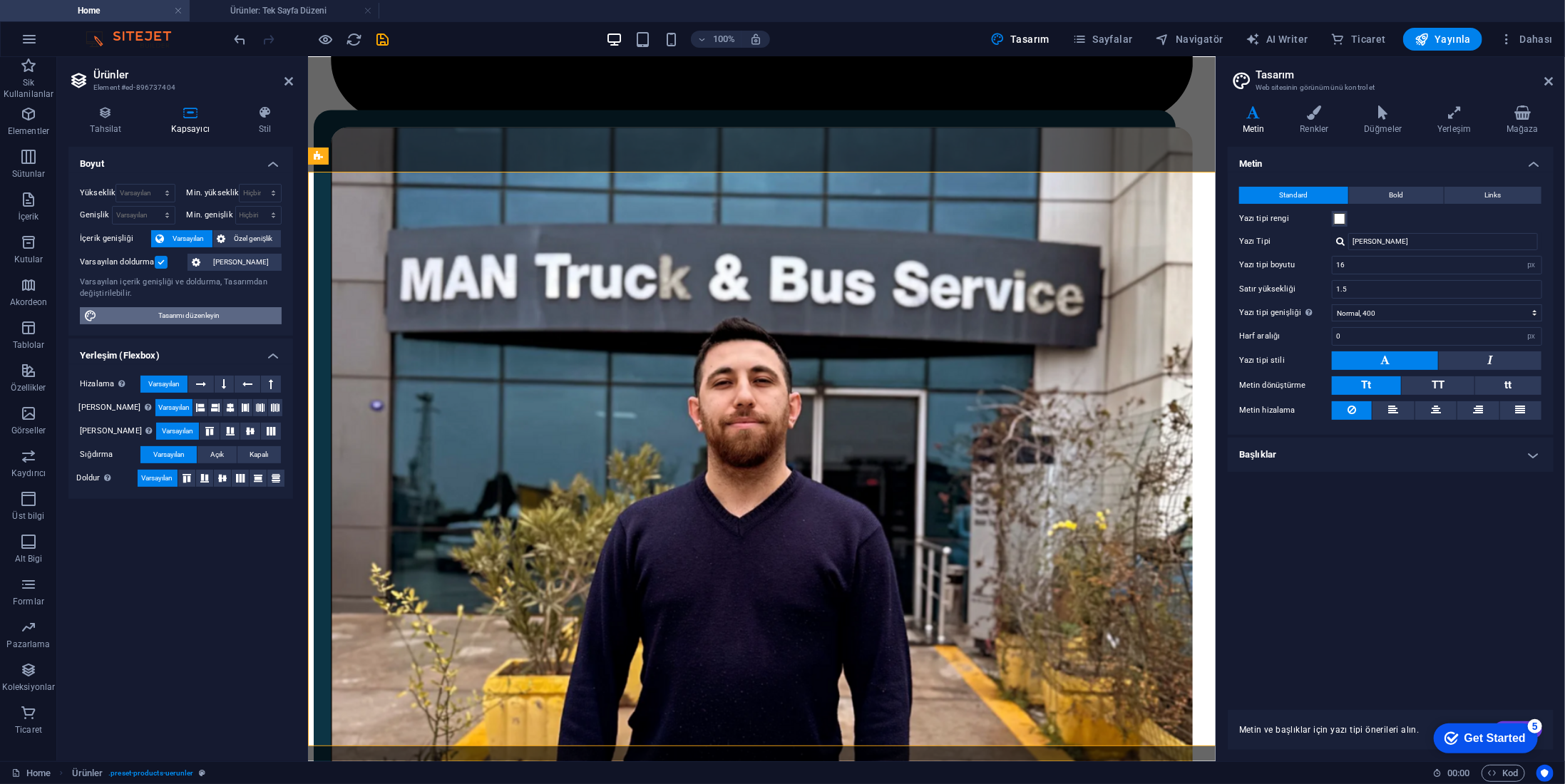
scroll to position [2130, 0]
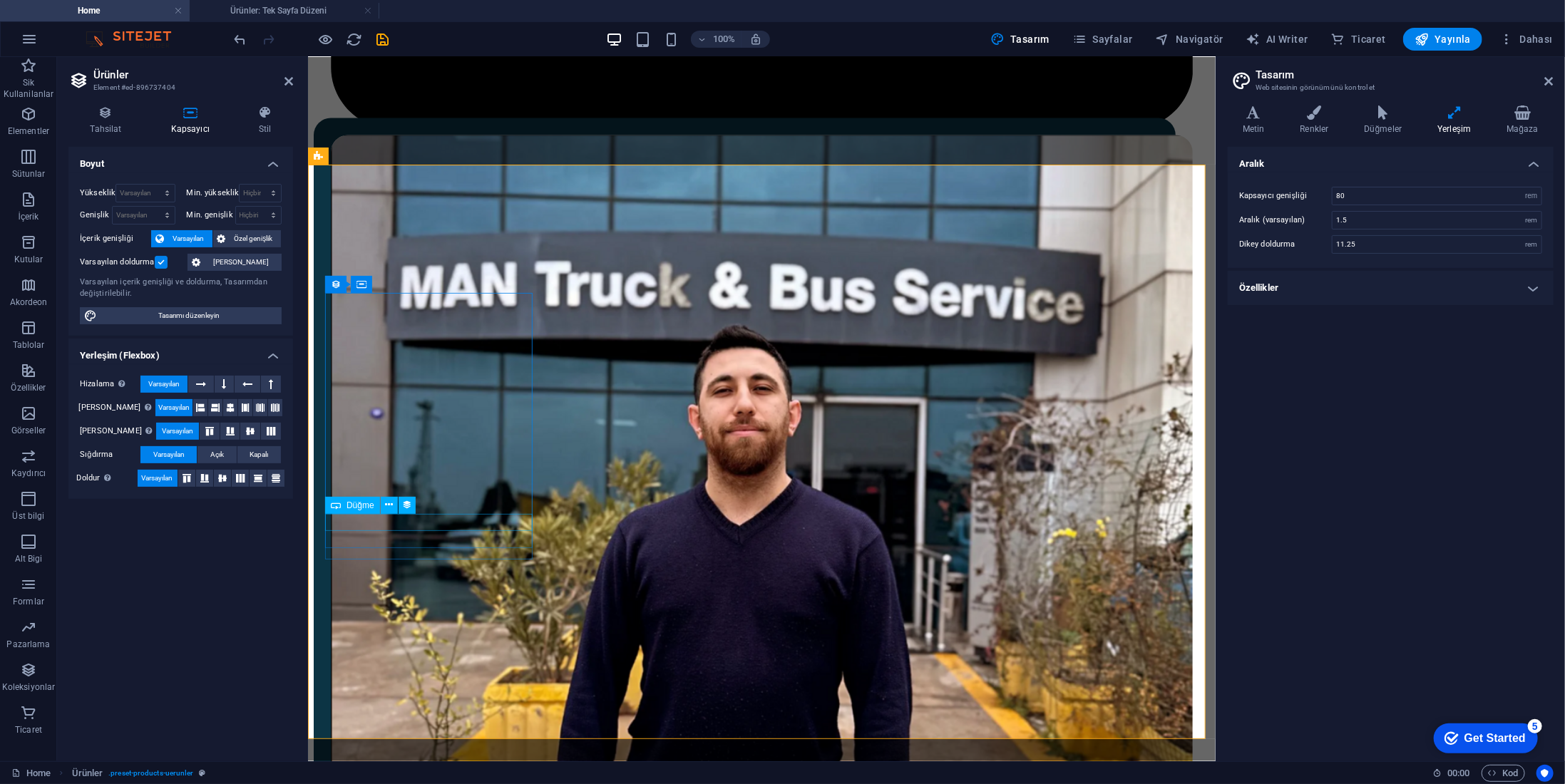
click at [1519, 118] on icon at bounding box center [1522, 113] width 61 height 15
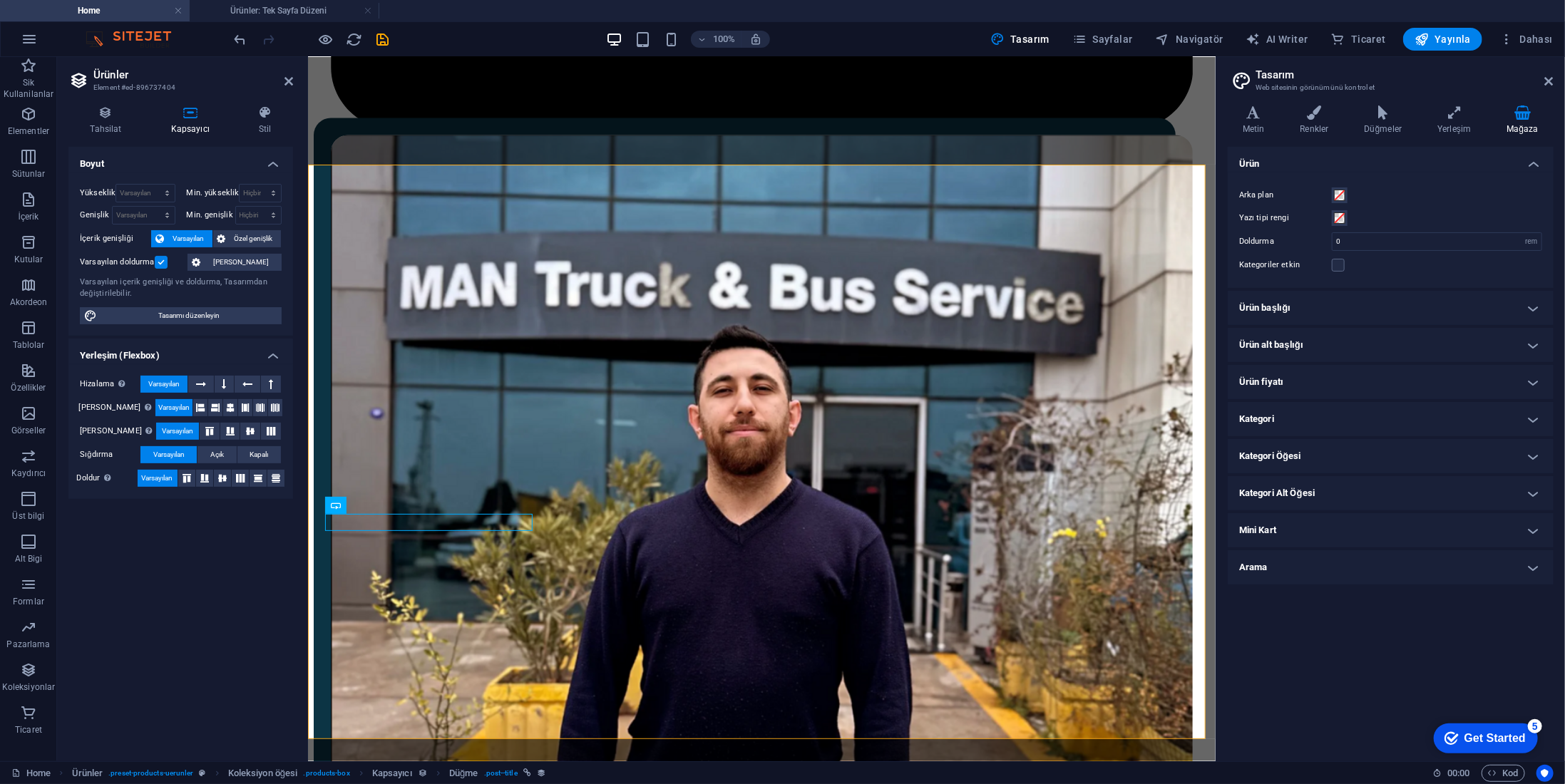
click at [1438, 305] on h4 "Ürün başlığı" at bounding box center [1391, 308] width 326 height 34
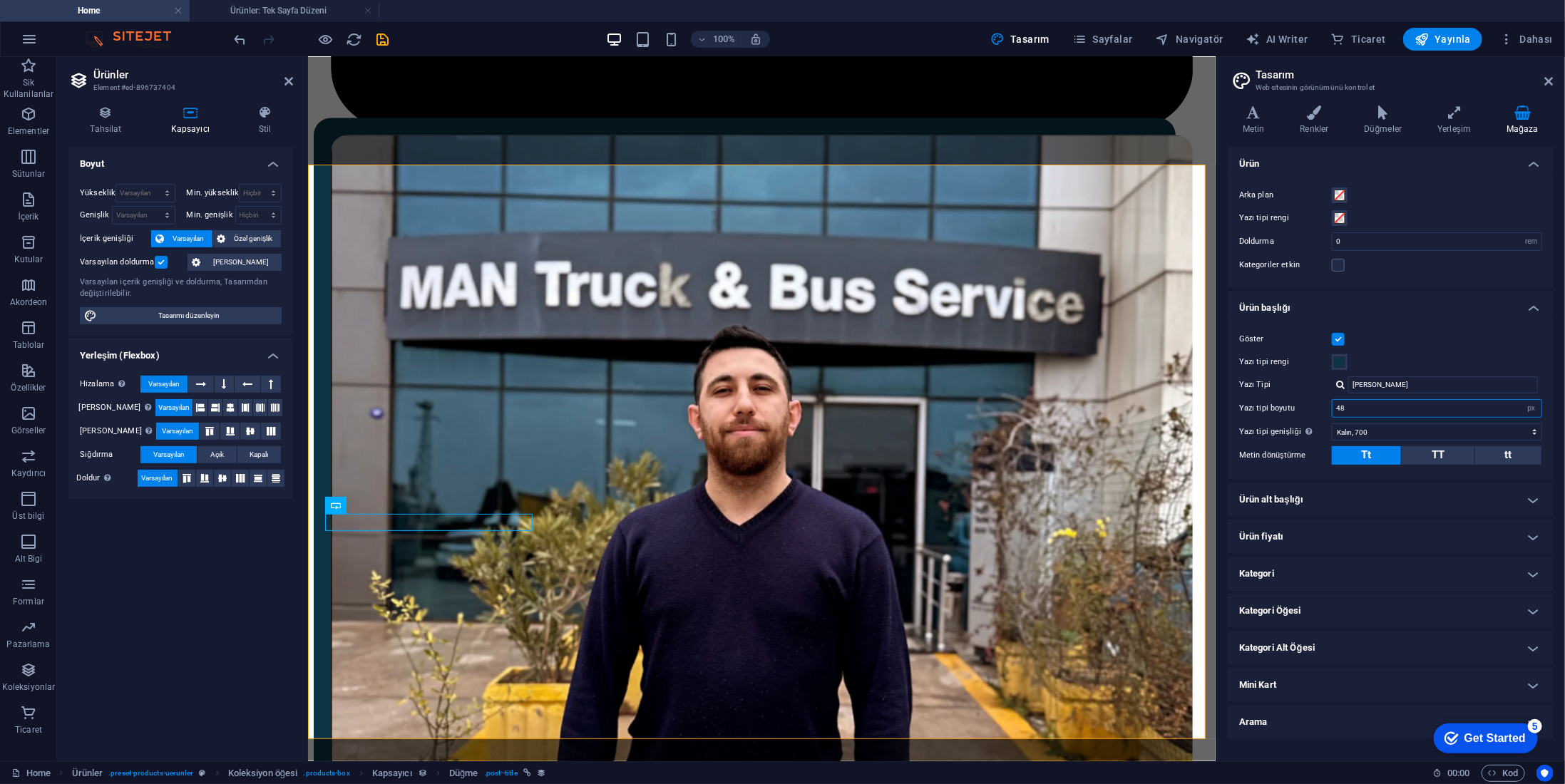
click at [1378, 405] on input "48" at bounding box center [1437, 408] width 209 height 17
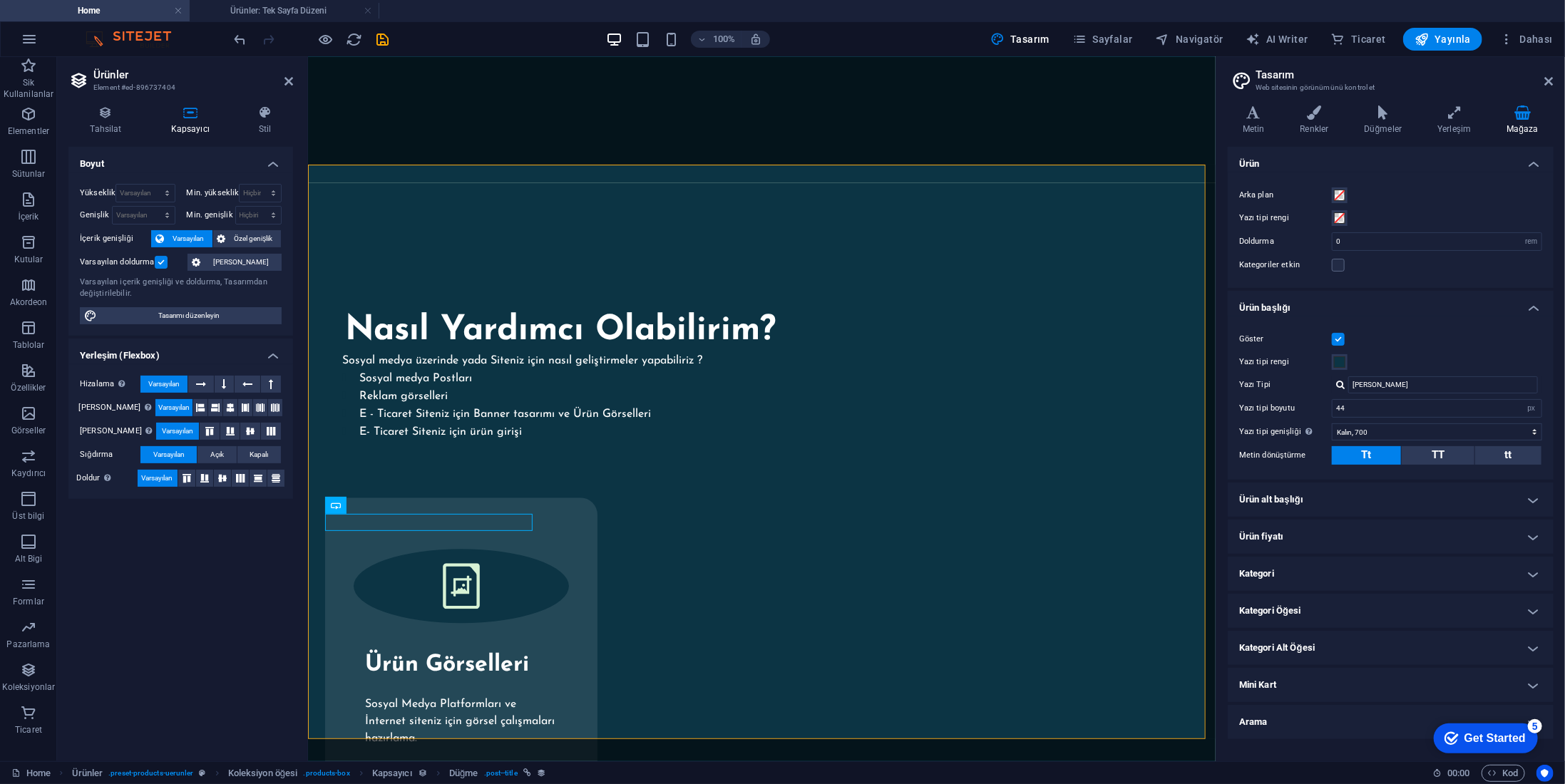
click at [1409, 328] on div "Göster Yazı tipi rengi Yazı Tipi Josefin Sans Yazı tipi boyutu 44 rem px em % Y…" at bounding box center [1391, 398] width 331 height 163
click at [923, 662] on div "One Line Dekoratif Tablo 35 x 50 599 TL Detail Dash Brush Uyumlu Araç Dip Köşe …" at bounding box center [1069, 465] width 908 height 705
drag, startPoint x: 826, startPoint y: 596, endPoint x: 816, endPoint y: 591, distance: 11.2
click at [741, 559] on div "One Line Dekoratif Tablo 35 x 50 599 TL Detail Dash Brush Uyumlu Araç Dip Köşe …" at bounding box center [1069, 465] width 908 height 705
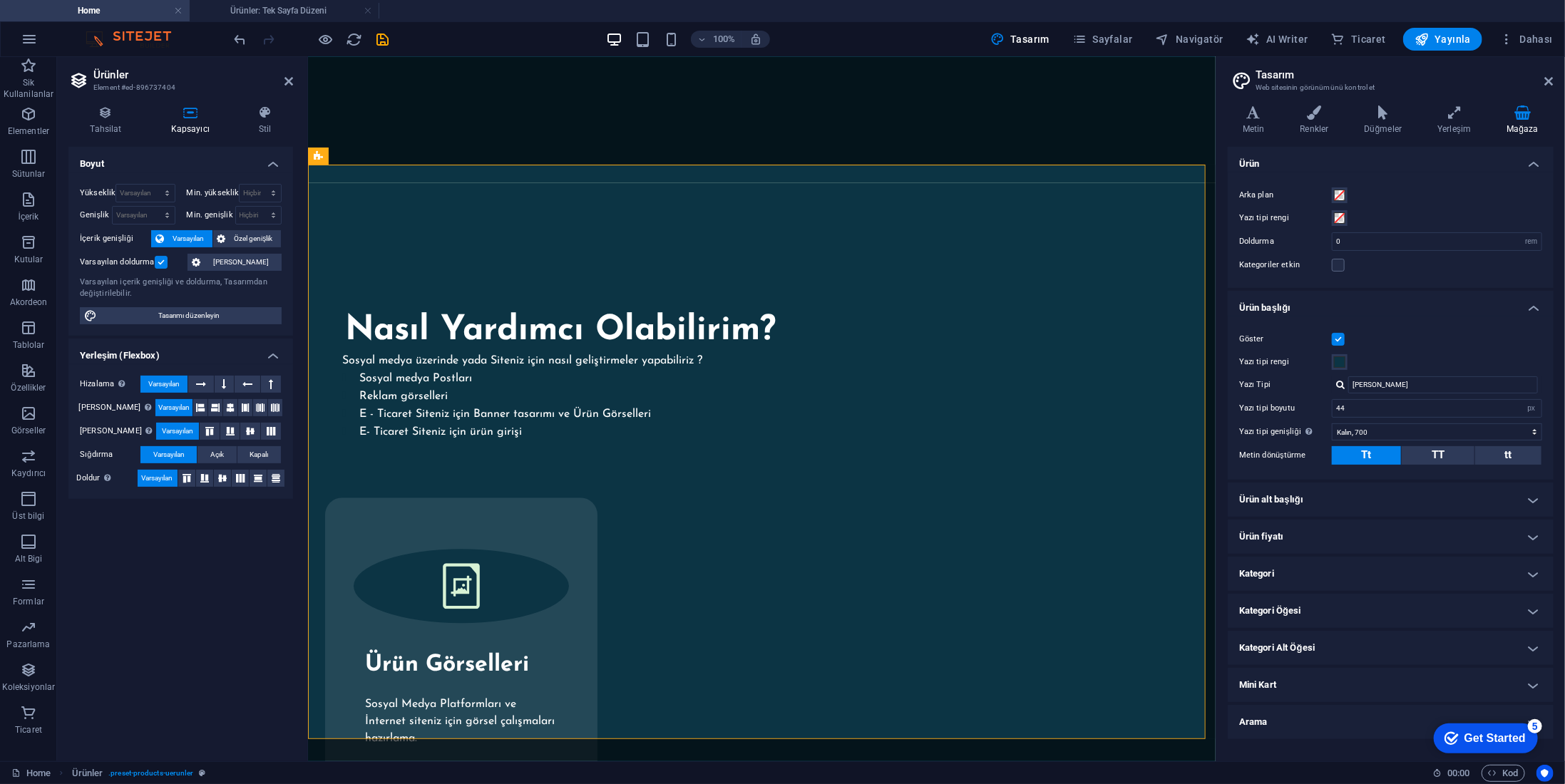
click at [1555, 81] on aside "Tasarım Web sitesinin görünümünü kontrol et Varyantlar Metin Renkler Düğmeler Y…" at bounding box center [1391, 409] width 350 height 705
click at [1553, 83] on icon at bounding box center [1549, 81] width 8 height 11
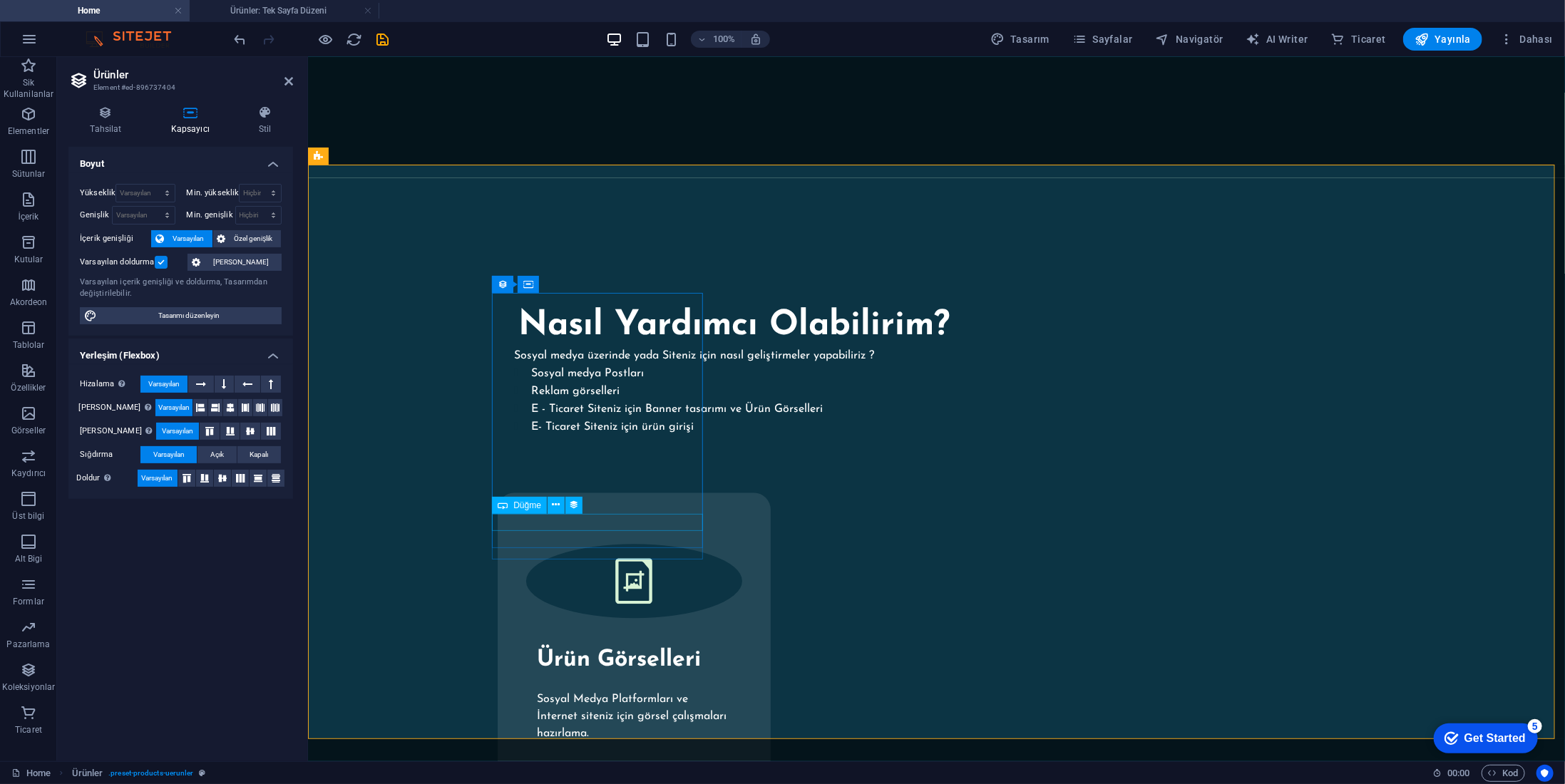
click at [558, 507] on icon at bounding box center [556, 505] width 8 height 15
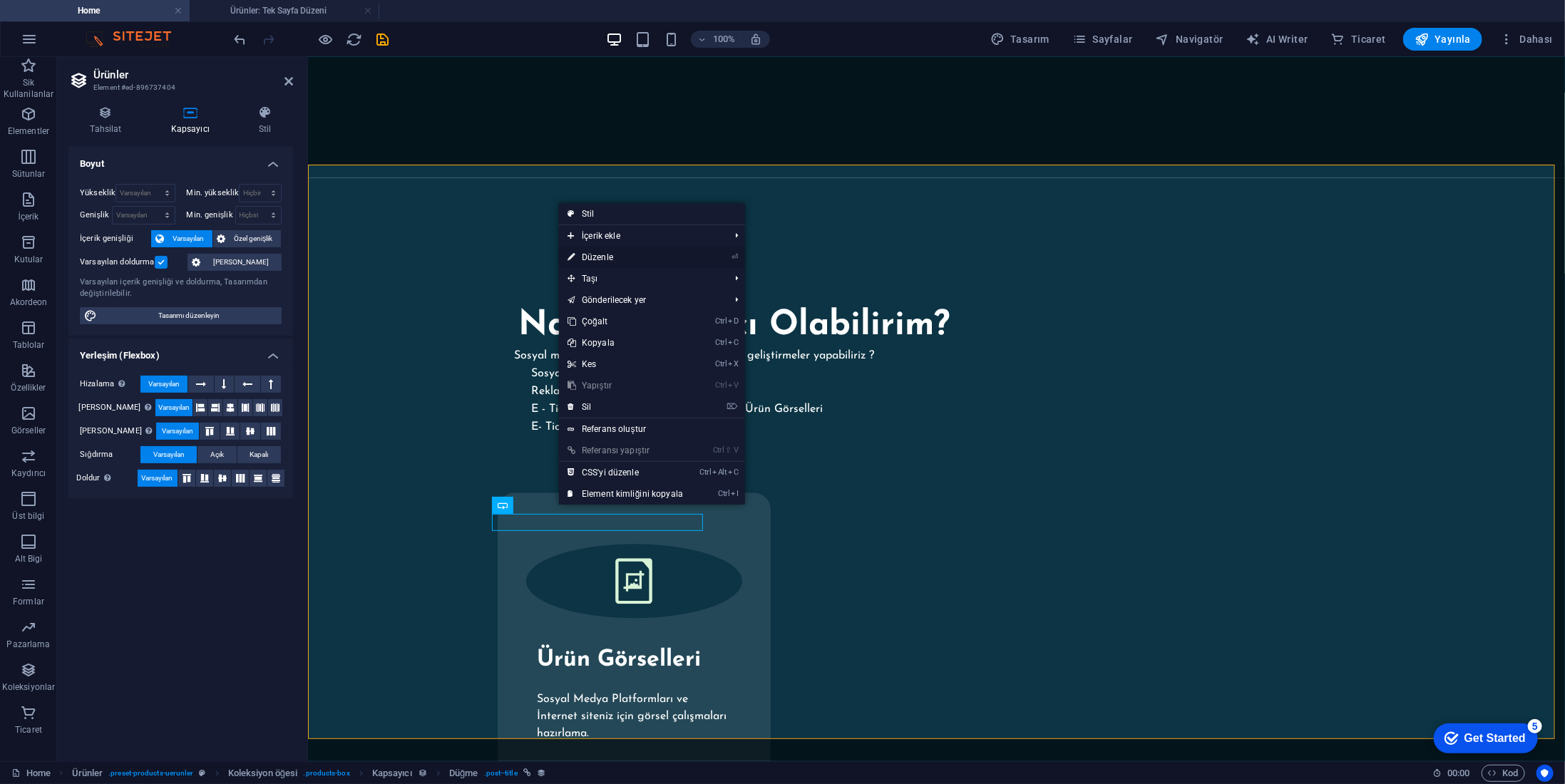
click at [629, 257] on link "⏎ Düzenle" at bounding box center [625, 256] width 132 height 21
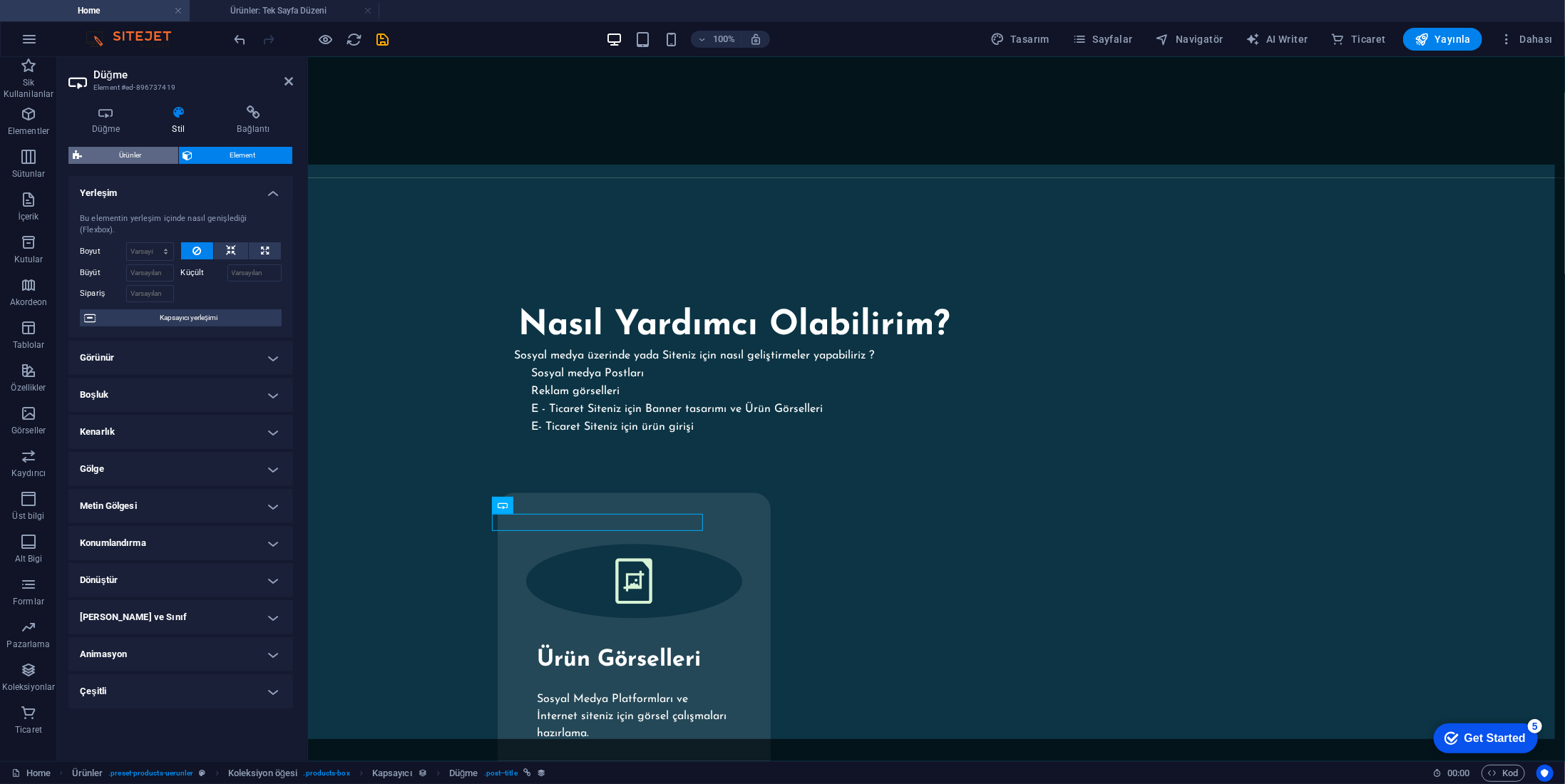
click at [114, 154] on span "Ürünler" at bounding box center [131, 155] width 88 height 17
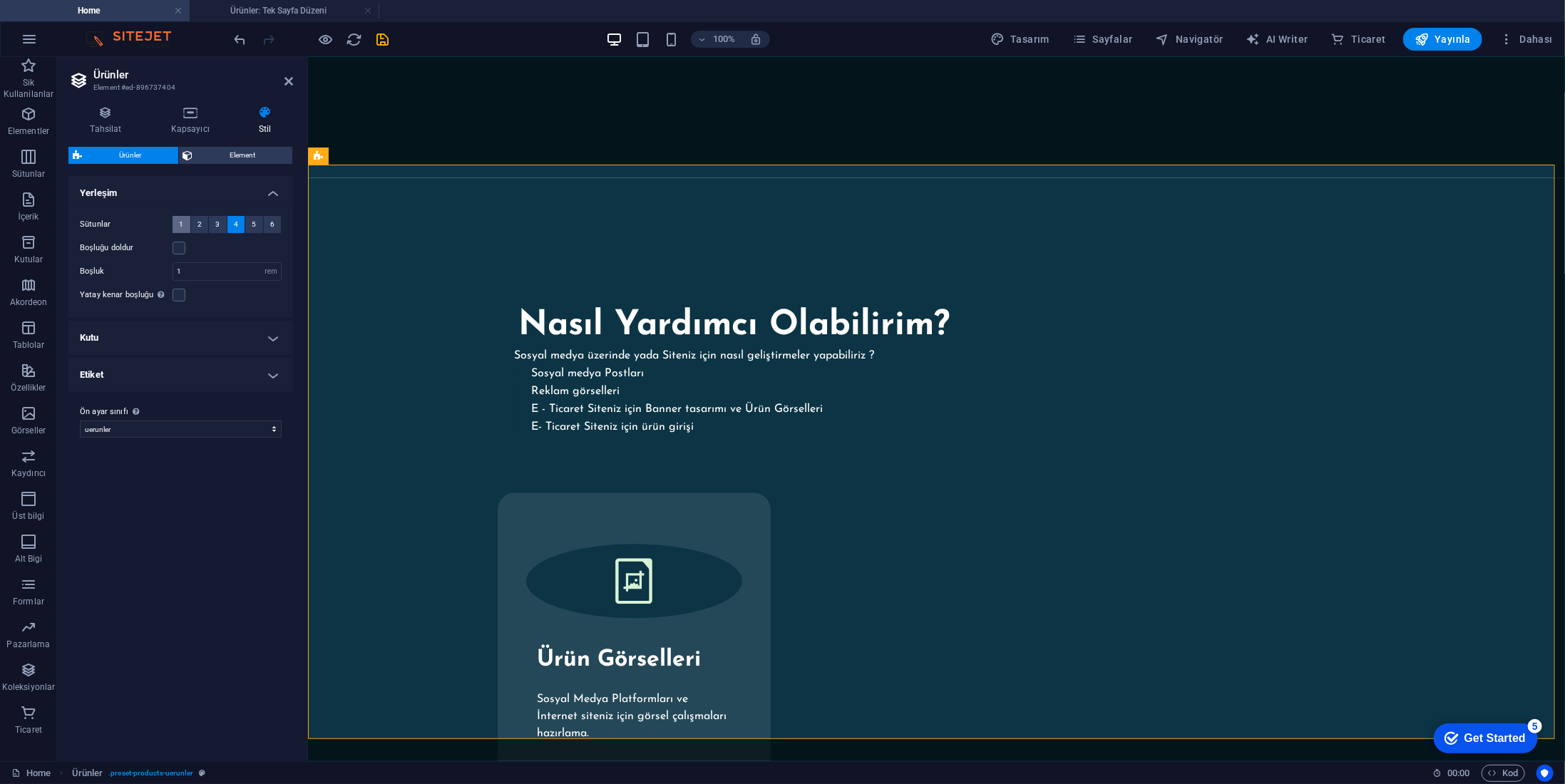
click at [187, 229] on button "1" at bounding box center [182, 225] width 18 height 17
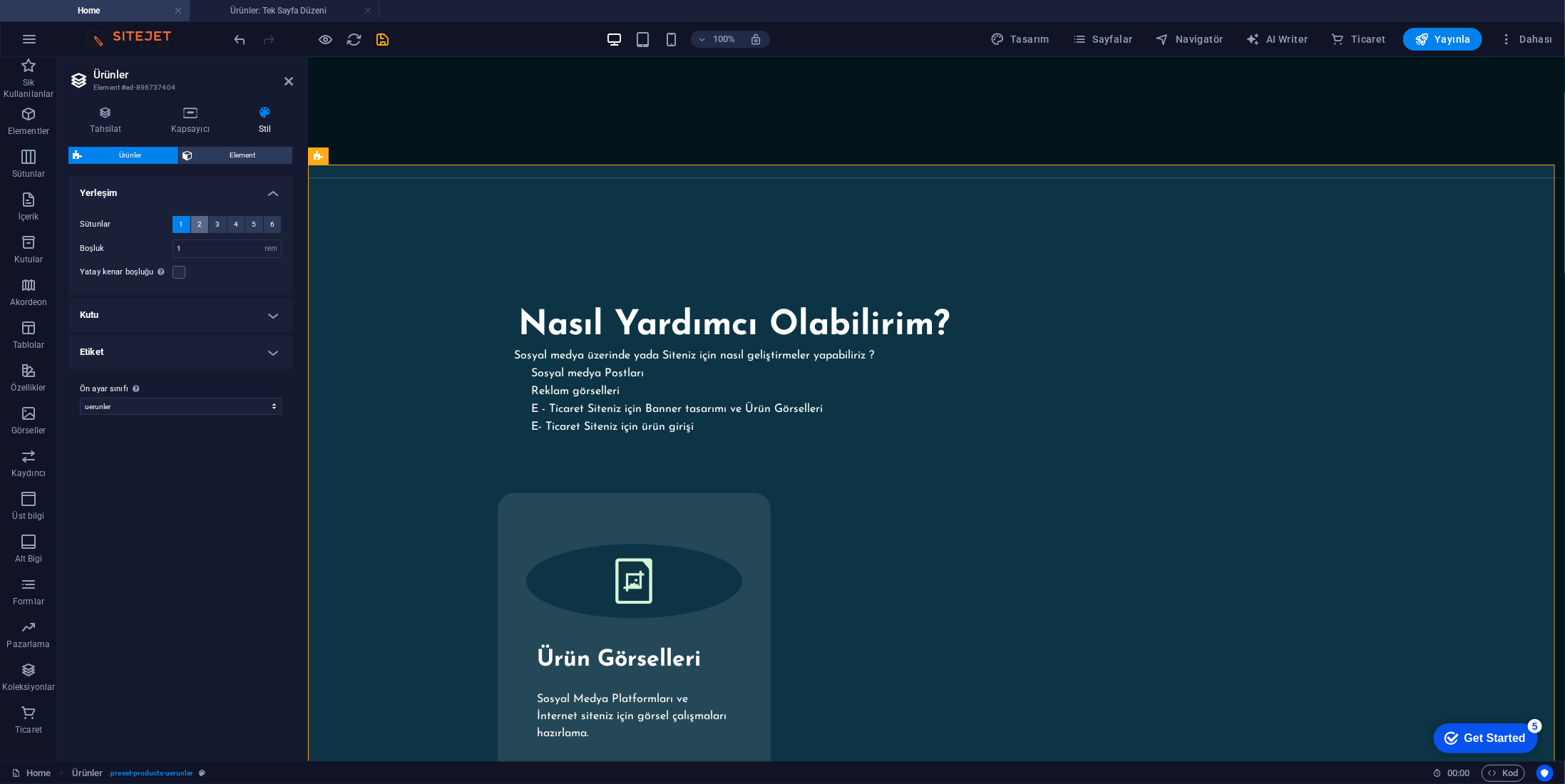
click at [197, 227] on span "2" at bounding box center [199, 225] width 5 height 17
click at [217, 224] on span "3" at bounding box center [217, 225] width 5 height 17
click at [244, 223] on button "4" at bounding box center [236, 225] width 18 height 17
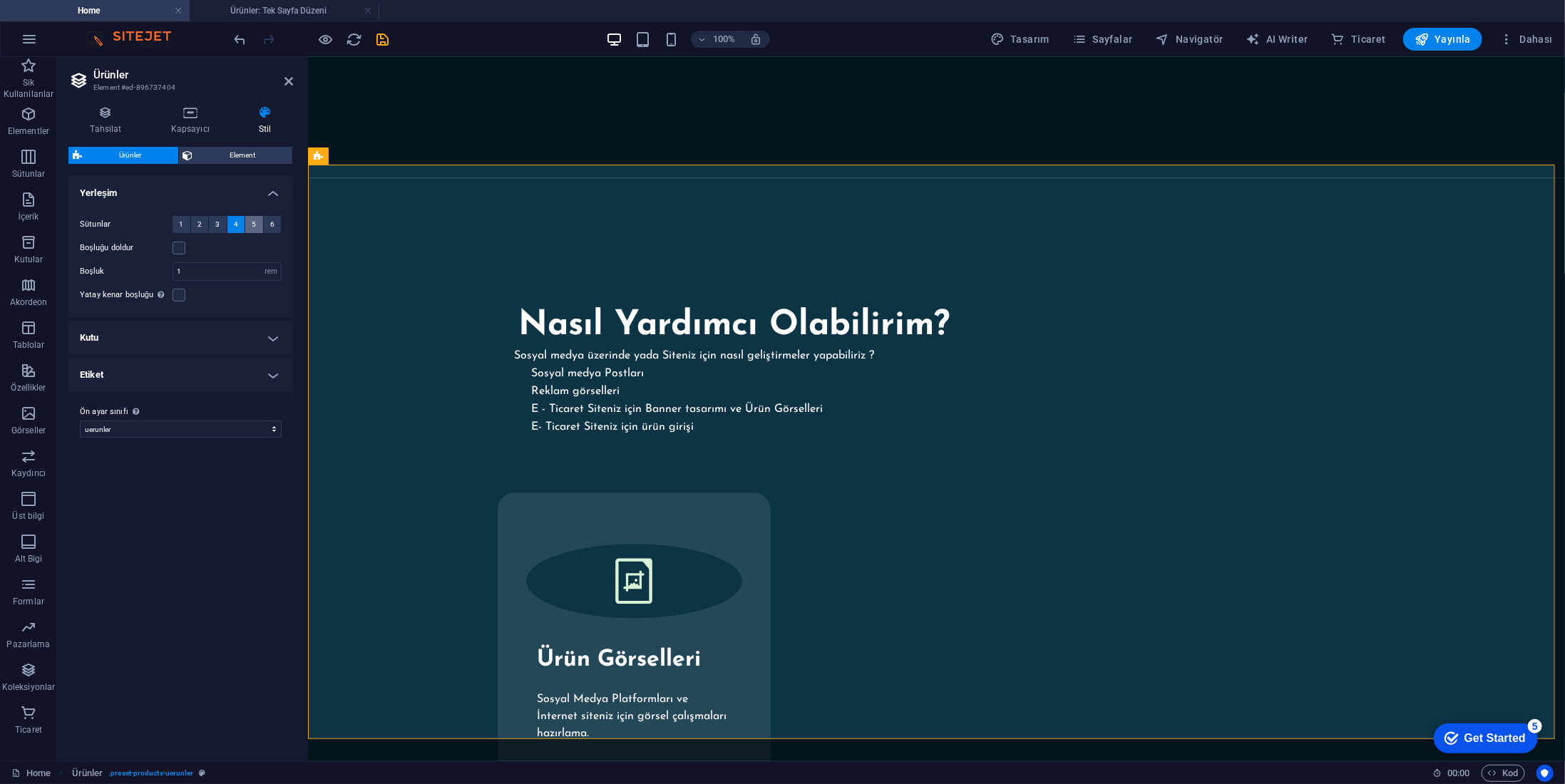
click at [252, 223] on span "5" at bounding box center [254, 225] width 5 height 17
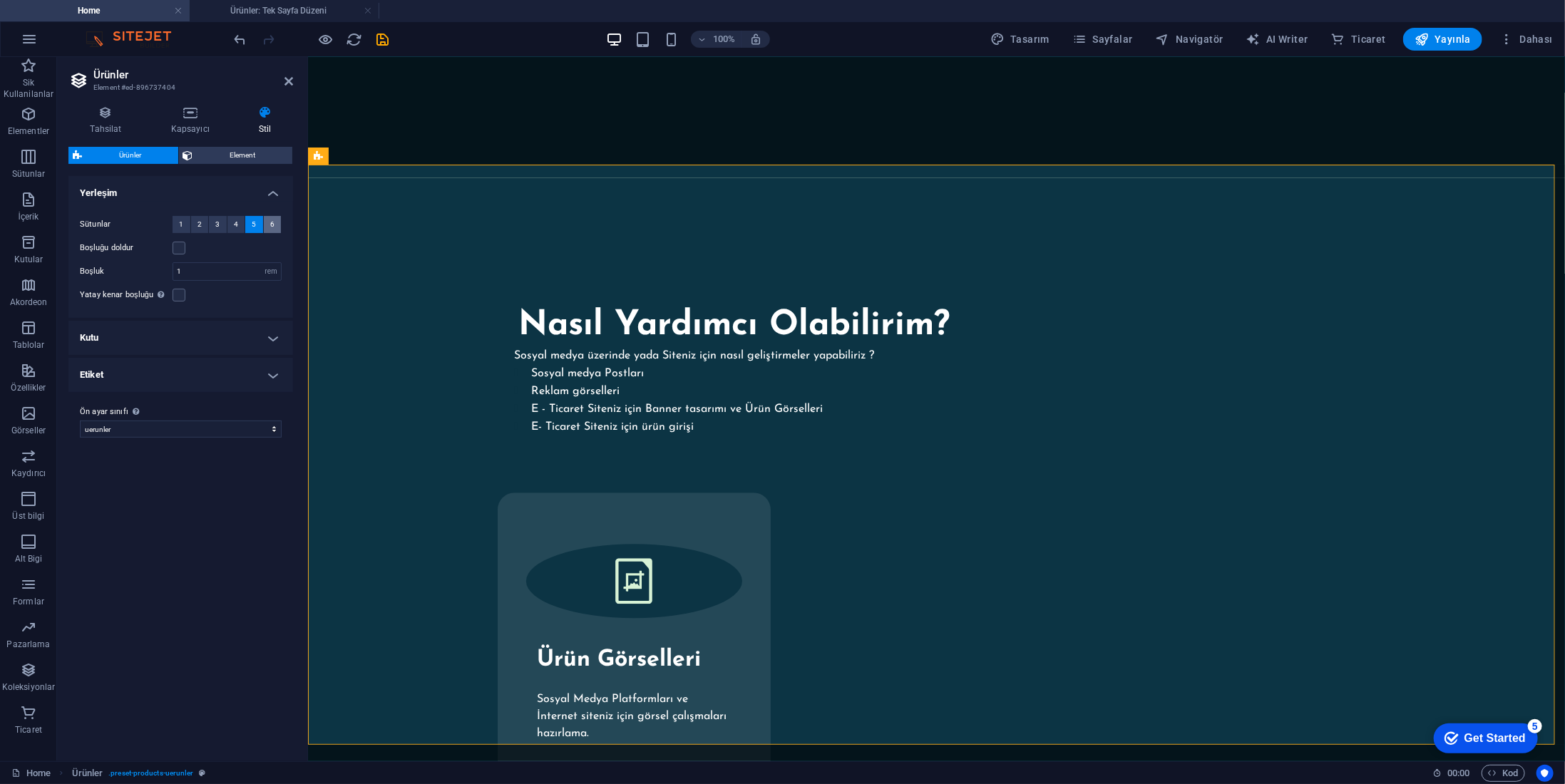
click at [272, 226] on span "6" at bounding box center [272, 225] width 5 height 17
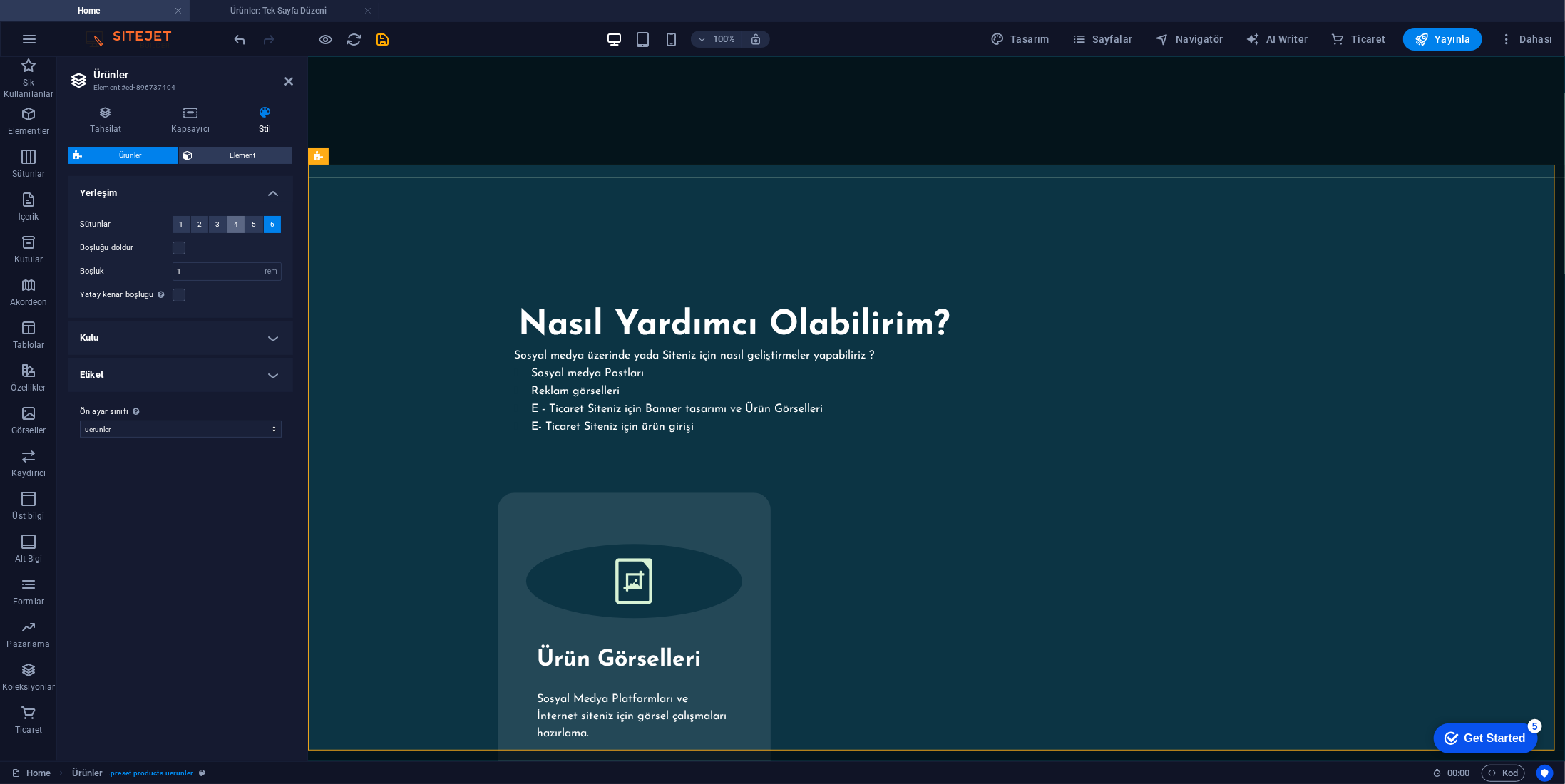
click at [240, 225] on button "4" at bounding box center [236, 225] width 18 height 17
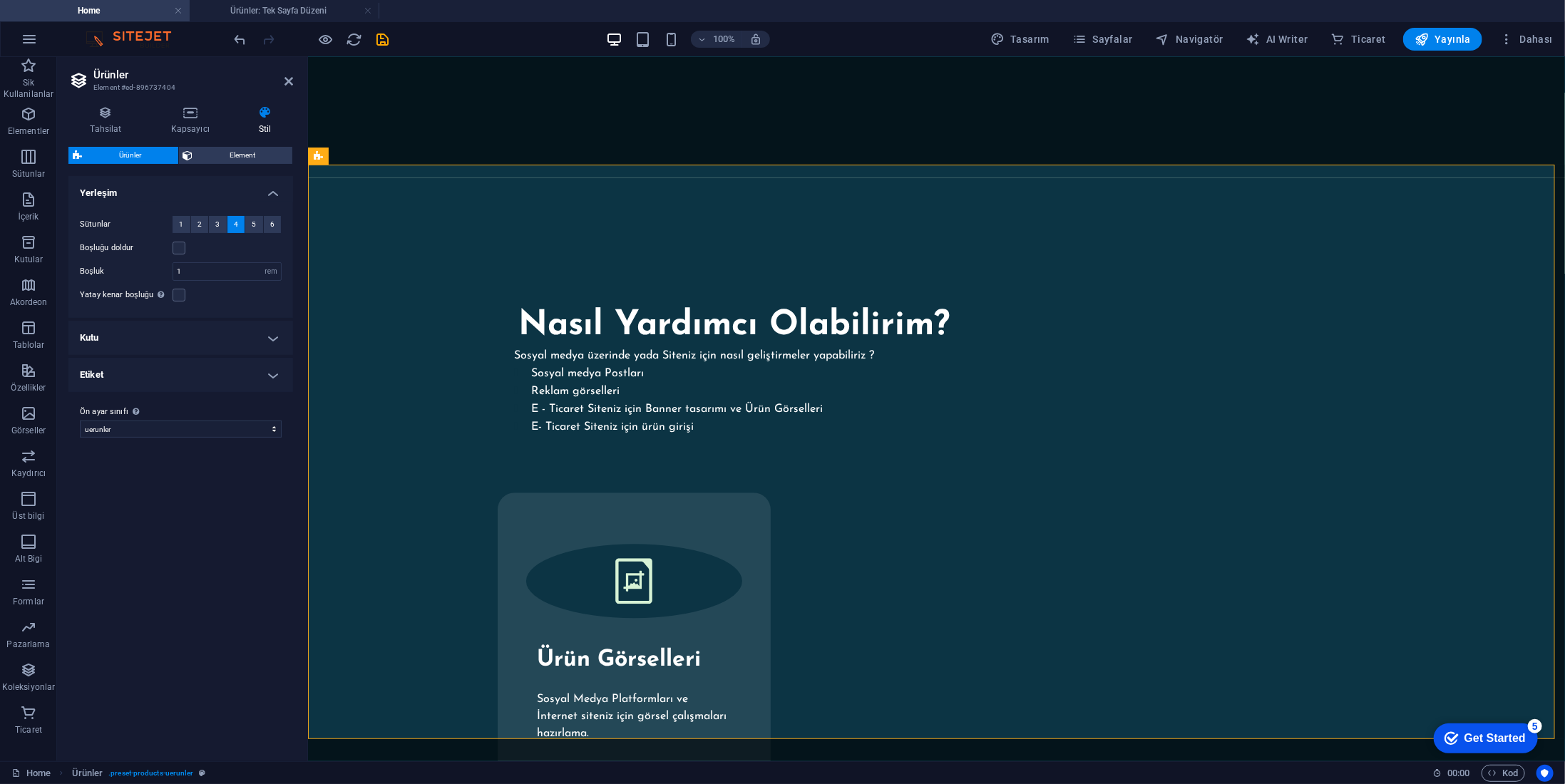
click at [249, 332] on h4 "Kutu" at bounding box center [181, 337] width 225 height 34
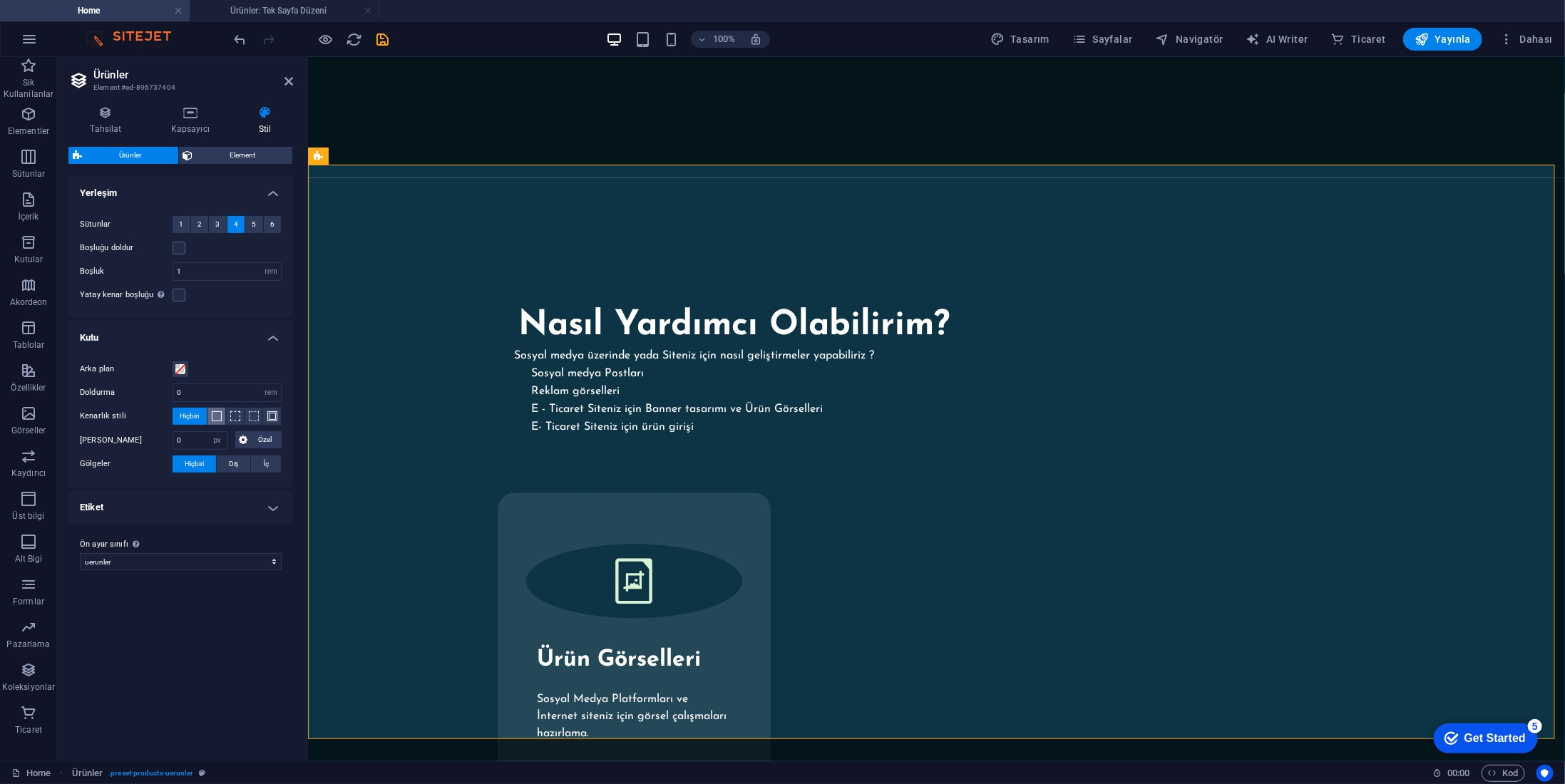
click at [215, 414] on span at bounding box center [216, 416] width 10 height 10
click at [197, 414] on span "Hiçbiri" at bounding box center [190, 416] width 19 height 17
click at [237, 466] on span "Dış" at bounding box center [234, 464] width 10 height 17
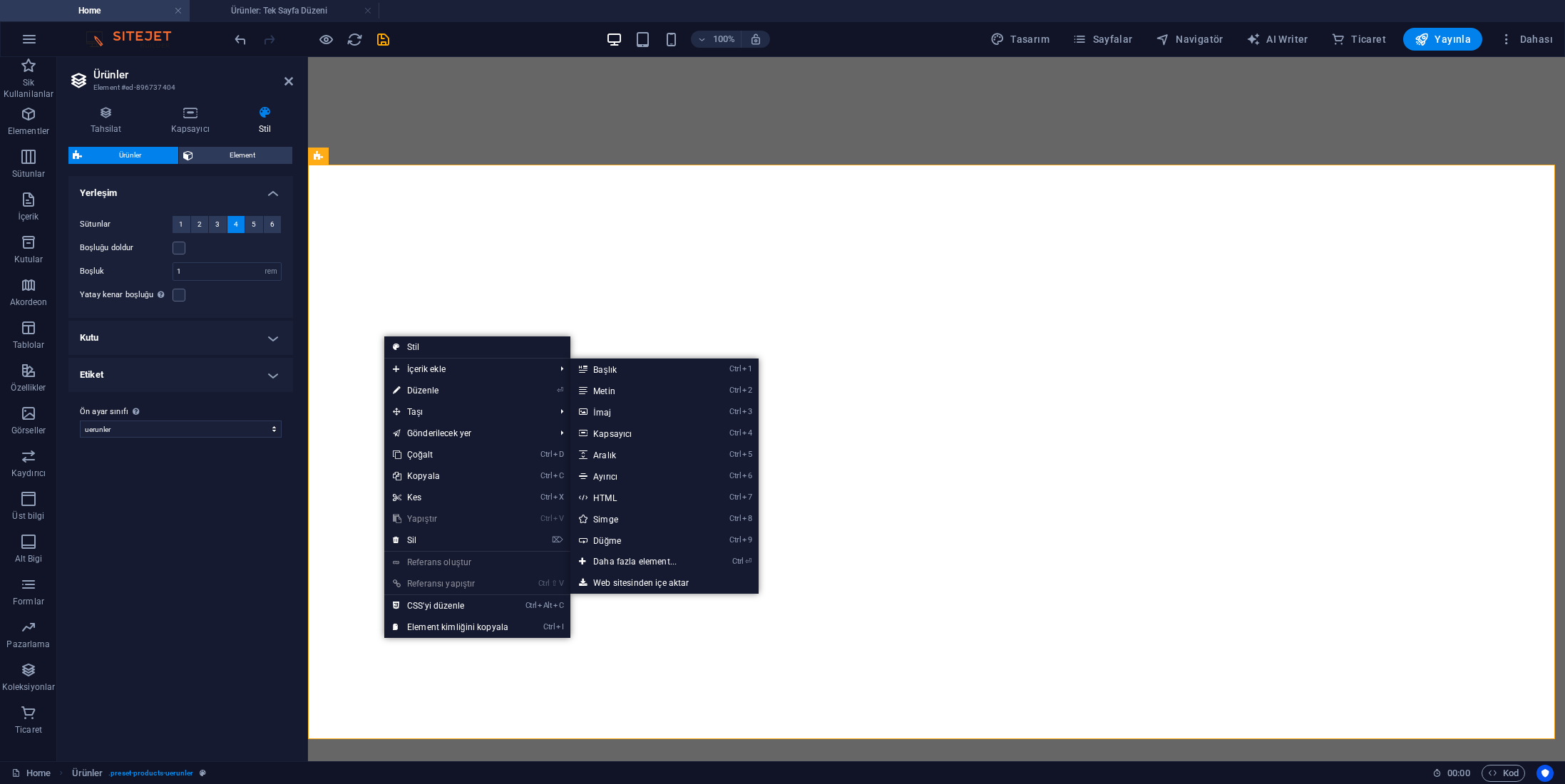
select select "rem"
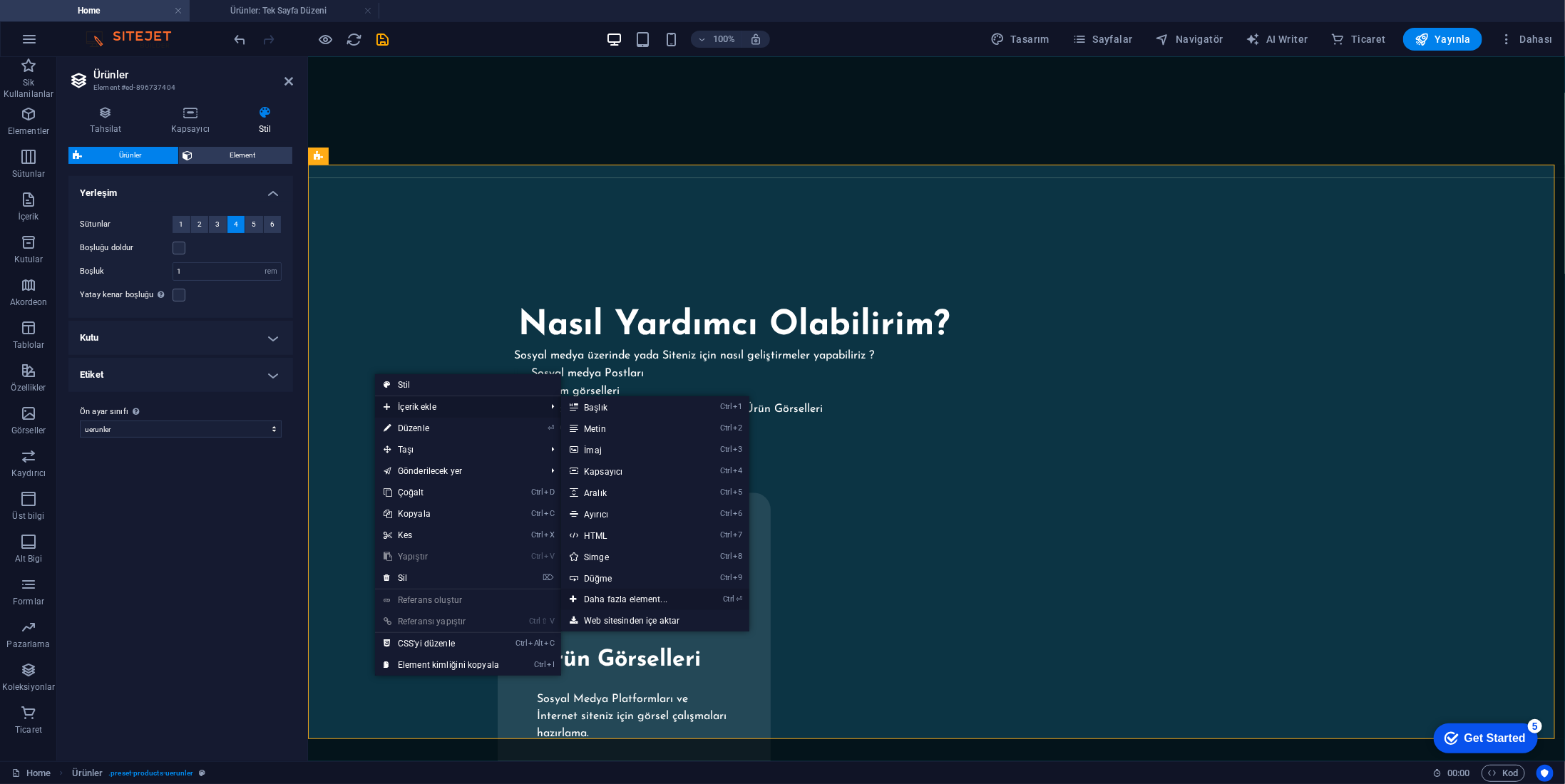
click at [634, 598] on link "Ctrl ⏎ Daha fazla element..." at bounding box center [629, 599] width 135 height 21
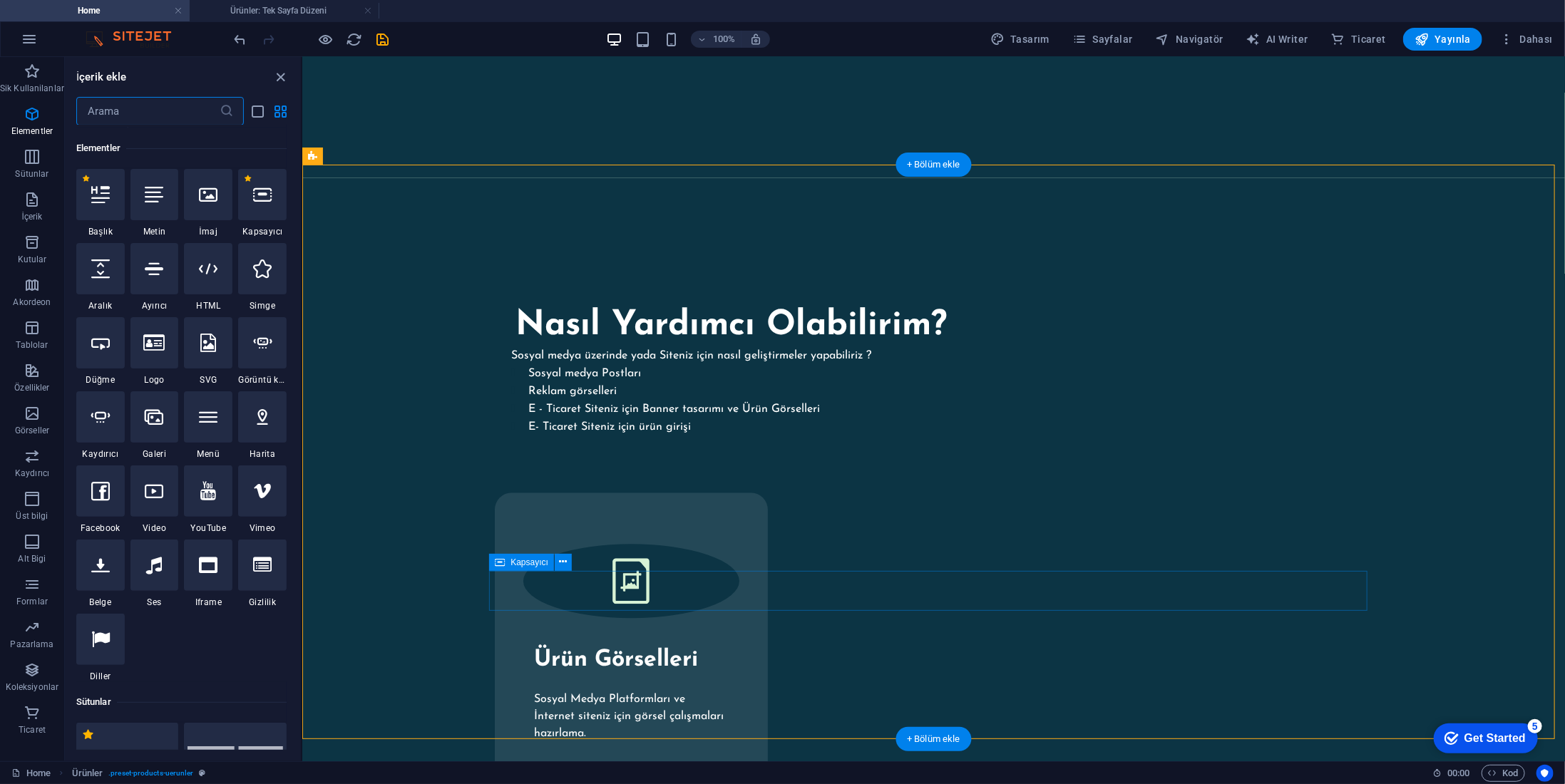
scroll to position [152, 0]
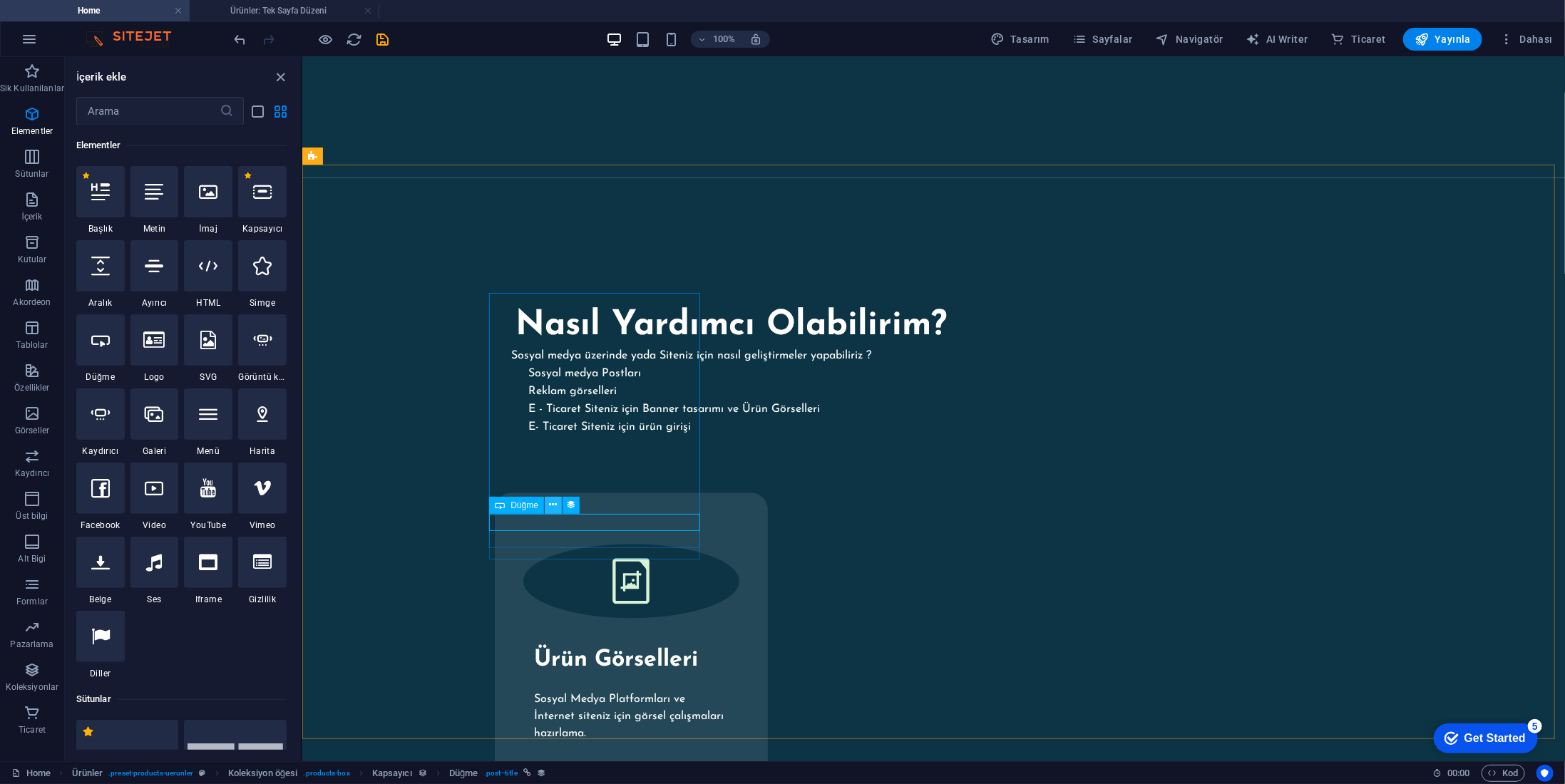
click at [554, 509] on icon at bounding box center [552, 505] width 8 height 15
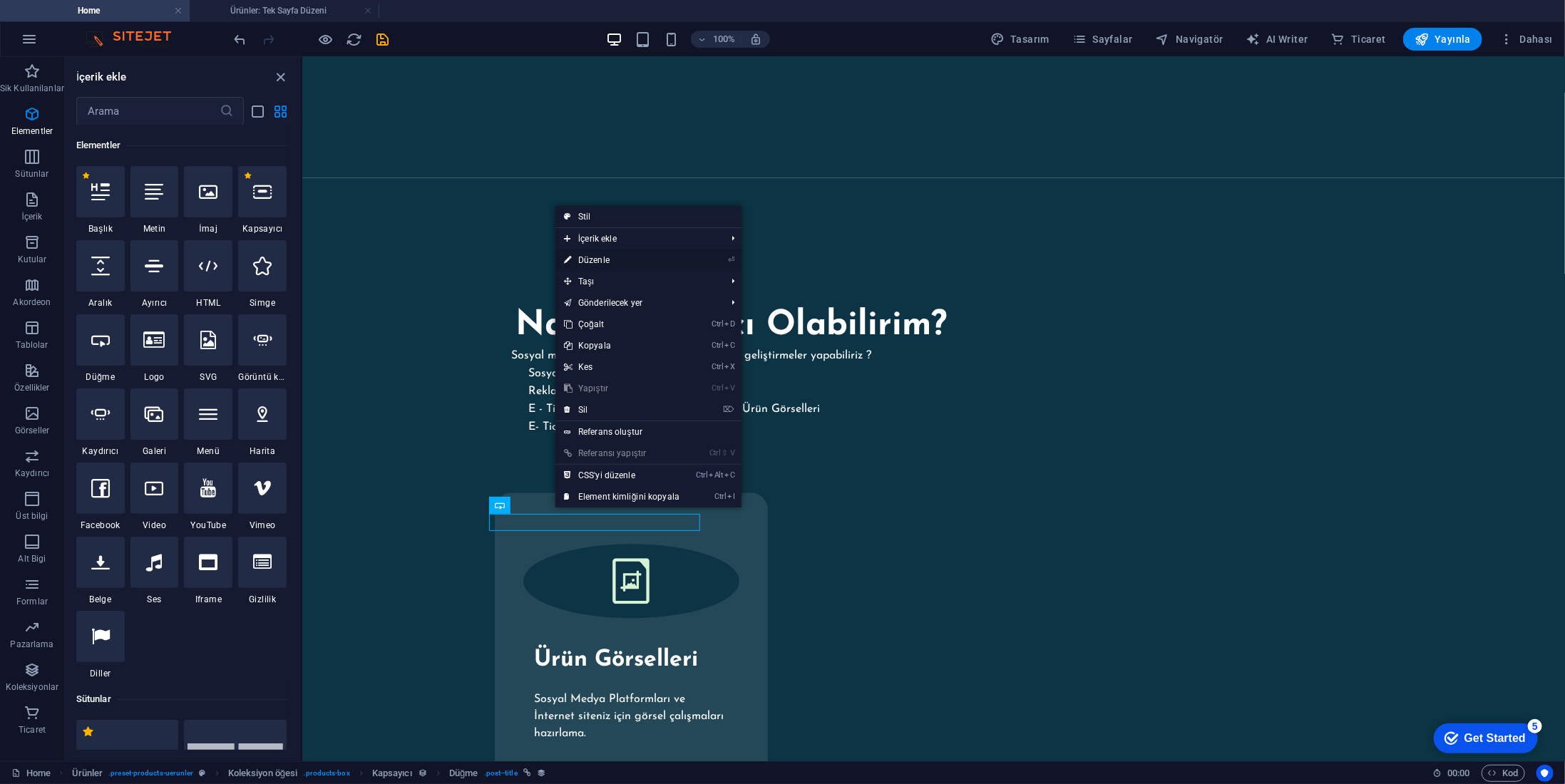
click at [631, 259] on link "⏎ Düzenle" at bounding box center [621, 259] width 132 height 21
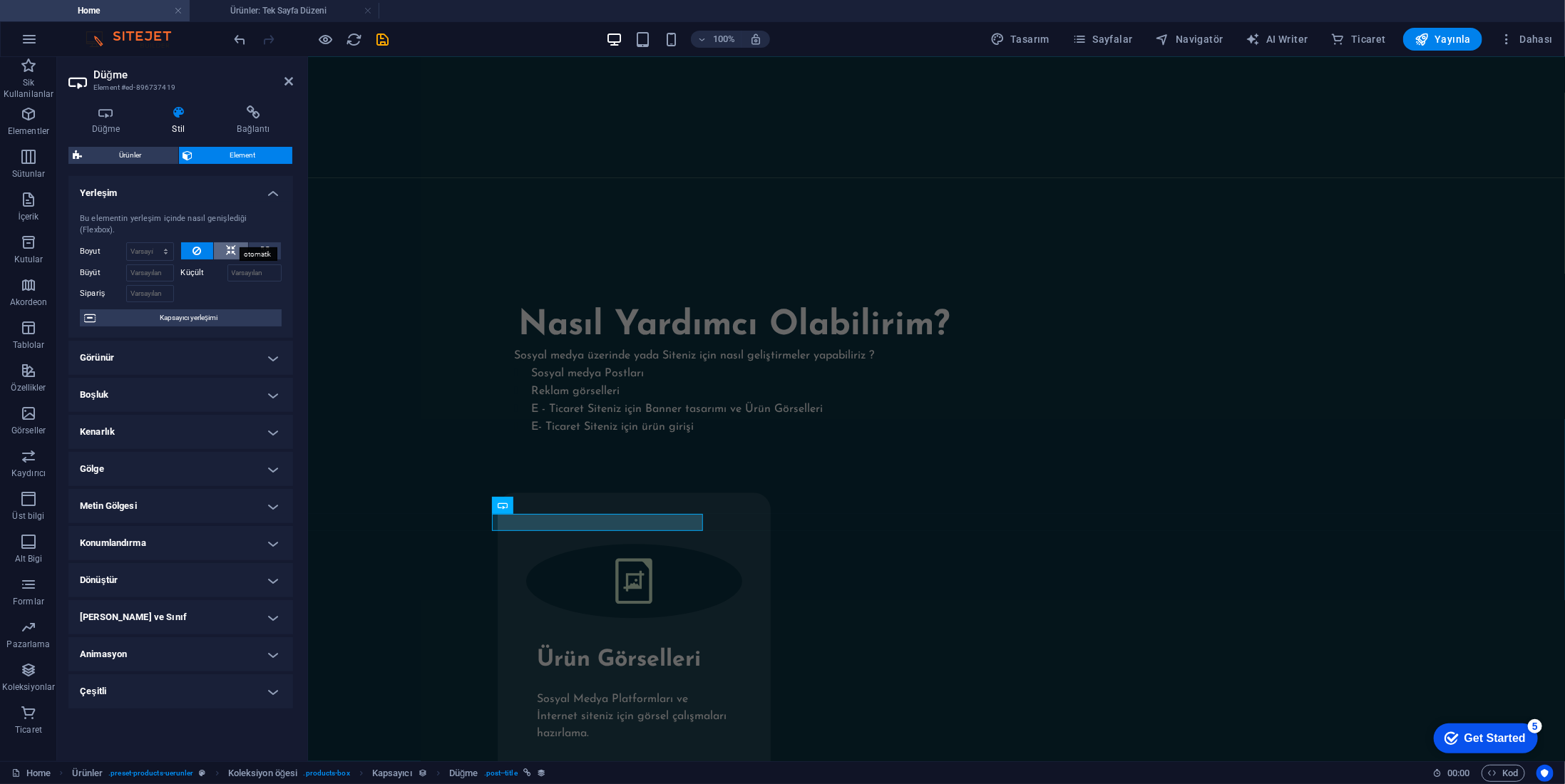
click at [230, 243] on icon at bounding box center [231, 251] width 10 height 17
click at [272, 243] on button at bounding box center [265, 251] width 32 height 17
click at [232, 243] on icon at bounding box center [231, 251] width 10 height 17
click at [152, 243] on select "Varsayılan otomatik px % 1/1 1/2 1/3 1/4 1/5 1/6 1/7 1/8 1/9 1/10" at bounding box center [150, 251] width 47 height 17
click at [153, 243] on select "Varsayılan otomatik px % 1/1 1/2 1/3 1/4 1/5 1/6 1/7 1/8 1/9 1/10" at bounding box center [150, 251] width 47 height 17
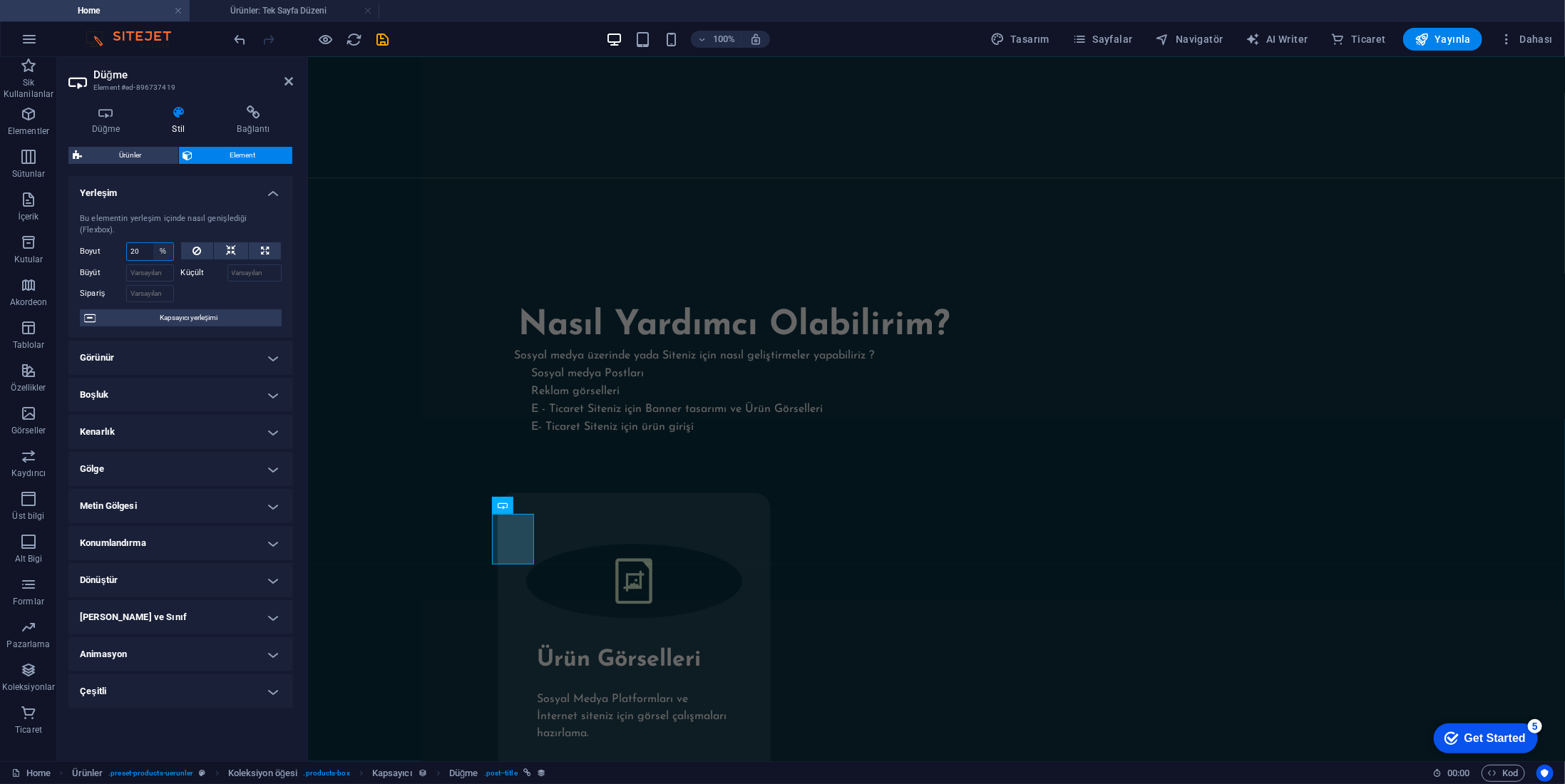
click at [158, 243] on select "Varsayılan otomatik px % 1/1 1/2 1/3 1/4 1/5 1/6 1/7 1/8 1/9 1/10" at bounding box center [163, 251] width 20 height 17
select select "px"
click at [153, 243] on select "Varsayılan otomatik px % 1/1 1/2 1/3 1/4 1/5 1/6 1/7 1/8 1/9 1/10" at bounding box center [163, 251] width 20 height 17
click at [147, 243] on input "number" at bounding box center [150, 251] width 47 height 17
type input "60"
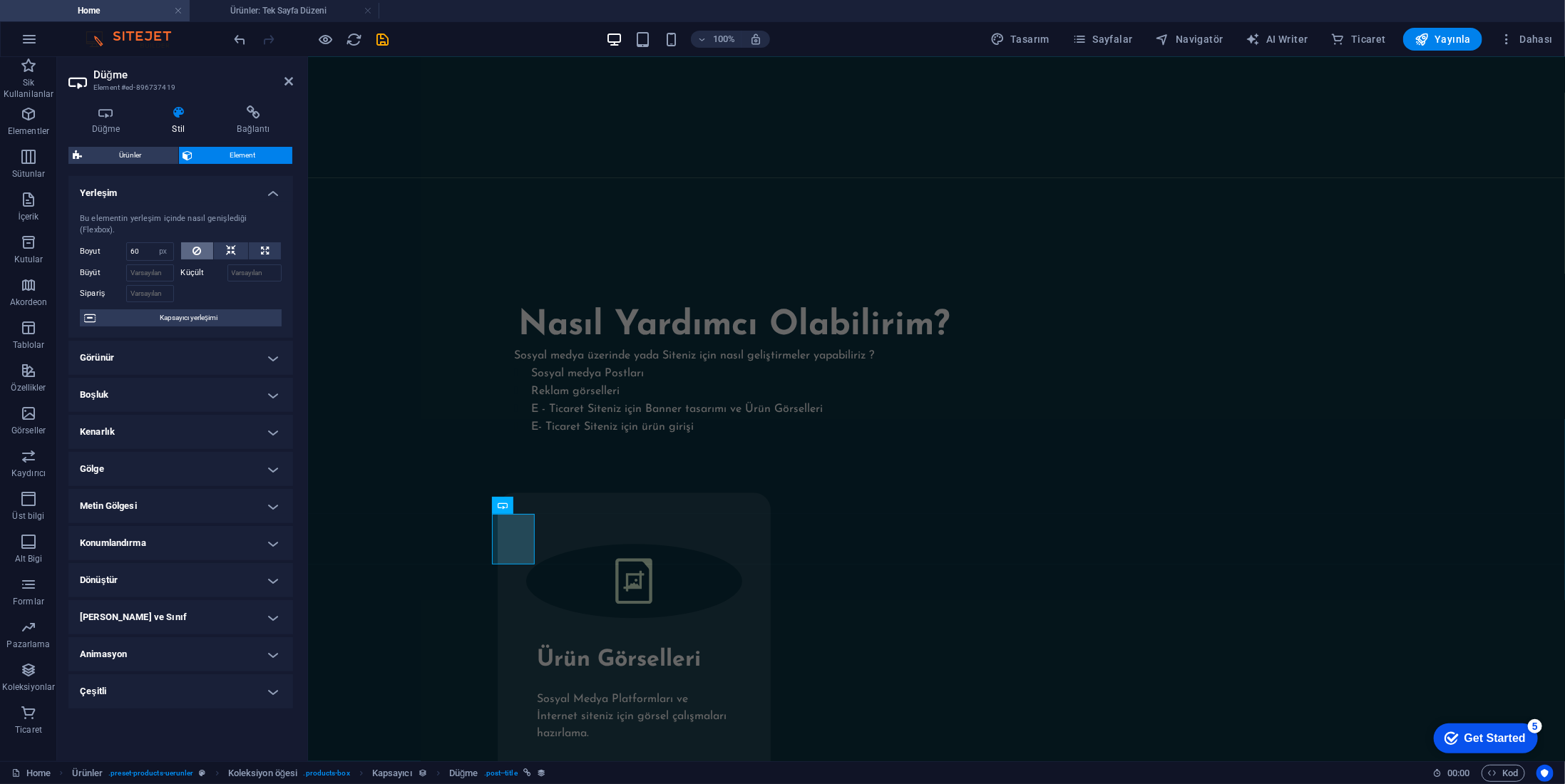
click at [181, 243] on button at bounding box center [197, 251] width 33 height 17
select select "DISABLED_OPTION_VALUE"
click at [175, 243] on div "Boyut 60 Varsayılan otomatik px % 1/1 1/2 1/3 1/4 1/5 1/6 1/7 1/8 1/9 1/10" at bounding box center [130, 252] width 101 height 18
click at [229, 243] on icon at bounding box center [231, 251] width 10 height 17
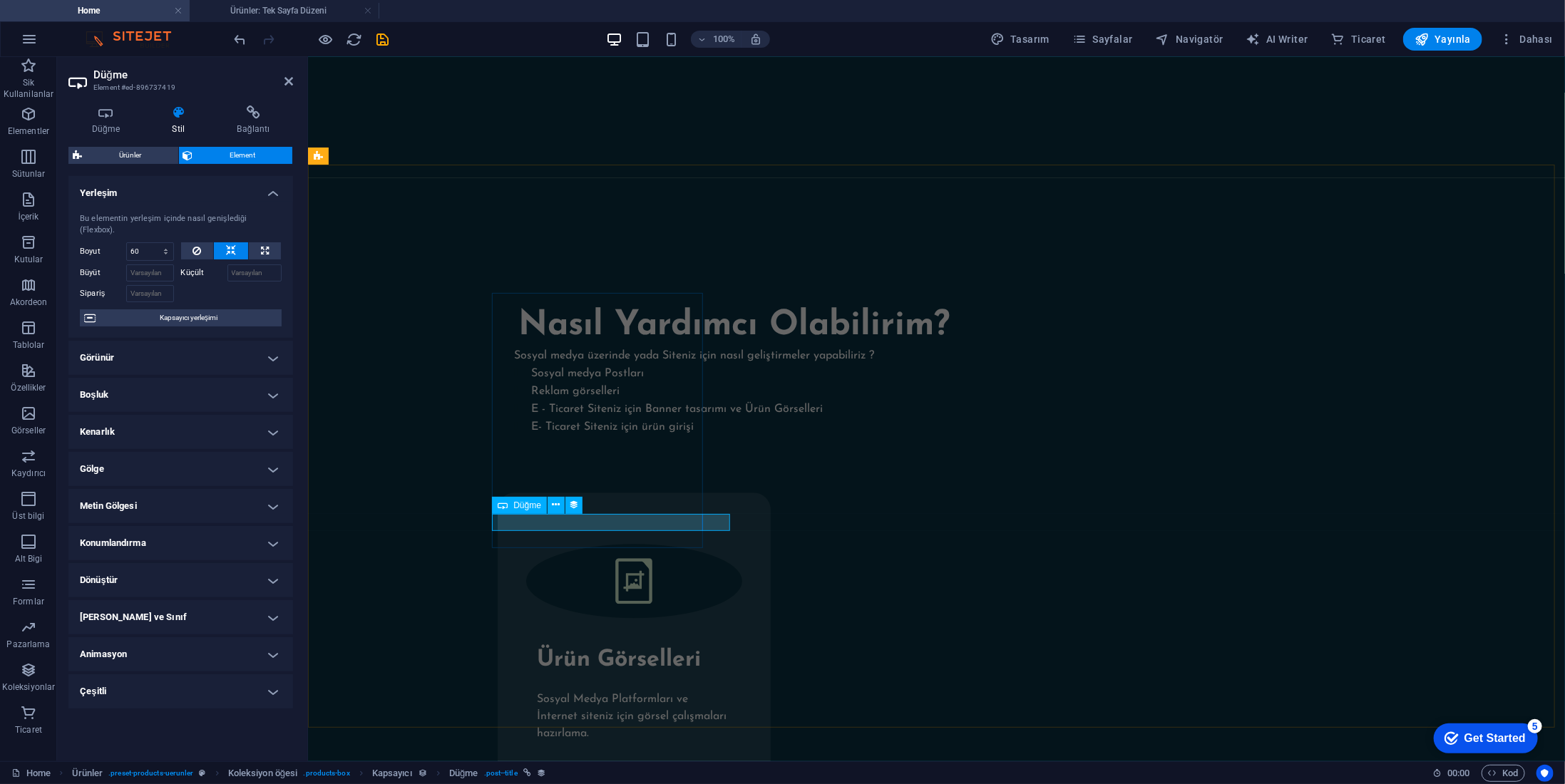
click at [110, 116] on icon at bounding box center [106, 113] width 75 height 15
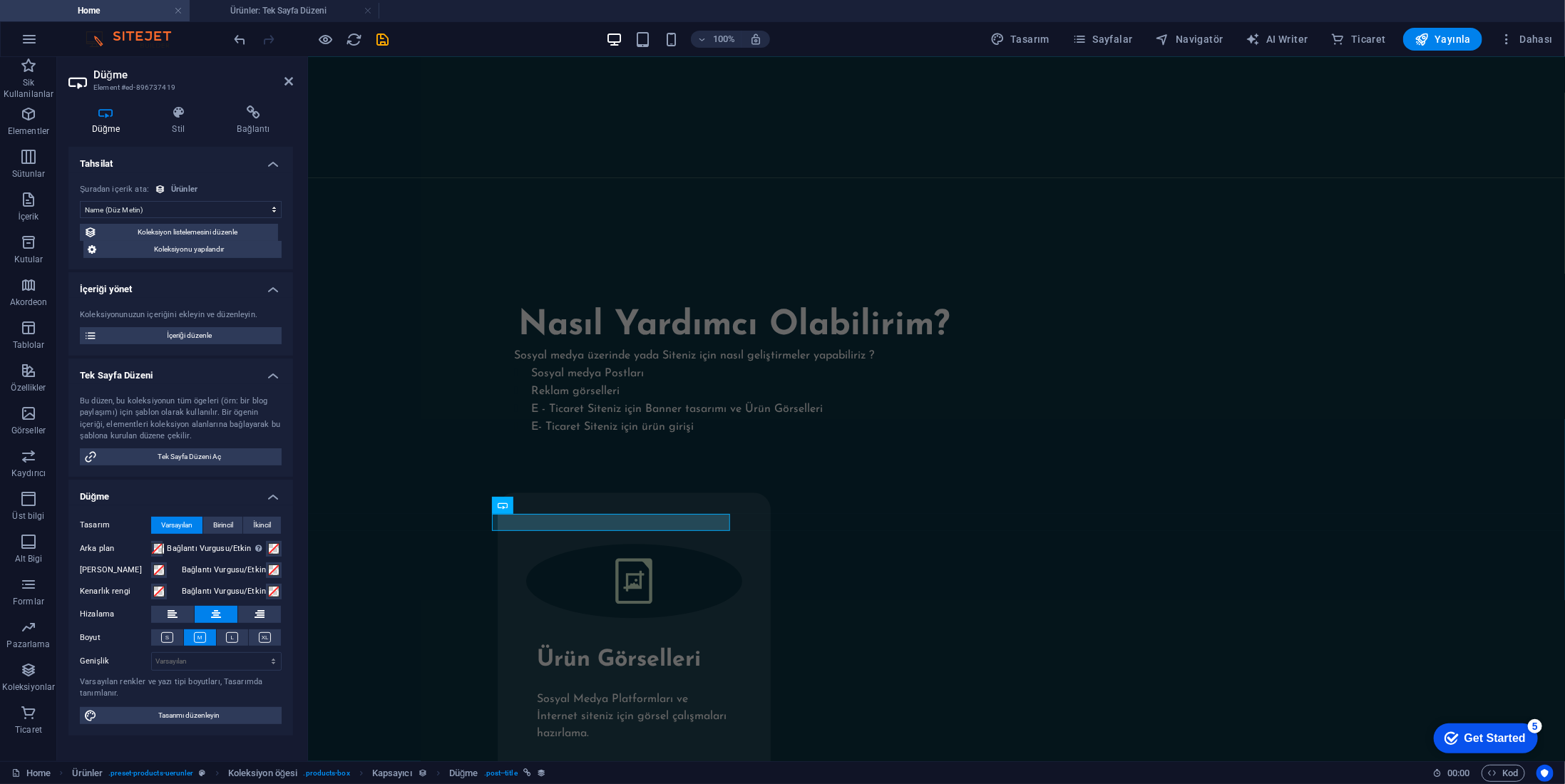
click at [194, 210] on select "Atama yok, içerik sabit kalıyor Oluşturulma zamanı (Tarih) Güncellenme zamanı (…" at bounding box center [180, 209] width 202 height 17
click at [197, 210] on select "Atama yok, içerik sabit kalıyor Oluşturulma zamanı (Tarih) Güncellenme zamanı (…" at bounding box center [180, 209] width 202 height 17
click at [184, 186] on div "Ürünler" at bounding box center [184, 190] width 26 height 12
click at [178, 712] on span "Tasarımı düzenleyin" at bounding box center [189, 716] width 176 height 17
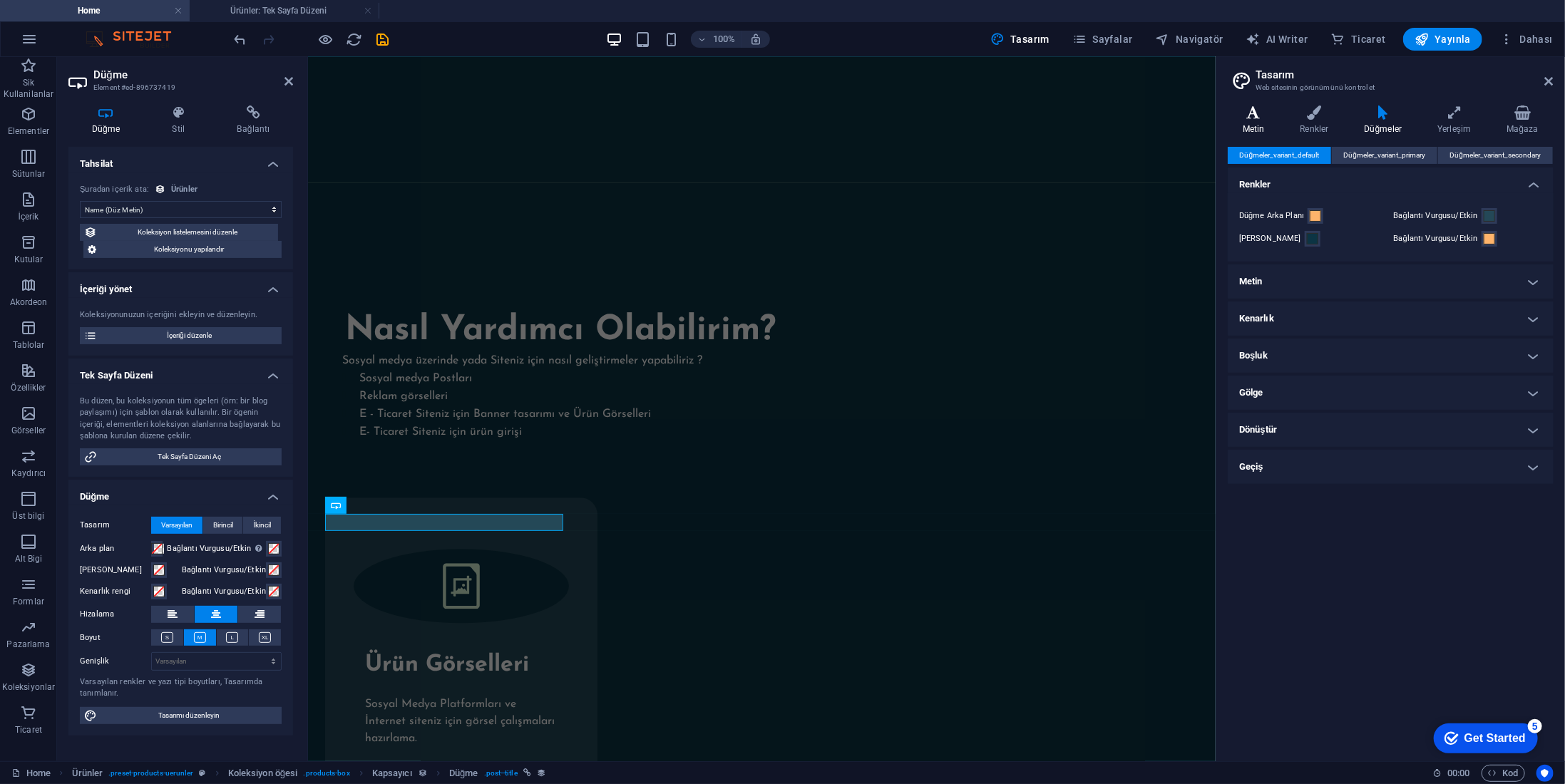
click at [1256, 112] on icon at bounding box center [1254, 113] width 52 height 15
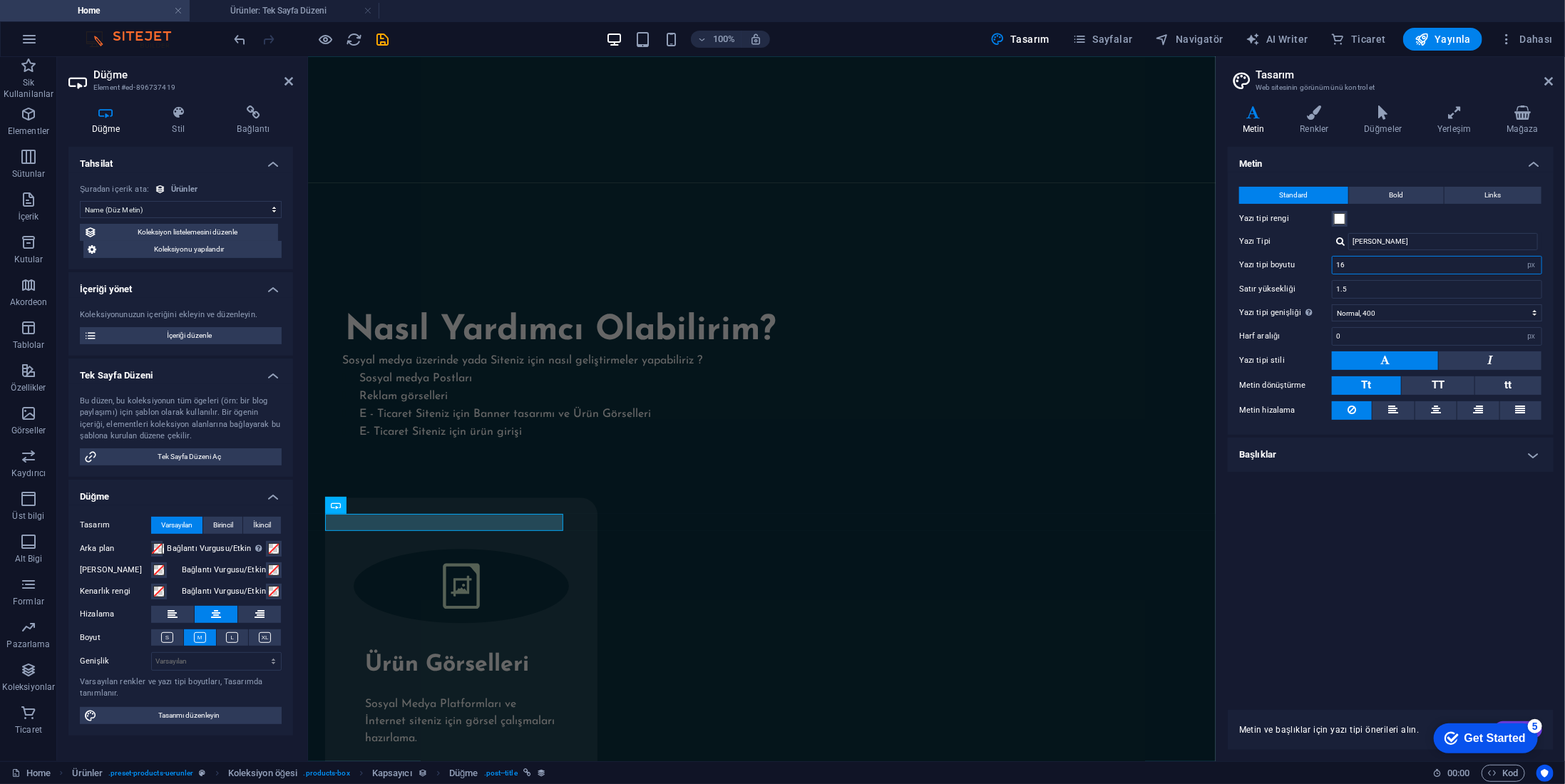
click at [1379, 264] on input "16" at bounding box center [1437, 265] width 209 height 17
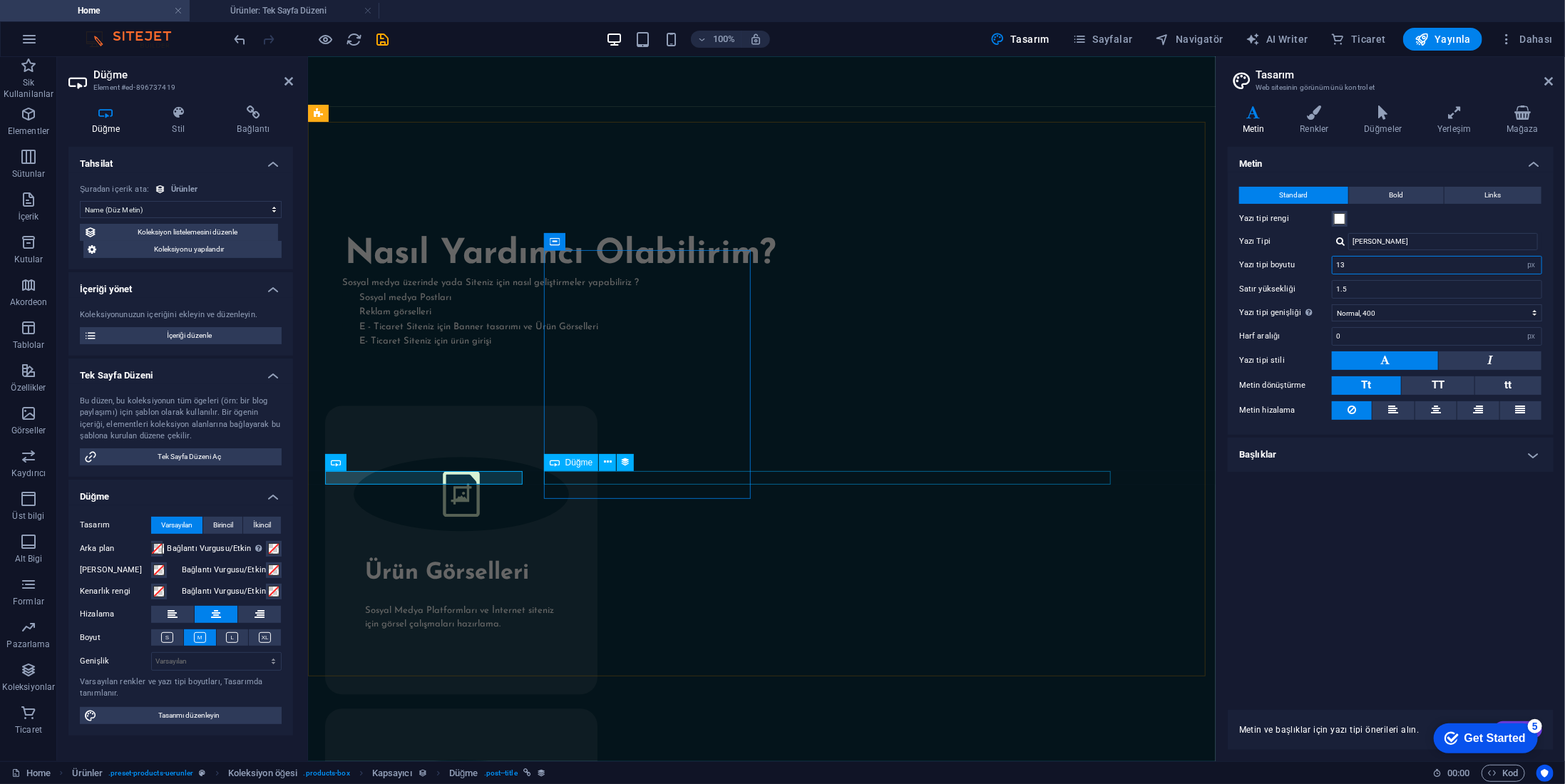
type input "13"
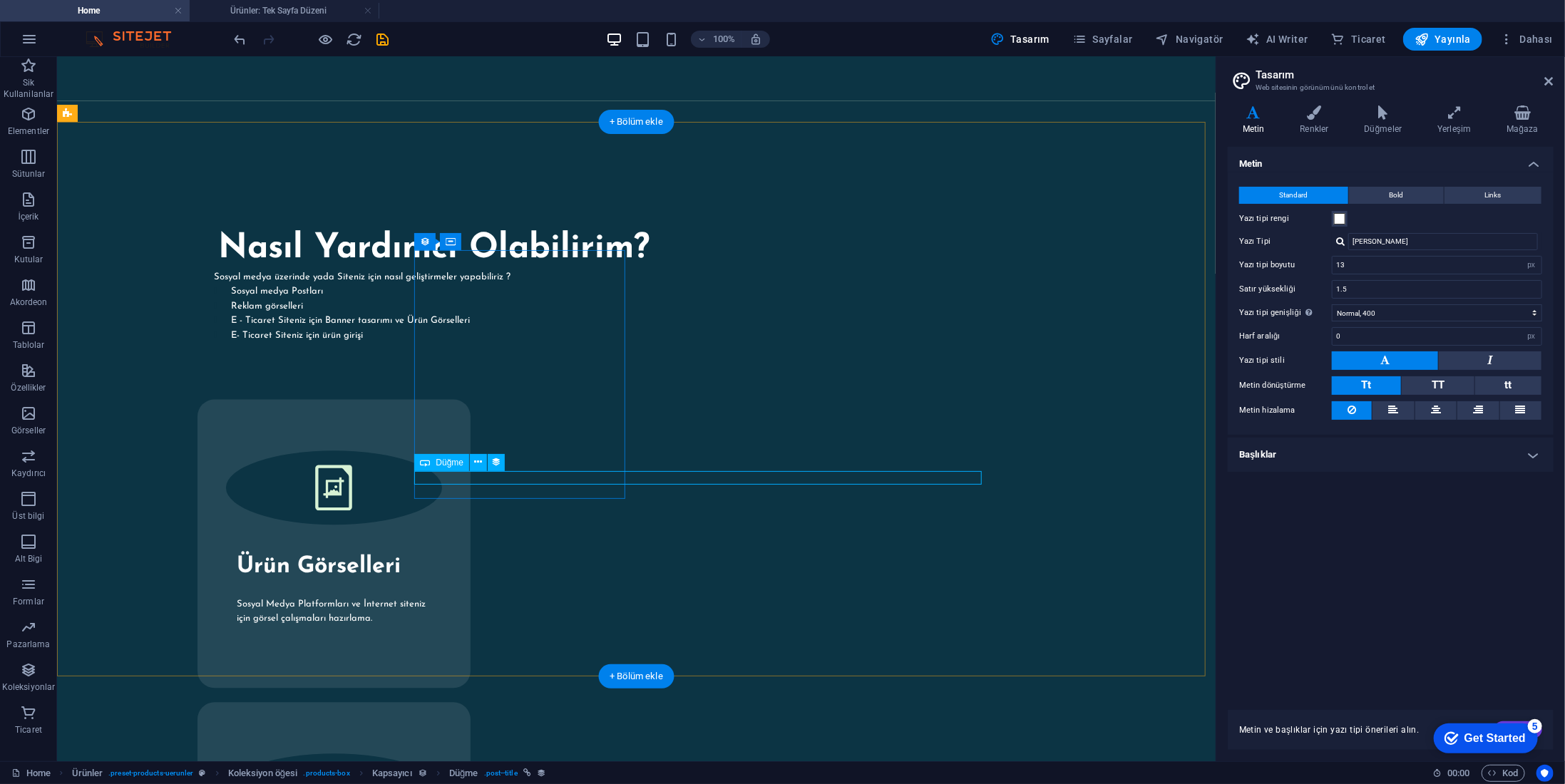
select select "name"
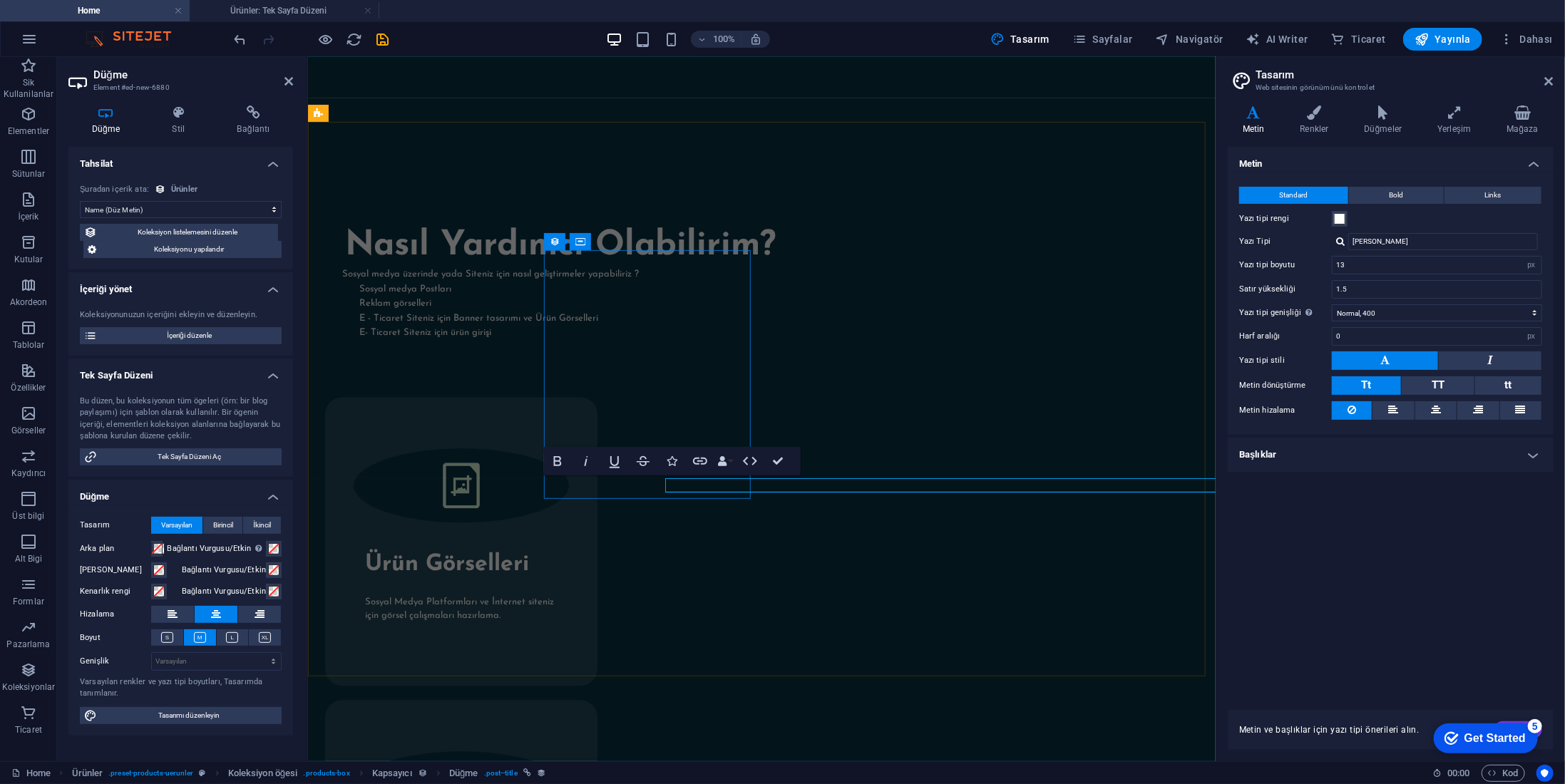
scroll to position [2130, 0]
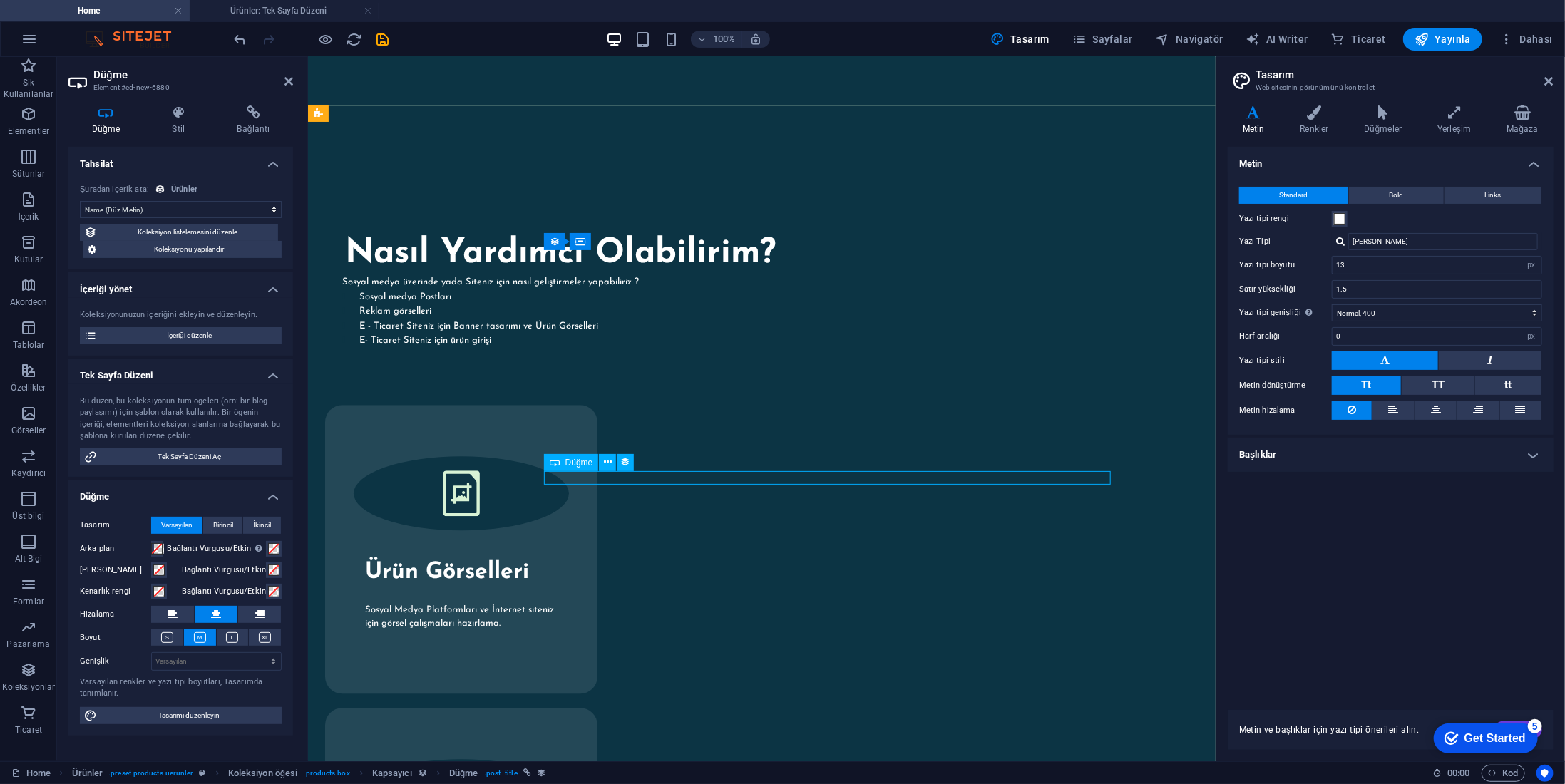
drag, startPoint x: 709, startPoint y: 475, endPoint x: 734, endPoint y: 476, distance: 25.0
click at [186, 255] on span "Koleksiyonu yapılandır" at bounding box center [189, 249] width 177 height 17
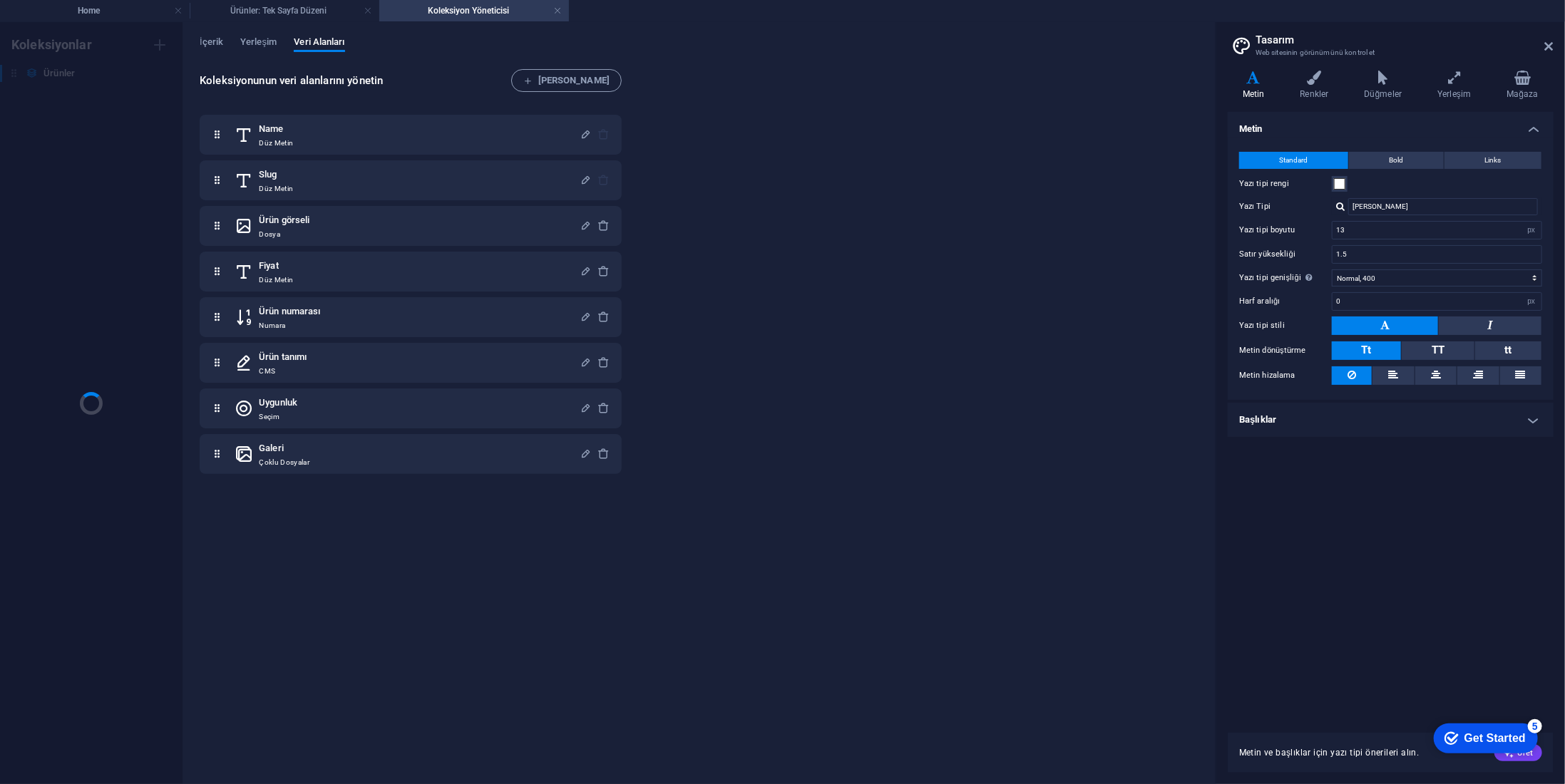
scroll to position [0, 0]
click at [558, 9] on link at bounding box center [557, 11] width 8 height 14
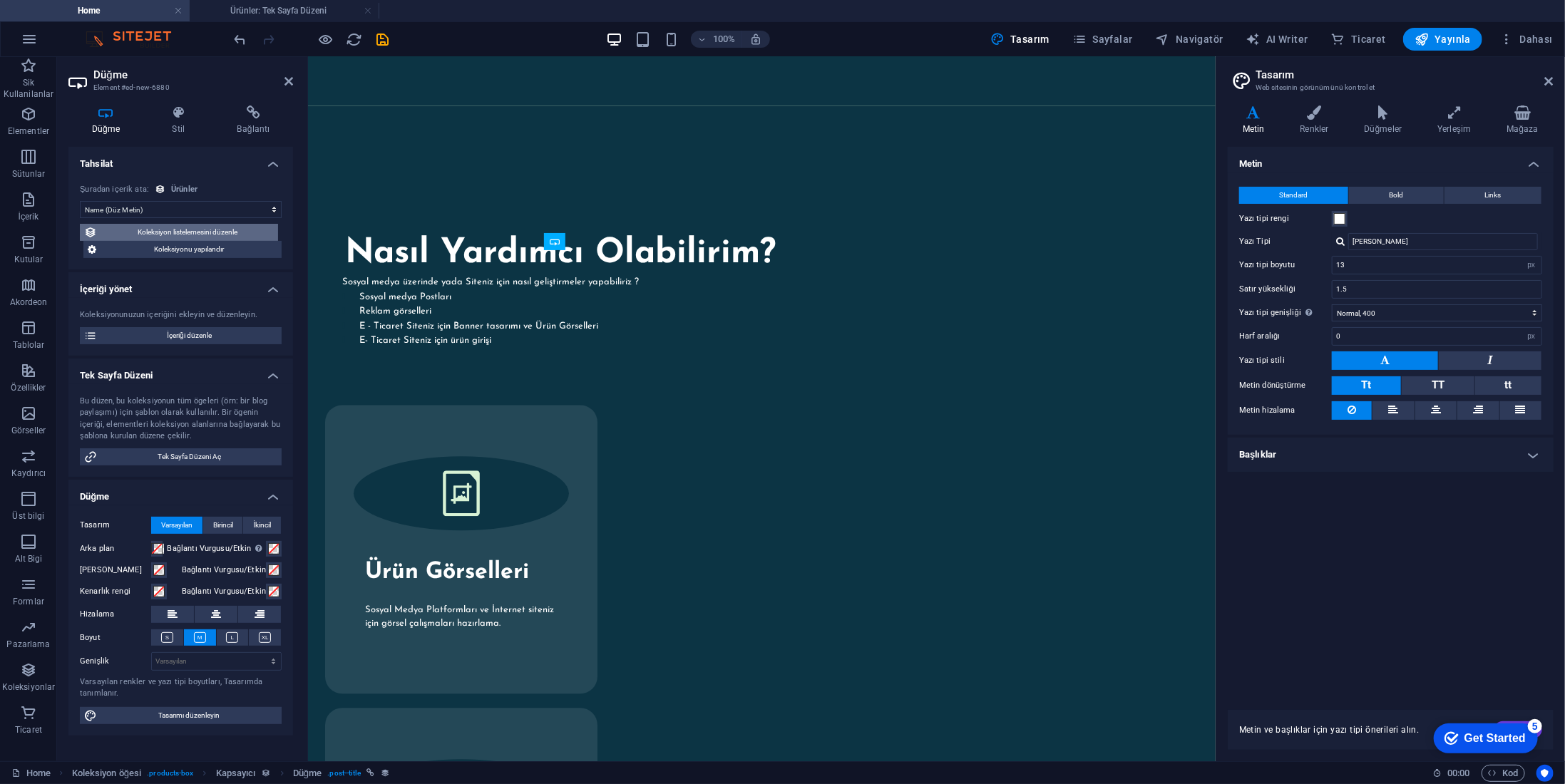
click at [182, 230] on span "Koleksiyon listelemesini düzenle" at bounding box center [187, 232] width 173 height 17
click at [1394, 406] on icon at bounding box center [1393, 410] width 10 height 17
click at [1383, 455] on h4 "Başlıklar" at bounding box center [1391, 455] width 326 height 34
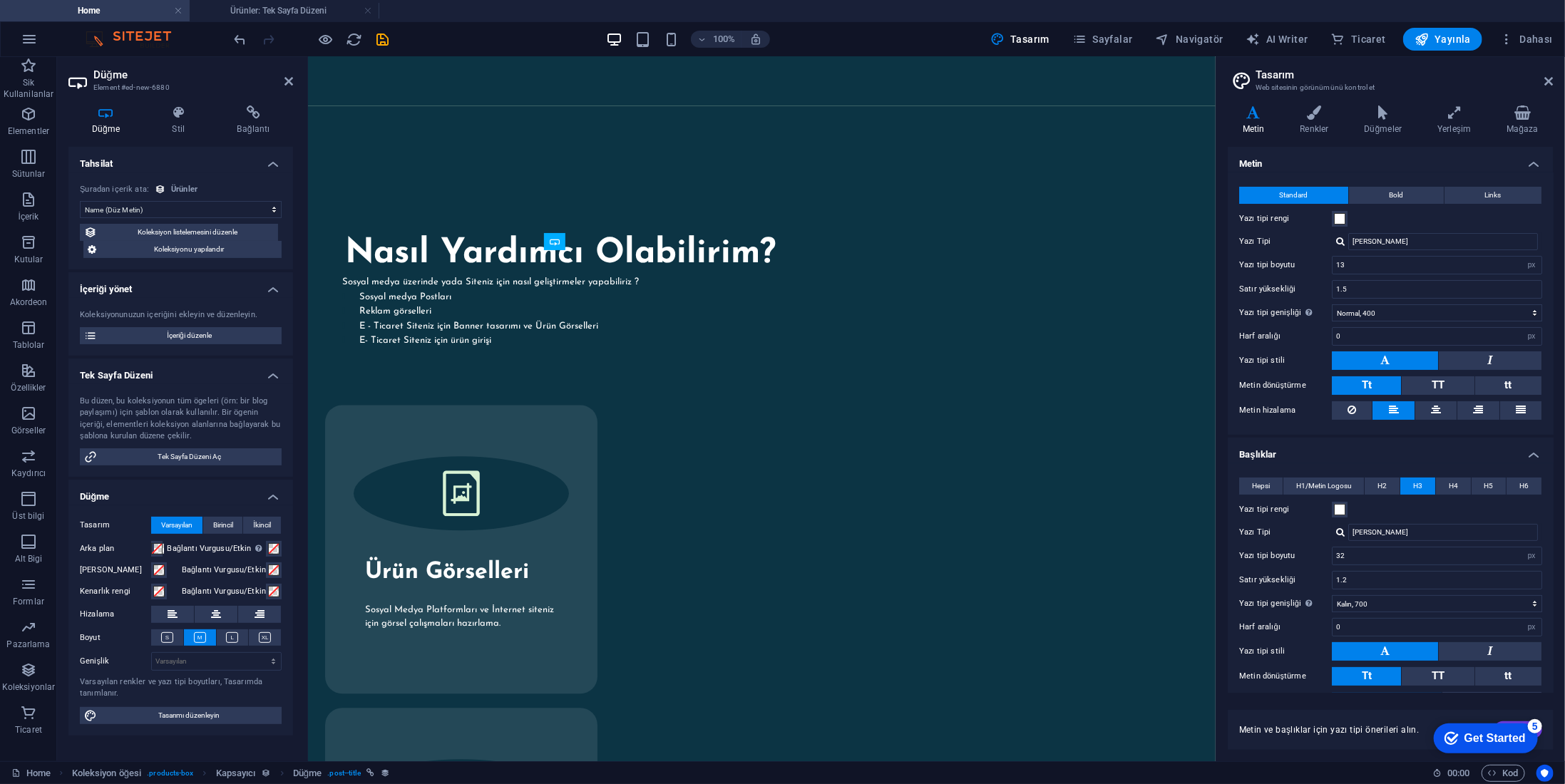
click at [1384, 444] on h4 "Başlıklar" at bounding box center [1391, 451] width 326 height 26
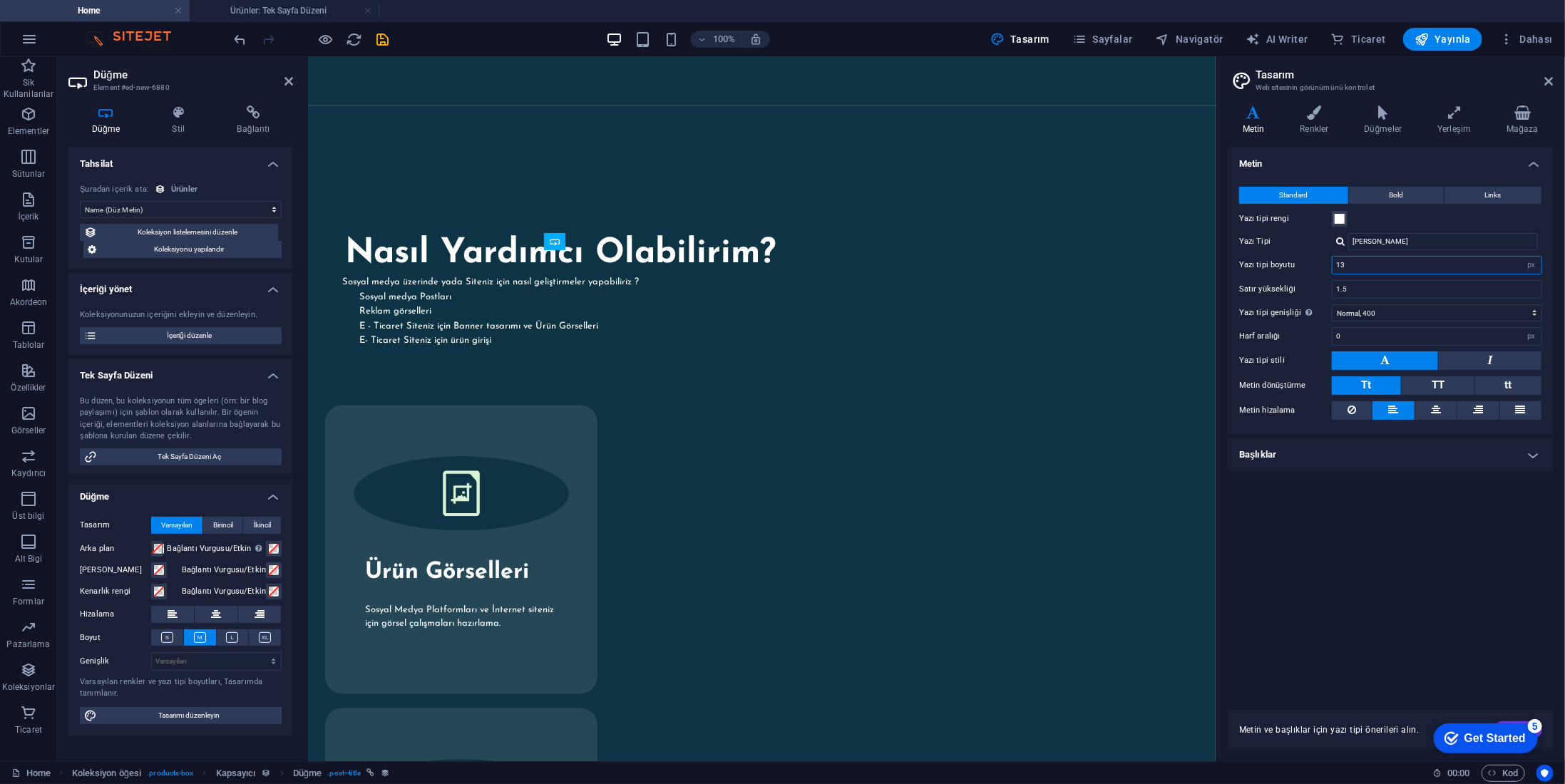
click at [1362, 262] on input "13" at bounding box center [1437, 265] width 209 height 17
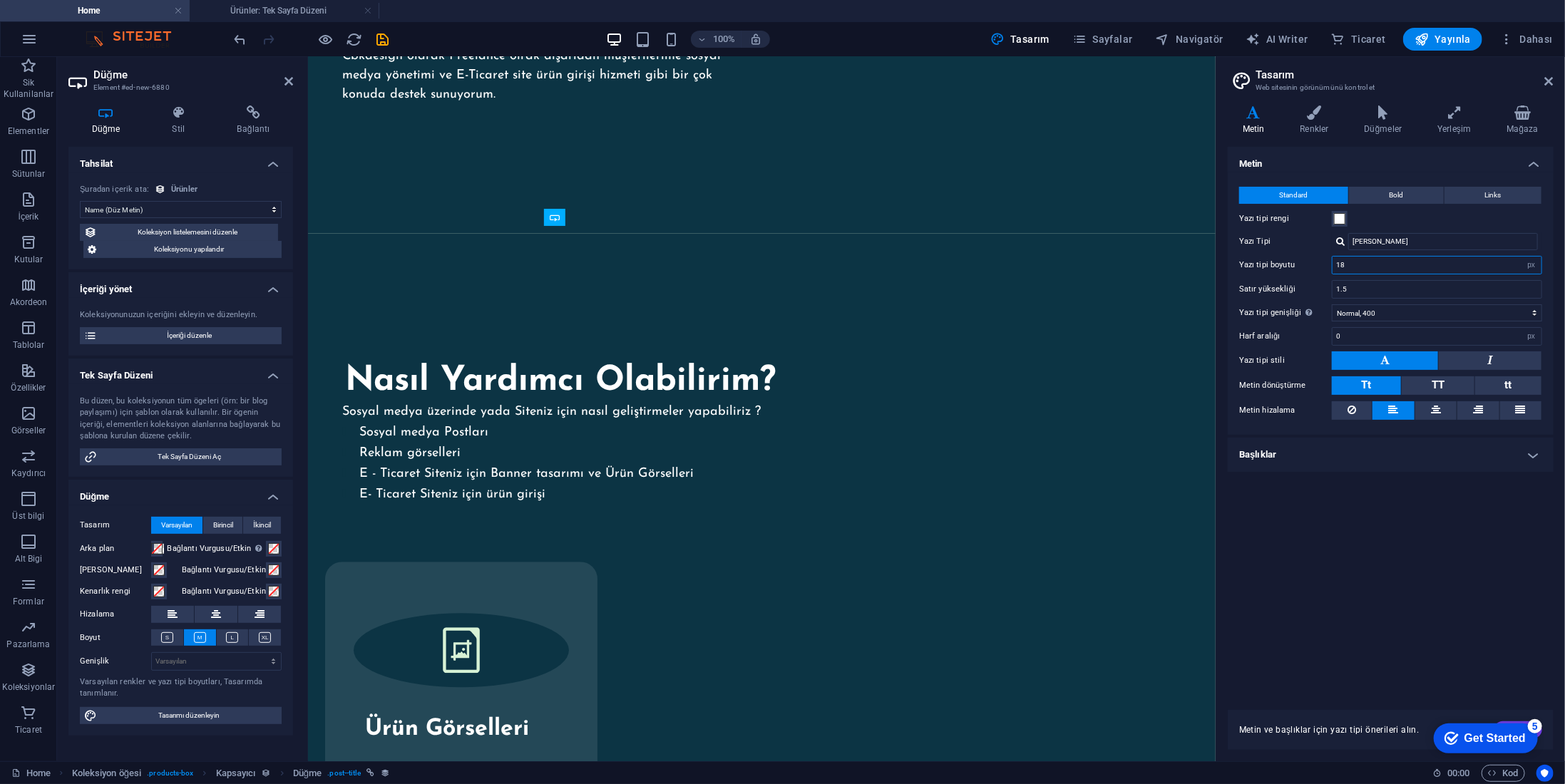
scroll to position [2154, 0]
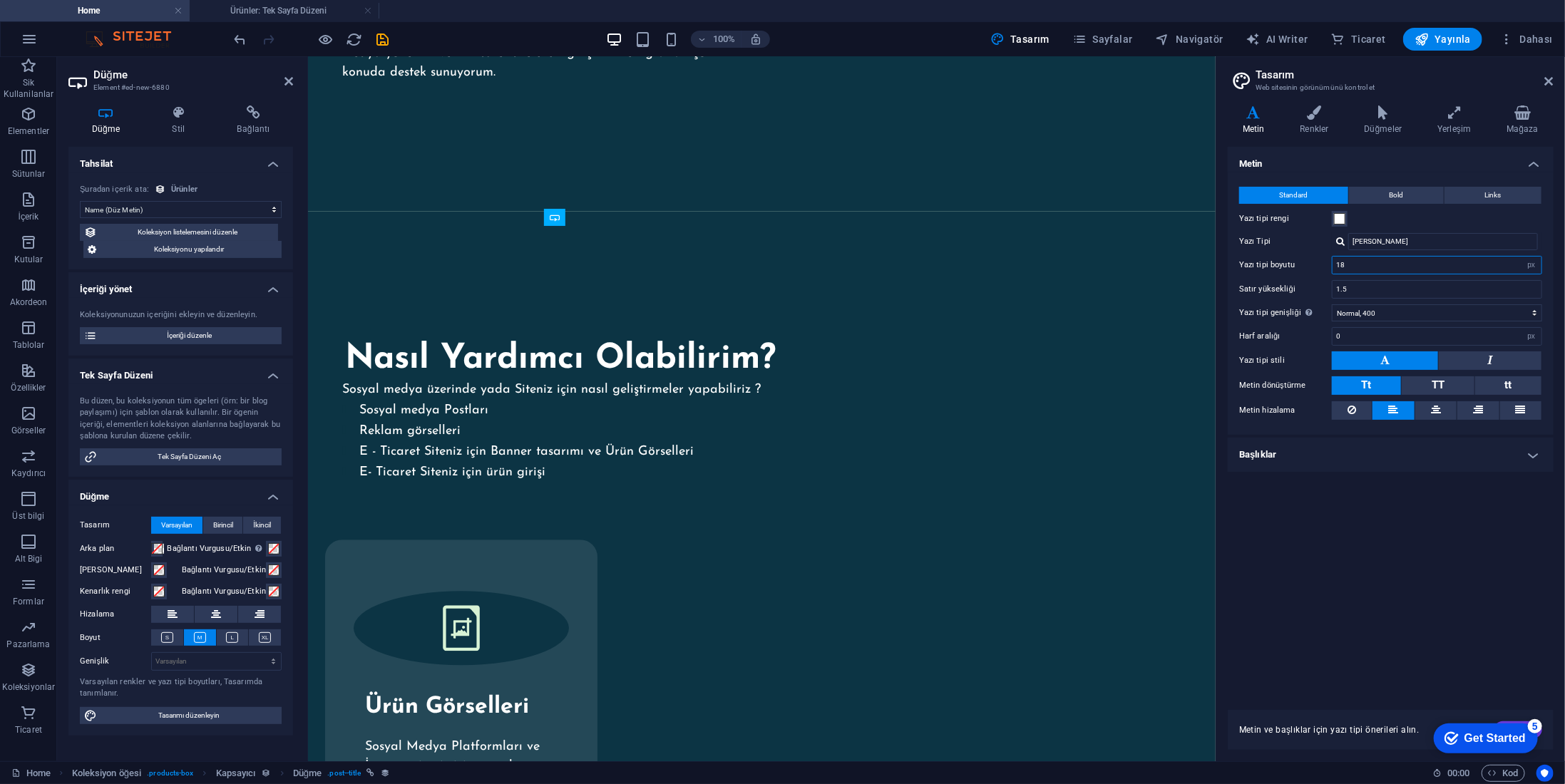
click at [1362, 262] on input "18" at bounding box center [1437, 265] width 209 height 17
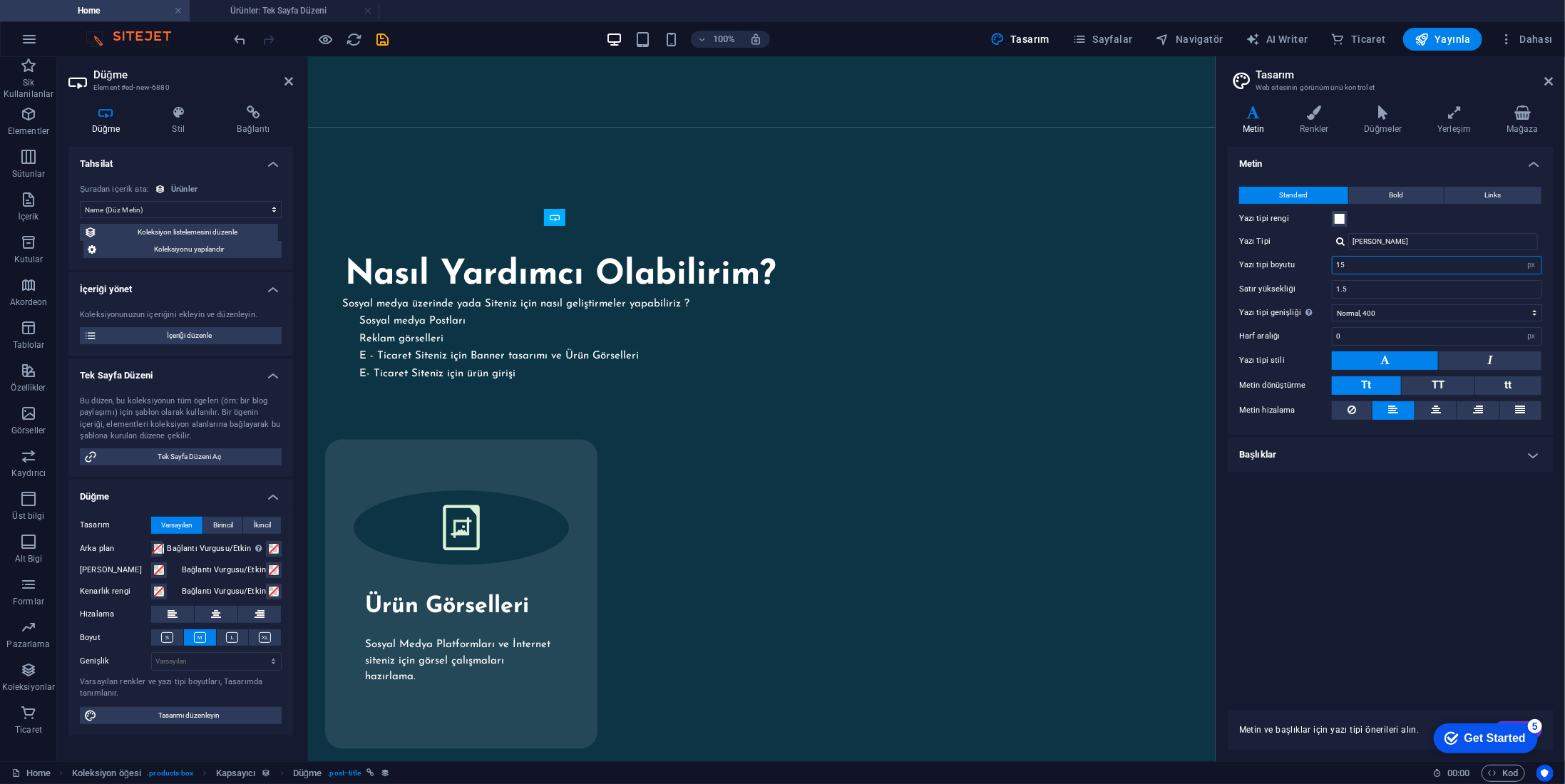
scroll to position [2130, 0]
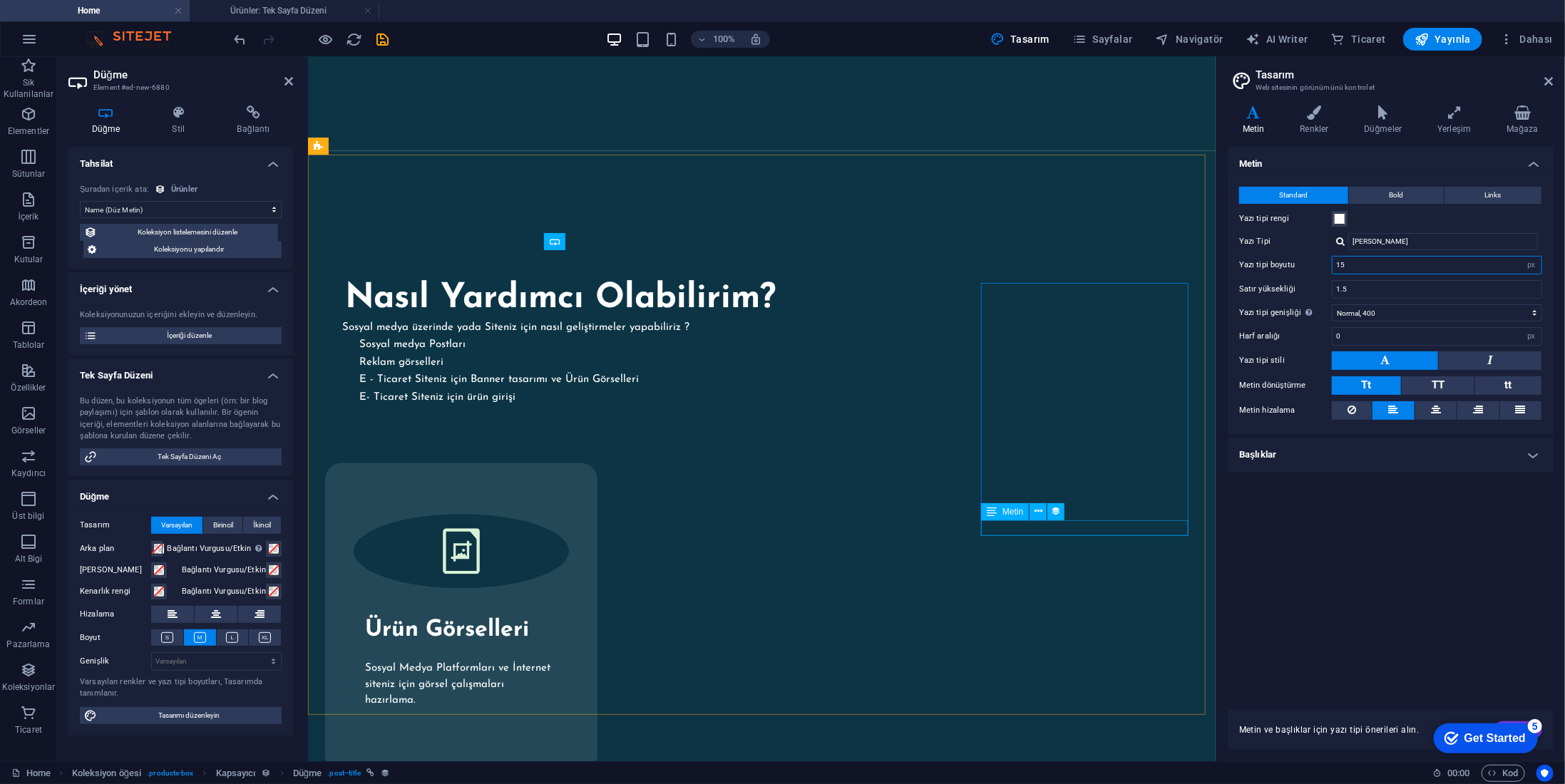
type input "15"
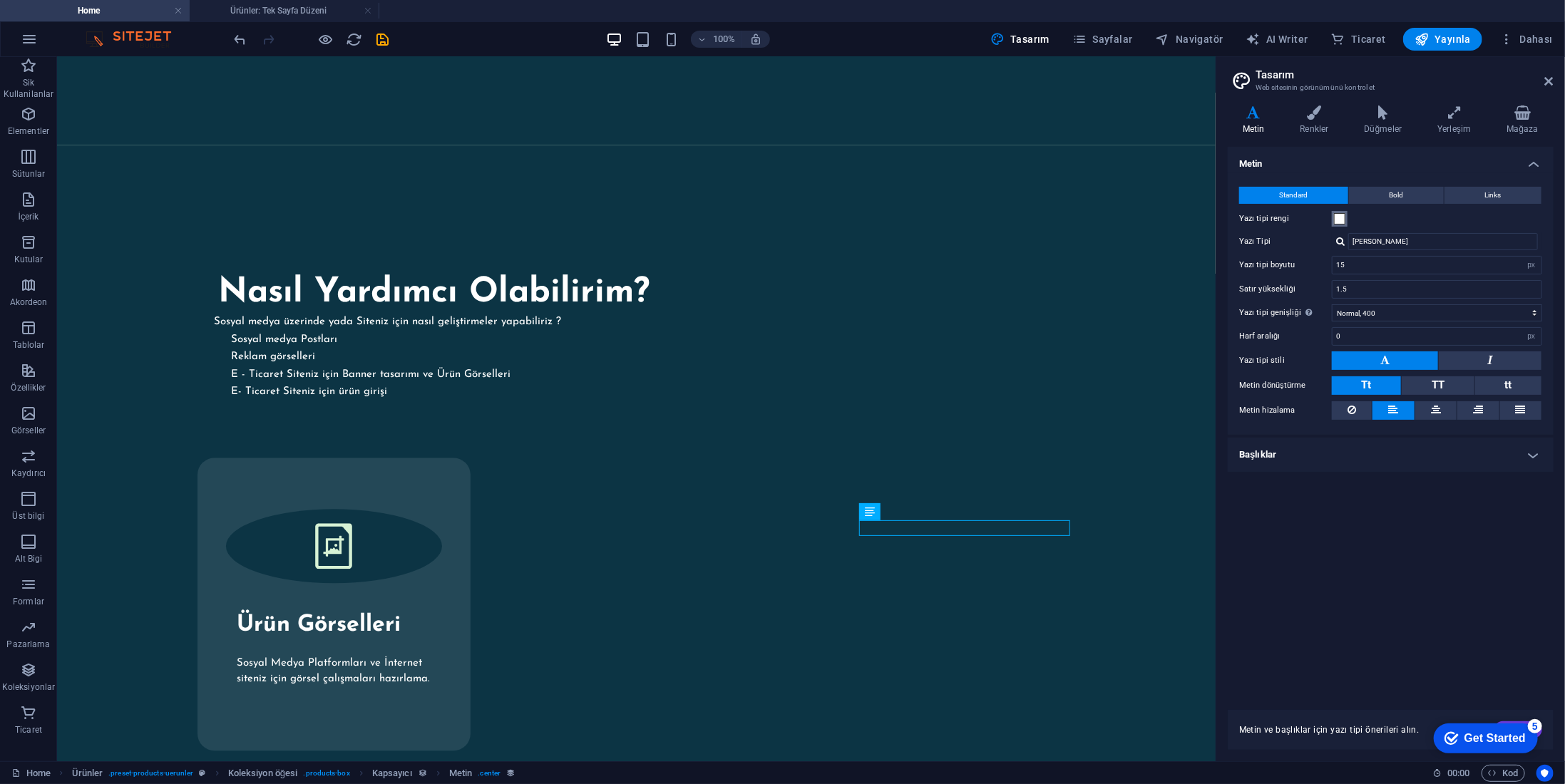
click at [1339, 214] on span at bounding box center [1339, 219] width 11 height 11
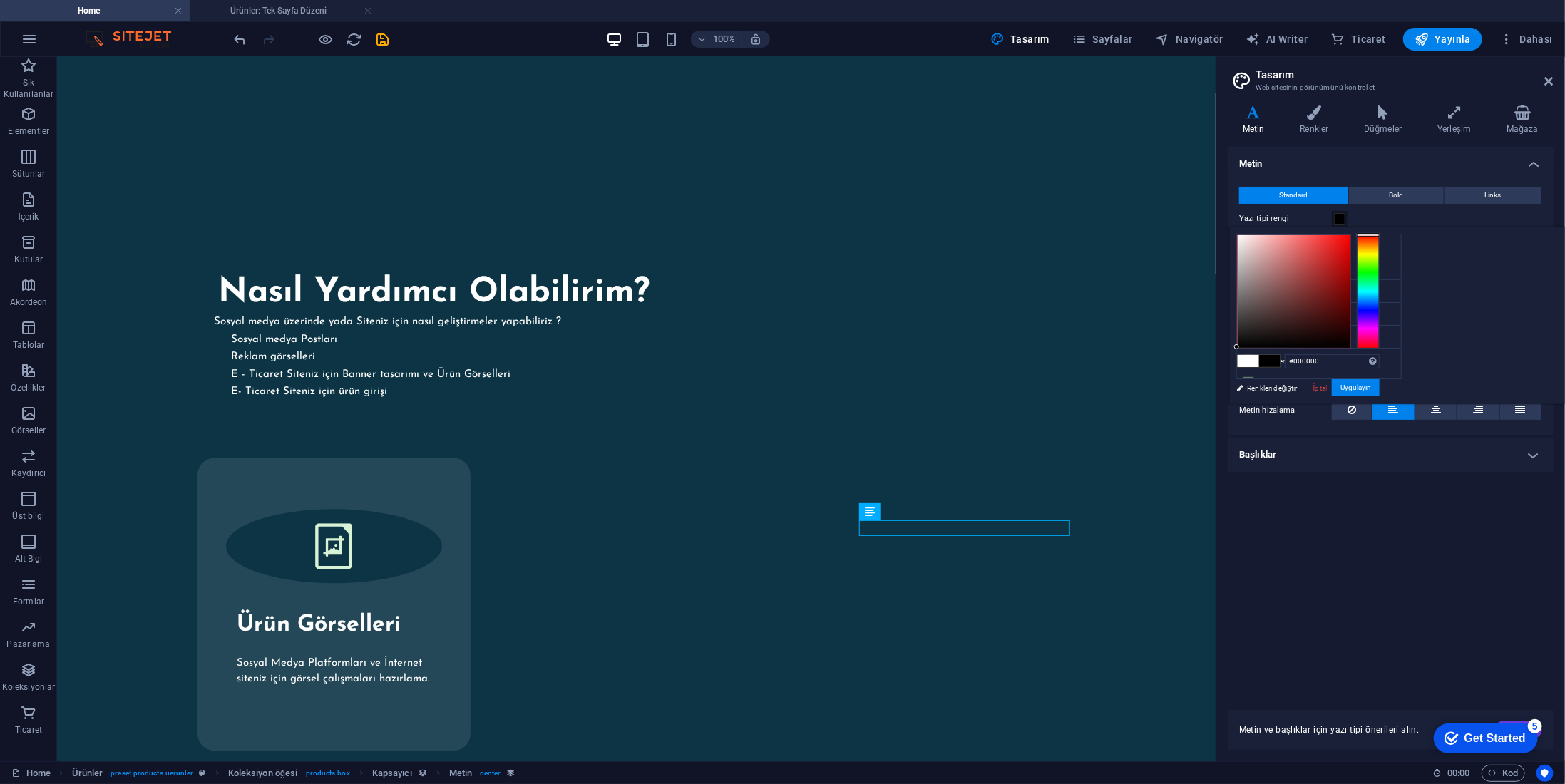
drag, startPoint x: 1431, startPoint y: 323, endPoint x: 1357, endPoint y: 425, distance: 126.0
click at [1356, 428] on body "[DOMAIN_NAME] Home Ürünler: Tek Sayfa Düzeni Sik Kullanilanlar Elementler Sütun…" at bounding box center [782, 392] width 1565 height 784
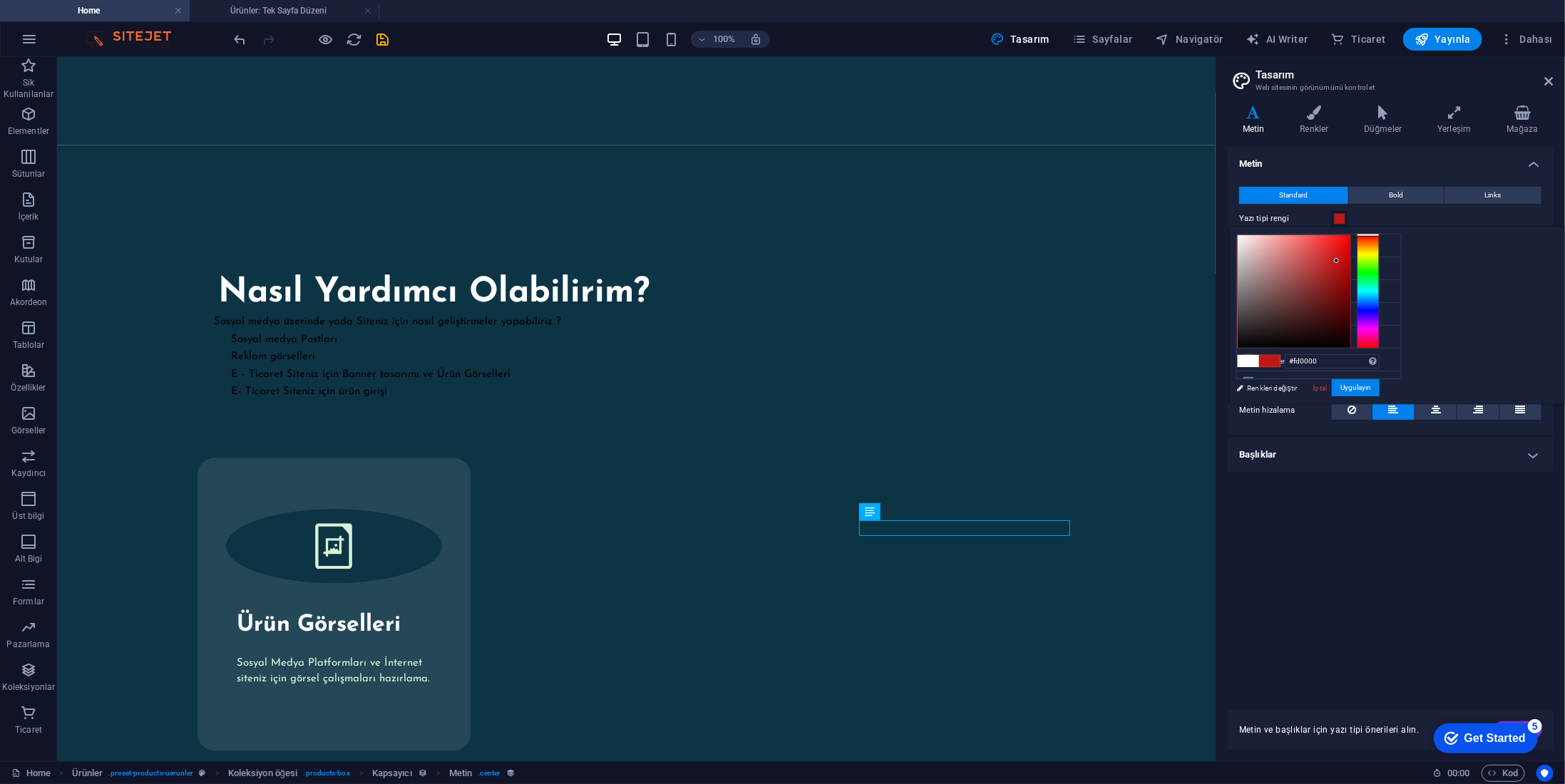
type input "#ff0000"
drag, startPoint x: 1461, startPoint y: 320, endPoint x: 1551, endPoint y: 210, distance: 142.1
click at [1551, 210] on body "[DOMAIN_NAME] Home Ürünler: Tek Sayfa Düzeni Sik Kullanilanlar Elementler Sütun…" at bounding box center [782, 392] width 1565 height 784
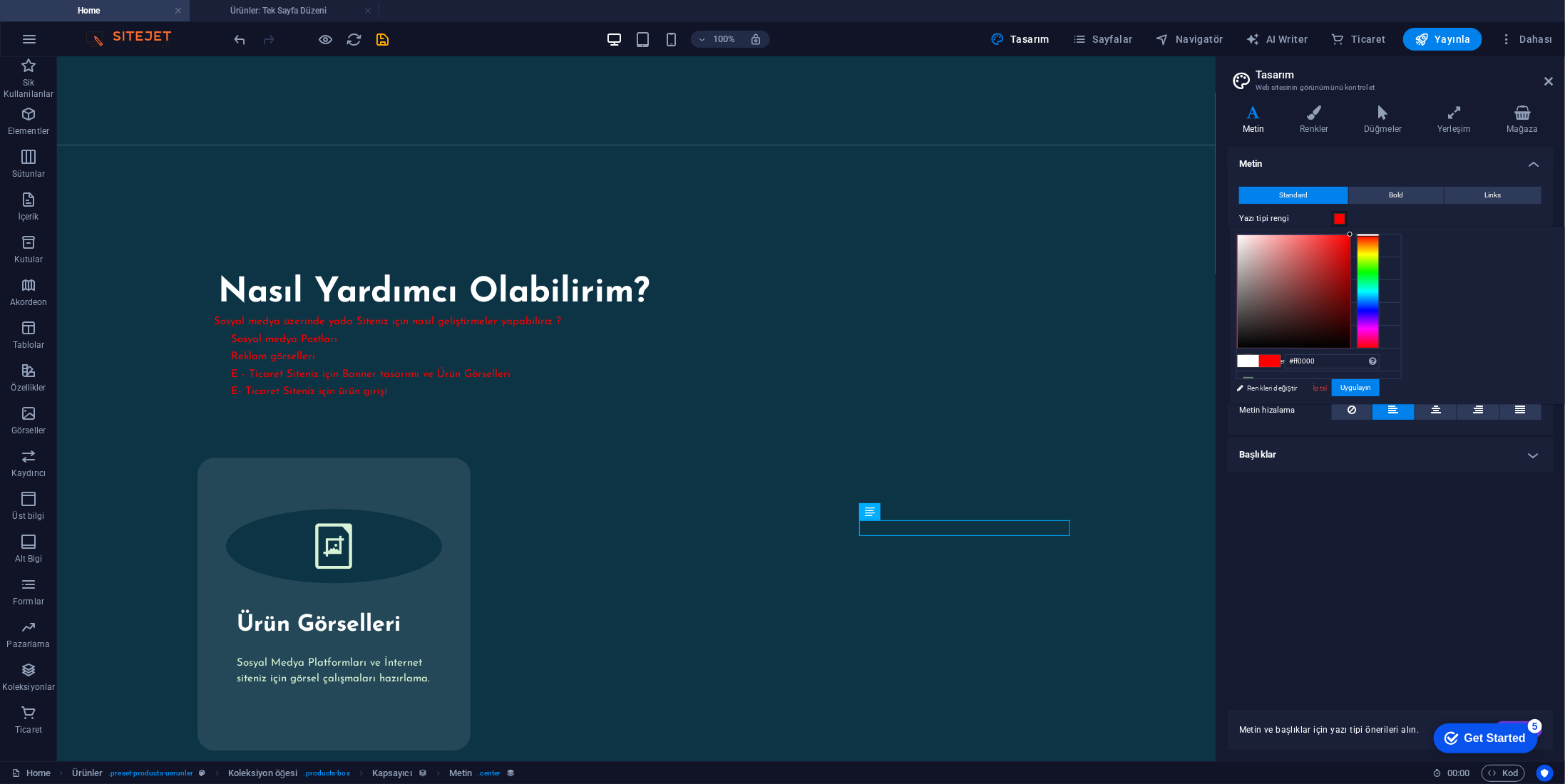
click at [1350, 587] on div "Metin Standard Bold Links Yazı tipi rengi Yazı Tipi Josefin Sans Yazı tipi boyu…" at bounding box center [1391, 420] width 326 height 546
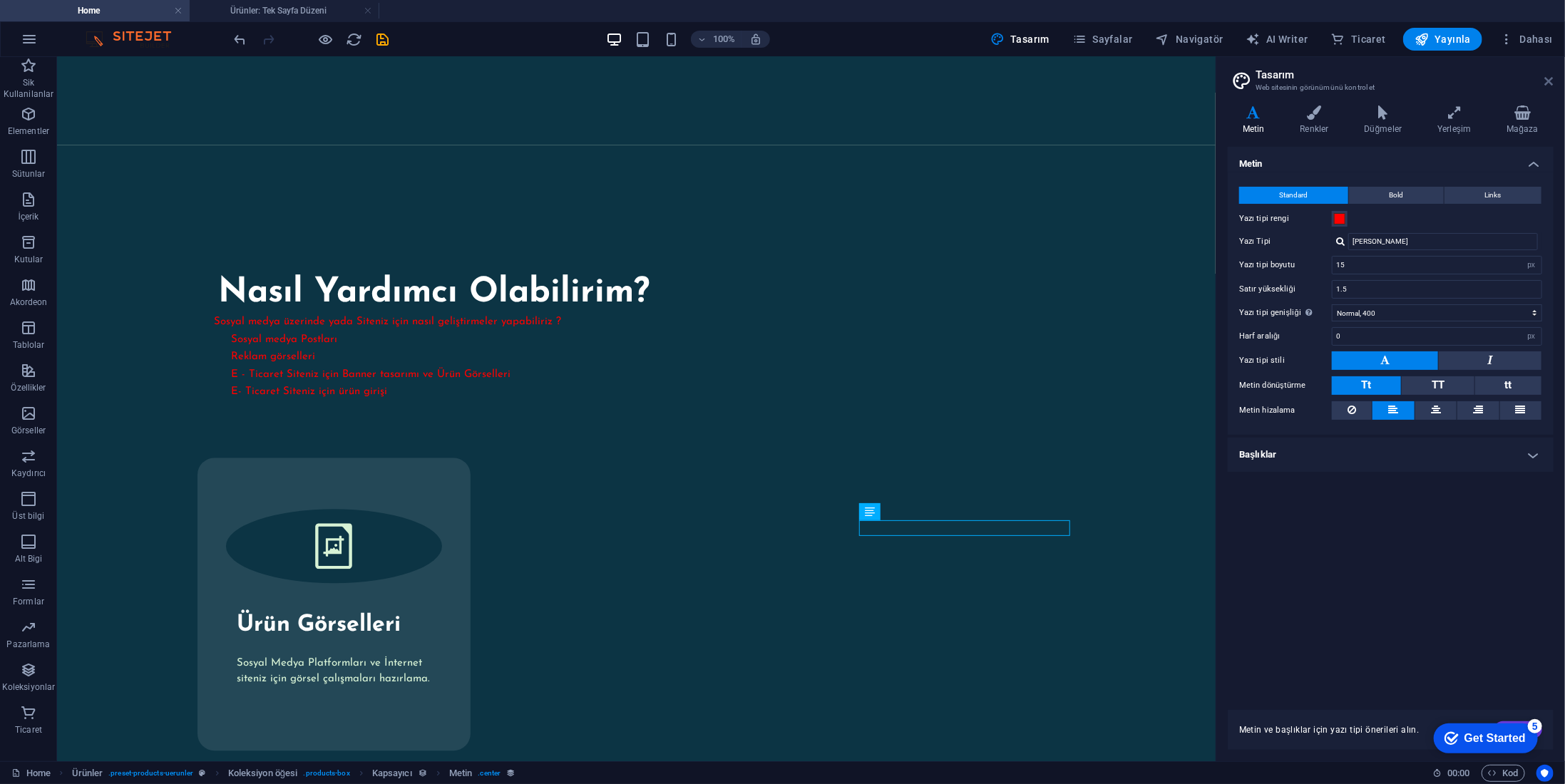
drag, startPoint x: 1550, startPoint y: 78, endPoint x: 1481, endPoint y: 26, distance: 86.4
click at [1550, 78] on icon at bounding box center [1549, 81] width 8 height 11
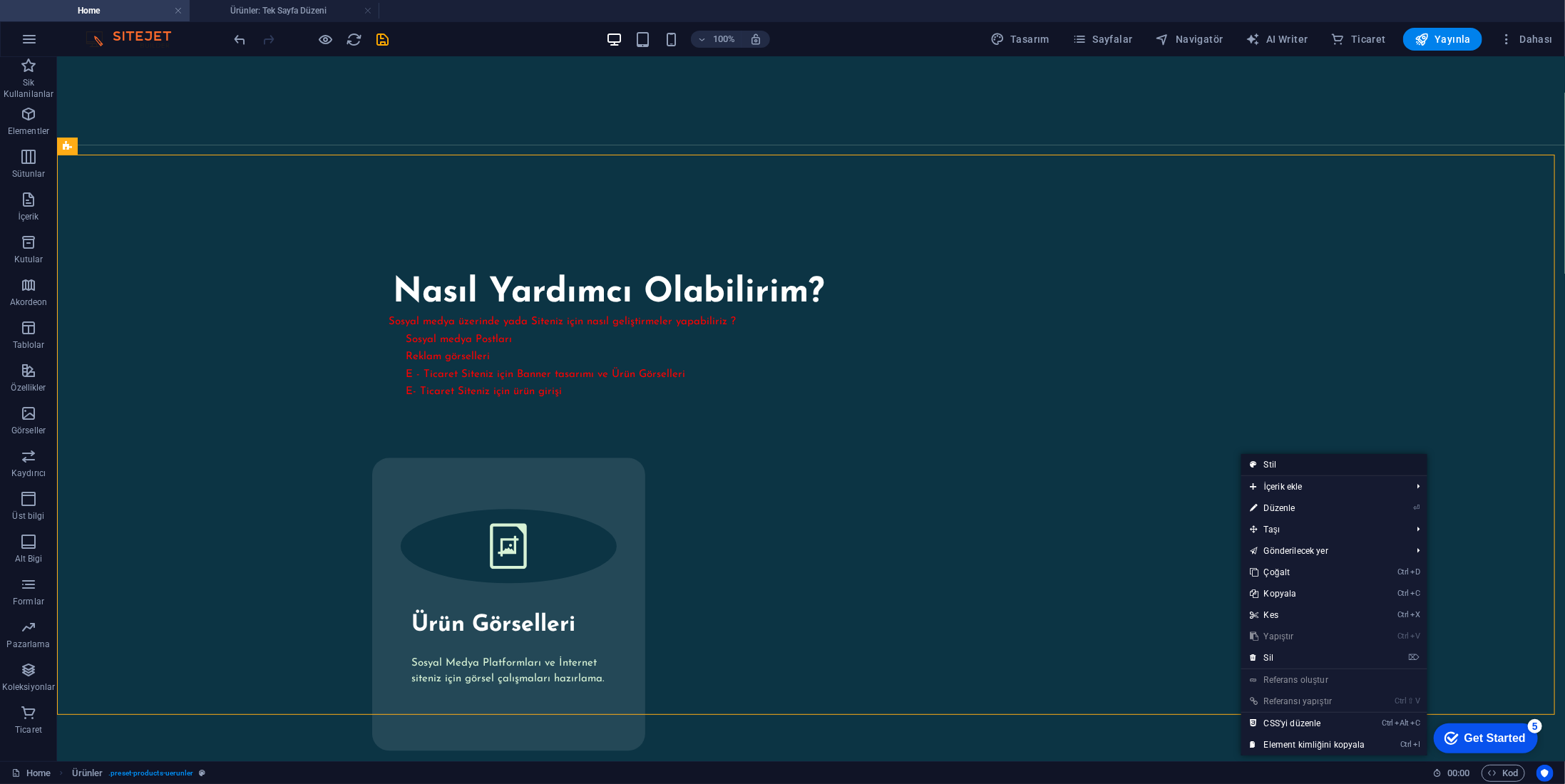
drag, startPoint x: 1292, startPoint y: 464, endPoint x: 982, endPoint y: 407, distance: 315.2
click at [1292, 464] on link "Stil" at bounding box center [1335, 465] width 186 height 21
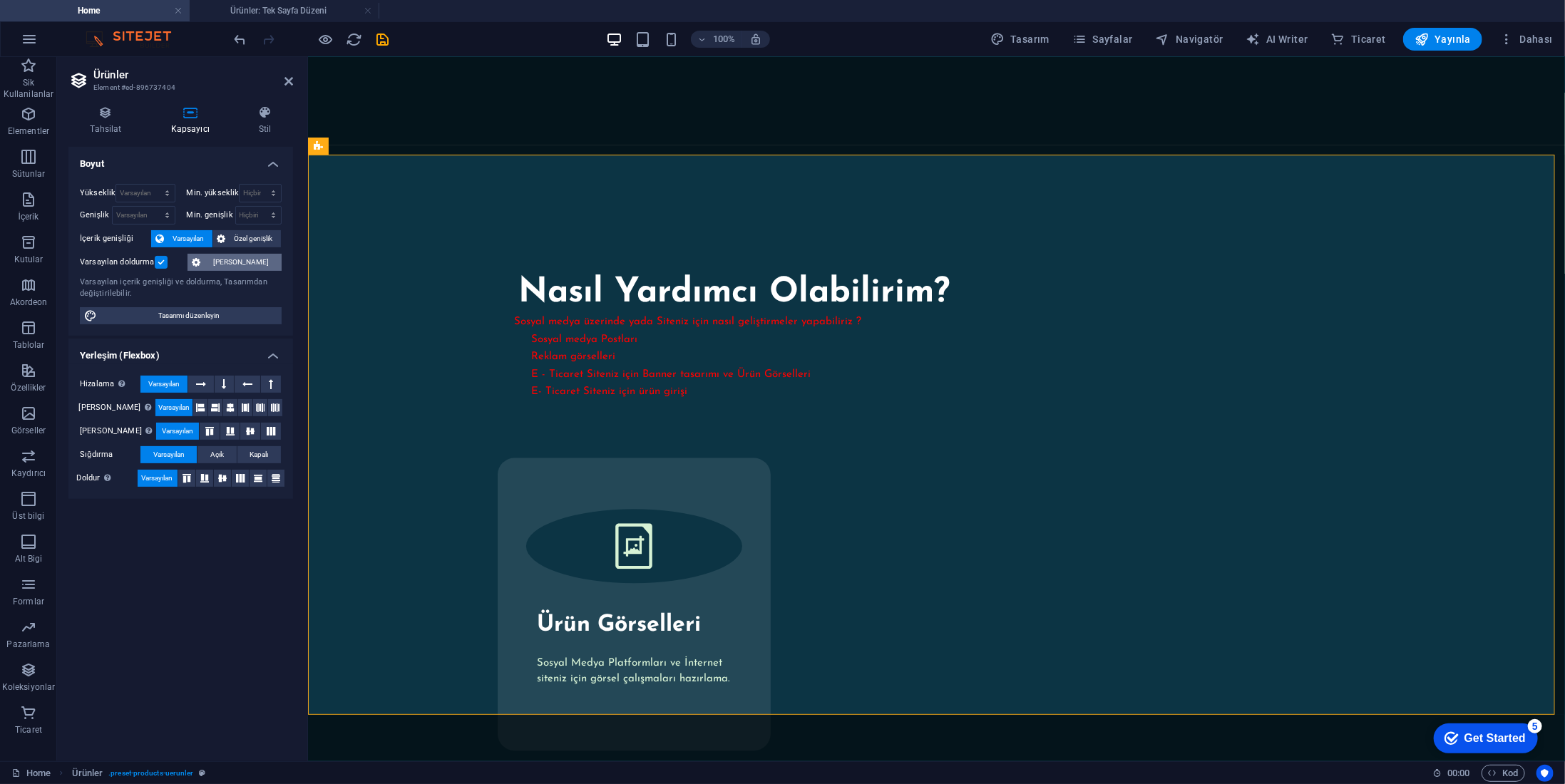
click at [248, 267] on span "[PERSON_NAME]" at bounding box center [241, 262] width 73 height 17
click at [216, 262] on span "[PERSON_NAME]" at bounding box center [241, 262] width 73 height 17
click at [253, 115] on icon at bounding box center [265, 113] width 57 height 15
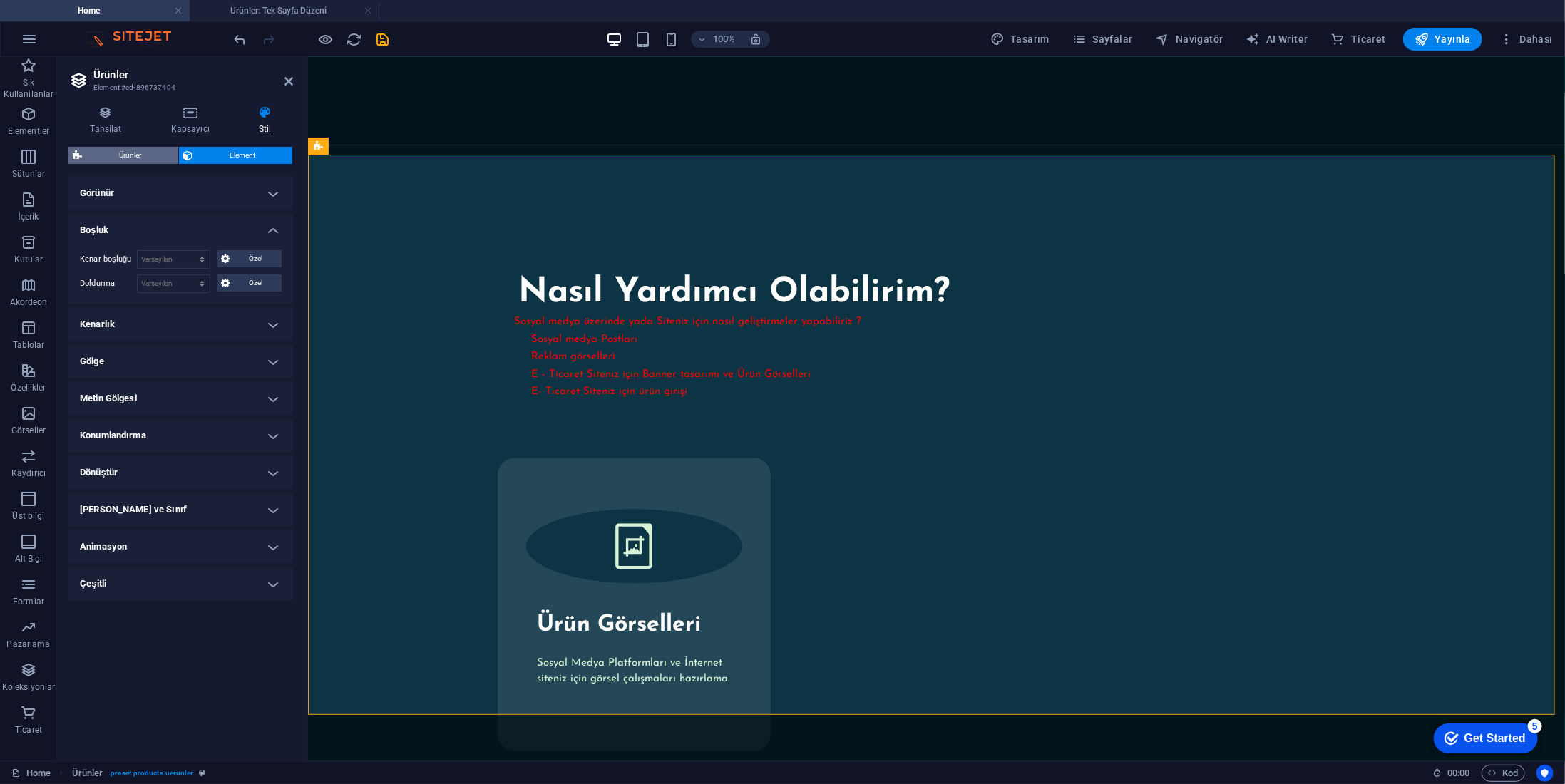
click at [148, 157] on span "Ürünler" at bounding box center [131, 155] width 88 height 17
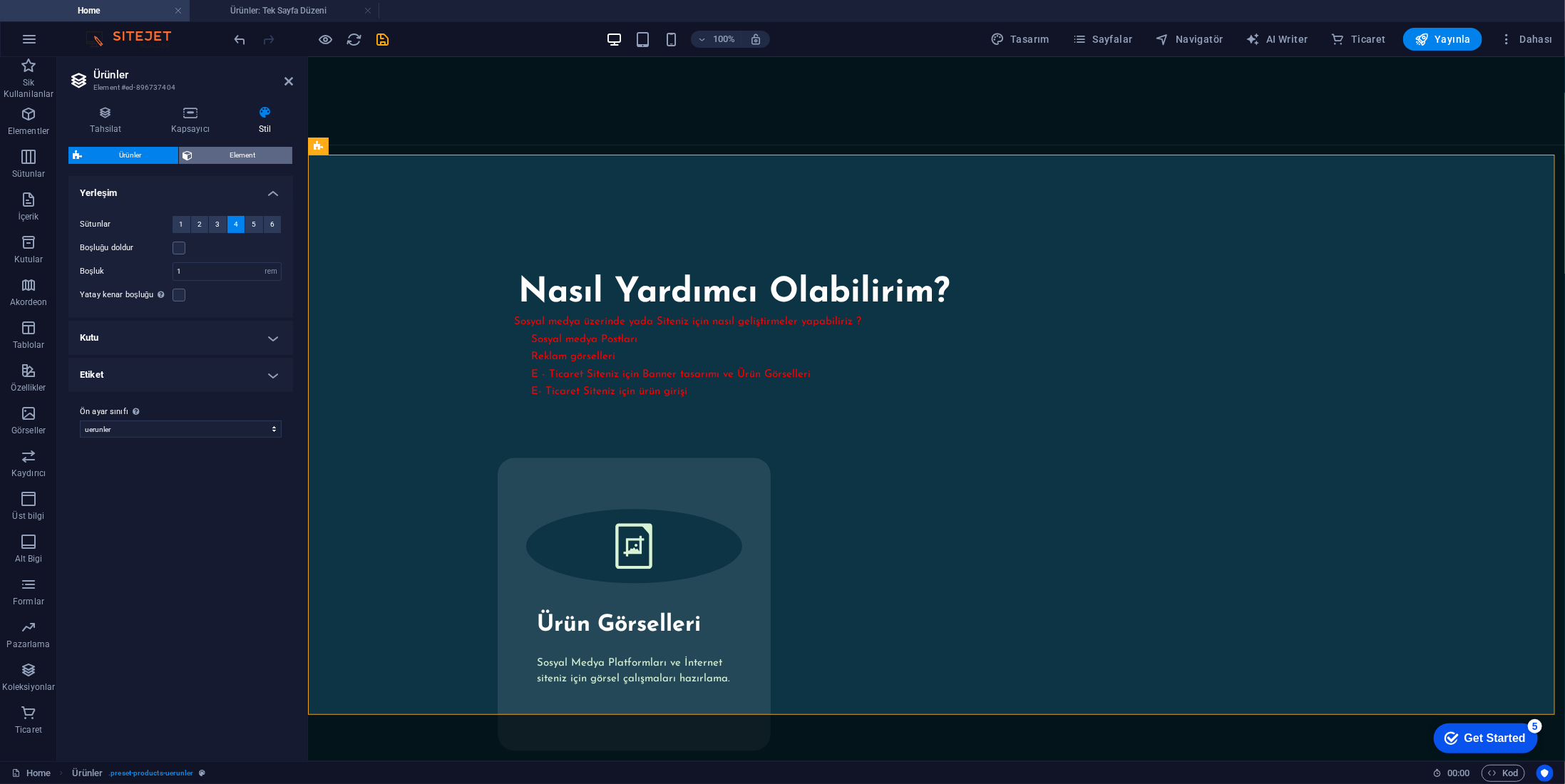
click at [220, 155] on span "Element" at bounding box center [243, 155] width 91 height 17
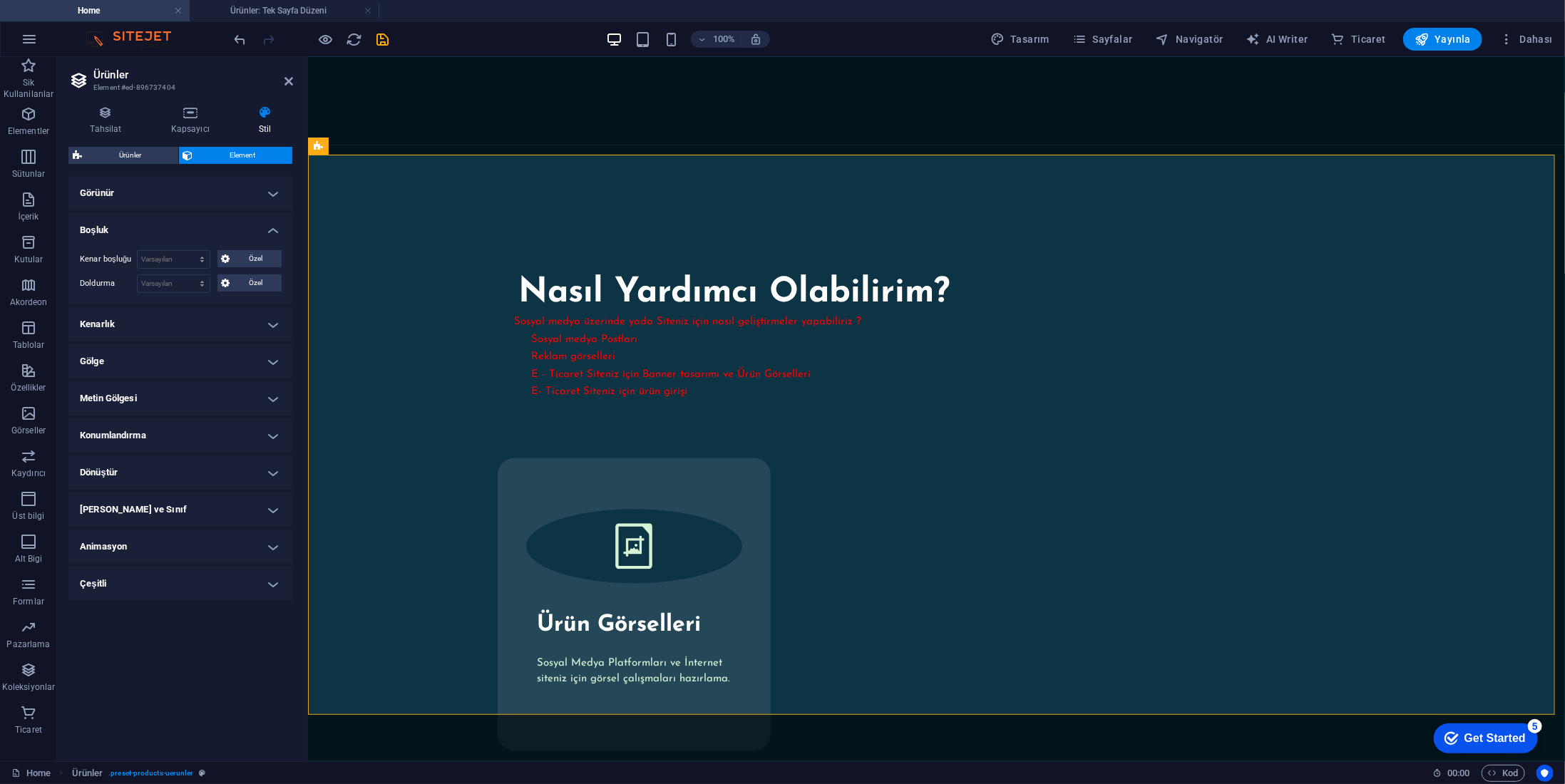
click at [182, 405] on h4 "Metin Gölgesi" at bounding box center [181, 398] width 225 height 34
click at [189, 423] on span "Hiçbiri" at bounding box center [191, 426] width 19 height 17
click at [249, 423] on span "Dış" at bounding box center [253, 426] width 10 height 17
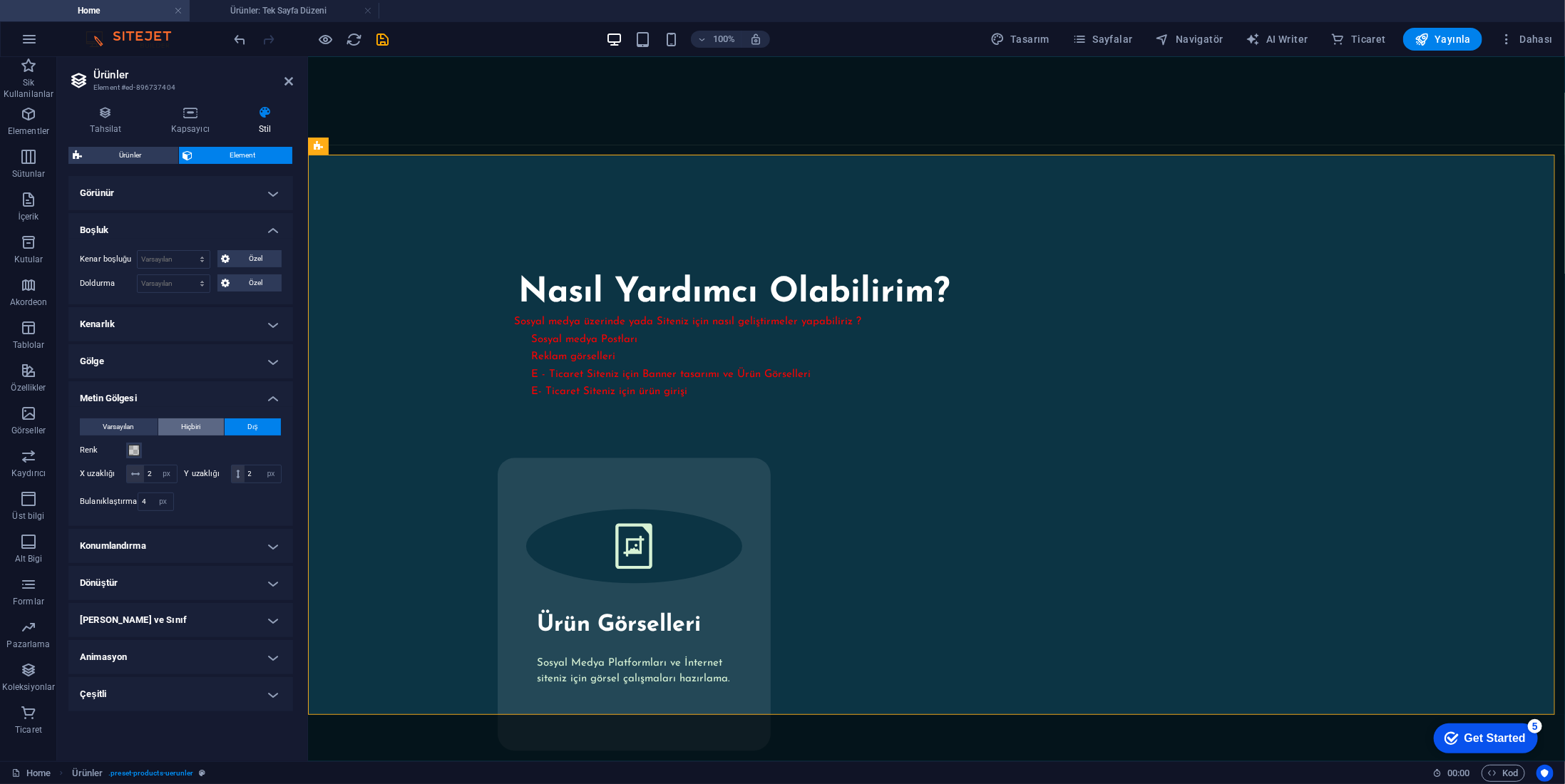
click at [197, 424] on span "Hiçbiri" at bounding box center [191, 426] width 19 height 17
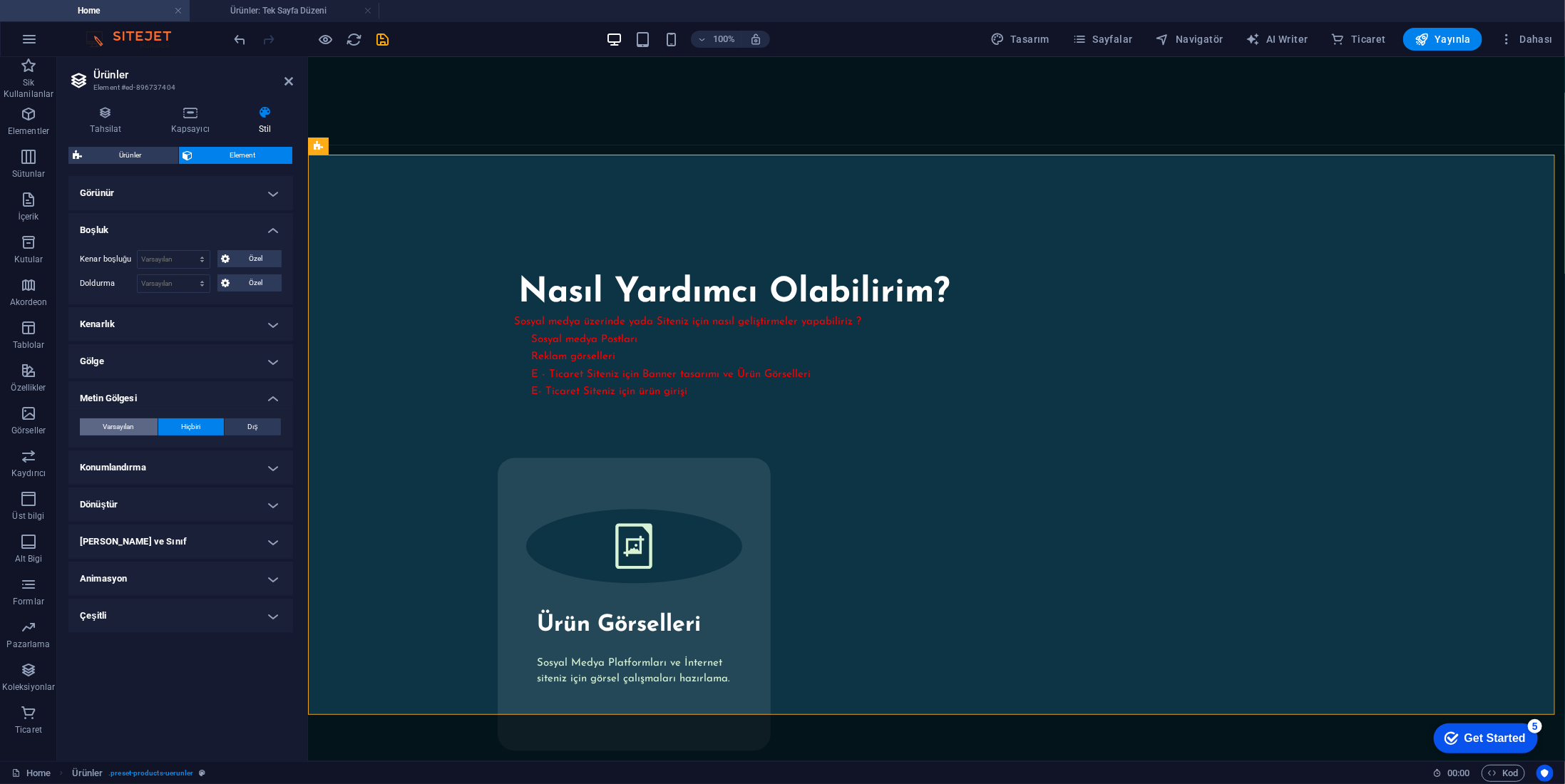
click at [135, 420] on button "Varsayılan" at bounding box center [118, 426] width 78 height 17
click at [189, 507] on h4 "Dönüştür" at bounding box center [181, 504] width 225 height 34
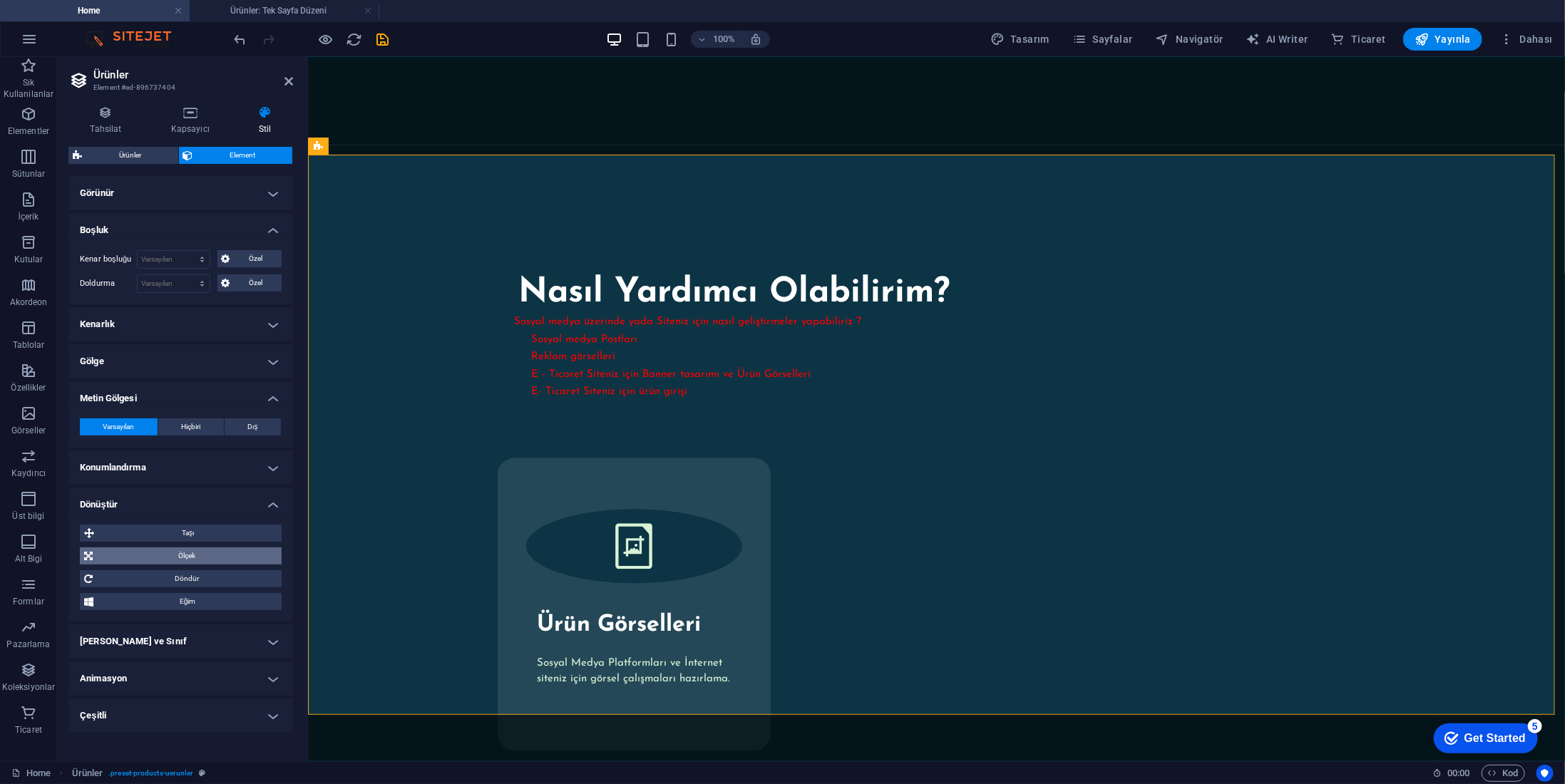
click at [192, 562] on span "Ölçek" at bounding box center [187, 556] width 181 height 17
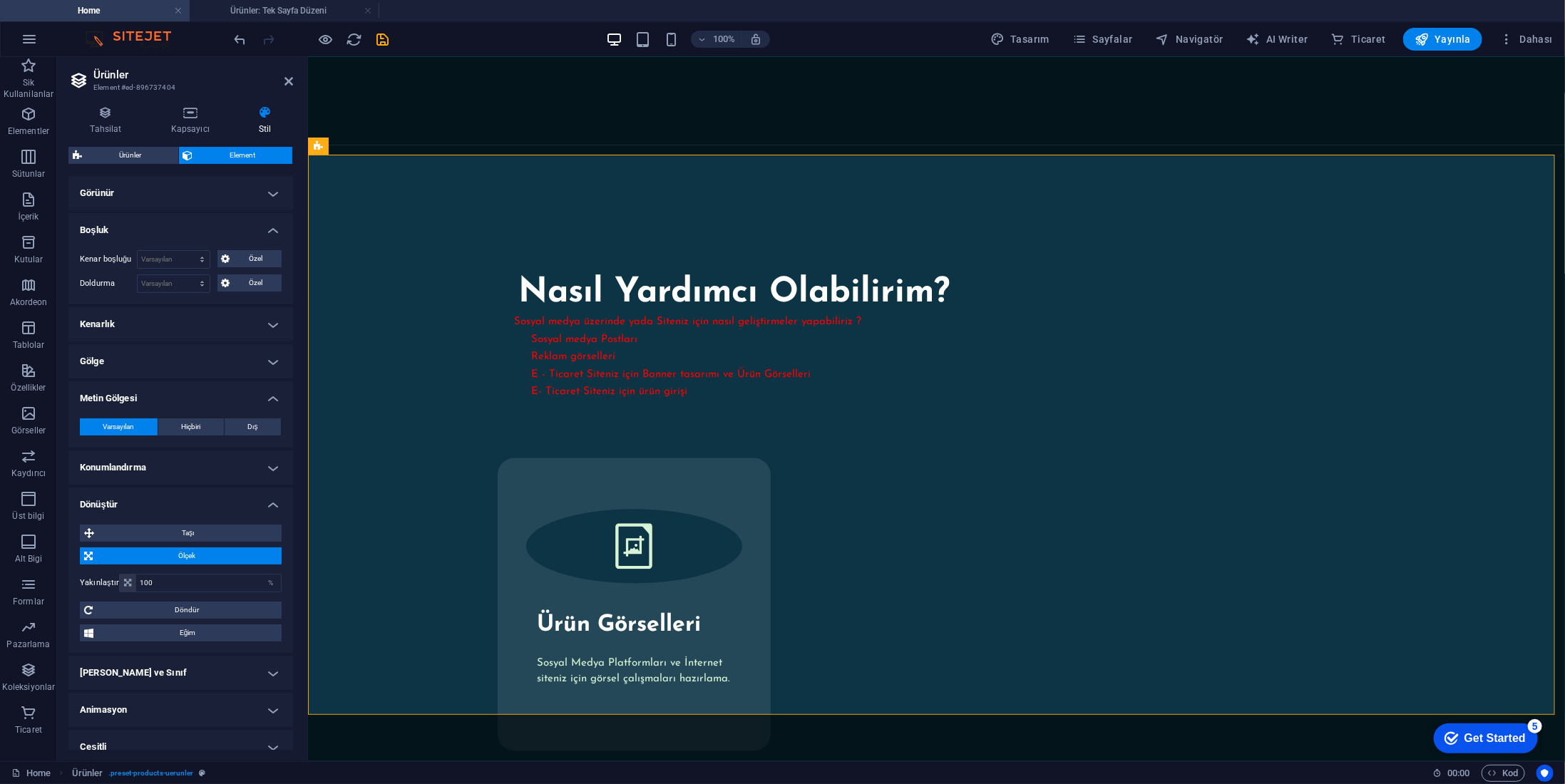
click at [194, 559] on span "Ölçek" at bounding box center [187, 556] width 181 height 17
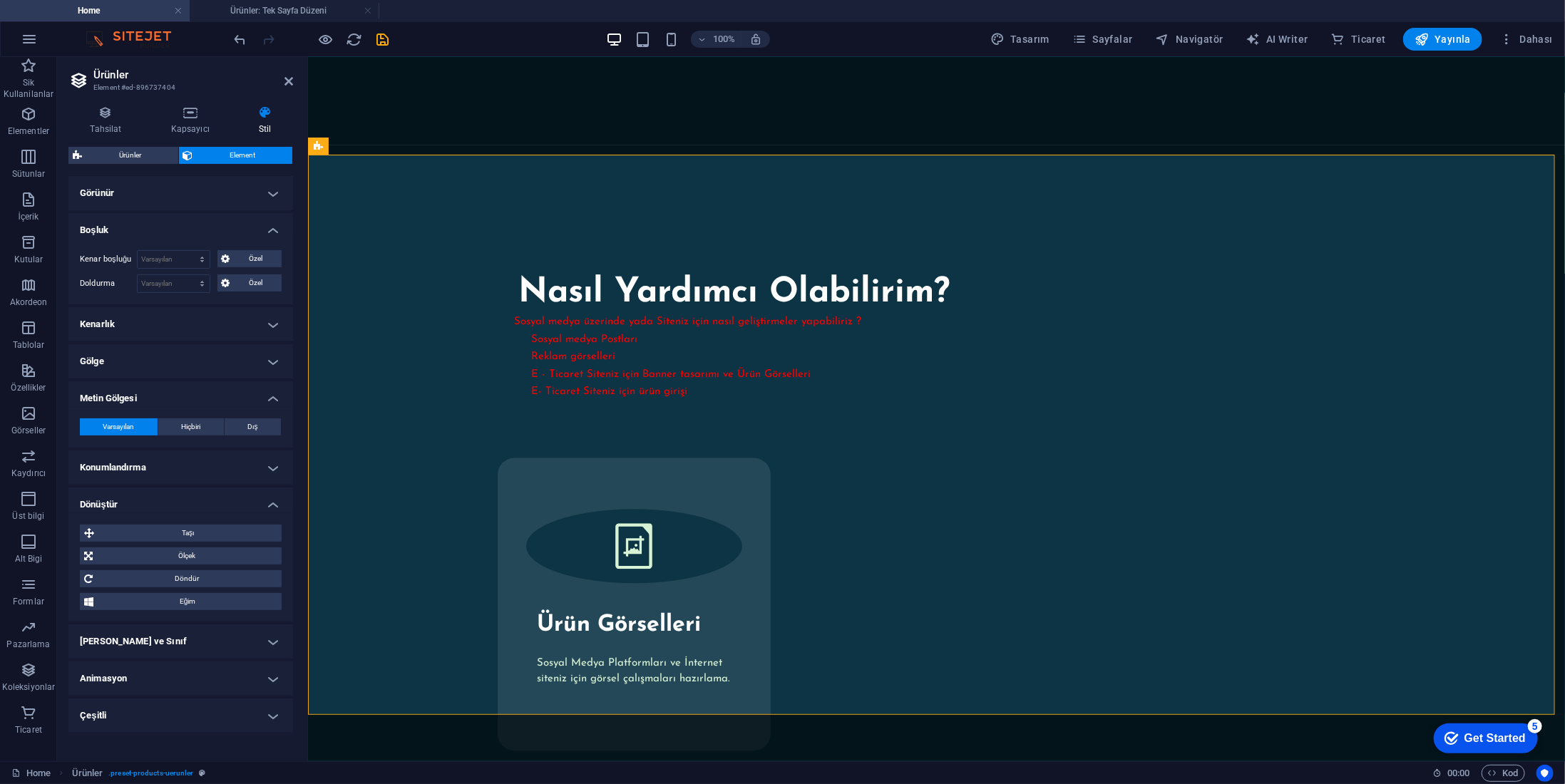
click at [276, 402] on h4 "Metin Gölgesi" at bounding box center [181, 394] width 225 height 26
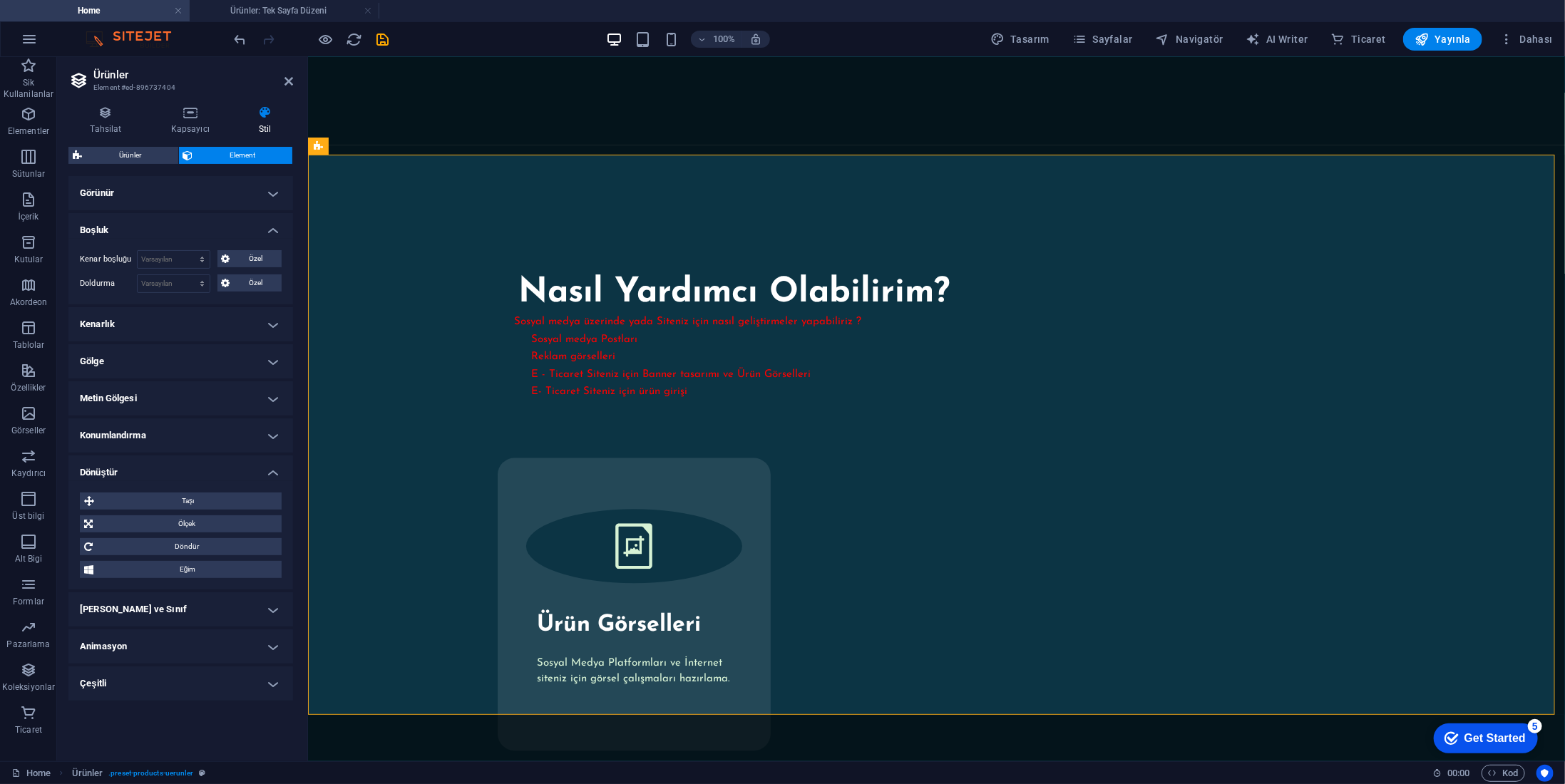
click at [271, 464] on h4 "Dönüştür" at bounding box center [181, 468] width 225 height 26
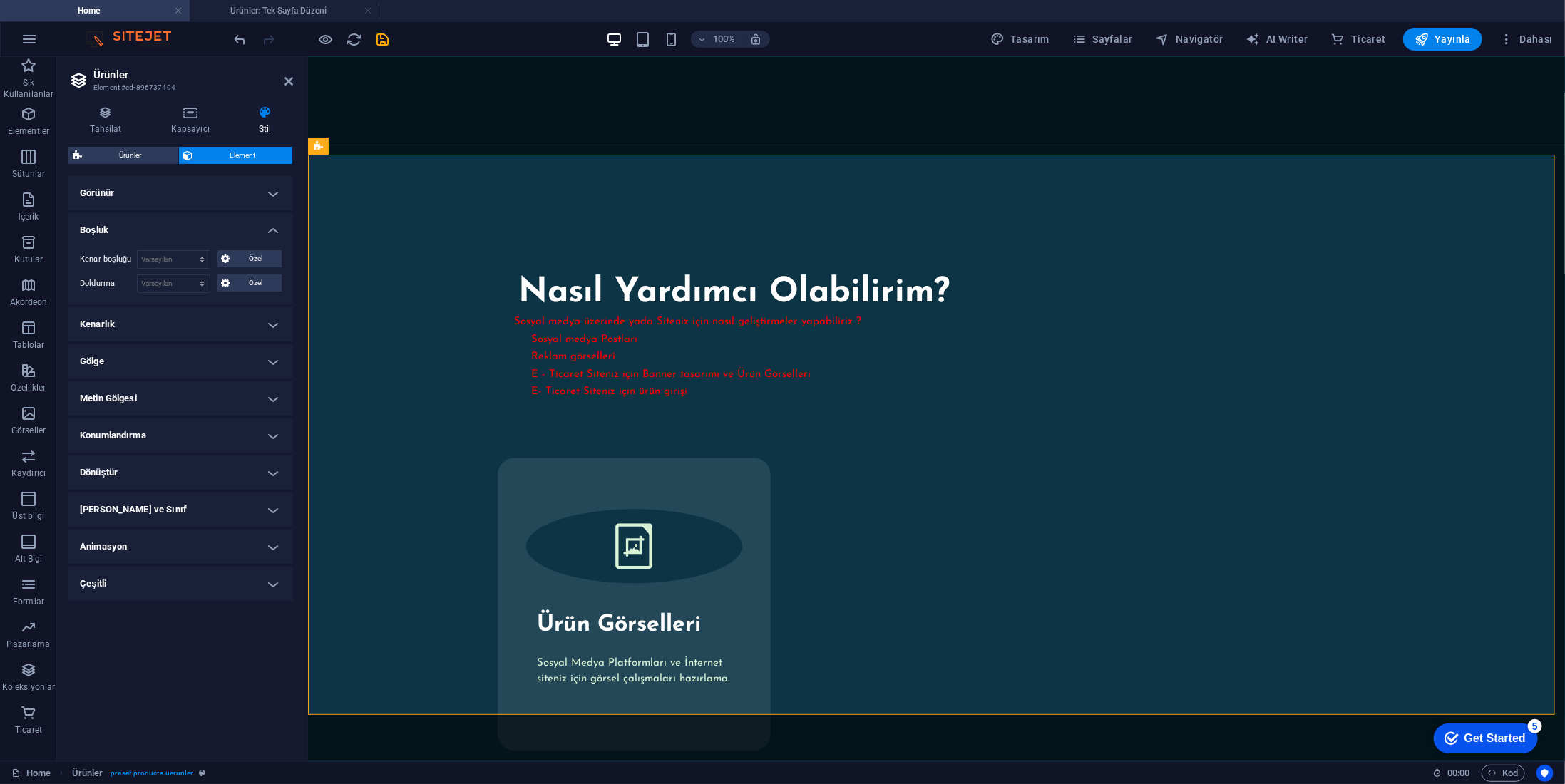
click at [275, 549] on h4 "Animasyon" at bounding box center [181, 546] width 225 height 34
click at [231, 585] on select "Animasyon ekleme Göster / Gizle Yukarı/[GEOGRAPHIC_DATA] kaydır Yakınlaştır/Uza…" at bounding box center [180, 590] width 202 height 17
select select "move-left-to-right"
click at [79, 581] on select "Animasyon ekleme Göster / Gizle Yukarı/[GEOGRAPHIC_DATA] kaydır Yakınlaştır/Uza…" at bounding box center [180, 590] width 202 height 17
select select "scroll"
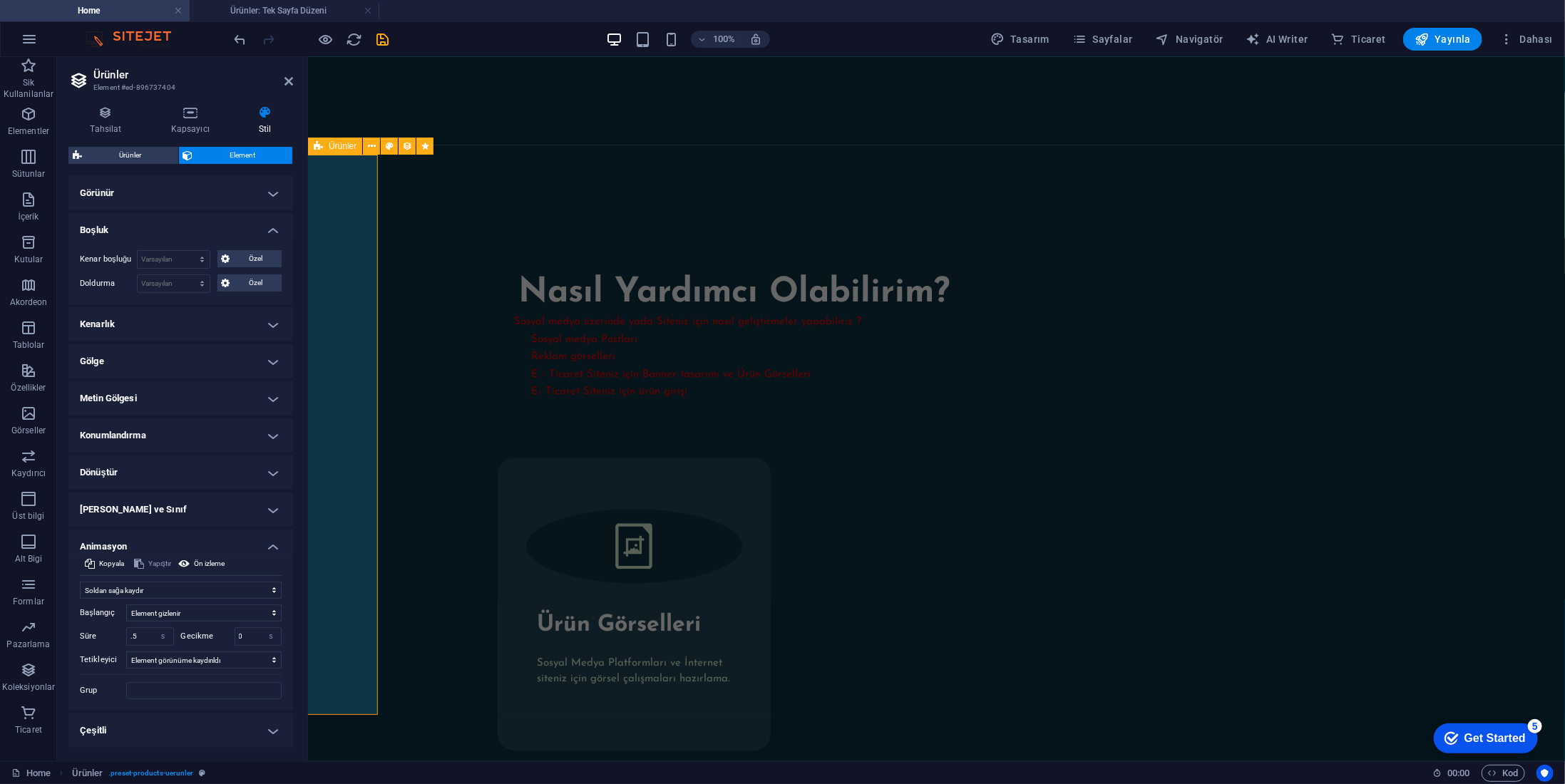
click at [211, 584] on select "Animasyon ekleme Göster / Gizle Yukarı/[GEOGRAPHIC_DATA] kaydır Yakınlaştır/Uza…" at bounding box center [180, 590] width 202 height 17
click at [79, 581] on select "Animasyon ekleme Göster / Gizle Yukarı/[GEOGRAPHIC_DATA] kaydır Yakınlaştır/Uza…" at bounding box center [180, 590] width 202 height 17
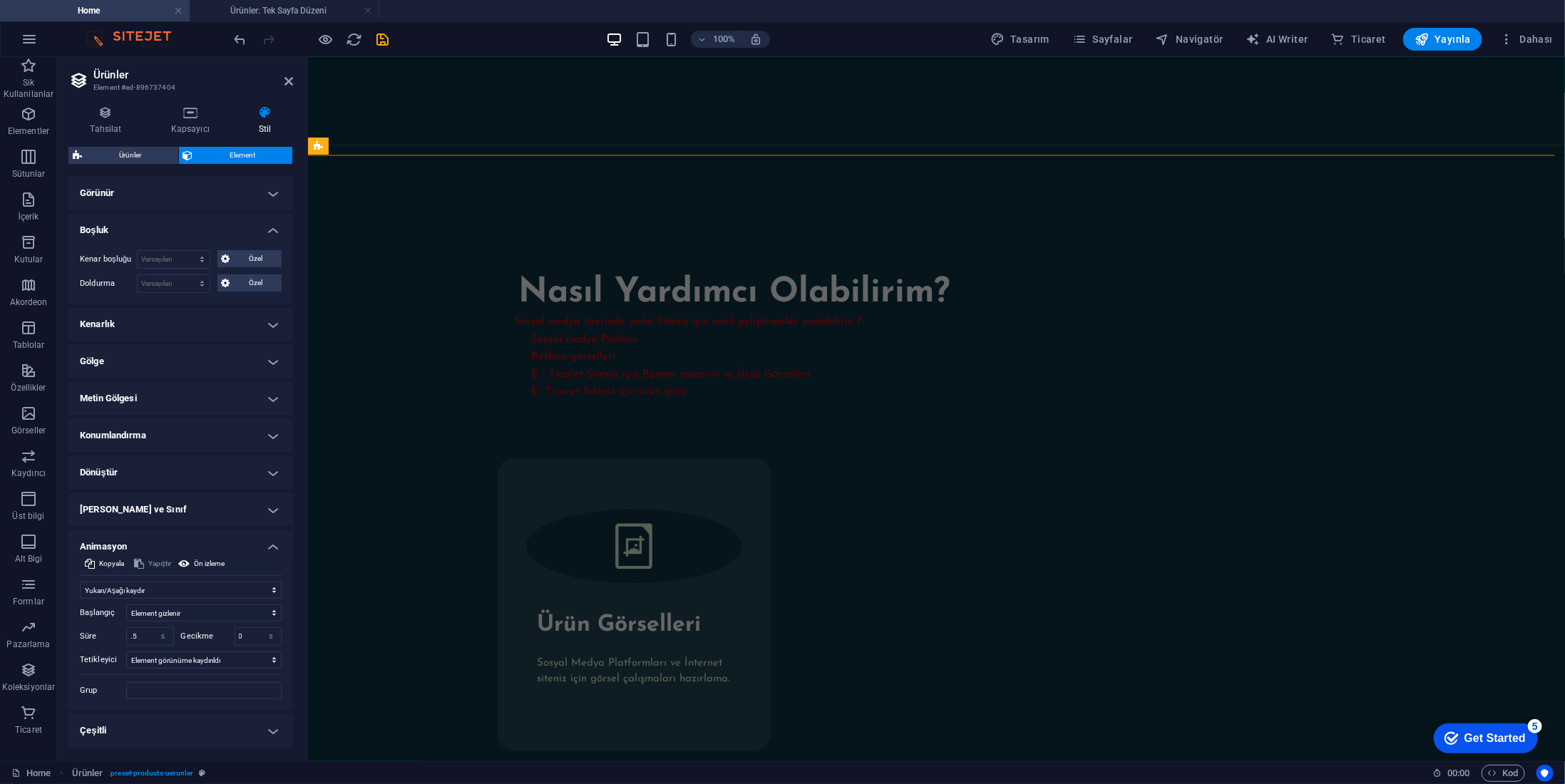
click at [170, 432] on h4 "Konumlandırma" at bounding box center [181, 434] width 225 height 34
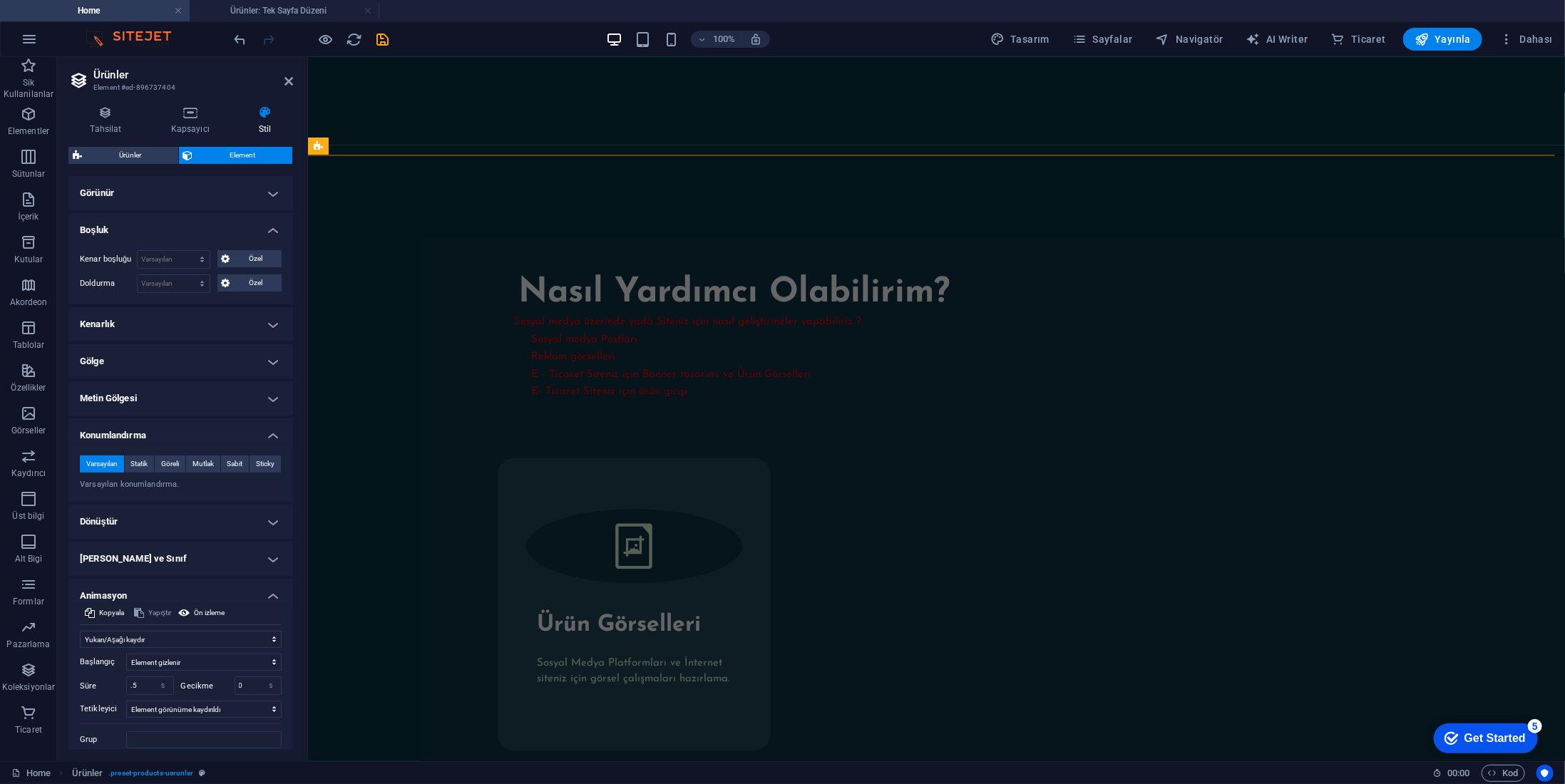
click at [168, 423] on h4 "Konumlandırma" at bounding box center [181, 431] width 225 height 26
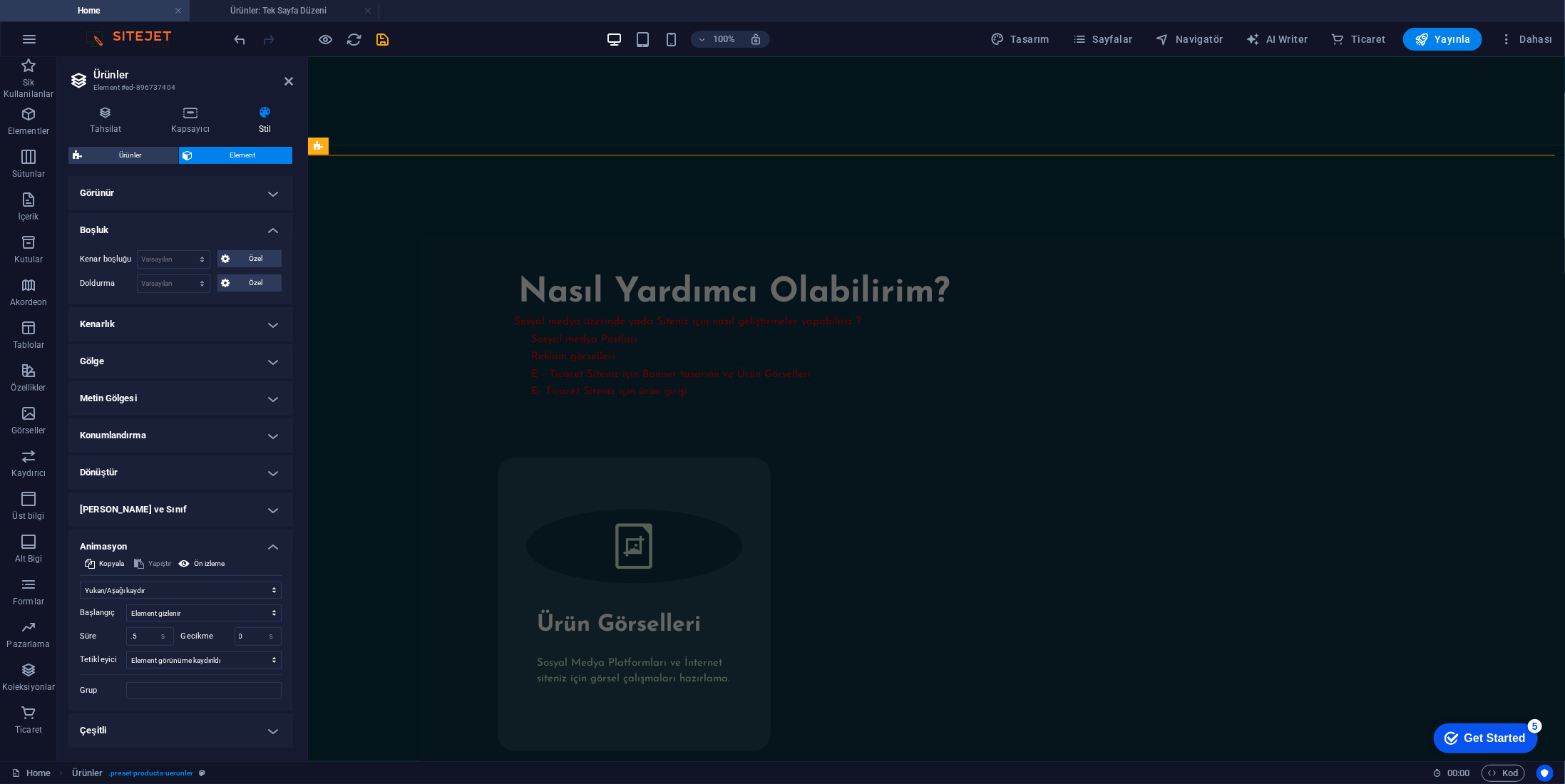
click at [173, 404] on h4 "Metin Gölgesi" at bounding box center [181, 398] width 225 height 34
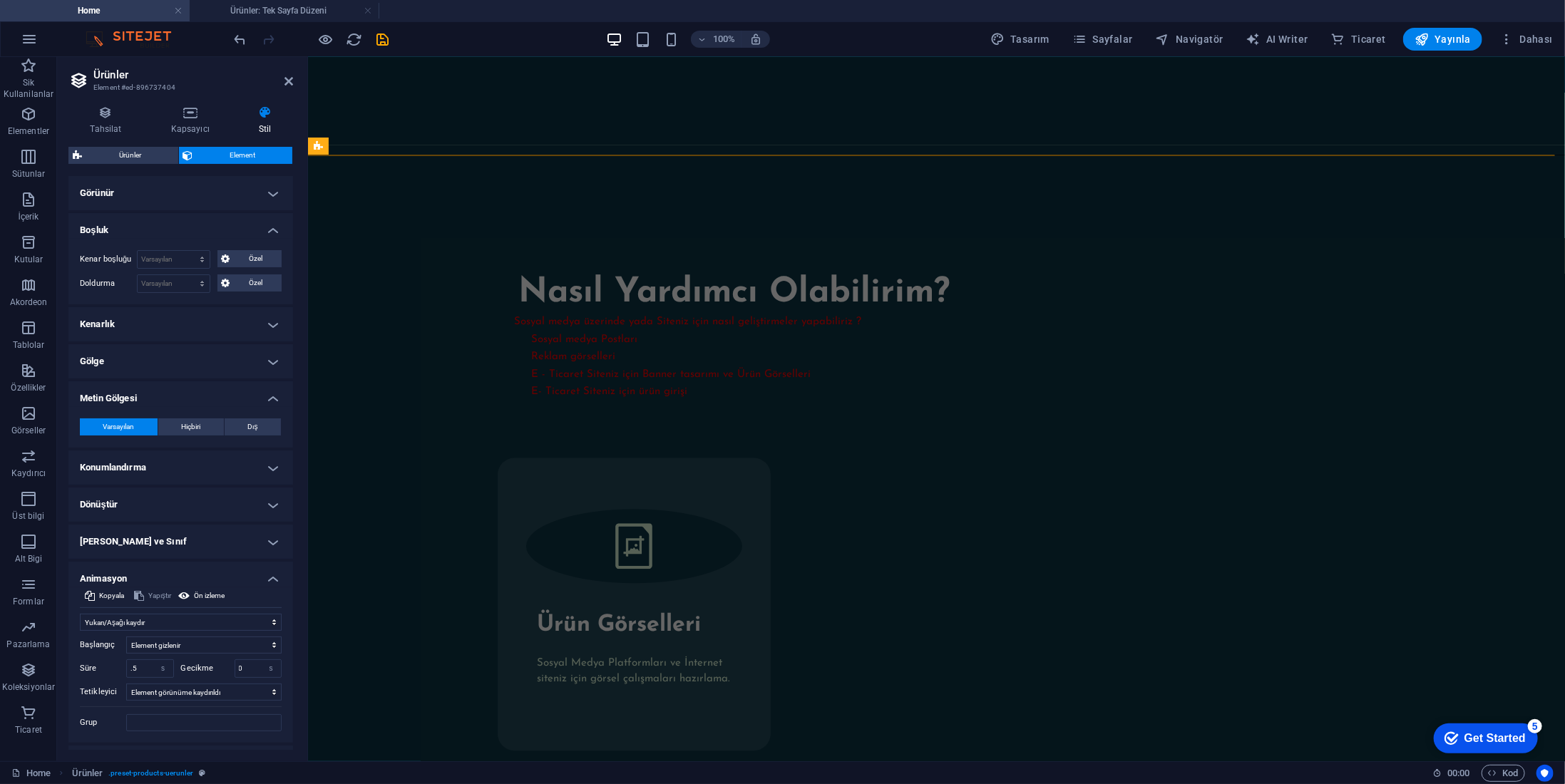
click at [174, 404] on h4 "Metin Gölgesi" at bounding box center [181, 394] width 225 height 26
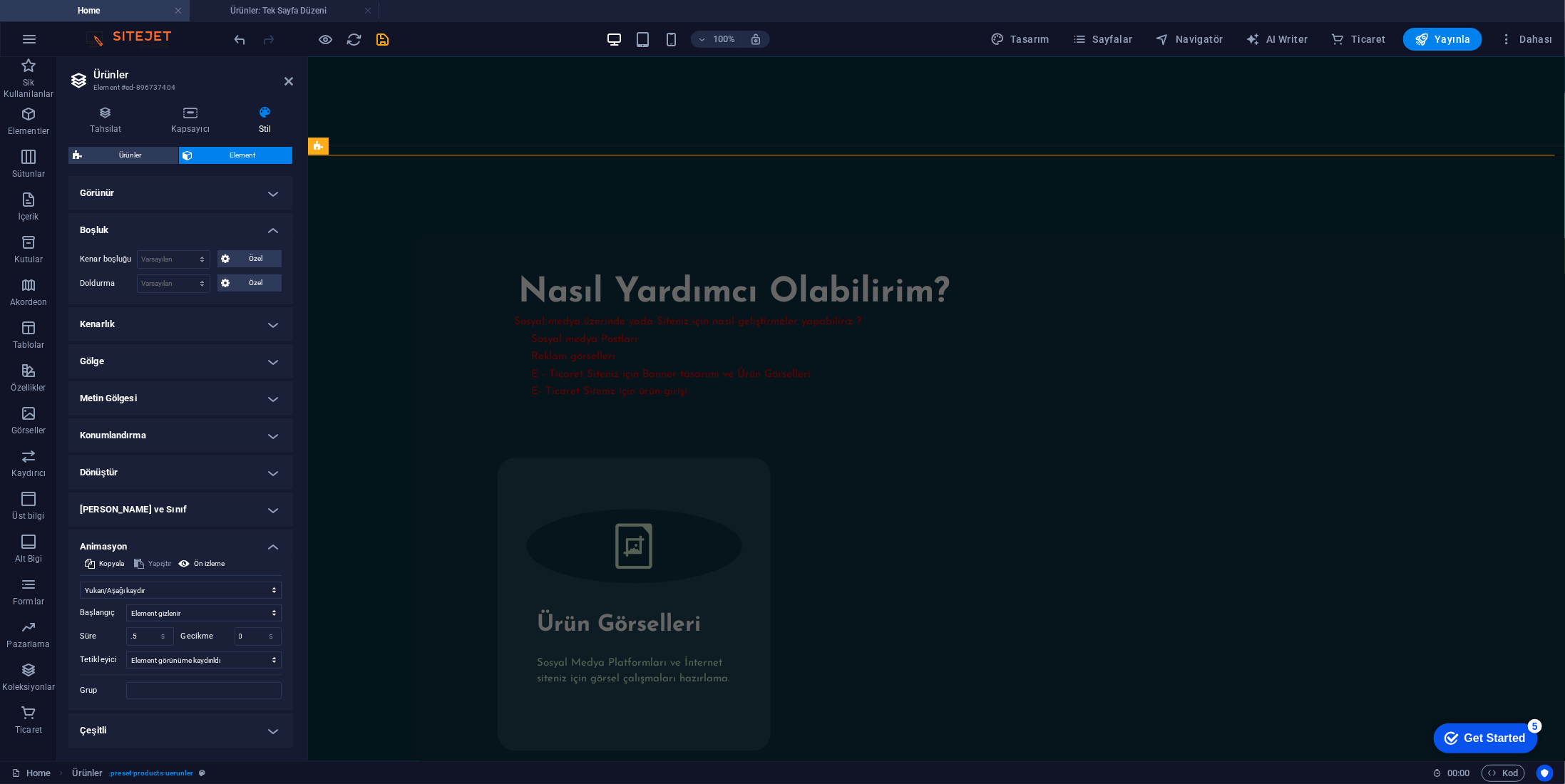
click at [182, 470] on h4 "Dönüştür" at bounding box center [181, 472] width 225 height 34
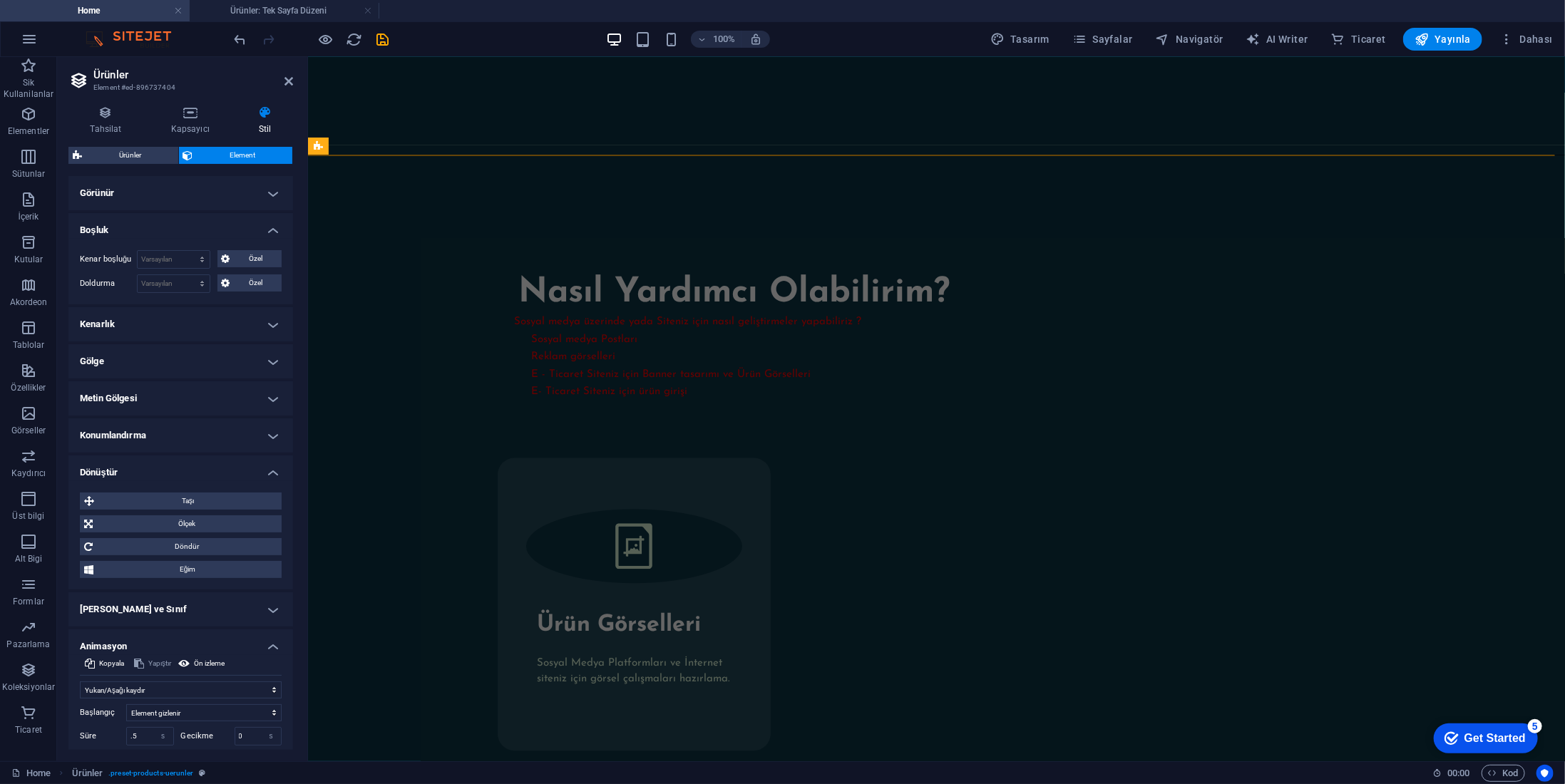
click at [183, 470] on h4 "Dönüştür" at bounding box center [181, 468] width 225 height 26
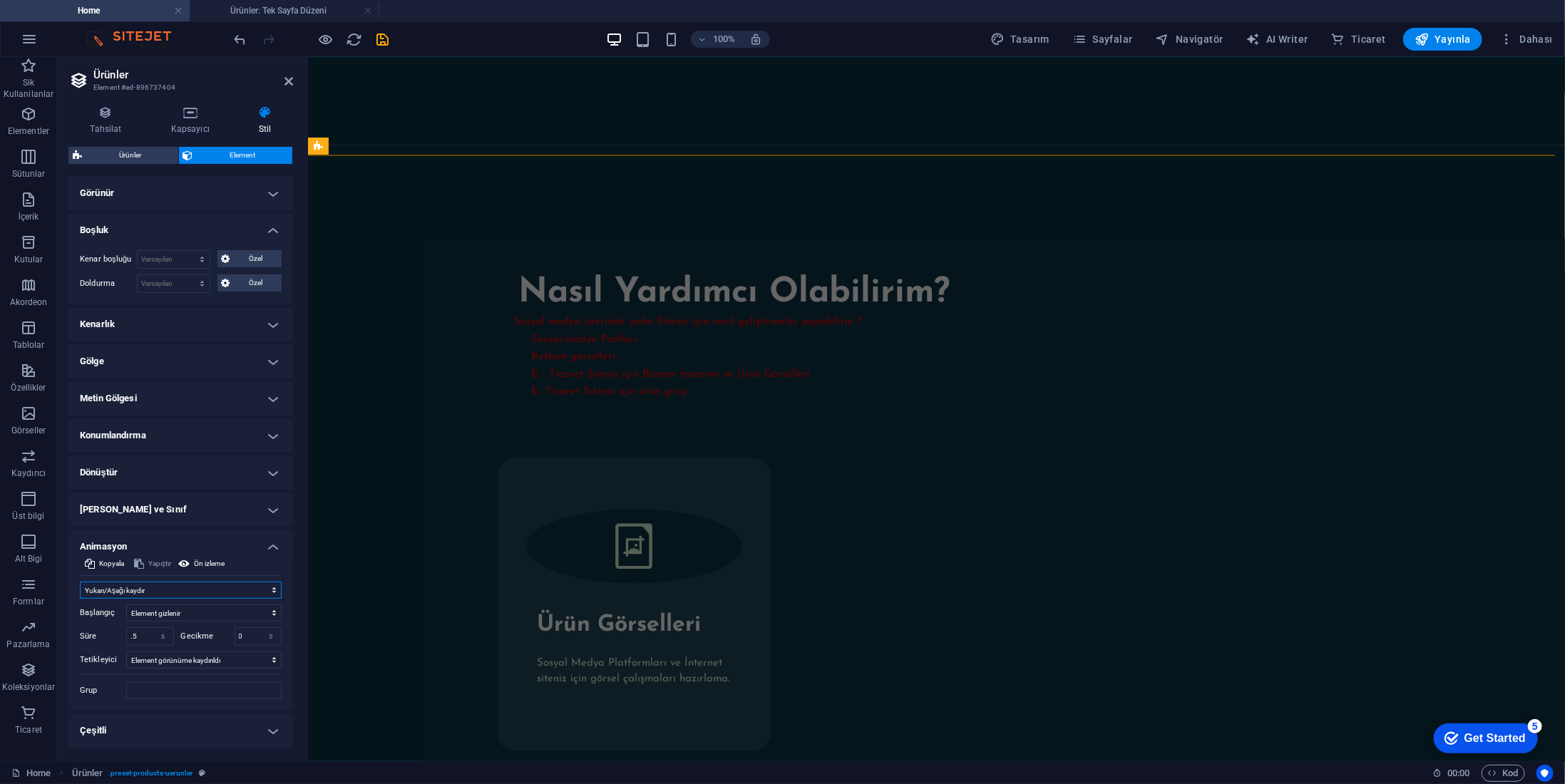
click at [165, 589] on select "Animasyon ekleme Göster / Gizle Yukarı/[GEOGRAPHIC_DATA] kaydır Yakınlaştır/Uza…" at bounding box center [180, 590] width 202 height 17
select select "move-left-to-right"
click at [79, 581] on select "Animasyon ekleme Göster / Gizle Yukarı/[GEOGRAPHIC_DATA] kaydır Yakınlaştır/Uza…" at bounding box center [180, 590] width 202 height 17
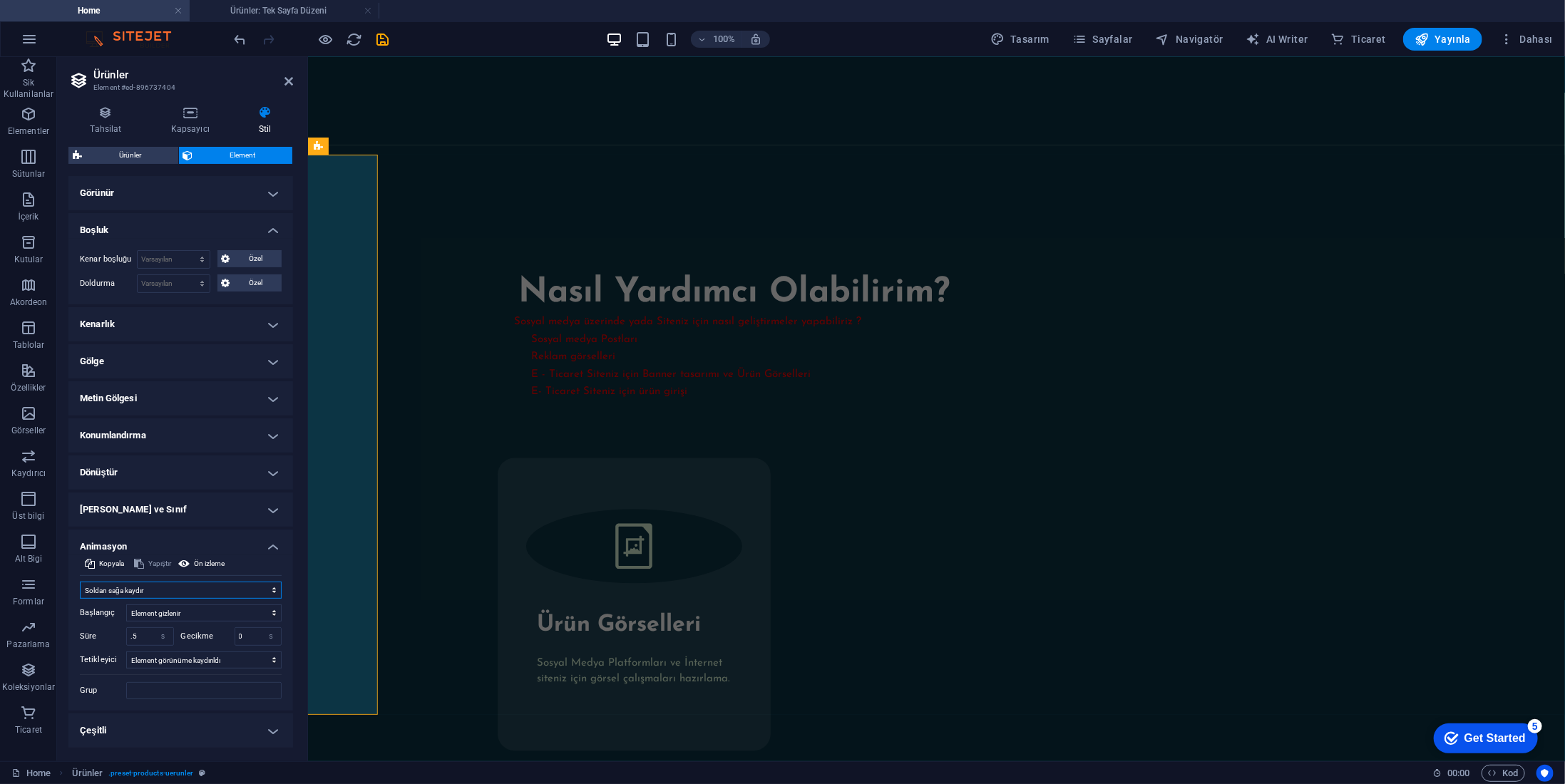
click at [180, 584] on select "Animasyon ekleme Göster / Gizle Yukarı/[GEOGRAPHIC_DATA] kaydır Yakınlaştır/Uza…" at bounding box center [180, 590] width 202 height 17
click at [180, 583] on select "Animasyon ekleme Göster / Gizle Yukarı/[GEOGRAPHIC_DATA] kaydır Yakınlaştır/Uza…" at bounding box center [180, 590] width 202 height 17
click at [199, 559] on span "Ön izleme" at bounding box center [209, 563] width 31 height 17
drag, startPoint x: 313, startPoint y: 610, endPoint x: 320, endPoint y: 609, distance: 7.1
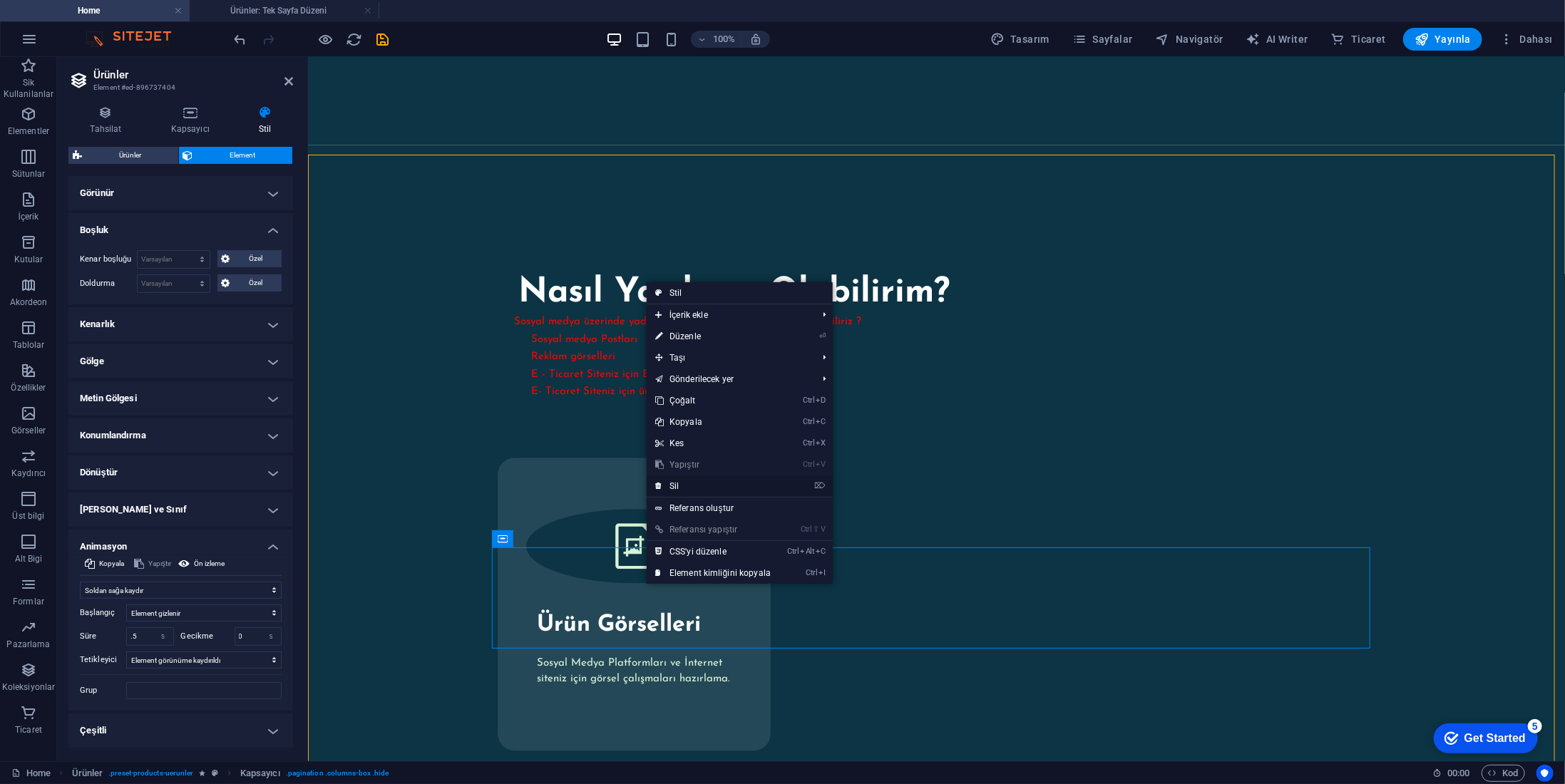
click at [698, 488] on link "⌦ Sil" at bounding box center [712, 486] width 132 height 21
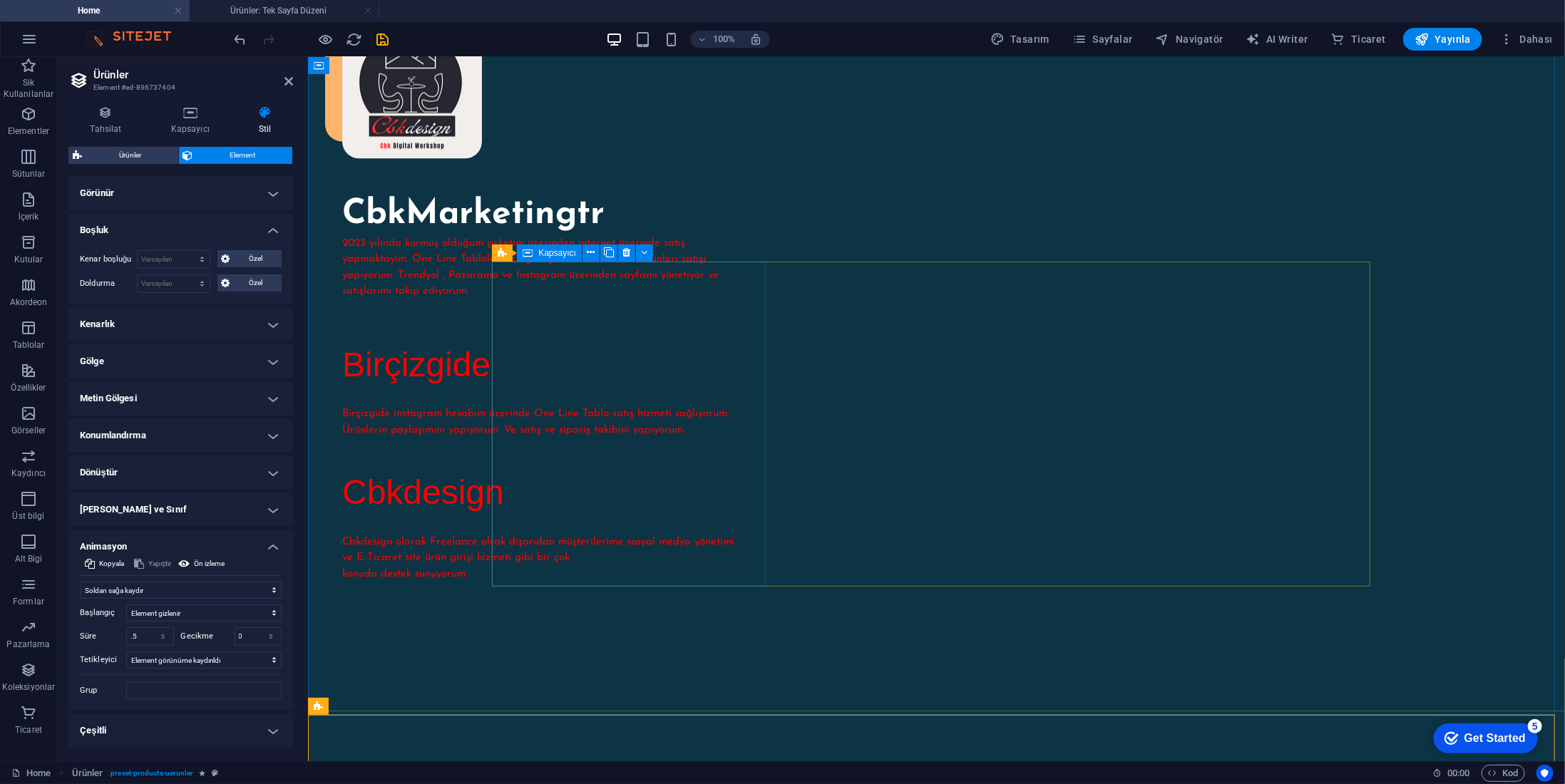
scroll to position [1568, 0]
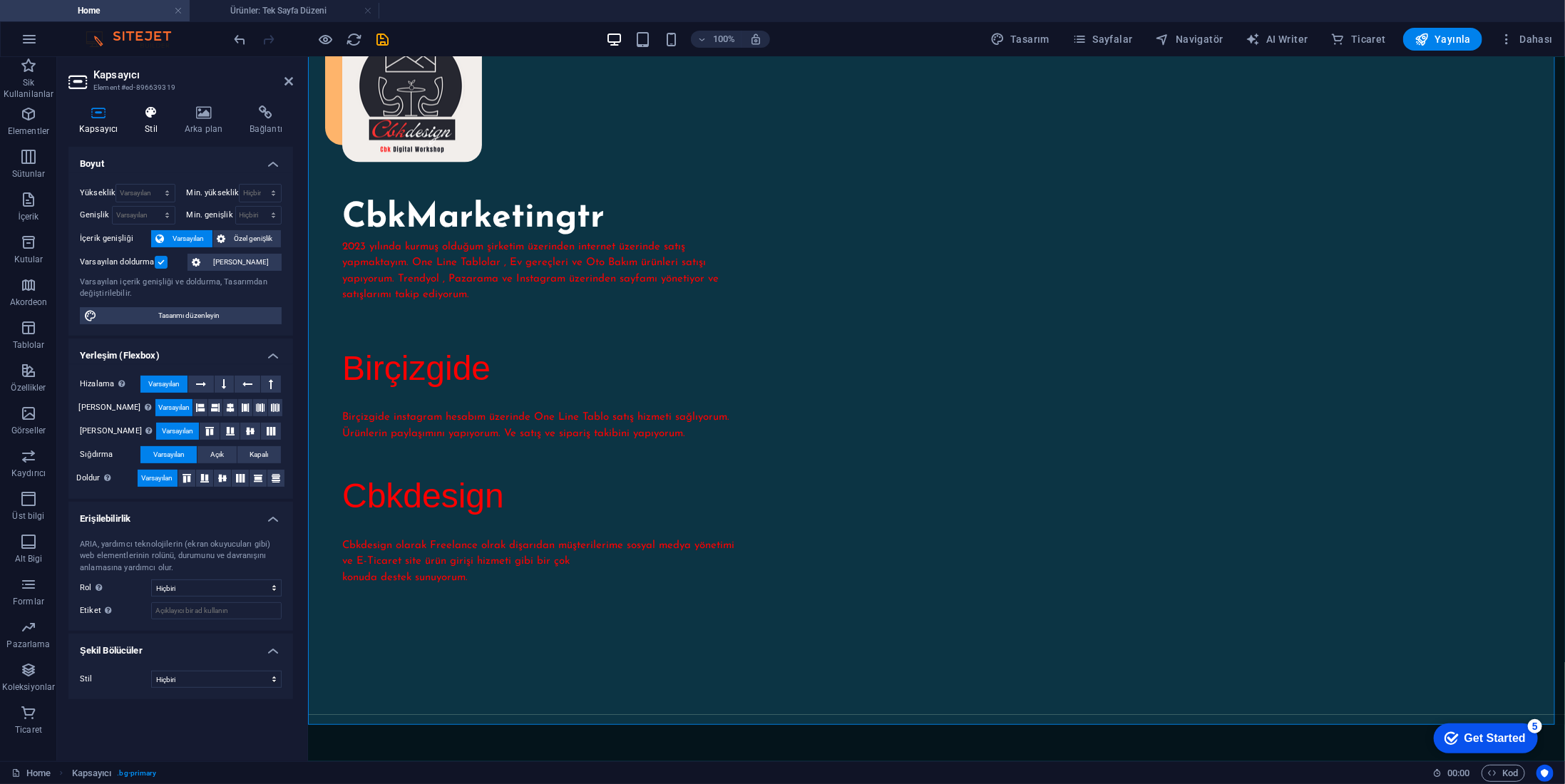
click at [160, 115] on icon at bounding box center [151, 113] width 34 height 15
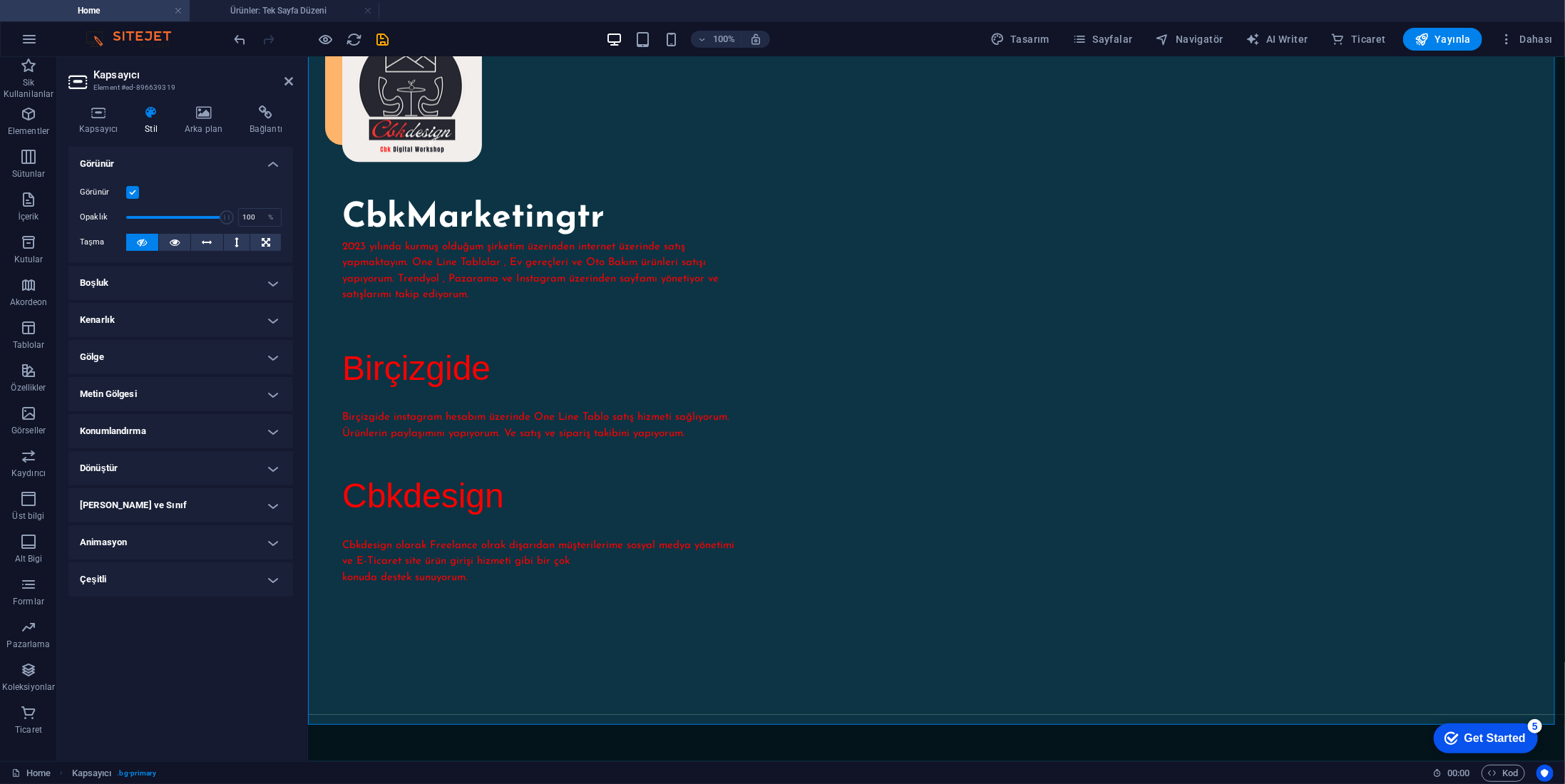
click at [157, 539] on h4 "Animasyon" at bounding box center [181, 542] width 225 height 34
click at [170, 587] on select "Animasyon ekleme Göster / Gizle Yukarı/[GEOGRAPHIC_DATA] kaydır Yakınlaştır/Uza…" at bounding box center [180, 586] width 202 height 17
select select "move-right-to-left"
click at [79, 578] on select "Animasyon ekleme Göster / Gizle Yukarı/[GEOGRAPHIC_DATA] kaydır Yakınlaştır/Uza…" at bounding box center [180, 586] width 202 height 17
select select "scroll"
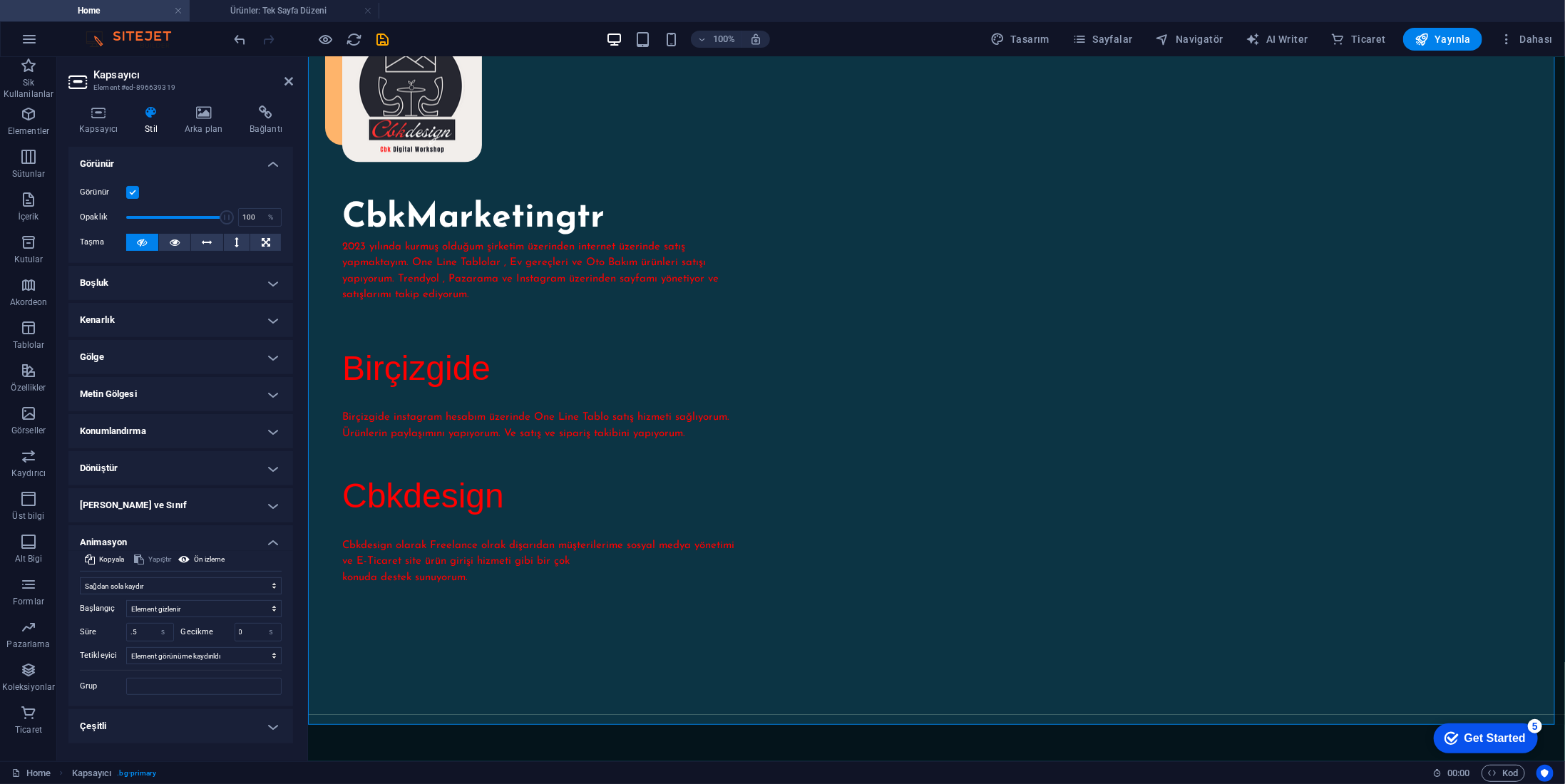
click at [148, 594] on div "Başlangıç Element gizlenir Element gösterilir Süre .5 s ms [PERSON_NAME]me 0 s …" at bounding box center [180, 644] width 202 height 100
click at [152, 586] on select "Animasyon ekleme Göster / Gizle Yukarı/[GEOGRAPHIC_DATA] kaydır Yakınlaştır/Uza…" at bounding box center [180, 586] width 202 height 17
select select "move-left-to-right"
click at [79, 578] on select "Animasyon ekleme Göster / Gizle Yukarı/[GEOGRAPHIC_DATA] kaydır Yakınlaştır/Uza…" at bounding box center [180, 586] width 202 height 17
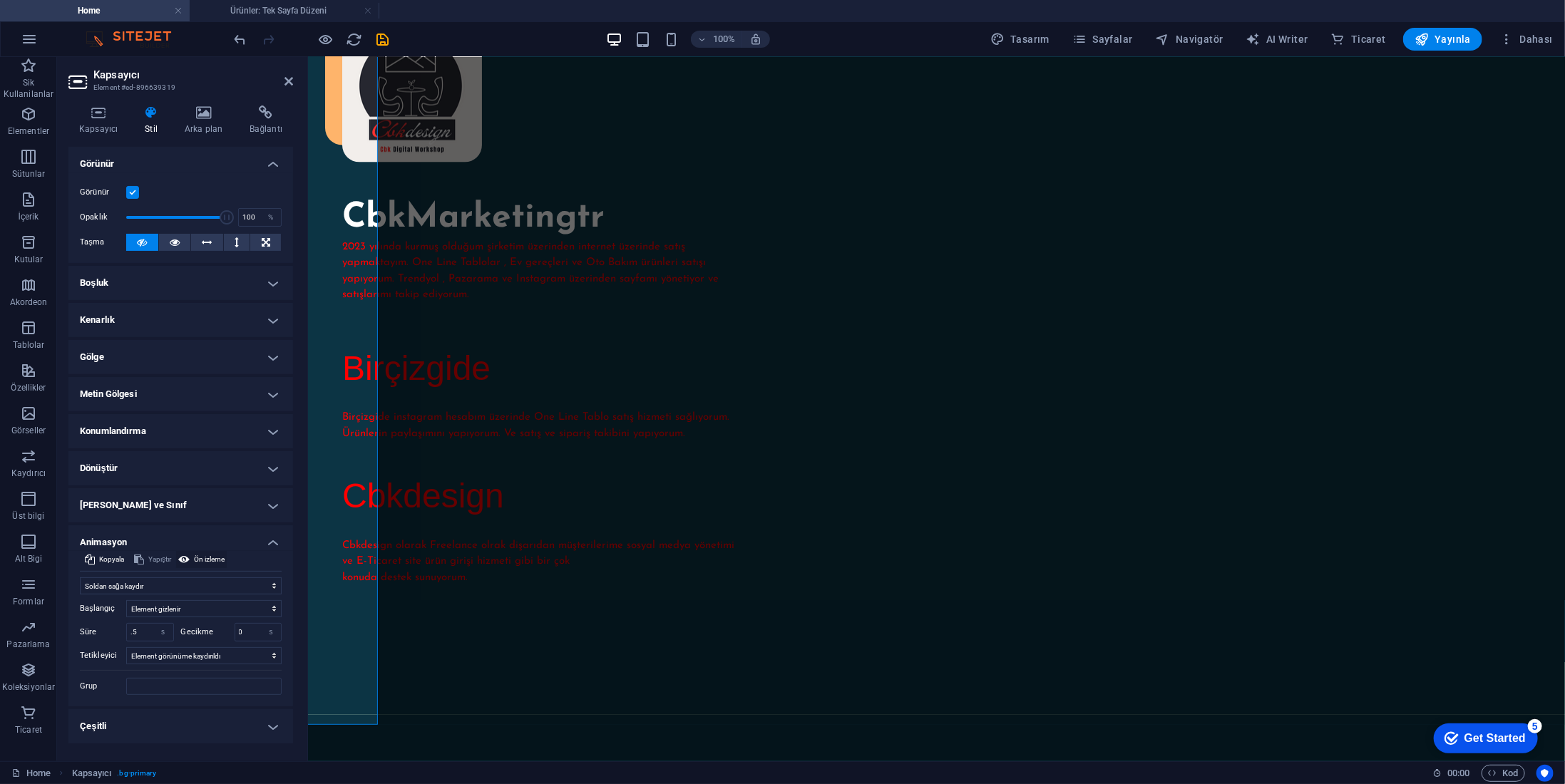
click at [209, 558] on span "Ön izleme" at bounding box center [209, 559] width 31 height 17
click at [278, 538] on h4 "Animasyon" at bounding box center [181, 538] width 225 height 26
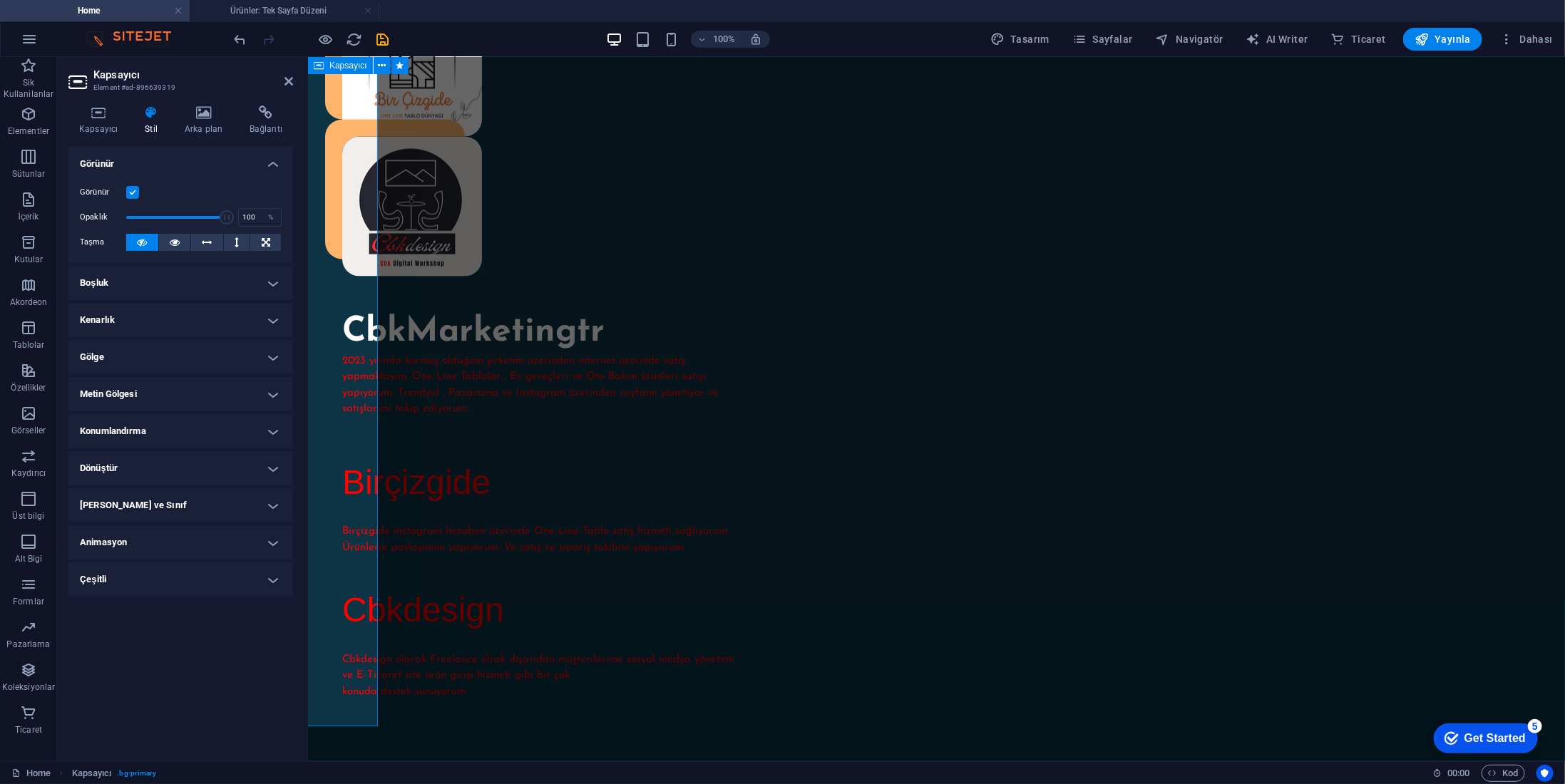
scroll to position [1354, 0]
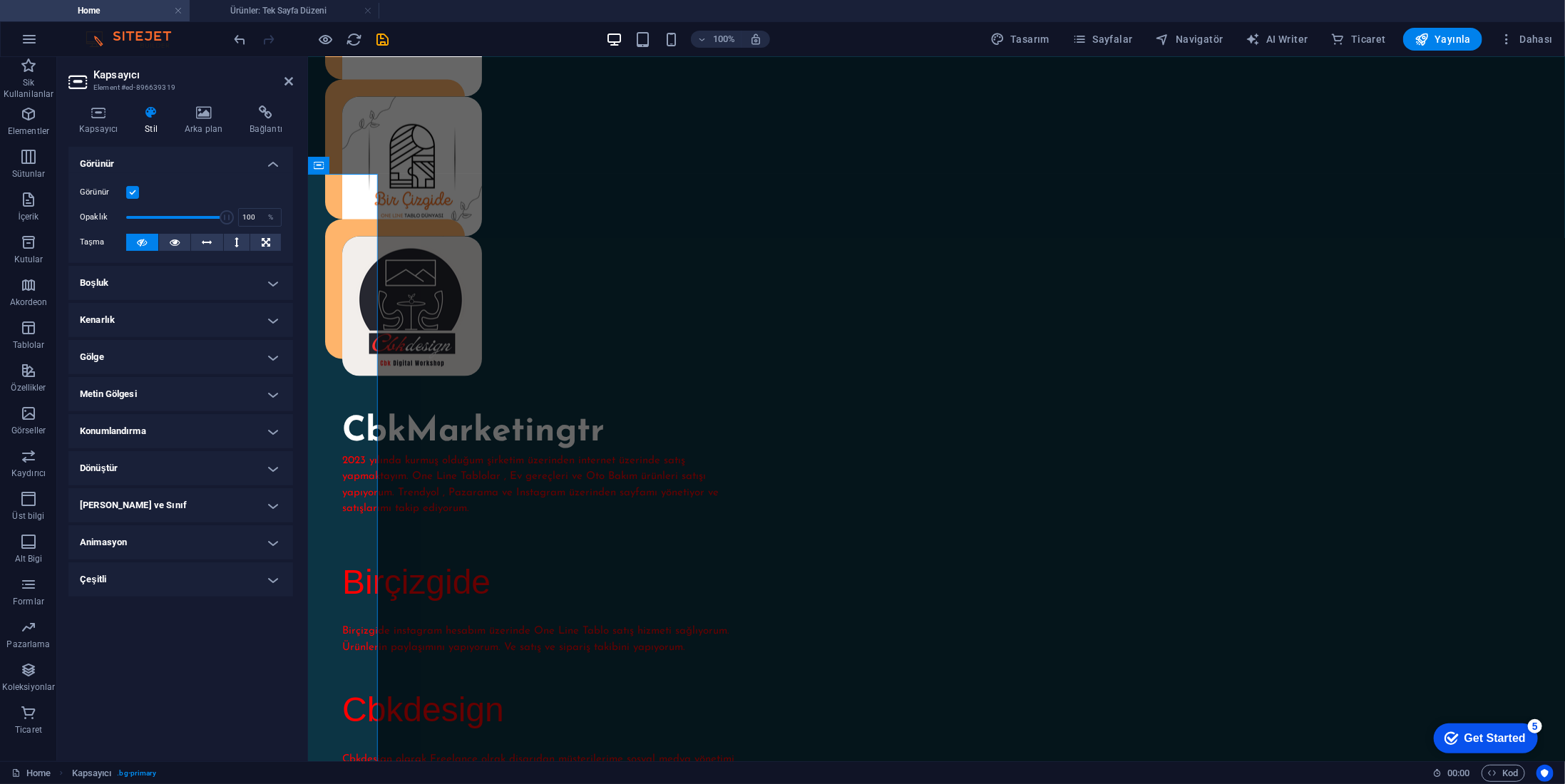
click at [379, 29] on div at bounding box center [311, 38] width 160 height 23
click at [383, 38] on icon "save" at bounding box center [383, 39] width 16 height 16
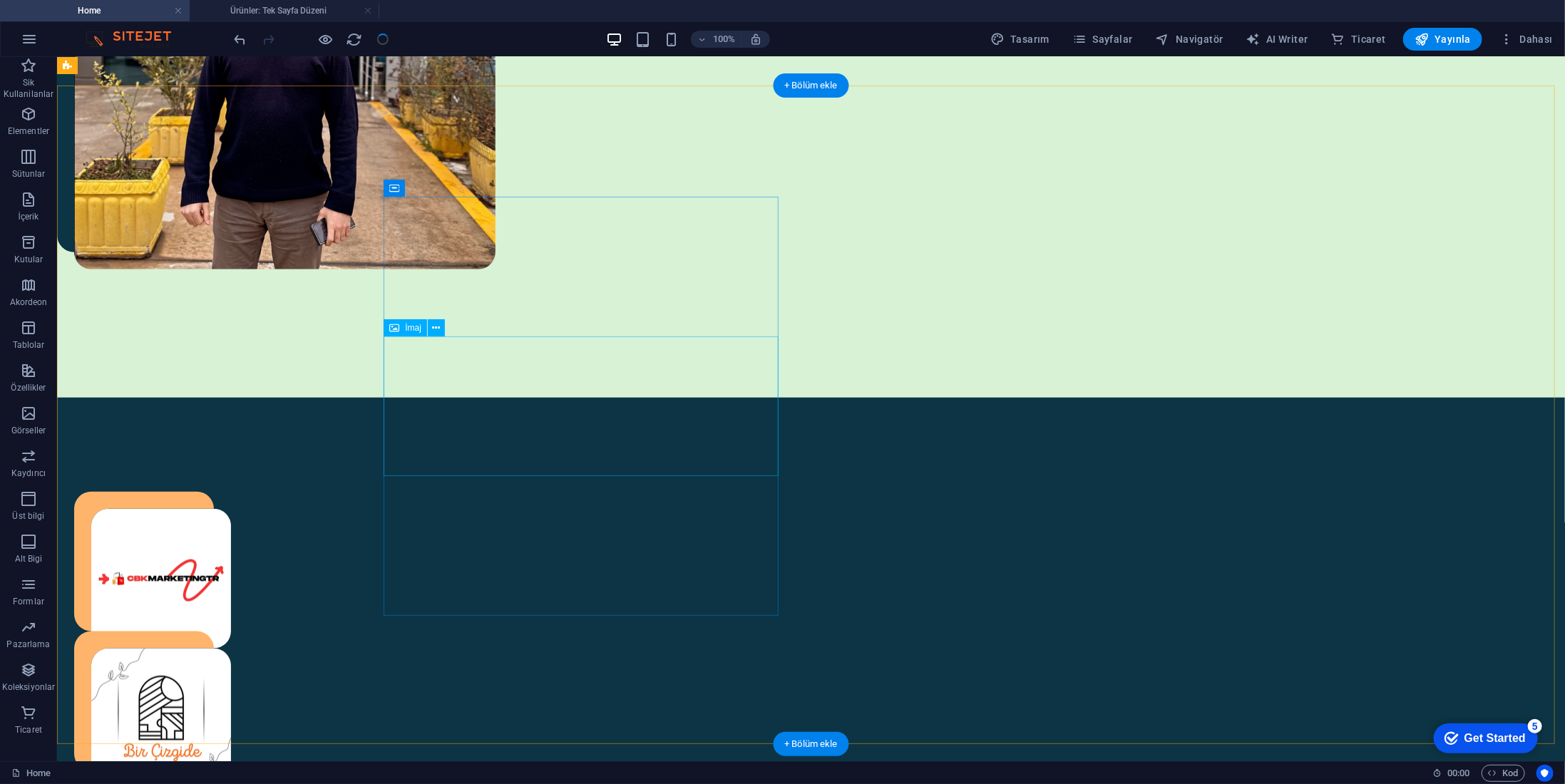
scroll to position [784, 0]
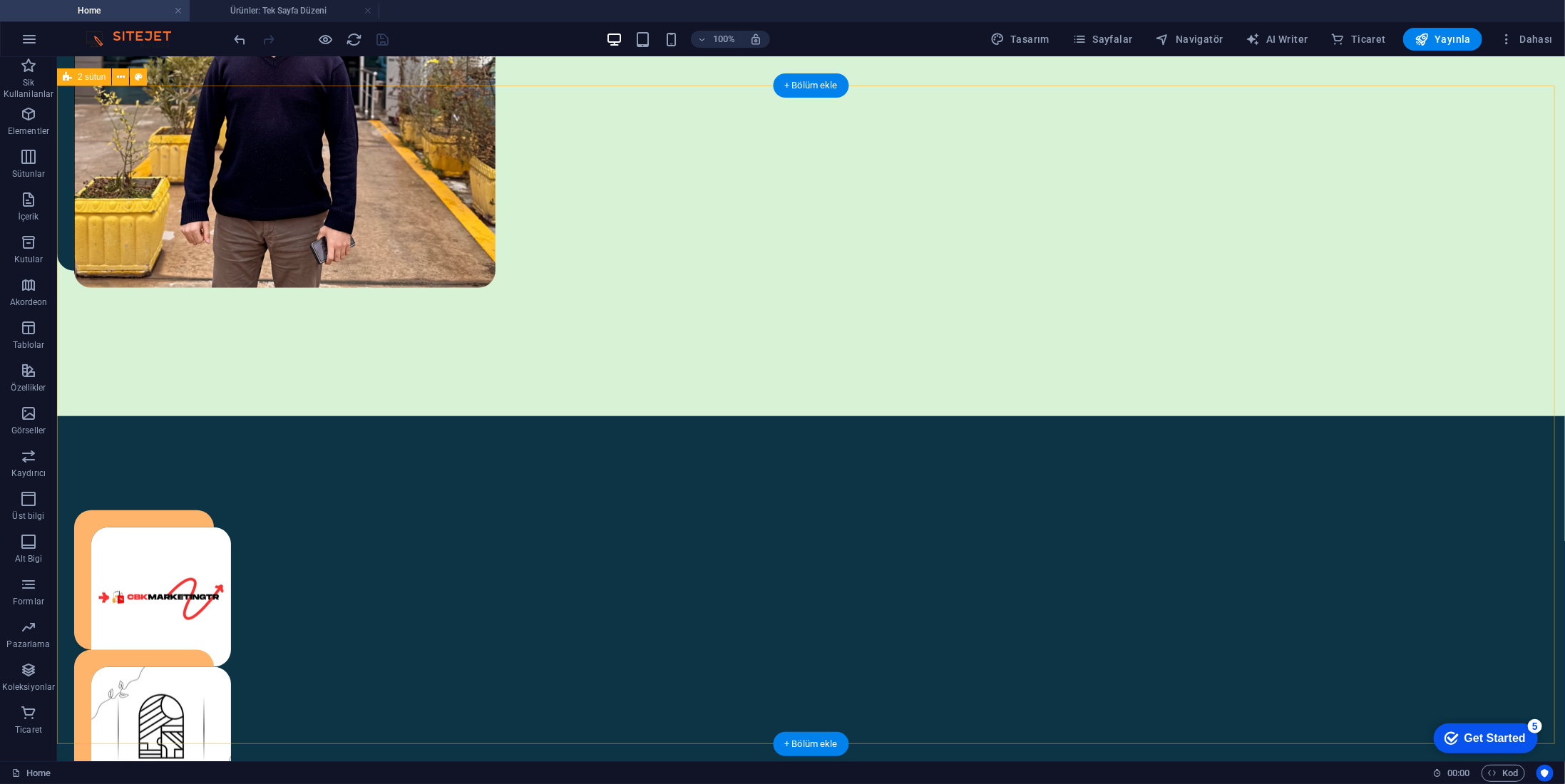
select select "px"
select select "preset-columns-two-v2-digital-cv-dark-blue"
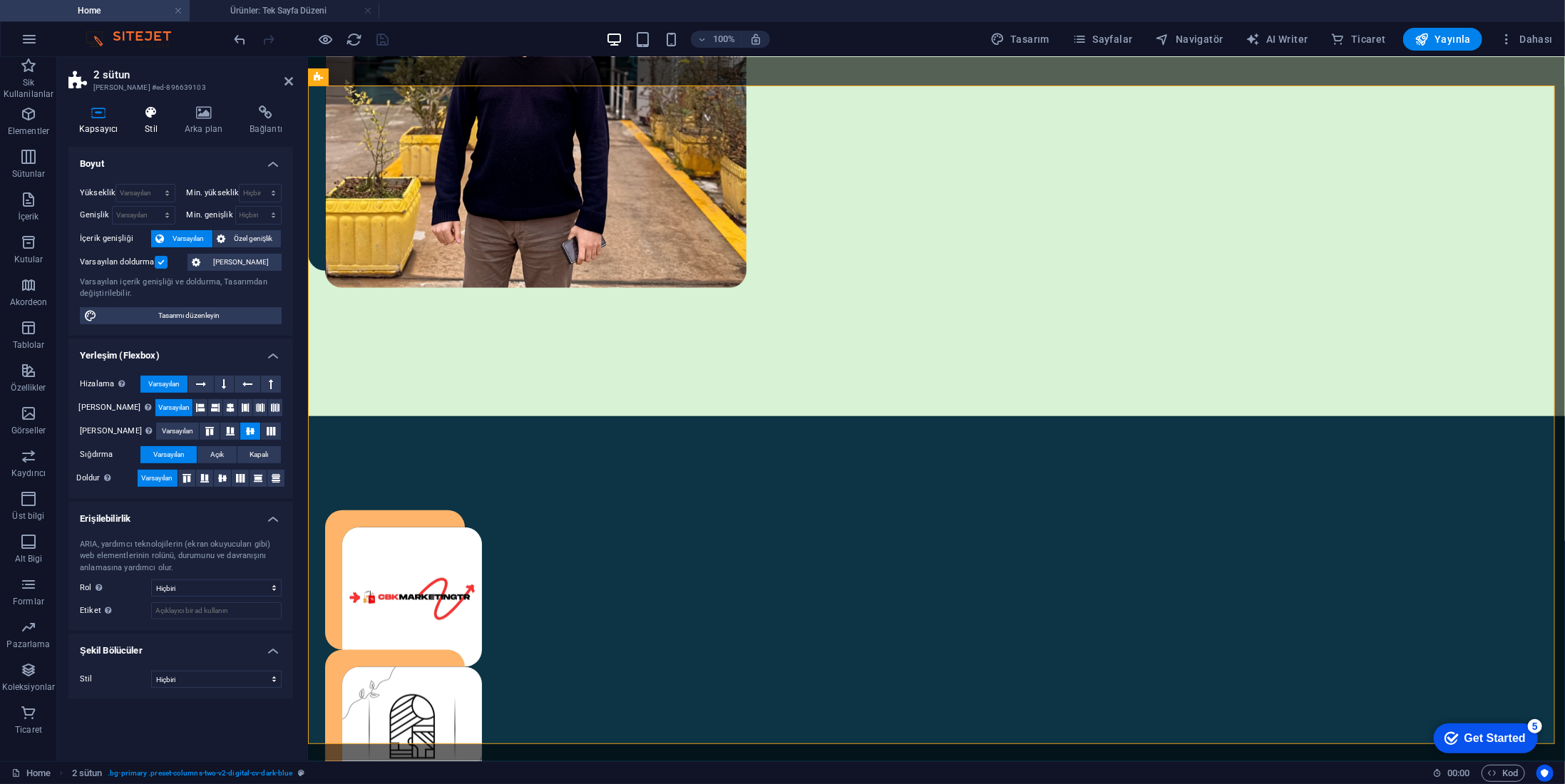
click at [146, 116] on icon at bounding box center [151, 113] width 34 height 15
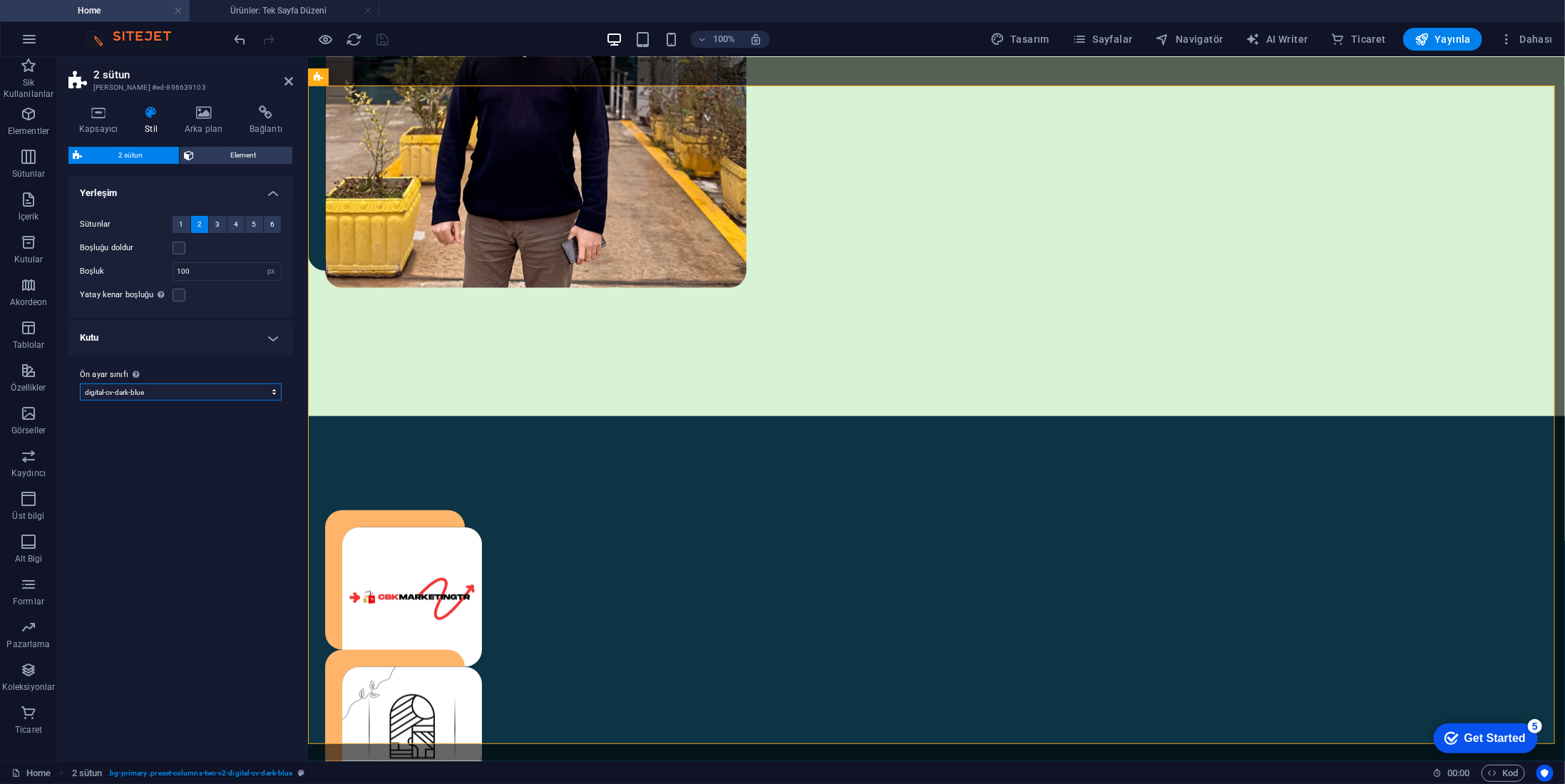
click at [204, 389] on select "digital-cv digital-cv-dark-blue digital-cv-text-boxes digital-cv-contact-sectio…" at bounding box center [180, 392] width 202 height 17
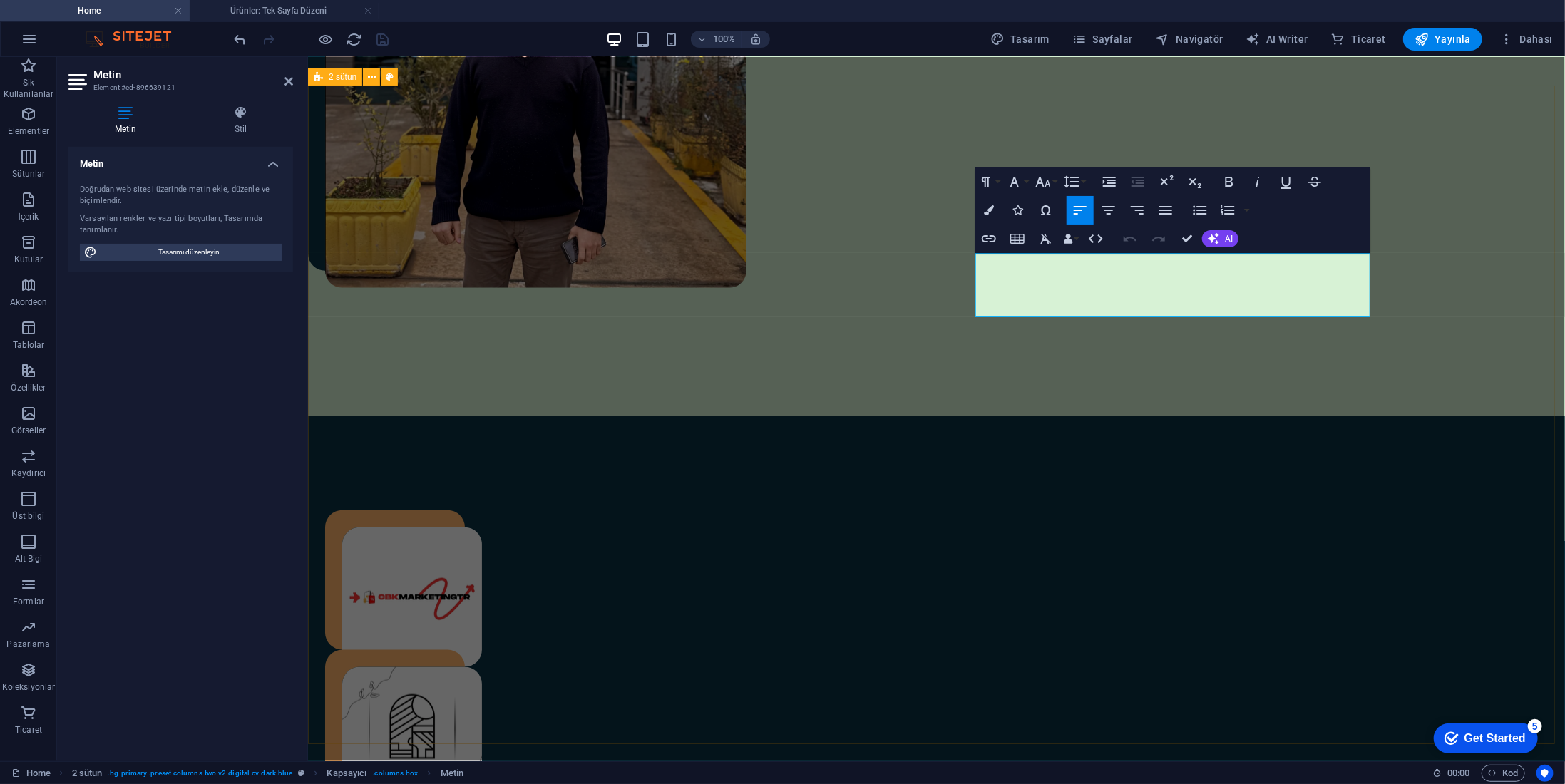
drag, startPoint x: 1086, startPoint y: 301, endPoint x: 925, endPoint y: 256, distance: 167.2
click at [988, 206] on icon "button" at bounding box center [989, 210] width 10 height 10
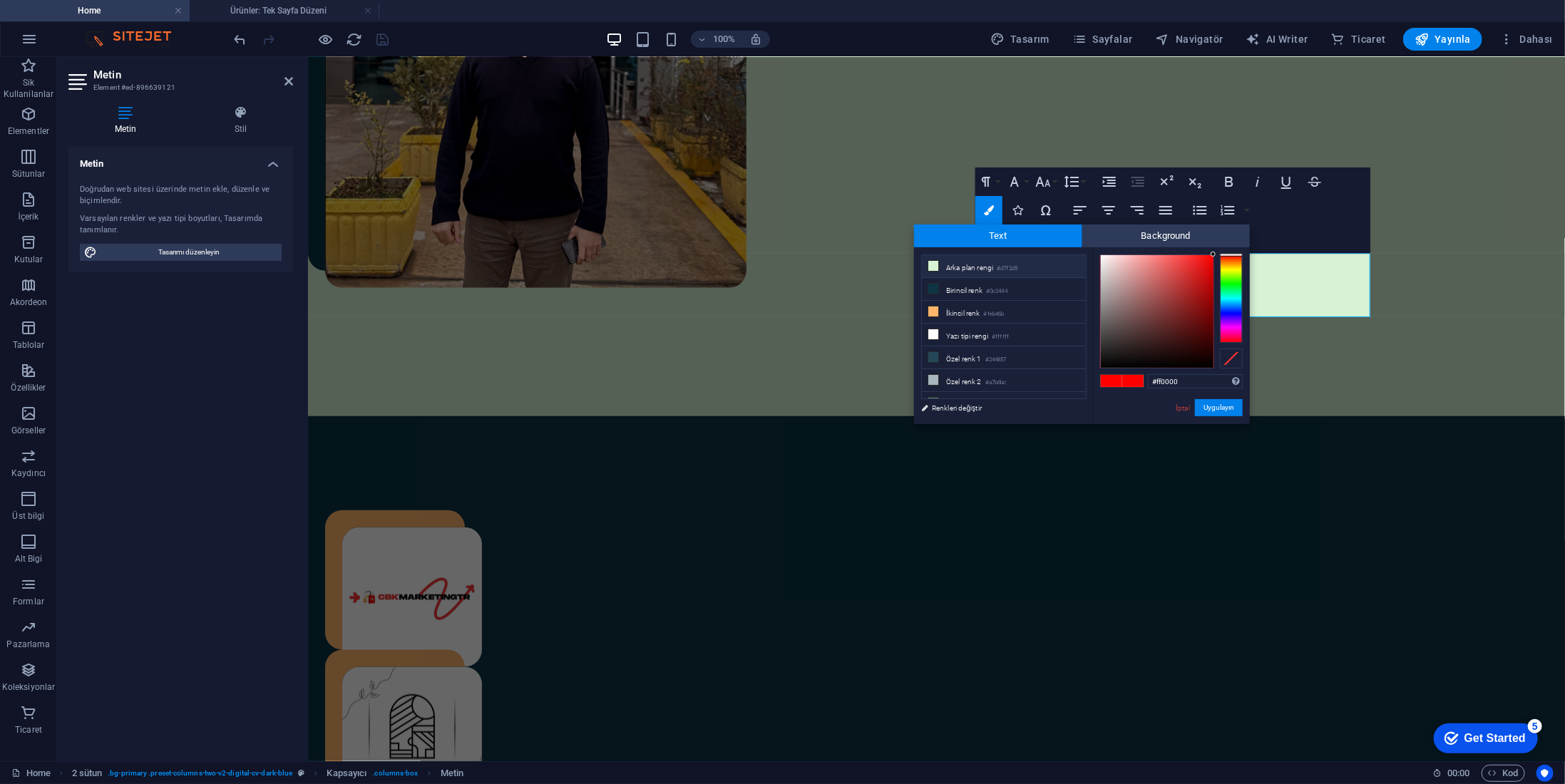
click at [951, 262] on li "Arka plan rengi #d7f2d5" at bounding box center [1004, 267] width 164 height 23
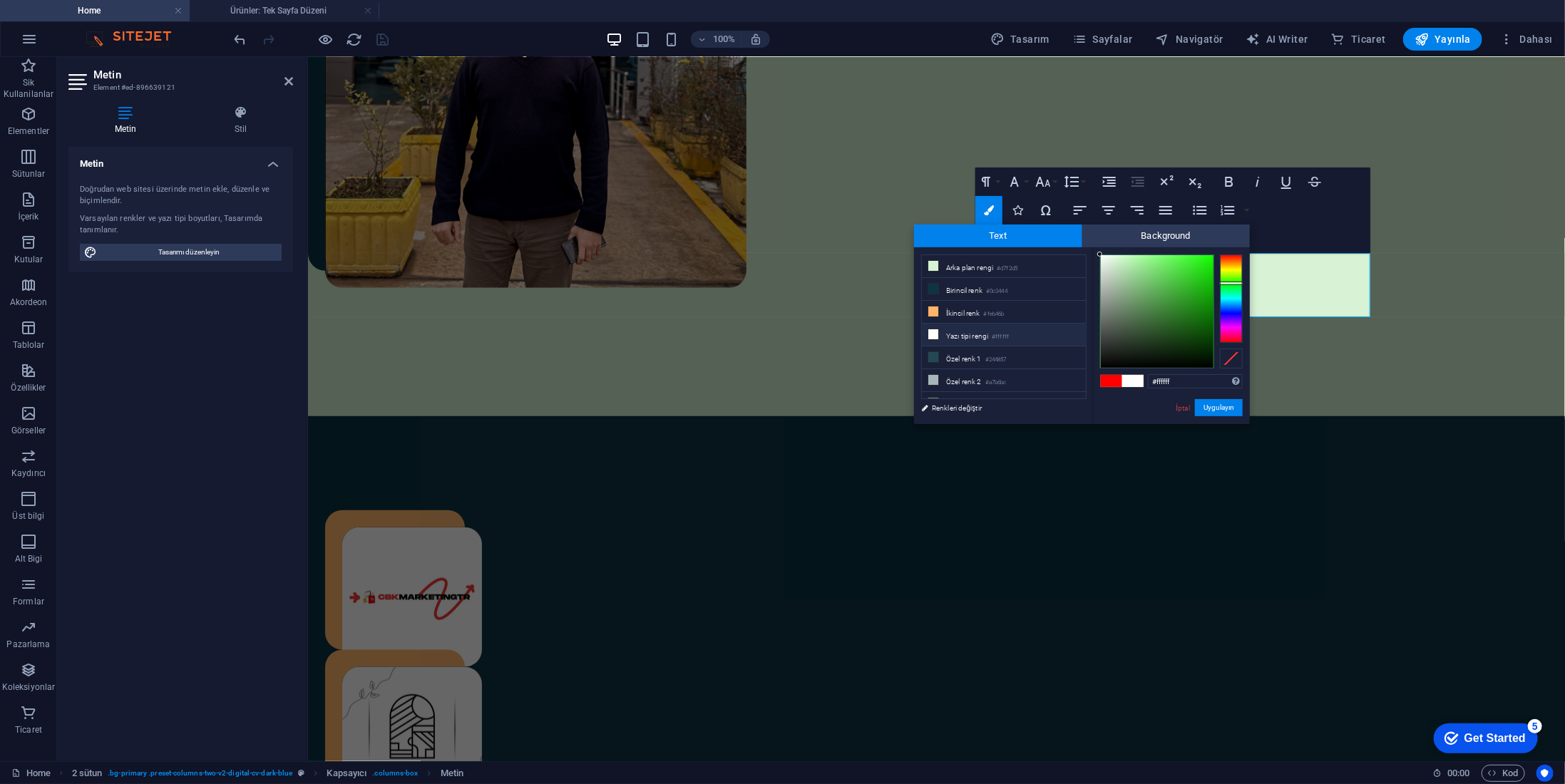
drag, startPoint x: 1130, startPoint y: 272, endPoint x: 1158, endPoint y: 313, distance: 49.6
click at [987, 209] on body "[DOMAIN_NAME] Home Ürünler: Tek Sayfa Düzeni Sik Kullanilanlar Elementler Sütun…" at bounding box center [782, 392] width 1565 height 784
type input "#000000"
click at [1229, 412] on button "Uygulayın" at bounding box center [1219, 407] width 47 height 17
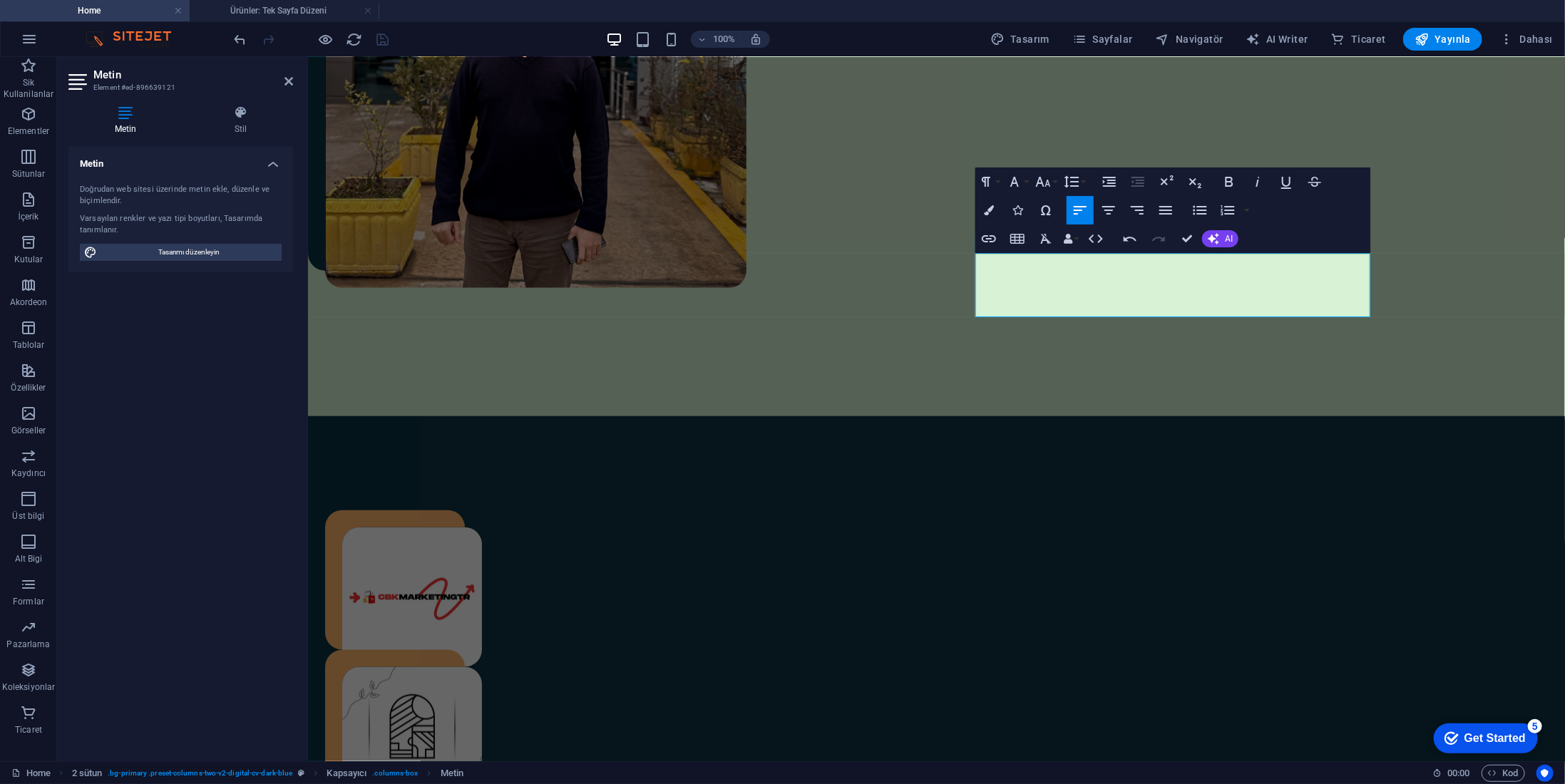
click at [1176, 362] on div "Kapsayıcı Logo 2 sütun Kapsayıcı H1 Metin [DATE] sütun Kapsayıcı Kapsayıcı H2 K…" at bounding box center [936, 409] width 1257 height 705
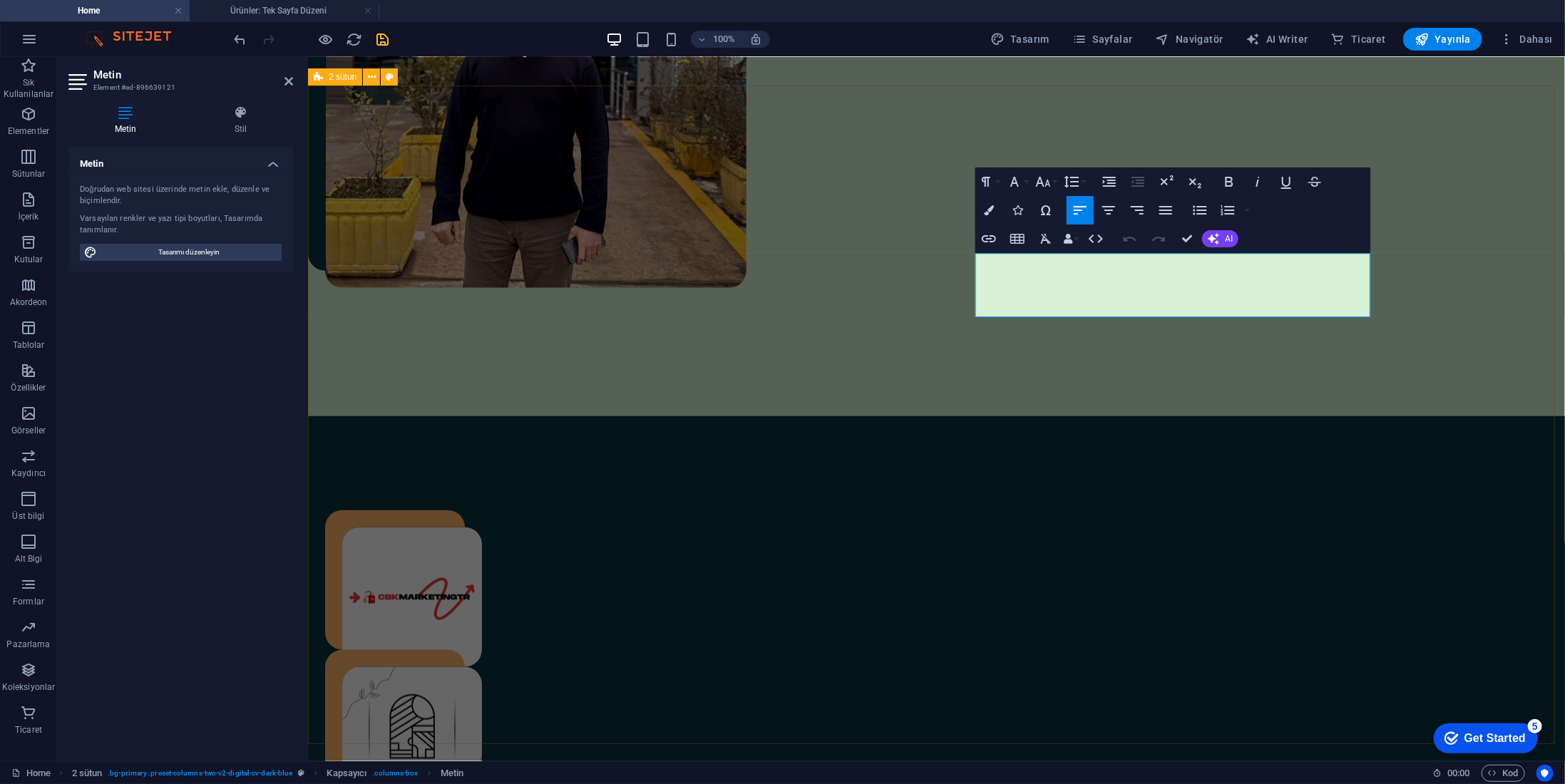
drag, startPoint x: 1108, startPoint y: 309, endPoint x: 950, endPoint y: 228, distance: 177.6
click at [993, 209] on icon "button" at bounding box center [989, 210] width 10 height 10
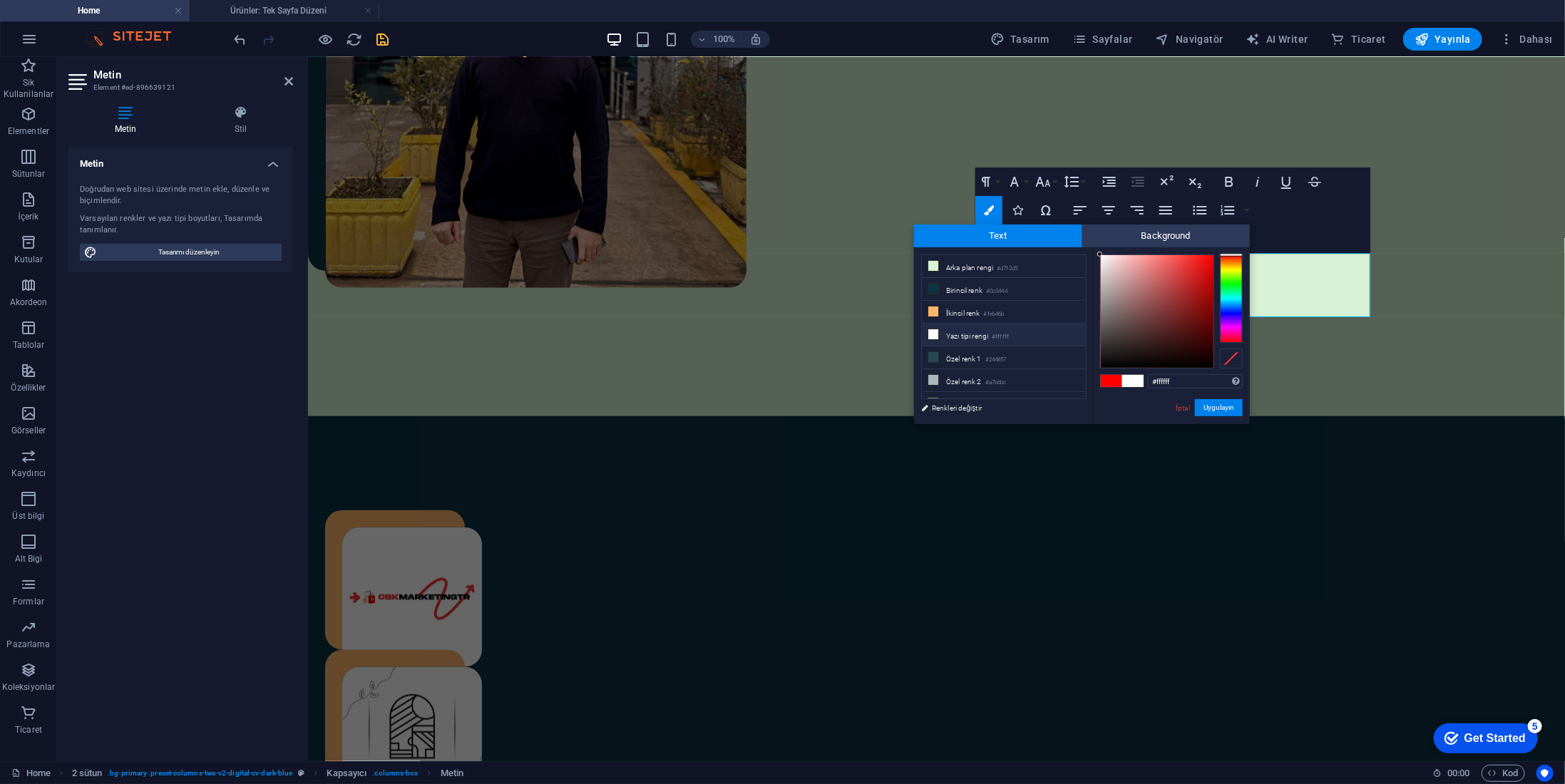
drag, startPoint x: 1127, startPoint y: 282, endPoint x: 1066, endPoint y: 216, distance: 89.9
click at [1066, 216] on body "[DOMAIN_NAME] Home Ürünler: Tek Sayfa Düzeni Sik Kullanilanlar Elementler Sütun…" at bounding box center [782, 392] width 1565 height 784
type input "#fdfbfb"
click at [1101, 256] on div at bounding box center [1100, 254] width 5 height 5
click at [1213, 409] on button "Uygulayın" at bounding box center [1219, 407] width 47 height 17
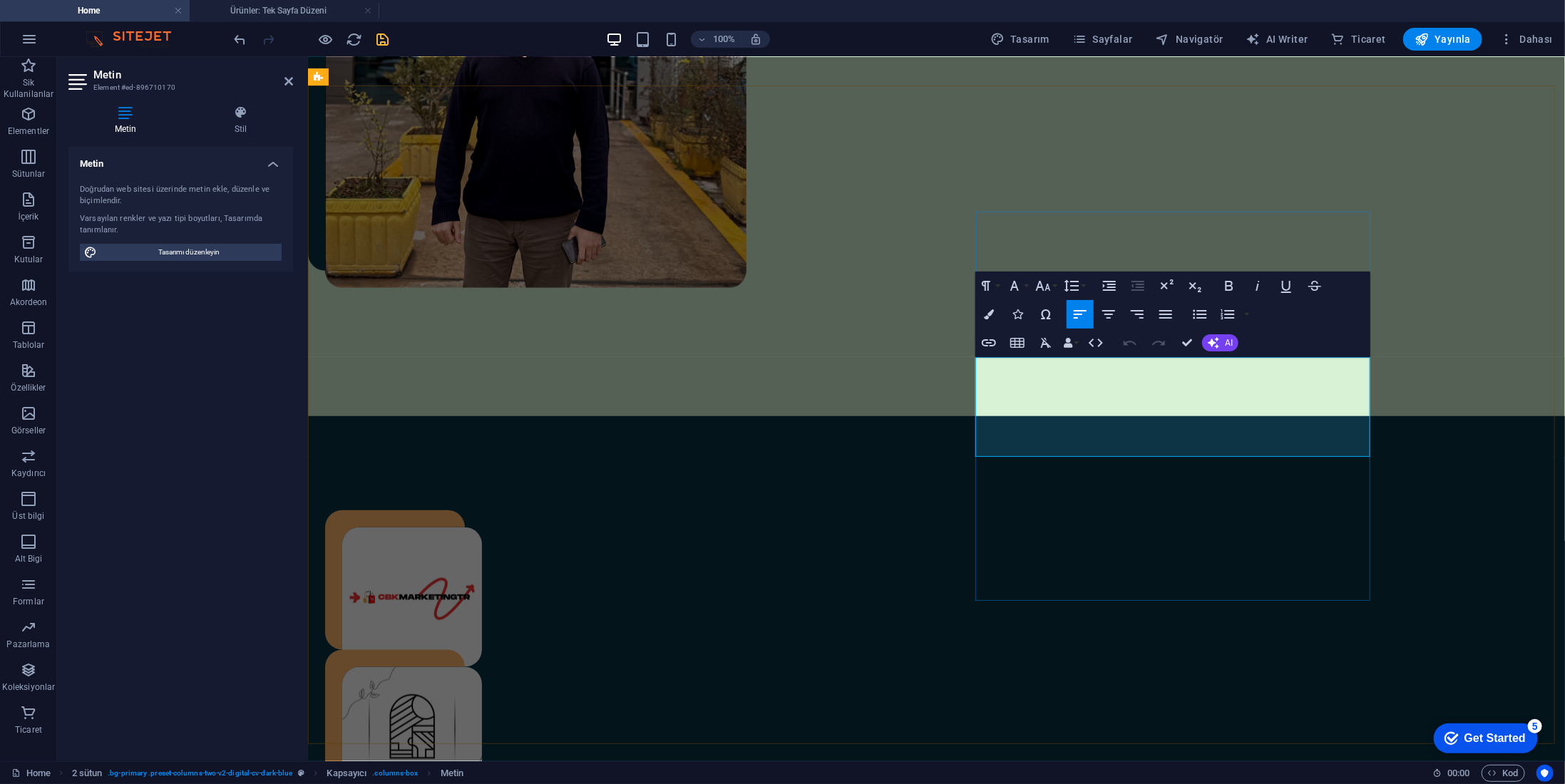
click at [988, 309] on icon "button" at bounding box center [989, 314] width 10 height 10
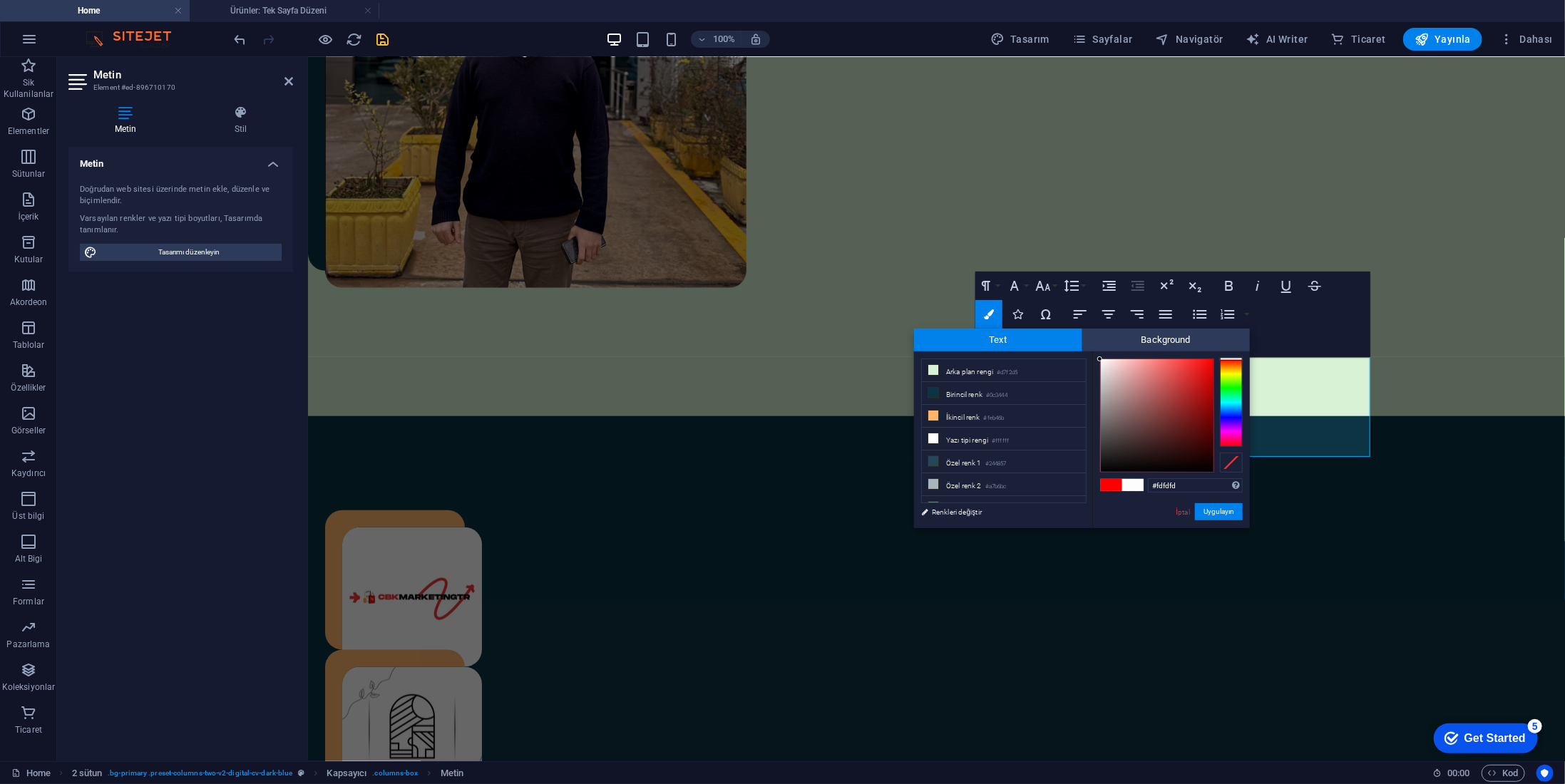
type input "#ffffff"
click at [1100, 359] on div at bounding box center [1157, 415] width 114 height 114
drag, startPoint x: 1215, startPoint y: 507, endPoint x: 871, endPoint y: 428, distance: 353.0
click at [1215, 507] on button "Uygulayın" at bounding box center [1219, 511] width 47 height 17
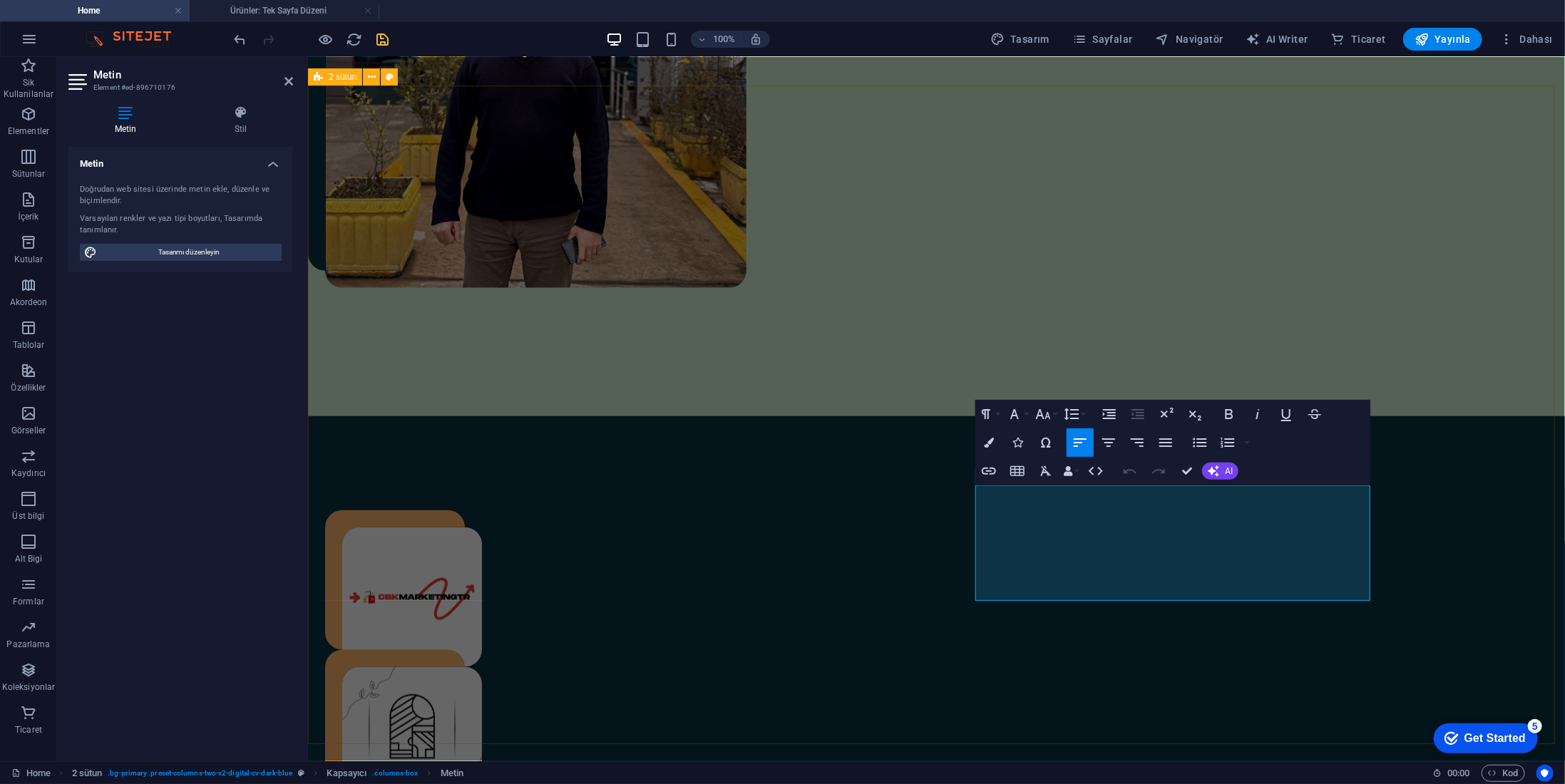
drag, startPoint x: 1113, startPoint y: 594, endPoint x: 969, endPoint y: 497, distance: 173.6
click at [980, 444] on button "Colors" at bounding box center [989, 442] width 27 height 28
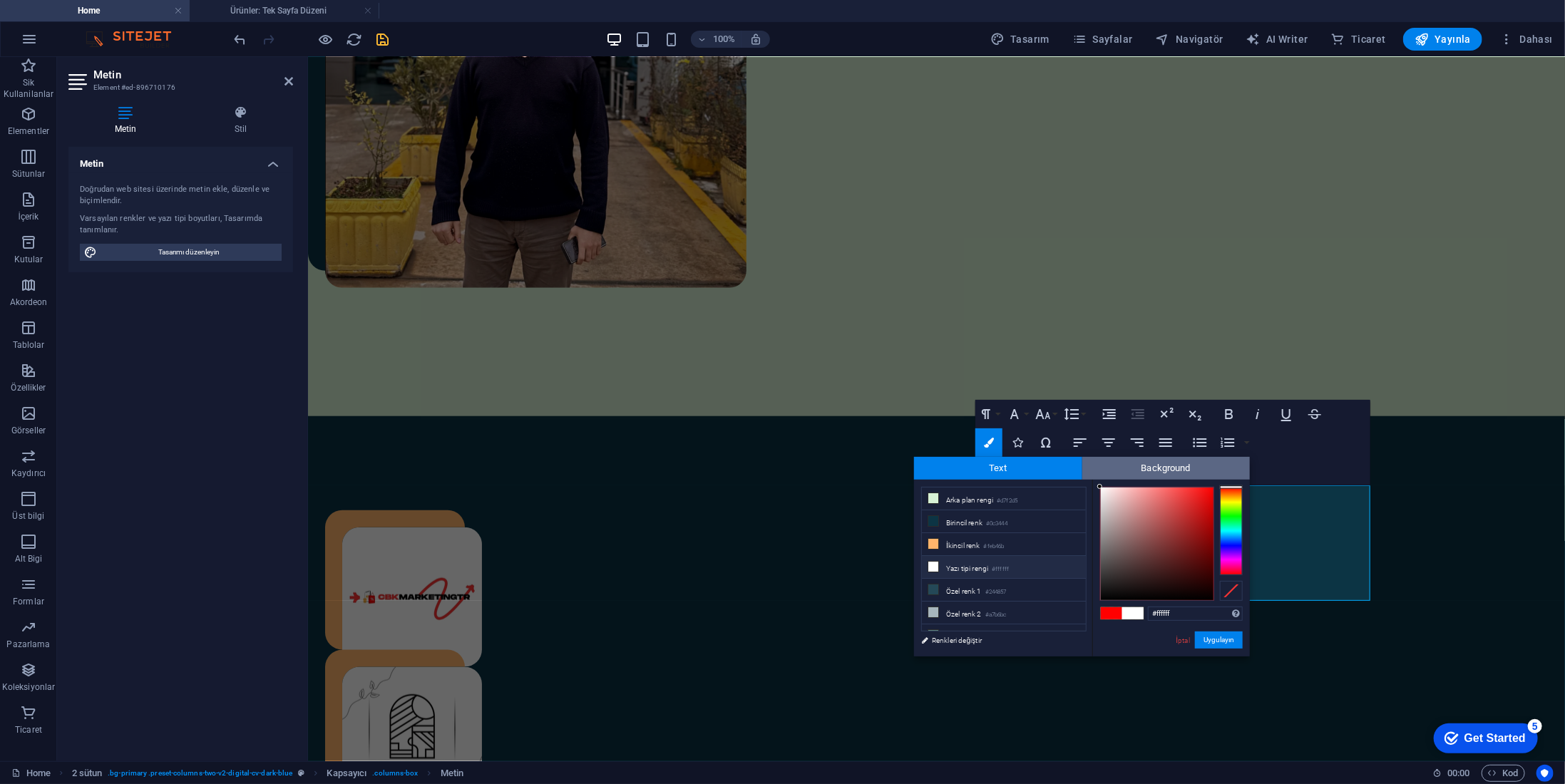
drag, startPoint x: 1105, startPoint y: 493, endPoint x: 1086, endPoint y: 471, distance: 29.1
click at [1086, 471] on div "Text Background less Arka plan rengi #d7f2d5 Birincil renk #0c3444 İkincil renk" at bounding box center [1082, 557] width 336 height 200
type input "#ffffff"
click at [1097, 478] on span "Background" at bounding box center [1167, 468] width 168 height 23
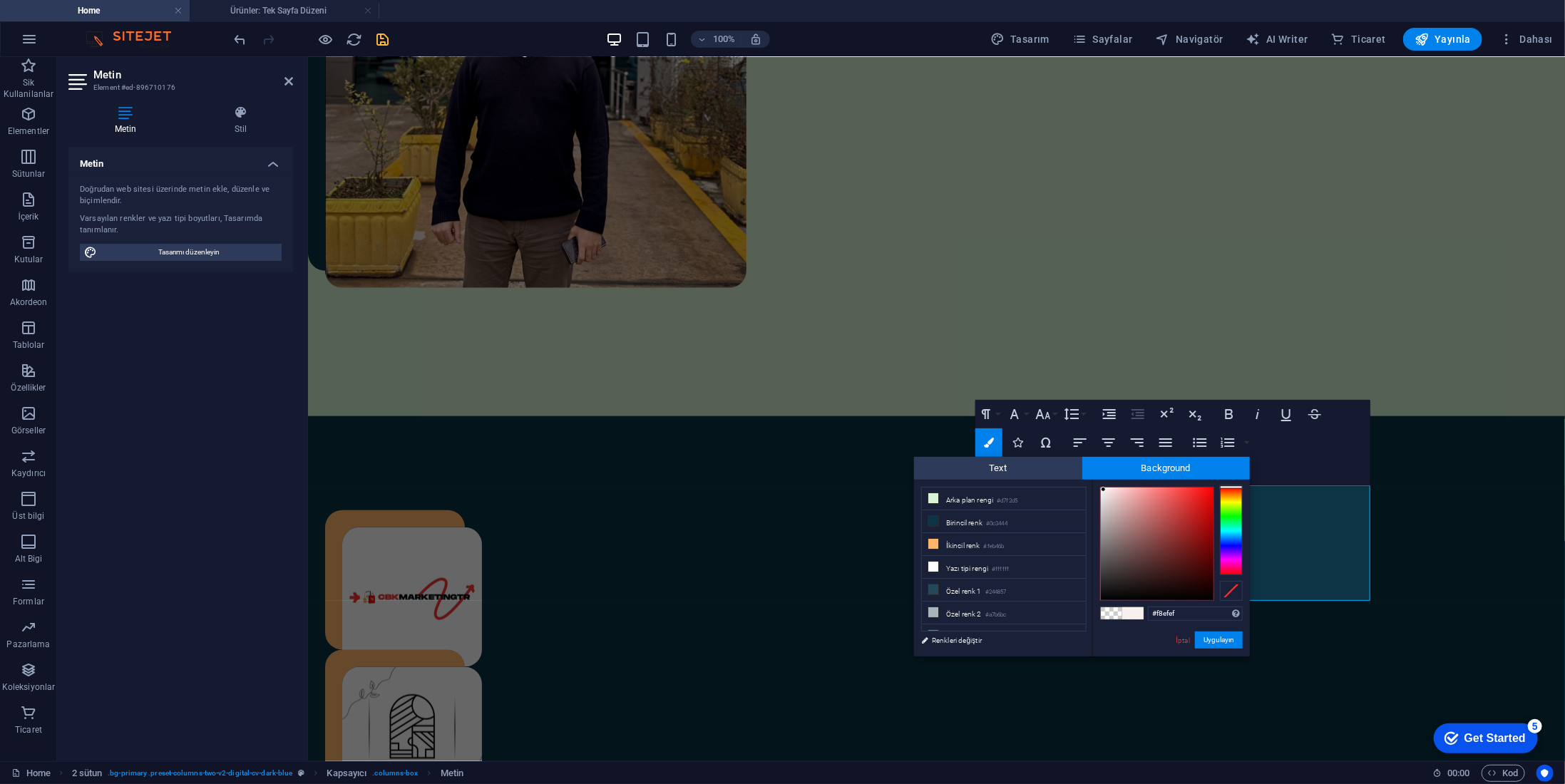
type input "#f8f1f1"
click at [1103, 490] on div at bounding box center [1102, 488] width 5 height 5
click at [1227, 634] on button "Uygulayın" at bounding box center [1219, 640] width 47 height 17
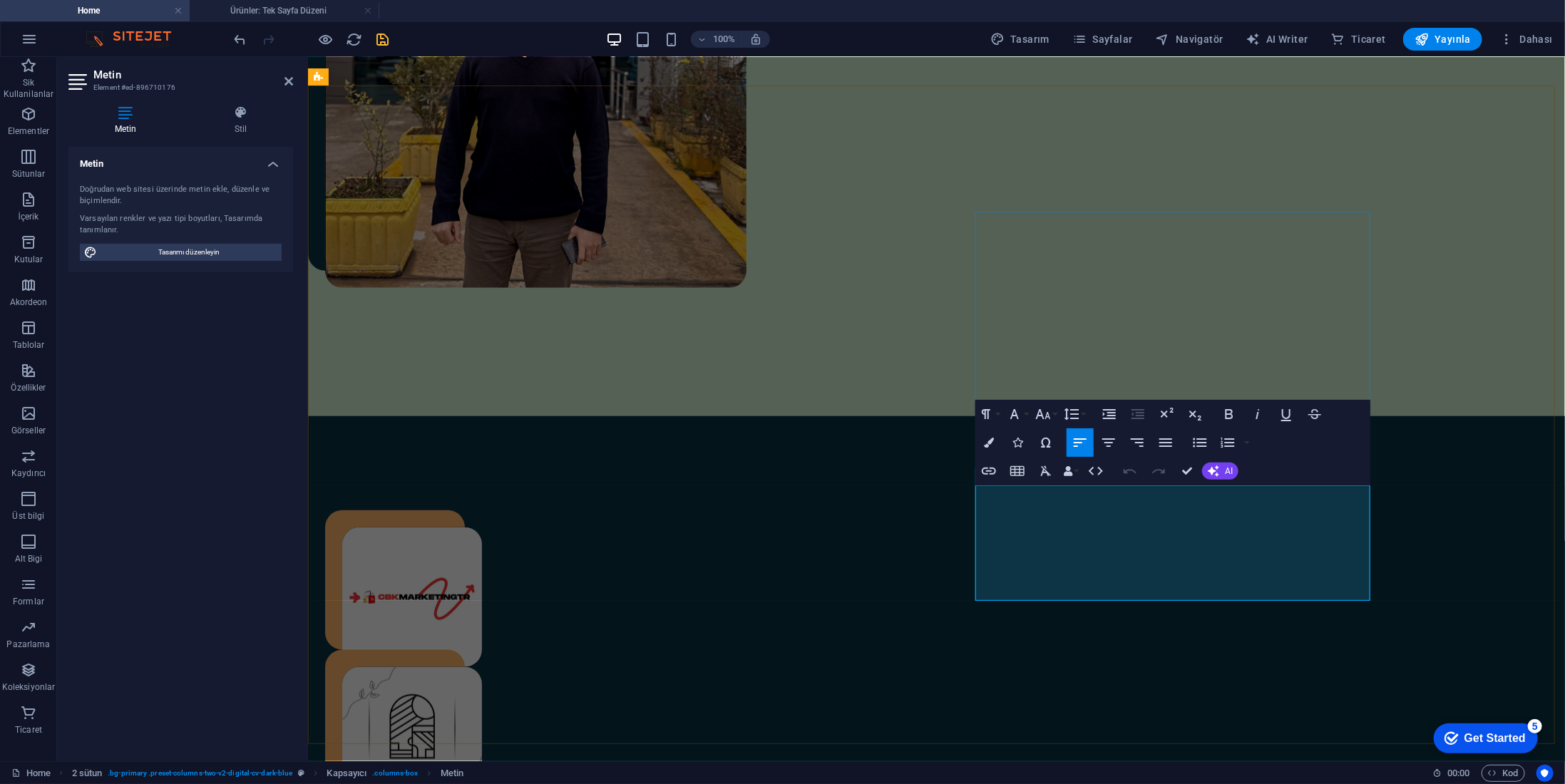
drag, startPoint x: 1115, startPoint y: 592, endPoint x: 945, endPoint y: 537, distance: 178.7
click at [992, 444] on icon "button" at bounding box center [989, 443] width 10 height 10
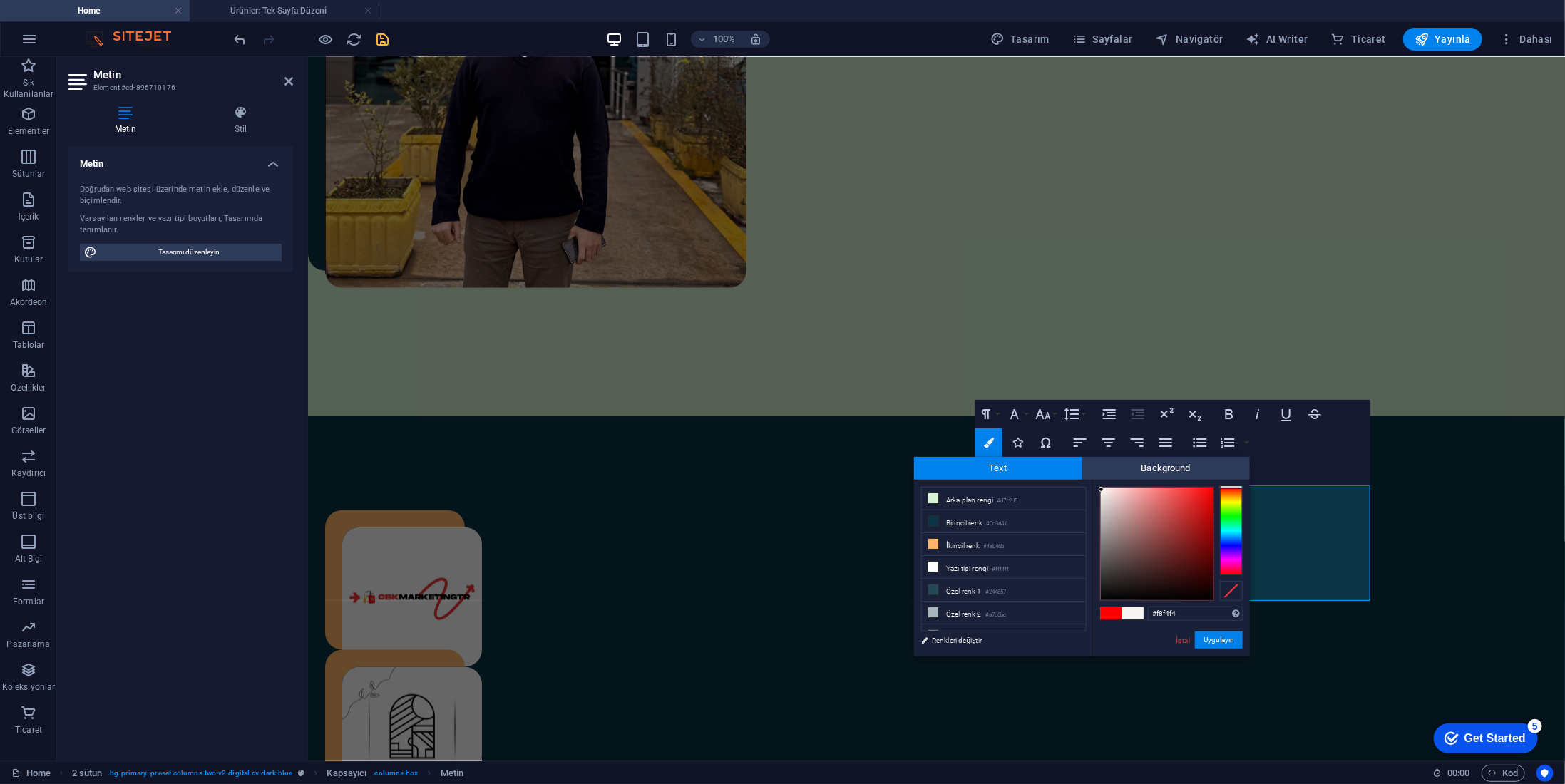
click at [1102, 490] on div at bounding box center [1157, 543] width 112 height 112
click at [1102, 486] on div at bounding box center [1101, 486] width 5 height 5
drag, startPoint x: 1099, startPoint y: 617, endPoint x: 1108, endPoint y: 611, distance: 10.8
click at [1106, 612] on div "#fefafa Desteklenen biçimler #0852ed rgb(8, 82, 237) rgba(8, 82, 237, %90) hsv(…" at bounding box center [1171, 672] width 158 height 383
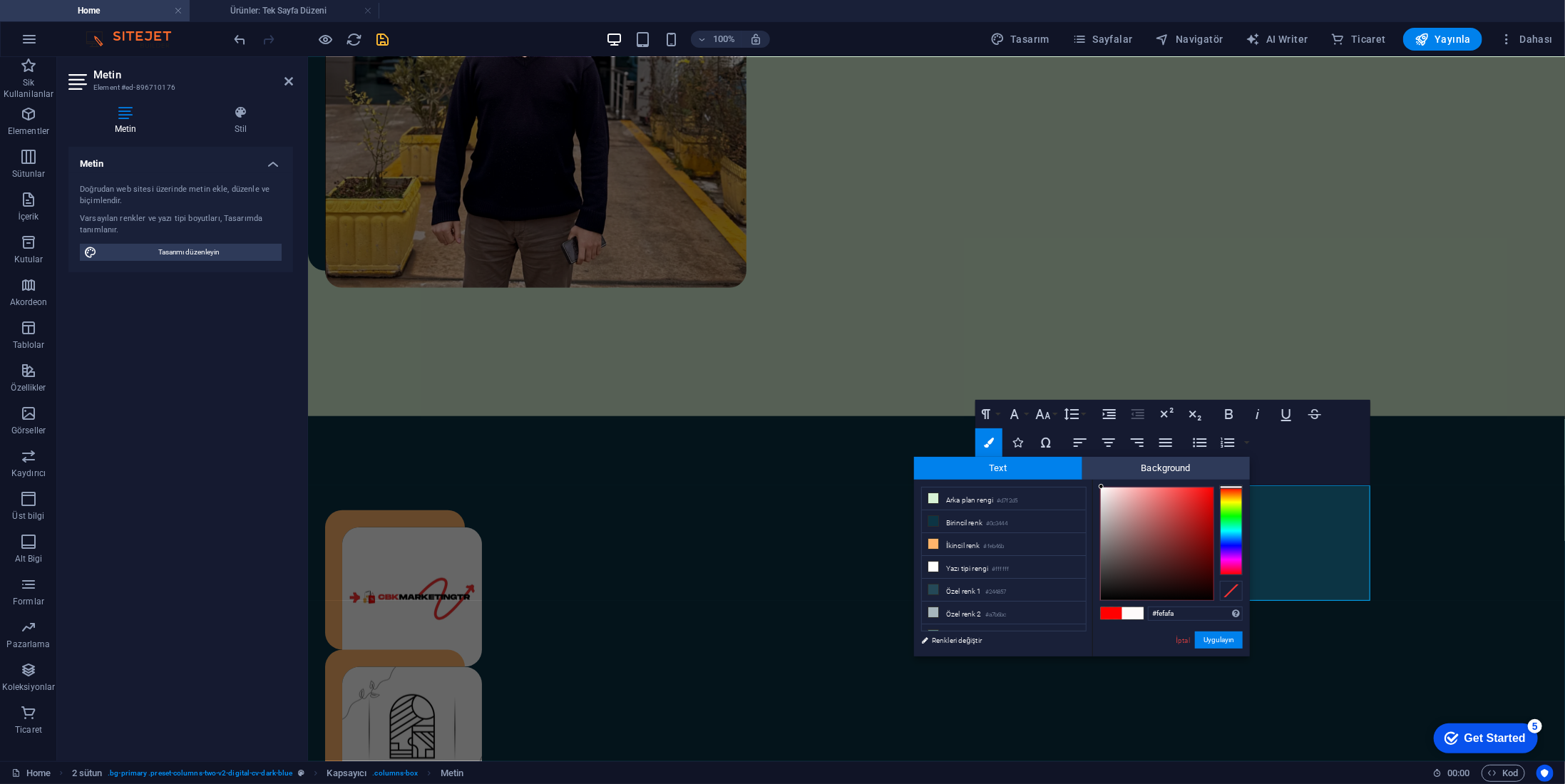
click at [1108, 611] on span at bounding box center [1111, 612] width 21 height 12
drag, startPoint x: 1122, startPoint y: 518, endPoint x: 1107, endPoint y: 491, distance: 30.9
click at [1089, 476] on div "Text Background less Arka plan rengi #d7f2d5 Birincil renk #0c3444 İkincil renk" at bounding box center [1082, 557] width 336 height 200
type input "#ffffff"
click at [1099, 484] on div at bounding box center [1099, 486] width 5 height 5
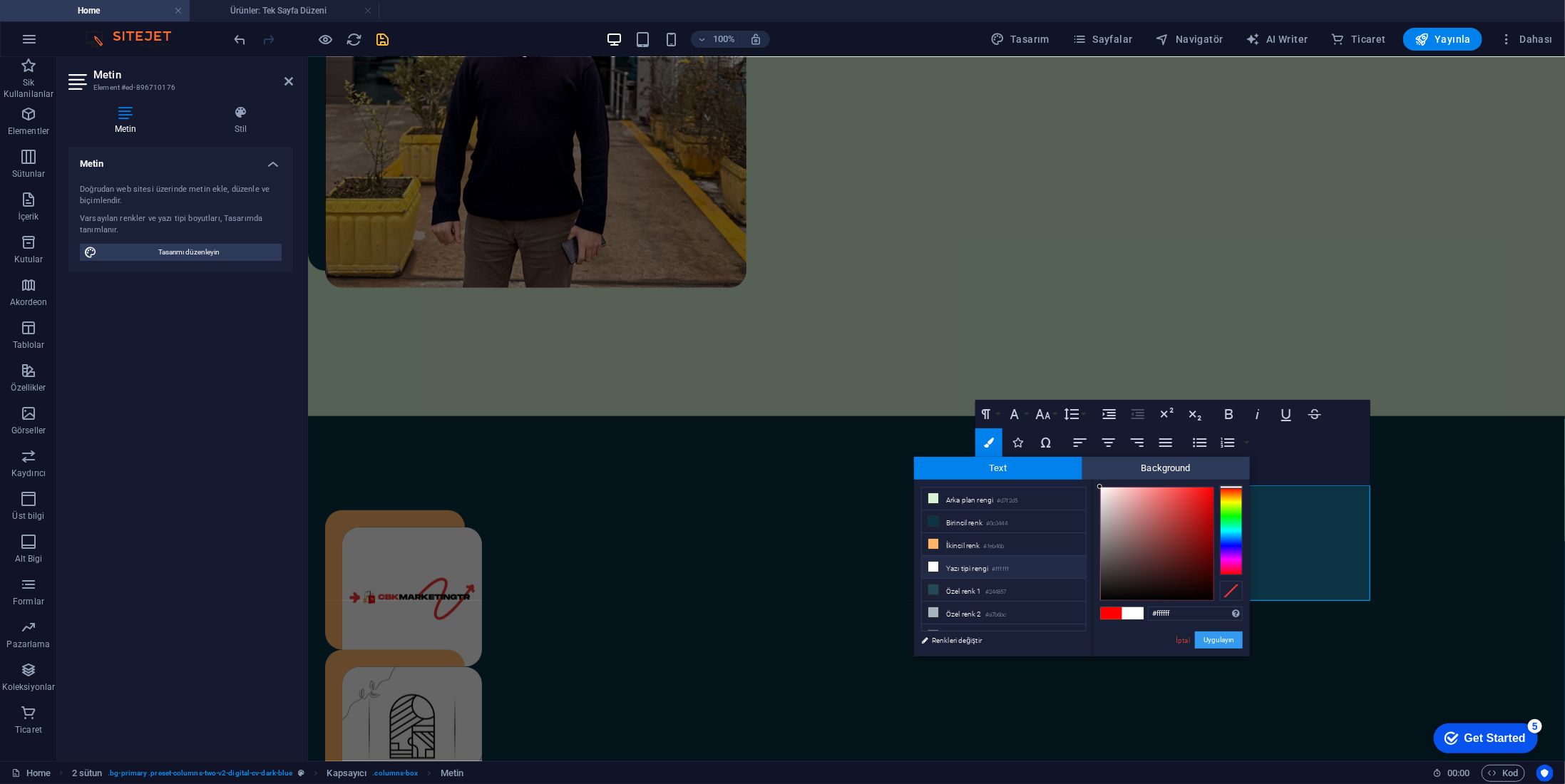
click at [1219, 633] on button "Uygulayın" at bounding box center [1219, 640] width 47 height 17
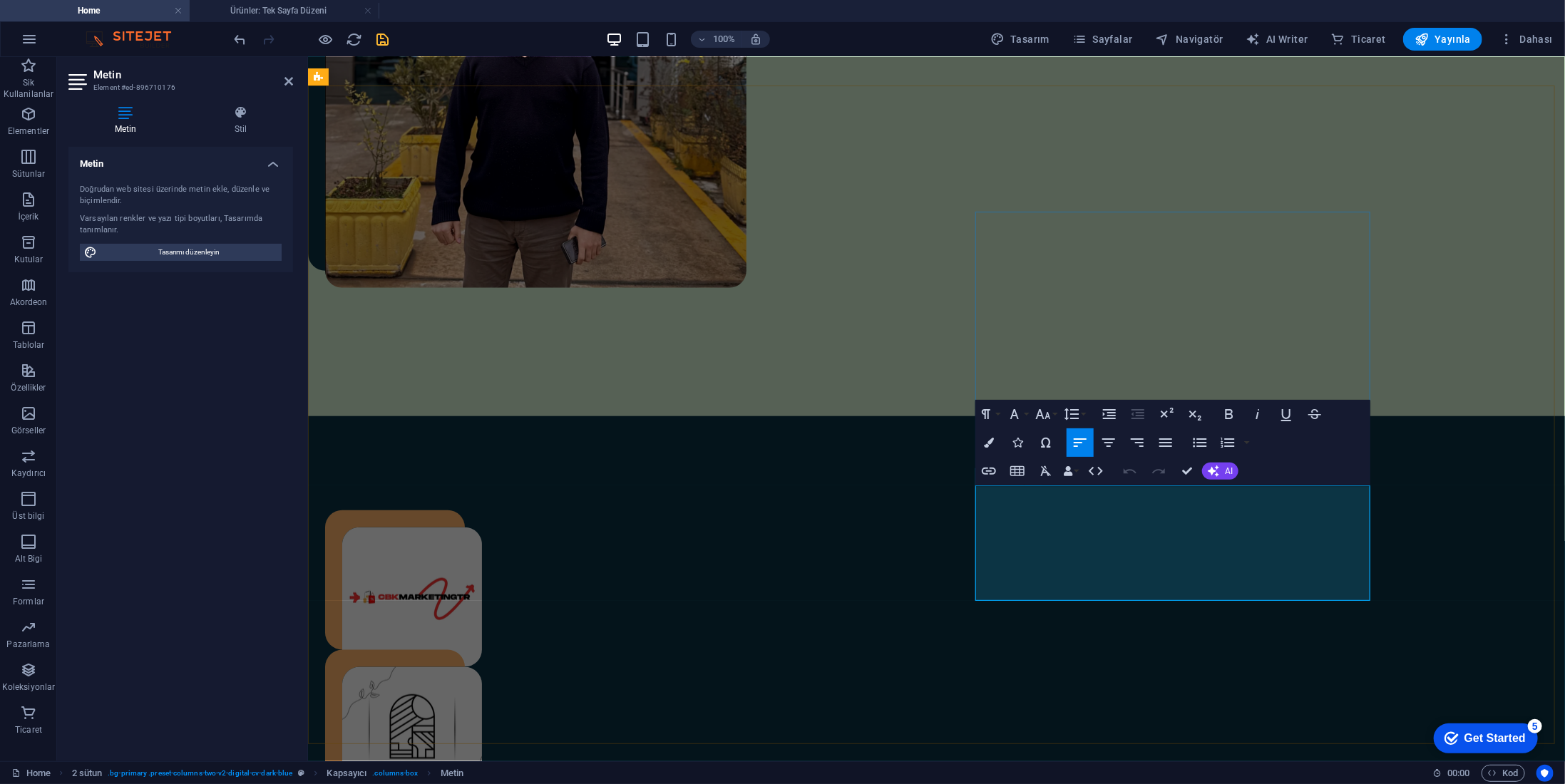
drag, startPoint x: 1113, startPoint y: 591, endPoint x: 938, endPoint y: 530, distance: 185.3
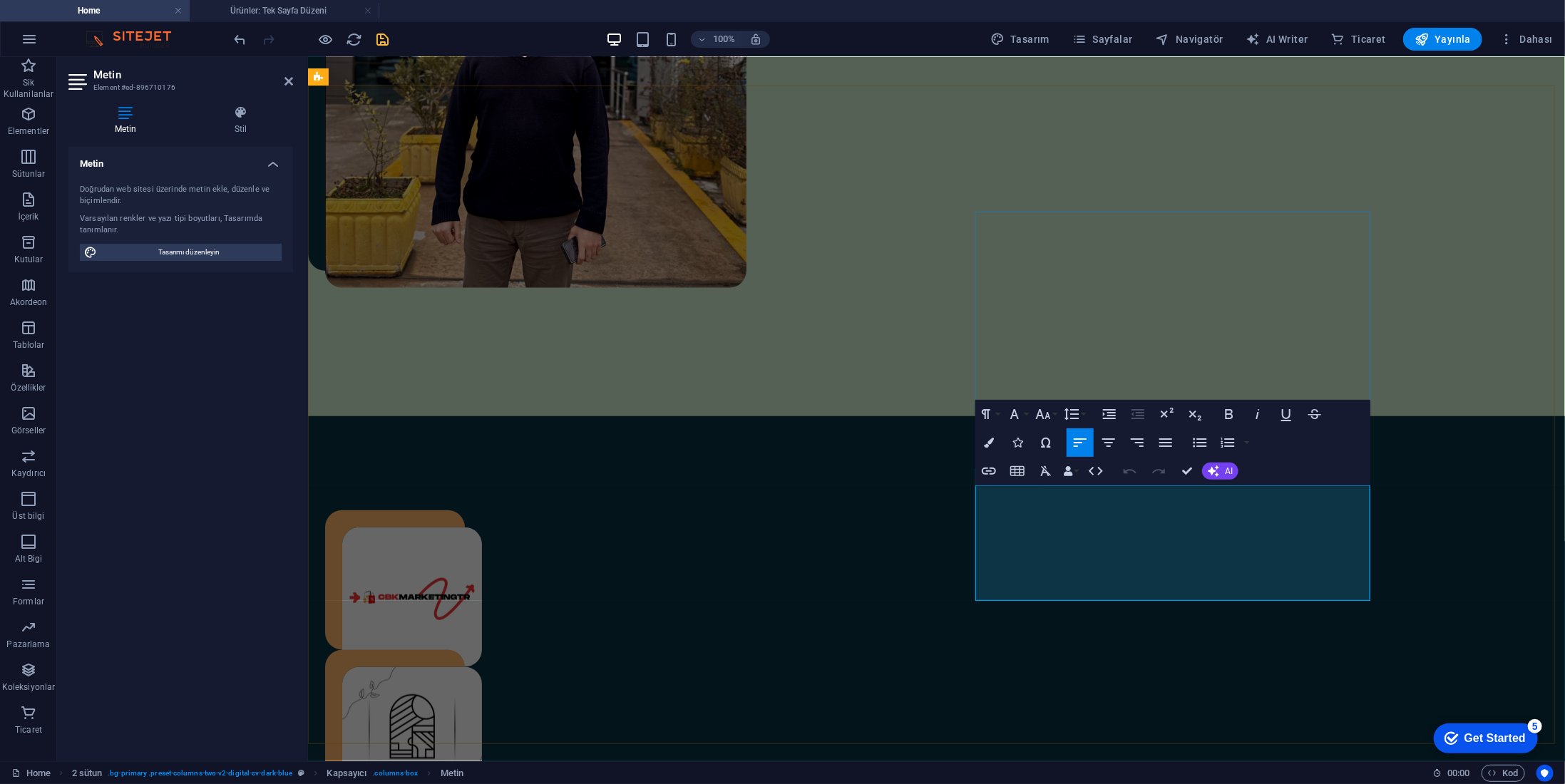
drag, startPoint x: 976, startPoint y: 558, endPoint x: 1137, endPoint y: 591, distance: 164.3
click at [995, 438] on button "Colors" at bounding box center [989, 442] width 27 height 28
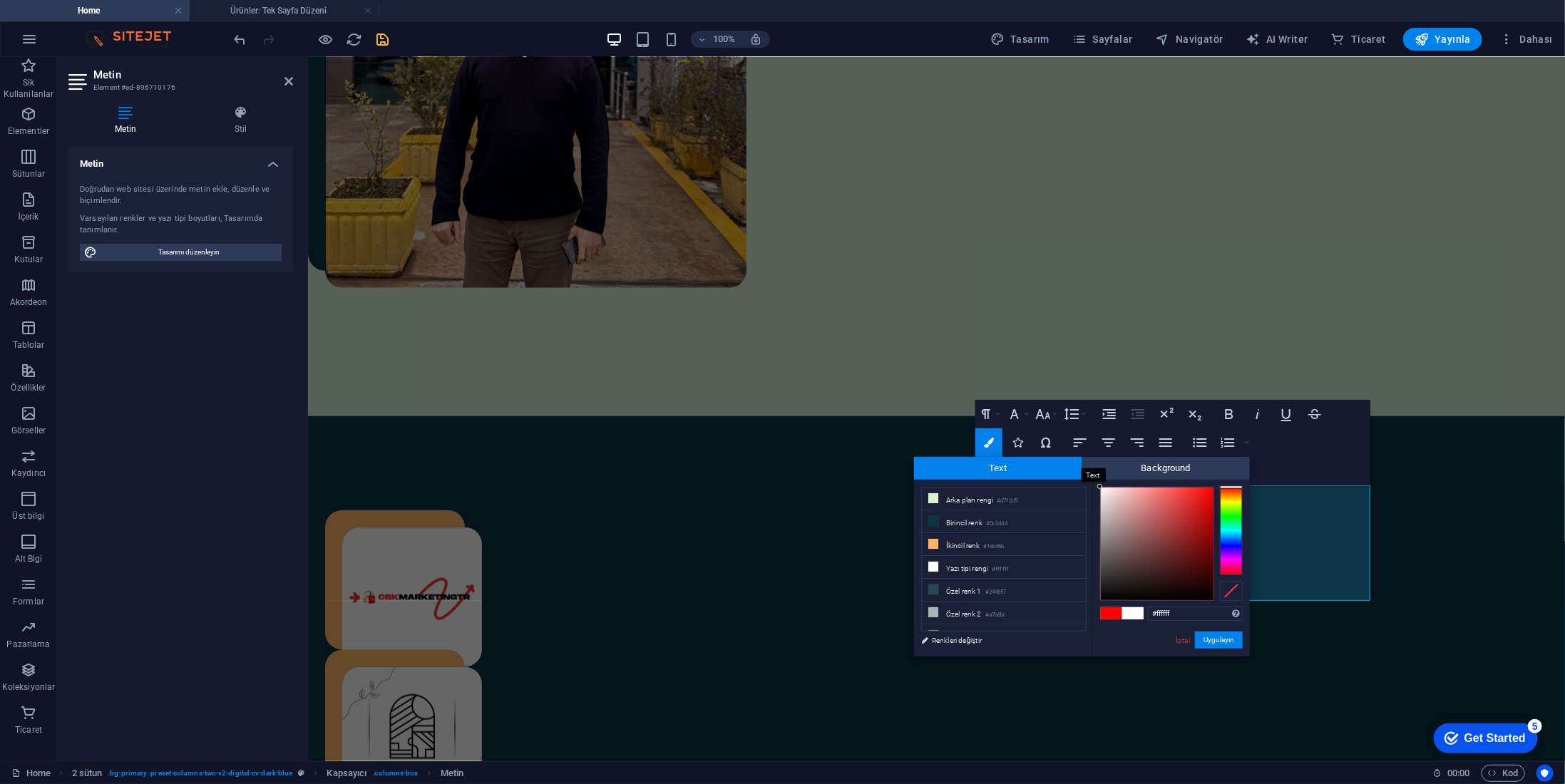
click at [1004, 461] on span "Text" at bounding box center [998, 468] width 168 height 23
click at [1145, 470] on span "Background" at bounding box center [1167, 468] width 168 height 23
click at [1110, 614] on span at bounding box center [1111, 612] width 21 height 12
type input "rgba(0, 0, 0, 0)"
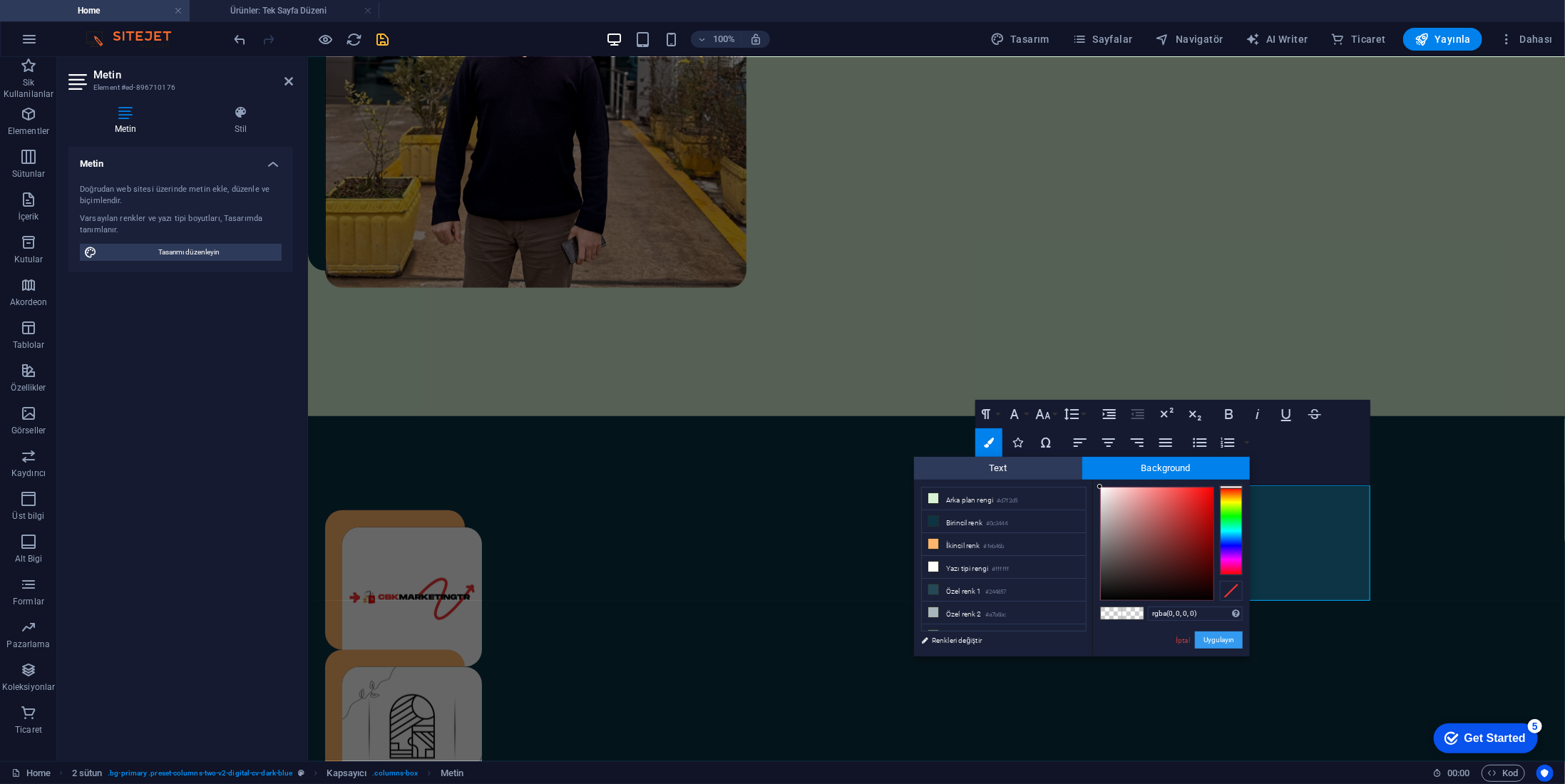
click at [1236, 642] on button "Uygulayın" at bounding box center [1219, 640] width 47 height 17
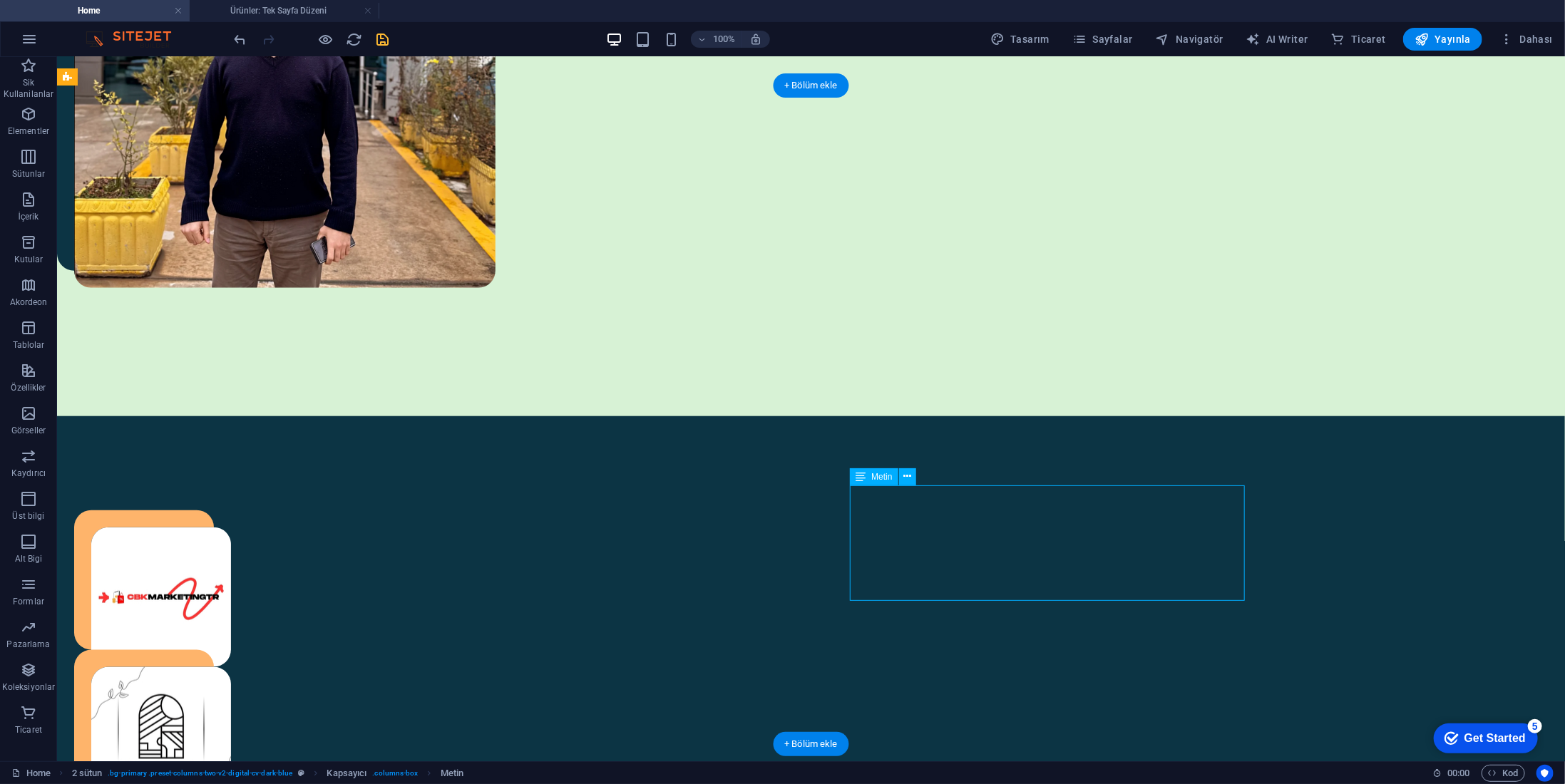
drag, startPoint x: 975, startPoint y: 591, endPoint x: 725, endPoint y: 591, distance: 250.0
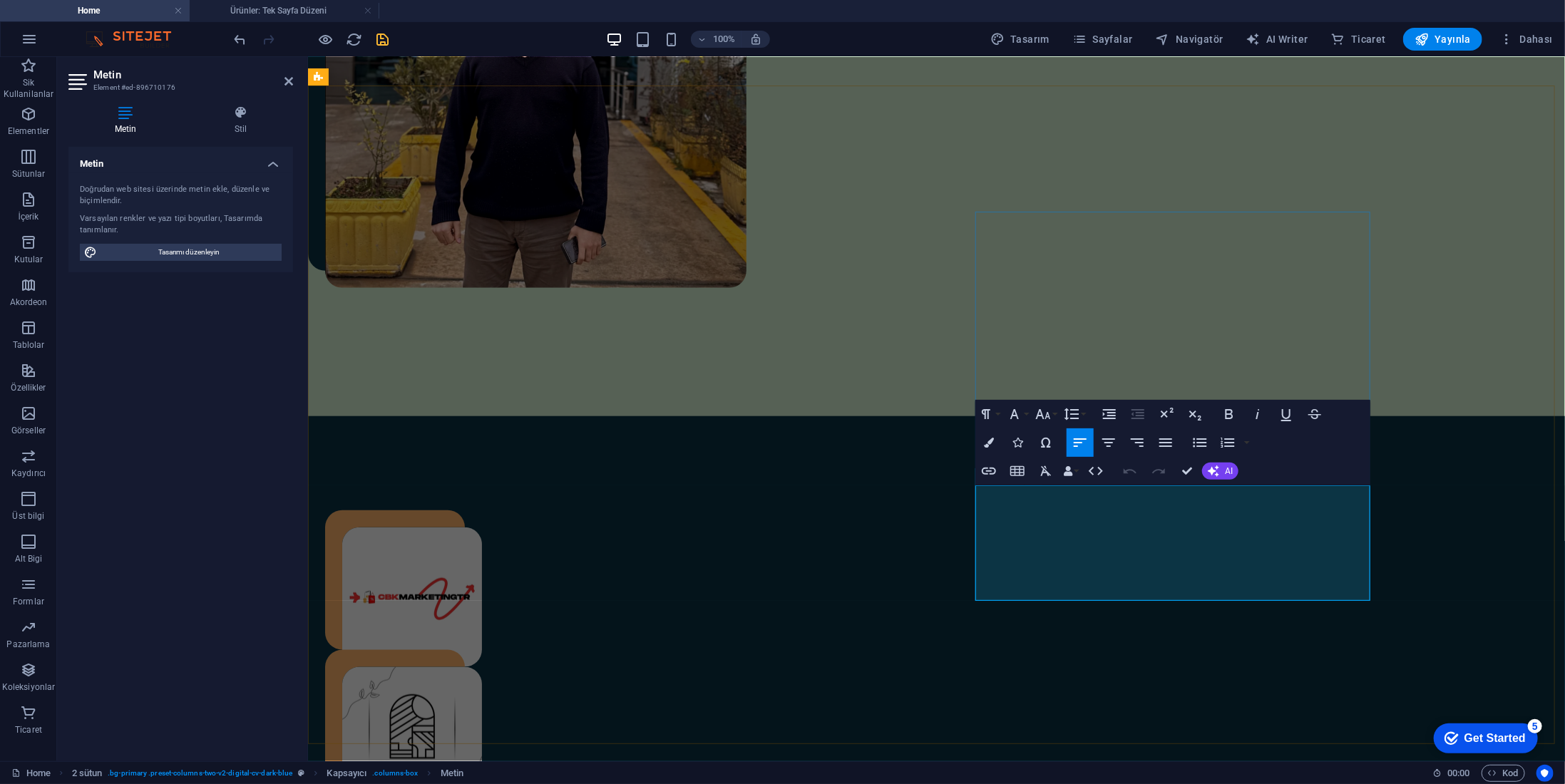
drag, startPoint x: 1111, startPoint y: 596, endPoint x: 975, endPoint y: 553, distance: 142.6
click at [991, 439] on icon "button" at bounding box center [989, 443] width 10 height 10
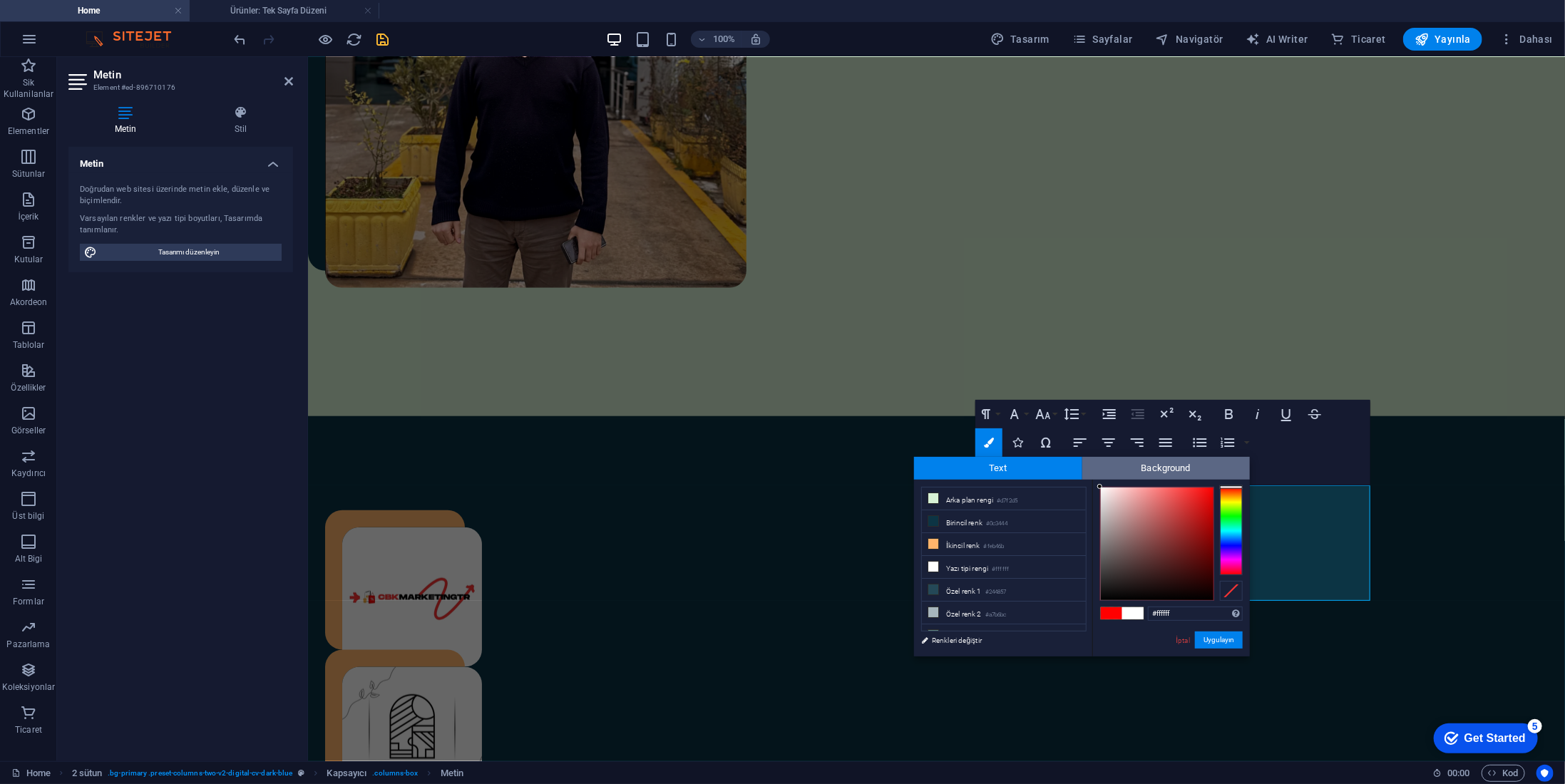
click at [1144, 466] on span "Background" at bounding box center [1167, 468] width 168 height 23
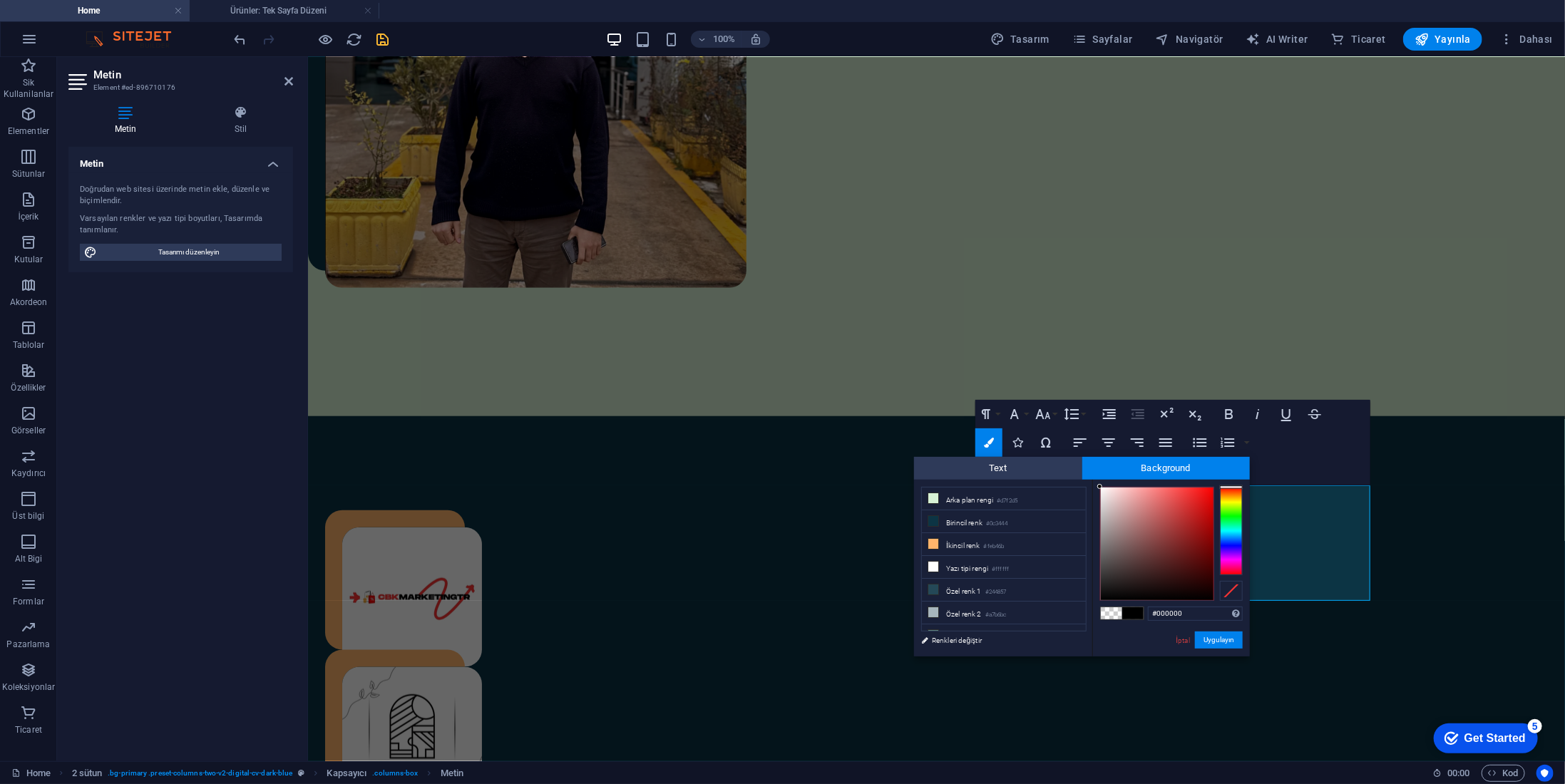
click at [1129, 614] on span at bounding box center [1132, 612] width 21 height 12
click at [1133, 613] on span at bounding box center [1132, 612] width 21 height 12
click at [1114, 612] on span at bounding box center [1111, 612] width 21 height 12
click at [1115, 612] on span at bounding box center [1111, 612] width 21 height 12
click at [1131, 611] on span at bounding box center [1132, 612] width 21 height 12
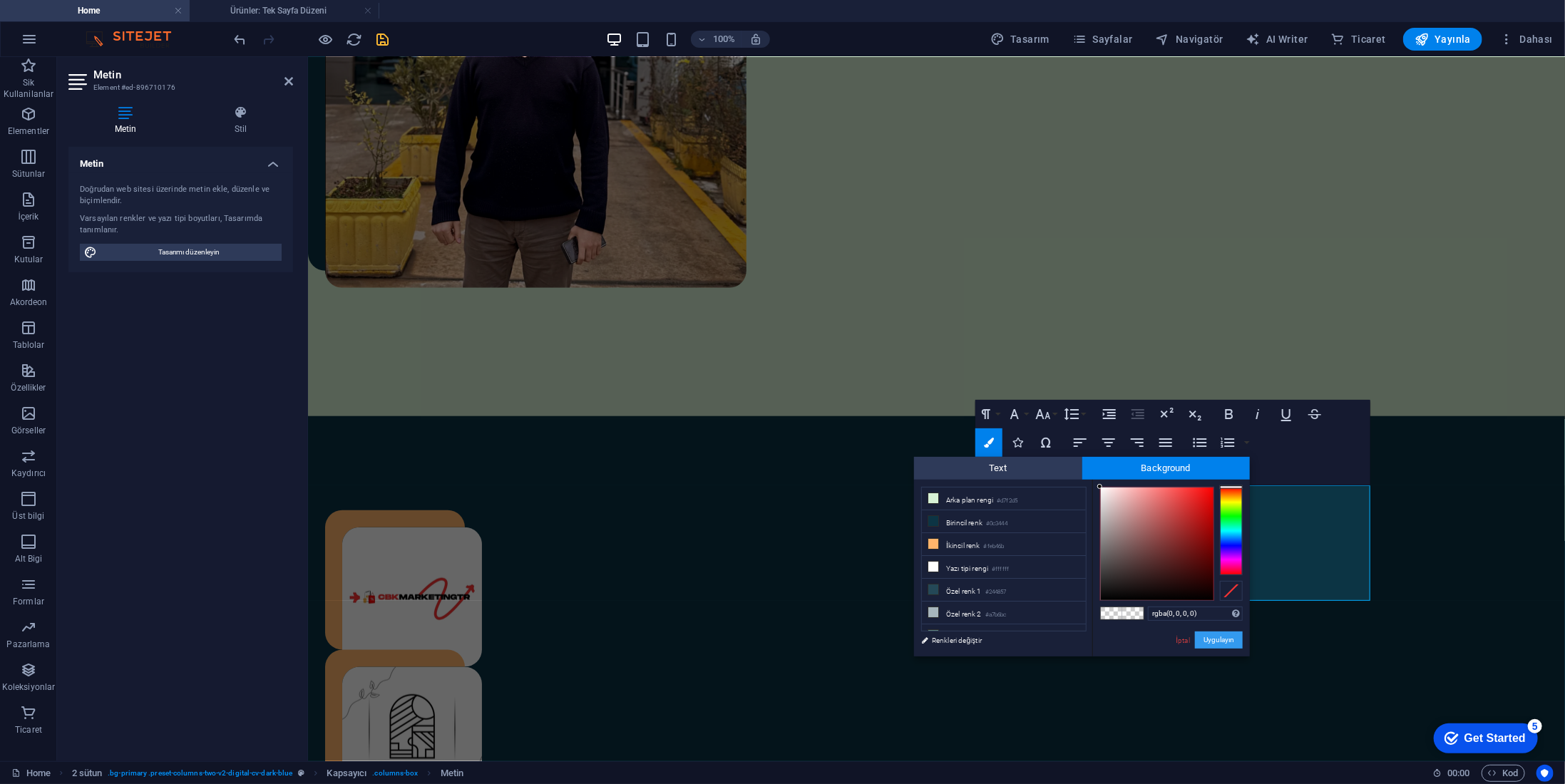
click at [1225, 642] on button "Uygulayın" at bounding box center [1219, 640] width 47 height 17
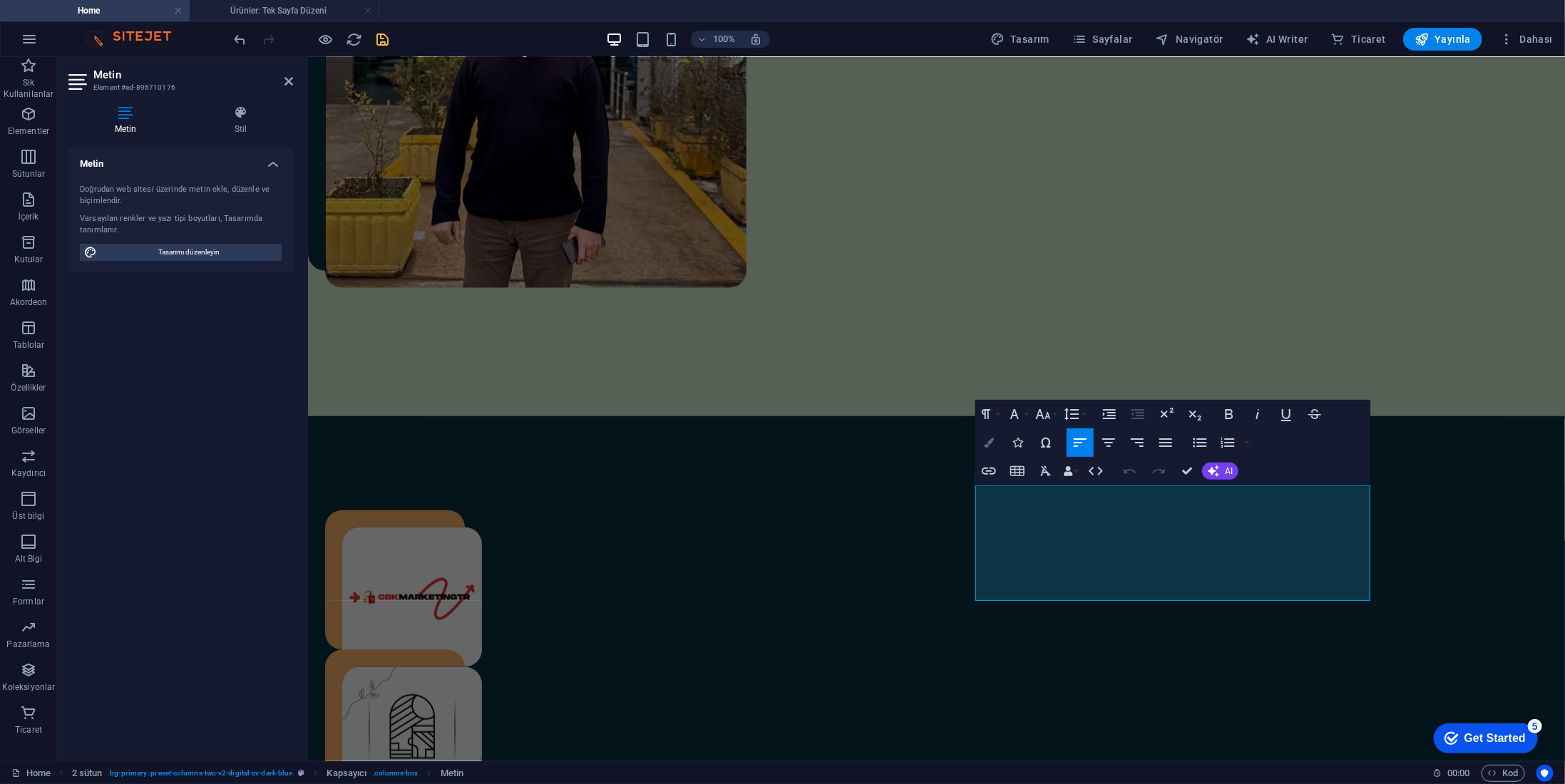
click at [997, 441] on button "Colors" at bounding box center [989, 442] width 27 height 28
type input "#000000"
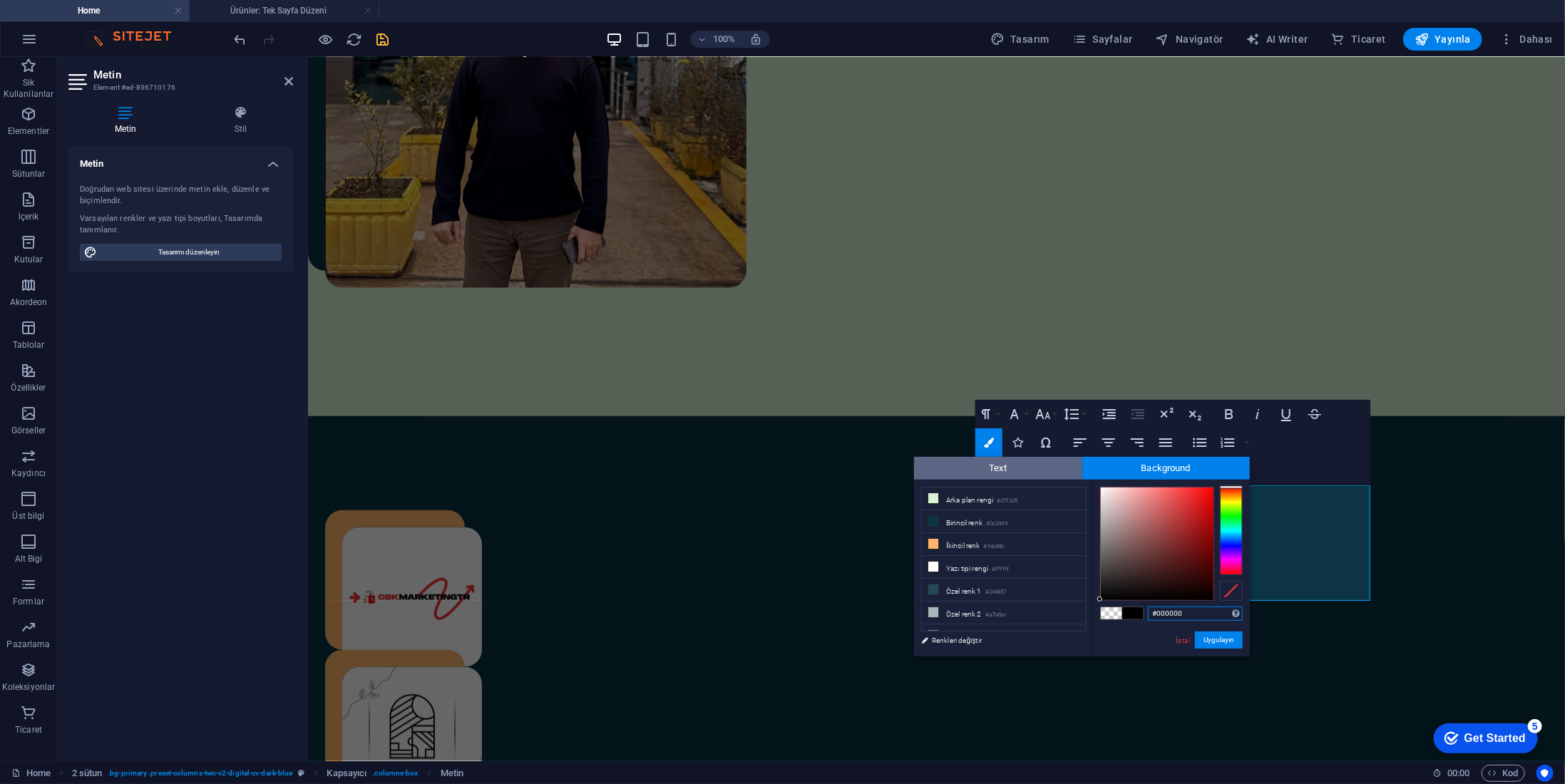
click at [1031, 466] on span "Text" at bounding box center [998, 468] width 168 height 23
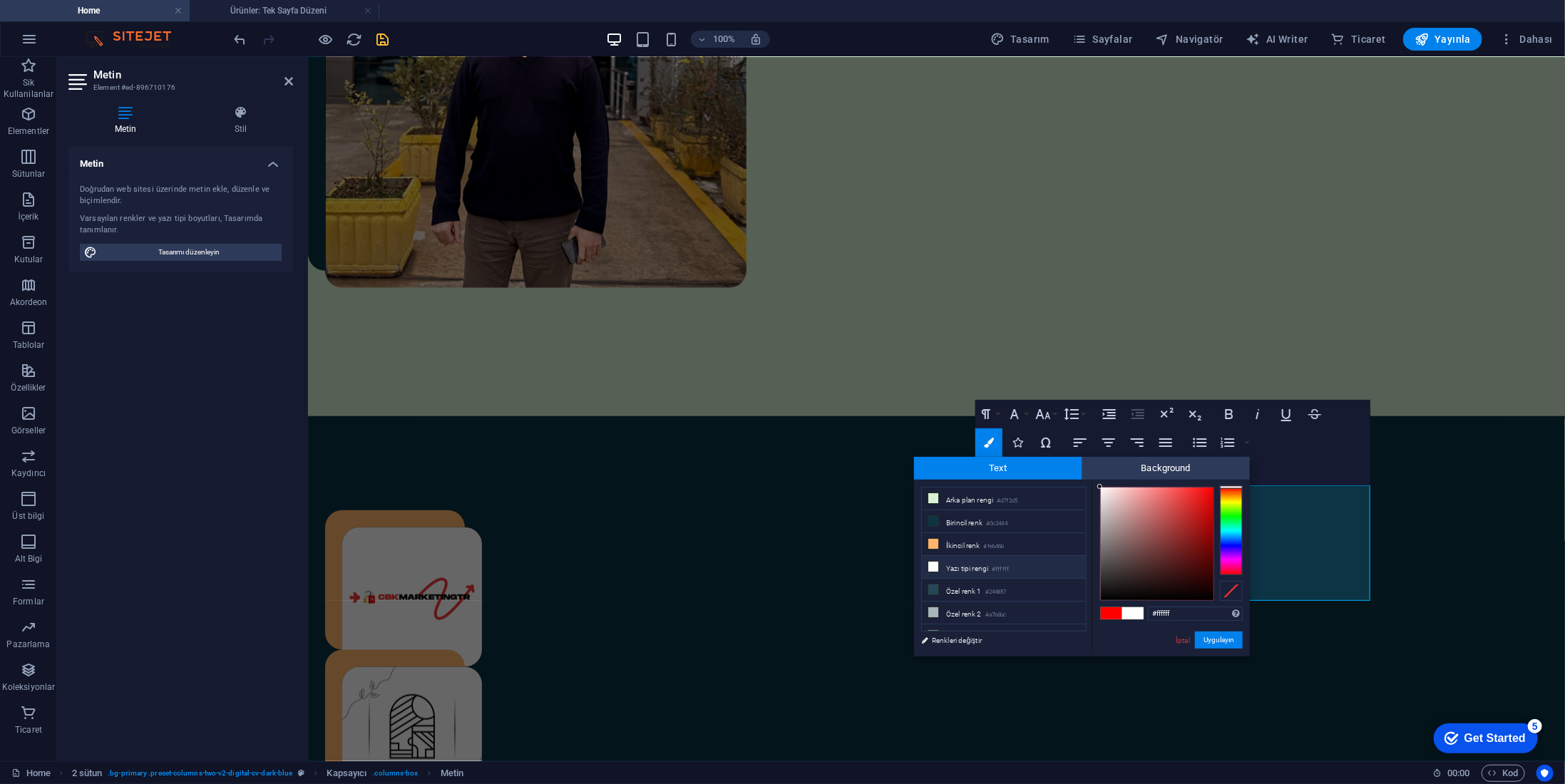
drag, startPoint x: 1119, startPoint y: 514, endPoint x: 1094, endPoint y: 486, distance: 37.5
click at [1094, 486] on div "#ffffff Desteklenen biçimler #0852ed rgb(8, 82, 237) rgba(8, 82, 237, %90) hsv(…" at bounding box center [1171, 672] width 158 height 383
click at [1101, 486] on div at bounding box center [1100, 486] width 5 height 5
click at [1115, 612] on span at bounding box center [1111, 612] width 21 height 12
click at [1127, 612] on span at bounding box center [1132, 612] width 21 height 12
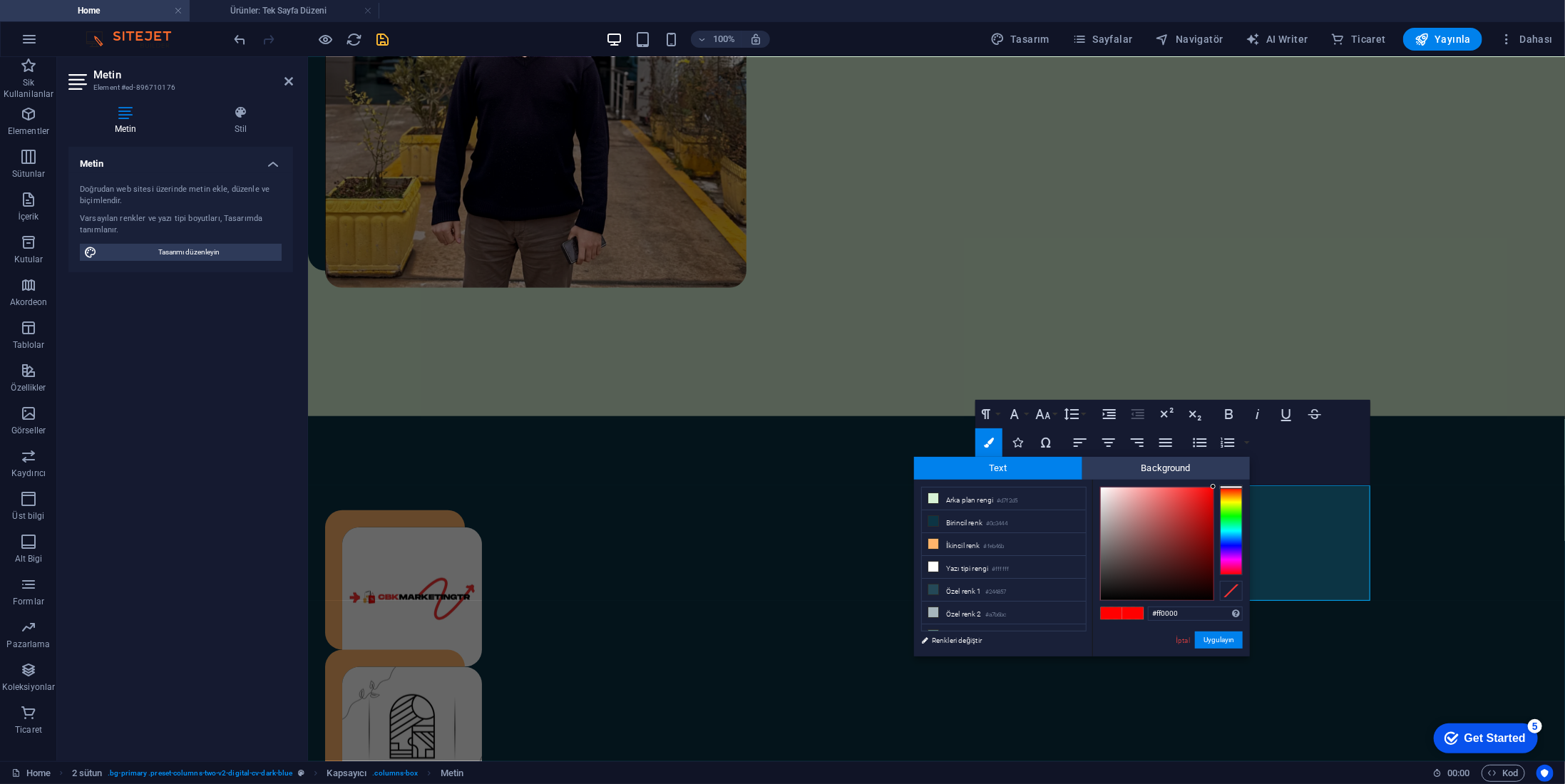
click at [1104, 612] on span at bounding box center [1111, 612] width 21 height 12
click at [1142, 612] on span at bounding box center [1132, 612] width 21 height 12
drag, startPoint x: 1229, startPoint y: 481, endPoint x: 1233, endPoint y: 471, distance: 10.8
click at [1233, 468] on div "Text Background less Arka plan rengi #d7f2d5 Birincil renk #0c3444 İkincil renk" at bounding box center [1082, 557] width 336 height 200
type input "#ffffff"
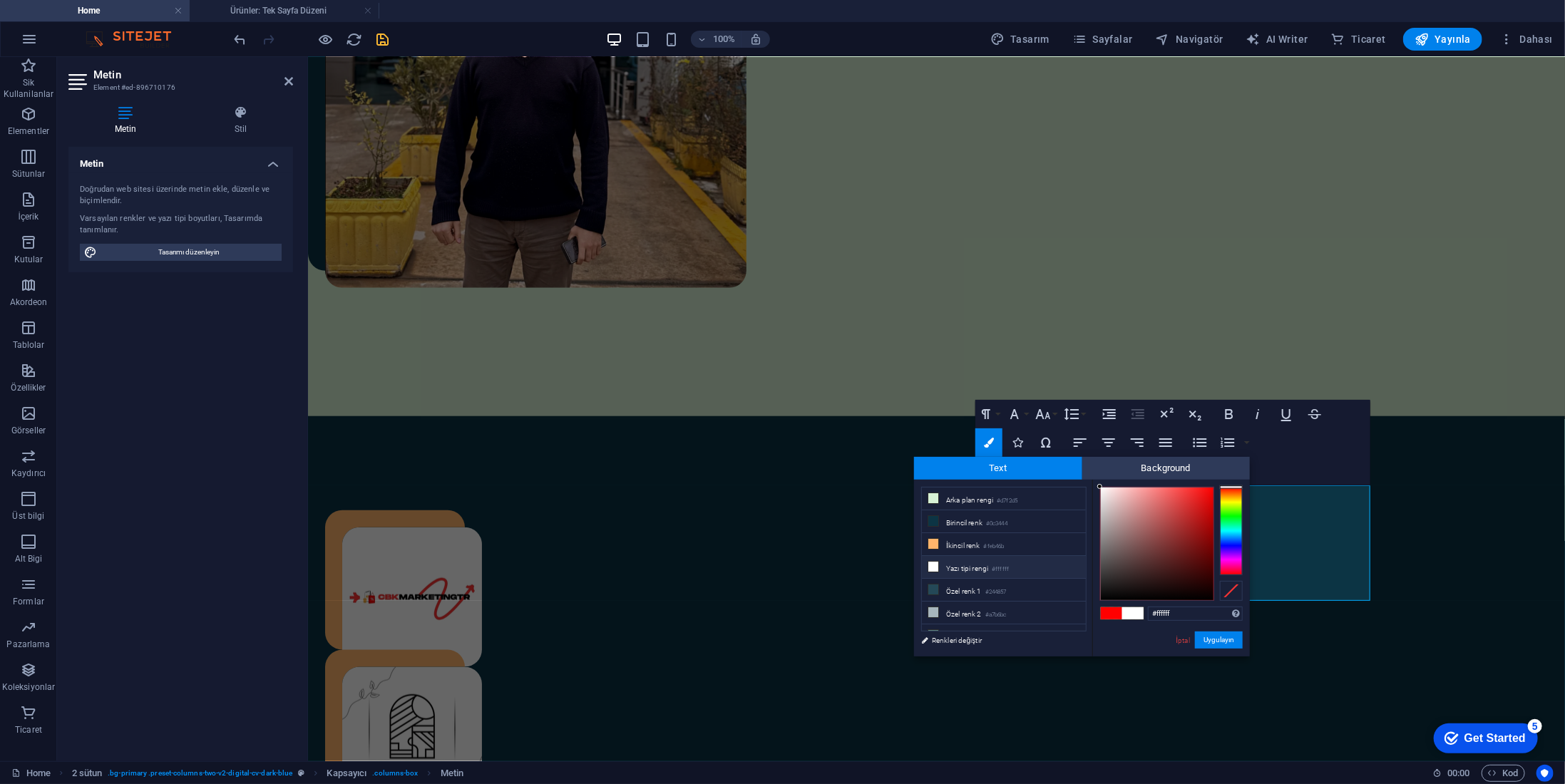
drag, startPoint x: 1131, startPoint y: 486, endPoint x: 1105, endPoint y: 488, distance: 26.1
click at [1101, 487] on div at bounding box center [1157, 543] width 112 height 112
click at [1222, 644] on button "Uygulayın" at bounding box center [1219, 640] width 47 height 17
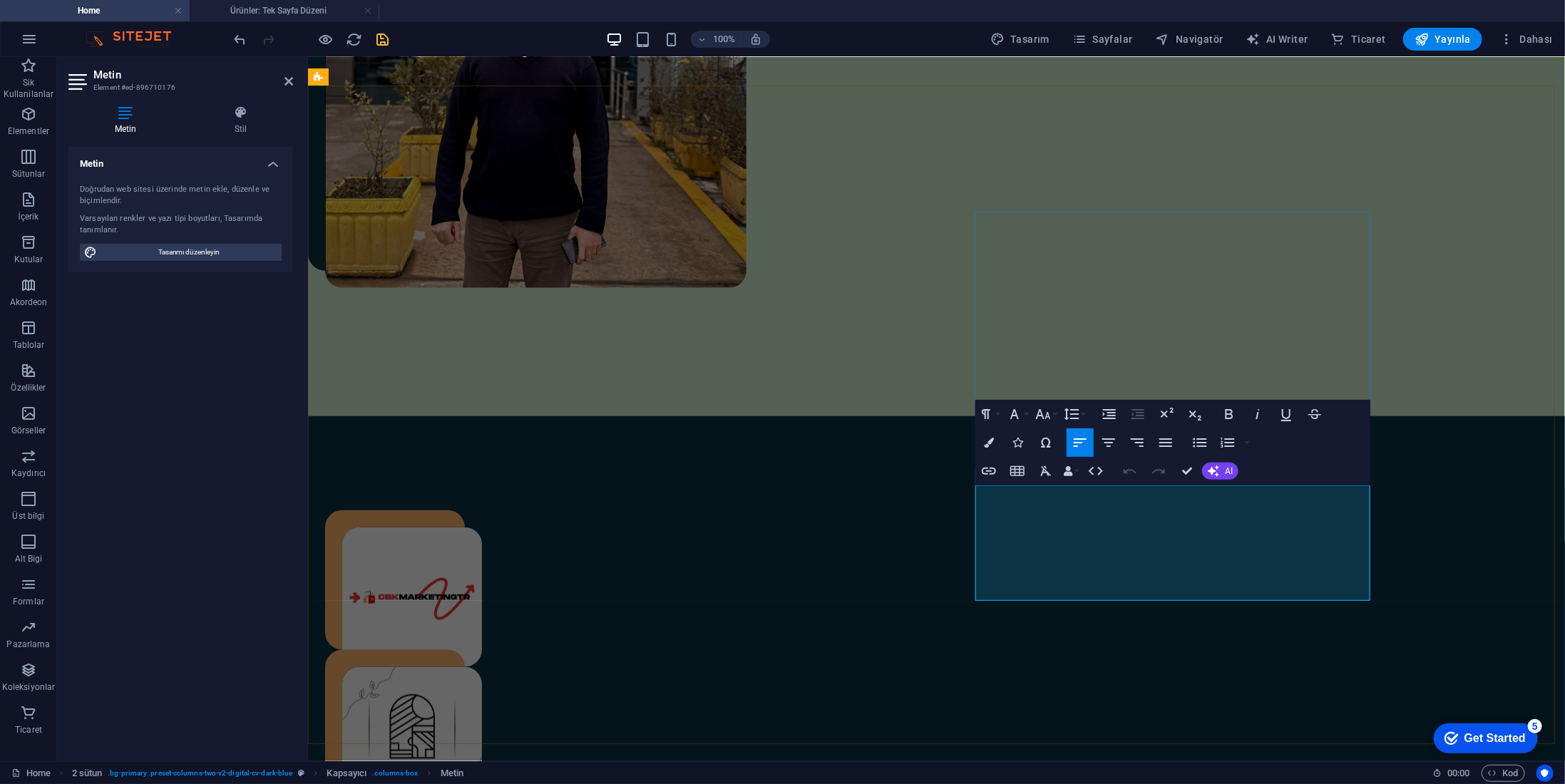
drag, startPoint x: 1133, startPoint y: 512, endPoint x: 971, endPoint y: 504, distance: 162.2
click at [990, 440] on icon "button" at bounding box center [989, 443] width 10 height 10
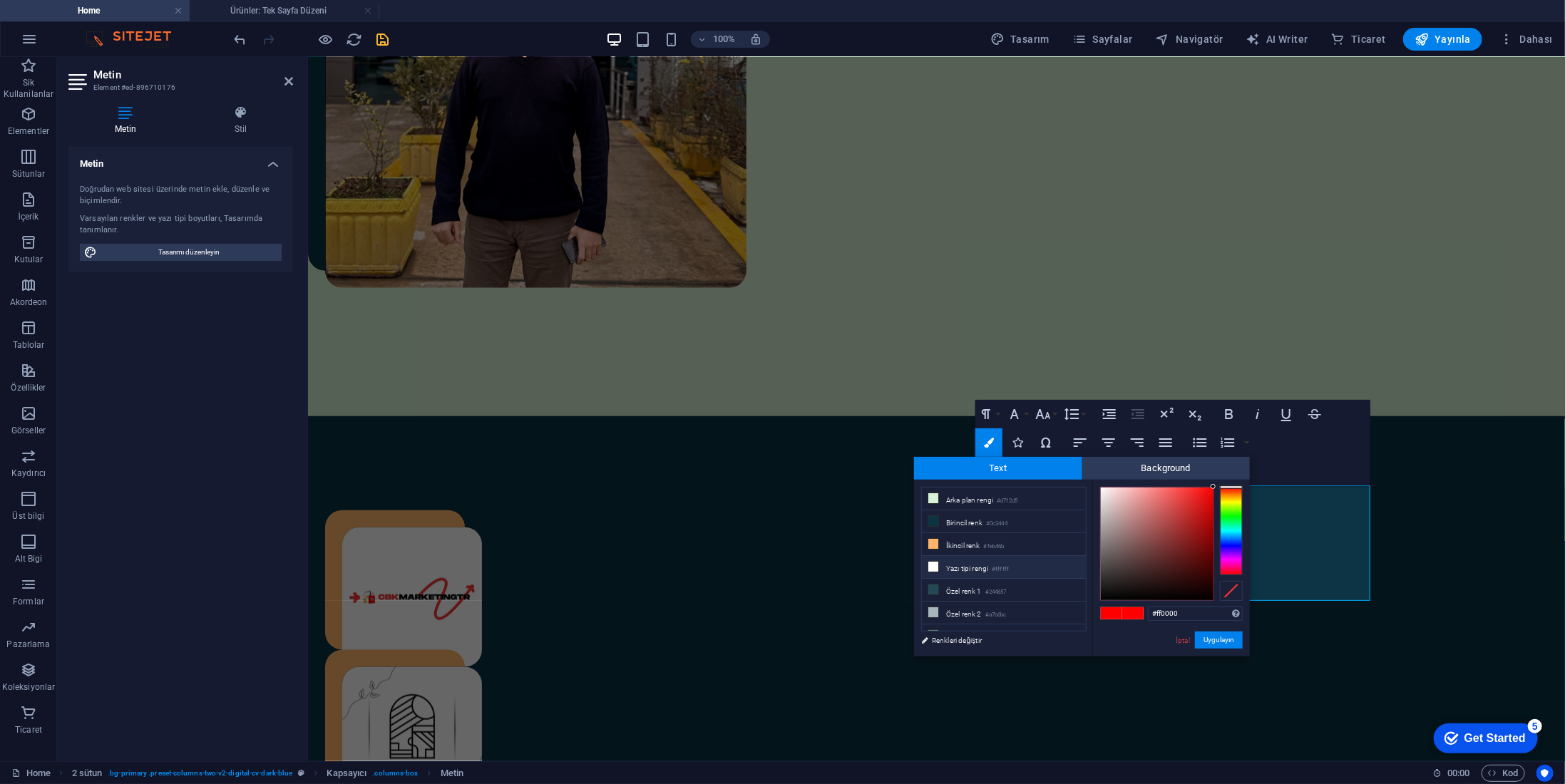
click at [967, 559] on li "Yazı tipi rengi #ffffff" at bounding box center [1004, 567] width 164 height 23
type input "#ffffff"
click at [1214, 637] on button "Uygulayın" at bounding box center [1219, 640] width 47 height 17
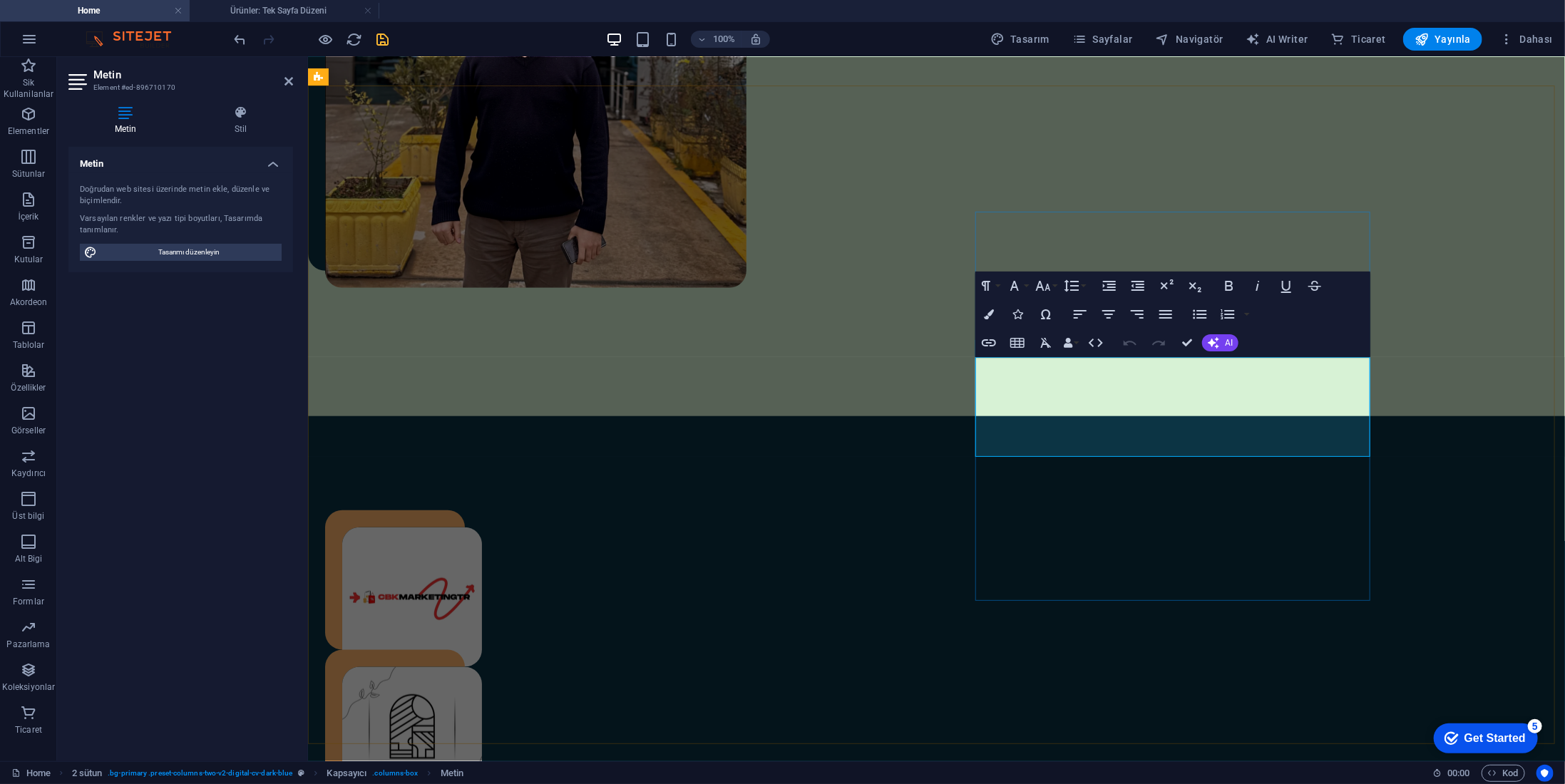
click at [993, 315] on icon "button" at bounding box center [989, 314] width 10 height 10
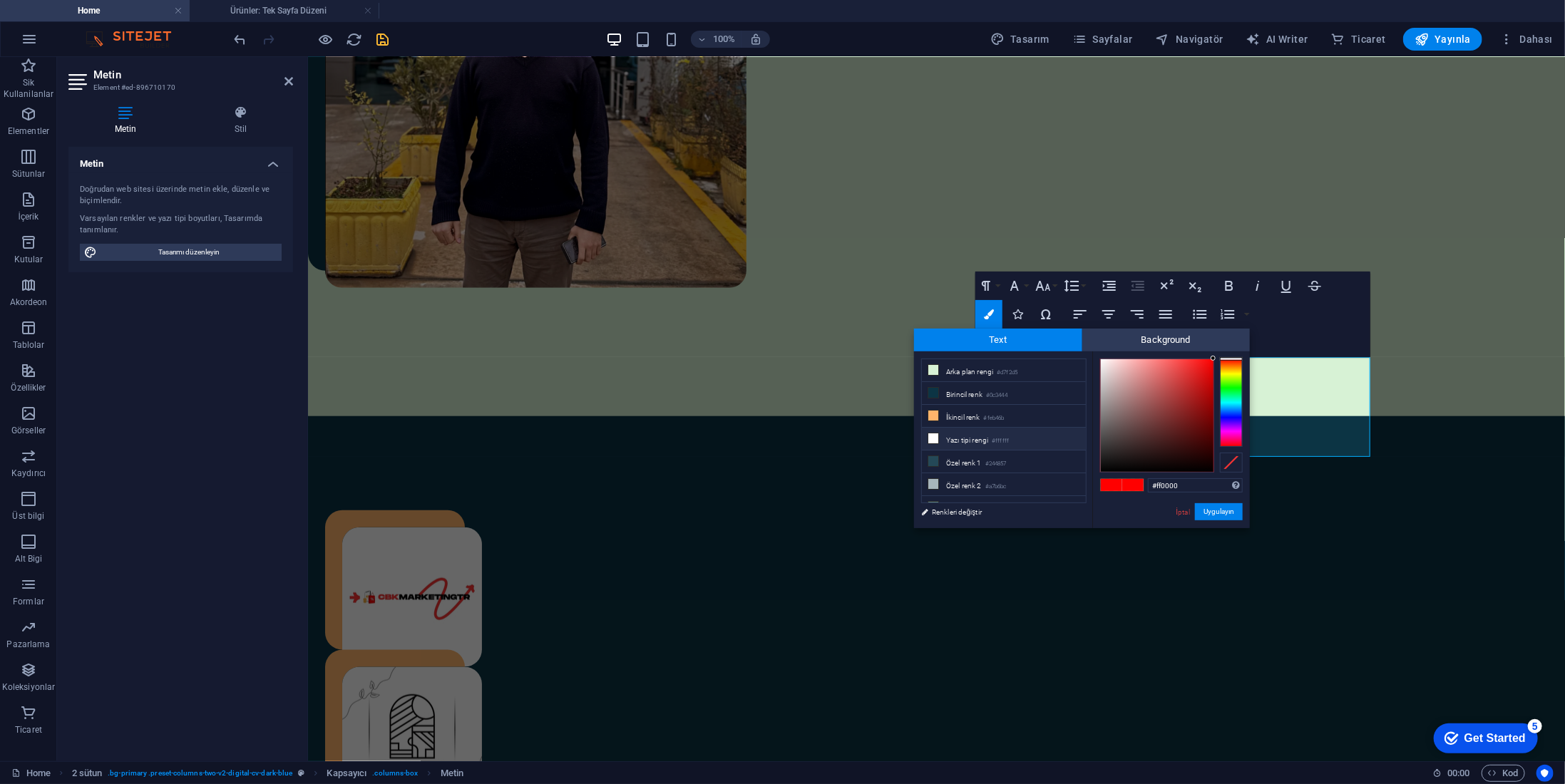
click at [957, 434] on li "Yazı tipi rengi #ffffff" at bounding box center [1004, 439] width 164 height 23
type input "#ffffff"
click at [1219, 514] on button "Uygulayın" at bounding box center [1219, 511] width 47 height 17
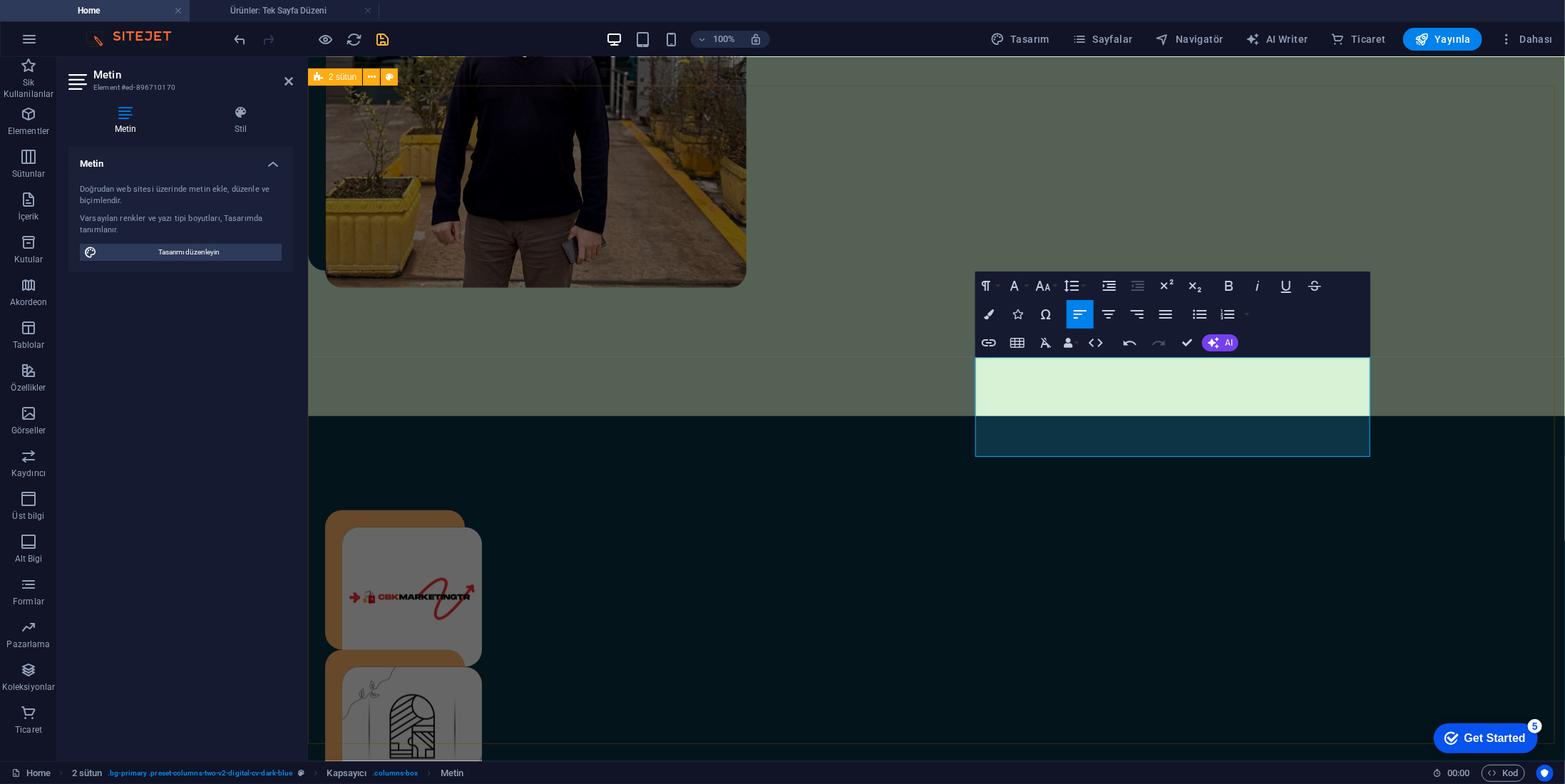
click at [737, 527] on figure at bounding box center [539, 596] width 395 height 140
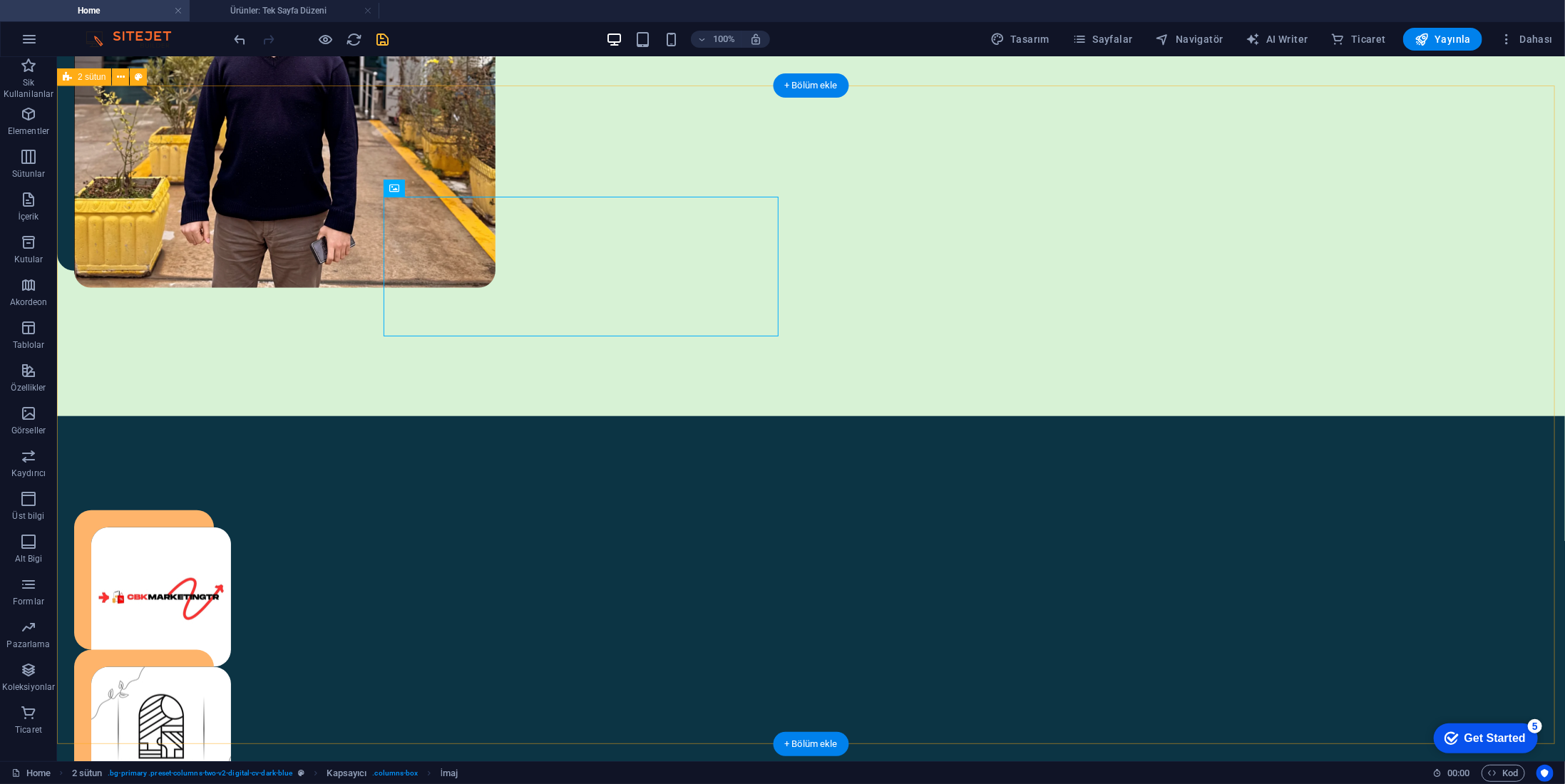
drag, startPoint x: 1222, startPoint y: 417, endPoint x: 1249, endPoint y: 418, distance: 27.0
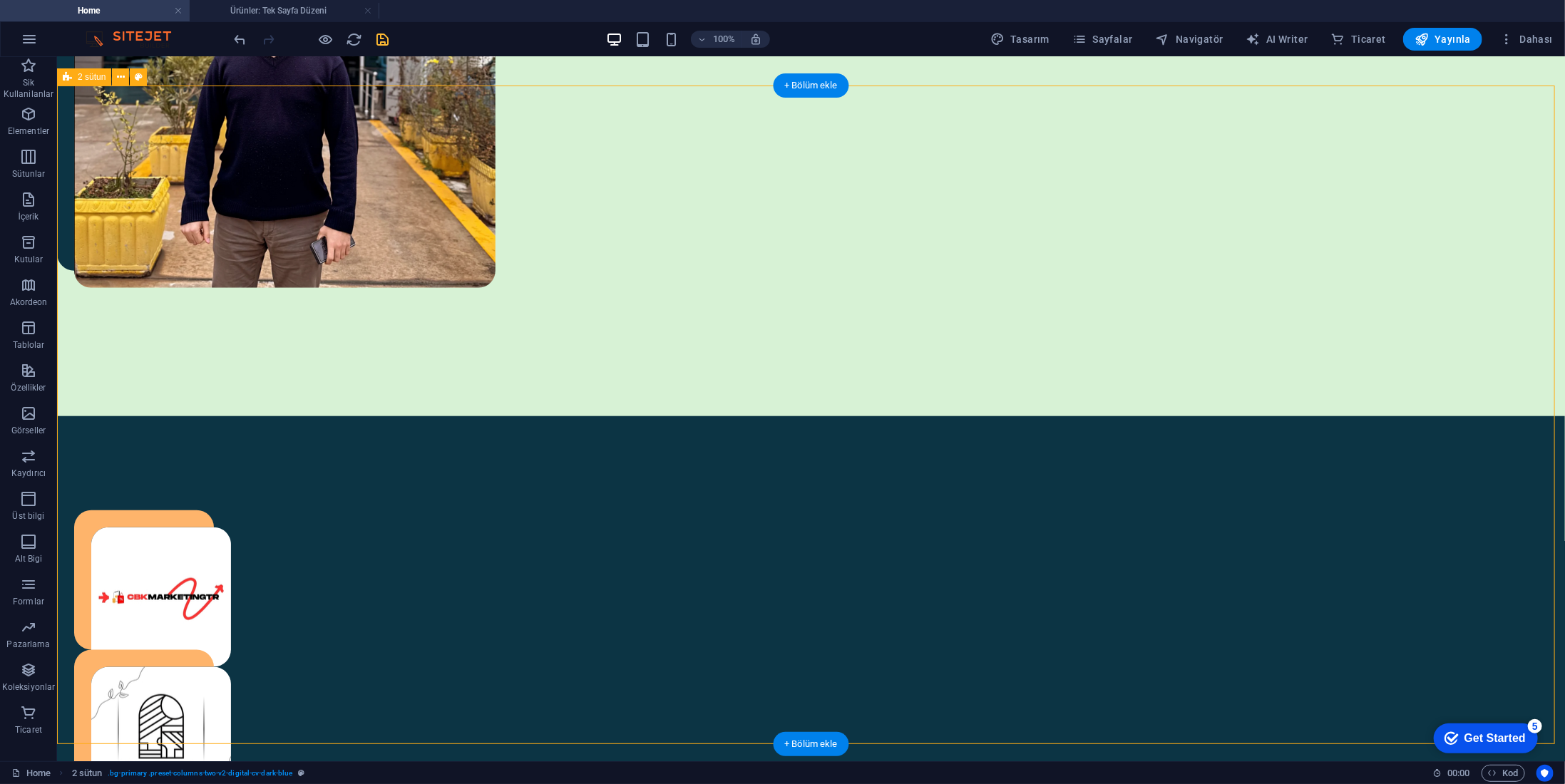
select select "px"
select select "preset-columns-two-v2-digital-cv-dark-blue"
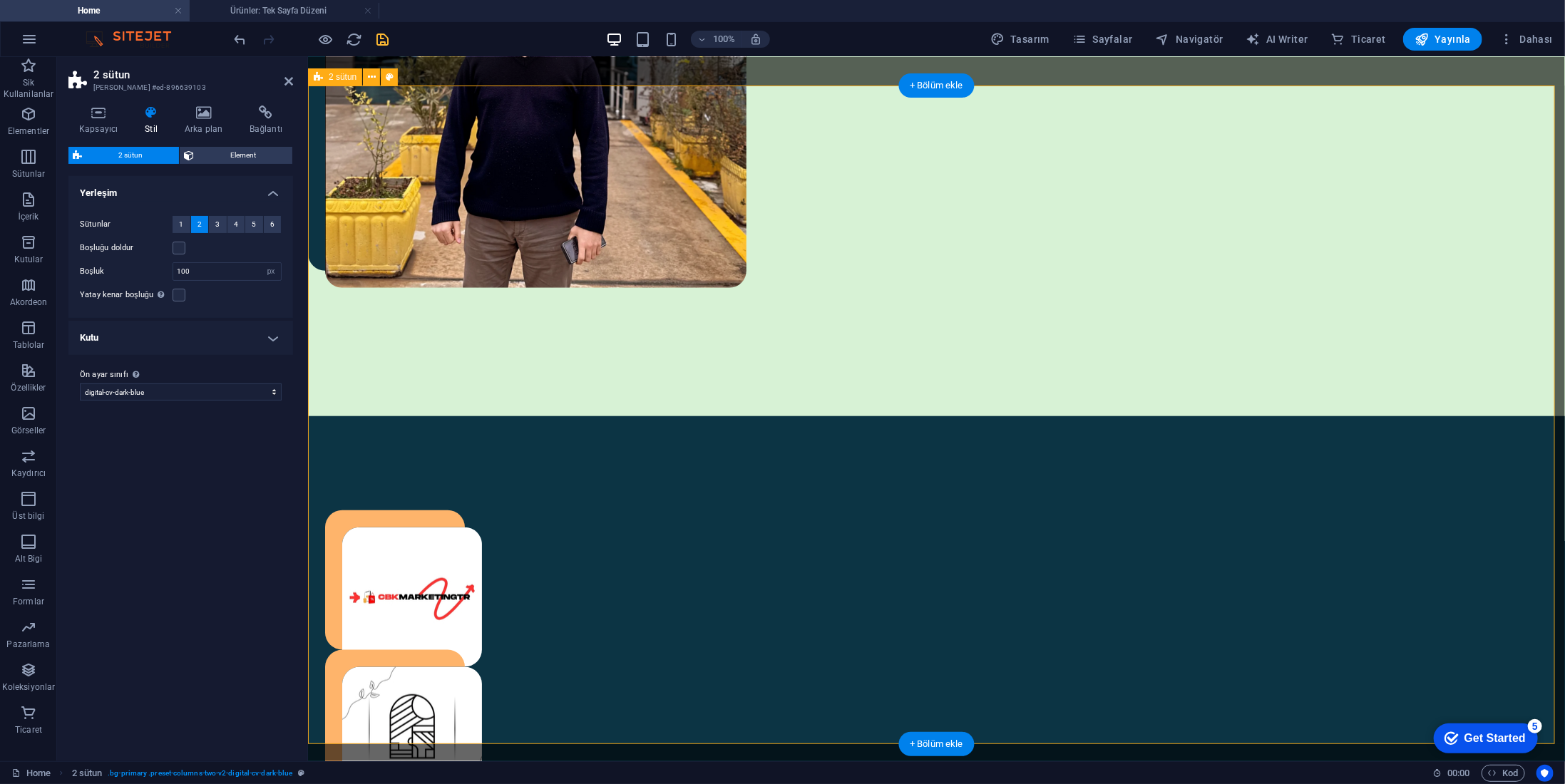
click at [154, 123] on h4 "Stil" at bounding box center [154, 120] width 40 height 30
click at [96, 121] on h4 "Kapsayıcı" at bounding box center [101, 120] width 66 height 30
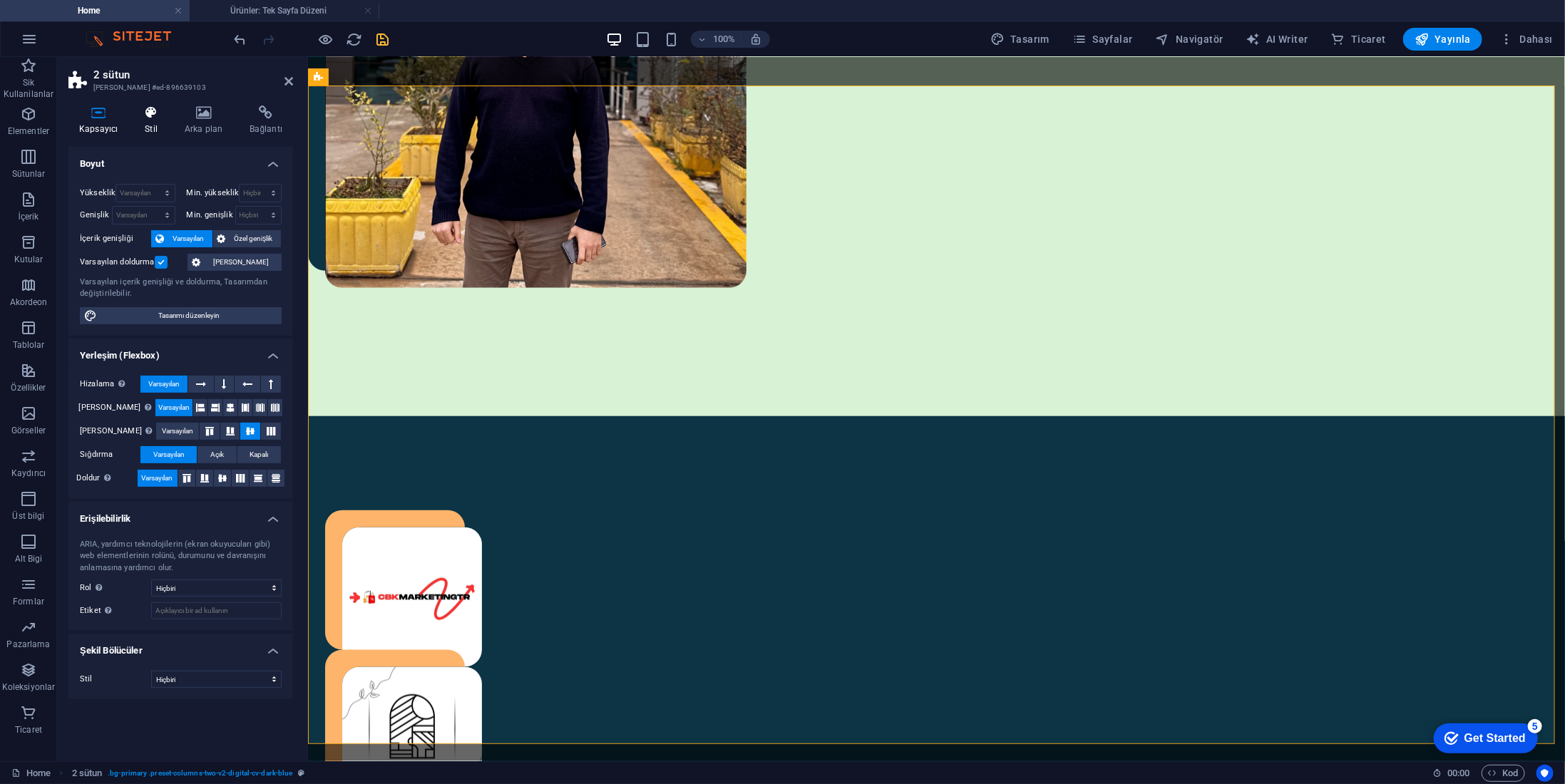
click at [152, 123] on h4 "Stil" at bounding box center [154, 120] width 40 height 30
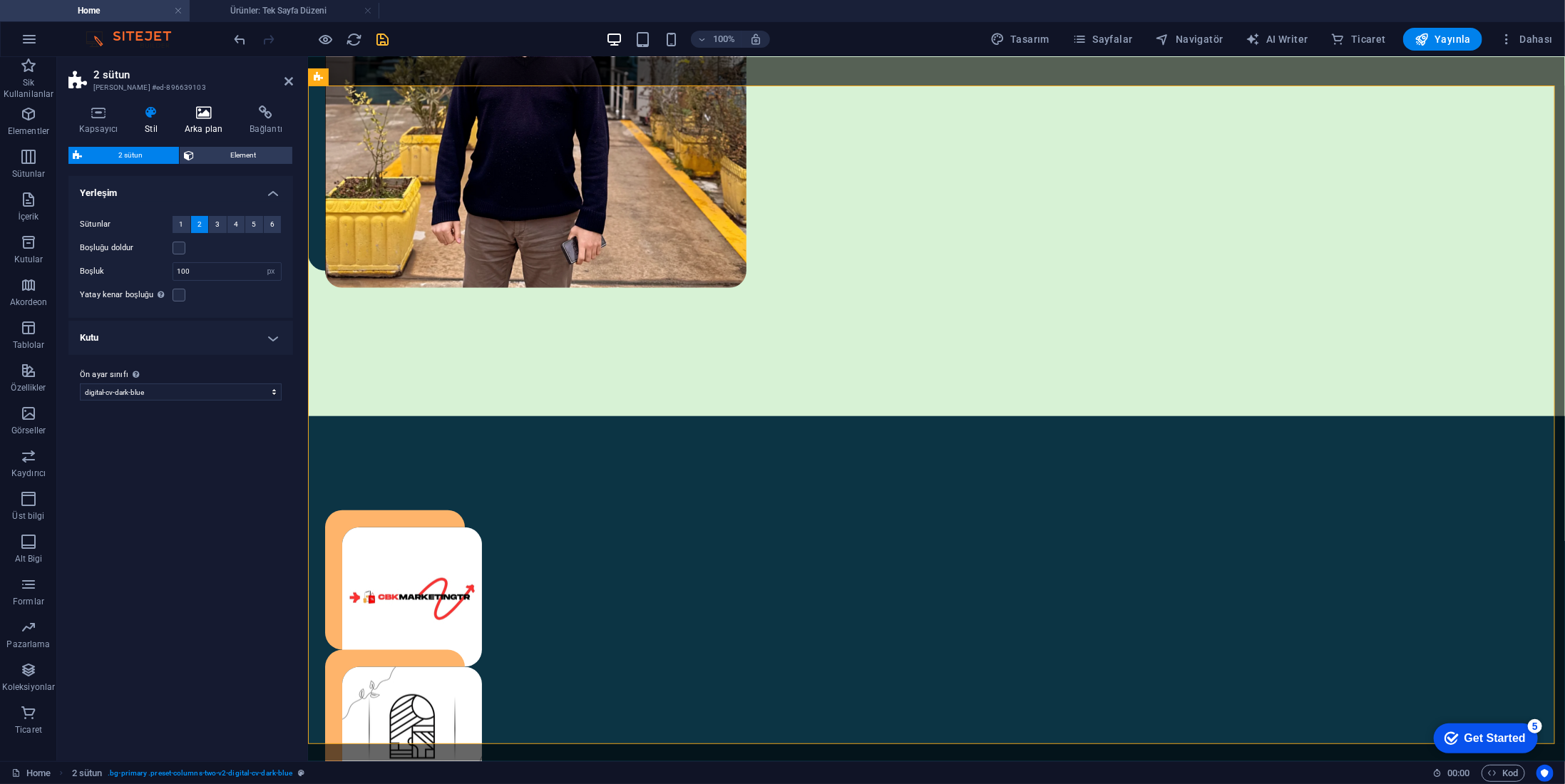
click at [201, 120] on h4 "Arka plan" at bounding box center [206, 120] width 65 height 30
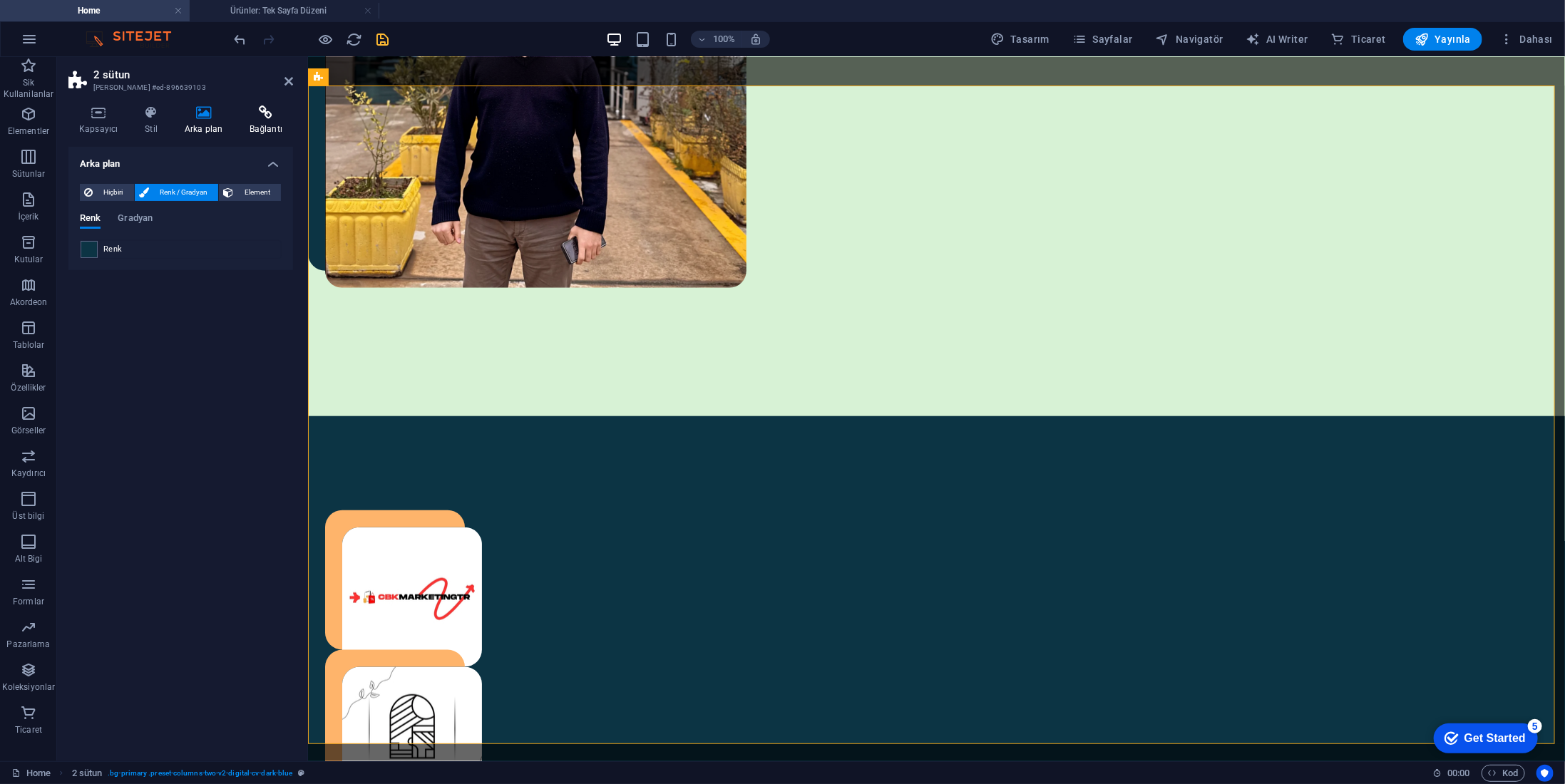
click at [262, 119] on icon at bounding box center [266, 113] width 54 height 15
click at [200, 113] on icon at bounding box center [204, 113] width 59 height 15
click at [125, 101] on div "Kapsayıcı Stil Arka plan Bağlantı Boyut Yükseklik Varsayılan px rem % vh vw Min…" at bounding box center [180, 427] width 247 height 667
click at [151, 110] on div "Kapsayıcı Stil Arka plan Bağlantı Boyut Yükseklik Varsayılan px rem % vh vw Min…" at bounding box center [180, 427] width 247 height 667
click at [154, 112] on icon at bounding box center [151, 113] width 34 height 15
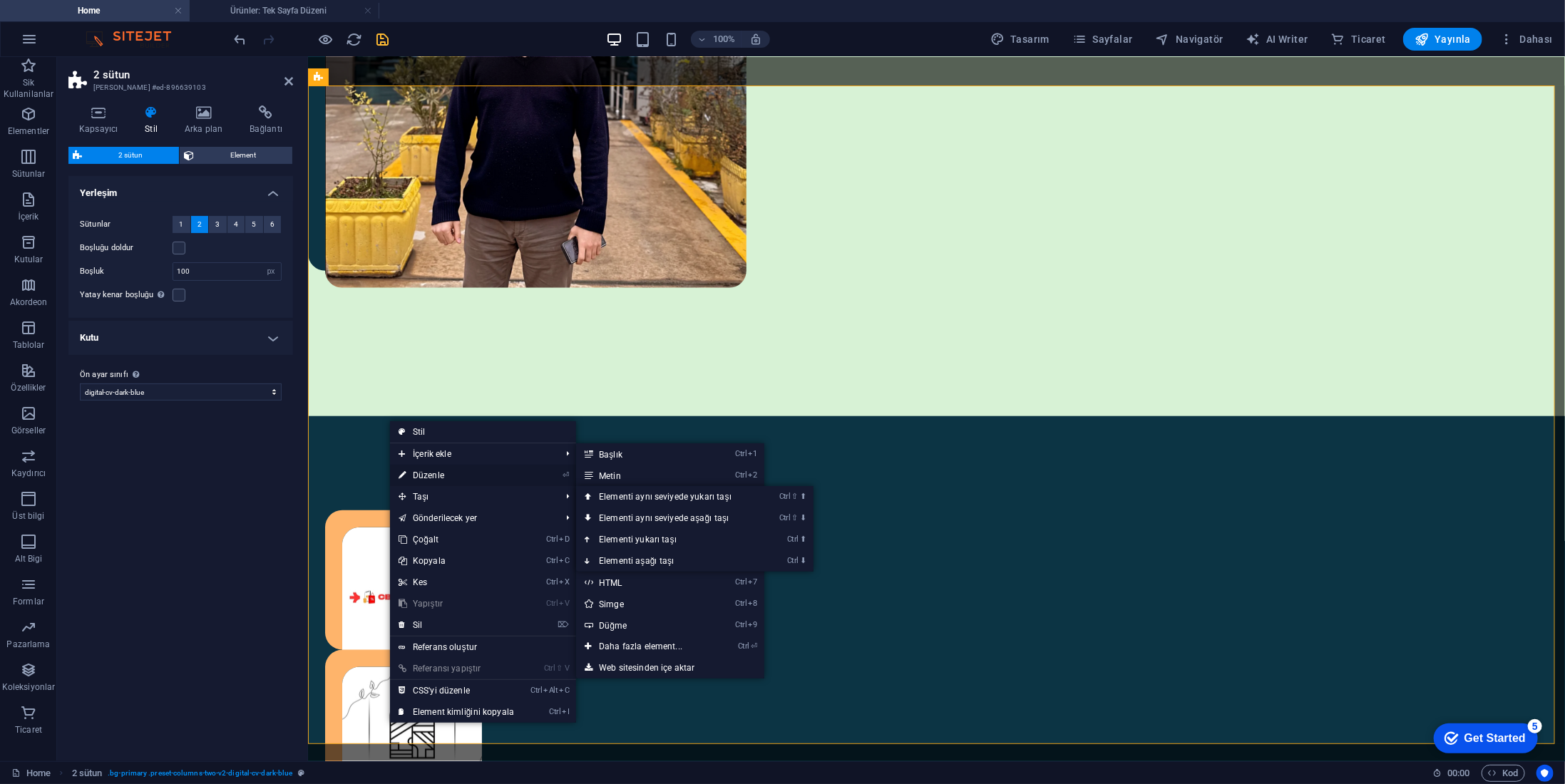
click at [415, 486] on span "Taşı" at bounding box center [472, 497] width 164 height 21
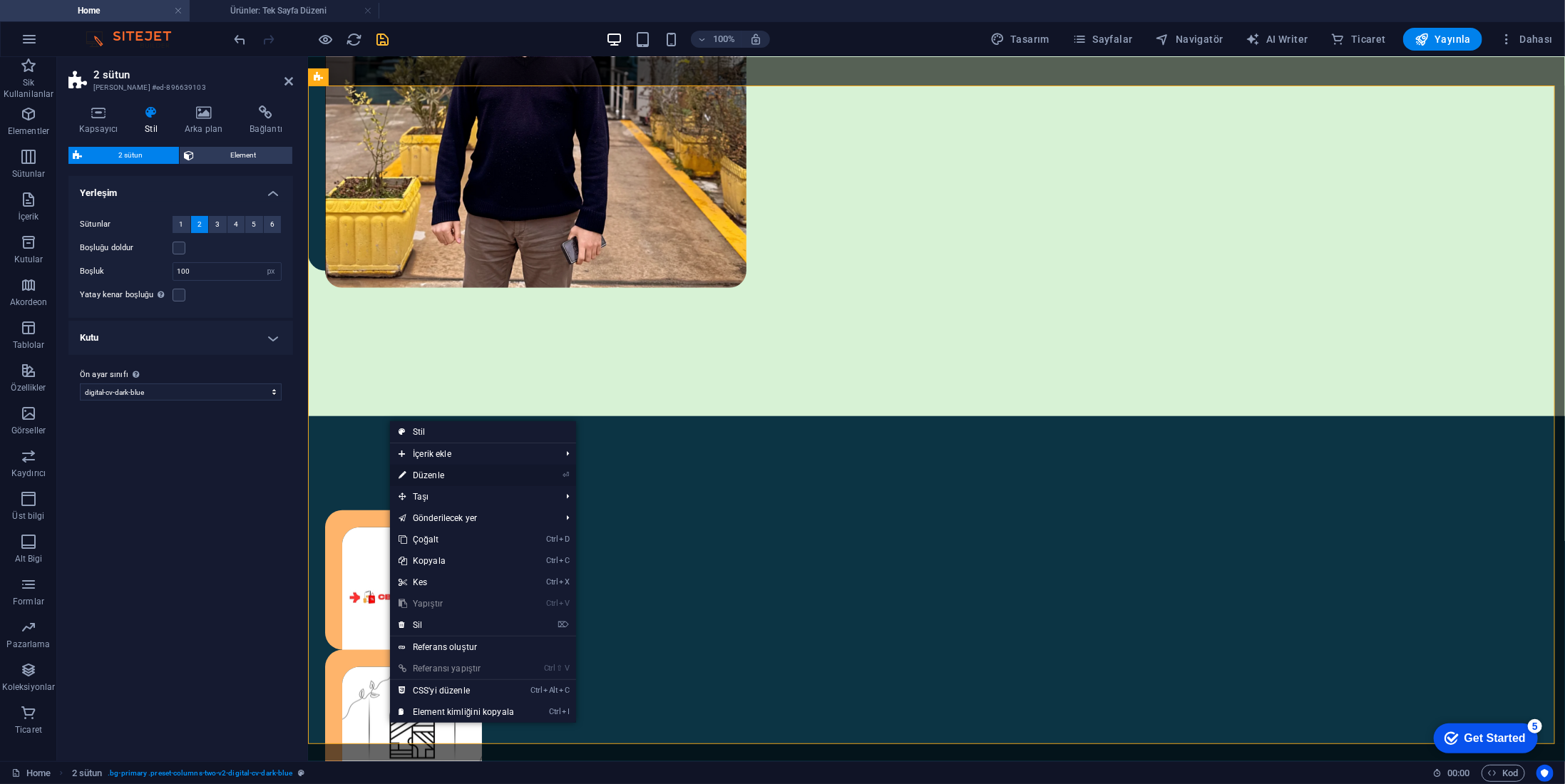
click at [422, 478] on link "⏎ Düzenle" at bounding box center [456, 475] width 132 height 21
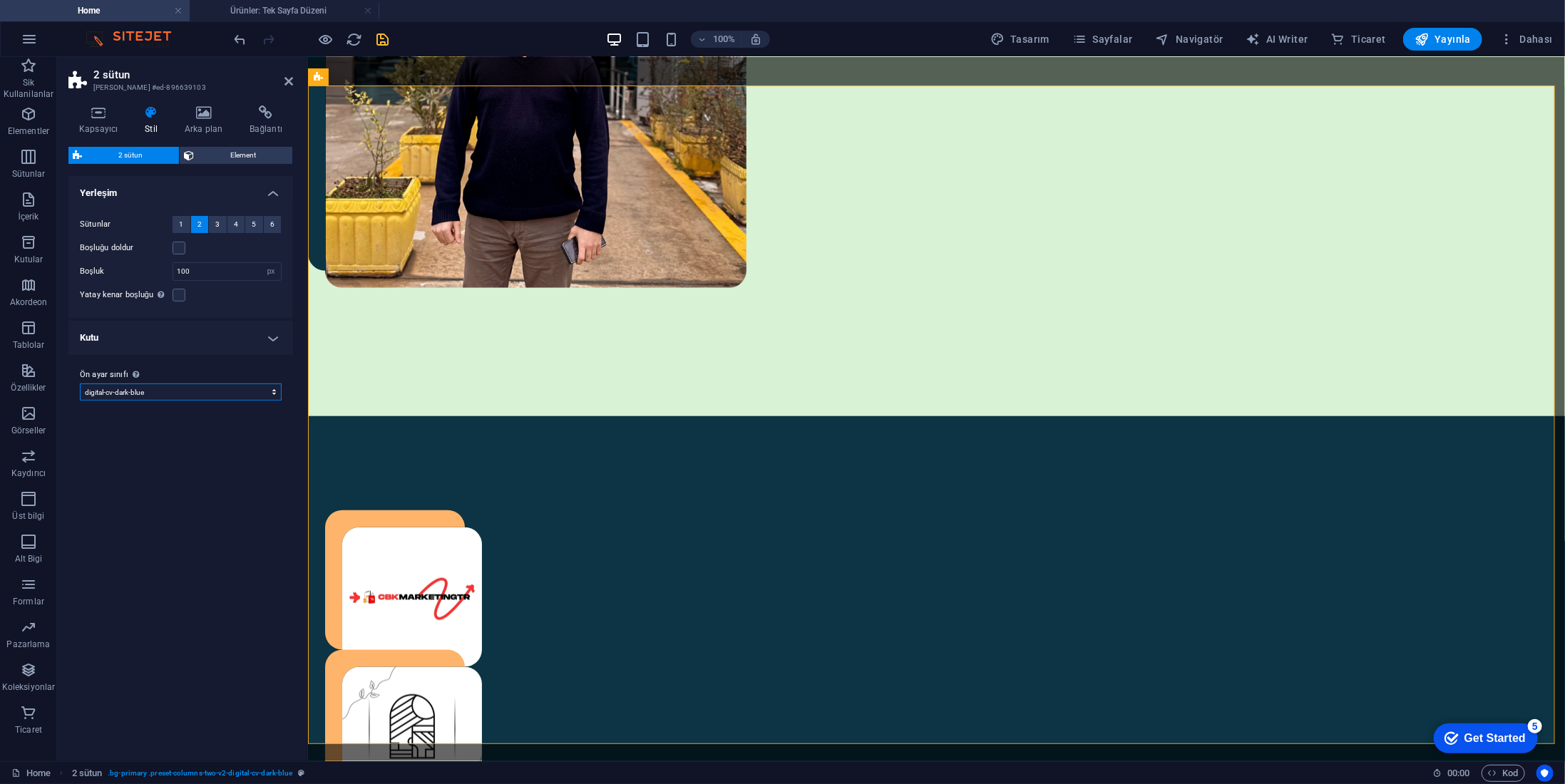
click at [213, 392] on select "digital-cv digital-cv-dark-blue digital-cv-text-boxes digital-cv-contact-sectio…" at bounding box center [180, 392] width 202 height 17
click at [216, 392] on select "digital-cv digital-cv-dark-blue digital-cv-text-boxes digital-cv-contact-sectio…" at bounding box center [180, 392] width 202 height 17
click at [226, 353] on h4 "Kutu" at bounding box center [181, 337] width 225 height 34
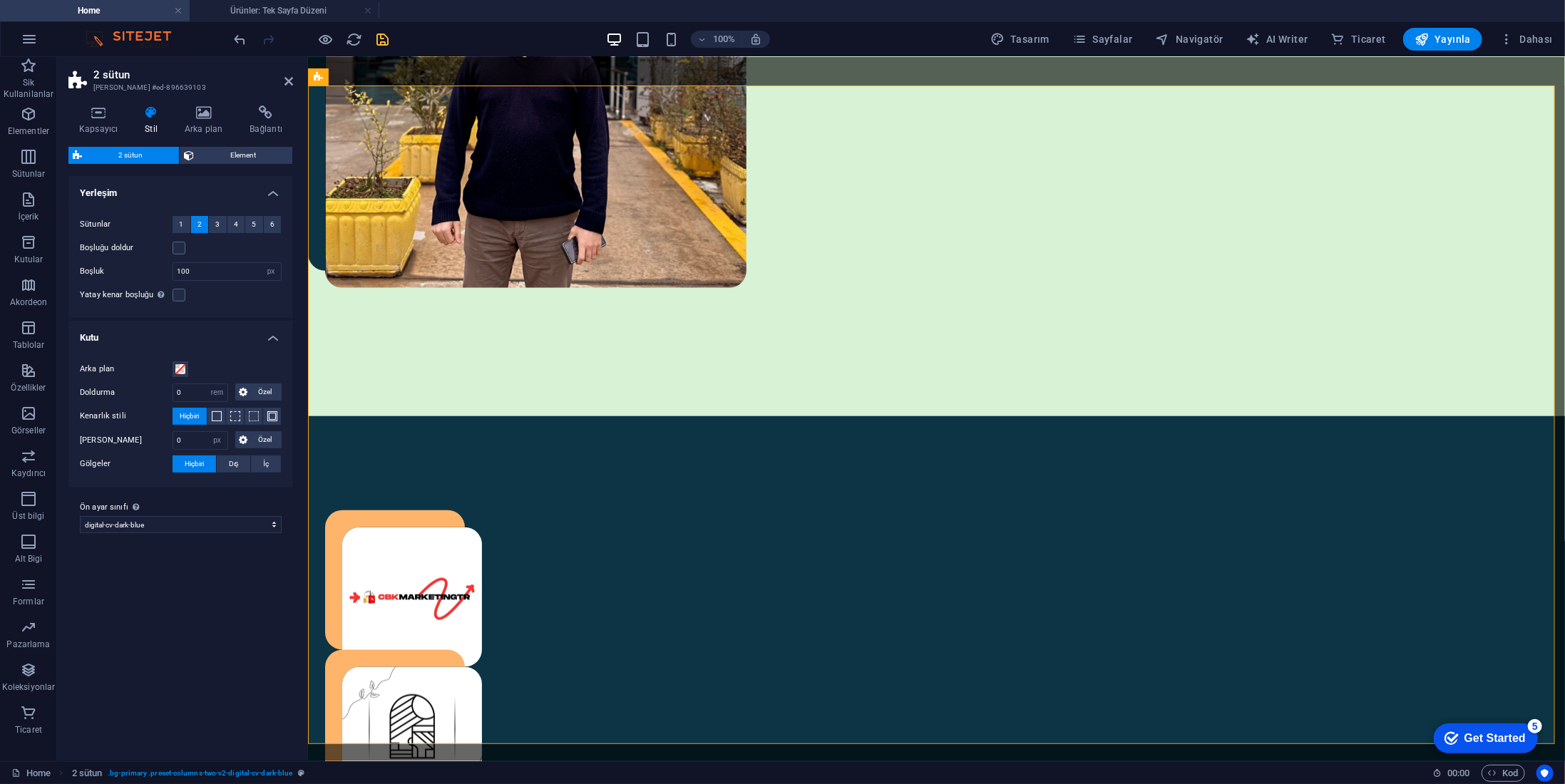
click at [264, 340] on h4 "Kutu" at bounding box center [181, 333] width 225 height 26
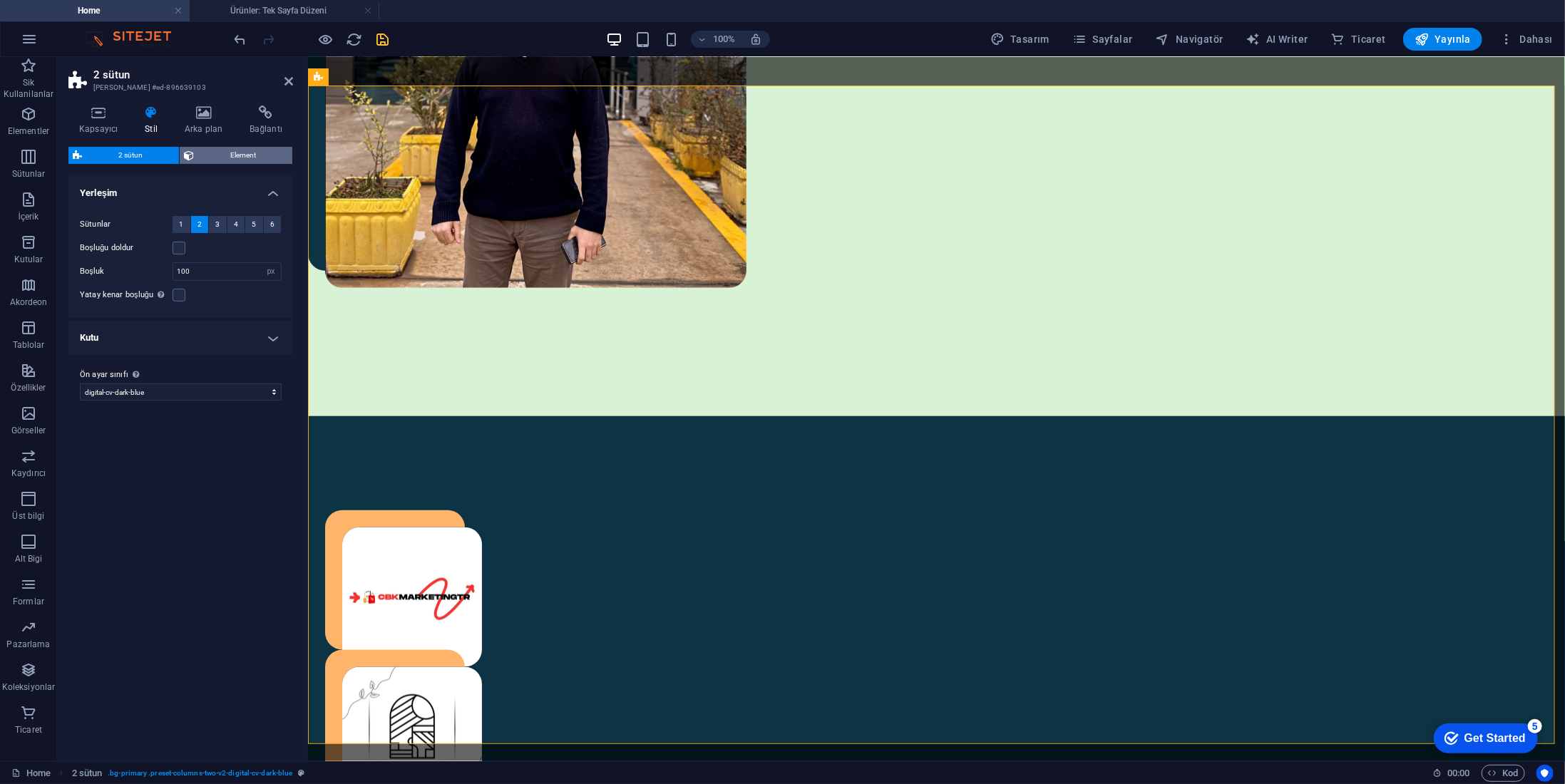
click at [208, 150] on span "Element" at bounding box center [243, 155] width 89 height 17
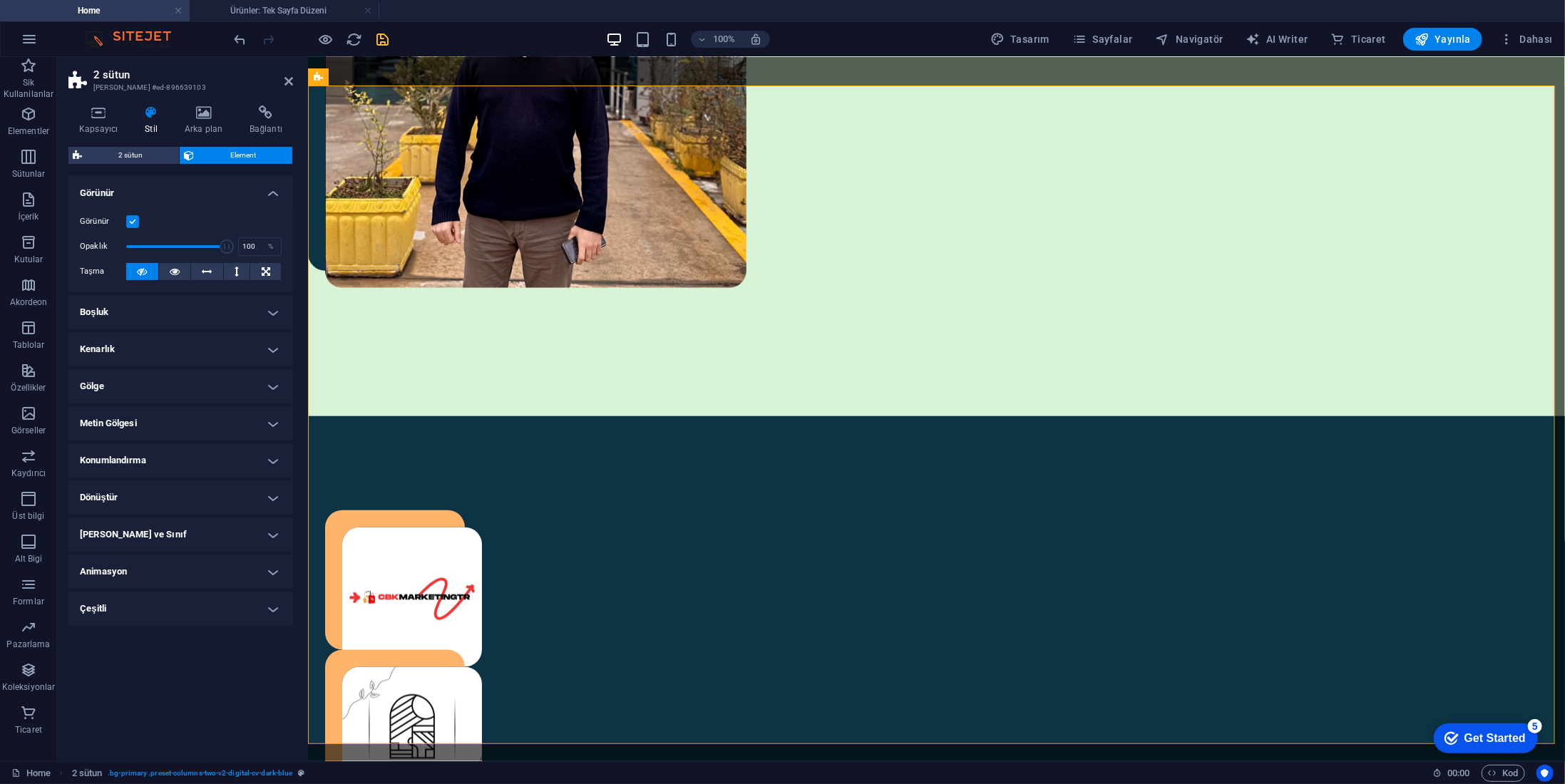
click at [184, 559] on h4 "Animasyon" at bounding box center [181, 571] width 225 height 34
click at [187, 616] on select "Animasyon ekleme Göster / Gizle Yukarı/[GEOGRAPHIC_DATA] kaydır Yakınlaştır/Uza…" at bounding box center [180, 615] width 202 height 17
select select "move-left-to-right"
click at [79, 607] on select "Animasyon ekleme Göster / Gizle Yukarı/[GEOGRAPHIC_DATA] kaydır Yakınlaştır/Uza…" at bounding box center [180, 615] width 202 height 17
select select "scroll"
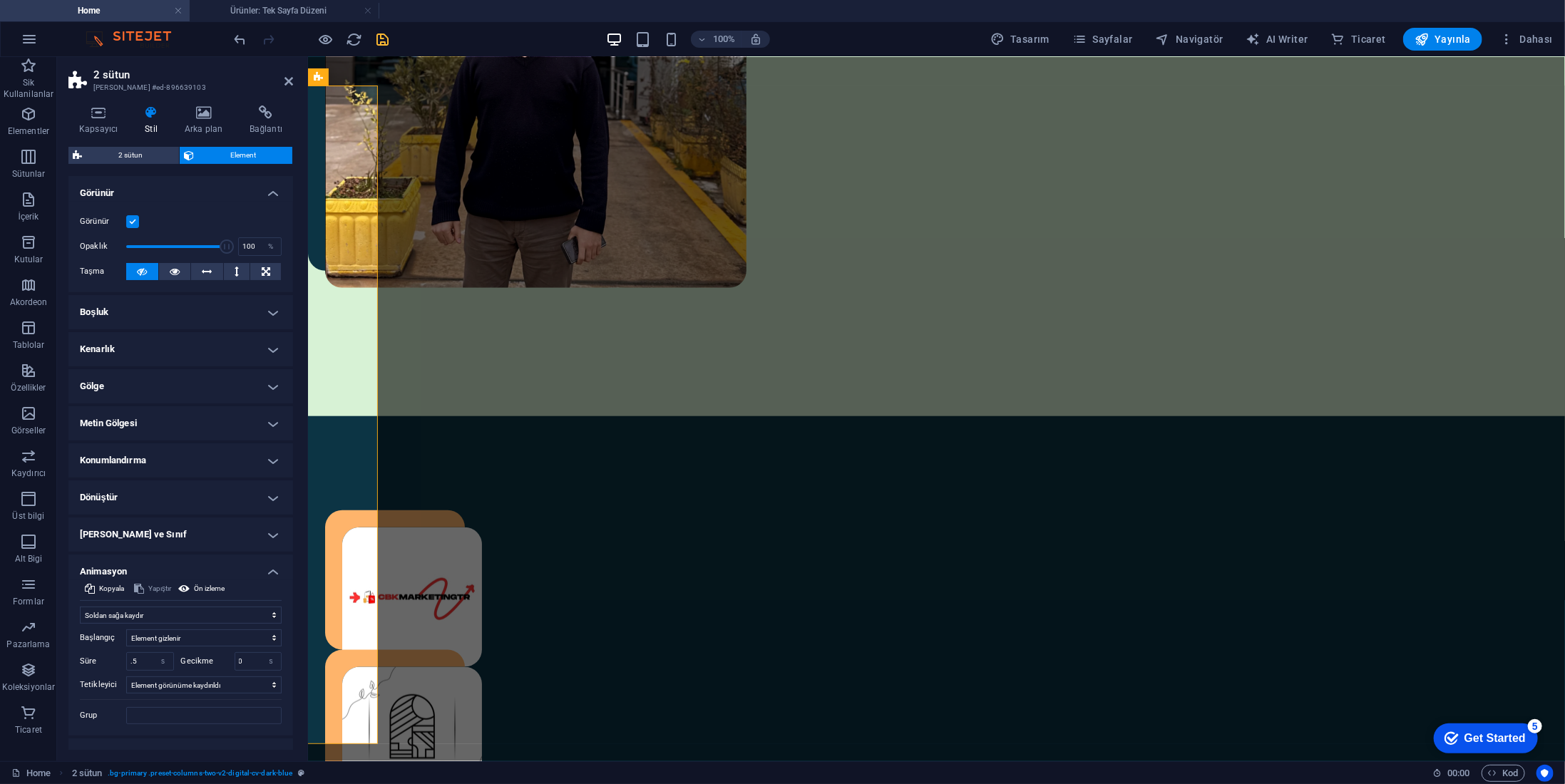
click at [168, 486] on h4 "Dönüştür" at bounding box center [181, 497] width 225 height 34
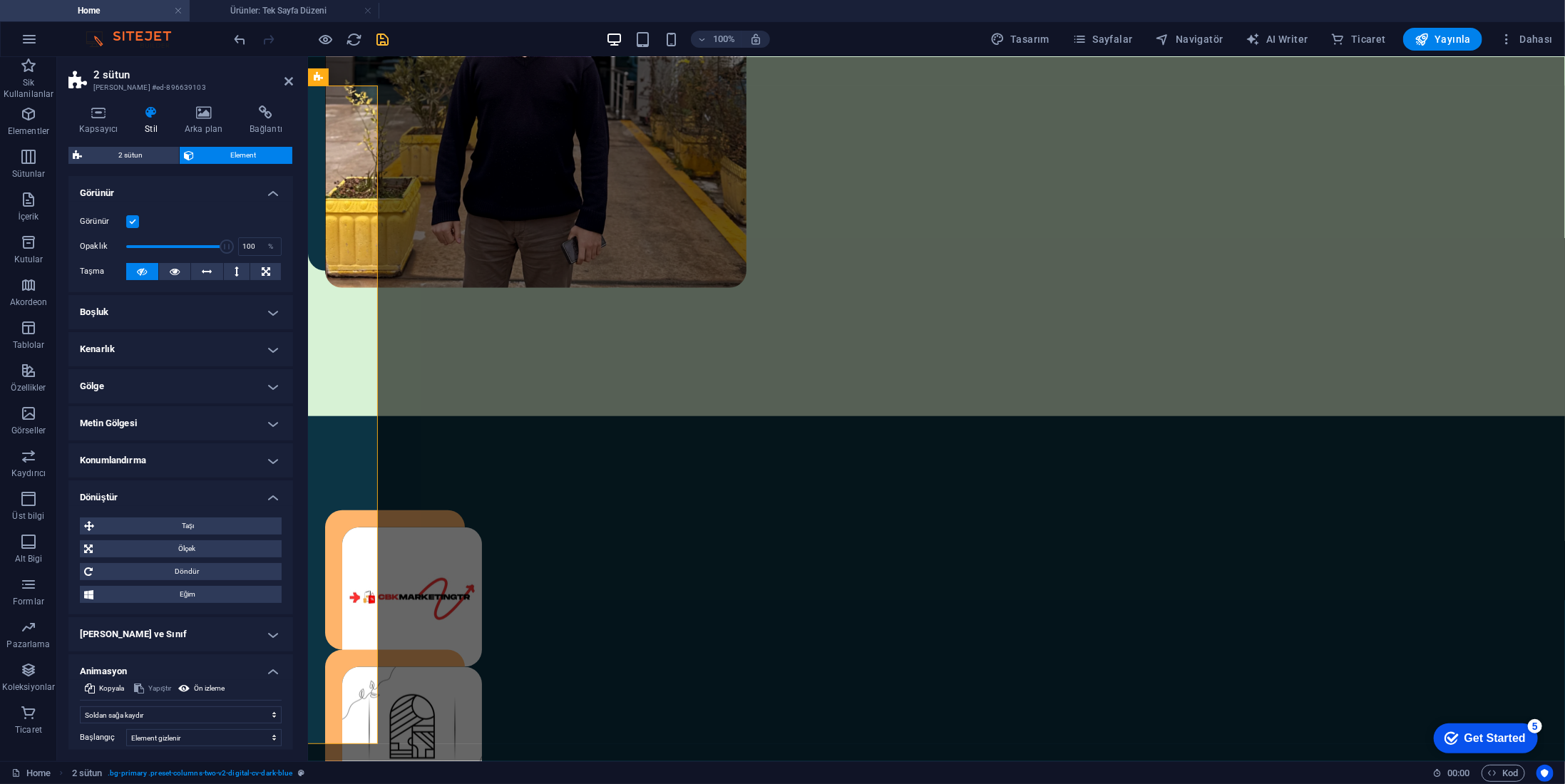
click at [164, 491] on h4 "Dönüştür" at bounding box center [181, 493] width 225 height 26
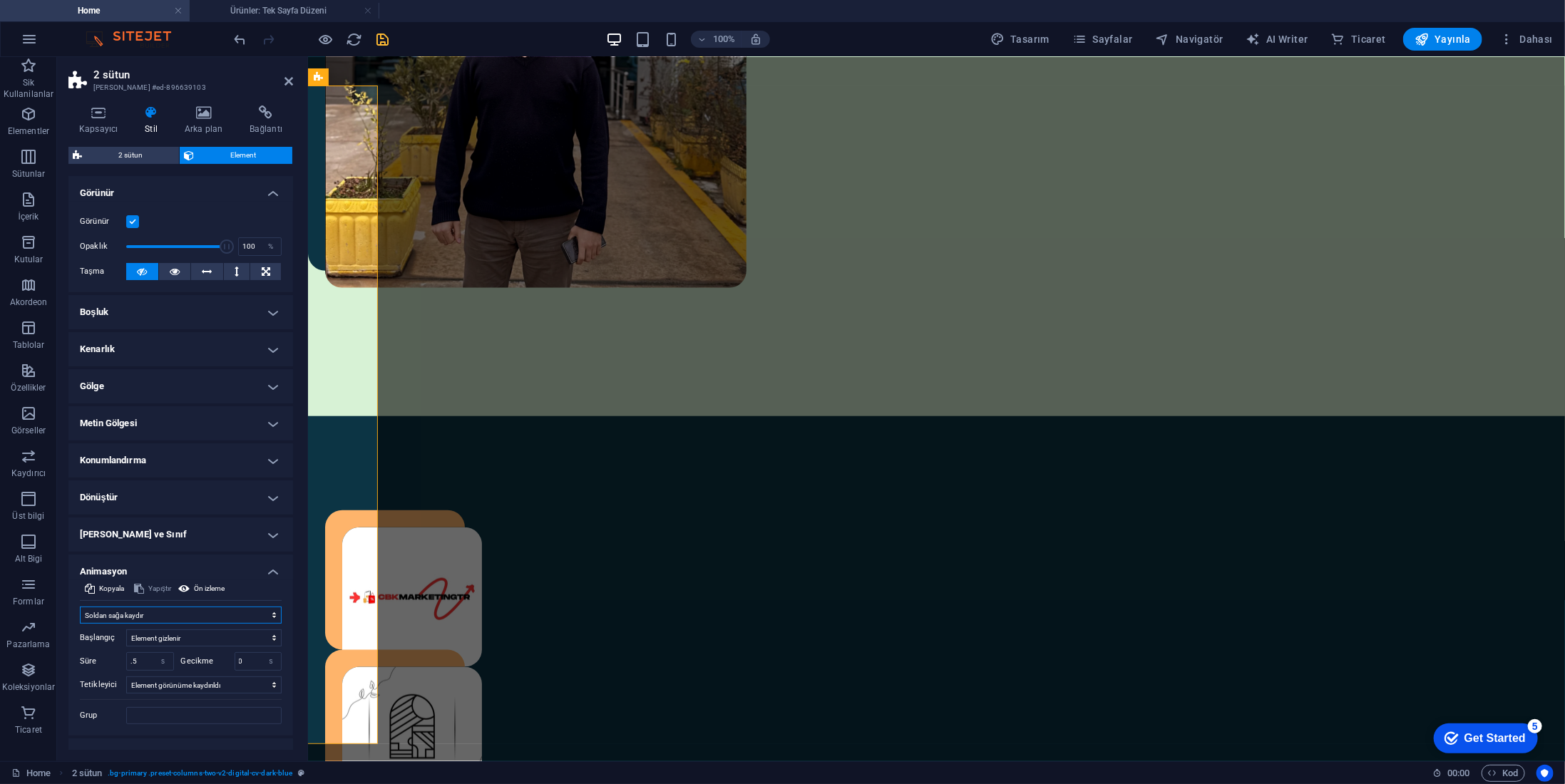
click at [162, 620] on select "Animasyon ekleme Göster / Gizle Yukarı/[GEOGRAPHIC_DATA] kaydır Yakınlaştır/Uza…" at bounding box center [180, 615] width 202 height 17
select select "slide"
click at [79, 607] on select "Animasyon ekleme Göster / Gizle Yukarı/[GEOGRAPHIC_DATA] kaydır Yakınlaştır/Uza…" at bounding box center [180, 615] width 202 height 17
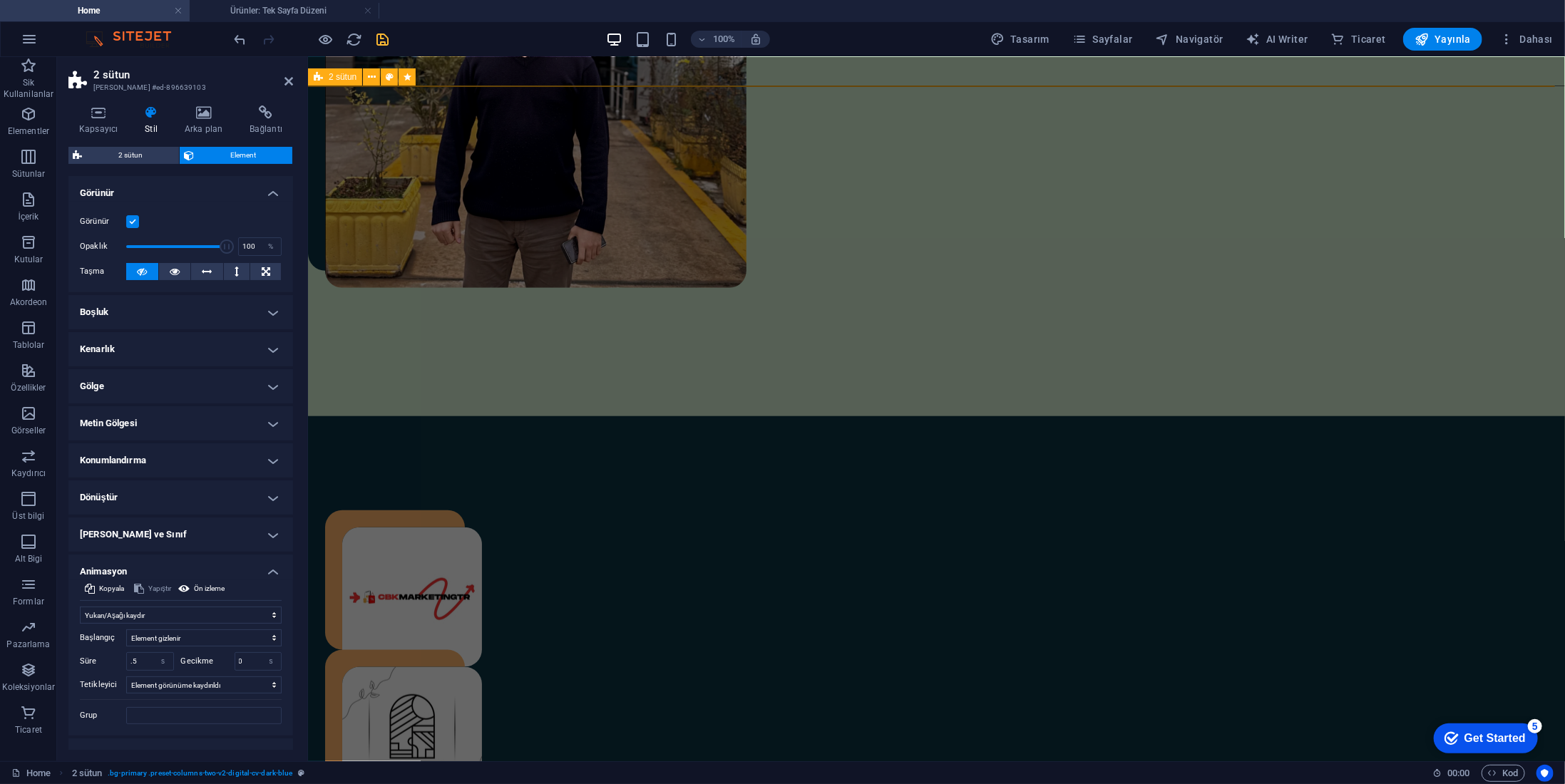
click at [385, 36] on icon "save" at bounding box center [383, 39] width 16 height 16
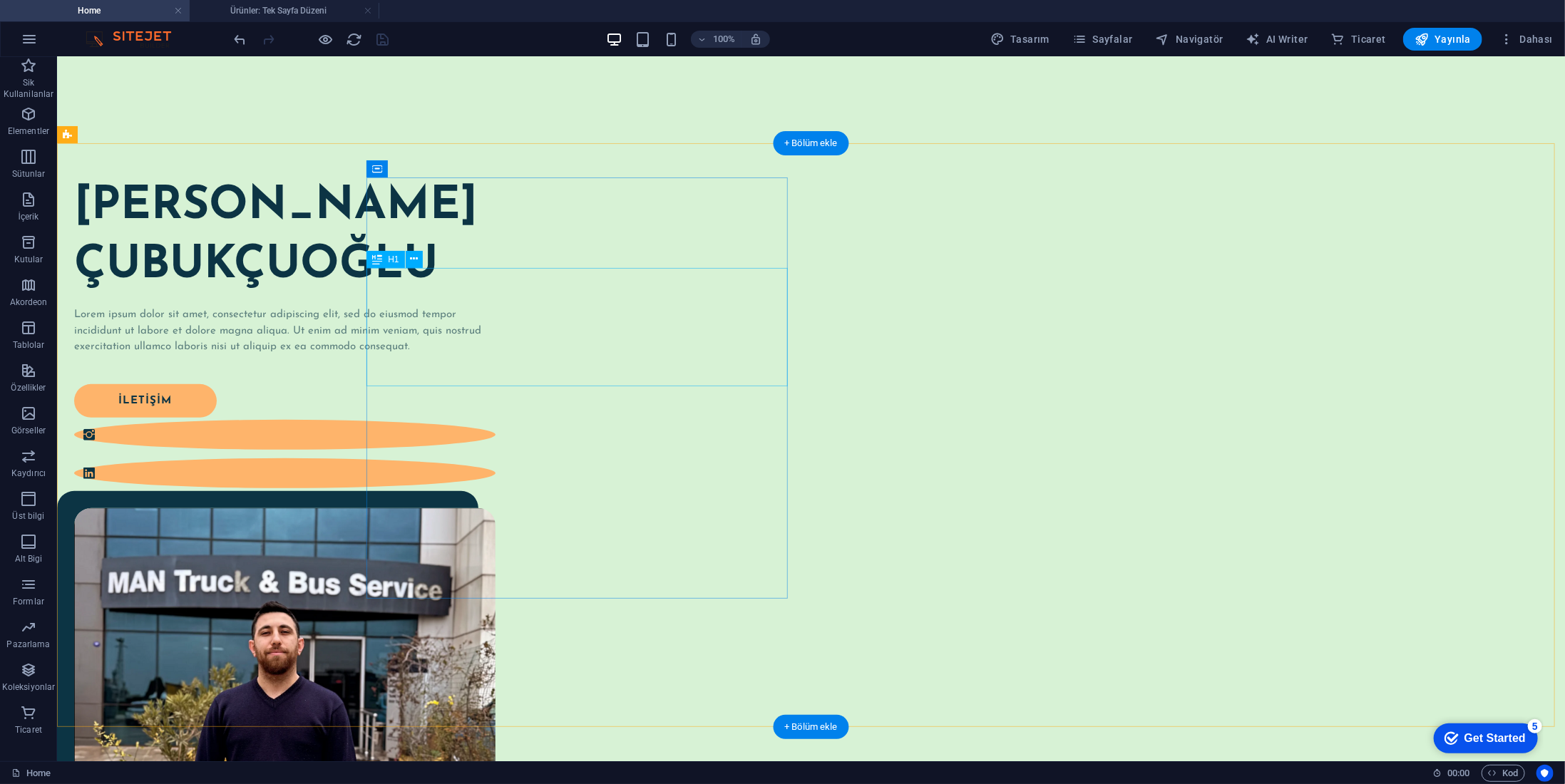
scroll to position [71, 0]
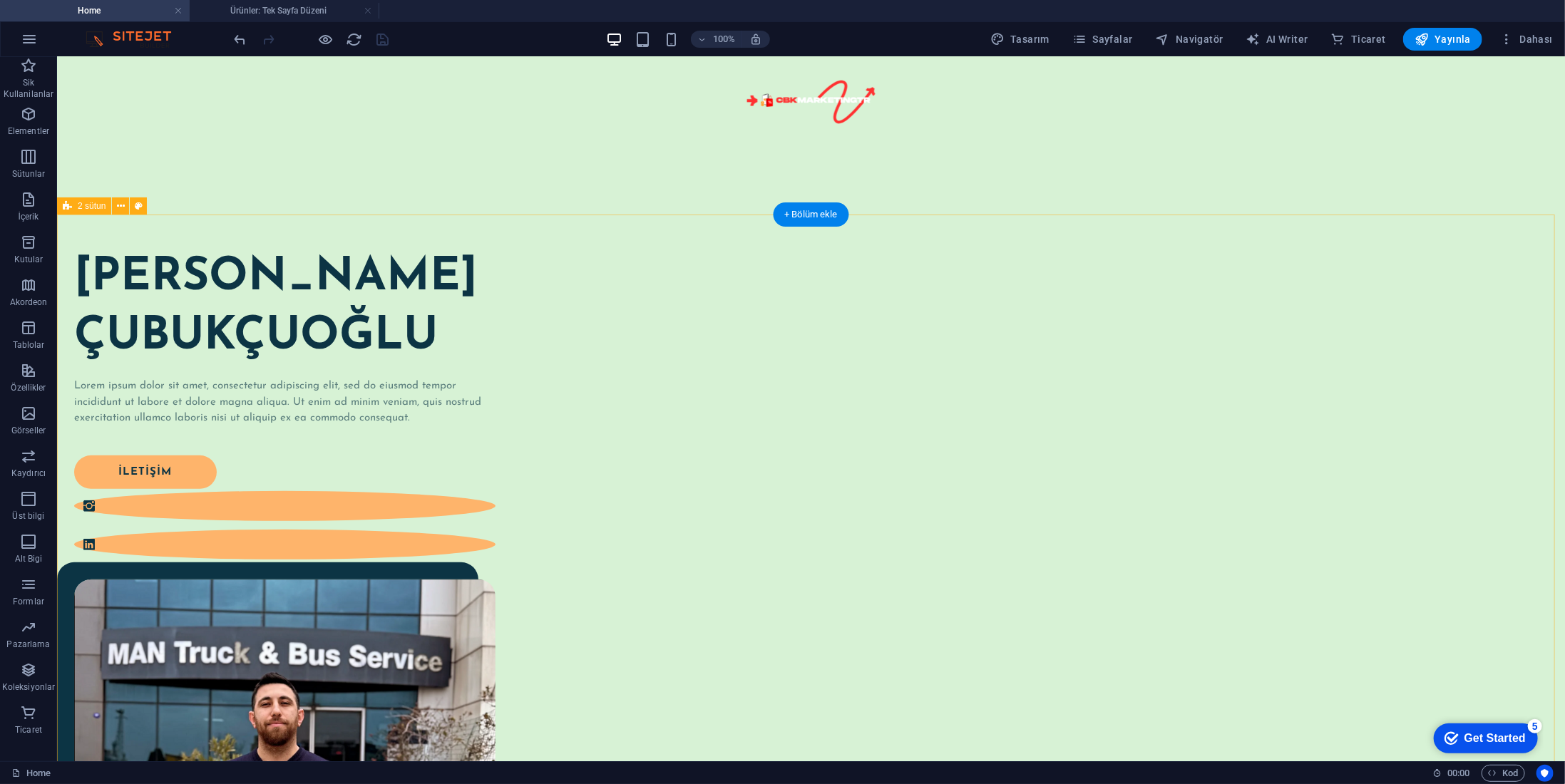
click at [1401, 374] on div "[PERSON_NAME] Lorem ipsum dolor sit amet, consectetur adipiscing elit, sed do e…" at bounding box center [811, 671] width 1508 height 915
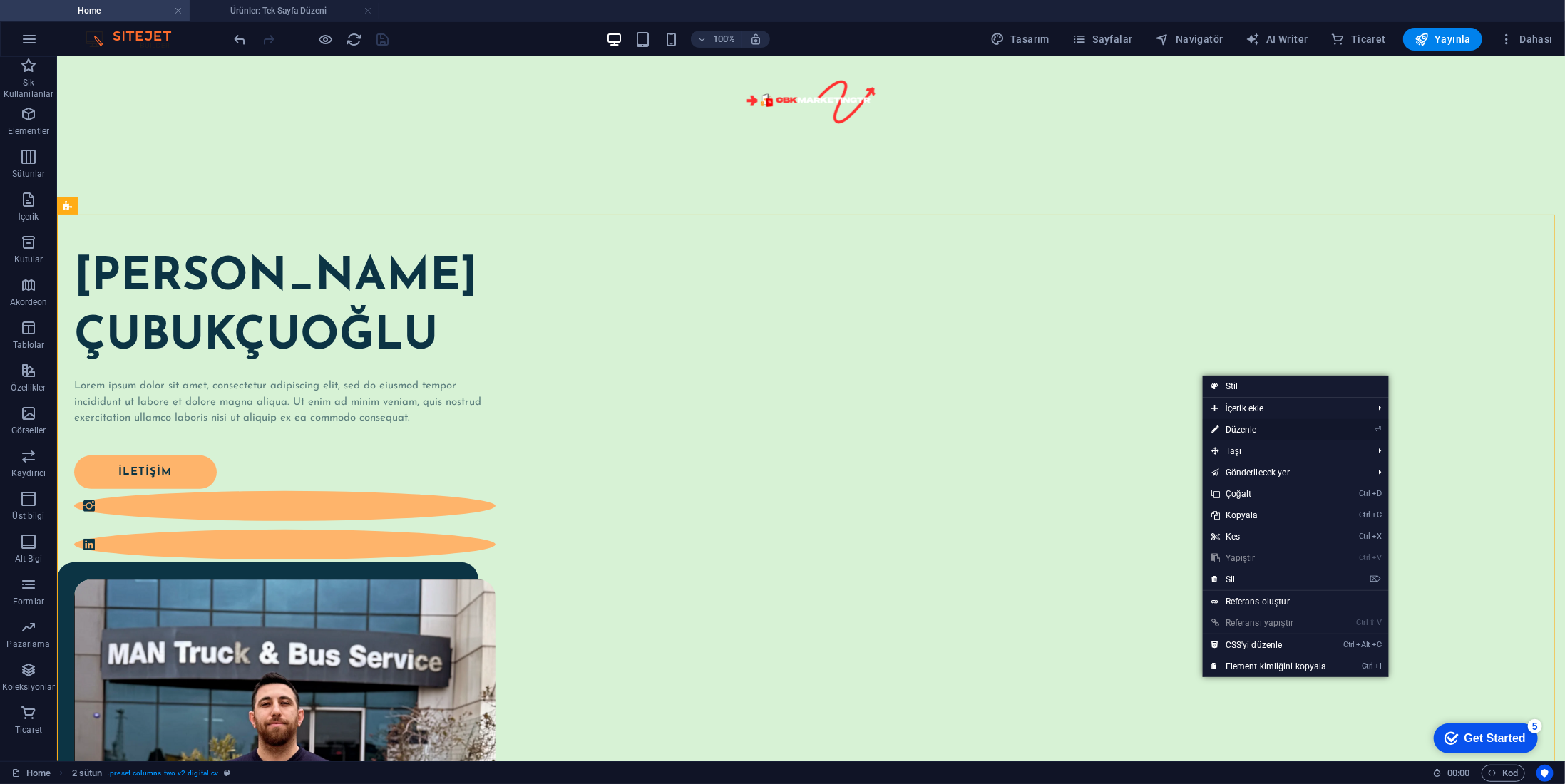
click at [1261, 423] on link "⏎ Düzenle" at bounding box center [1269, 429] width 132 height 21
select select "px"
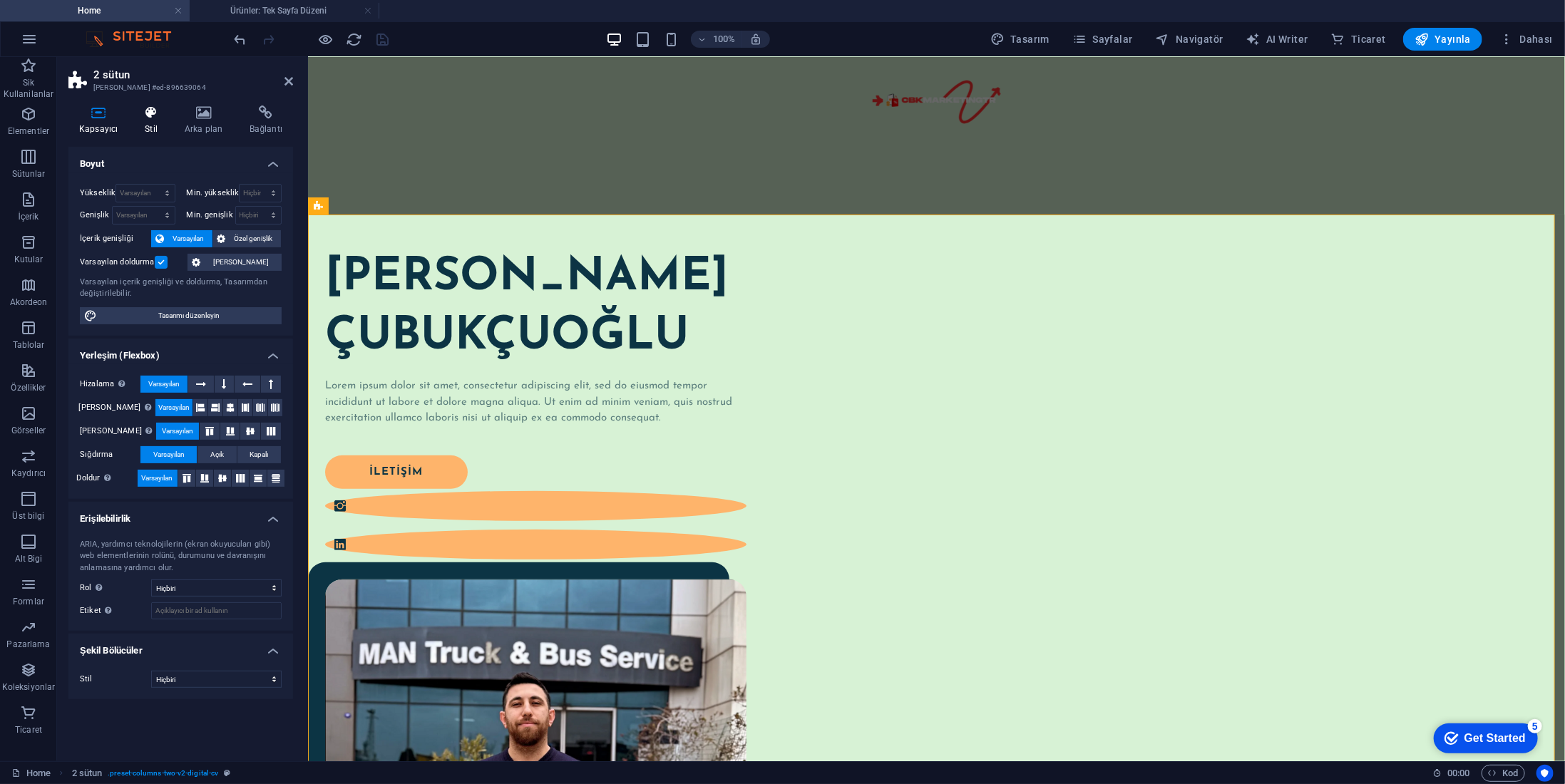
click at [153, 119] on icon at bounding box center [151, 113] width 34 height 15
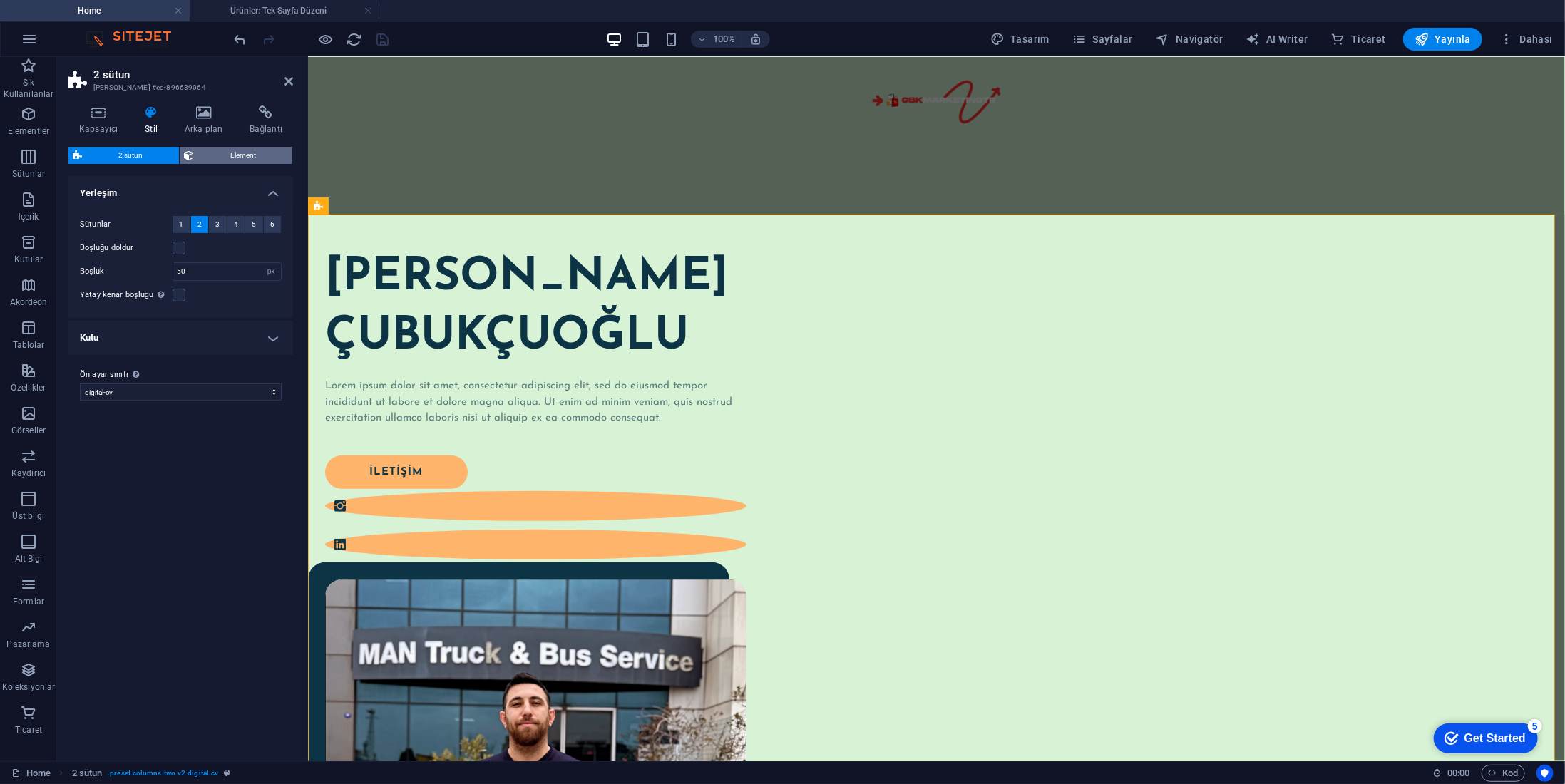
click at [231, 163] on span "Element" at bounding box center [243, 155] width 89 height 17
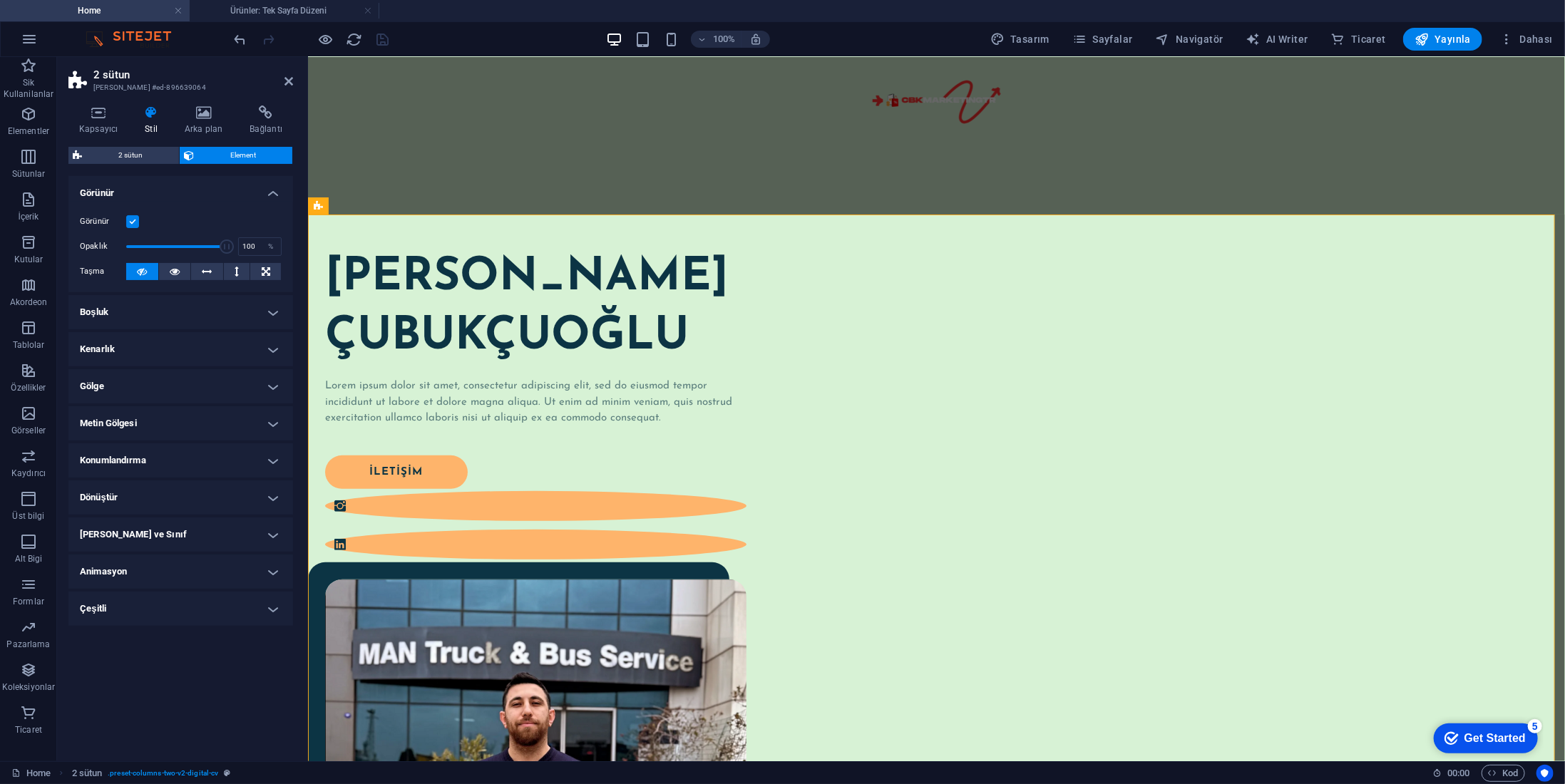
click at [153, 578] on h4 "Animasyon" at bounding box center [181, 571] width 225 height 34
click at [164, 612] on select "Animasyon ekleme Göster / Gizle Yukarı/[GEOGRAPHIC_DATA] kaydır Yakınlaştır/Uza…" at bounding box center [180, 615] width 202 height 17
select select "move-top-to-bottom"
click at [79, 607] on select "Animasyon ekleme Göster / Gizle Yukarı/[GEOGRAPHIC_DATA] kaydır Yakınlaştır/Uza…" at bounding box center [180, 615] width 202 height 17
select select "scroll"
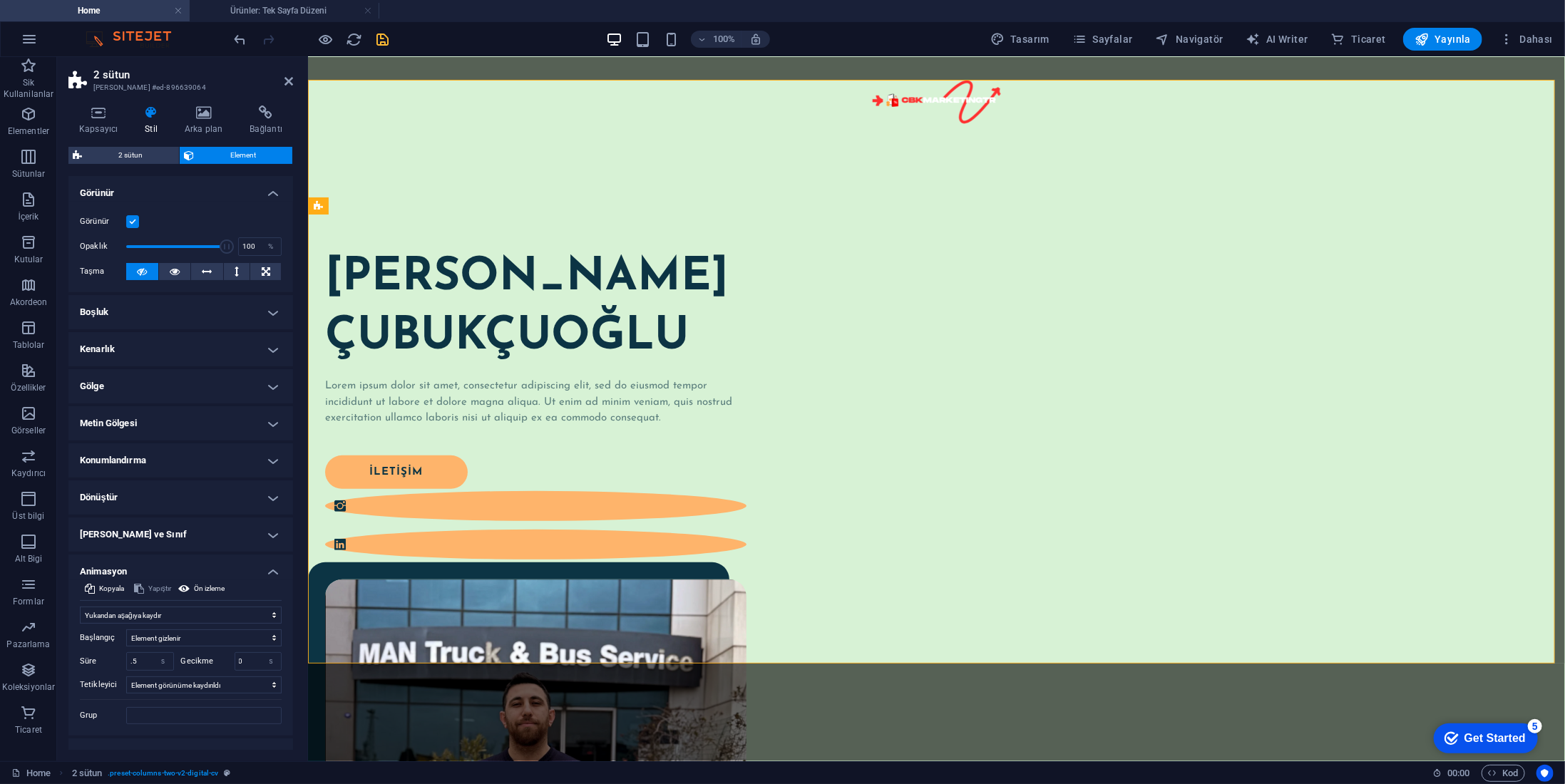
click at [373, 35] on div at bounding box center [311, 38] width 160 height 23
click at [381, 36] on icon "save" at bounding box center [383, 39] width 16 height 16
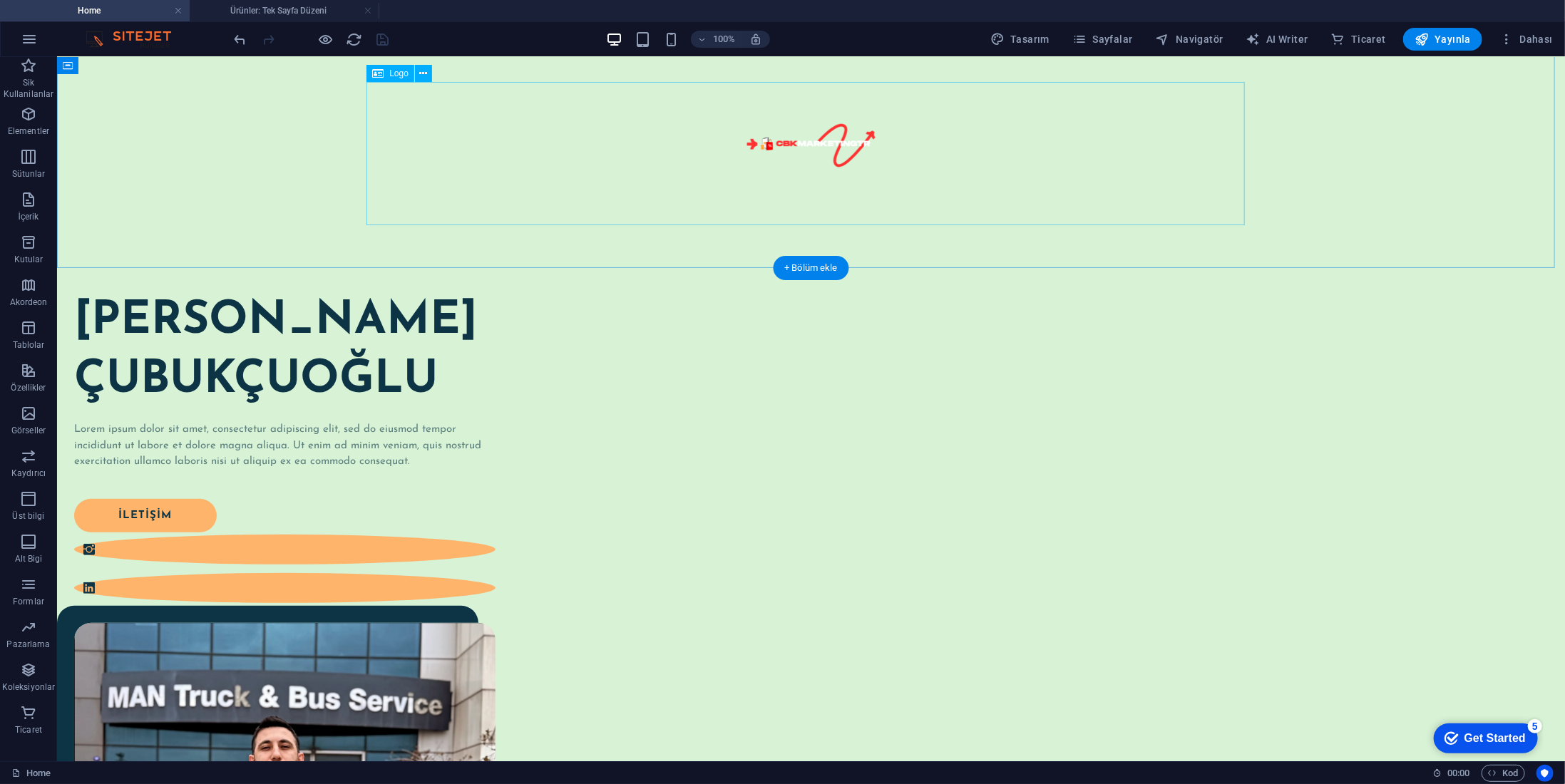
scroll to position [0, 0]
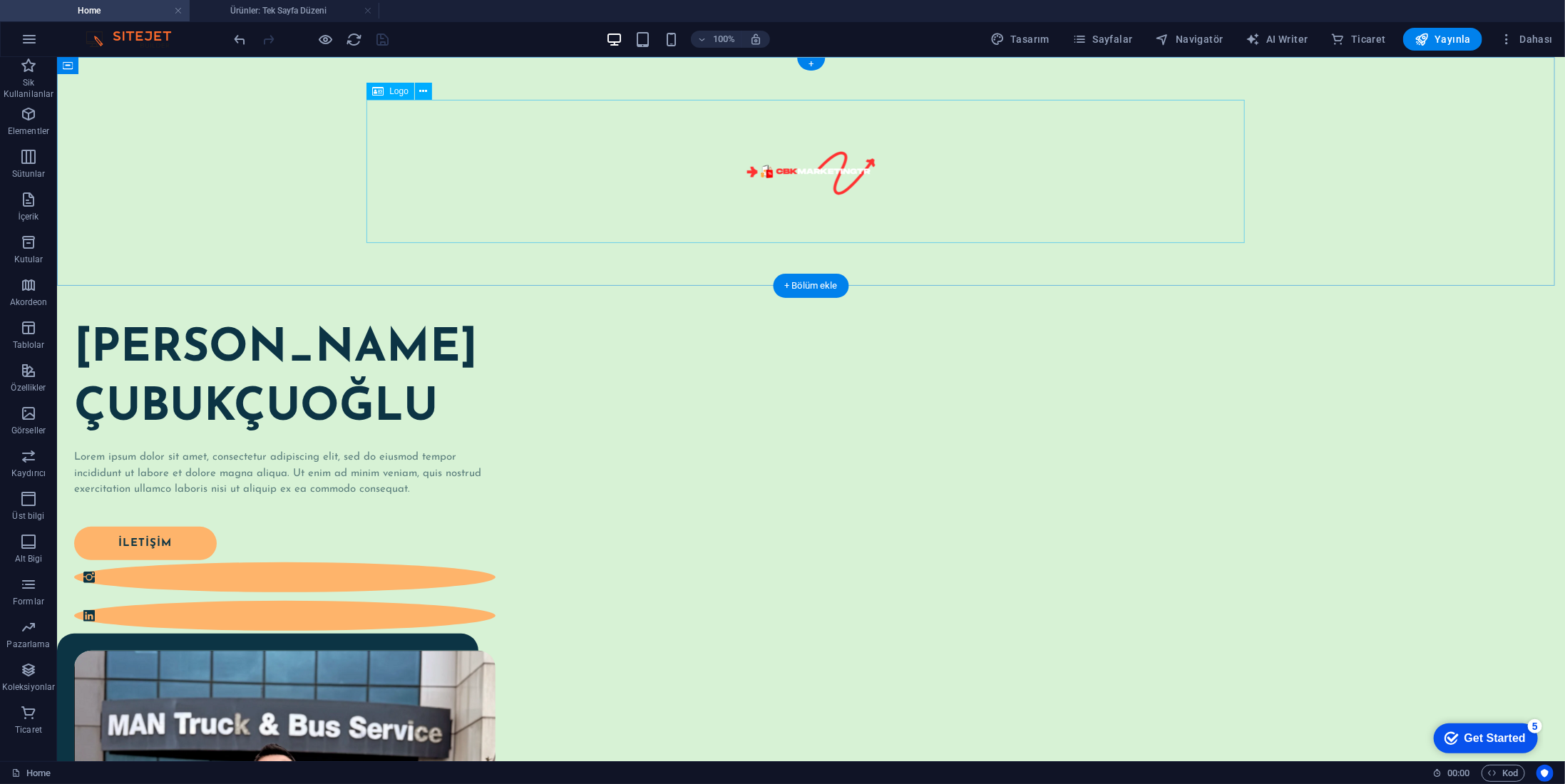
click at [796, 171] on div at bounding box center [811, 171] width 878 height 143
select select "px"
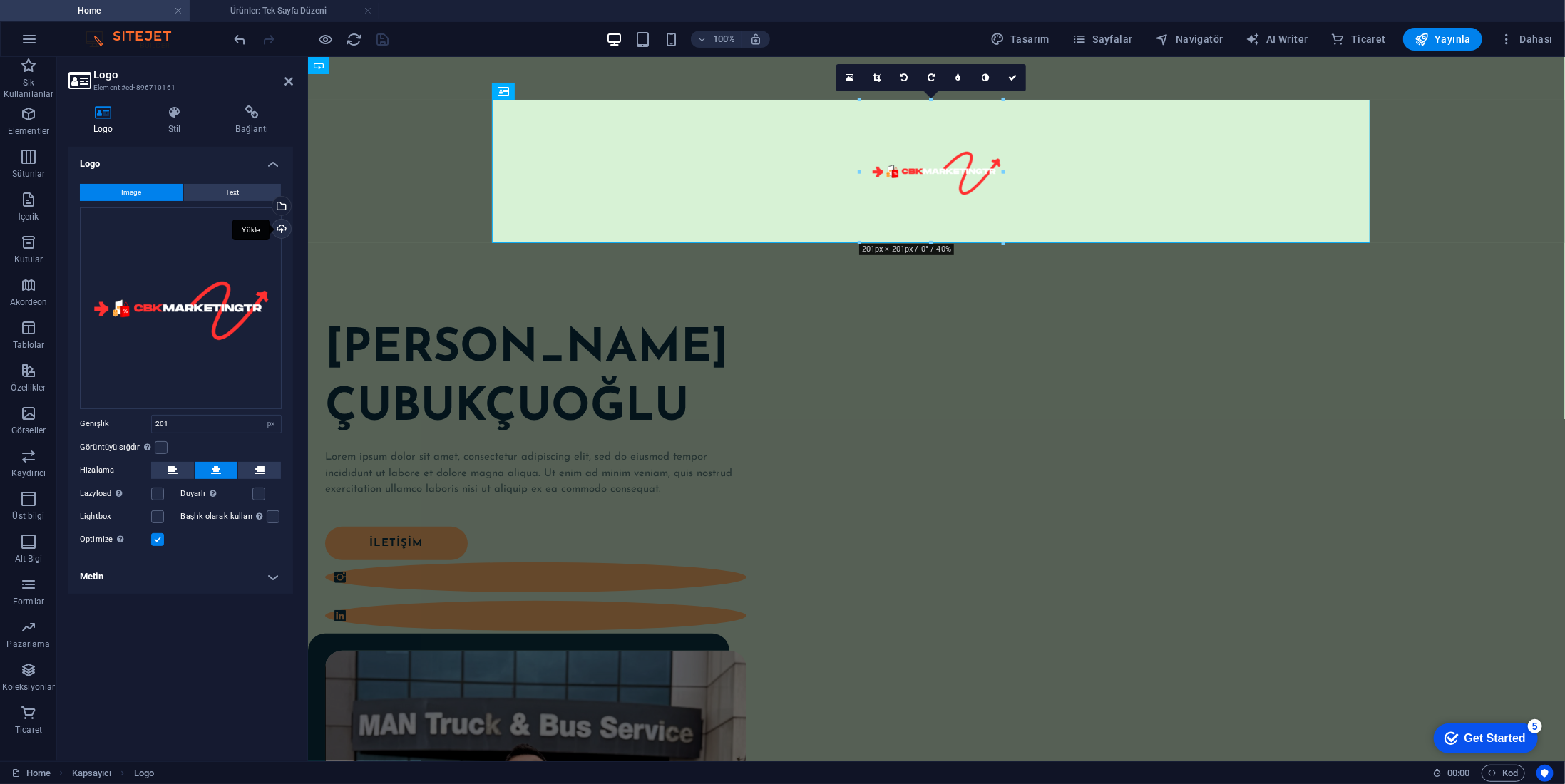
click at [278, 230] on div "Yükle" at bounding box center [279, 230] width 21 height 21
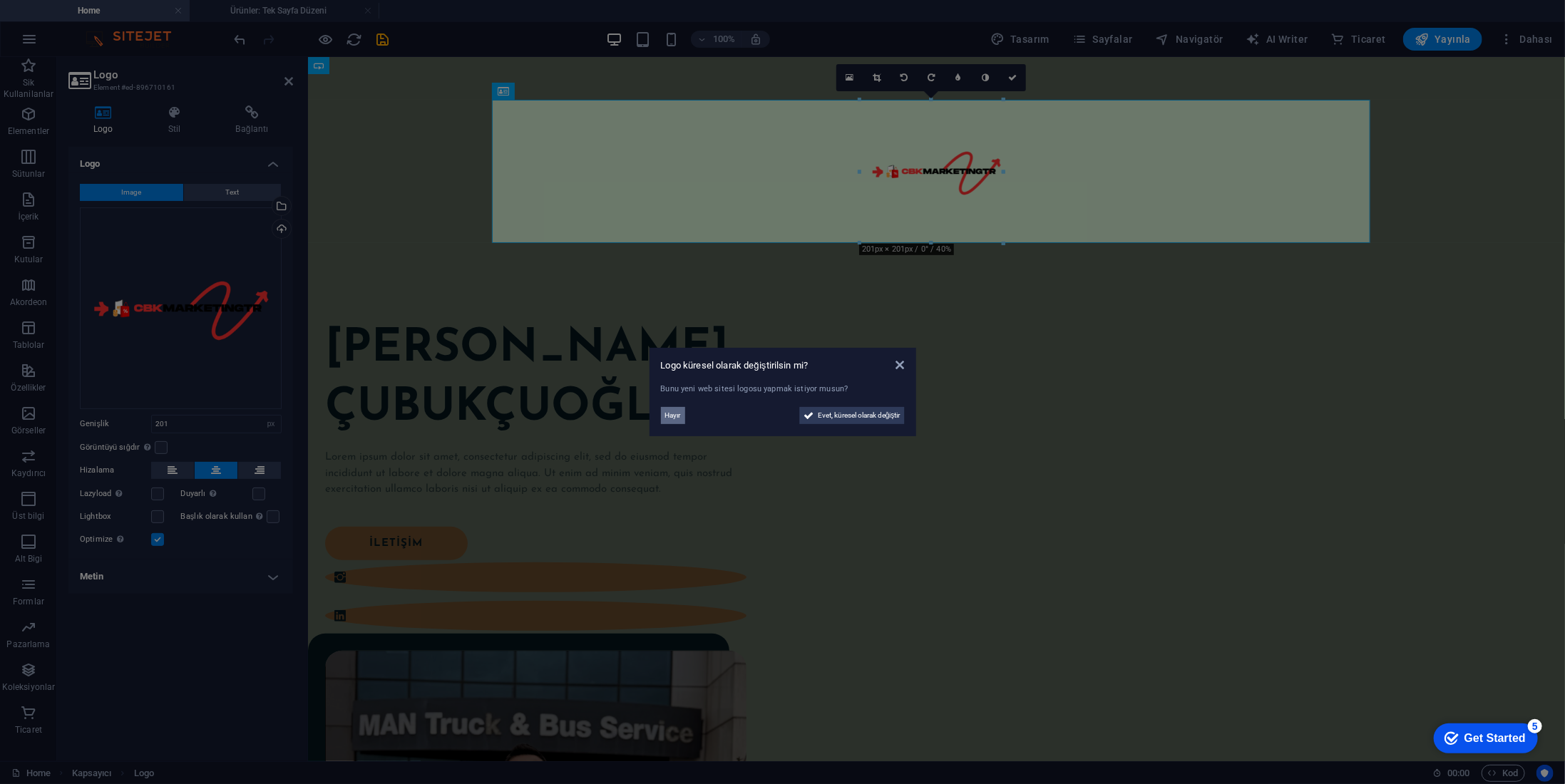
click at [671, 415] on span "Hayır" at bounding box center [673, 415] width 16 height 17
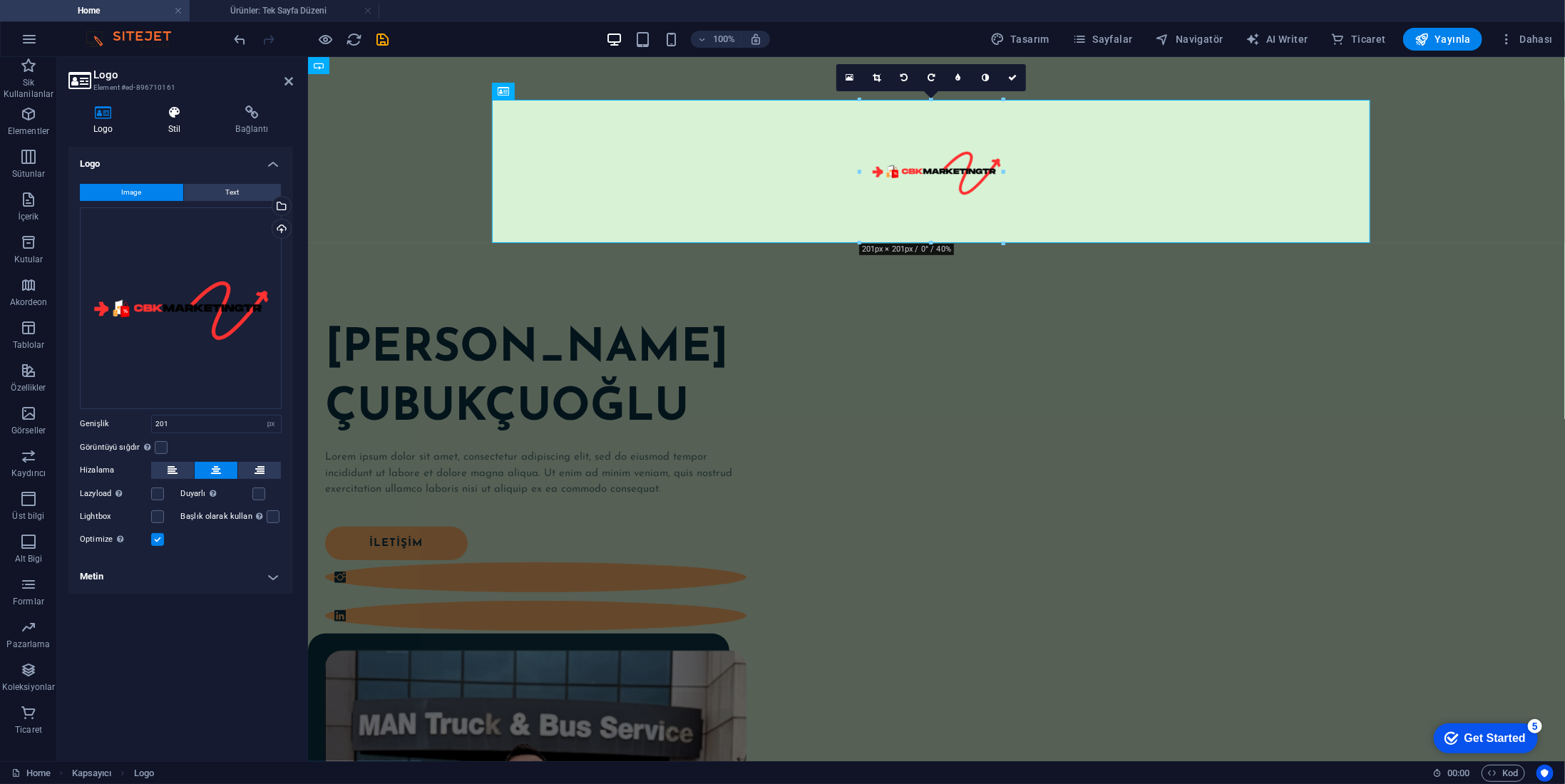
click at [177, 114] on icon at bounding box center [174, 113] width 62 height 15
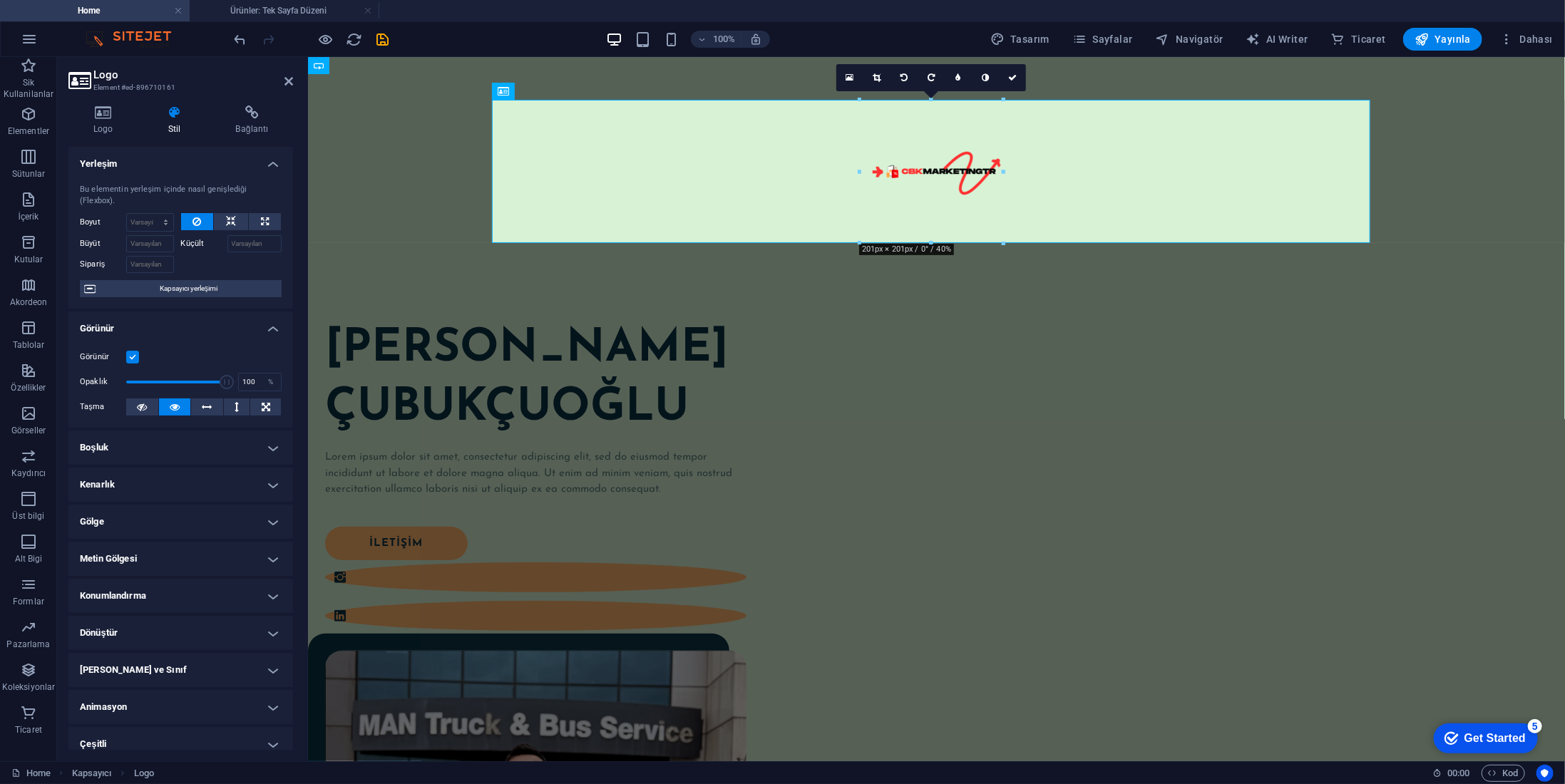
click at [170, 700] on h4 "Animasyon" at bounding box center [181, 706] width 225 height 34
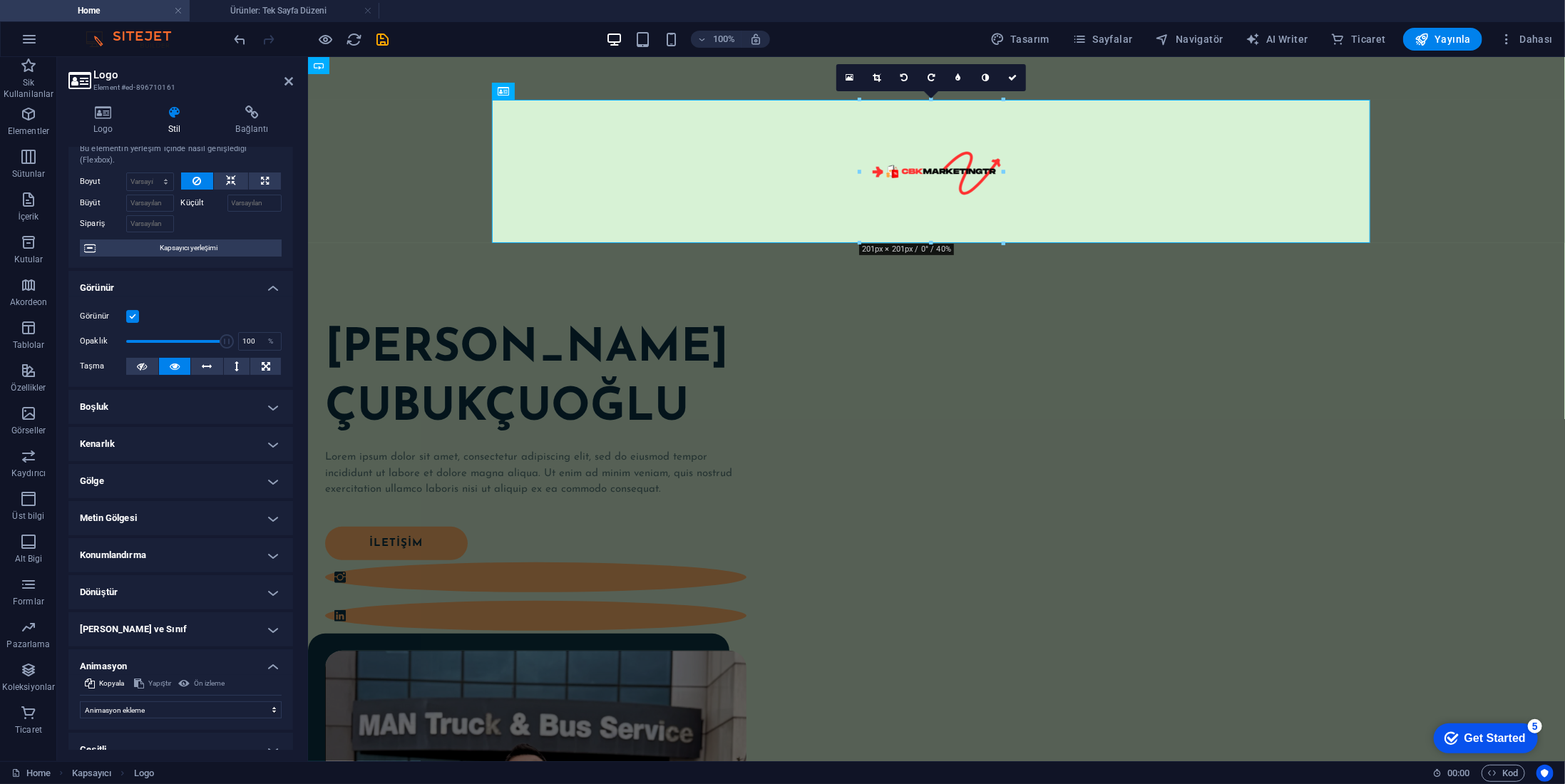
scroll to position [57, 0]
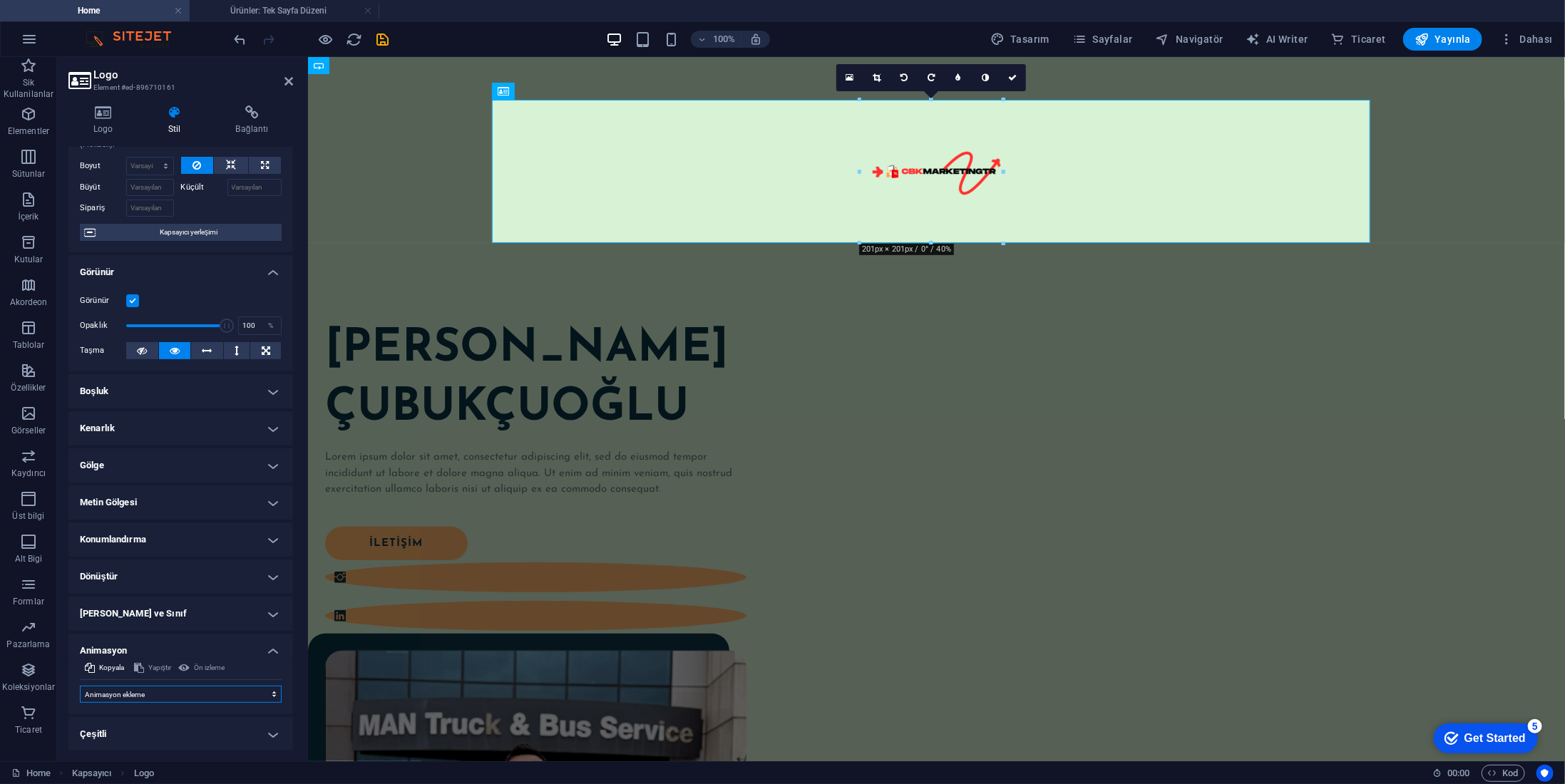
click at [170, 698] on select "Animasyon ekleme Göster / Gizle Yukarı/[GEOGRAPHIC_DATA] kaydır Yakınlaştır/Uza…" at bounding box center [180, 694] width 202 height 17
select select "slide"
click at [79, 685] on select "Animasyon ekleme Göster / Gizle Yukarı/[GEOGRAPHIC_DATA] kaydır Yakınlaştır/Uza…" at bounding box center [180, 694] width 202 height 17
select select "scroll"
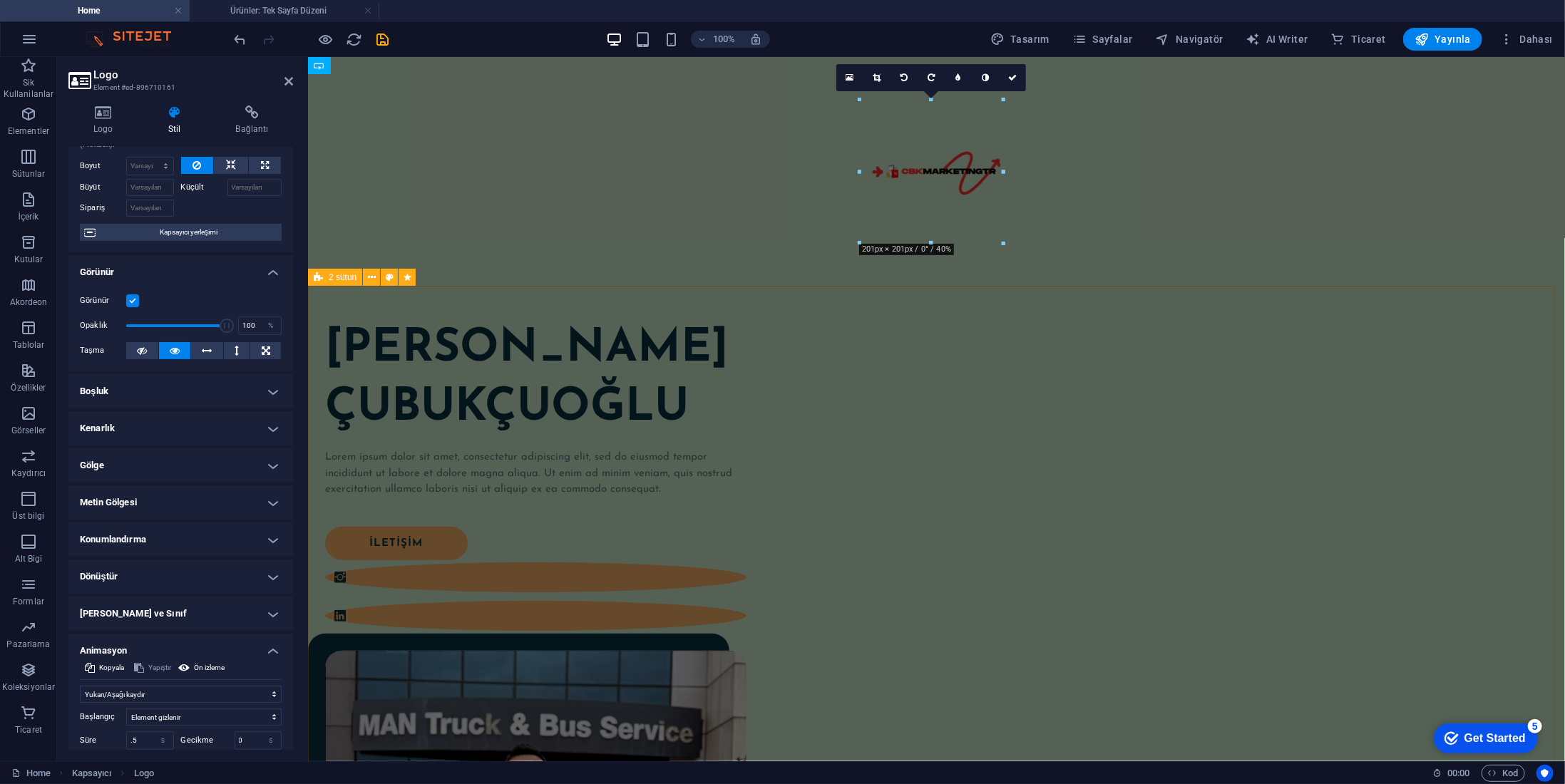
click at [402, 428] on div "[PERSON_NAME] Lorem ipsum dolor sit amet, consectetur adipiscing elit, sed do e…" at bounding box center [936, 742] width 1257 height 915
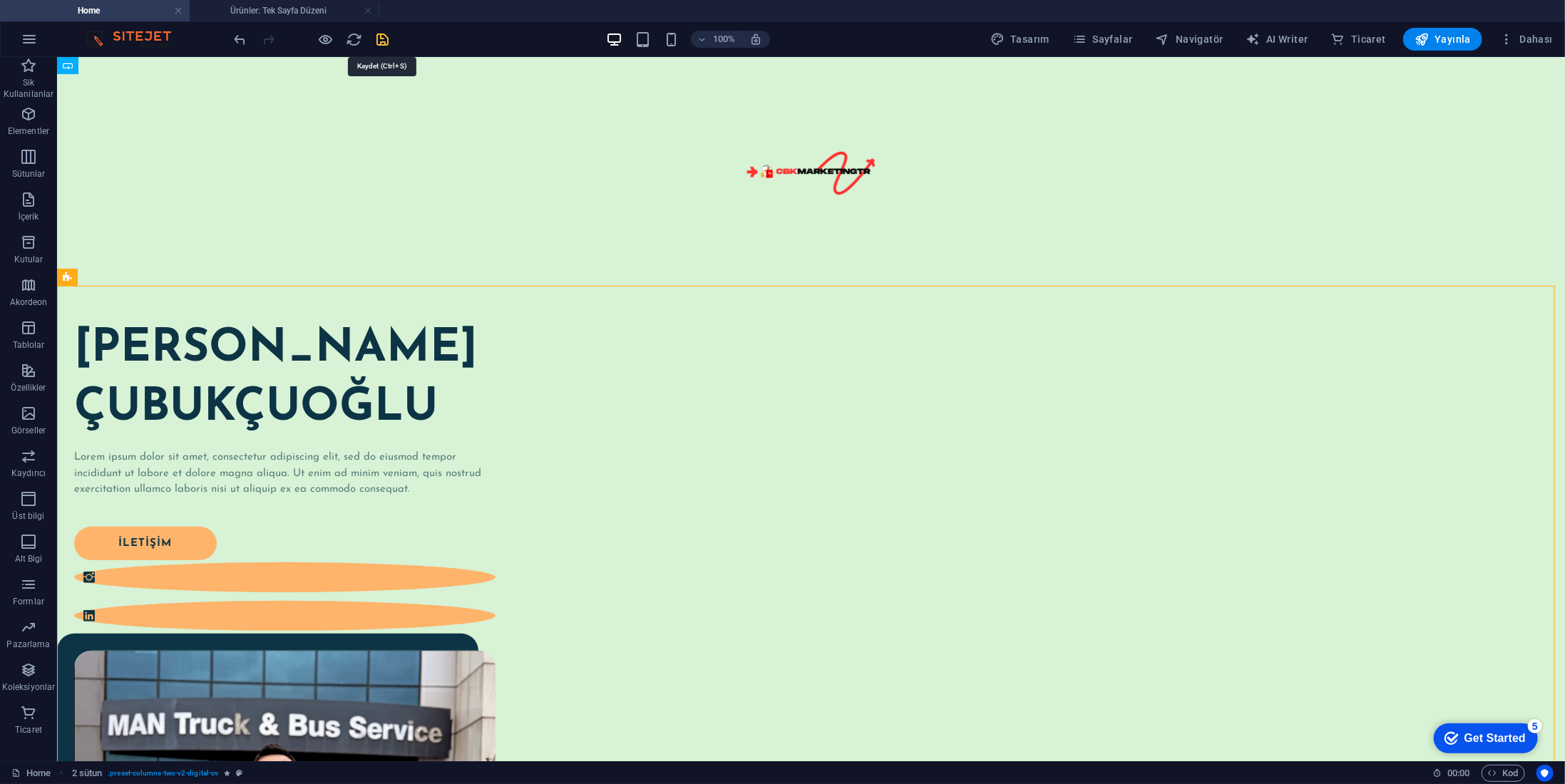
click at [381, 33] on icon "save" at bounding box center [383, 39] width 16 height 16
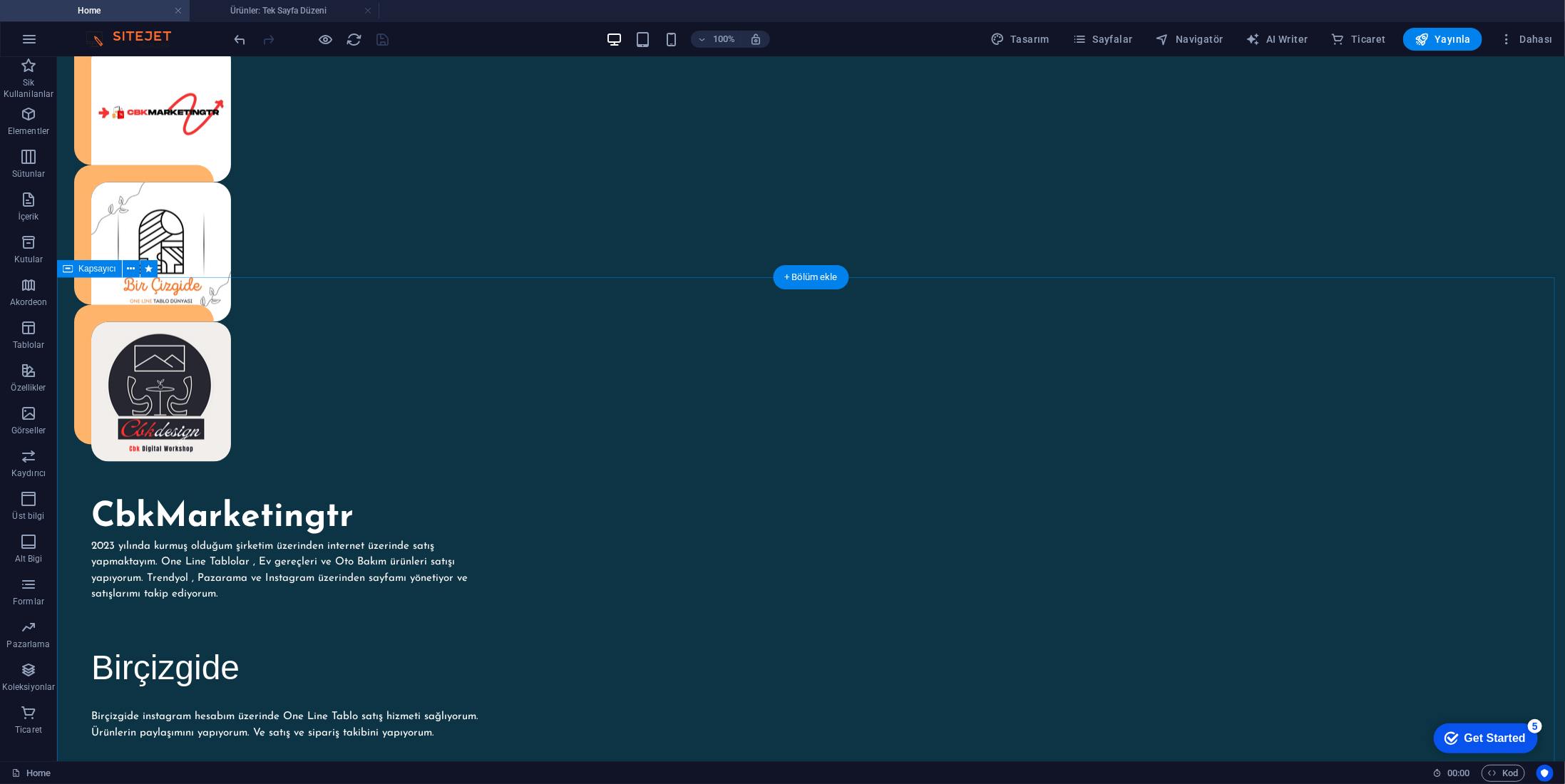
scroll to position [1249, 0]
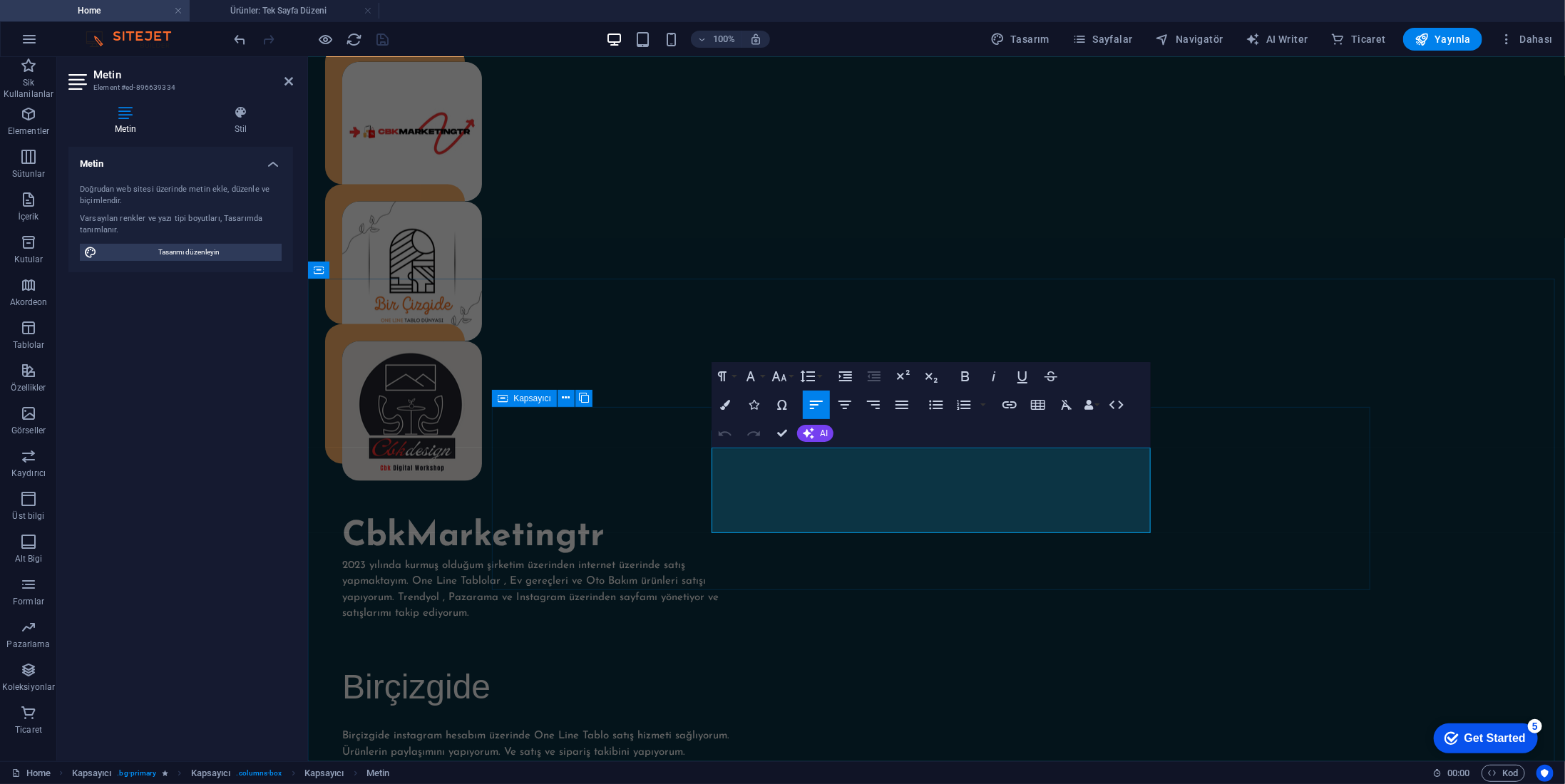
drag, startPoint x: 897, startPoint y: 527, endPoint x: 709, endPoint y: 442, distance: 206.3
click at [728, 403] on icon "button" at bounding box center [725, 404] width 10 height 10
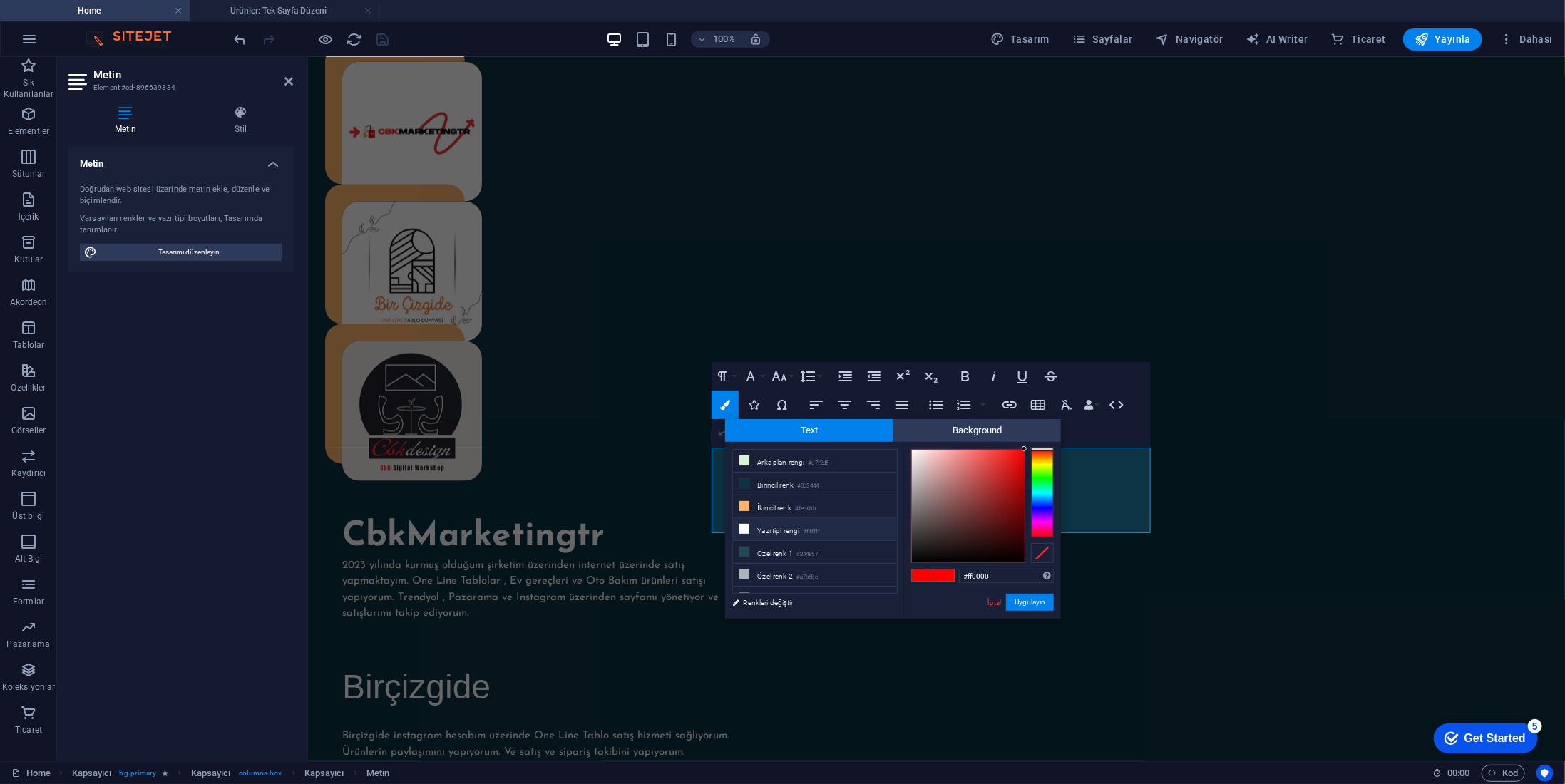
click at [771, 528] on li "Yazı tipi rengi #ffffff" at bounding box center [815, 529] width 164 height 23
type input "#ffffff"
click at [1043, 604] on button "Uygulayın" at bounding box center [1030, 602] width 47 height 17
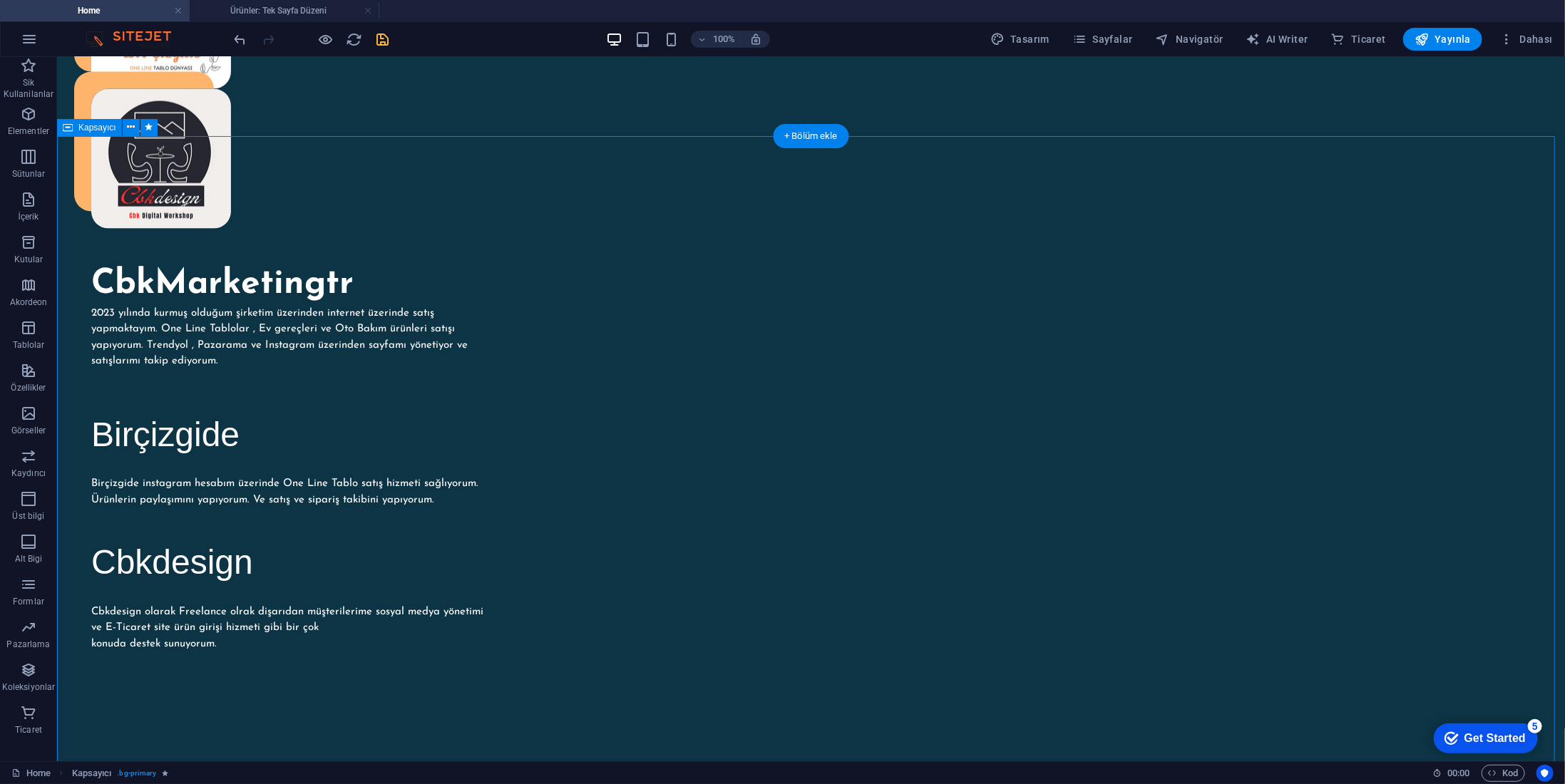
scroll to position [1535, 0]
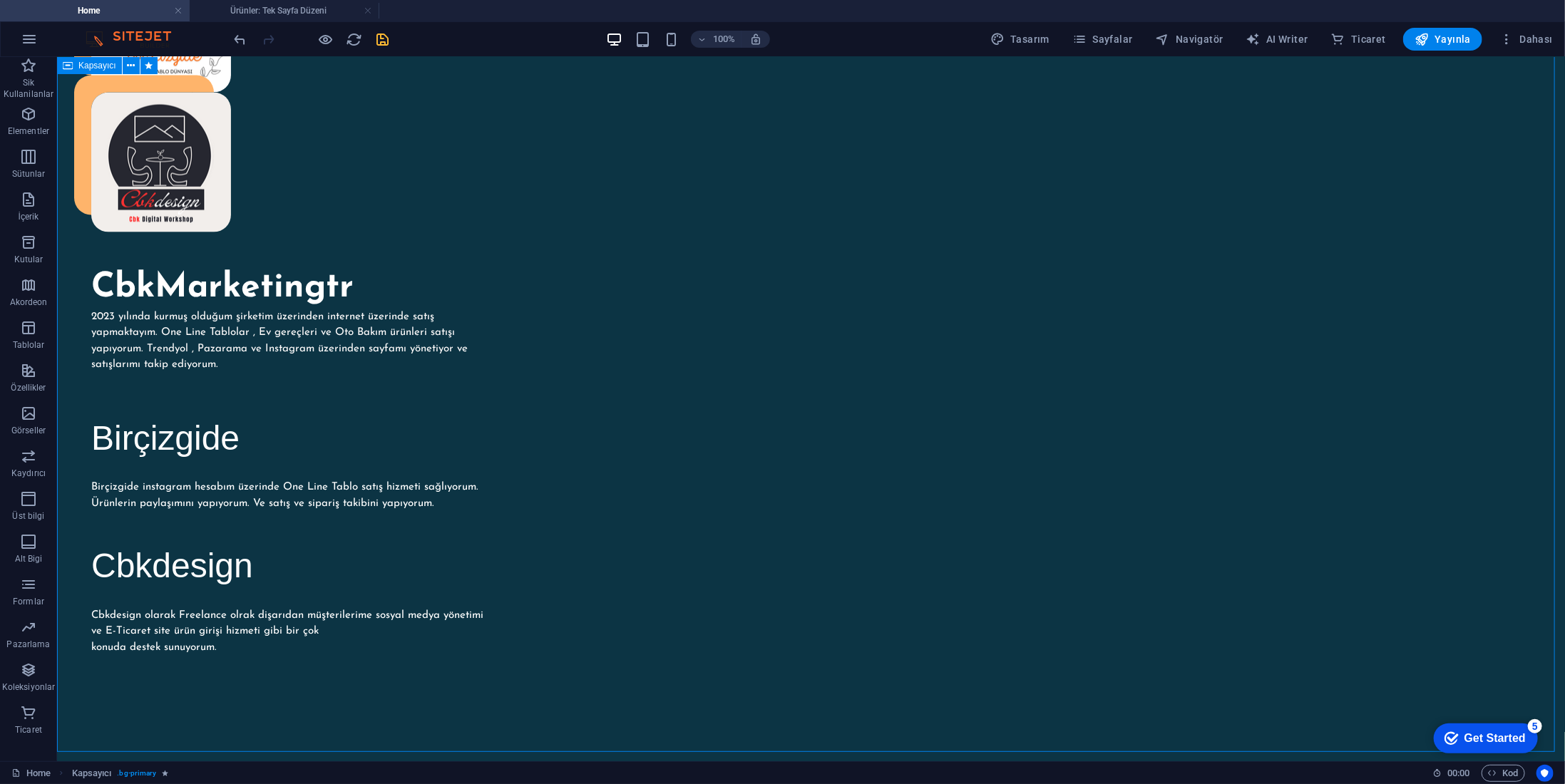
scroll to position [1463, 0]
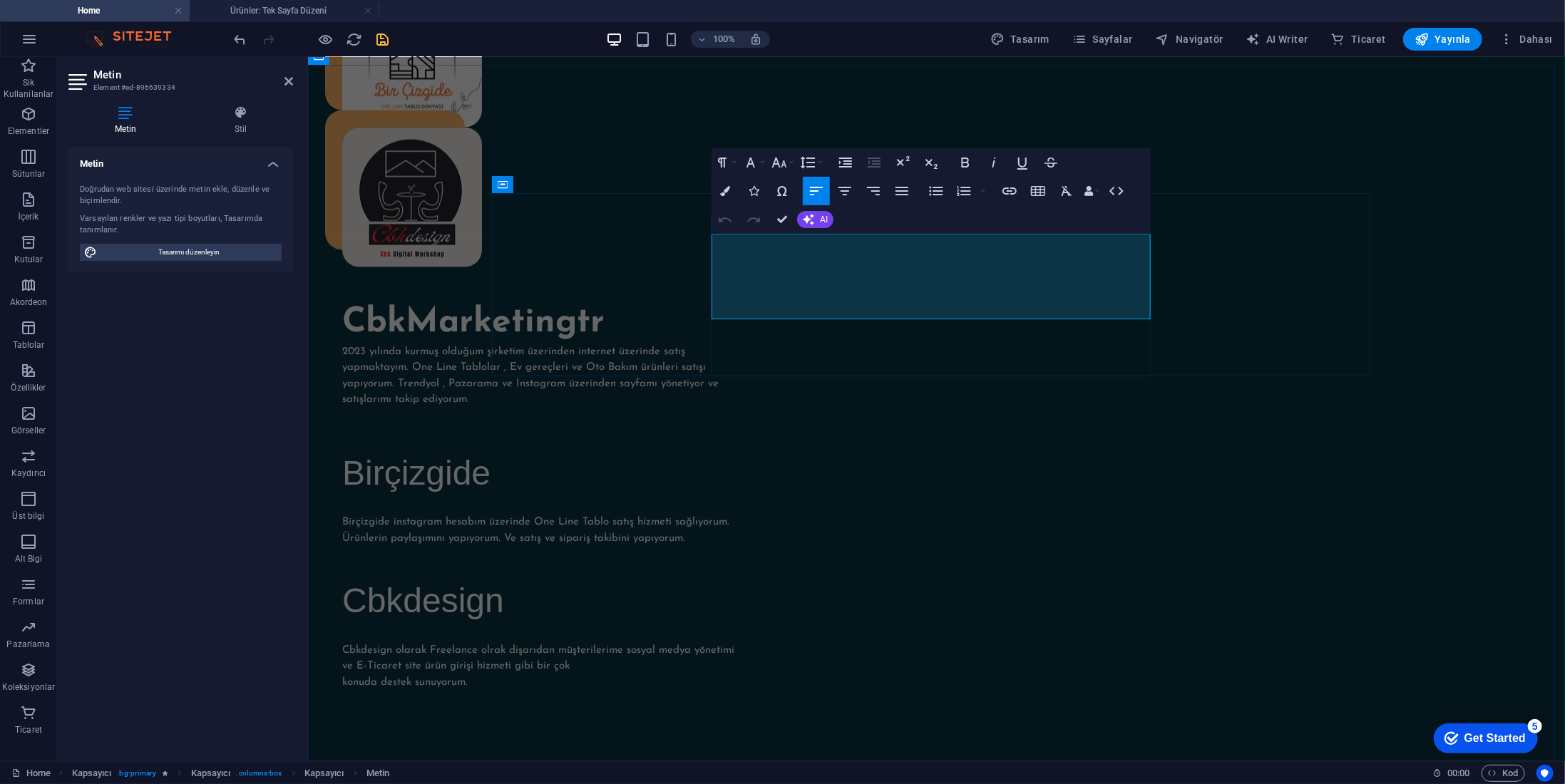
drag, startPoint x: 1076, startPoint y: 236, endPoint x: 722, endPoint y: 229, distance: 354.1
click at [965, 161] on icon "button" at bounding box center [965, 162] width 17 height 17
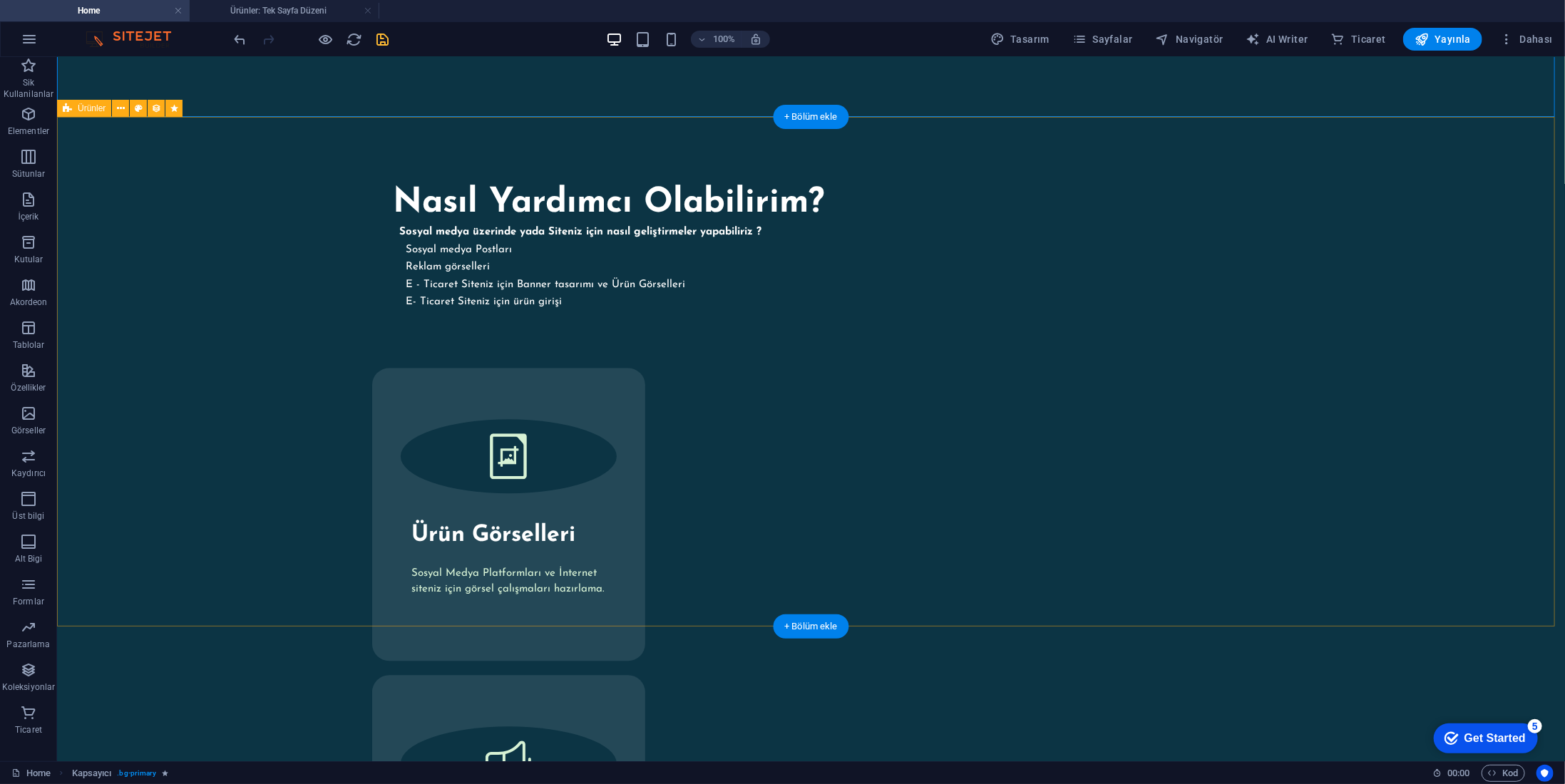
scroll to position [2248, 0]
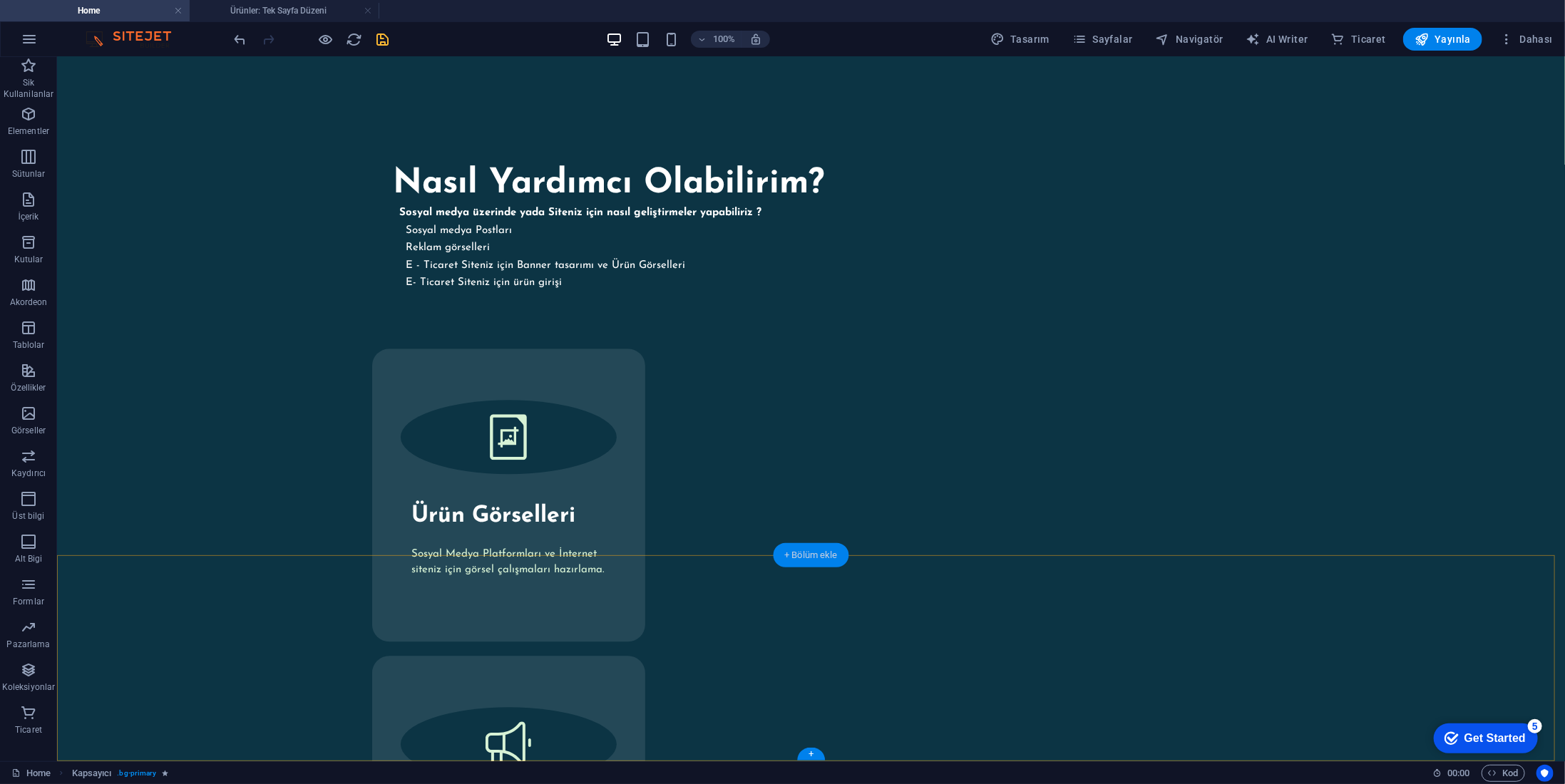
click at [837, 563] on div "+ Bölüm ekle" at bounding box center [812, 555] width 77 height 25
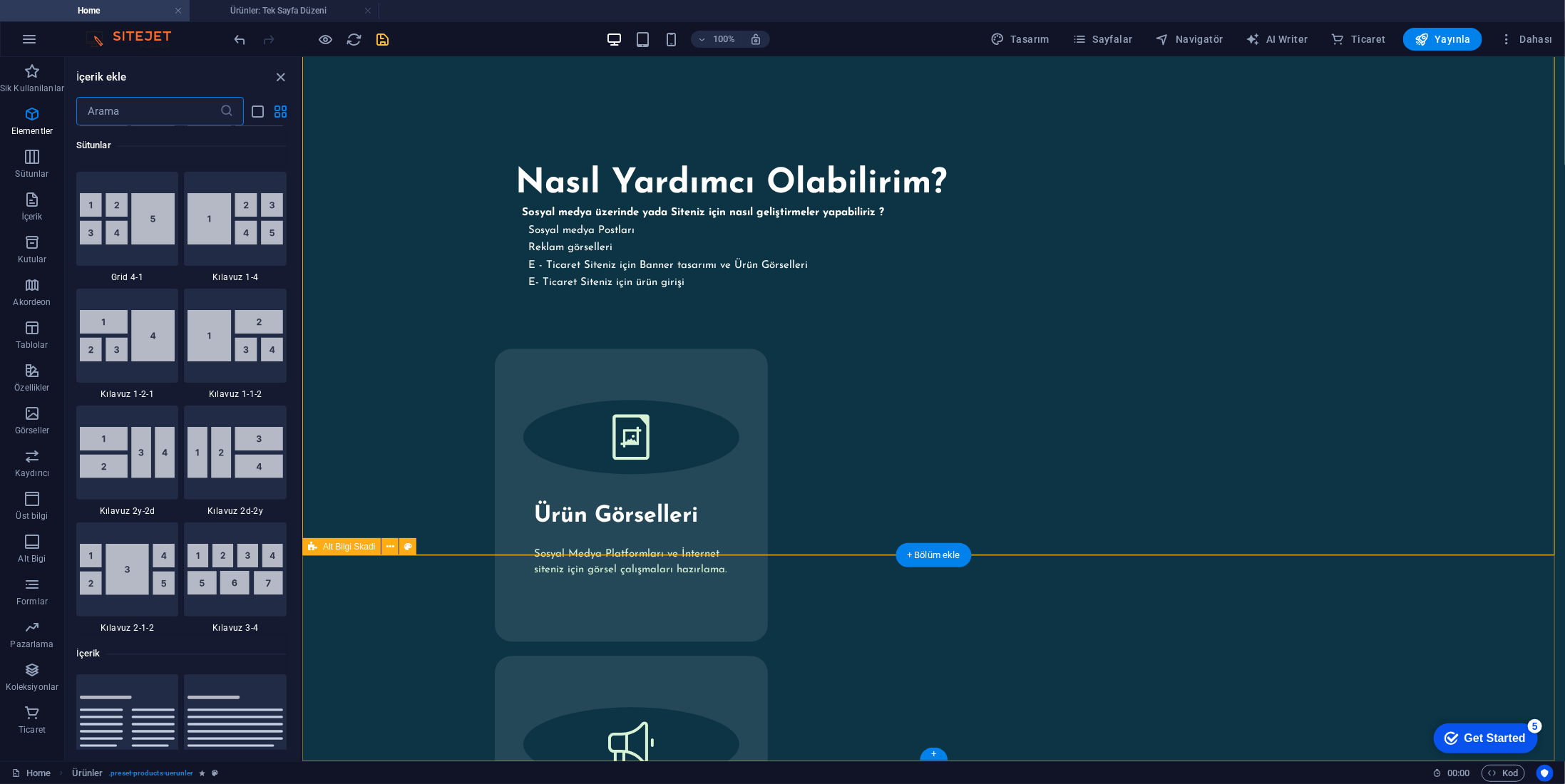
scroll to position [2493, 0]
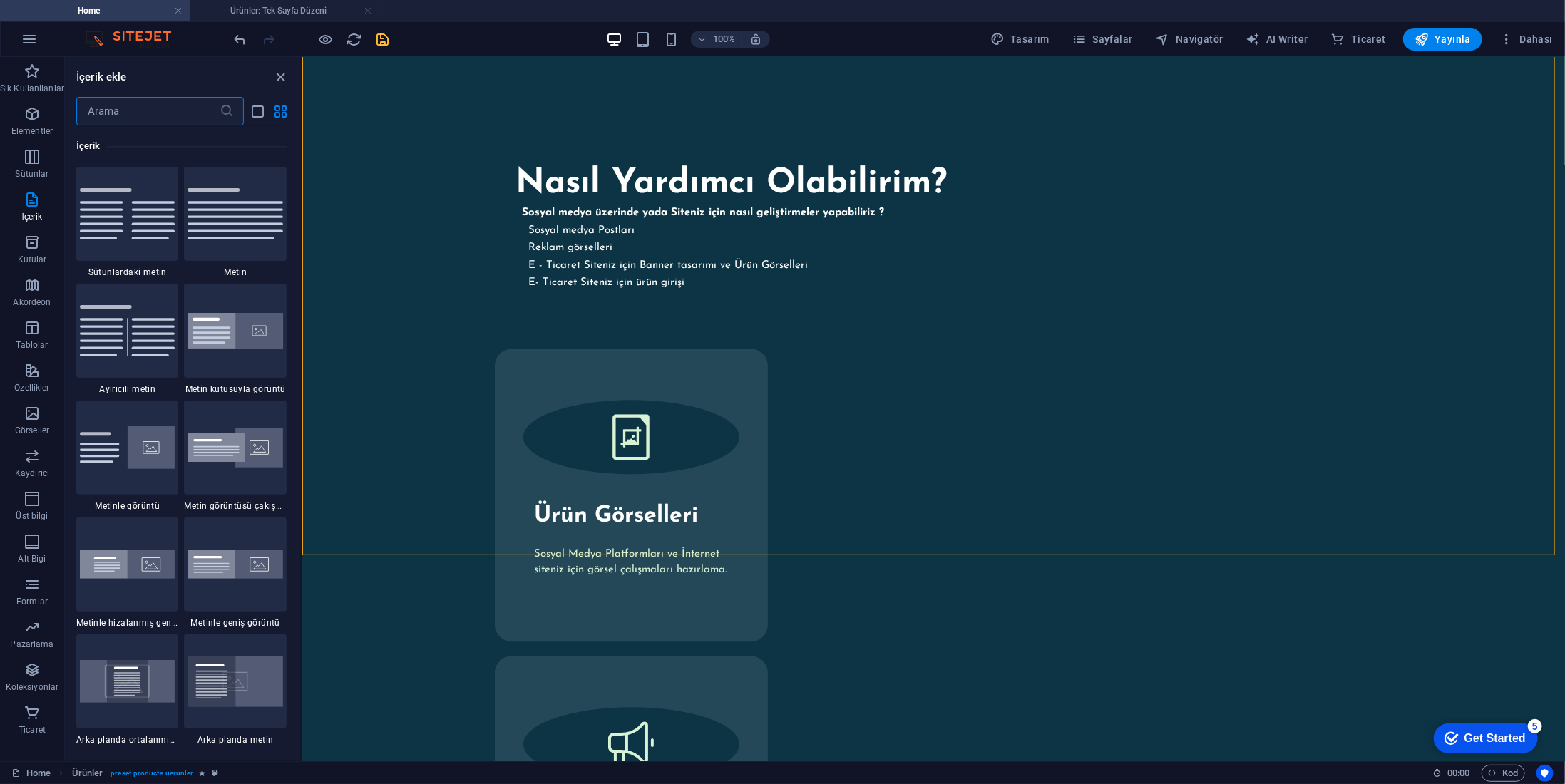
click at [122, 107] on input "text" at bounding box center [148, 110] width 143 height 28
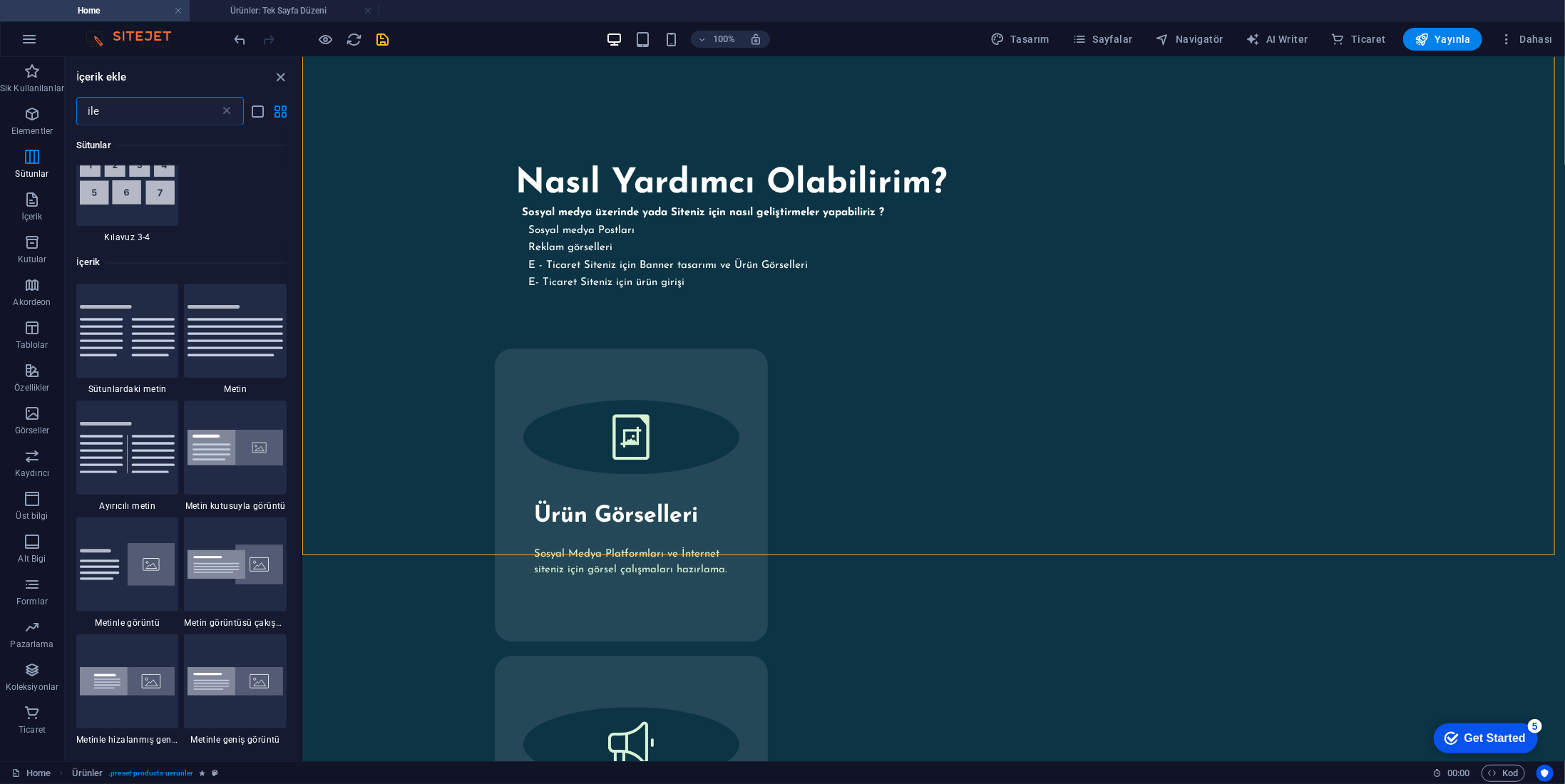
scroll to position [0, 0]
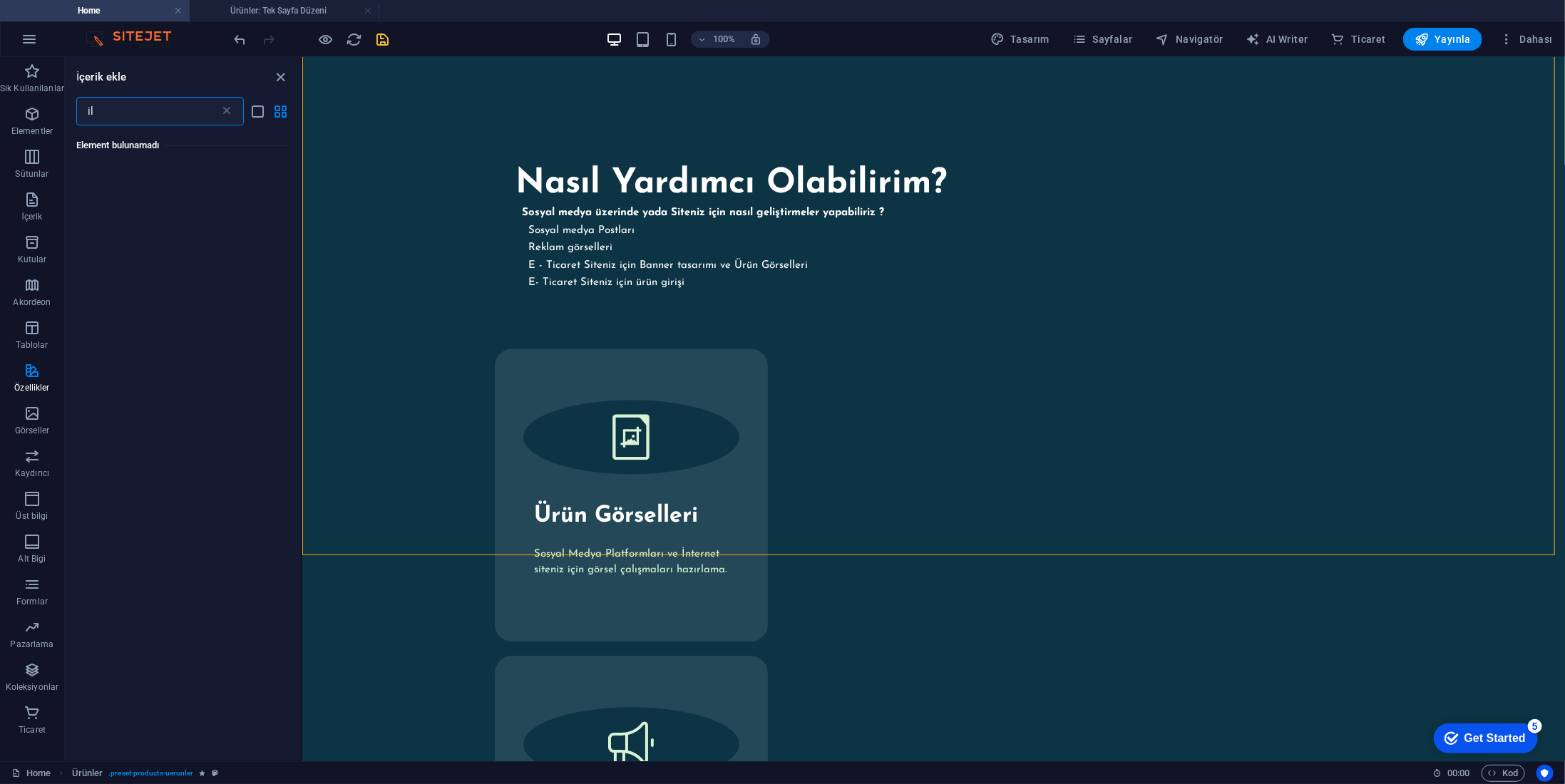
type input "i"
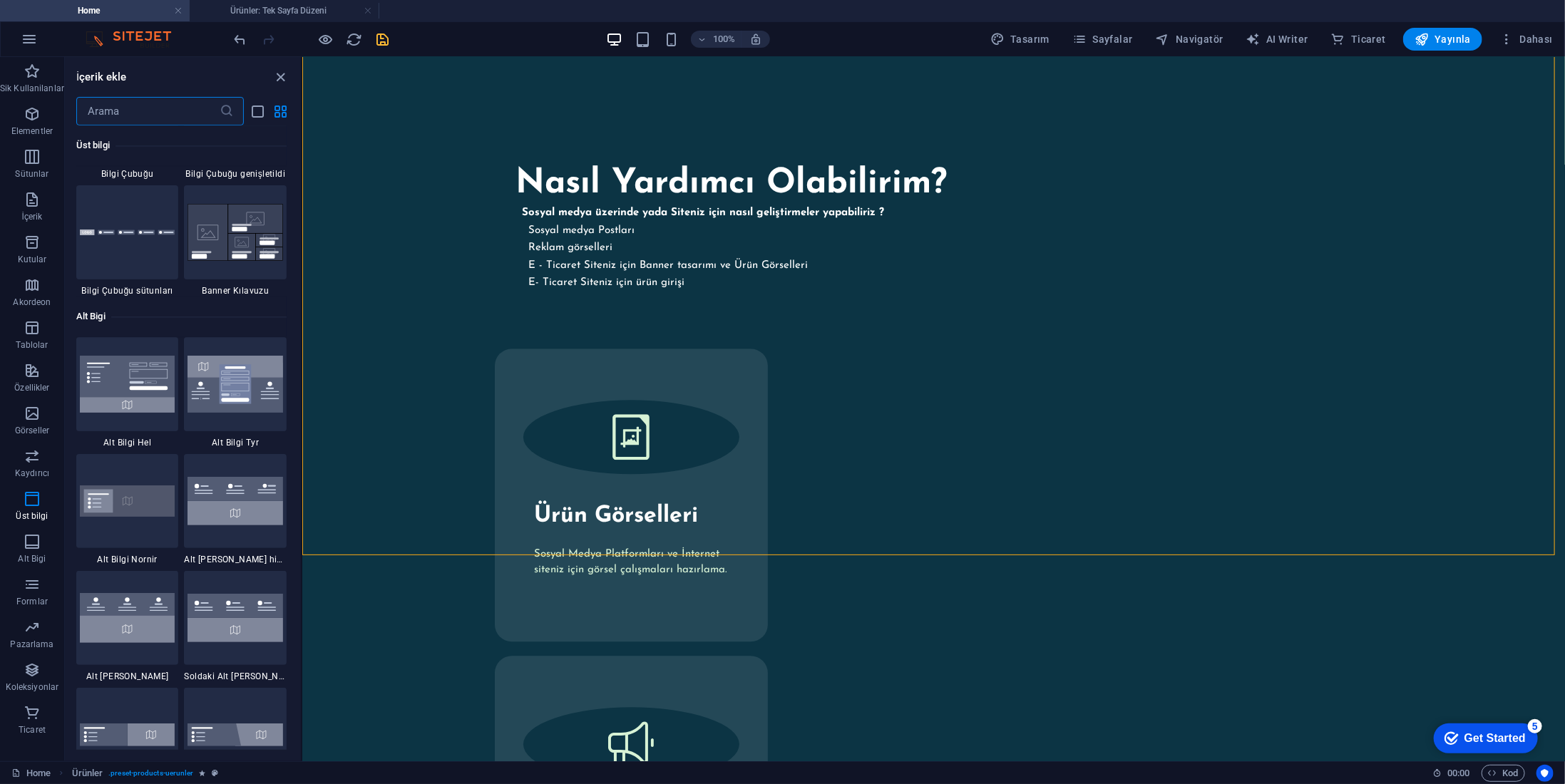
scroll to position [9267, 0]
click at [229, 495] on img at bounding box center [235, 500] width 96 height 48
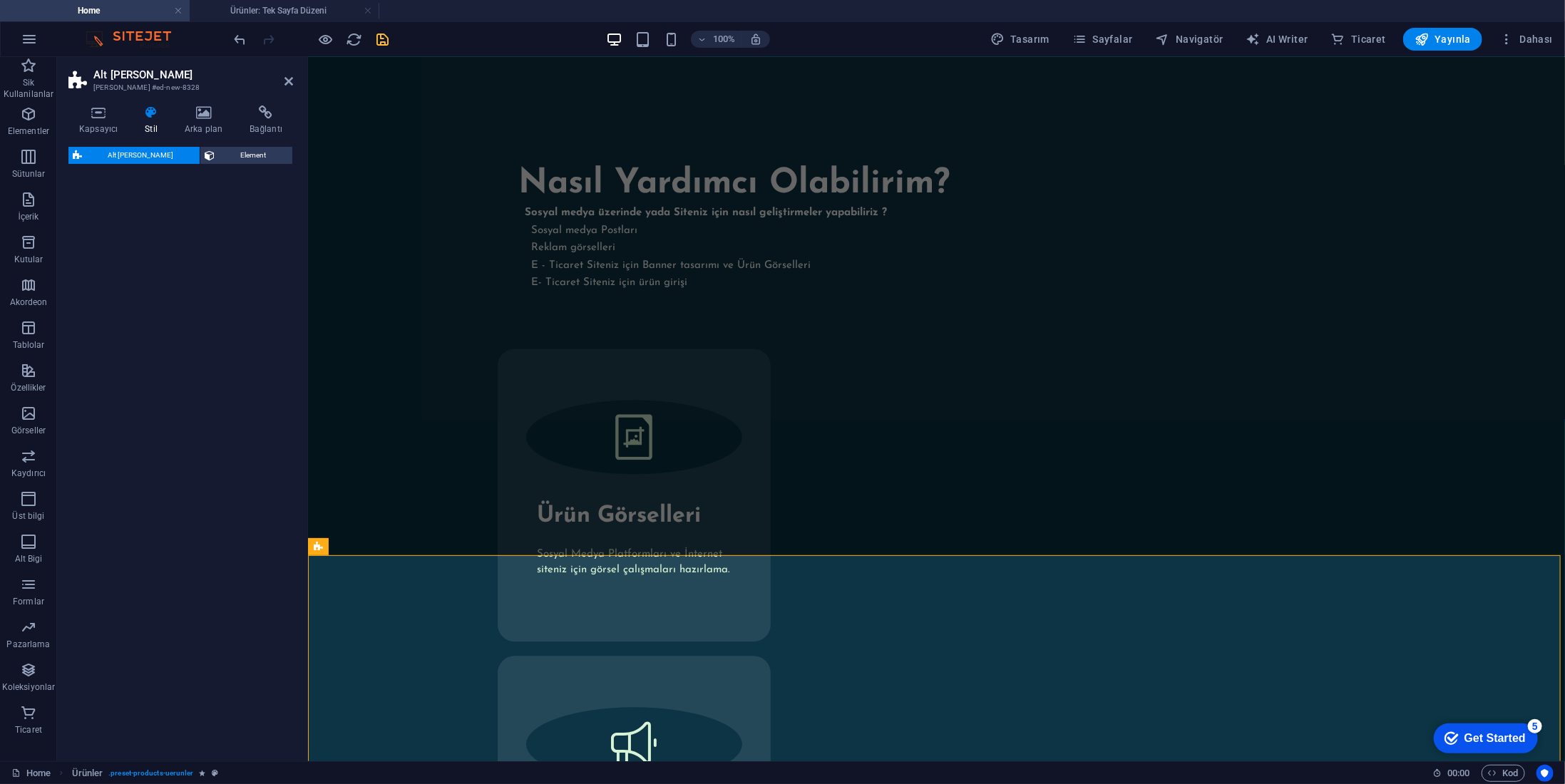
select select "rem"
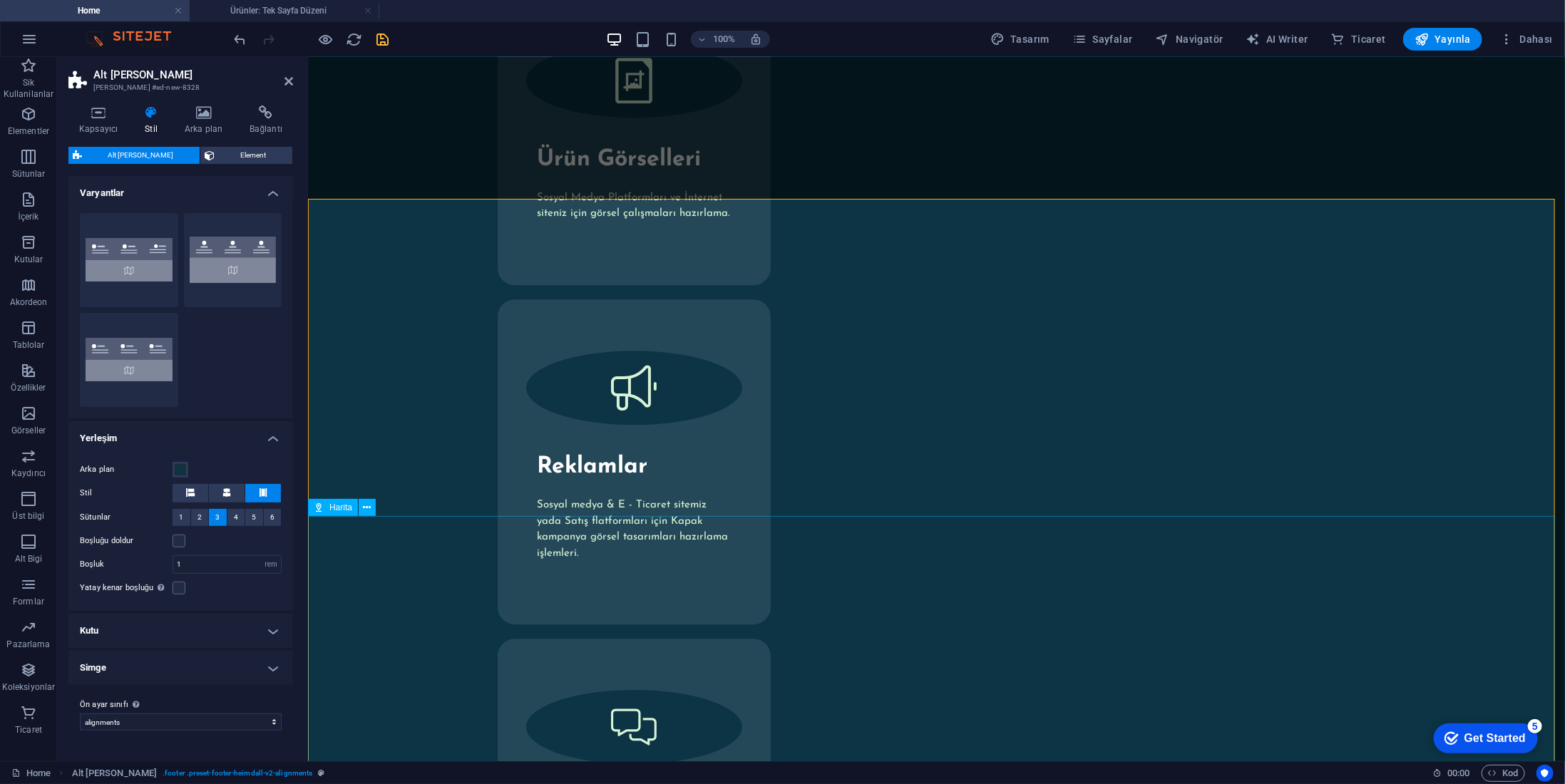
scroll to position [2817, 0]
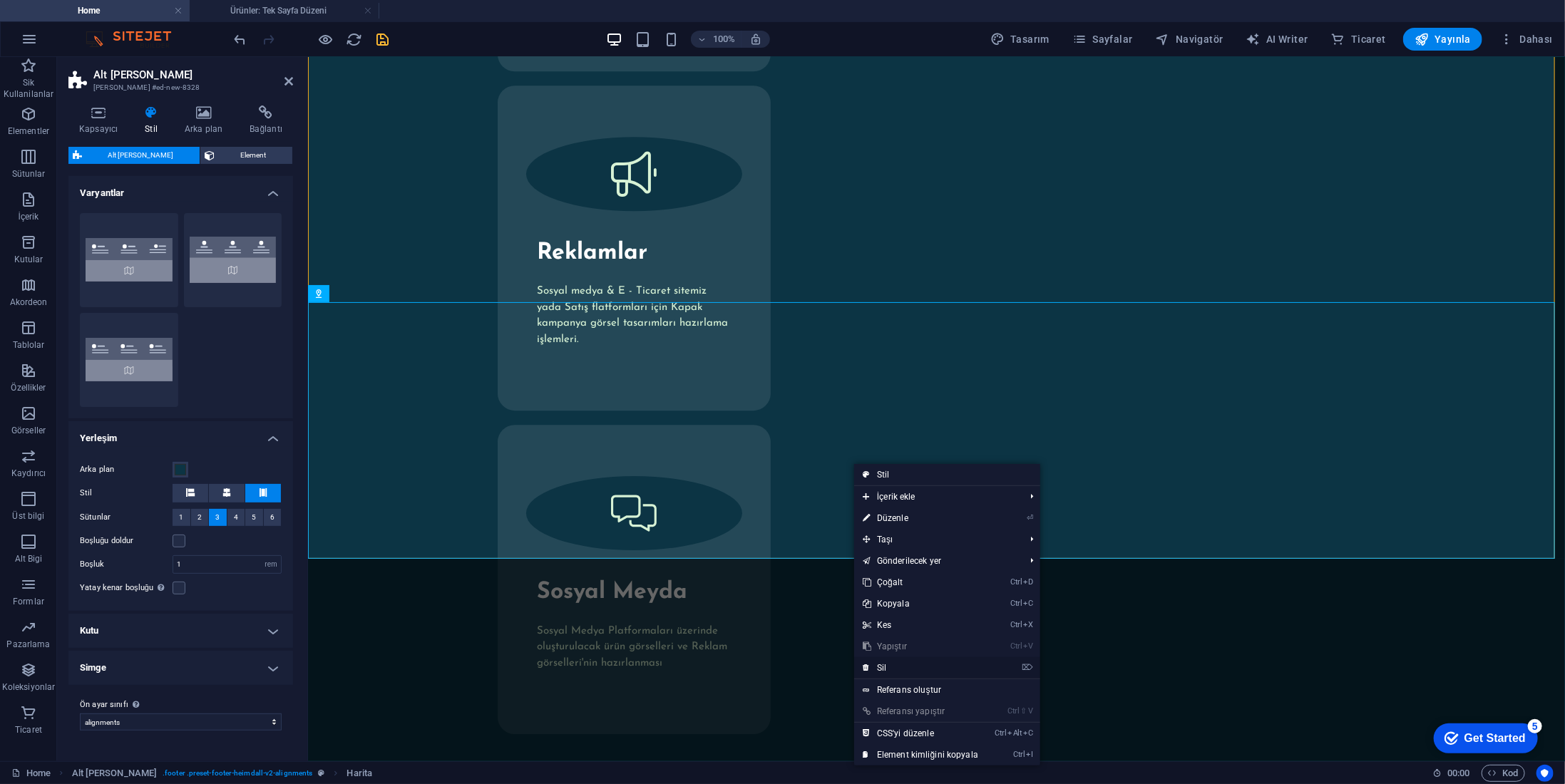
click at [909, 665] on link "⌦ Sil" at bounding box center [920, 667] width 132 height 21
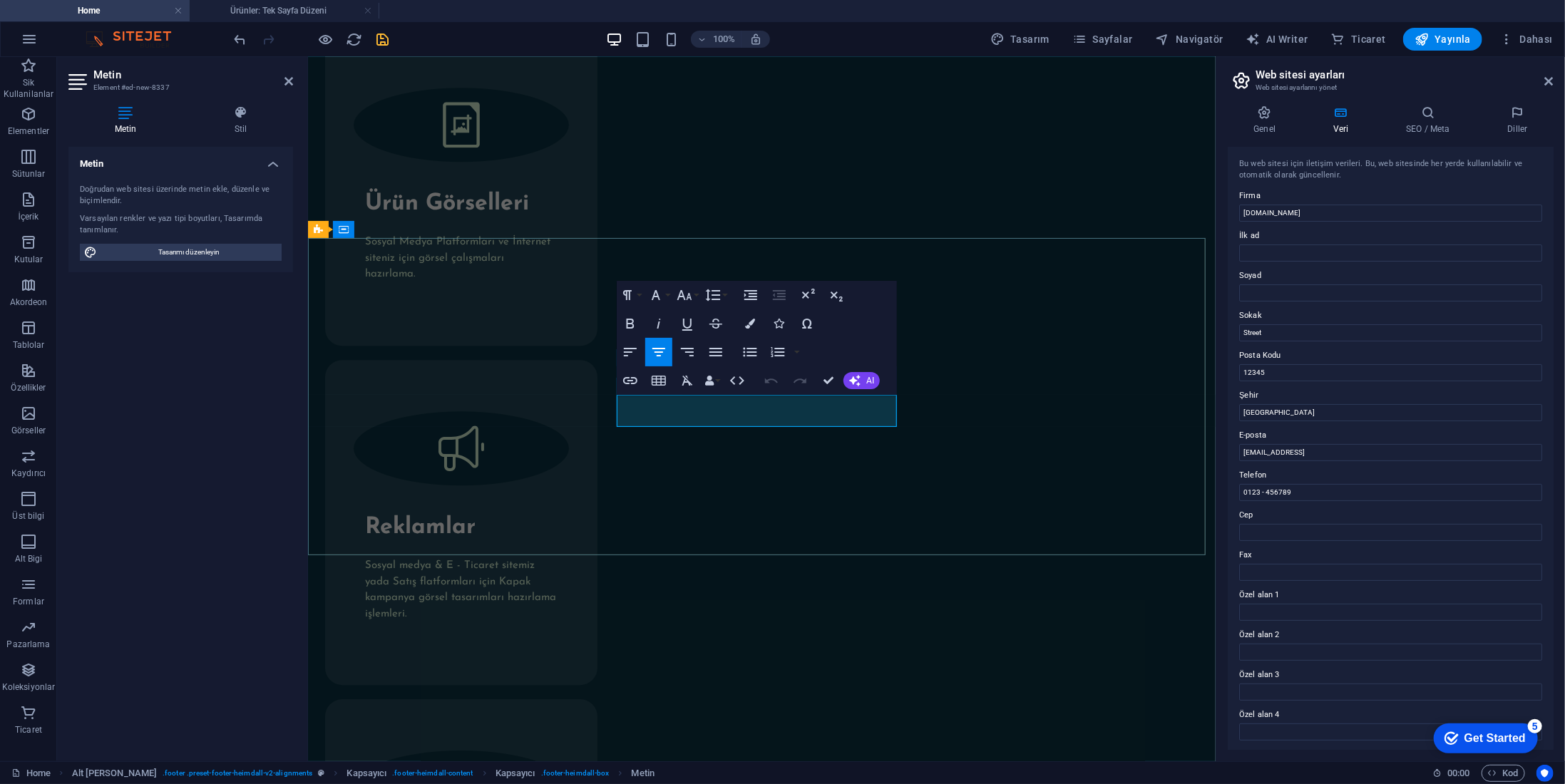
drag, startPoint x: 701, startPoint y: 400, endPoint x: 740, endPoint y: 404, distance: 39.2
drag, startPoint x: 793, startPoint y: 402, endPoint x: 705, endPoint y: 404, distance: 88.0
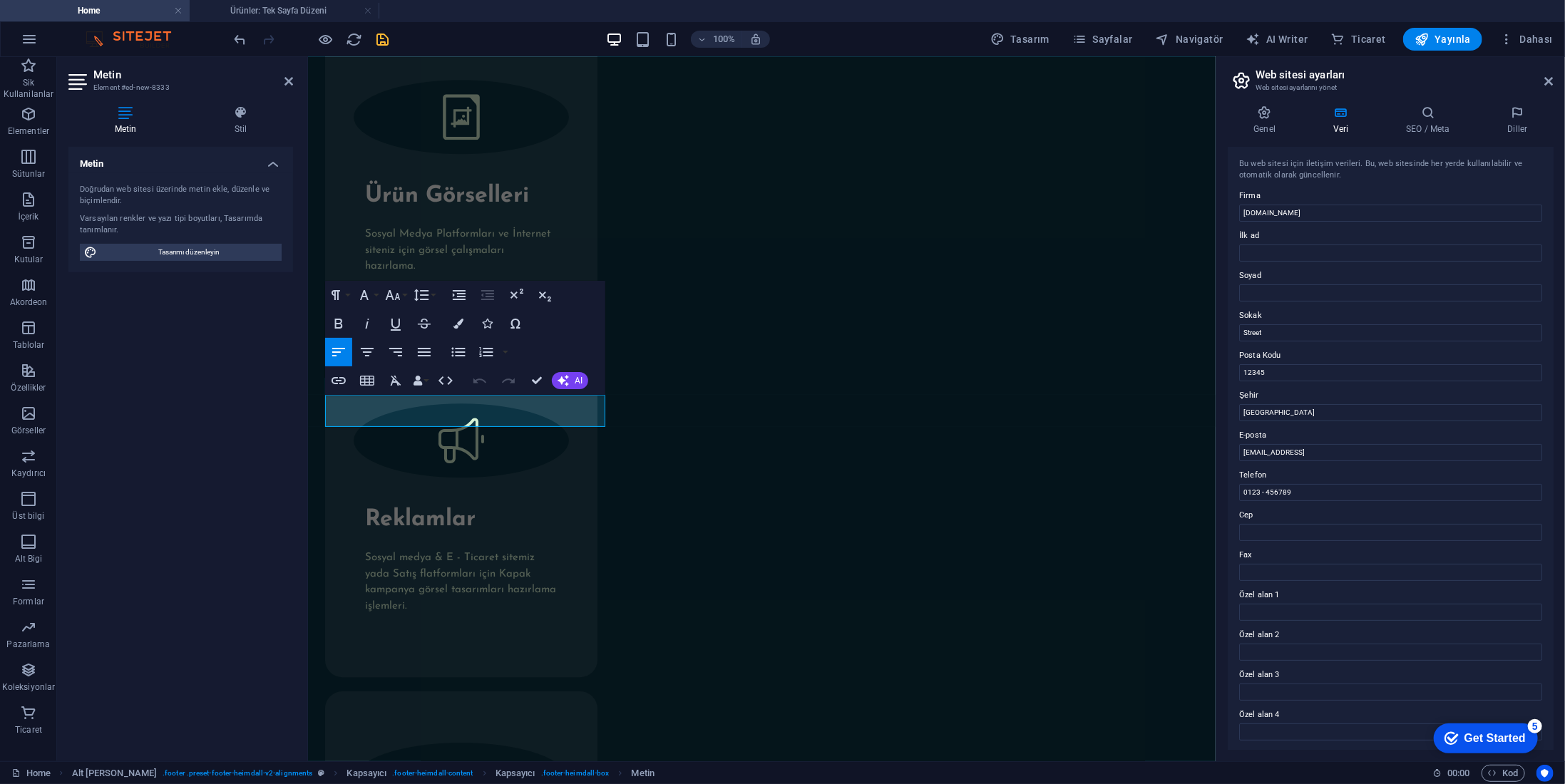
scroll to position [2557, 0]
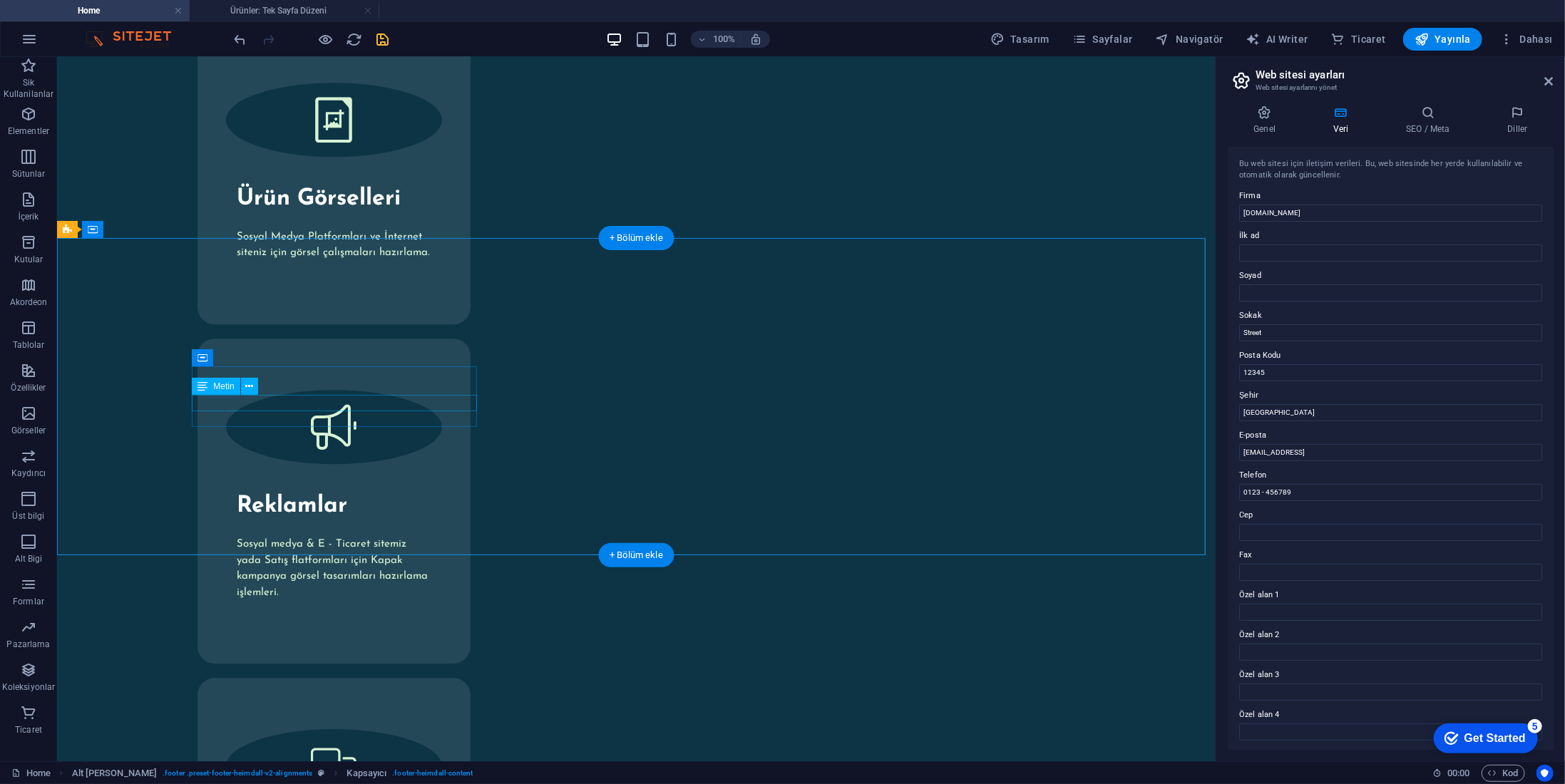
click at [226, 392] on div "Metin" at bounding box center [215, 386] width 47 height 17
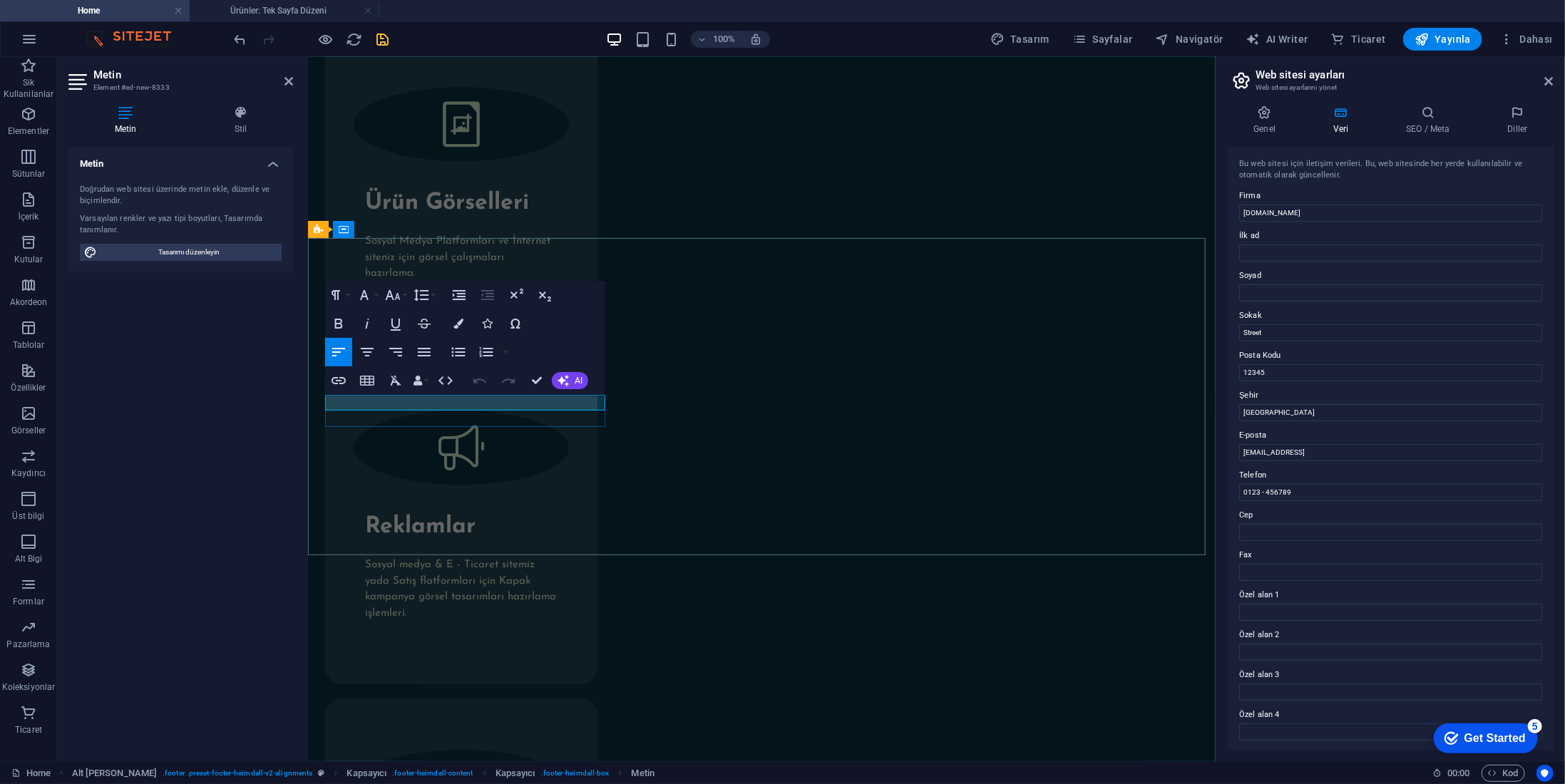
click at [360, 353] on icon "button" at bounding box center [367, 351] width 17 height 17
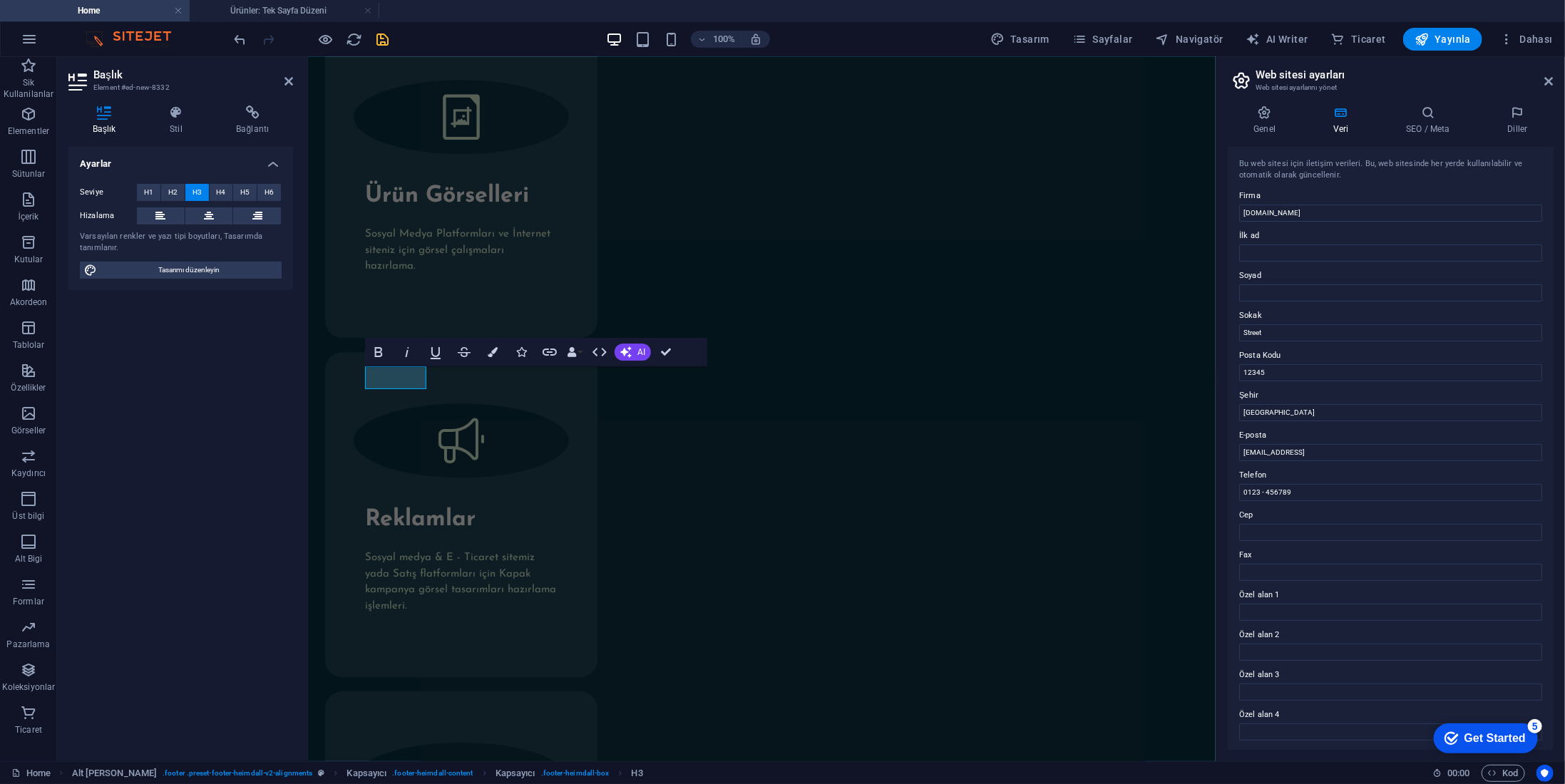
scroll to position [2557, 0]
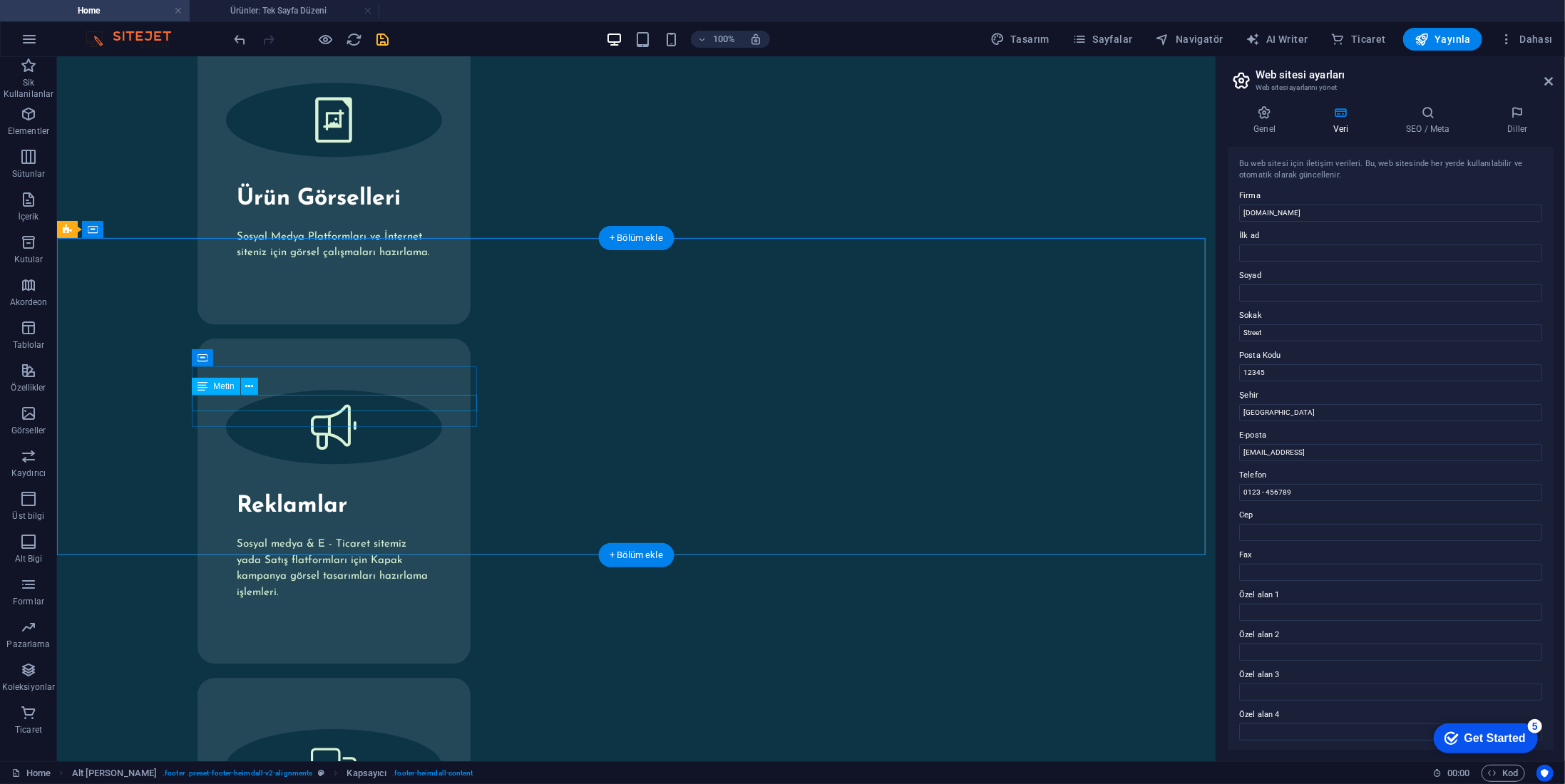
click at [275, 359] on icon at bounding box center [278, 358] width 8 height 15
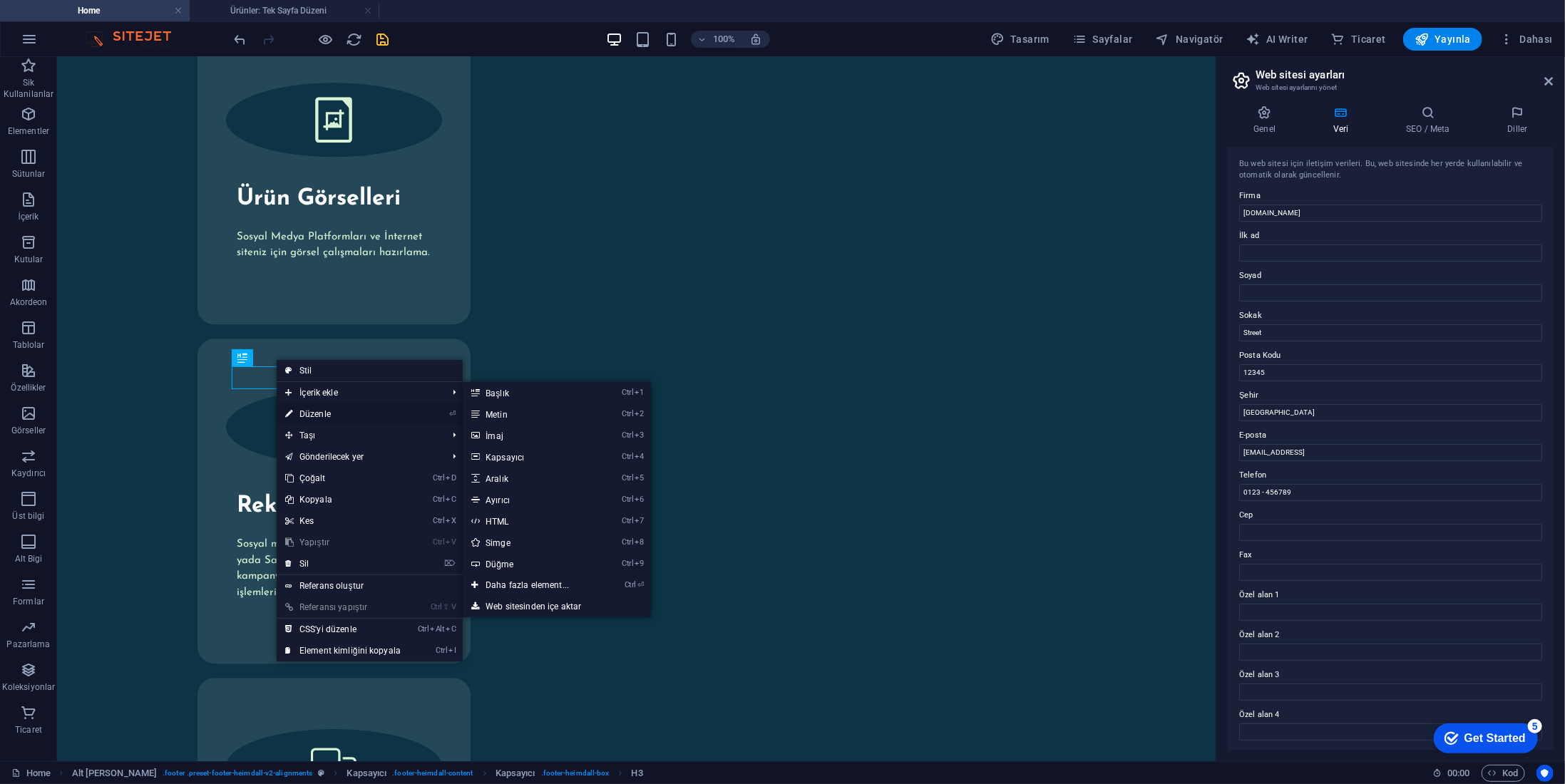
click at [314, 412] on link "⏎ Düzenle" at bounding box center [342, 413] width 132 height 21
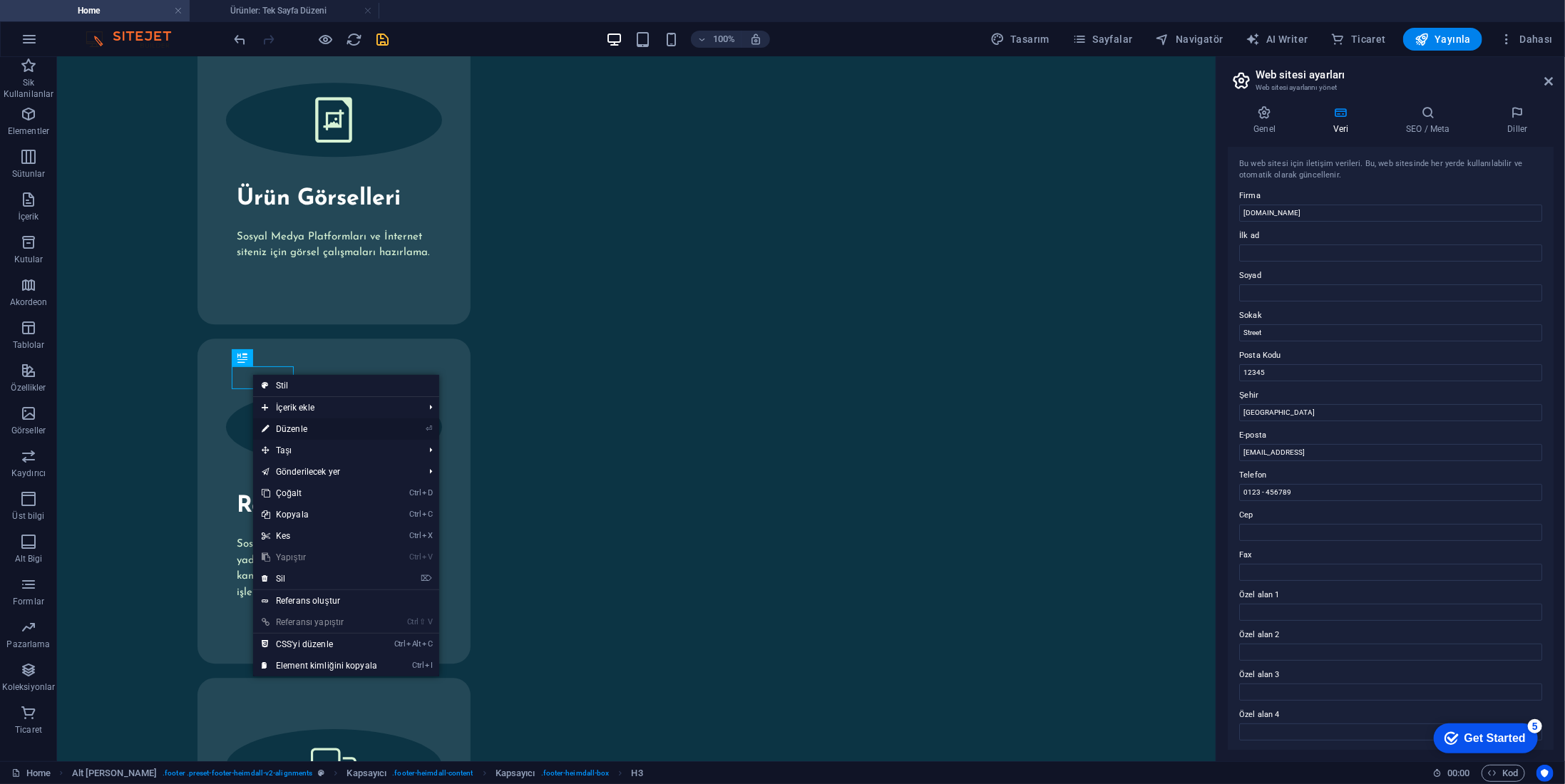
click at [366, 424] on link "⏎ Düzenle" at bounding box center [319, 428] width 132 height 21
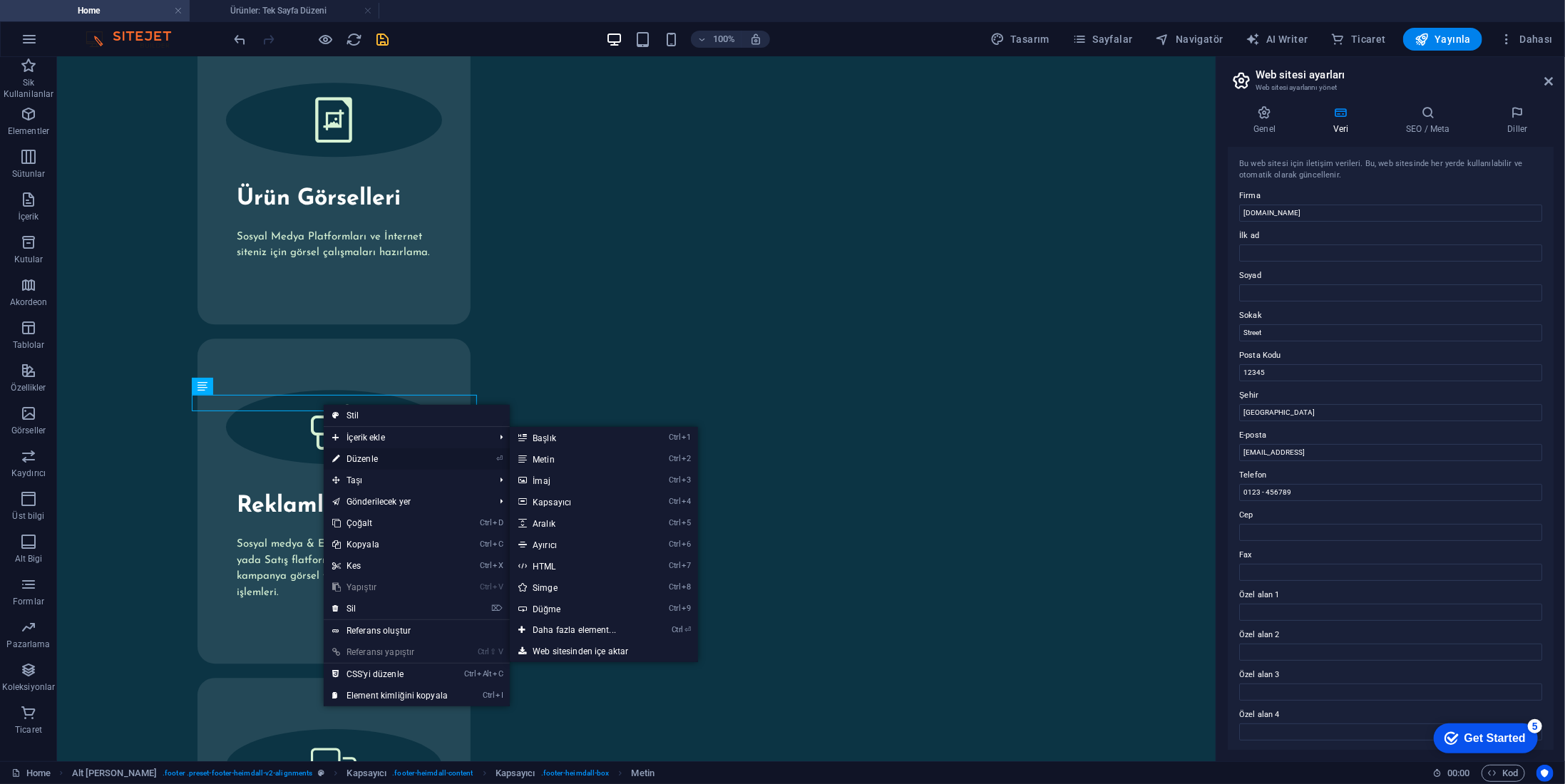
click at [353, 452] on link "⏎ Düzenle" at bounding box center [390, 458] width 132 height 21
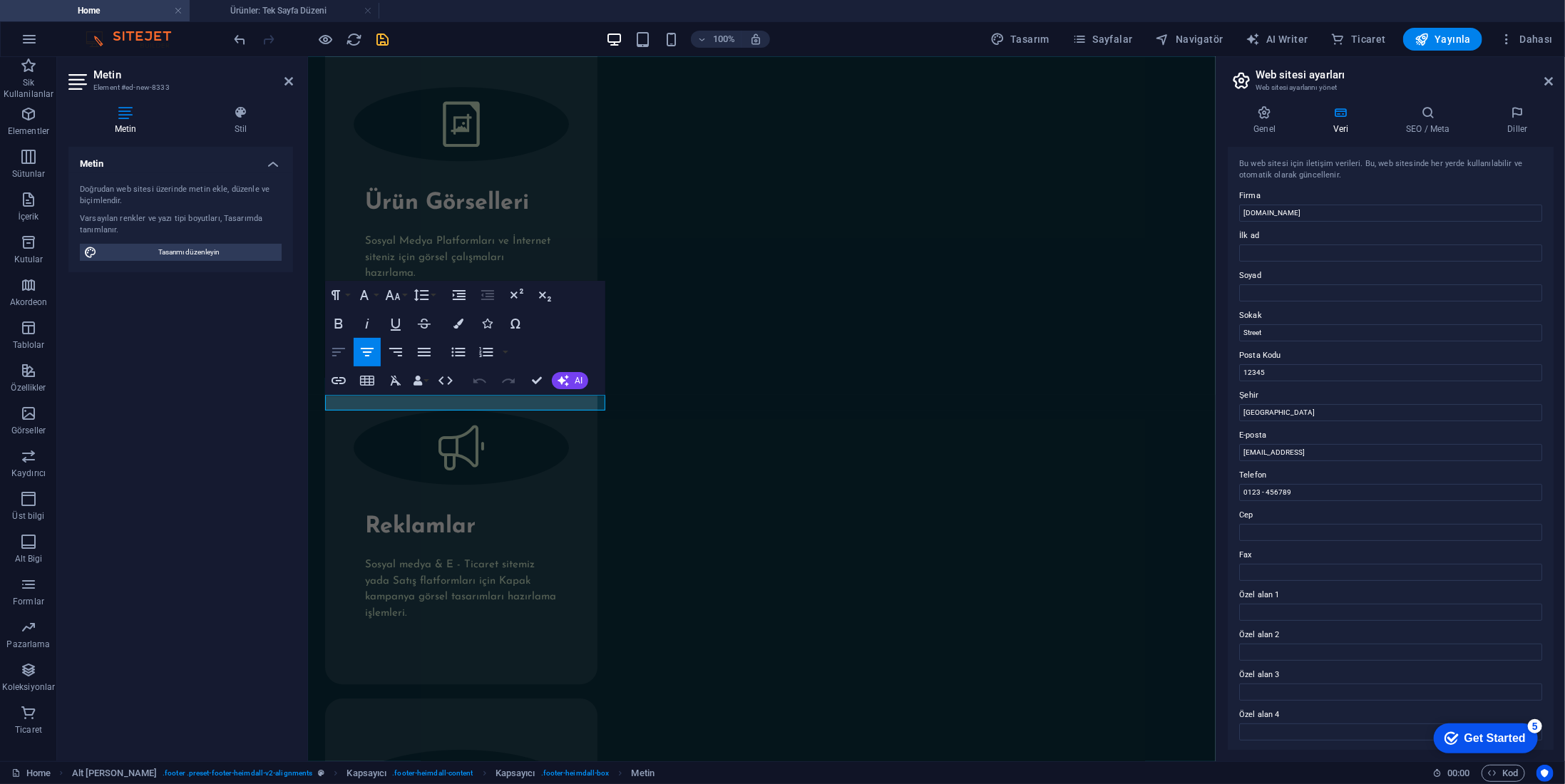
click at [342, 355] on icon "button" at bounding box center [339, 351] width 17 height 17
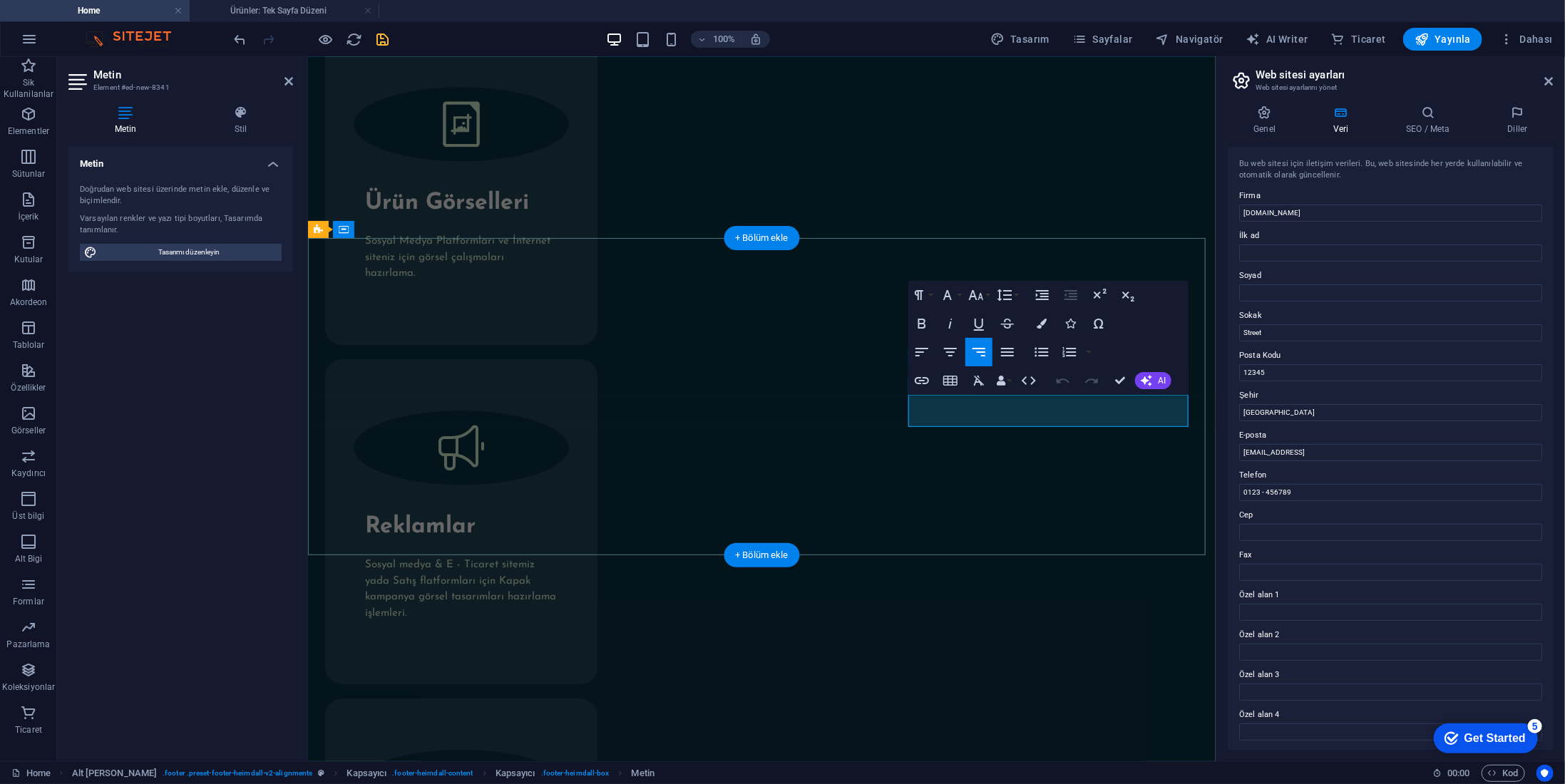
drag, startPoint x: 939, startPoint y: 405, endPoint x: 1166, endPoint y: 400, distance: 227.1
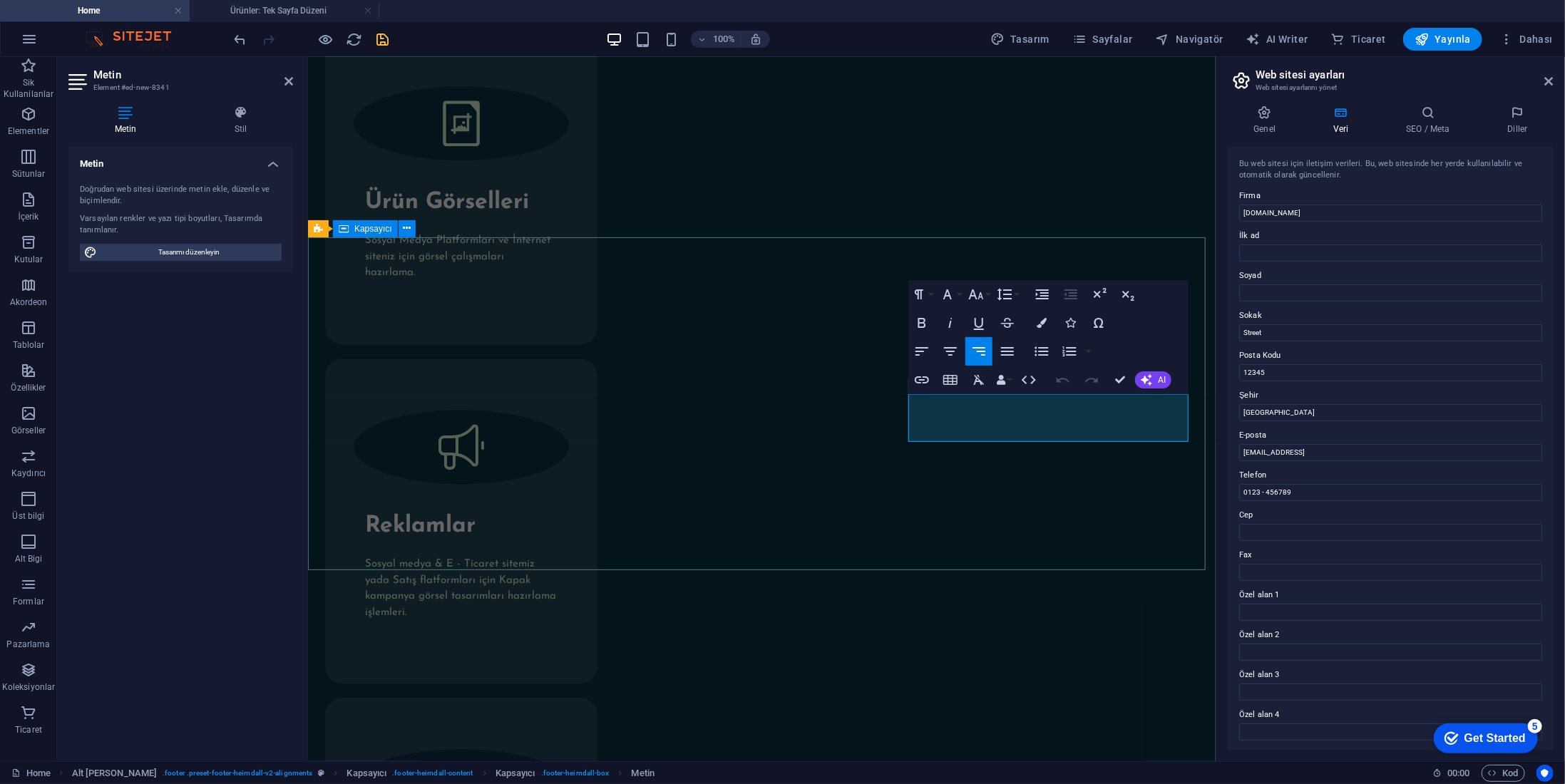
drag, startPoint x: 1047, startPoint y: 432, endPoint x: 1205, endPoint y: 431, distance: 158.0
click at [1205, 431] on html "Skip to main content [PERSON_NAME] Lorem ipsum dolor sit amet, consectetur adip…" at bounding box center [761, 314] width 908 height 5631
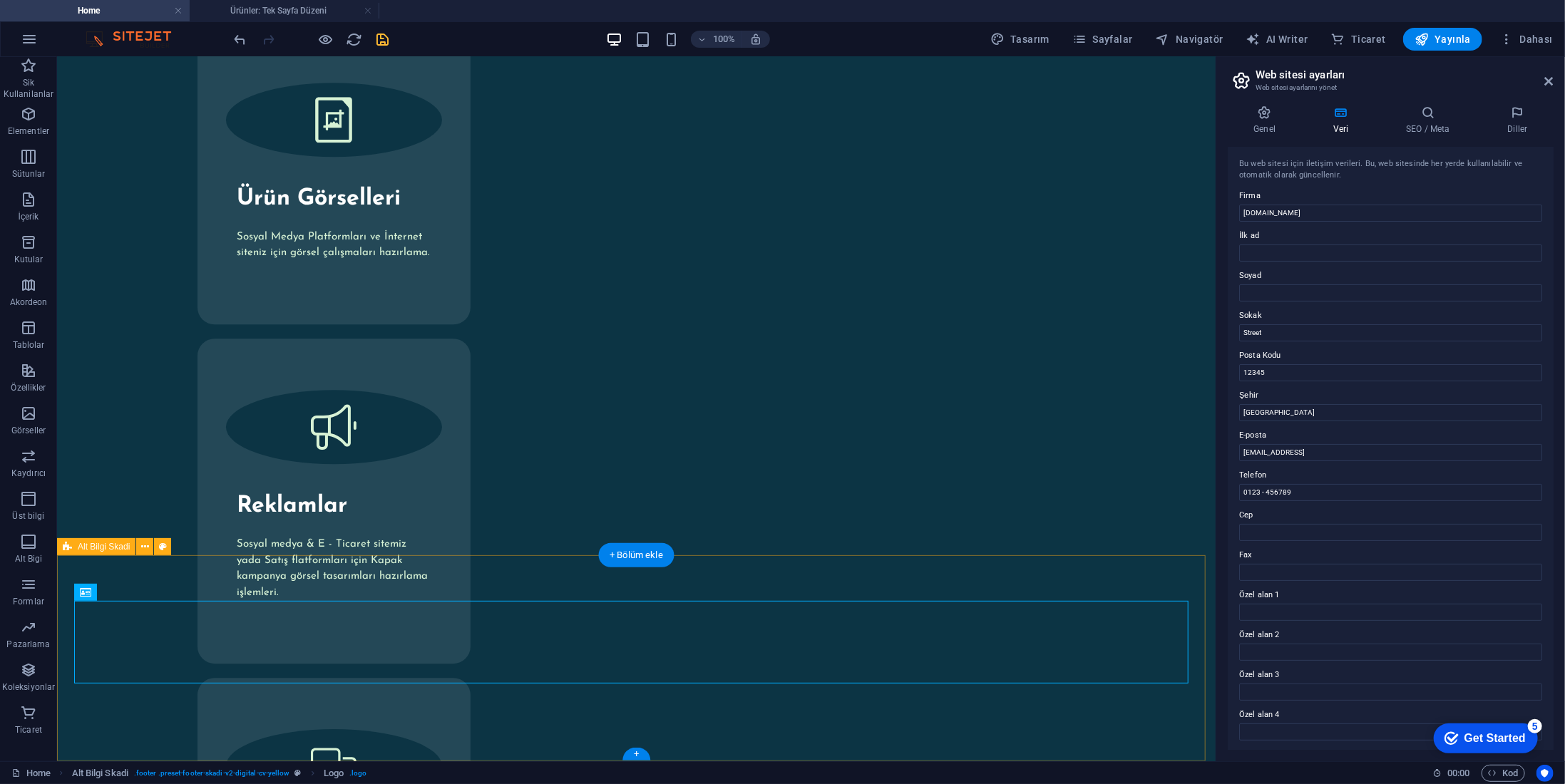
click at [1549, 82] on icon at bounding box center [1549, 81] width 8 height 11
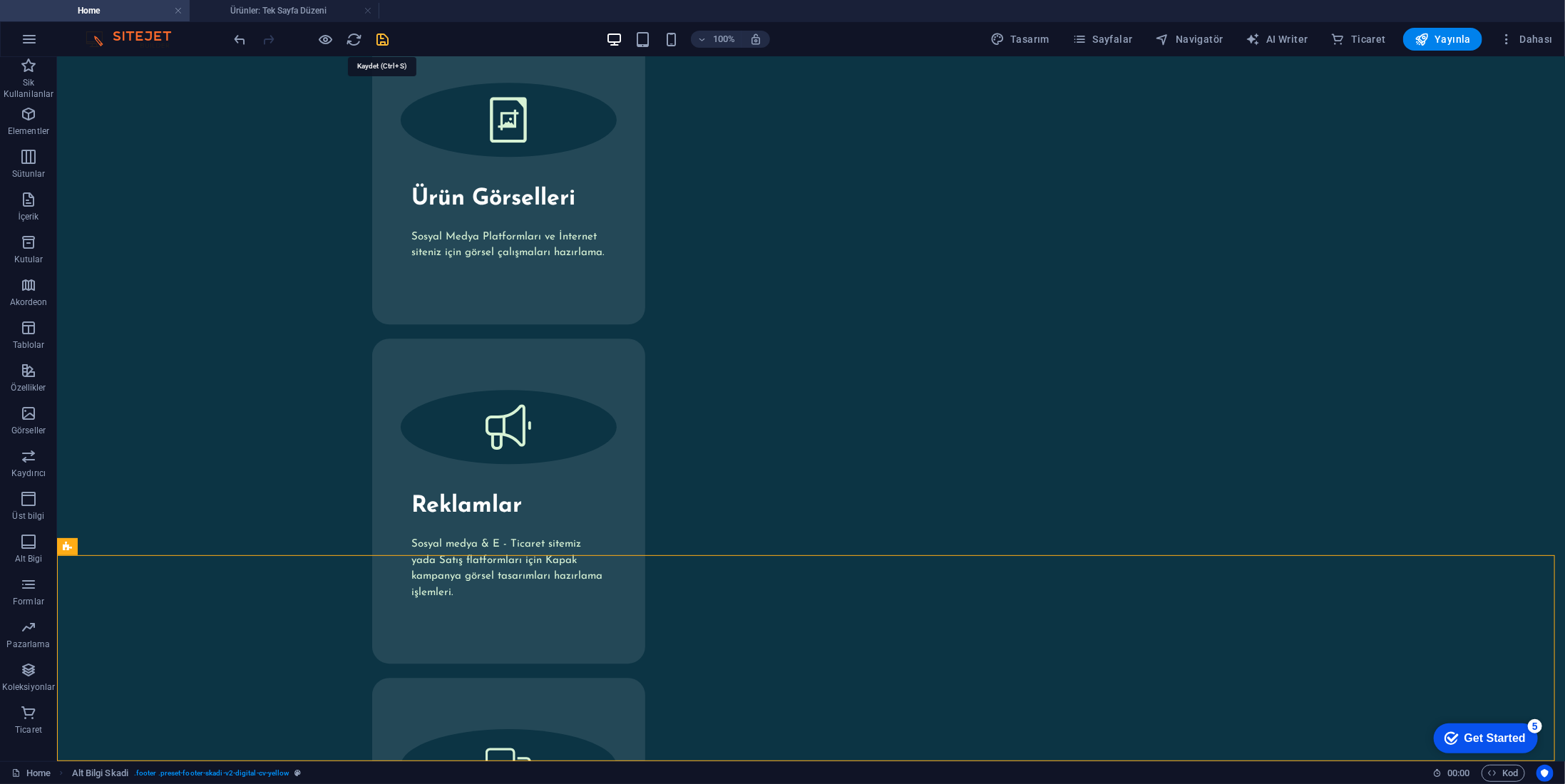
click at [376, 35] on icon "save" at bounding box center [383, 39] width 16 height 16
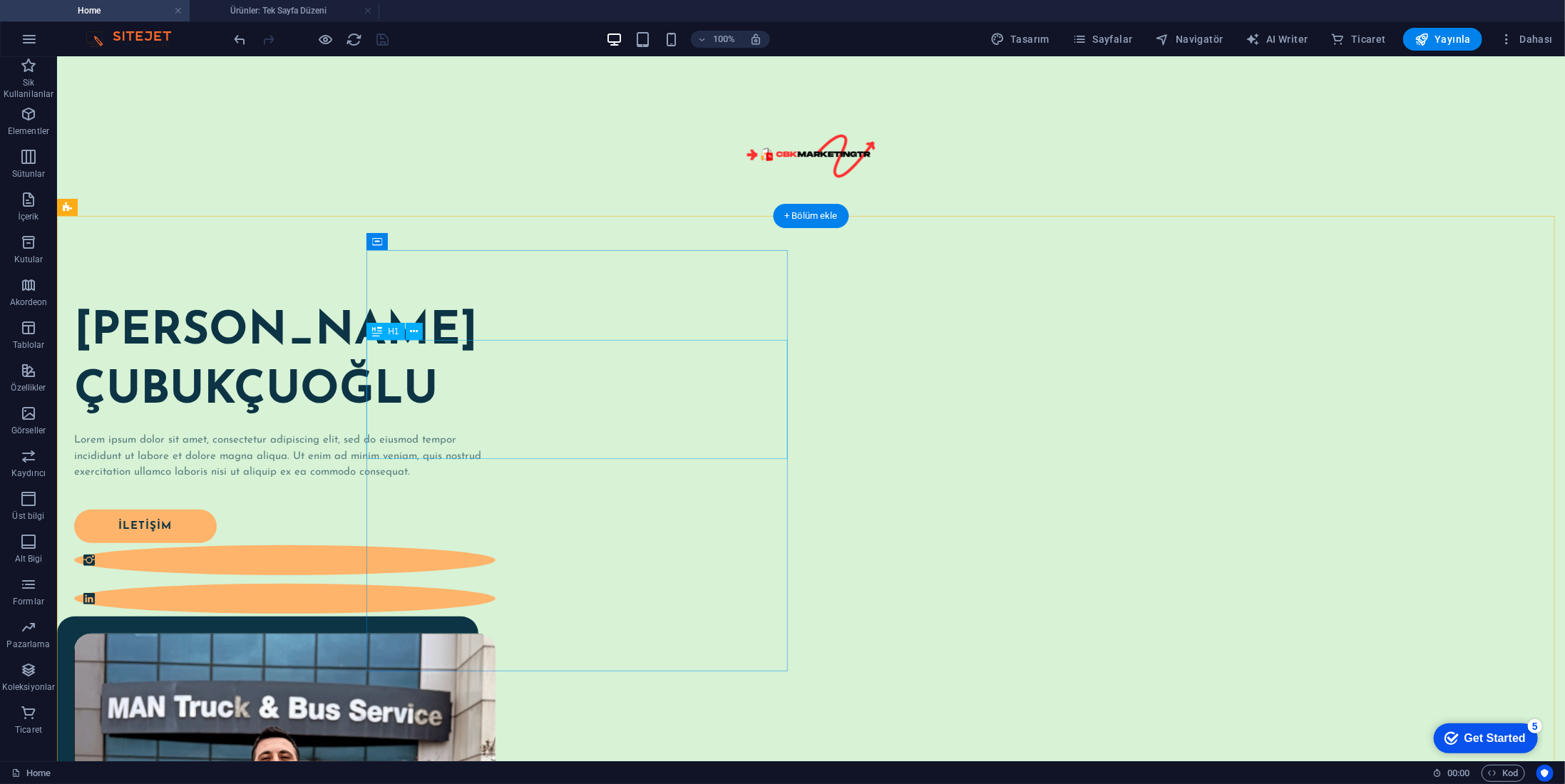
scroll to position [0, 0]
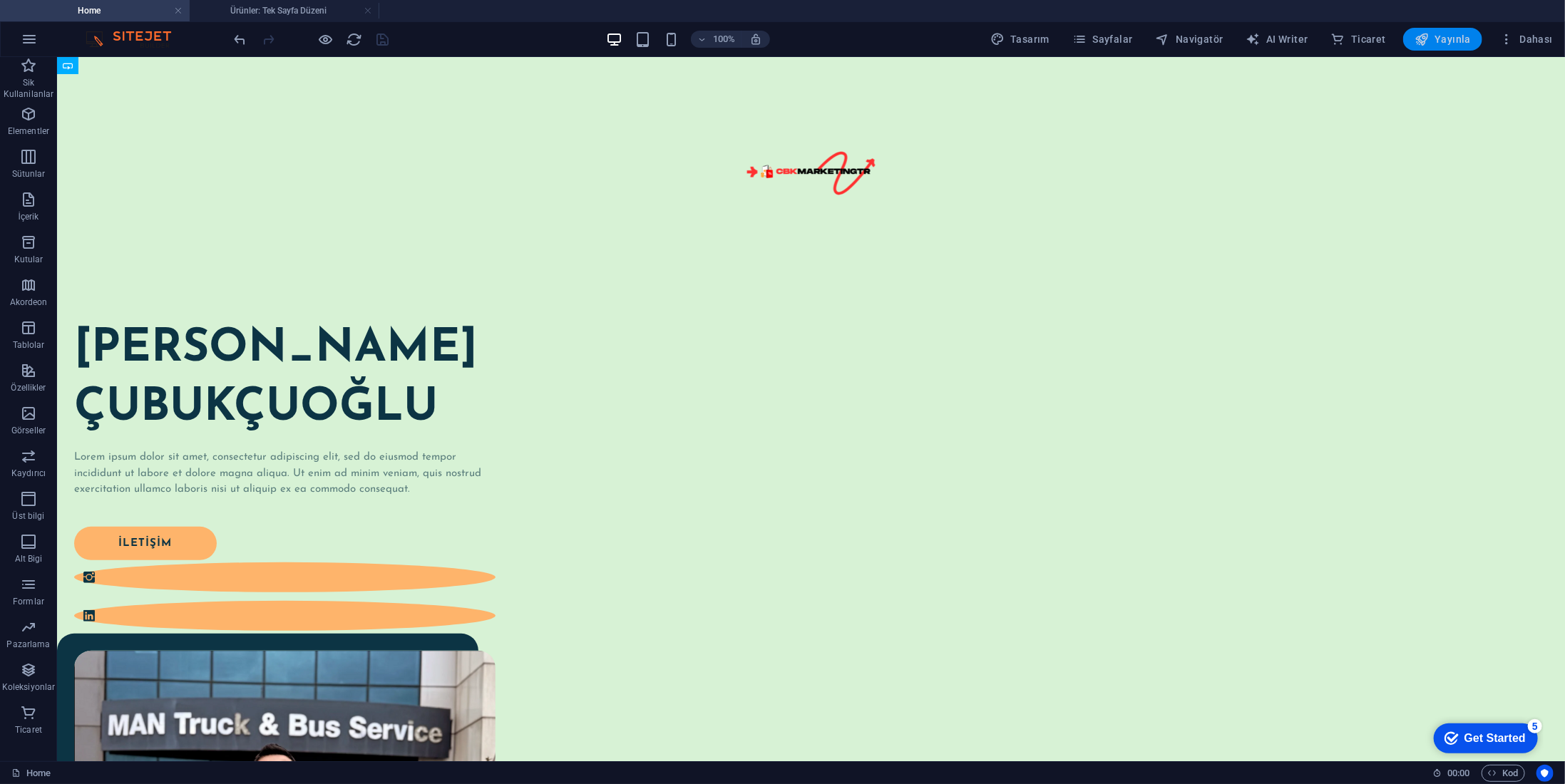
click at [1443, 35] on span "Yayınla" at bounding box center [1444, 39] width 57 height 15
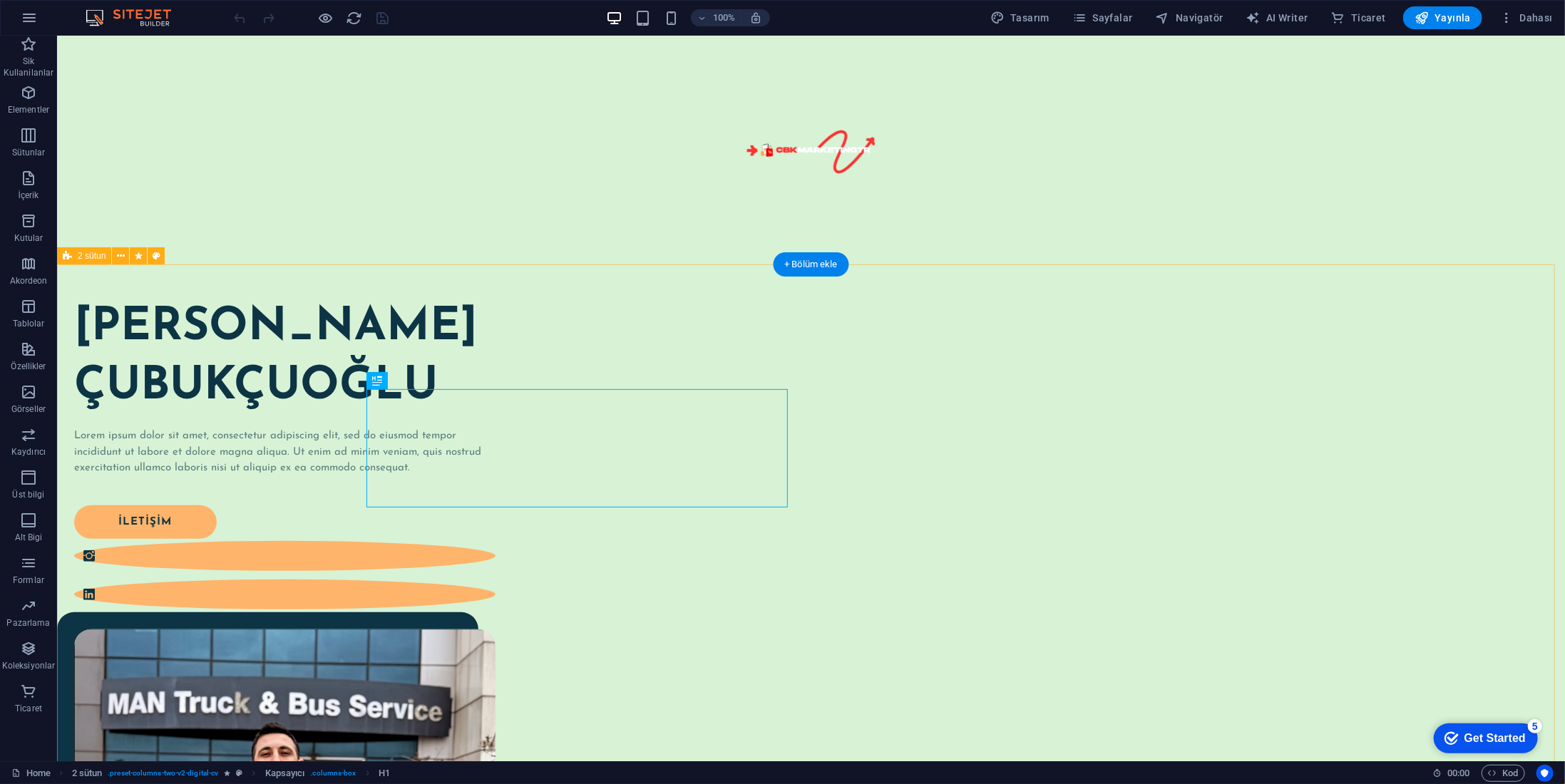
drag, startPoint x: 1392, startPoint y: 321, endPoint x: 1400, endPoint y: 327, distance: 10.0
click at [1396, 324] on div "[PERSON_NAME] Lorem ipsum dolor sit amet, consectetur adipiscing elit, sed do e…" at bounding box center [811, 721] width 1508 height 915
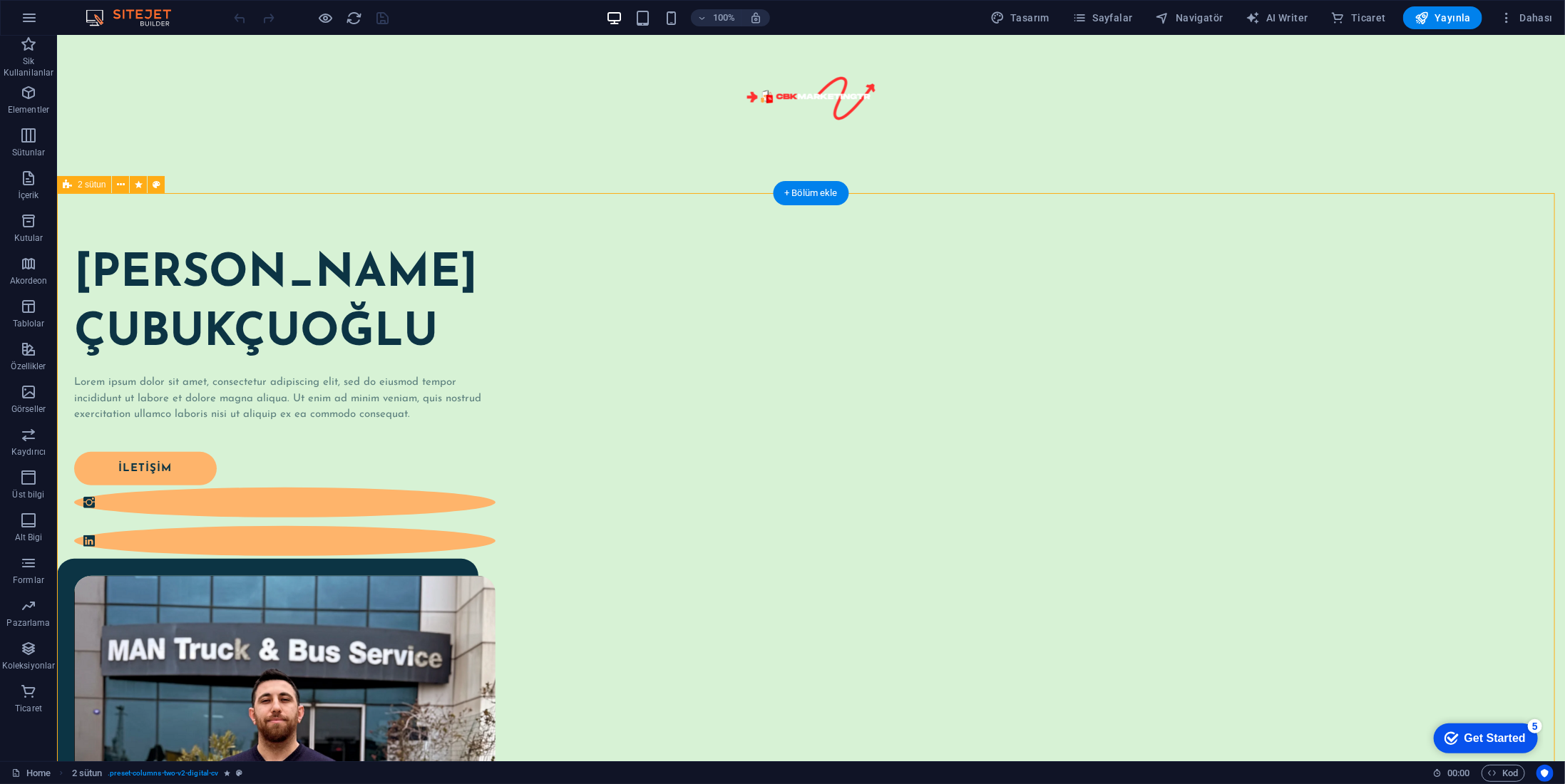
scroll to position [71, 0]
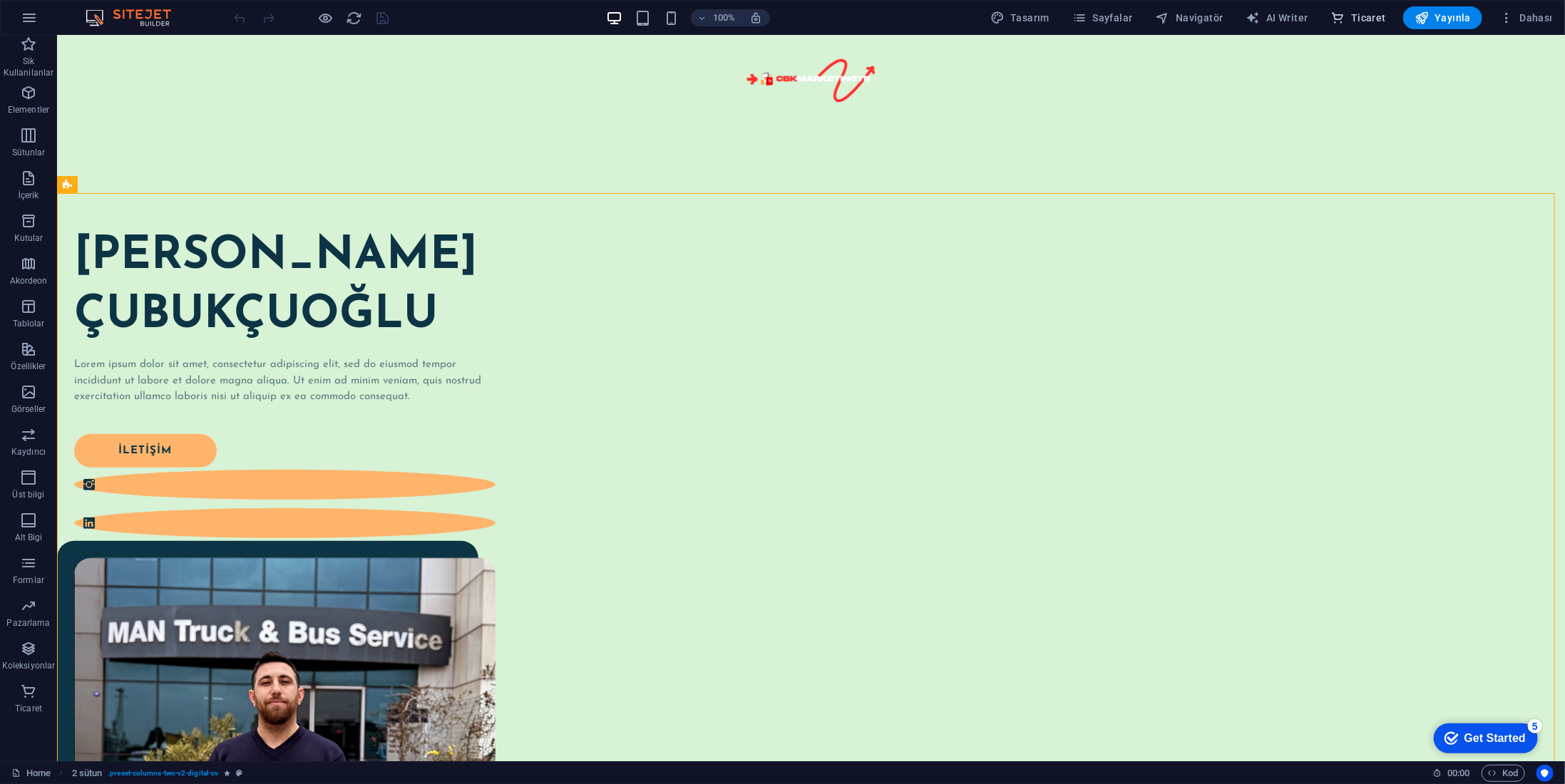
click at [1356, 11] on span "Ticaret" at bounding box center [1359, 18] width 55 height 15
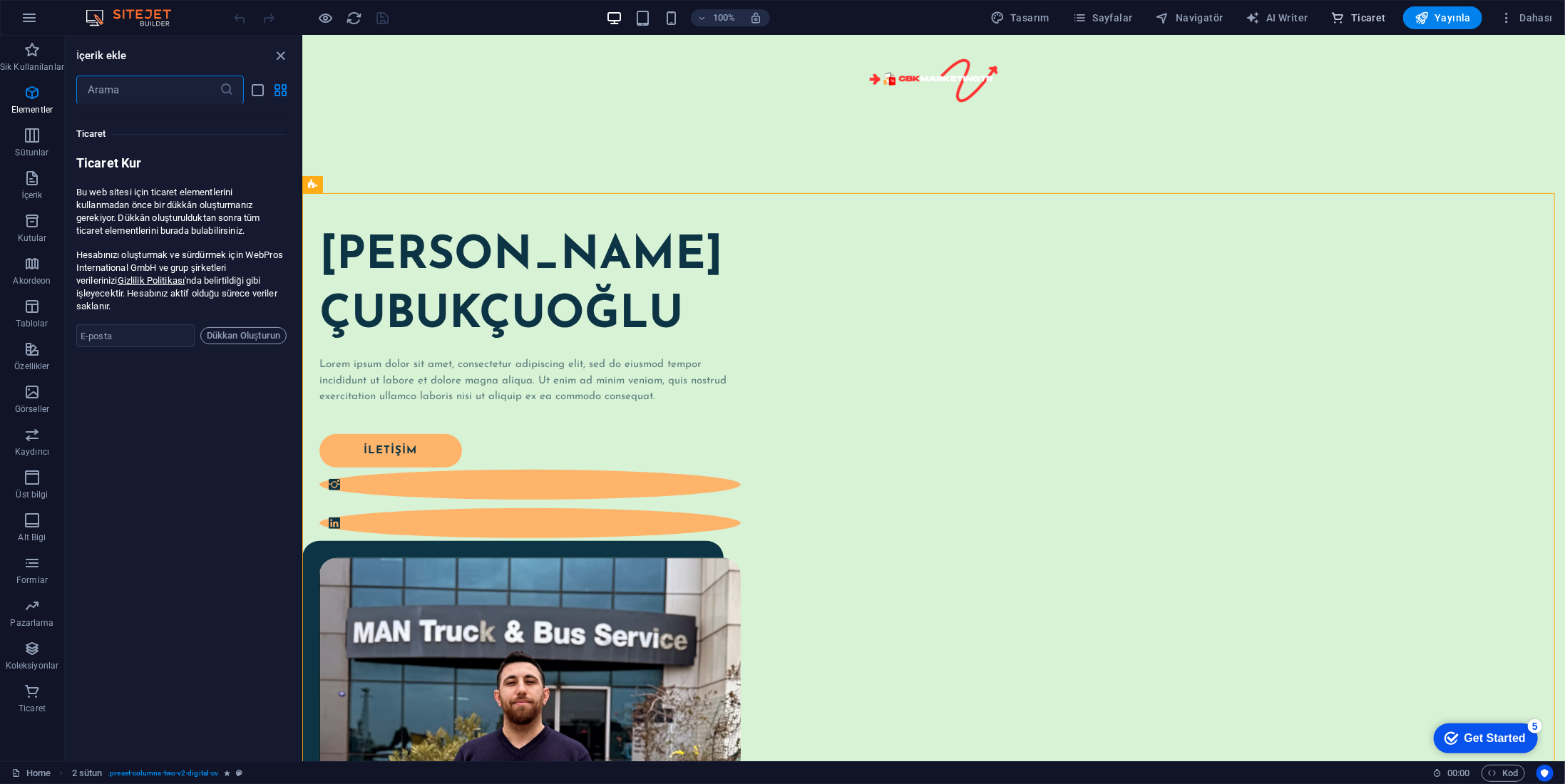
scroll to position [13736, 0]
click at [256, 318] on span "Dükkan Oluşturun" at bounding box center [243, 326] width 73 height 17
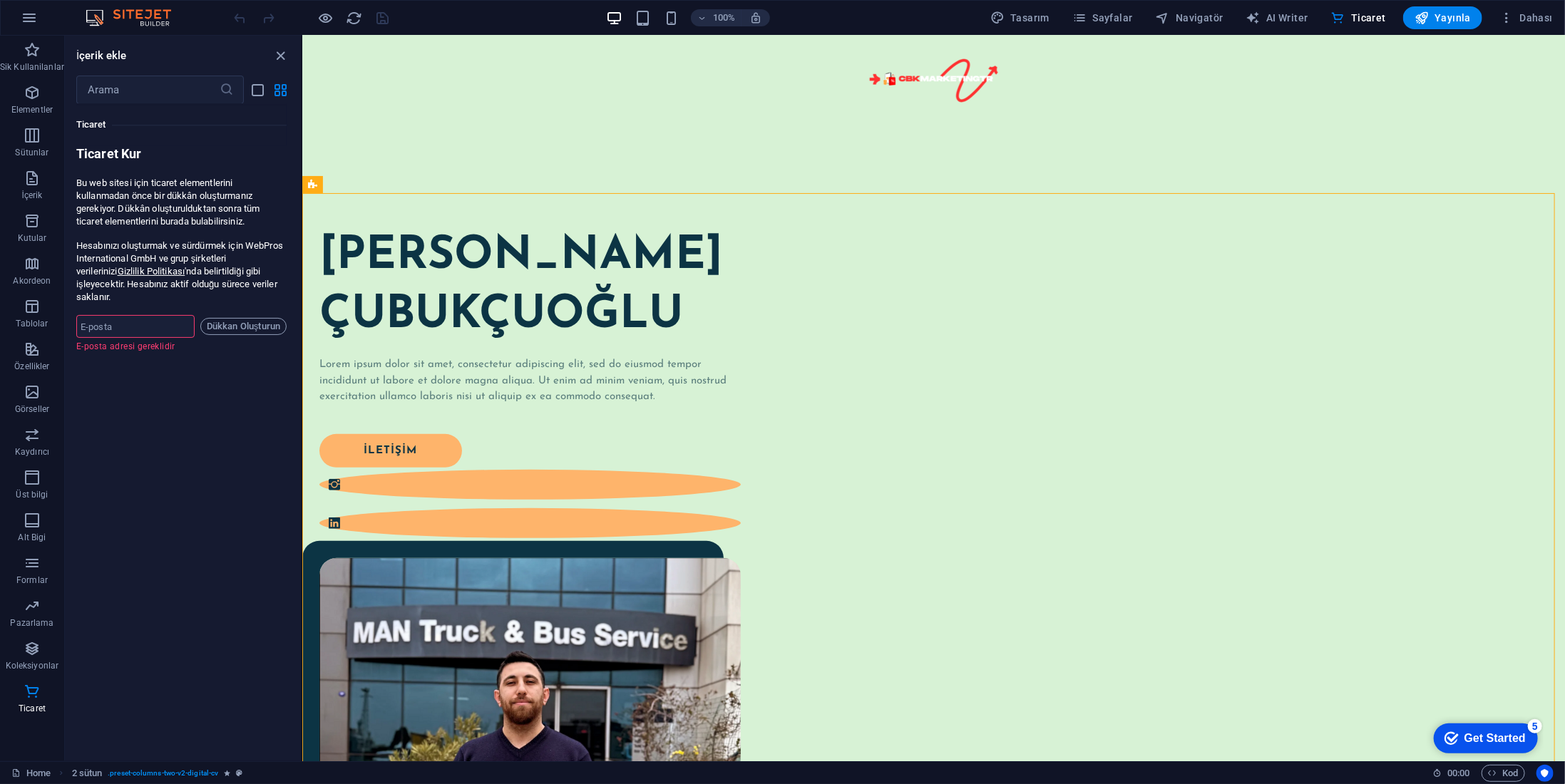
click at [152, 315] on input "email" at bounding box center [136, 326] width 119 height 23
type input "[EMAIL_ADDRESS][DOMAIN_NAME]"
click at [232, 318] on span "Dükkan Oluşturun" at bounding box center [243, 326] width 73 height 17
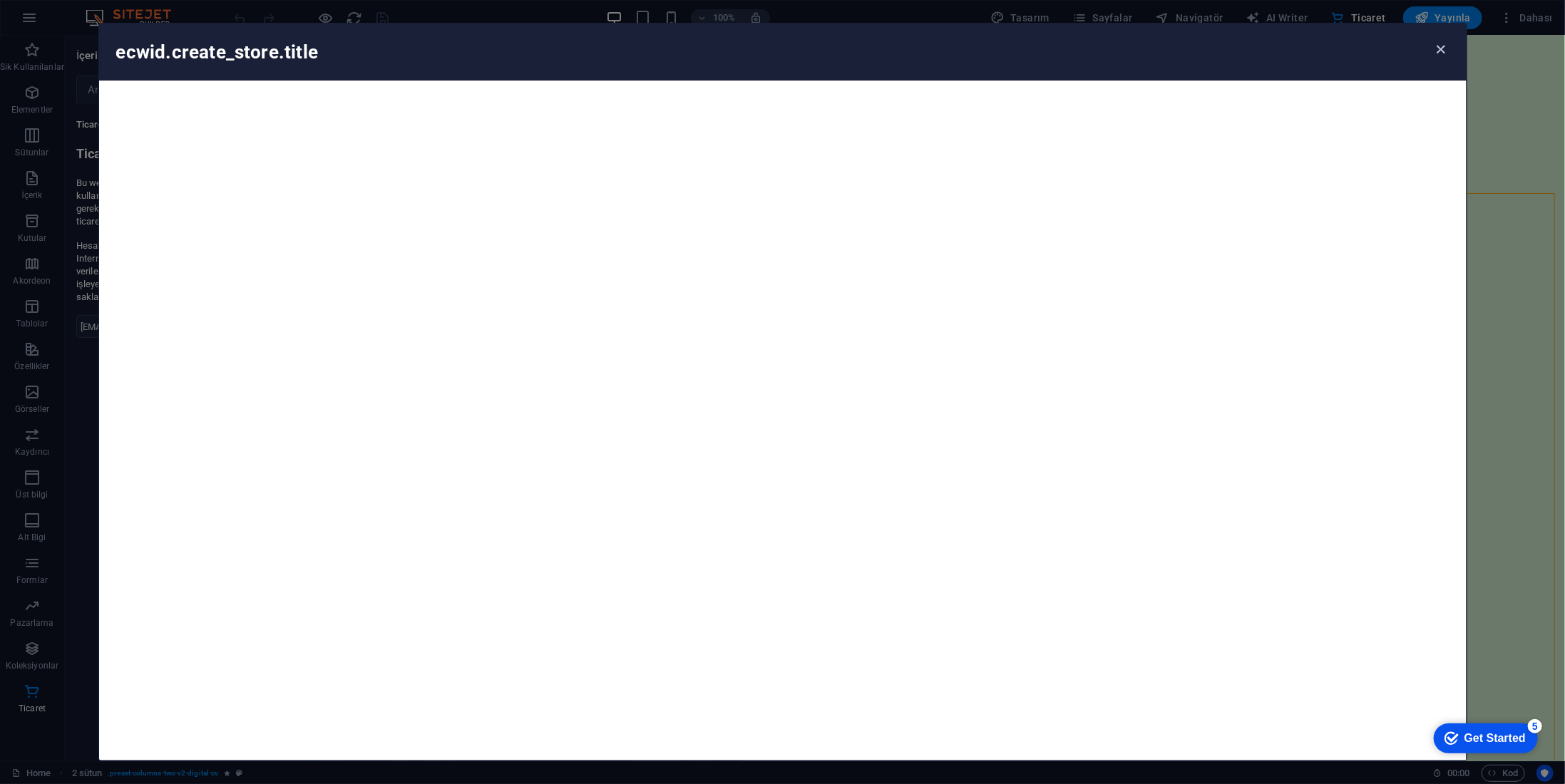
click at [1439, 47] on icon "button" at bounding box center [1441, 49] width 16 height 16
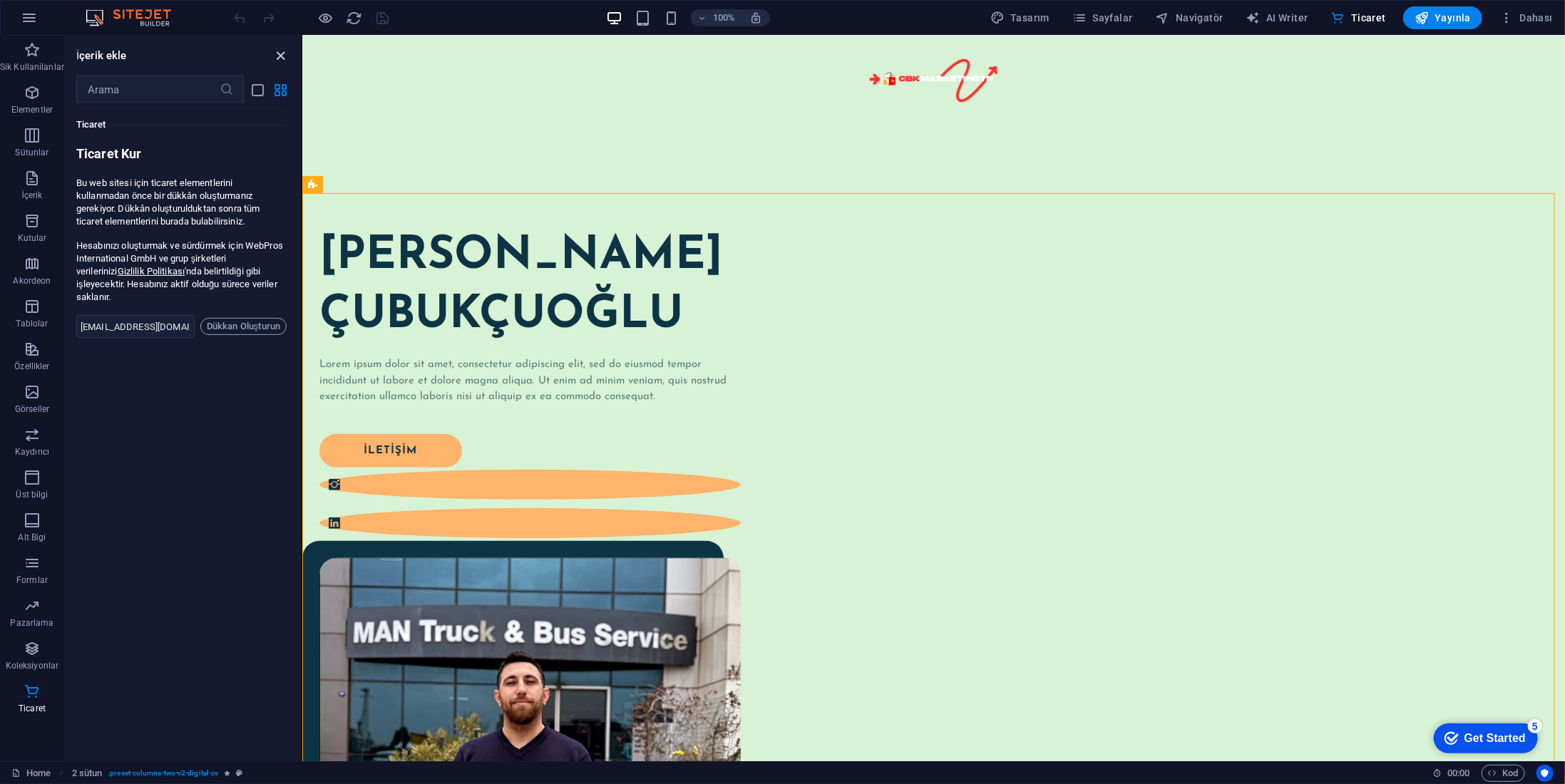
click at [279, 52] on icon "close panel" at bounding box center [281, 56] width 16 height 16
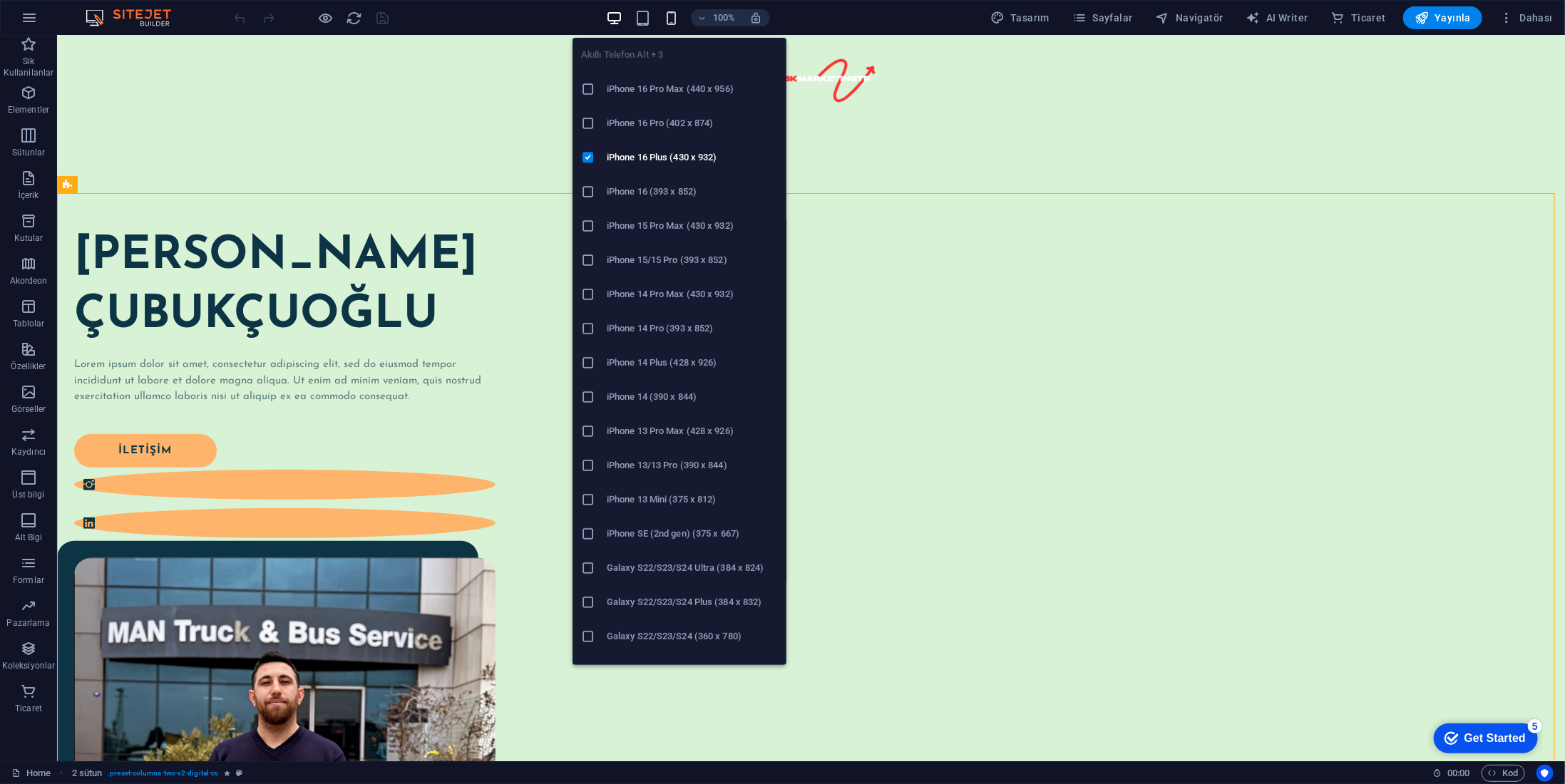
click at [672, 16] on icon "button" at bounding box center [671, 18] width 16 height 16
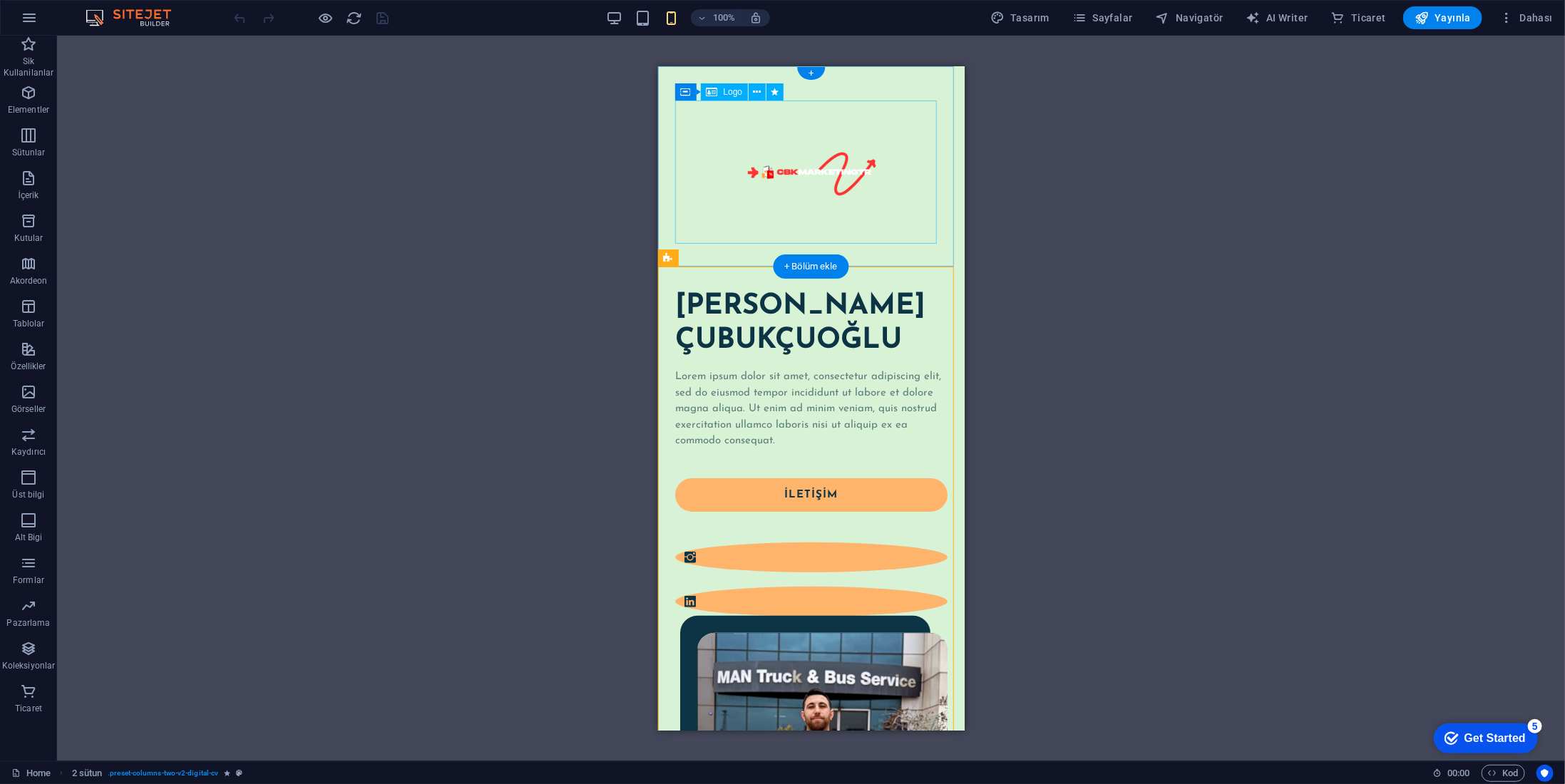
click at [810, 168] on div at bounding box center [811, 171] width 272 height 143
select select "px"
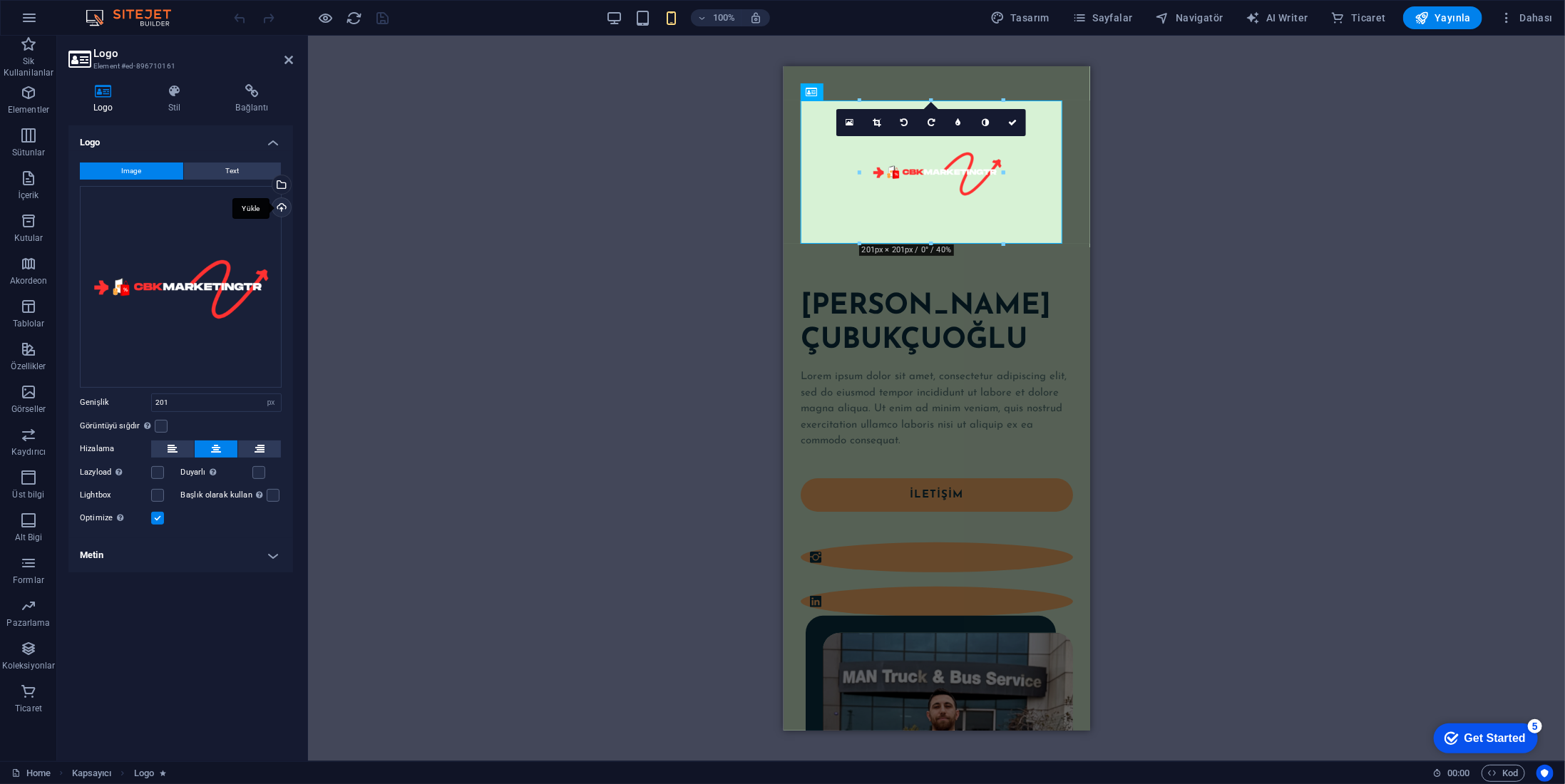
click at [278, 206] on div "Yükle" at bounding box center [279, 208] width 21 height 21
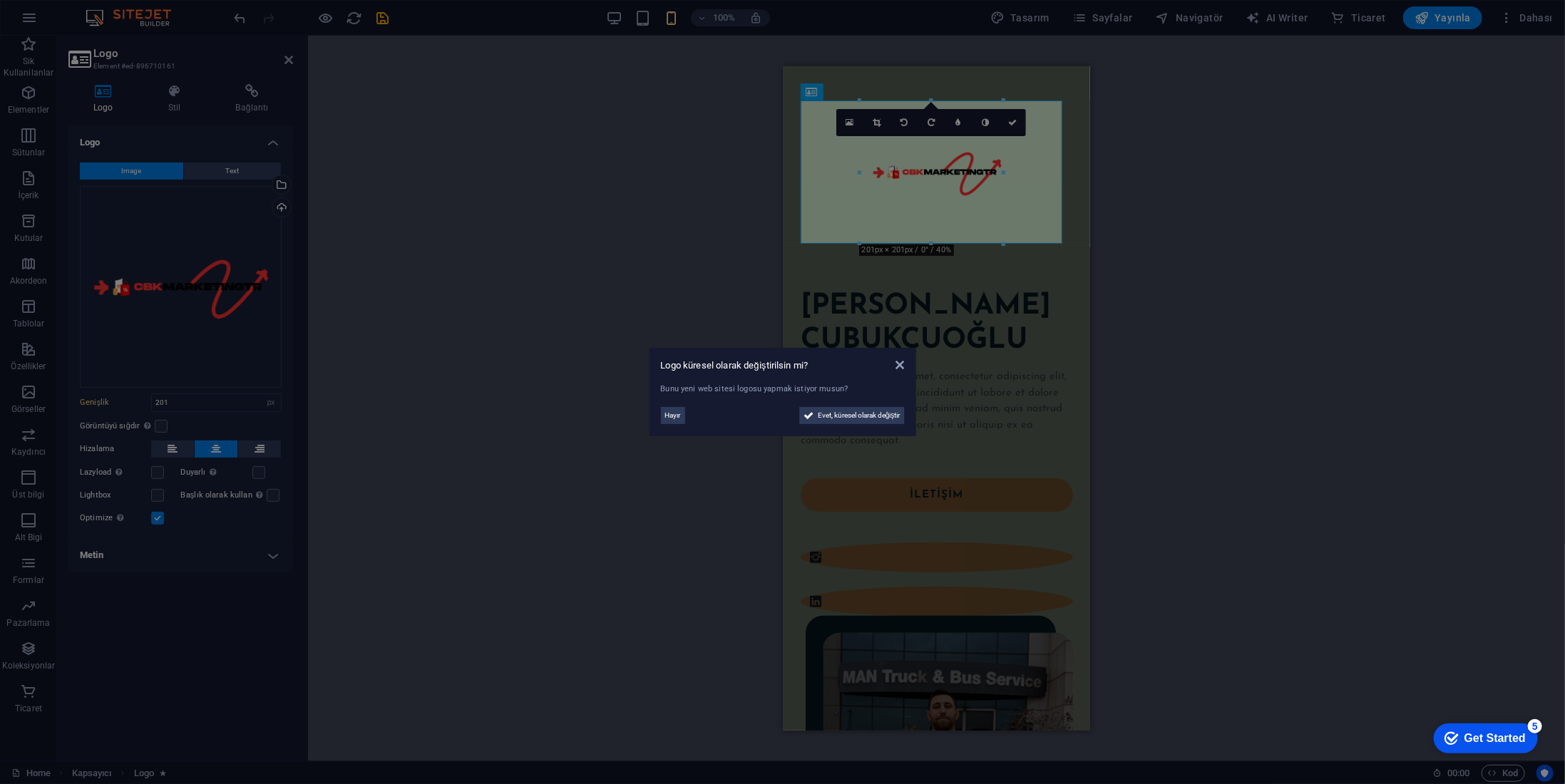
click at [669, 411] on span "Hayır" at bounding box center [673, 415] width 16 height 17
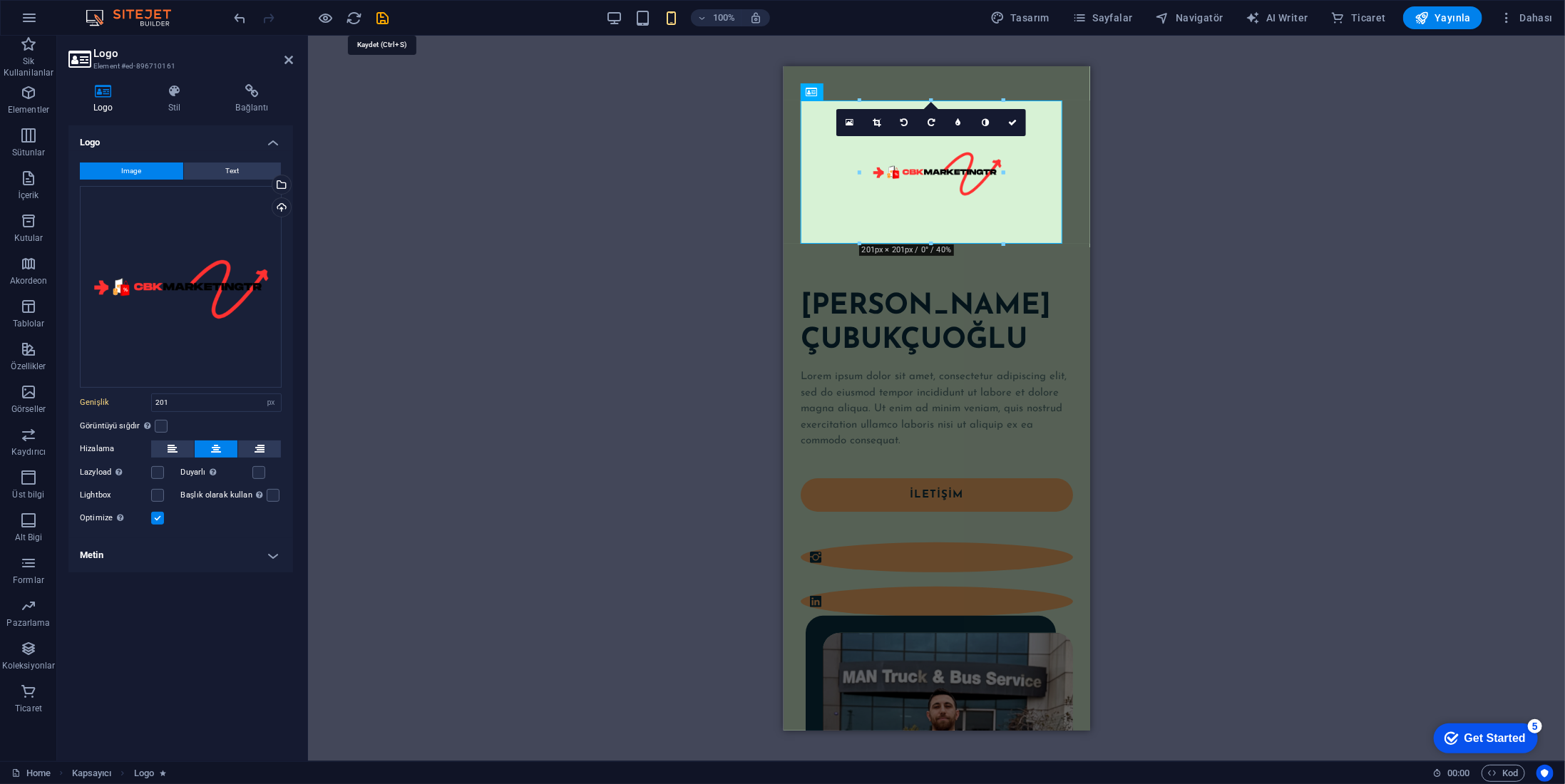
click at [385, 16] on icon "save" at bounding box center [383, 18] width 16 height 16
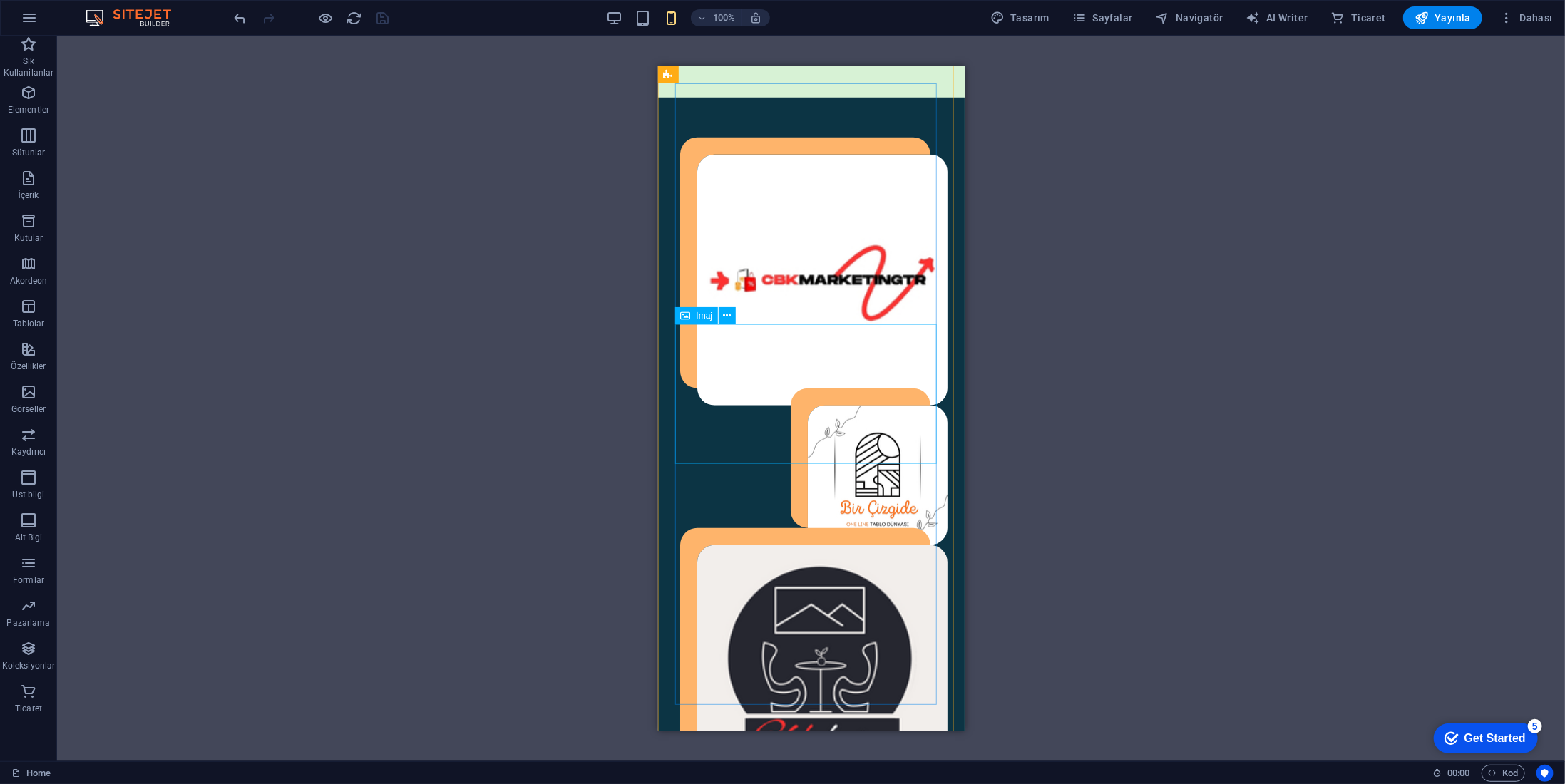
scroll to position [855, 0]
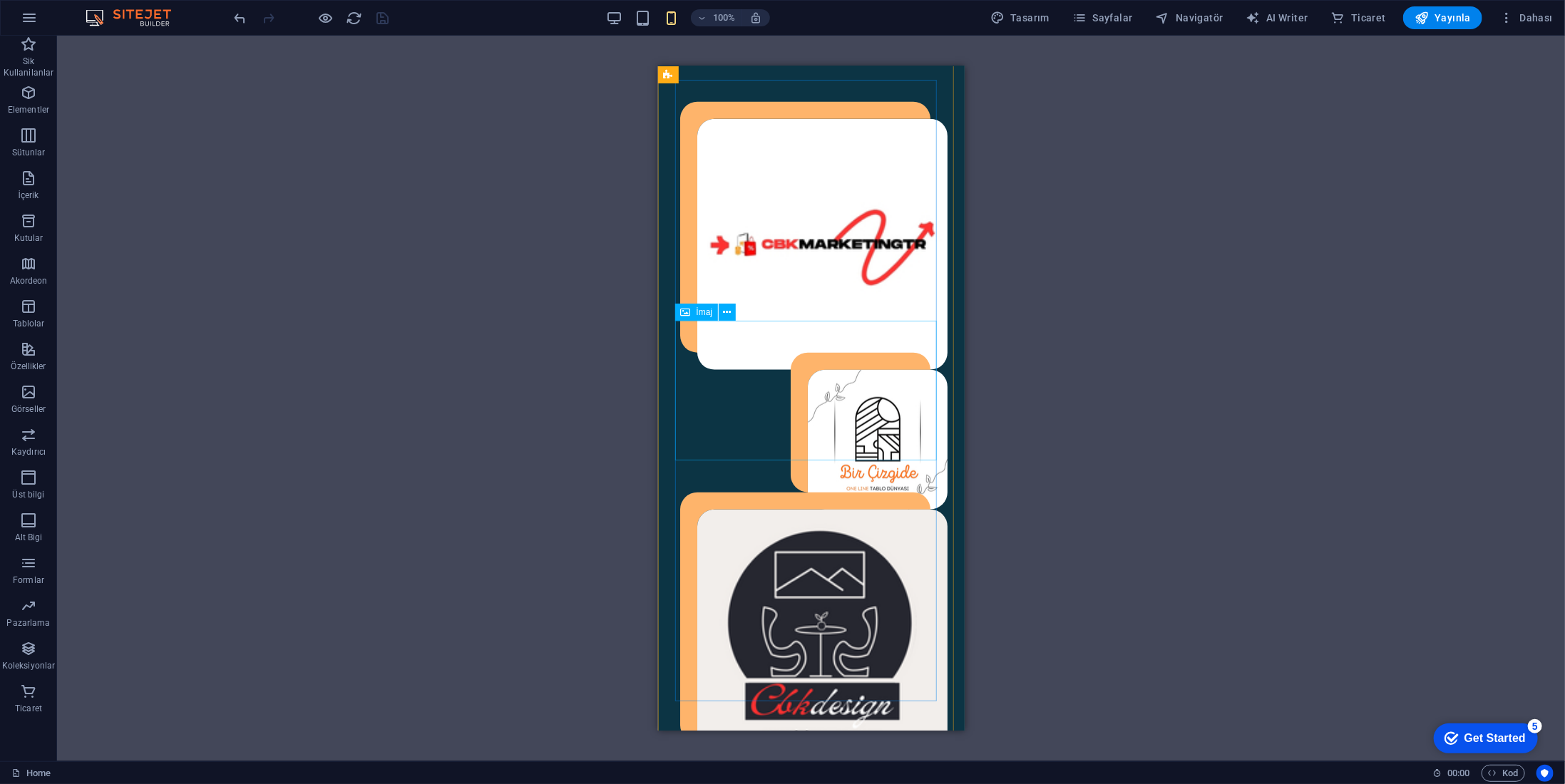
click at [881, 385] on figure at bounding box center [811, 439] width 272 height 140
click at [755, 385] on figure at bounding box center [811, 439] width 272 height 140
select select "%"
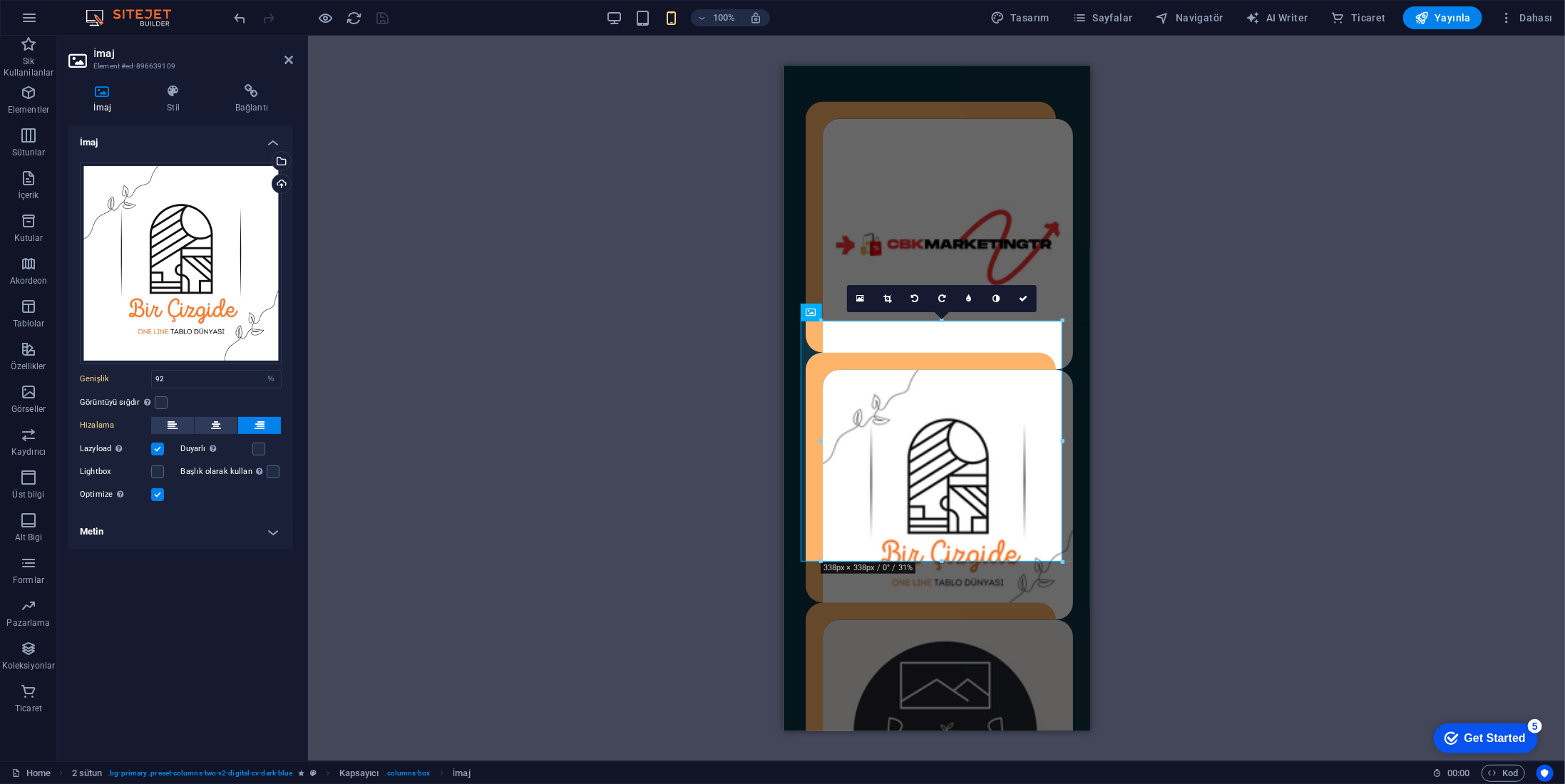
click at [737, 480] on div "Mevcut içeriği değiştirmek için buraya sürükleyin. Yeni bir element oluşturmak …" at bounding box center [936, 398] width 1257 height 726
click at [795, 466] on div "CbkMarketingtr 2023 yılında kurmuş olduğum şirketim üzerinden internet üzerinde…" at bounding box center [937, 716] width 307 height 1310
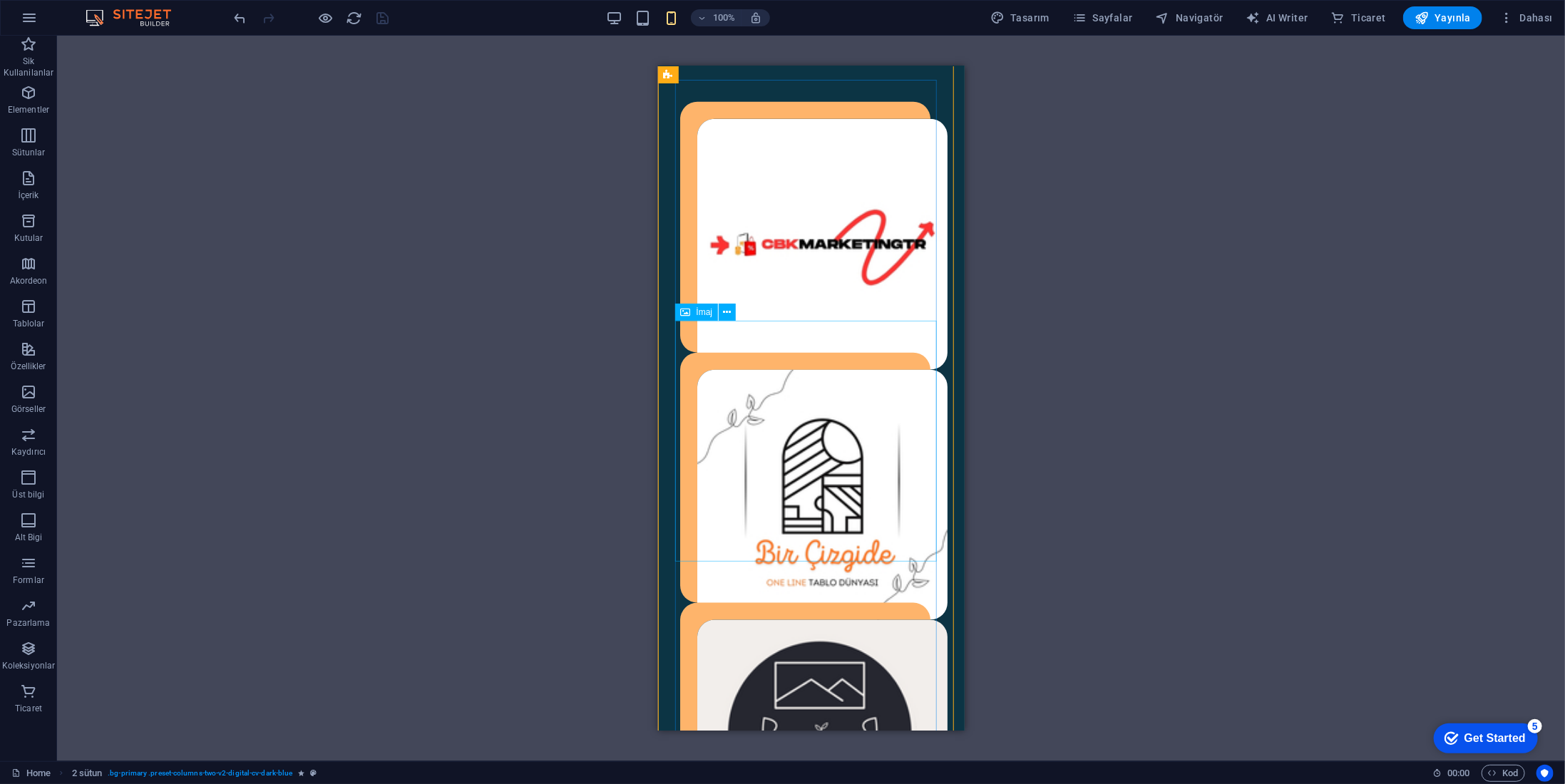
click at [800, 469] on figure at bounding box center [811, 495] width 272 height 250
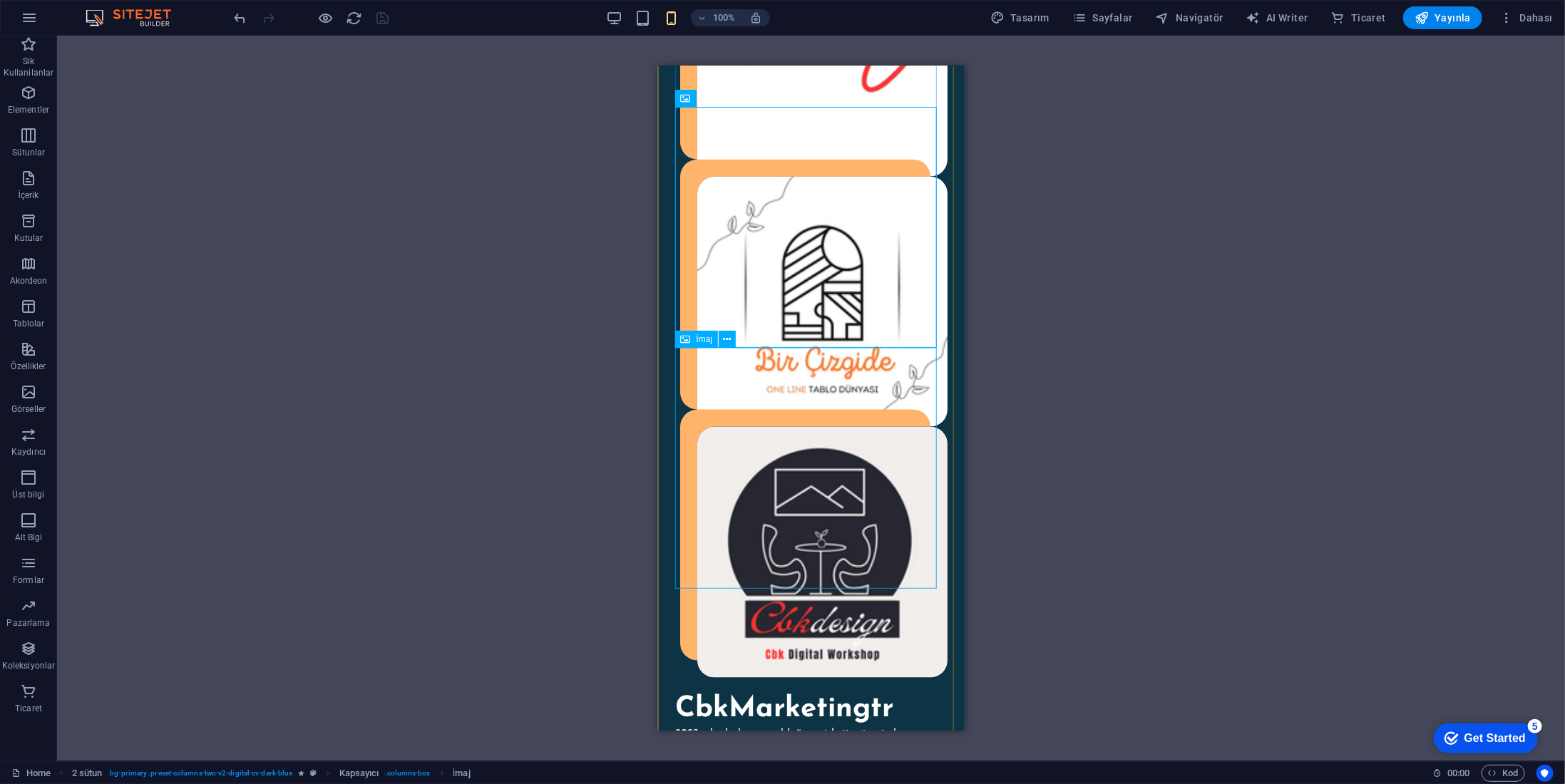
scroll to position [1070, 0]
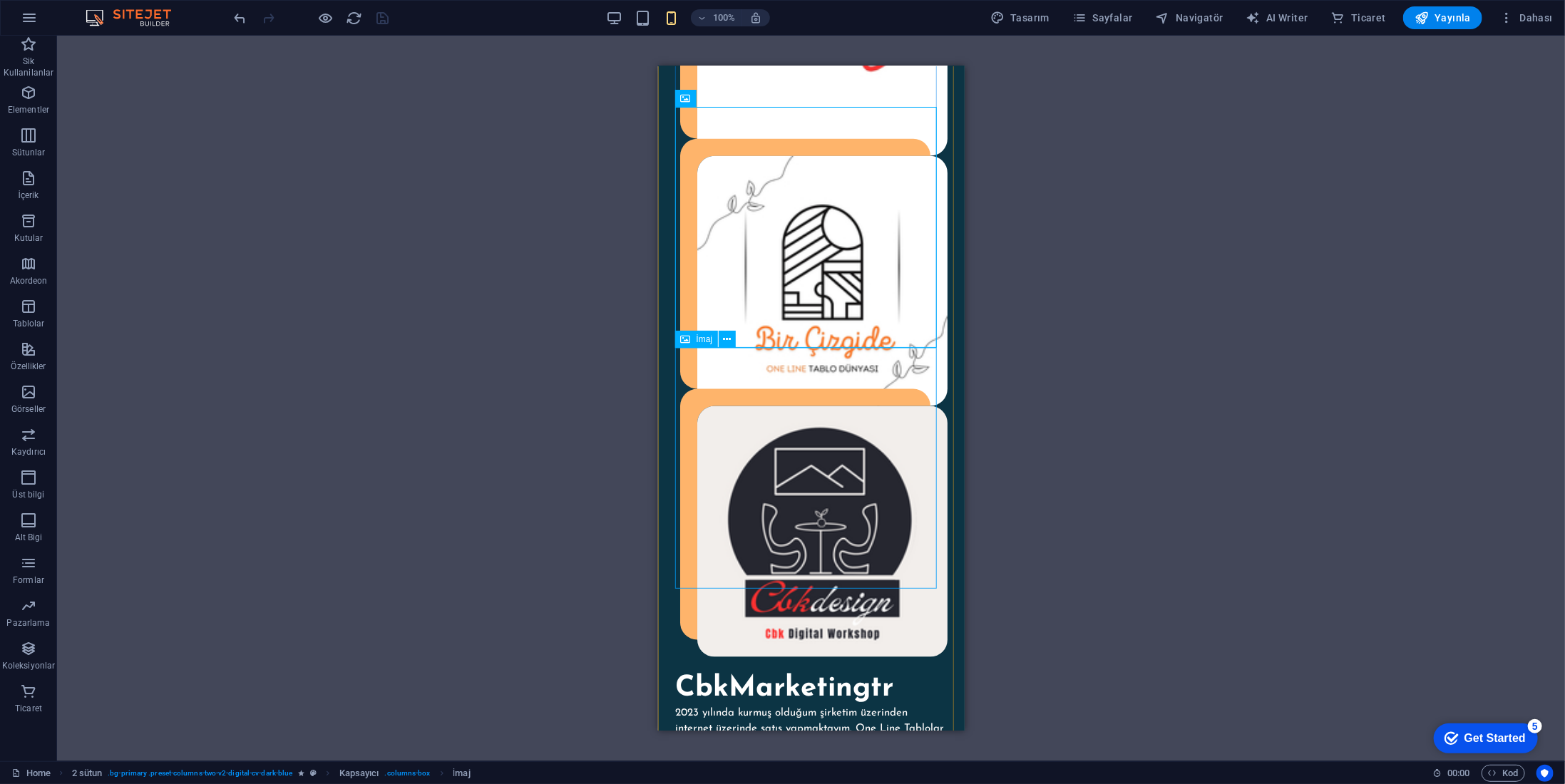
click at [884, 447] on figure at bounding box center [811, 530] width 272 height 250
click at [863, 562] on figure at bounding box center [811, 530] width 272 height 250
drag, startPoint x: 863, startPoint y: 562, endPoint x: 709, endPoint y: 571, distance: 154.3
click at [863, 561] on figure at bounding box center [811, 530] width 272 height 250
select select "%"
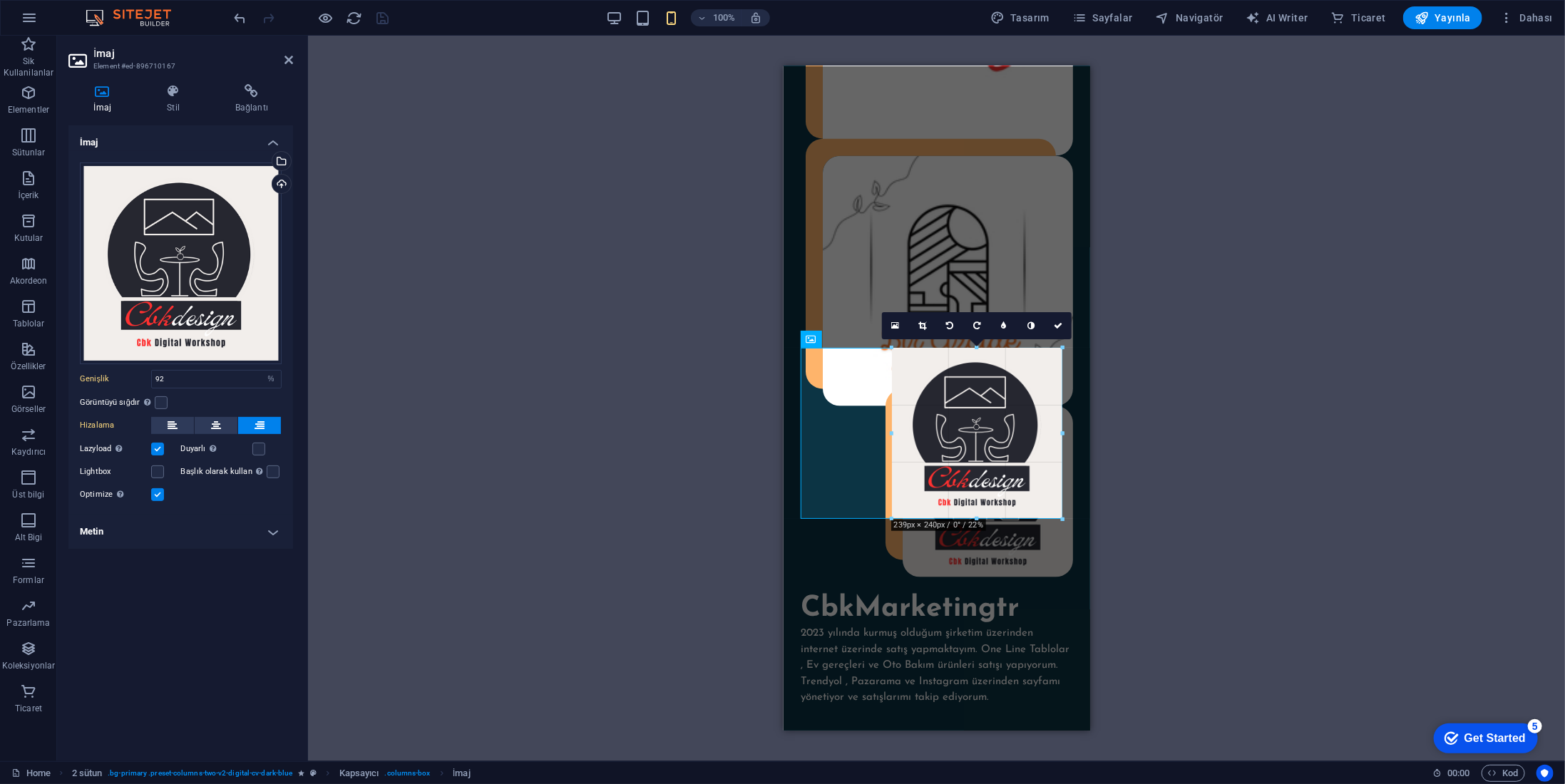
drag, startPoint x: 941, startPoint y: 588, endPoint x: 944, endPoint y: 518, distance: 70.1
type input "238"
select select "px"
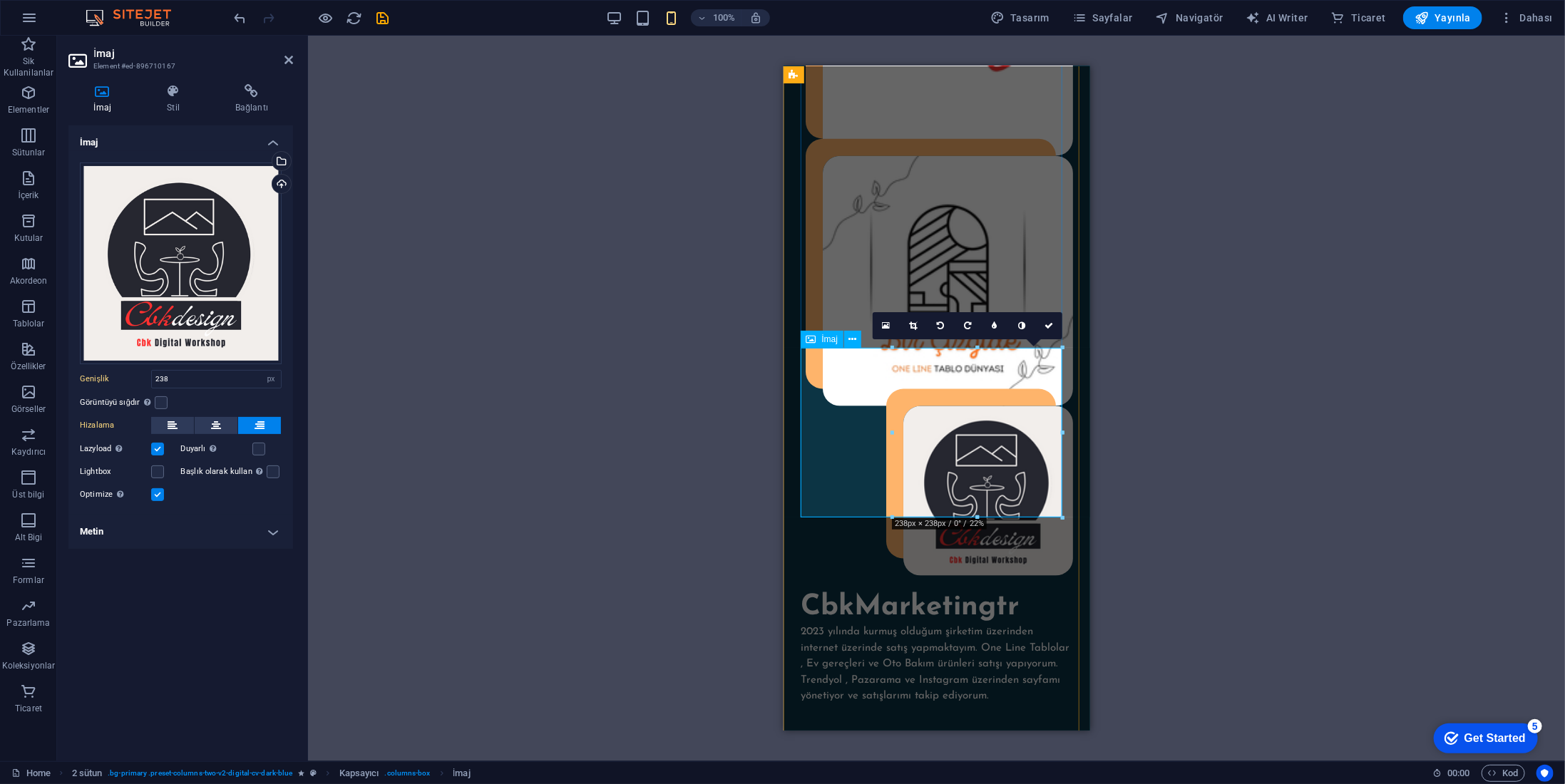
click at [950, 459] on figure at bounding box center [936, 490] width 272 height 170
click at [1054, 324] on link at bounding box center [1049, 326] width 27 height 27
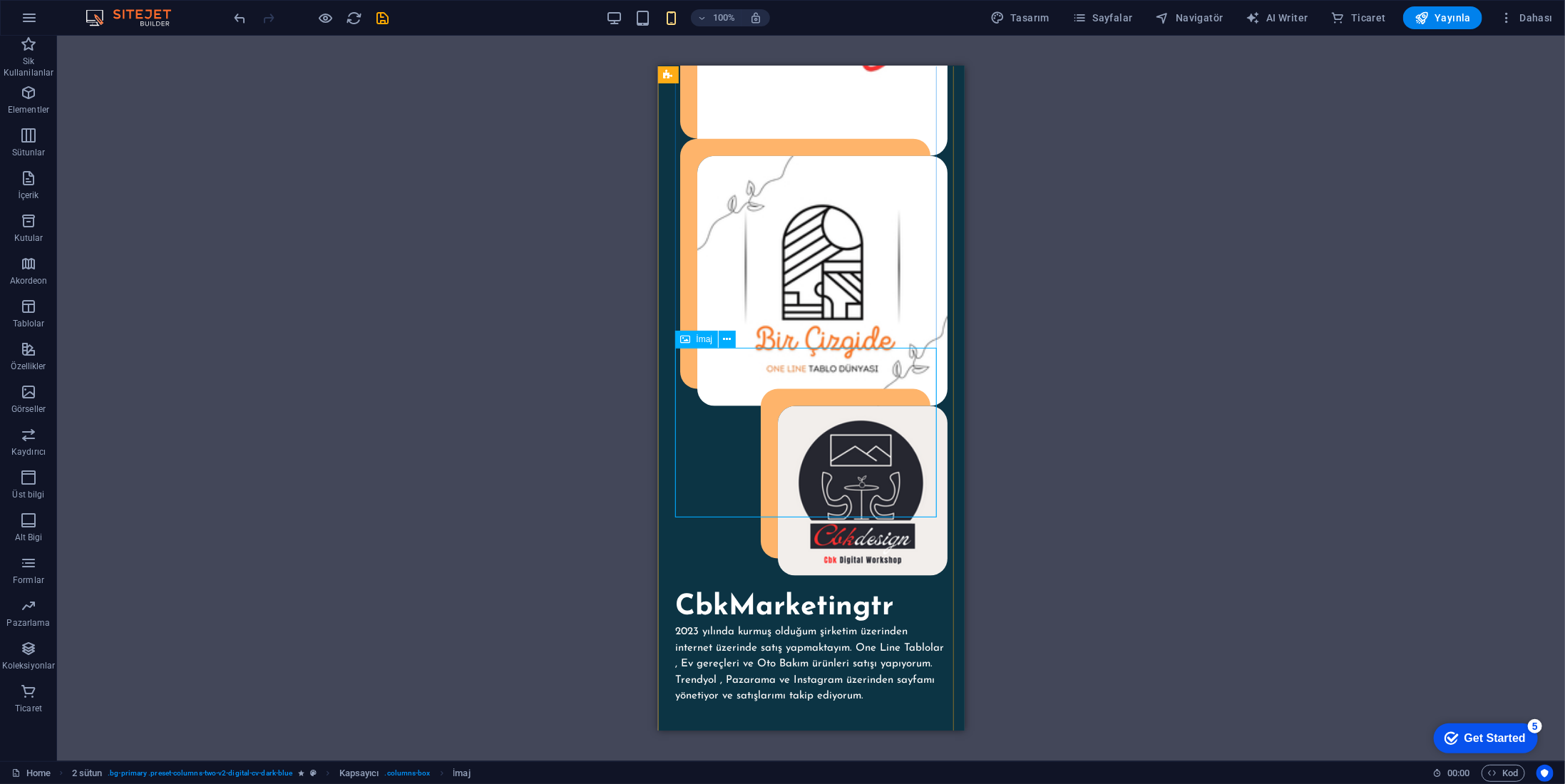
click at [855, 422] on figure at bounding box center [811, 490] width 272 height 170
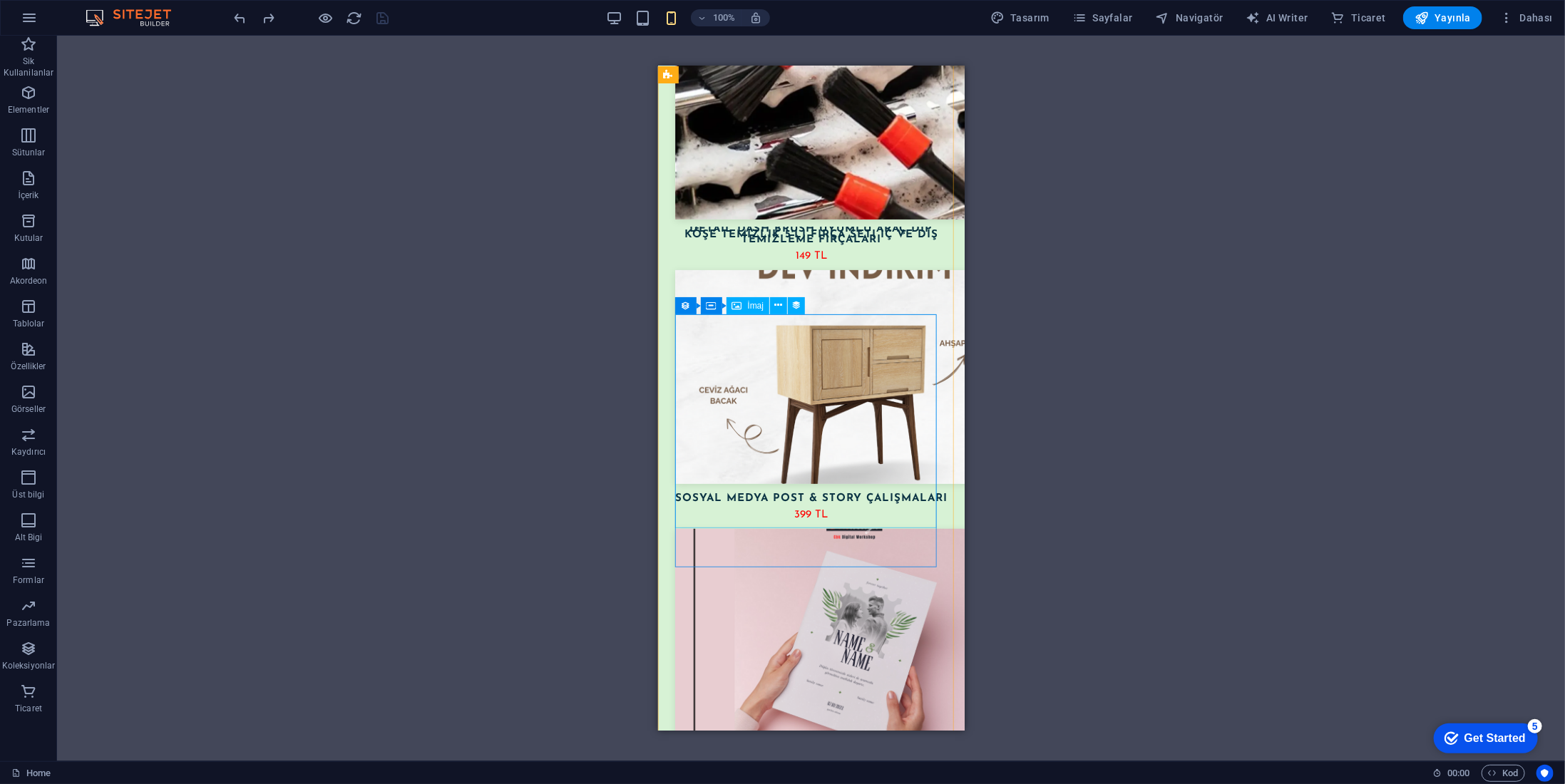
scroll to position [3778, 0]
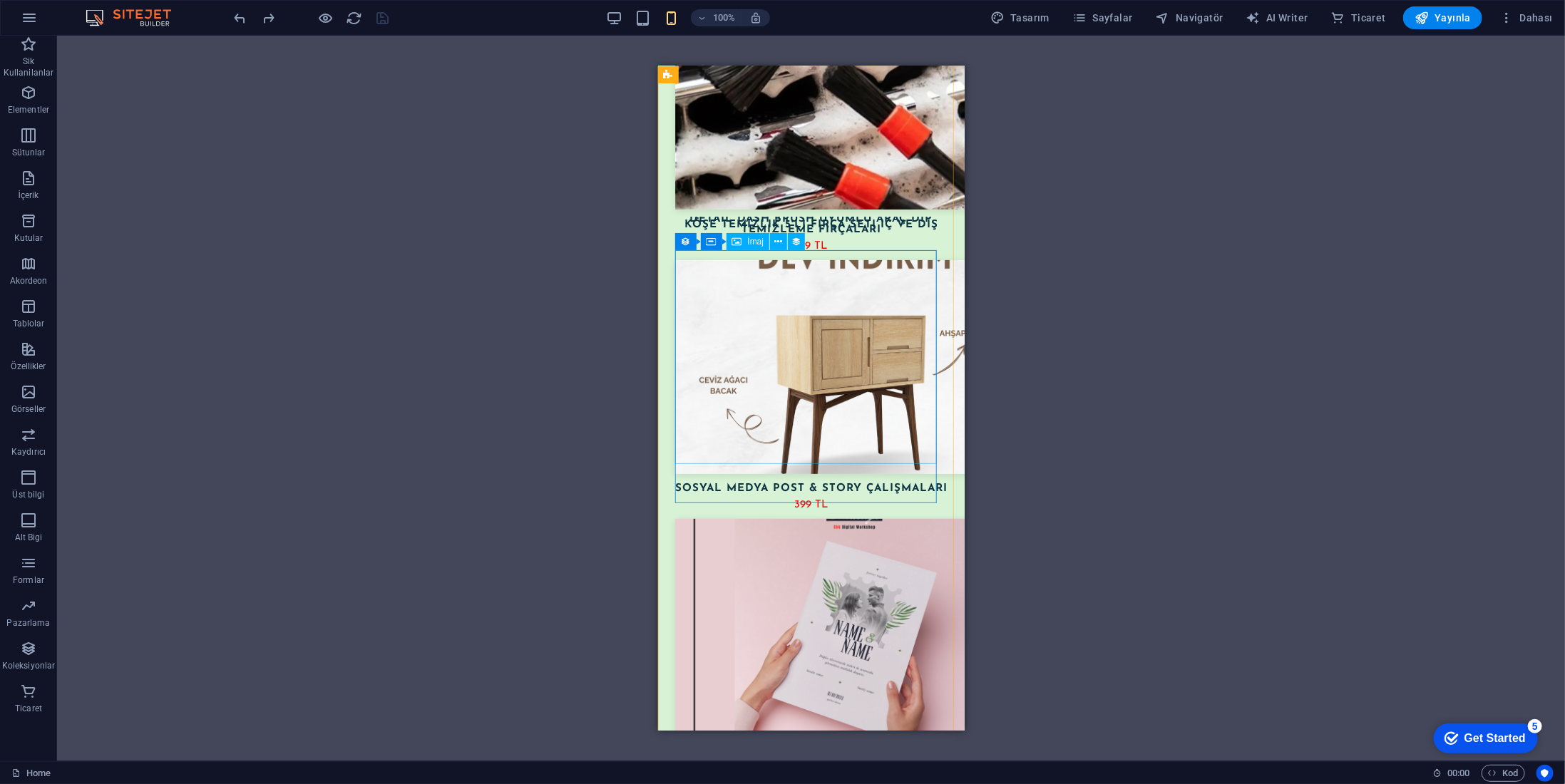
click at [832, 403] on figure at bounding box center [811, 366] width 272 height 214
select select "px"
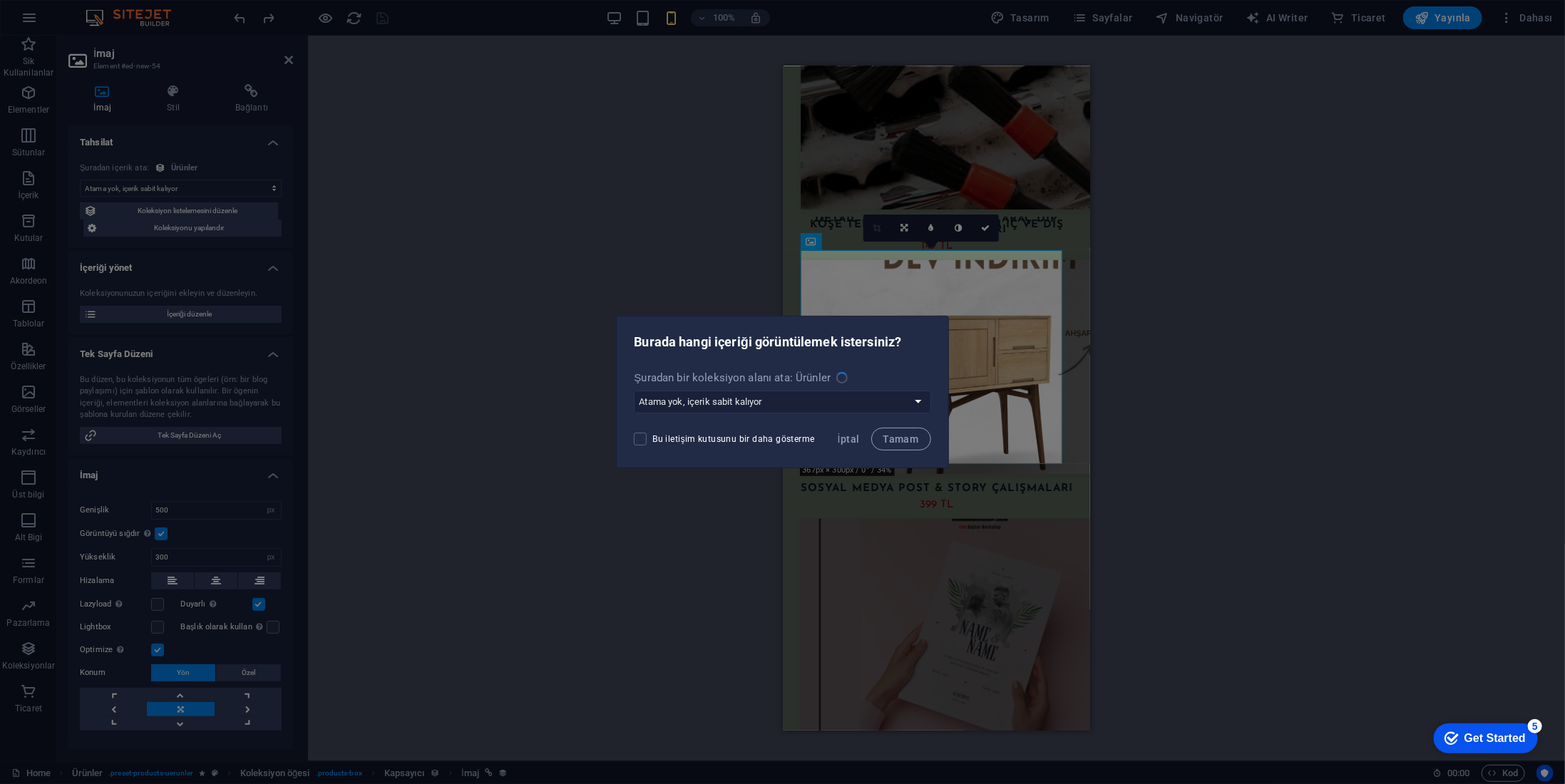
select select "image"
click at [850, 438] on span "İptal" at bounding box center [849, 439] width 22 height 11
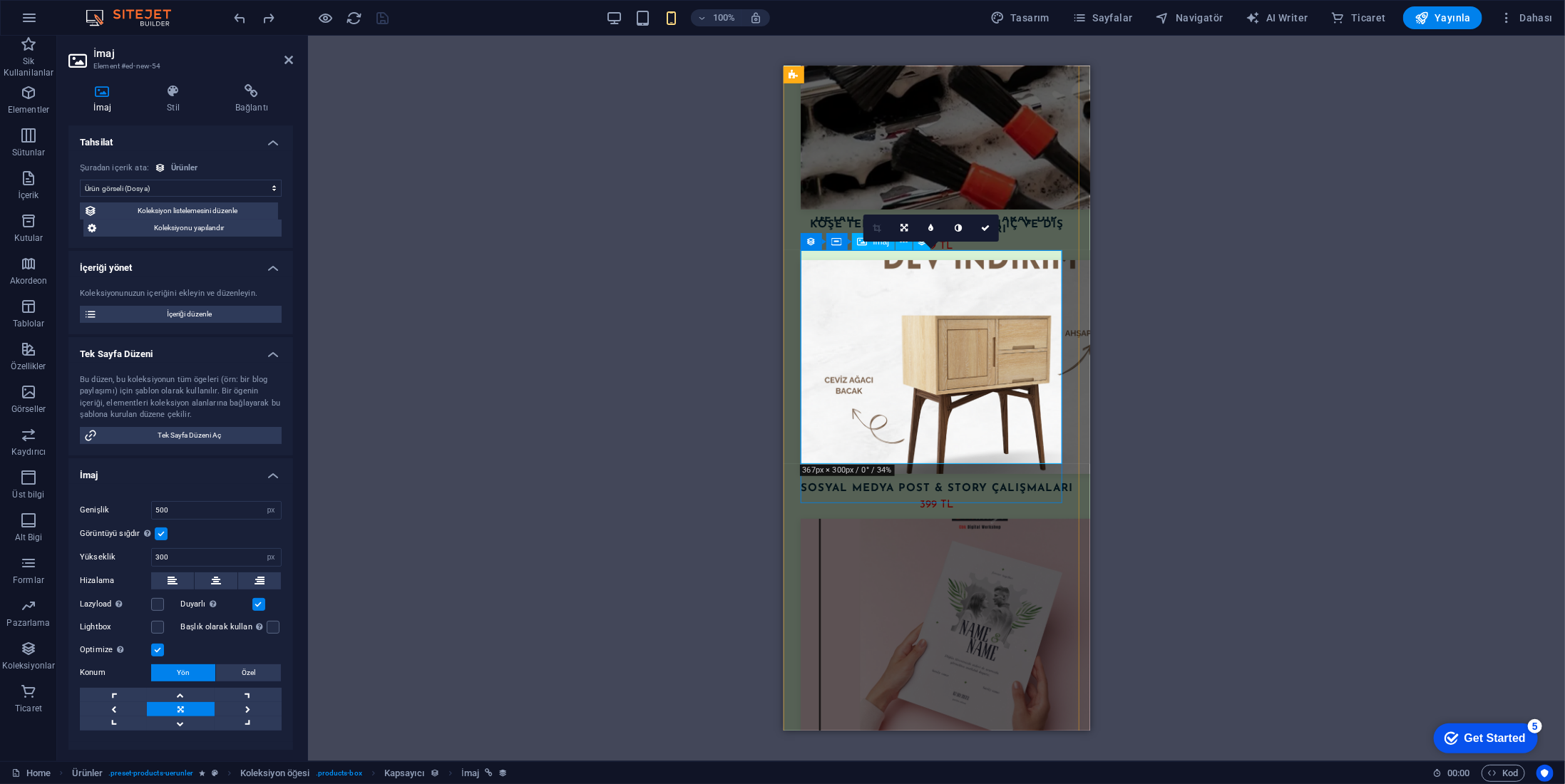
click at [920, 406] on figure at bounding box center [936, 366] width 272 height 214
click at [905, 227] on icon at bounding box center [904, 227] width 7 height 8
click at [901, 251] on icon at bounding box center [904, 255] width 8 height 8
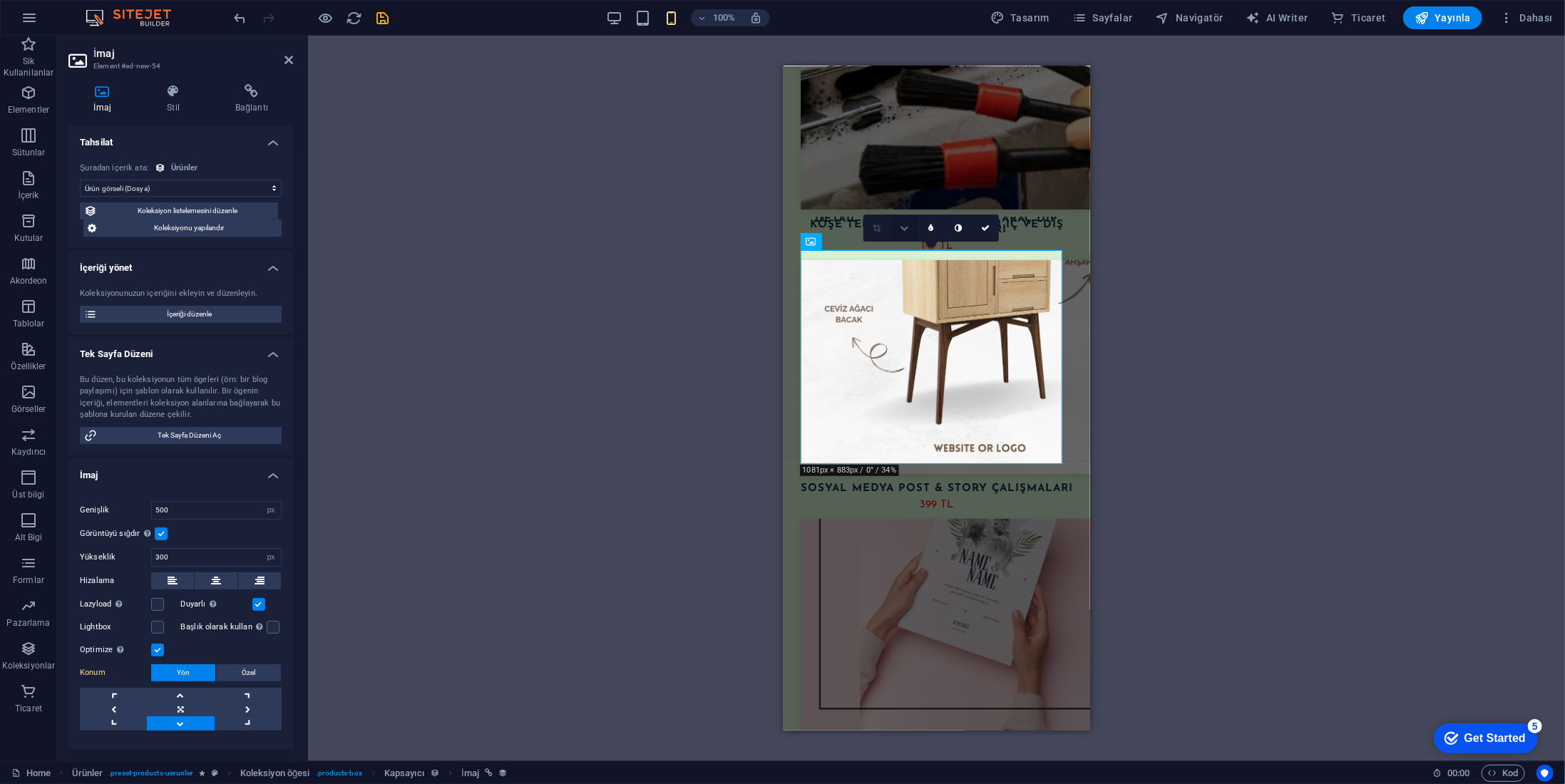
click at [907, 223] on link at bounding box center [904, 228] width 27 height 27
click at [906, 226] on icon at bounding box center [904, 227] width 7 height 8
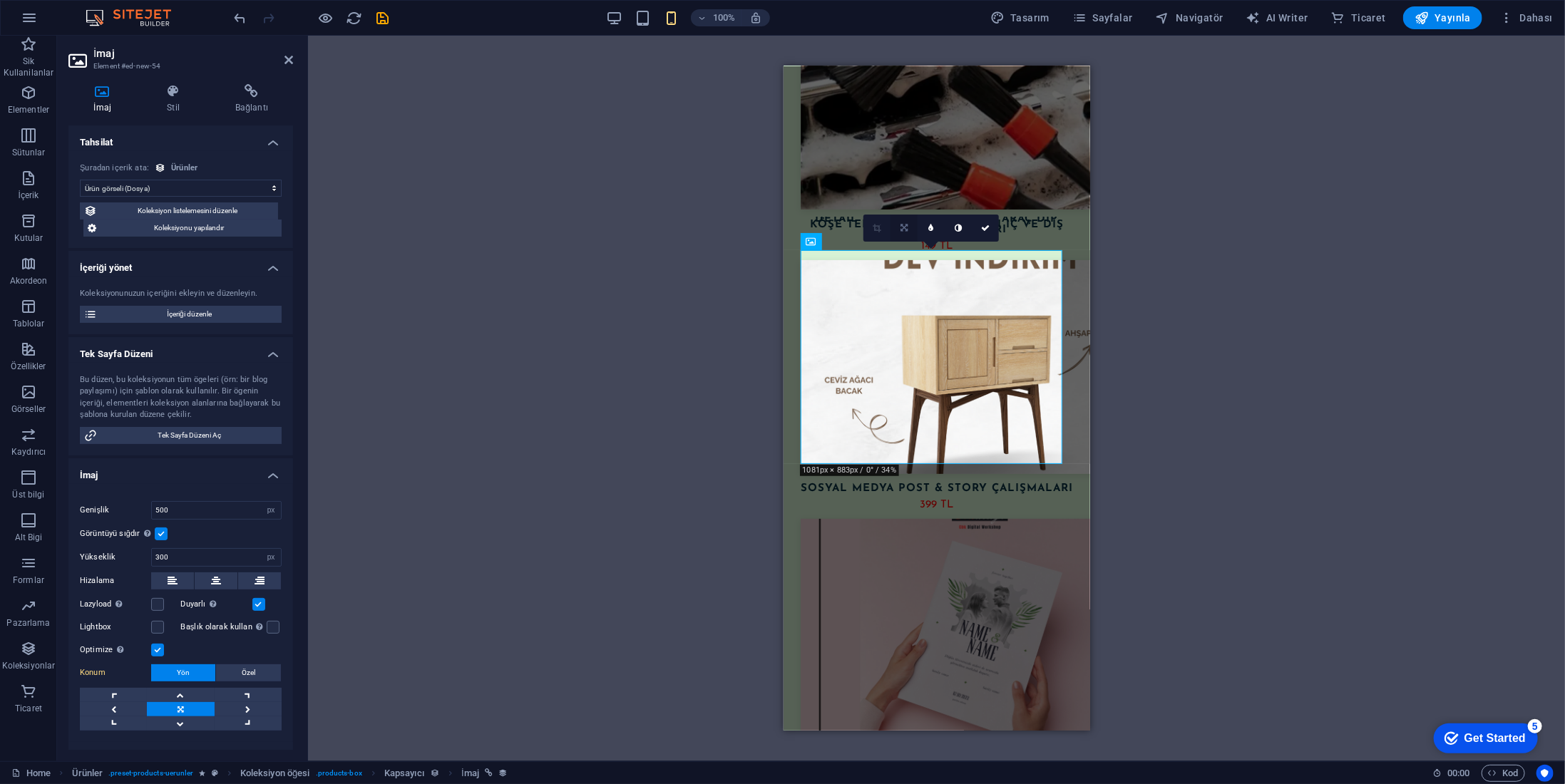
click at [899, 226] on link at bounding box center [904, 228] width 27 height 27
click at [905, 255] on icon at bounding box center [904, 255] width 8 height 8
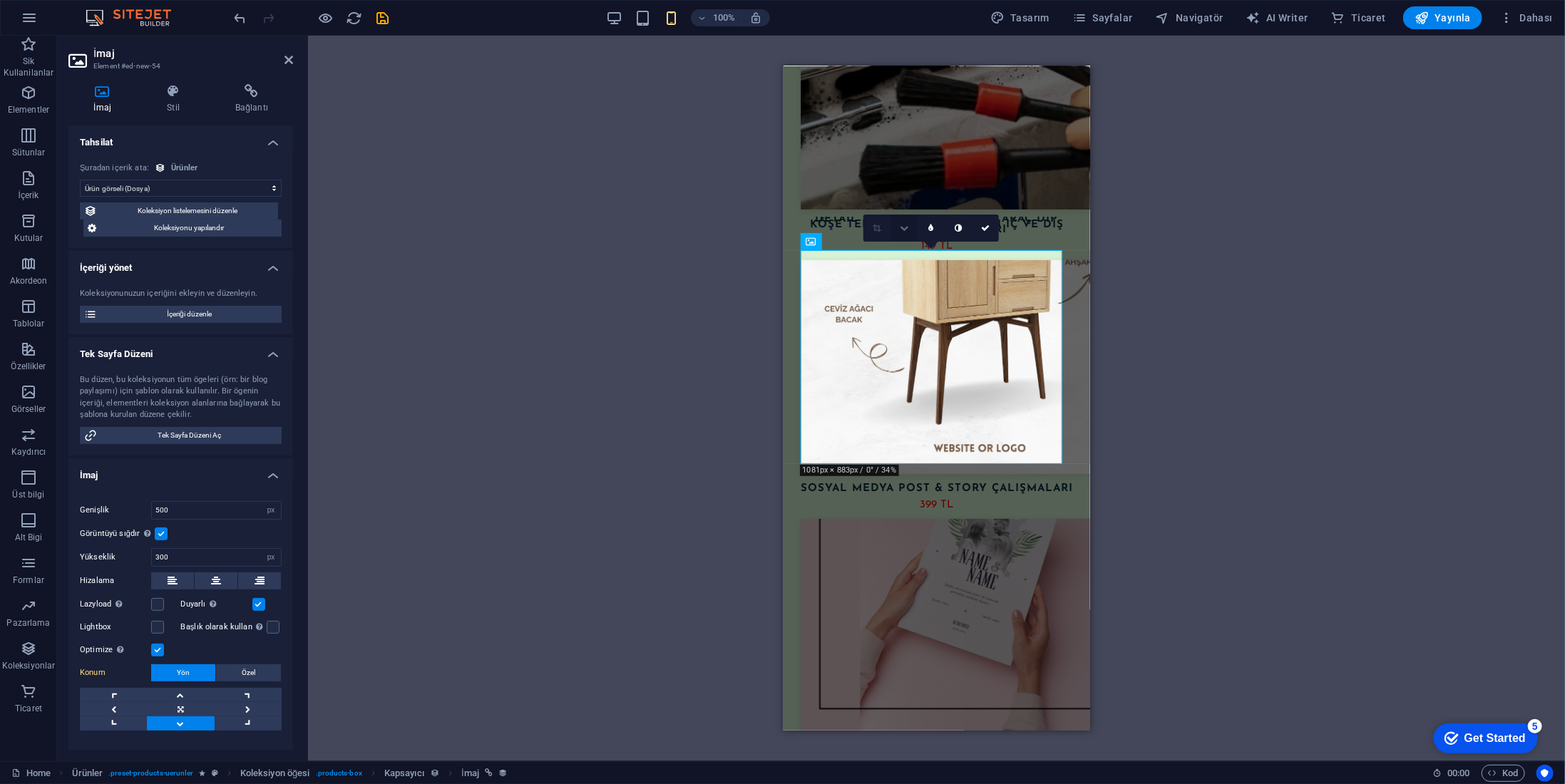
click at [904, 224] on icon at bounding box center [904, 227] width 8 height 8
click at [900, 206] on link at bounding box center [904, 201] width 27 height 27
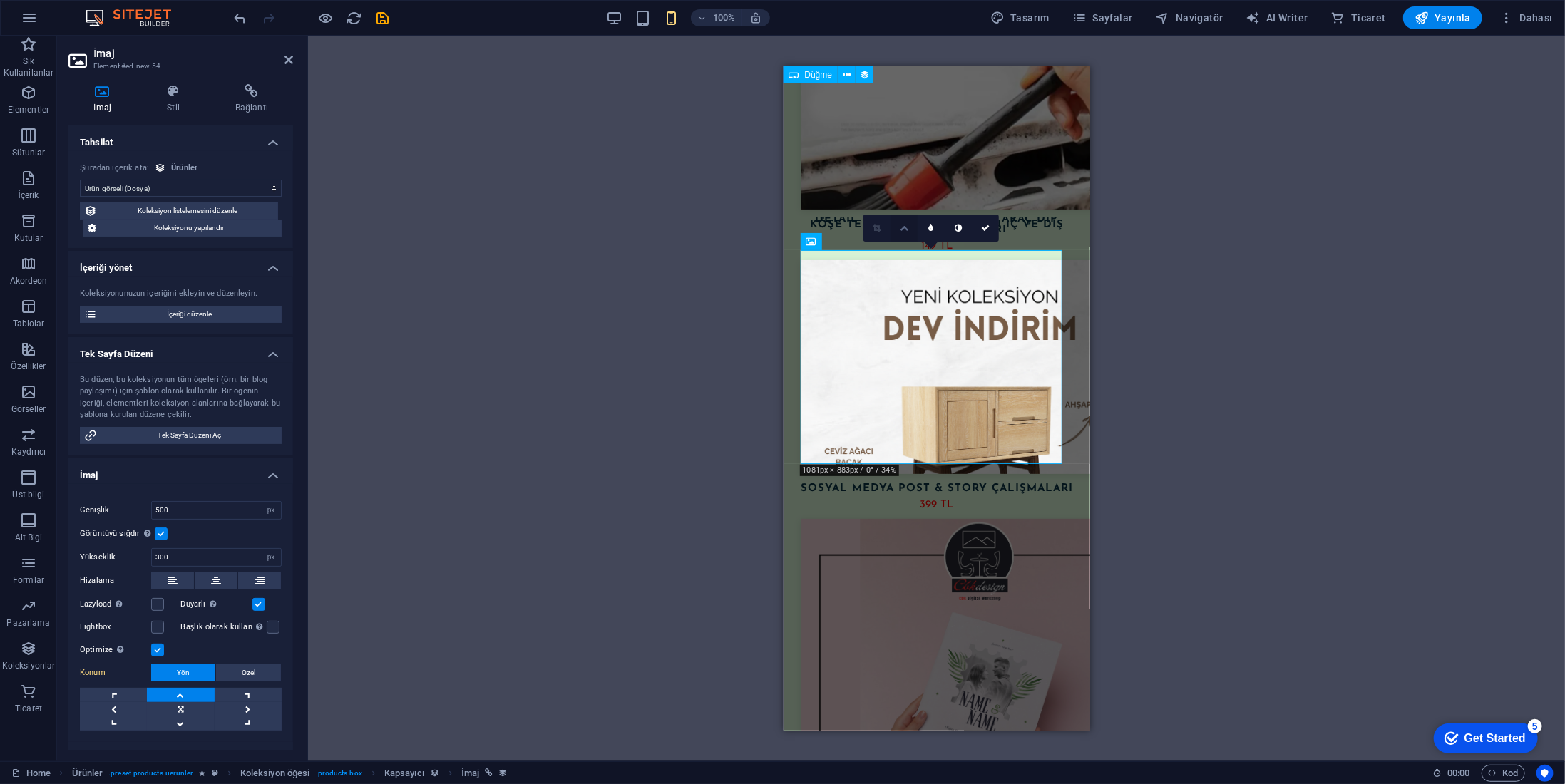
click at [904, 234] on link at bounding box center [904, 228] width 27 height 27
click at [904, 227] on icon at bounding box center [904, 227] width 7 height 8
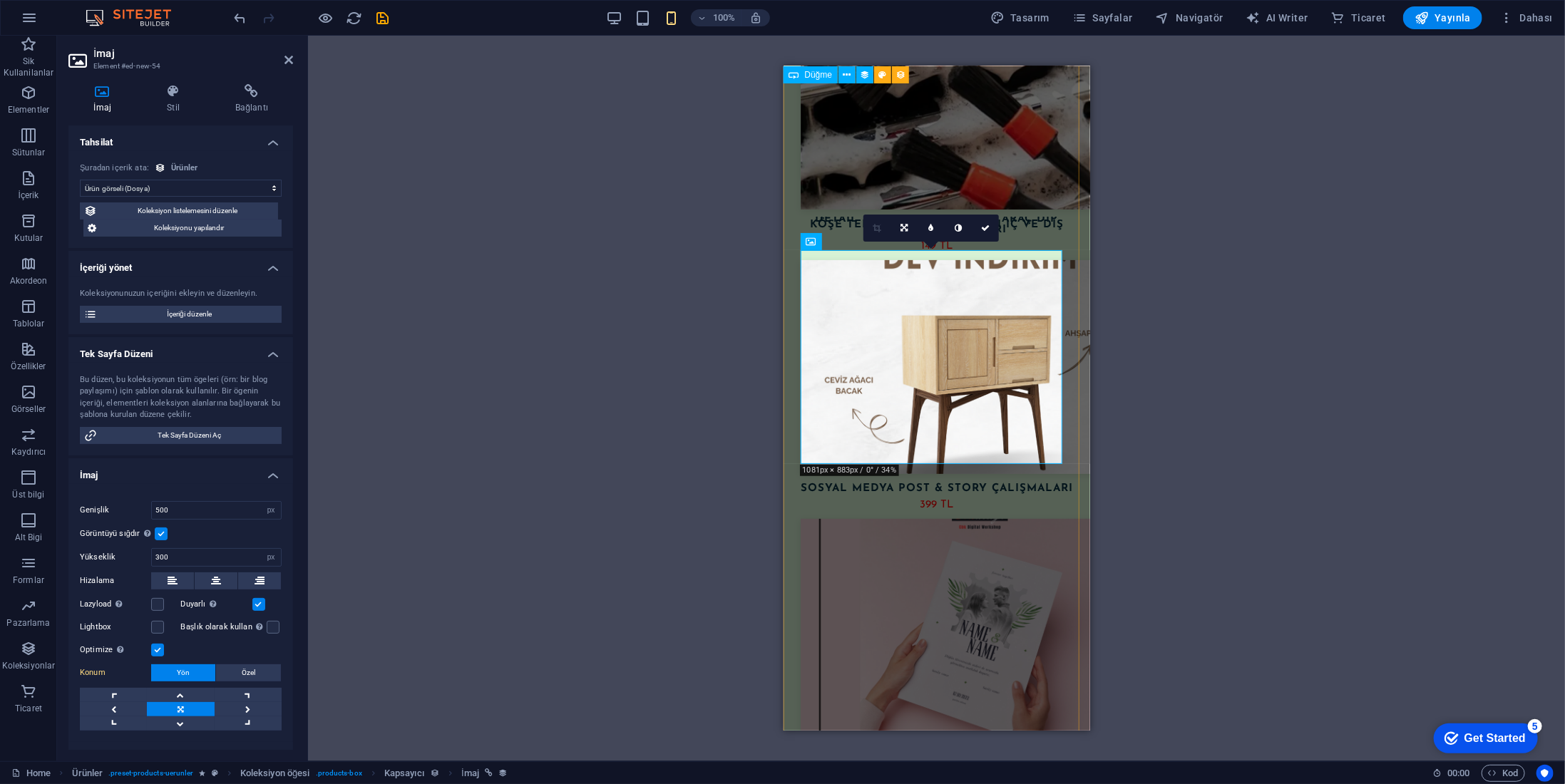
click at [1066, 394] on div "One Line Dekoratif Tablo 35 x 50 599 TL Detail Dash Brush Uyumlu Araç Dip Köşe …" at bounding box center [937, 290] width 307 height 1222
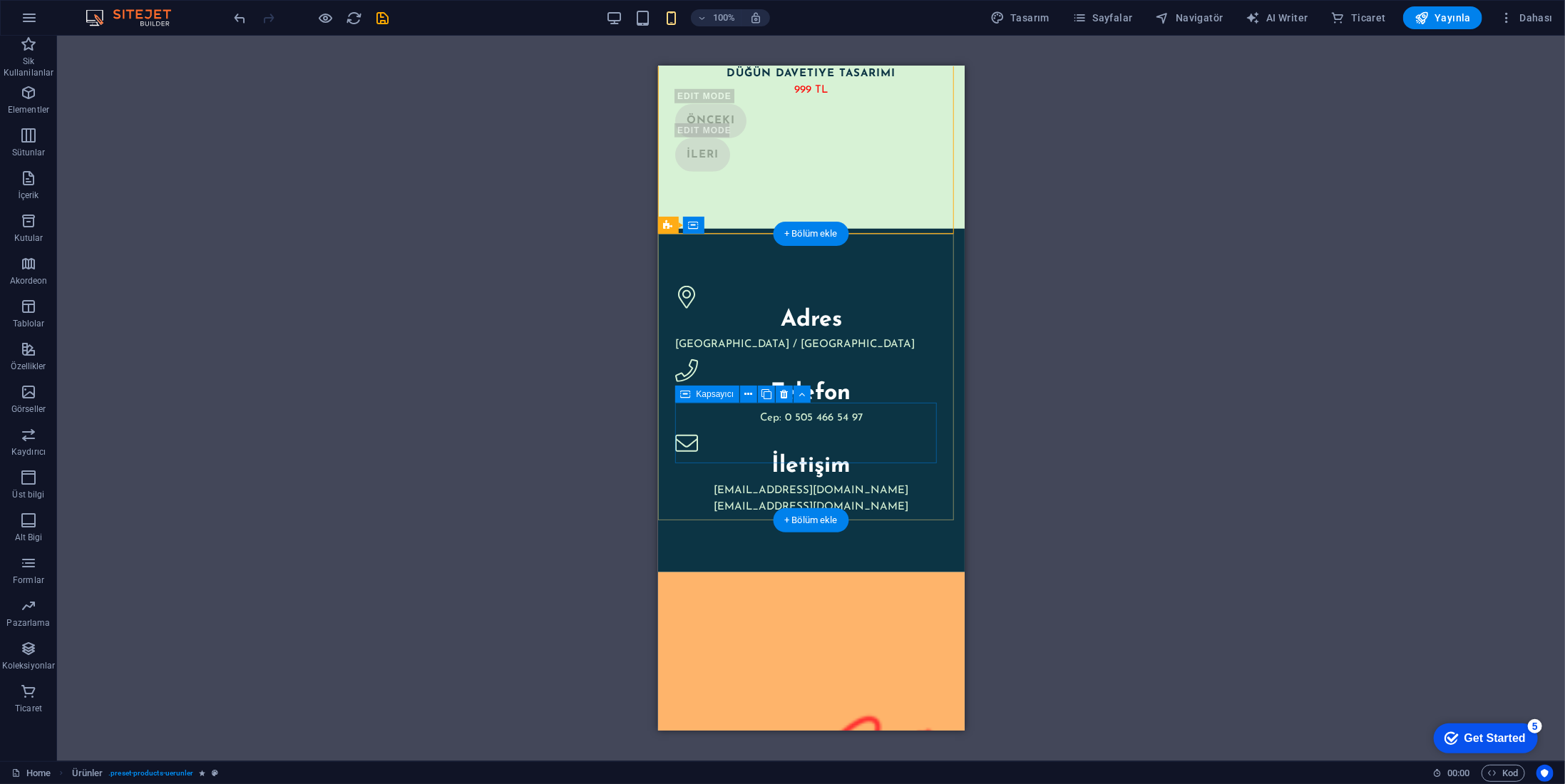
scroll to position [4490, 0]
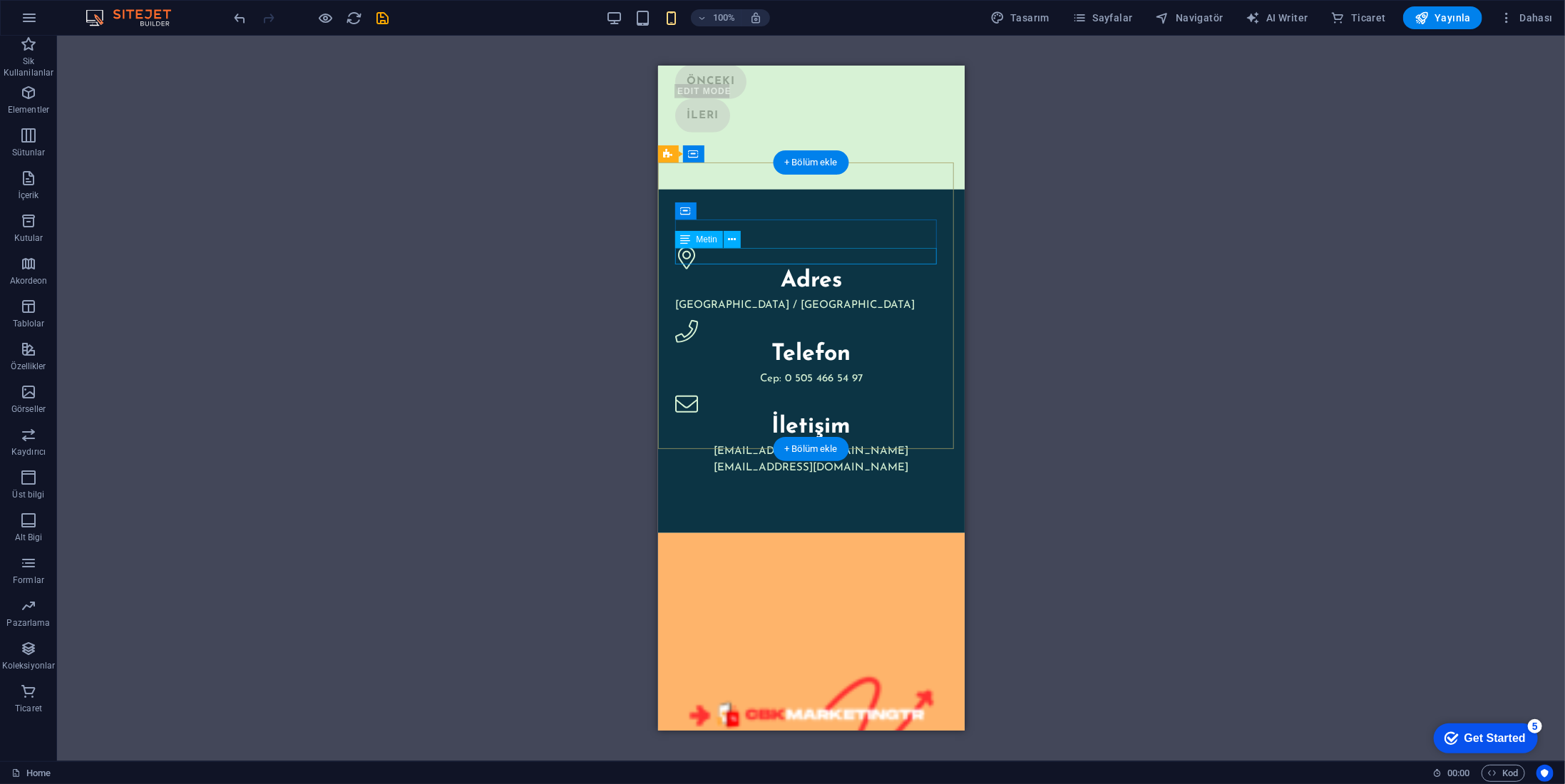
click at [732, 298] on div "[GEOGRAPHIC_DATA] / [GEOGRAPHIC_DATA]" at bounding box center [811, 306] width 272 height 16
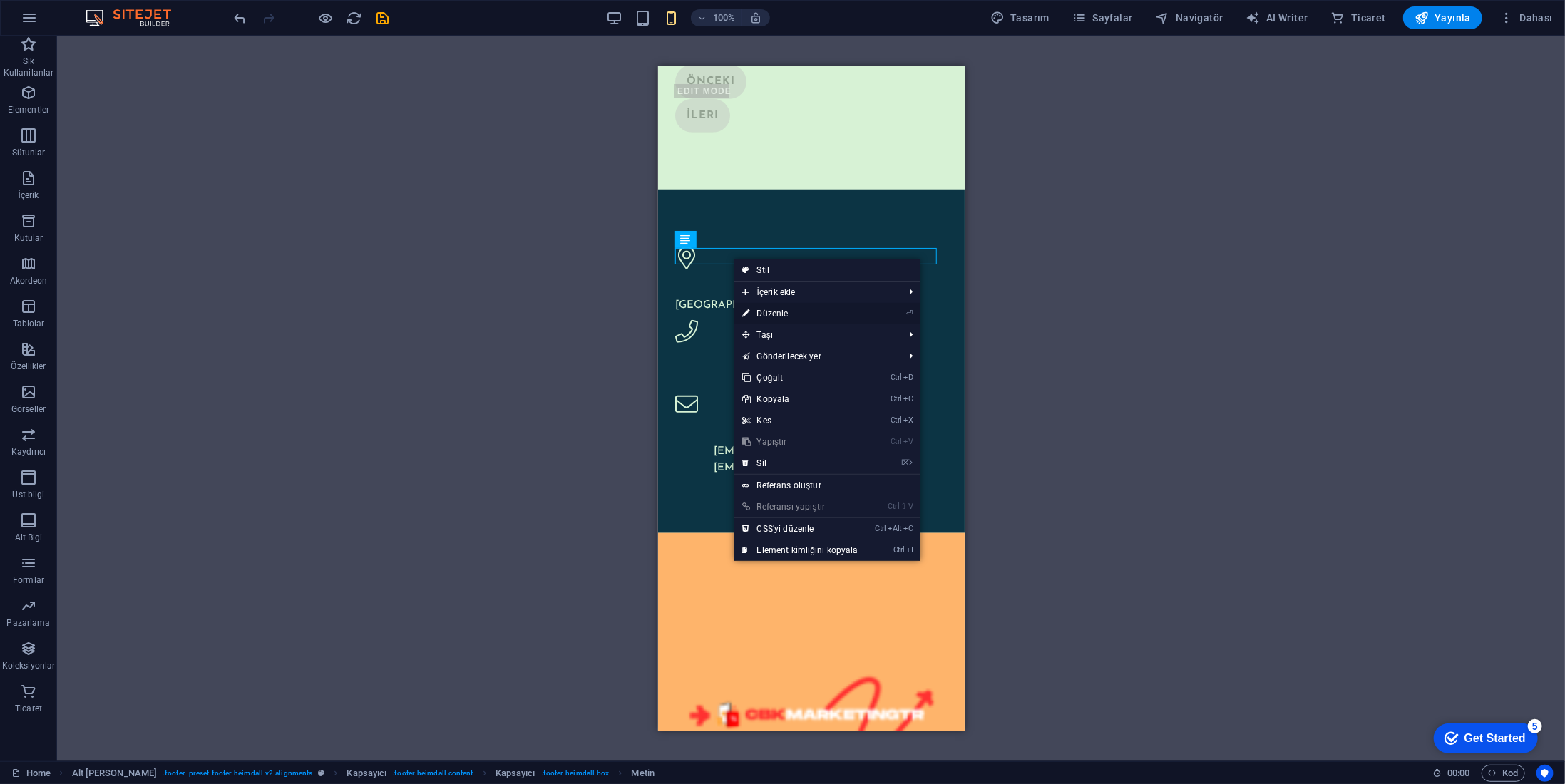
click at [777, 311] on link "⏎ Düzenle" at bounding box center [800, 313] width 132 height 21
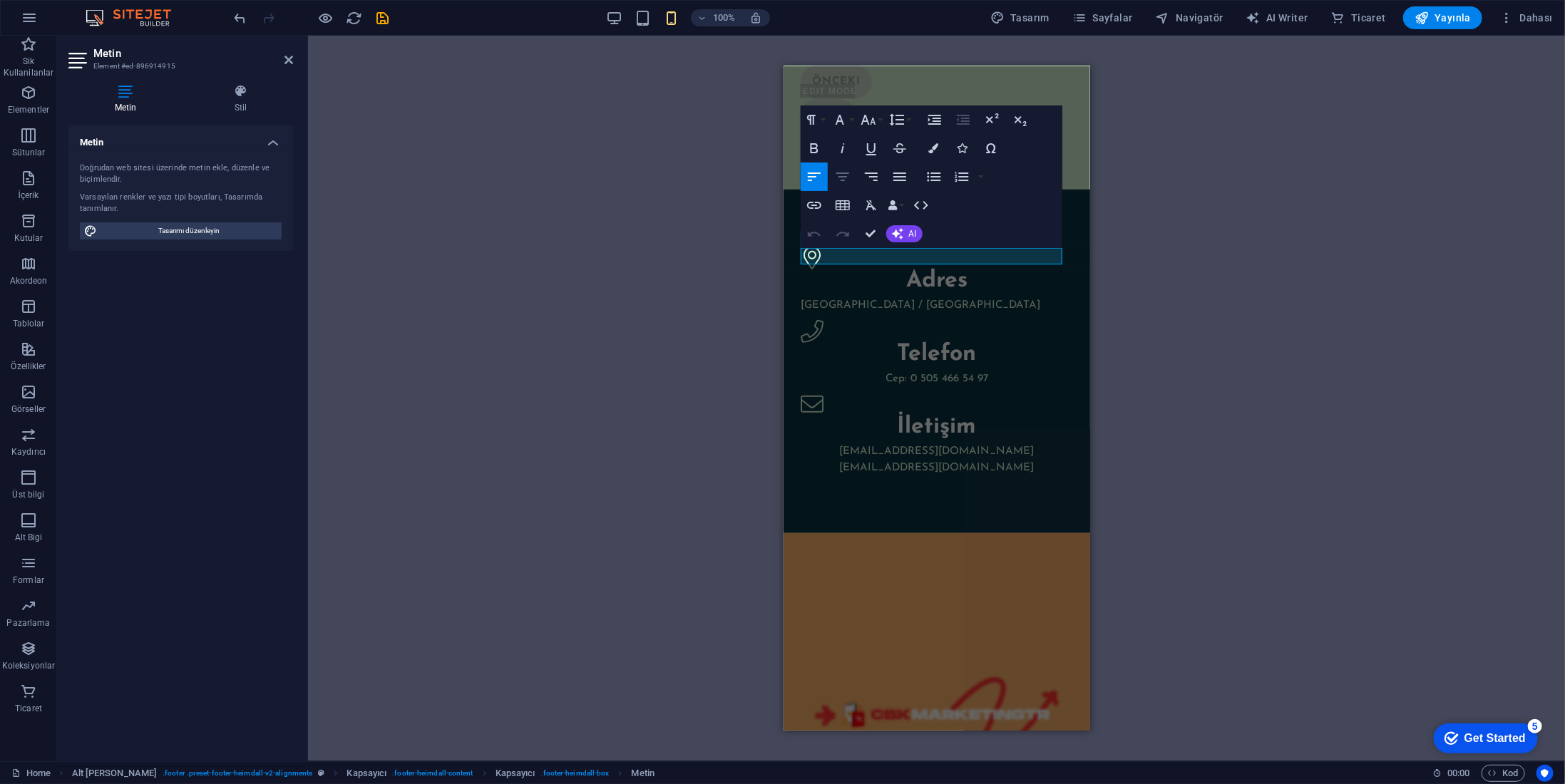
click at [839, 175] on icon "button" at bounding box center [843, 176] width 17 height 17
click at [1059, 423] on div "Adres [GEOGRAPHIC_DATA] / Türkiye Telefon Cep: [PHONE_NUMBER] İletişim [EMAIL_A…" at bounding box center [937, 361] width 307 height 343
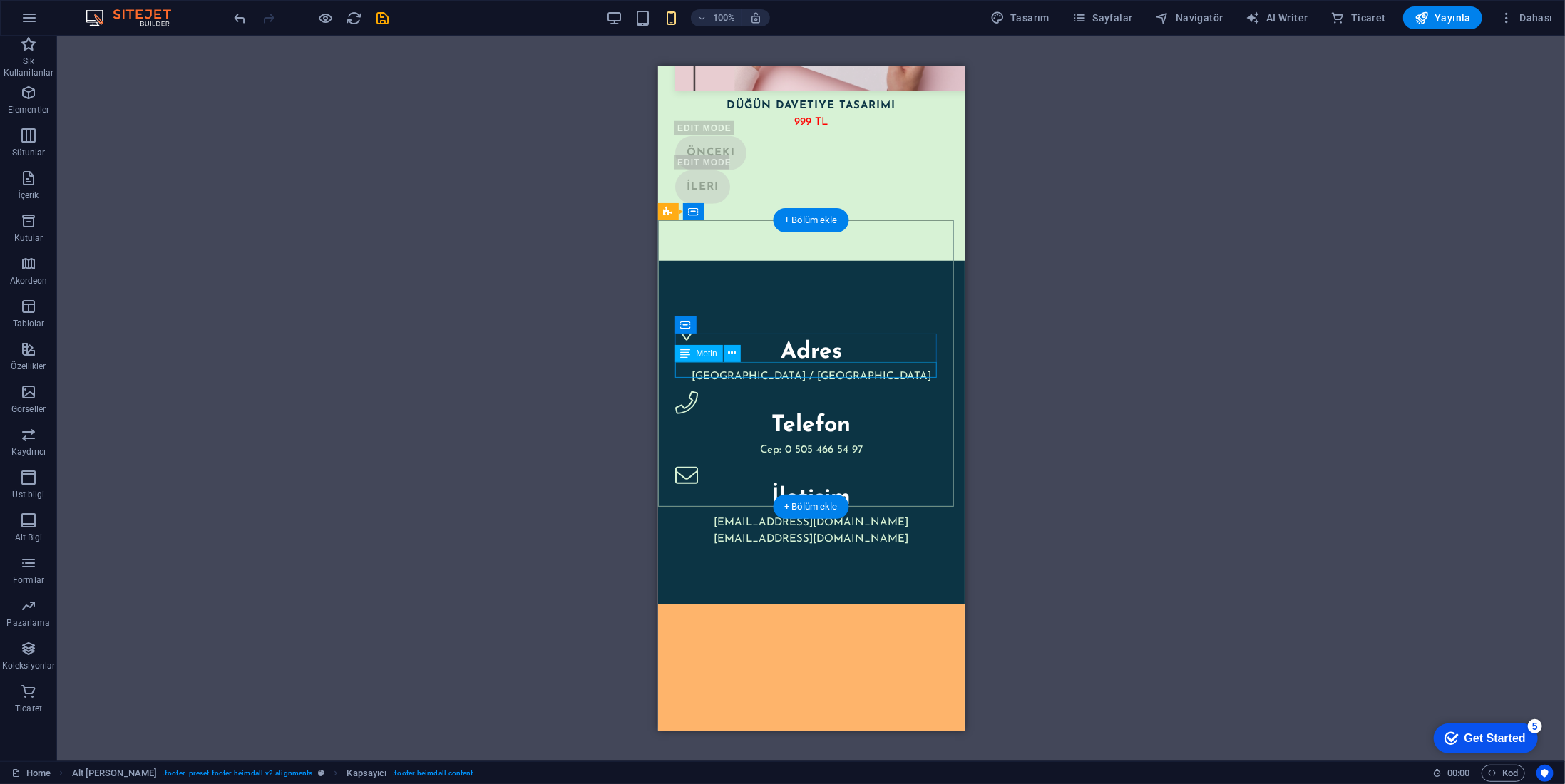
scroll to position [4611, 0]
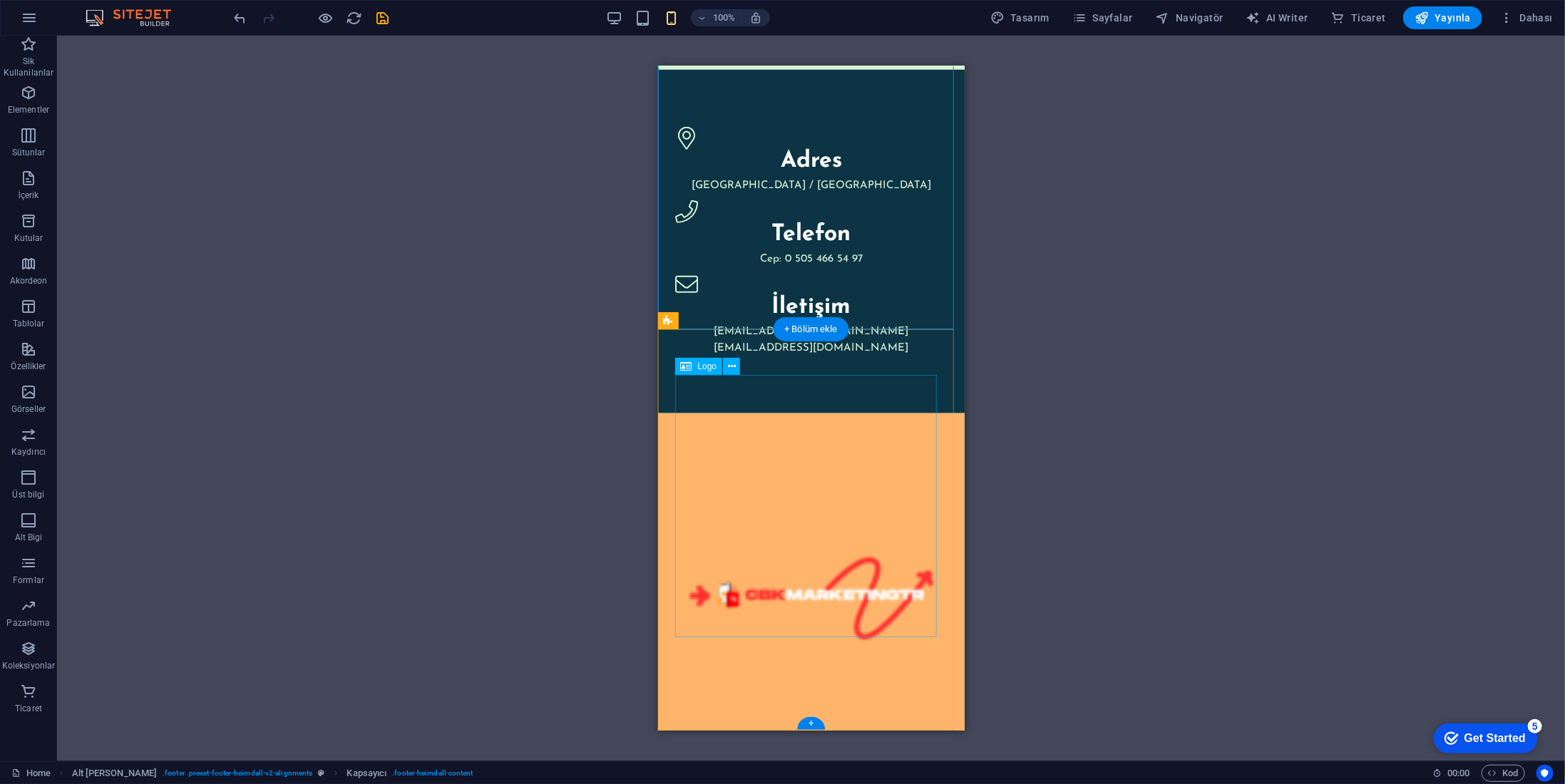
click at [838, 480] on div at bounding box center [811, 594] width 272 height 272
click at [828, 493] on div at bounding box center [811, 594] width 272 height 272
select select "%"
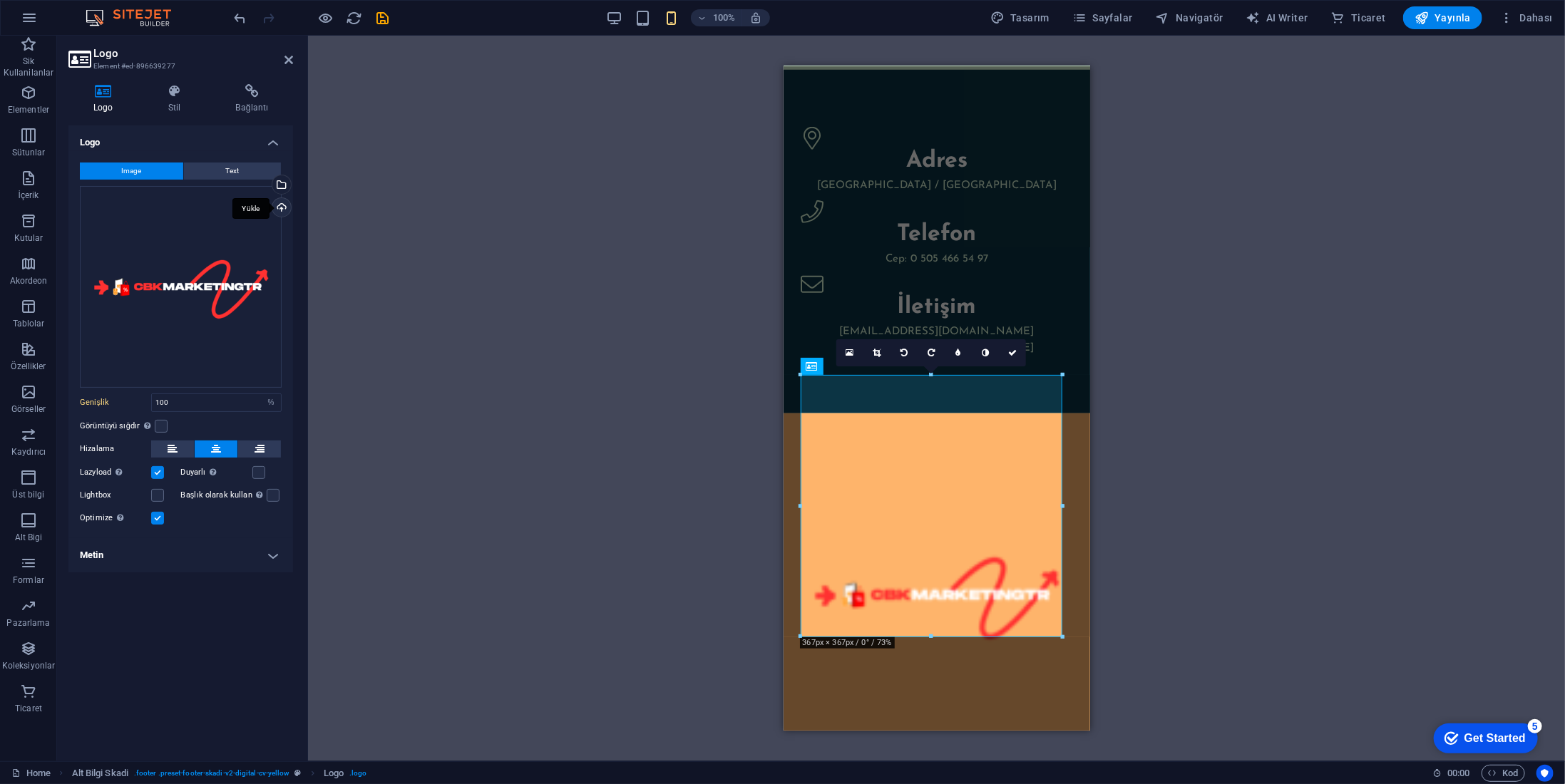
click at [280, 209] on div "Yükle" at bounding box center [279, 208] width 21 height 21
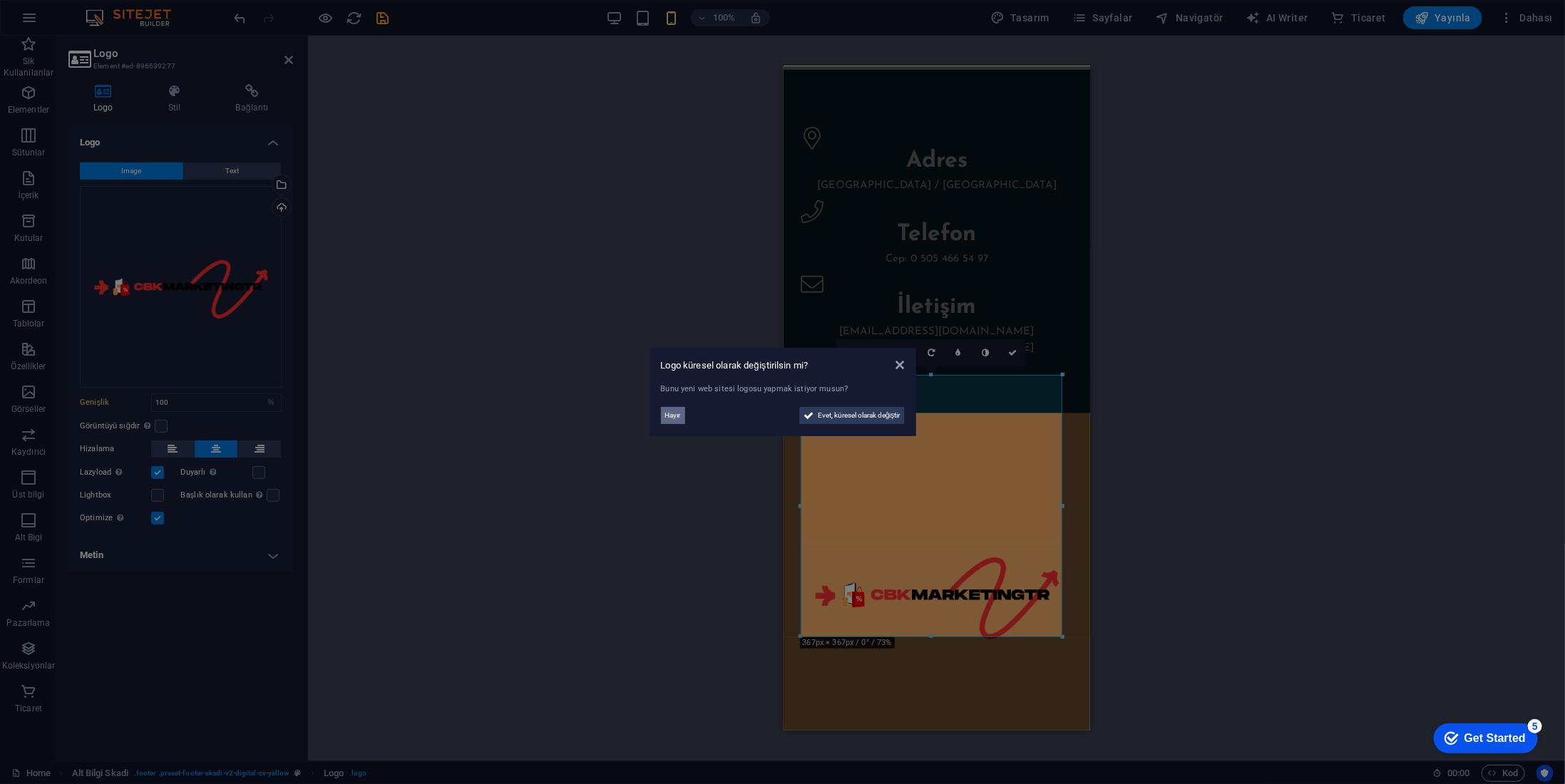
click at [671, 413] on span "Hayır" at bounding box center [673, 415] width 16 height 17
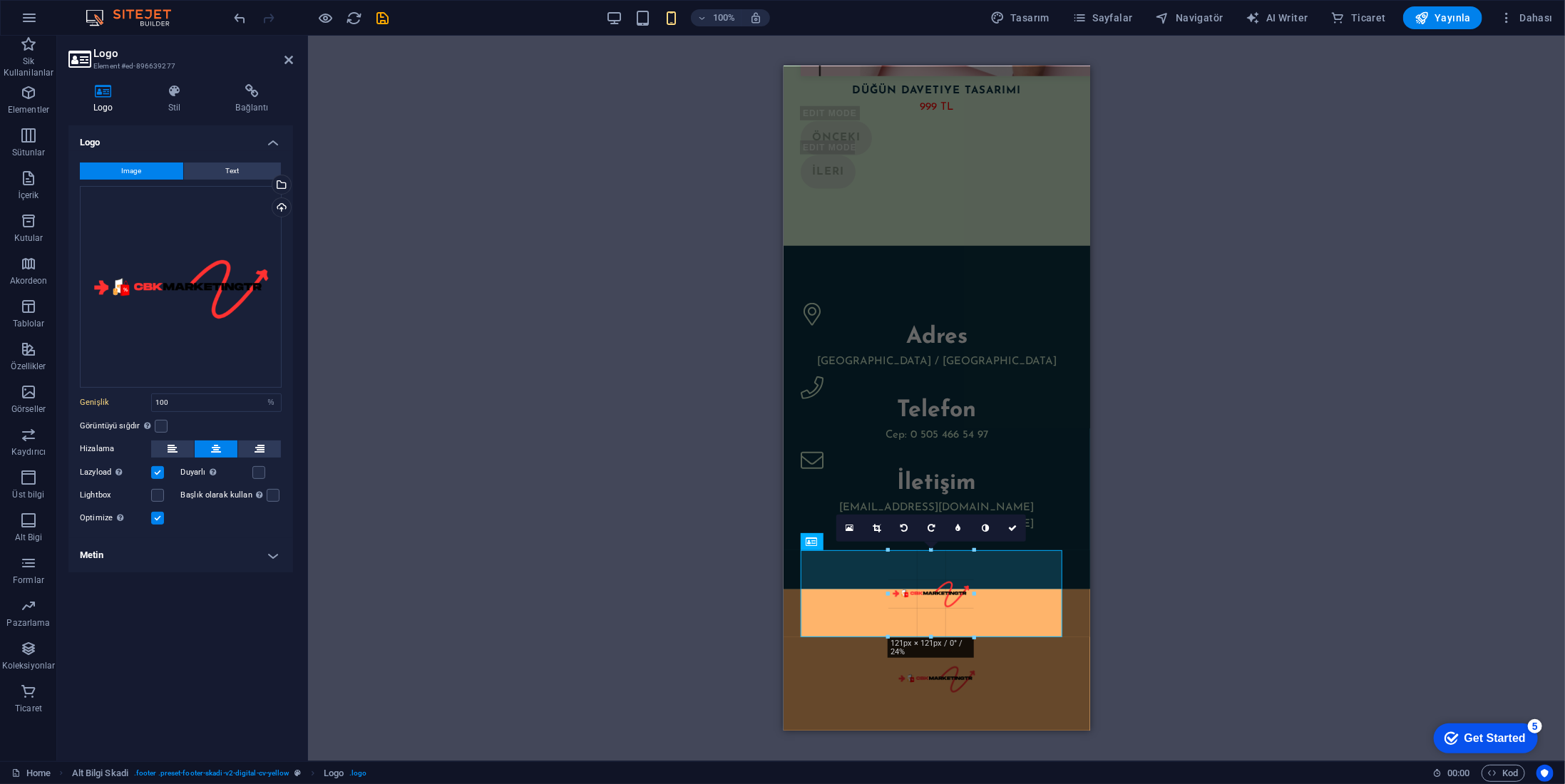
drag, startPoint x: 930, startPoint y: 636, endPoint x: 126, endPoint y: 491, distance: 817.0
type input "119"
select select "px"
click at [784, 621] on div "© 2025. [GEOGRAPHIC_DATA]. Tüm Hakları Saklıdır. Privacy Policy | Legal Notice" at bounding box center [937, 695] width 307 height 208
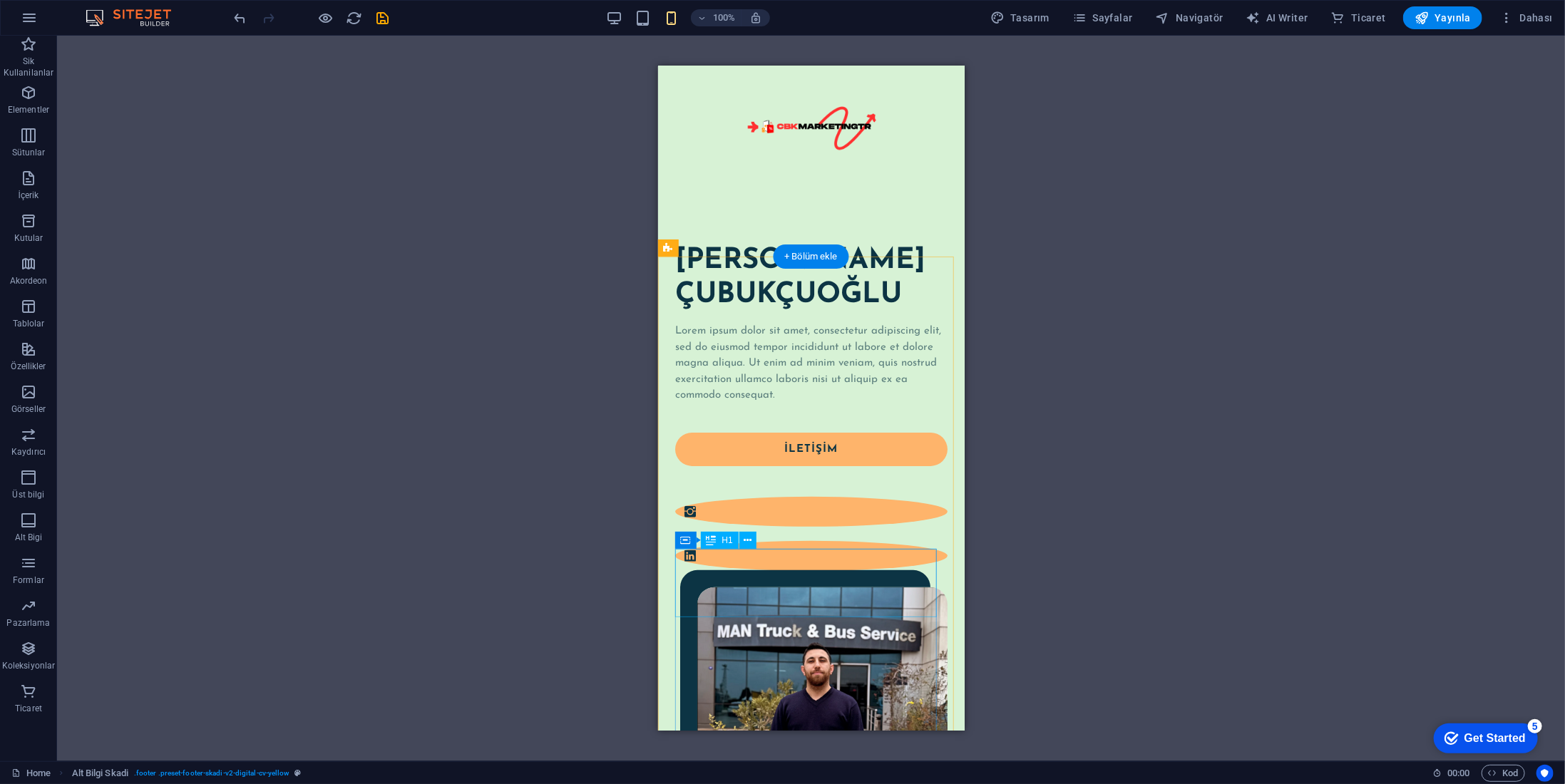
scroll to position [0, 0]
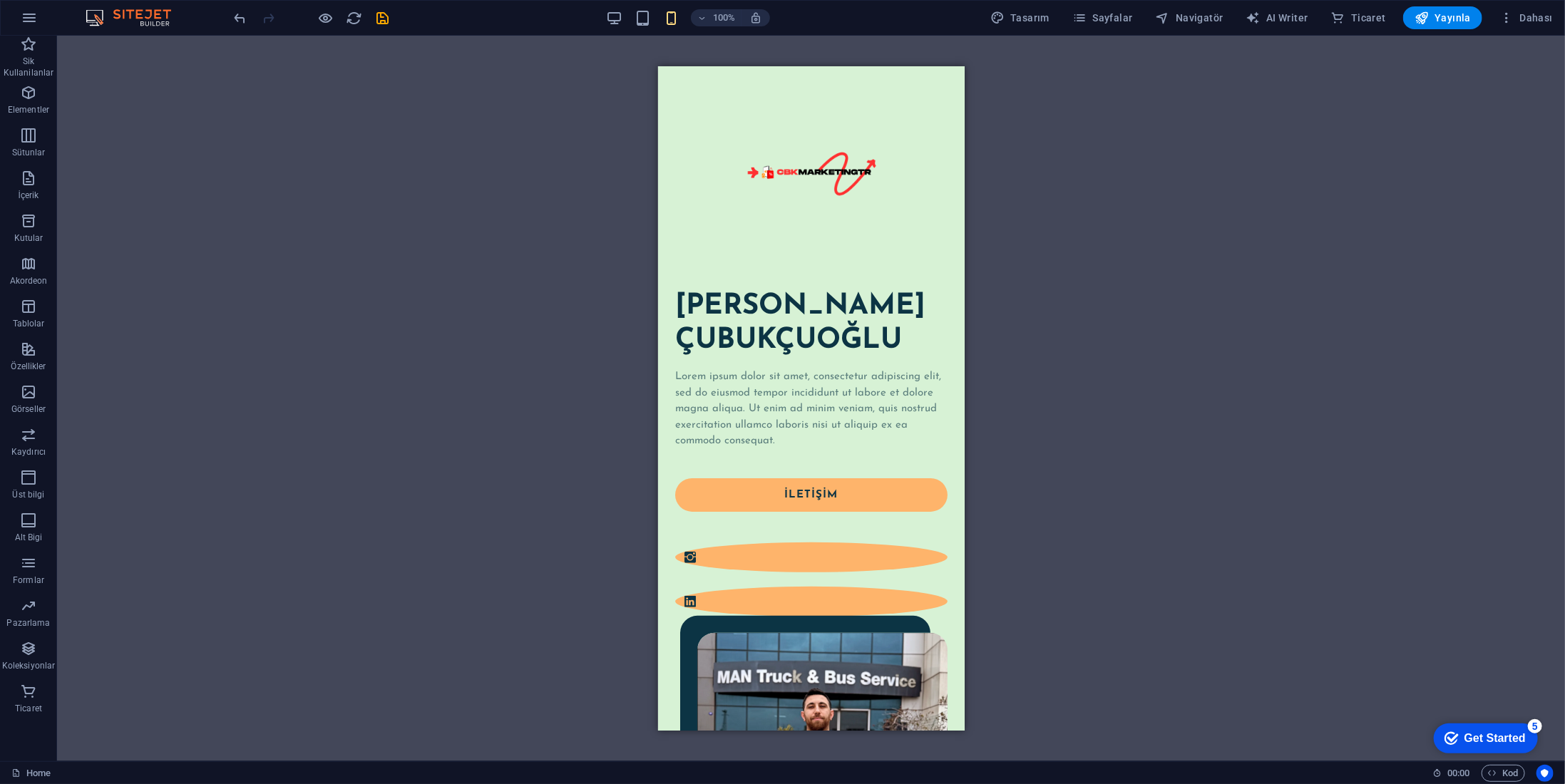
click at [378, 16] on icon "save" at bounding box center [383, 18] width 16 height 16
click at [1429, 12] on icon "button" at bounding box center [1423, 18] width 15 height 15
